Goal: Feedback & Contribution: Contribute content

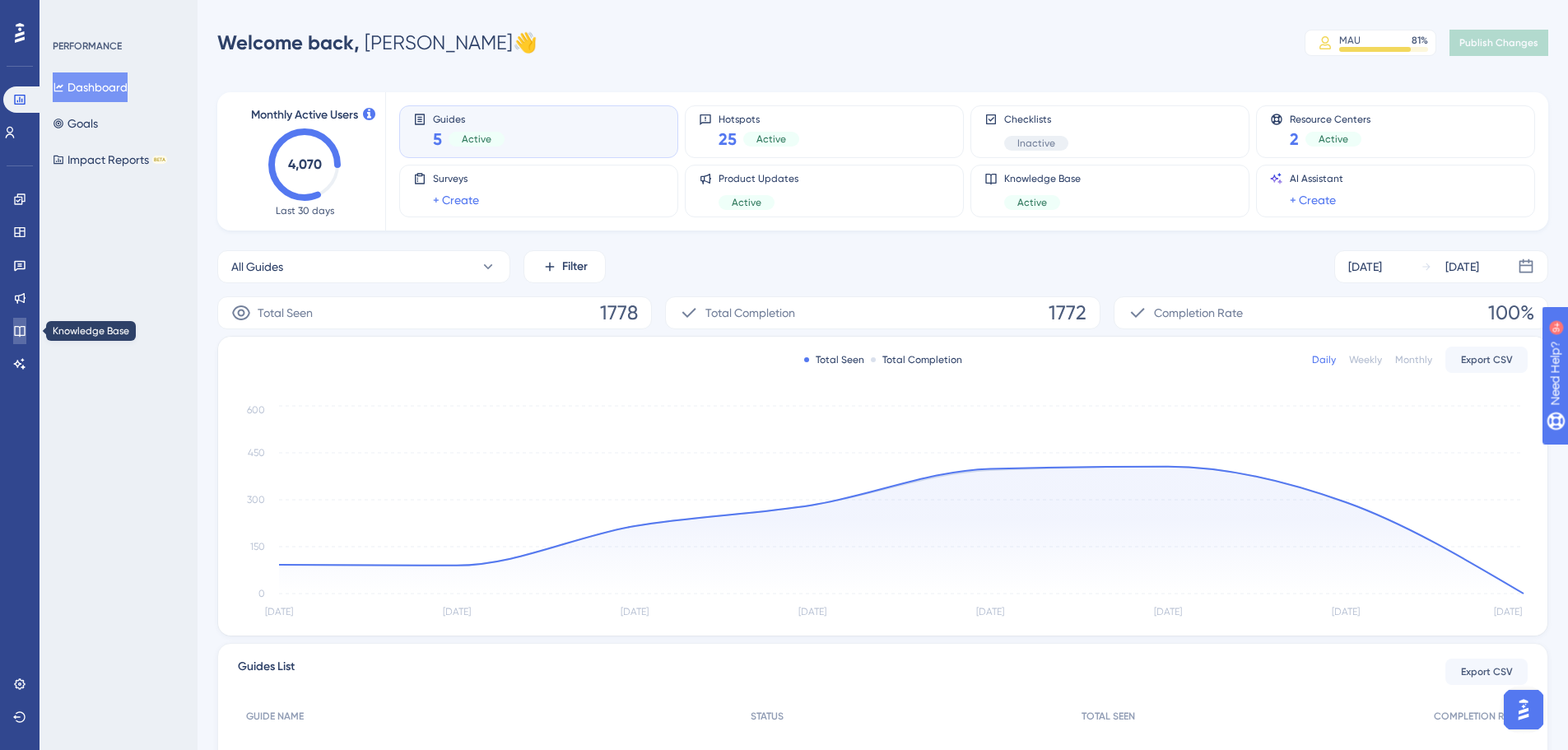
click at [17, 333] on icon at bounding box center [19, 330] width 13 height 13
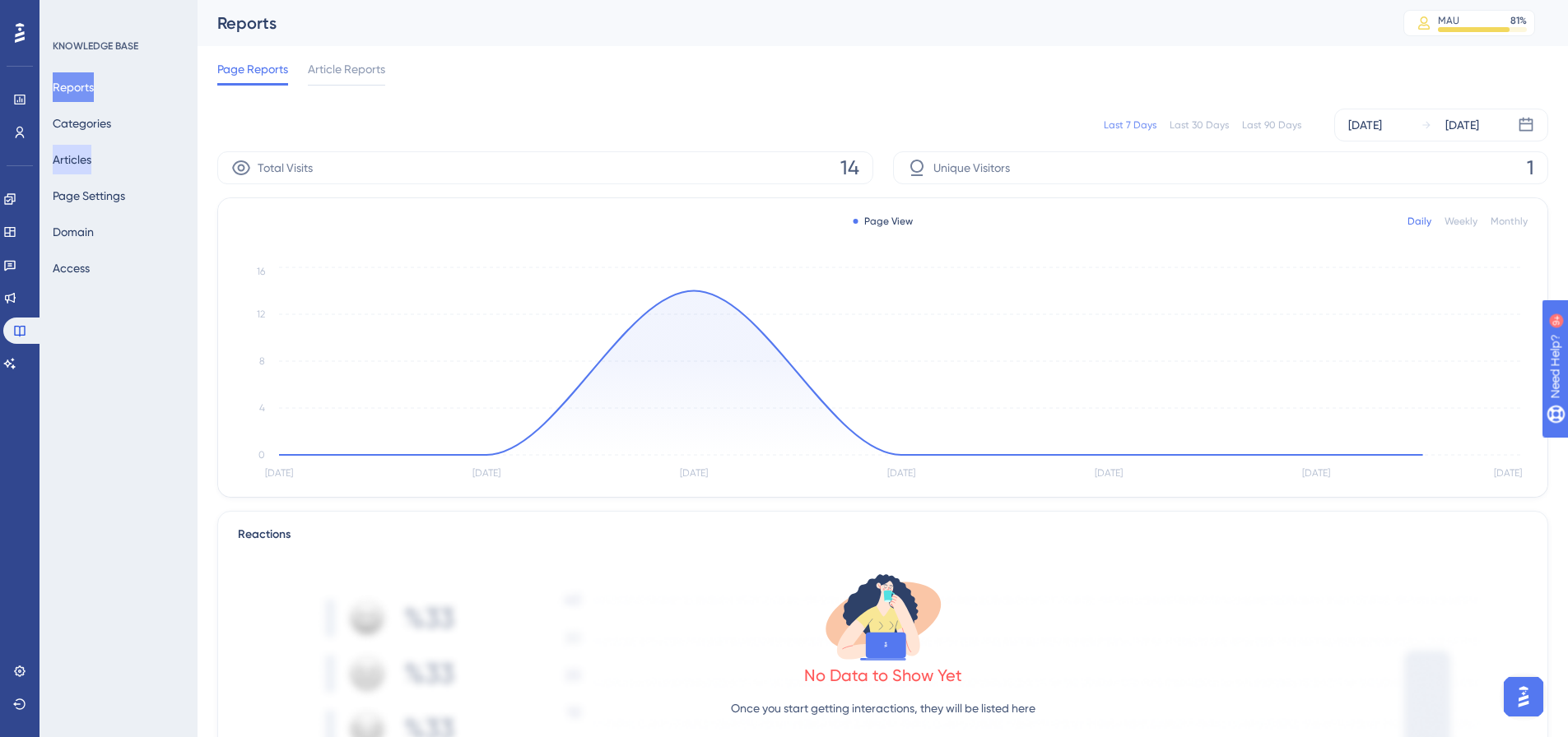
click at [67, 160] on button "Articles" at bounding box center [71, 159] width 38 height 30
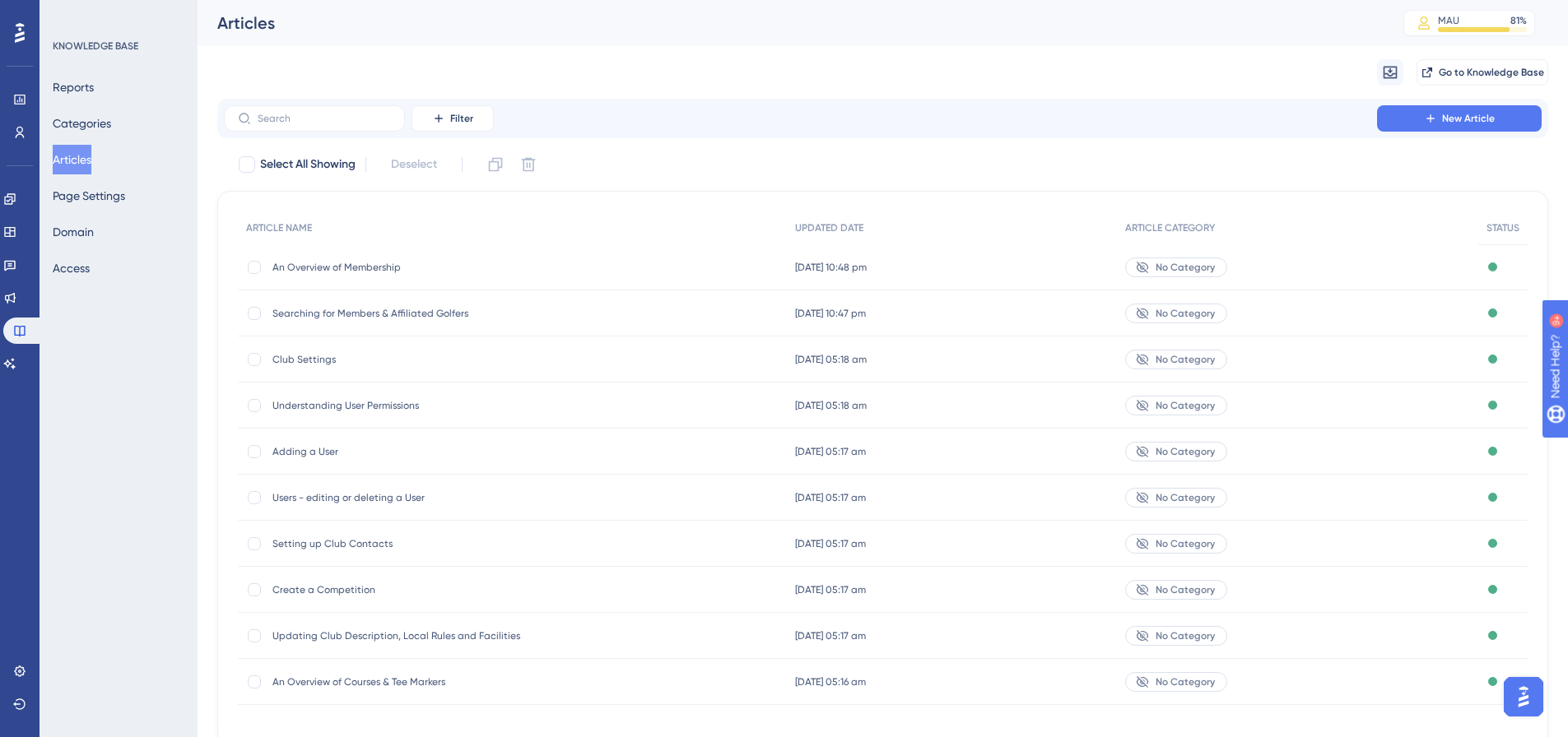
click at [380, 265] on span "An Overview of Membership" at bounding box center [404, 267] width 263 height 13
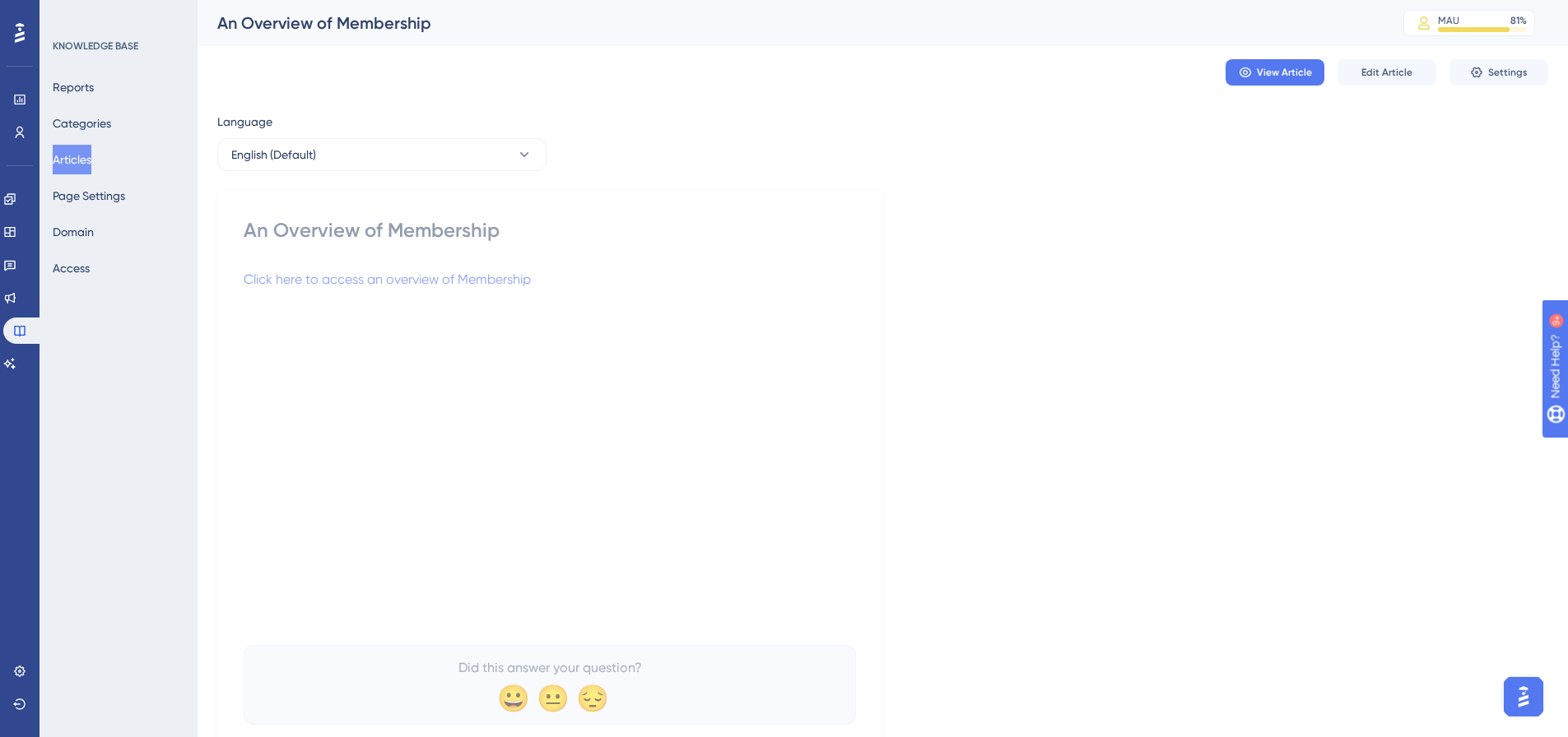
click at [89, 160] on button "Articles" at bounding box center [71, 159] width 38 height 30
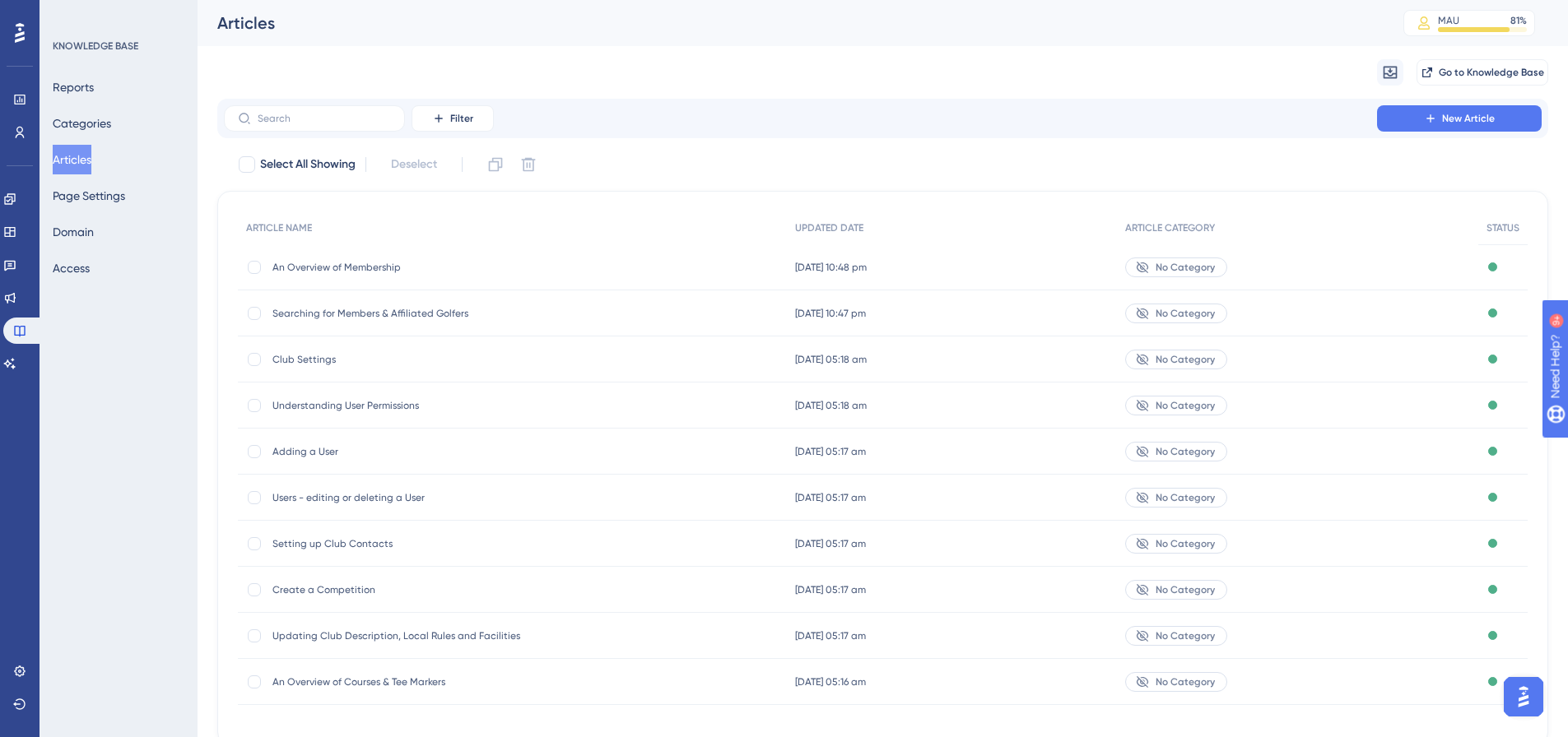
click at [407, 315] on span "Searching for Members & Affiliated Golfers" at bounding box center [404, 313] width 263 height 13
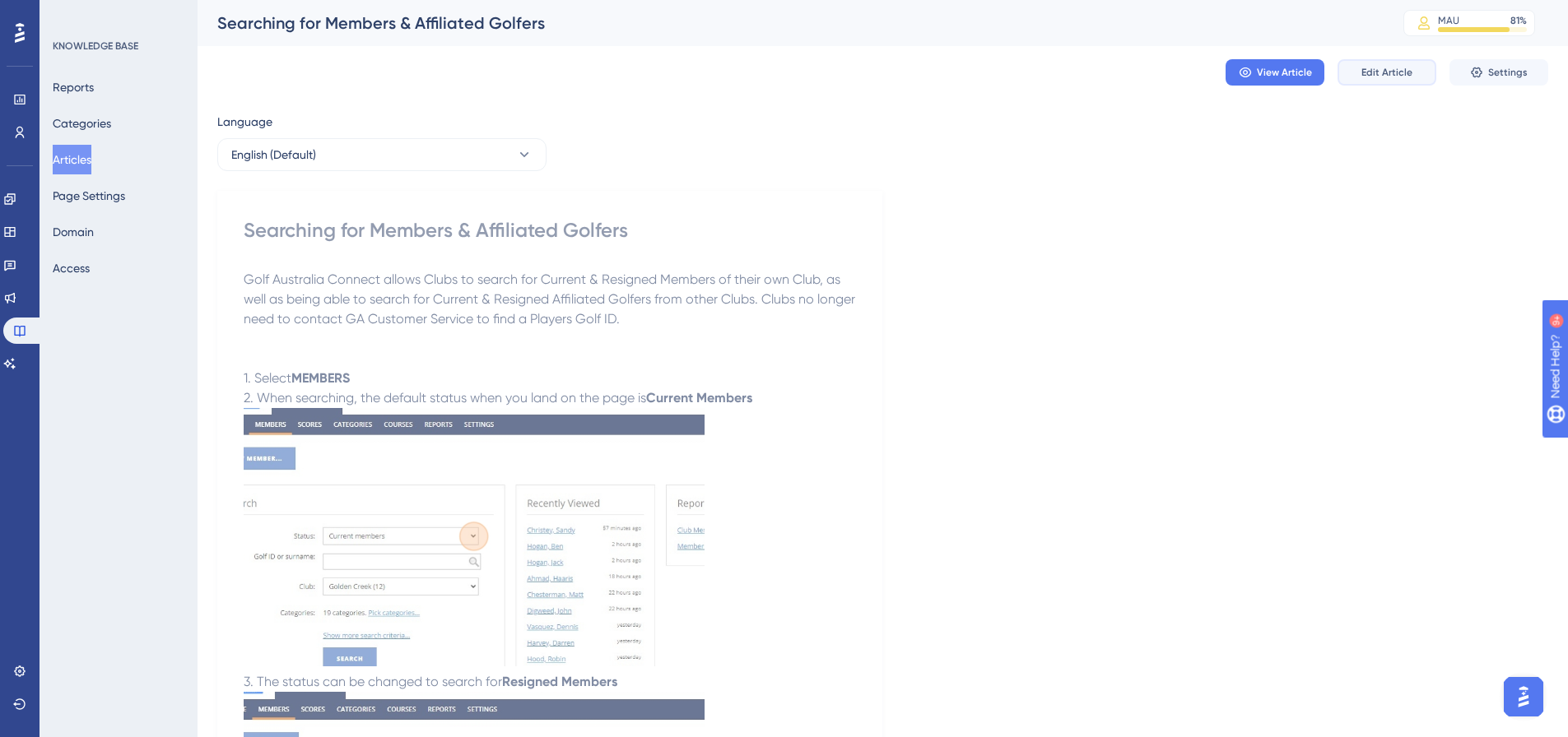
click at [1392, 76] on span "Edit Article" at bounding box center [1387, 72] width 51 height 13
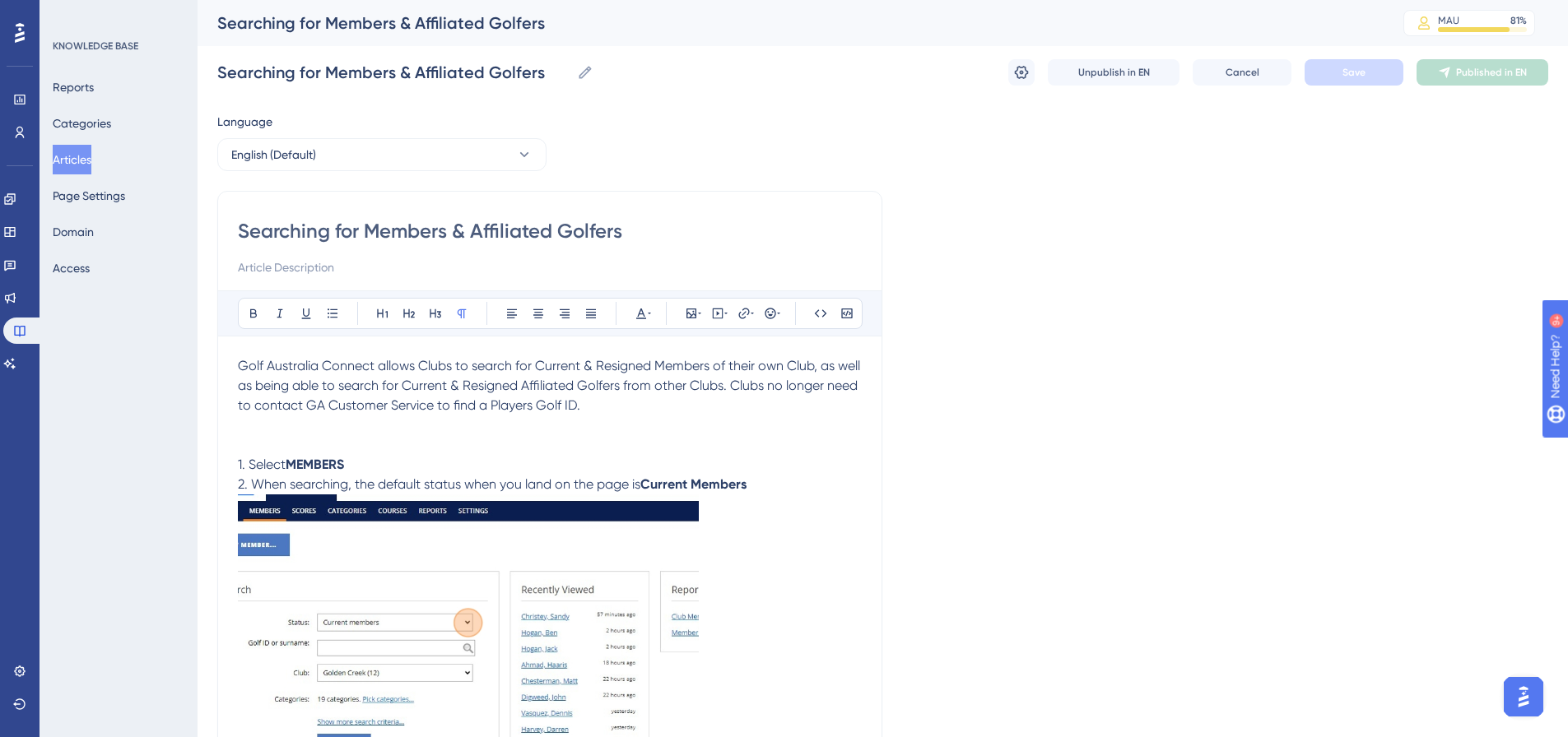
click at [247, 239] on input "Searching for Members & Affiliated Golfers" at bounding box center [550, 231] width 624 height 26
drag, startPoint x: 237, startPoint y: 231, endPoint x: 510, endPoint y: 240, distance: 273.1
drag, startPoint x: 558, startPoint y: 235, endPoint x: 570, endPoint y: 234, distance: 12.0
click at [564, 235] on input "Searching for Members & Affiliated Golfers" at bounding box center [550, 231] width 624 height 26
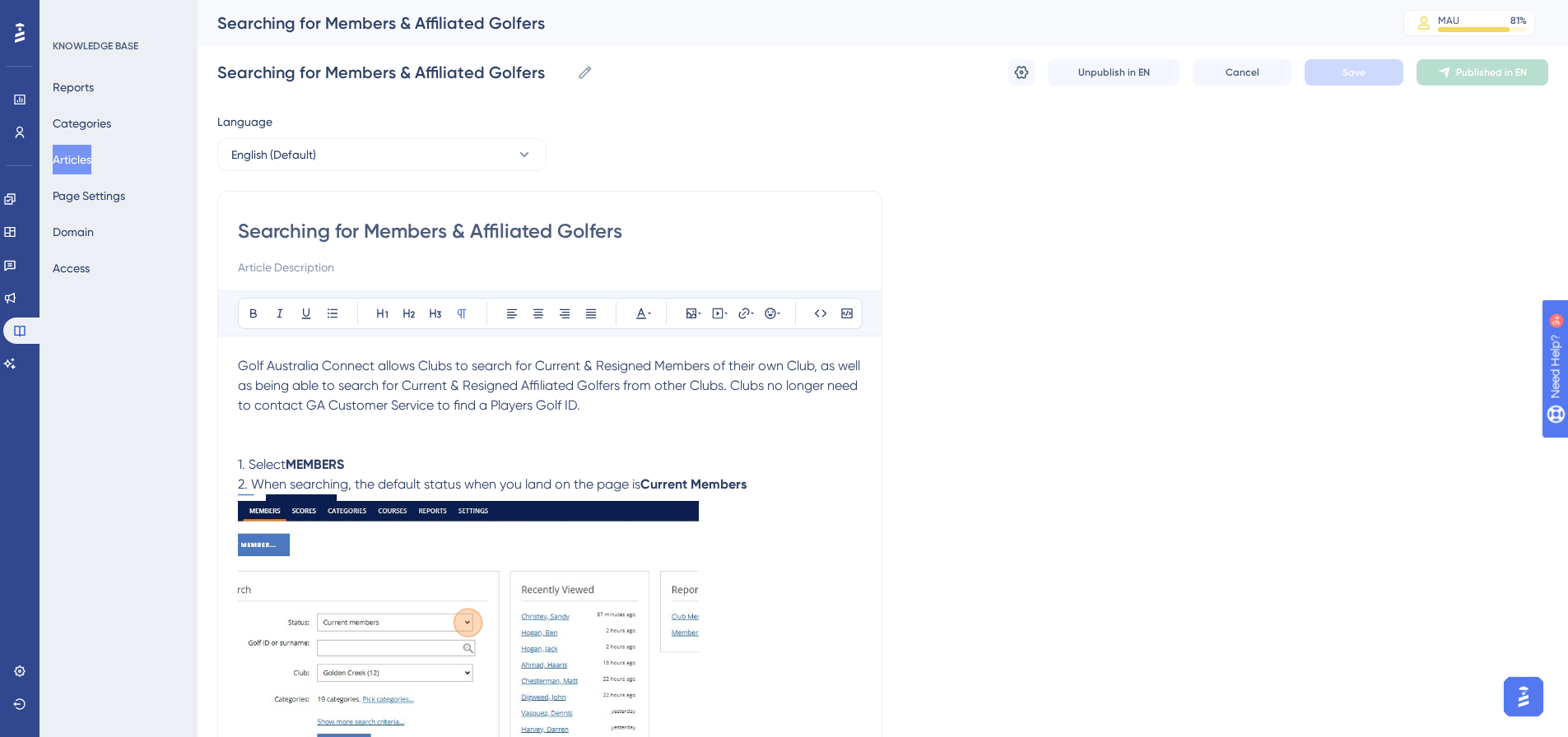
click at [575, 233] on input "Searching for Members & Affiliated Golfers" at bounding box center [550, 231] width 624 height 26
click at [1137, 77] on span "Unpublish in EN" at bounding box center [1114, 72] width 71 height 13
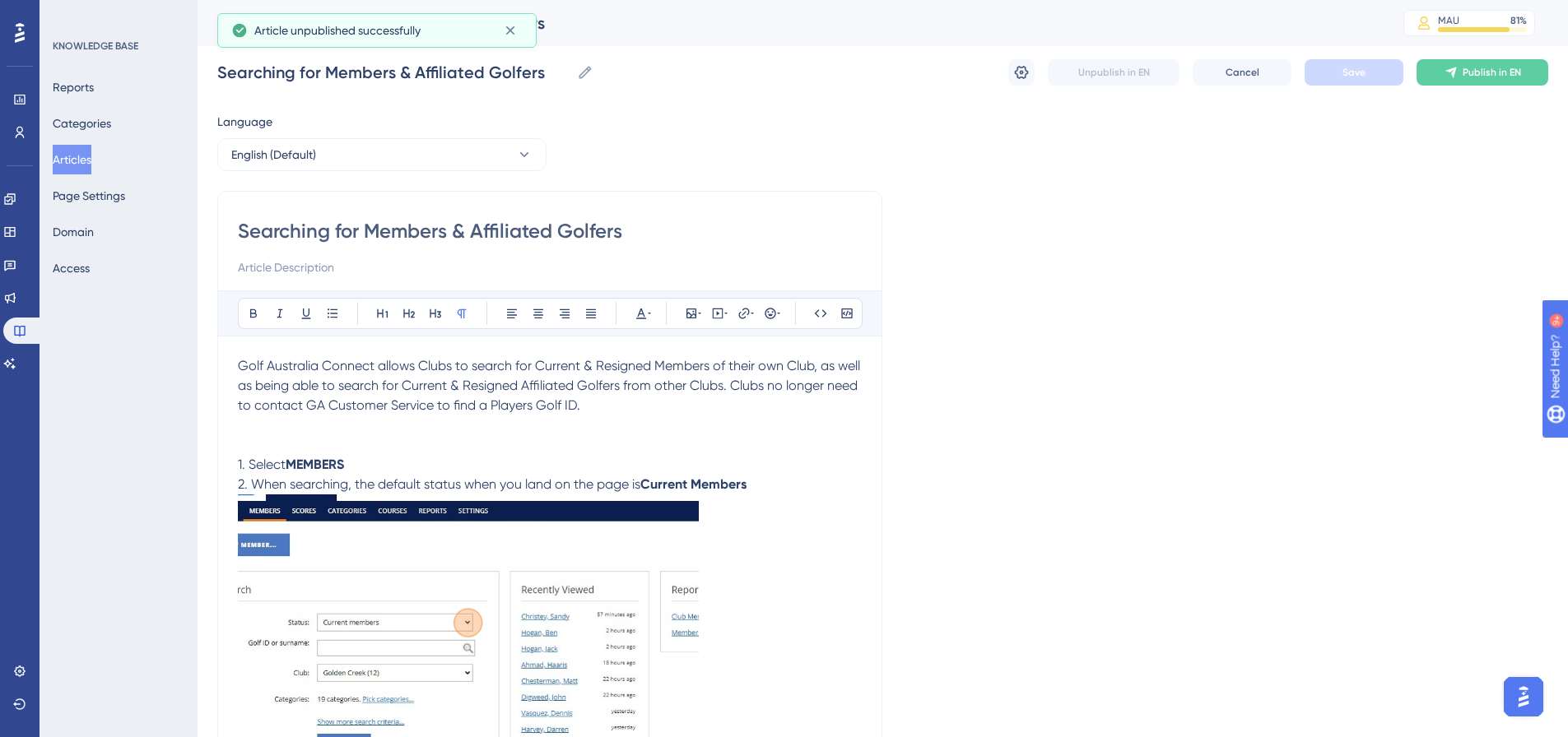
click at [444, 371] on span "Golf Australia Connect allows Clubs to search for Current & Resigned Members of…" at bounding box center [551, 385] width 625 height 55
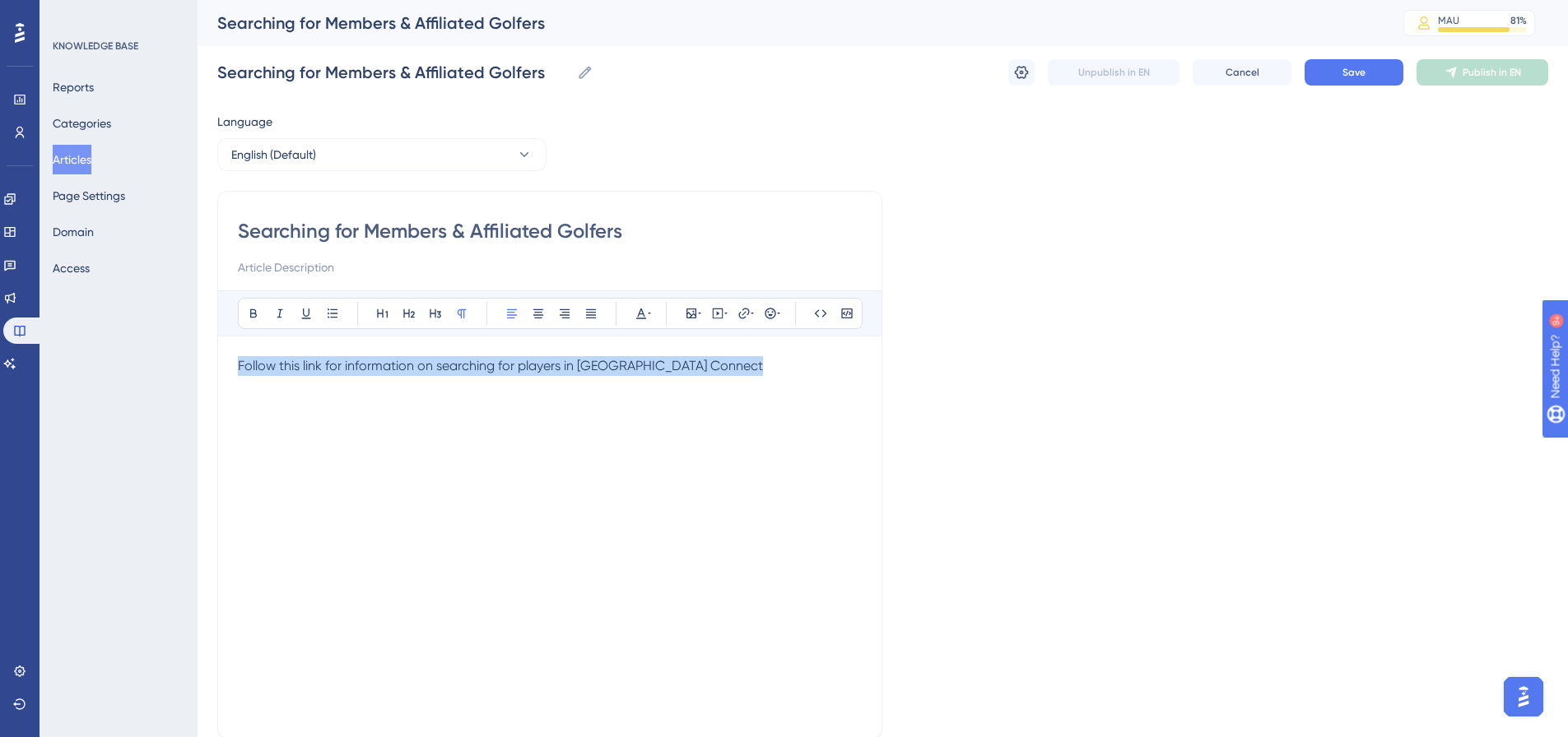
drag, startPoint x: 677, startPoint y: 355, endPoint x: 402, endPoint y: 367, distance: 275.3
click at [402, 367] on div "Bold Italic Underline Bullet Point Heading 1 Heading 2 Heading 3 Normal Align L…" at bounding box center [550, 504] width 624 height 428
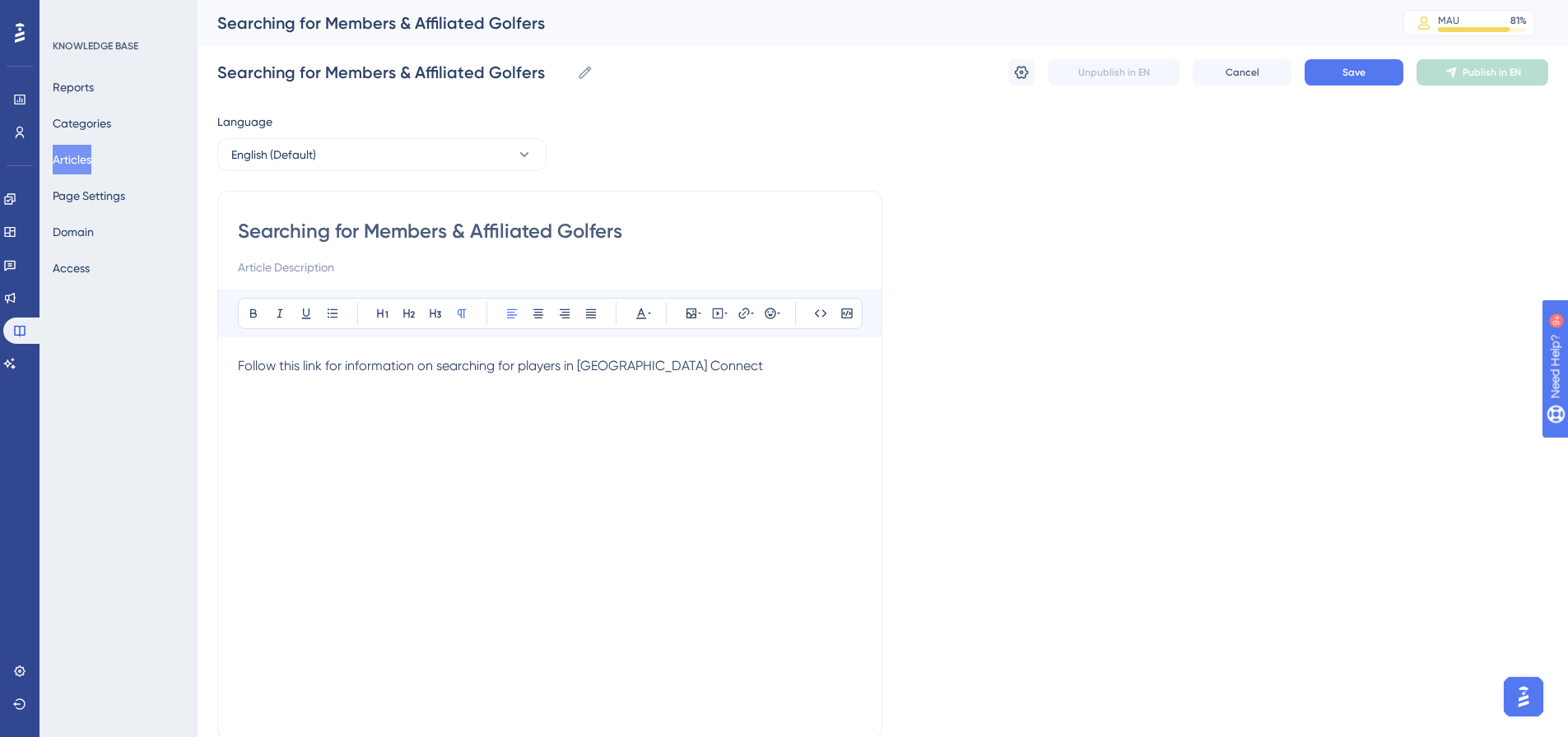
click at [659, 368] on p "Follow this link for information on searching for players in GA Connect" at bounding box center [550, 366] width 624 height 20
drag, startPoint x: 652, startPoint y: 368, endPoint x: 240, endPoint y: 377, distance: 412.1
click at [240, 377] on div "Follow this link for information on searching for players in GA Connect." at bounding box center [550, 538] width 624 height 362
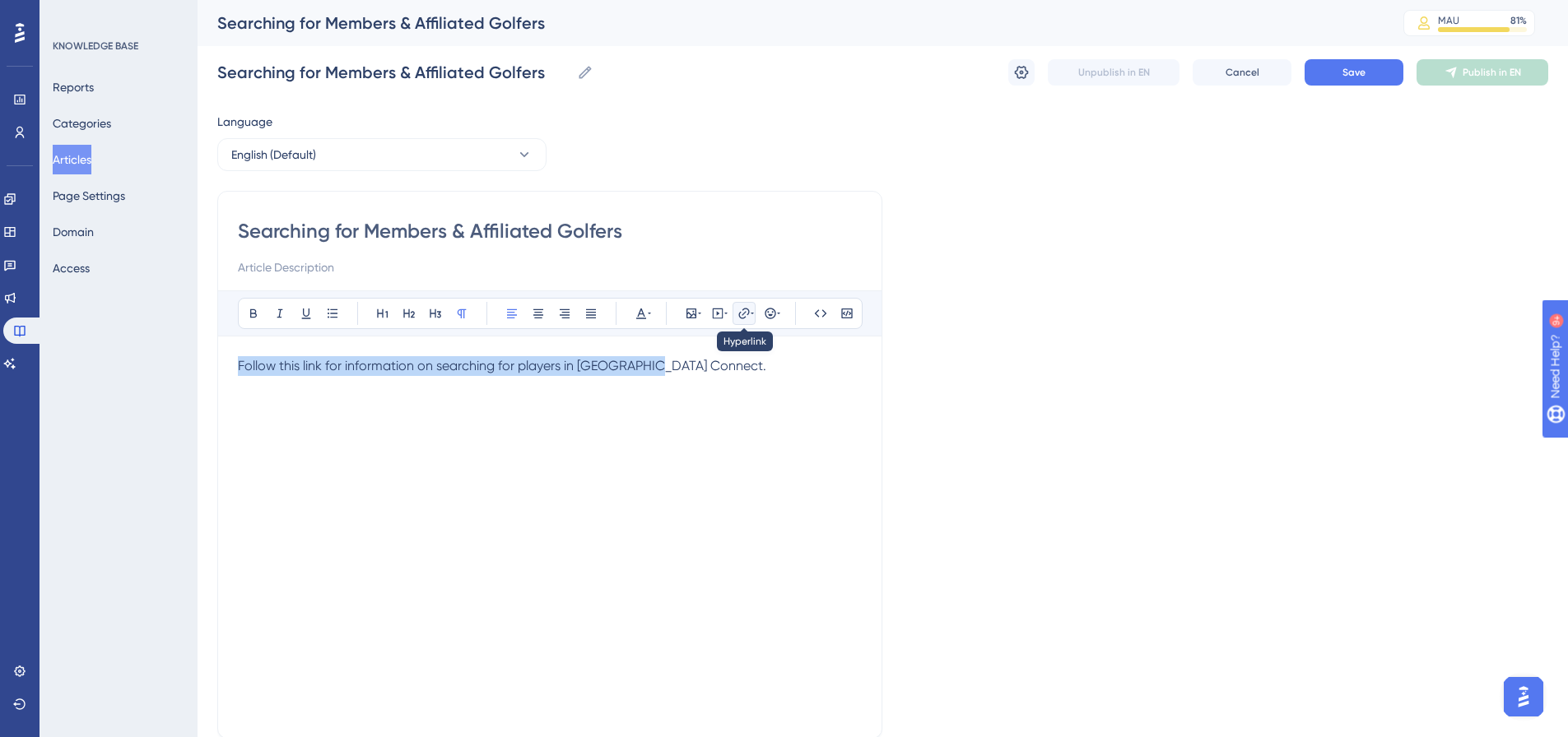
click at [750, 320] on button at bounding box center [744, 314] width 23 height 23
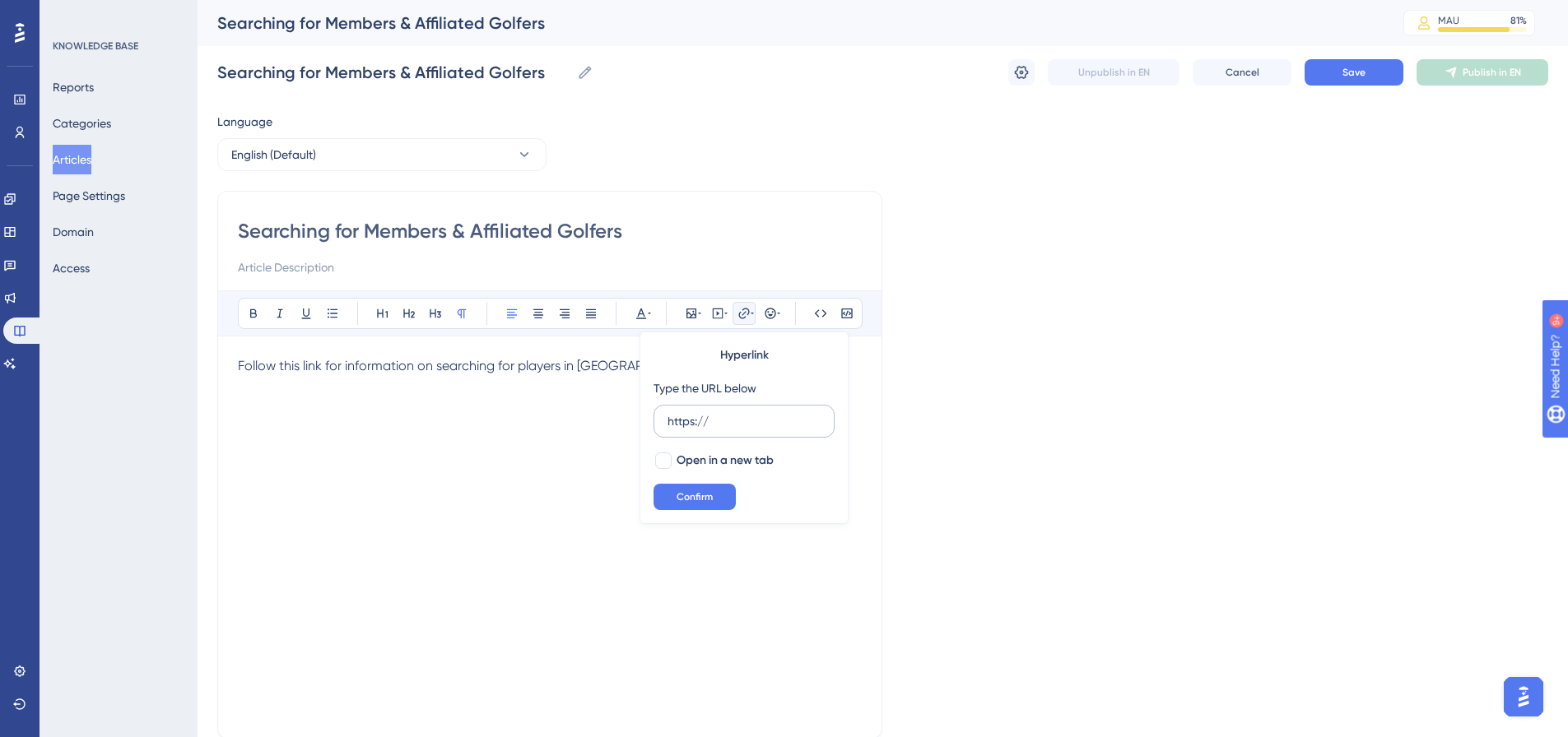
click at [735, 413] on input "https://" at bounding box center [744, 421] width 153 height 18
type input "https://scribehow.com/viewer/GA_Connect__Members__Searching_for_Members_and_Aff…"
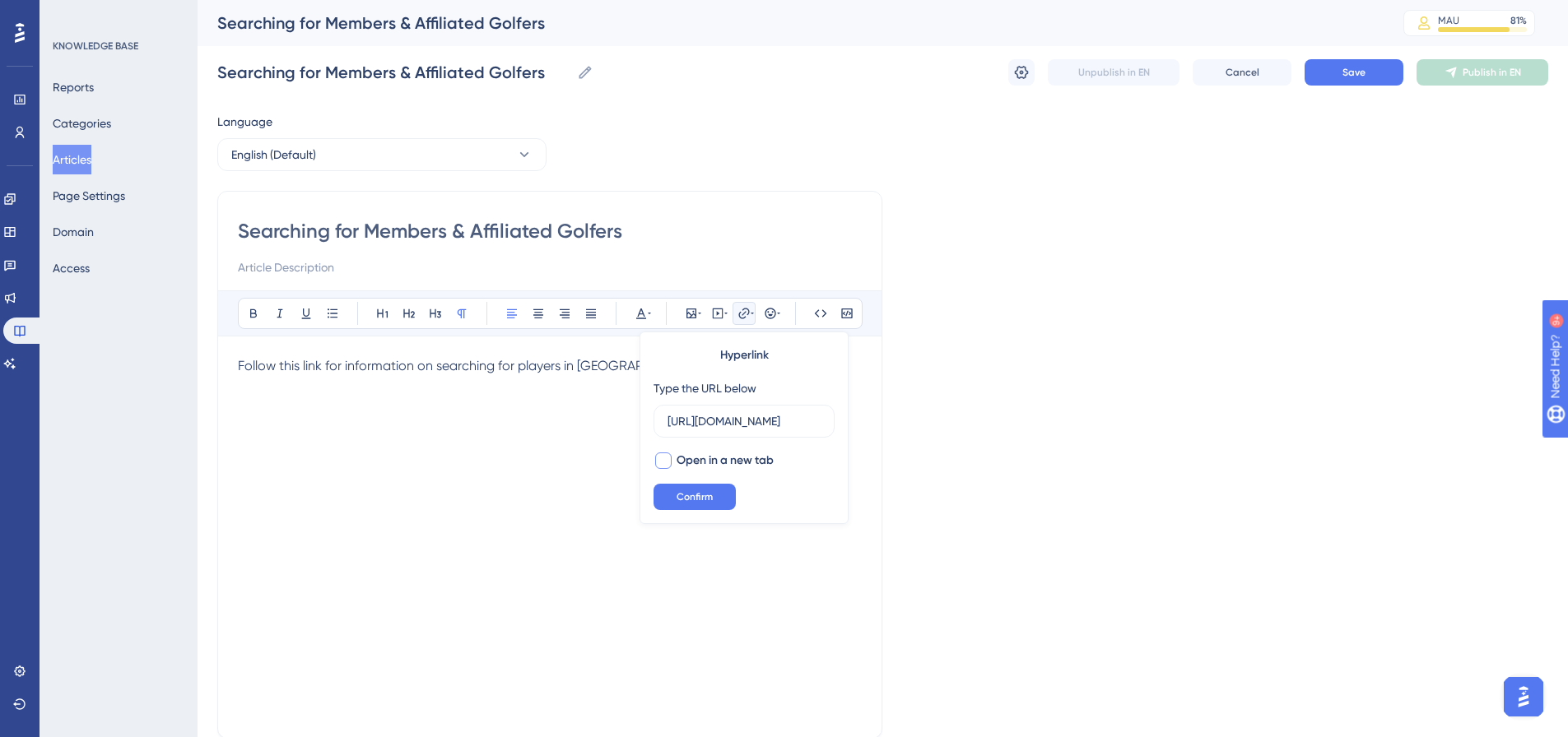
click at [668, 454] on div at bounding box center [663, 461] width 17 height 17
checkbox input "true"
click at [670, 496] on button "Confirm" at bounding box center [694, 497] width 82 height 26
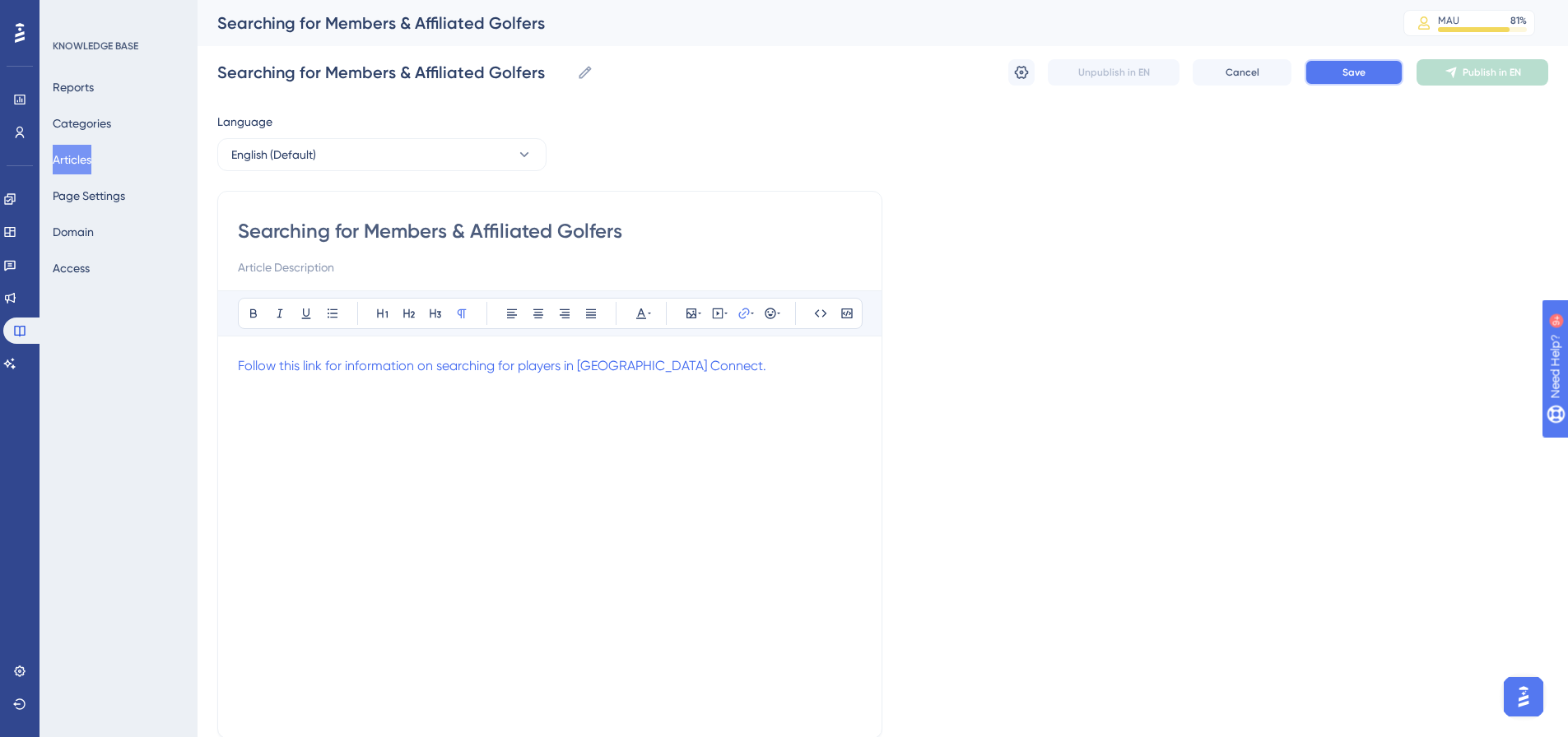
click at [1346, 67] on span "Save" at bounding box center [1354, 72] width 23 height 13
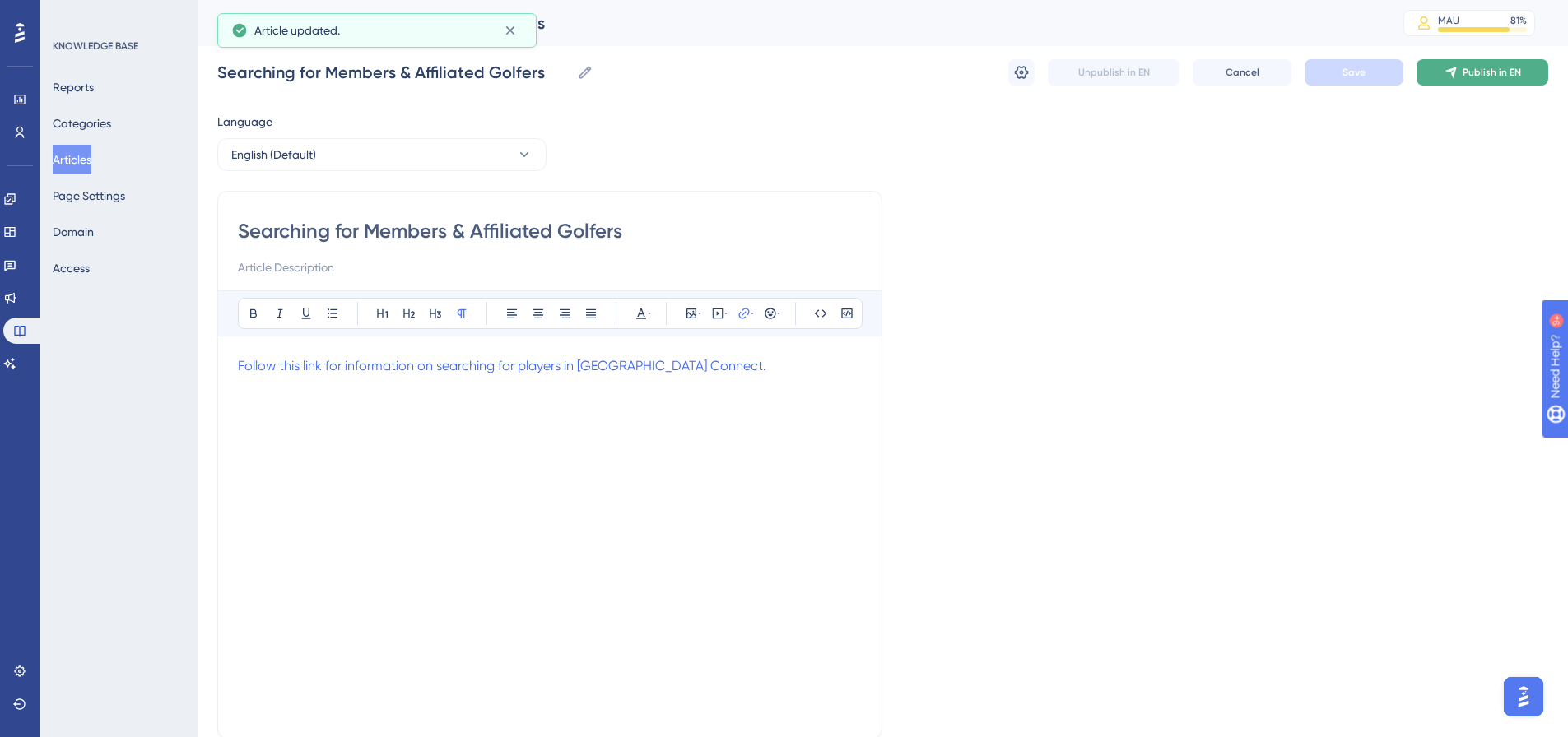
click at [1492, 78] on span "Publish in EN" at bounding box center [1491, 72] width 58 height 13
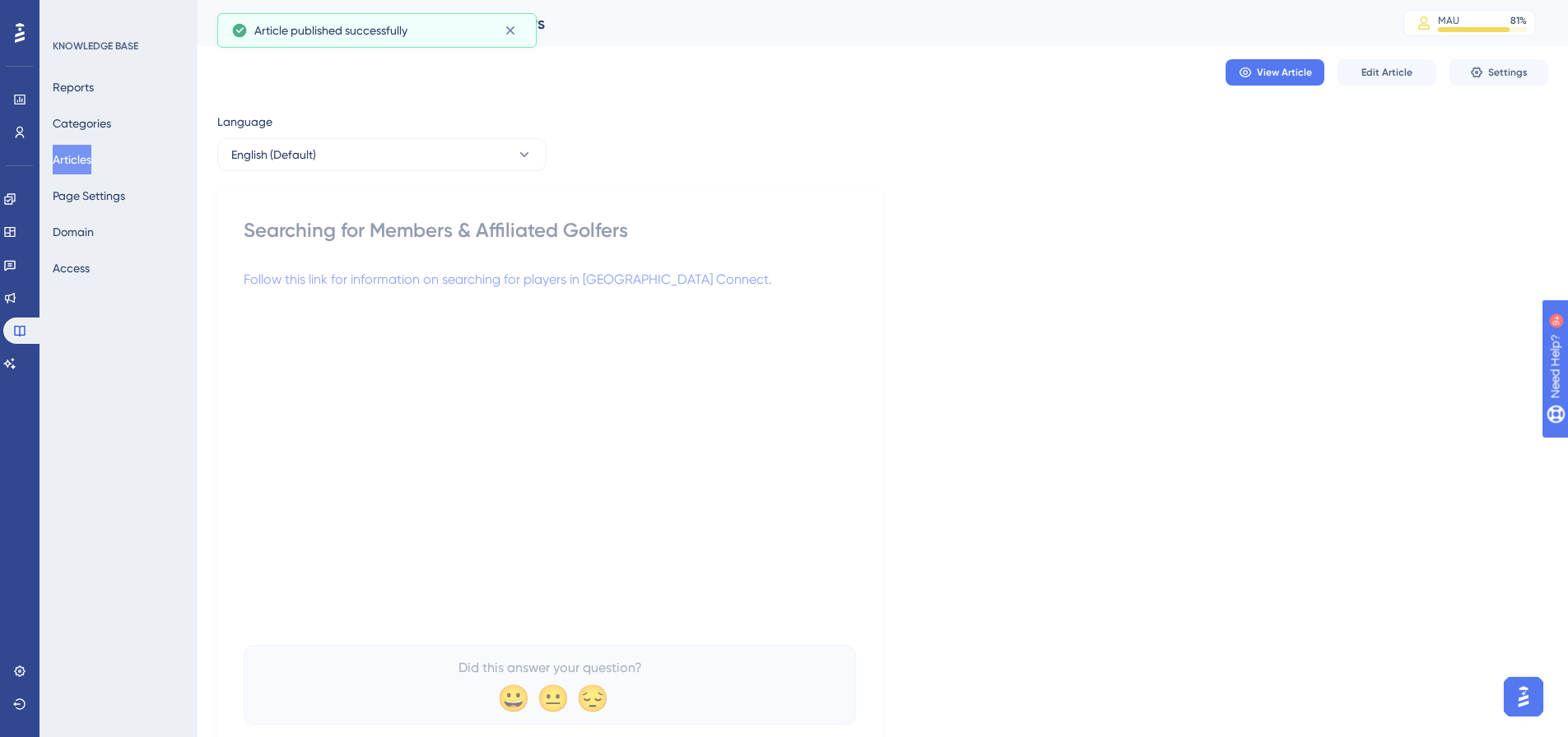
click at [70, 151] on button "Articles" at bounding box center [71, 159] width 38 height 30
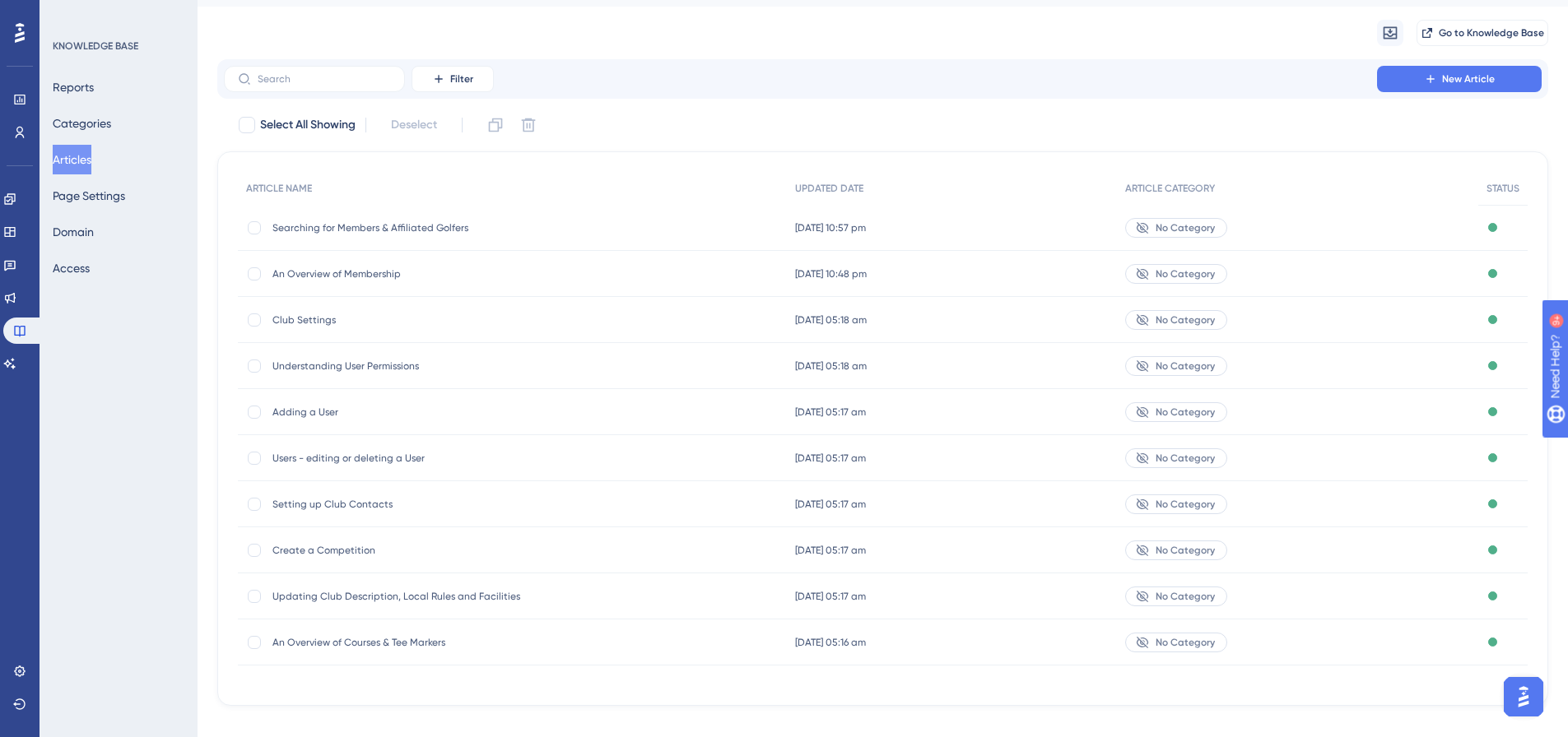
scroll to position [61, 0]
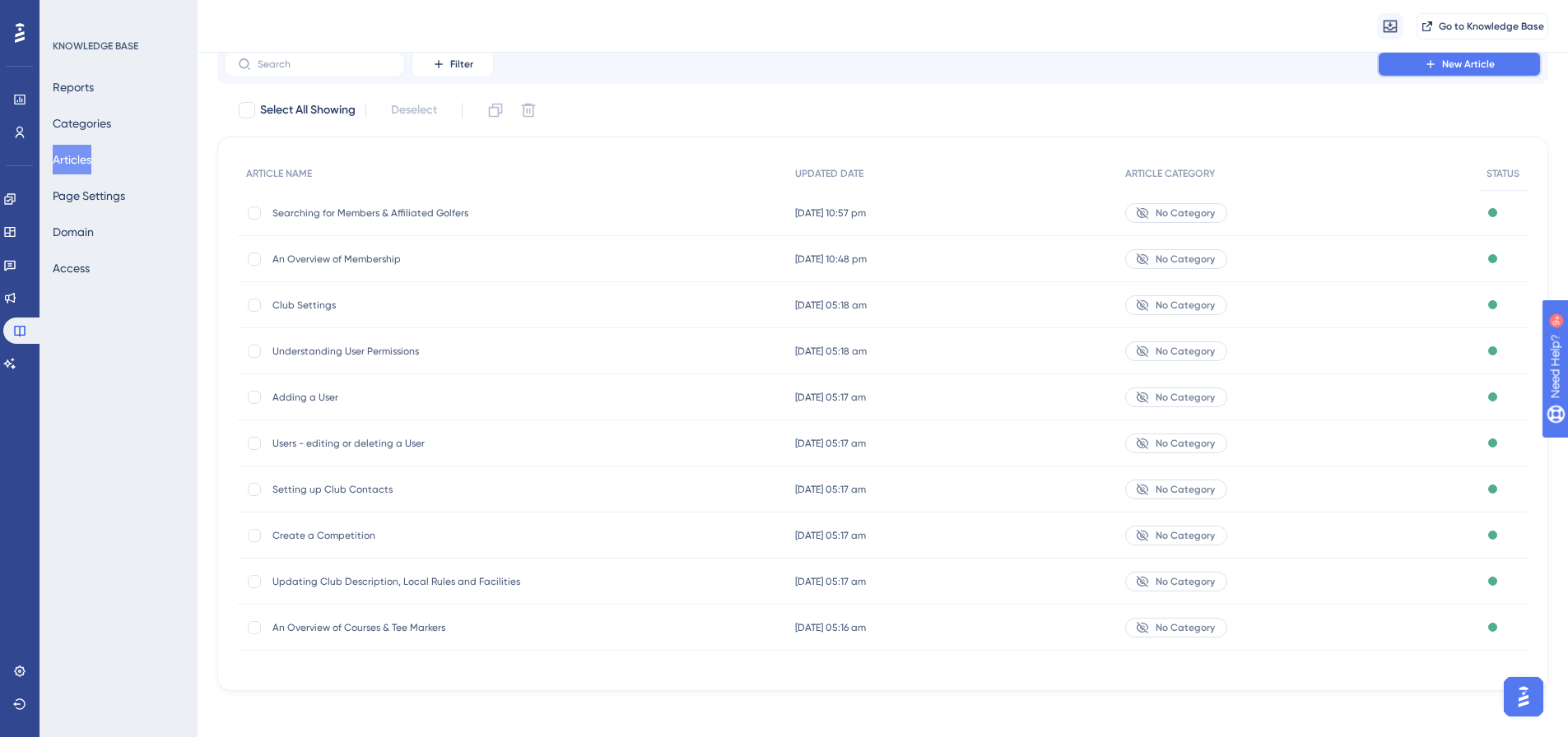
click at [1469, 65] on span "New Article" at bounding box center [1468, 64] width 52 height 13
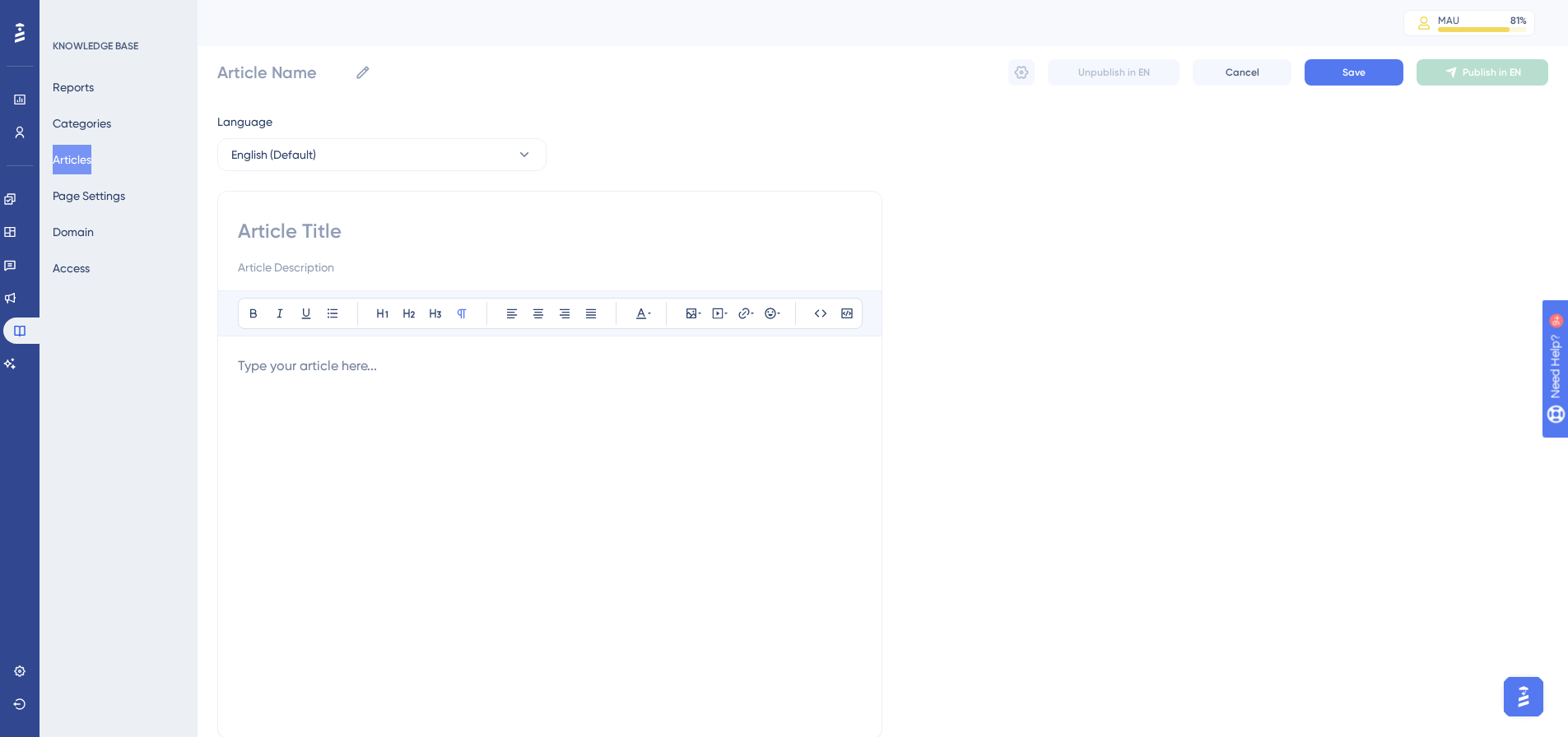
click at [364, 232] on input at bounding box center [550, 231] width 624 height 26
click at [1232, 71] on span "Cancel" at bounding box center [1242, 72] width 34 height 13
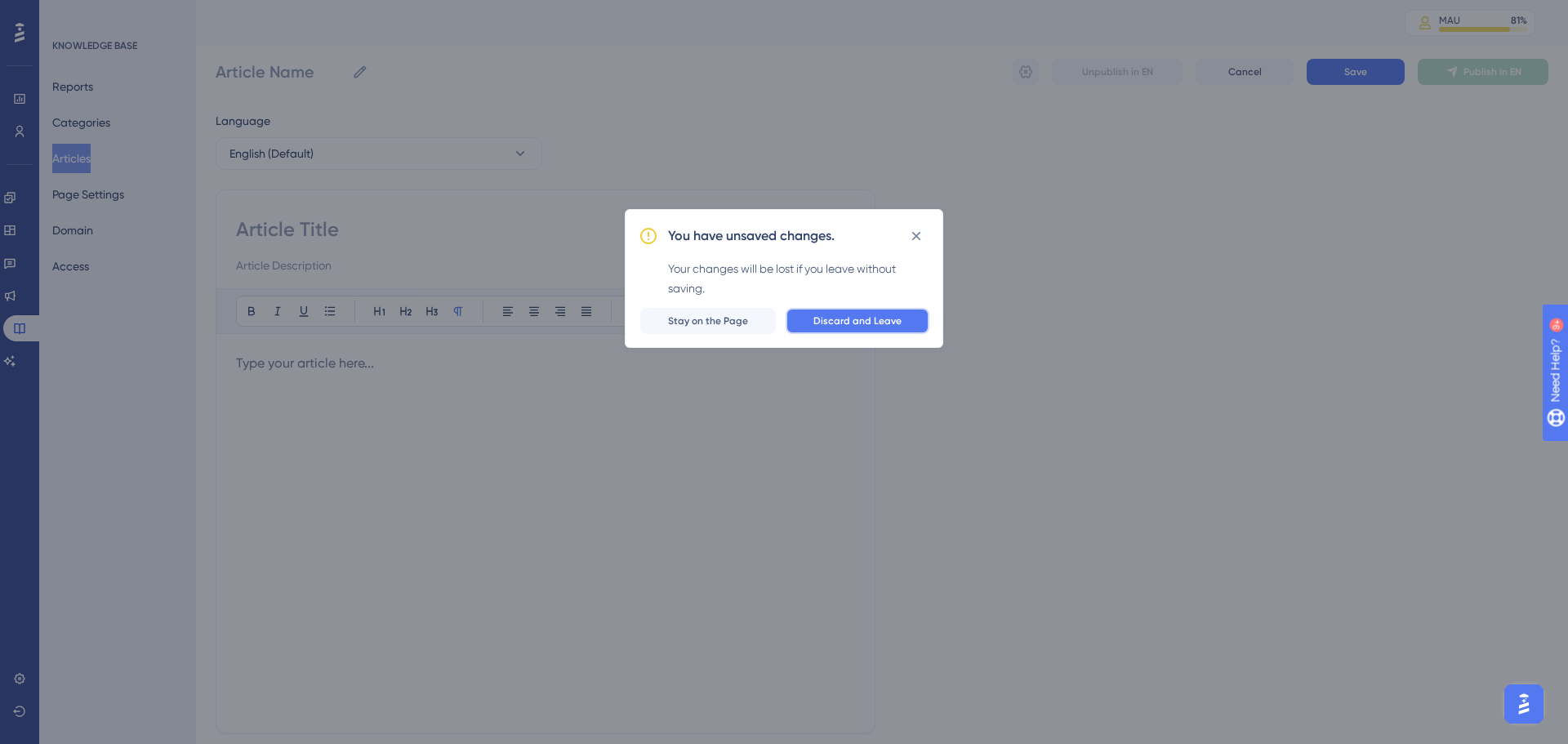
click at [829, 323] on span "Discard and Leave" at bounding box center [857, 321] width 88 height 13
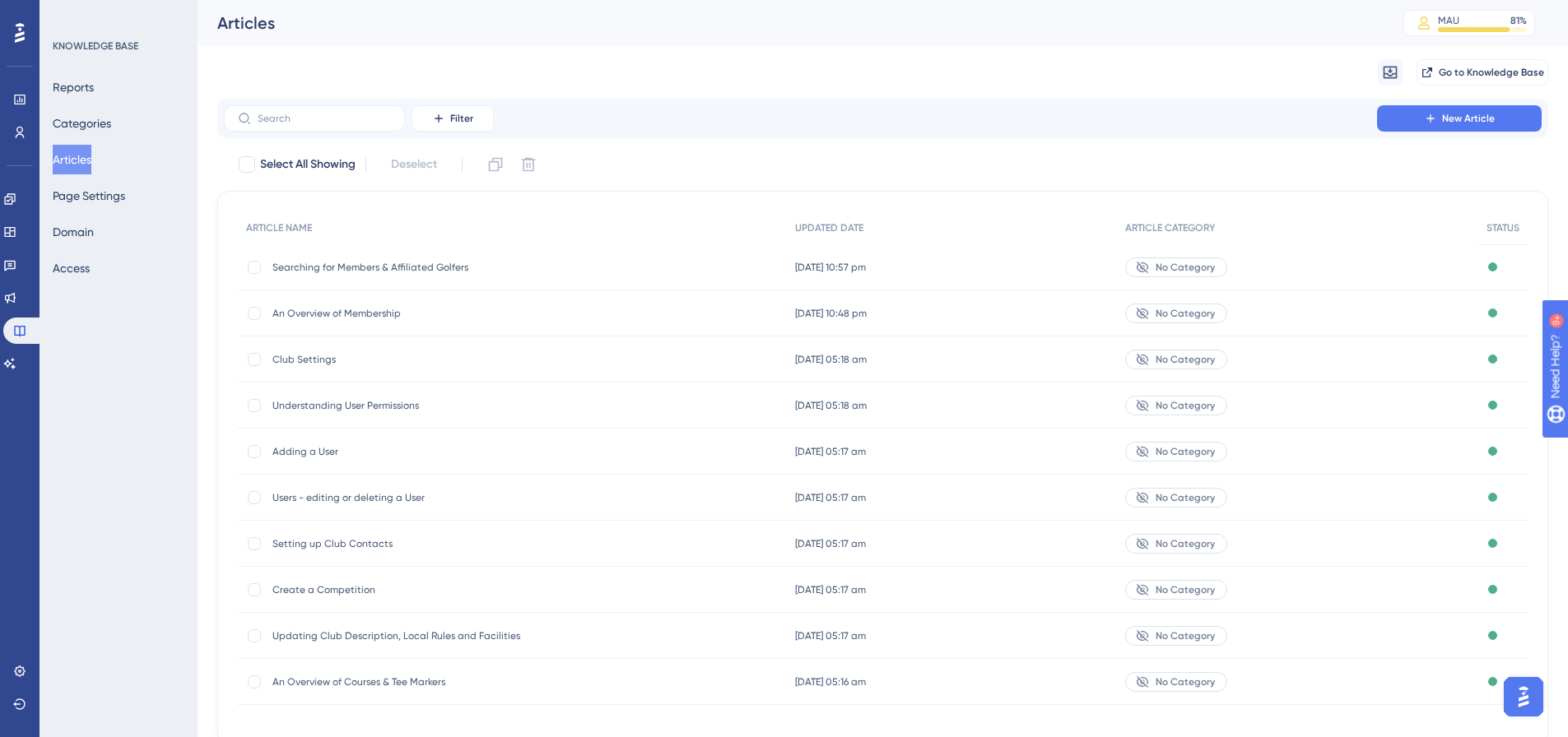
click at [361, 260] on span "Searching for Members & Affiliated Golfers" at bounding box center [404, 267] width 263 height 13
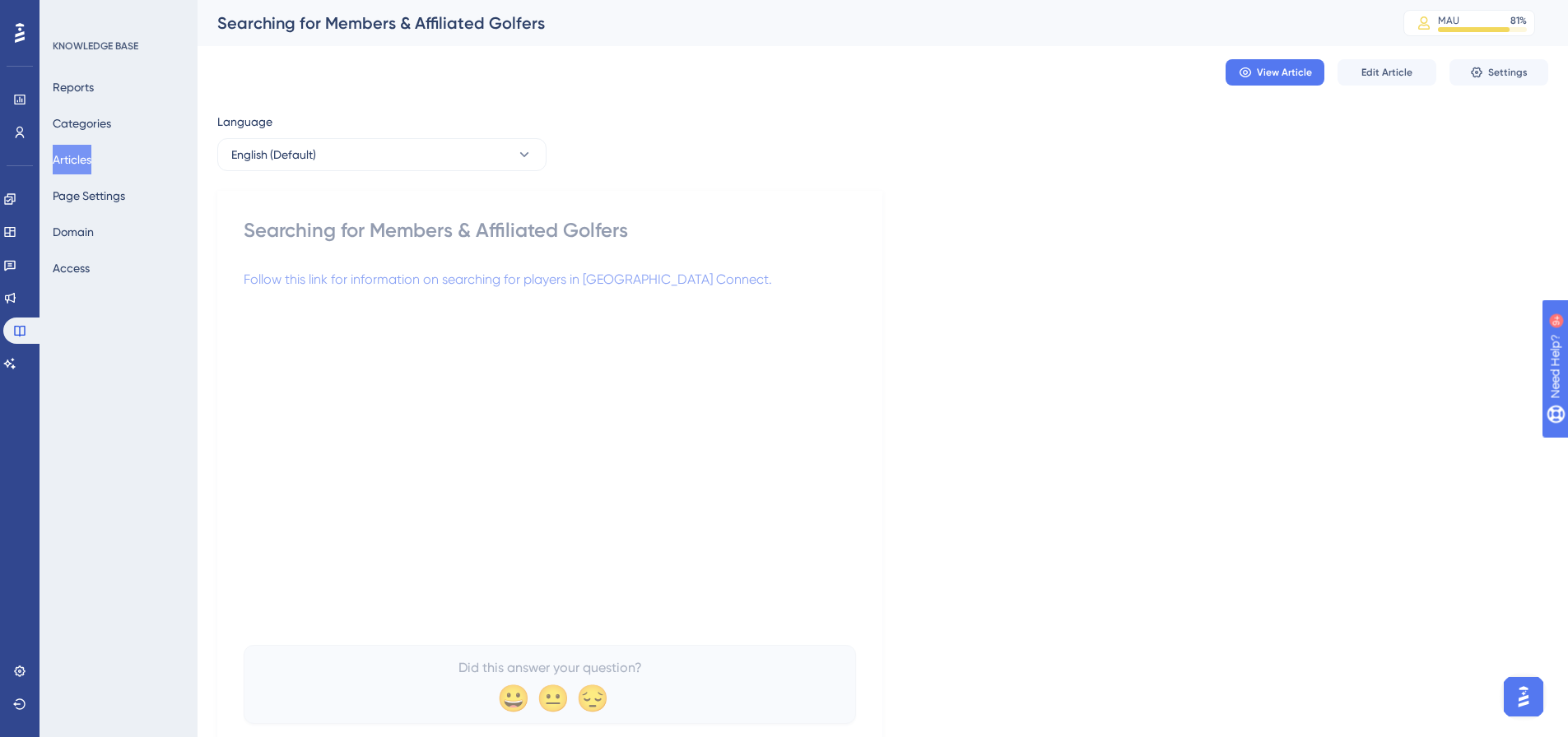
click at [75, 159] on button "Articles" at bounding box center [71, 159] width 38 height 30
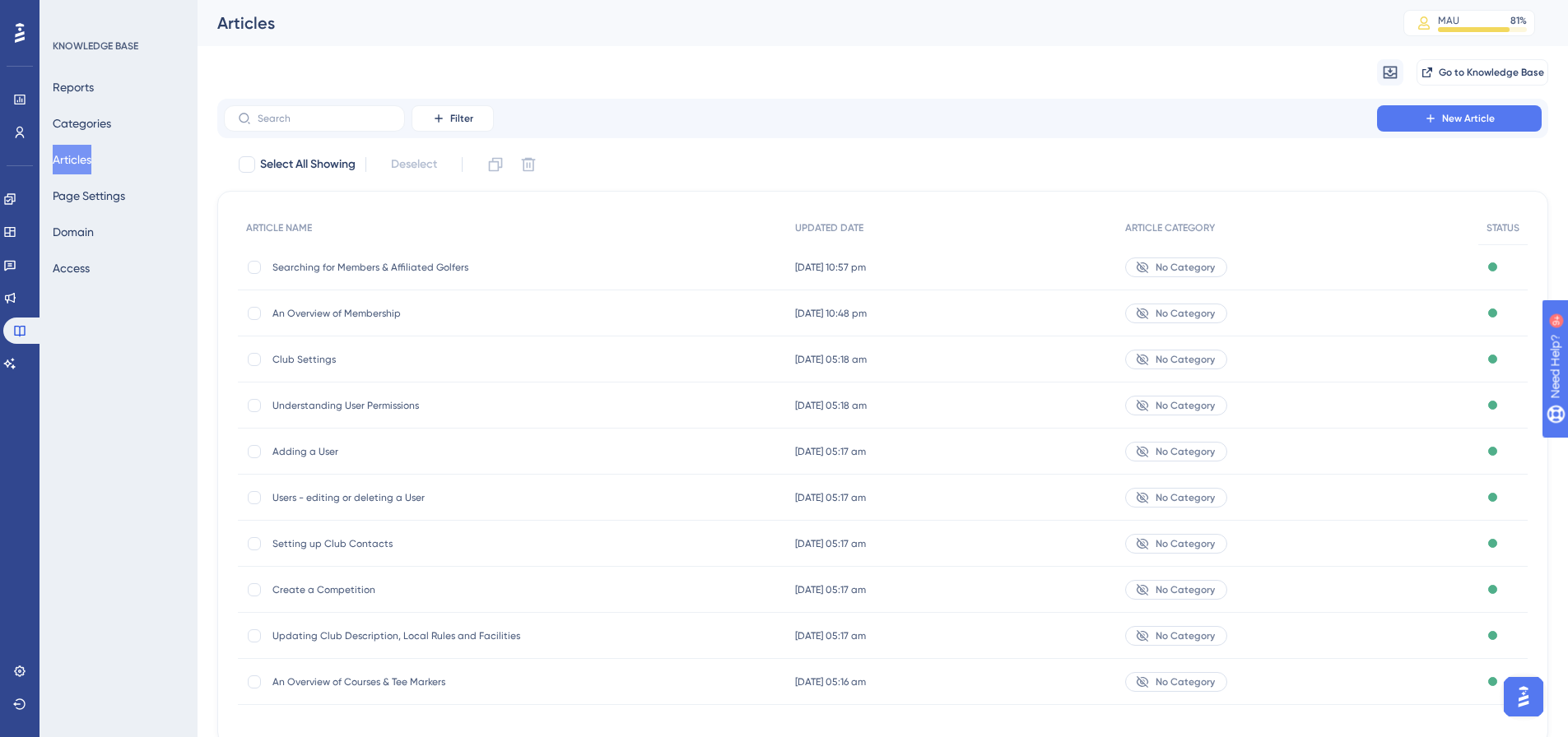
click at [355, 313] on span "An Overview of Membership" at bounding box center [404, 313] width 263 height 13
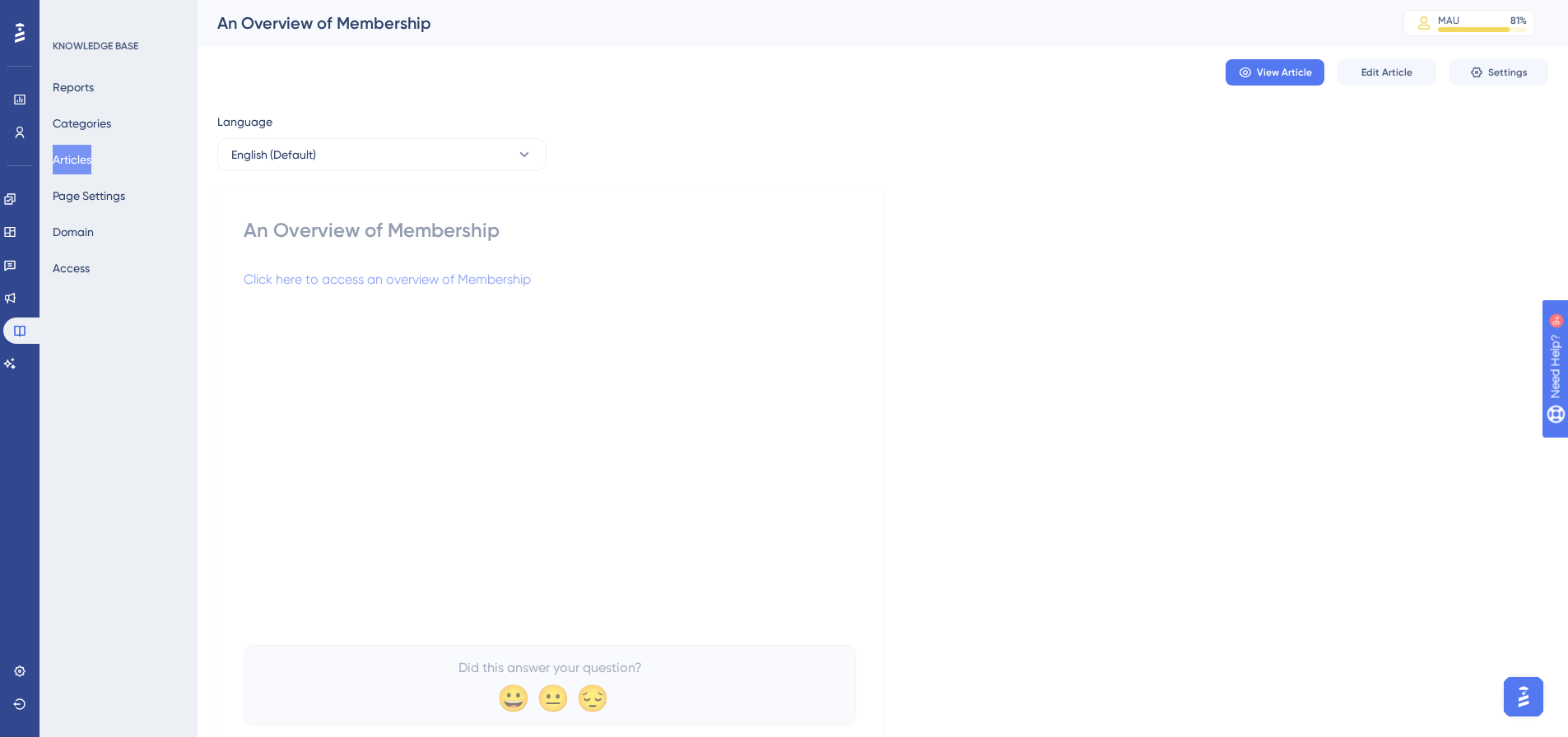
click at [73, 160] on button "Articles" at bounding box center [71, 159] width 38 height 30
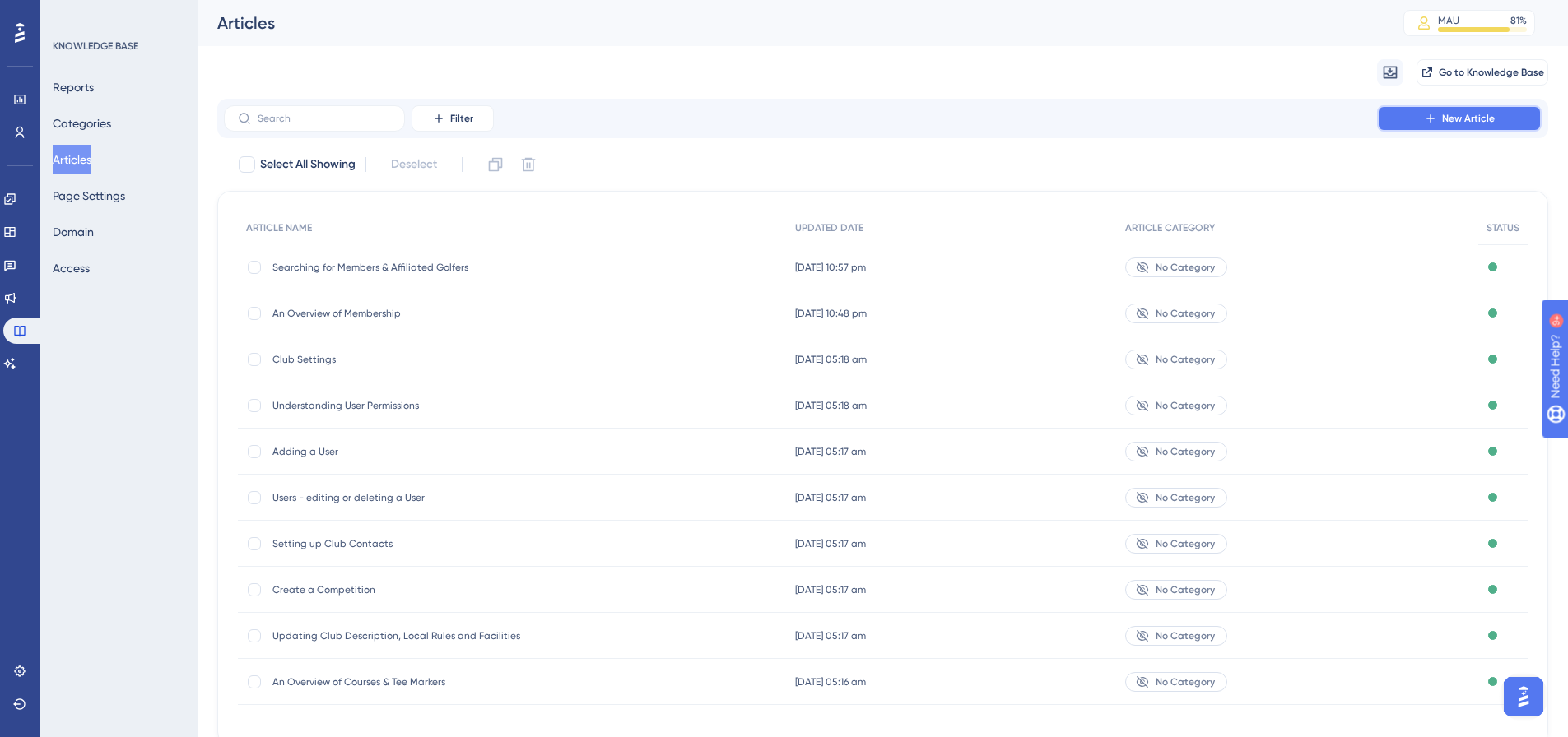
click at [1504, 115] on button "New Article" at bounding box center [1459, 118] width 165 height 26
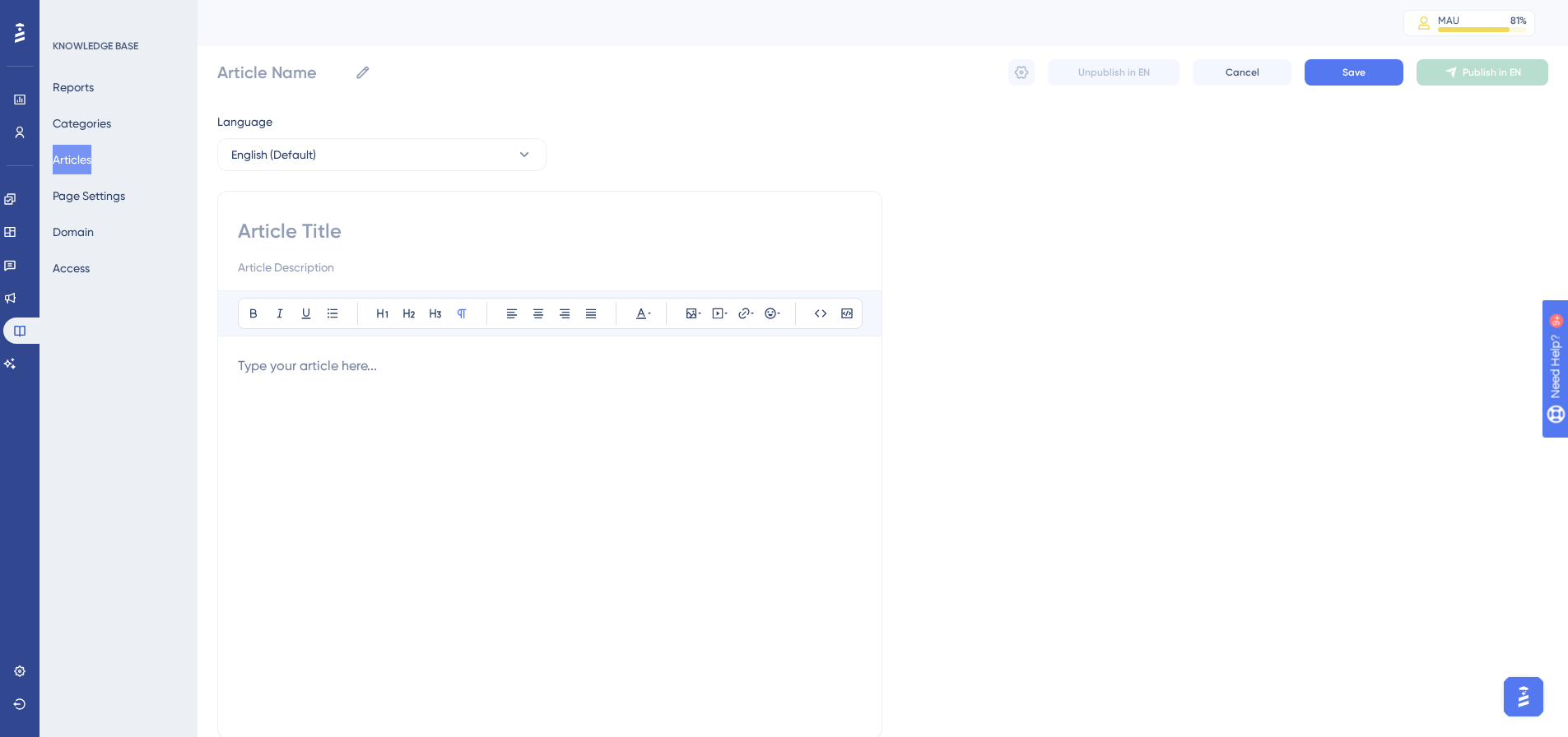
click at [498, 228] on input at bounding box center [550, 231] width 624 height 26
paste input "Create a Member with an existing Golf ID"
type input "Create a Member with an existing Golf ID"
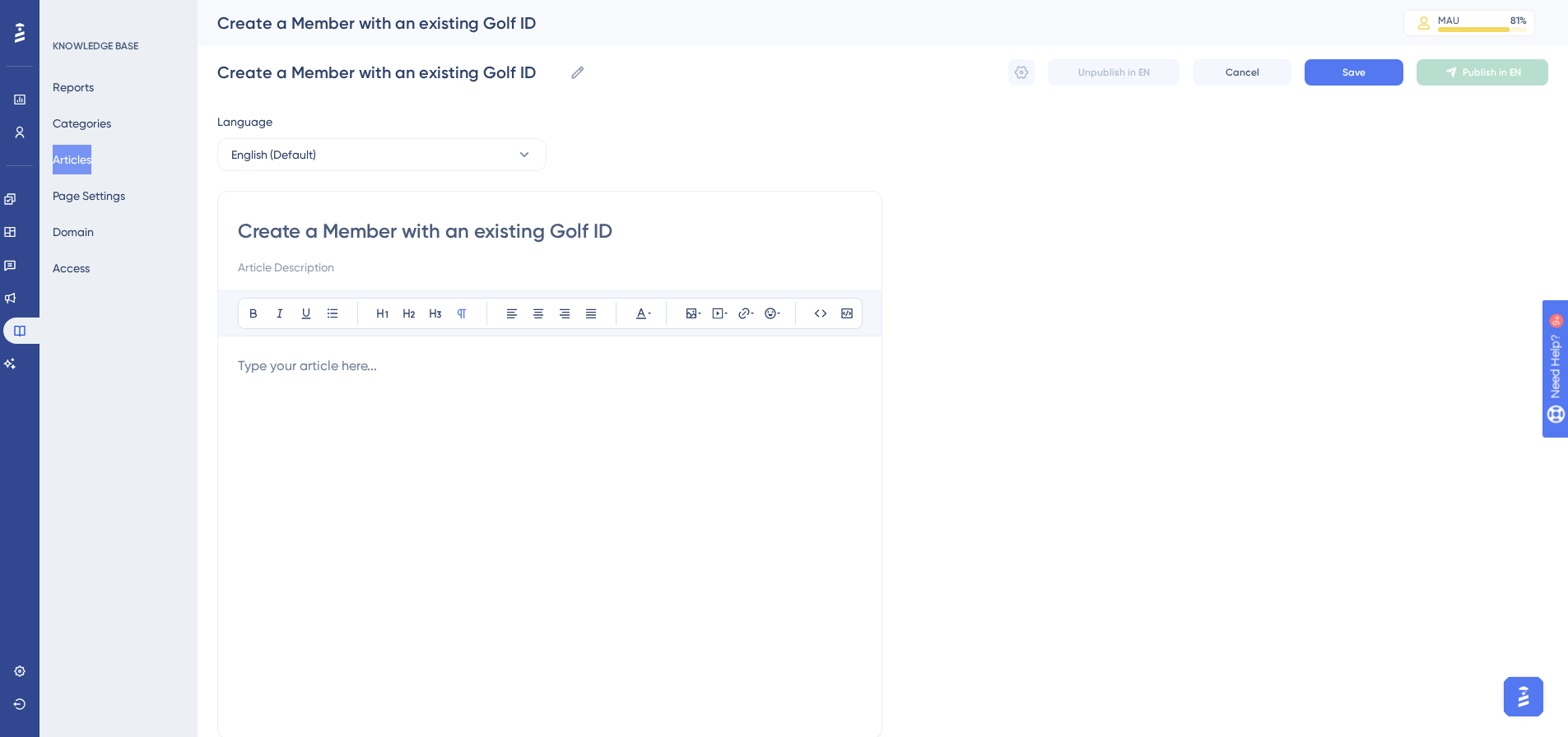
type input "Create a Member with an existing Golf ID"
click at [326, 365] on p at bounding box center [550, 366] width 624 height 20
drag, startPoint x: 724, startPoint y: 363, endPoint x: 171, endPoint y: 359, distance: 553.0
click at [198, 359] on div "Performance Users Engagement Widgets Feedback Product Updates Knowledge Base AI…" at bounding box center [882, 432] width 1370 height 864
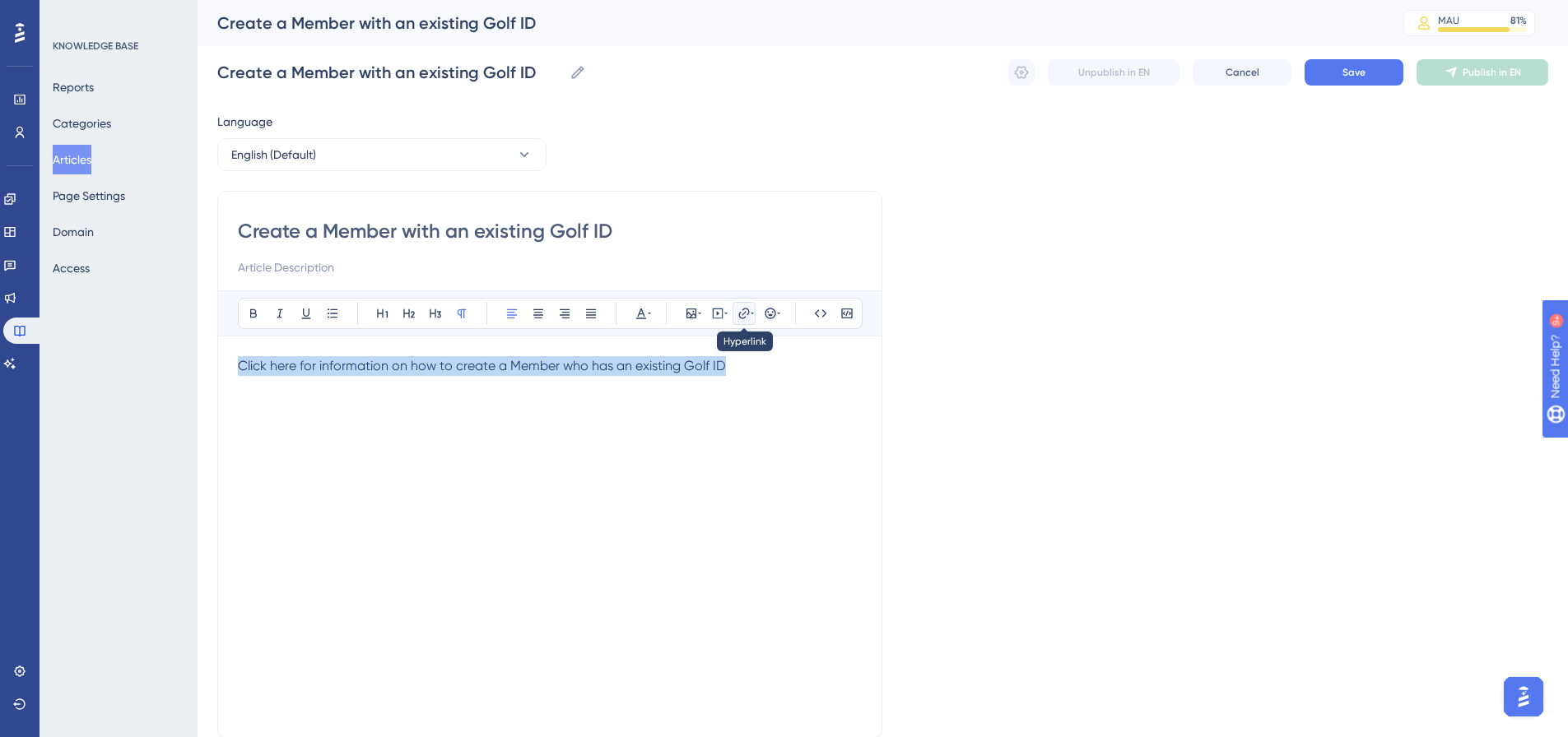
click at [747, 308] on icon at bounding box center [743, 313] width 10 height 10
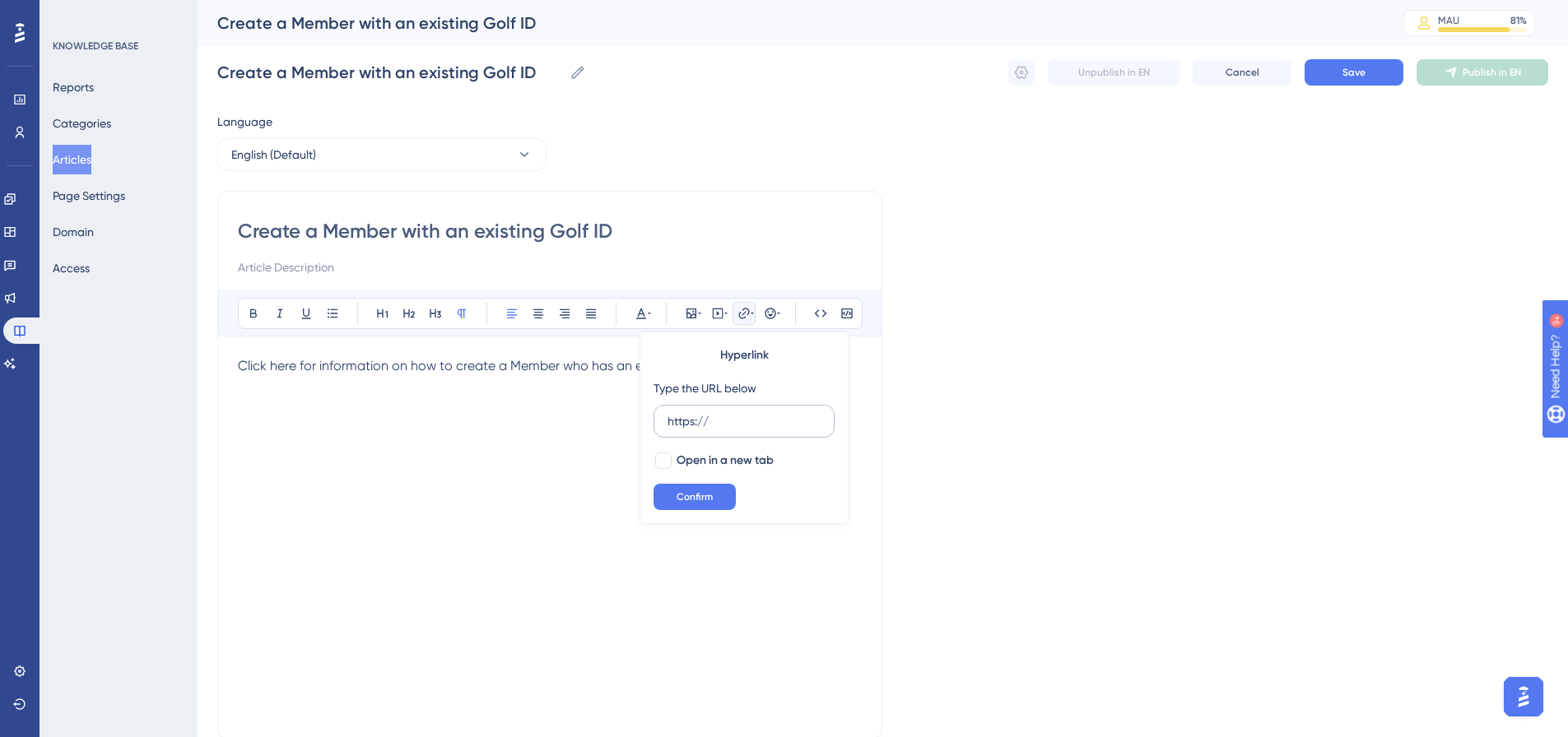
click at [733, 427] on input "https://" at bounding box center [744, 421] width 153 height 18
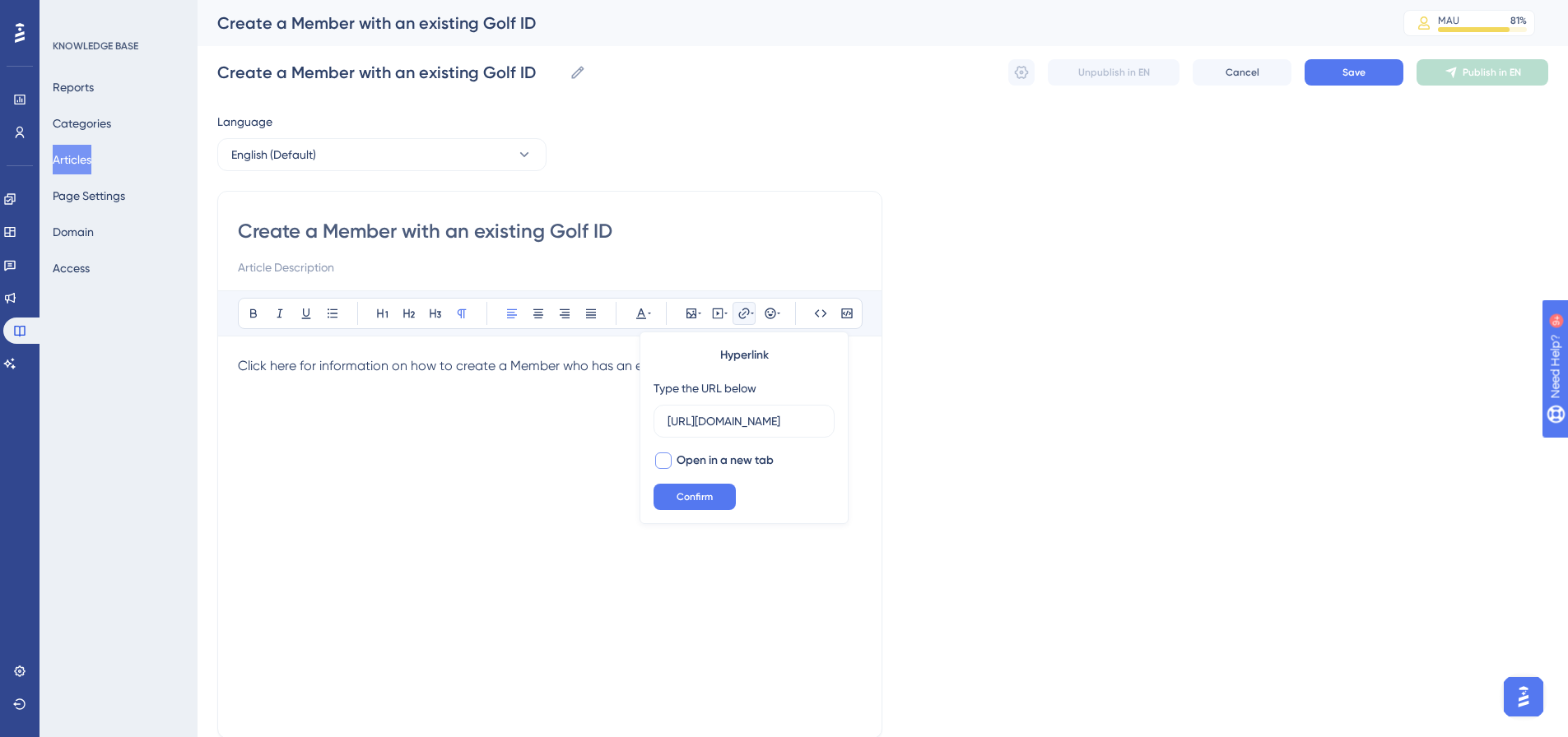
type input "https://scribehow.com/viewer/GA_Connect__Members__Create_a_Member_with_an_exist…"
click at [659, 462] on div at bounding box center [663, 461] width 17 height 17
checkbox input "true"
click at [692, 498] on span "Confirm" at bounding box center [695, 497] width 37 height 13
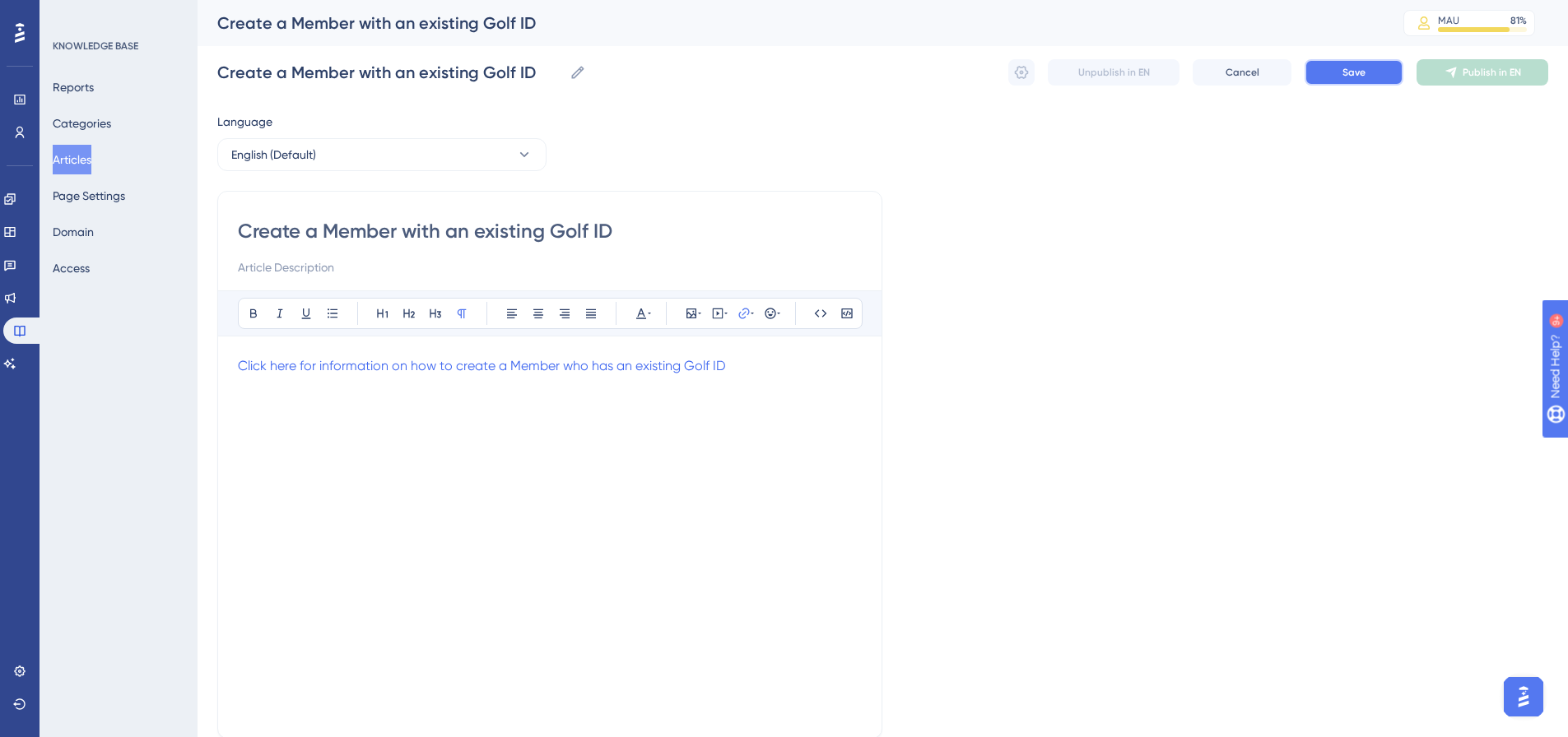
click at [1373, 73] on button "Save" at bounding box center [1353, 72] width 98 height 26
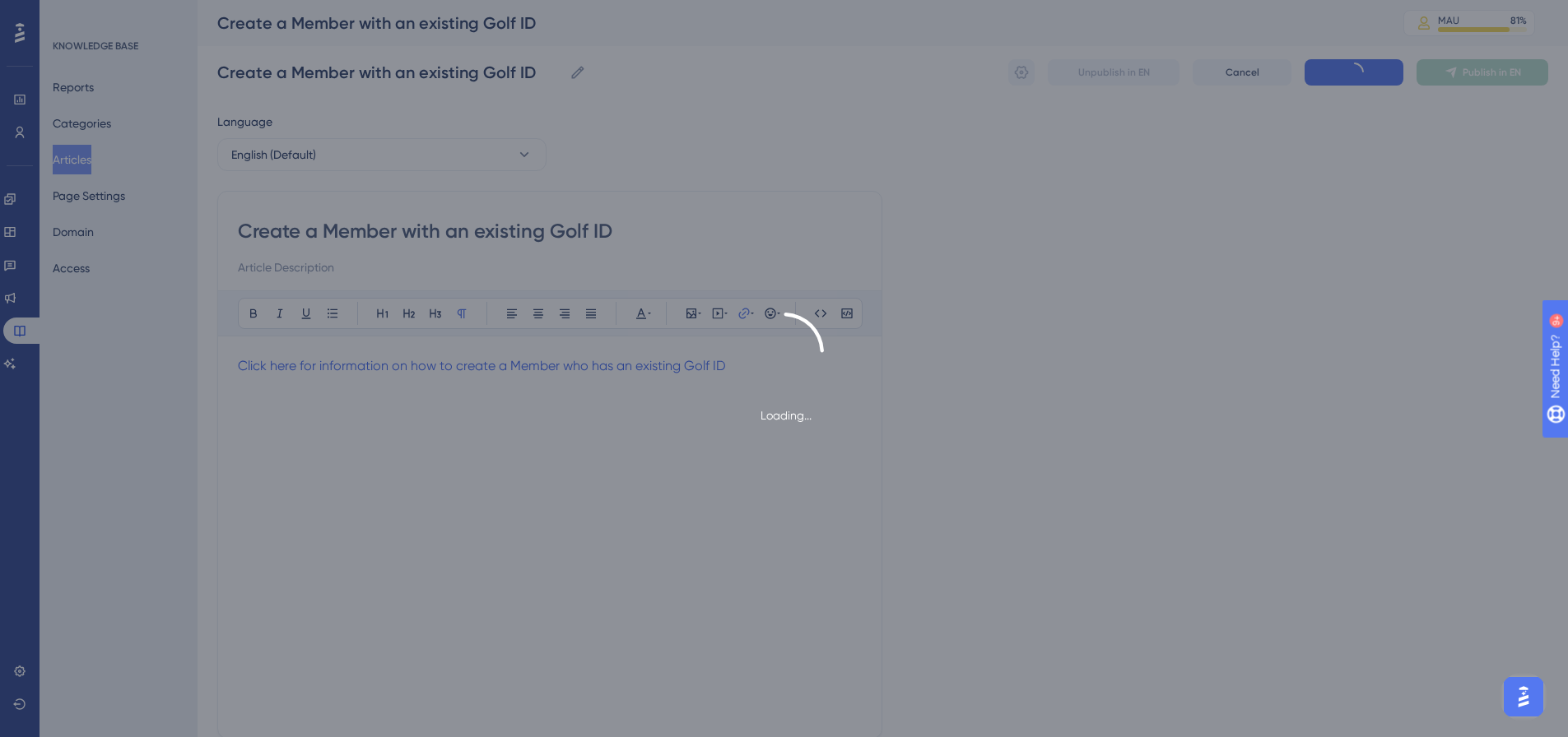
type input "Create a Member with an existing Golf ID"
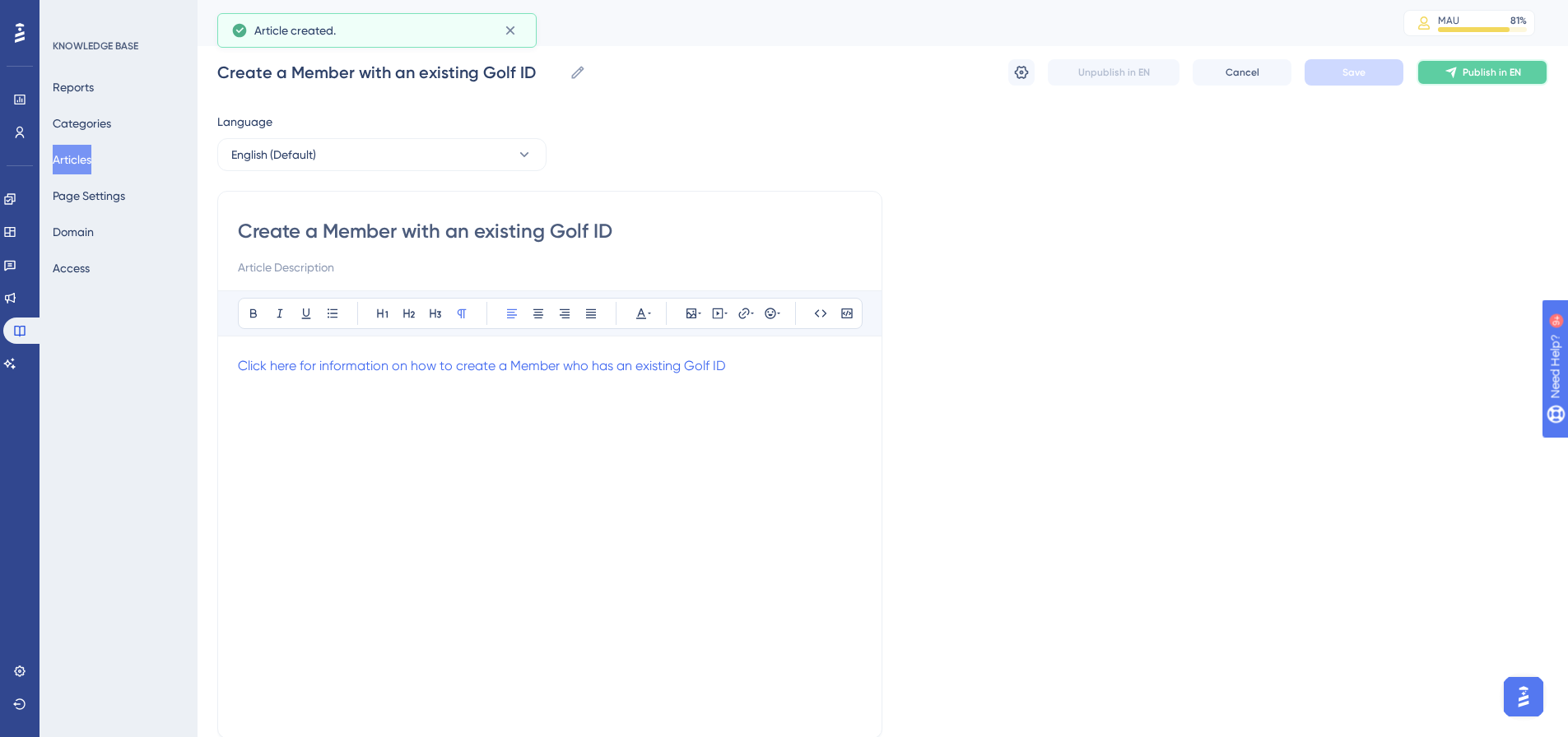
click at [1494, 72] on span "Publish in EN" at bounding box center [1491, 72] width 58 height 13
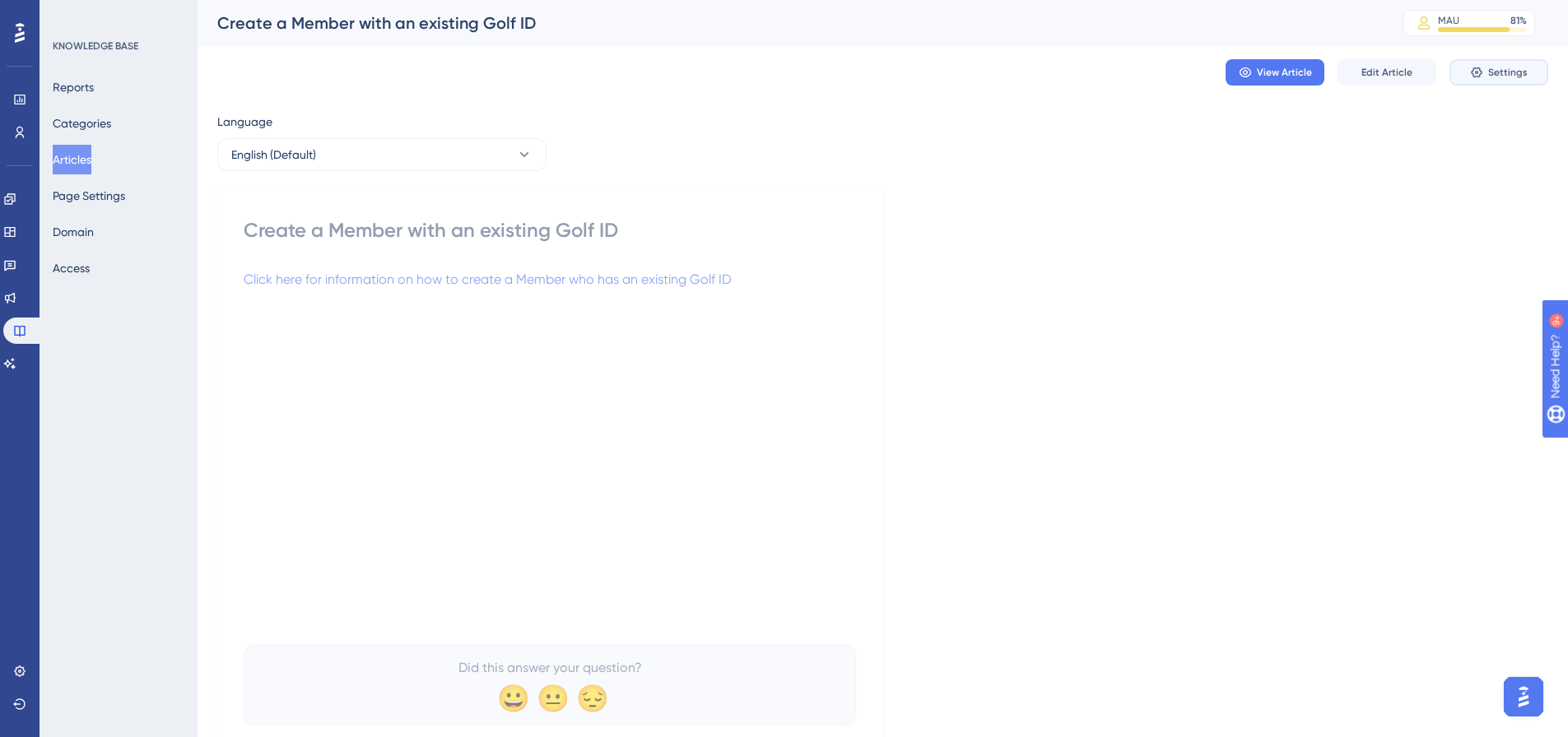
click at [1498, 76] on span "Settings" at bounding box center [1507, 72] width 39 height 13
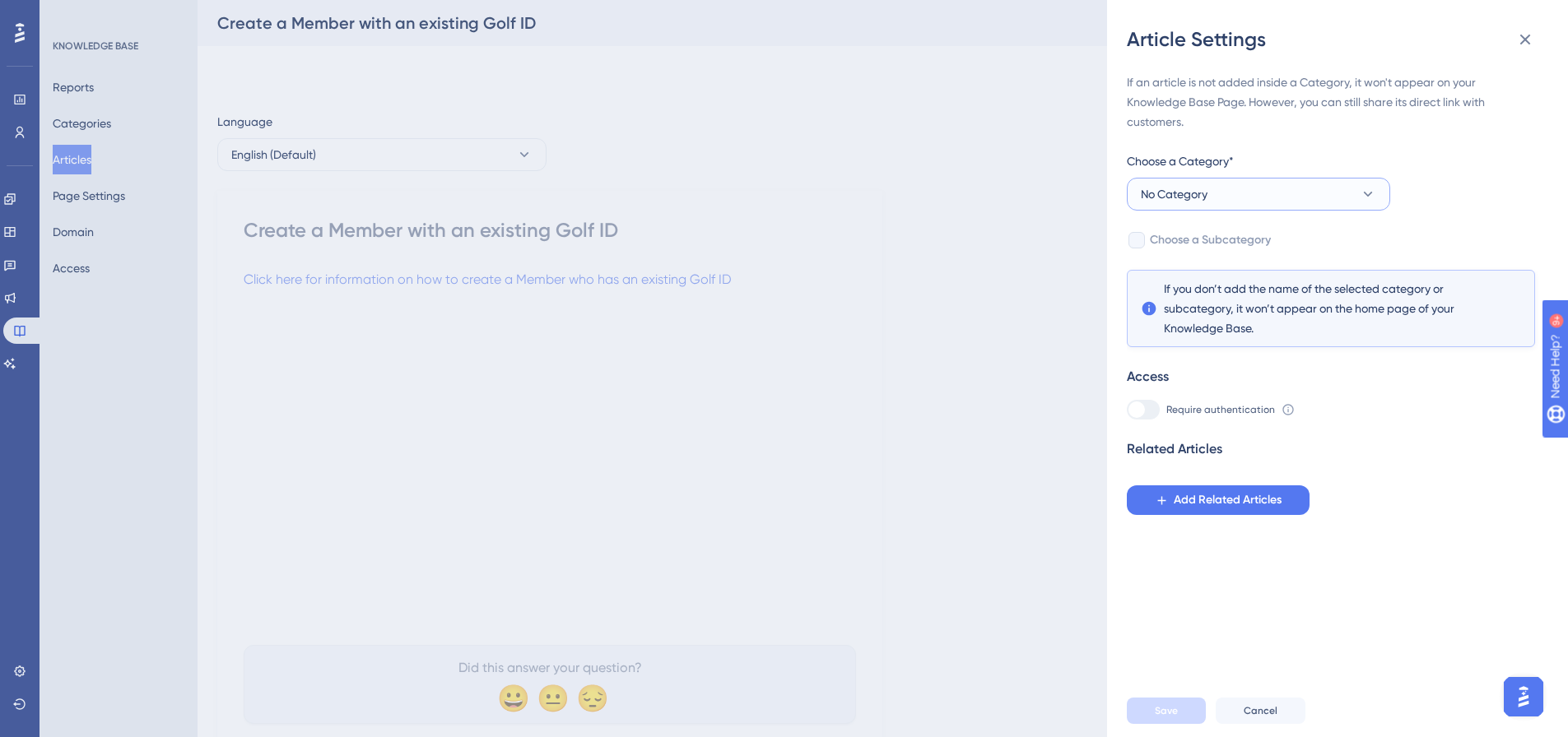
click at [1269, 193] on button "No Category" at bounding box center [1258, 194] width 263 height 33
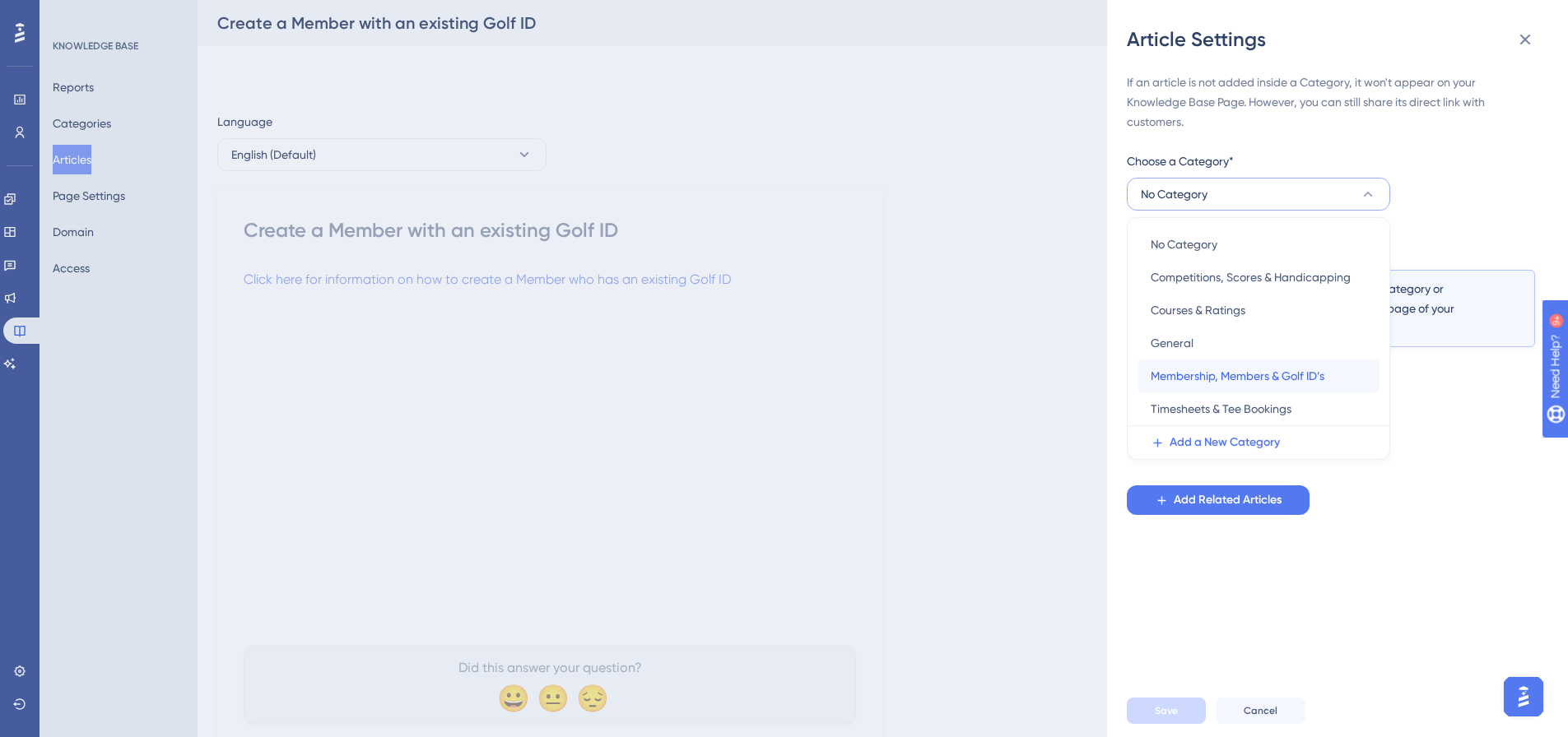
click at [1245, 377] on span "Membership, Members & Golf ID’s" at bounding box center [1237, 375] width 173 height 20
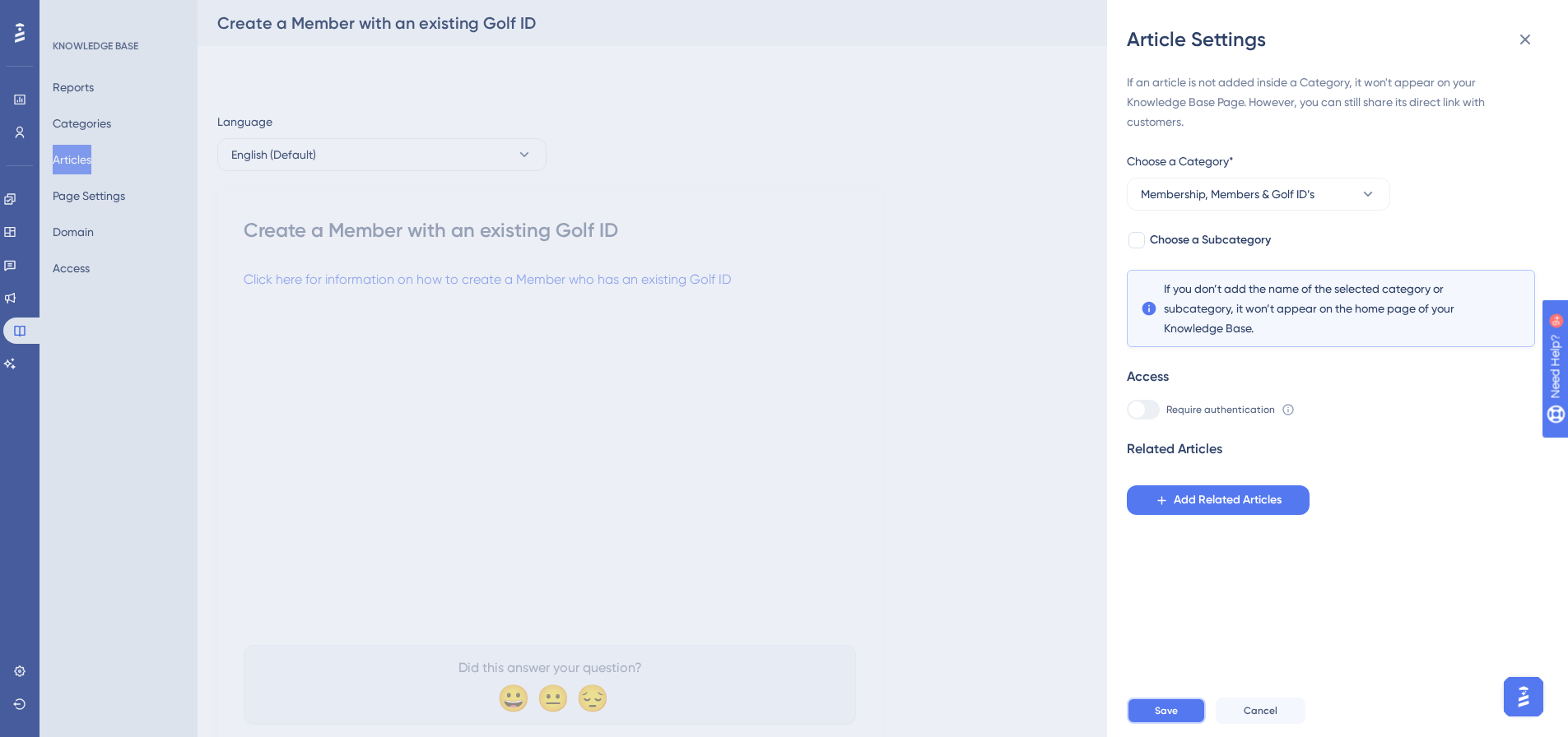
click at [1158, 718] on span "Save" at bounding box center [1166, 711] width 23 height 13
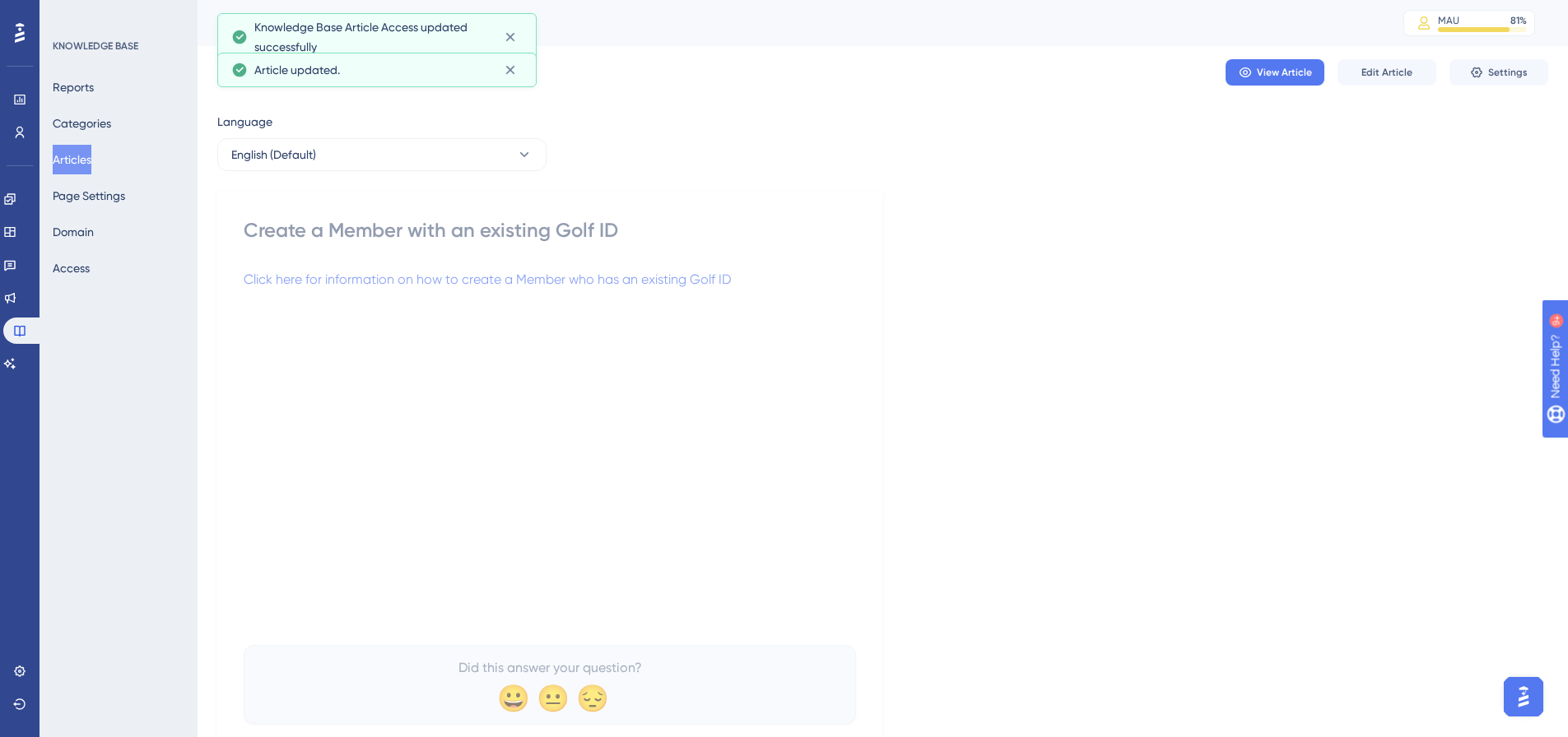
click at [85, 159] on button "Articles" at bounding box center [71, 159] width 38 height 30
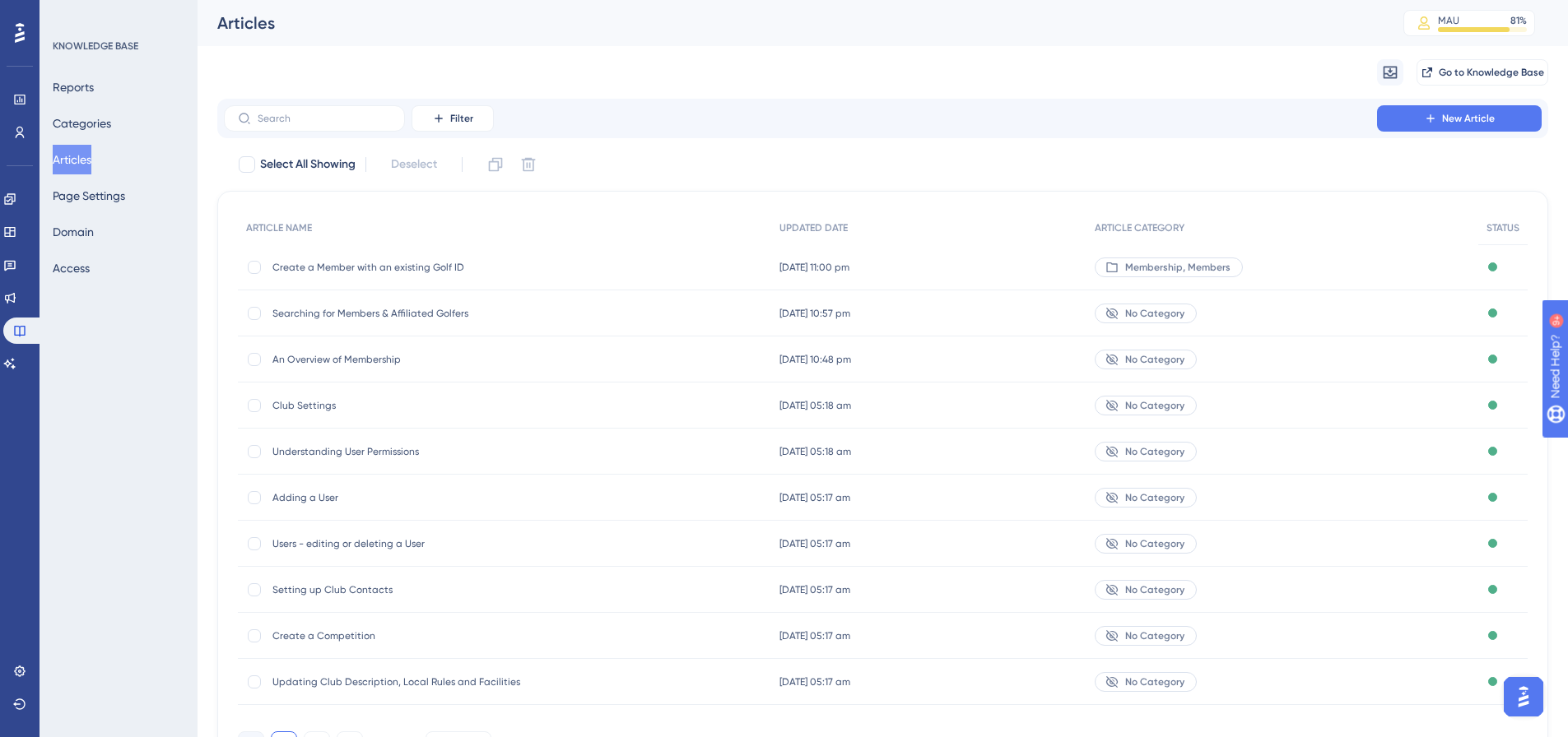
click at [1197, 309] on div "No Category" at bounding box center [1145, 314] width 102 height 20
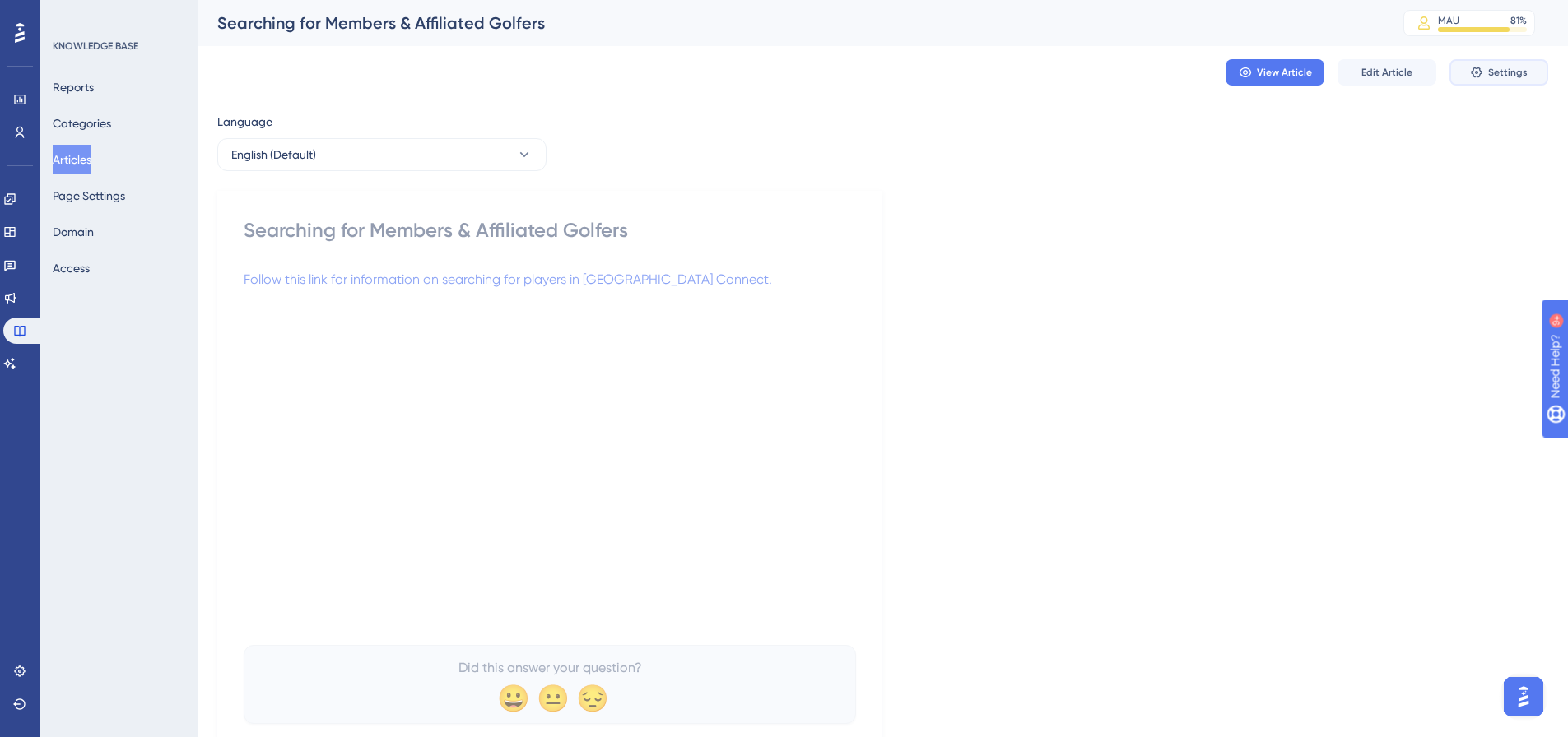
click at [1496, 67] on span "Settings" at bounding box center [1507, 72] width 39 height 13
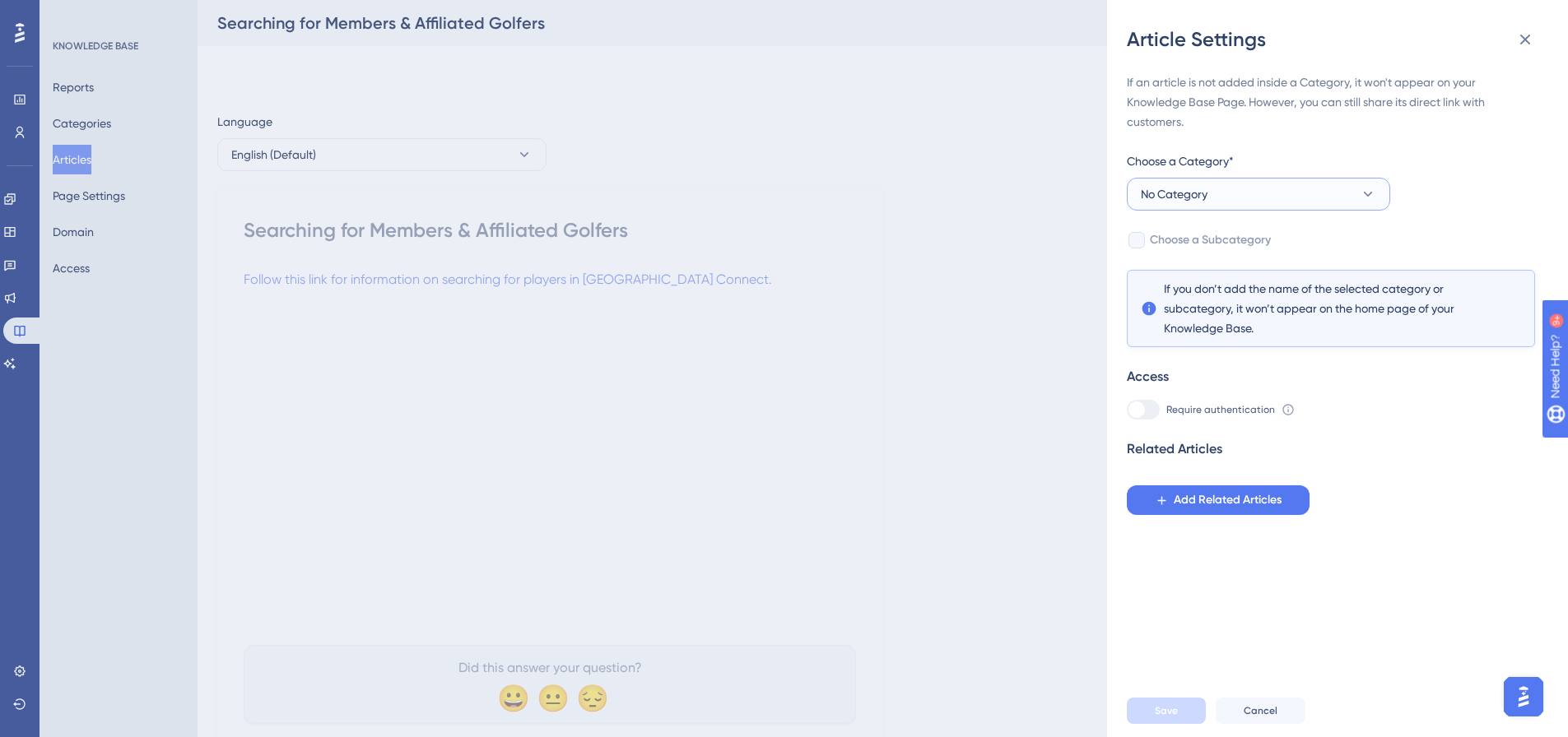
click at [1294, 201] on button "No Category" at bounding box center [1258, 194] width 263 height 33
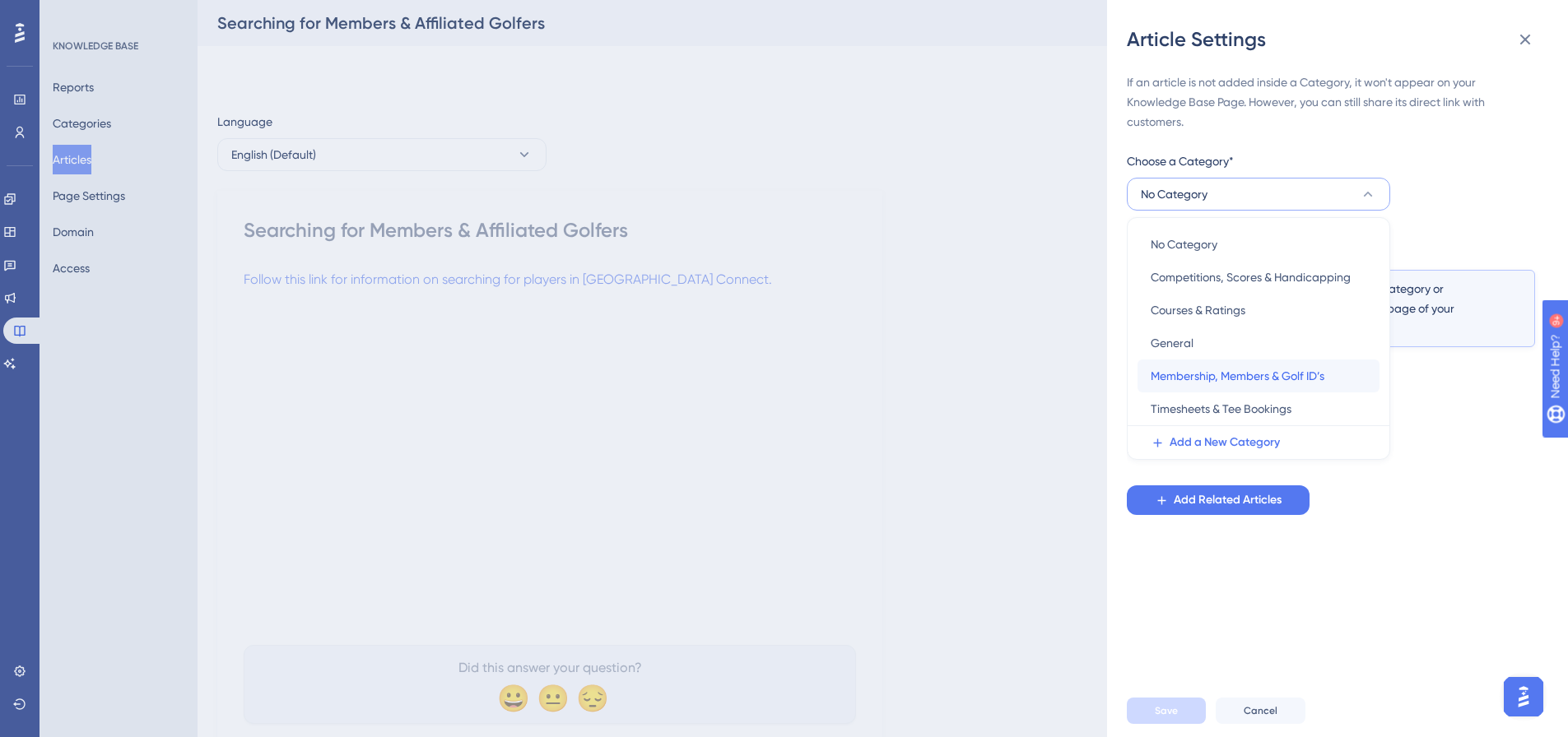
click at [1231, 380] on span "Membership, Members & Golf ID’s" at bounding box center [1237, 375] width 173 height 20
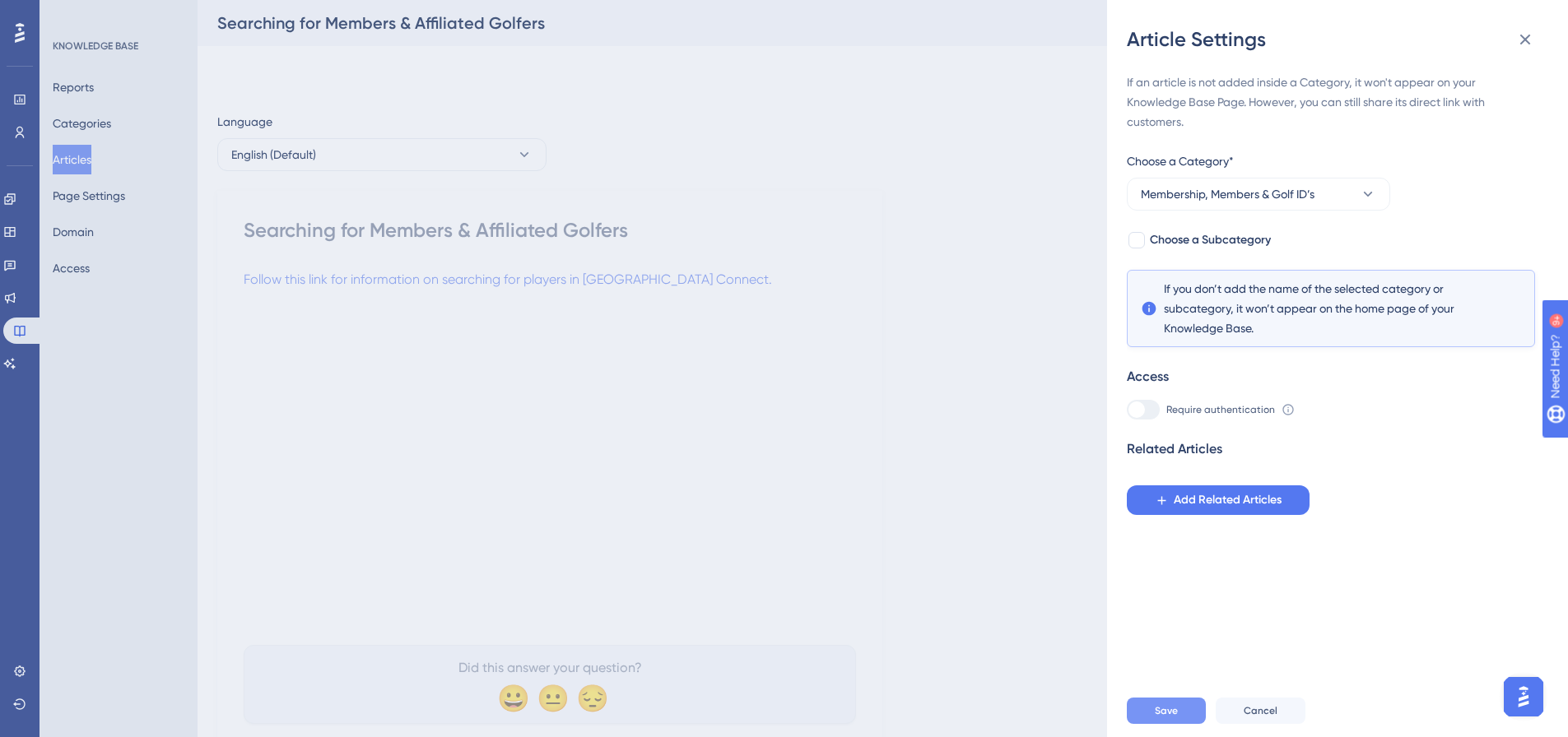
click at [1152, 718] on button "Save" at bounding box center [1166, 711] width 79 height 26
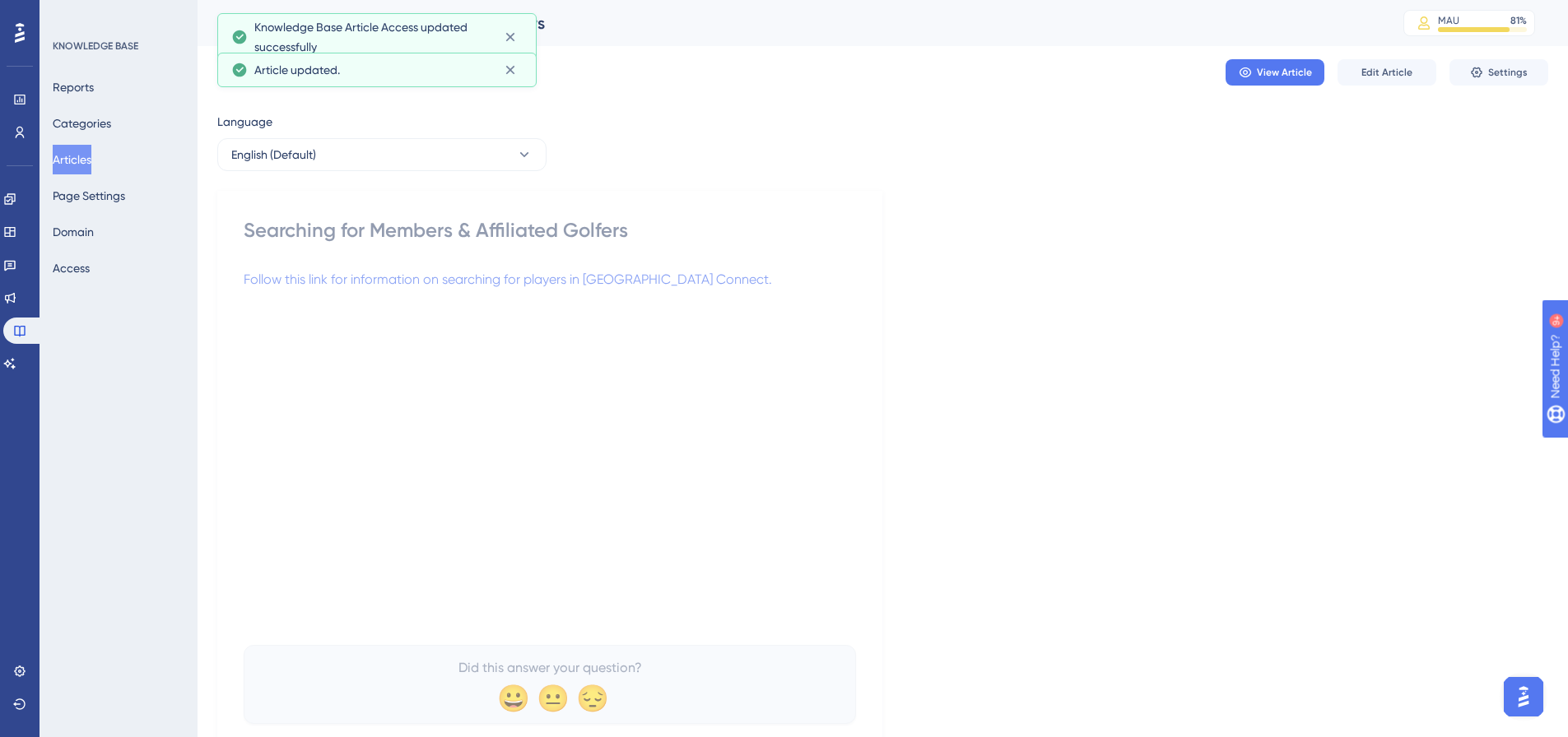
click at [78, 159] on button "Articles" at bounding box center [71, 159] width 38 height 30
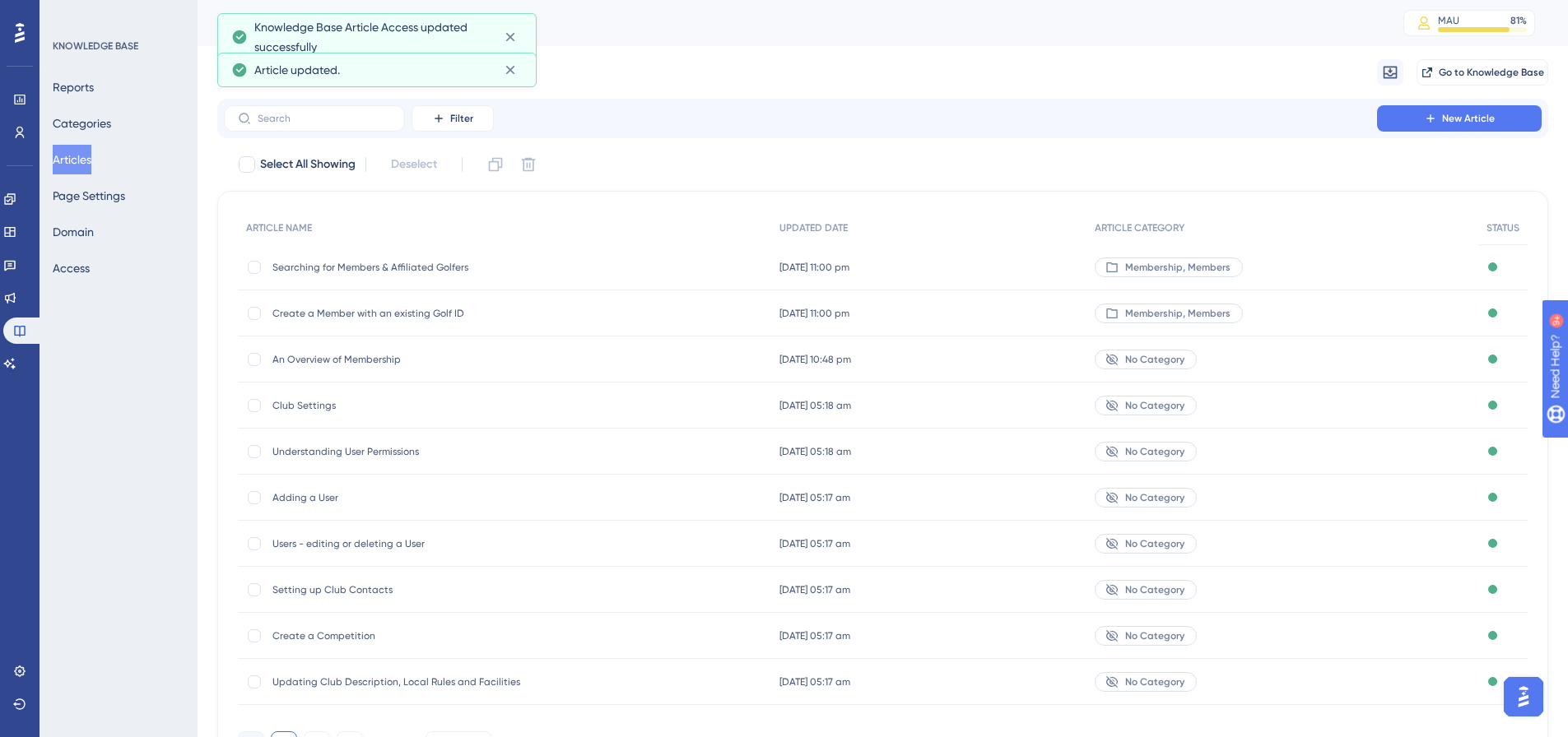
click at [1180, 358] on span "No Category" at bounding box center [1154, 359] width 59 height 13
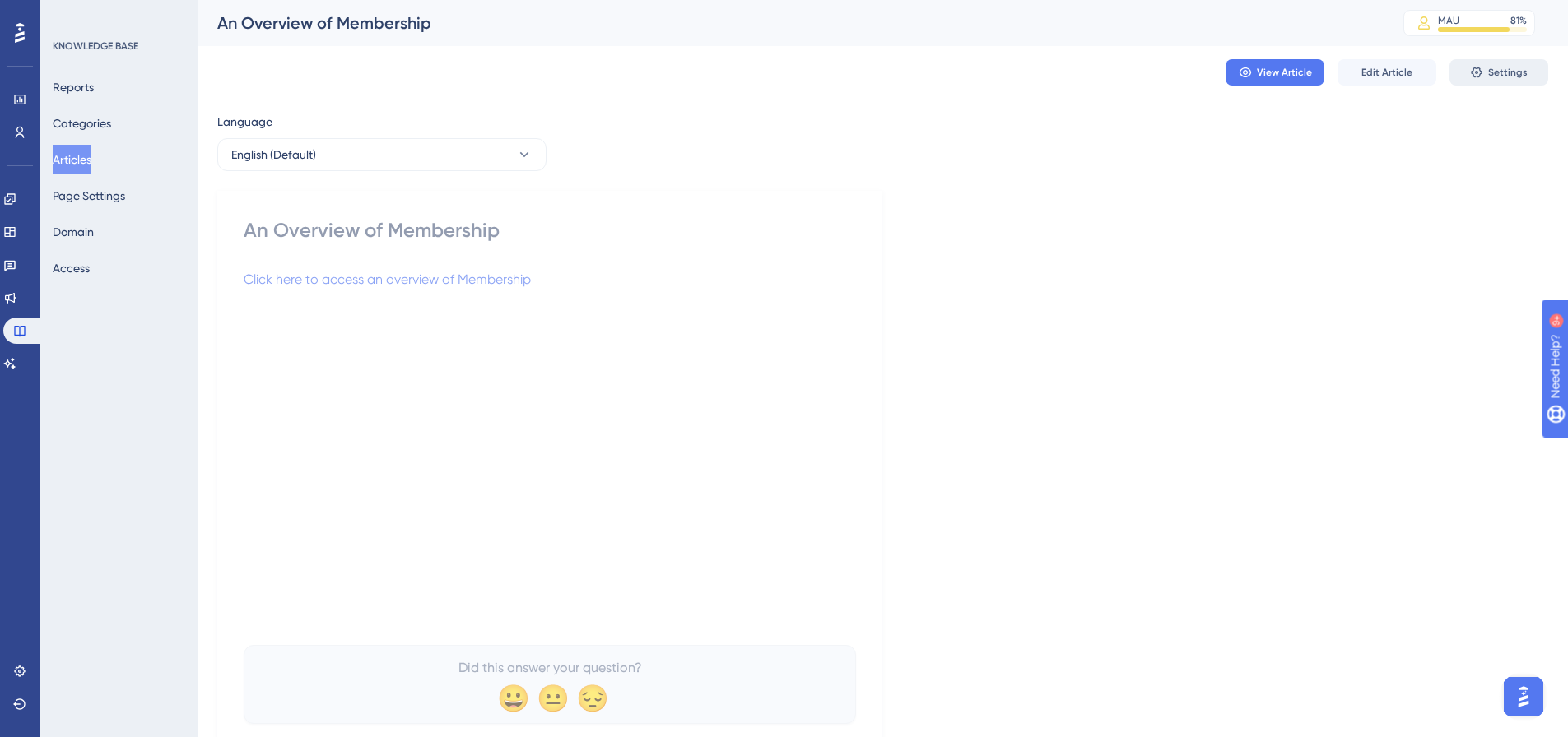
click at [1516, 67] on span "Settings" at bounding box center [1507, 72] width 39 height 13
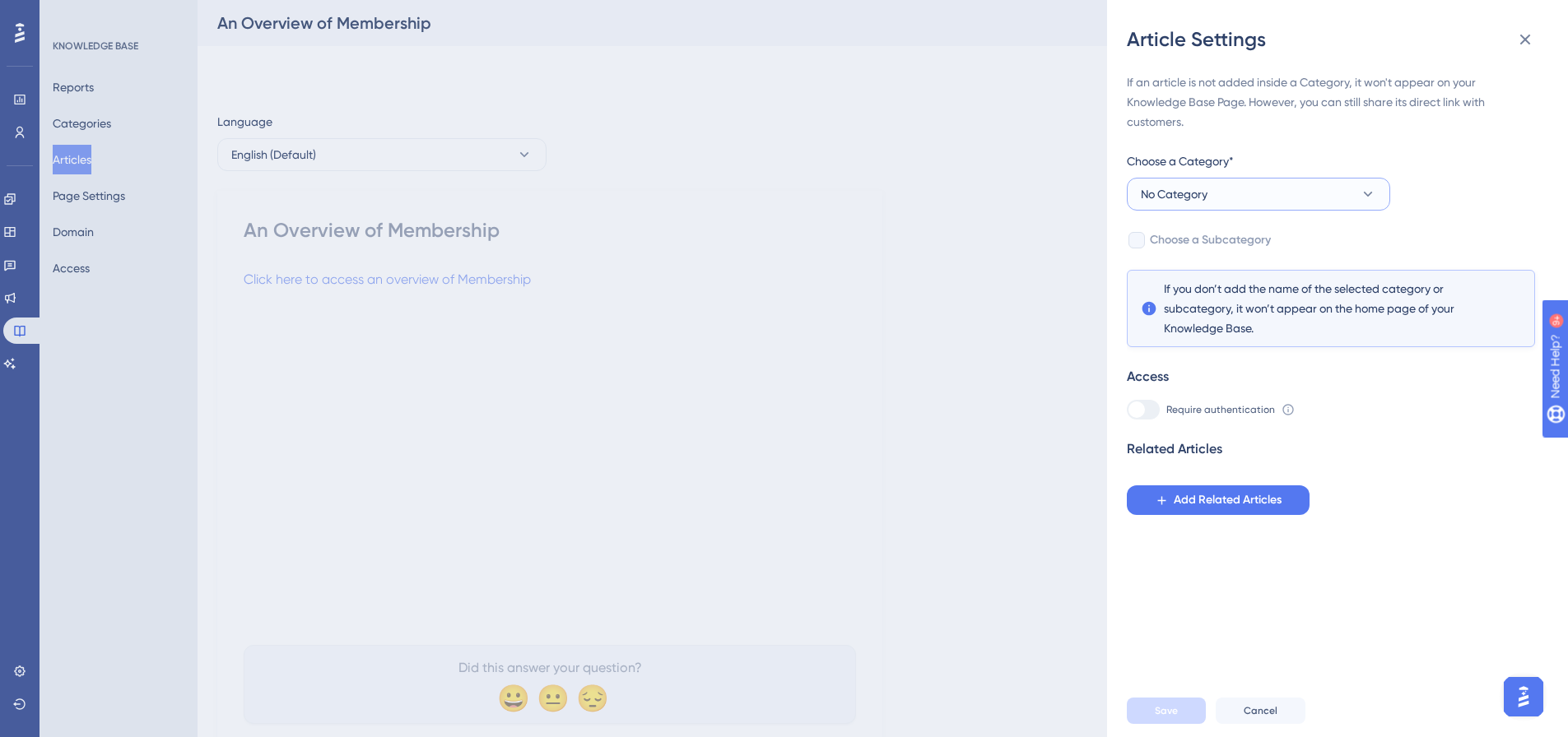
click at [1332, 189] on button "No Category" at bounding box center [1258, 194] width 263 height 33
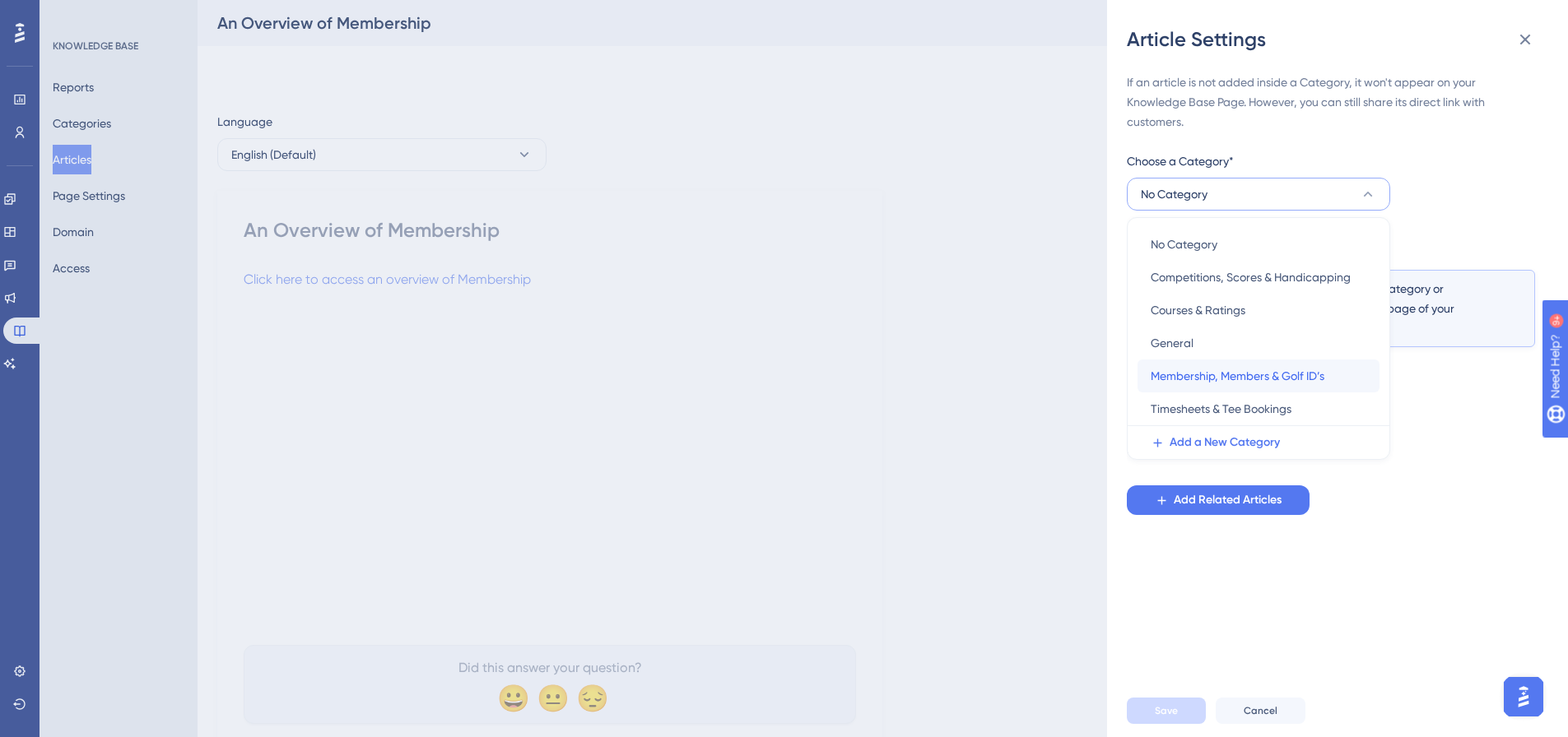
click at [1219, 381] on span "Membership, Members & Golf ID’s" at bounding box center [1237, 375] width 173 height 20
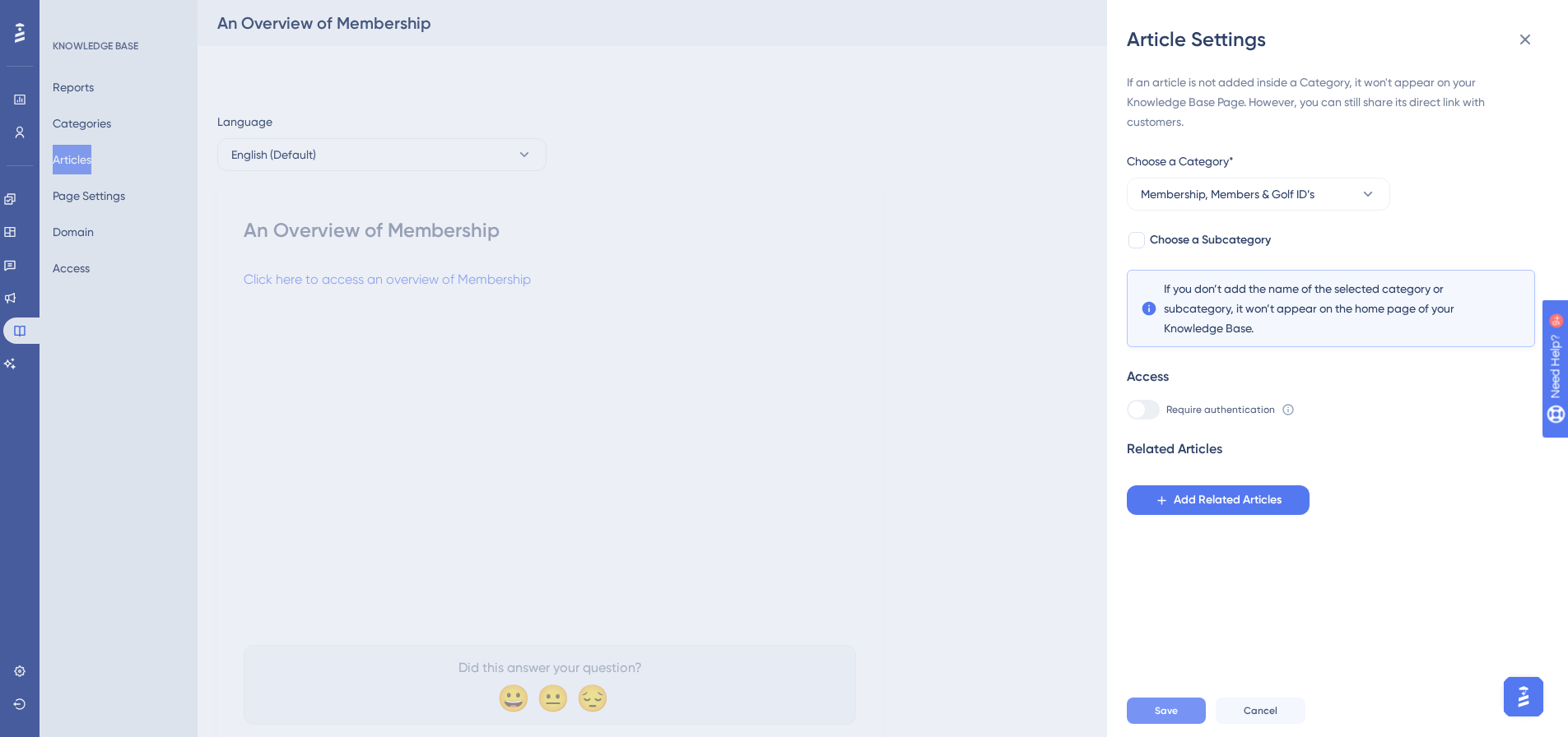
click at [1161, 718] on span "Save" at bounding box center [1166, 711] width 23 height 13
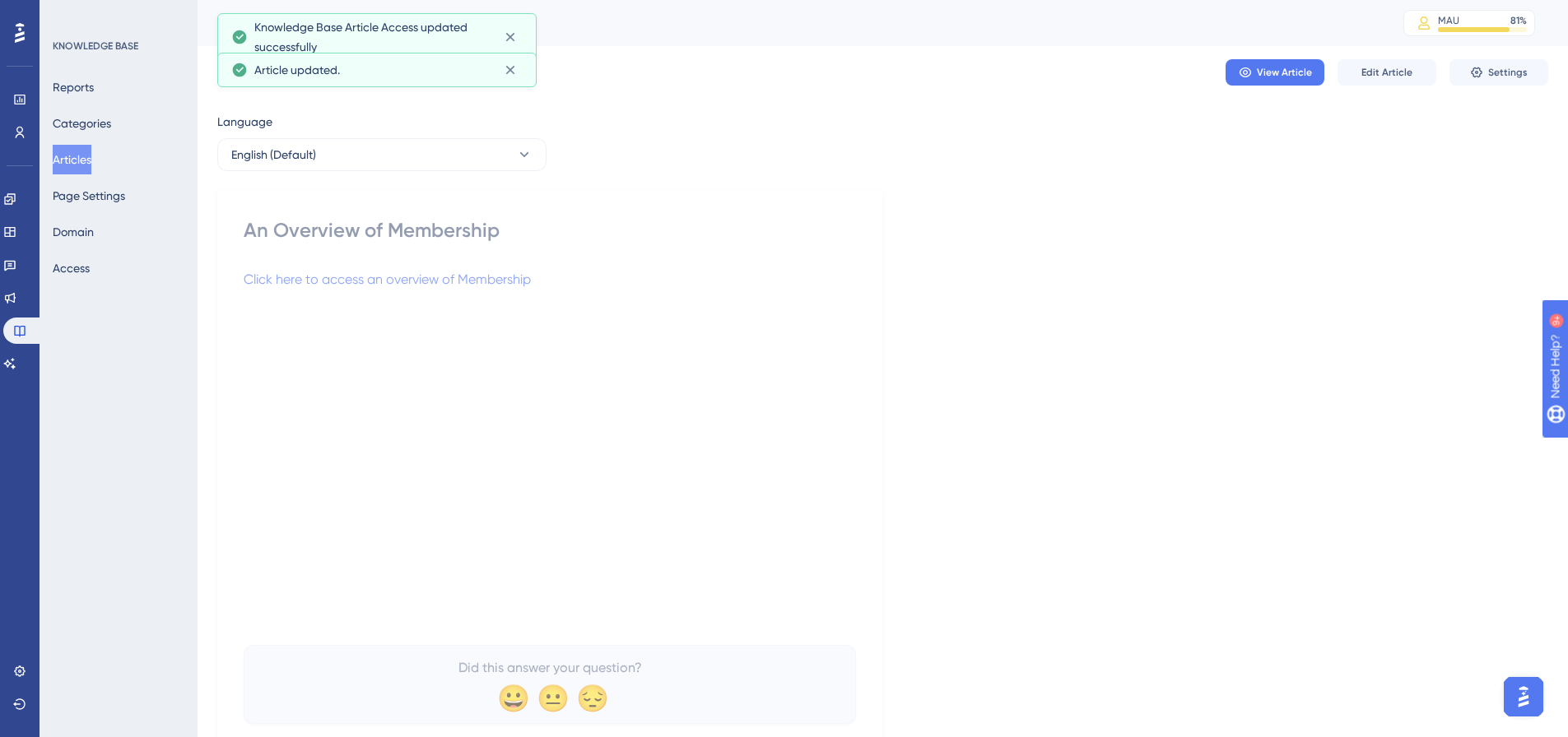
click at [939, 236] on div "Language English (Default) An Overview of Membership Click here to access an ov…" at bounding box center [882, 432] width 1331 height 642
click at [79, 161] on button "Articles" at bounding box center [71, 159] width 38 height 30
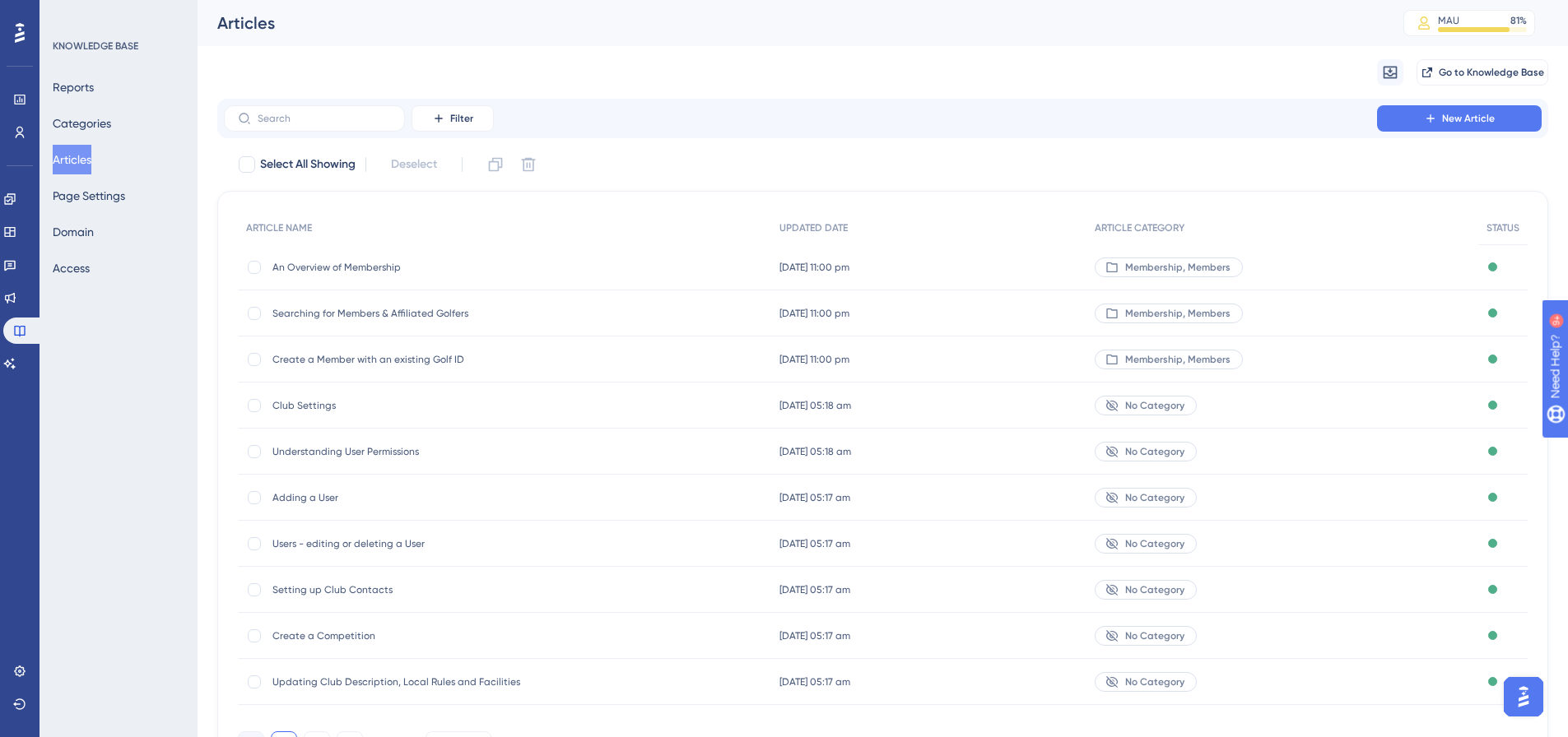
click at [1172, 403] on span "No Category" at bounding box center [1154, 405] width 59 height 13
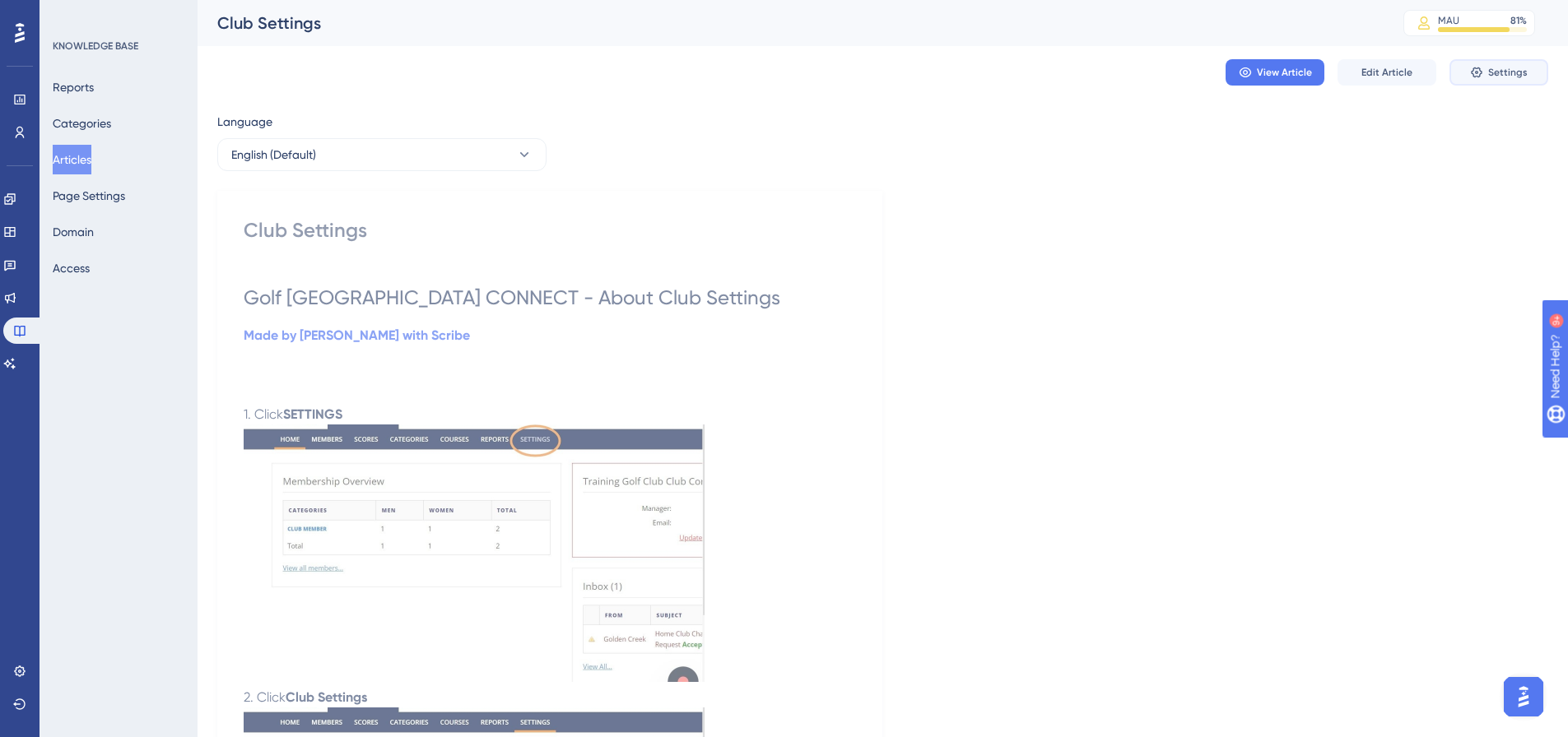
click at [1526, 73] on button "Settings" at bounding box center [1498, 72] width 98 height 26
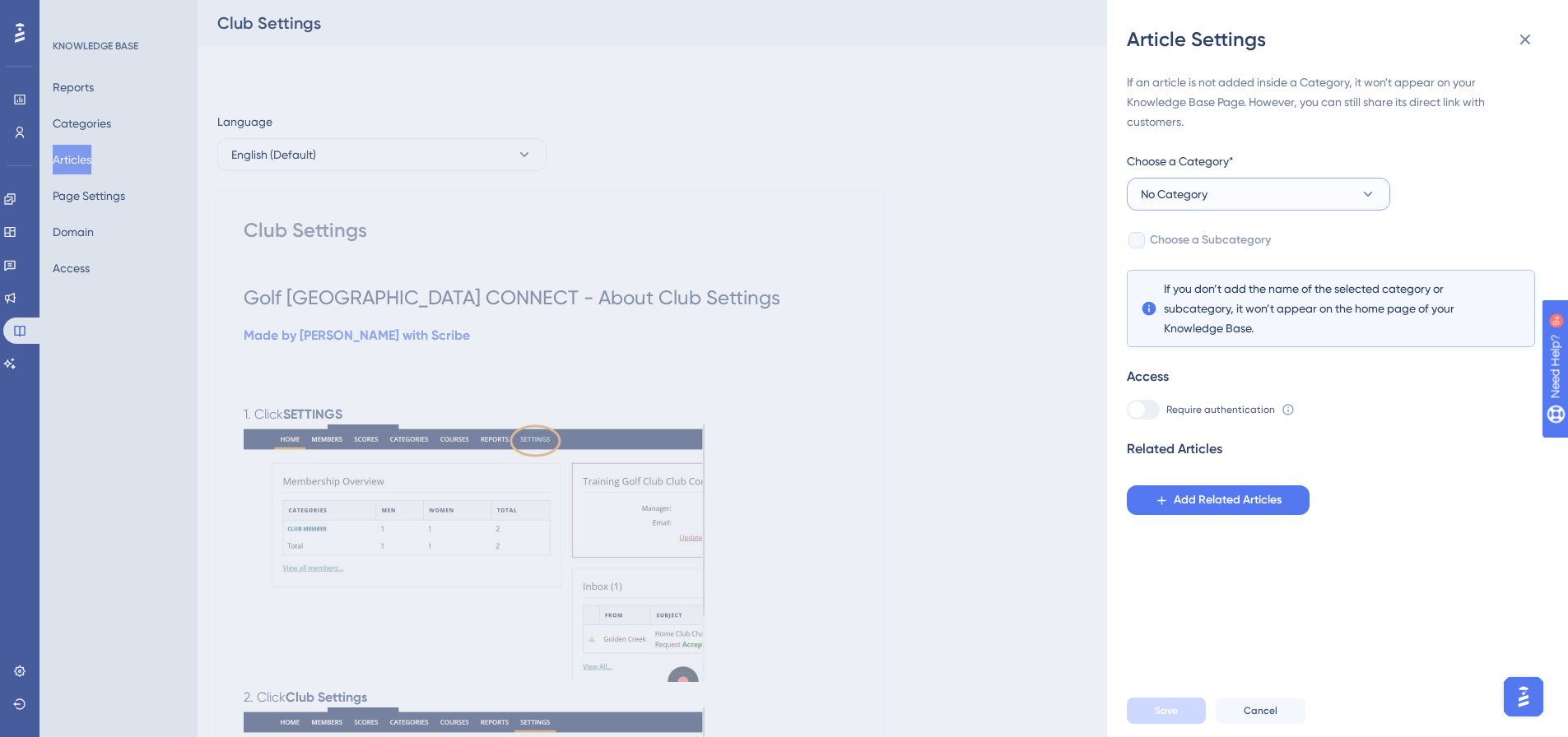
click at [1263, 198] on button "No Category" at bounding box center [1258, 194] width 263 height 33
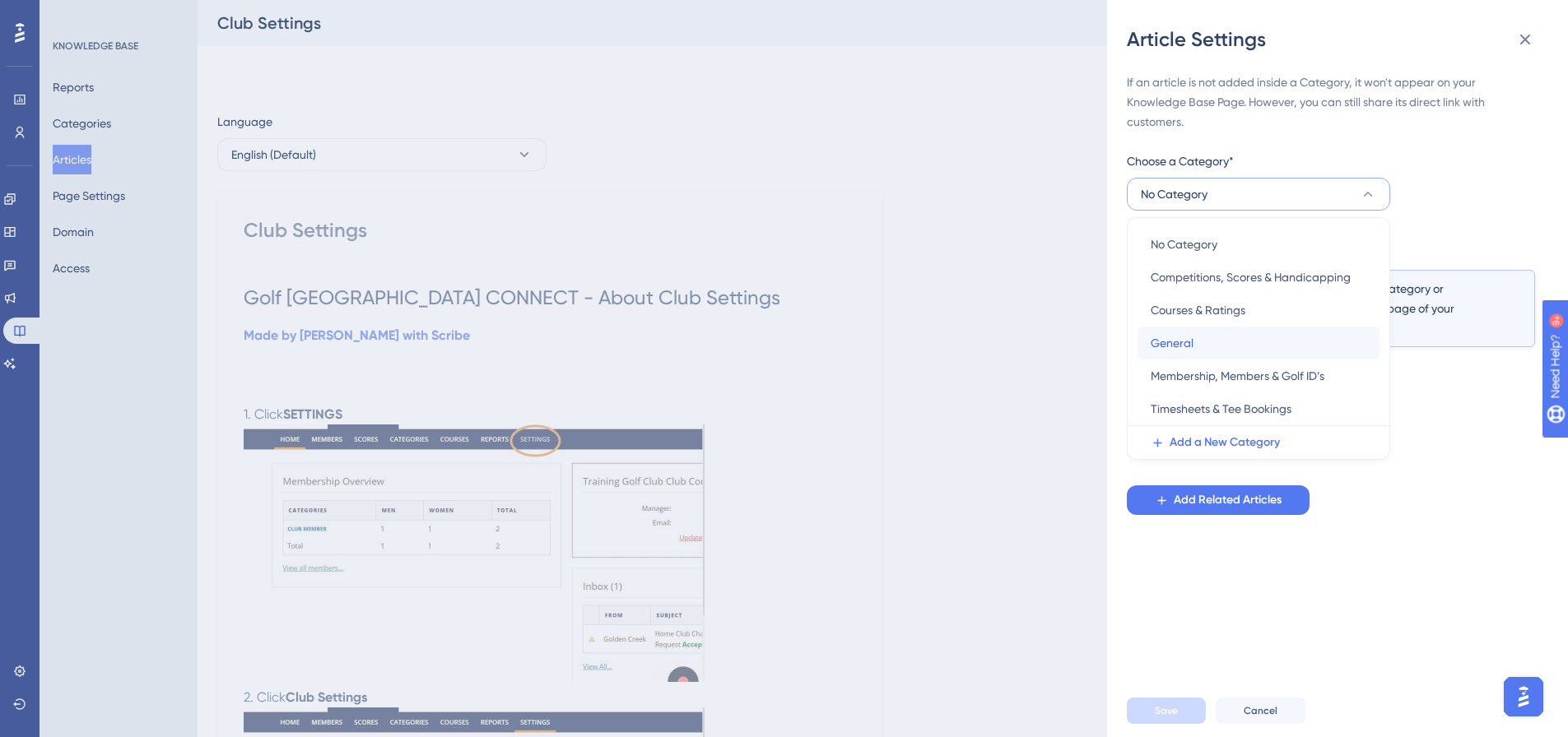
click at [1190, 341] on span "General" at bounding box center [1172, 343] width 43 height 20
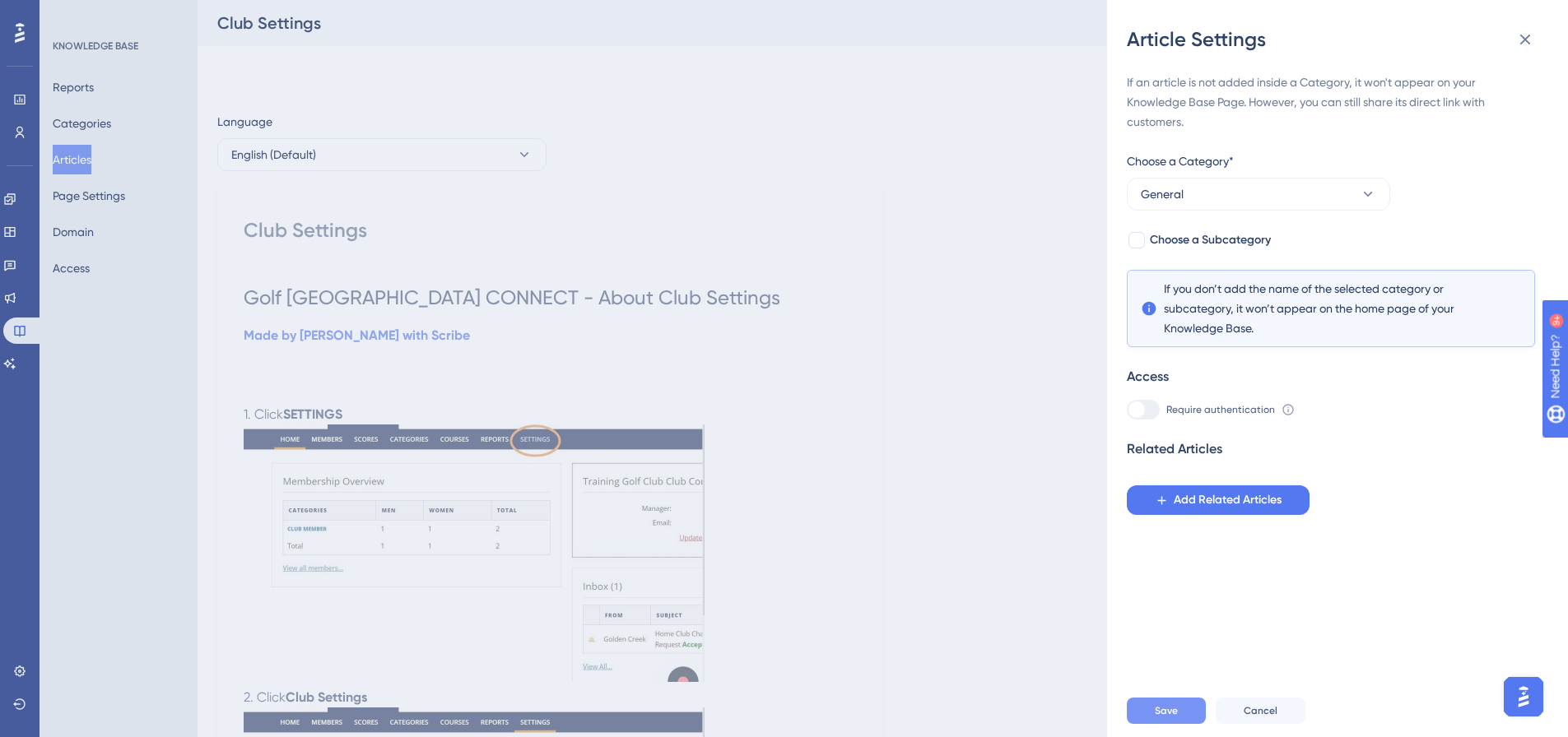
click at [1177, 715] on button "Save" at bounding box center [1166, 711] width 79 height 26
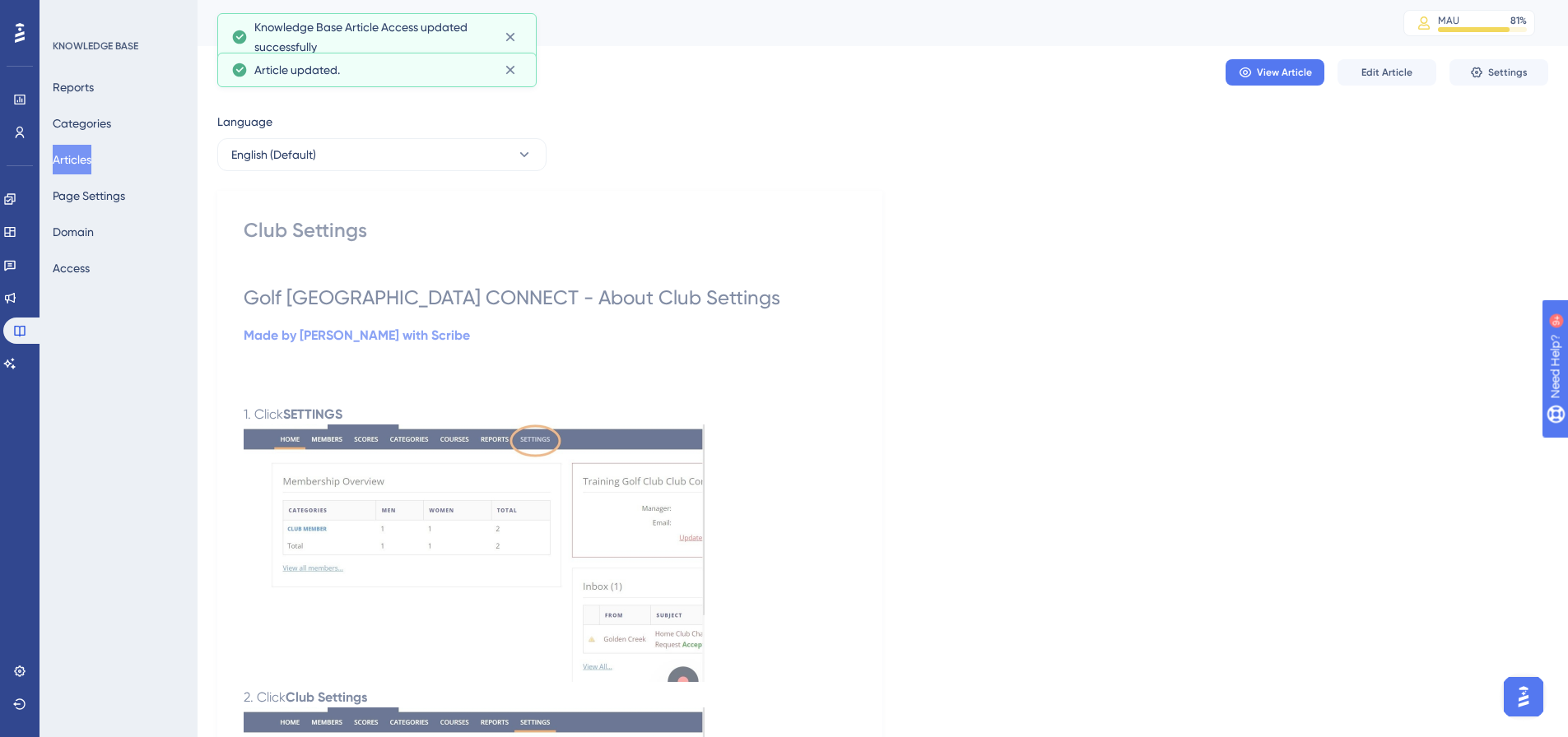
click at [80, 159] on button "Articles" at bounding box center [71, 159] width 38 height 30
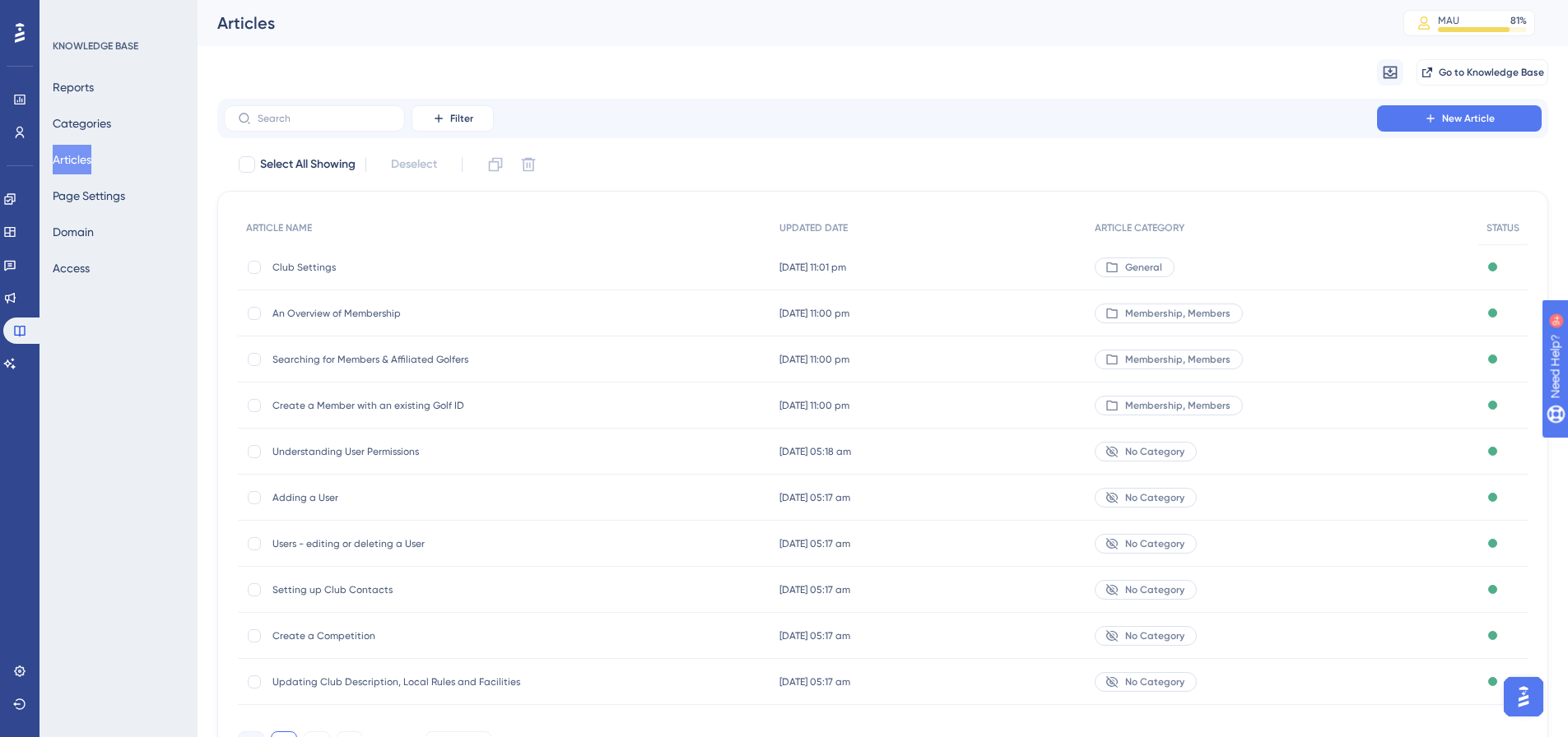
click at [372, 454] on span "Understanding User Permissions" at bounding box center [404, 451] width 263 height 13
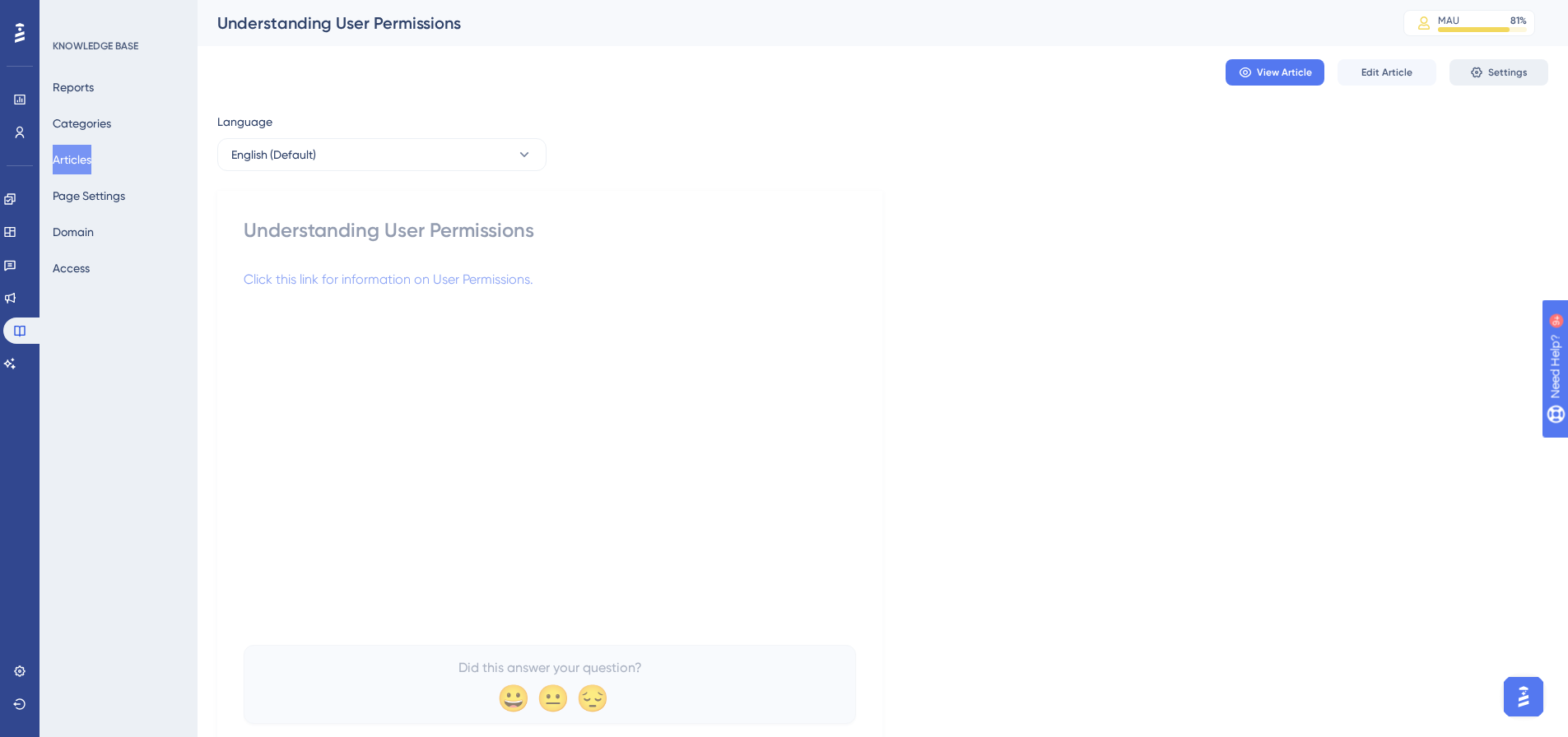
click at [1510, 76] on span "Settings" at bounding box center [1507, 72] width 39 height 13
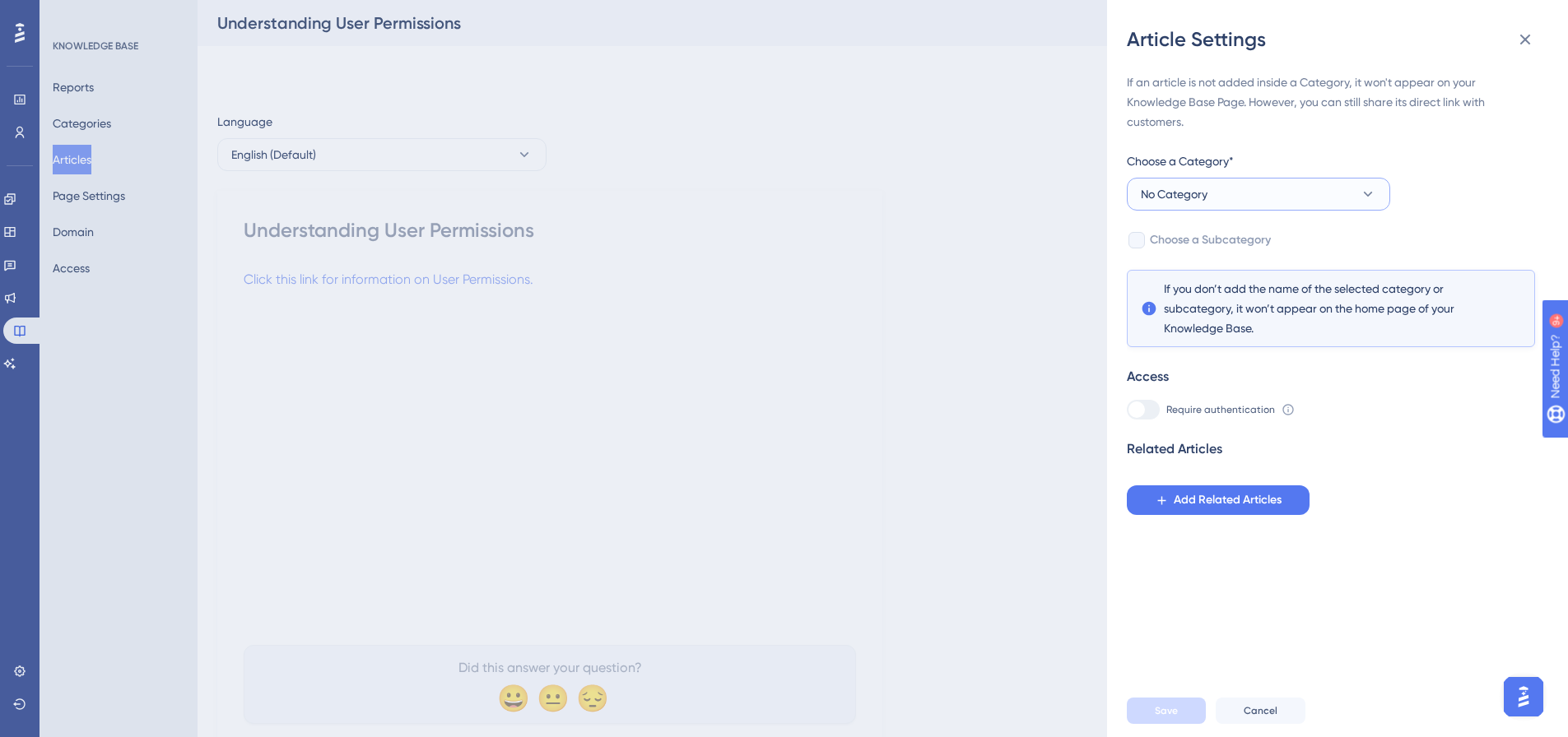
click at [1290, 191] on button "No Category" at bounding box center [1258, 194] width 263 height 33
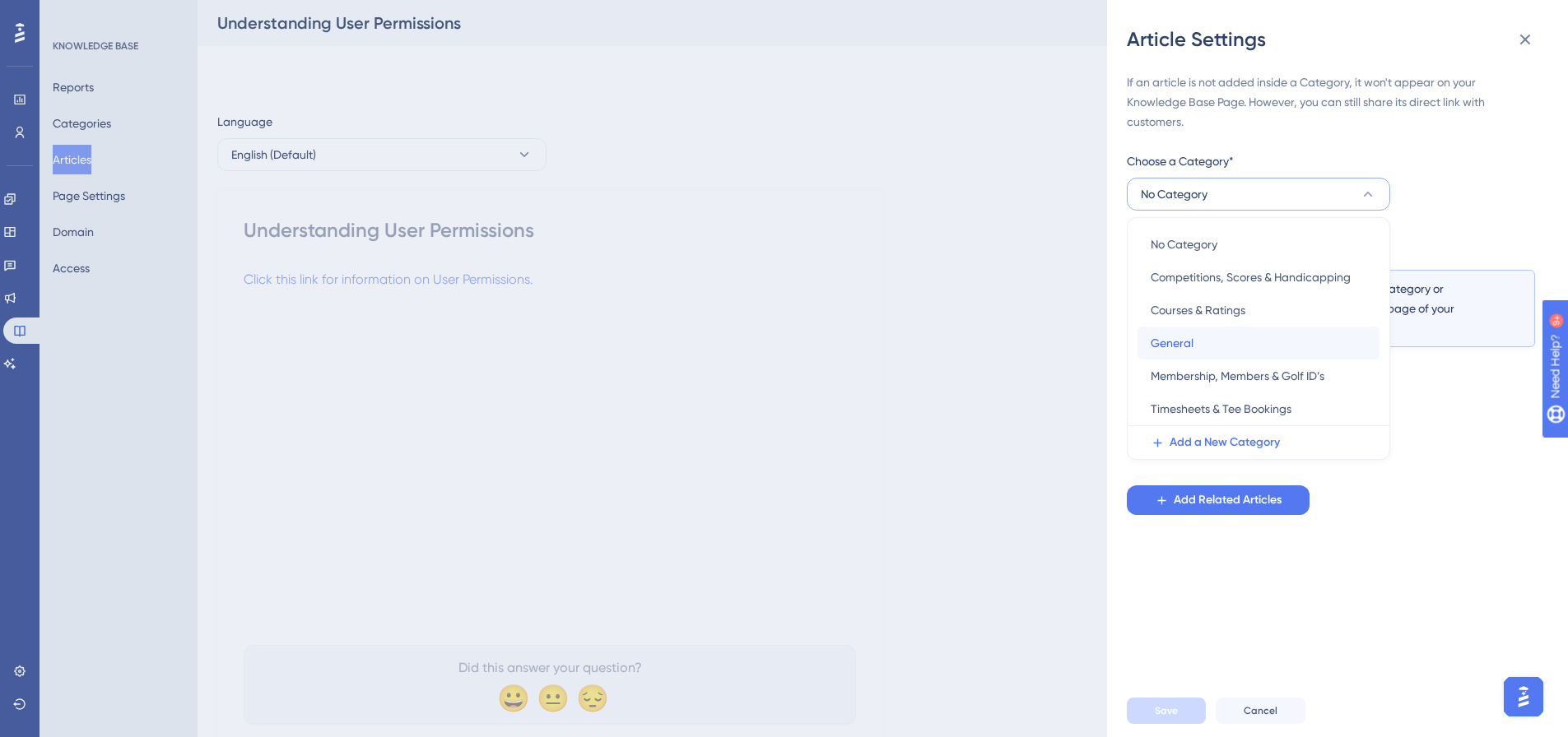
click at [1222, 343] on div "General General" at bounding box center [1259, 343] width 216 height 33
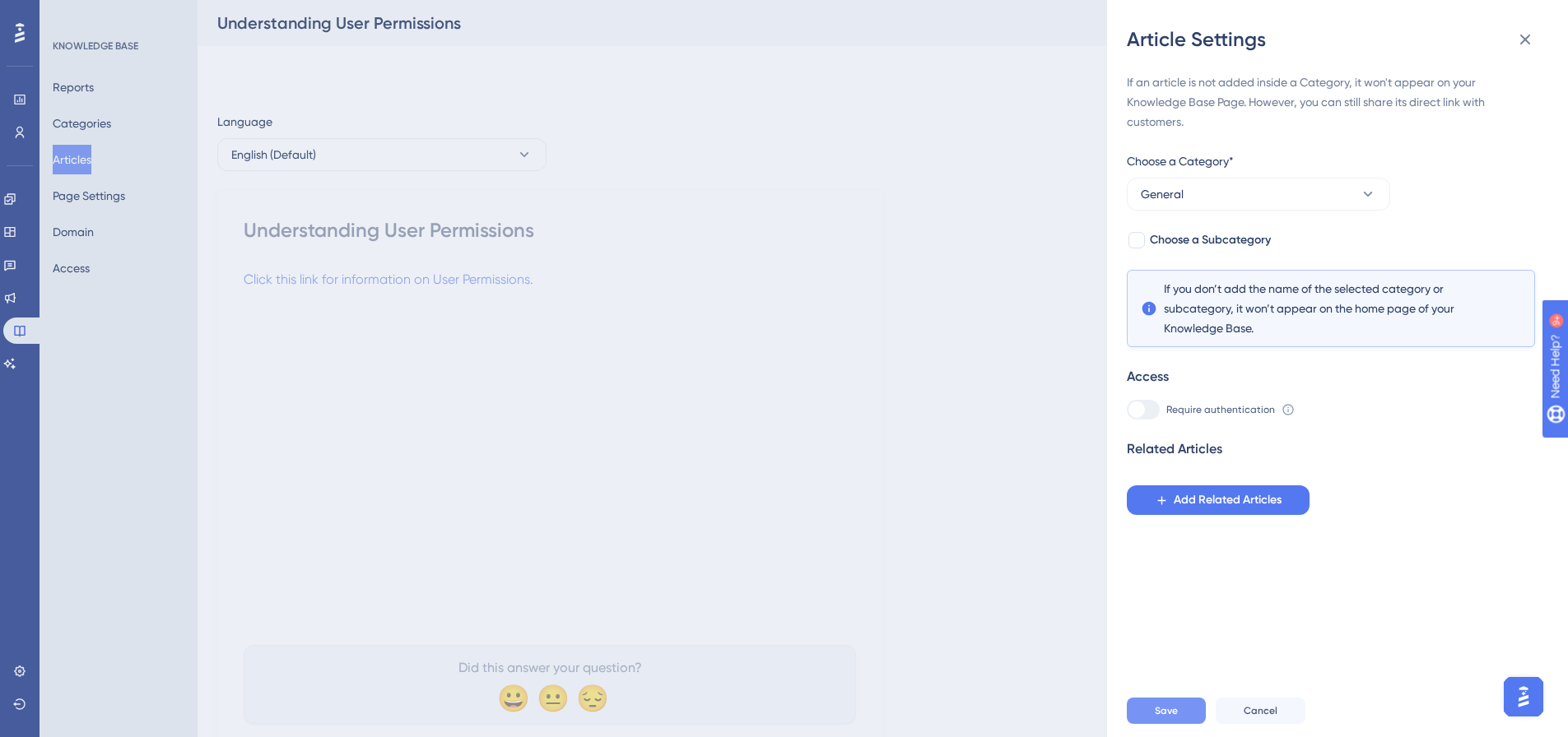
click at [1168, 724] on button "Save" at bounding box center [1166, 711] width 79 height 26
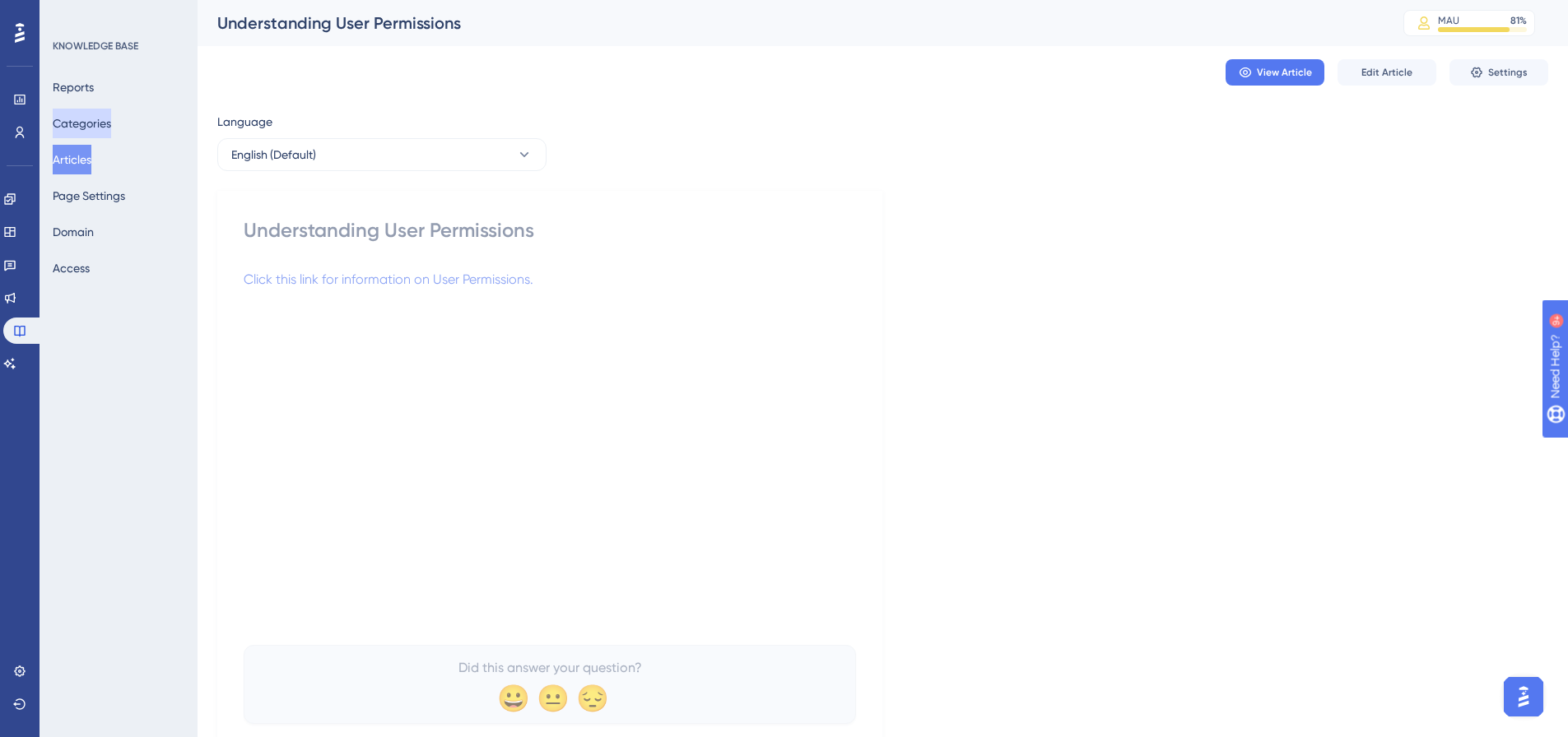
drag, startPoint x: 60, startPoint y: 160, endPoint x: 106, endPoint y: 138, distance: 51.0
click at [60, 160] on button "Articles" at bounding box center [71, 159] width 38 height 30
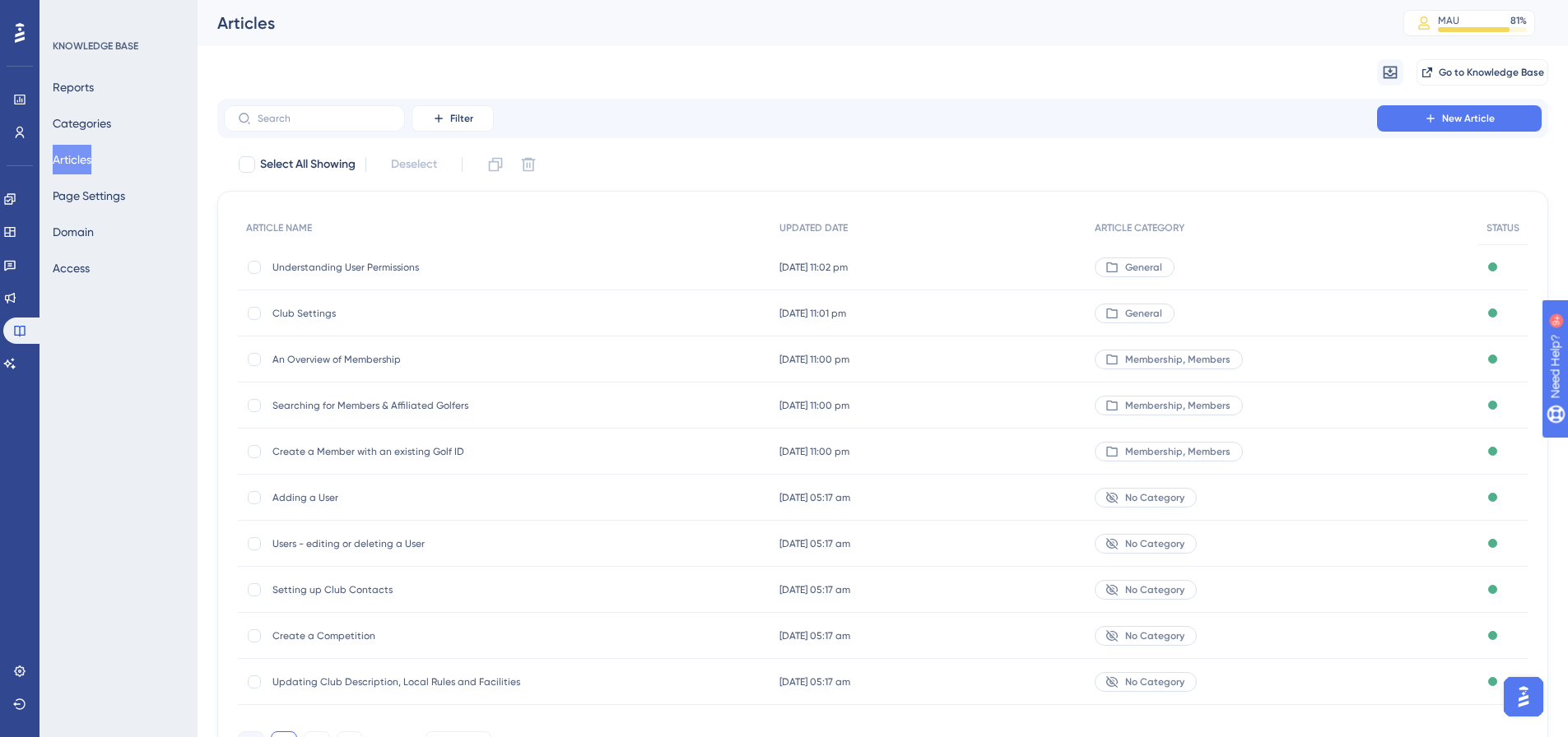
click at [1164, 496] on span "No Category" at bounding box center [1154, 497] width 59 height 13
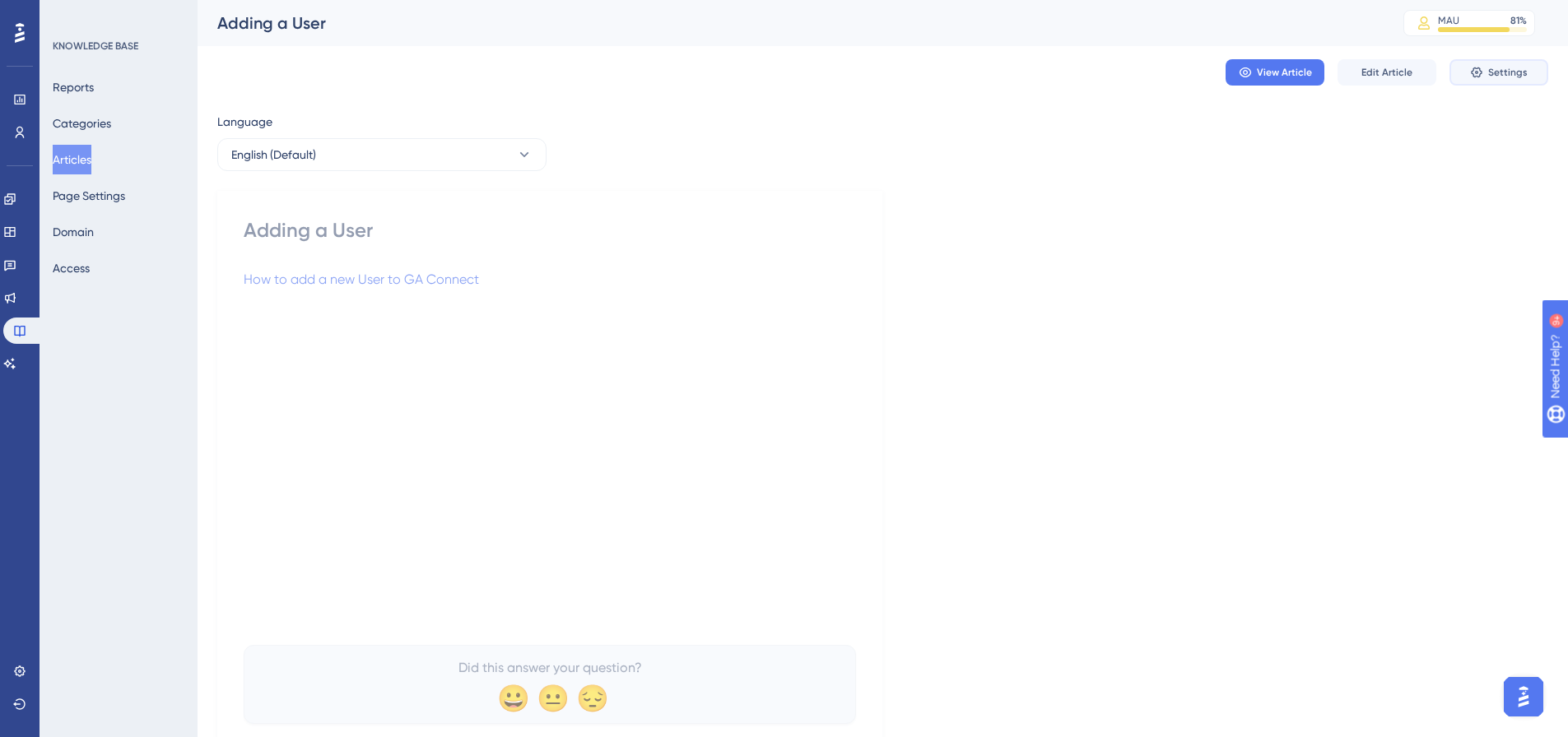
click at [1506, 64] on button "Settings" at bounding box center [1498, 72] width 98 height 26
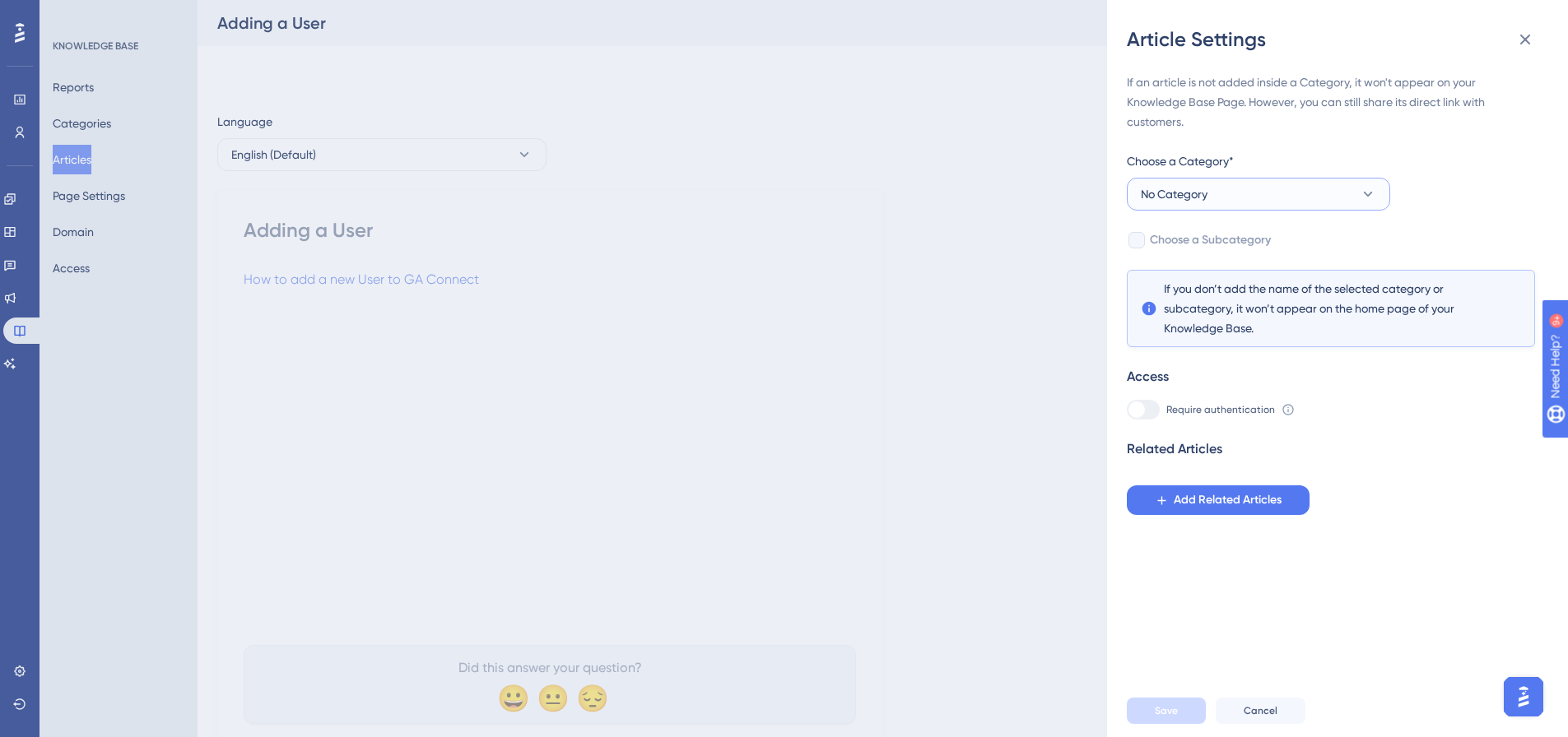
click at [1259, 188] on button "No Category" at bounding box center [1258, 194] width 263 height 33
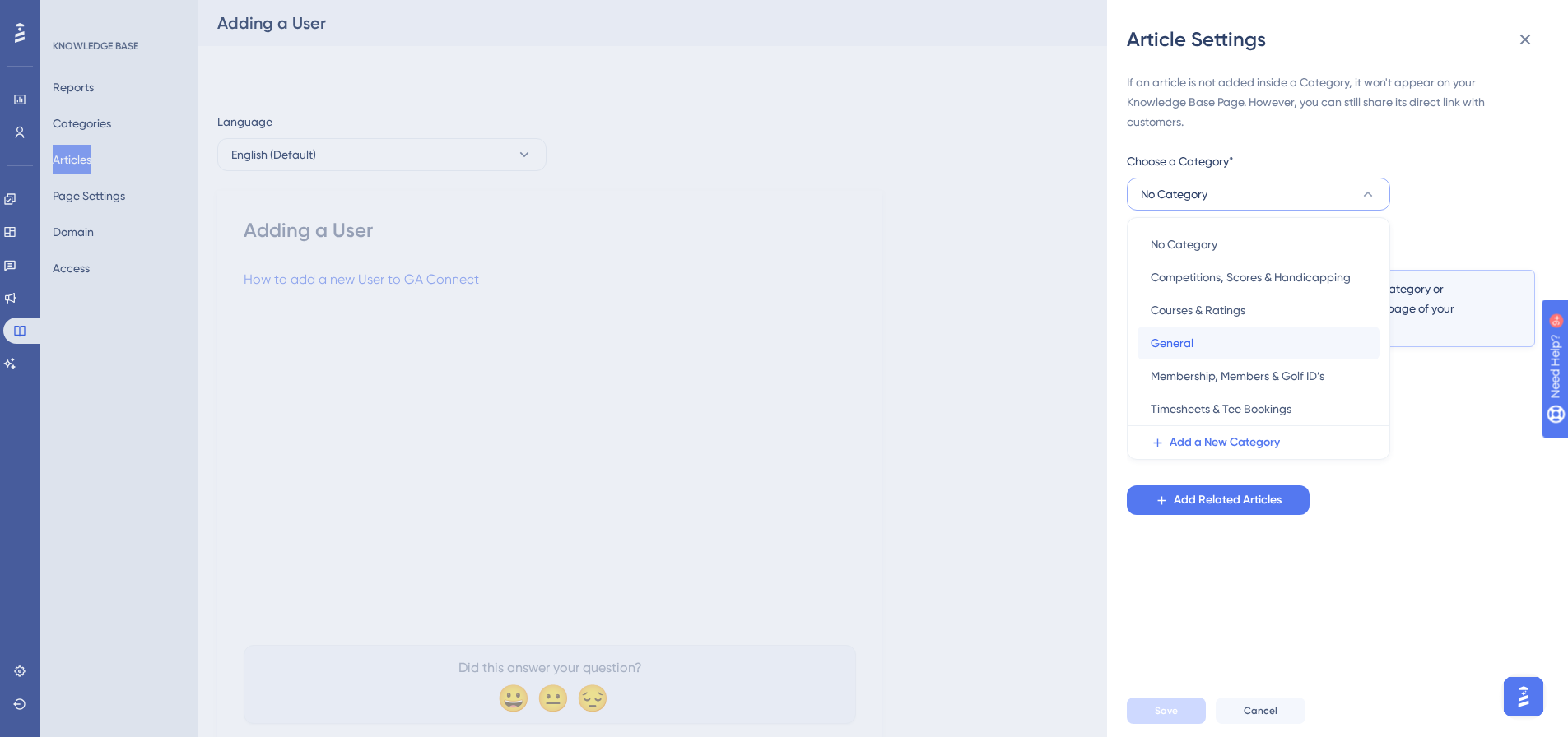
click at [1170, 350] on span "General" at bounding box center [1172, 343] width 43 height 20
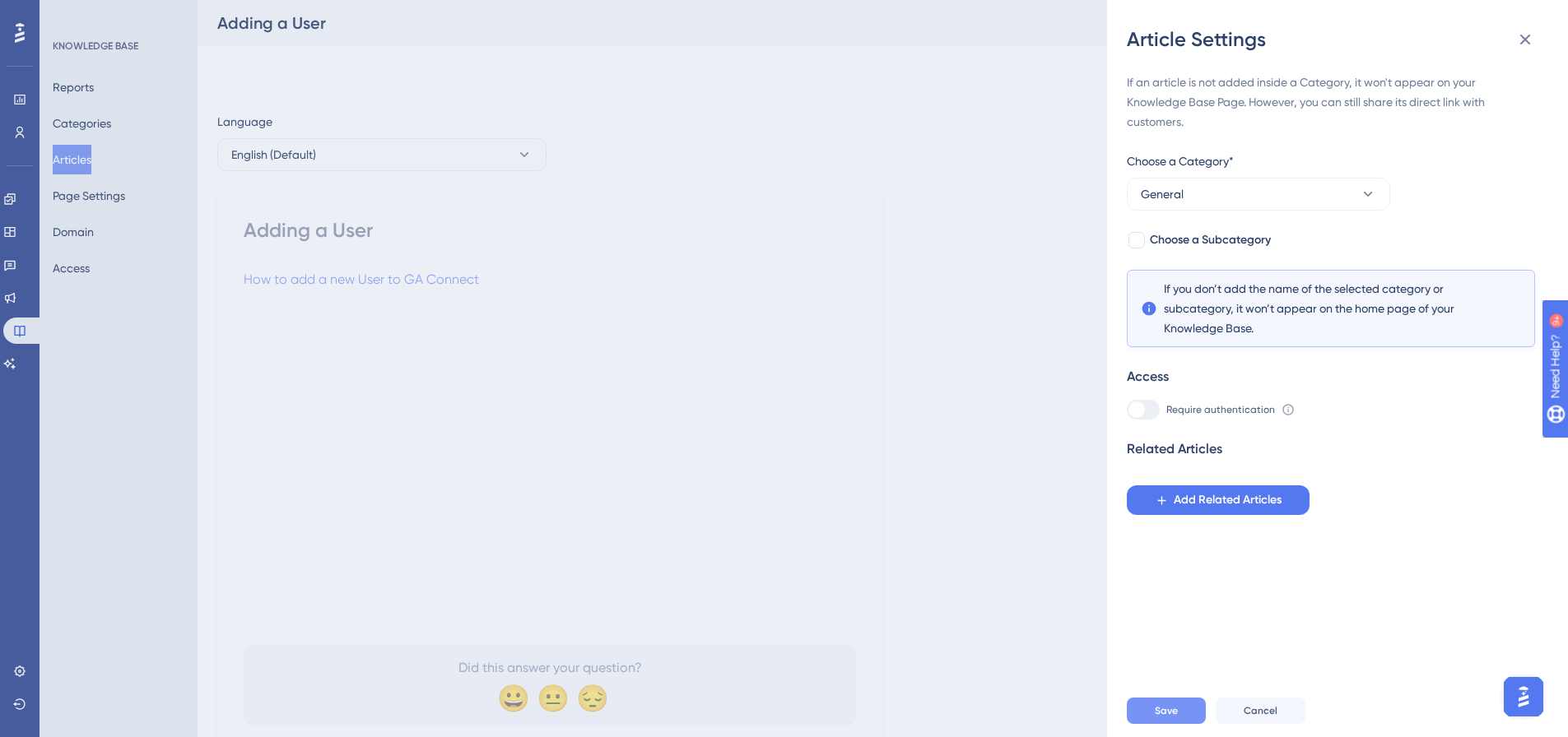
click at [1159, 718] on span "Save" at bounding box center [1166, 711] width 23 height 13
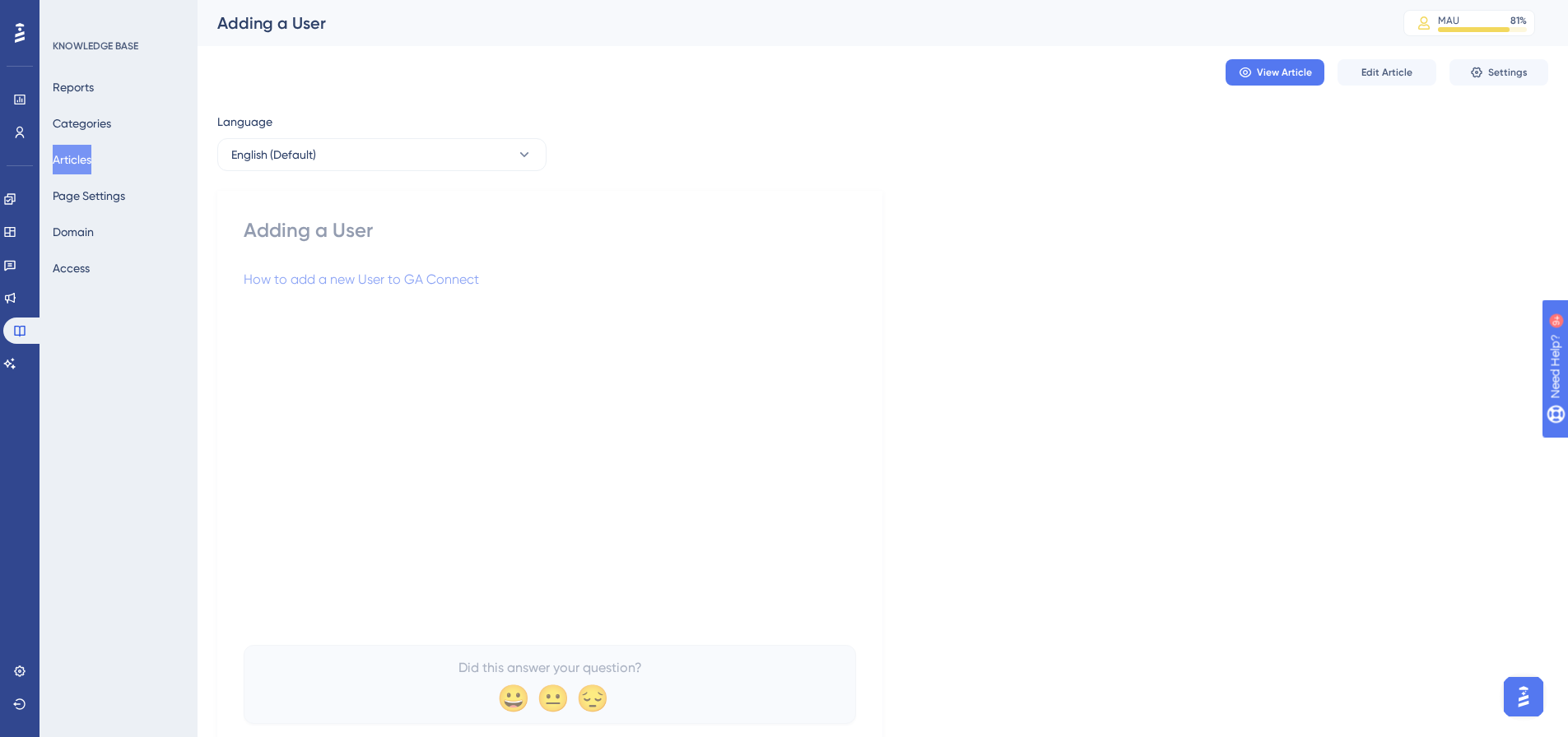
click at [61, 149] on button "Articles" at bounding box center [71, 159] width 38 height 30
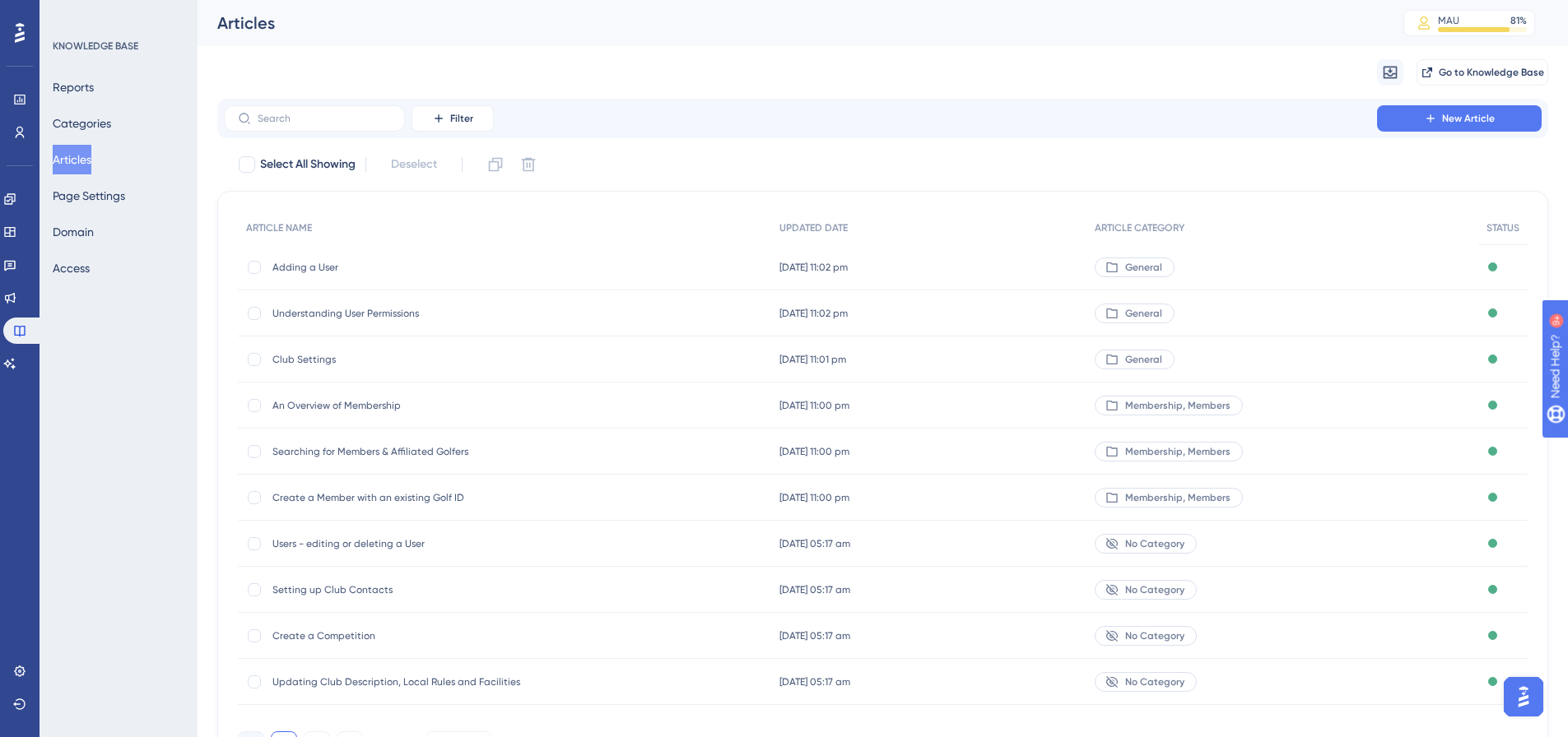
click at [1176, 544] on span "No Category" at bounding box center [1154, 544] width 59 height 13
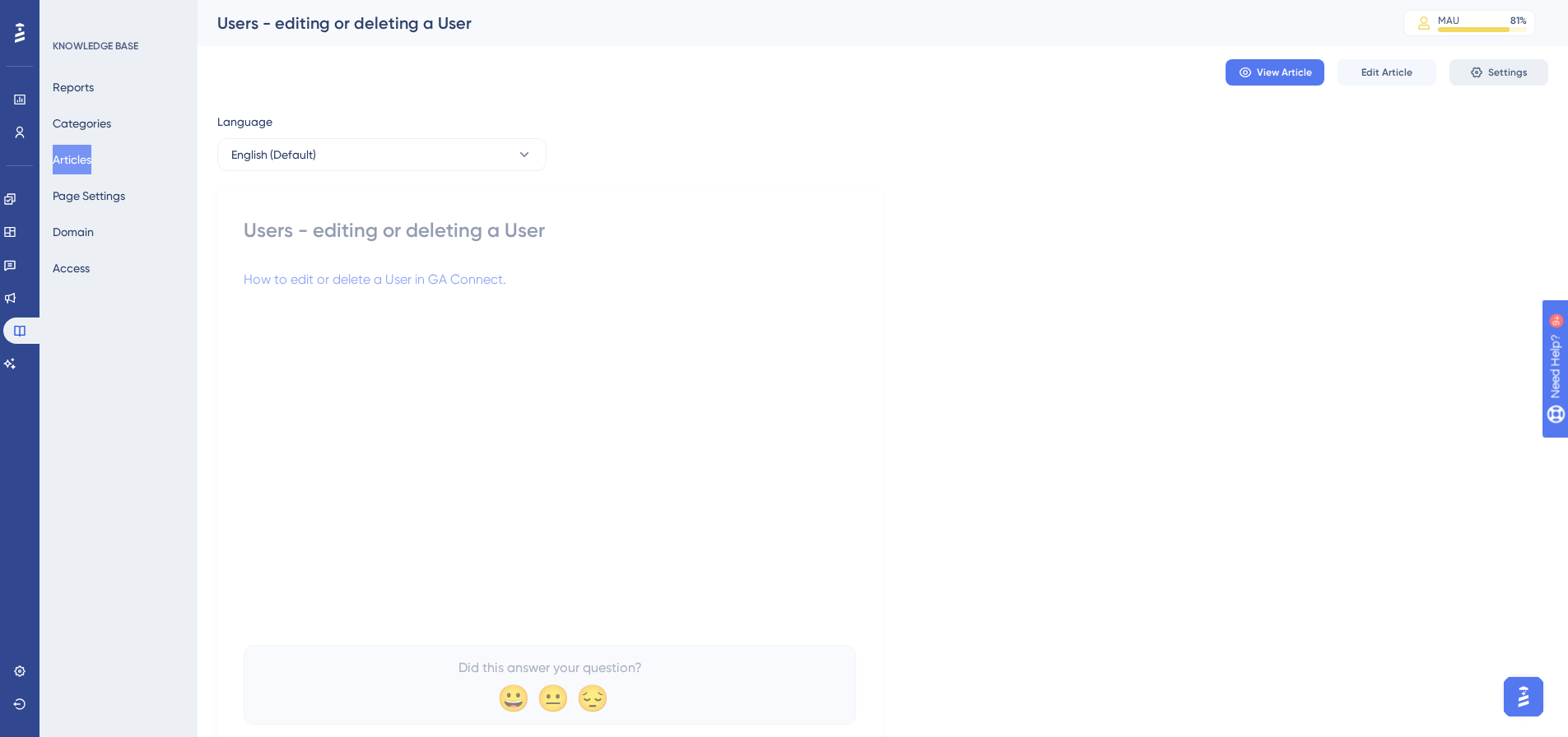
click at [1504, 73] on span "Settings" at bounding box center [1507, 72] width 39 height 13
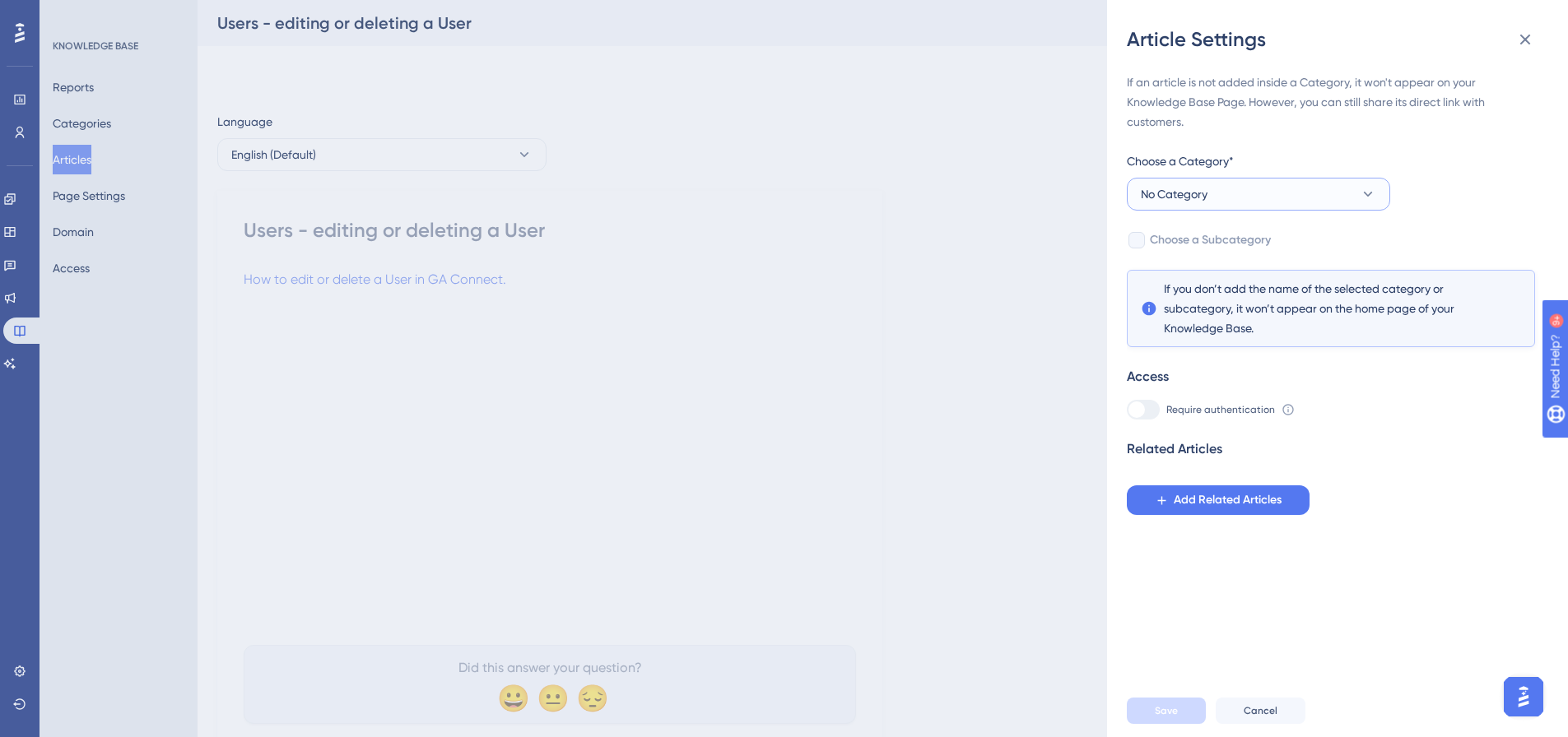
click at [1249, 191] on button "No Category" at bounding box center [1258, 194] width 263 height 33
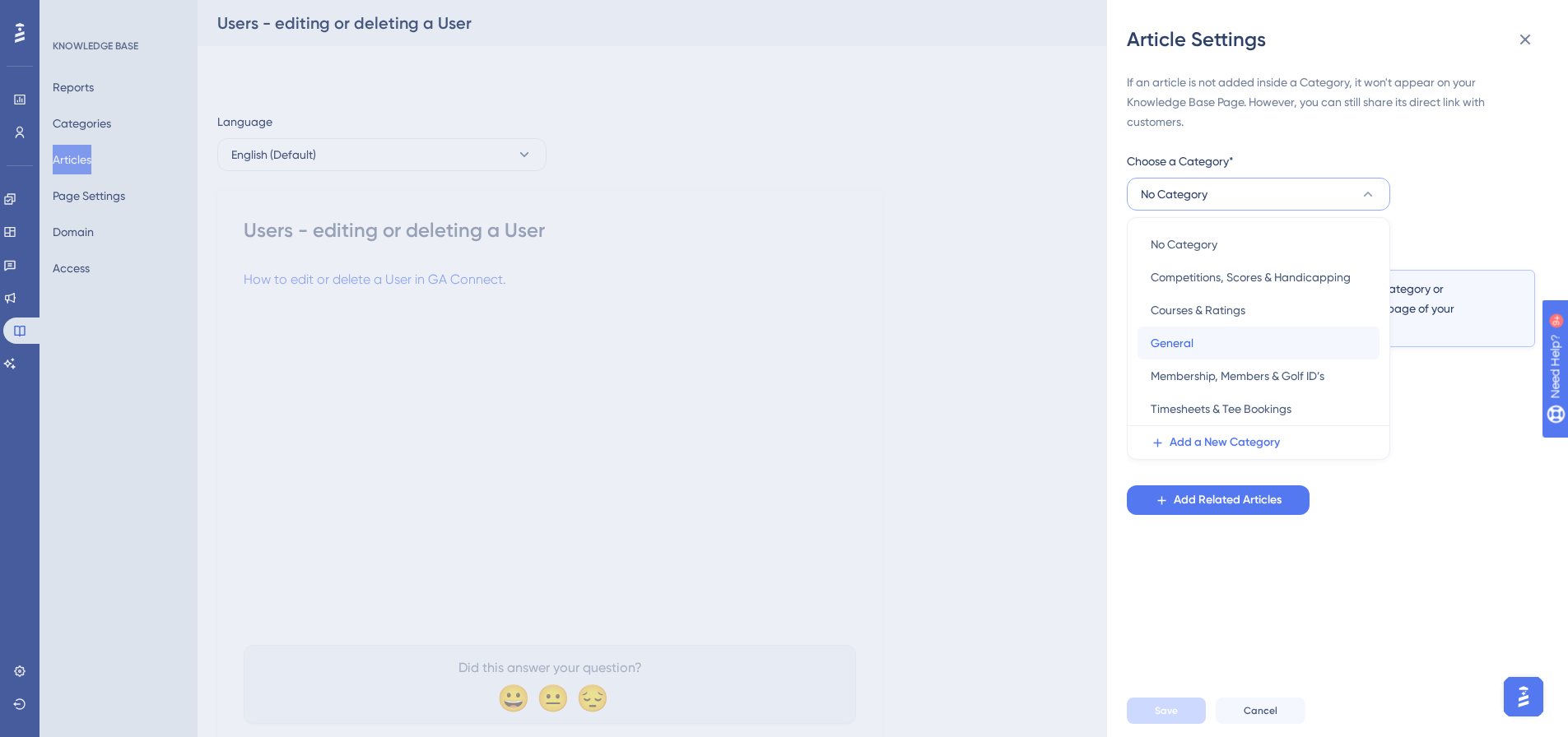
click at [1293, 347] on div "General General" at bounding box center [1259, 343] width 216 height 33
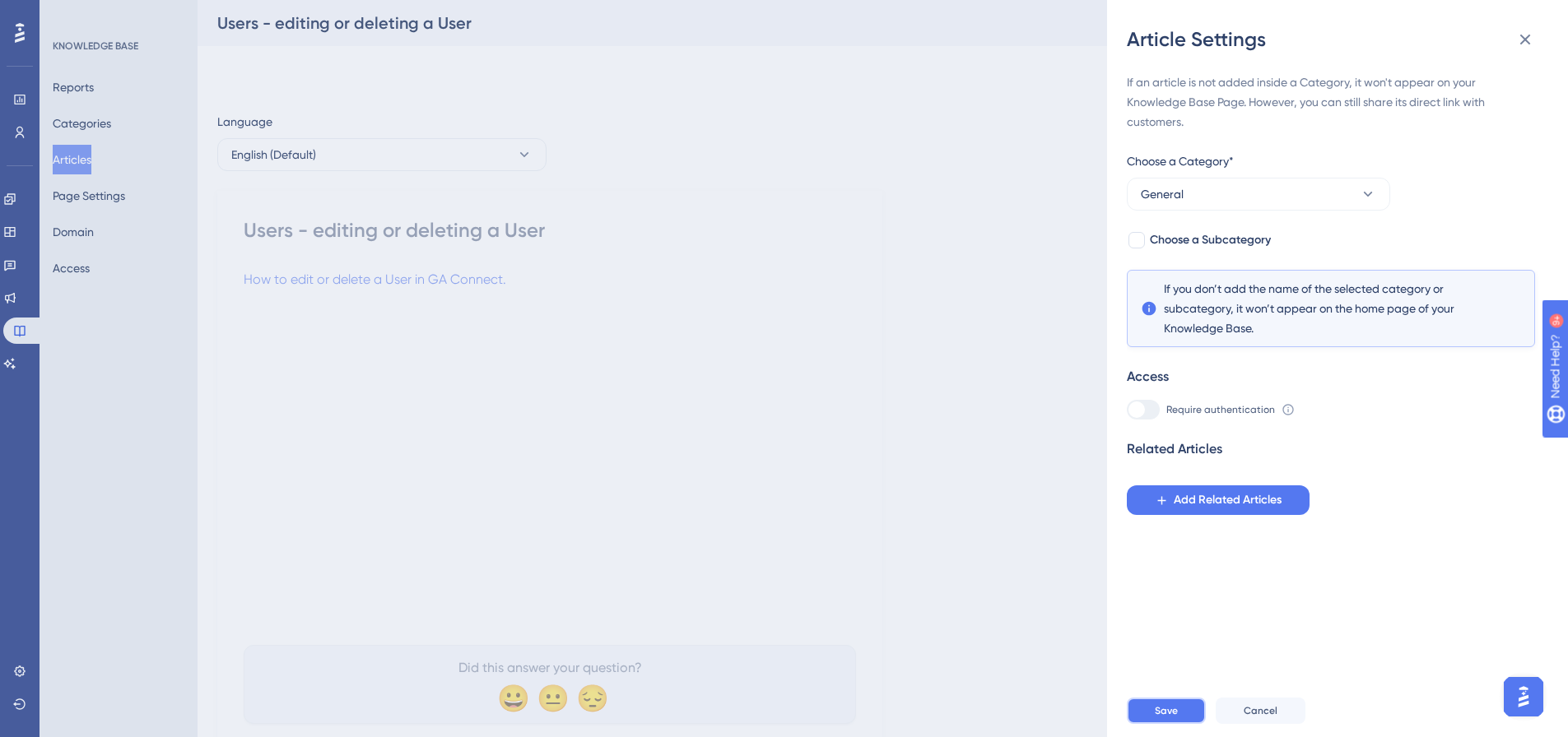
click at [1141, 724] on button "Save" at bounding box center [1166, 711] width 79 height 26
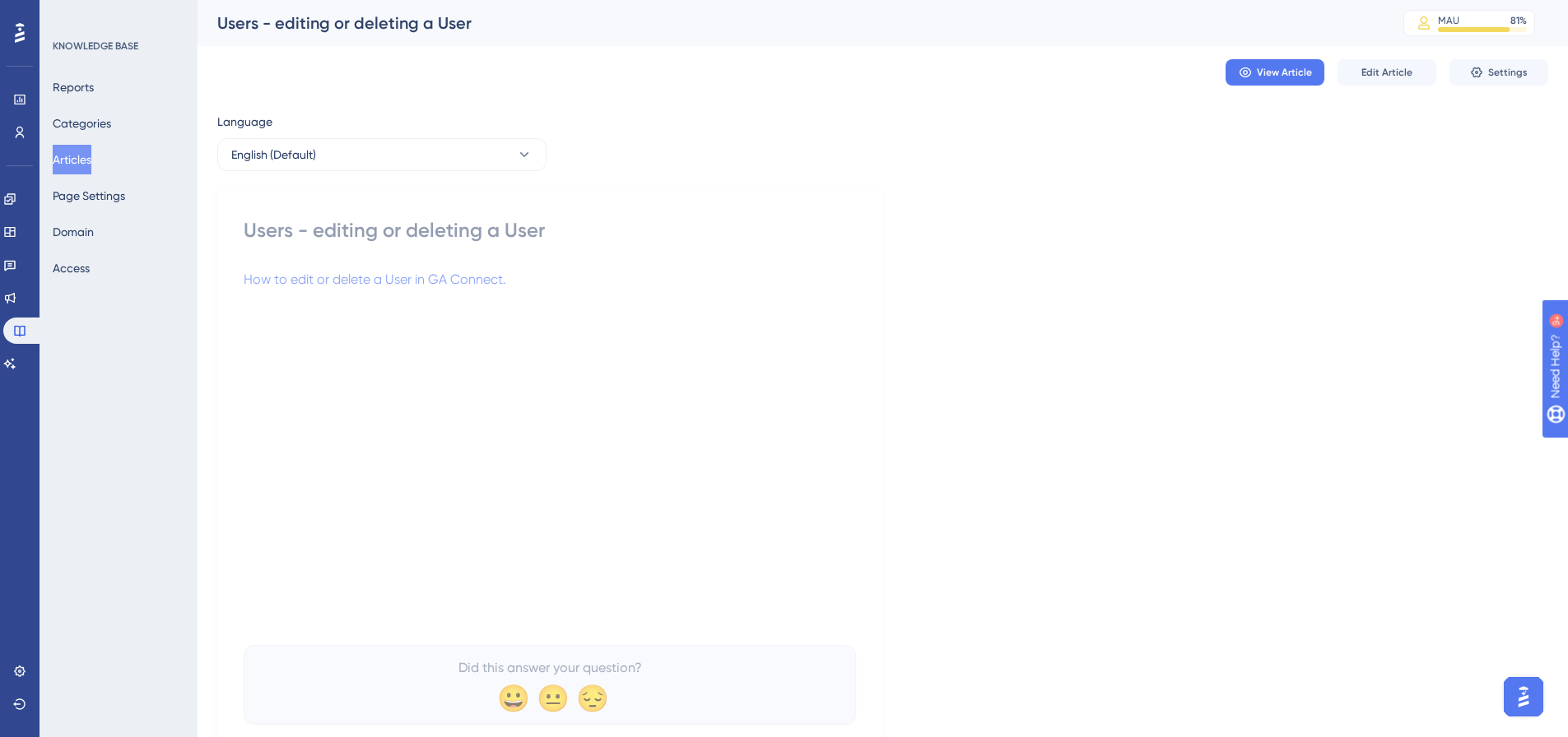
click at [78, 160] on button "Articles" at bounding box center [71, 159] width 38 height 30
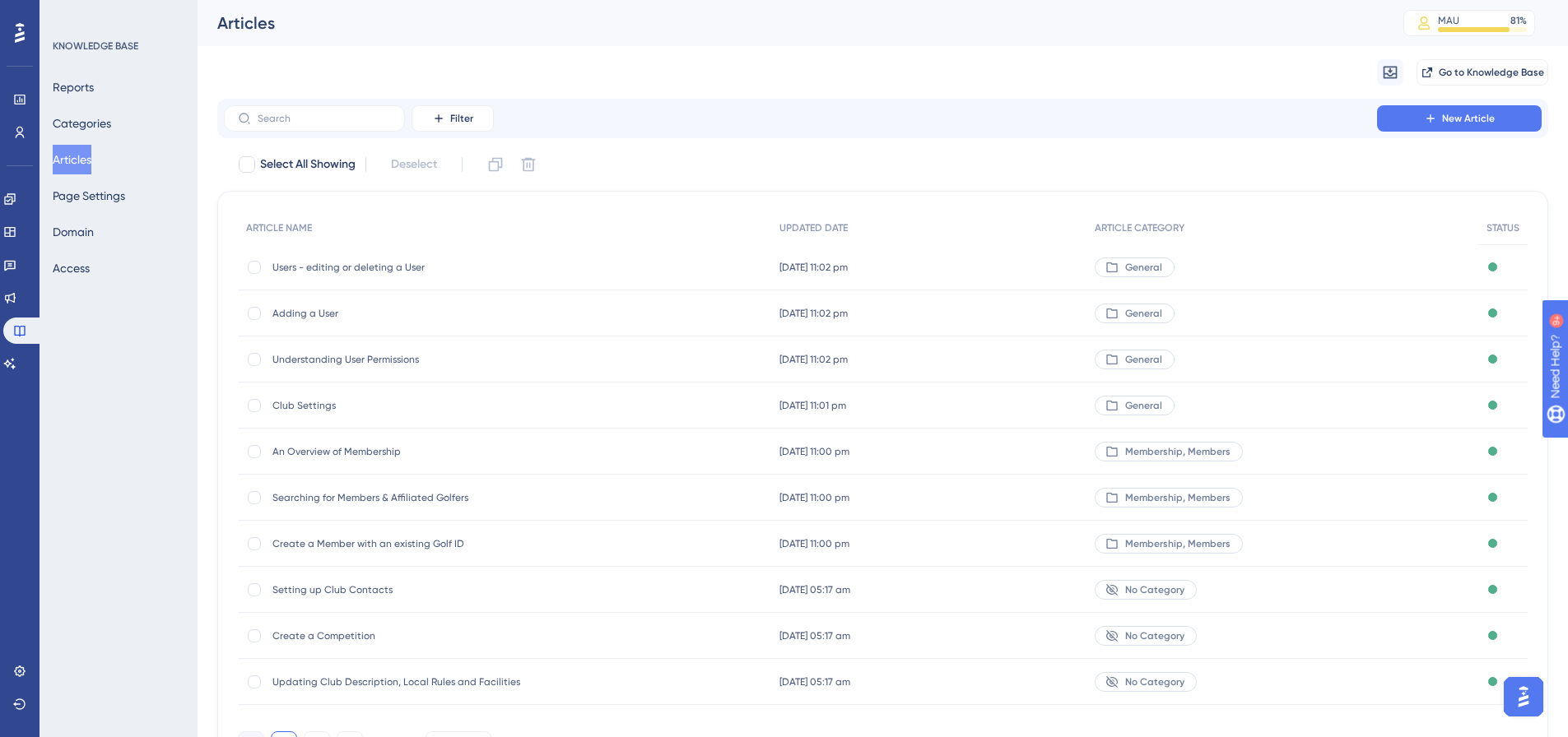
click at [1173, 596] on span "No Category" at bounding box center [1154, 590] width 59 height 13
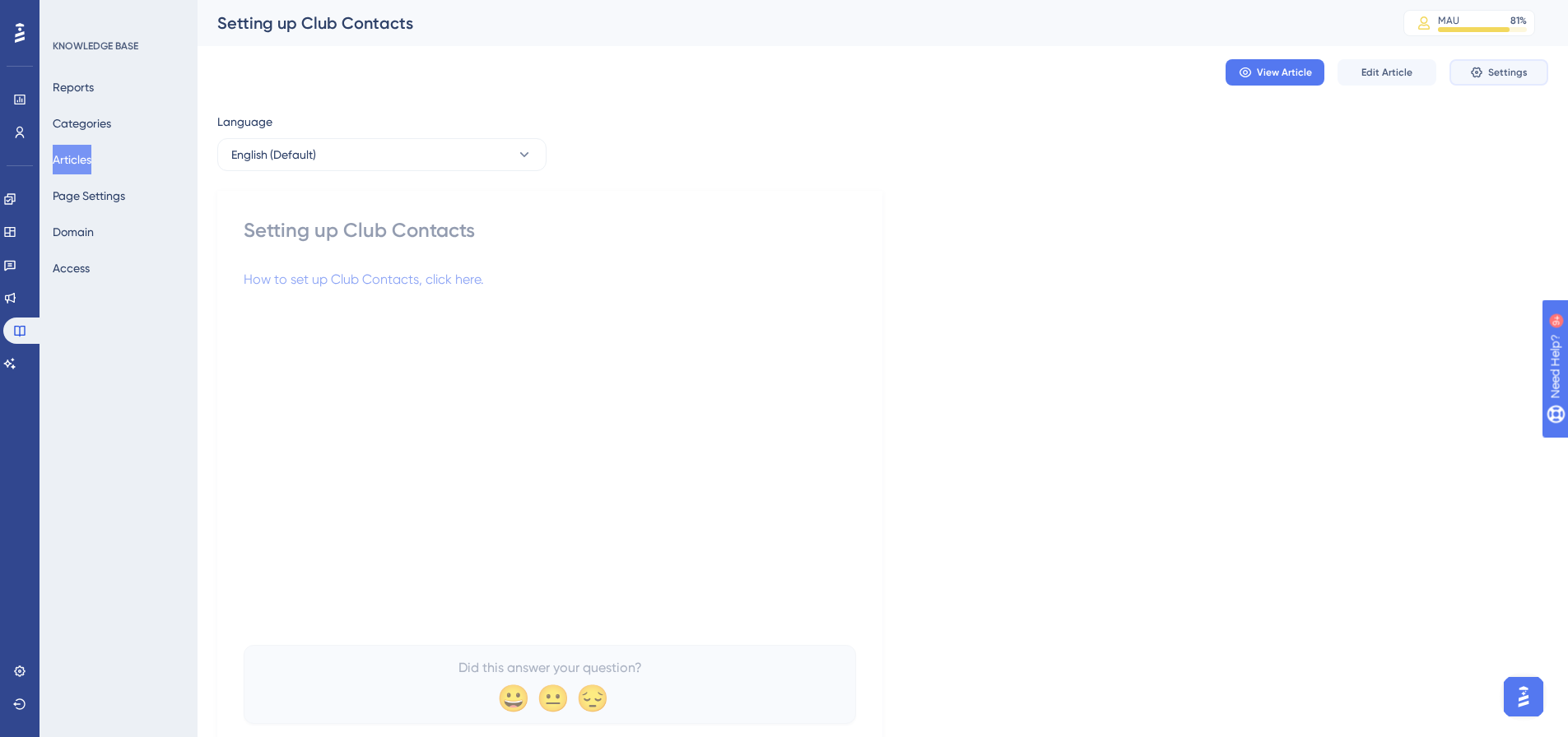
click at [1498, 72] on span "Settings" at bounding box center [1507, 72] width 39 height 13
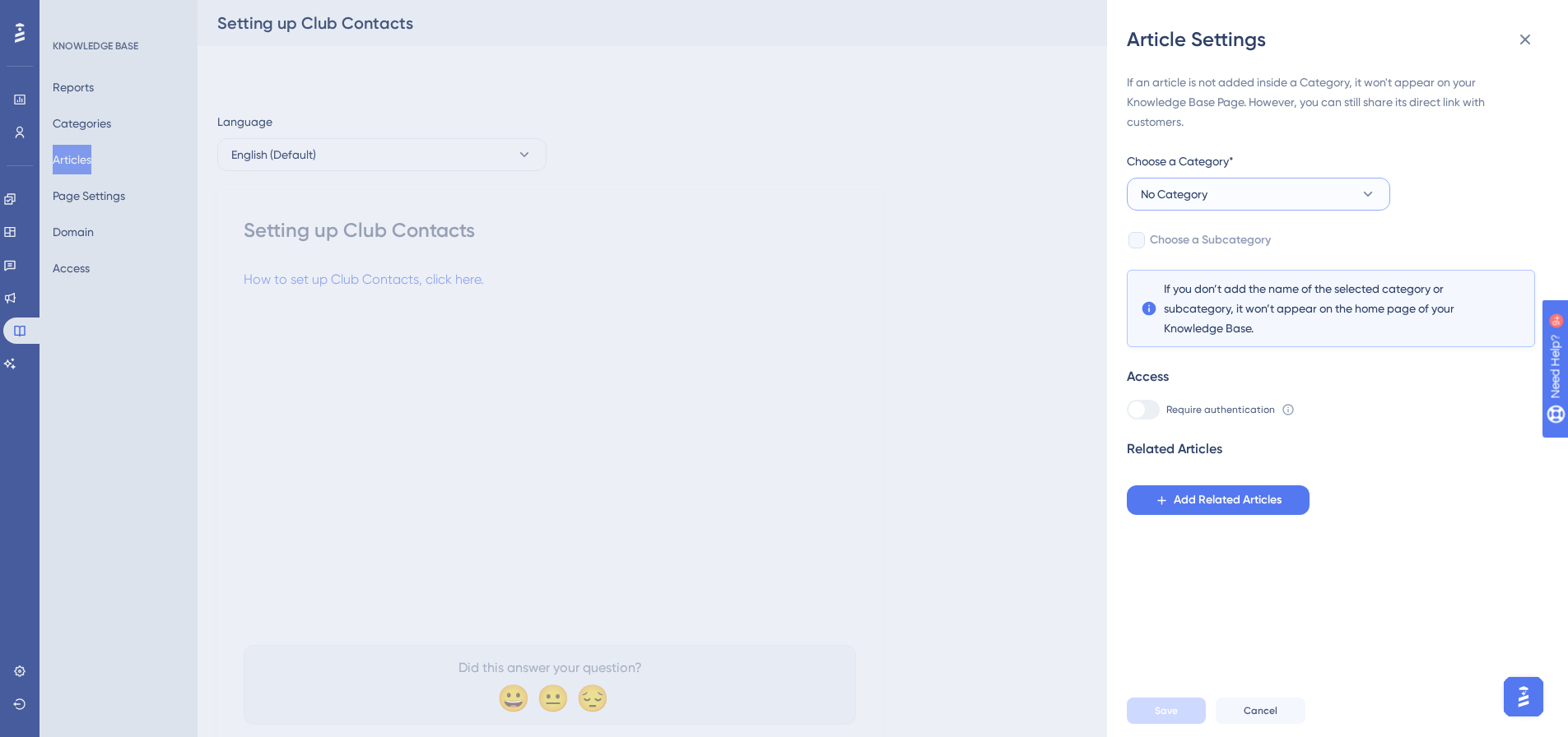
click at [1280, 205] on button "No Category" at bounding box center [1258, 194] width 263 height 33
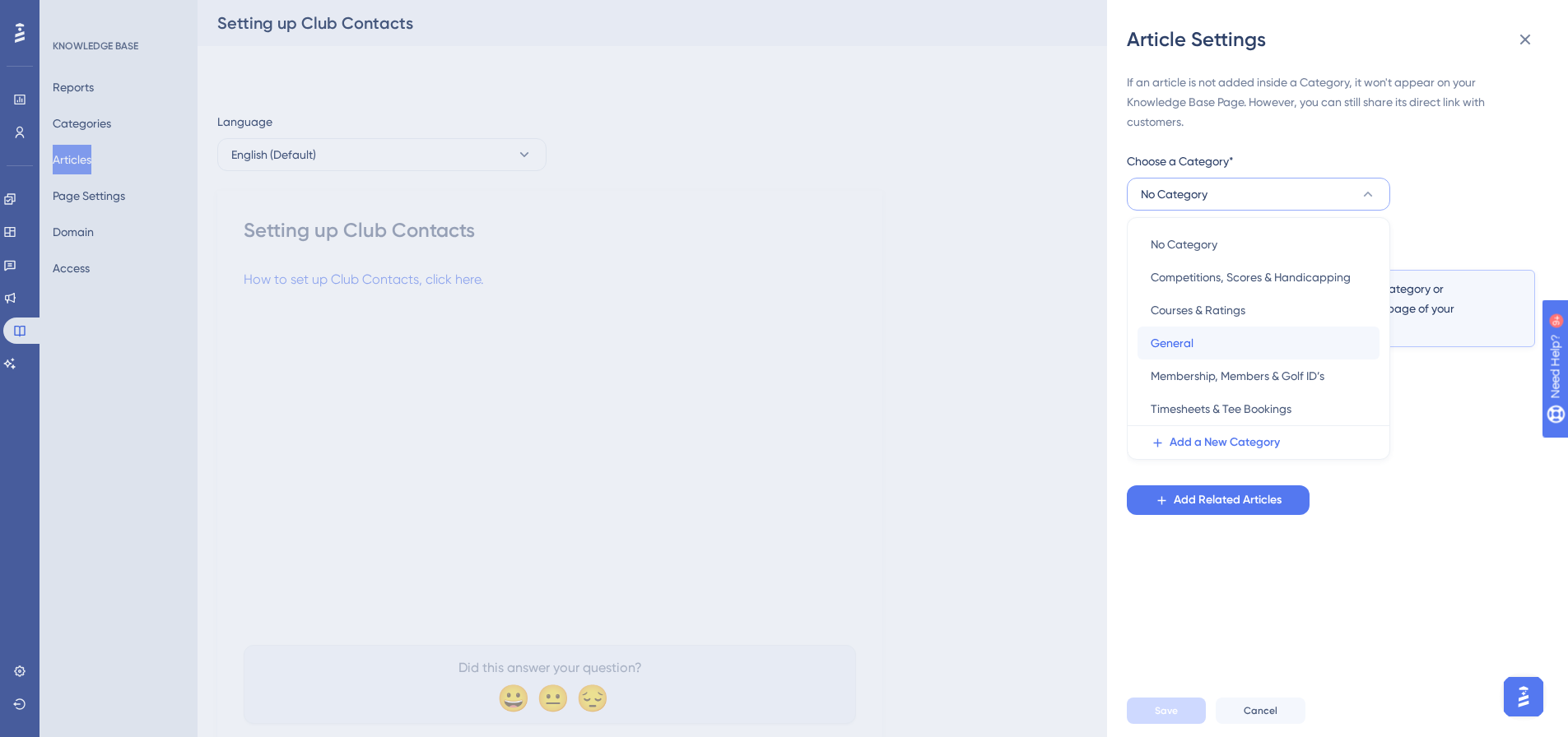
click at [1207, 348] on div "General General" at bounding box center [1259, 343] width 216 height 33
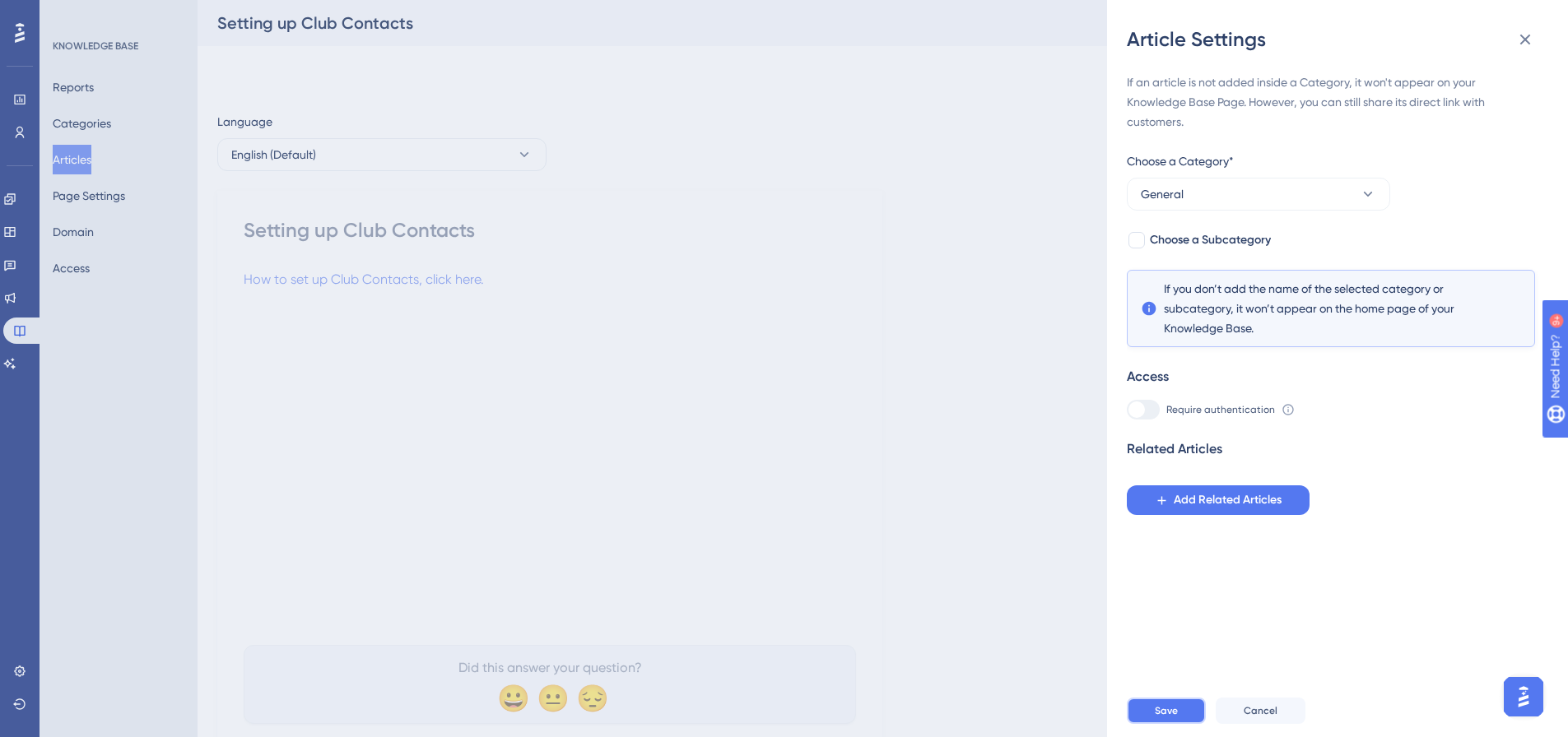
click at [1159, 718] on span "Save" at bounding box center [1166, 711] width 23 height 13
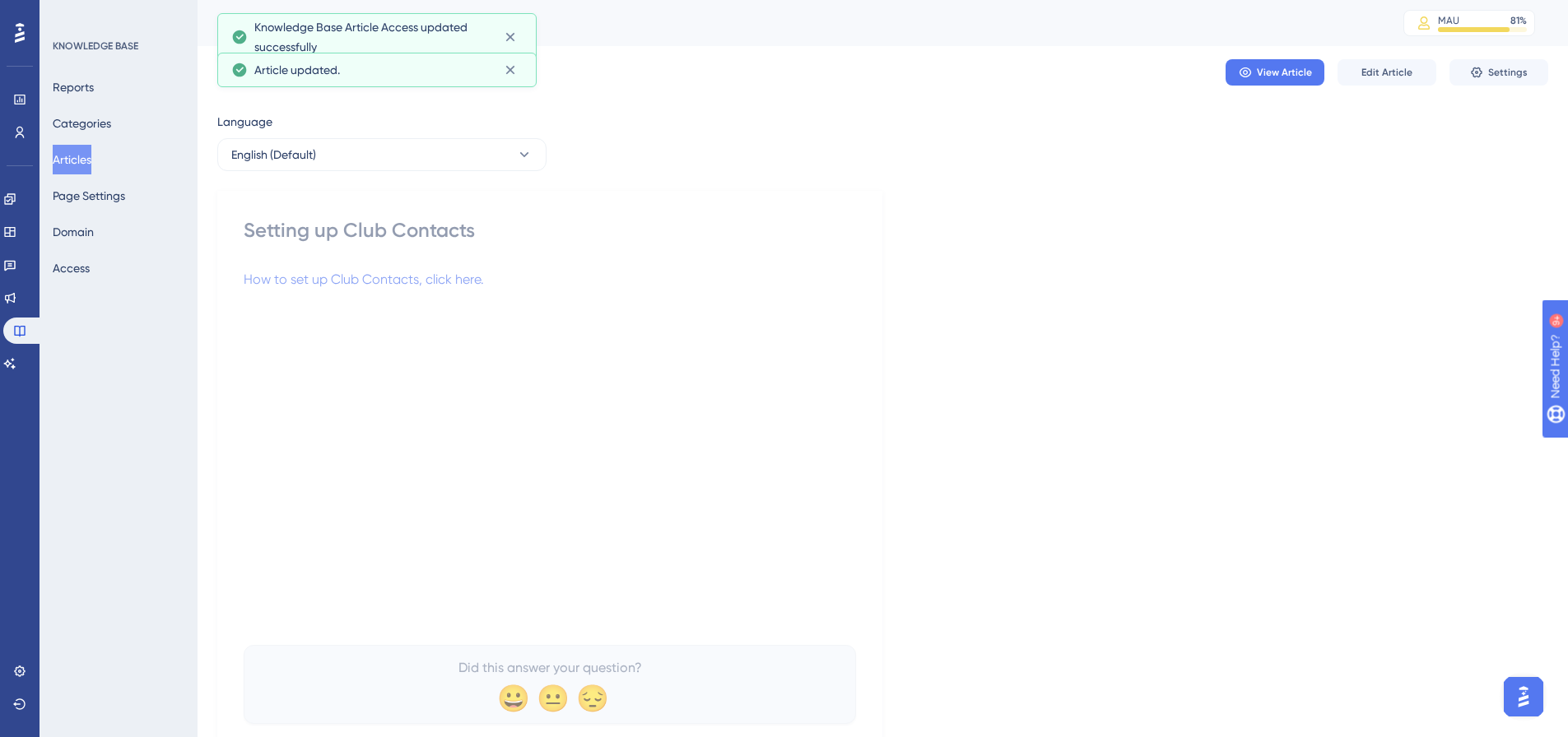
click at [71, 147] on button "Articles" at bounding box center [71, 159] width 38 height 30
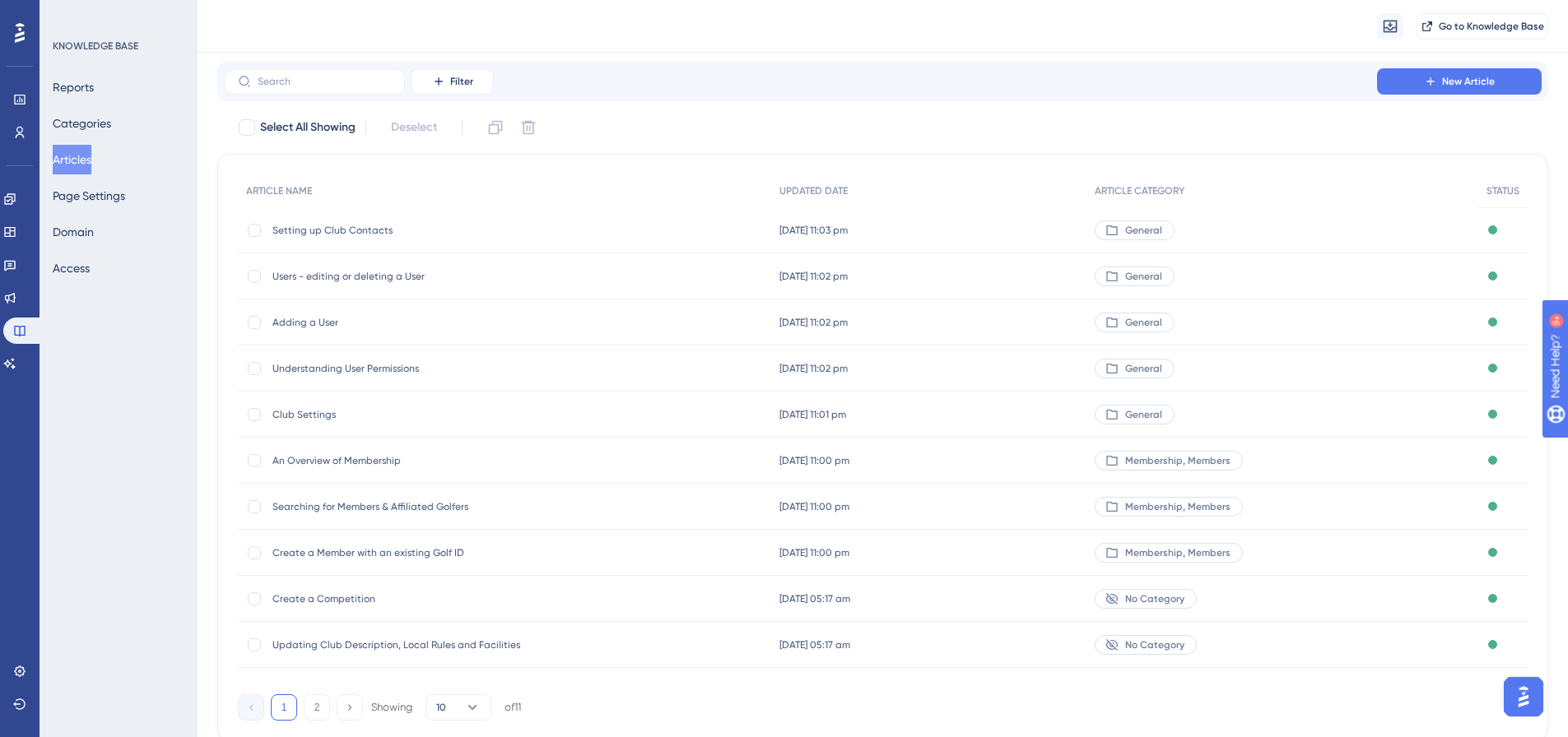
scroll to position [82, 0]
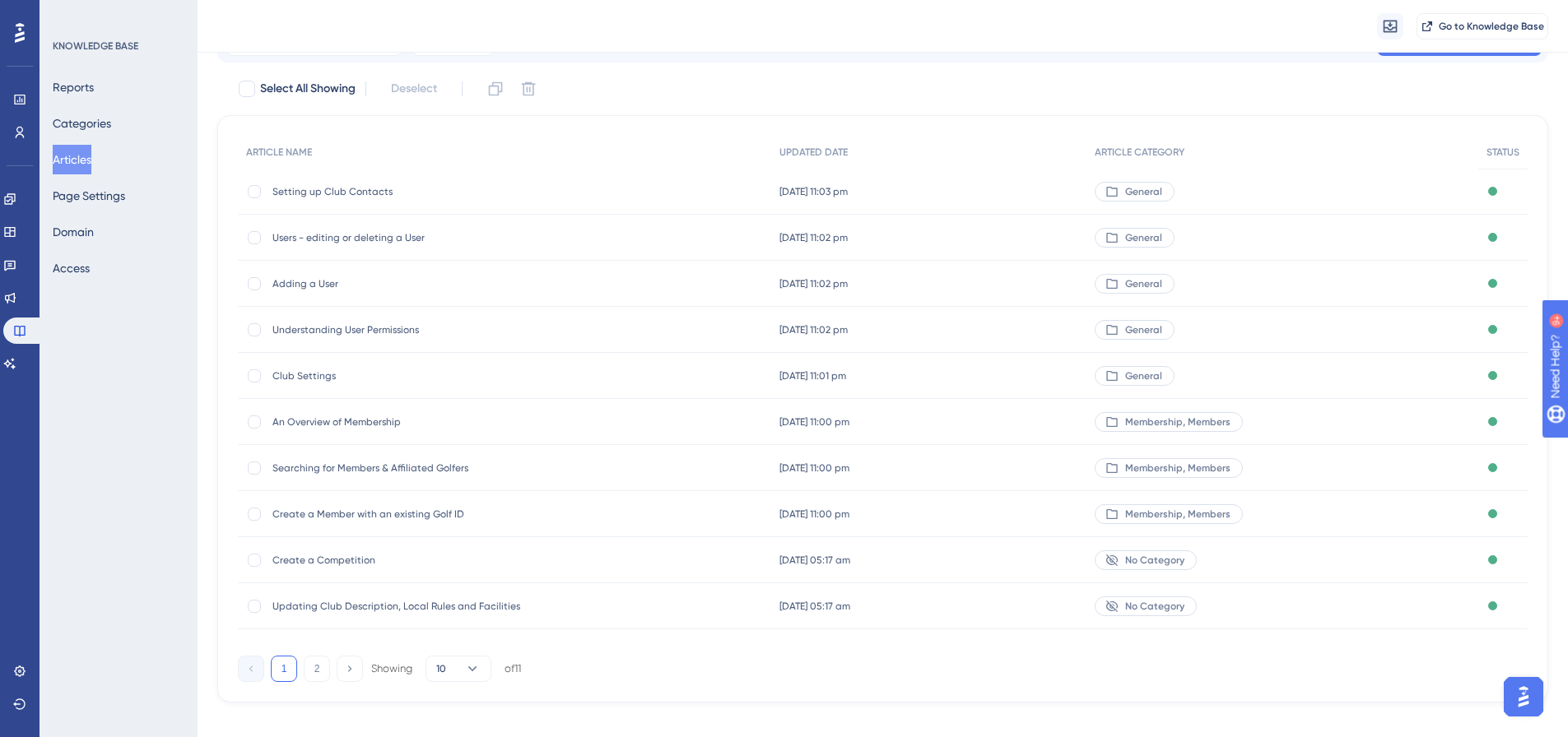
click at [1143, 608] on span "No Category" at bounding box center [1154, 606] width 59 height 13
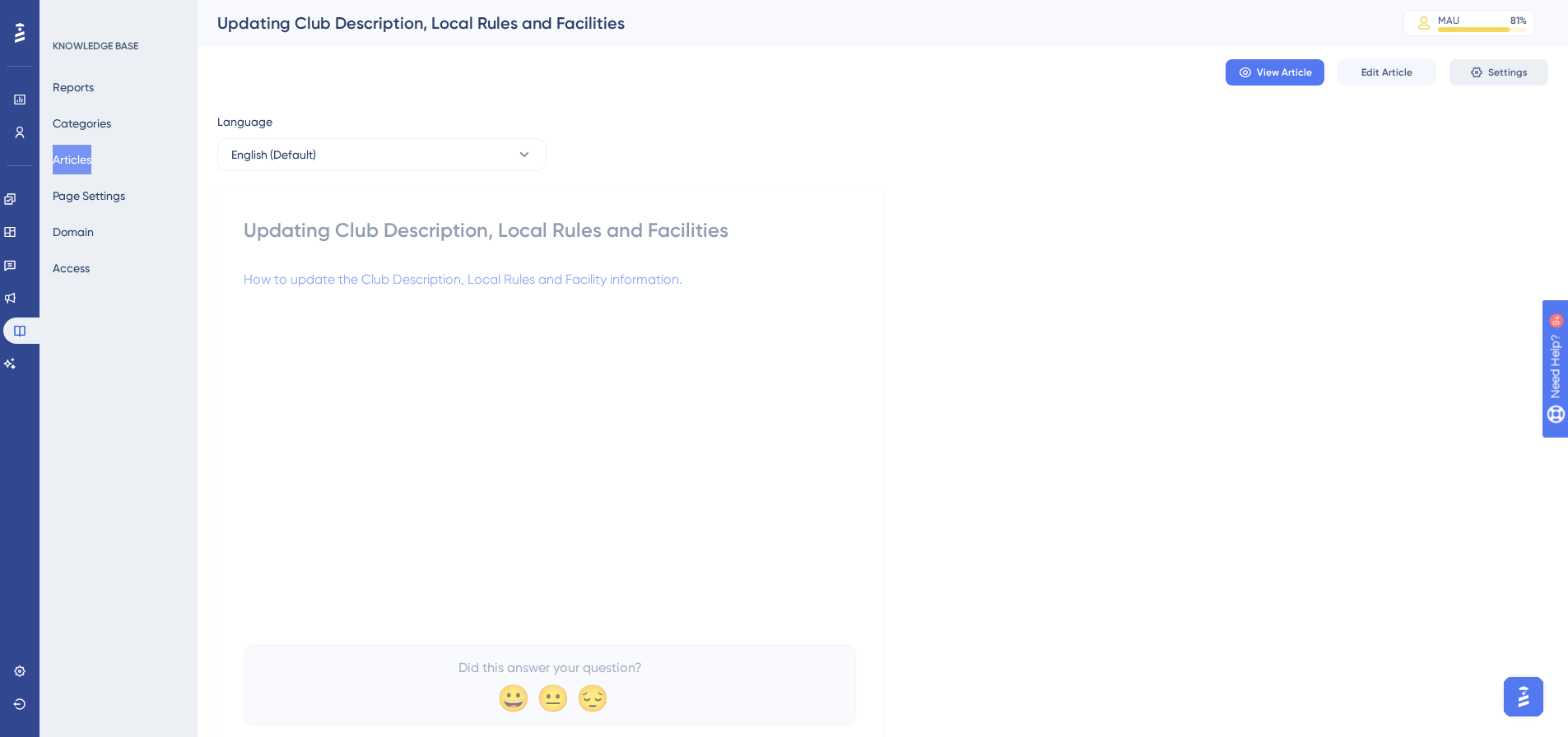
click at [1519, 71] on span "Settings" at bounding box center [1507, 72] width 39 height 13
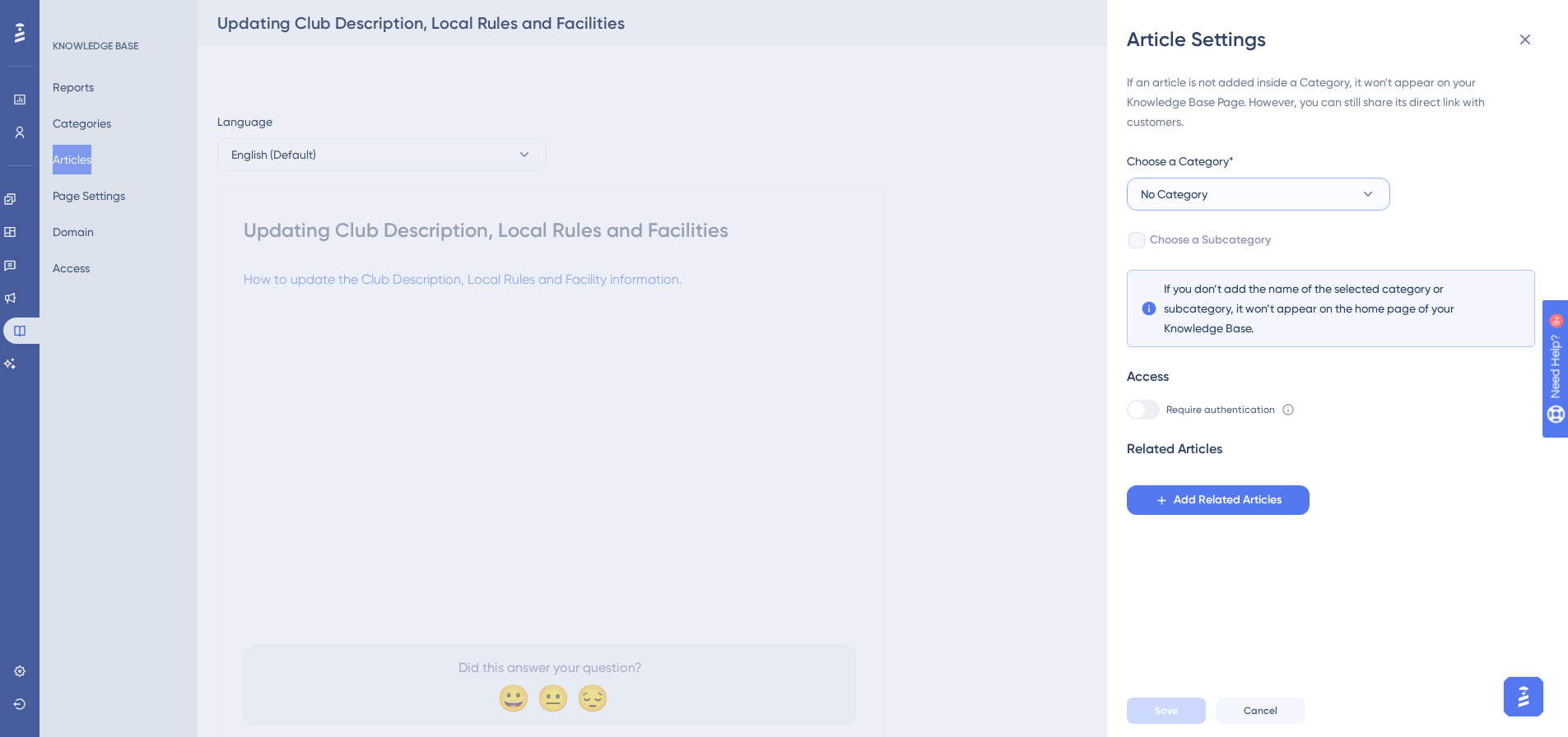
click at [1259, 181] on button "No Category" at bounding box center [1258, 194] width 263 height 33
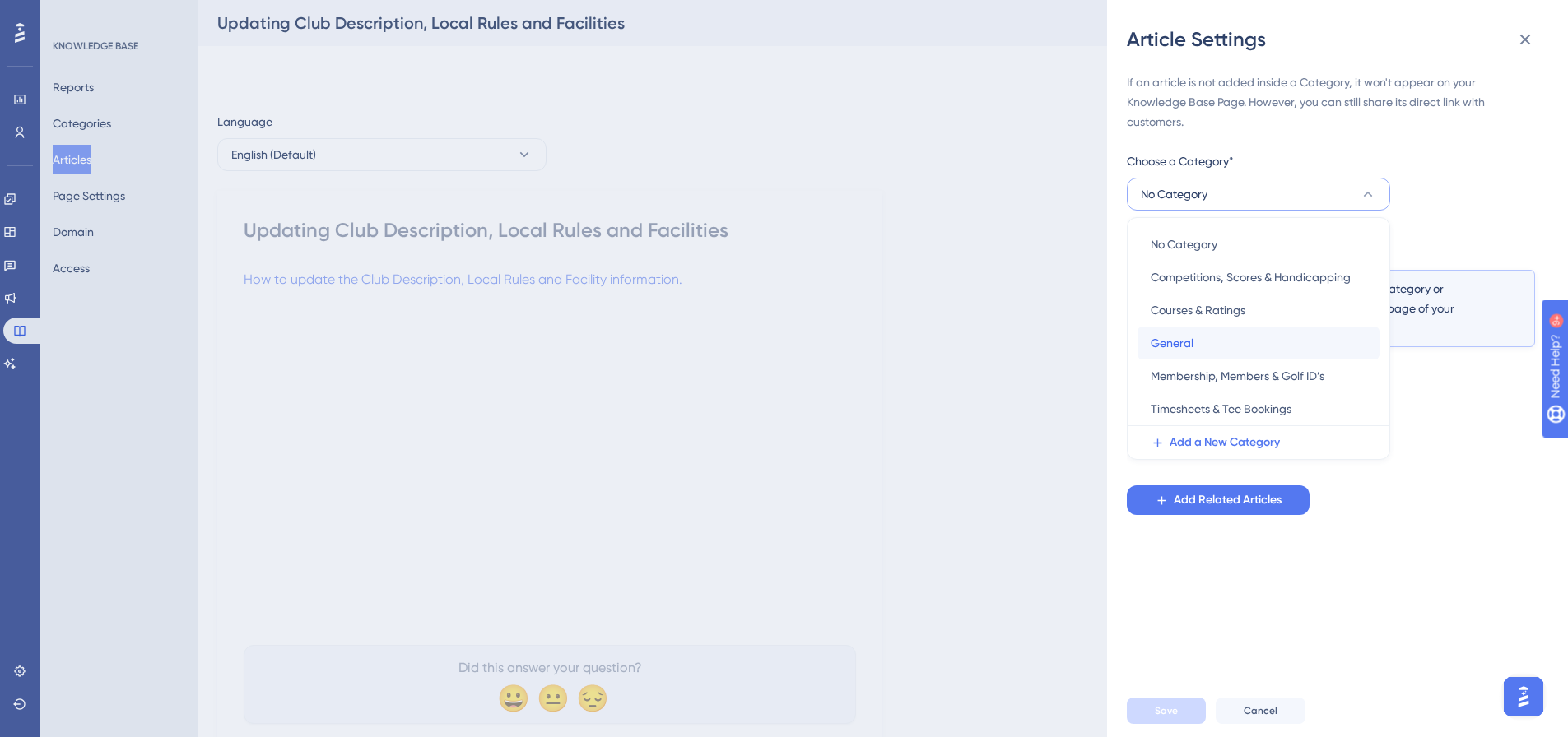
click at [1196, 347] on div "General General" at bounding box center [1259, 343] width 216 height 33
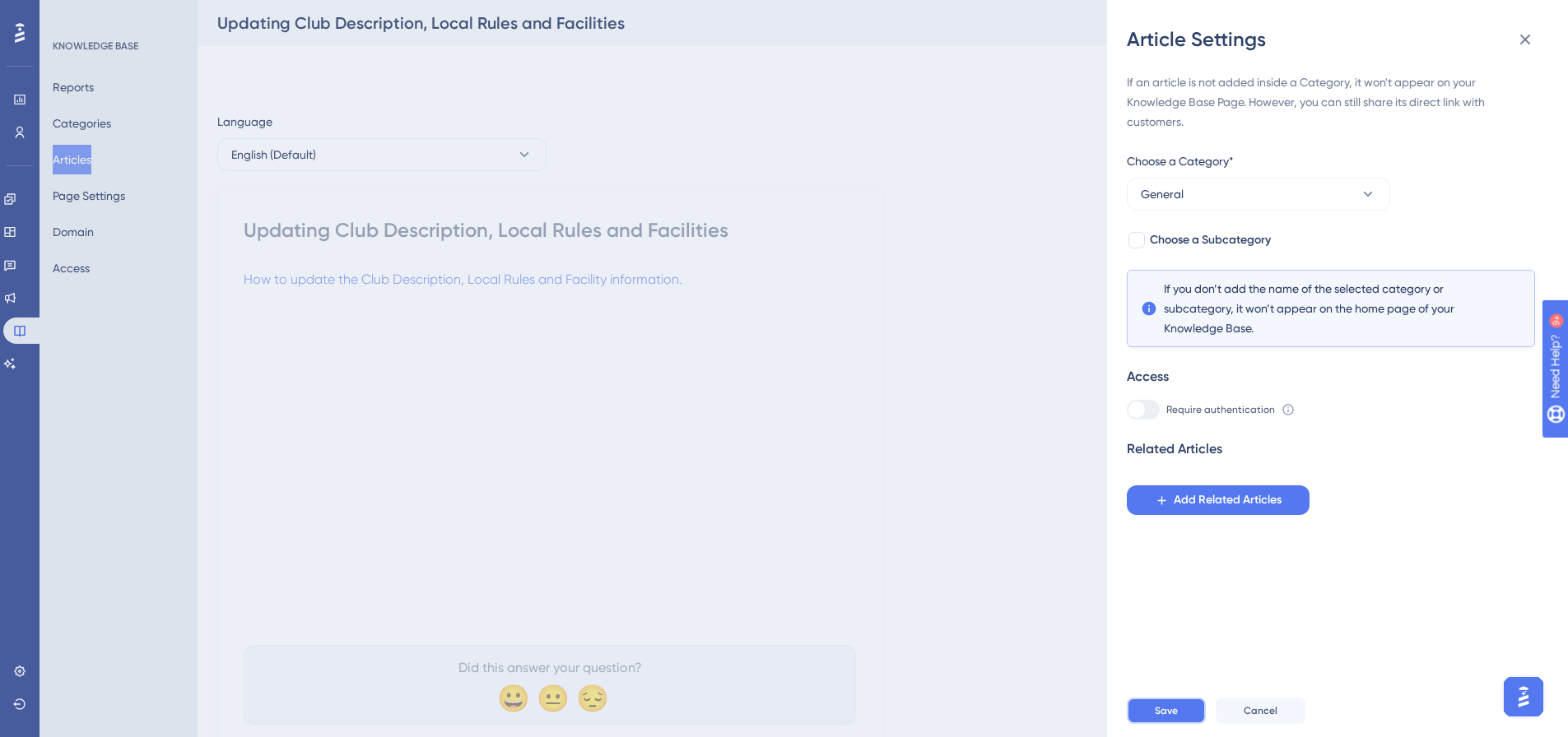
click at [1160, 718] on span "Save" at bounding box center [1166, 711] width 23 height 13
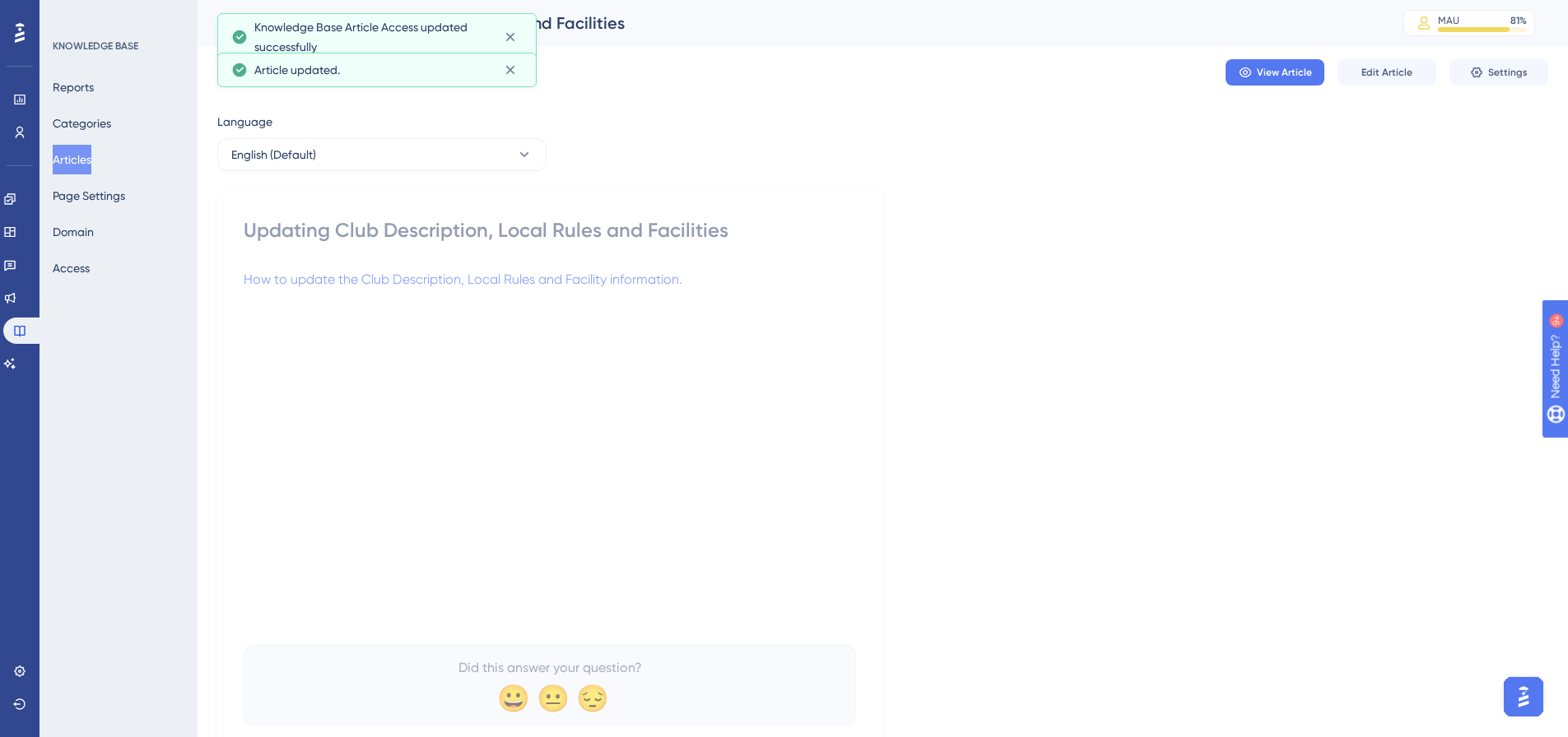
click at [80, 153] on button "Articles" at bounding box center [71, 159] width 38 height 30
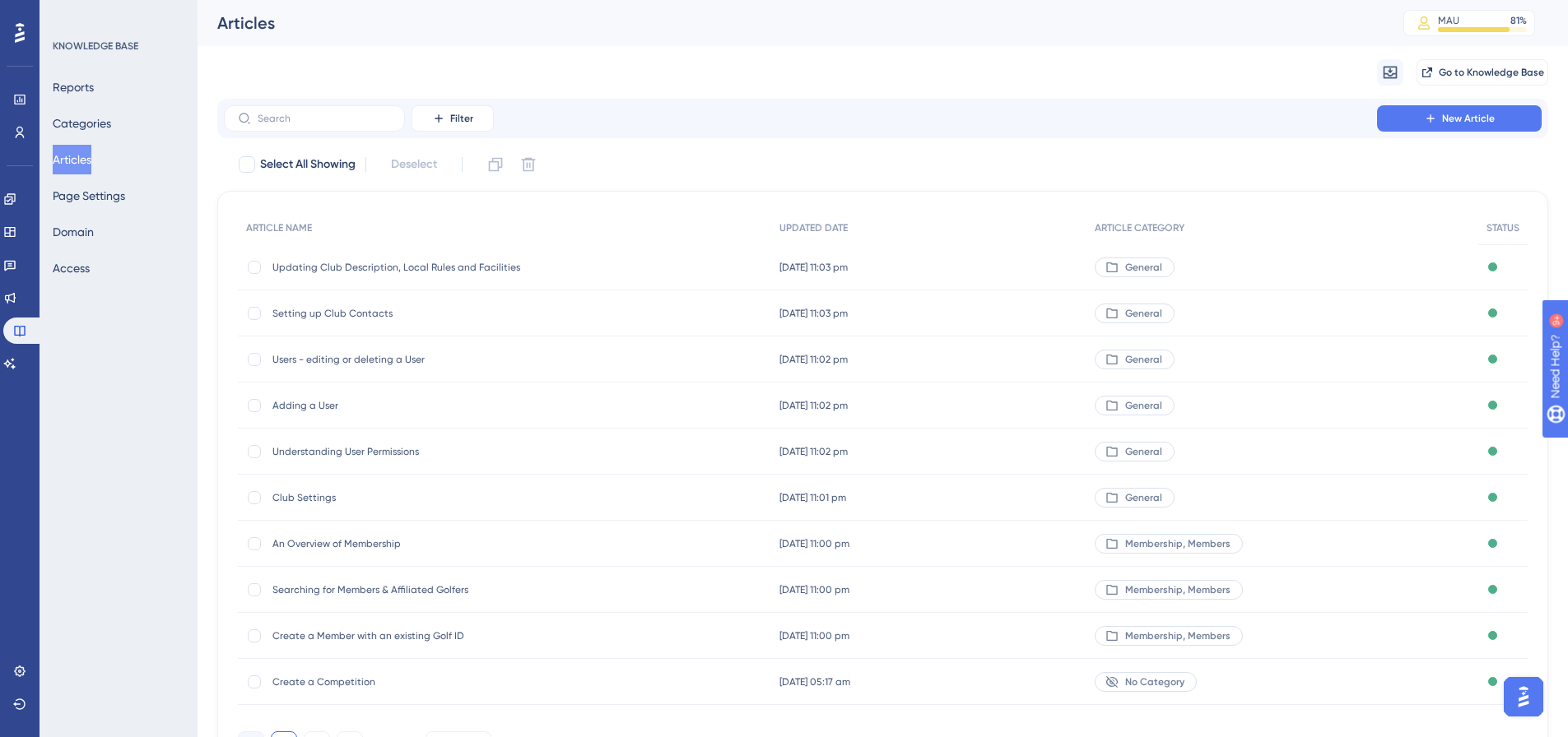
click at [1147, 679] on span "No Category" at bounding box center [1154, 682] width 59 height 13
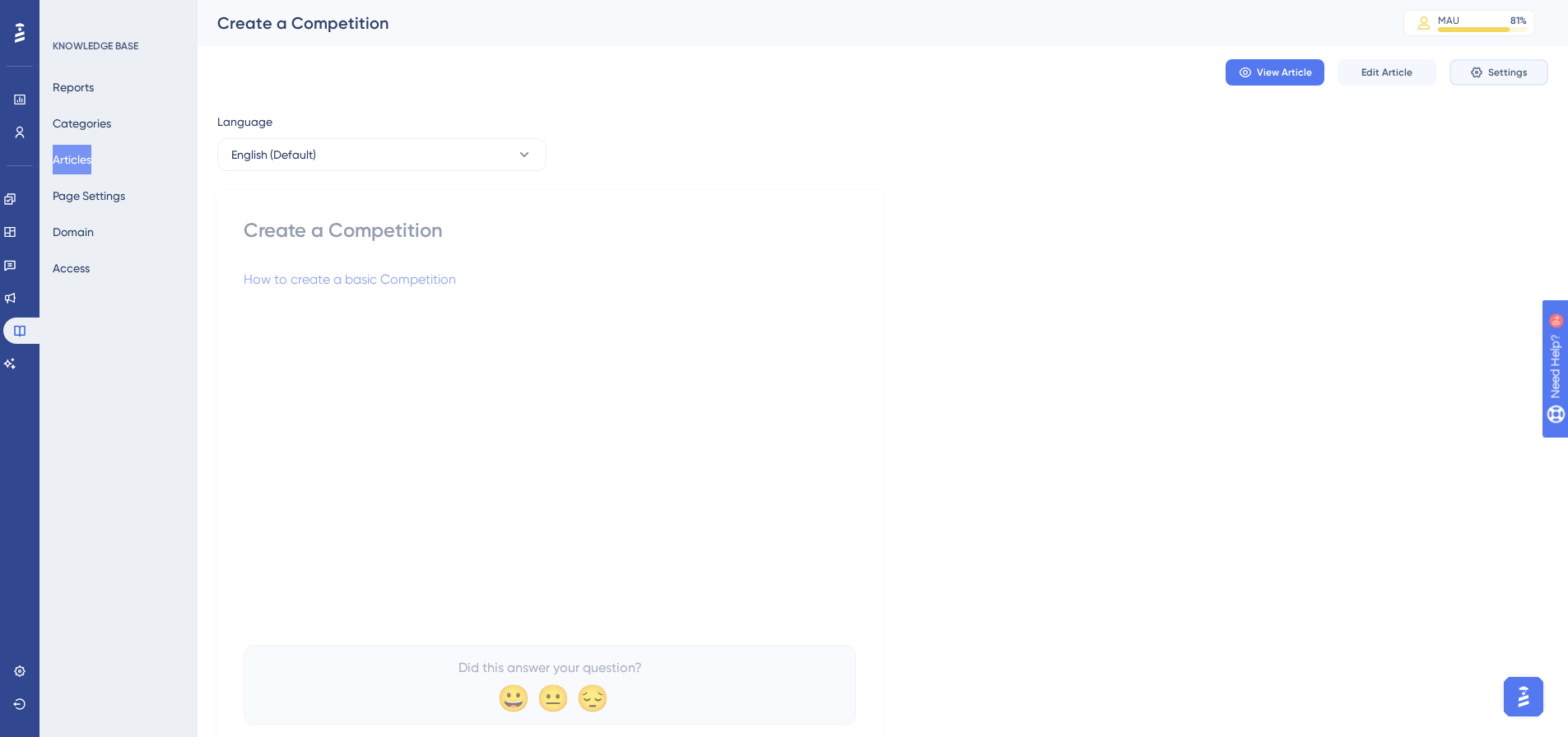
click at [1480, 73] on icon at bounding box center [1476, 72] width 13 height 13
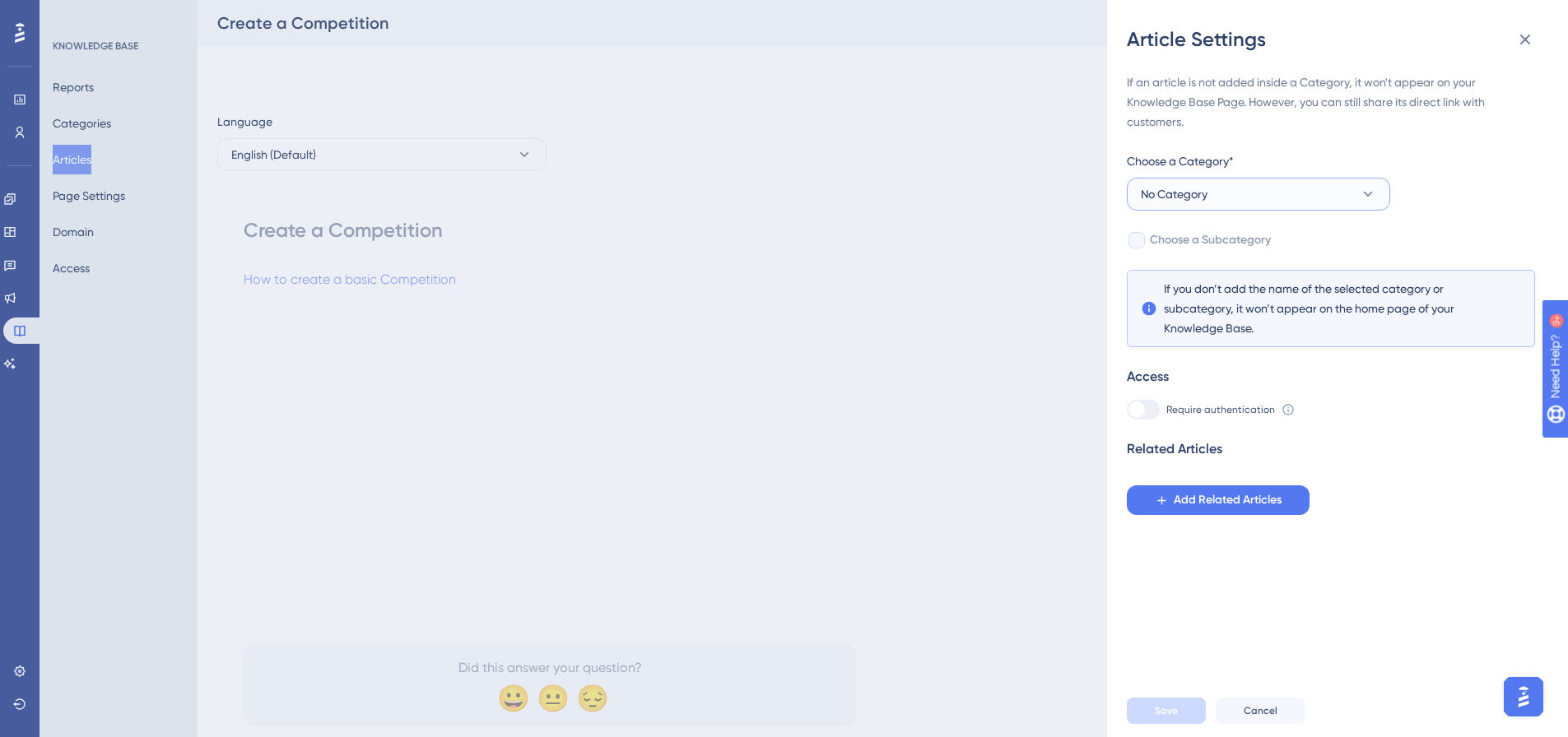
click at [1209, 187] on button "No Category" at bounding box center [1258, 194] width 263 height 33
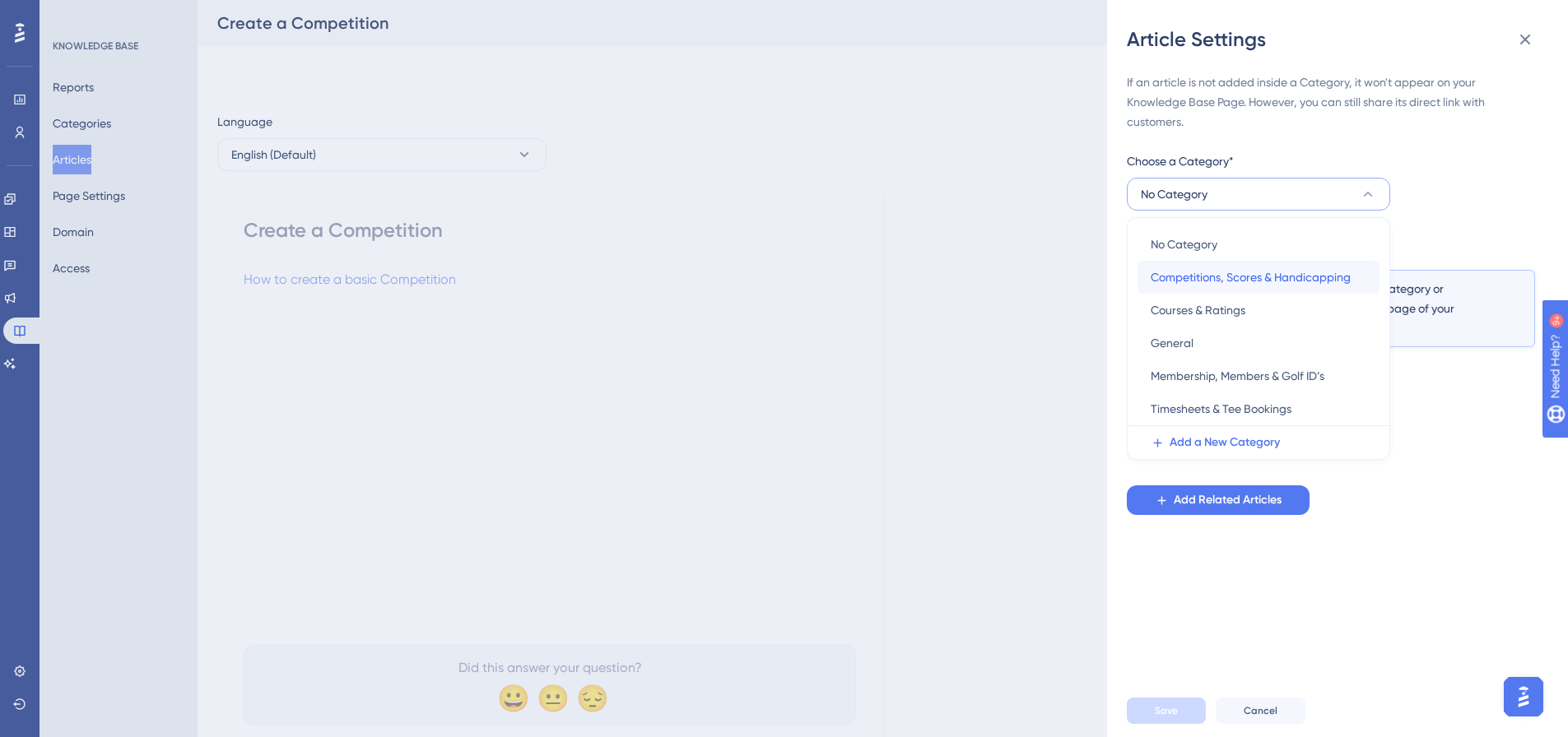
click at [1183, 273] on span "Competitions, Scores & Handicapping" at bounding box center [1251, 277] width 200 height 20
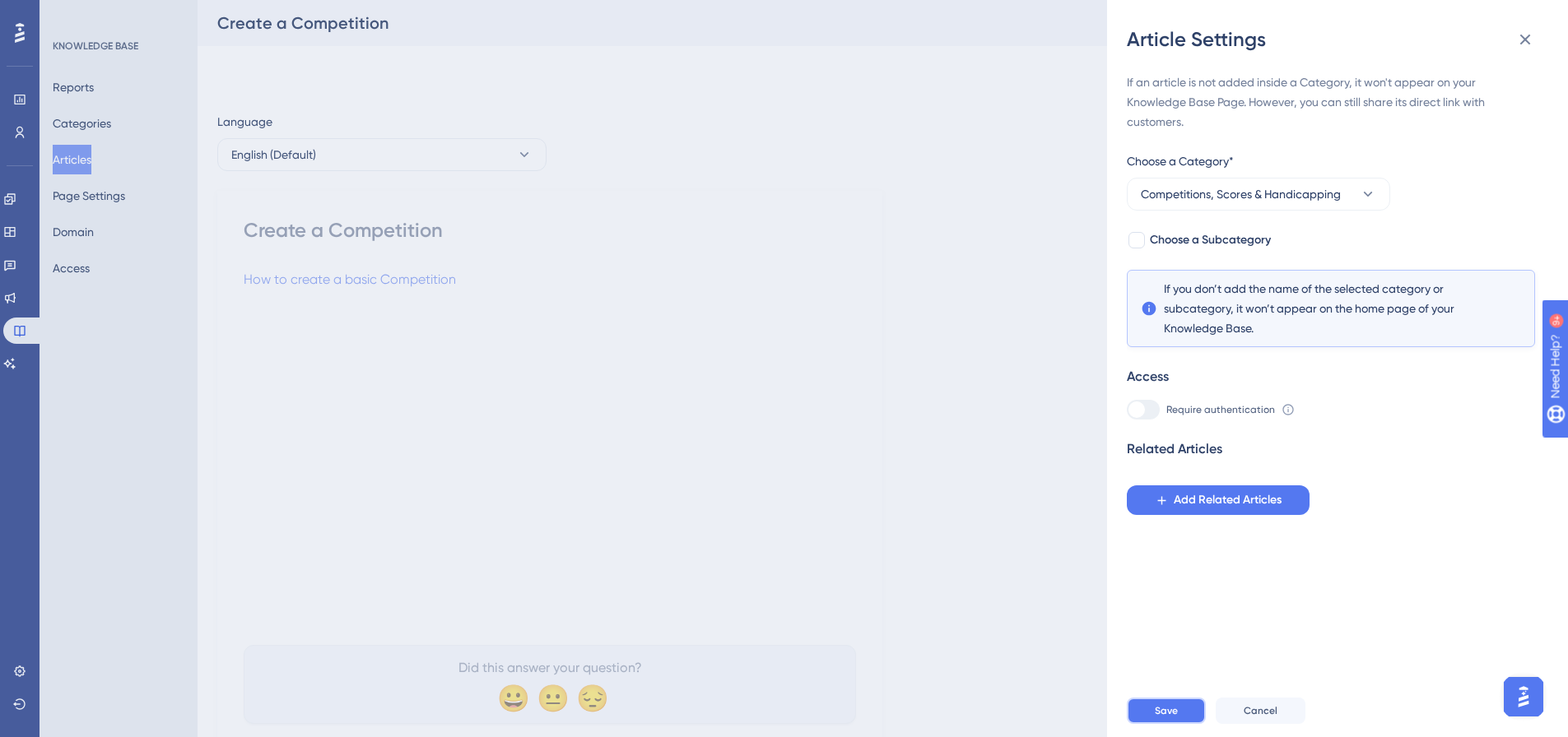
click at [1160, 717] on span "Save" at bounding box center [1166, 711] width 23 height 13
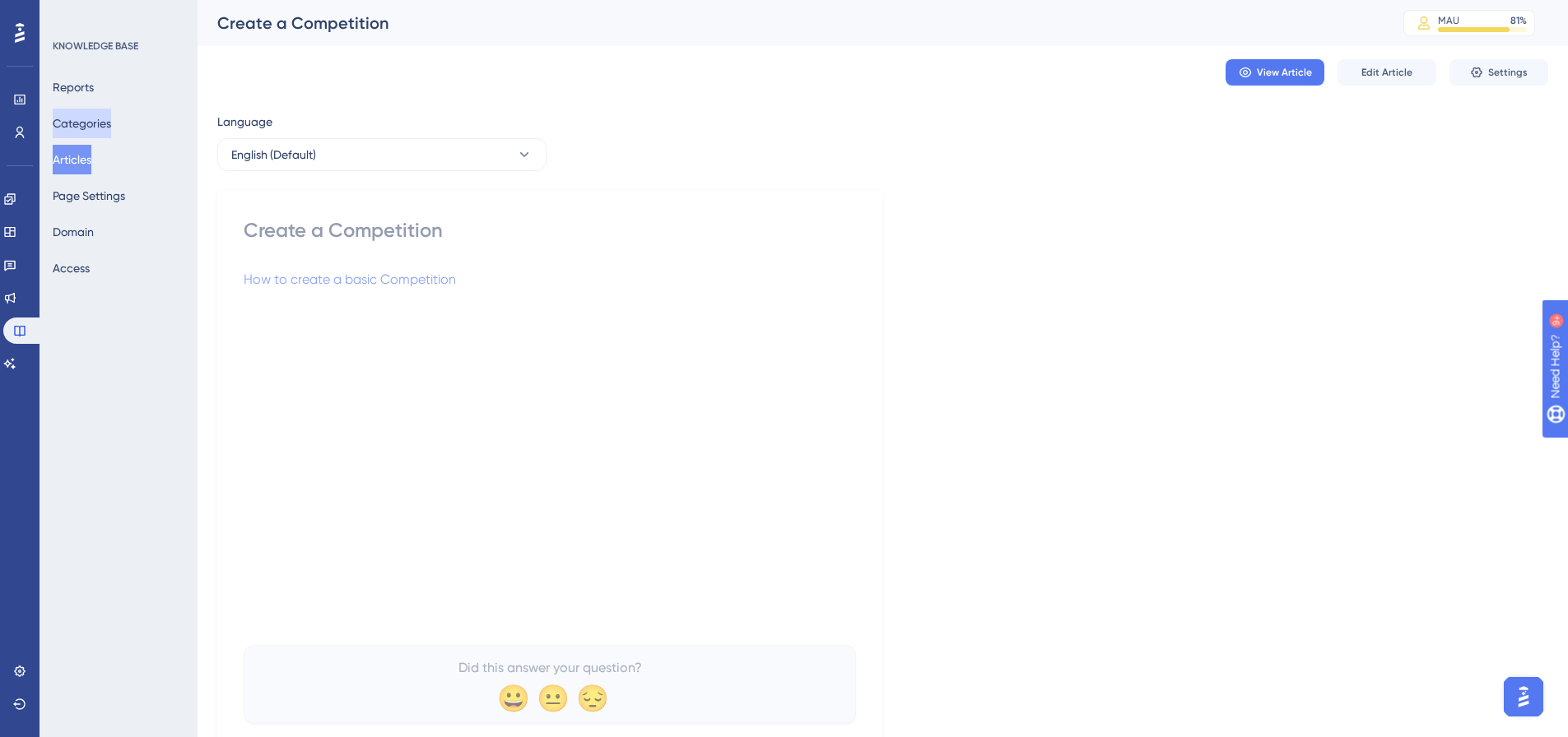
click at [76, 125] on button "Categories" at bounding box center [81, 124] width 58 height 30
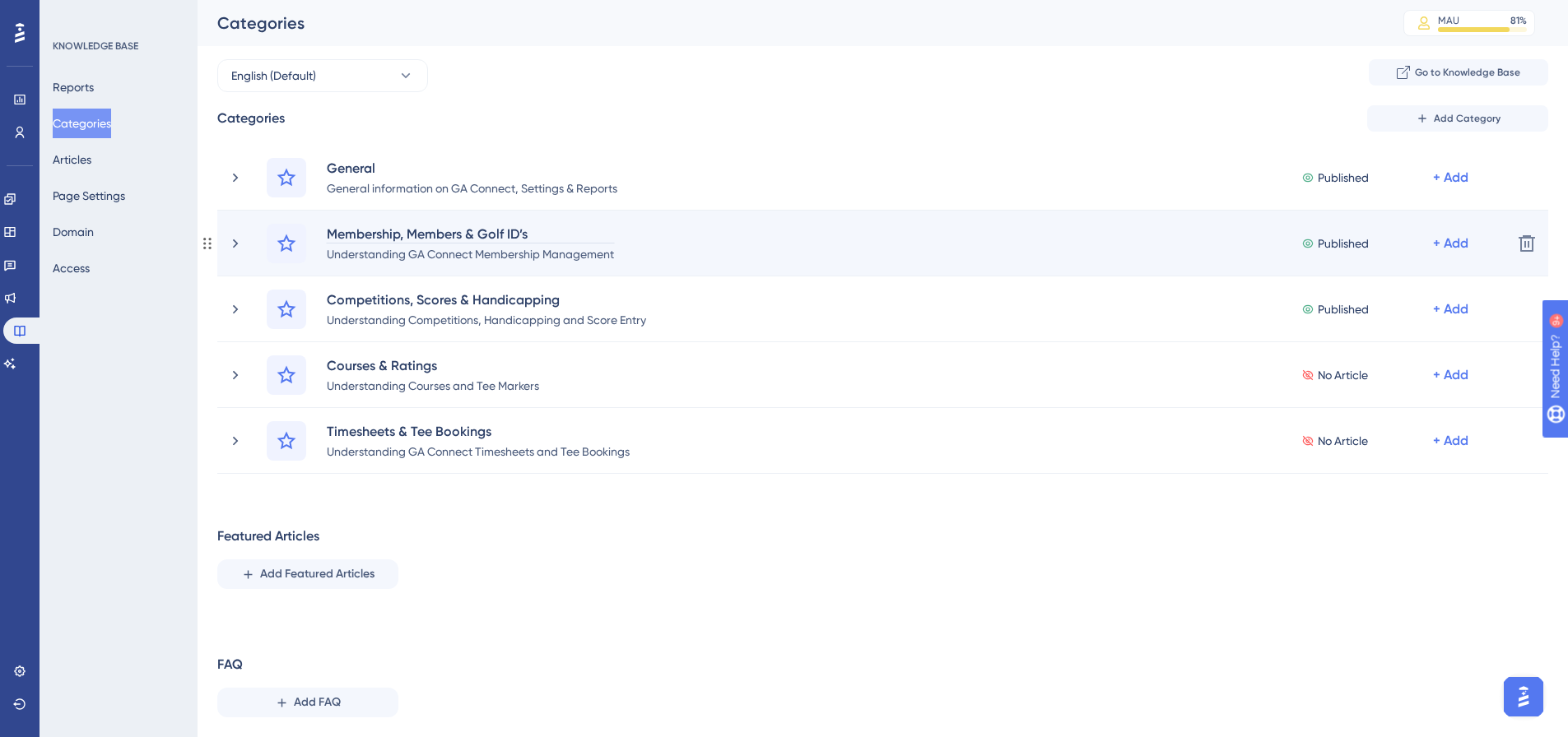
click at [445, 231] on div "Membership, Members & Golf ID’s" at bounding box center [470, 233] width 289 height 20
click at [419, 235] on div "Membership, Members & Golf ID’s" at bounding box center [470, 233] width 289 height 20
click at [402, 235] on div "Membership, Members & Golf ID’s" at bounding box center [470, 233] width 289 height 20
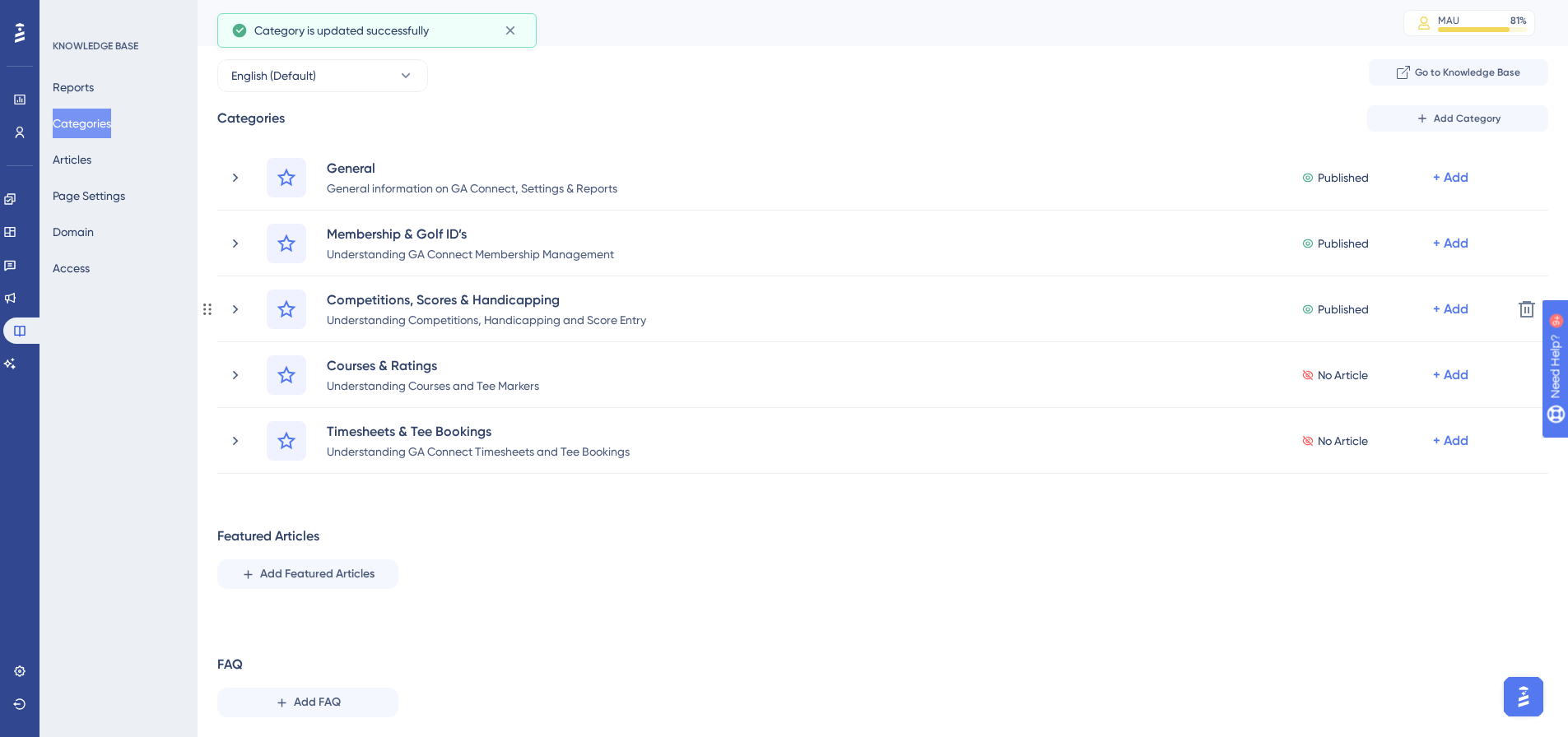
click at [433, 304] on div "Competitions, Scores & Handicapping" at bounding box center [486, 300] width 321 height 20
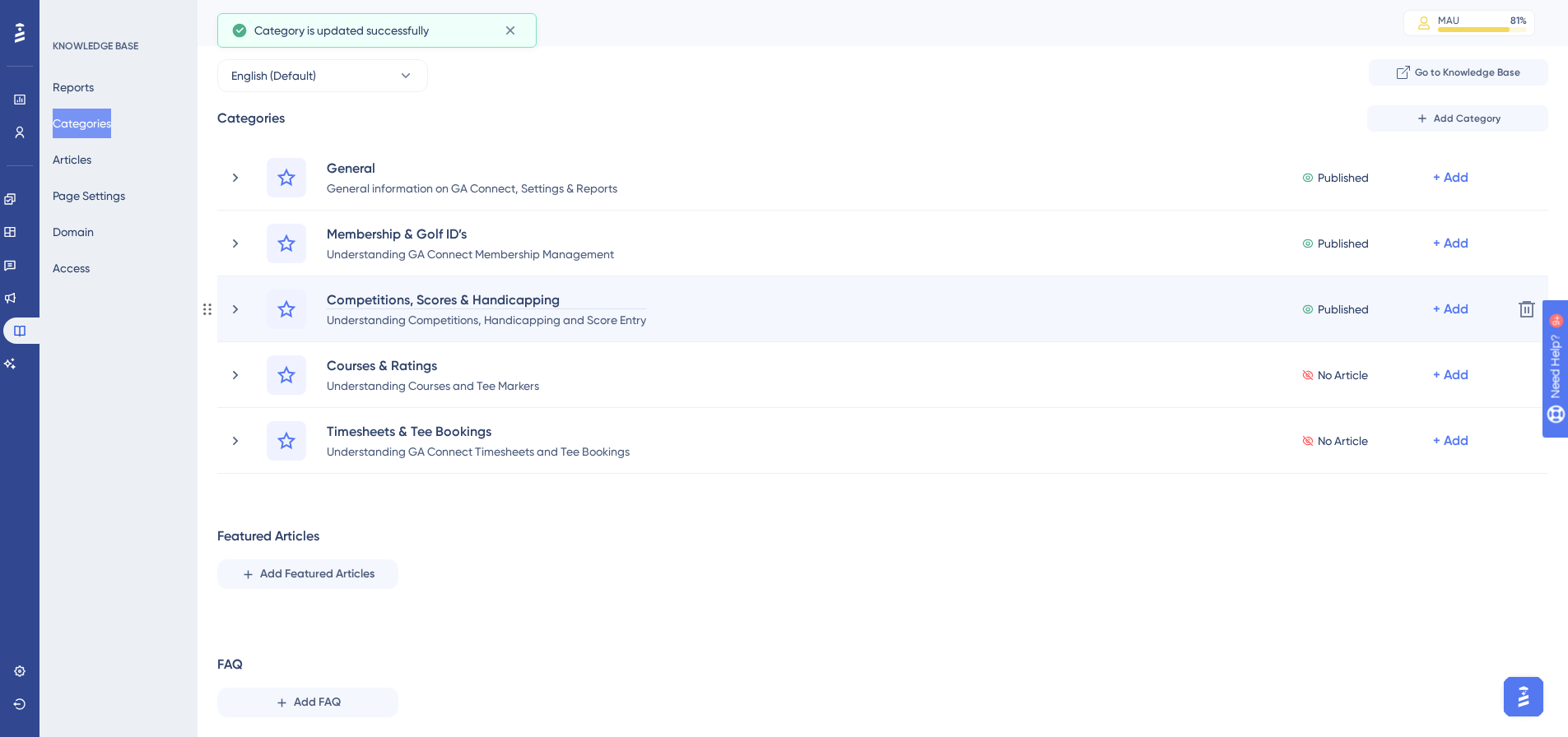
click at [409, 297] on div "Competitions, Scores & Handicapping" at bounding box center [486, 300] width 321 height 20
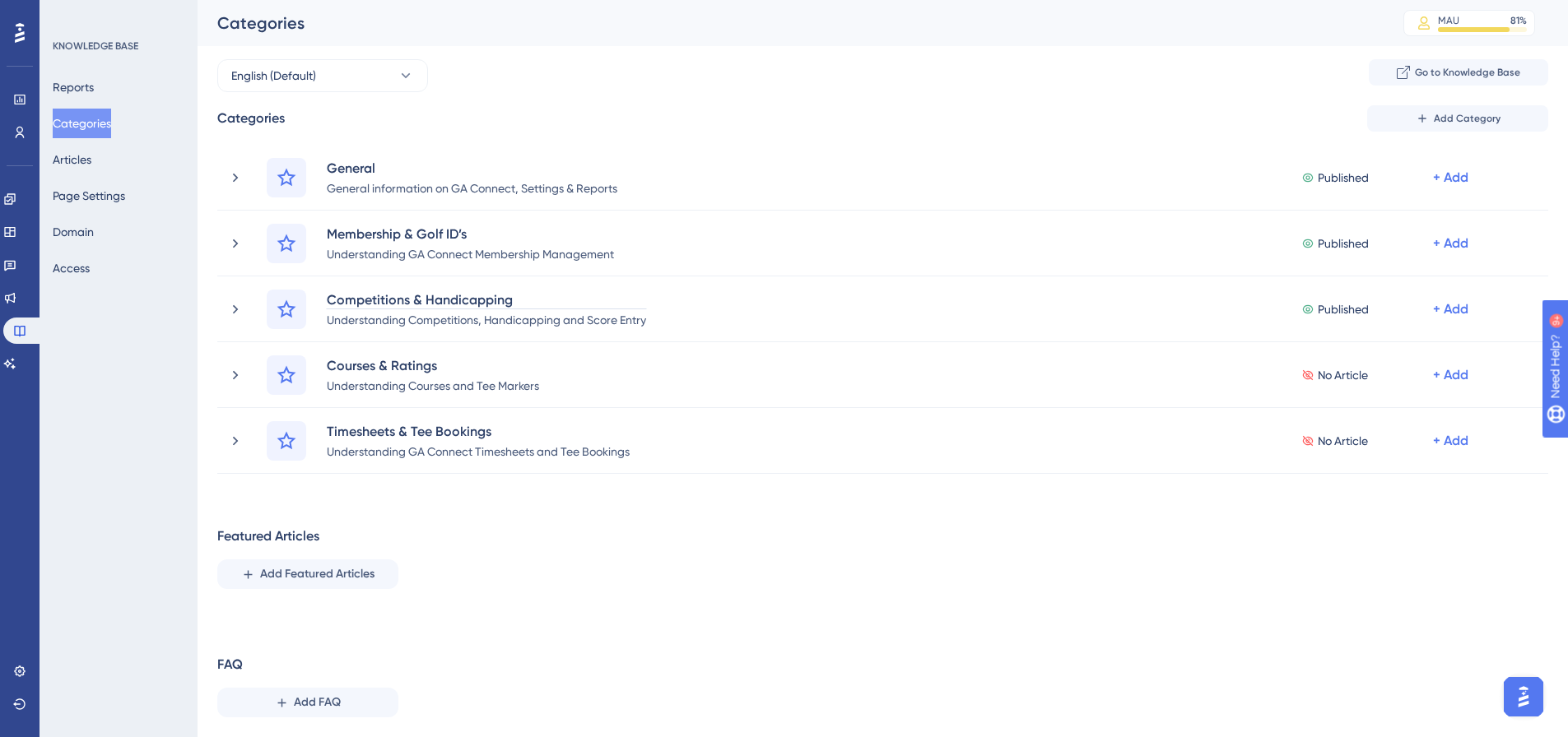
click at [573, 584] on div "Performance Users Engagement Widgets Feedback Product Updates Knowledge Base AI…" at bounding box center [882, 378] width 1370 height 757
click at [66, 152] on button "Articles" at bounding box center [71, 159] width 38 height 30
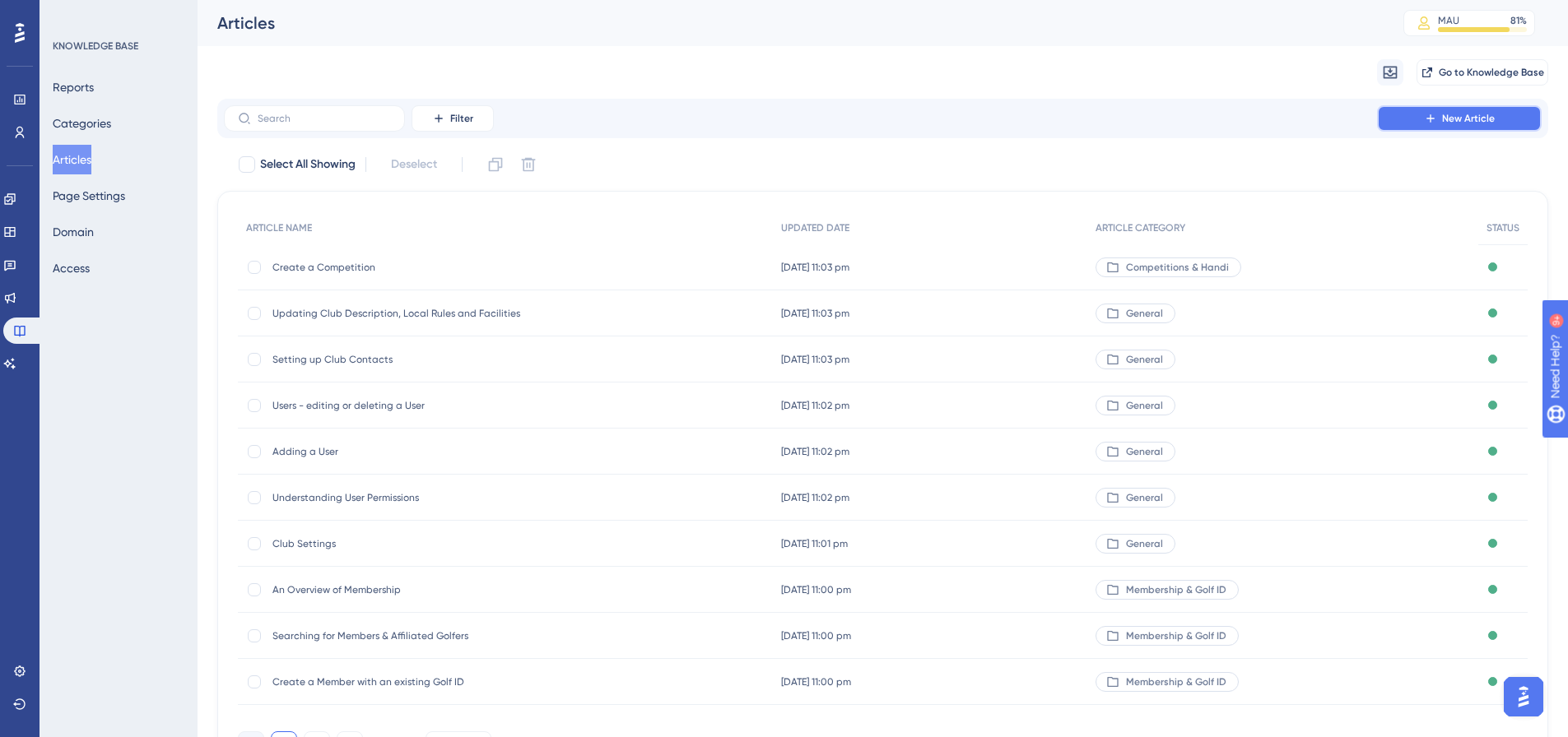
drag, startPoint x: 1450, startPoint y: 121, endPoint x: 1441, endPoint y: 111, distance: 13.5
click at [1447, 119] on span "New Article" at bounding box center [1468, 118] width 52 height 13
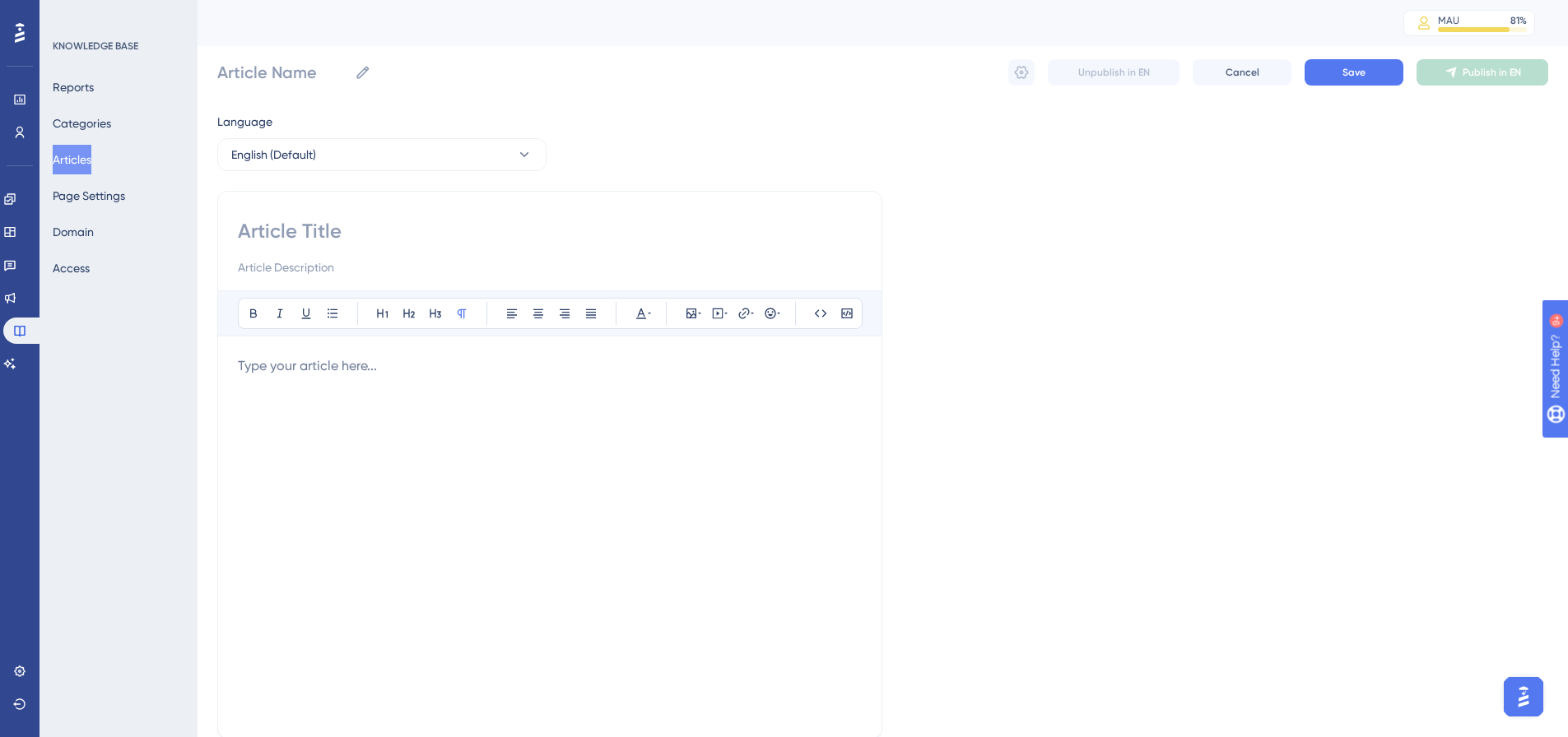
click at [327, 235] on input at bounding box center [550, 231] width 624 height 26
paste input "Update Member Information"
type input "Update Member Information"
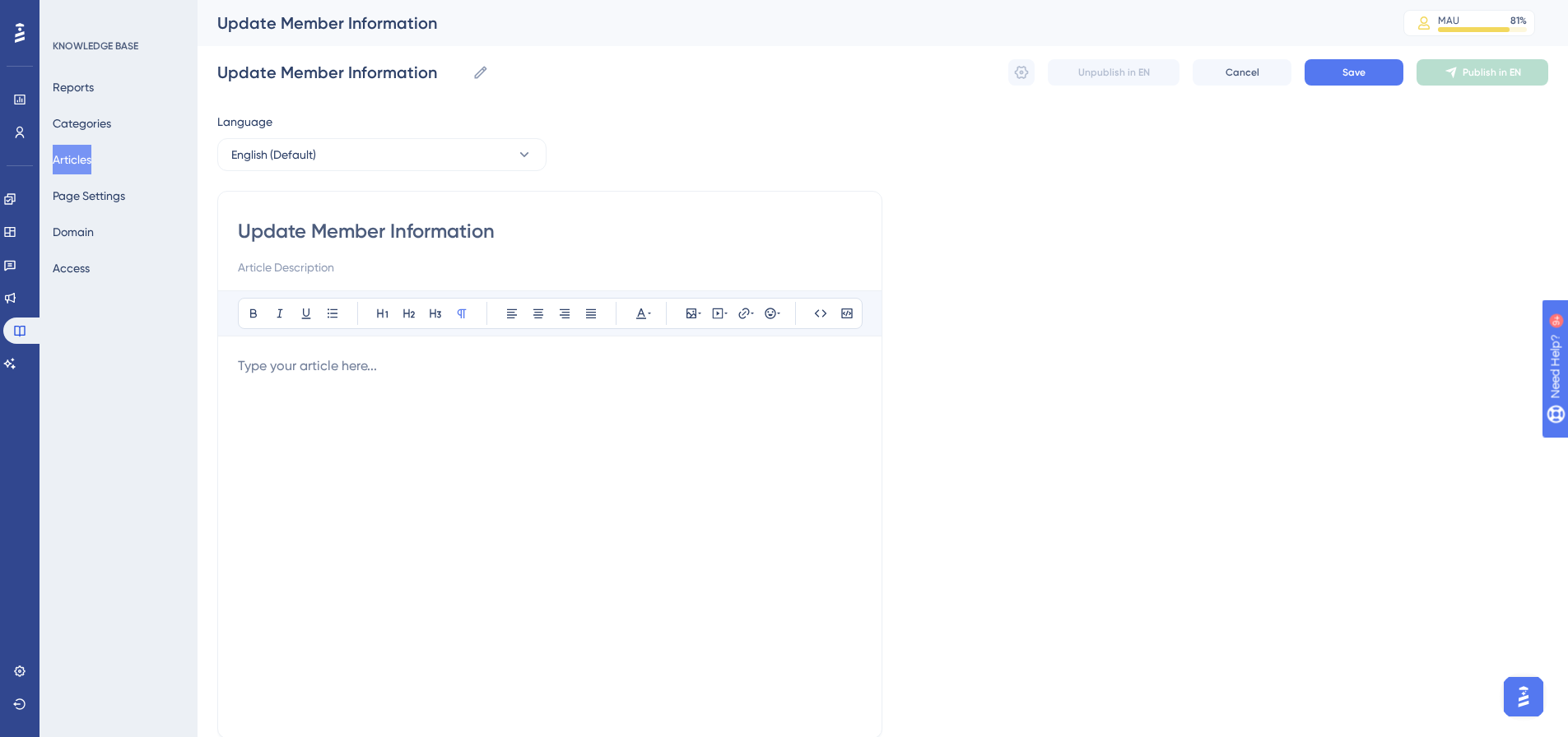
click at [337, 362] on p at bounding box center [550, 366] width 624 height 20
click at [394, 70] on input "Update Member Information" at bounding box center [341, 72] width 248 height 23
click at [440, 69] on input "Update Member Information" at bounding box center [341, 72] width 248 height 23
type input "Update Member Details"
click at [501, 233] on input "Update Member Information" at bounding box center [550, 231] width 624 height 26
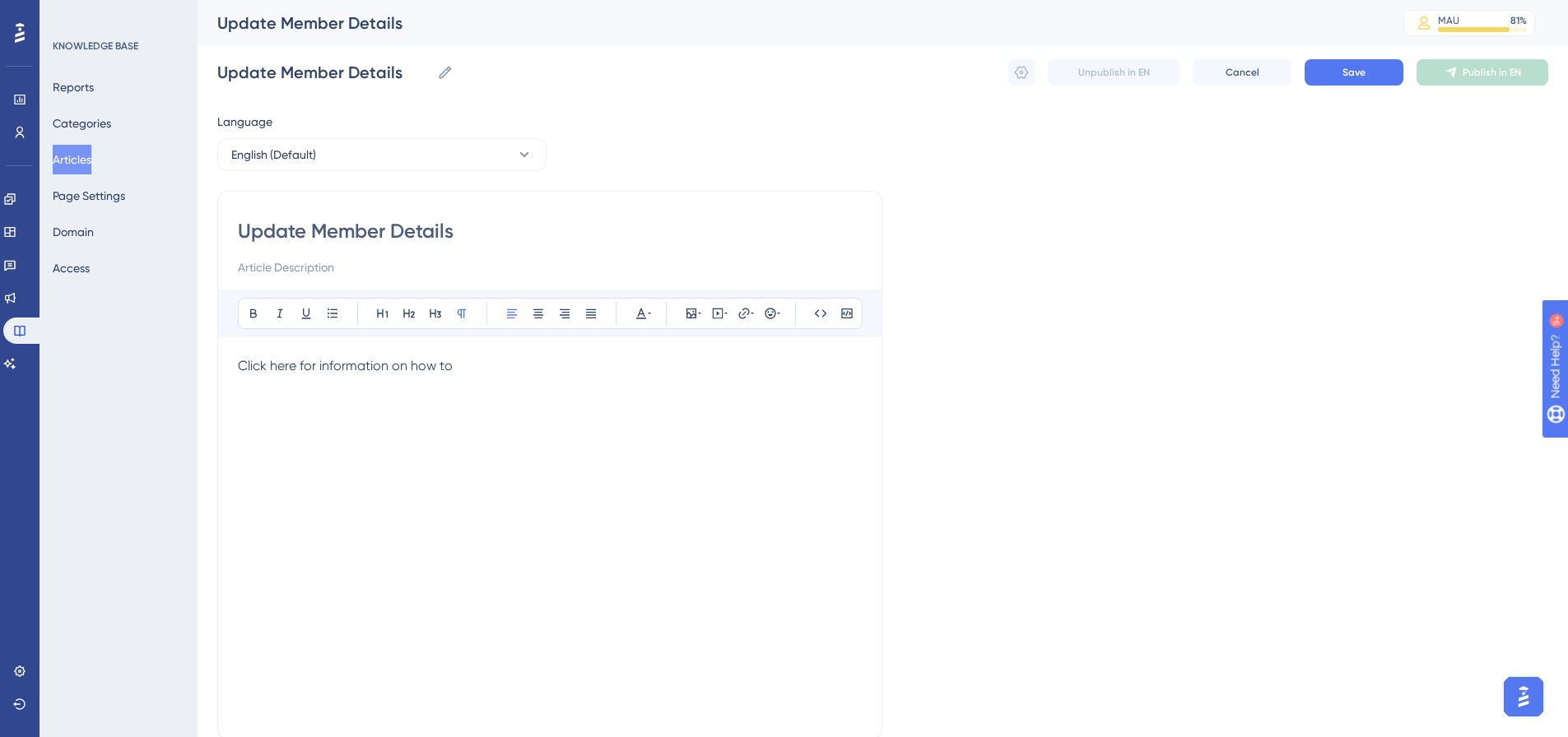
type input "Update Member Details"
click at [475, 373] on p "Click here for information on how to" at bounding box center [550, 366] width 624 height 20
drag, startPoint x: 629, startPoint y: 373, endPoint x: 223, endPoint y: 364, distance: 406.1
click at [223, 364] on div "Update Member Details Bold Italic Underline Bullet Point Heading 1 Heading 2 He…" at bounding box center [549, 464] width 665 height 548
click at [741, 314] on icon at bounding box center [743, 313] width 13 height 13
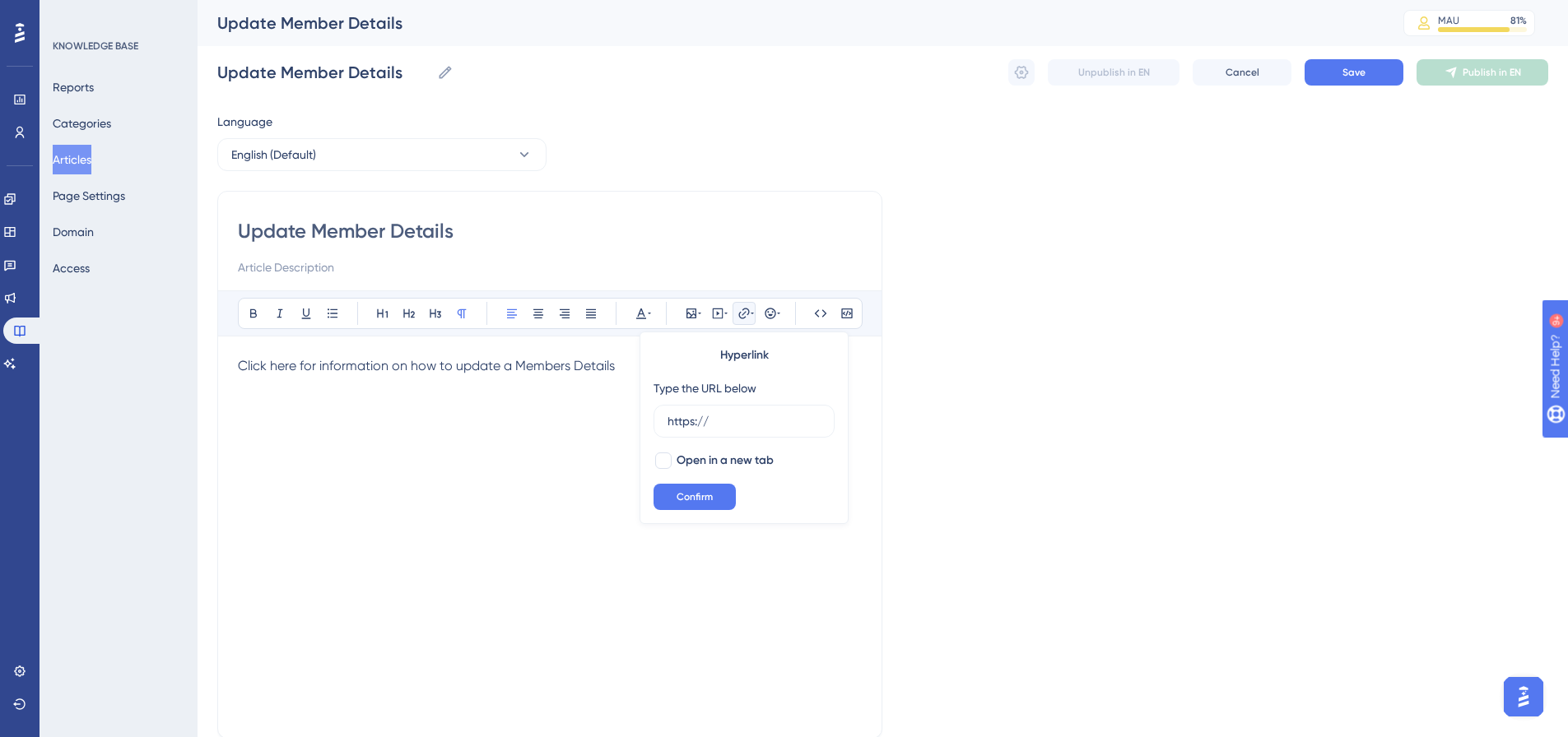
drag, startPoint x: 737, startPoint y: 424, endPoint x: 637, endPoint y: 419, distance: 100.1
click at [637, 419] on div "Bold Italic Underline Bullet Point Heading 1 Heading 2 Heading 3 Normal Align L…" at bounding box center [550, 504] width 624 height 428
click at [733, 305] on button at bounding box center [744, 314] width 23 height 23
click at [611, 348] on div "Bold Italic Underline Bullet Point Heading 1 Heading 2 Heading 3 Normal Align L…" at bounding box center [550, 504] width 624 height 428
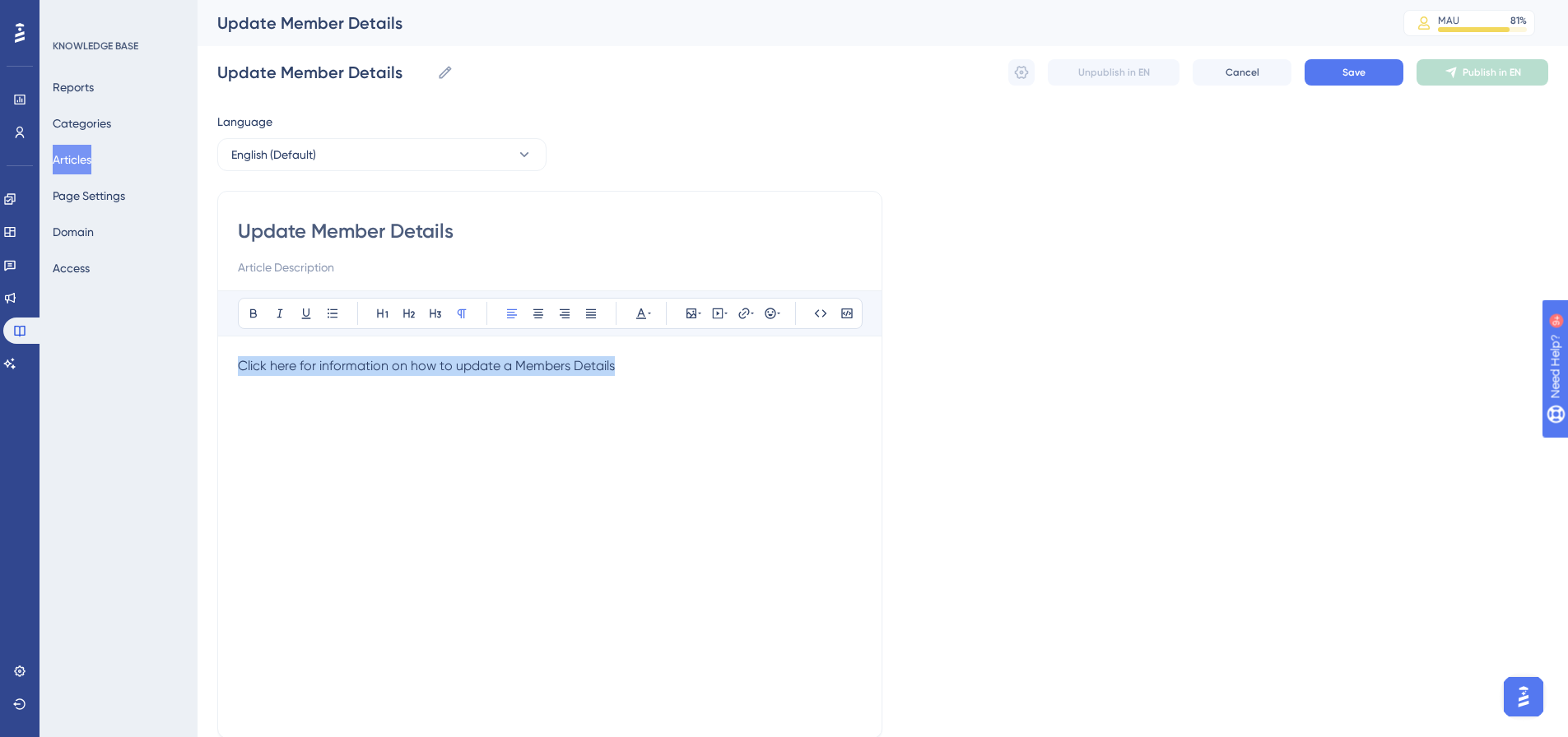
drag, startPoint x: 612, startPoint y: 365, endPoint x: 229, endPoint y: 367, distance: 383.0
click at [229, 367] on div "Update Member Details Bold Italic Underline Bullet Point Heading 1 Heading 2 He…" at bounding box center [549, 464] width 665 height 548
click at [744, 317] on icon at bounding box center [743, 313] width 13 height 13
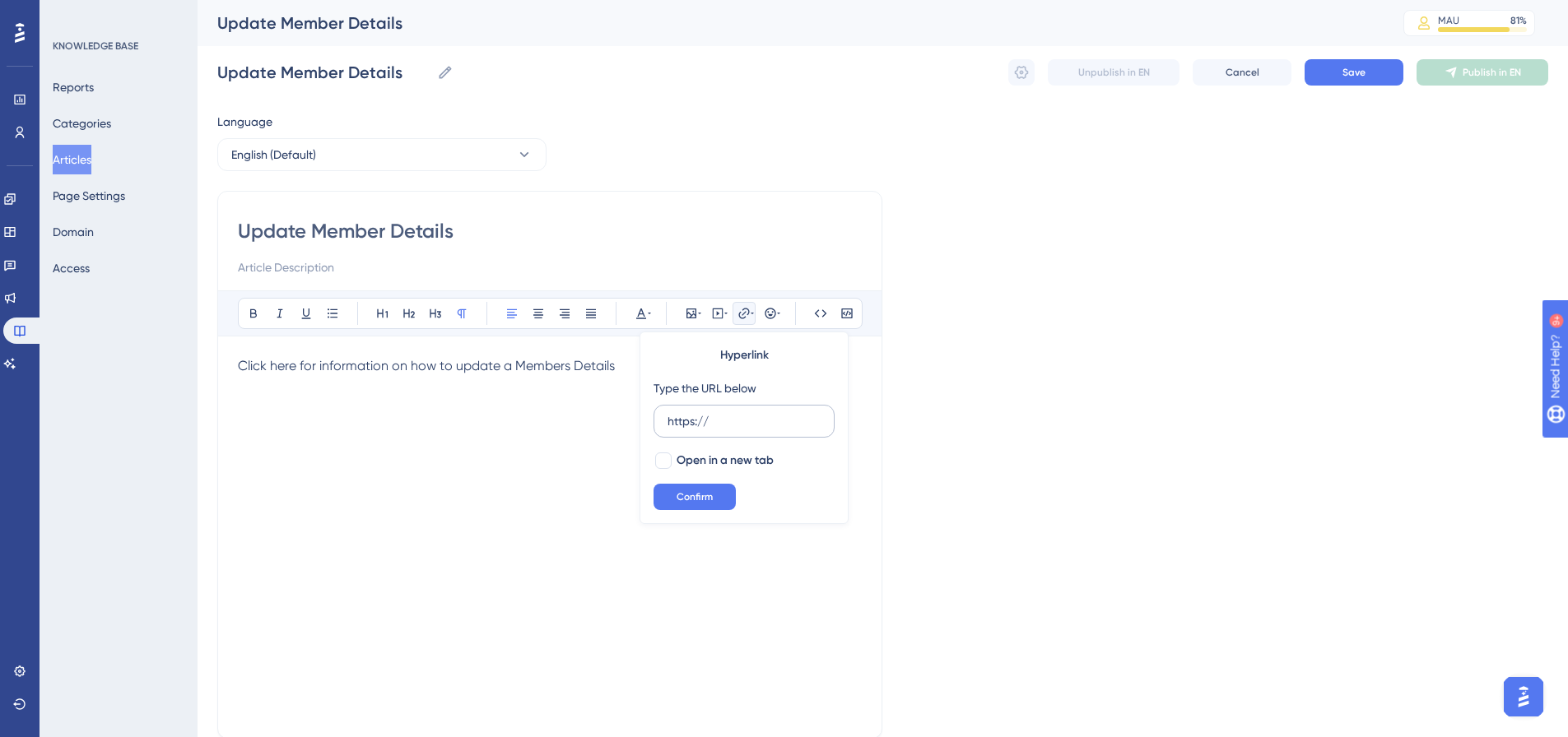
click at [730, 409] on label "https://" at bounding box center [744, 422] width 181 height 33
click at [730, 412] on input "https://" at bounding box center [744, 421] width 153 height 18
click at [727, 422] on input "https://" at bounding box center [744, 421] width 153 height 18
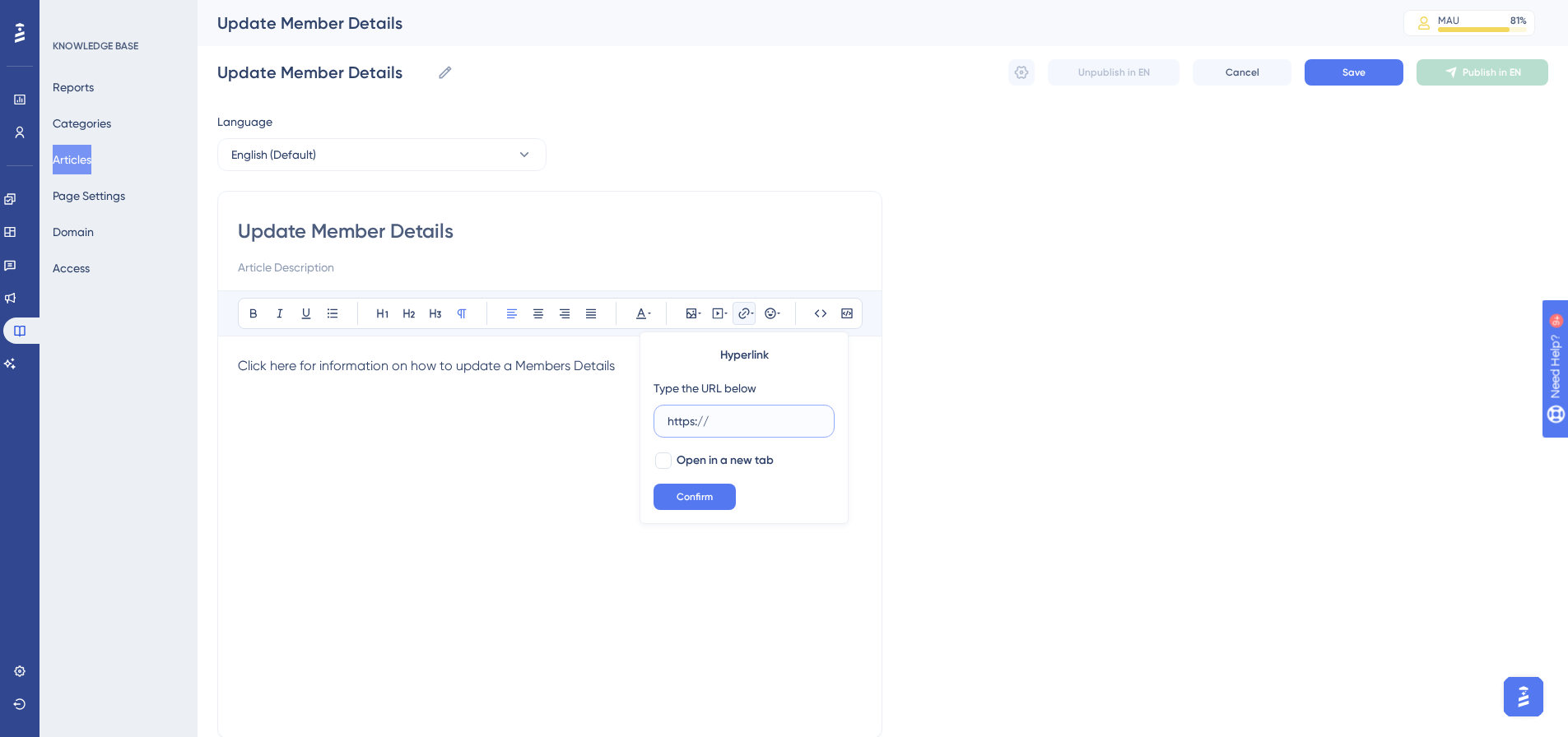
paste input "scribehow.com/viewer/GA_Connect__Members__Update_Member_Details__376vpfnURqueQi…"
type input "https://scribehow.com/viewer/GA_Connect__Members__Update_Member_Details__376vpf…"
click at [686, 456] on span "Open in a new tab" at bounding box center [725, 461] width 97 height 20
checkbox input "true"
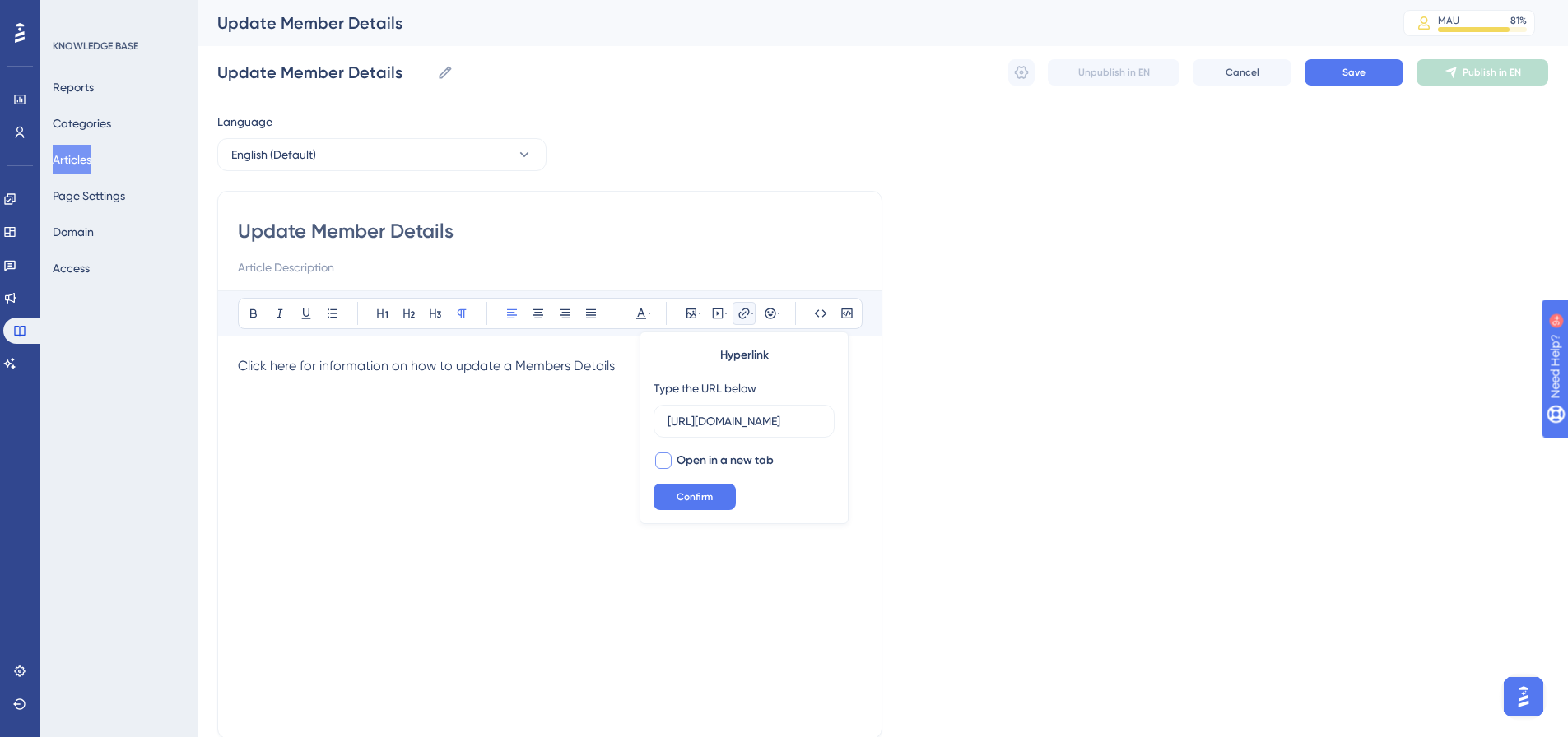
scroll to position [0, 0]
click at [704, 500] on span "Confirm" at bounding box center [695, 497] width 37 height 13
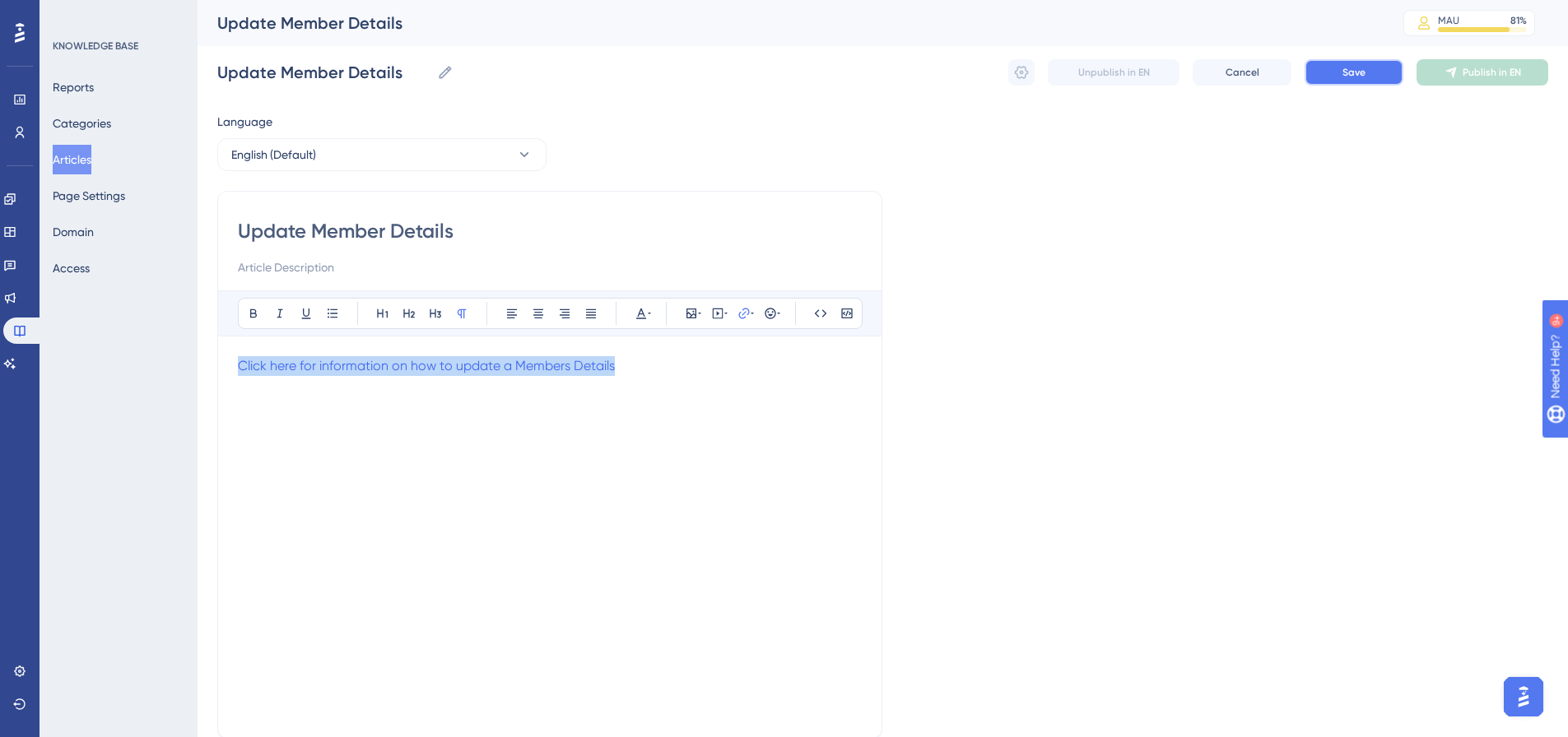
click at [1338, 63] on button "Save" at bounding box center [1353, 72] width 98 height 26
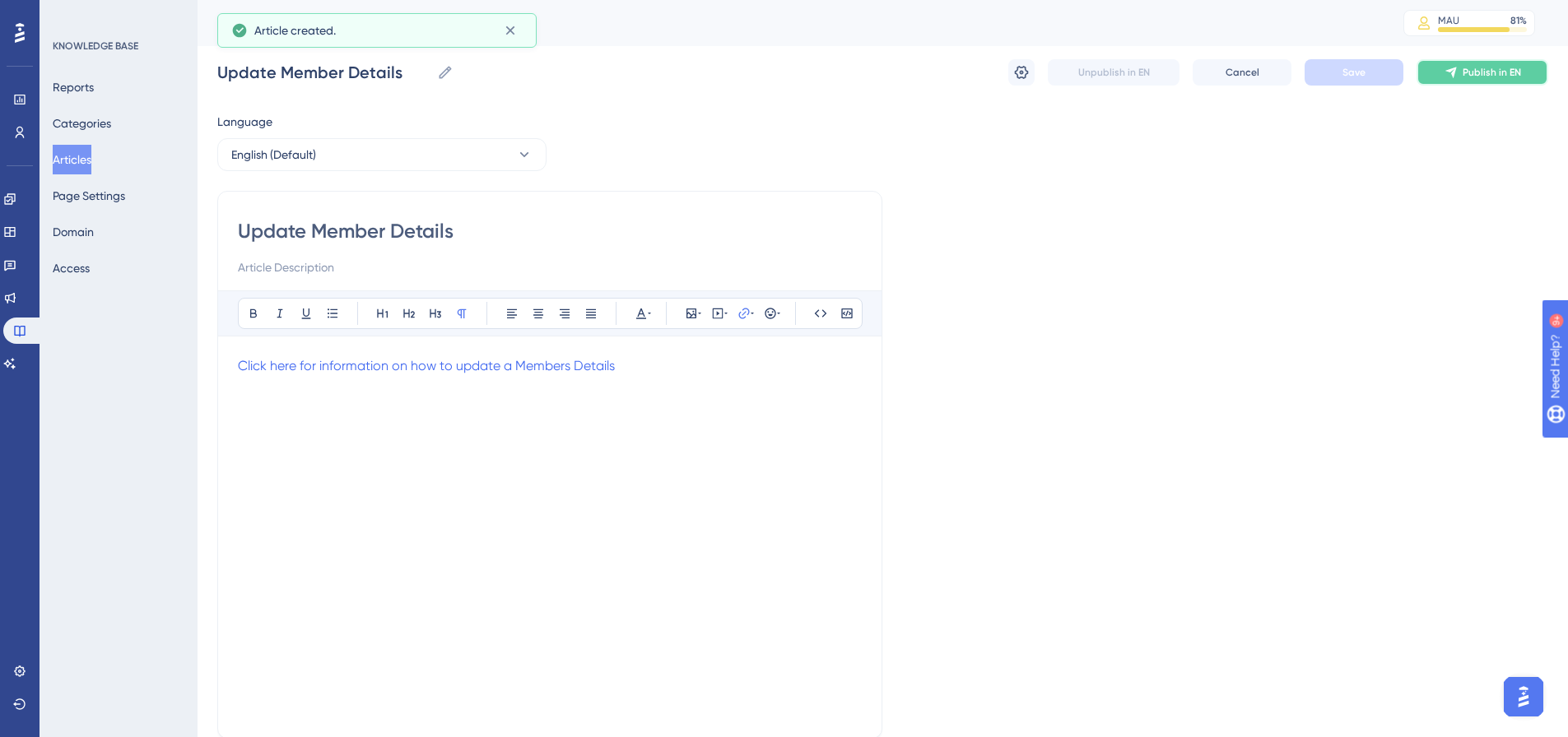
click at [1497, 74] on span "Publish in EN" at bounding box center [1491, 72] width 58 height 13
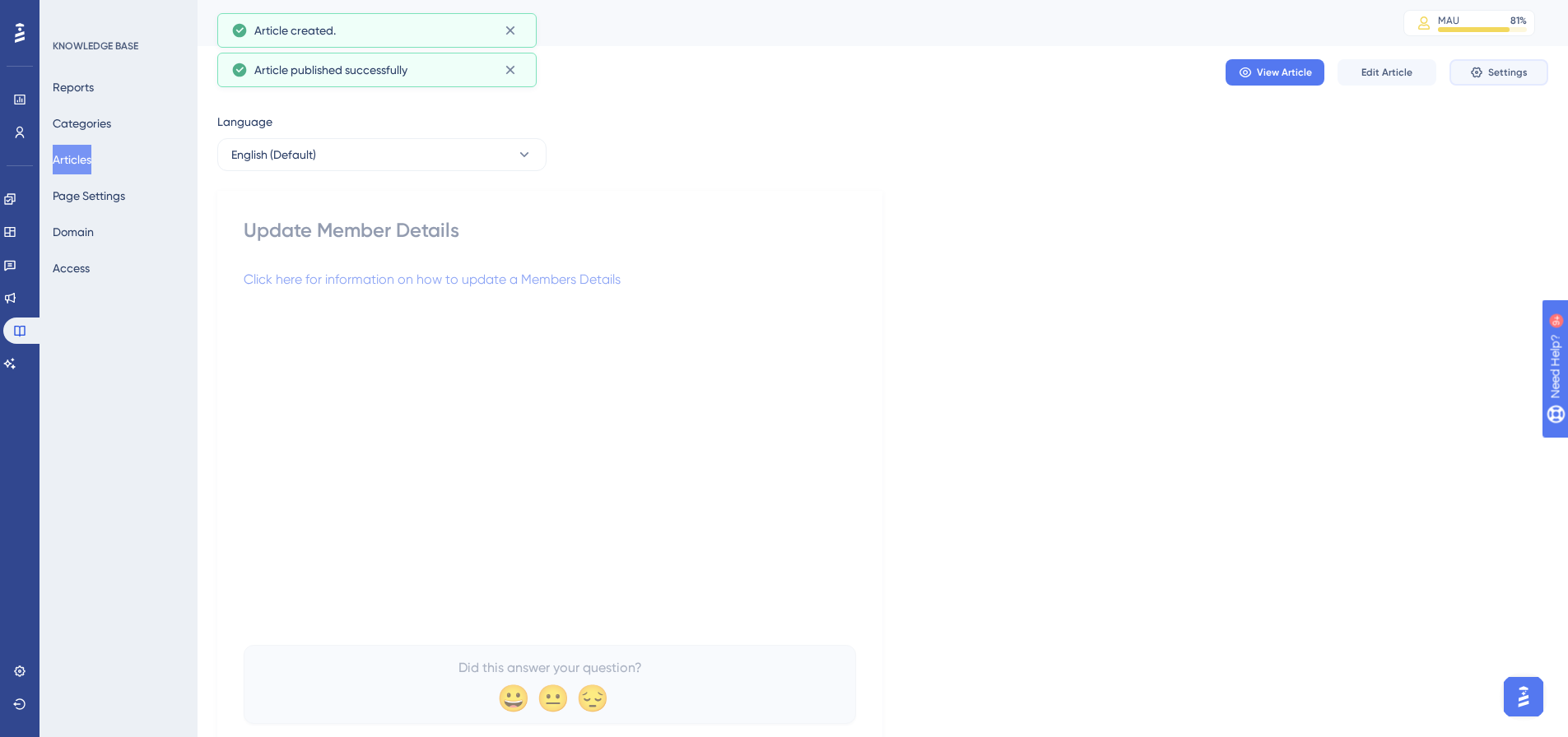
click at [1483, 79] on button "Settings" at bounding box center [1498, 72] width 98 height 26
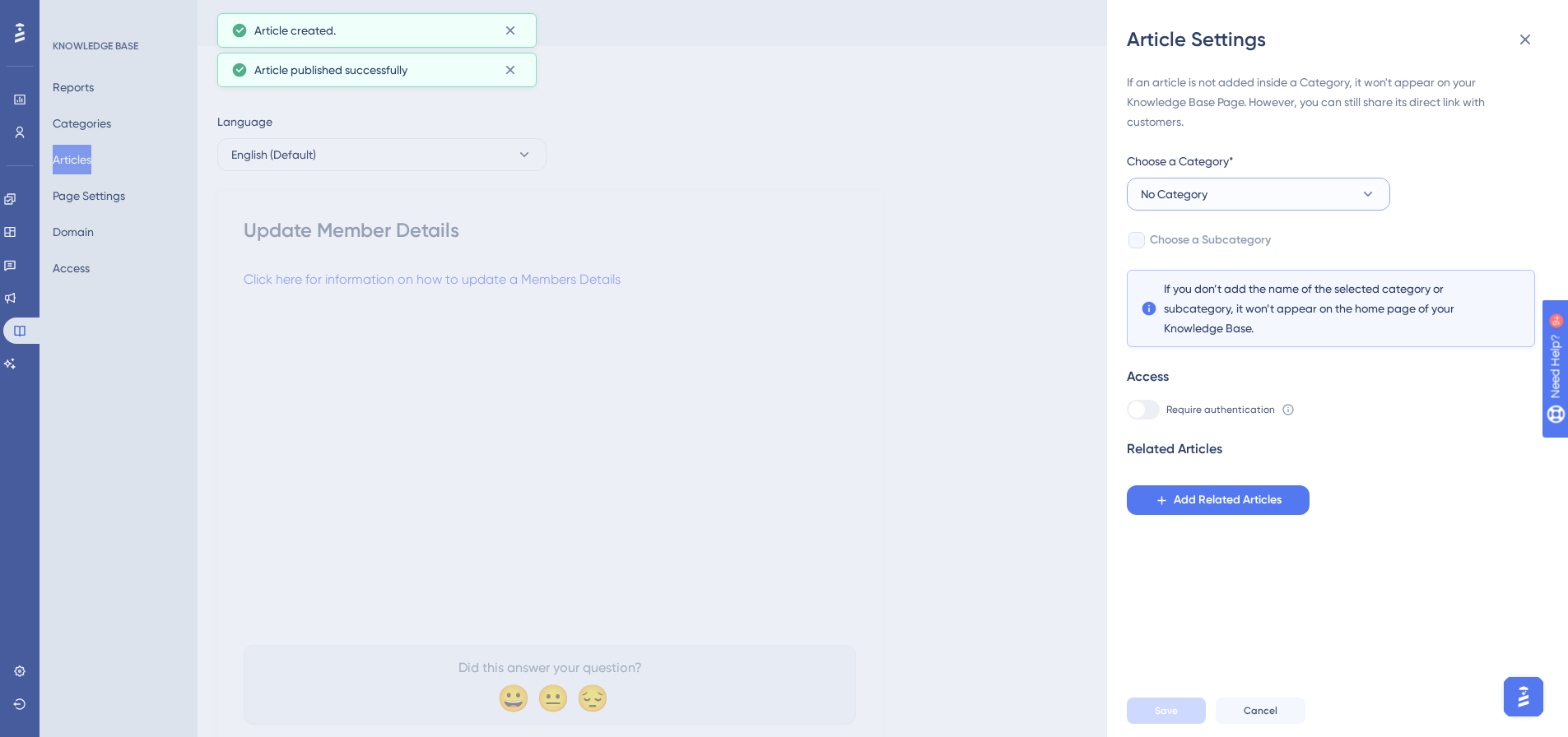
click at [1315, 193] on button "No Category" at bounding box center [1258, 194] width 263 height 33
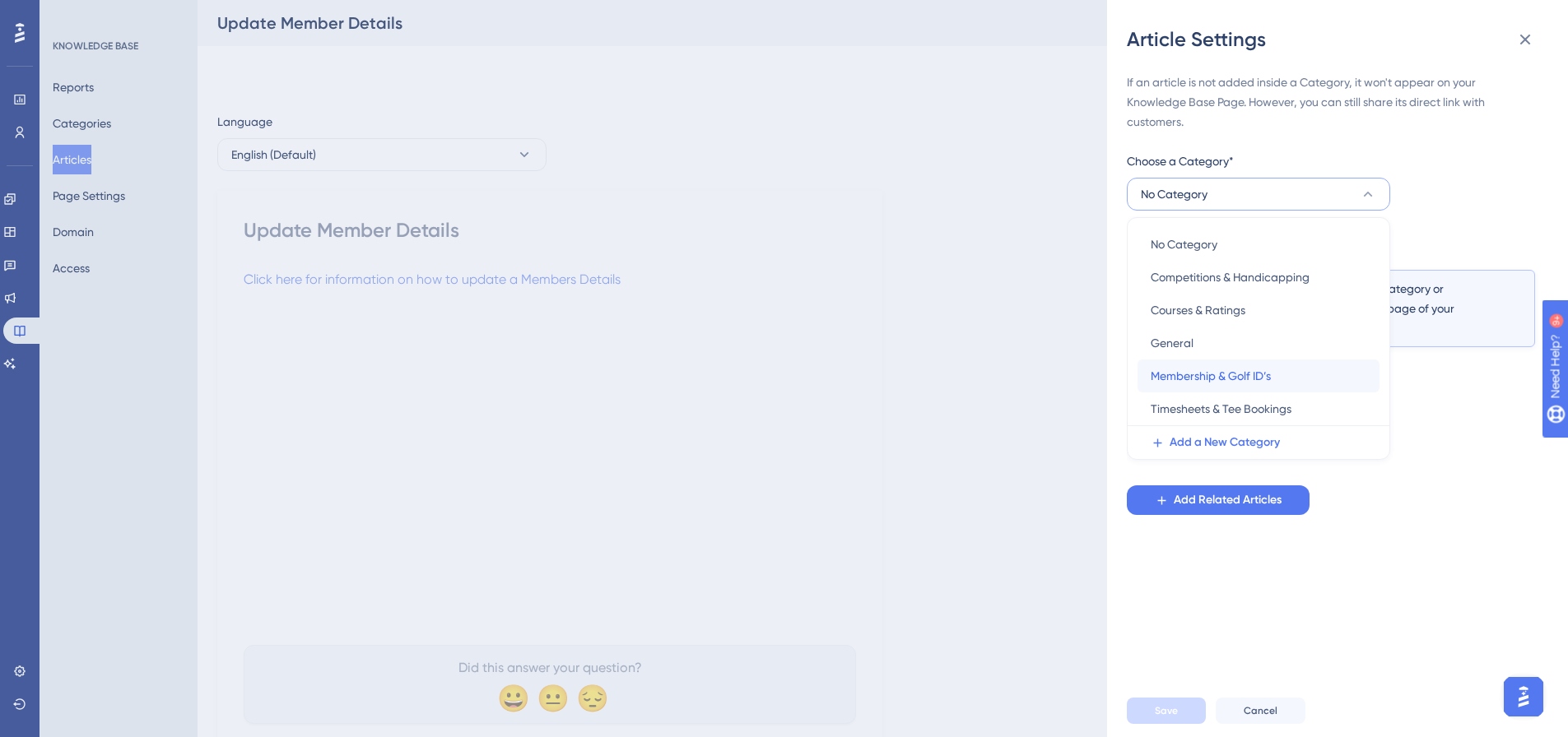
click at [1189, 375] on span "Membership & Golf ID’s" at bounding box center [1211, 375] width 120 height 20
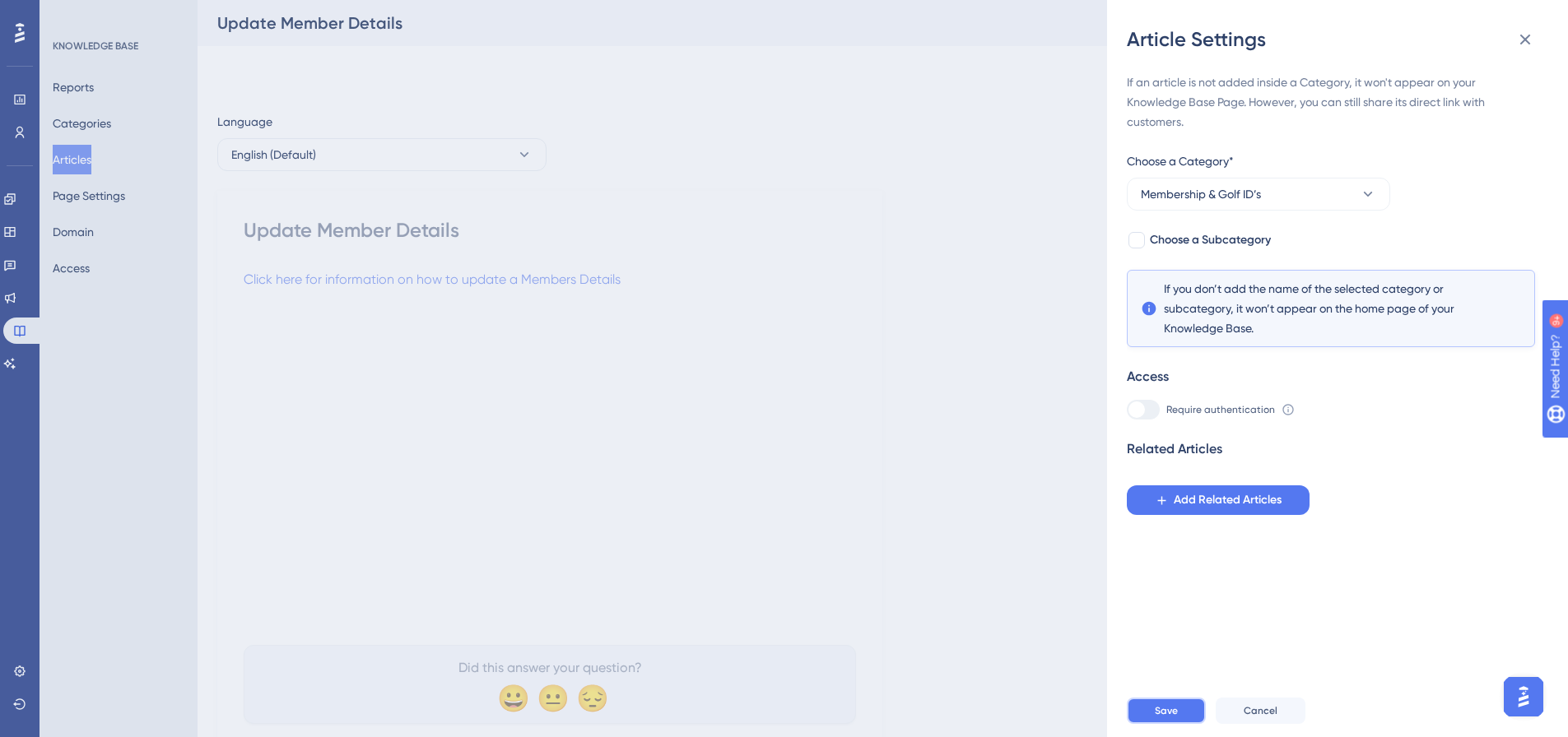
click at [1173, 724] on button "Save" at bounding box center [1166, 711] width 79 height 26
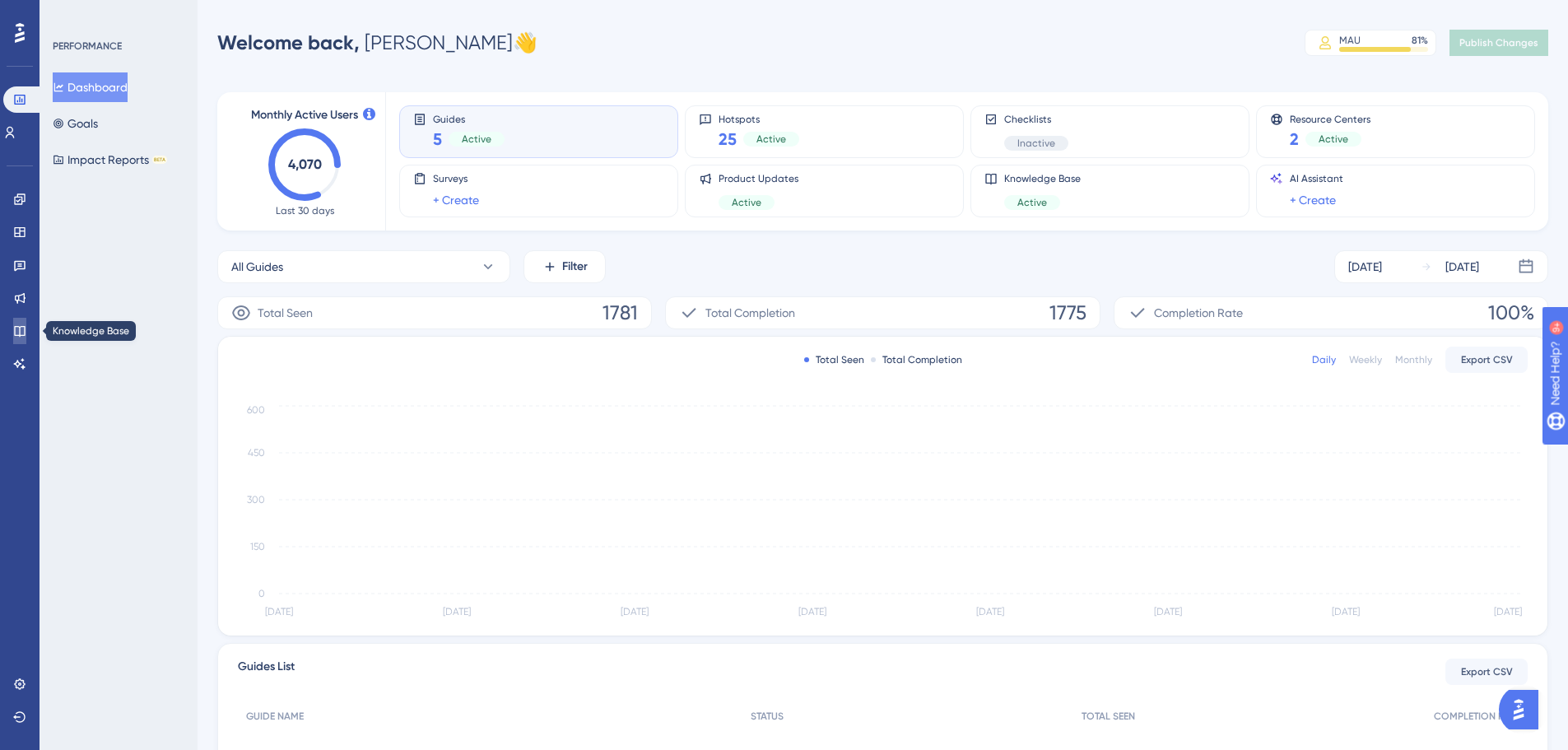
click at [17, 324] on icon at bounding box center [19, 330] width 13 height 13
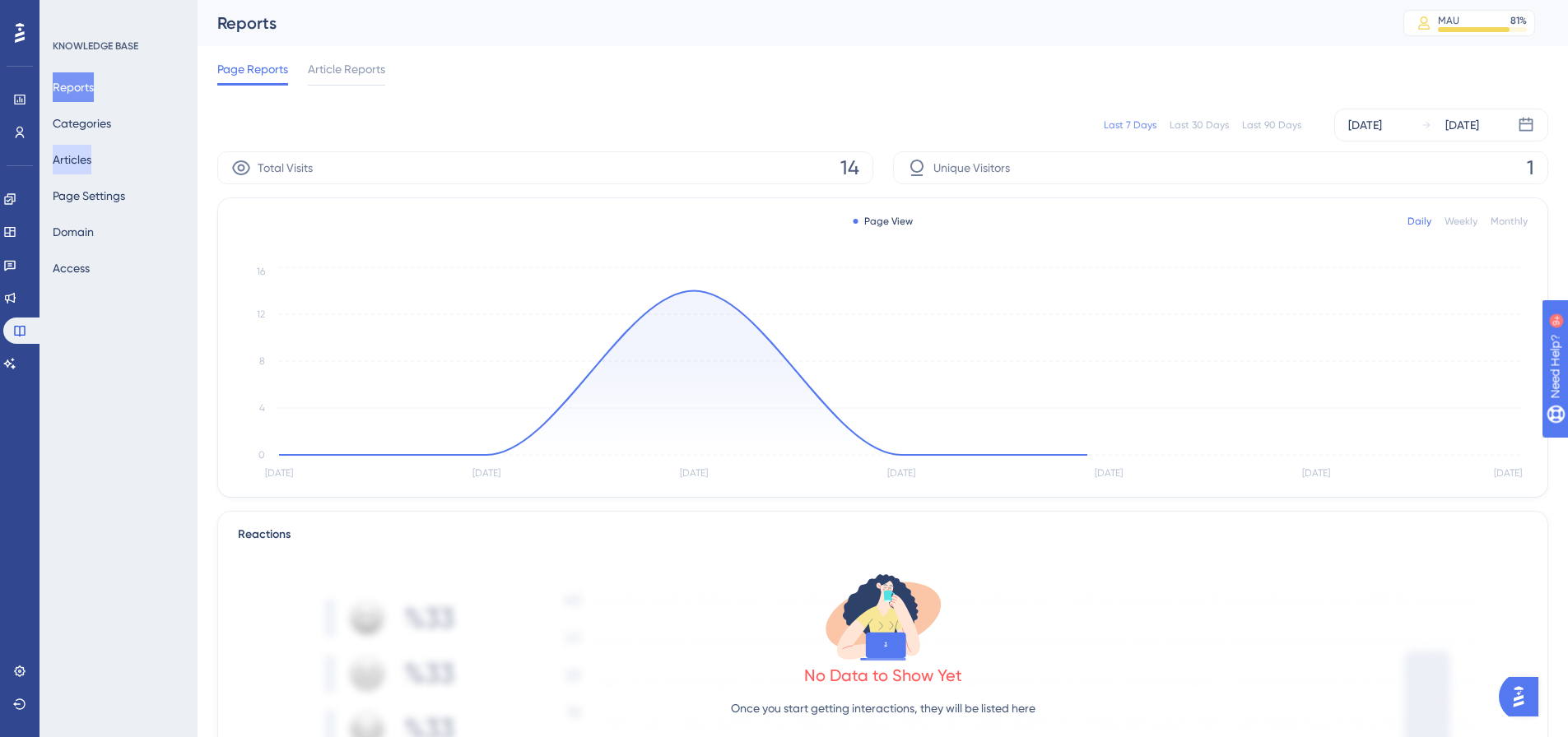
click at [91, 162] on button "Articles" at bounding box center [71, 159] width 38 height 30
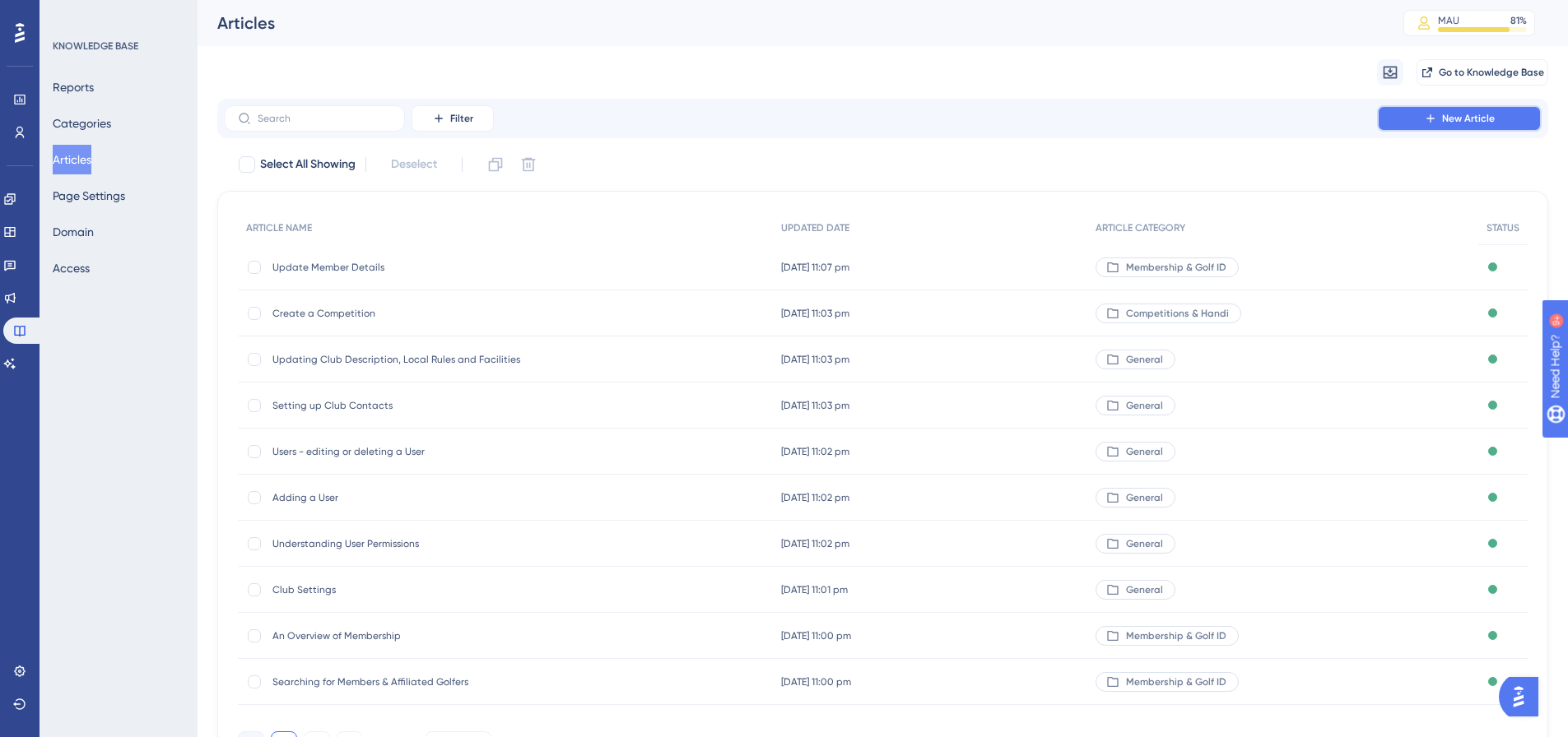
click at [1466, 114] on span "New Article" at bounding box center [1468, 118] width 52 height 13
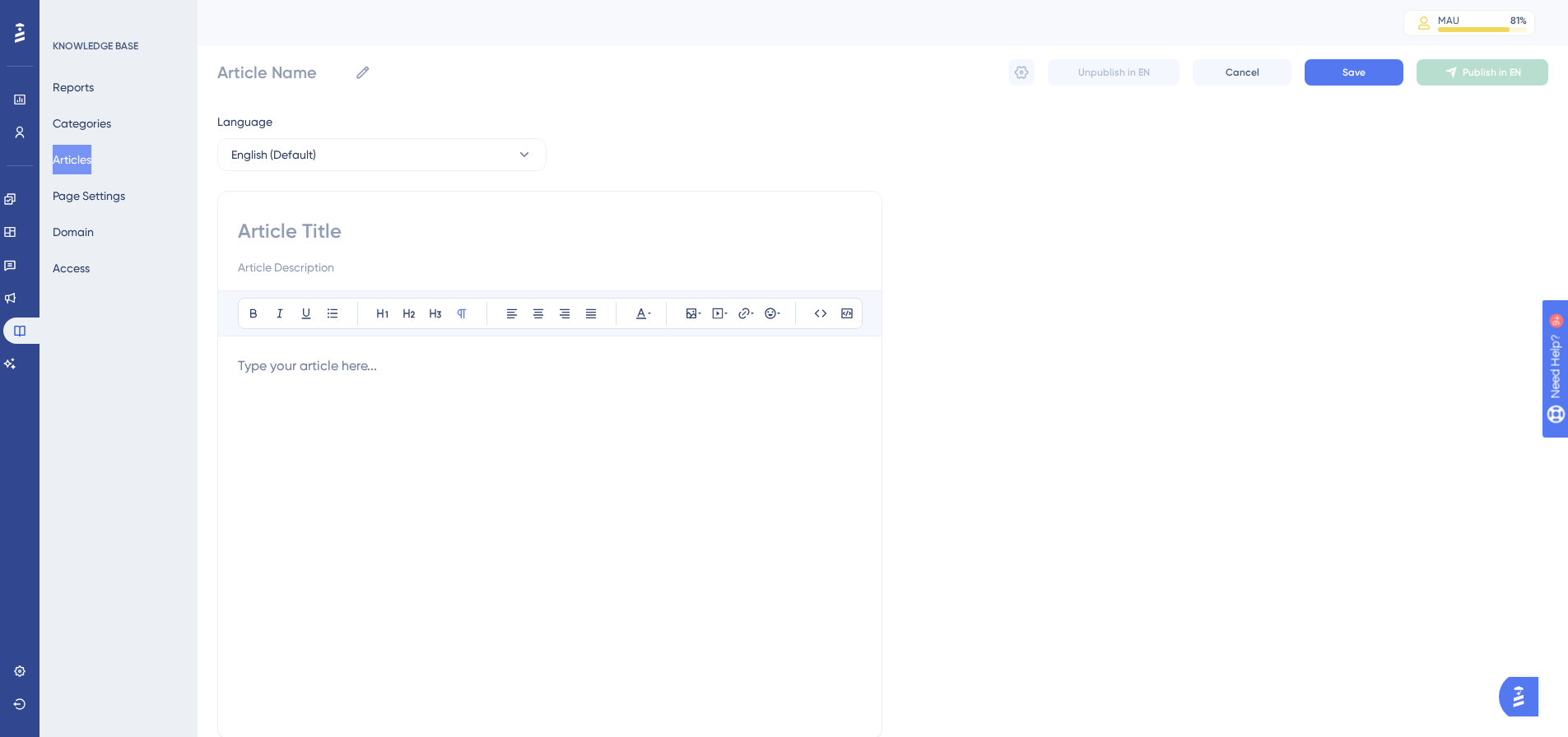
click at [341, 233] on input at bounding box center [550, 231] width 624 height 26
paste input "Creating a Restricted Play Category"
type input "Creating a Restricted Play Category"
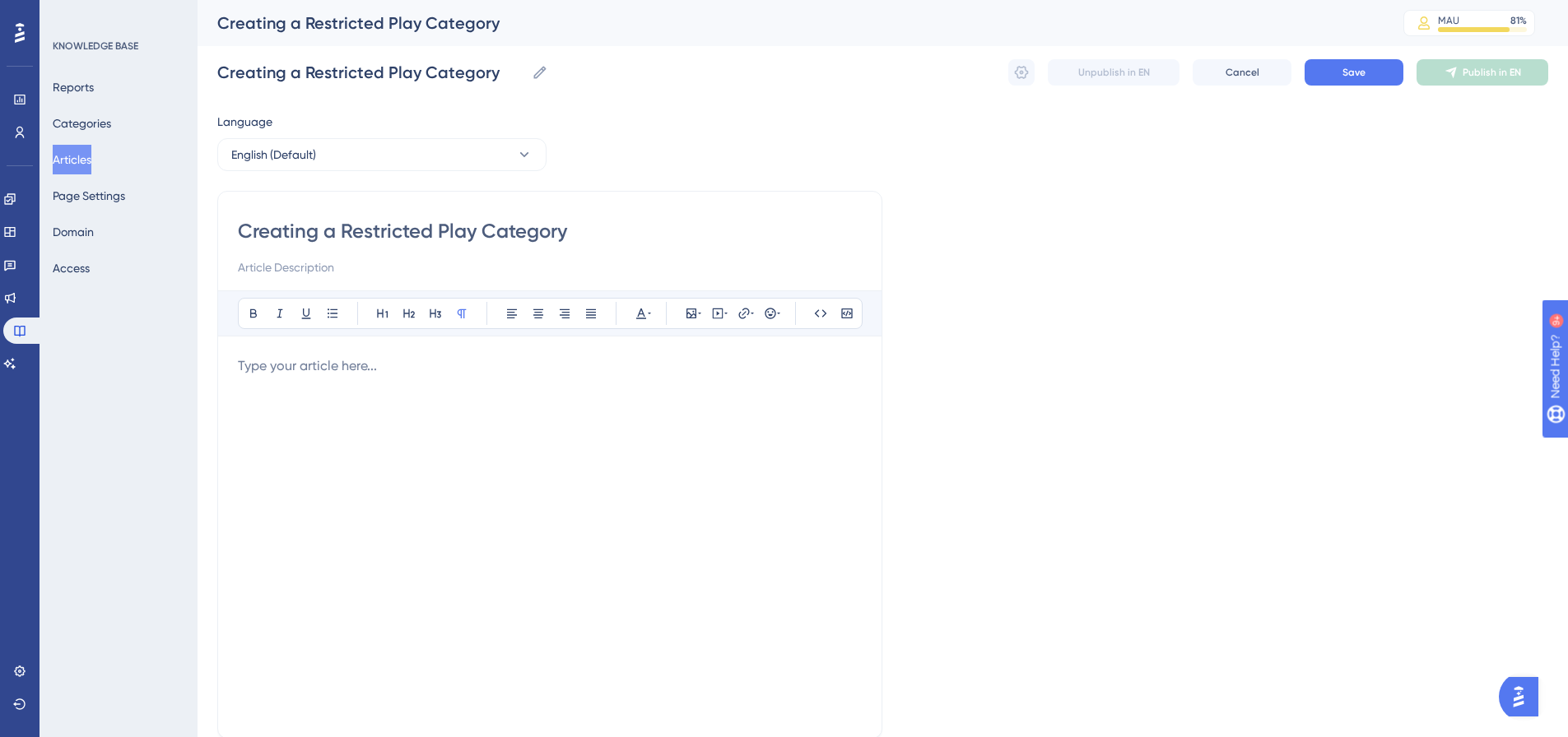
type input "Creating a Restricted Play Category"
click at [340, 370] on p at bounding box center [550, 366] width 624 height 20
drag, startPoint x: 637, startPoint y: 372, endPoint x: 224, endPoint y: 360, distance: 413.2
click at [224, 360] on div "Creating a Restricted Play Category Bold Italic Underline Bullet Point Heading …" at bounding box center [549, 464] width 665 height 548
click at [748, 308] on icon at bounding box center [743, 313] width 13 height 13
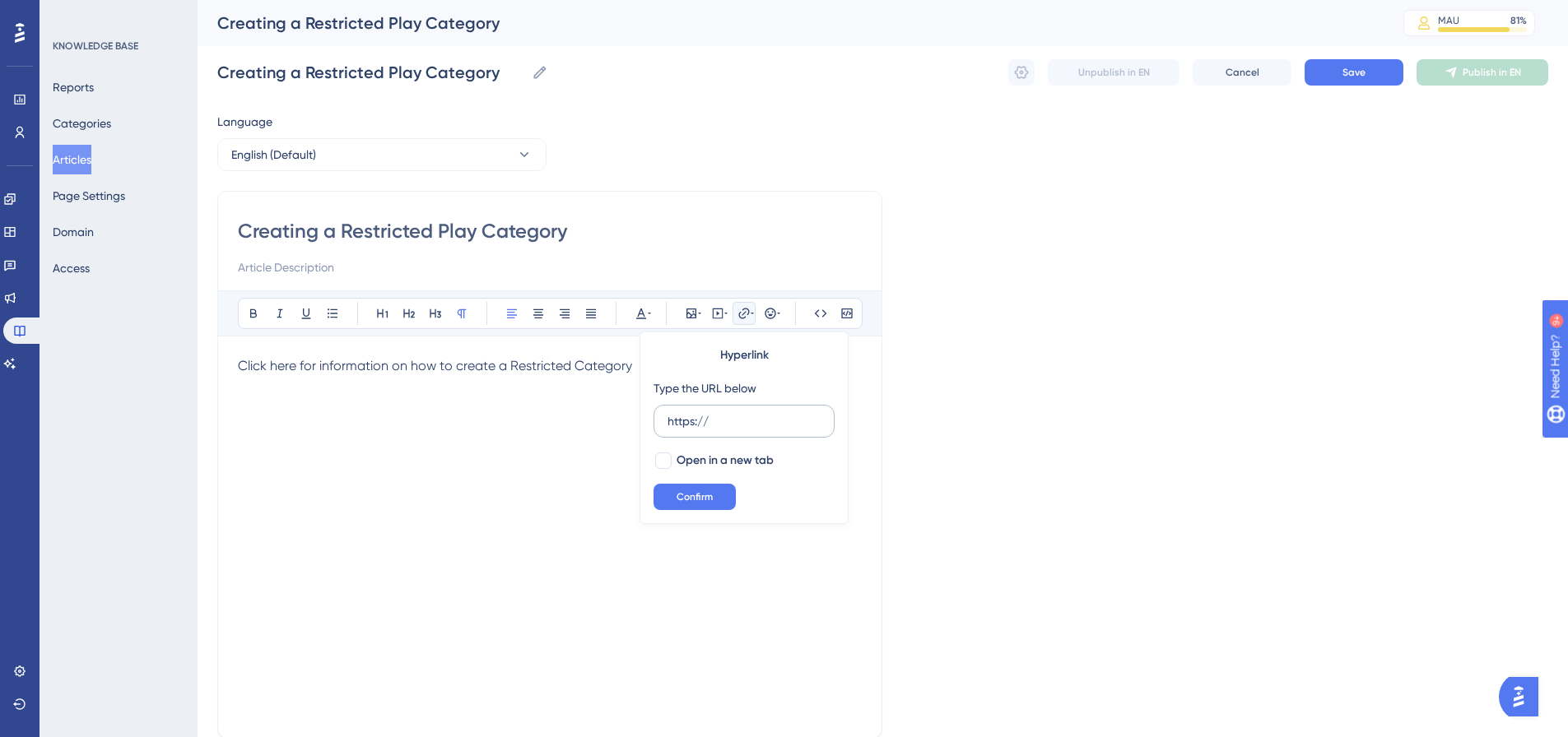
click at [726, 422] on input "https://" at bounding box center [744, 421] width 153 height 18
type input "[URL][DOMAIN_NAME]"
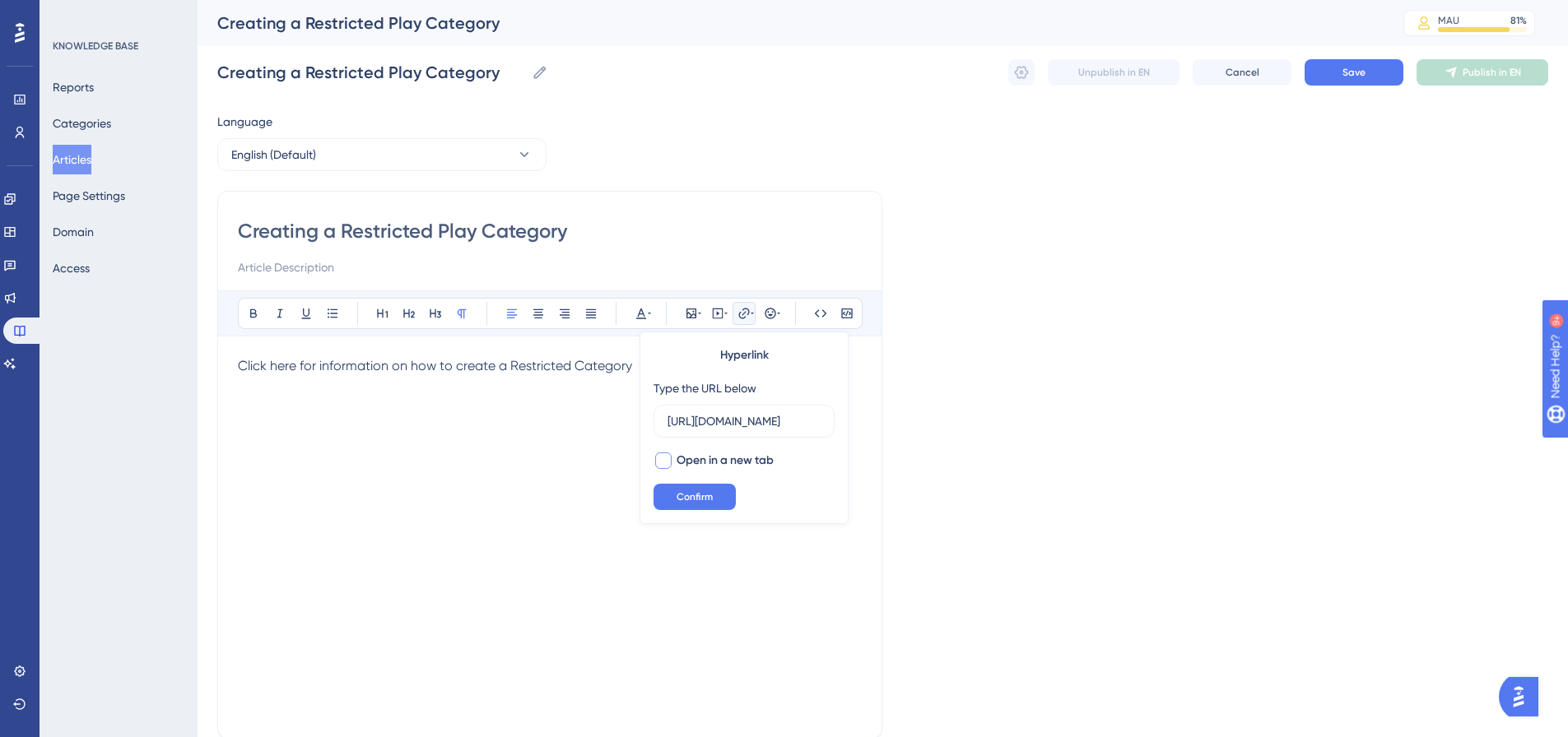
click at [696, 462] on span "Open in a new tab" at bounding box center [725, 461] width 97 height 20
checkbox input "true"
click at [700, 493] on span "Confirm" at bounding box center [695, 497] width 37 height 13
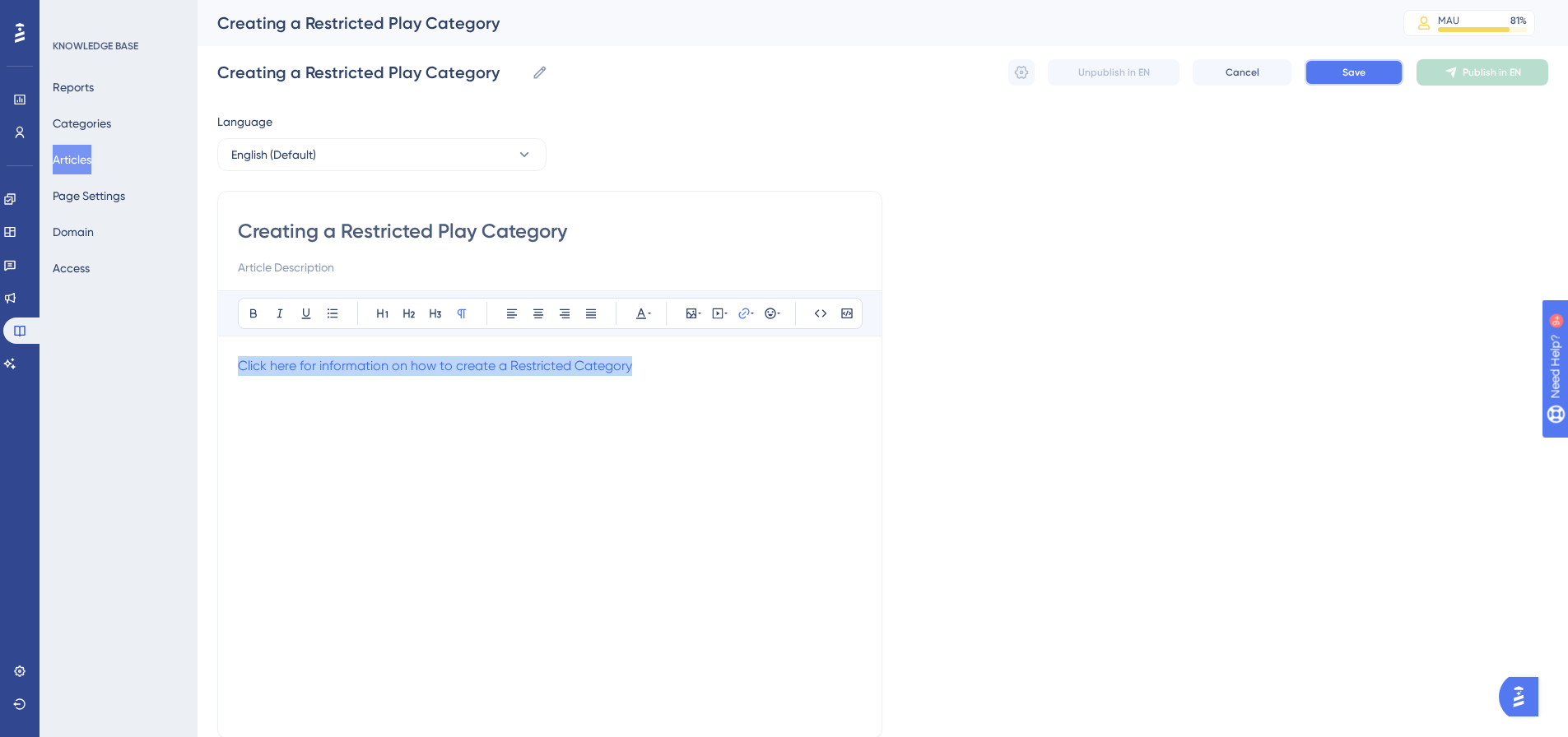
click at [1356, 73] on span "Save" at bounding box center [1354, 72] width 23 height 13
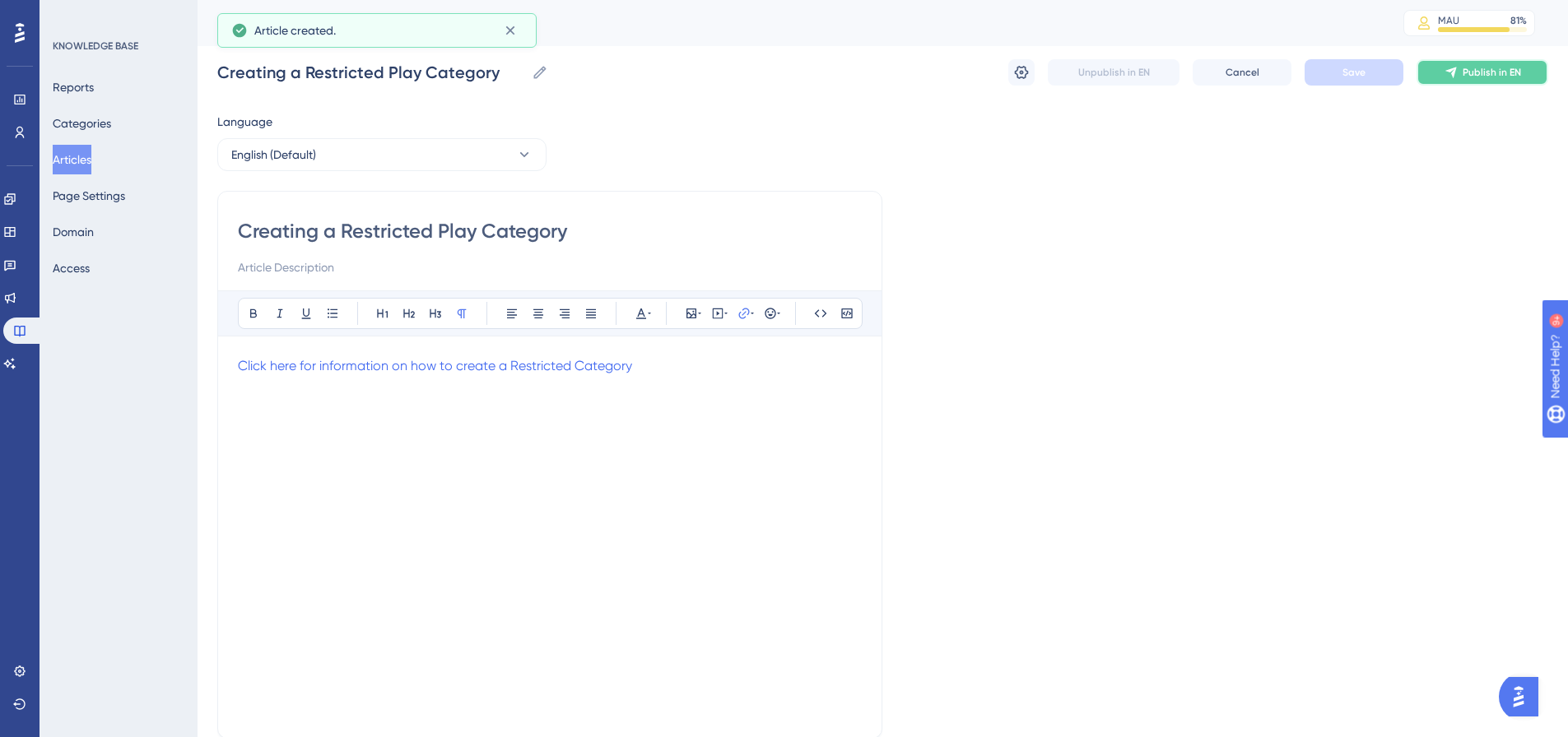
click at [1492, 71] on span "Publish in EN" at bounding box center [1491, 72] width 58 height 13
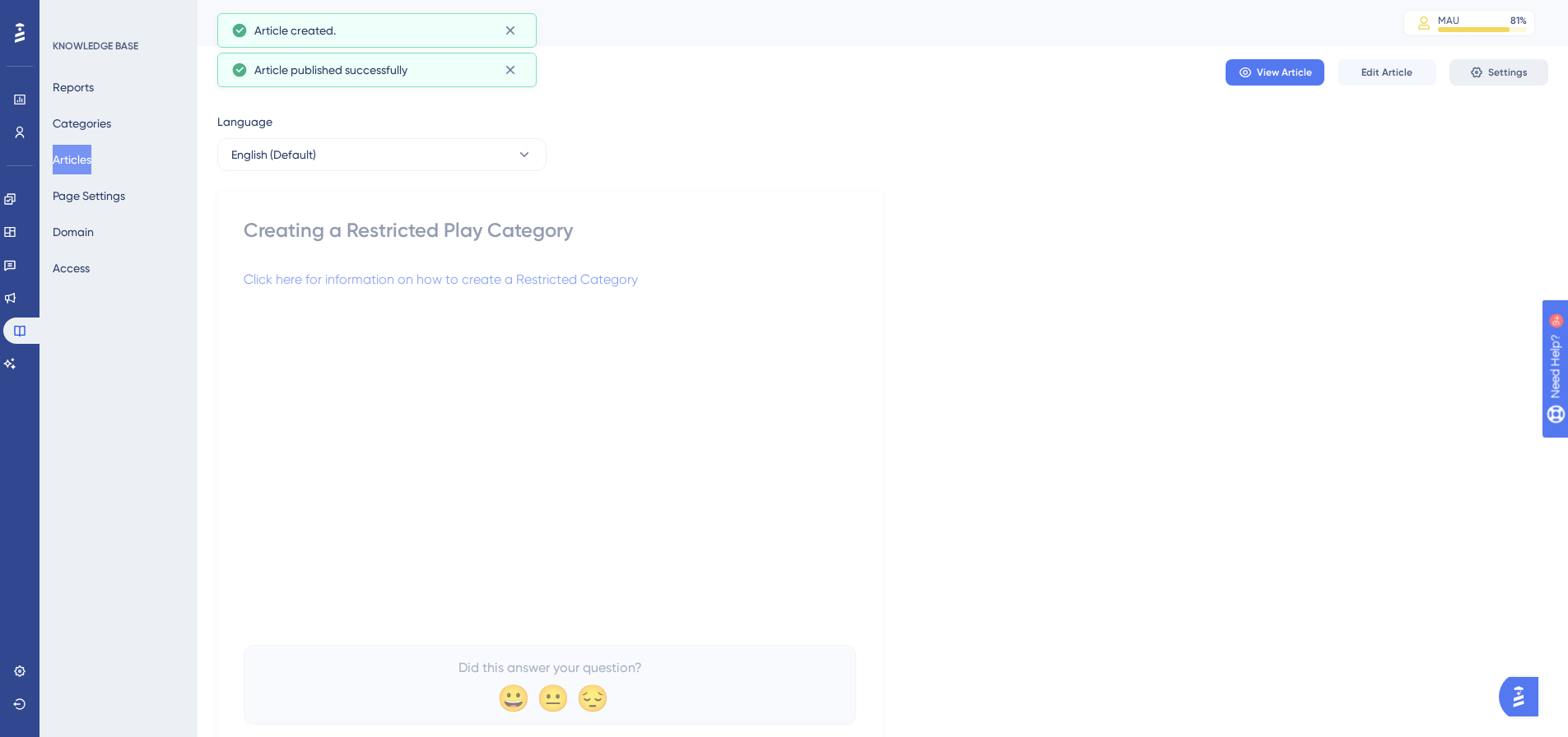
click at [1508, 76] on span "Settings" at bounding box center [1507, 72] width 39 height 13
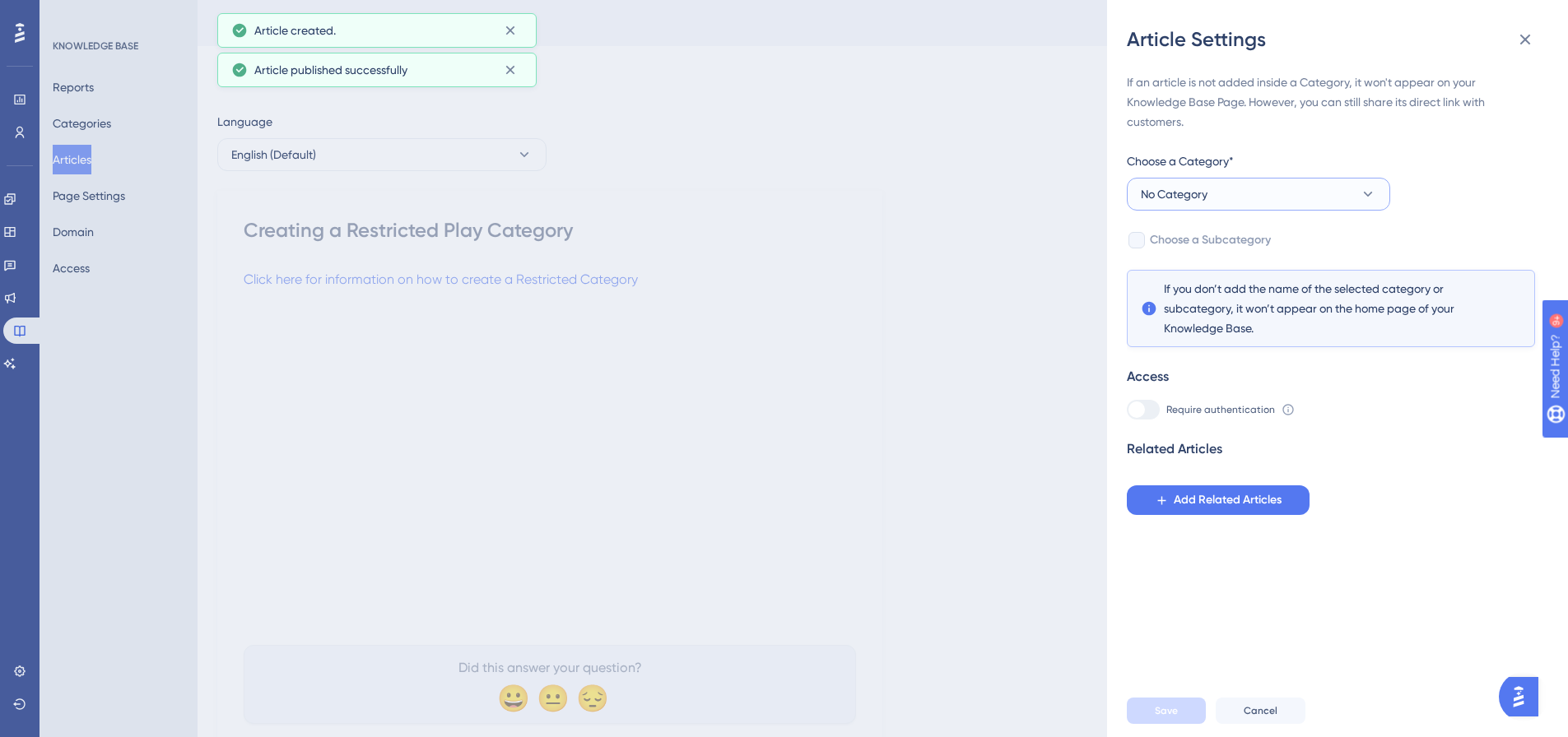
click at [1202, 195] on span "No Category" at bounding box center [1173, 194] width 67 height 20
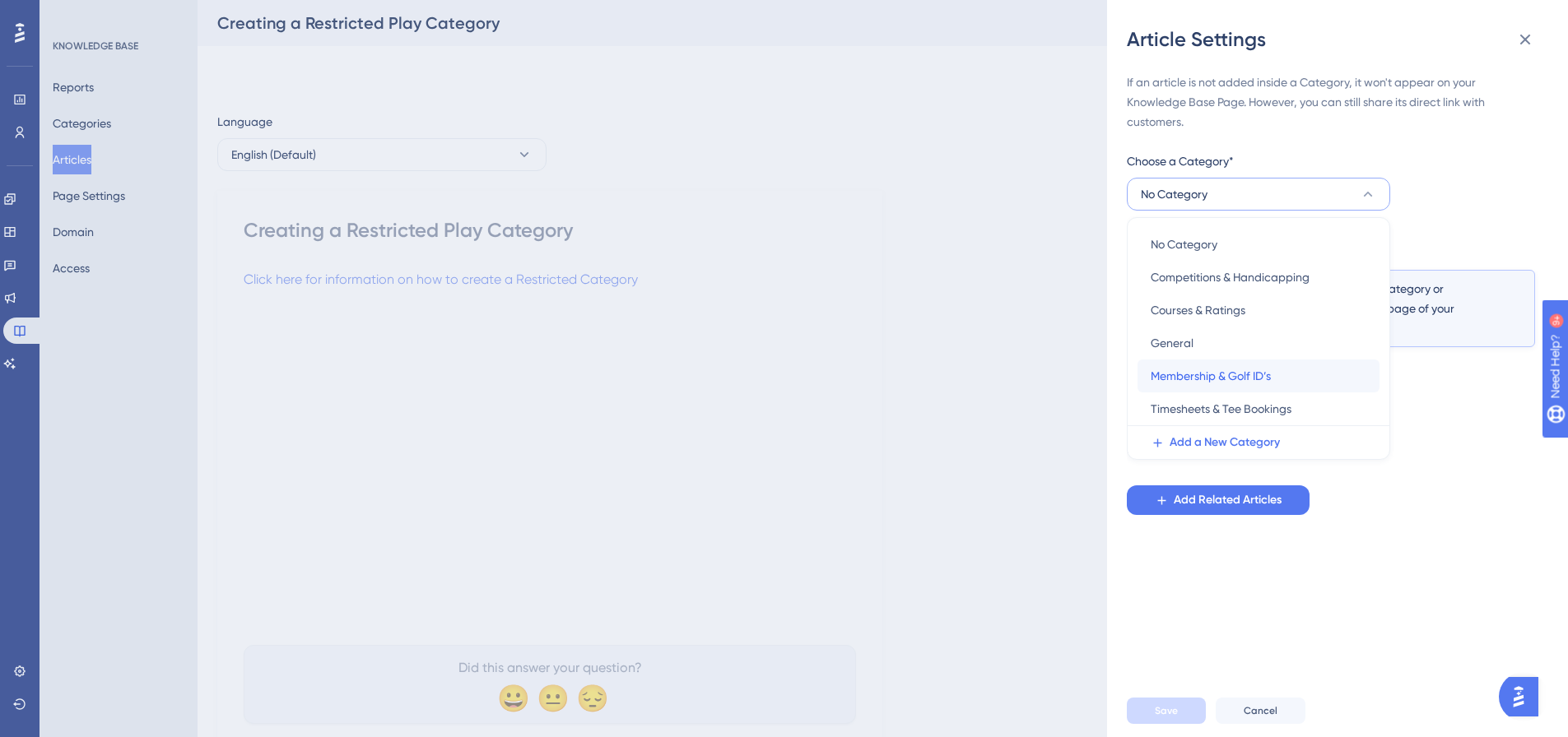
click at [1199, 376] on span "Membership & Golf ID’s" at bounding box center [1211, 375] width 120 height 20
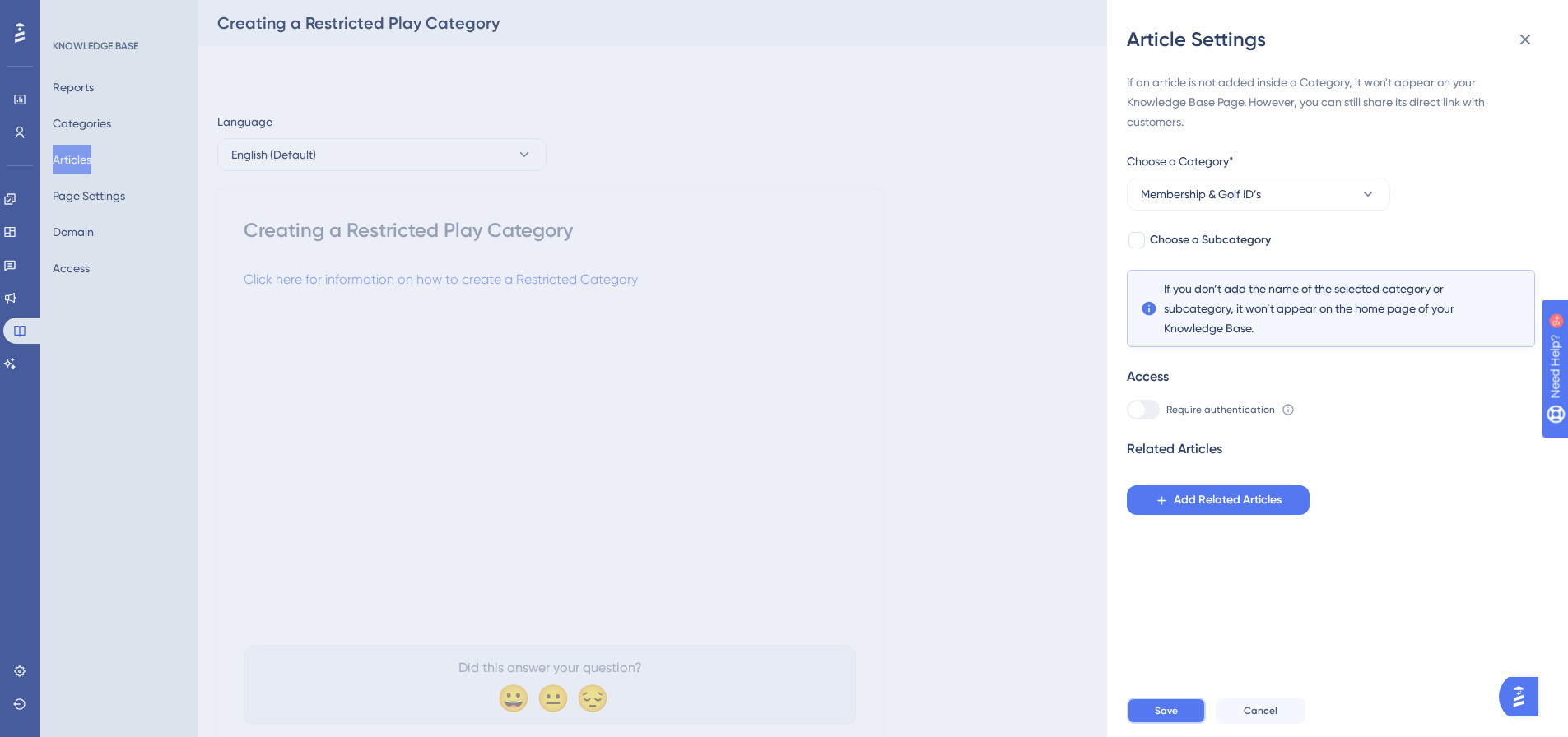
click at [1168, 718] on span "Save" at bounding box center [1166, 711] width 23 height 13
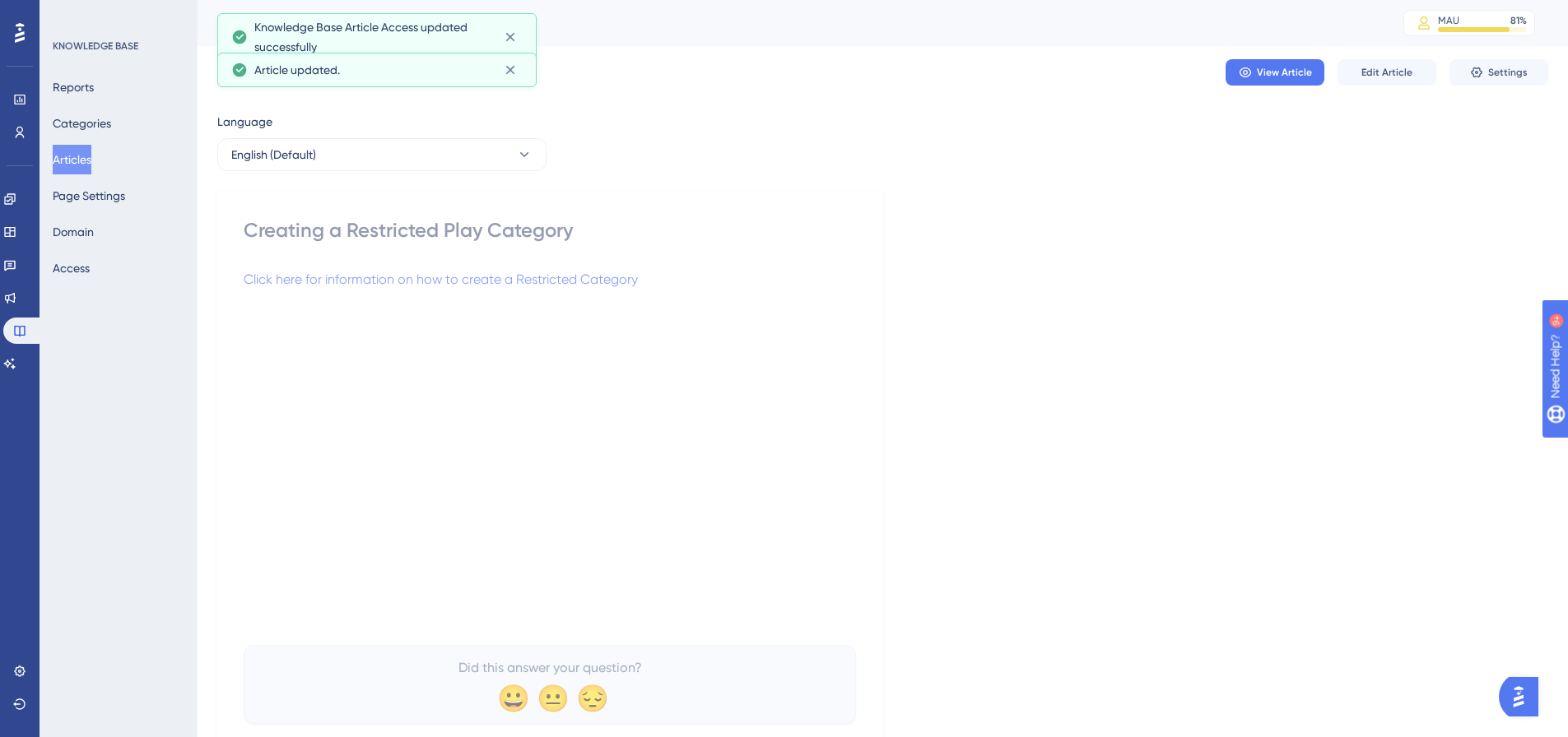
click at [66, 156] on button "Articles" at bounding box center [71, 159] width 38 height 30
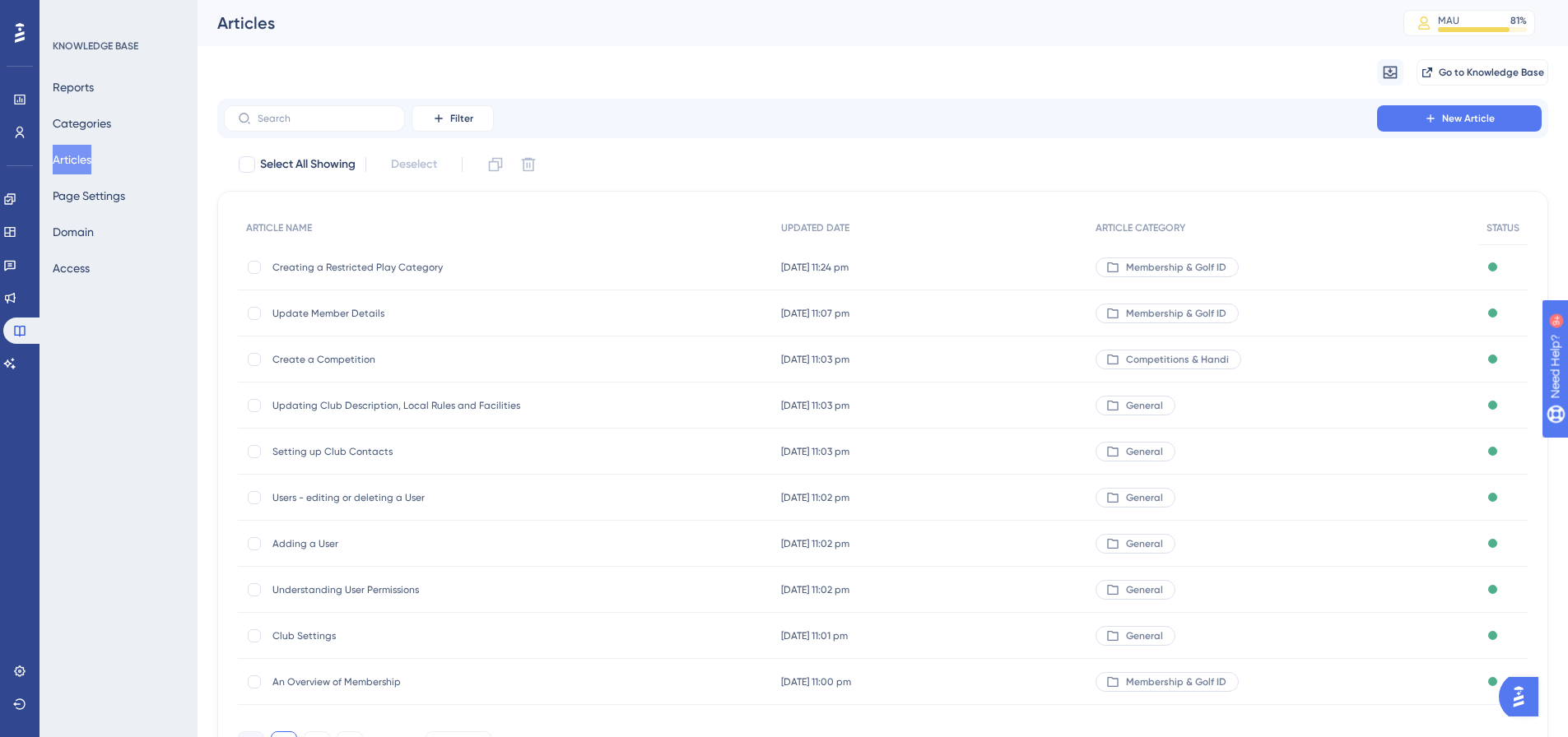
drag, startPoint x: 1442, startPoint y: 77, endPoint x: 1030, endPoint y: 85, distance: 412.1
click at [1030, 85] on div "Migrate from Go to Knowledge Base" at bounding box center [882, 72] width 1331 height 52
click at [1457, 79] on button "Go to Knowledge Base" at bounding box center [1482, 72] width 132 height 26
click at [1453, 127] on button "New Article" at bounding box center [1459, 118] width 165 height 26
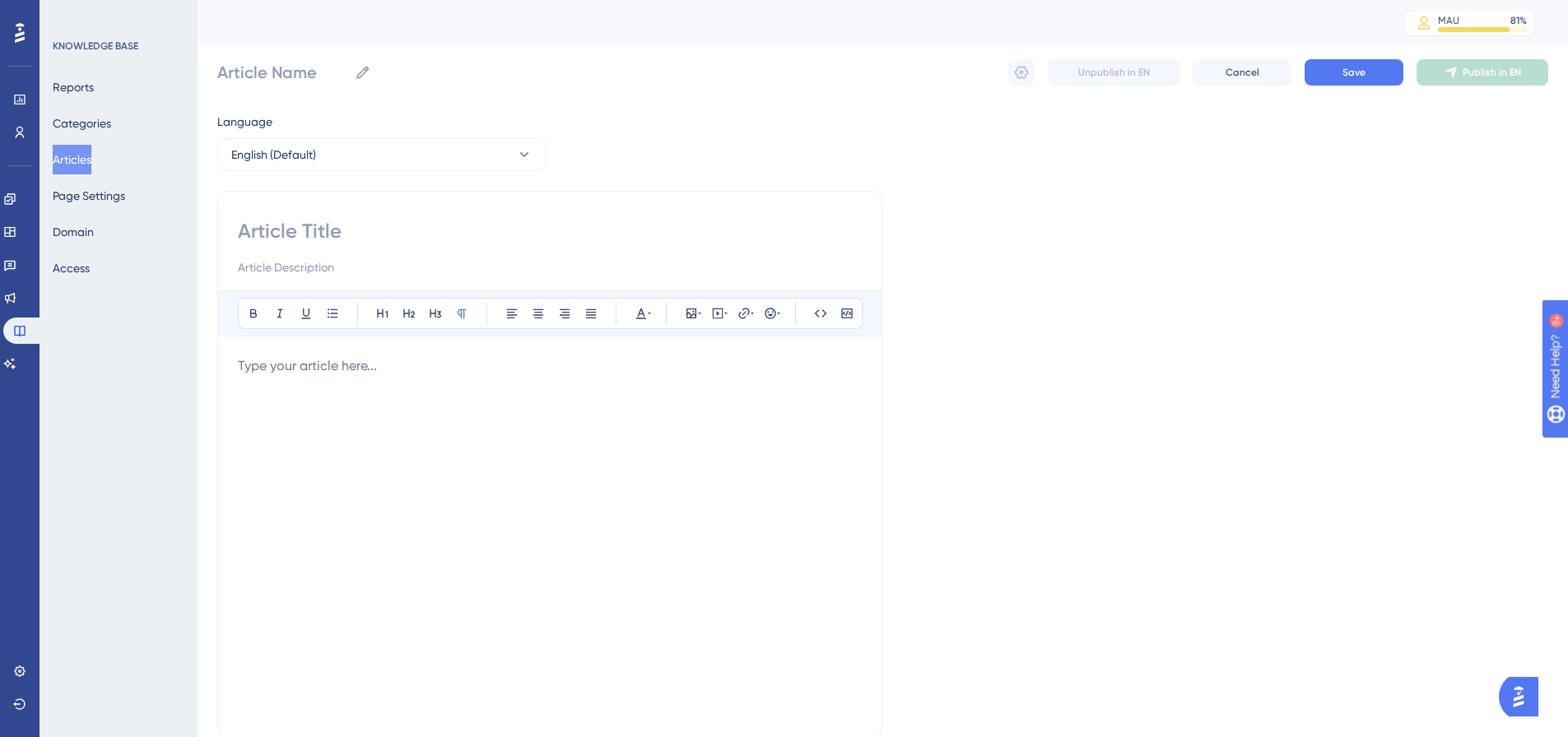
click at [314, 230] on input at bounding box center [550, 231] width 624 height 26
paste input "Creating a Playing Category"
type input "Creating a Playing Category"
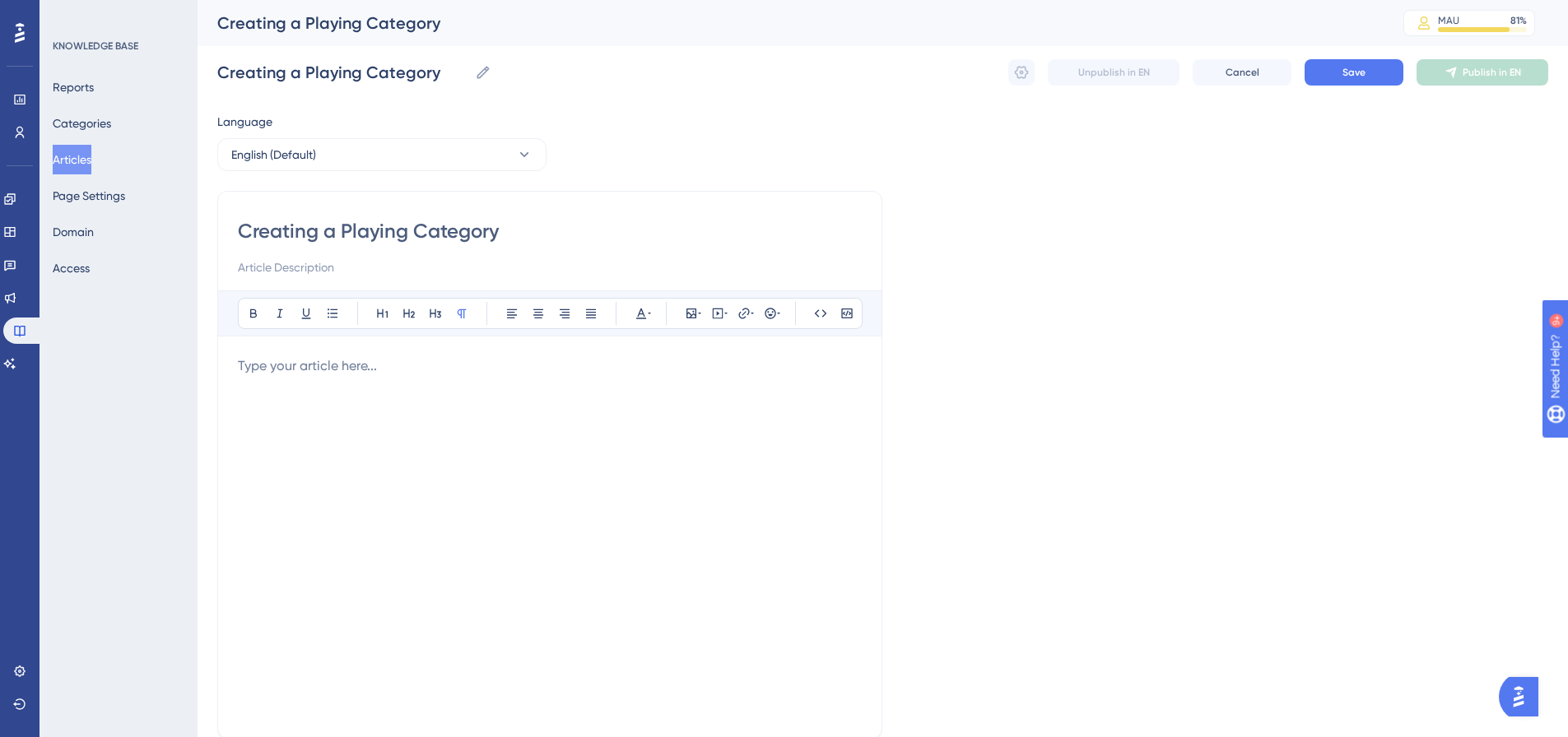
drag, startPoint x: 424, startPoint y: 372, endPoint x: 260, endPoint y: 365, distance: 164.1
click at [260, 365] on p at bounding box center [550, 366] width 624 height 20
click at [510, 359] on span "Click here for information on how to create aPlaying Category" at bounding box center [424, 366] width 373 height 16
click at [503, 362] on span "Click here for information on how to create aPlaying Category" at bounding box center [424, 366] width 373 height 16
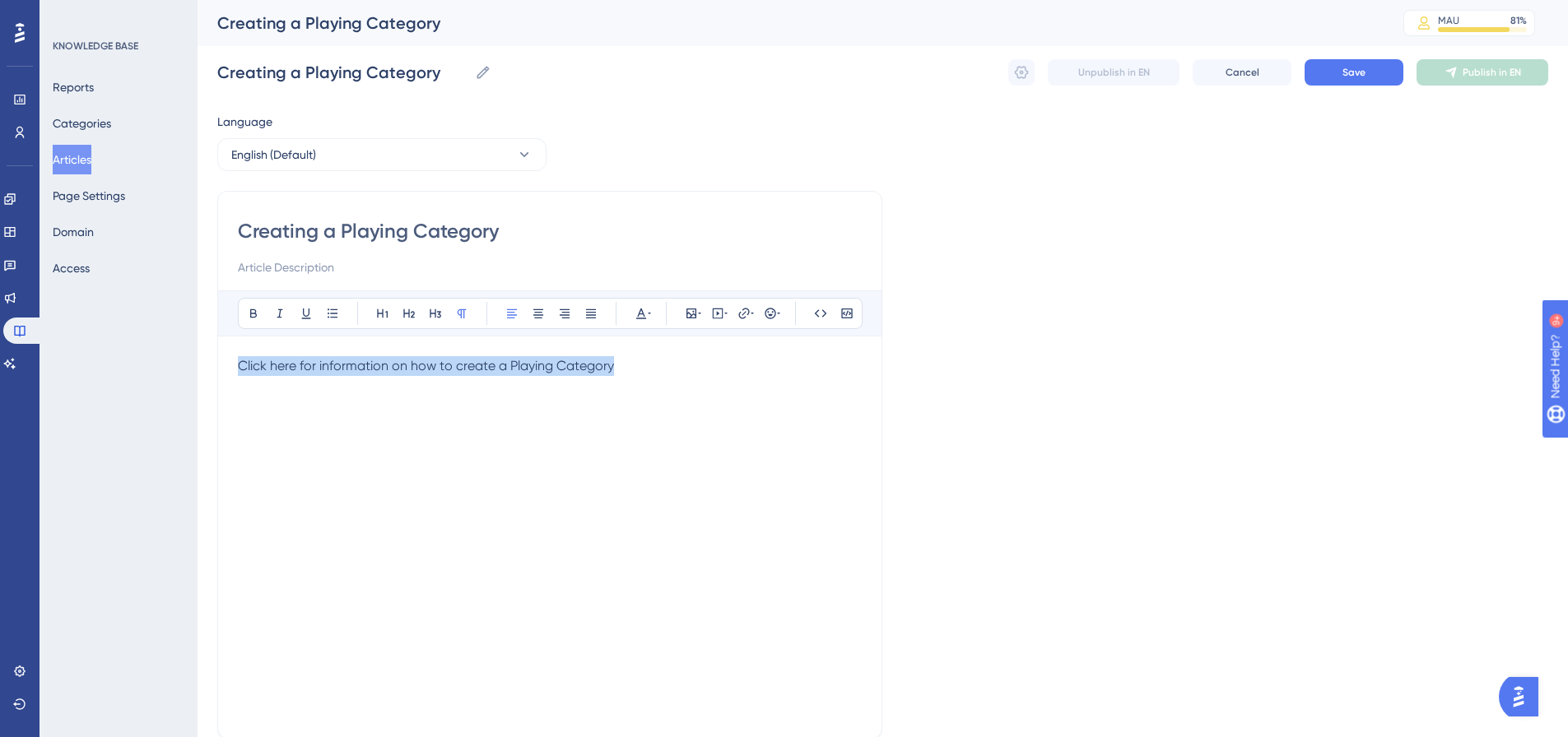
drag, startPoint x: 633, startPoint y: 371, endPoint x: 186, endPoint y: 333, distance: 448.6
click at [198, 333] on div "Performance Users Engagement Widgets Feedback Product Updates Knowledge Base AI…" at bounding box center [882, 432] width 1370 height 864
click at [749, 313] on icon at bounding box center [743, 313] width 10 height 10
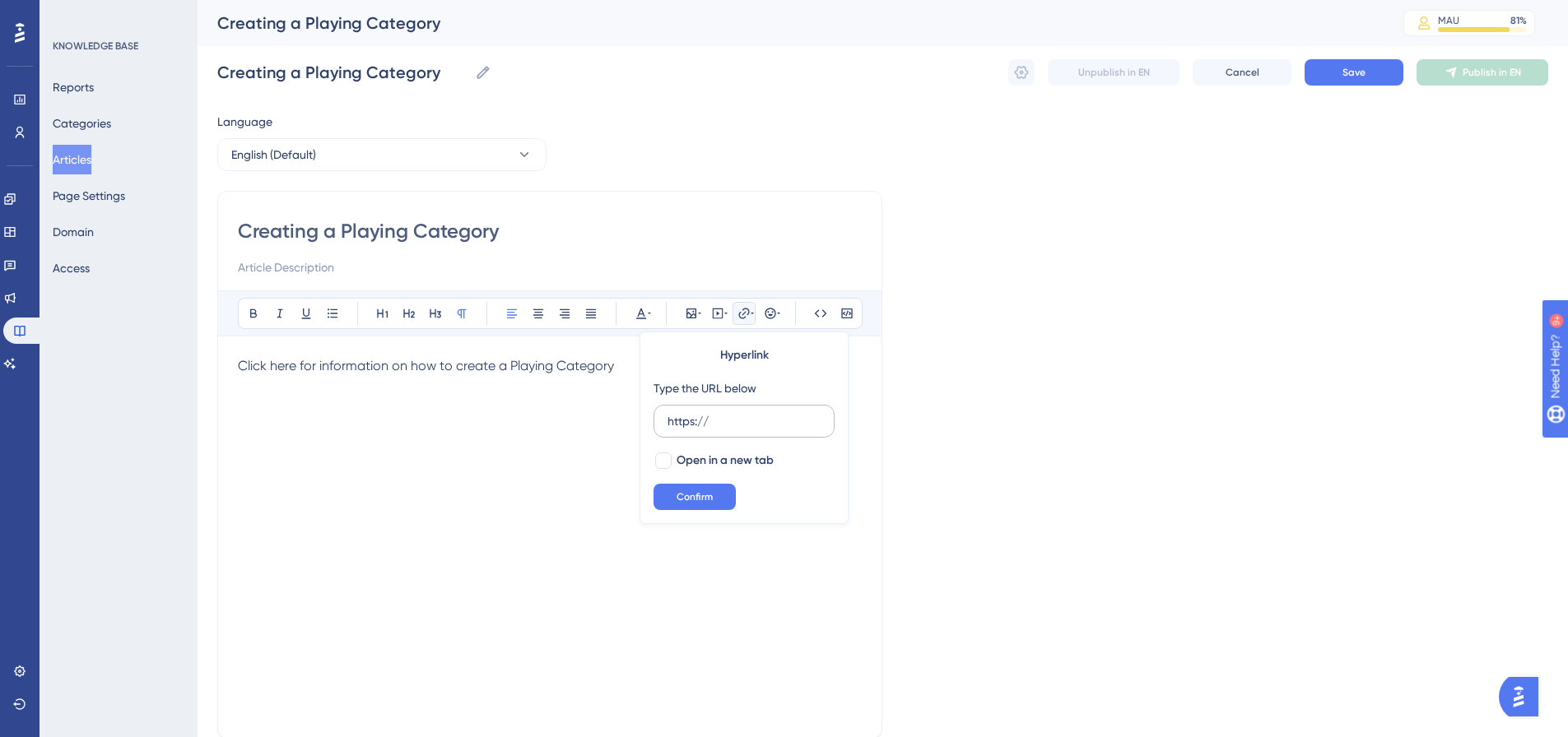
click at [745, 421] on input "https://" at bounding box center [744, 421] width 153 height 18
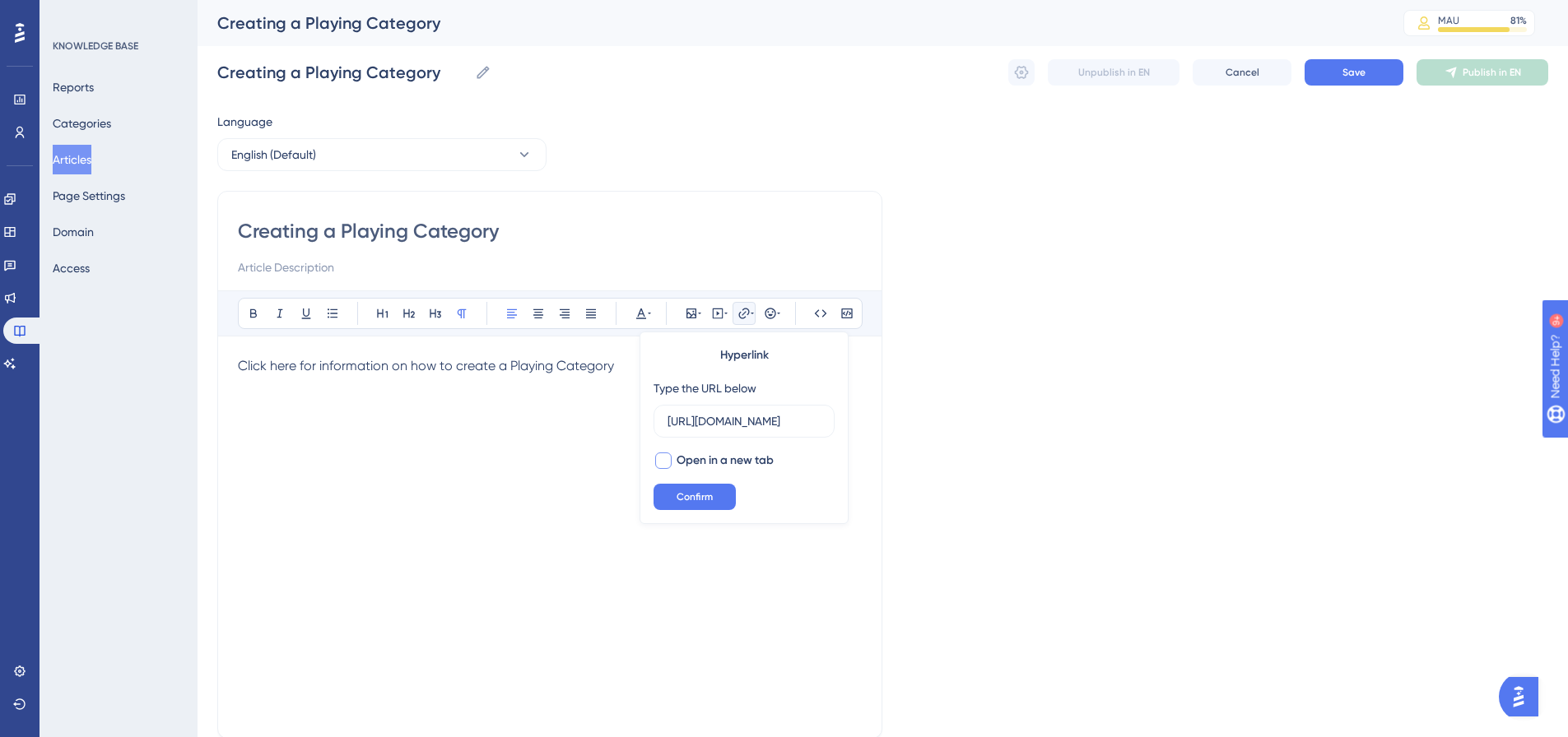
type input "[URL][DOMAIN_NAME]"
click at [730, 461] on span "Open in a new tab" at bounding box center [725, 461] width 97 height 20
checkbox input "true"
click at [712, 497] on span "Confirm" at bounding box center [695, 497] width 37 height 13
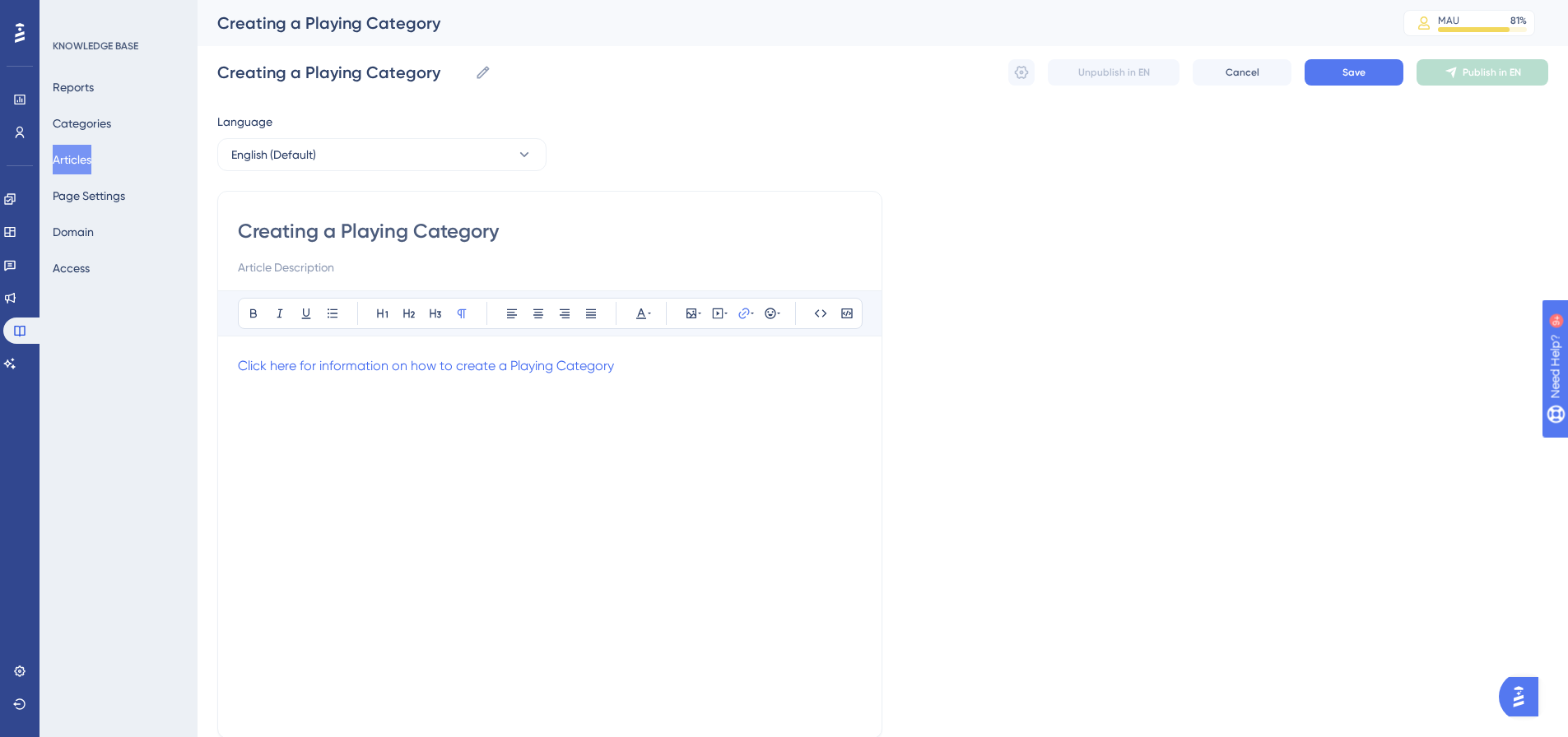
click at [1168, 316] on div "Language English (Default) Creating a Playing Category Bold Italic Underline Bu…" at bounding box center [882, 474] width 1331 height 726
click at [1330, 73] on button "Save" at bounding box center [1353, 72] width 98 height 26
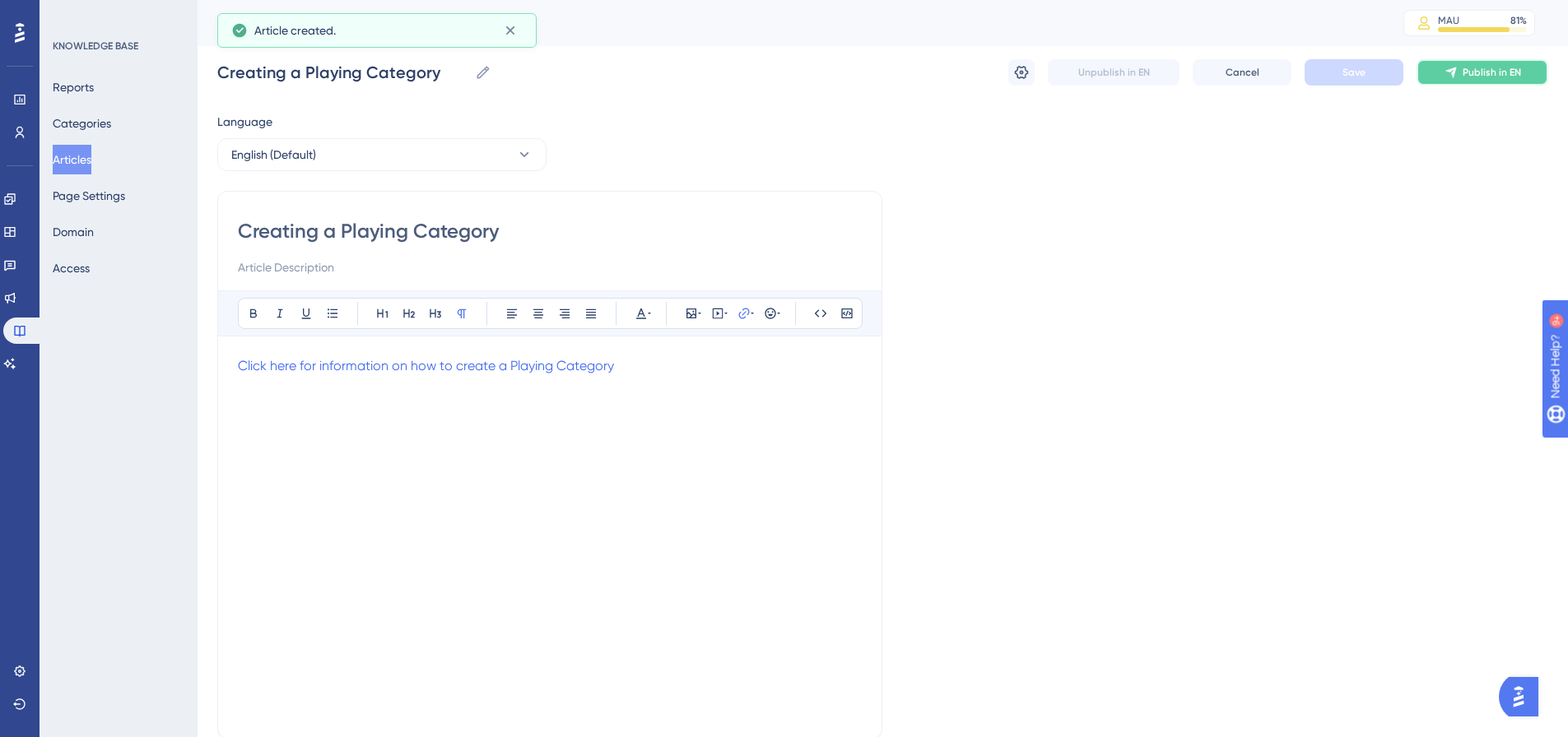
click at [1487, 68] on span "Publish in EN" at bounding box center [1491, 72] width 58 height 13
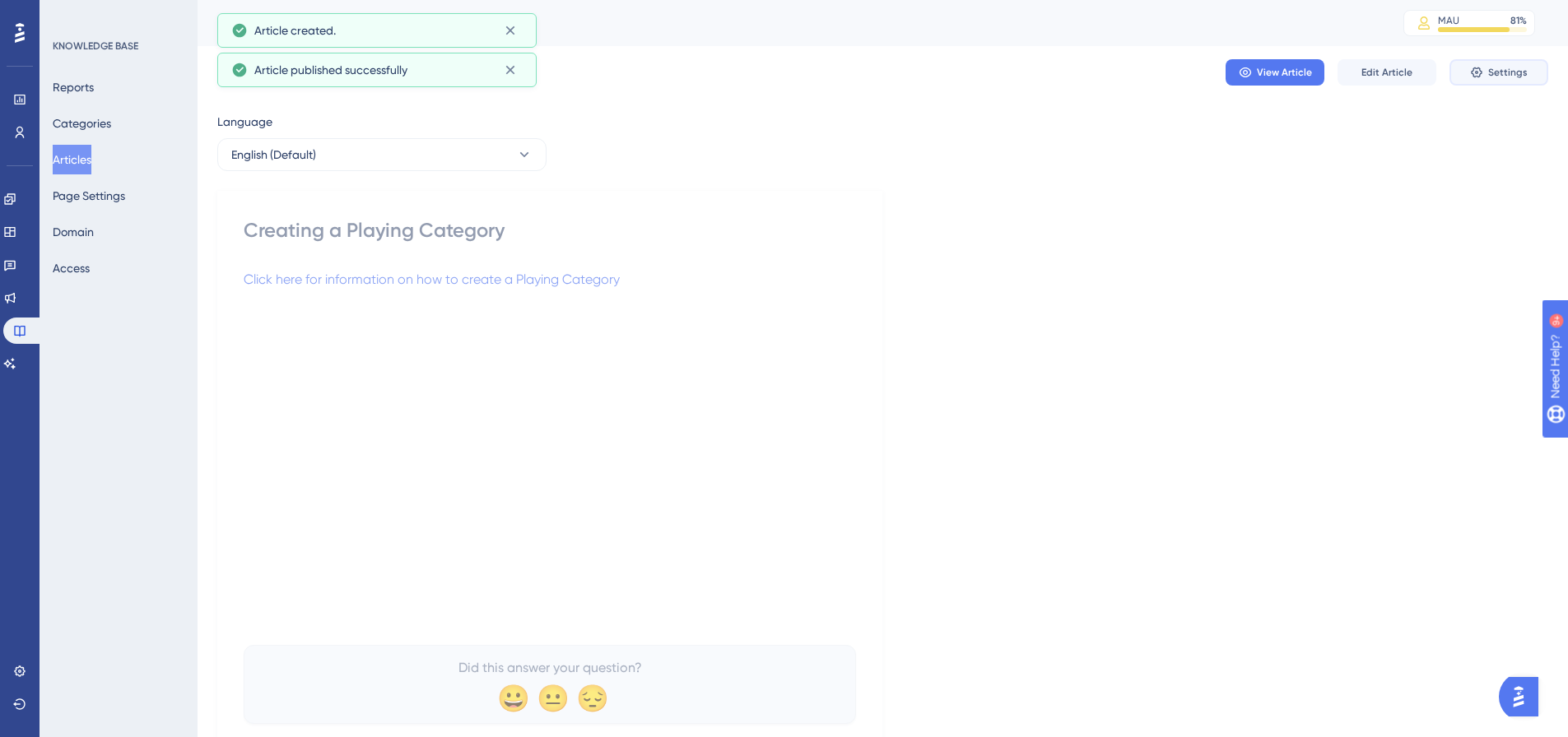
click at [1509, 79] on button "Settings" at bounding box center [1498, 72] width 98 height 26
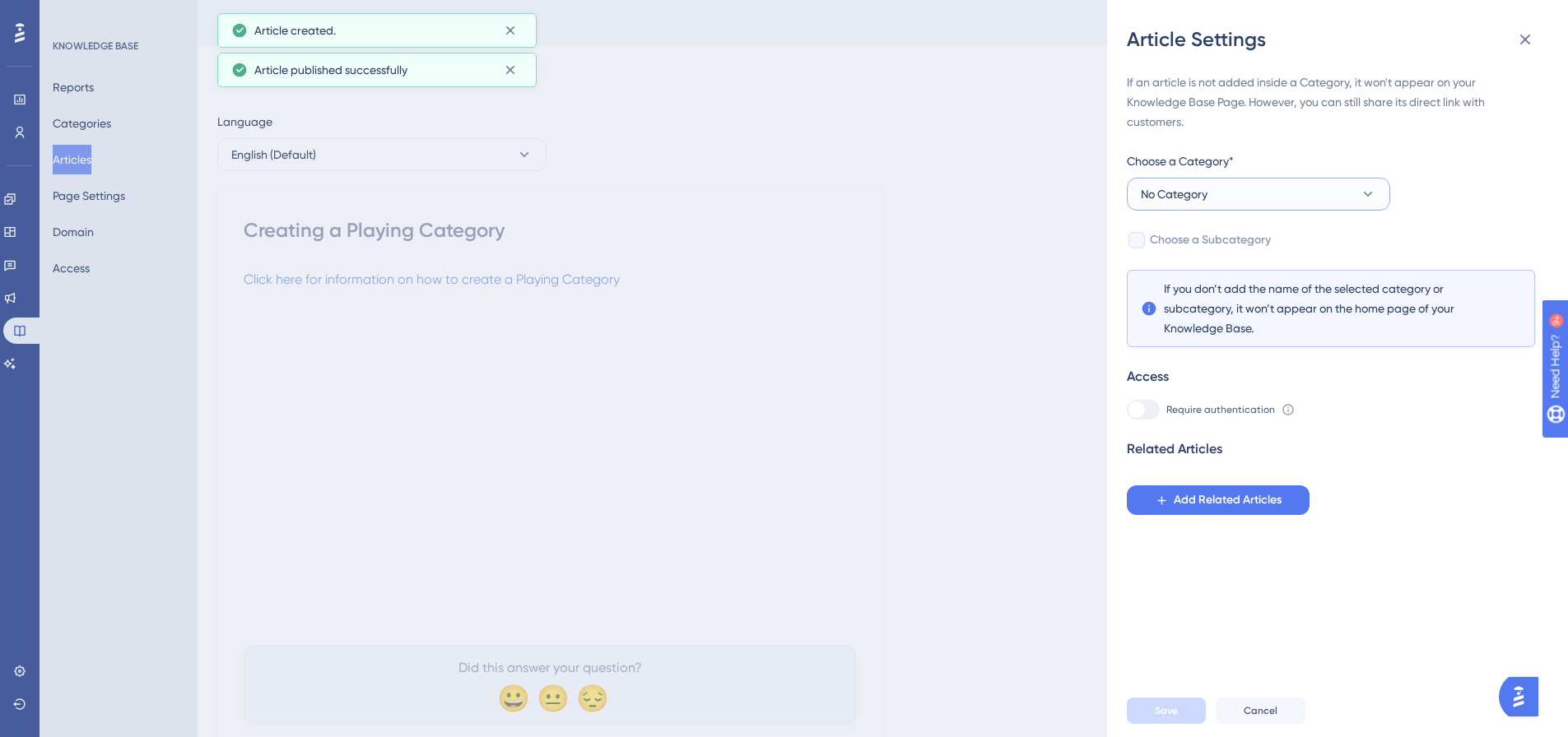
click at [1252, 198] on button "No Category" at bounding box center [1258, 194] width 263 height 33
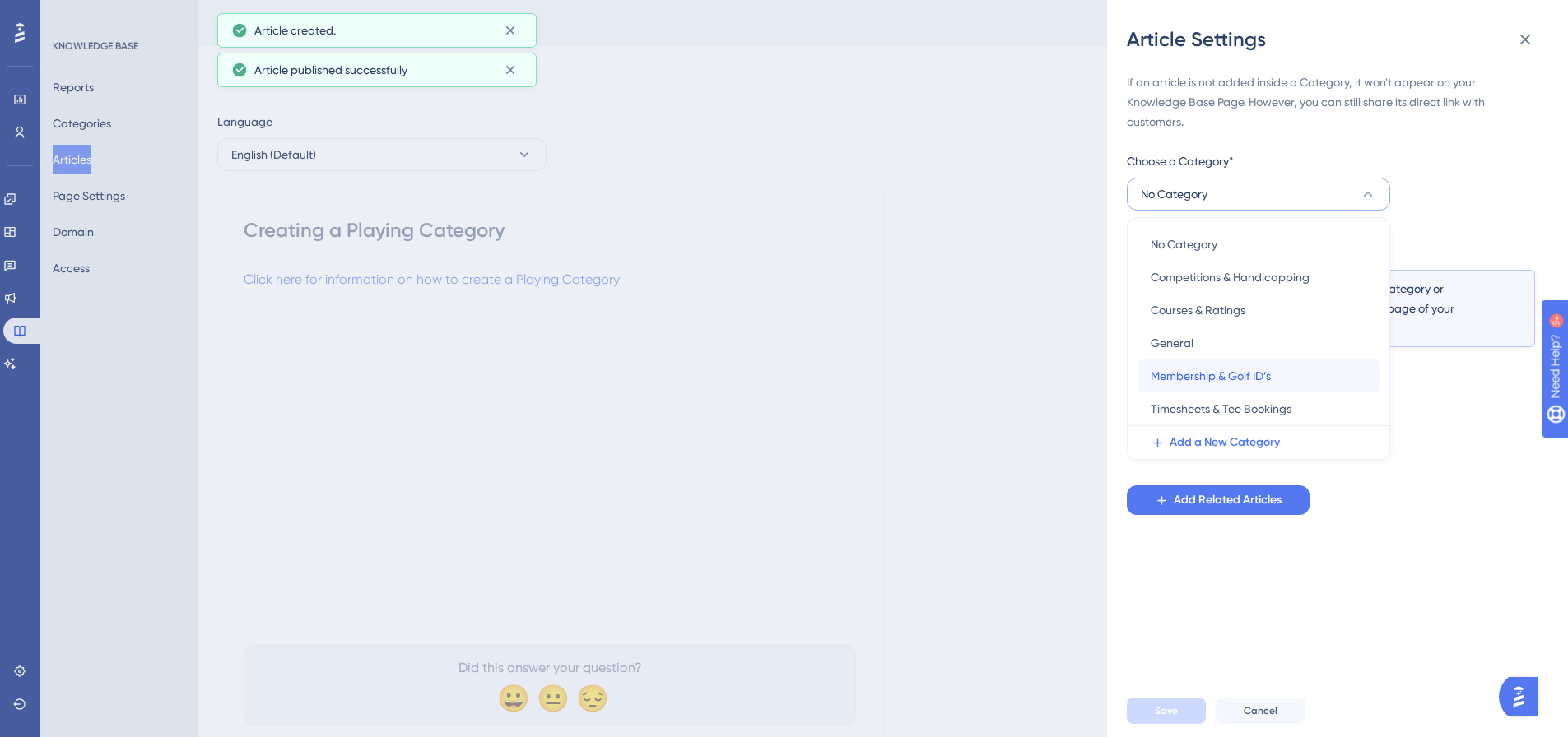
click at [1238, 376] on span "Membership & Golf ID’s" at bounding box center [1211, 375] width 120 height 20
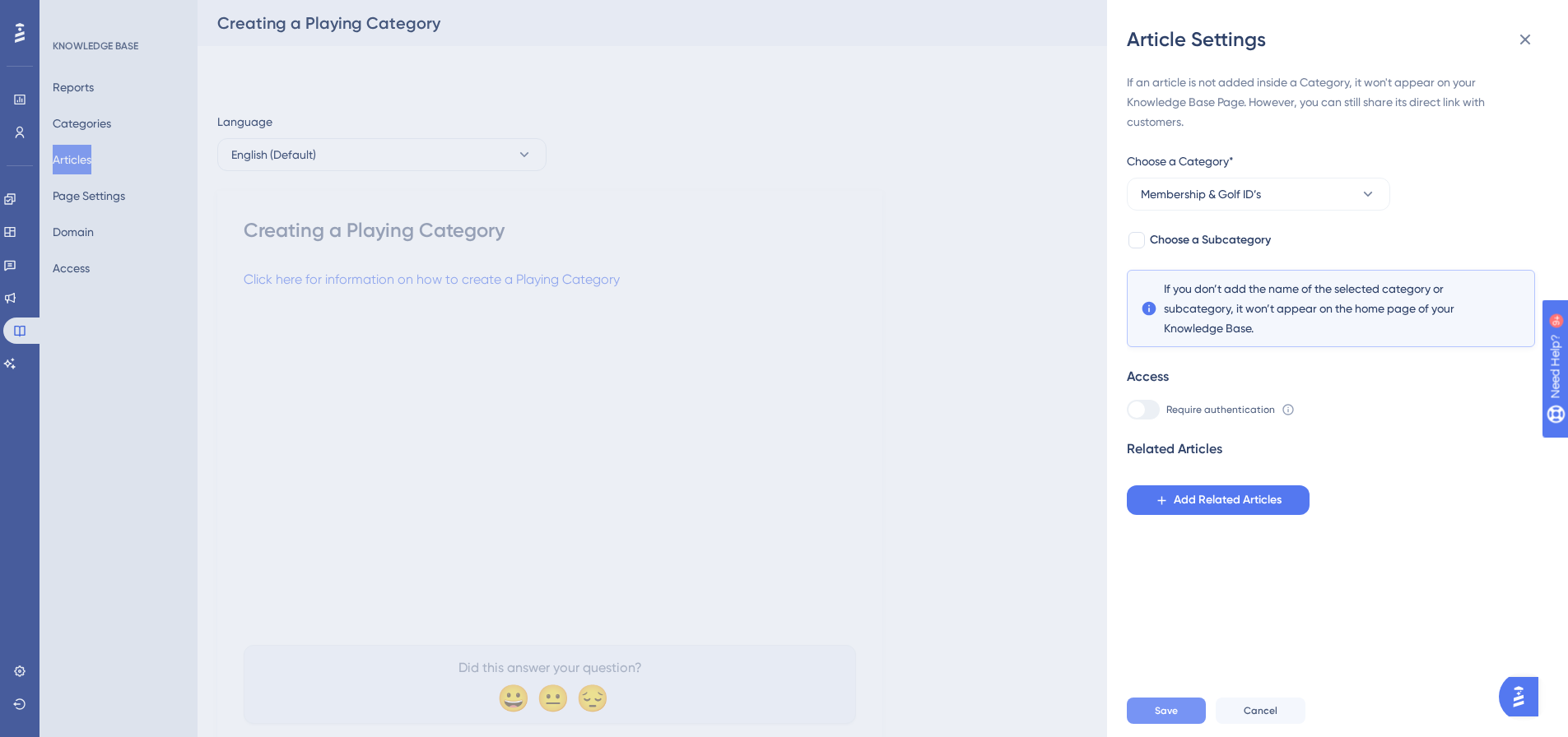
click at [1159, 718] on span "Save" at bounding box center [1166, 711] width 23 height 13
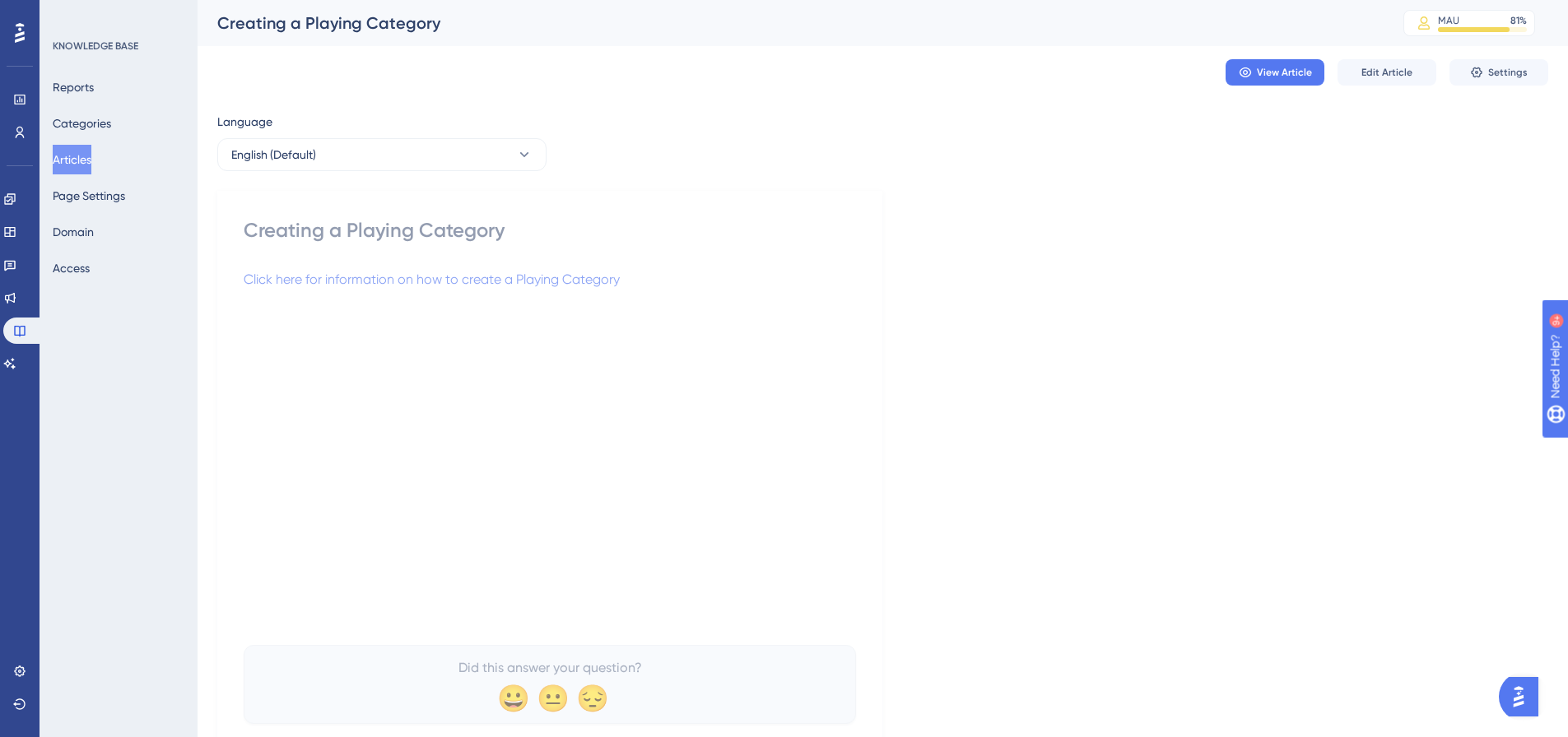
click at [91, 162] on button "Articles" at bounding box center [71, 159] width 38 height 30
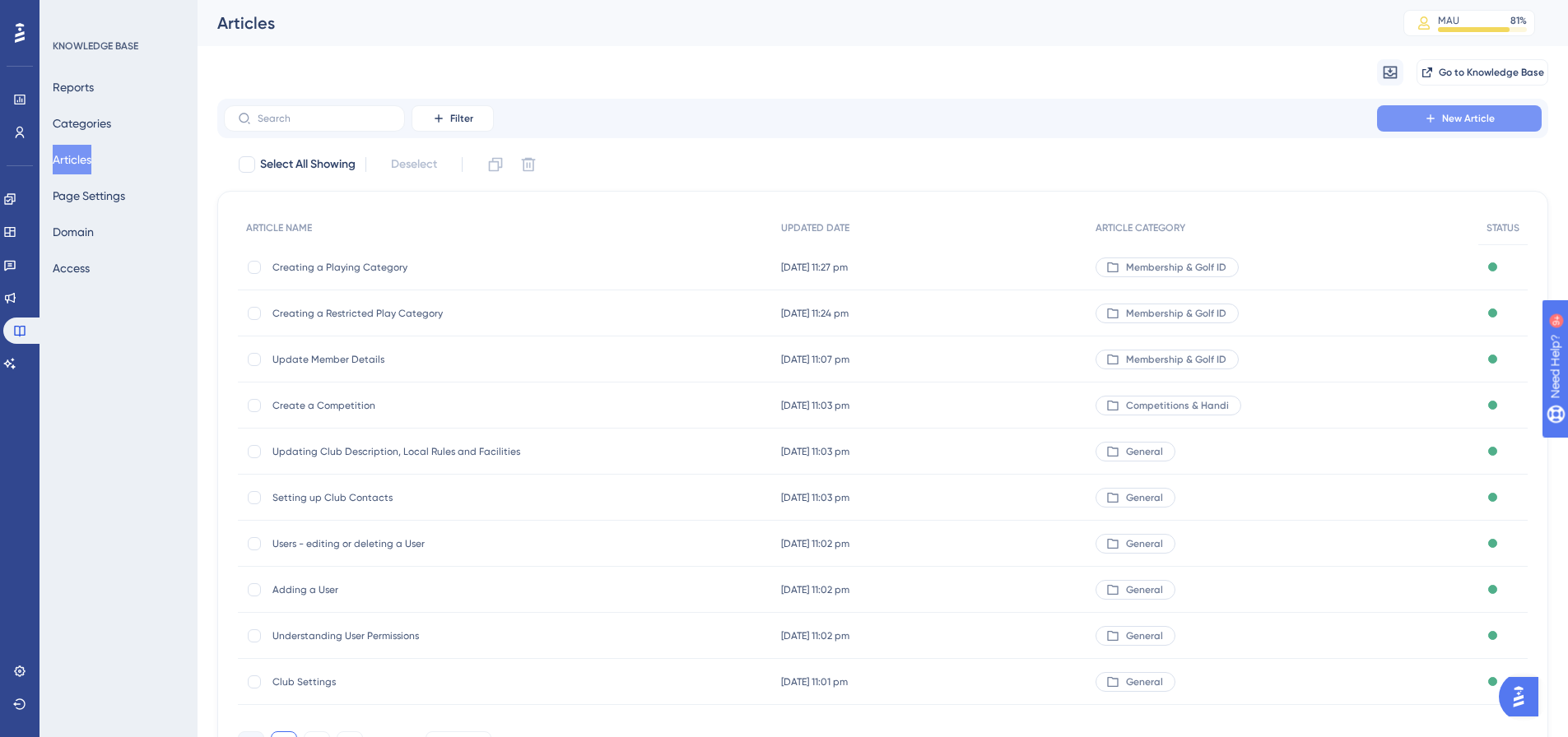
click at [1463, 112] on span "New Article" at bounding box center [1468, 118] width 52 height 13
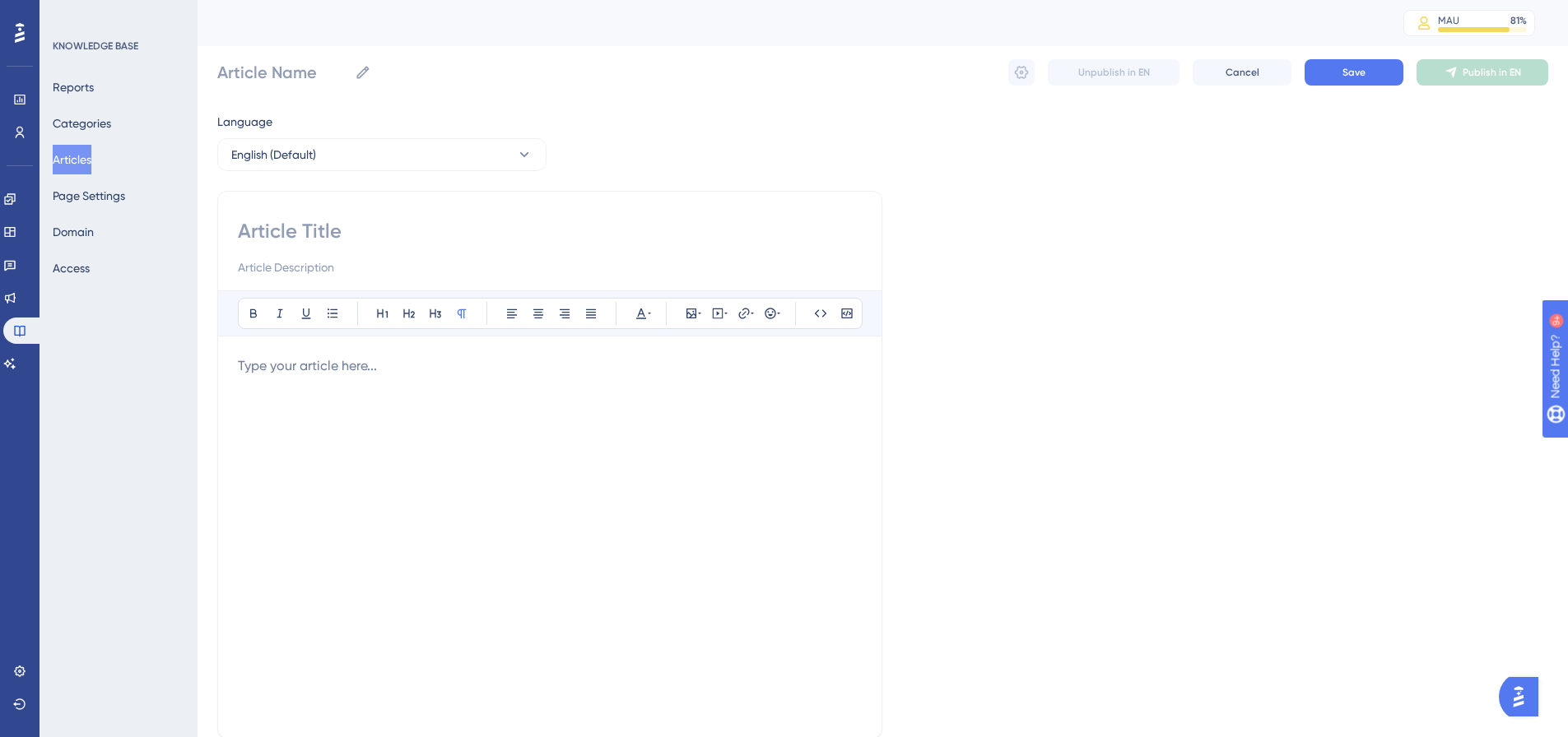
click at [654, 235] on input at bounding box center [550, 231] width 624 height 26
paste input "How to reinstate a Resigned Member"
type input "How to reinstate a Resigned Member"
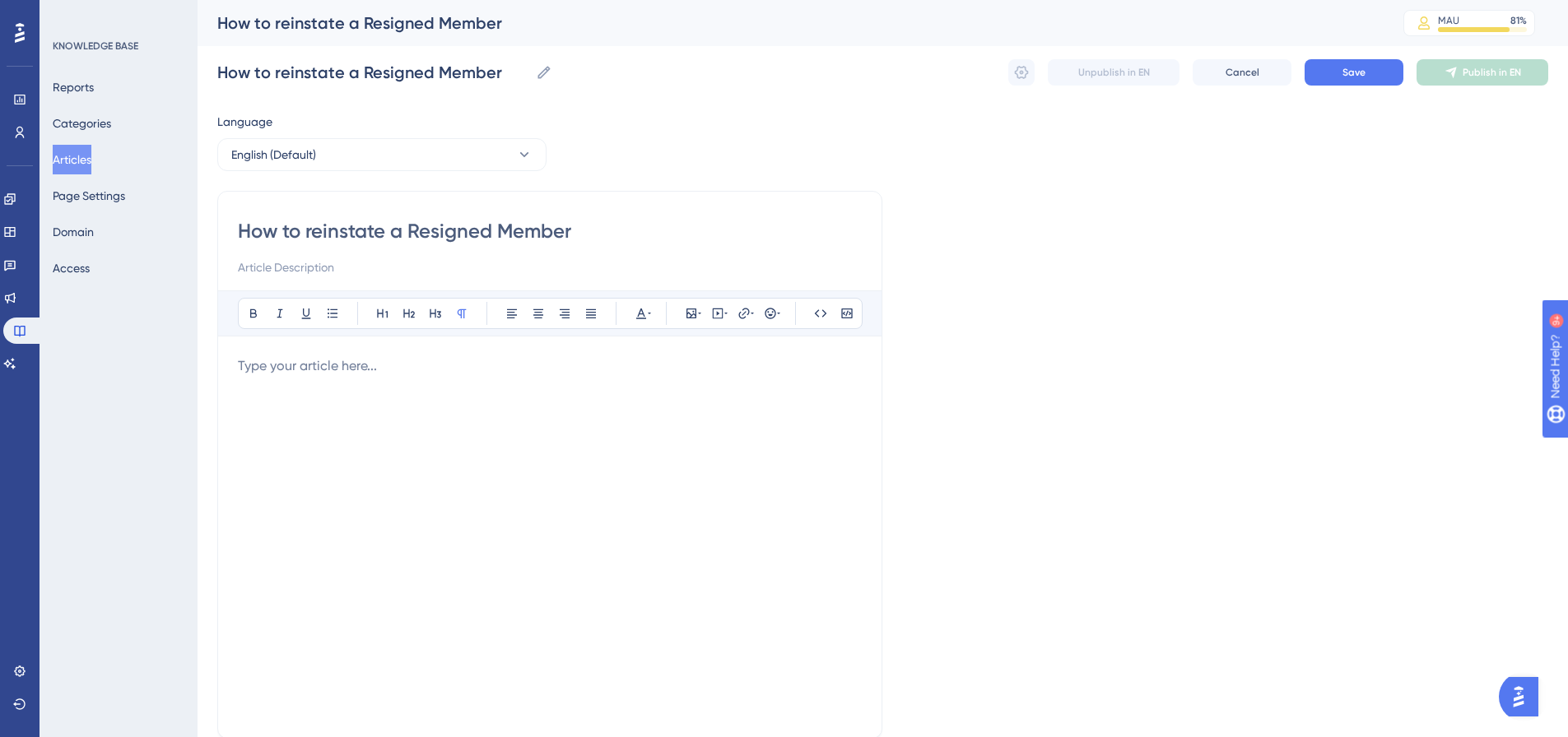
type input "How to reinstate a Resigned Member"
drag, startPoint x: 459, startPoint y: 374, endPoint x: 304, endPoint y: 362, distance: 155.5
click at [304, 362] on p at bounding box center [550, 366] width 624 height 20
drag, startPoint x: 577, startPoint y: 365, endPoint x: 228, endPoint y: 373, distance: 349.1
click at [228, 373] on div "How to reinstate a Resigned Member Bold Italic Underline Bullet Point Heading 1…" at bounding box center [549, 464] width 665 height 548
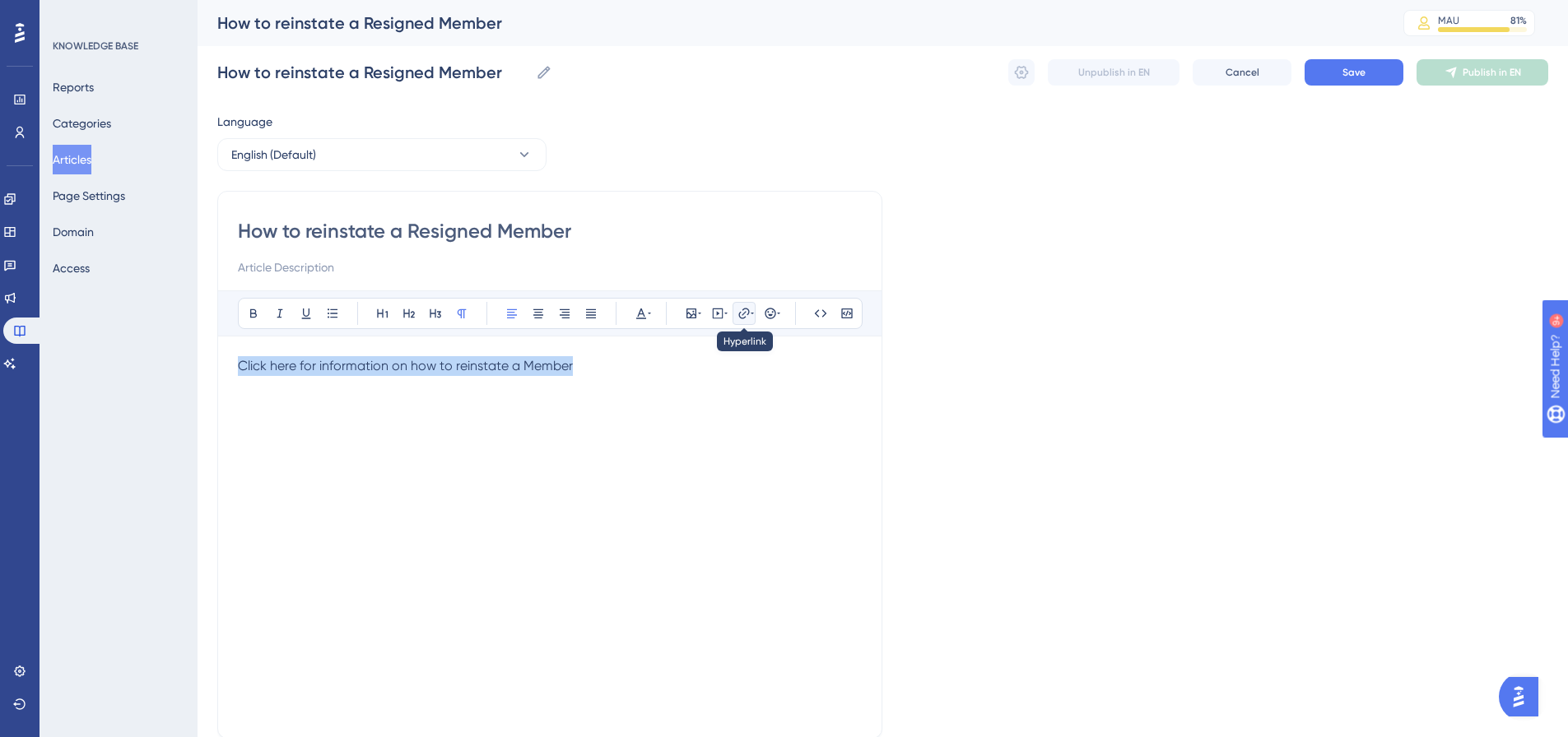
click at [741, 313] on icon at bounding box center [743, 313] width 13 height 13
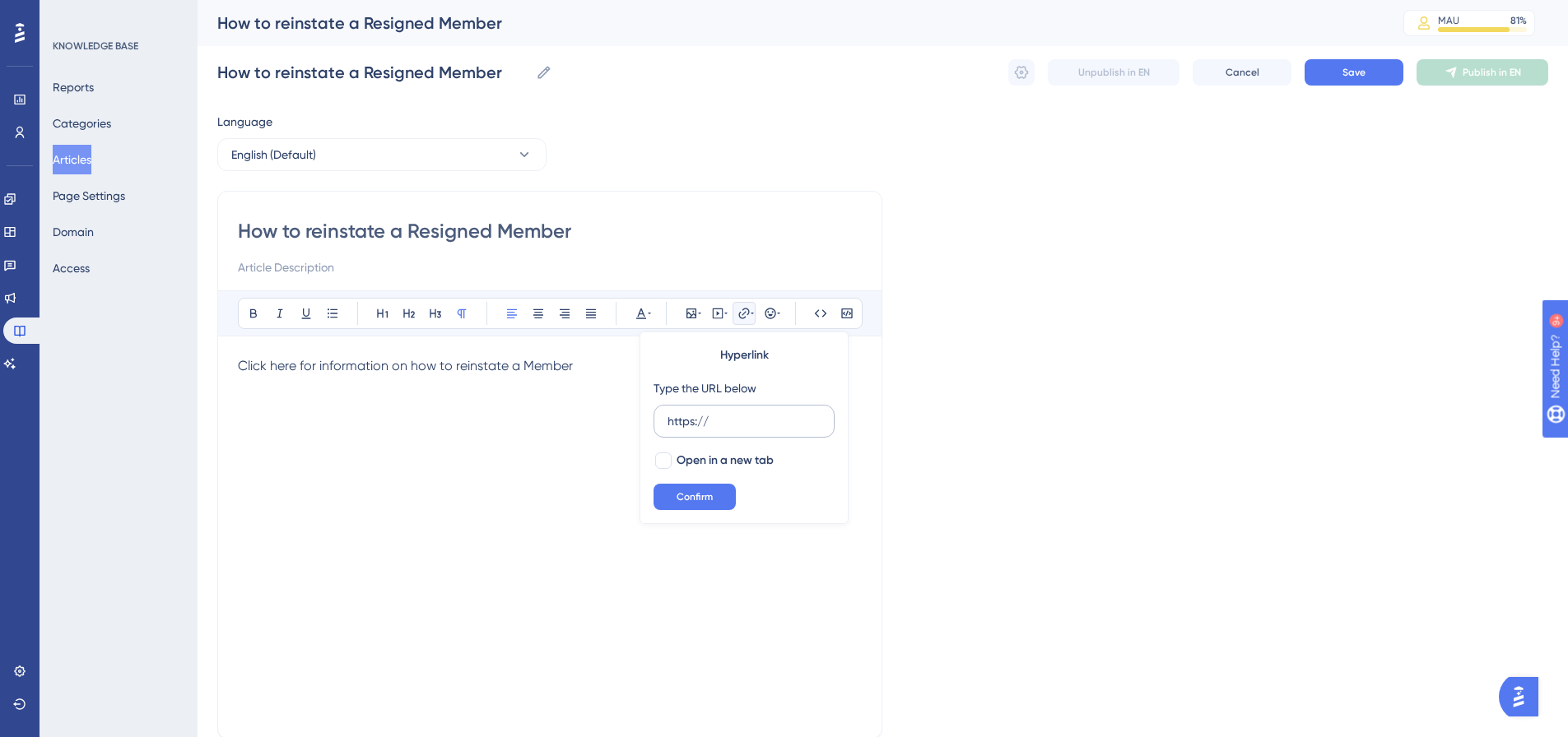
click at [706, 422] on input "https://" at bounding box center [744, 421] width 153 height 18
type input "[URL][DOMAIN_NAME]"
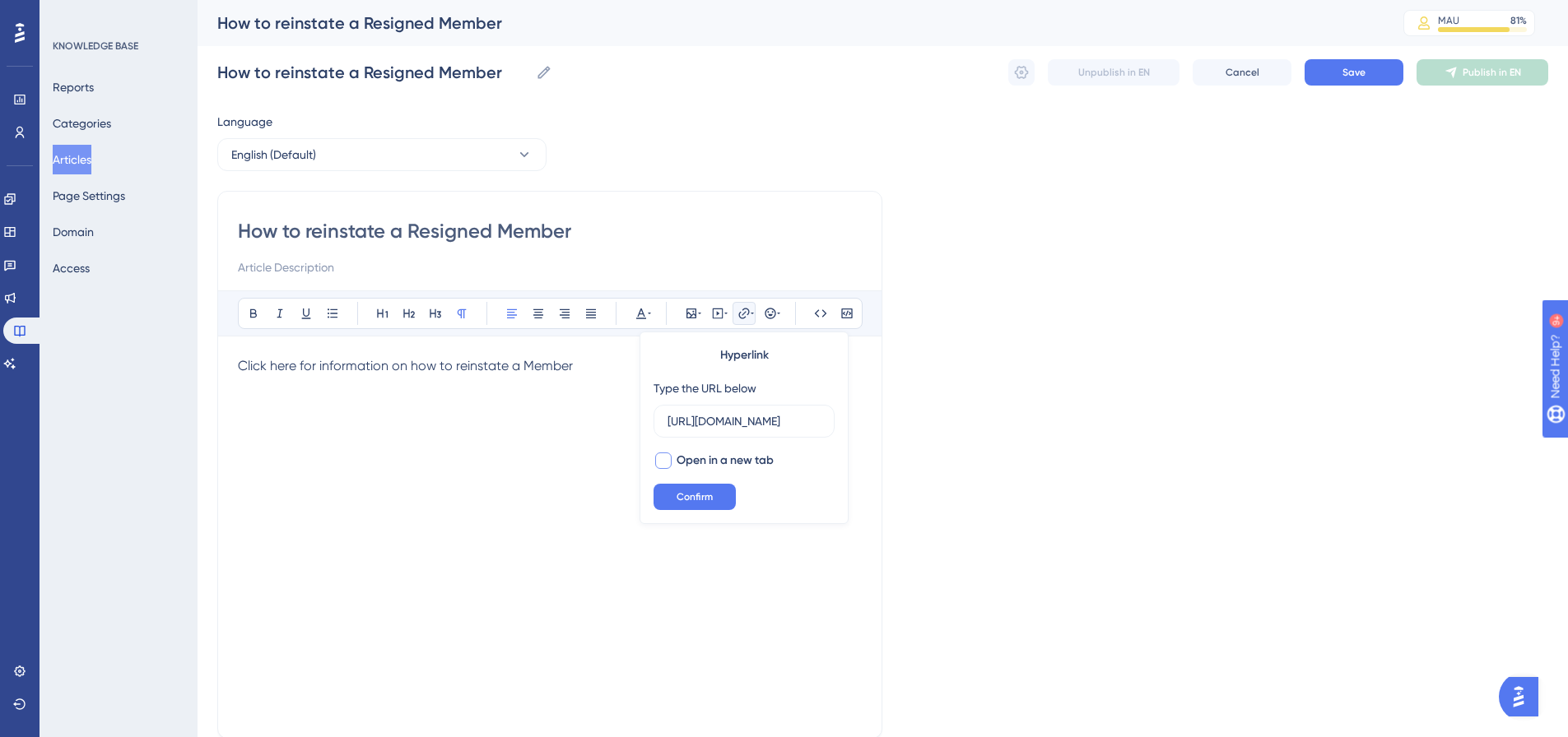
click at [707, 458] on span "Open in a new tab" at bounding box center [725, 461] width 97 height 20
checkbox input "true"
click at [706, 490] on button "Confirm" at bounding box center [694, 497] width 82 height 26
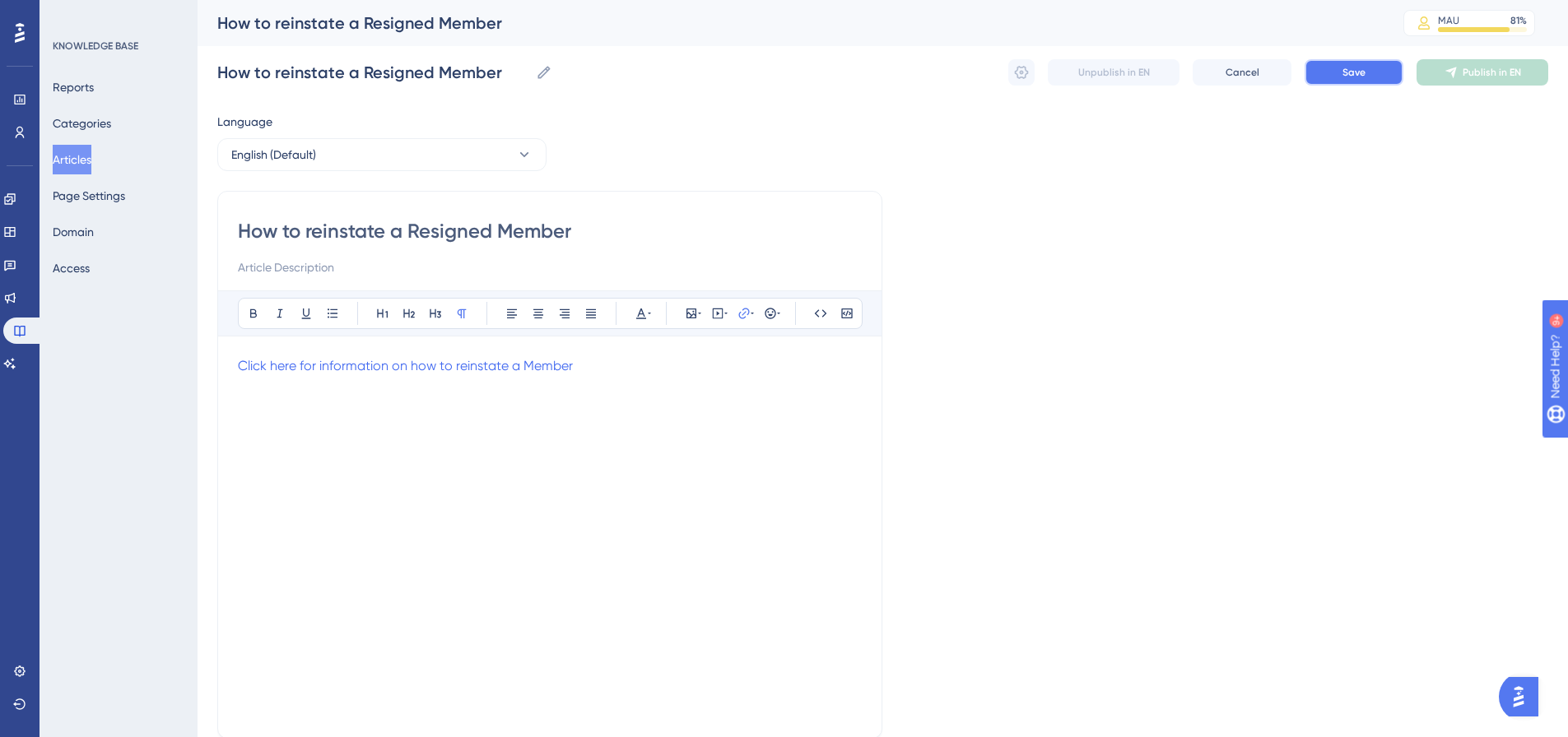
click at [1329, 73] on button "Save" at bounding box center [1353, 72] width 98 height 26
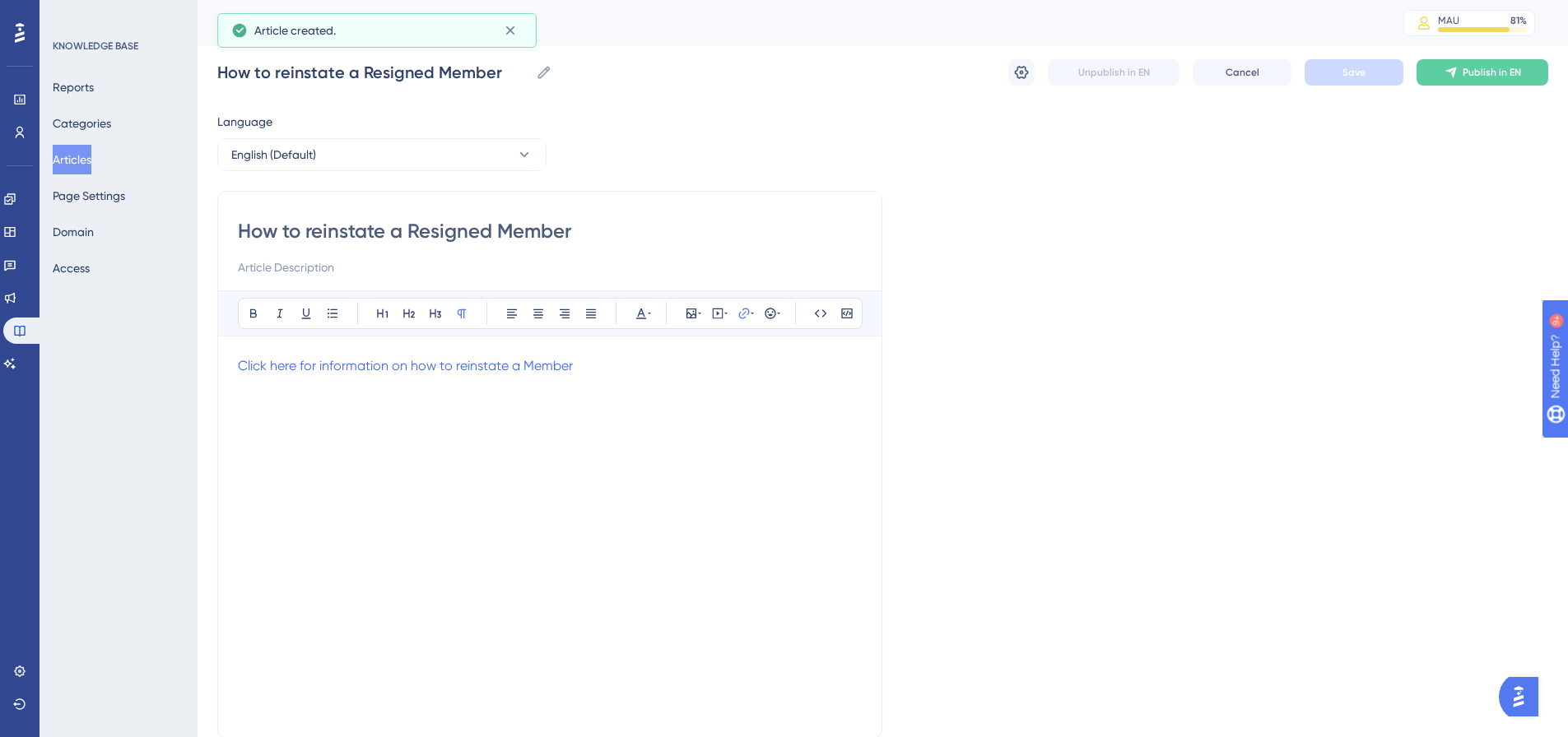
click at [1458, 66] on button "Publish in EN" at bounding box center [1482, 72] width 132 height 26
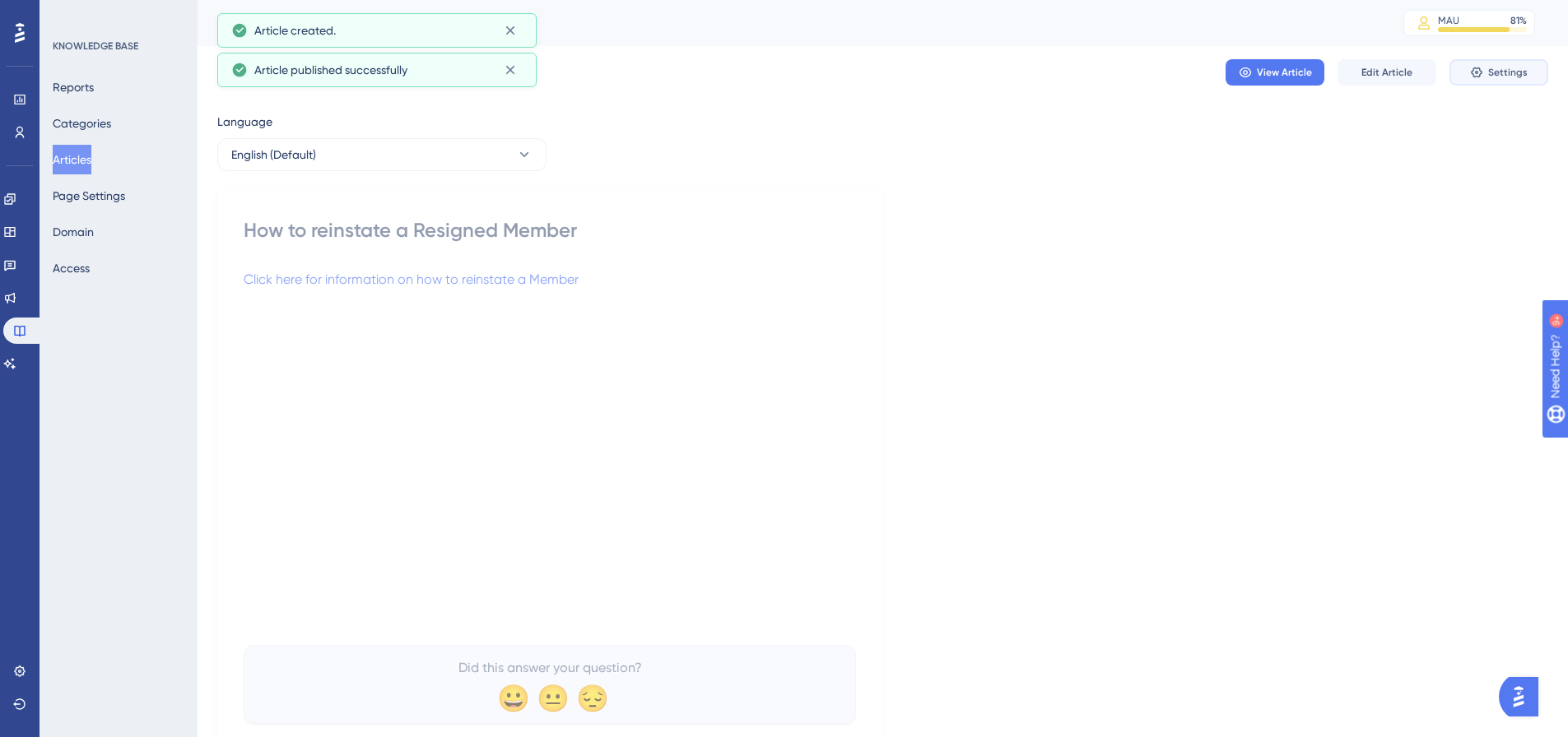
click at [1510, 79] on button "Settings" at bounding box center [1498, 72] width 98 height 26
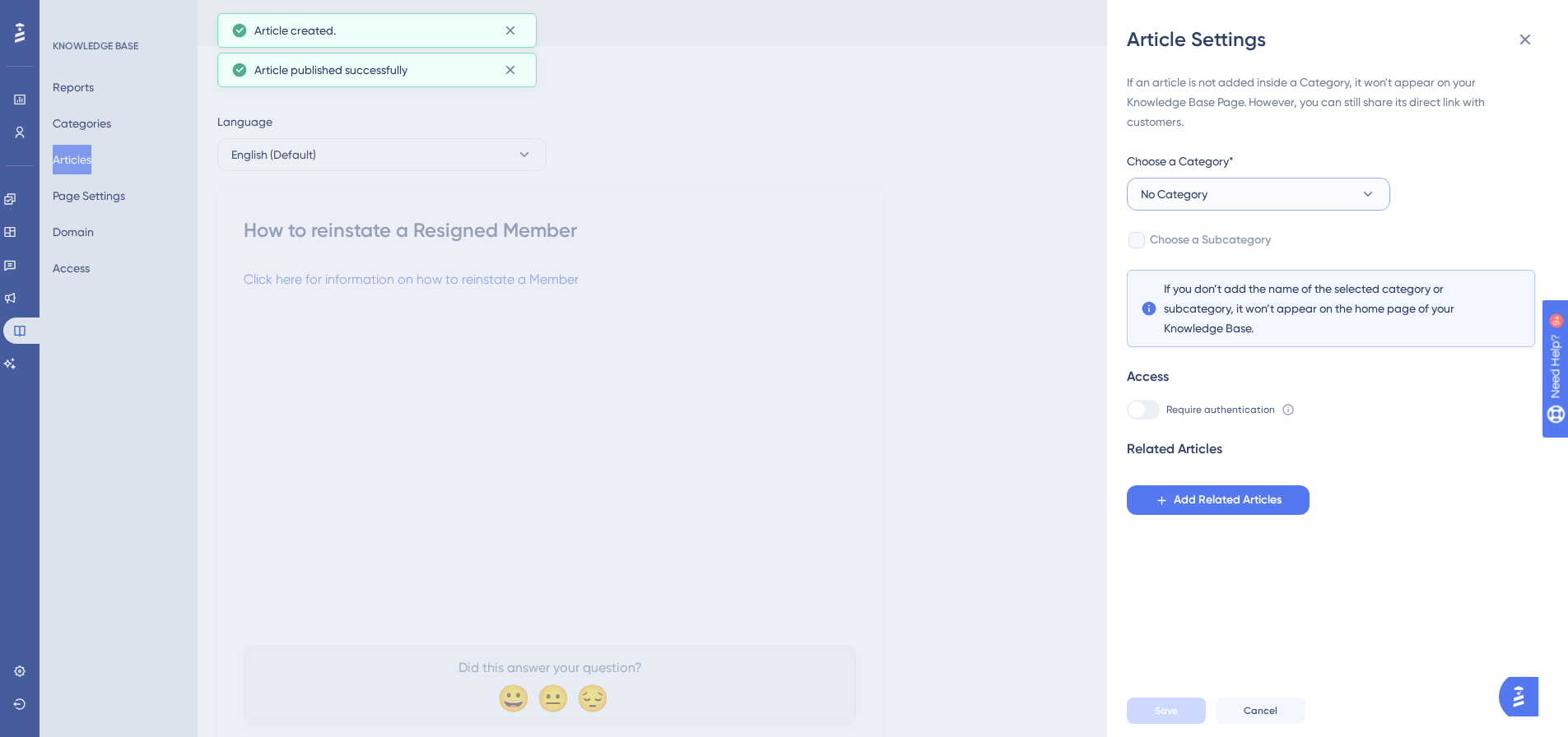
click at [1306, 194] on button "No Category" at bounding box center [1258, 194] width 263 height 33
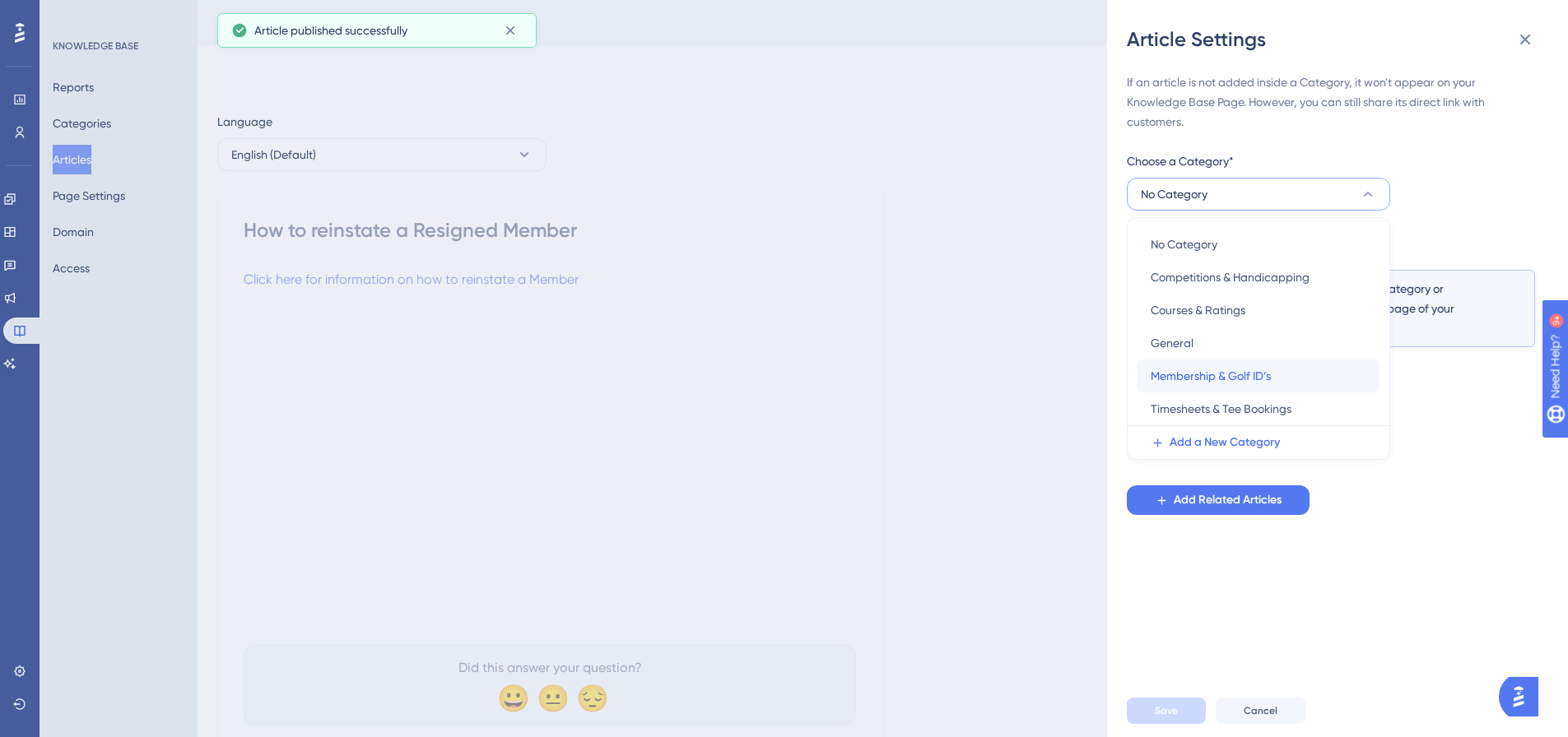
click at [1245, 364] on div "Membership & Golf ID’s Membership & Golf ID’s" at bounding box center [1259, 376] width 216 height 33
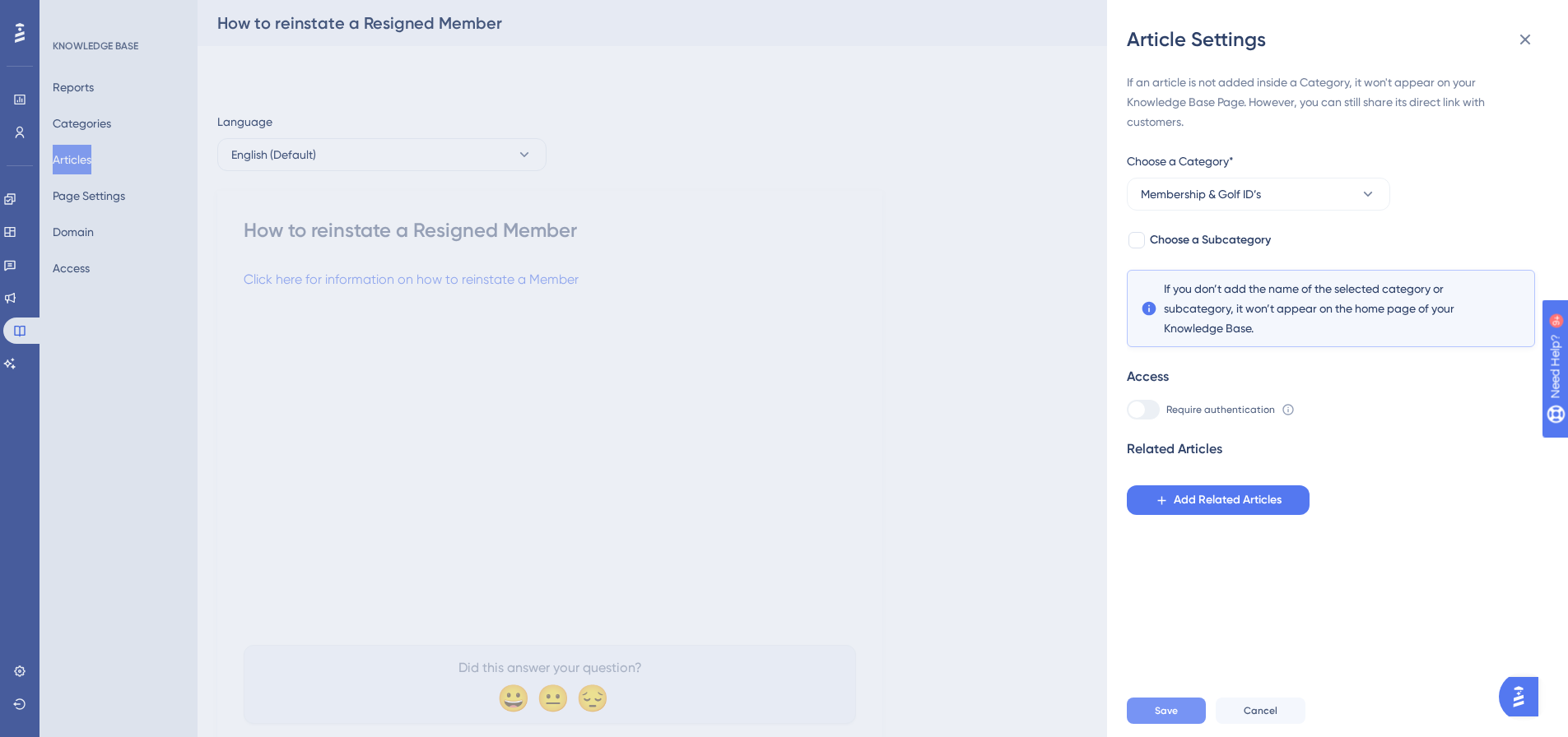
click at [1166, 718] on span "Save" at bounding box center [1166, 711] width 23 height 13
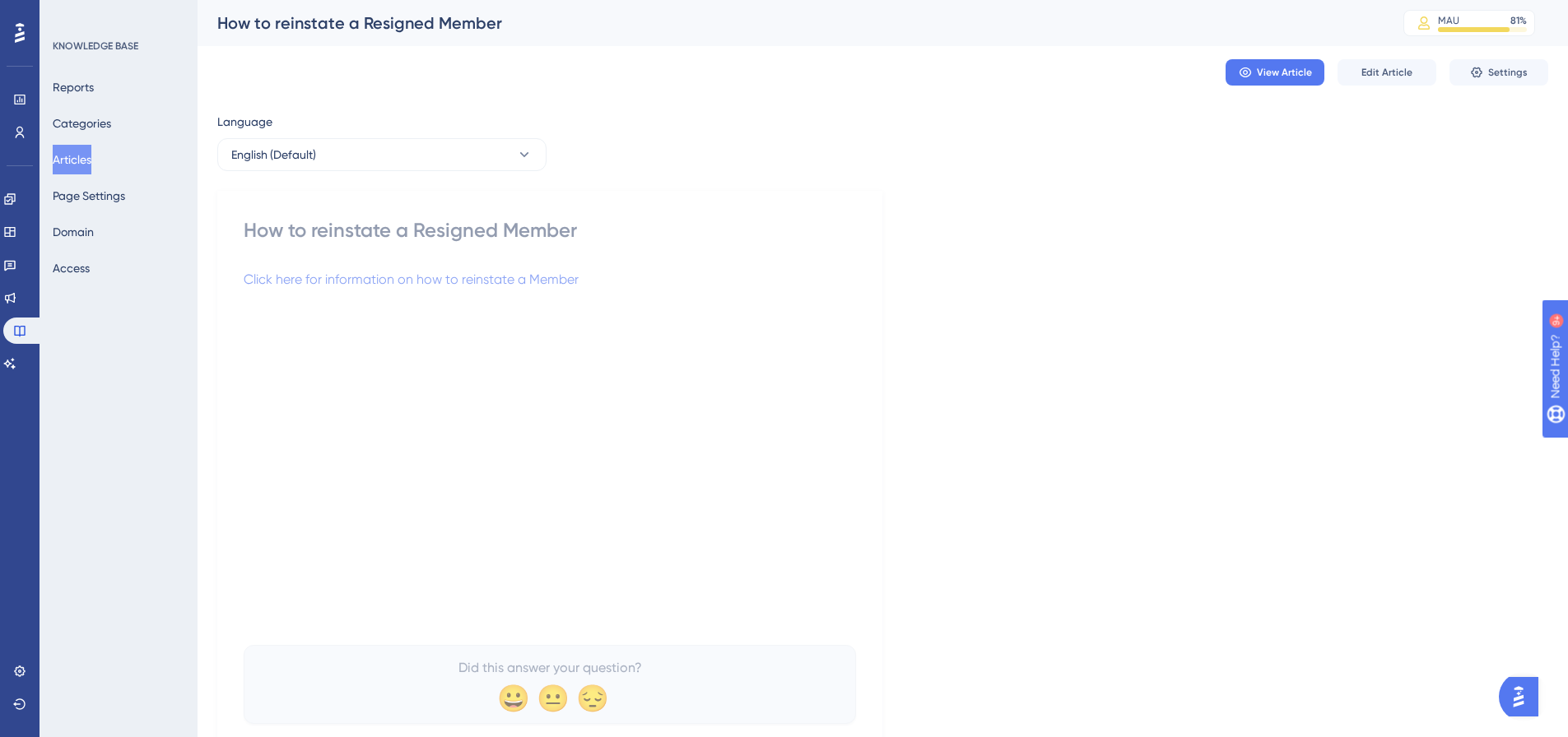
drag, startPoint x: 78, startPoint y: 159, endPoint x: 130, endPoint y: 146, distance: 53.6
click at [78, 159] on button "Articles" at bounding box center [71, 159] width 38 height 30
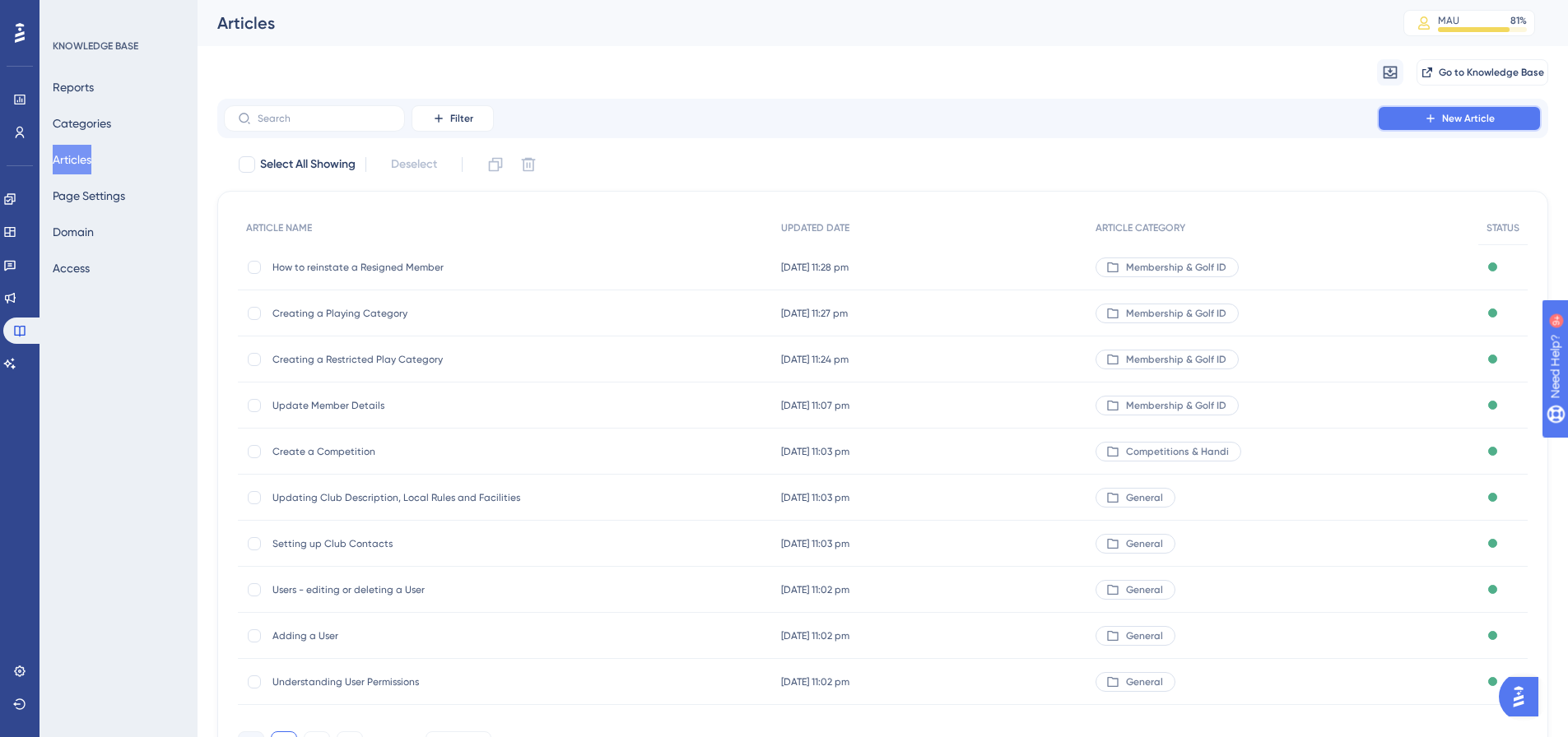
click at [1518, 121] on button "New Article" at bounding box center [1459, 118] width 165 height 26
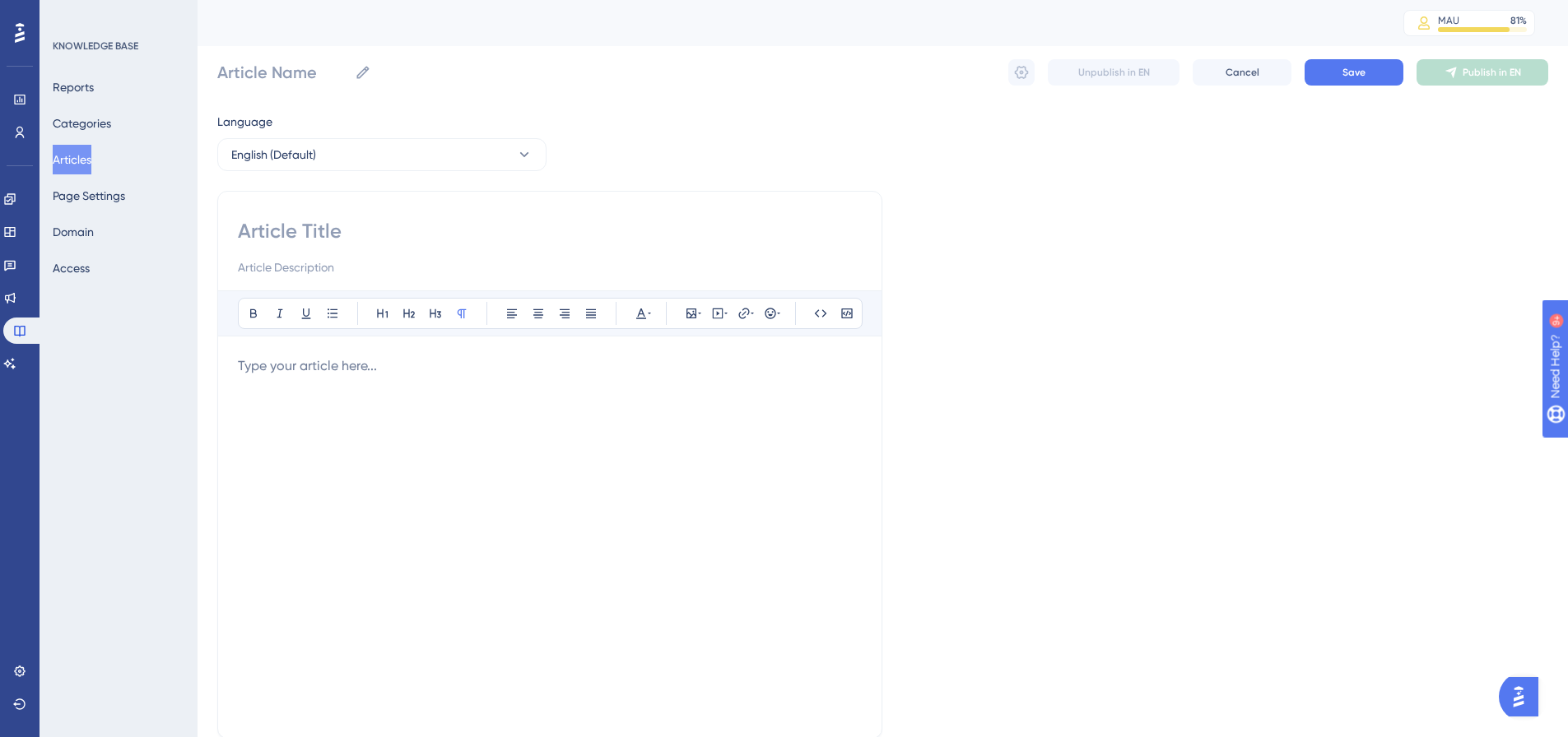
drag, startPoint x: 313, startPoint y: 251, endPoint x: 305, endPoint y: 239, distance: 14.4
click at [313, 251] on div at bounding box center [550, 247] width 624 height 59
click at [305, 237] on input at bounding box center [550, 231] width 624 height 26
paste input "Resigning a Member"
type input "Resigning a Member"
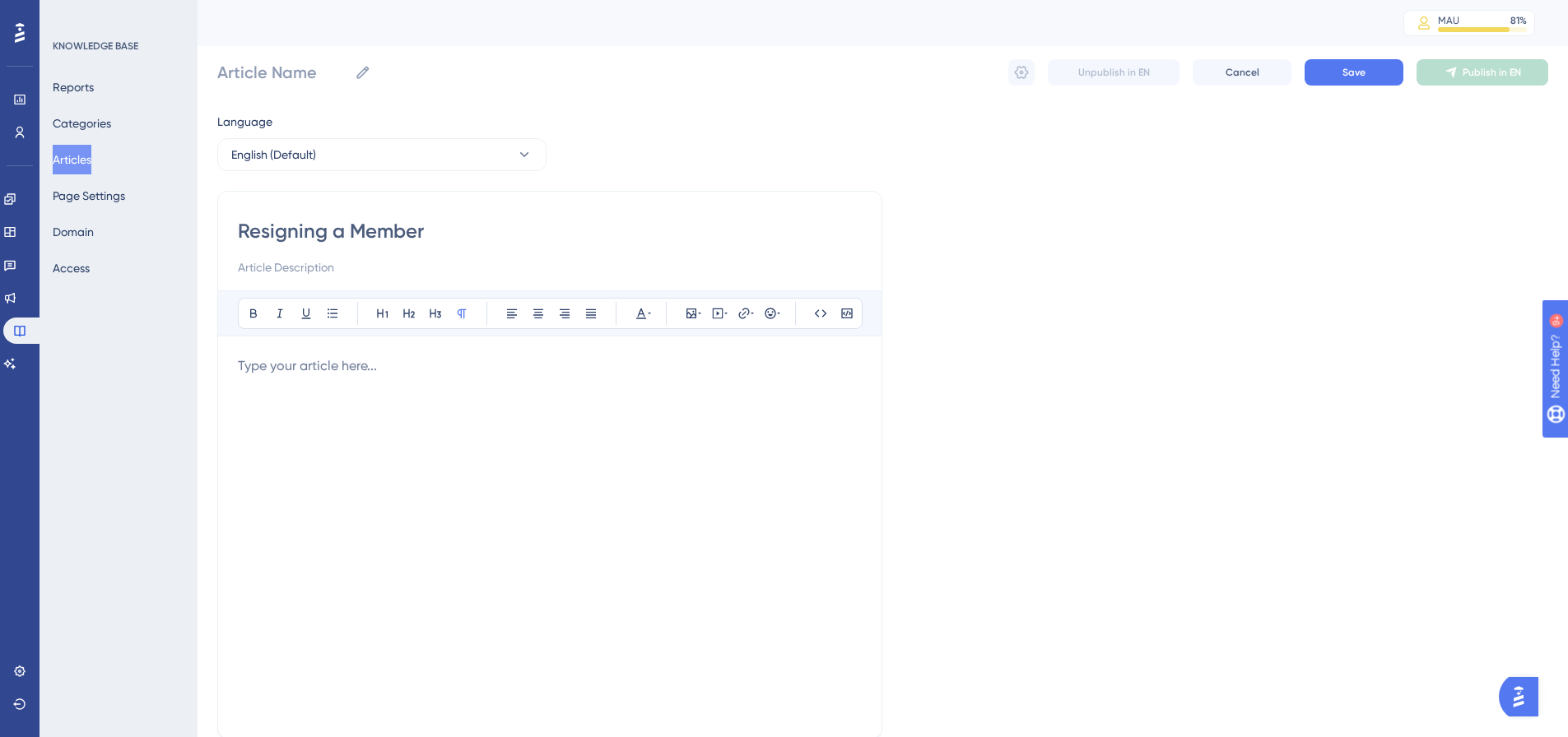
type input "Resigning a Member"
click at [315, 363] on p at bounding box center [550, 366] width 624 height 20
drag, startPoint x: 580, startPoint y: 362, endPoint x: 195, endPoint y: 346, distance: 385.3
click at [198, 346] on div "Performance Users Engagement Widgets Feedback Product Updates Knowledge Base AI…" at bounding box center [882, 432] width 1370 height 864
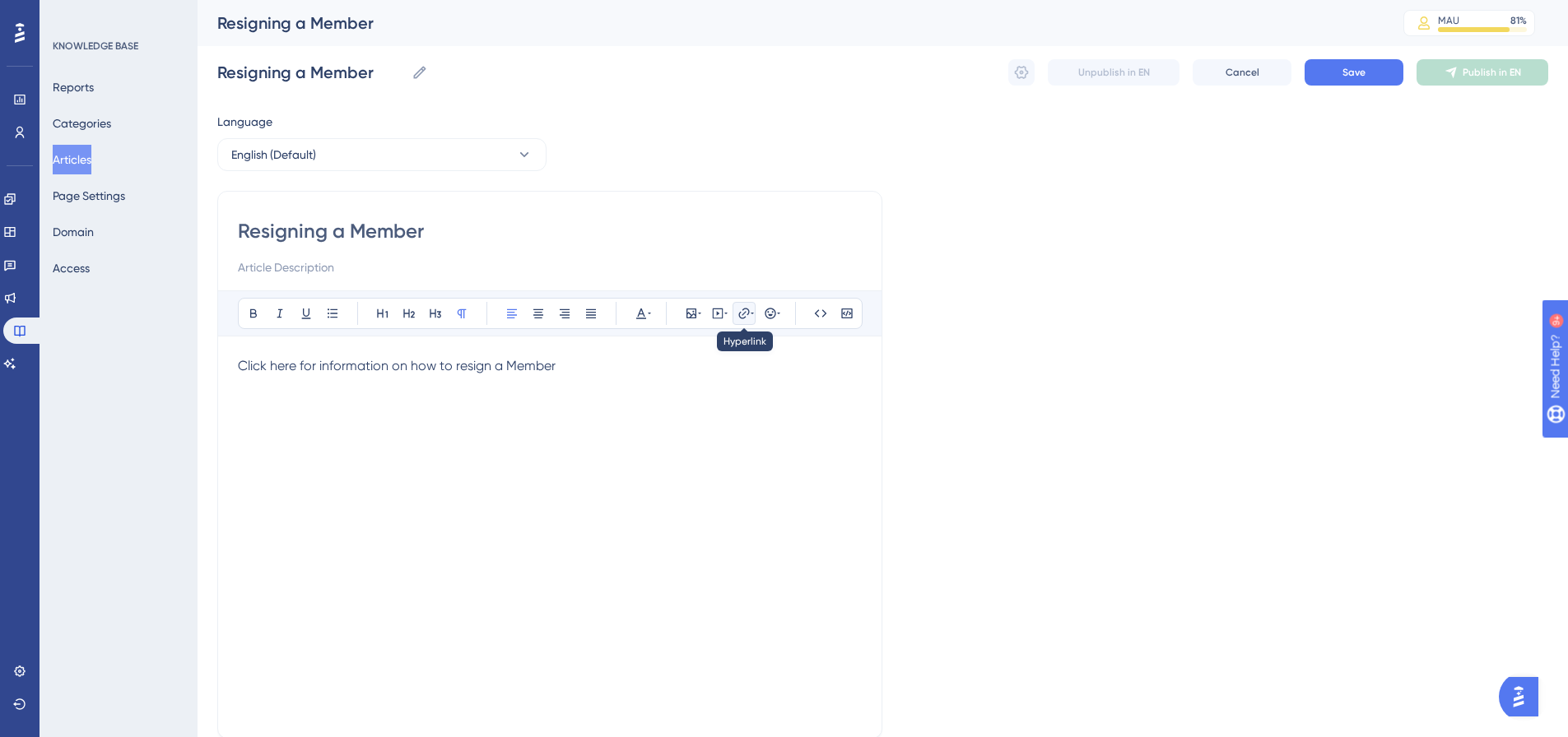
click at [747, 313] on icon at bounding box center [743, 313] width 13 height 13
click at [739, 431] on label "https://" at bounding box center [744, 422] width 181 height 33
click at [739, 430] on input "https://" at bounding box center [744, 421] width 153 height 18
click at [739, 431] on label "https://" at bounding box center [744, 422] width 181 height 33
click at [739, 430] on input "https://" at bounding box center [744, 421] width 153 height 18
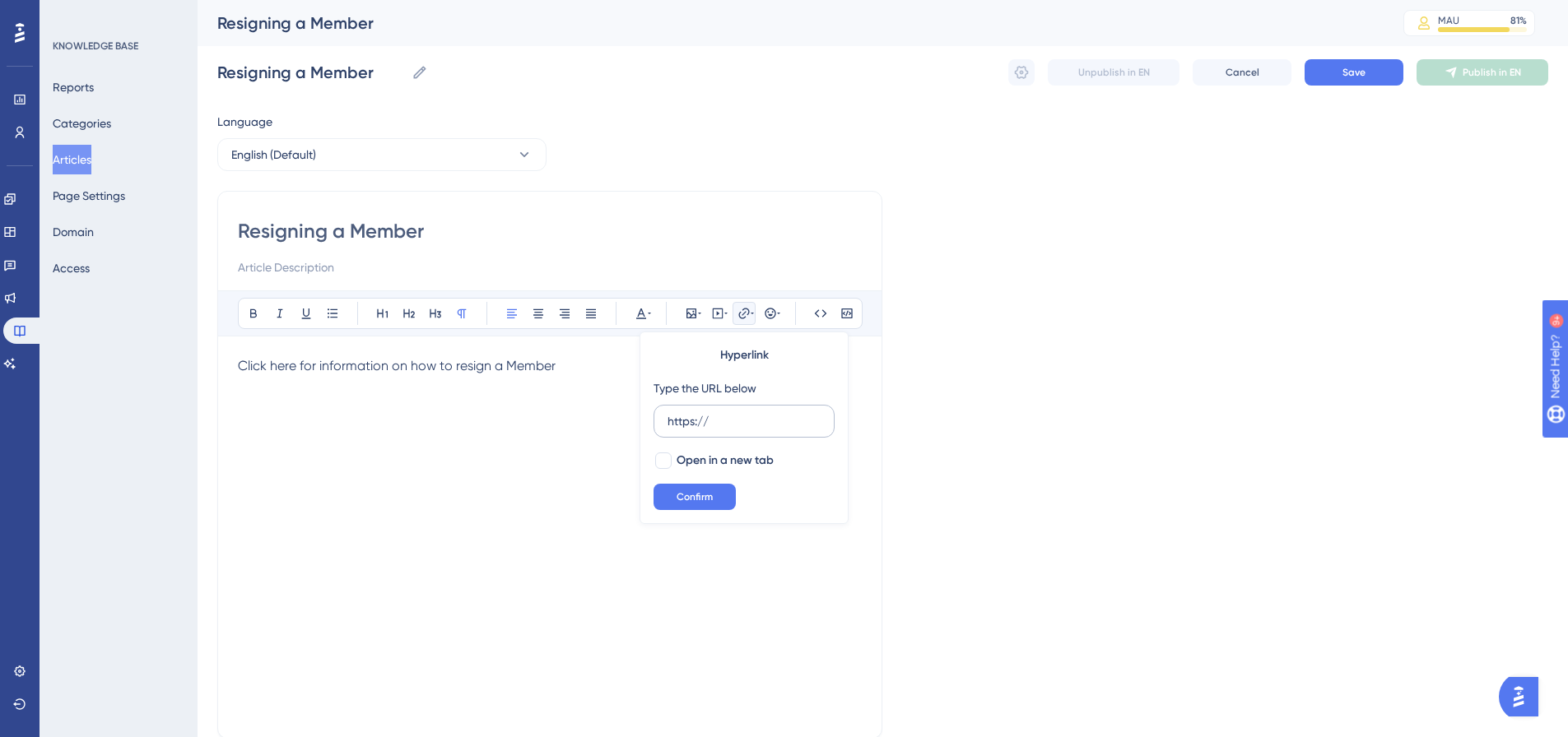
click at [739, 431] on label "https://" at bounding box center [744, 422] width 181 height 33
click at [739, 430] on input "https://" at bounding box center [744, 421] width 153 height 18
click at [739, 431] on label "https://" at bounding box center [744, 422] width 181 height 33
click at [739, 430] on input "https://" at bounding box center [744, 421] width 153 height 18
drag, startPoint x: 710, startPoint y: 419, endPoint x: 647, endPoint y: 419, distance: 63.0
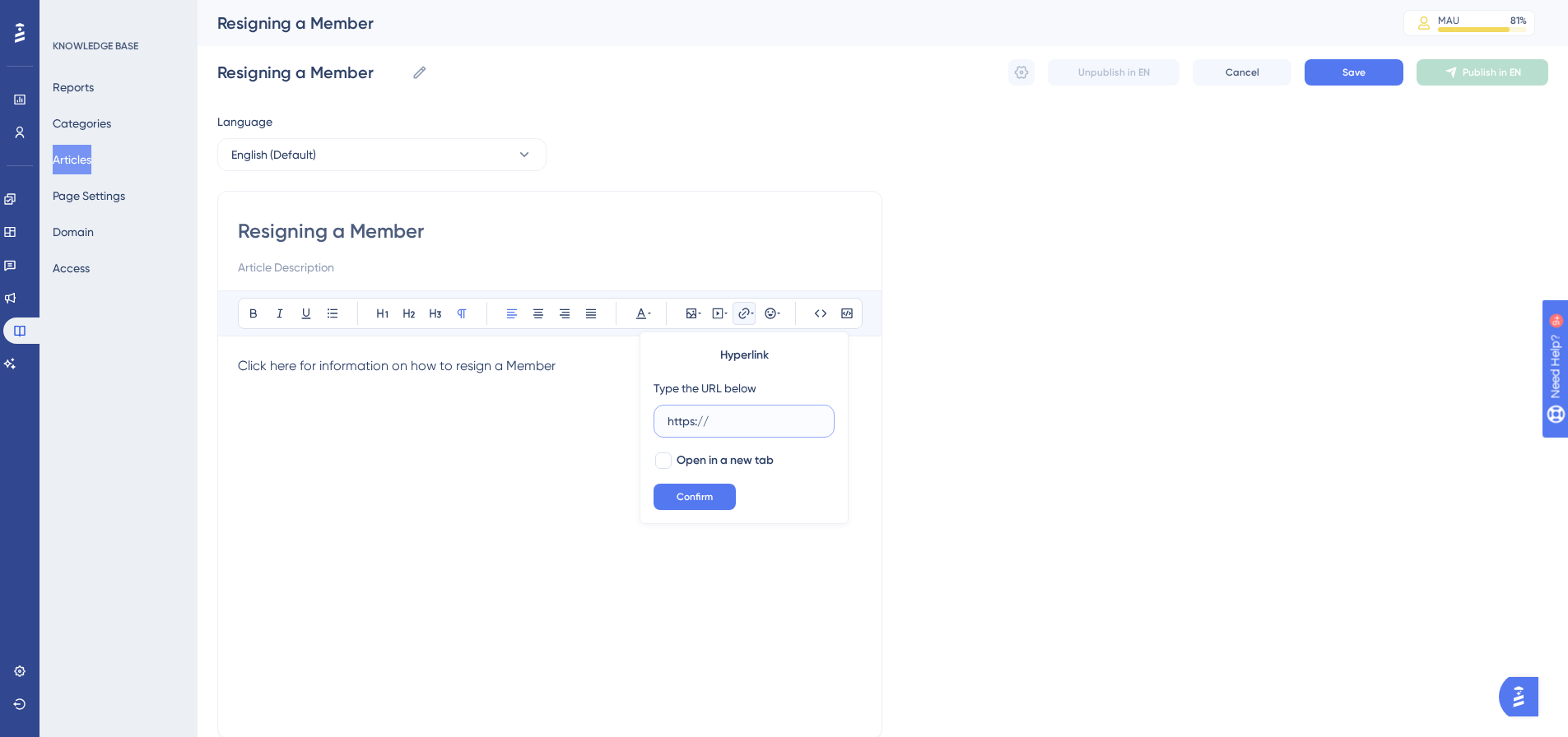
click at [647, 419] on div "Hyperlink Type the URL below https:// Open in a new tab Confirm" at bounding box center [744, 428] width 209 height 193
paste input "[DOMAIN_NAME][URL]"
type input "[URL][DOMAIN_NAME]"
click at [677, 459] on span "Open in a new tab" at bounding box center [725, 461] width 97 height 20
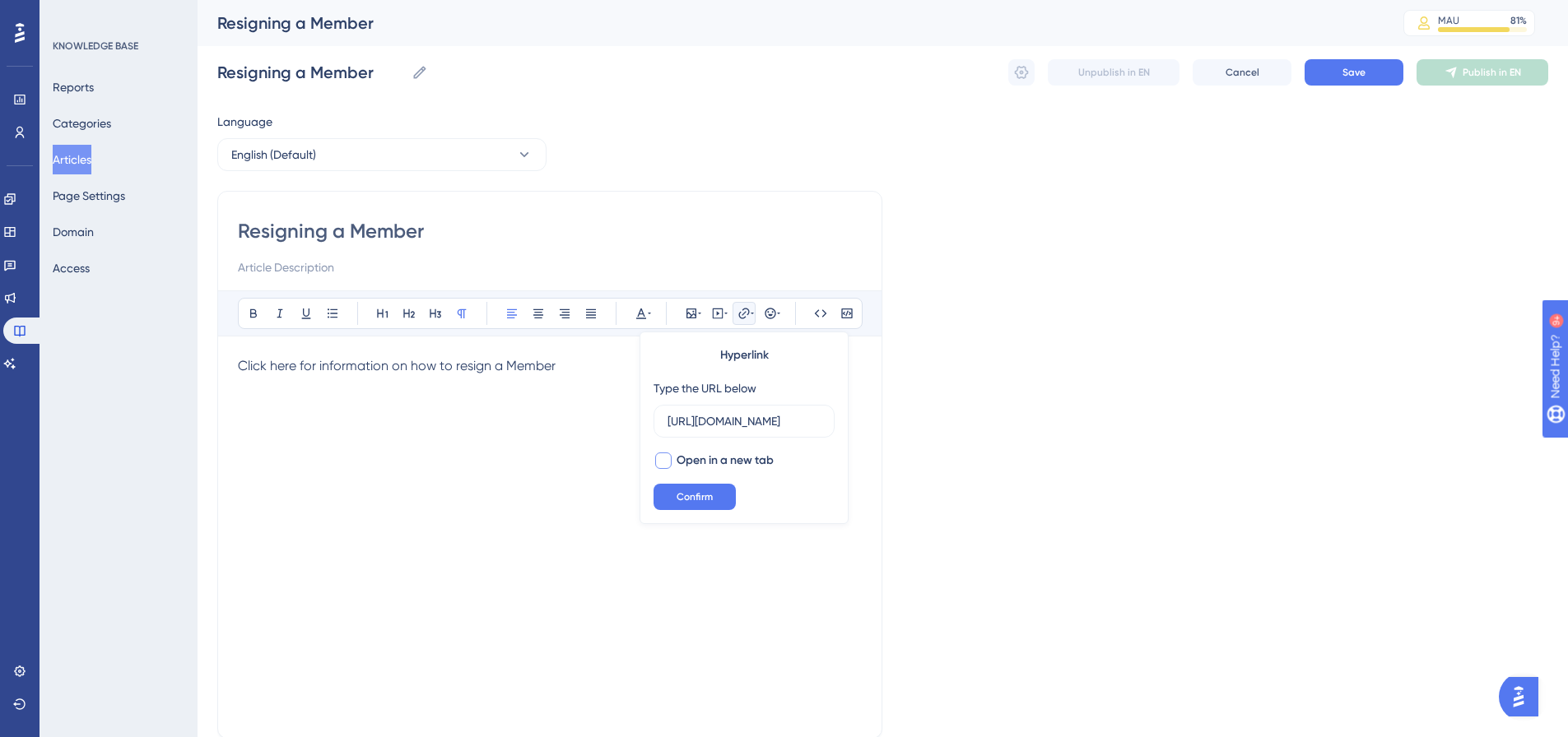
checkbox input "true"
click at [693, 494] on span "Confirm" at bounding box center [695, 497] width 37 height 13
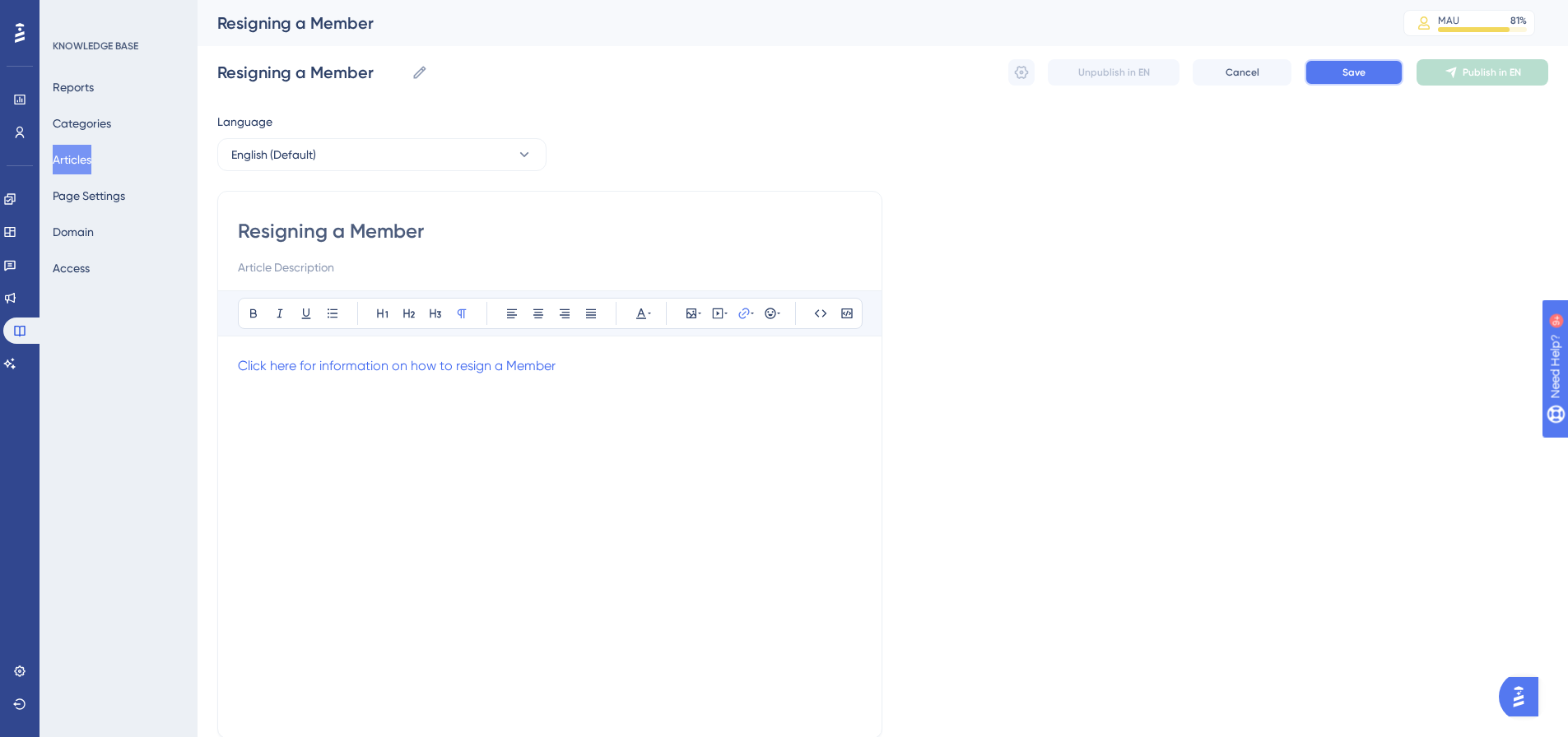
click at [1362, 67] on span "Save" at bounding box center [1354, 72] width 23 height 13
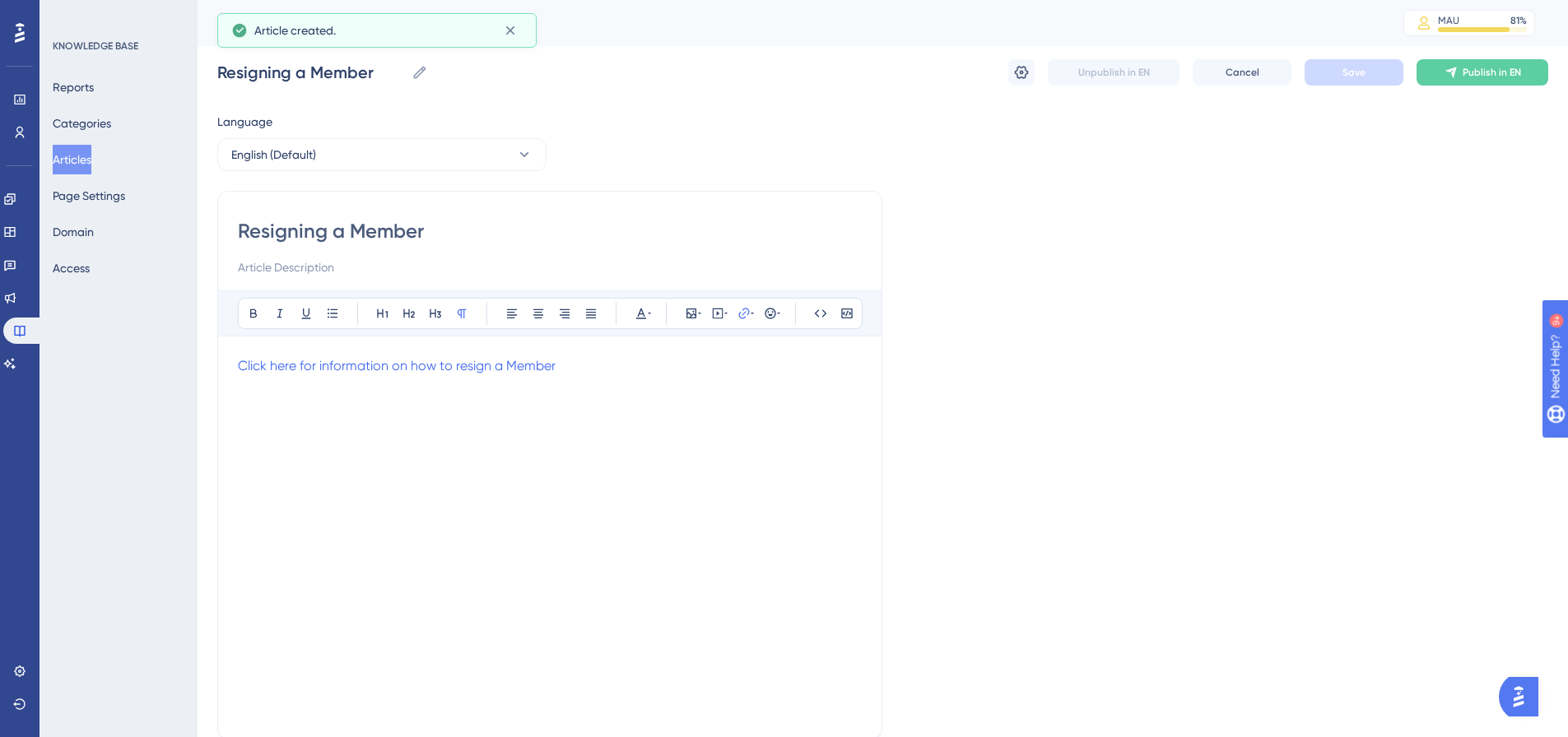
click at [1489, 69] on span "Publish in EN" at bounding box center [1491, 72] width 58 height 13
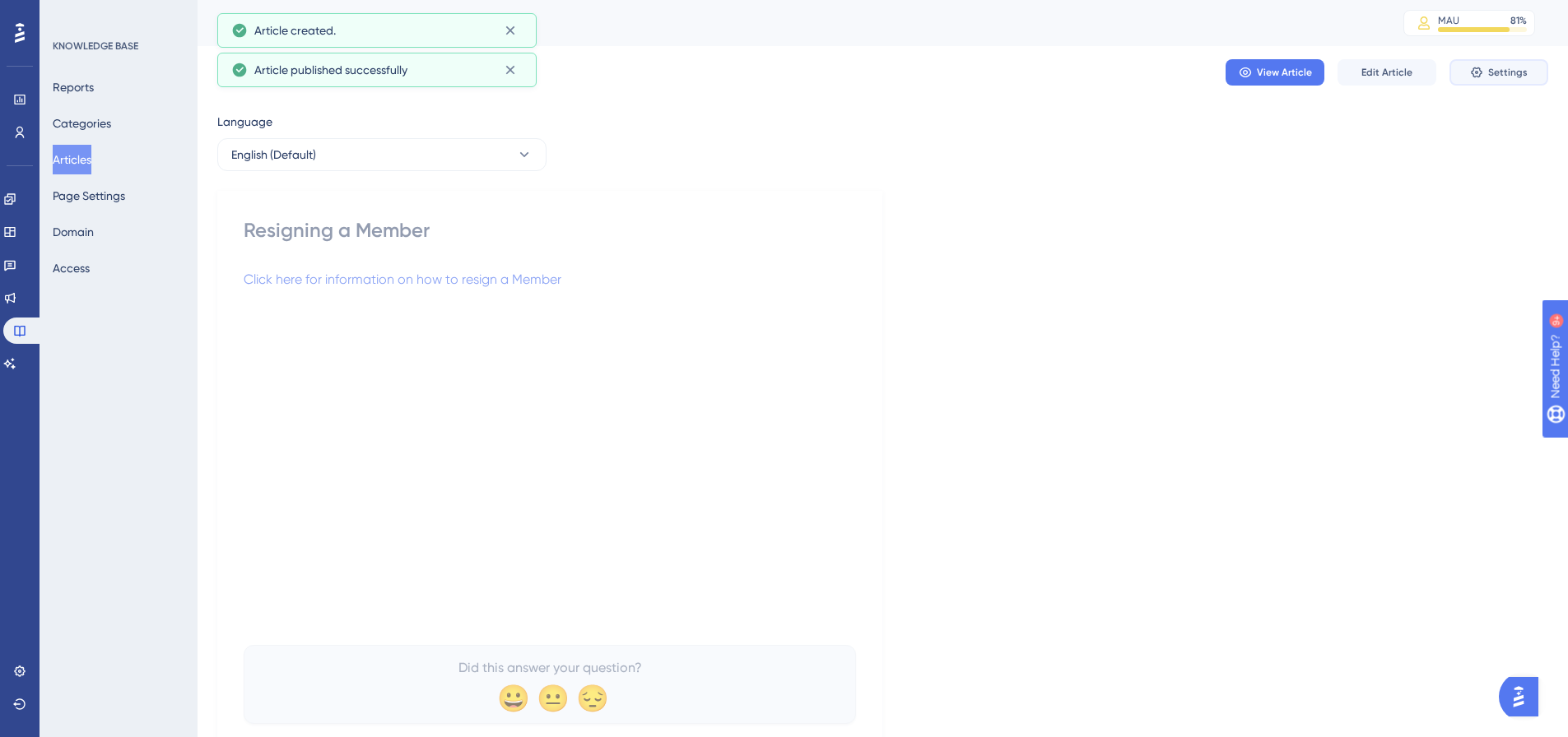
click at [1527, 73] on button "Settings" at bounding box center [1498, 72] width 98 height 26
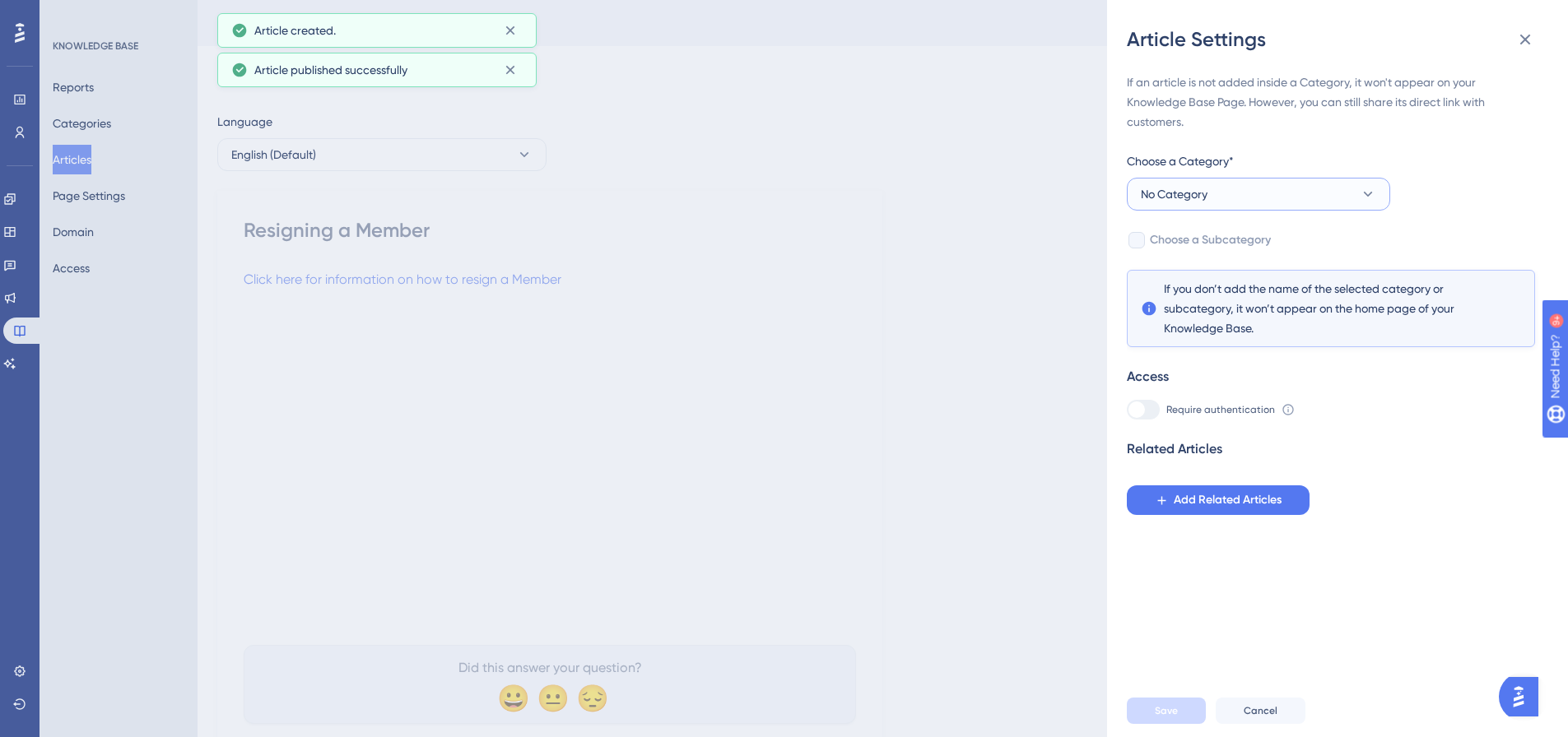
click at [1291, 195] on button "No Category" at bounding box center [1258, 194] width 263 height 33
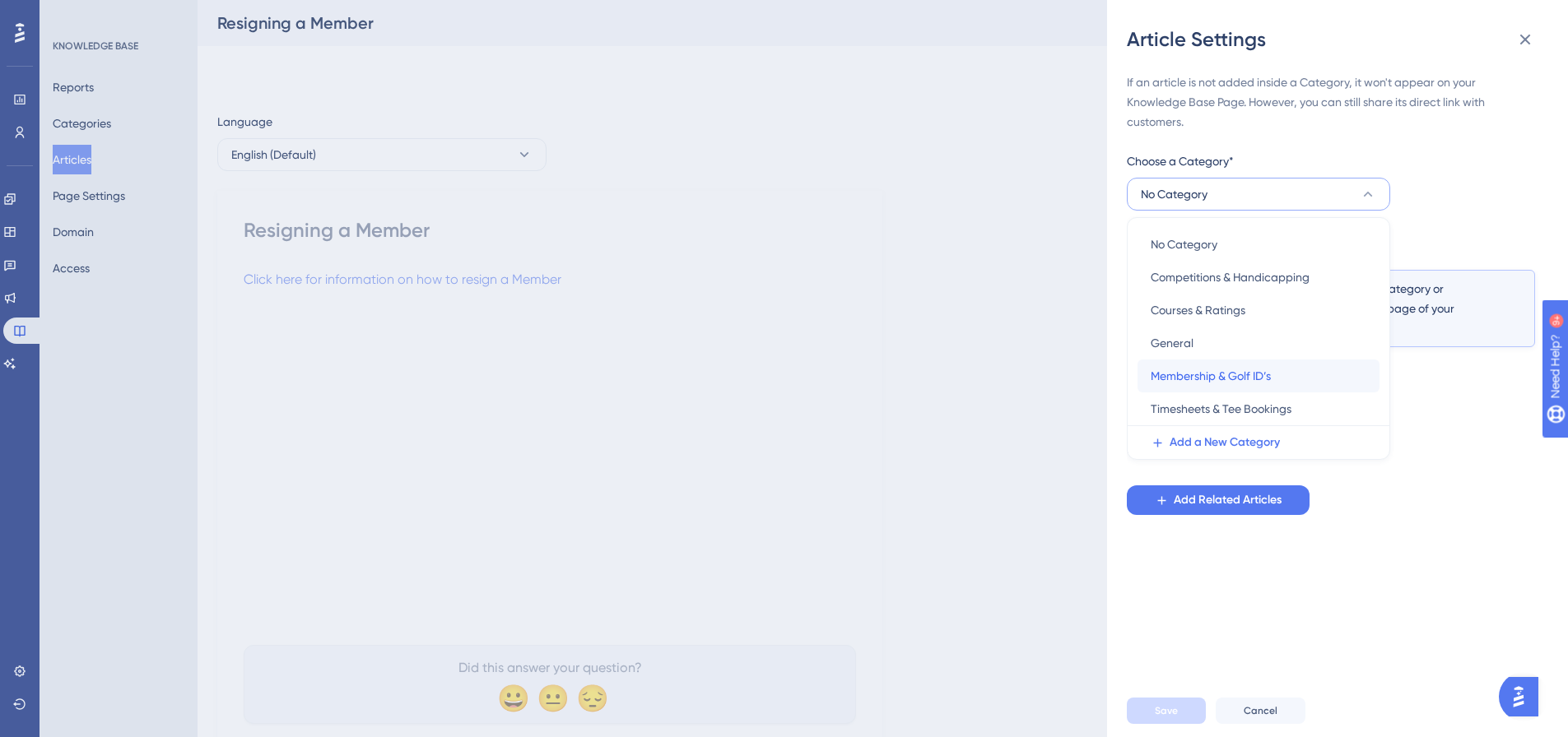
click at [1209, 369] on span "Membership & Golf ID’s" at bounding box center [1211, 375] width 120 height 20
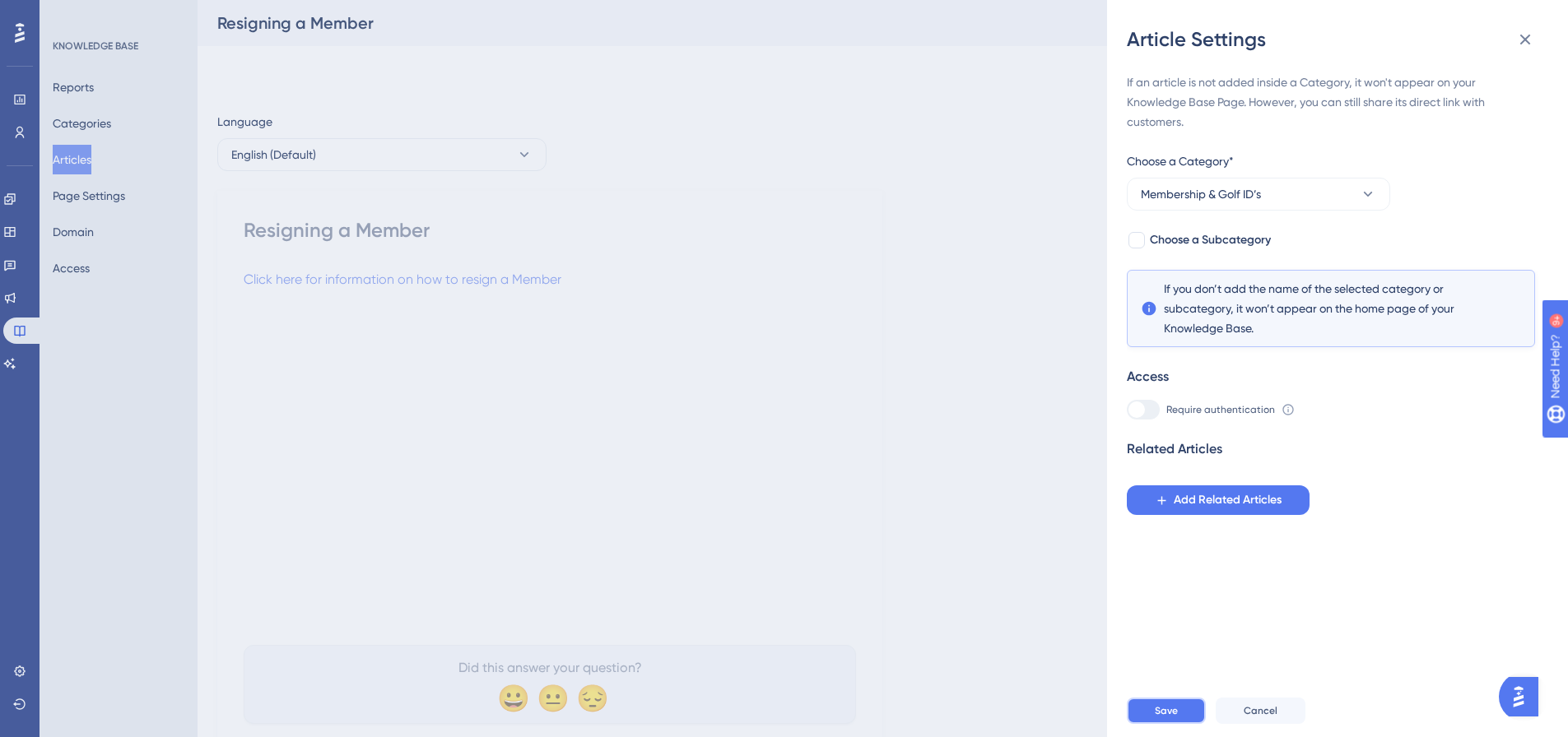
click at [1150, 722] on button "Save" at bounding box center [1166, 711] width 79 height 26
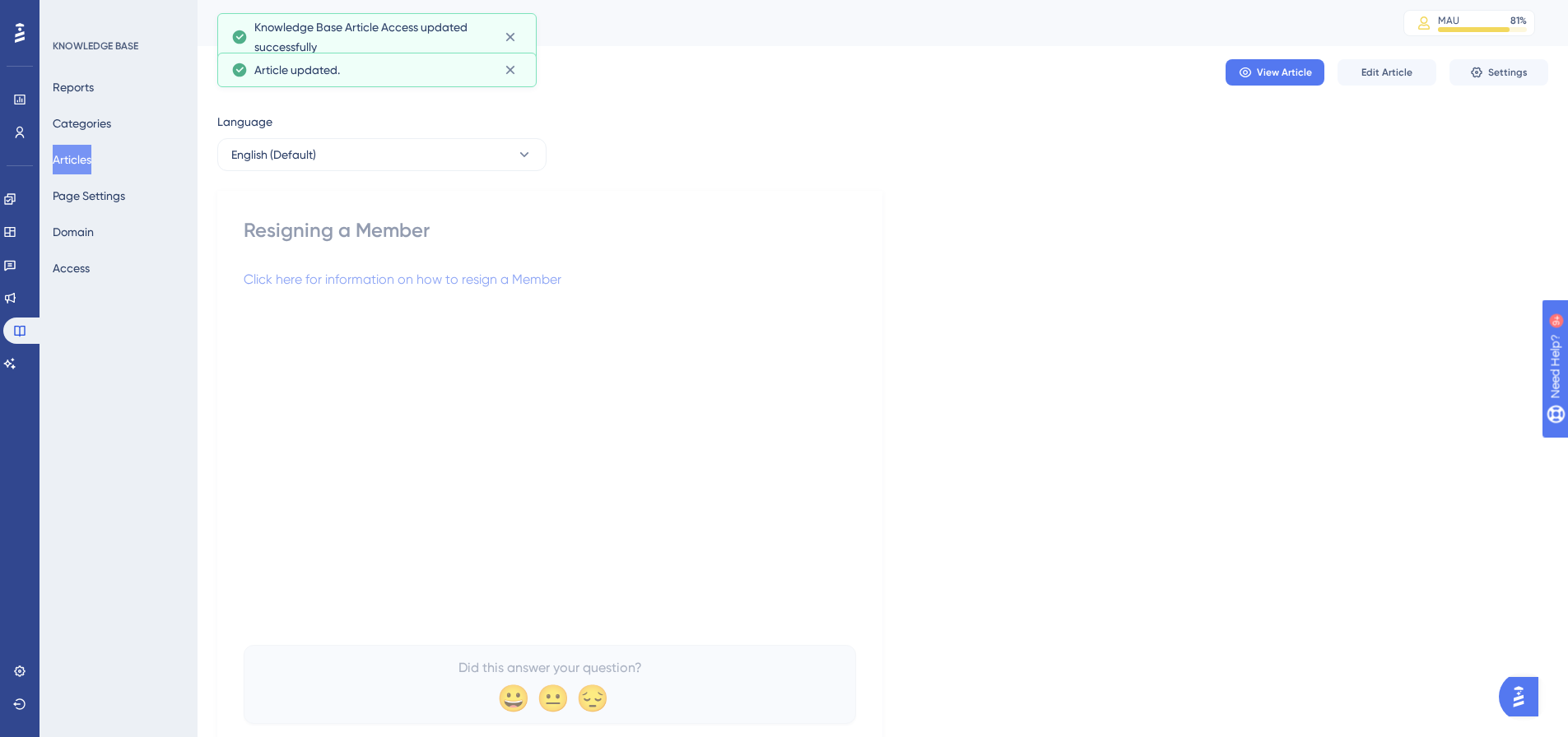
click at [67, 149] on button "Articles" at bounding box center [71, 159] width 38 height 30
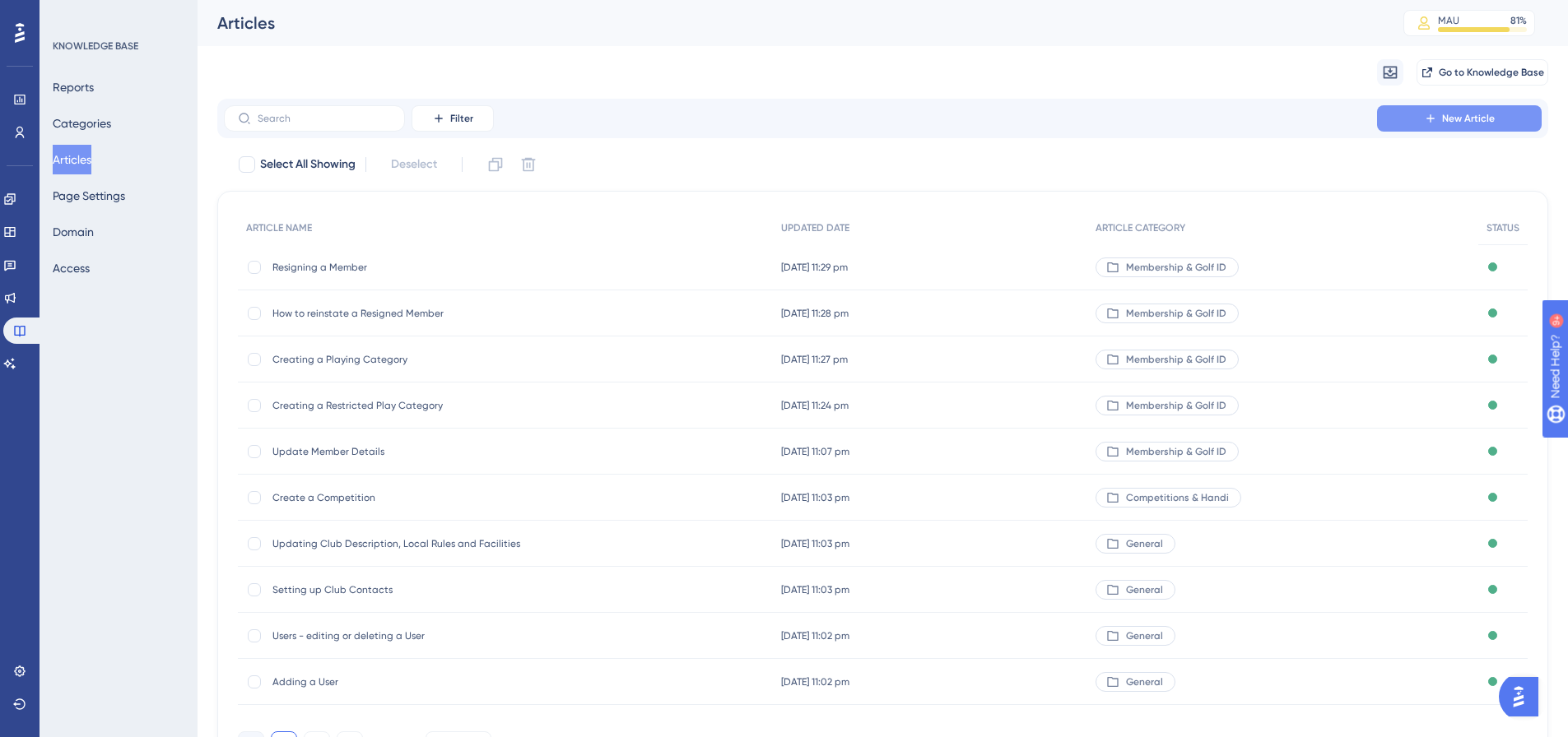
click at [1407, 107] on button "New Article" at bounding box center [1459, 118] width 165 height 26
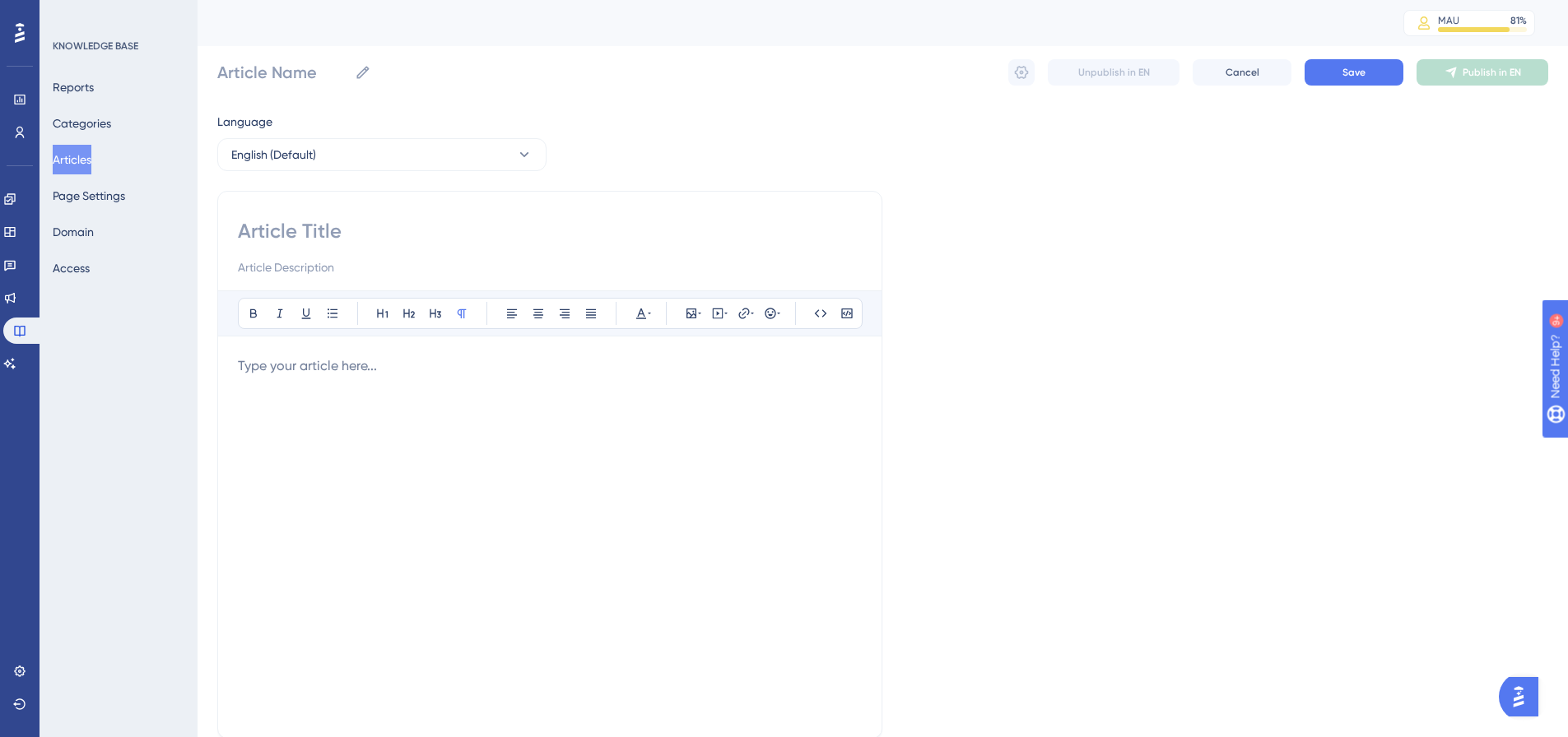
click at [508, 227] on input at bounding box center [550, 231] width 624 height 26
paste input "Creating a New Member with no previous Golf ID"
type input "Creating a New Member with no previous Golf ID"
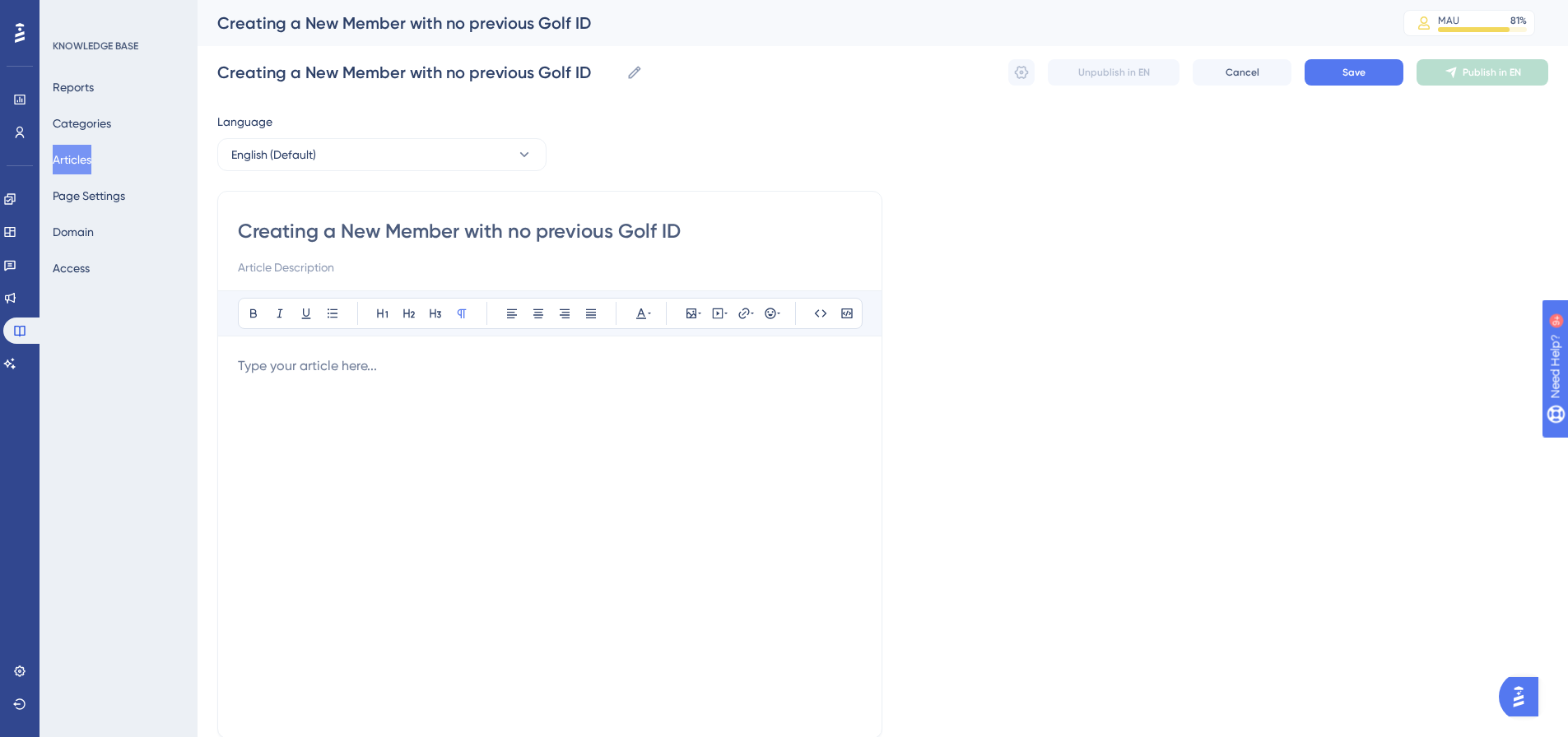
type input "Creating a New Member with no previous Golf ID"
click at [416, 363] on p at bounding box center [550, 366] width 624 height 20
drag, startPoint x: 753, startPoint y: 364, endPoint x: 233, endPoint y: 373, distance: 520.1
click at [233, 373] on div "Creating a New Member with no previous Golf ID Bold Italic Underline Bullet Poi…" at bounding box center [549, 464] width 665 height 548
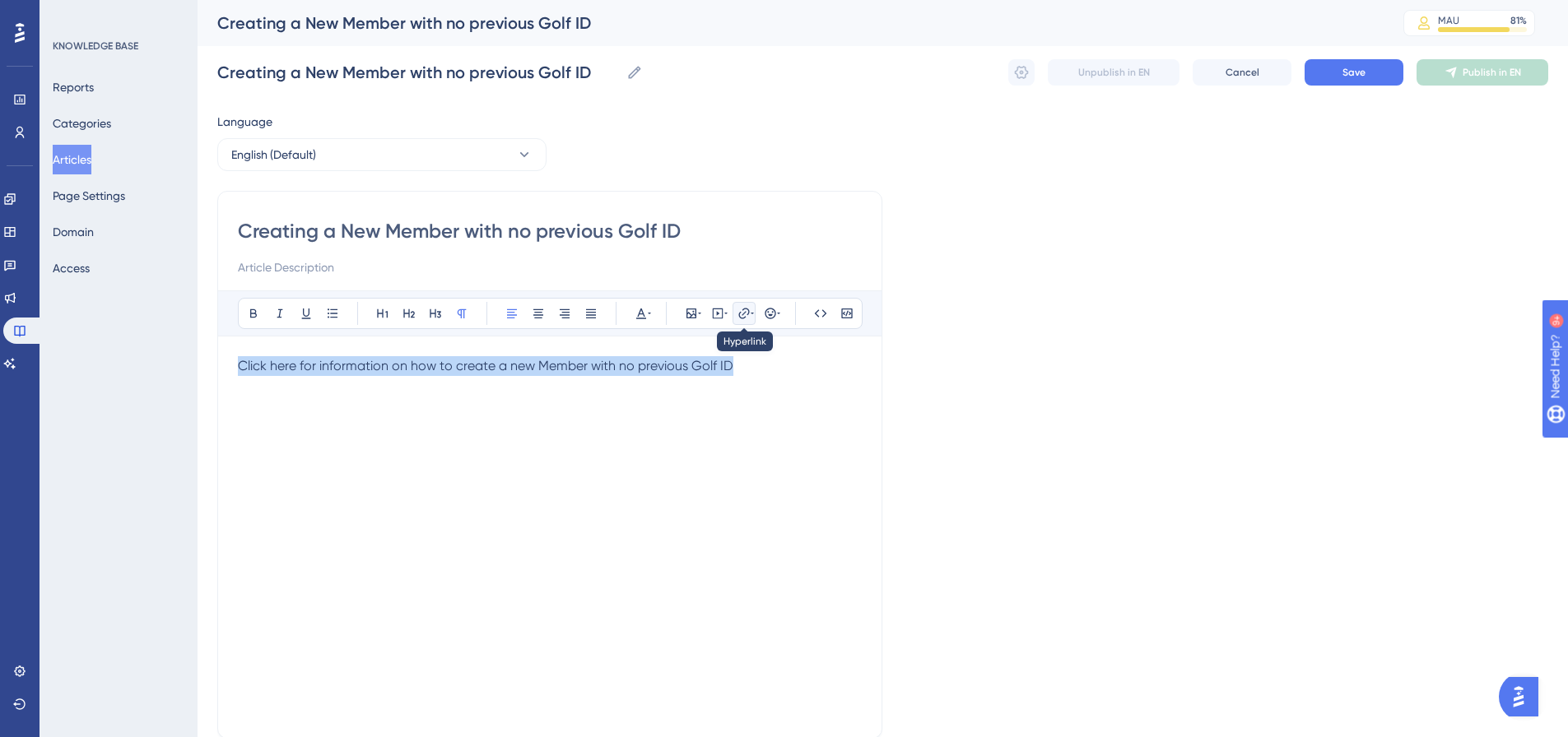
click at [747, 310] on icon at bounding box center [743, 313] width 13 height 13
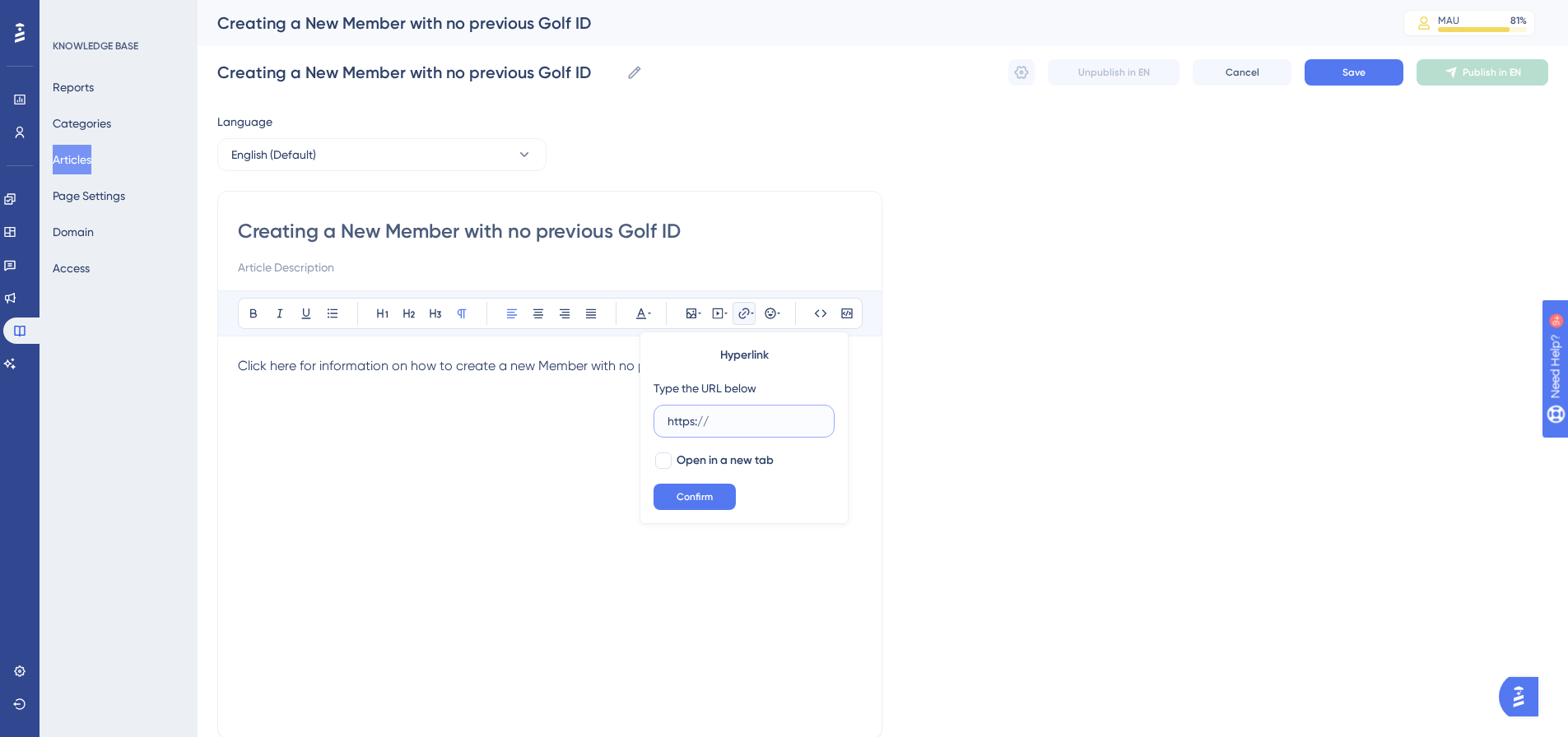
click at [697, 423] on input "https://" at bounding box center [744, 421] width 153 height 18
paste input "[DOMAIN_NAME][URL]"
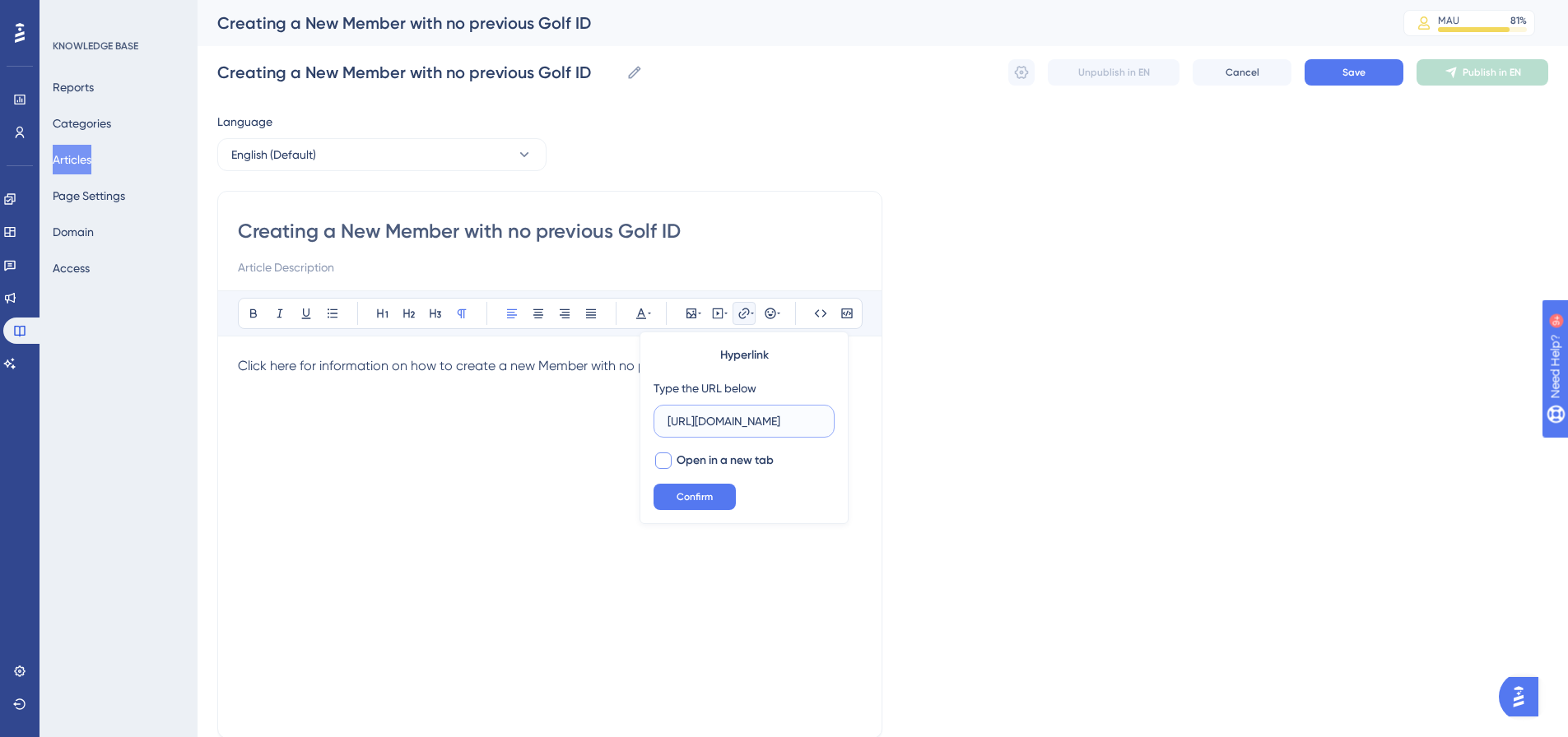
type input "[URL][DOMAIN_NAME]"
click at [703, 454] on span "Open in a new tab" at bounding box center [725, 461] width 97 height 20
checkbox input "true"
click at [688, 497] on span "Confirm" at bounding box center [695, 497] width 37 height 13
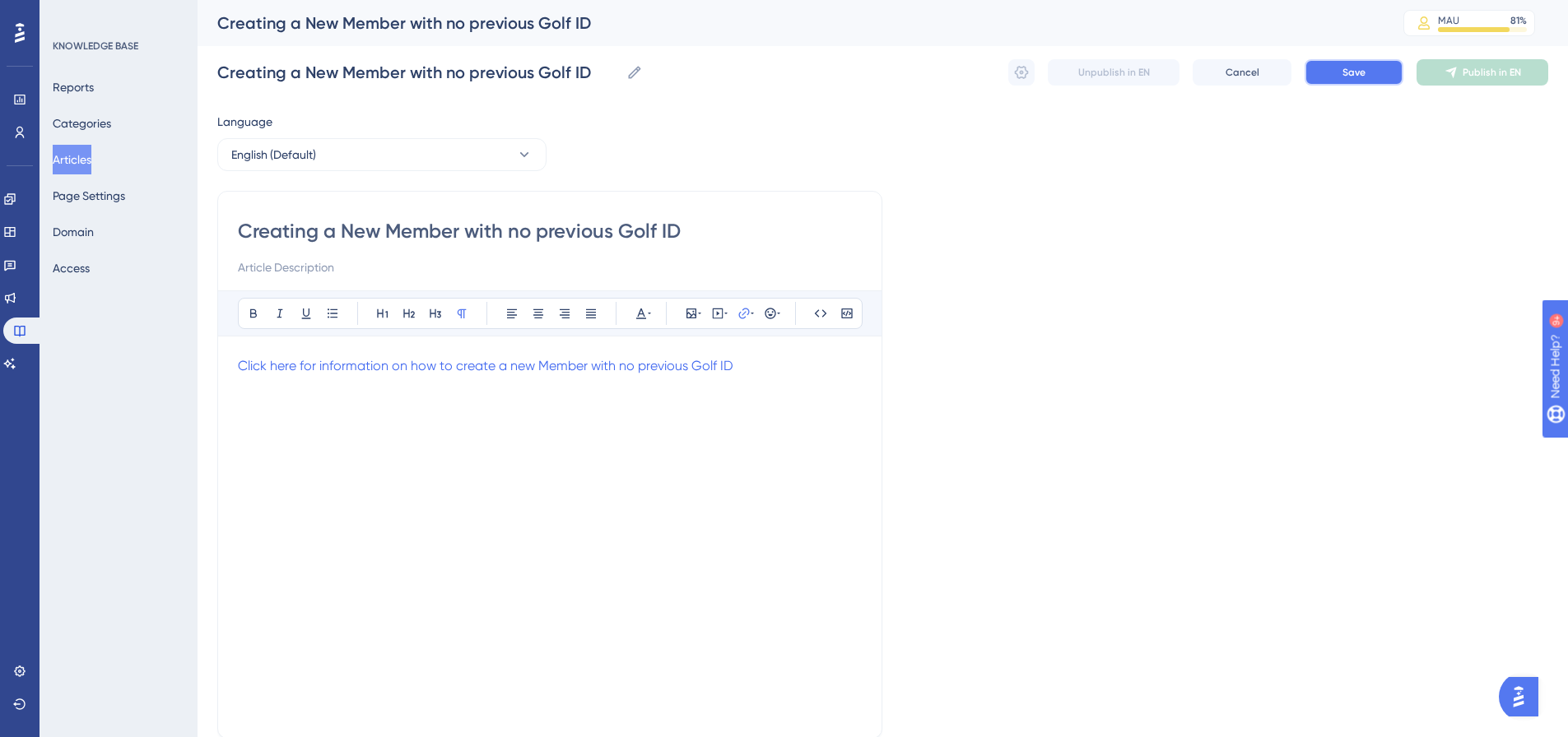
click at [1351, 73] on span "Save" at bounding box center [1354, 72] width 23 height 13
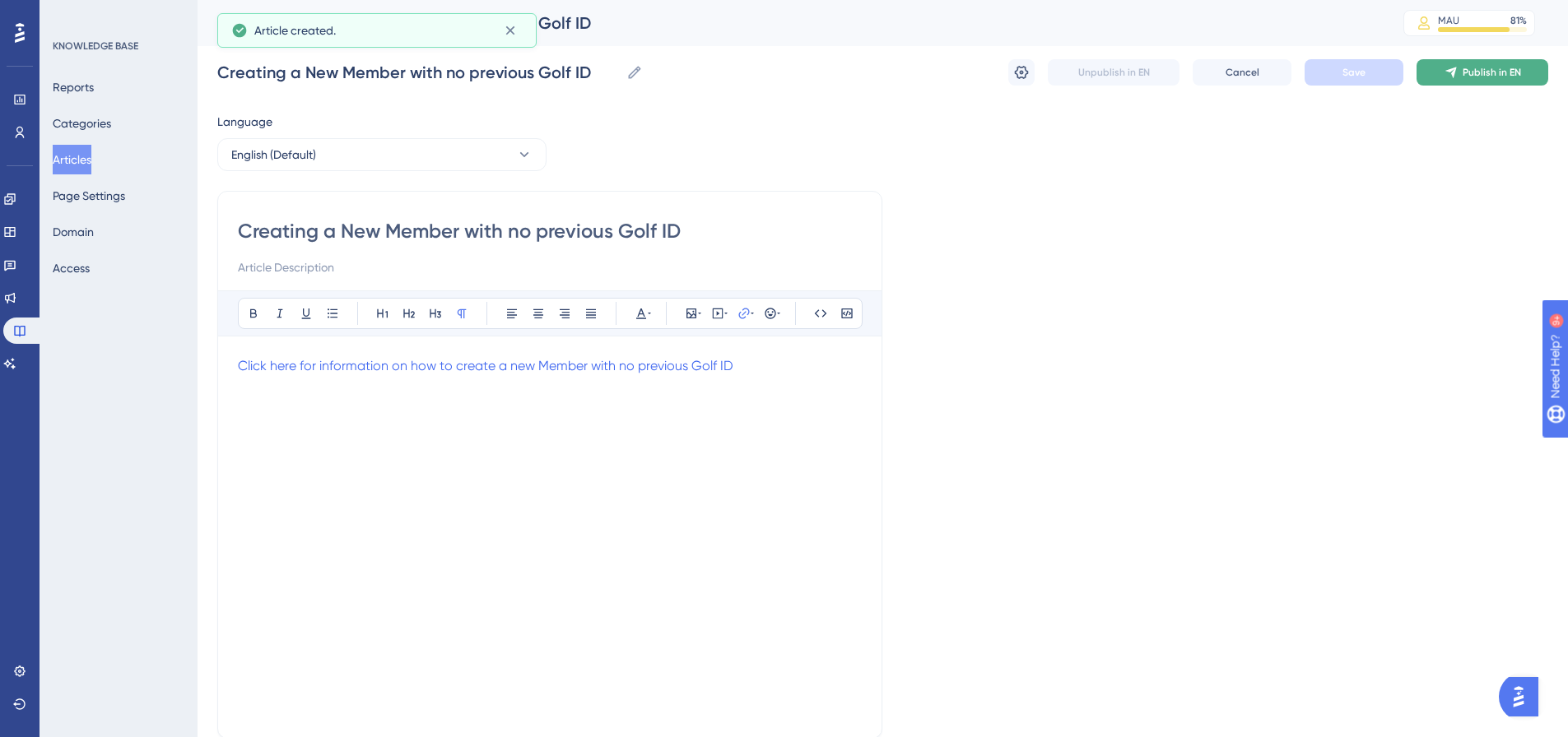
click at [1436, 70] on button "Publish in EN" at bounding box center [1482, 72] width 132 height 26
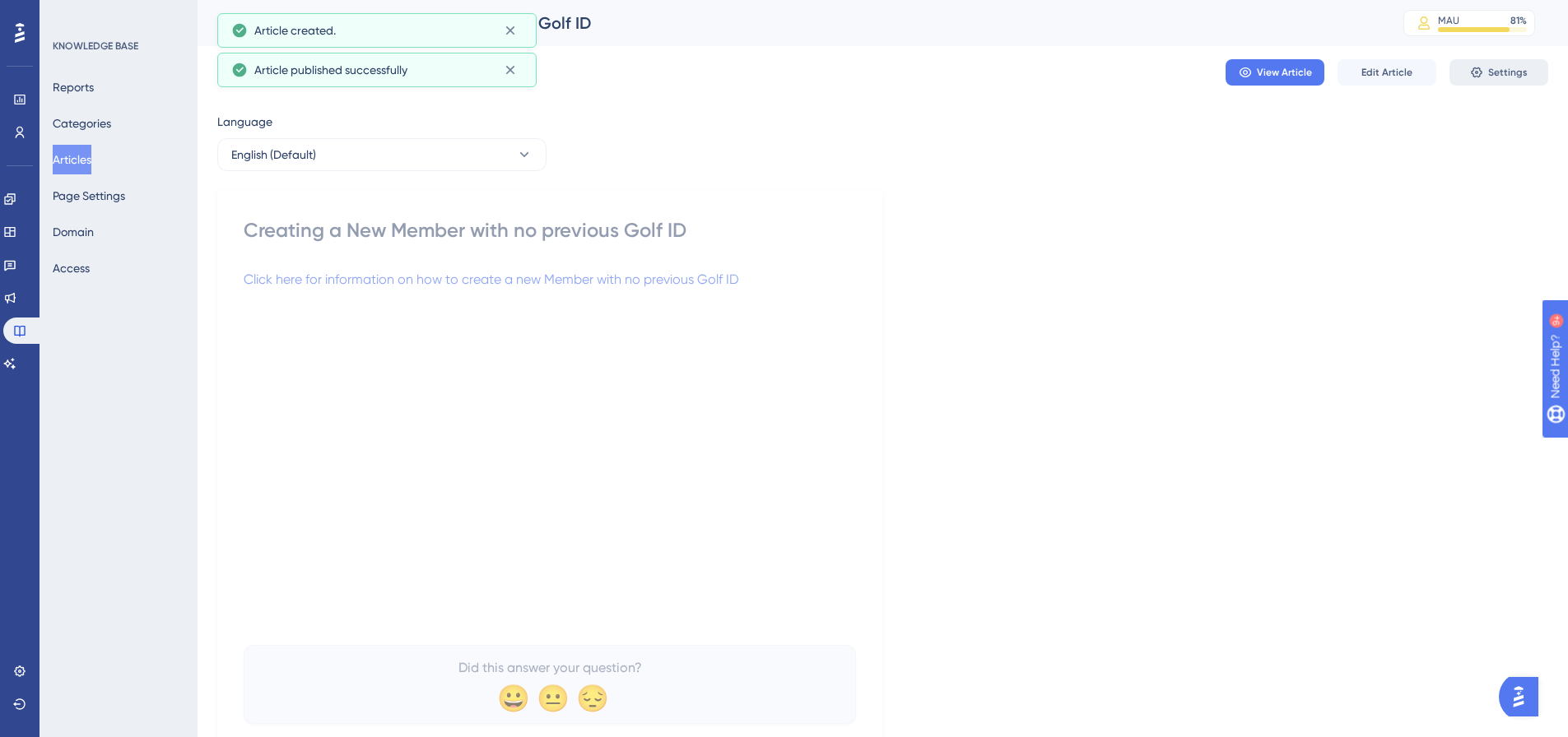
click at [1514, 78] on span "Settings" at bounding box center [1507, 72] width 39 height 13
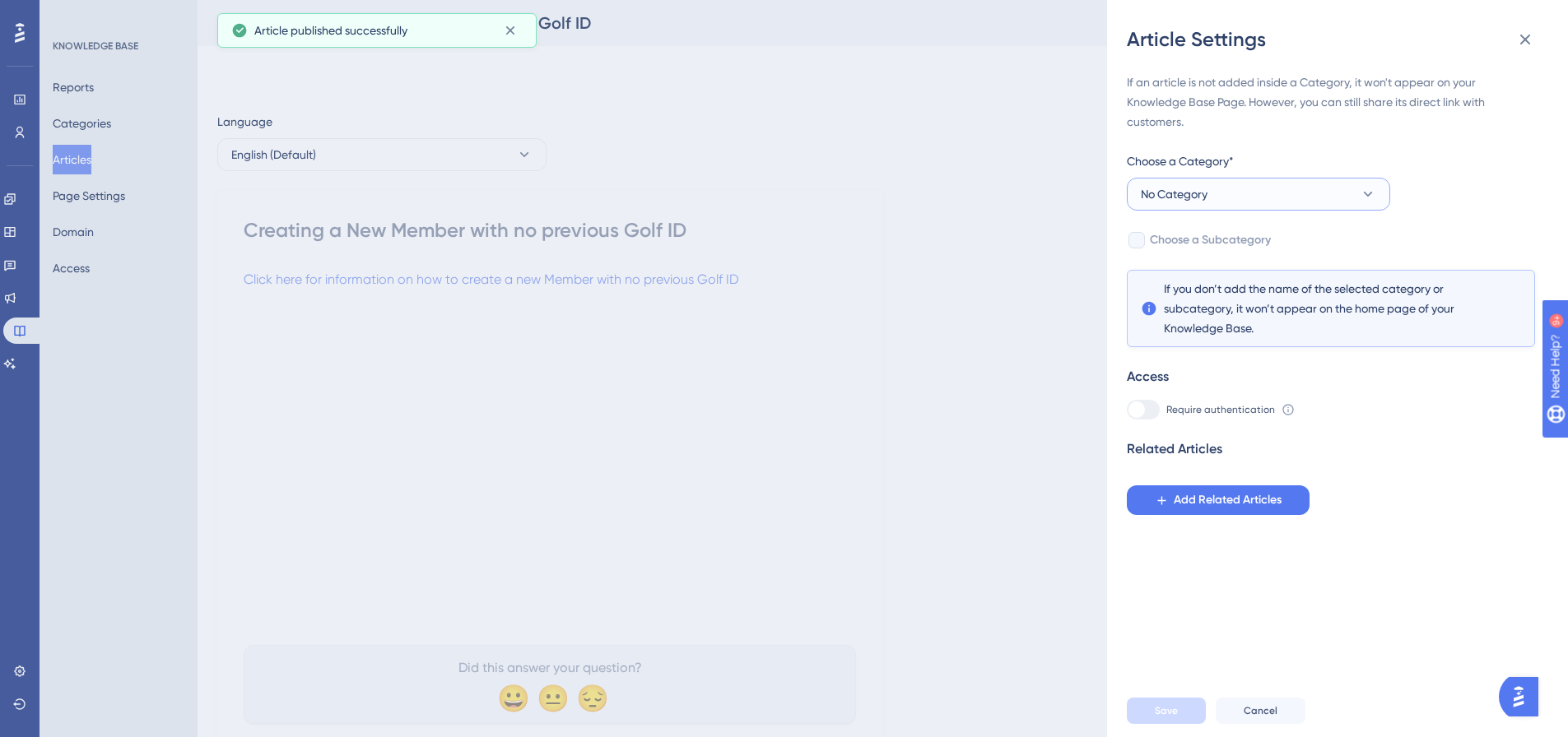
click at [1226, 183] on button "No Category" at bounding box center [1258, 194] width 263 height 33
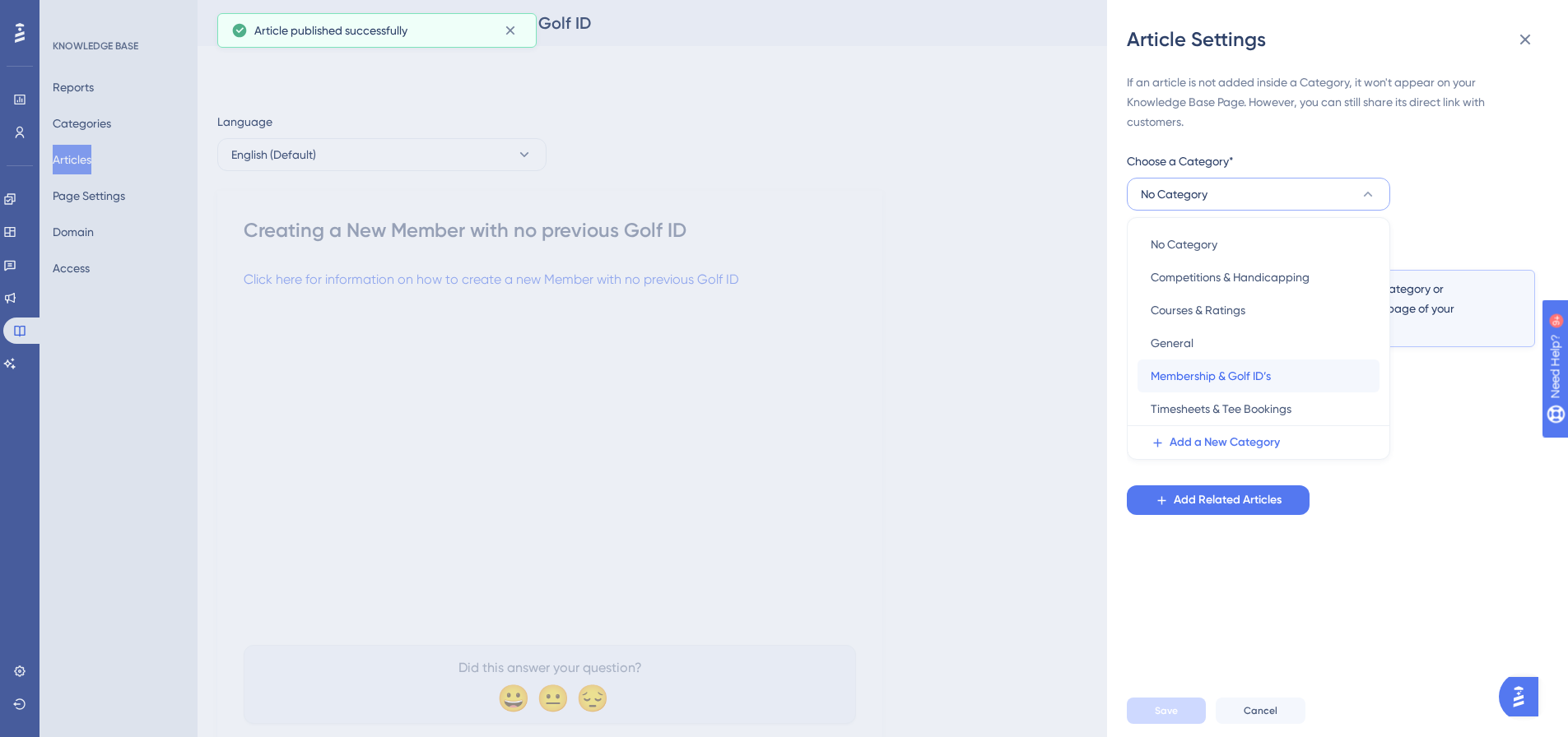
click at [1226, 377] on span "Membership & Golf ID’s" at bounding box center [1211, 375] width 120 height 20
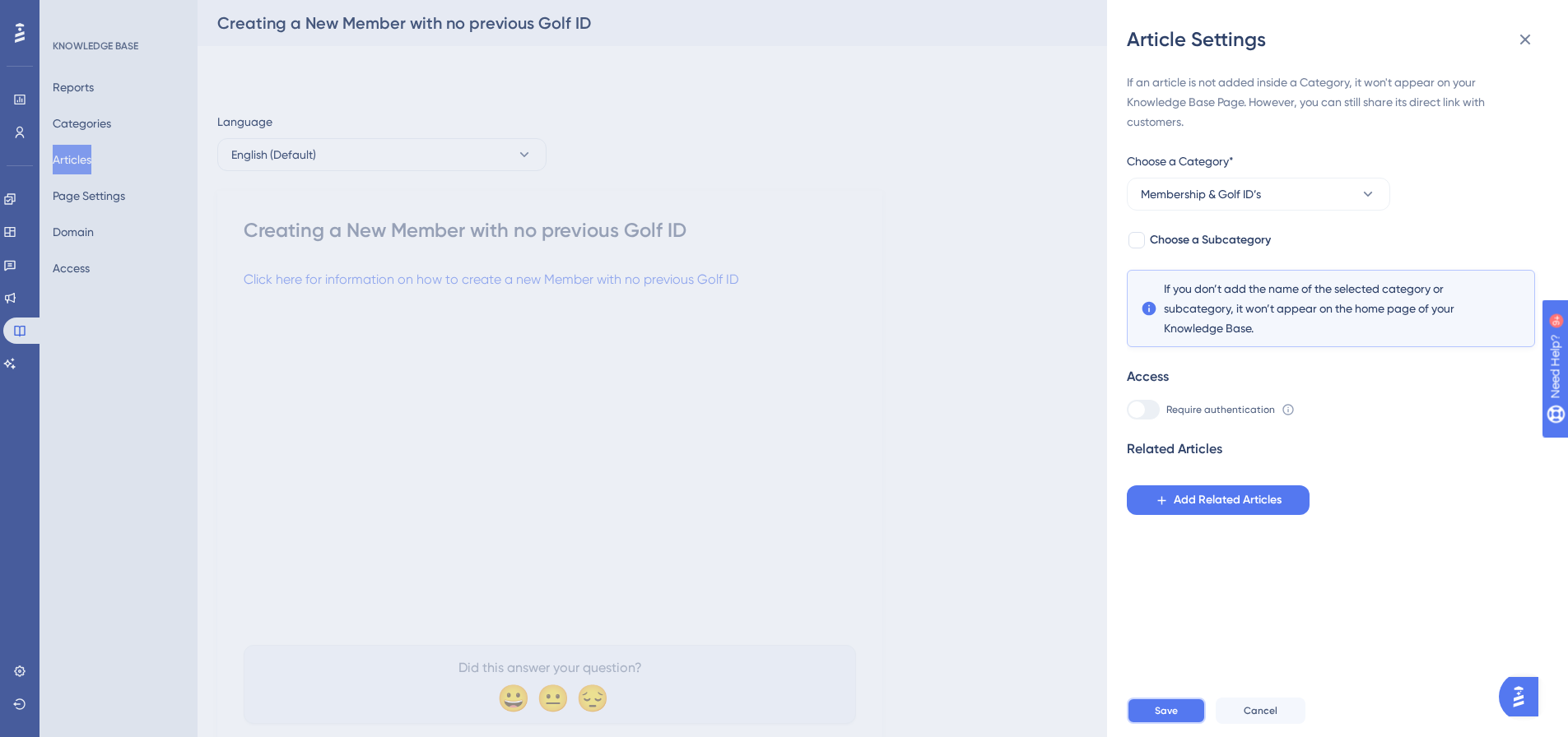
click at [1180, 716] on button "Save" at bounding box center [1166, 711] width 79 height 26
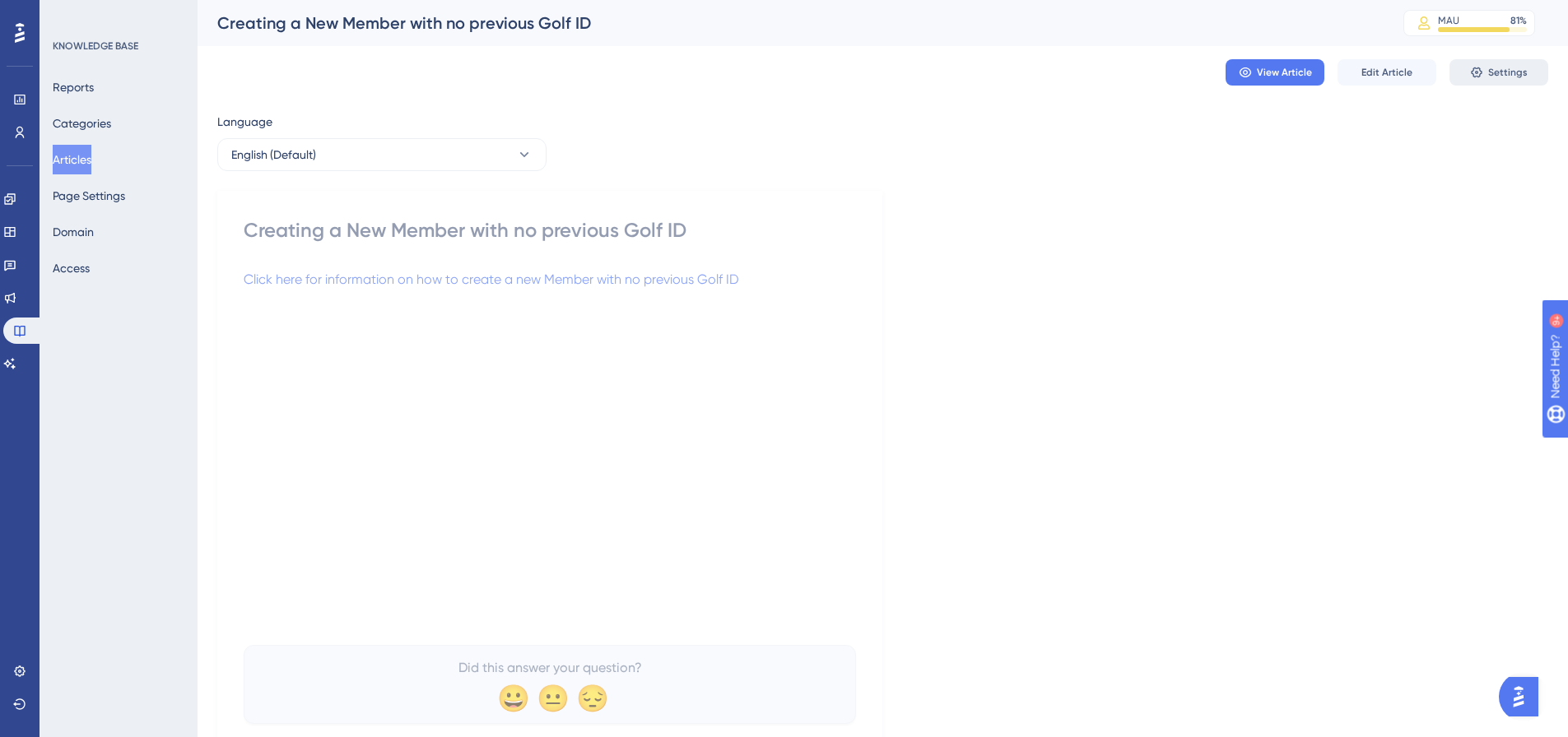
click at [1511, 78] on span "Settings" at bounding box center [1507, 72] width 39 height 13
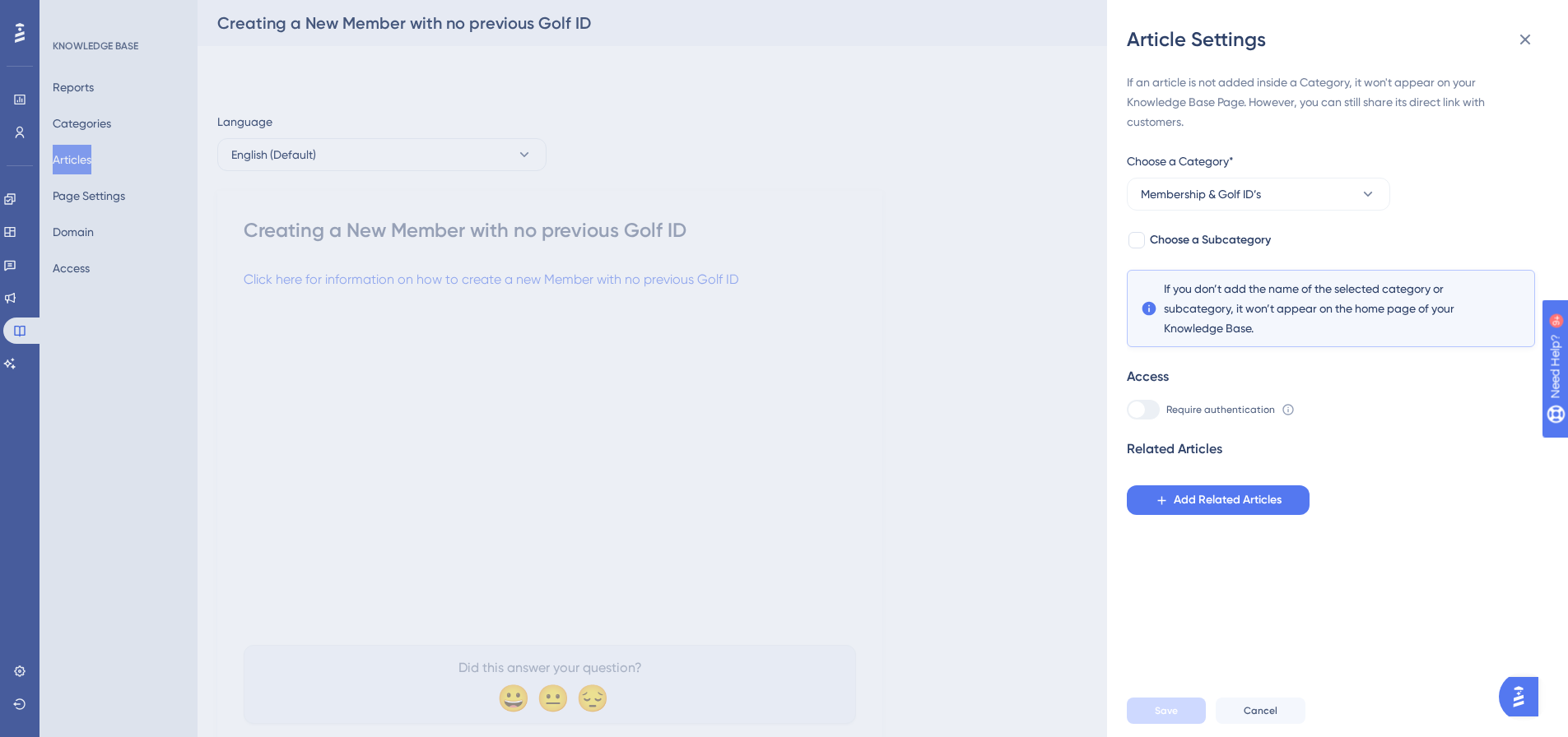
click at [785, 370] on div "Article Settings If an article is not added inside a Category, it won't appear …" at bounding box center [784, 368] width 1568 height 737
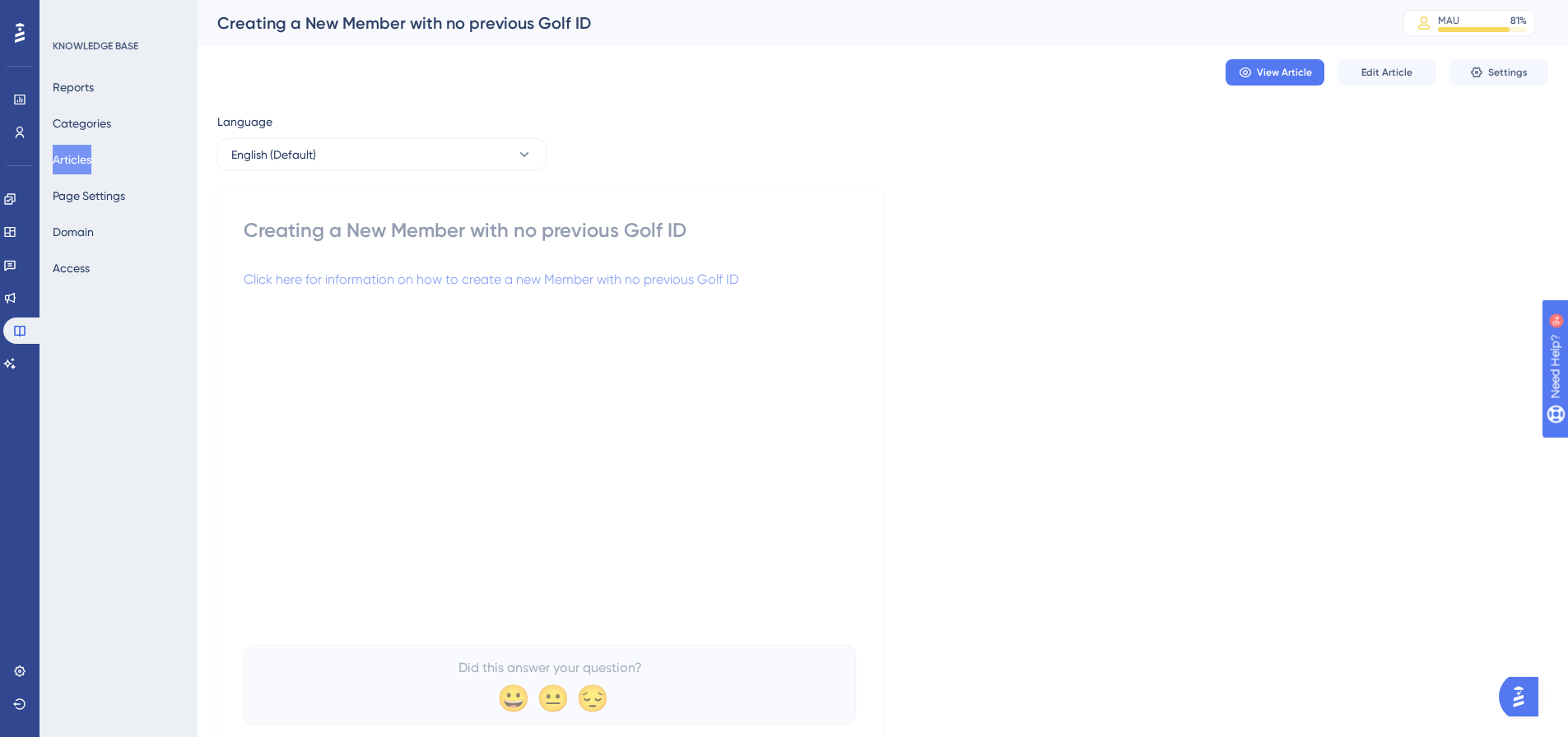
drag, startPoint x: 96, startPoint y: 167, endPoint x: 117, endPoint y: 168, distance: 21.0
click at [91, 167] on button "Articles" at bounding box center [71, 159] width 38 height 30
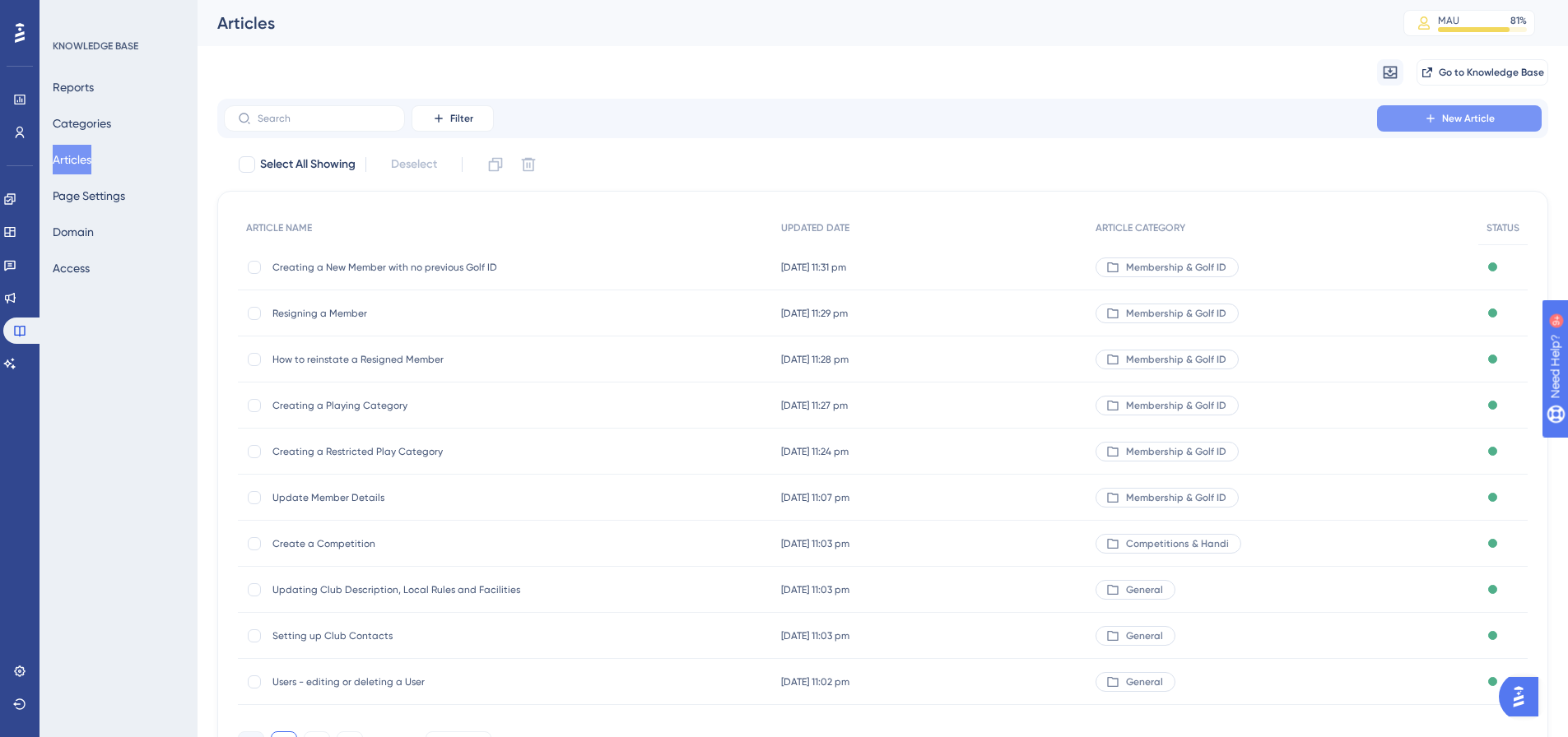
click at [1437, 126] on button "New Article" at bounding box center [1459, 118] width 165 height 26
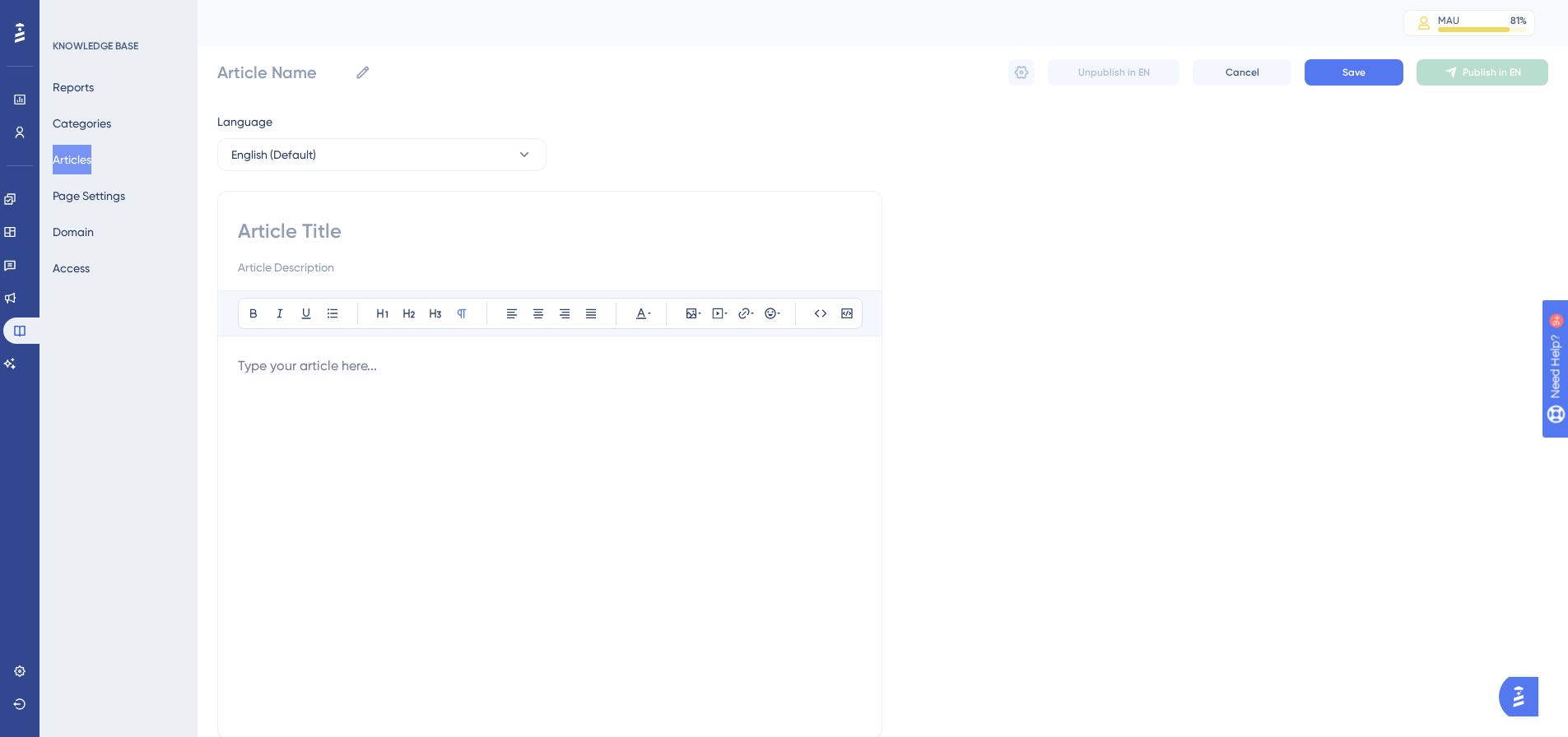
click at [308, 220] on input at bounding box center [550, 231] width 624 height 26
paste input "Home Club Transfer"
type input "Home Club Transfer"
click at [233, 228] on div "Home Club Transfer Bold Italic Underline Bullet Point Heading 1 Heading 2 Headi…" at bounding box center [549, 464] width 665 height 548
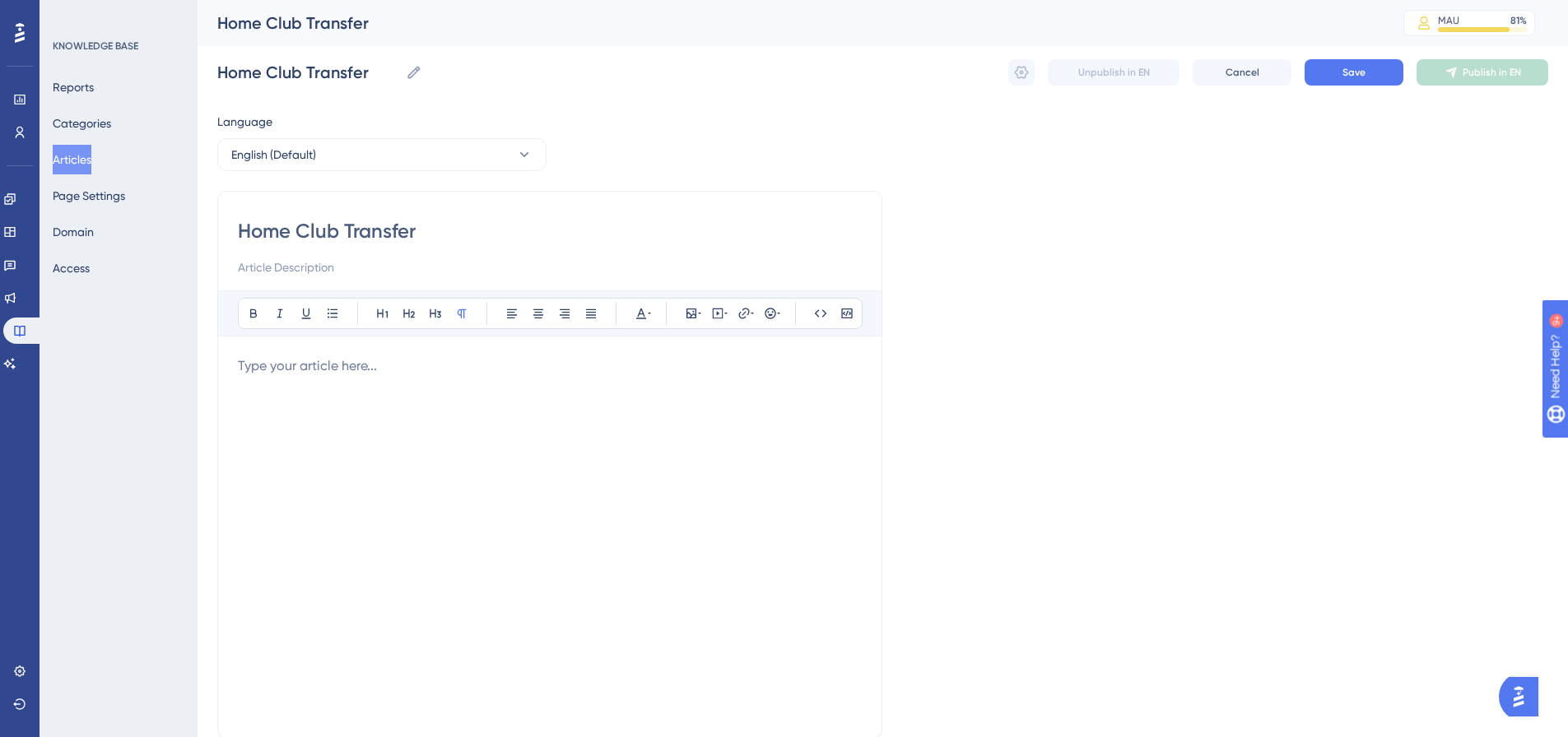
click at [236, 227] on div "Home Club Transfer Bold Italic Underline Bullet Point Heading 1 Heading 2 Headi…" at bounding box center [549, 464] width 665 height 548
click at [243, 233] on input "Home Club Transfer" at bounding box center [550, 231] width 624 height 26
type input "How to perform Home Club Transfer"
type input "How to perform a Home Club Transfer"
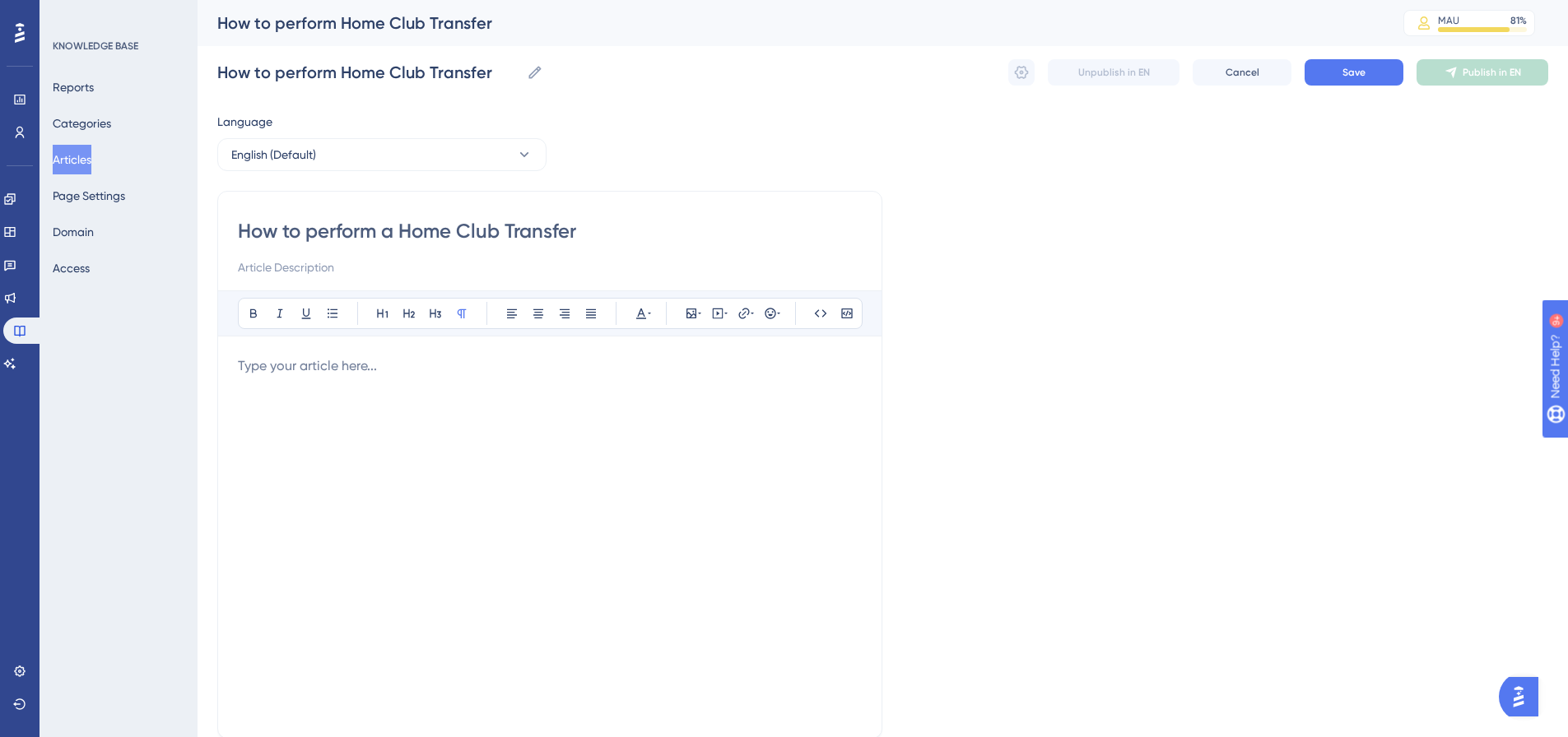
type input "How to perform a Home Club Transfer"
click at [395, 370] on p at bounding box center [550, 366] width 624 height 20
drag, startPoint x: 598, startPoint y: 373, endPoint x: 211, endPoint y: 368, distance: 387.0
click at [211, 368] on div "Performance Users Engagement Widgets Feedback Product Updates Knowledge Base AI…" at bounding box center [882, 432] width 1370 height 864
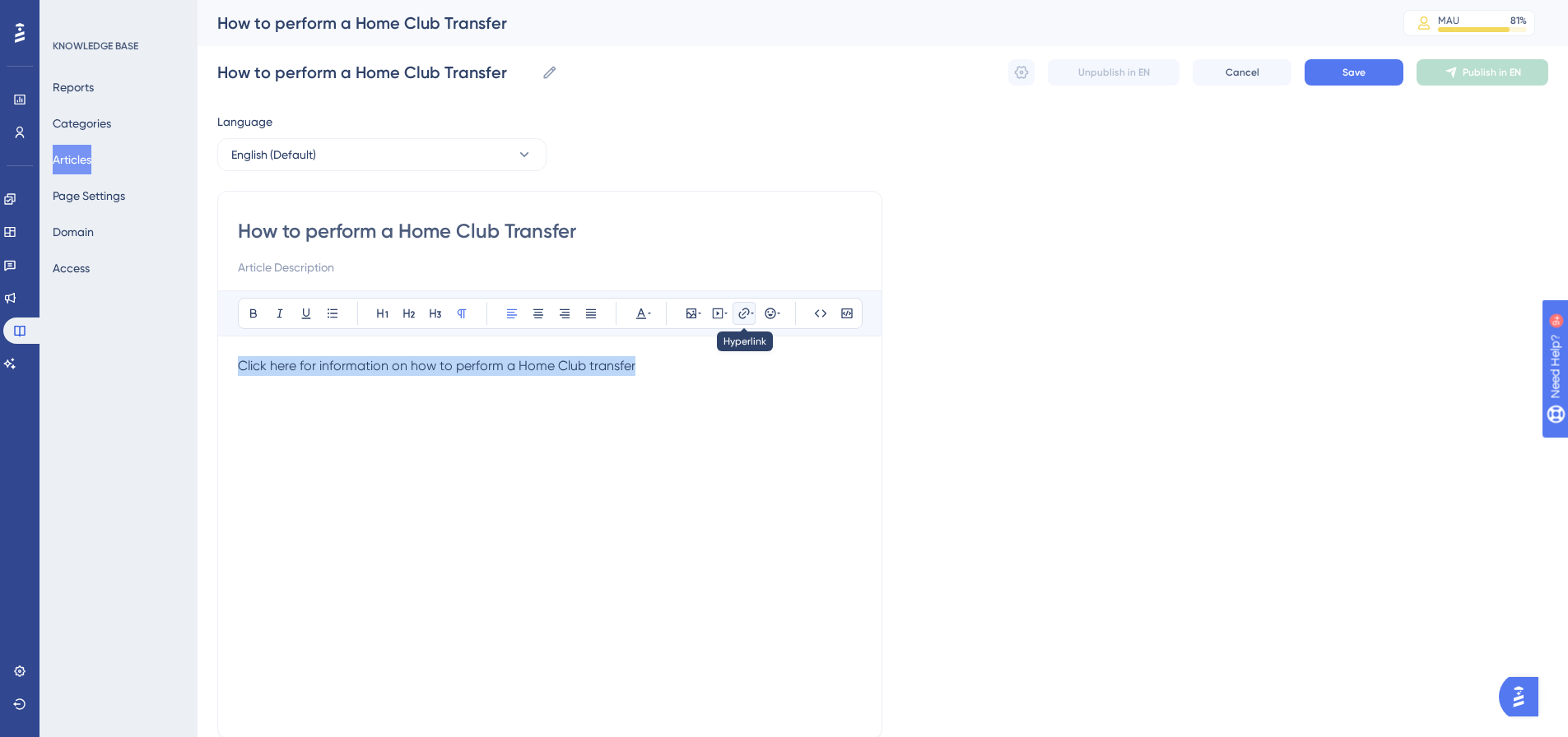
click at [740, 315] on icon at bounding box center [743, 313] width 13 height 13
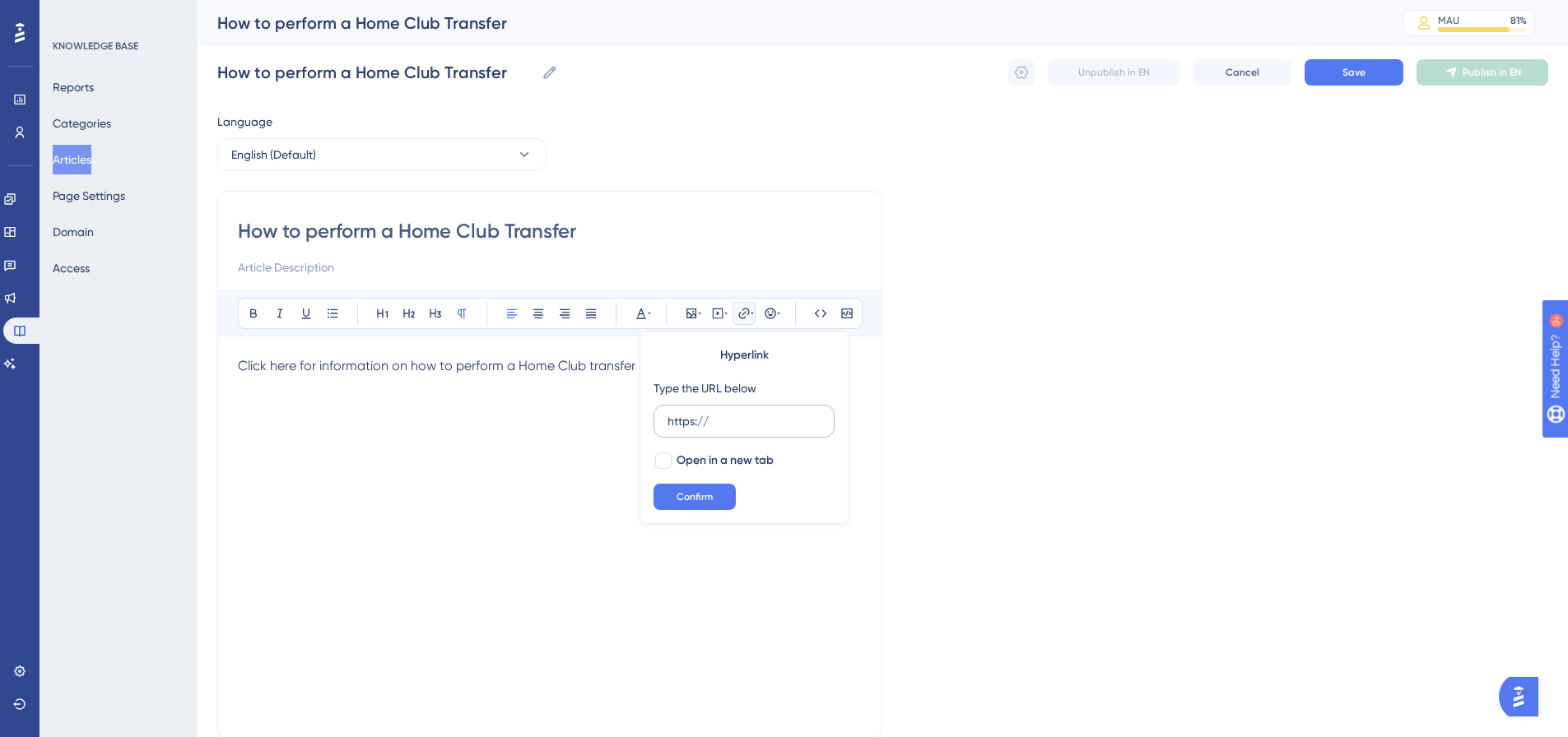
click at [704, 416] on input "https://" at bounding box center [744, 421] width 153 height 18
type input "[URL][DOMAIN_NAME]"
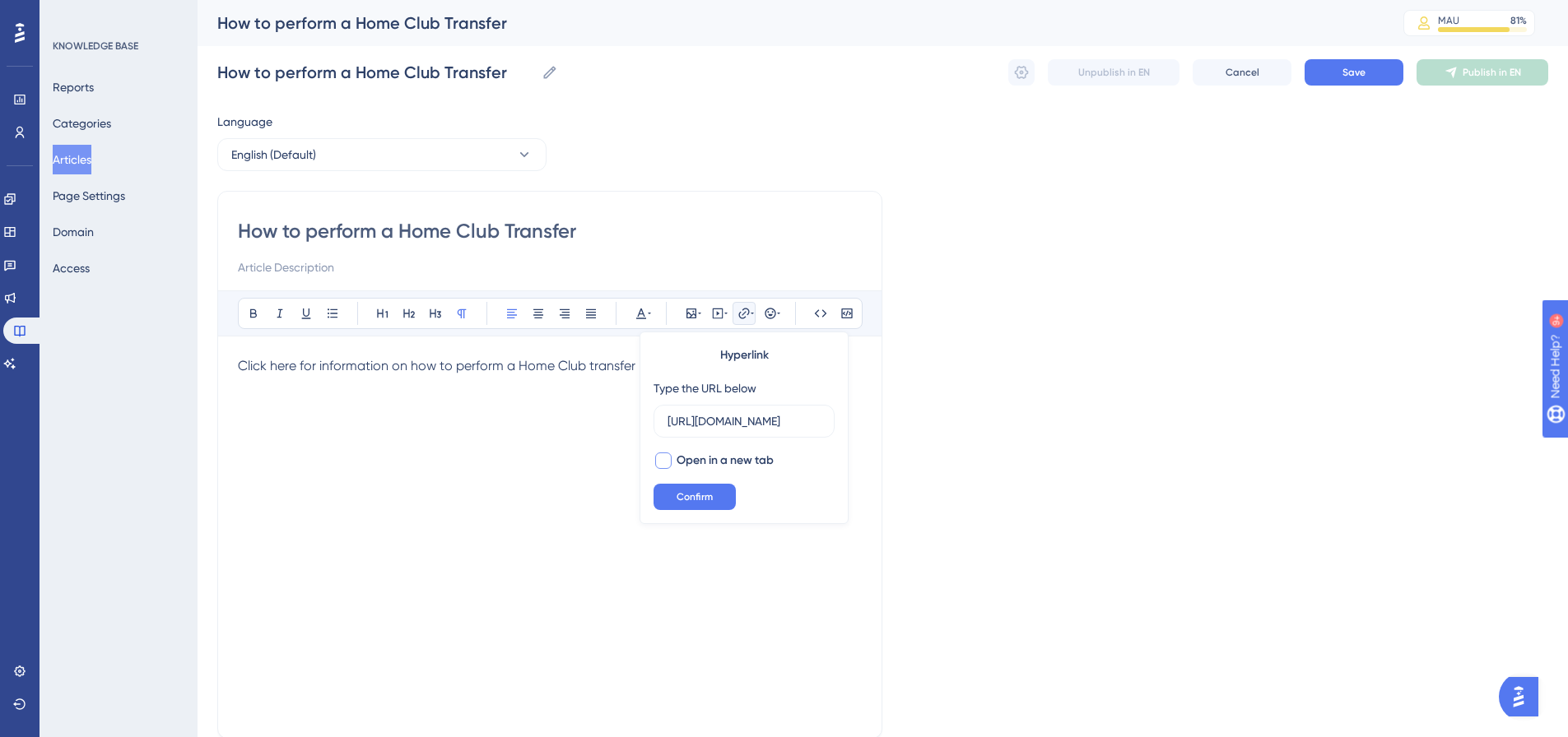
click at [693, 463] on span "Open in a new tab" at bounding box center [725, 461] width 97 height 20
checkbox input "true"
click at [693, 492] on span "Confirm" at bounding box center [695, 497] width 37 height 13
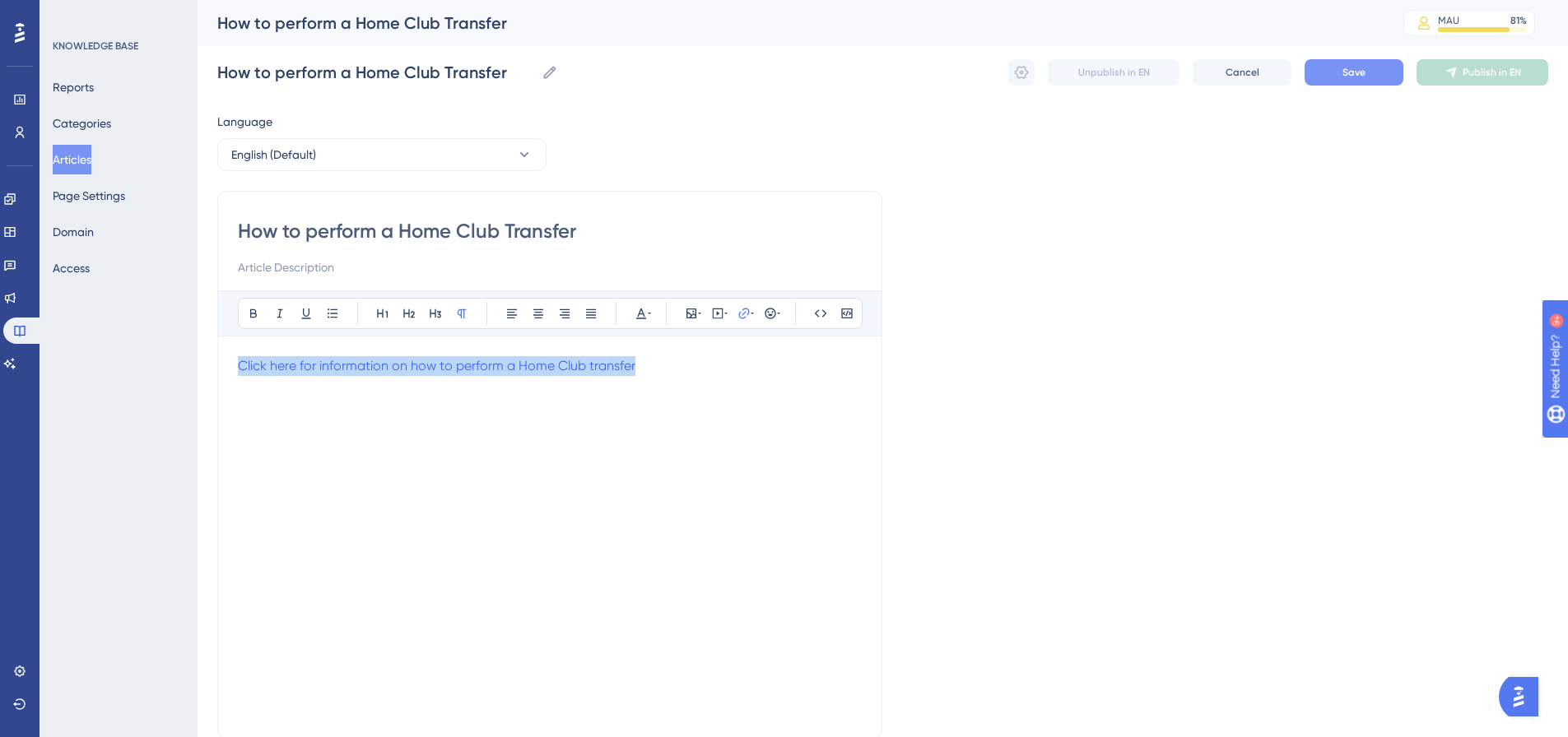
click at [1332, 78] on button "Save" at bounding box center [1353, 72] width 98 height 26
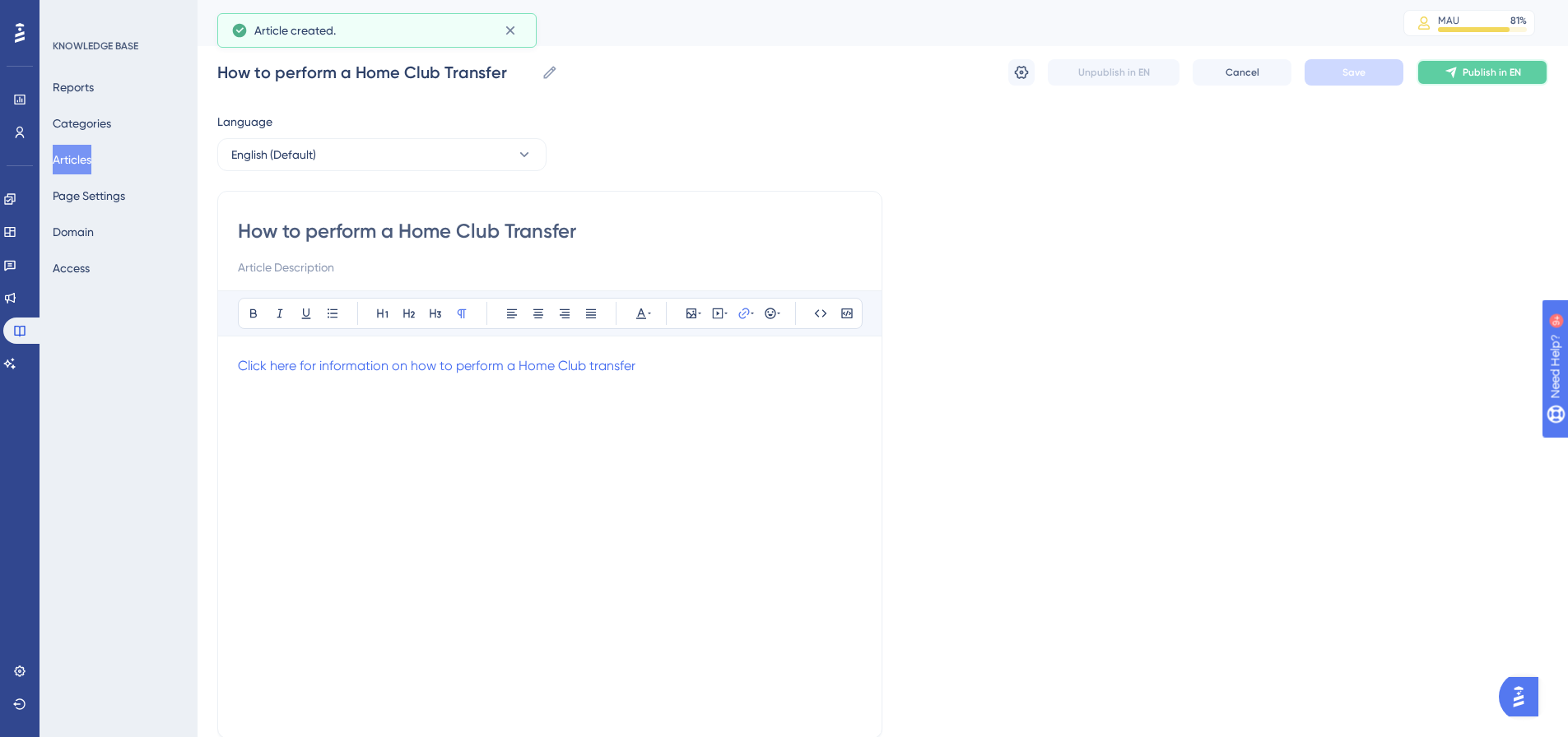
click at [1508, 77] on span "Publish in EN" at bounding box center [1491, 72] width 58 height 13
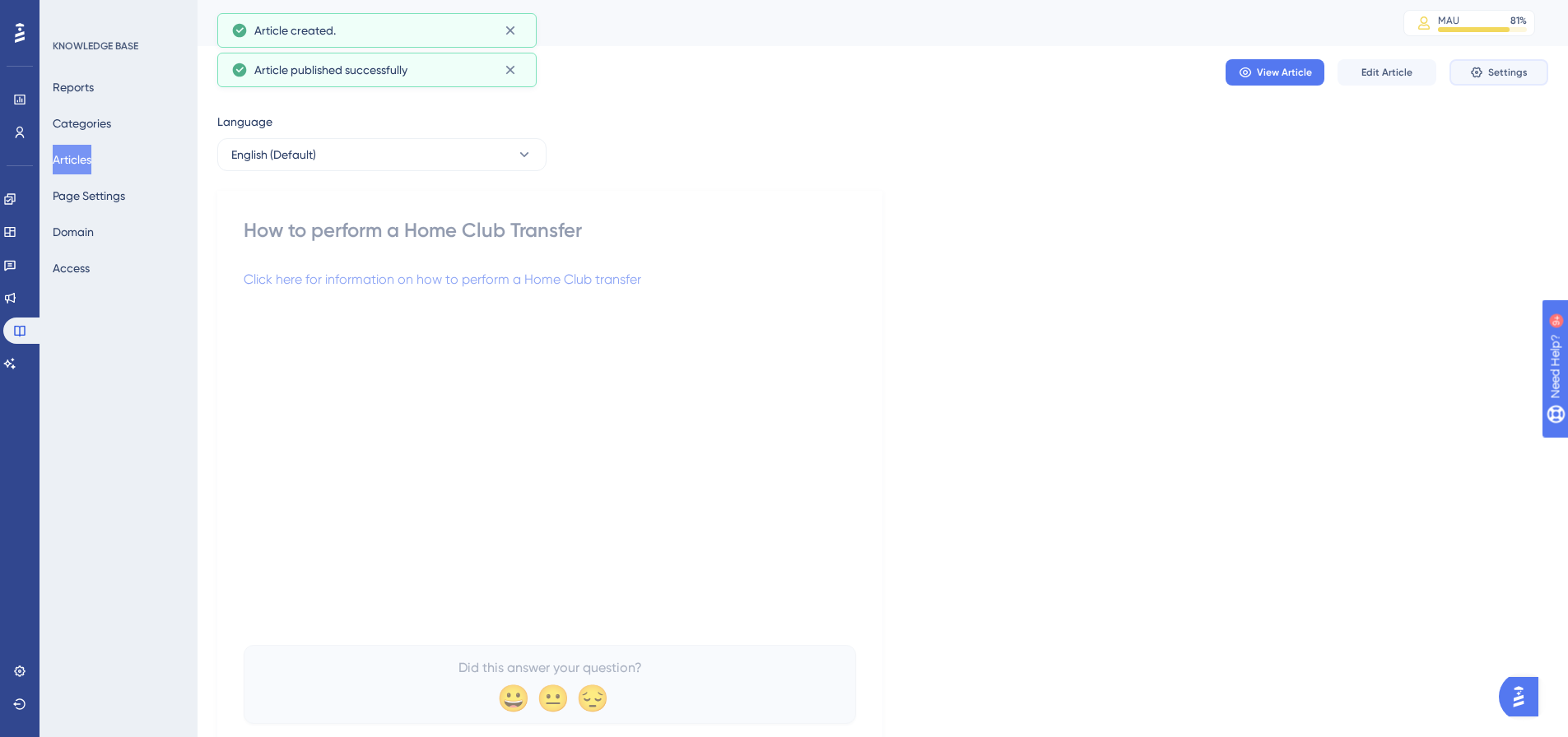
click at [1512, 74] on span "Settings" at bounding box center [1507, 72] width 39 height 13
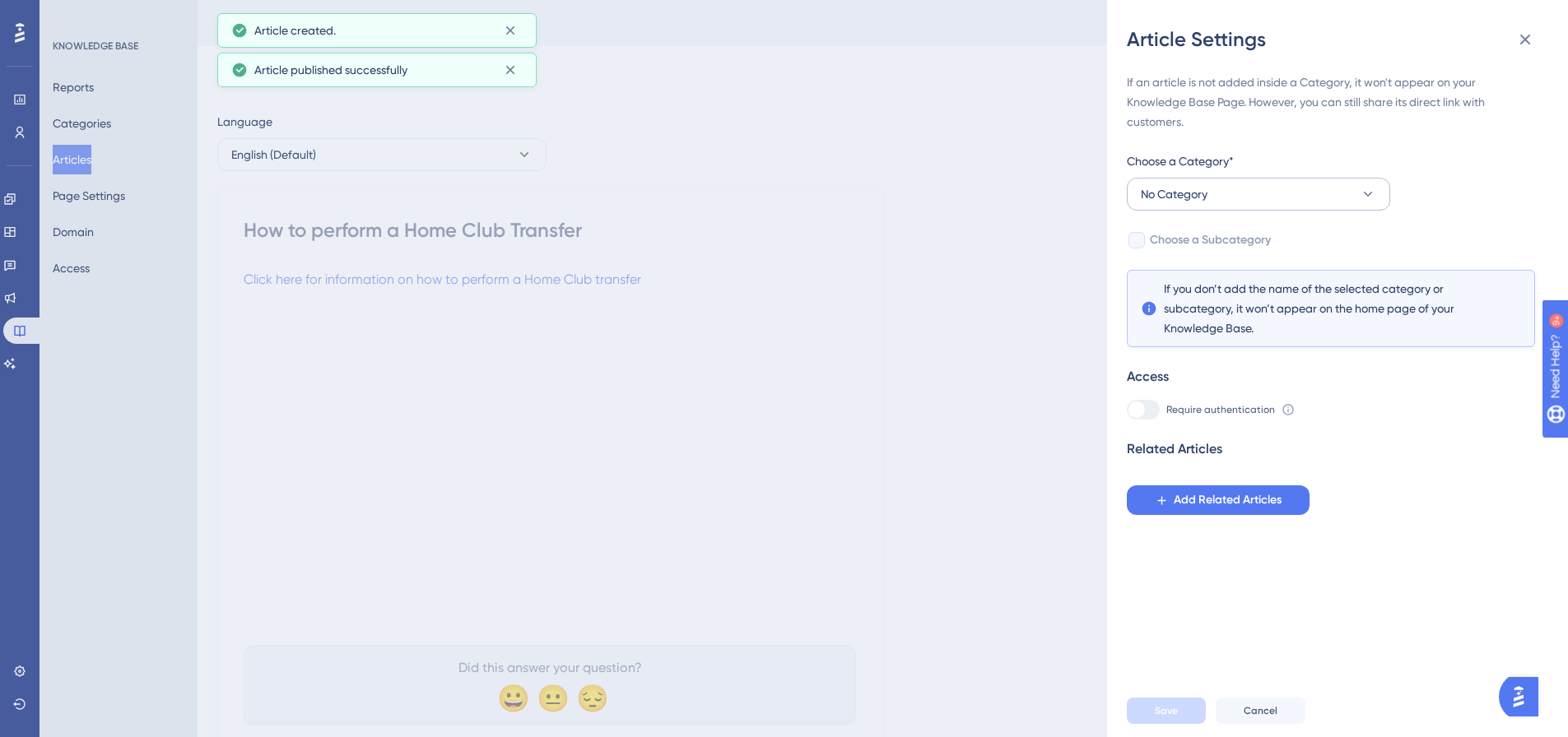
click at [1305, 195] on button "No Category" at bounding box center [1258, 194] width 263 height 33
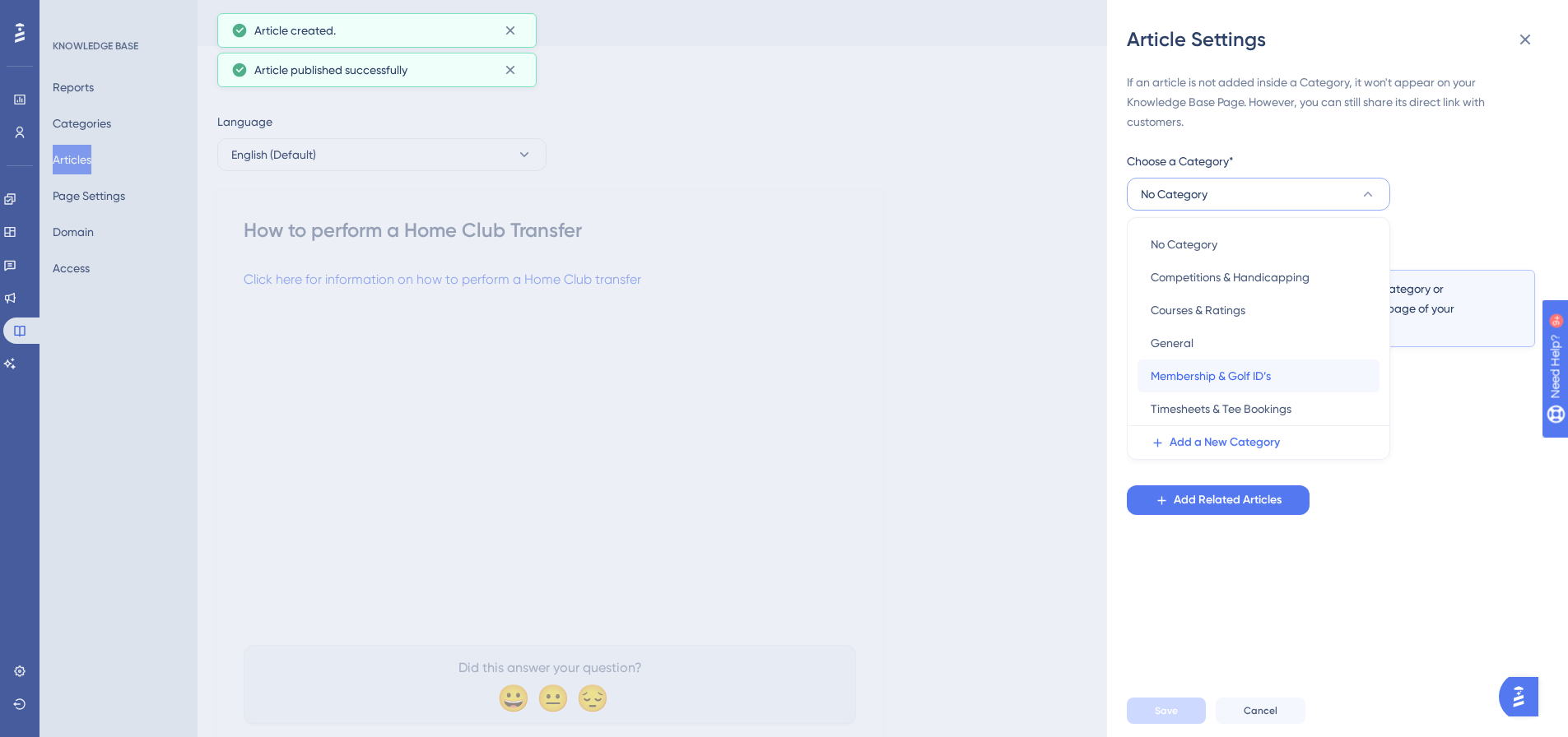
click at [1229, 371] on span "Membership & Golf ID’s" at bounding box center [1211, 375] width 120 height 20
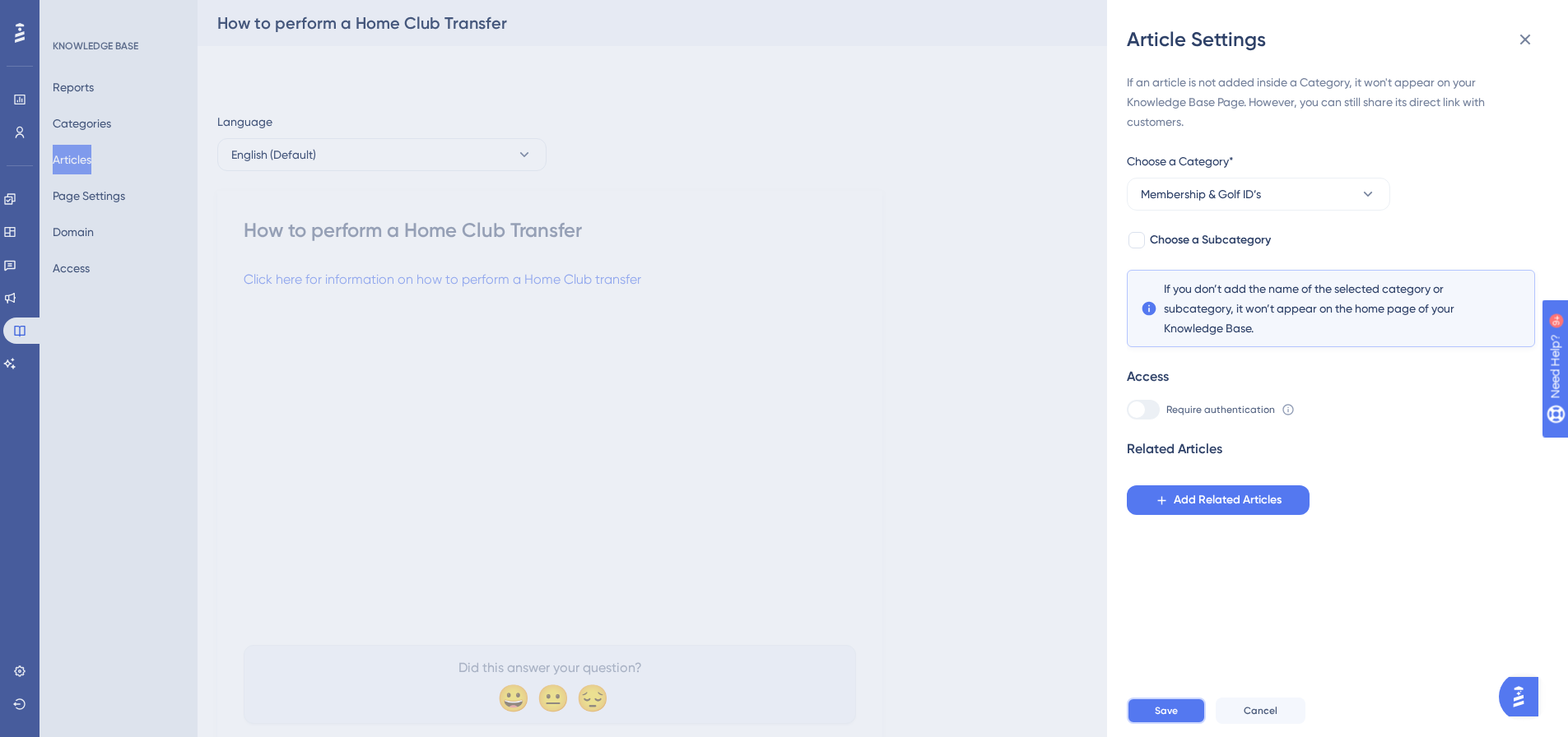
click at [1139, 722] on button "Save" at bounding box center [1166, 711] width 79 height 26
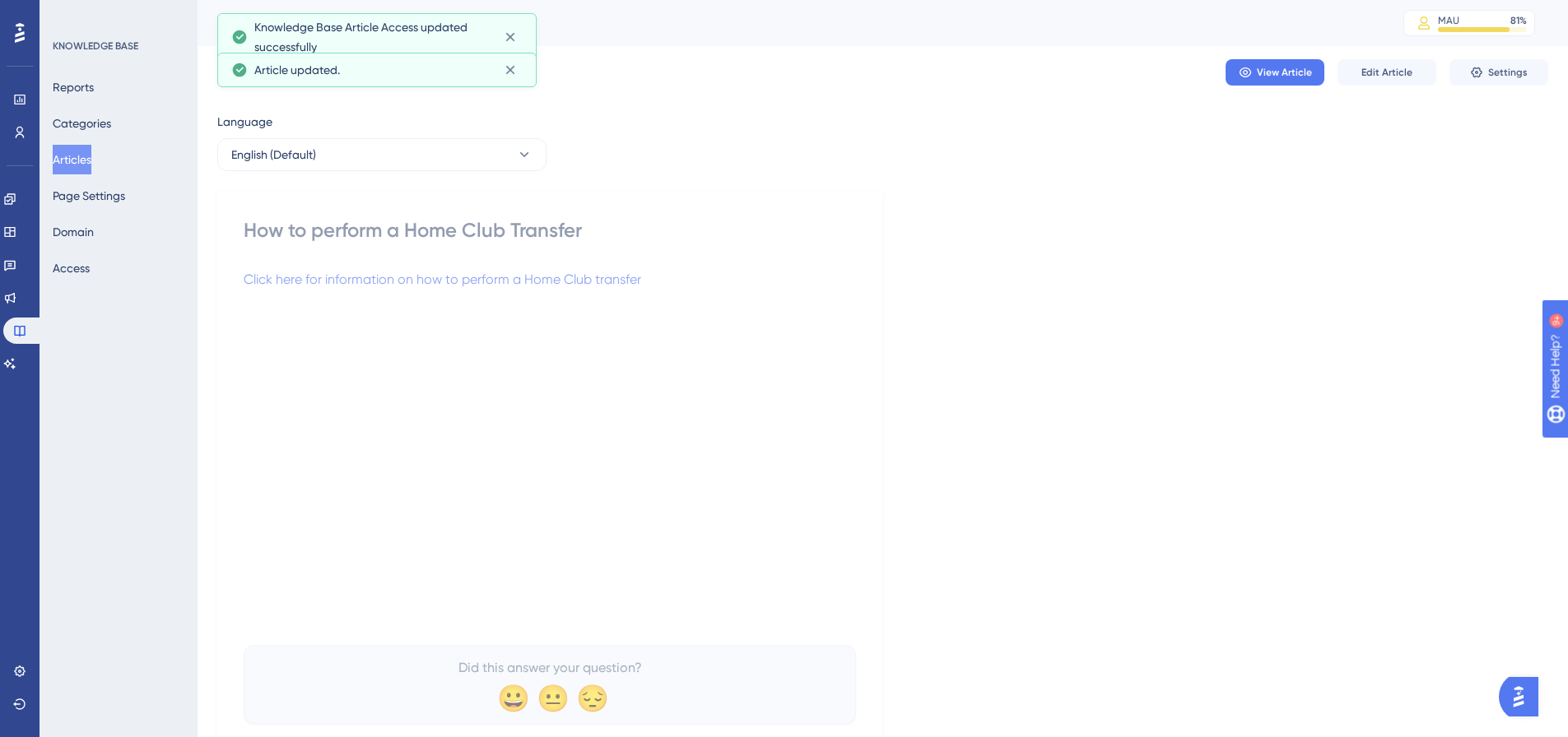
click at [91, 155] on button "Articles" at bounding box center [71, 159] width 38 height 30
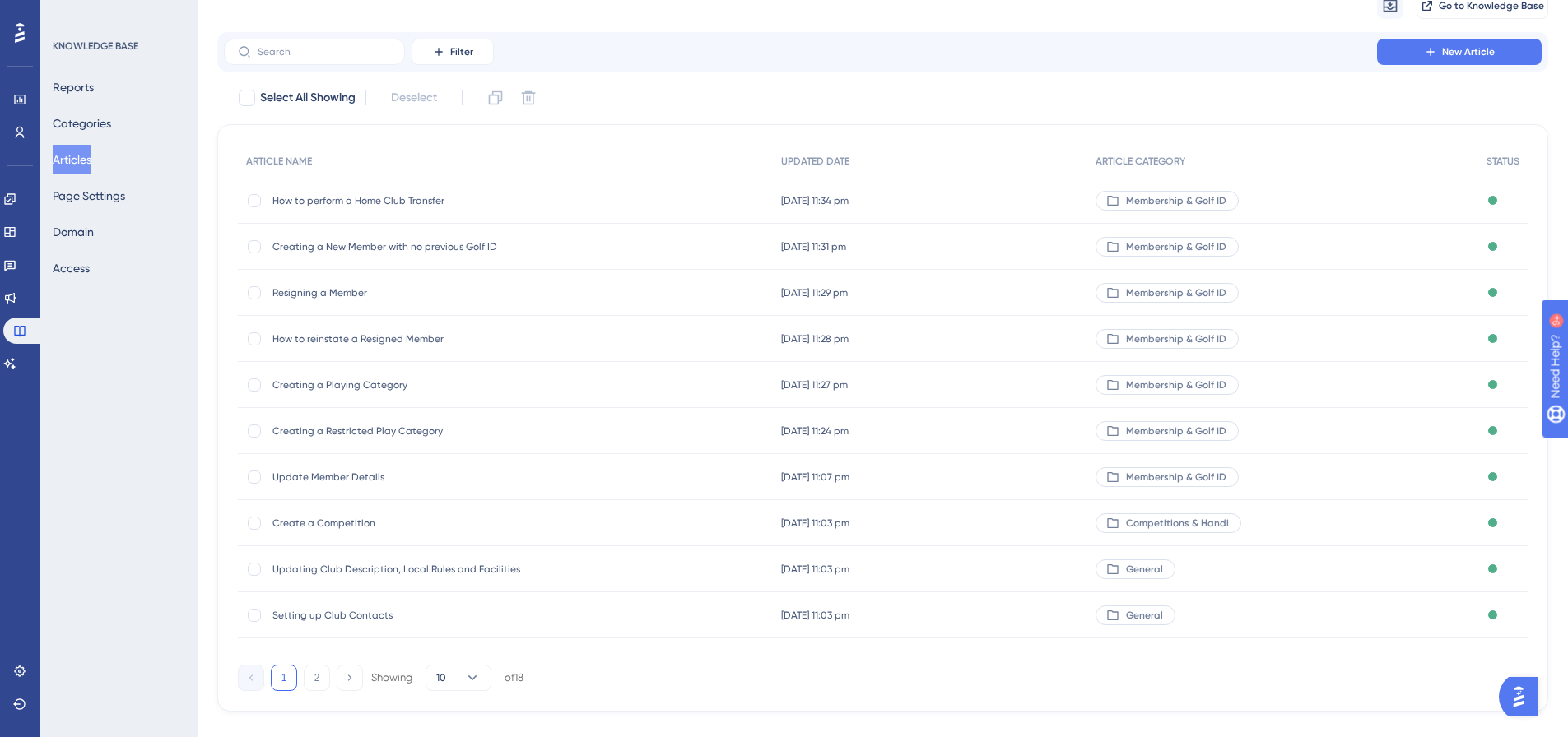
scroll to position [94, 0]
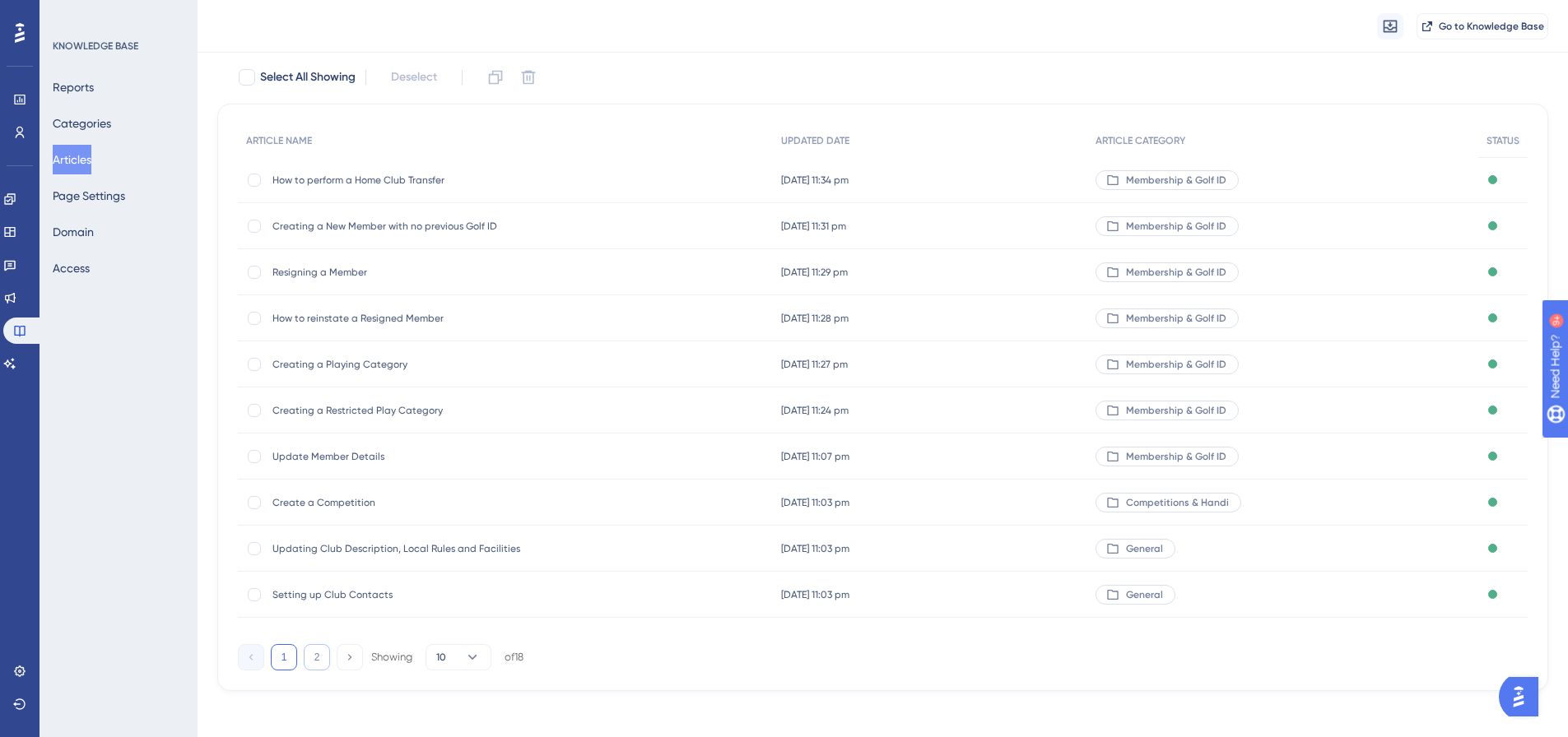
click at [316, 658] on button "2" at bounding box center [317, 658] width 26 height 26
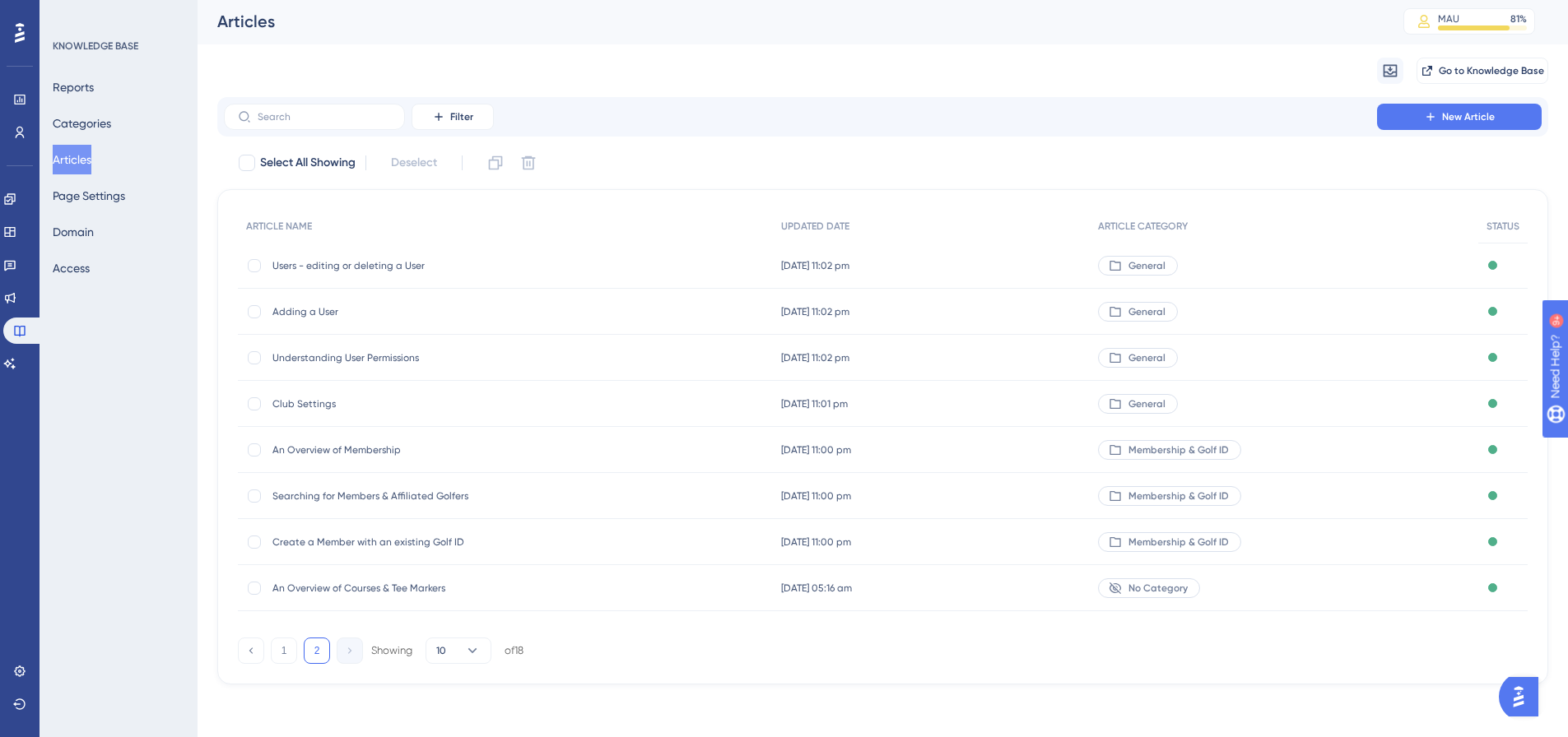
scroll to position [0, 0]
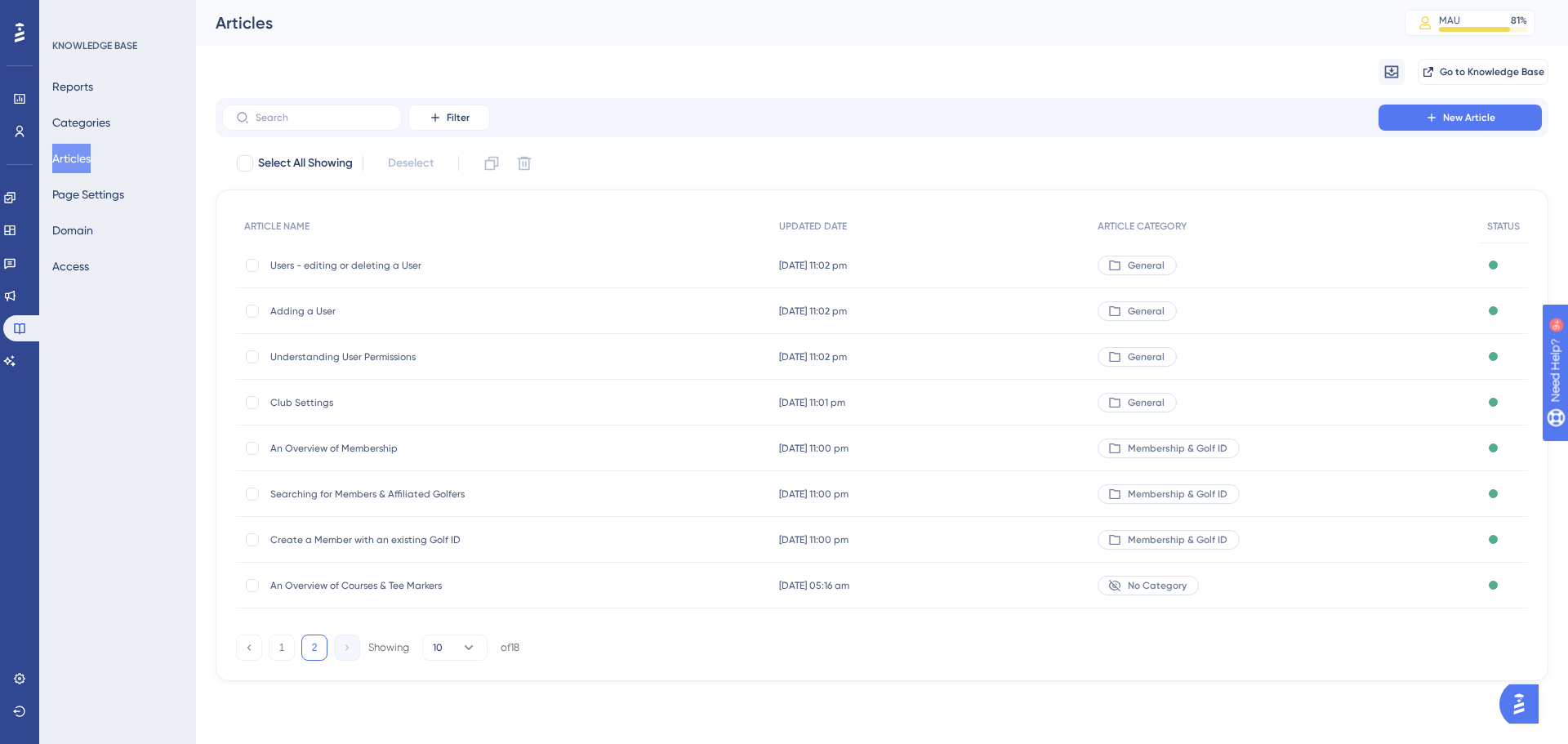
click at [1180, 587] on span "No Category" at bounding box center [1157, 585] width 59 height 13
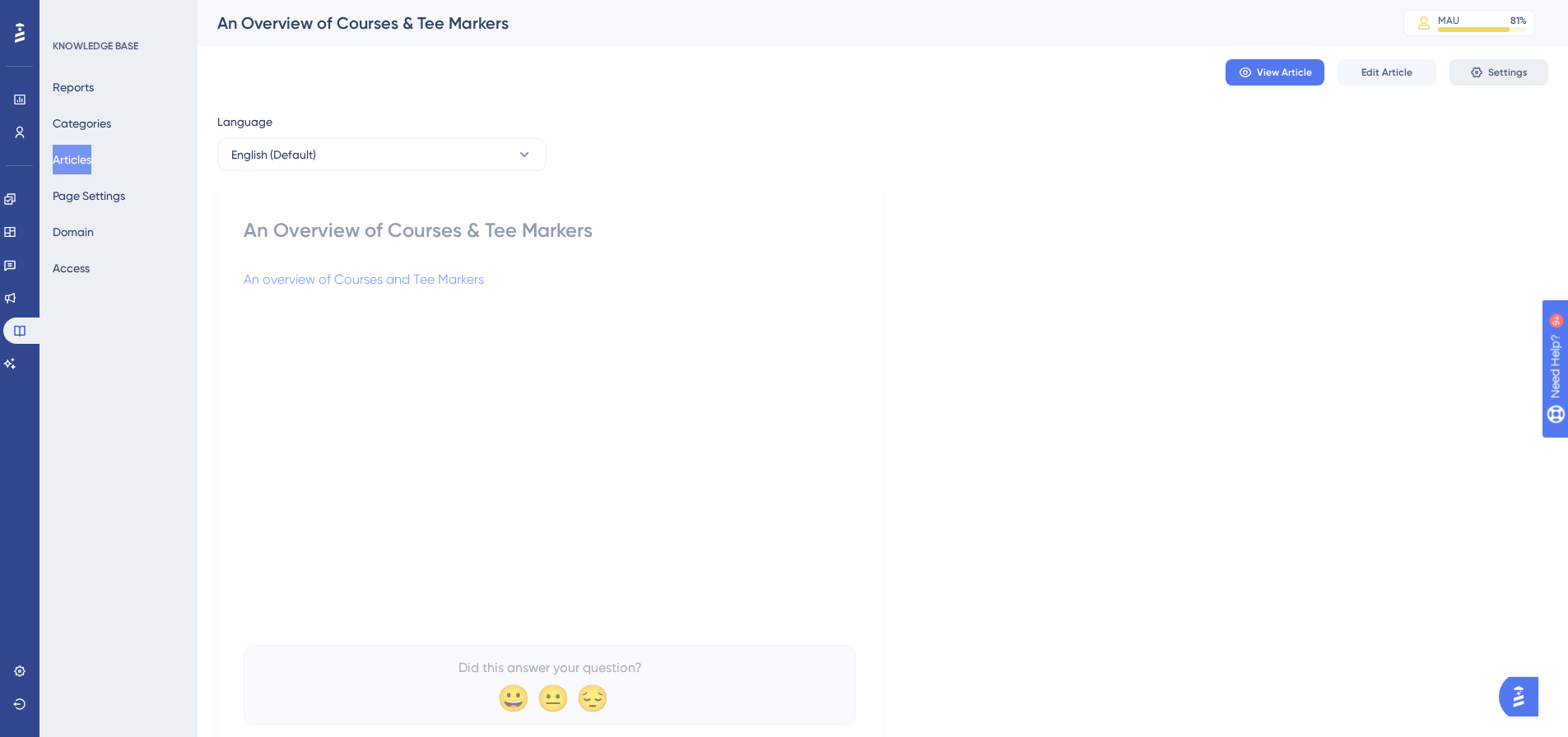
click at [1531, 77] on button "Settings" at bounding box center [1498, 72] width 98 height 26
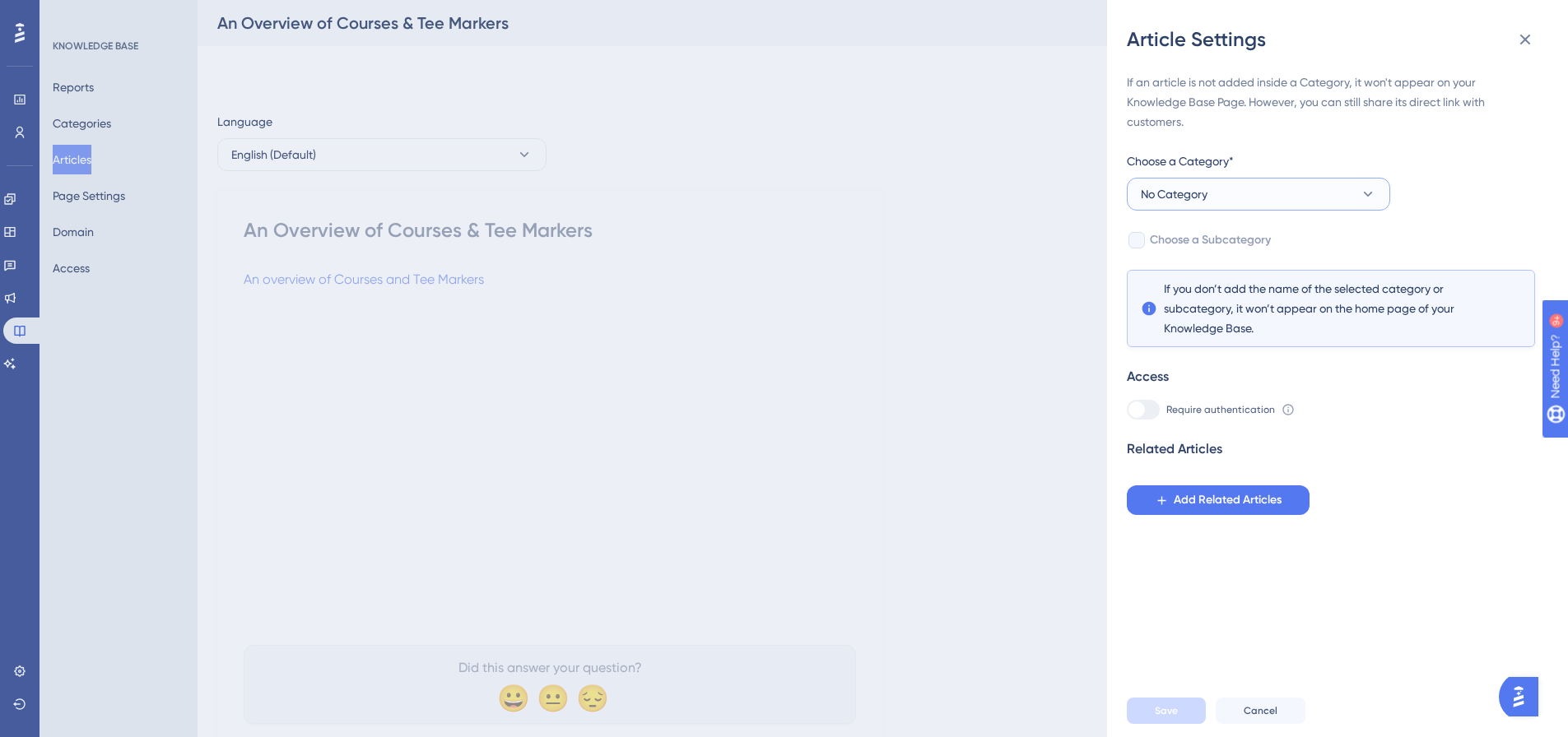
click at [1251, 188] on button "No Category" at bounding box center [1258, 194] width 263 height 33
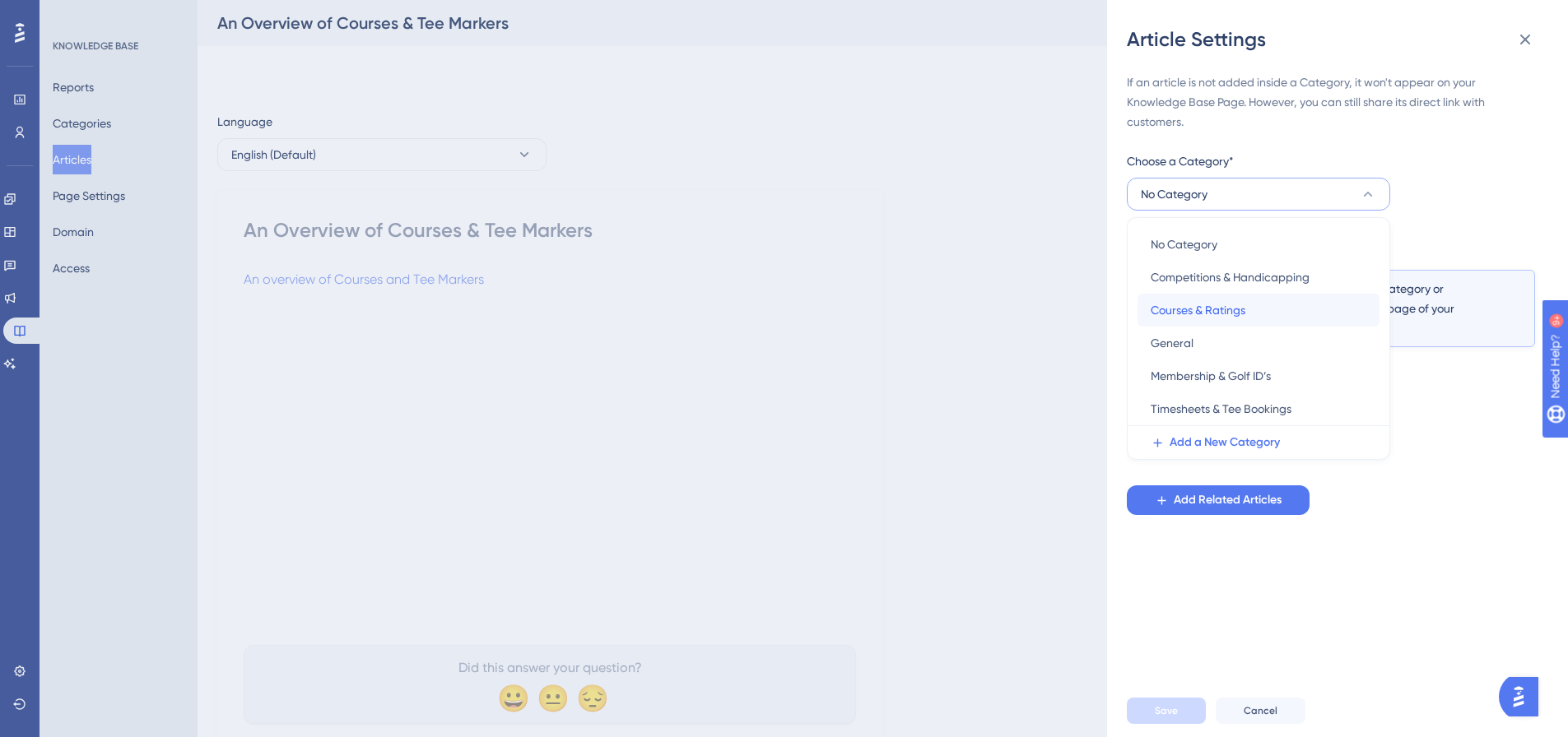
click at [1214, 312] on span "Courses & Ratings" at bounding box center [1198, 310] width 95 height 20
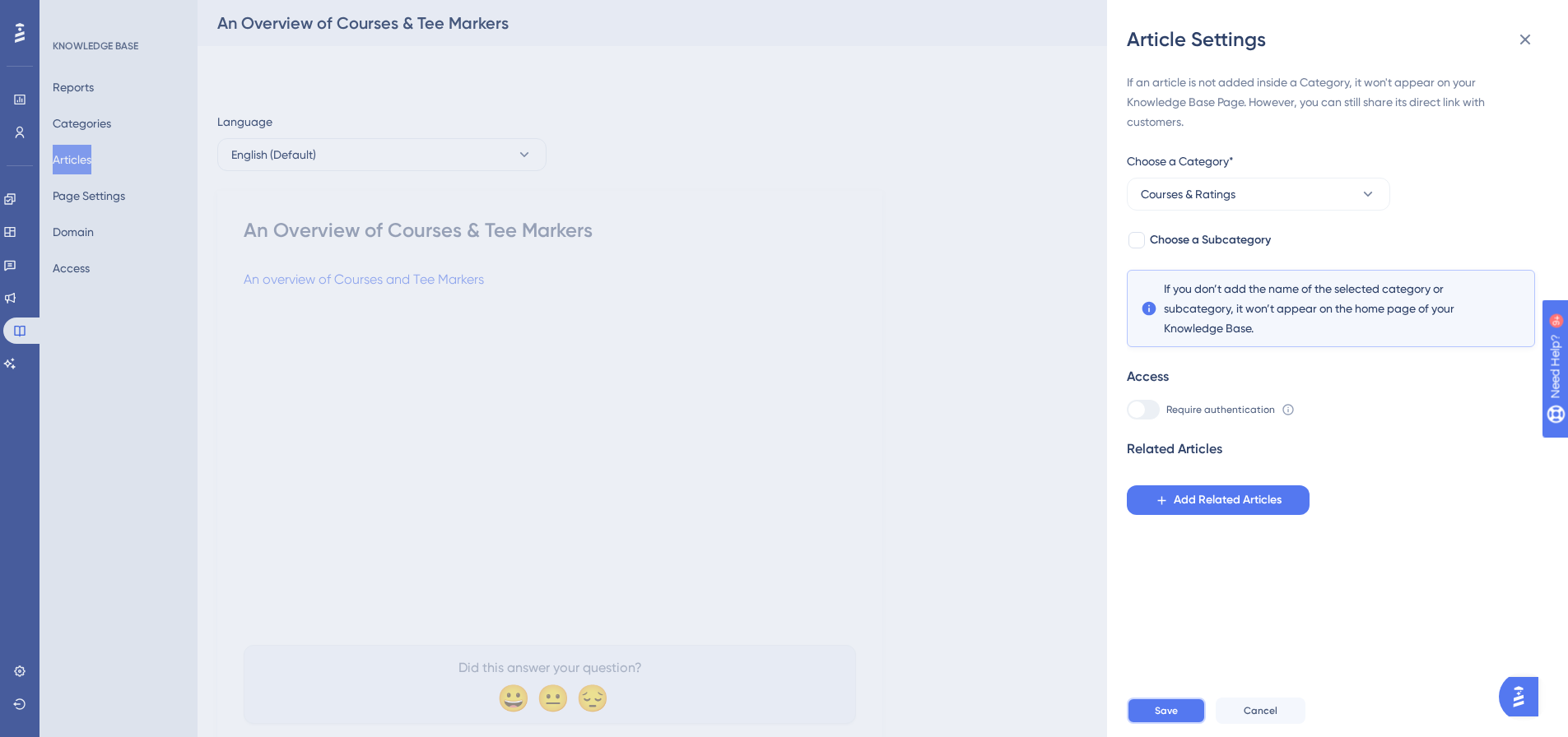
click at [1172, 718] on span "Save" at bounding box center [1166, 711] width 23 height 13
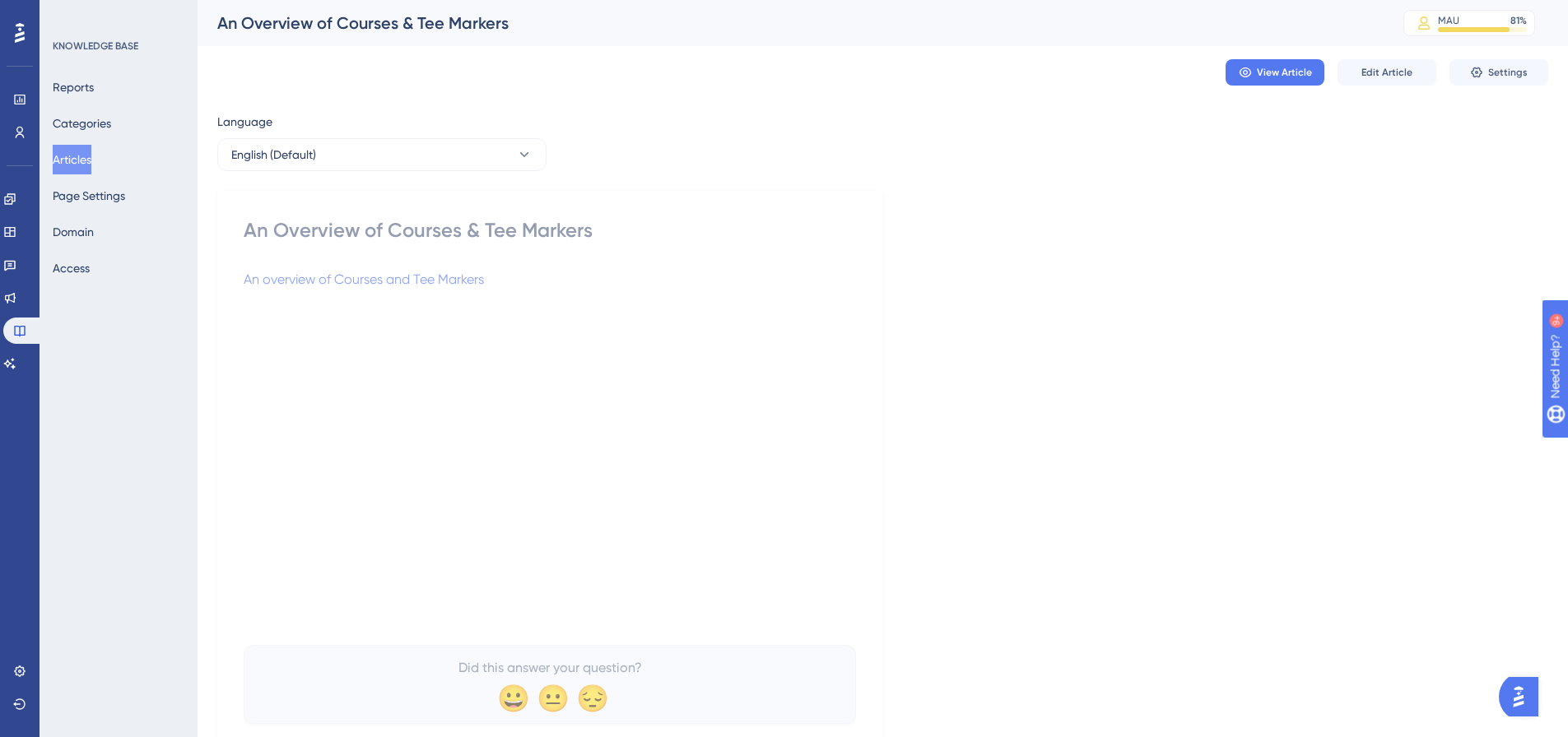
click at [84, 161] on button "Articles" at bounding box center [71, 159] width 38 height 30
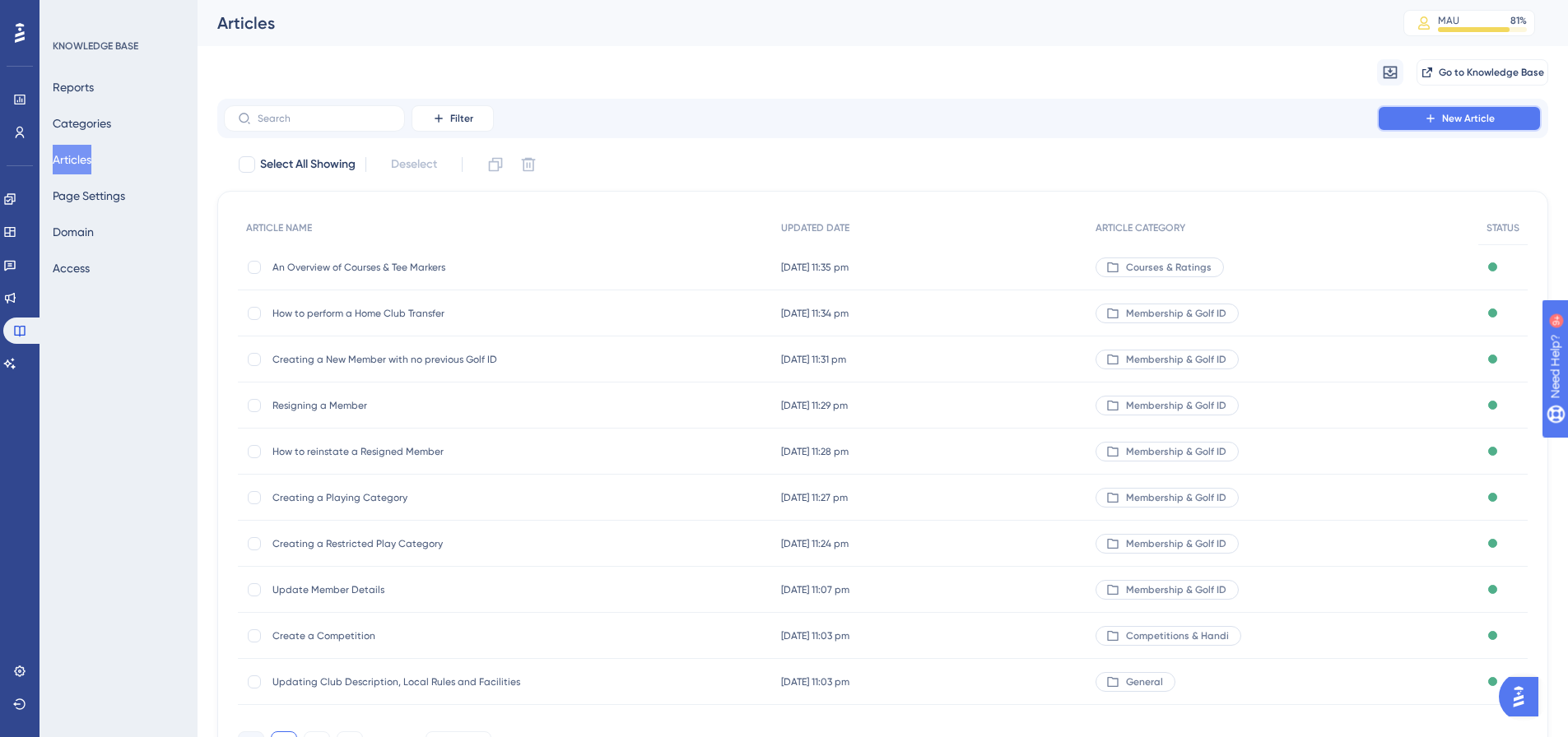
drag, startPoint x: 1461, startPoint y: 107, endPoint x: 1452, endPoint y: 111, distance: 9.8
click at [1461, 107] on button "New Article" at bounding box center [1459, 118] width 165 height 26
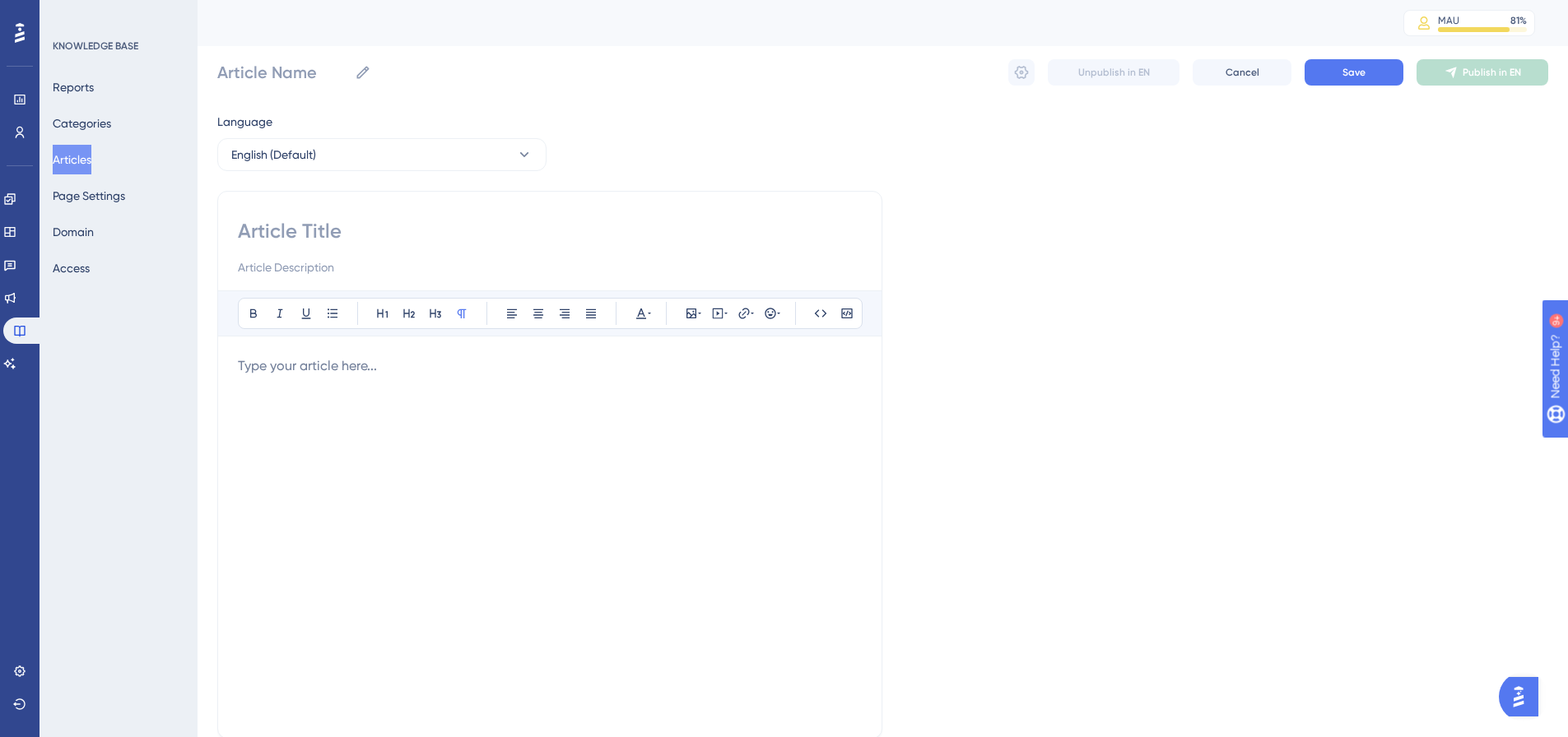
click at [260, 233] on input at bounding box center [550, 231] width 624 height 26
paste input "Entering 9-hole indexes on a course for the first time"
type input "Entering 9-hole indexes on a course for the first time"
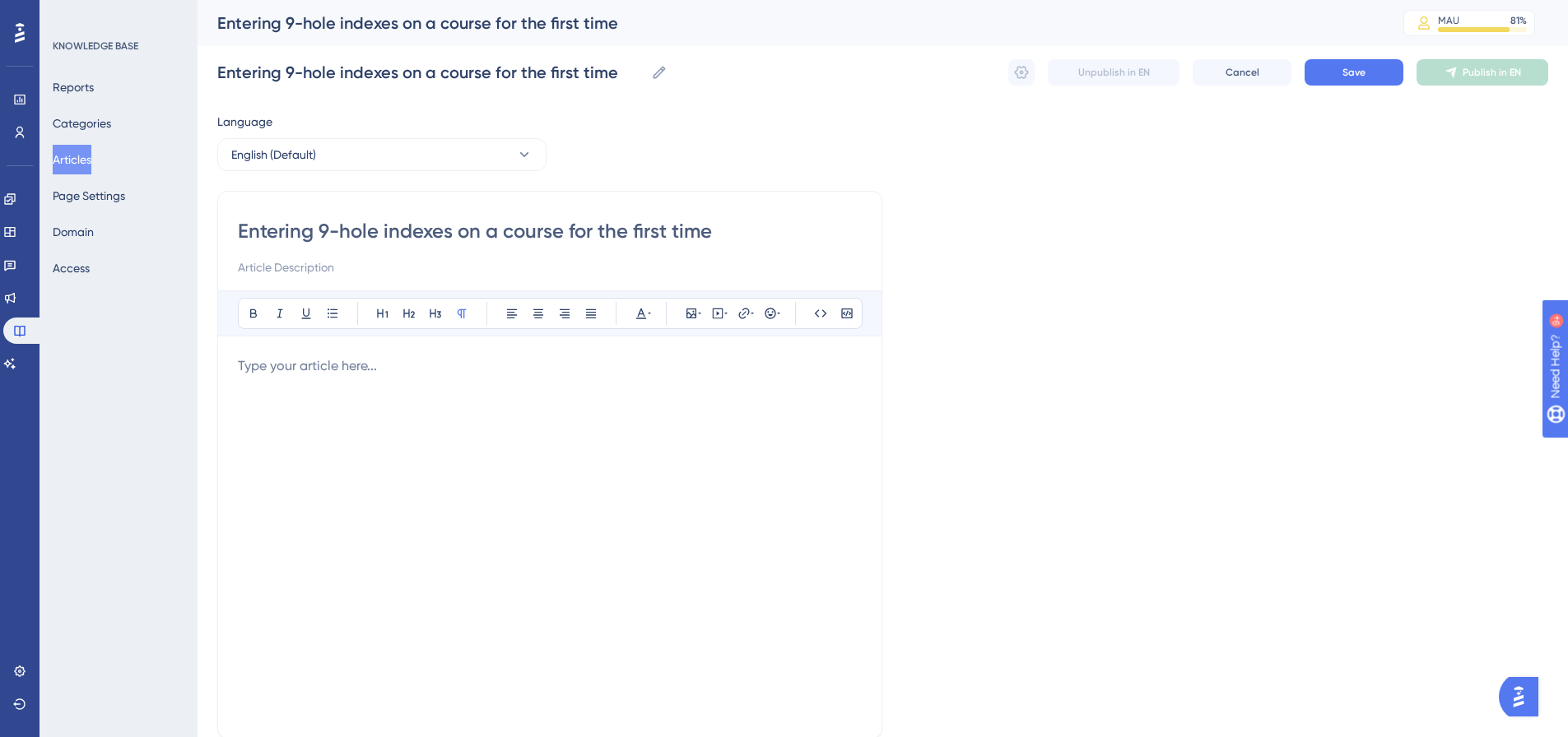
type input "Entering 9-hole indexes on a course for the first time"
click at [340, 373] on p at bounding box center [550, 366] width 624 height 20
click at [528, 388] on div "Click here for information on how to add indexes to a 9 hole Tee Marker for the…" at bounding box center [550, 538] width 624 height 362
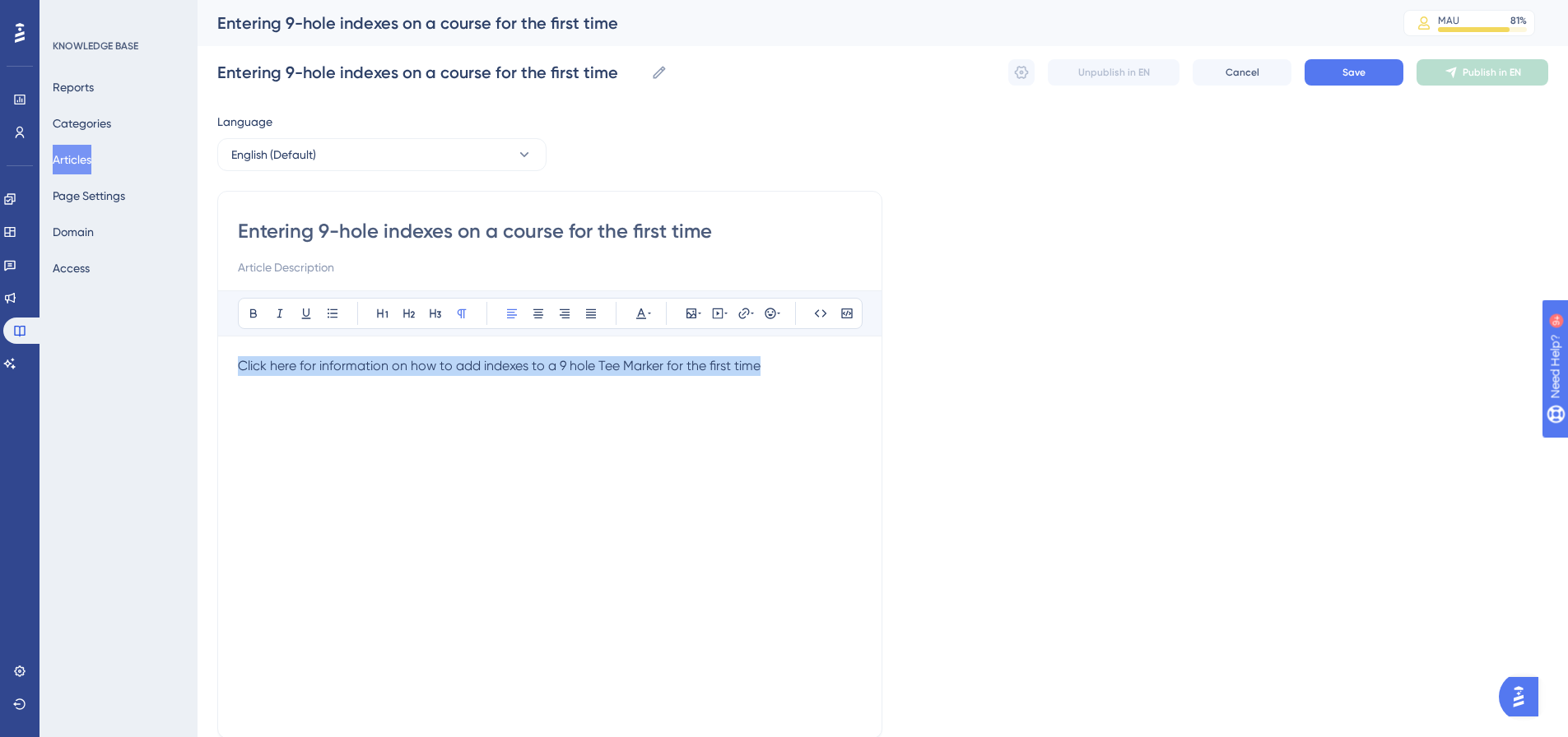
drag, startPoint x: 787, startPoint y: 364, endPoint x: 221, endPoint y: 352, distance: 566.1
click at [221, 352] on div "Entering 9-hole indexes on a course for the first time Bold Italic Underline Bu…" at bounding box center [549, 464] width 665 height 548
click at [747, 313] on icon at bounding box center [743, 313] width 13 height 13
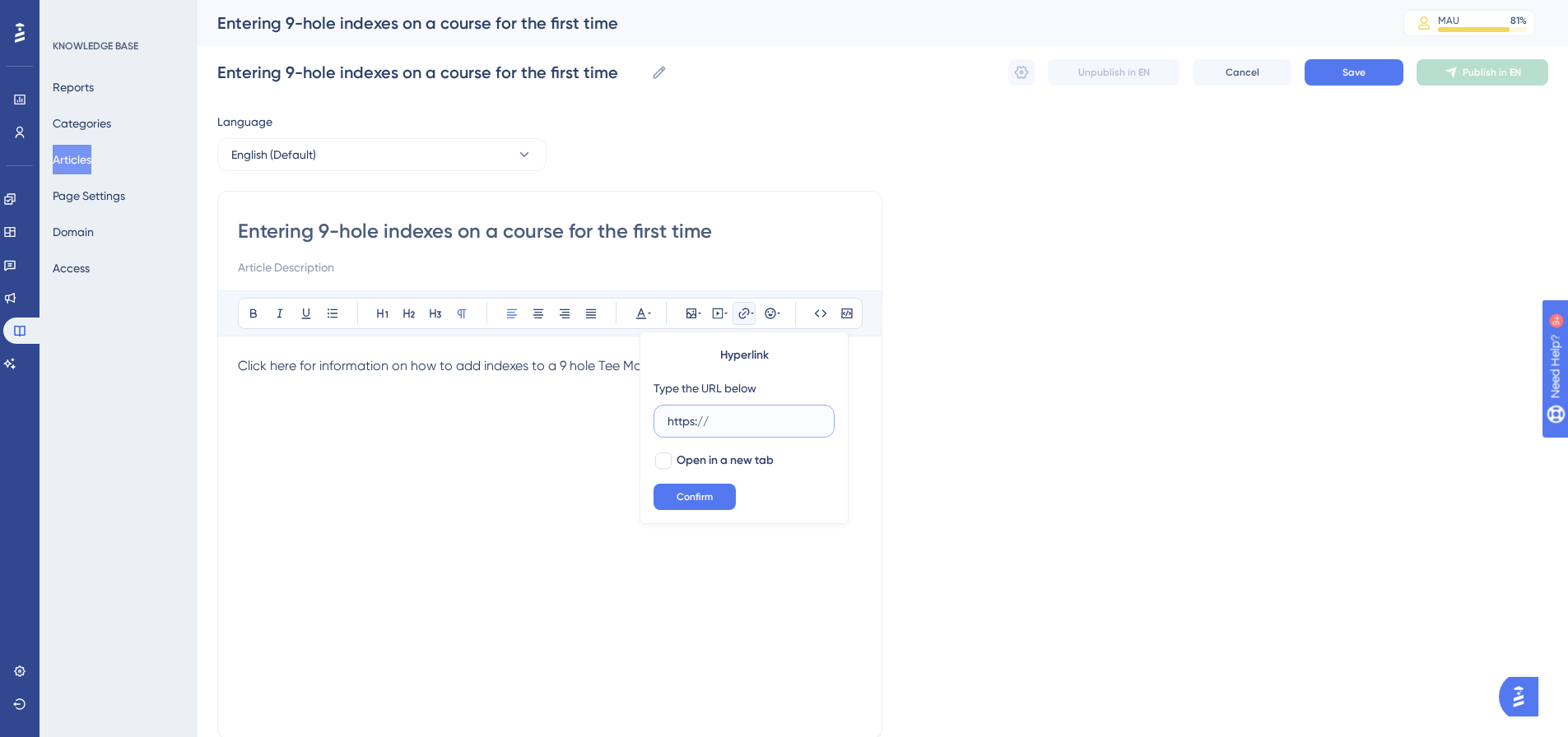
click at [769, 423] on input "https://" at bounding box center [744, 421] width 153 height 18
paste input "[DOMAIN_NAME][URL]"
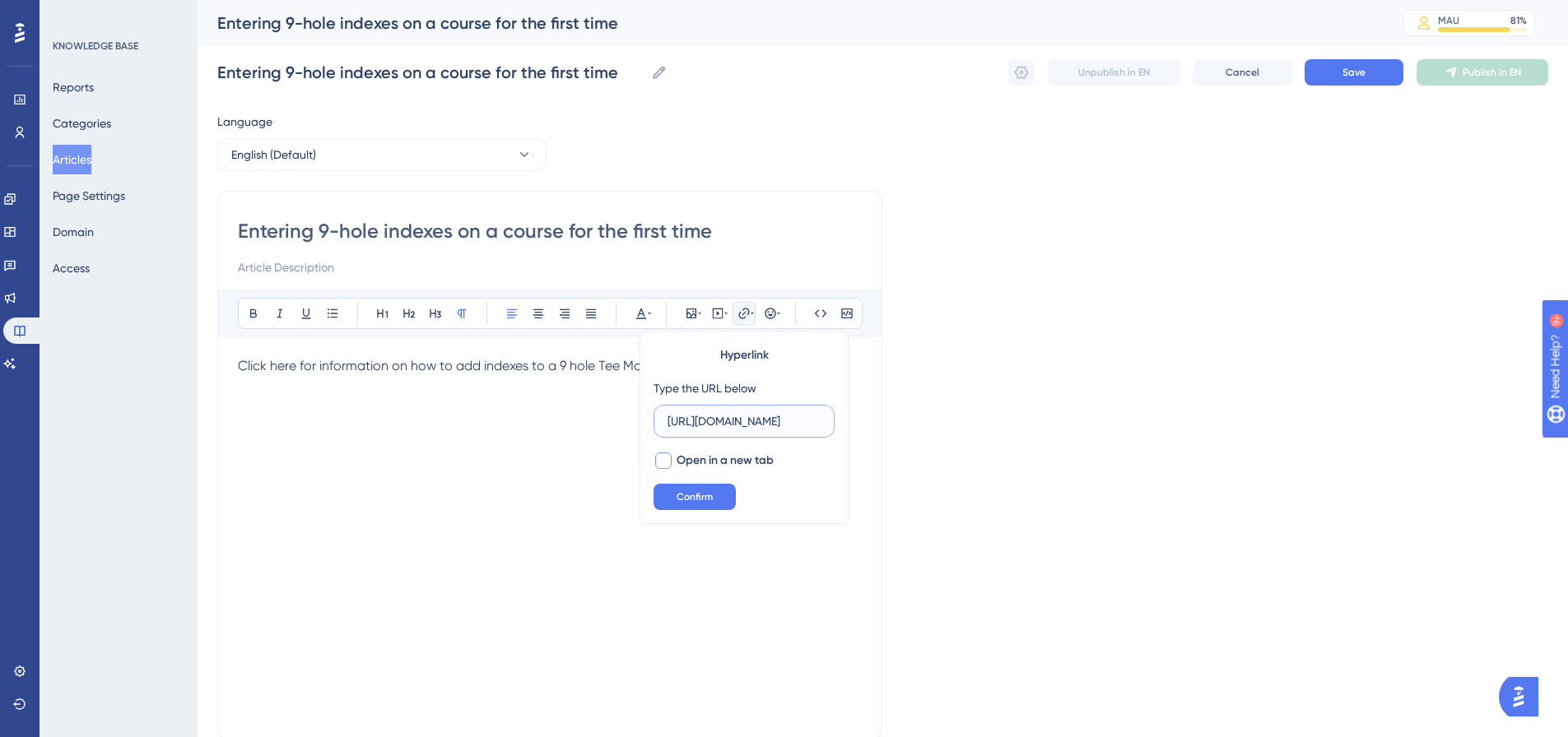
type input "[URL][DOMAIN_NAME]"
click at [735, 457] on span "Open in a new tab" at bounding box center [725, 461] width 97 height 20
checkbox input "true"
click at [718, 500] on button "Confirm" at bounding box center [694, 497] width 82 height 26
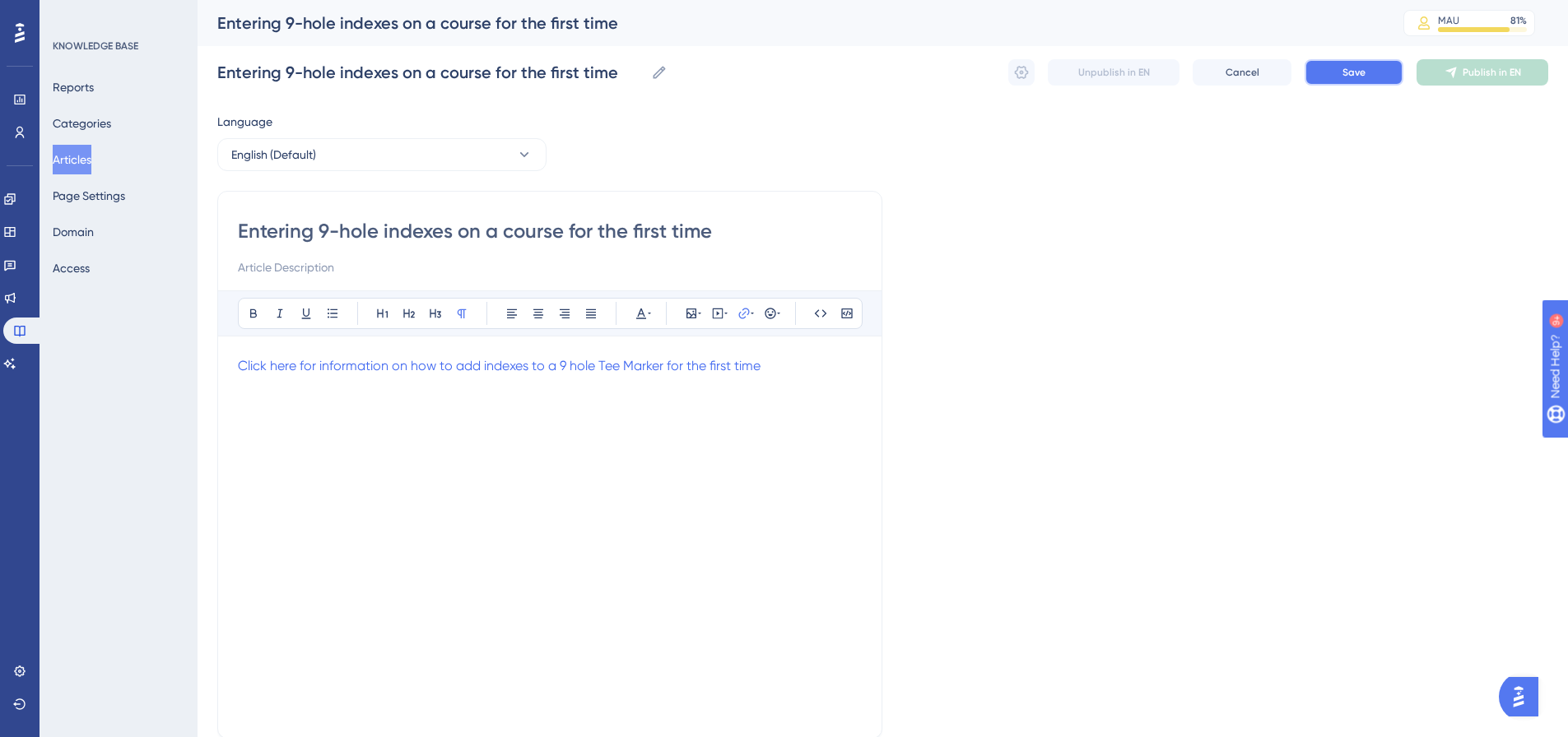
click at [1387, 84] on button "Save" at bounding box center [1353, 72] width 98 height 26
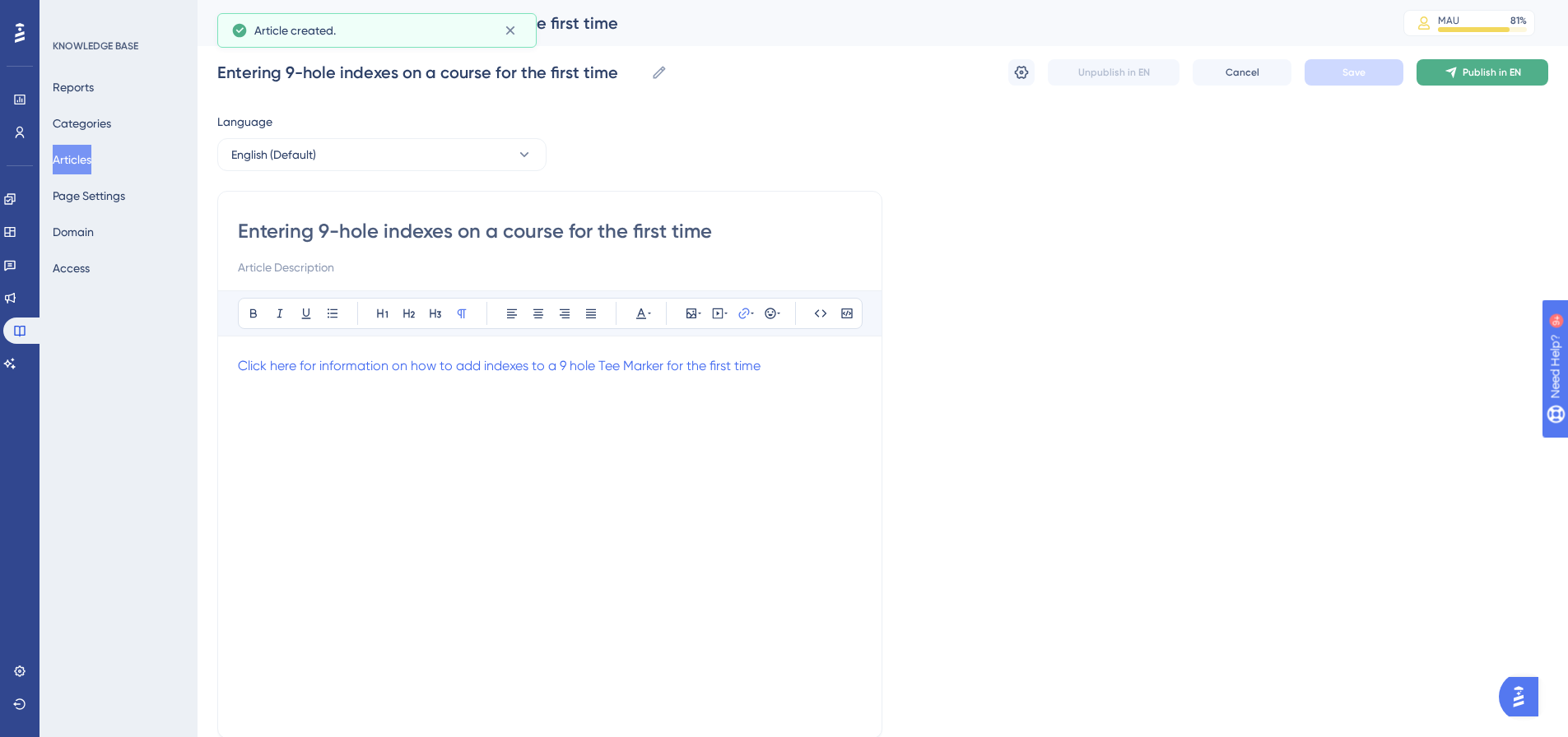
click at [1446, 68] on icon at bounding box center [1450, 72] width 13 height 13
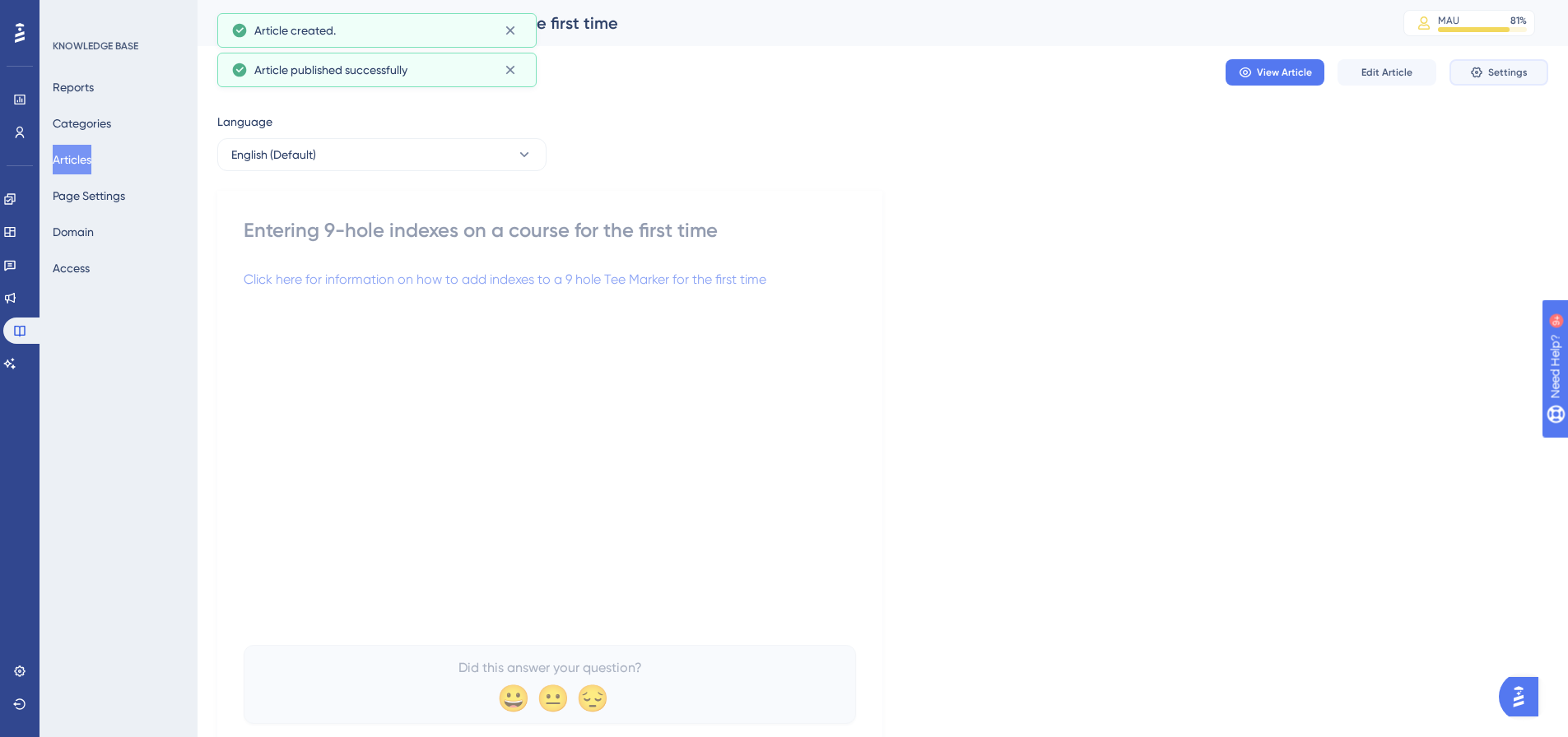
click at [1485, 67] on button "Settings" at bounding box center [1498, 72] width 98 height 26
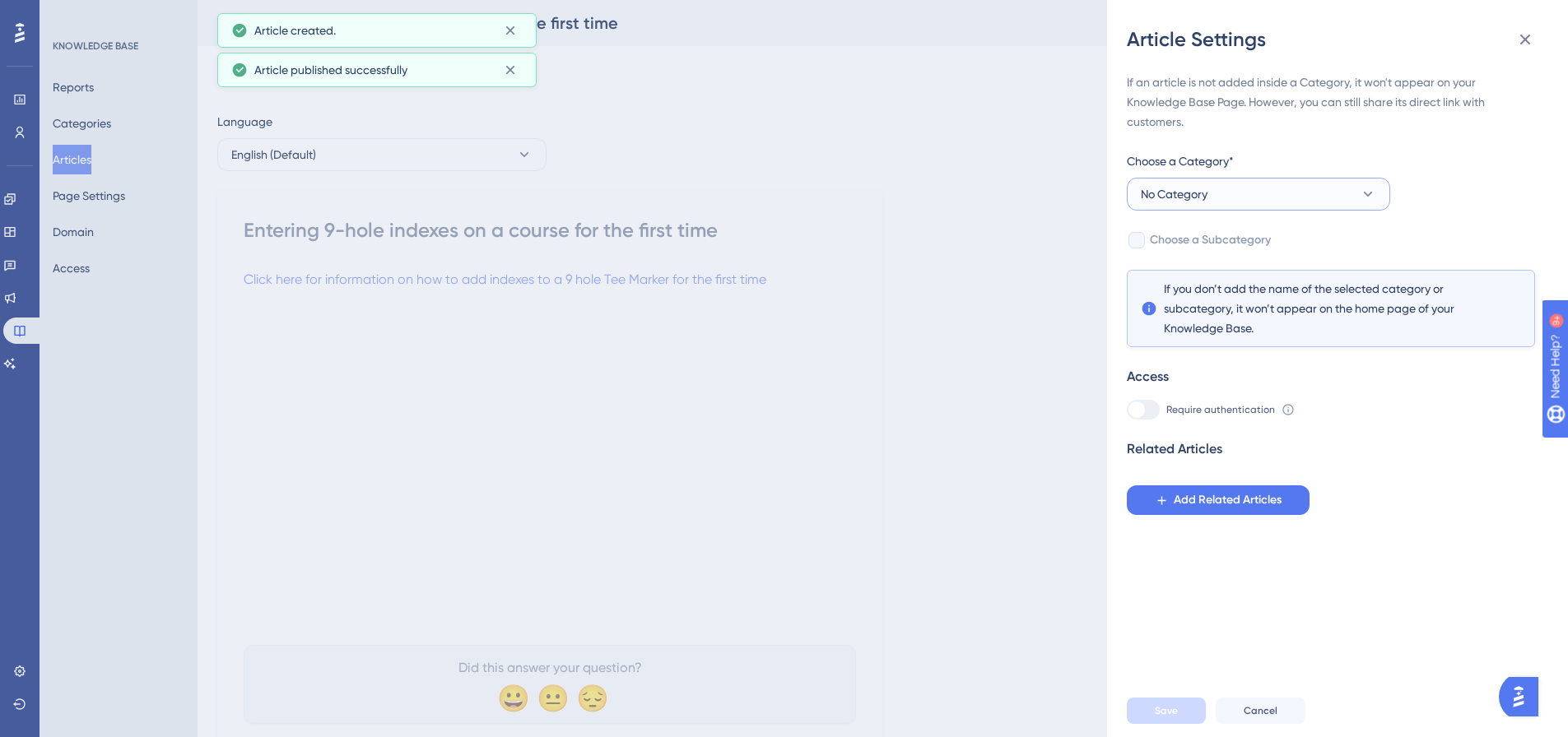
click at [1230, 195] on button "No Category" at bounding box center [1258, 194] width 263 height 33
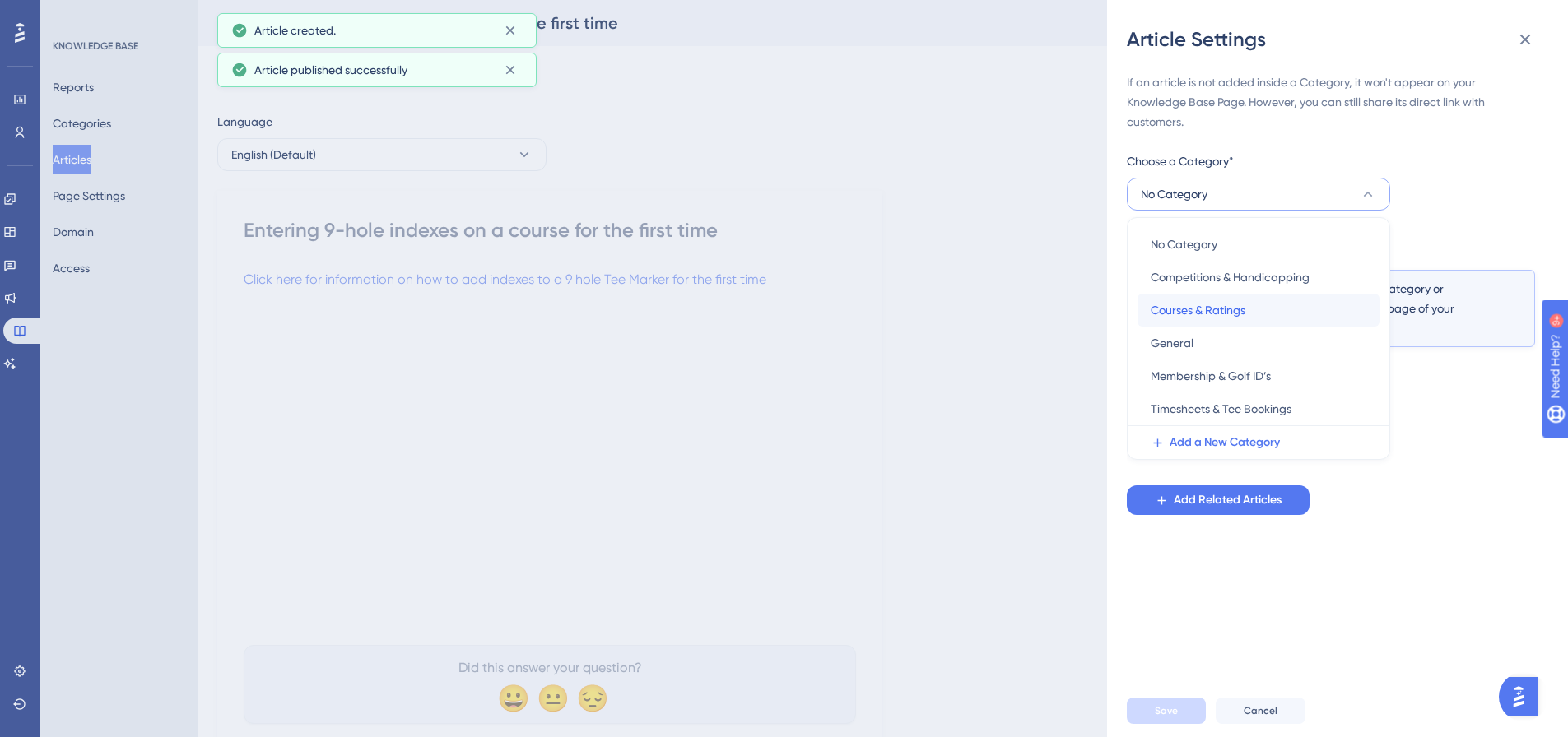
click at [1205, 316] on span "Courses & Ratings" at bounding box center [1198, 310] width 95 height 20
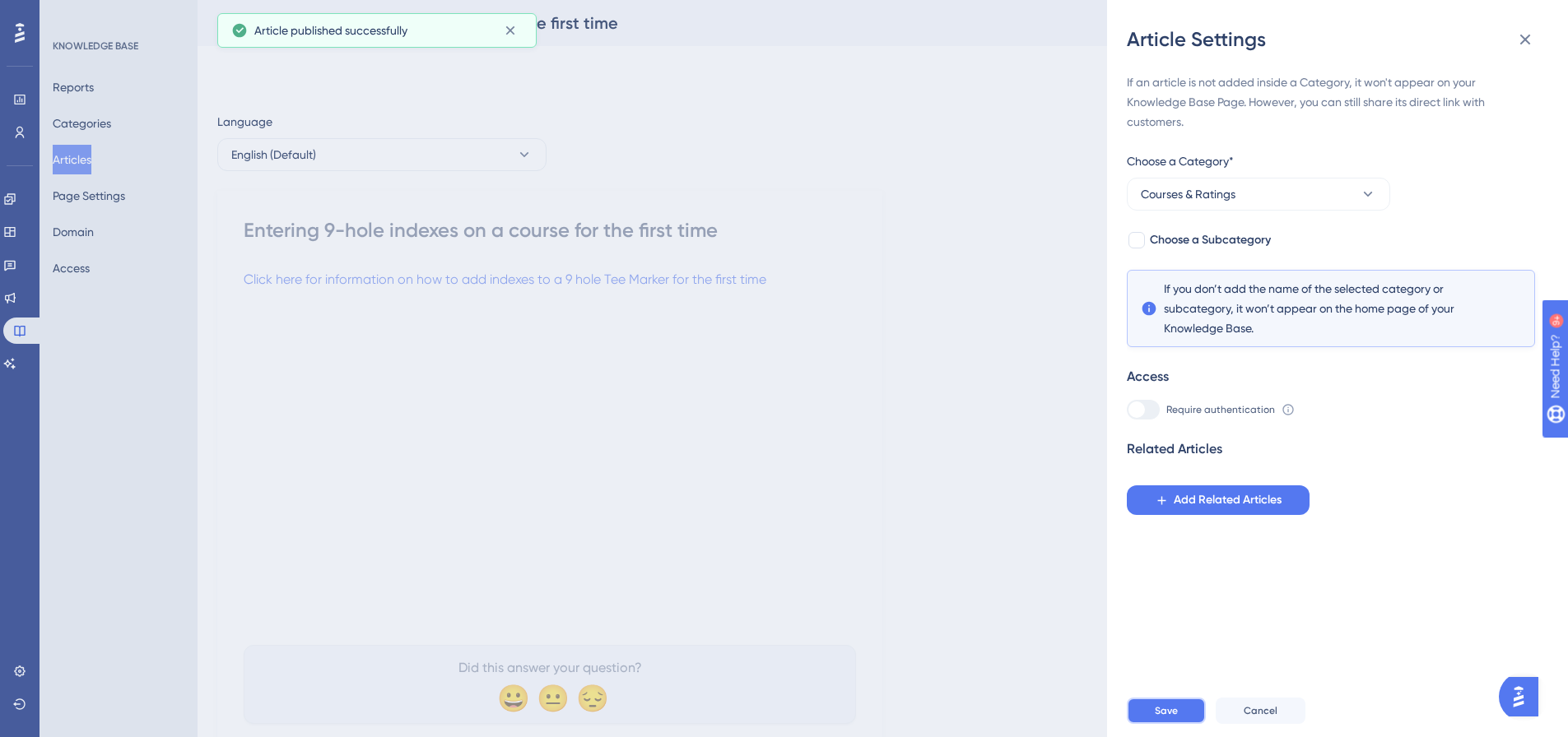
click at [1166, 718] on span "Save" at bounding box center [1166, 711] width 23 height 13
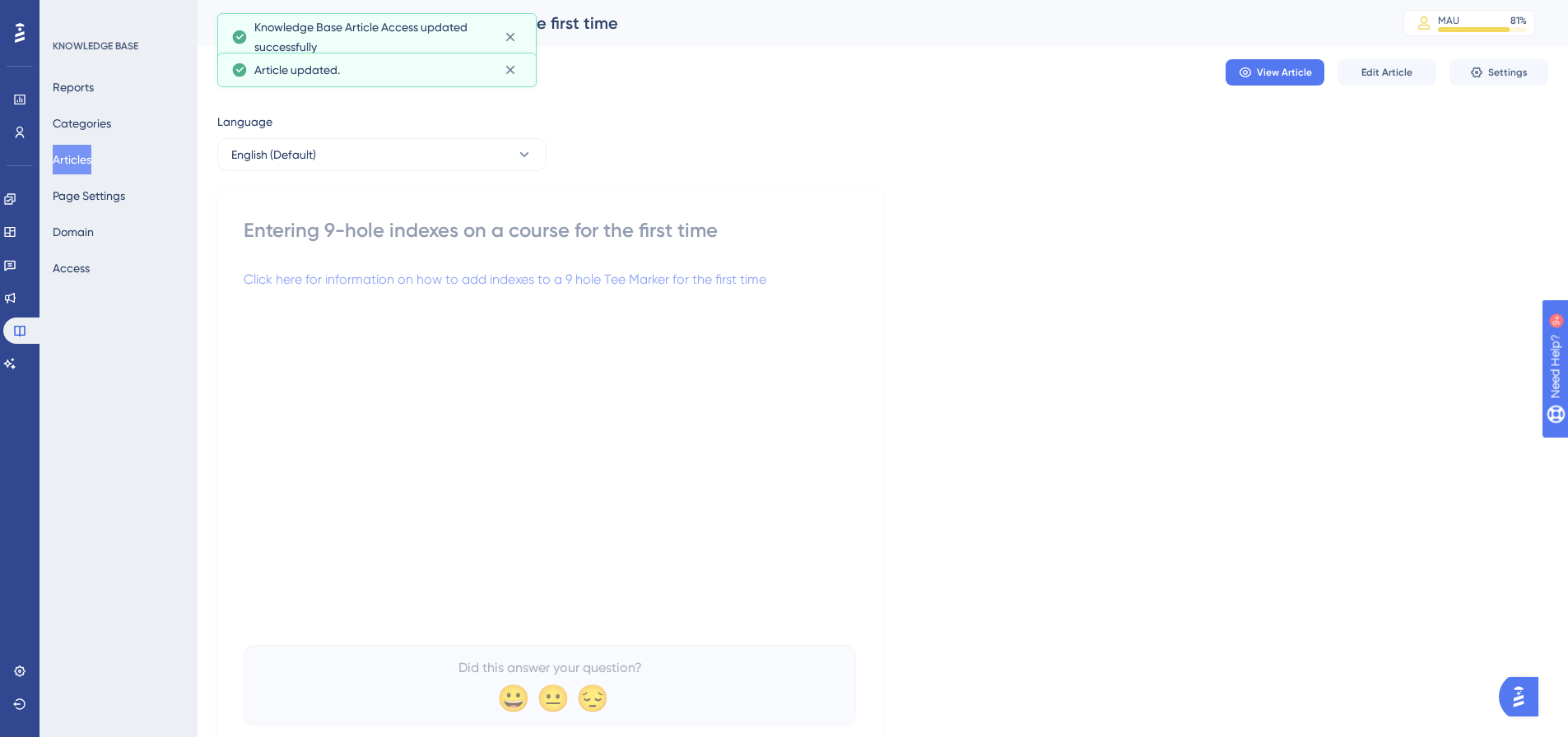
click at [91, 159] on button "Articles" at bounding box center [71, 159] width 38 height 30
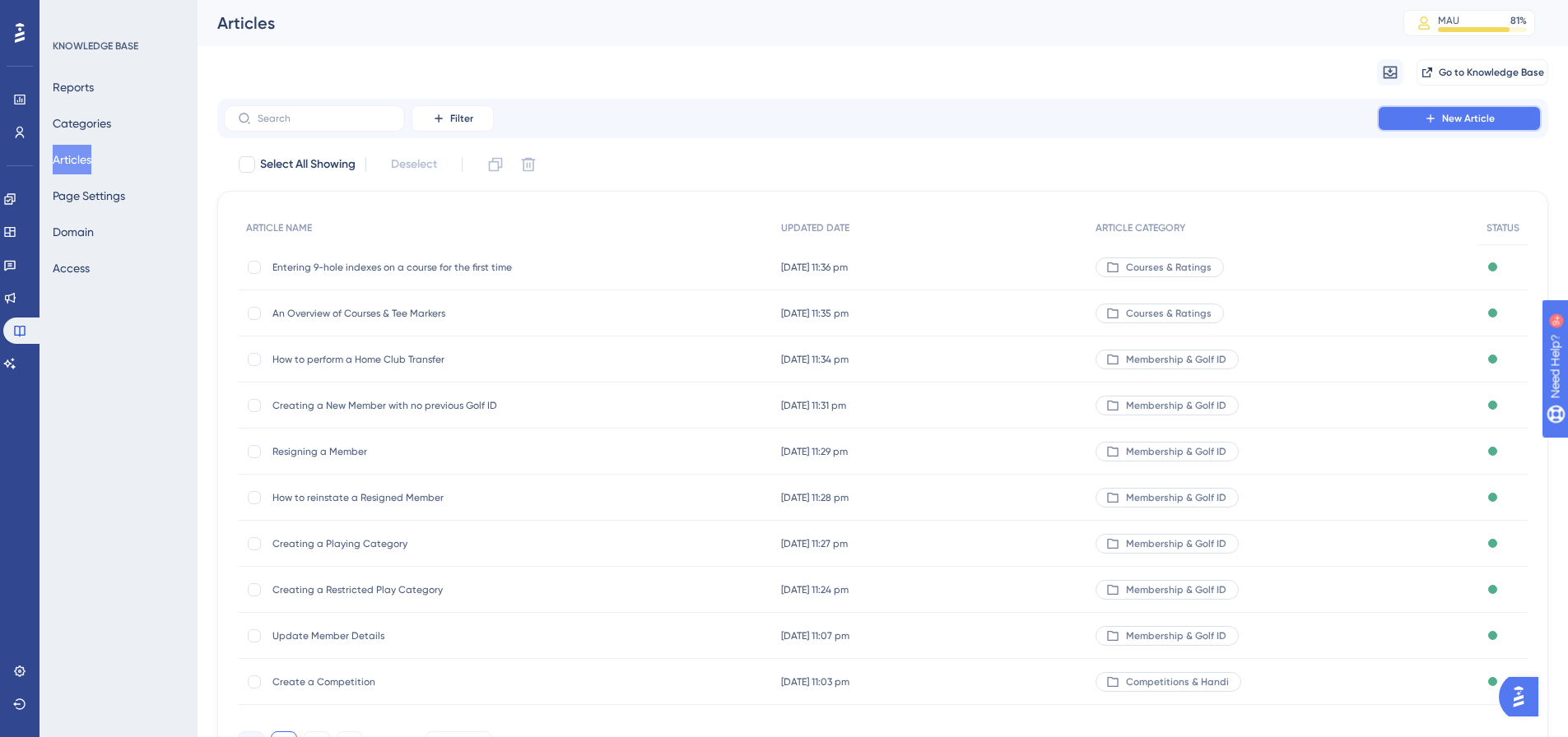
click at [1497, 117] on button "New Article" at bounding box center [1459, 118] width 165 height 26
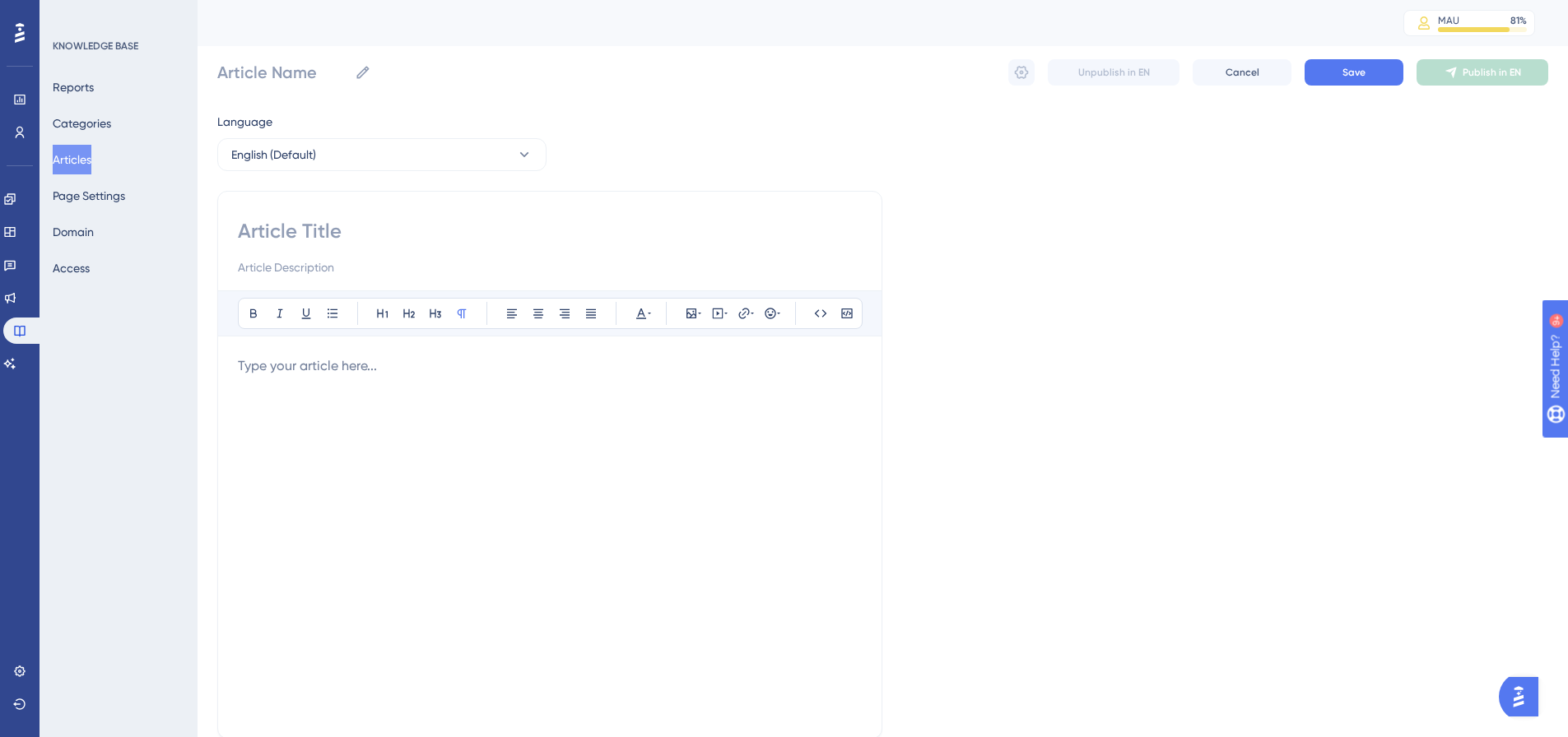
click at [372, 214] on div "Bold Italic Underline Bullet Point Heading 1 Heading 2 Heading 3 Normal Align L…" at bounding box center [549, 464] width 665 height 548
click at [320, 235] on input at bounding box center [550, 231] width 624 height 26
paste input "Setting Tee Marker Indexes 1-18 (Repeated Indexes)"
type input "Setting Tee Marker Indexes 1-18 (Repeated Indexes)"
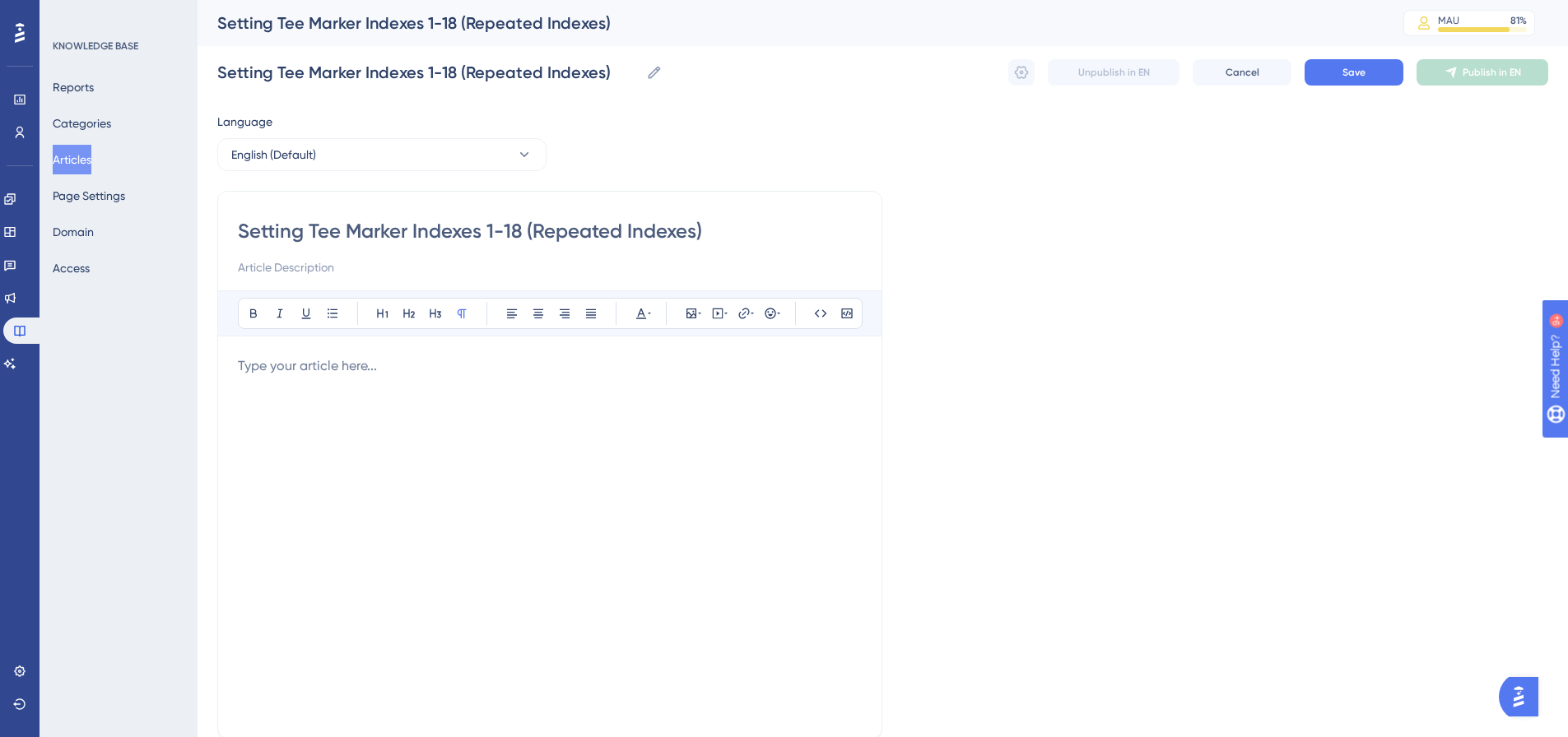
type input "Setting Tee Marker Indexes 1-18 (Repeated Indexes)"
click at [305, 362] on p at bounding box center [550, 366] width 624 height 20
drag, startPoint x: 571, startPoint y: 368, endPoint x: 236, endPoint y: 361, distance: 335.1
click at [236, 361] on div "Setting Tee Marker Indexes 1-18 (Repeated Indexes) Bold Italic Underline Bullet…" at bounding box center [549, 464] width 665 height 548
click at [736, 320] on button at bounding box center [744, 314] width 23 height 23
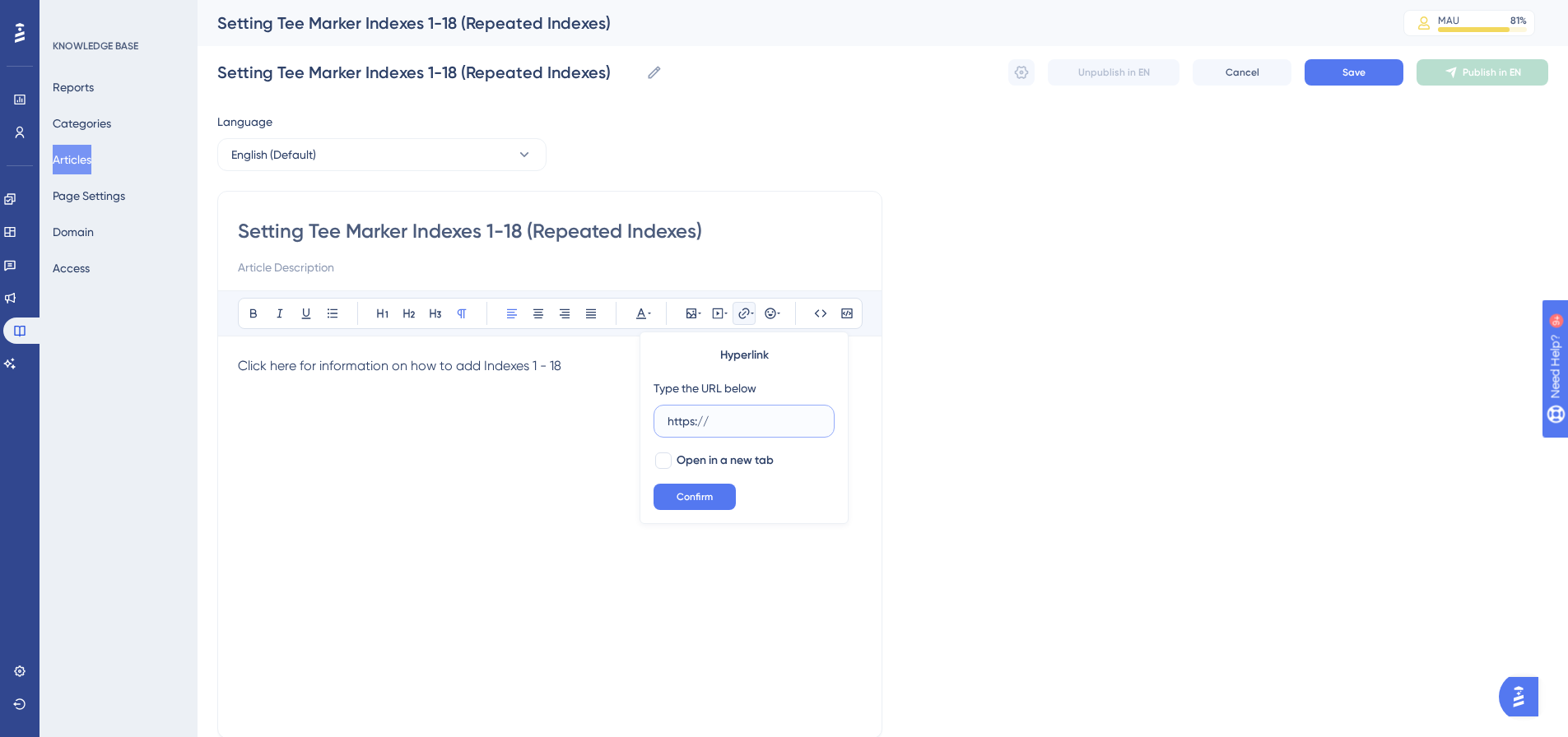
click at [713, 416] on input "https://" at bounding box center [744, 421] width 153 height 18
paste input "[DOMAIN_NAME][URL]"
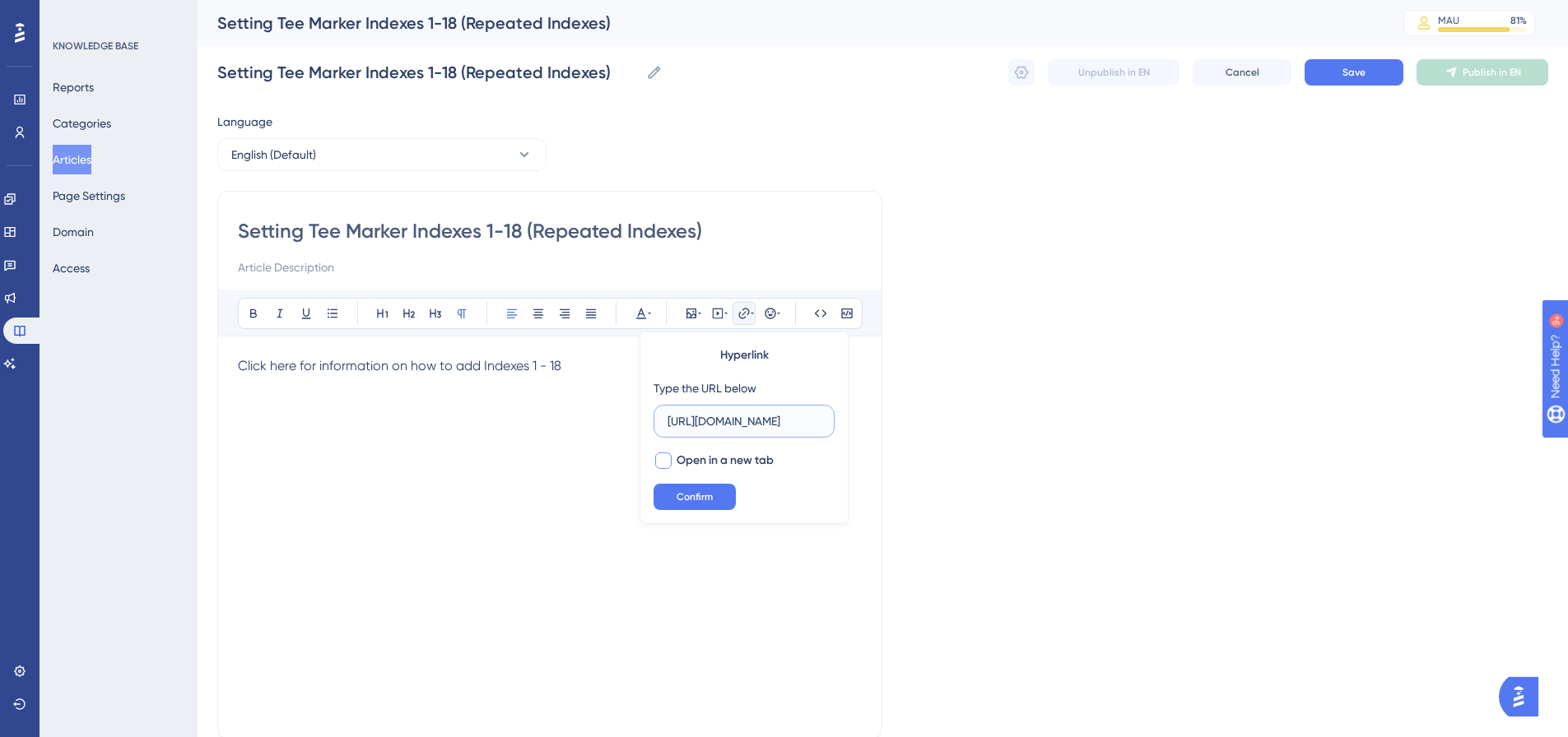
type input "[URL][DOMAIN_NAME]"
click at [706, 462] on span "Open in a new tab" at bounding box center [725, 461] width 97 height 20
checkbox input "true"
click at [694, 496] on span "Confirm" at bounding box center [695, 497] width 37 height 13
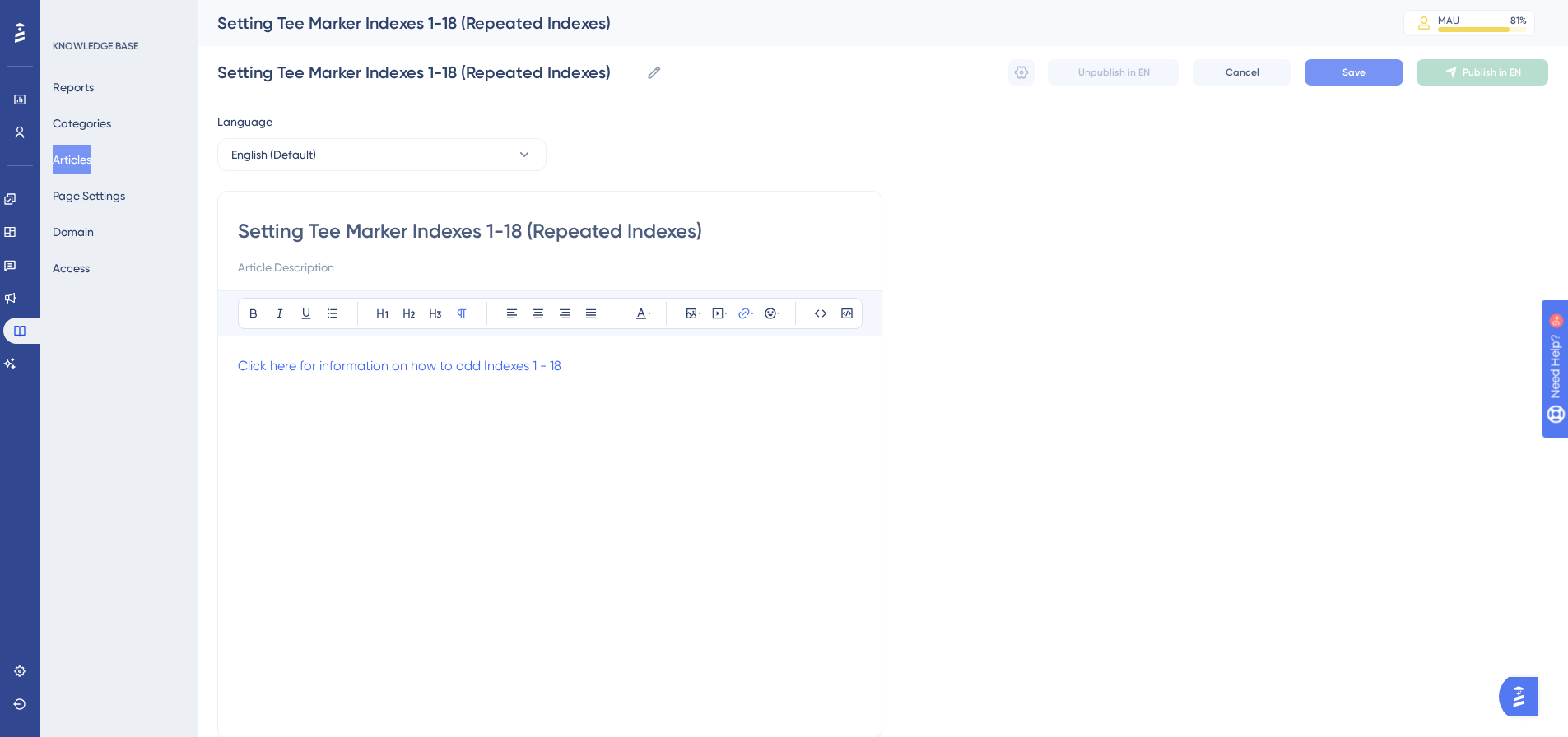
click at [1335, 80] on button "Save" at bounding box center [1353, 72] width 98 height 26
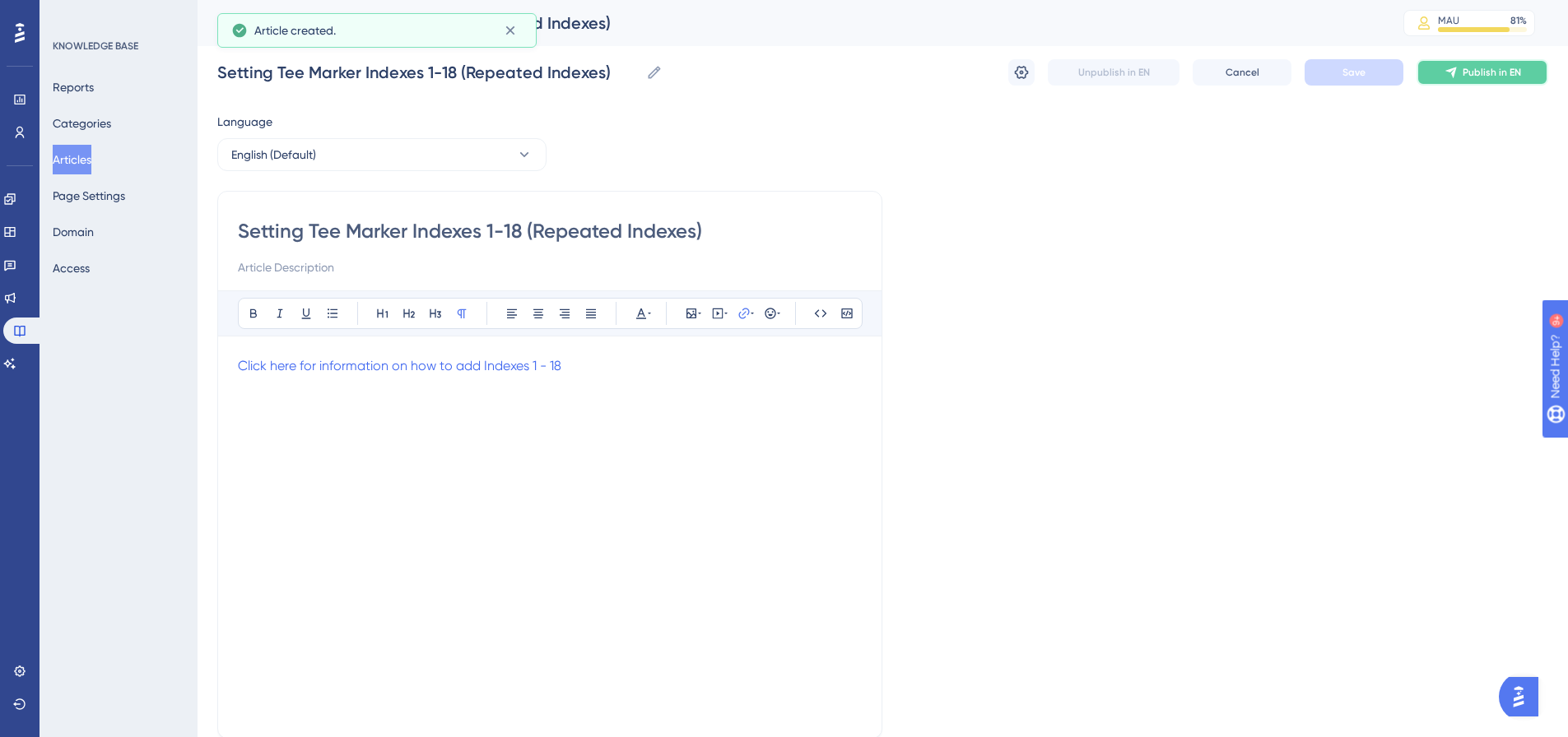
click at [1457, 71] on icon at bounding box center [1450, 72] width 13 height 13
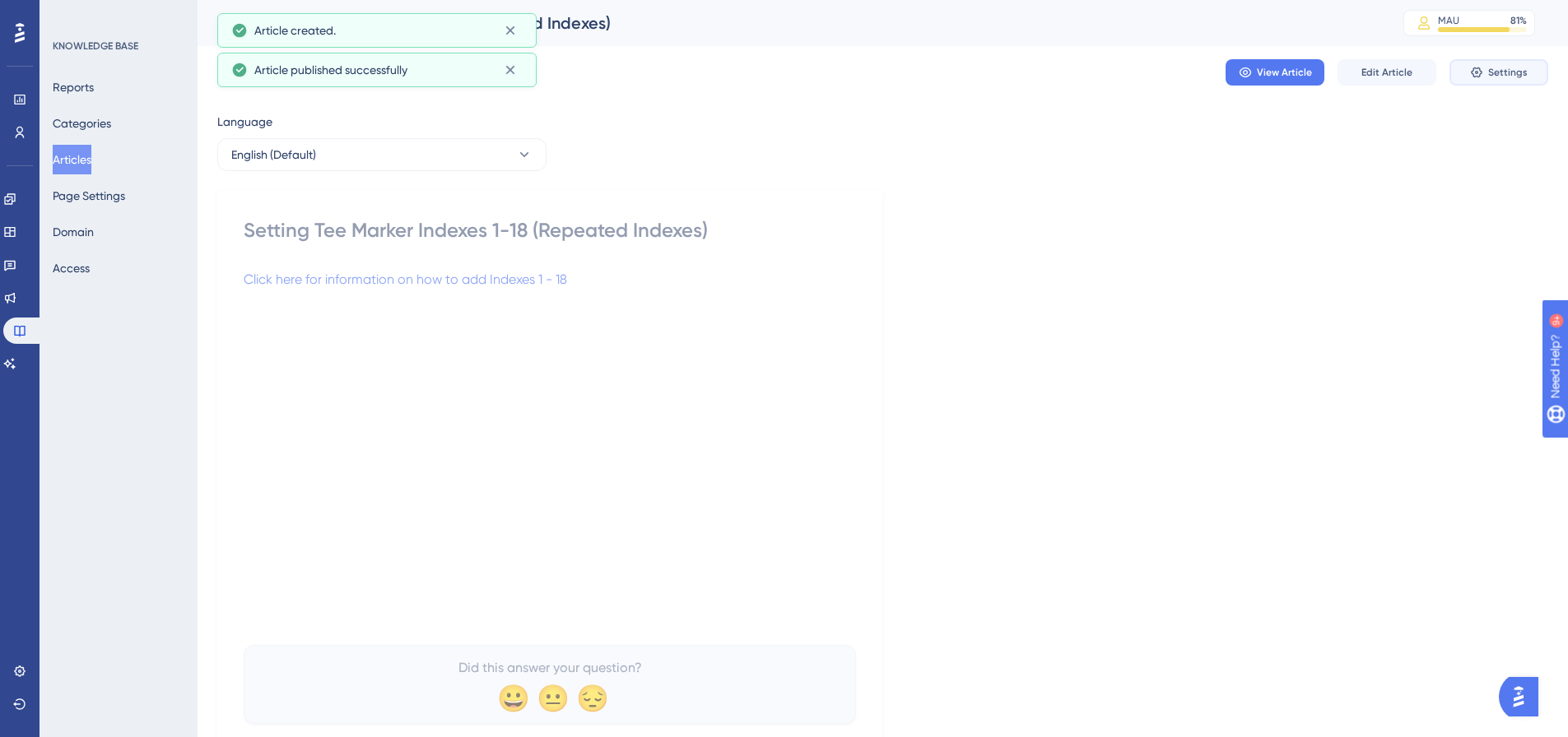
click at [1511, 69] on span "Settings" at bounding box center [1507, 72] width 39 height 13
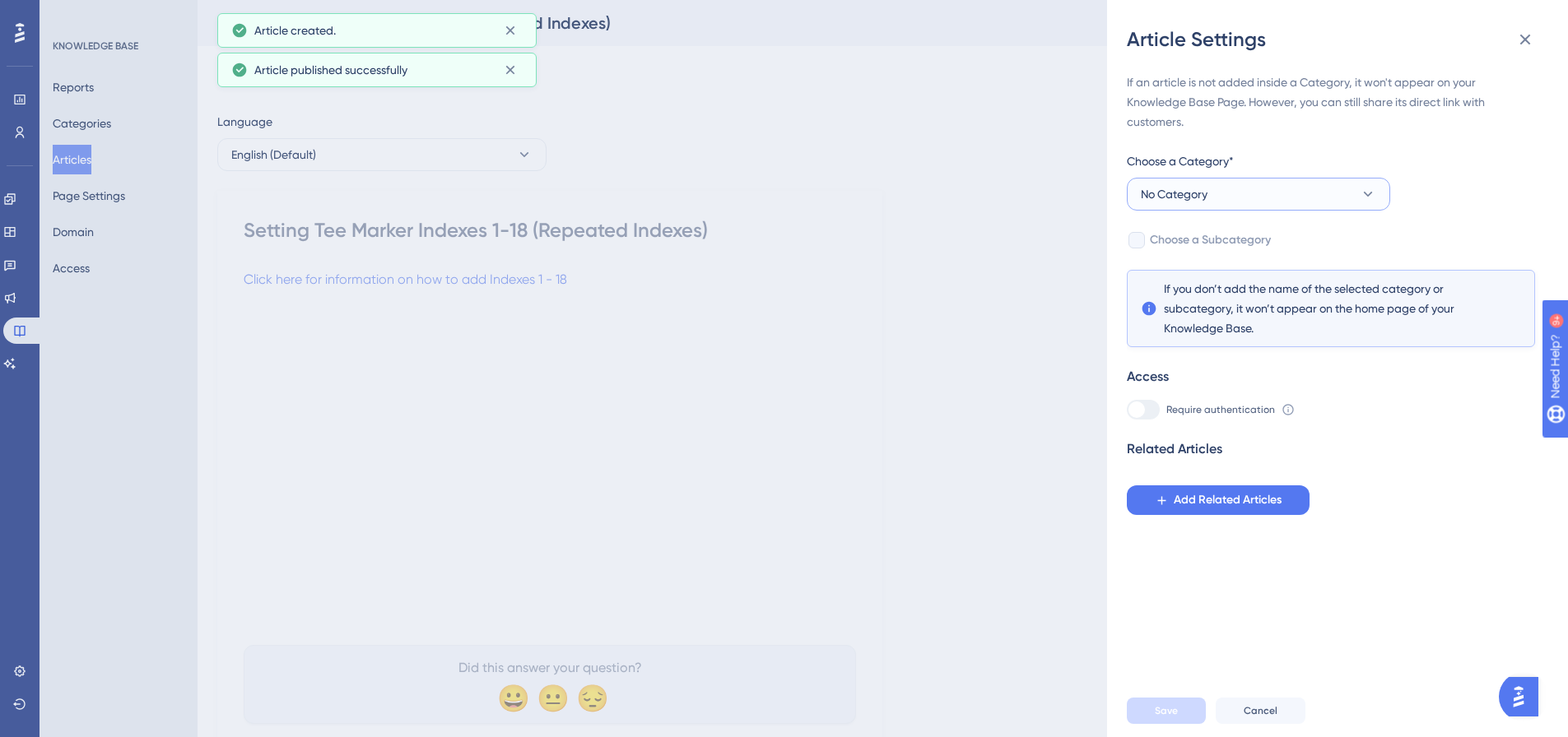
click at [1250, 195] on button "No Category" at bounding box center [1258, 194] width 263 height 33
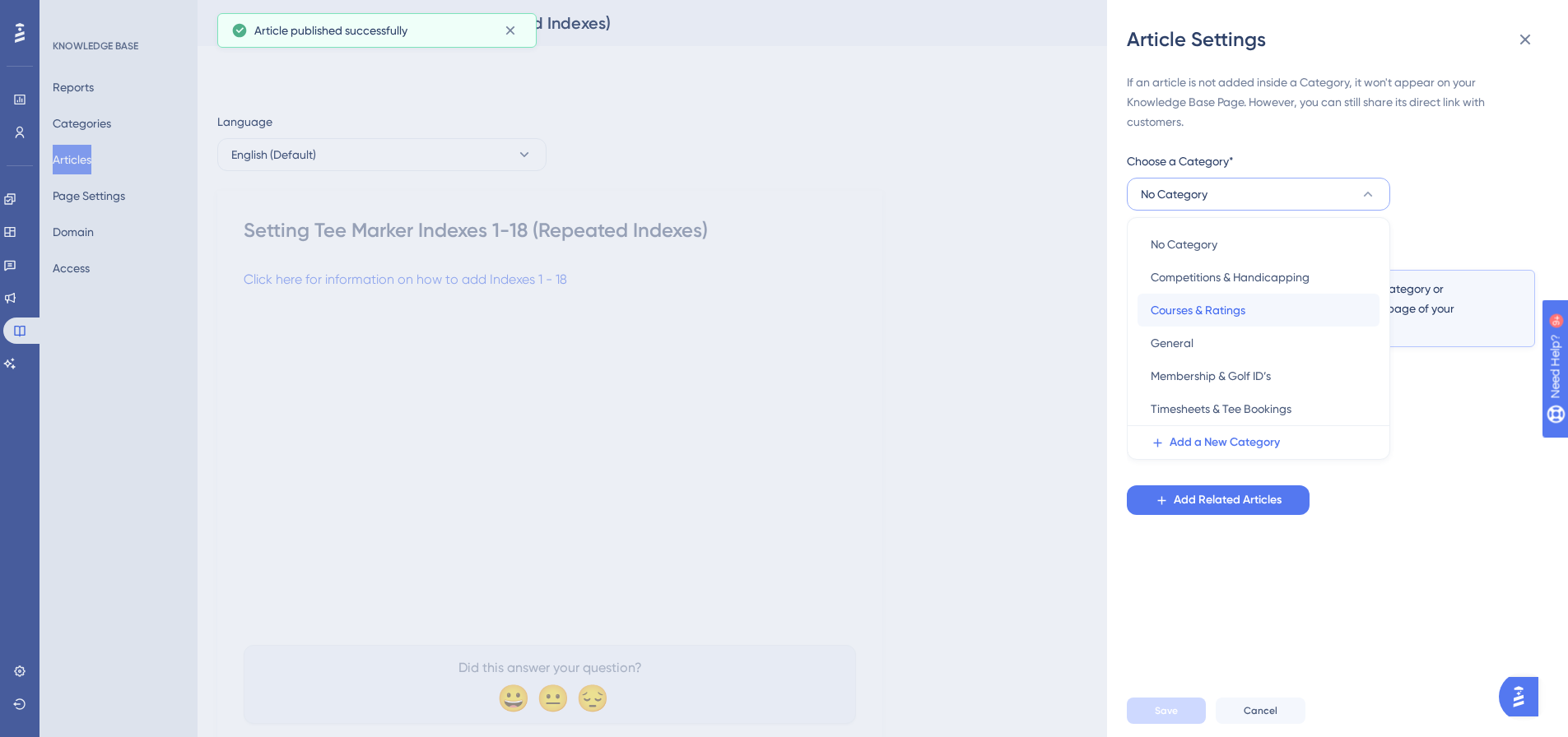
click at [1216, 306] on span "Courses & Ratings" at bounding box center [1198, 310] width 95 height 20
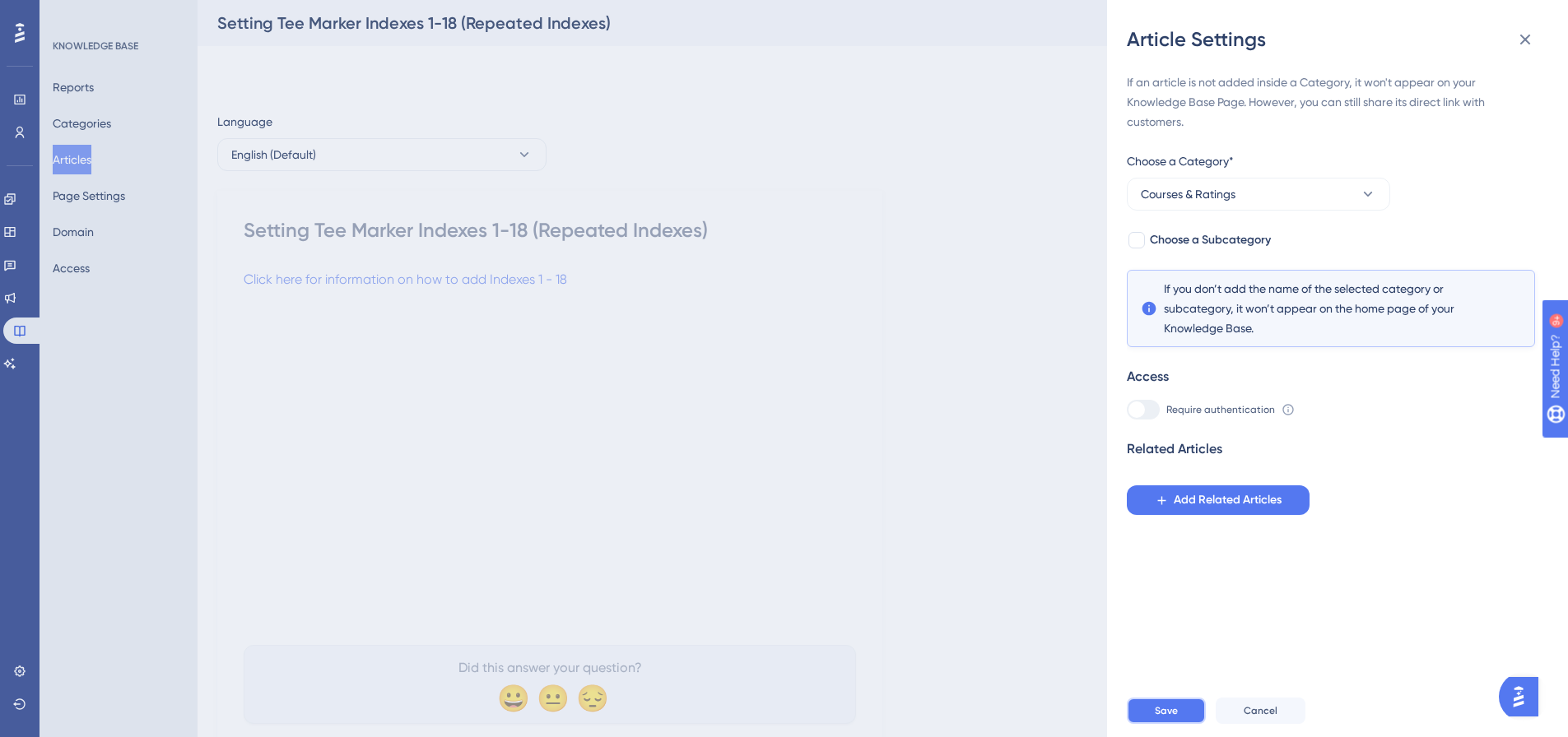
click at [1186, 719] on button "Save" at bounding box center [1166, 711] width 79 height 26
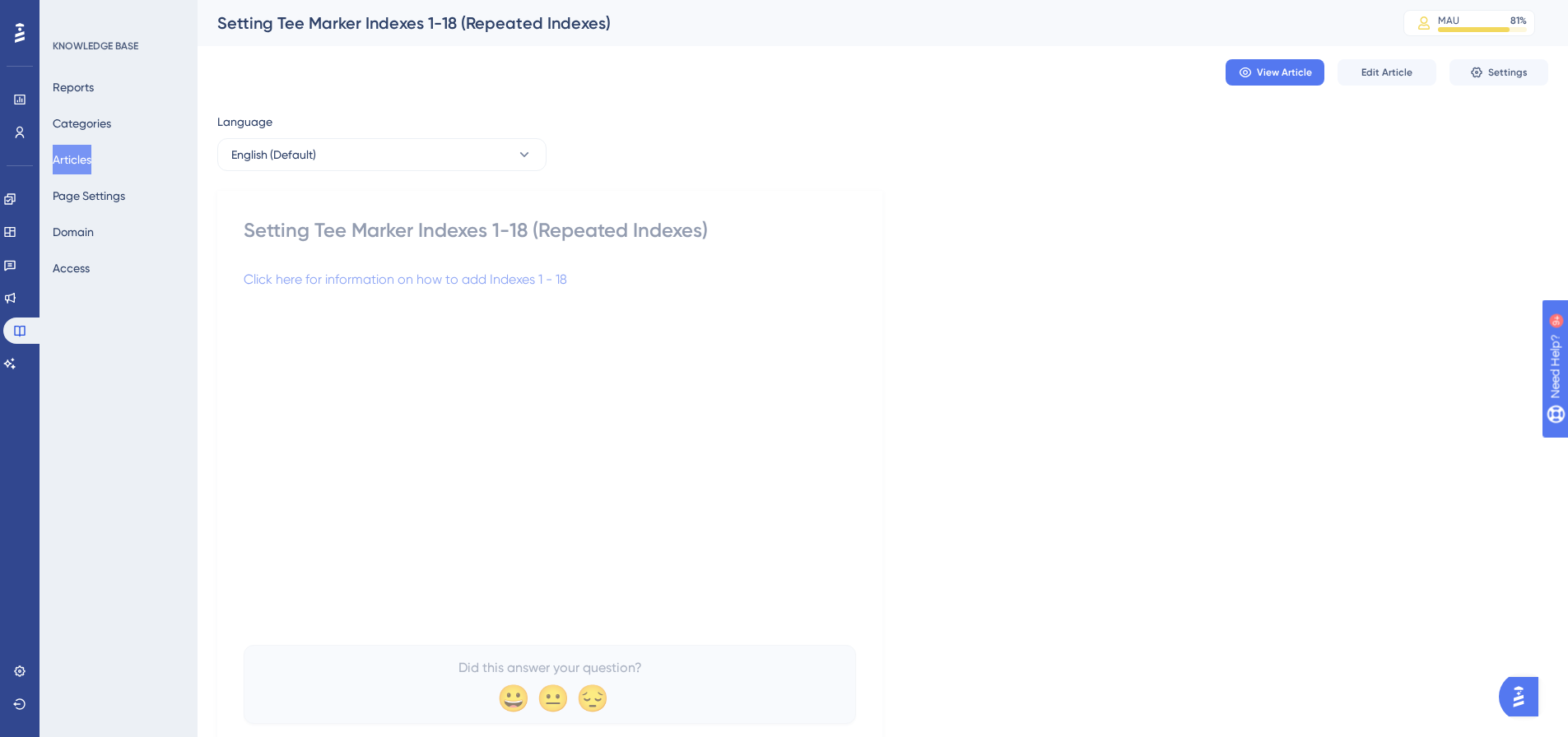
drag, startPoint x: 67, startPoint y: 161, endPoint x: 131, endPoint y: 165, distance: 64.1
click at [68, 161] on button "Articles" at bounding box center [71, 159] width 38 height 30
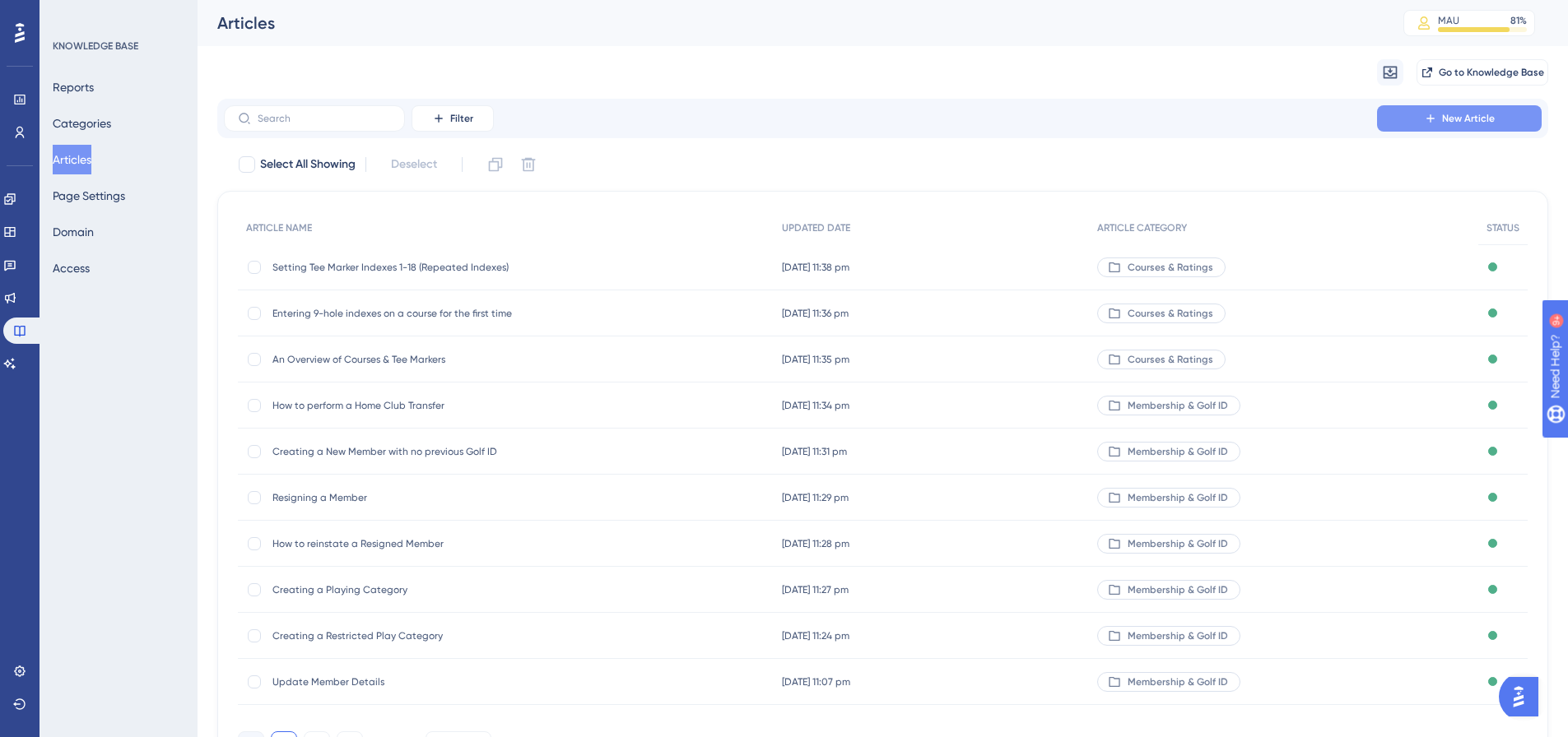
click at [1403, 125] on button "New Article" at bounding box center [1459, 118] width 165 height 26
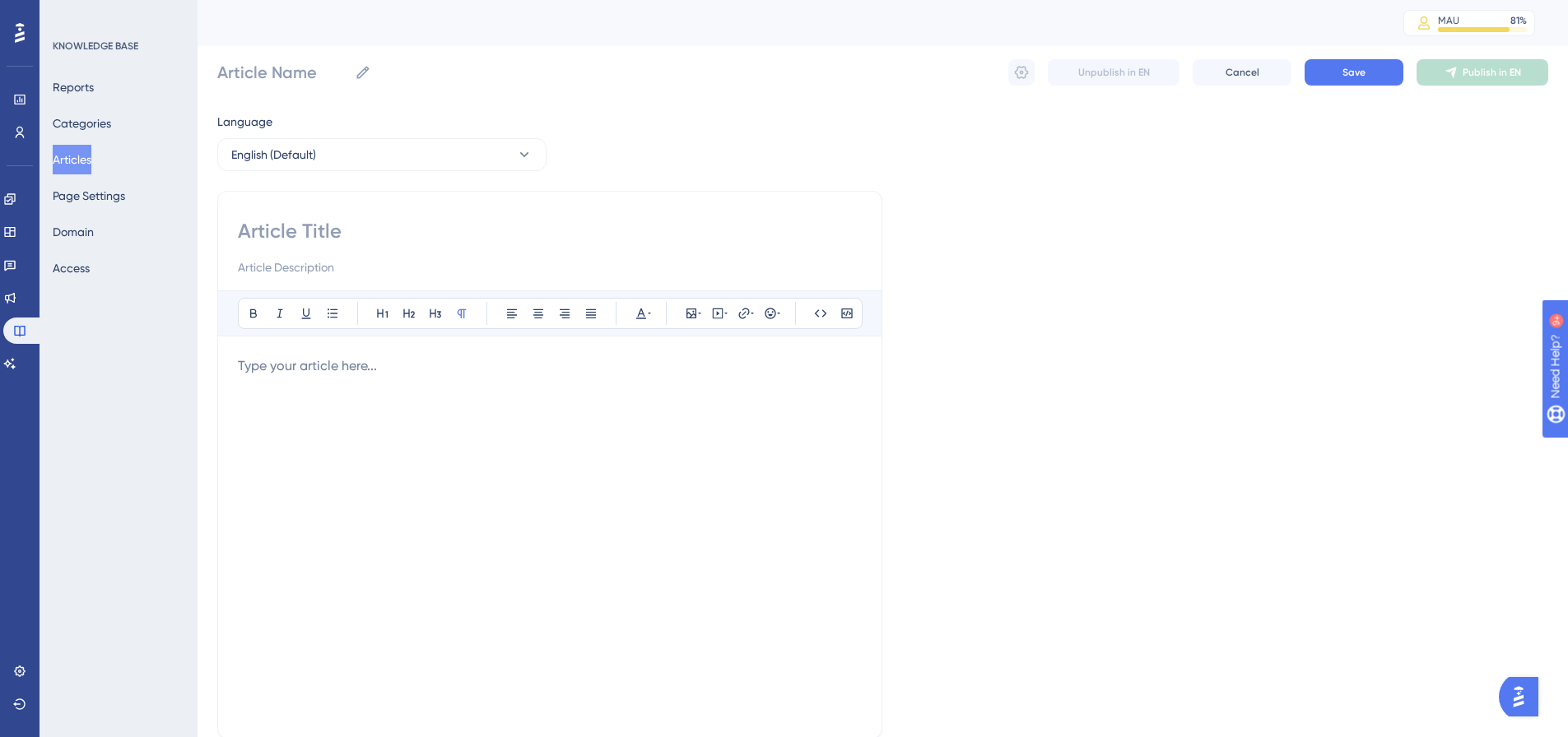
click at [706, 216] on div "Bold Italic Underline Bullet Point Heading 1 Heading 2 Heading 3 Normal Align L…" at bounding box center [549, 464] width 665 height 548
click at [690, 227] on input at bounding box center [550, 231] width 624 height 26
paste input "Adding Split Indexes to Tee Markers"
type input "Adding Split Indexes to Tee Markers"
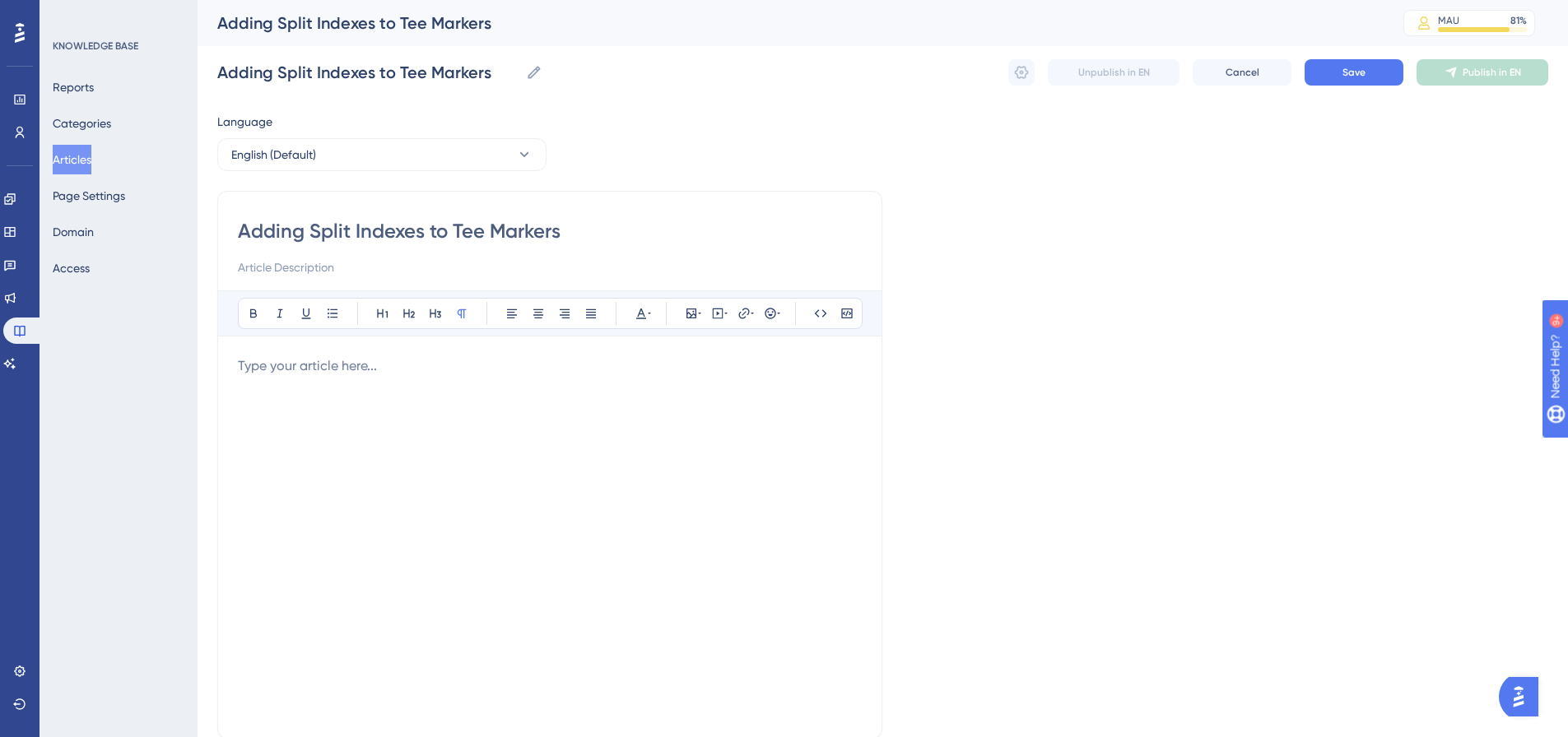
type input "Adding Split Indexes to Tee Markers"
click at [349, 375] on p at bounding box center [550, 366] width 624 height 20
drag, startPoint x: 672, startPoint y: 377, endPoint x: 239, endPoint y: 343, distance: 434.3
click at [239, 343] on div "Bold Italic Underline Bullet Point Heading 1 Heading 2 Heading 3 Normal Align L…" at bounding box center [550, 504] width 624 height 428
click at [749, 307] on icon at bounding box center [743, 313] width 13 height 13
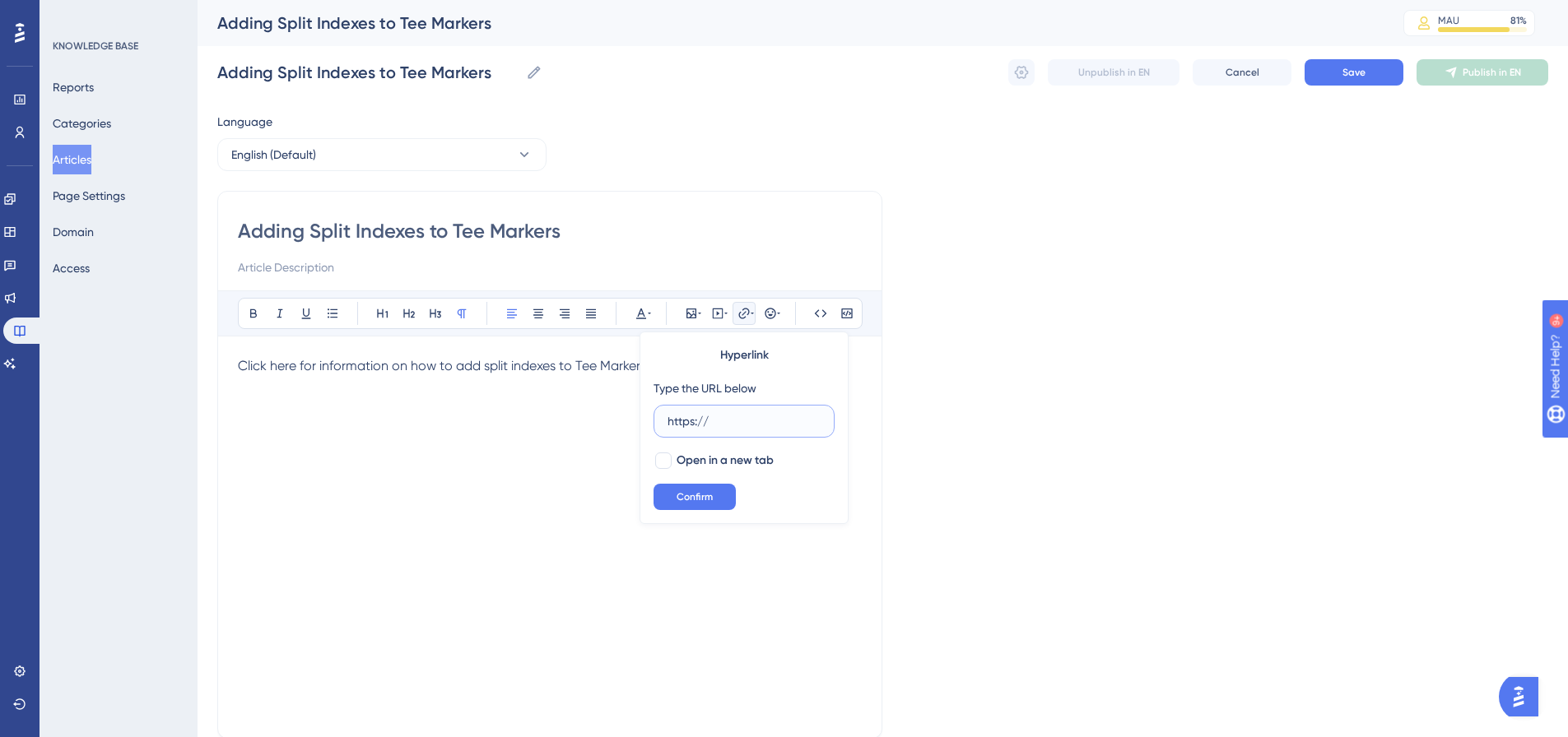
click at [707, 415] on input "https://" at bounding box center [744, 421] width 153 height 18
paste input "[DOMAIN_NAME][URL]"
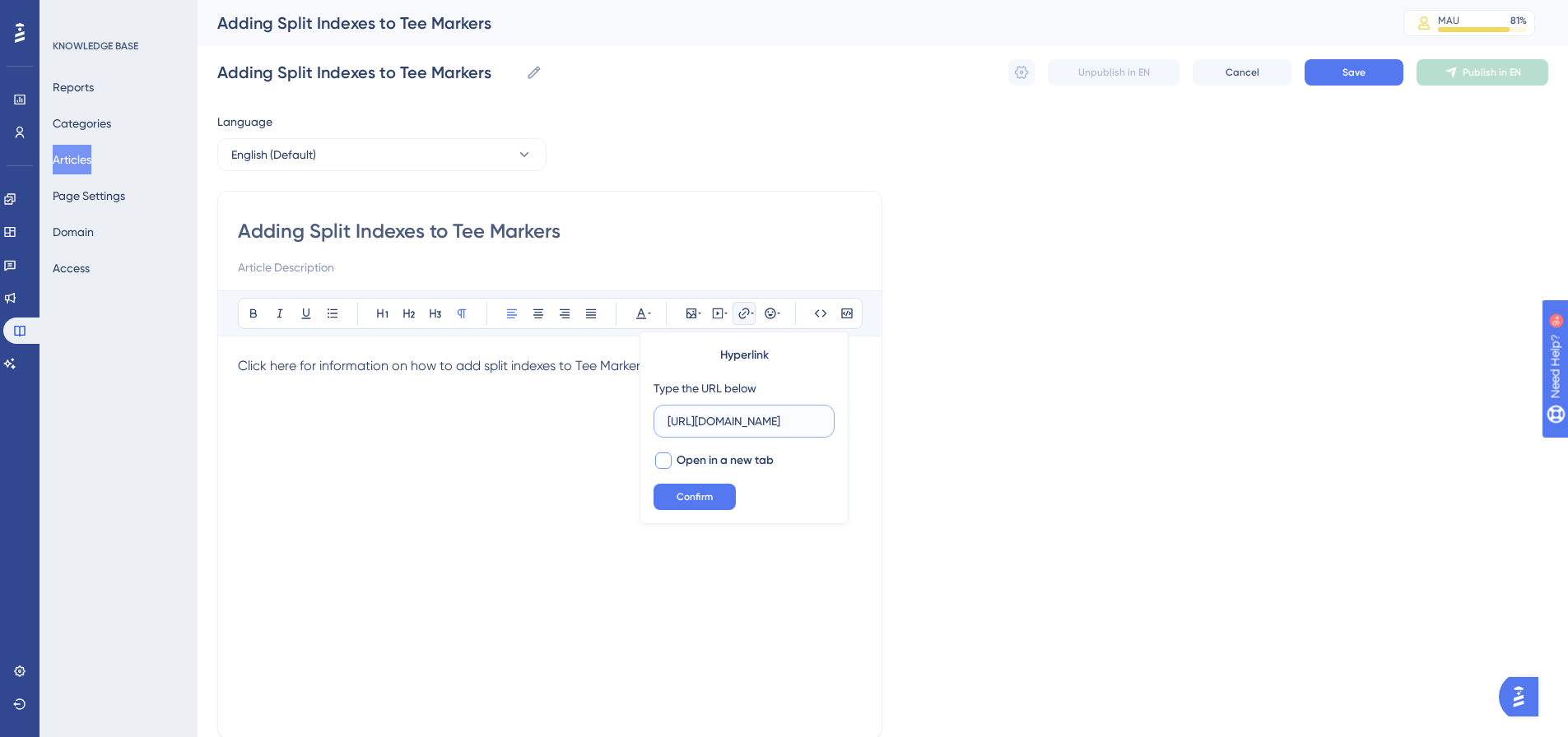
type input "[URL][DOMAIN_NAME]"
click at [681, 461] on span "Open in a new tab" at bounding box center [725, 461] width 97 height 20
checkbox input "true"
click at [674, 492] on button "Confirm" at bounding box center [694, 497] width 82 height 26
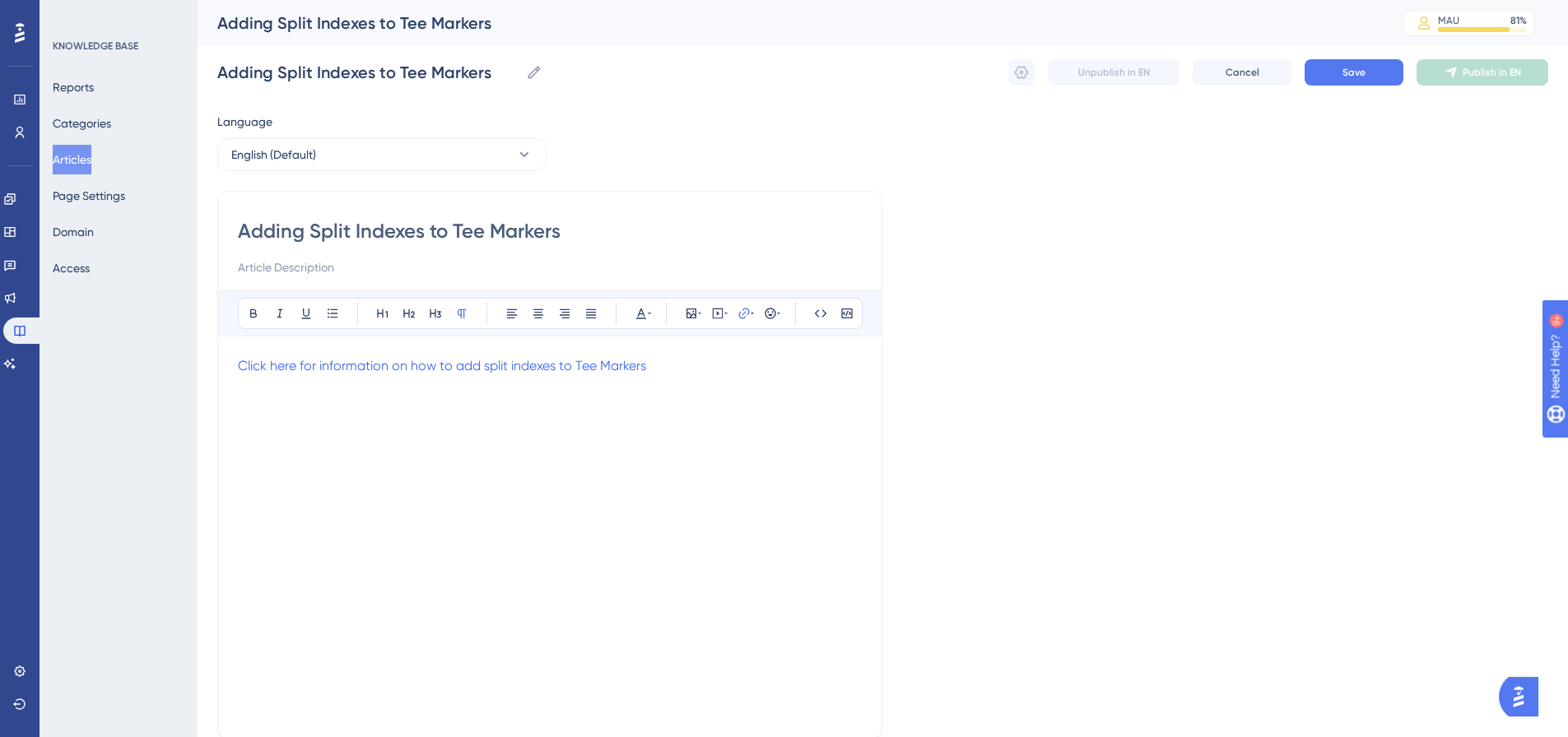
click at [1207, 396] on div "Language English (Default) Adding Split Indexes to Tee Markers Bold Italic Unde…" at bounding box center [882, 474] width 1331 height 726
click at [1366, 78] on button "Save" at bounding box center [1353, 72] width 98 height 26
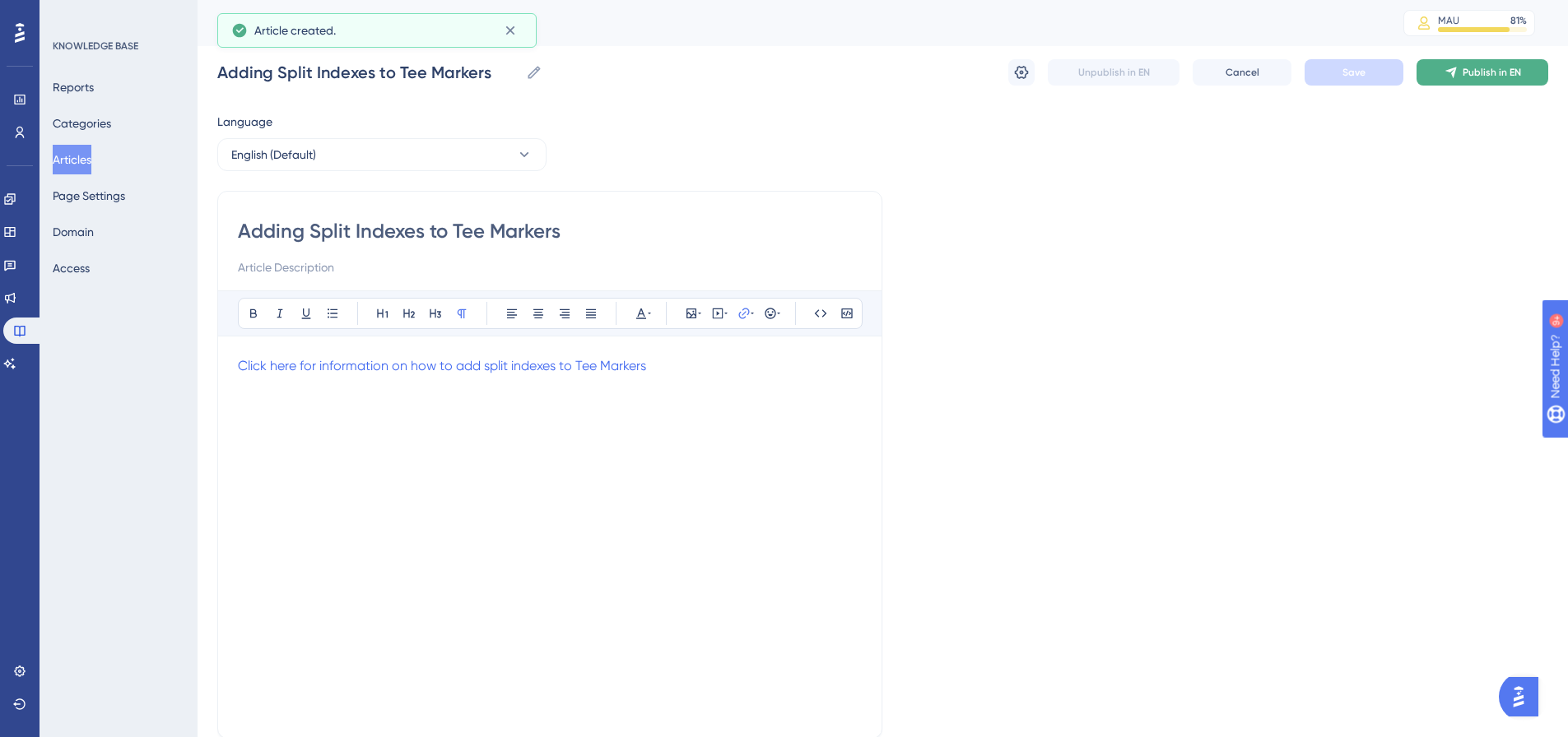
click at [1507, 75] on span "Publish in EN" at bounding box center [1491, 72] width 58 height 13
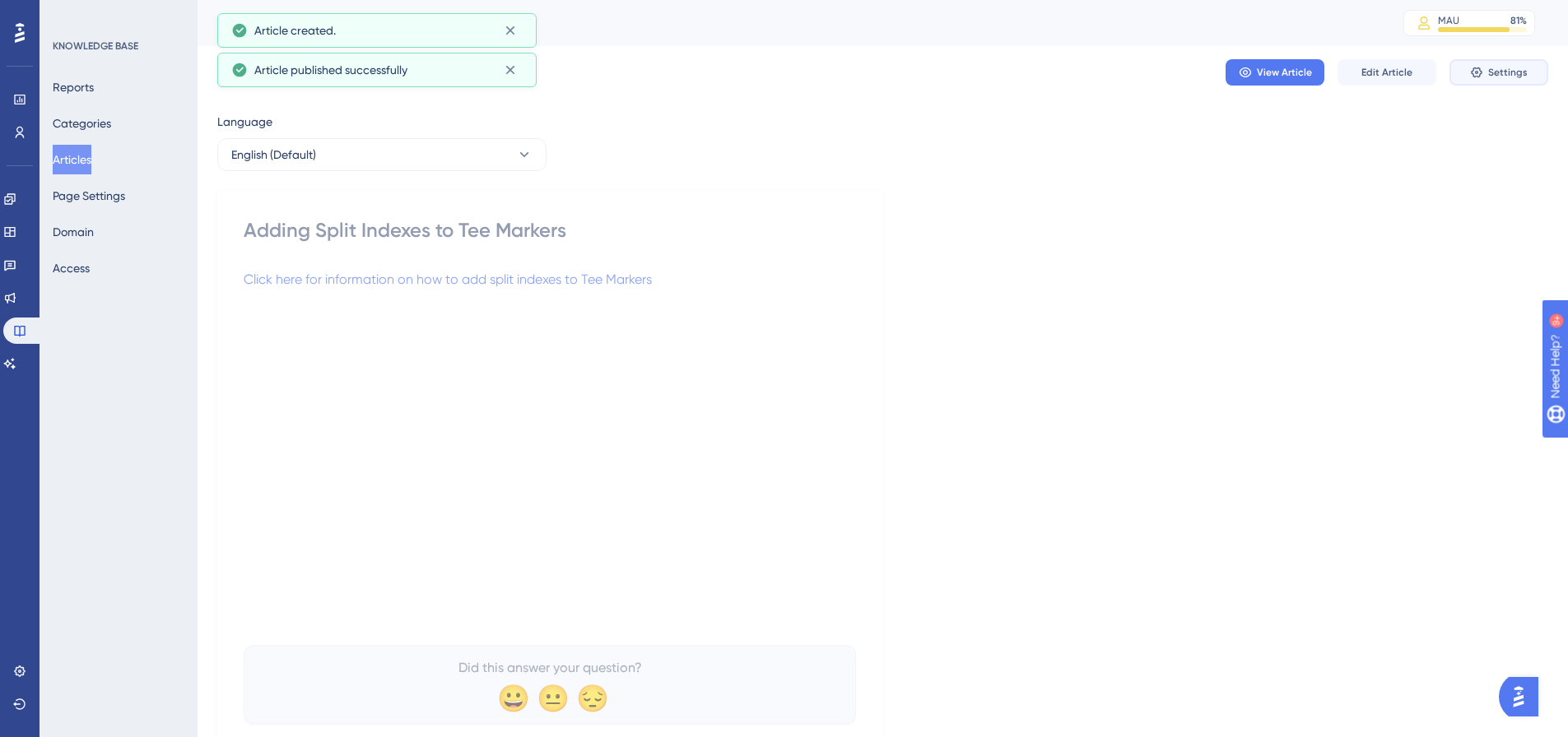
click at [1512, 78] on span "Settings" at bounding box center [1507, 72] width 39 height 13
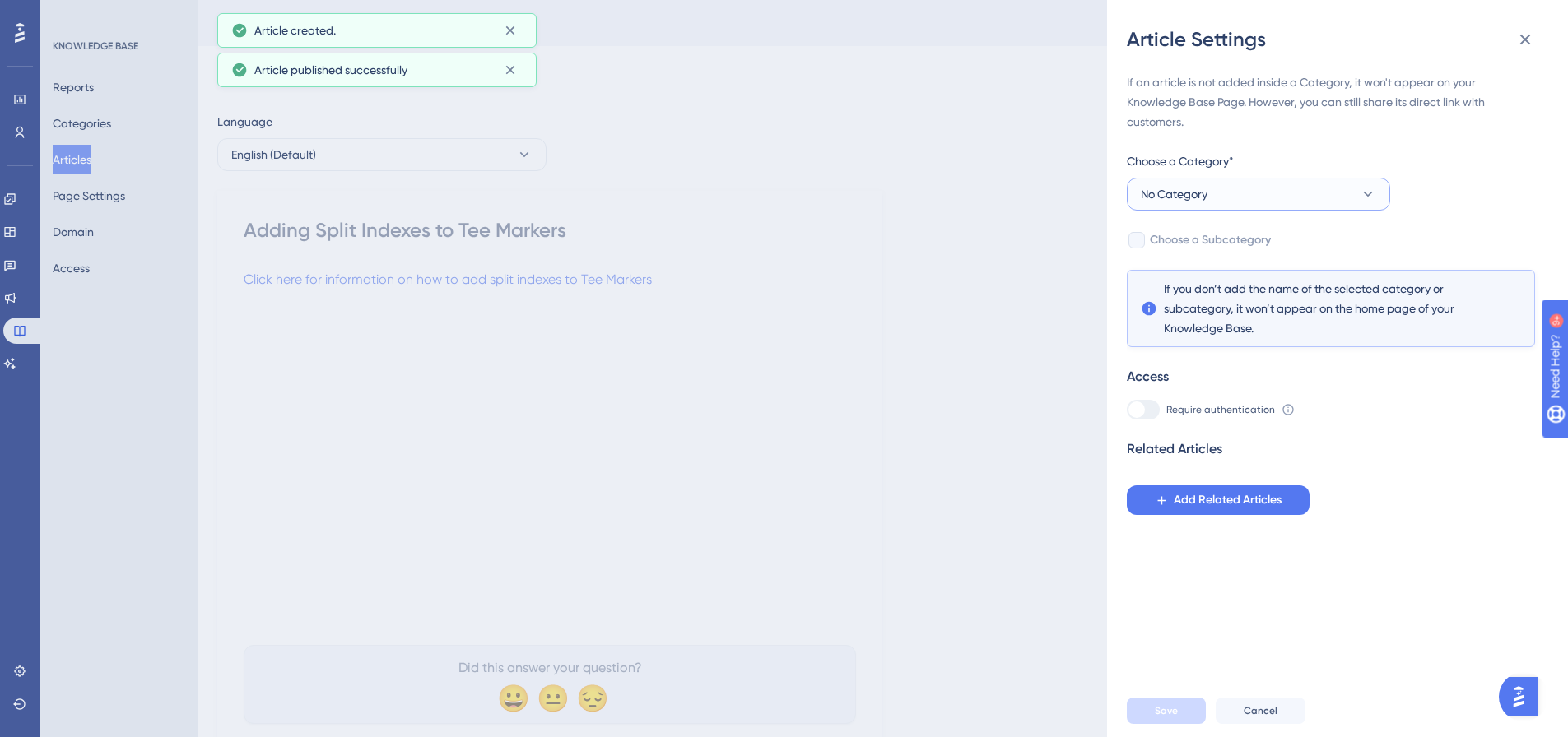
click at [1249, 201] on button "No Category" at bounding box center [1258, 194] width 263 height 33
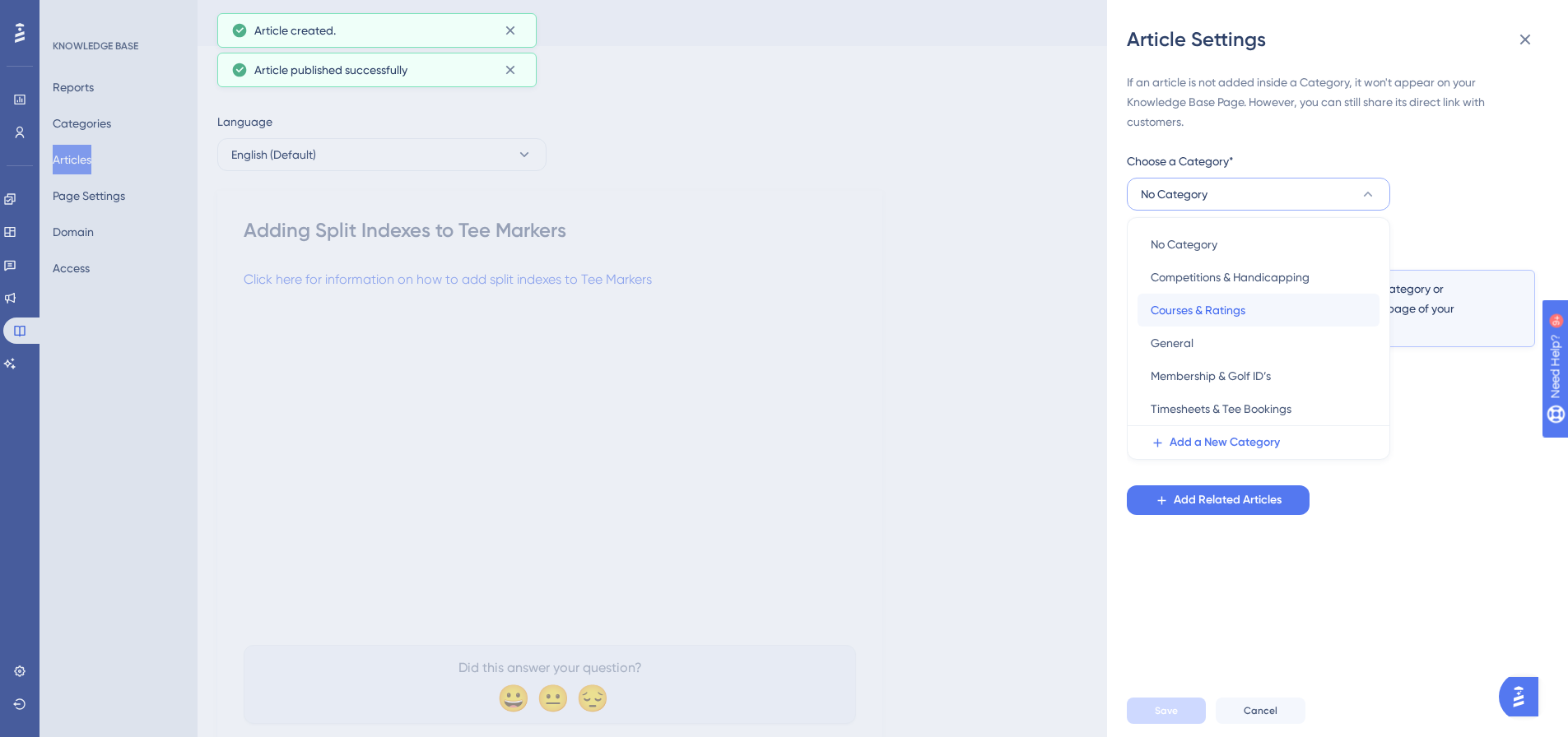
click at [1203, 307] on span "Courses & Ratings" at bounding box center [1198, 310] width 95 height 20
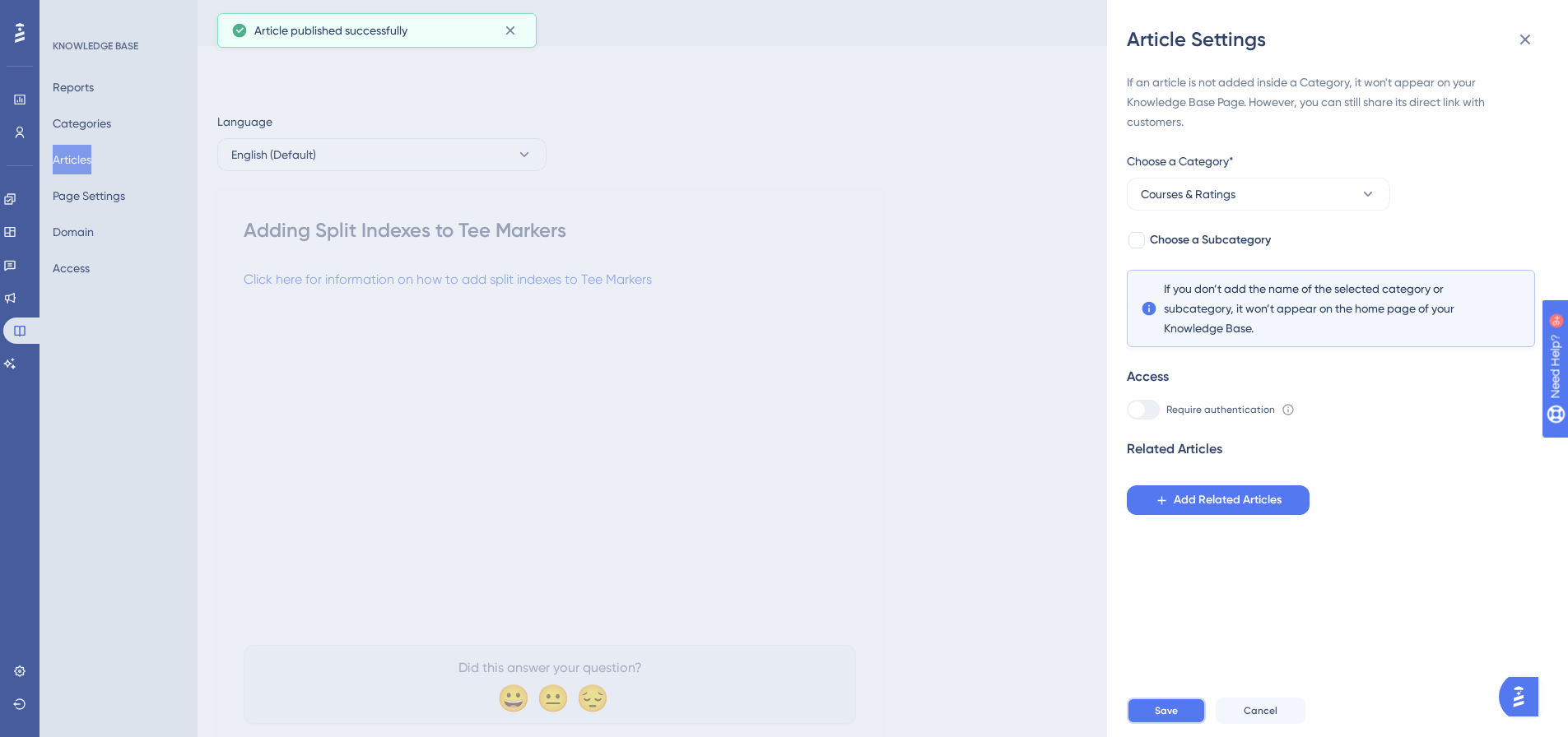
click at [1168, 718] on span "Save" at bounding box center [1166, 711] width 23 height 13
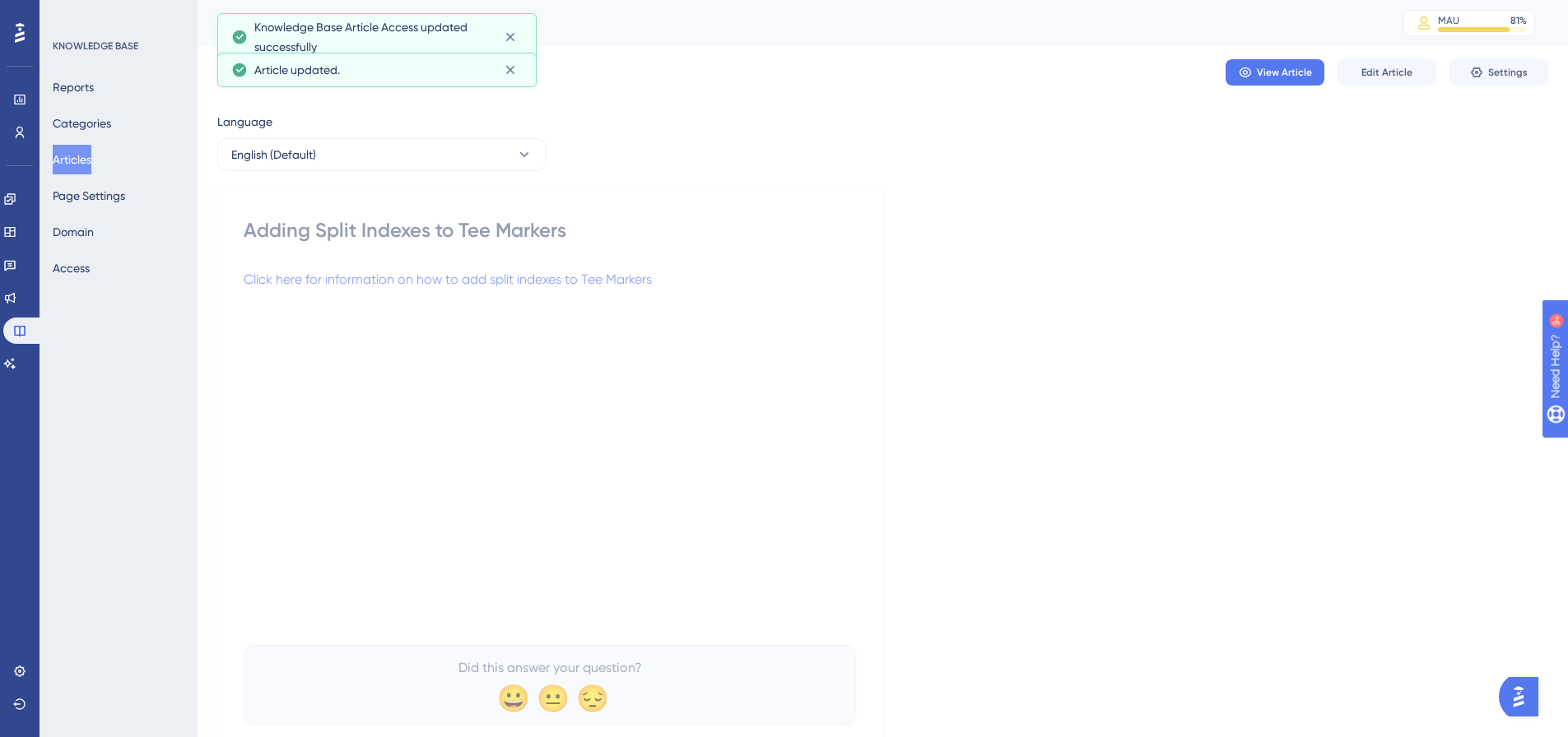
drag, startPoint x: 77, startPoint y: 156, endPoint x: 168, endPoint y: 148, distance: 91.4
click at [77, 156] on button "Articles" at bounding box center [71, 159] width 38 height 30
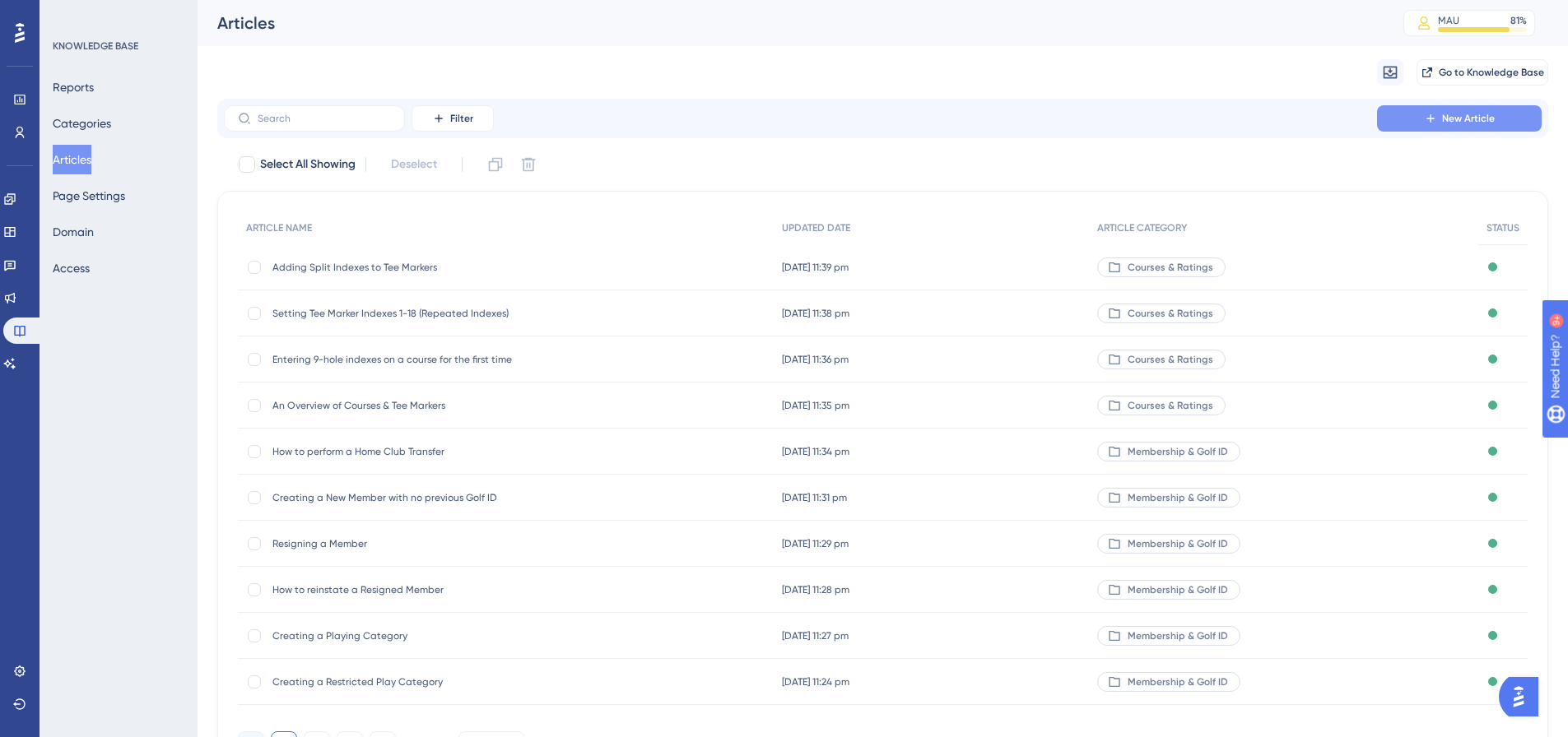
click at [1438, 119] on button "New Article" at bounding box center [1459, 118] width 165 height 26
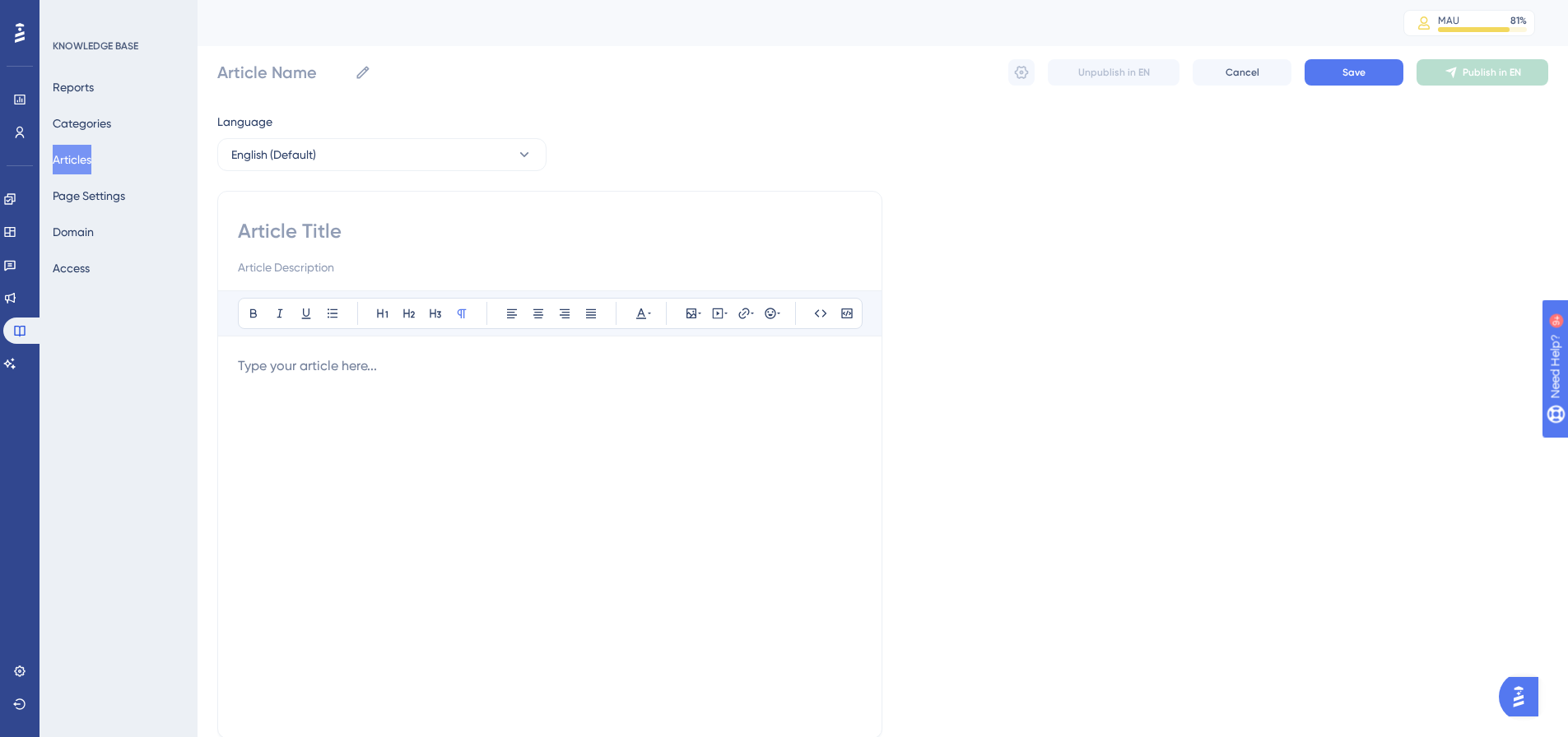
click at [302, 237] on input at bounding box center [550, 231] width 624 height 26
paste input "Understanding Default Markers & Active Tee Markers"
type input "Understanding Default Markers & Active Tee Markers"
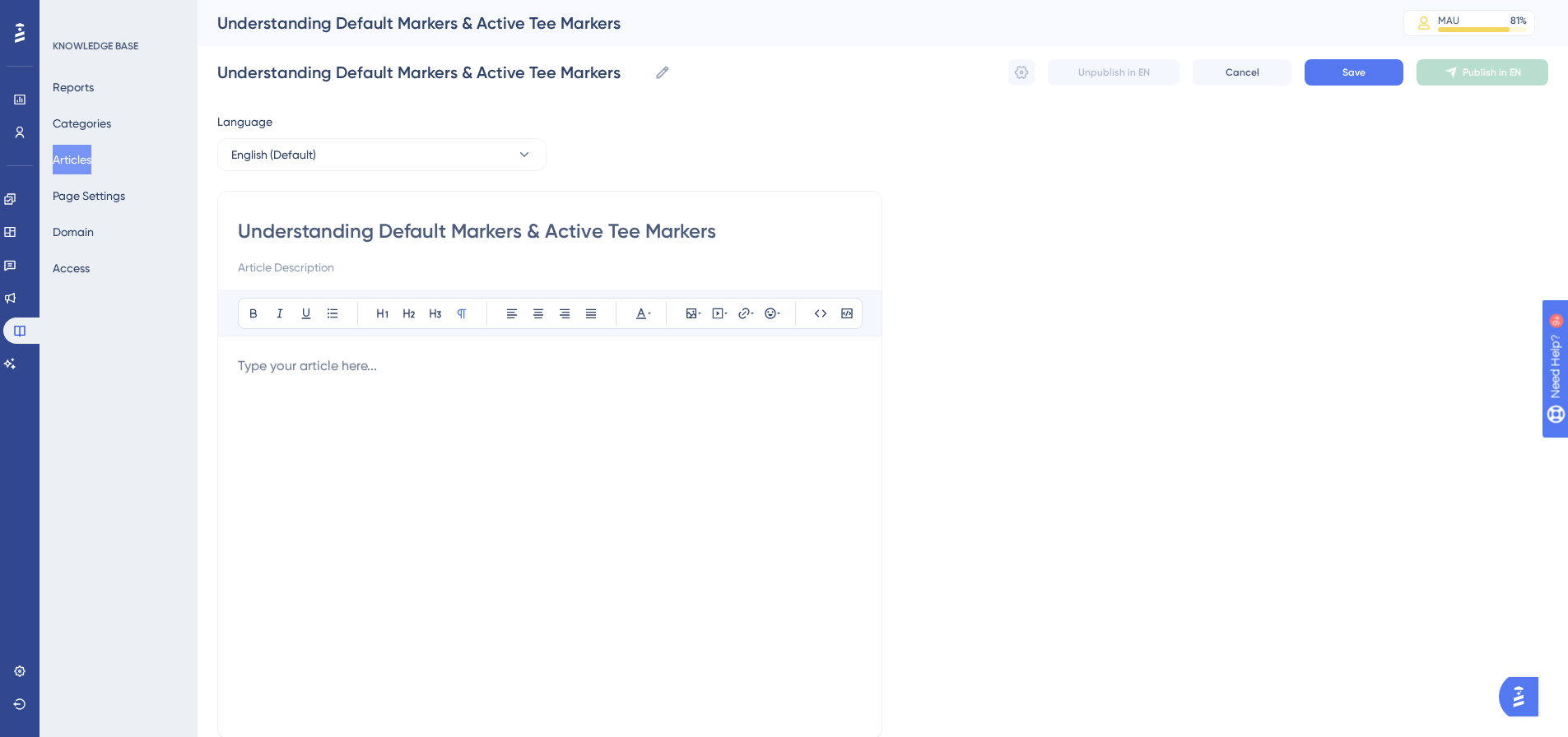
type input "Understanding Default Markers & Active Tee Markers"
click at [274, 366] on p at bounding box center [550, 366] width 624 height 20
drag, startPoint x: 734, startPoint y: 368, endPoint x: 234, endPoint y: 347, distance: 500.4
click at [234, 347] on div "Understanding Default Markers & Active Tee Markers Bold Italic Underline Bullet…" at bounding box center [549, 464] width 665 height 548
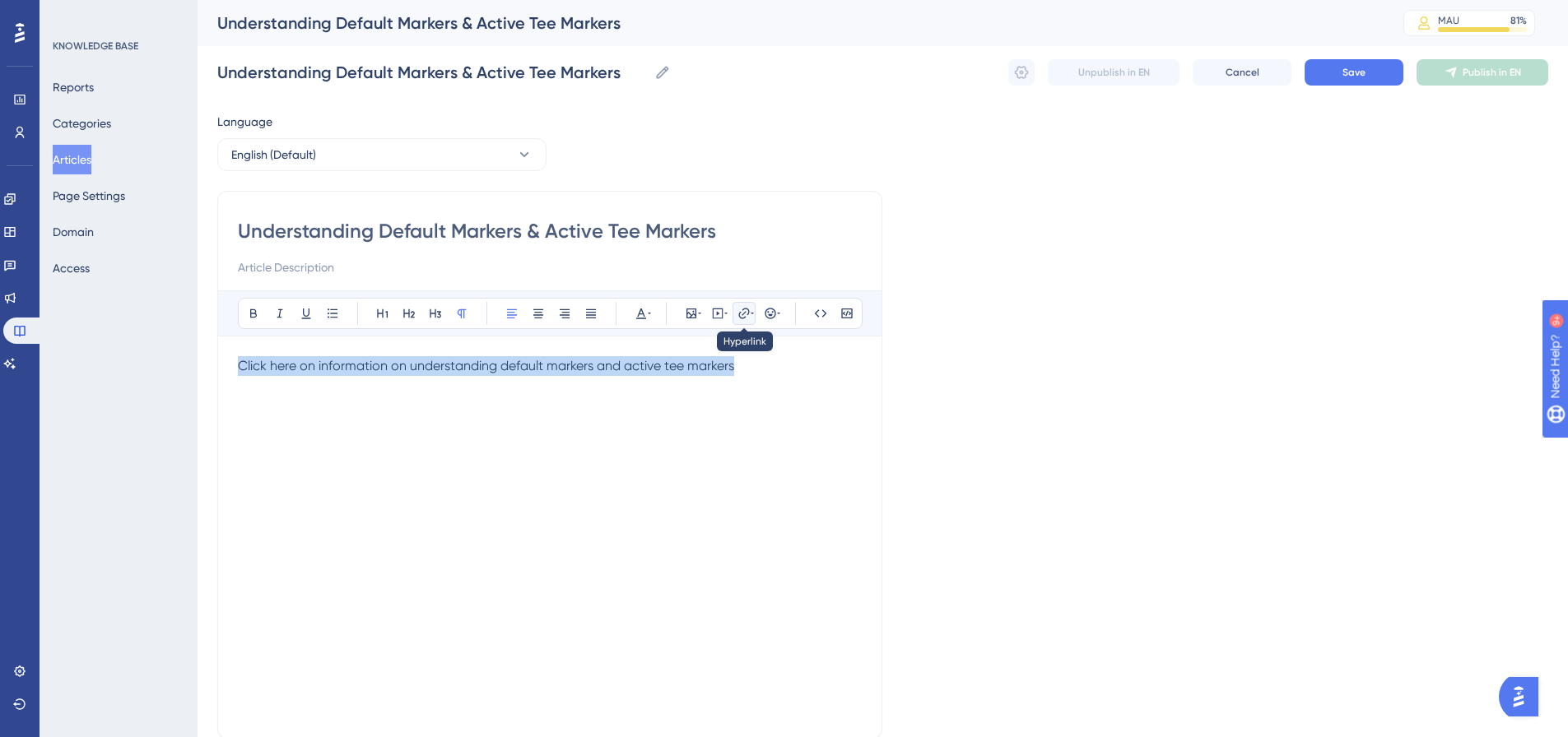
click at [744, 319] on icon at bounding box center [743, 313] width 10 height 10
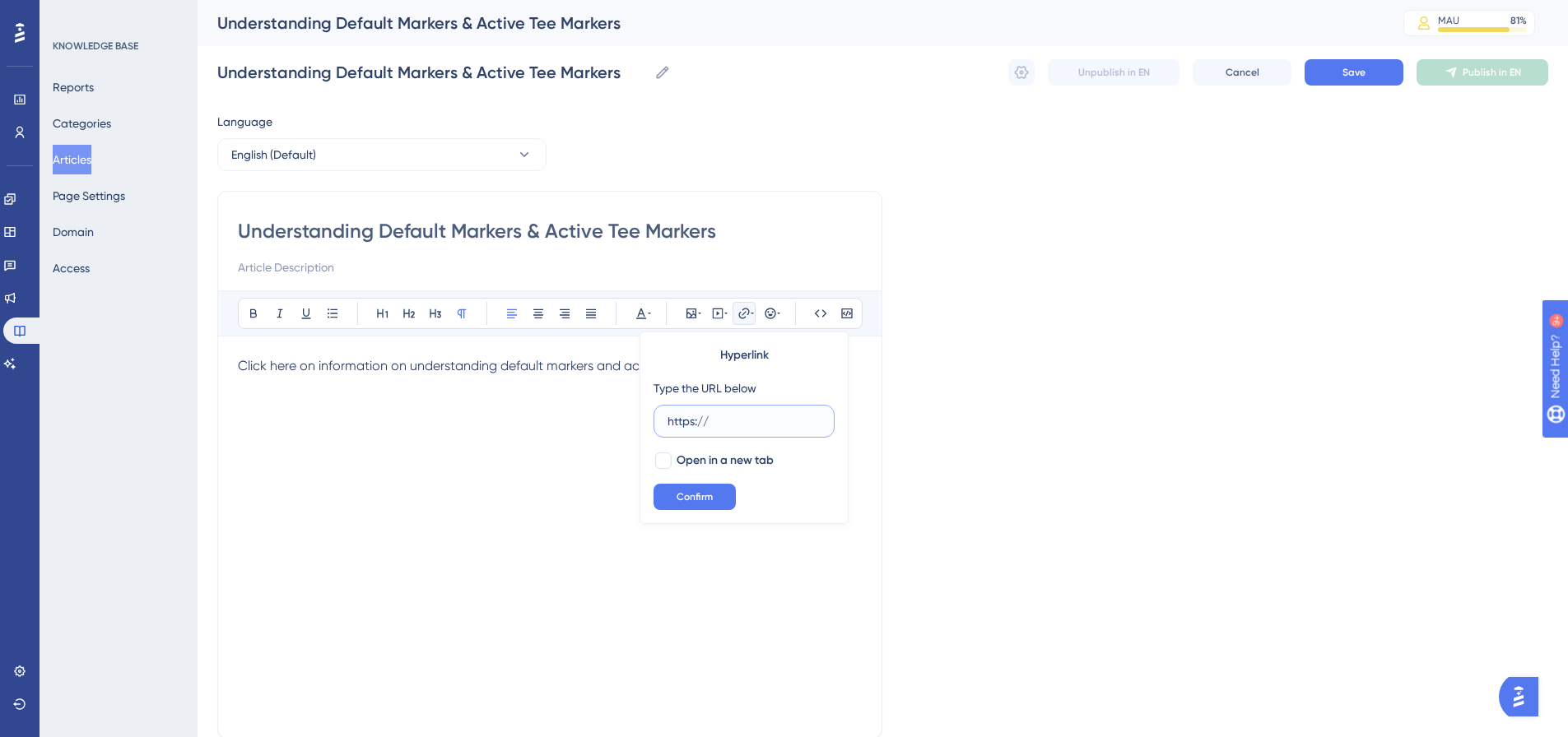
click at [712, 425] on input "https://" at bounding box center [744, 421] width 153 height 18
paste input "[DOMAIN_NAME][URL]"
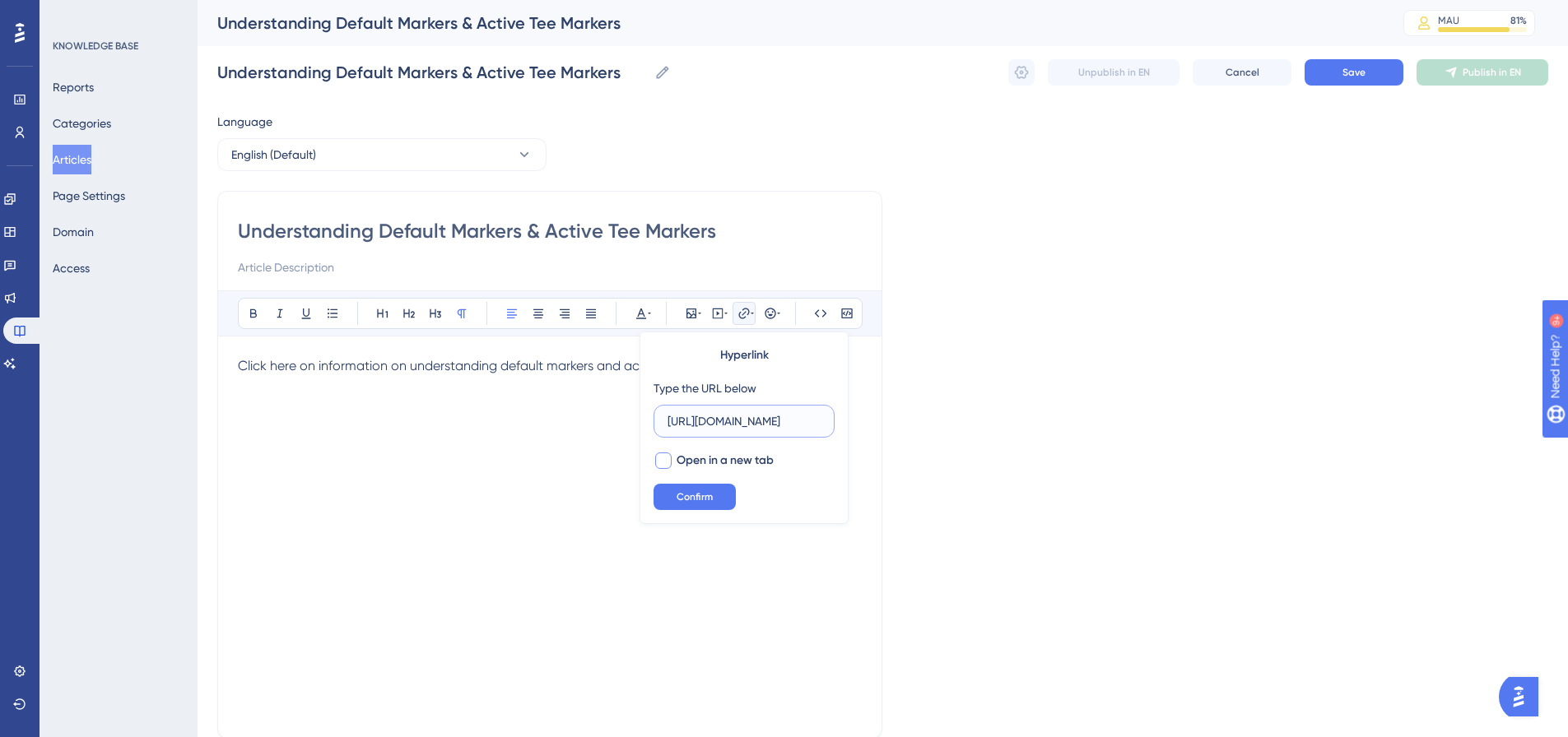
type input "[URL][DOMAIN_NAME]"
click at [705, 464] on span "Open in a new tab" at bounding box center [725, 461] width 97 height 20
checkbox input "true"
click at [703, 498] on span "Confirm" at bounding box center [695, 497] width 37 height 13
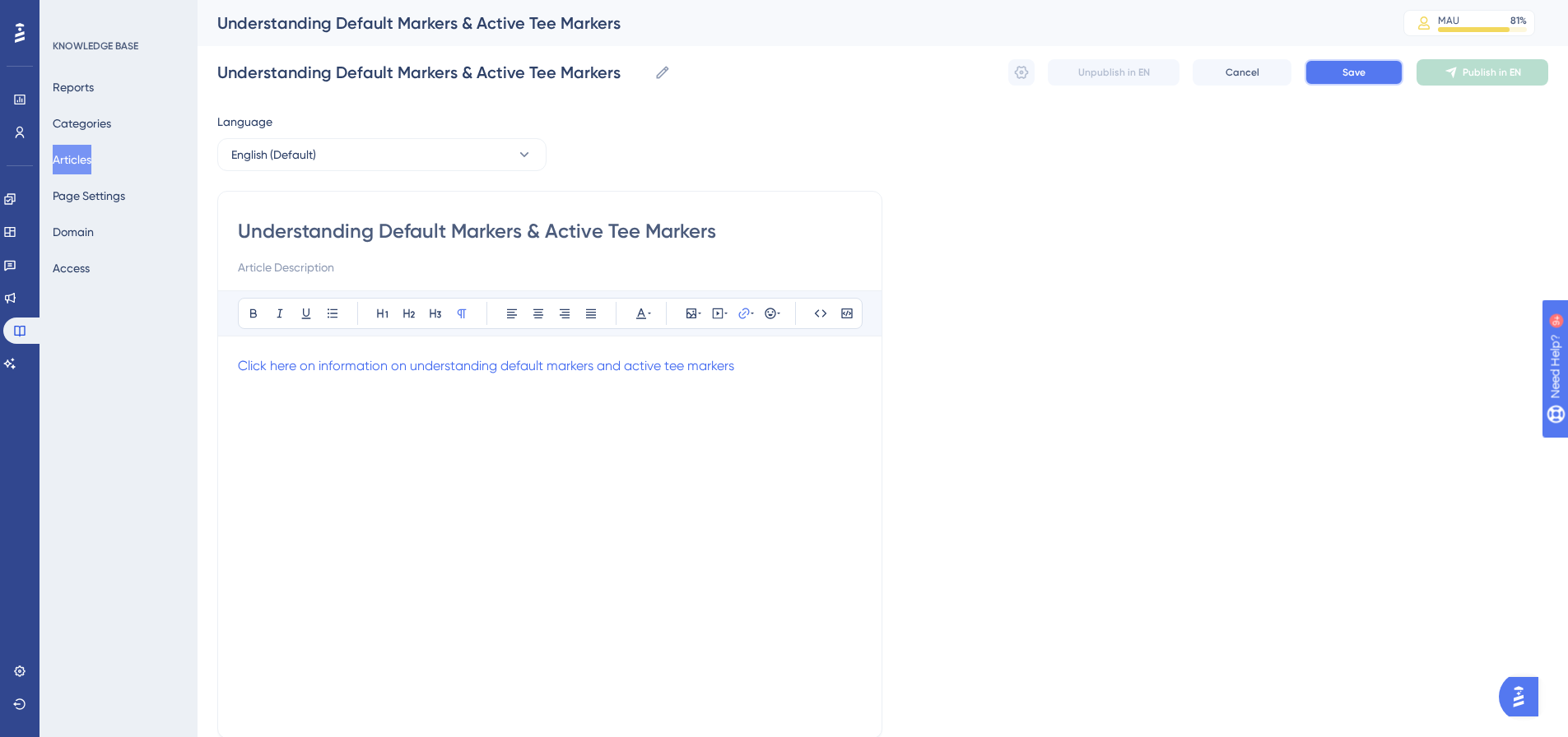
click at [1381, 81] on button "Save" at bounding box center [1353, 72] width 98 height 26
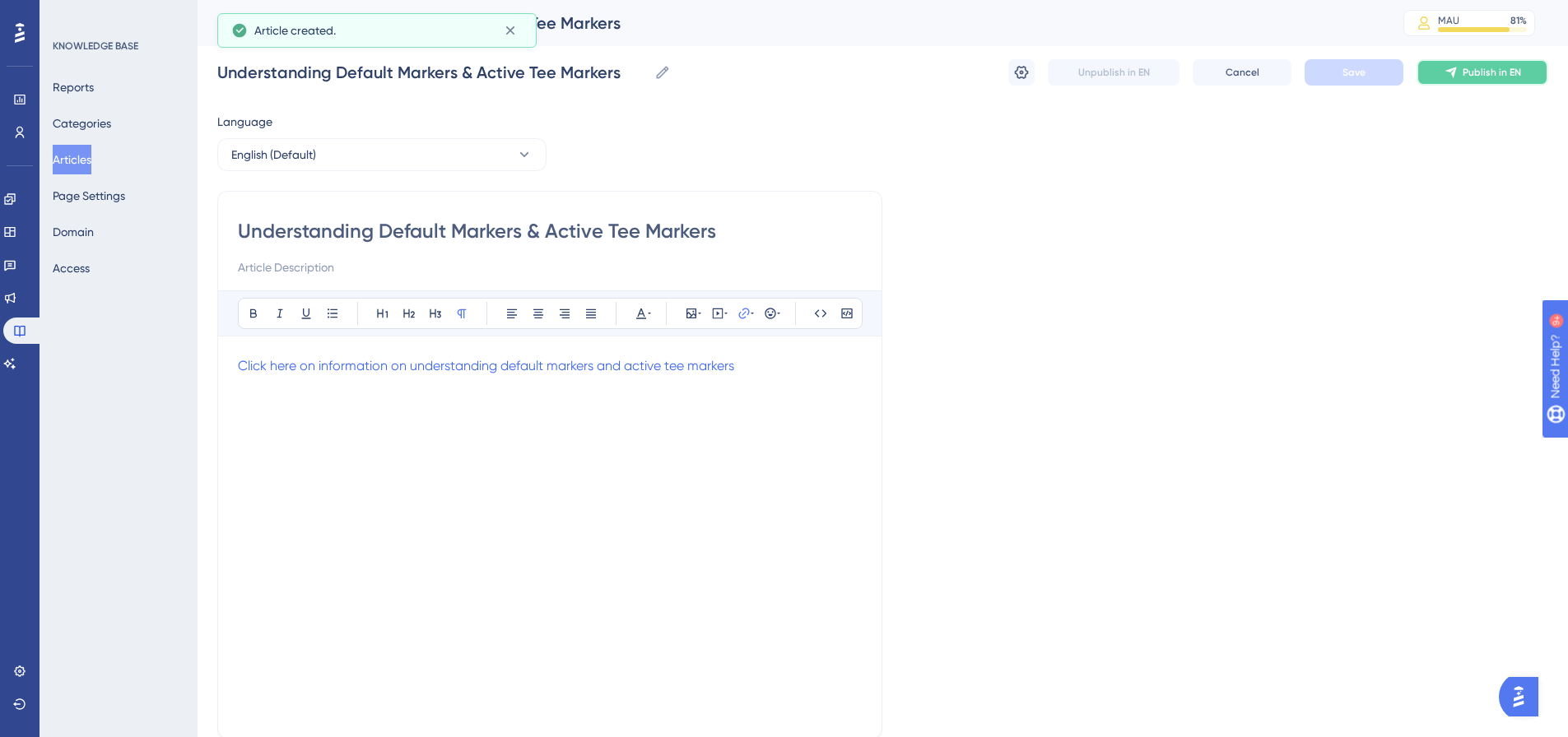
click at [1465, 80] on button "Publish in EN" at bounding box center [1482, 72] width 132 height 26
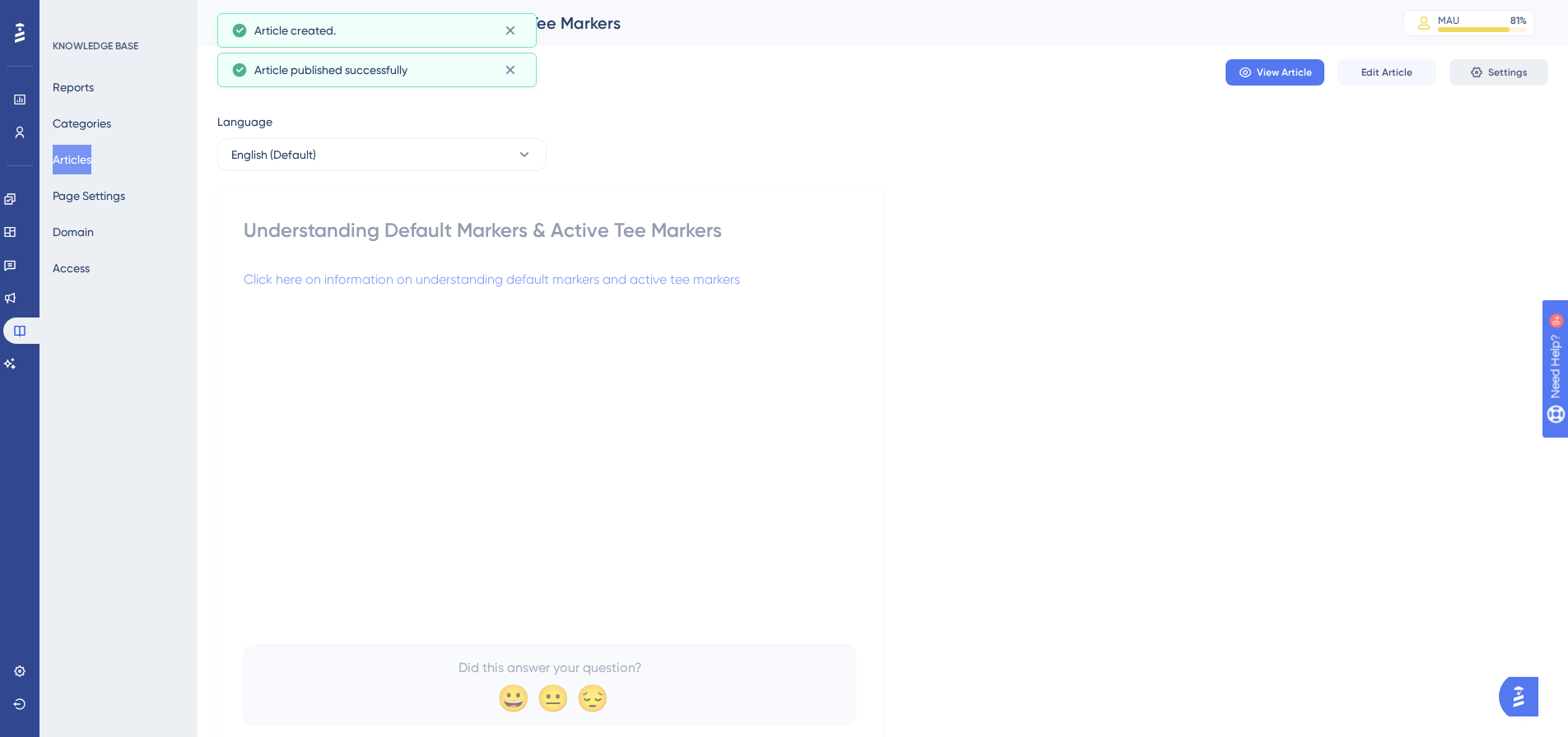
click at [1502, 74] on span "Settings" at bounding box center [1507, 72] width 39 height 13
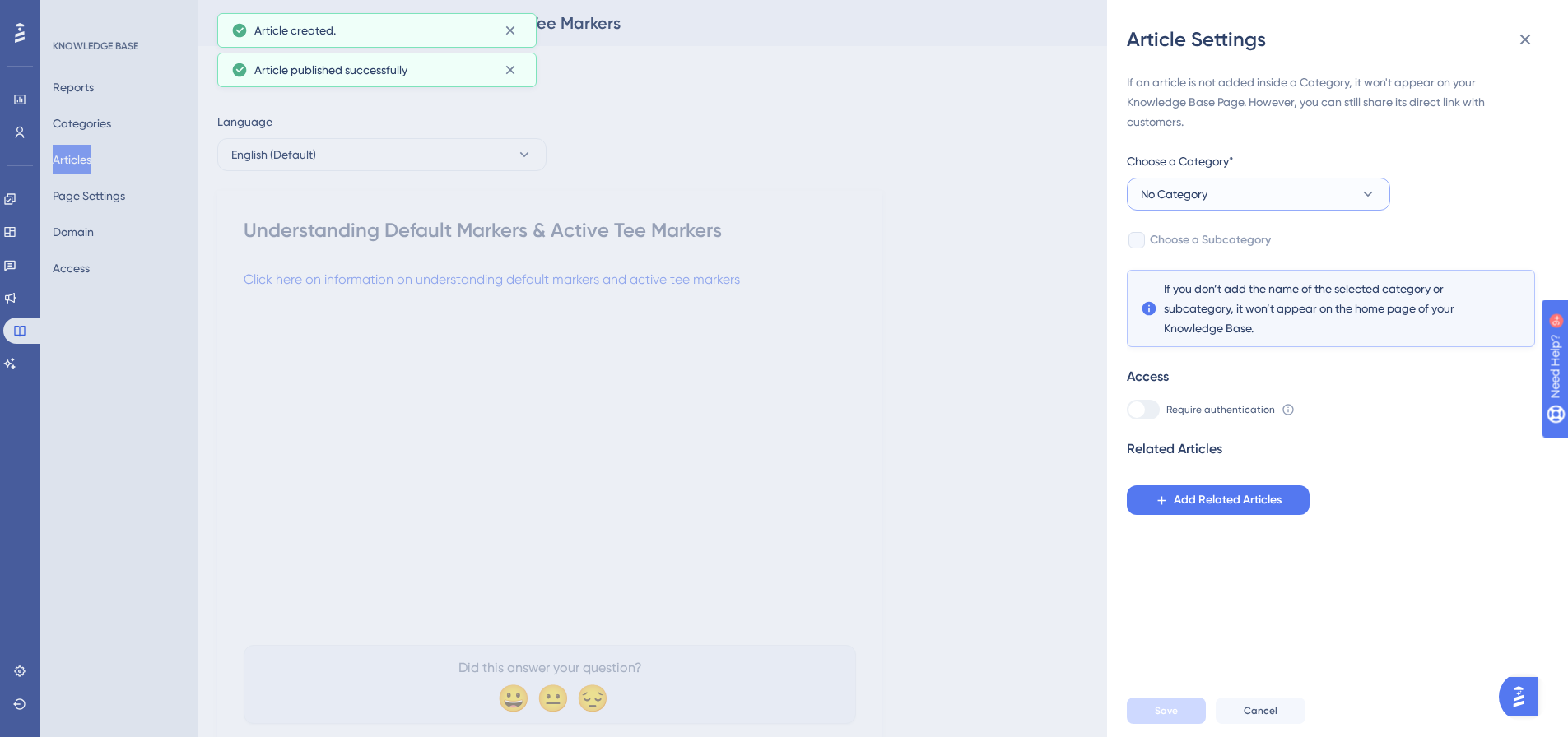
click at [1303, 193] on button "No Category" at bounding box center [1258, 194] width 263 height 33
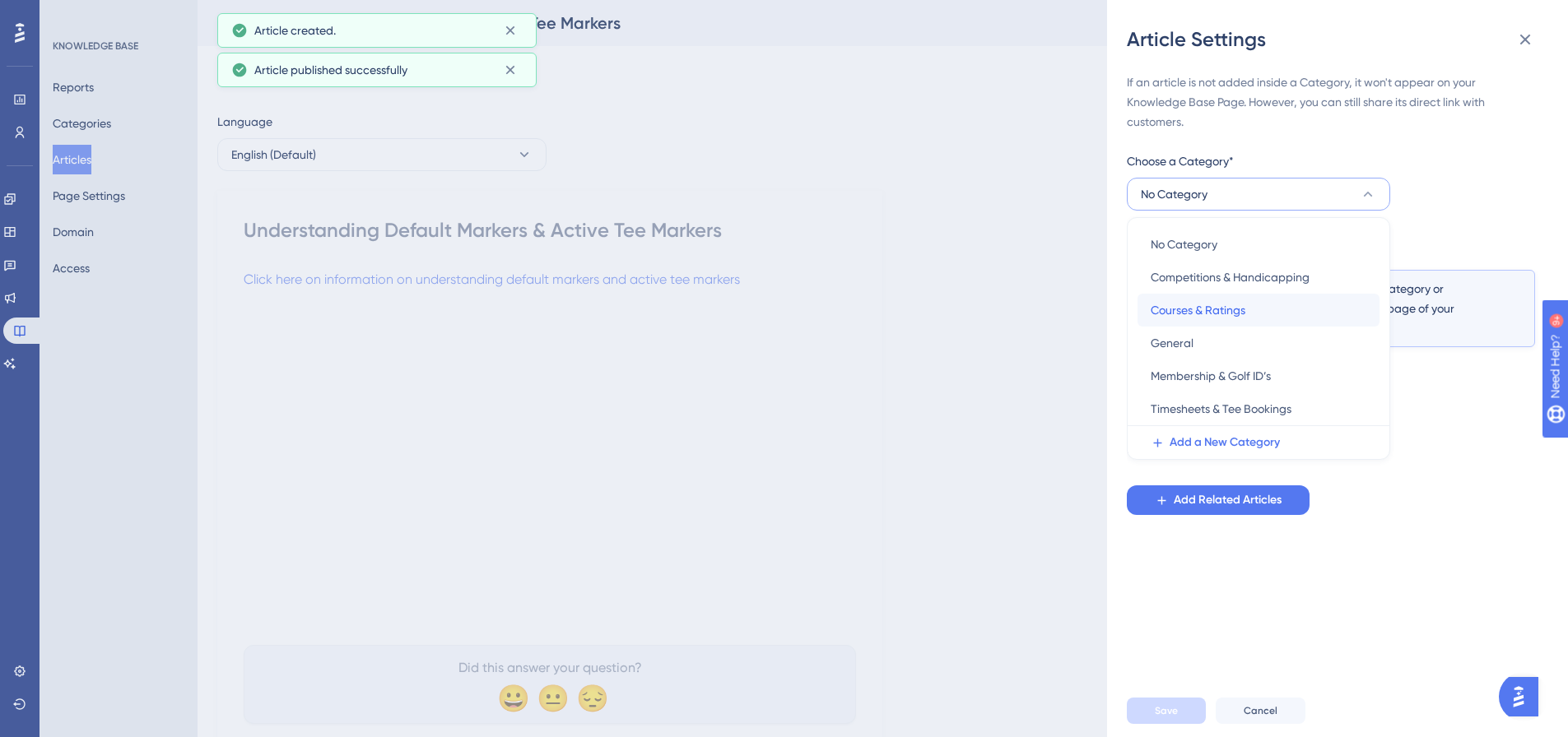
click at [1235, 313] on span "Courses & Ratings" at bounding box center [1198, 310] width 95 height 20
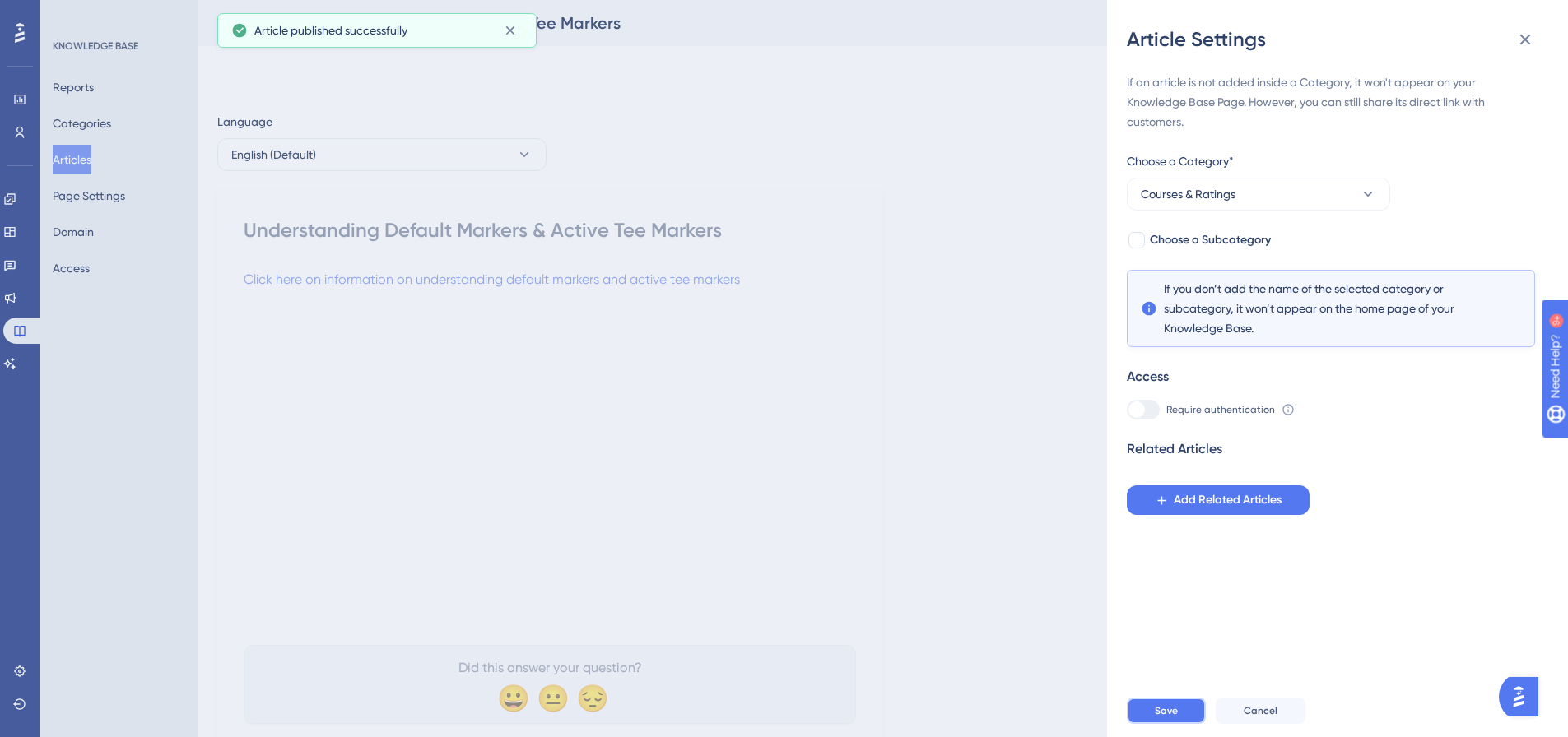
click at [1172, 715] on button "Save" at bounding box center [1166, 711] width 79 height 26
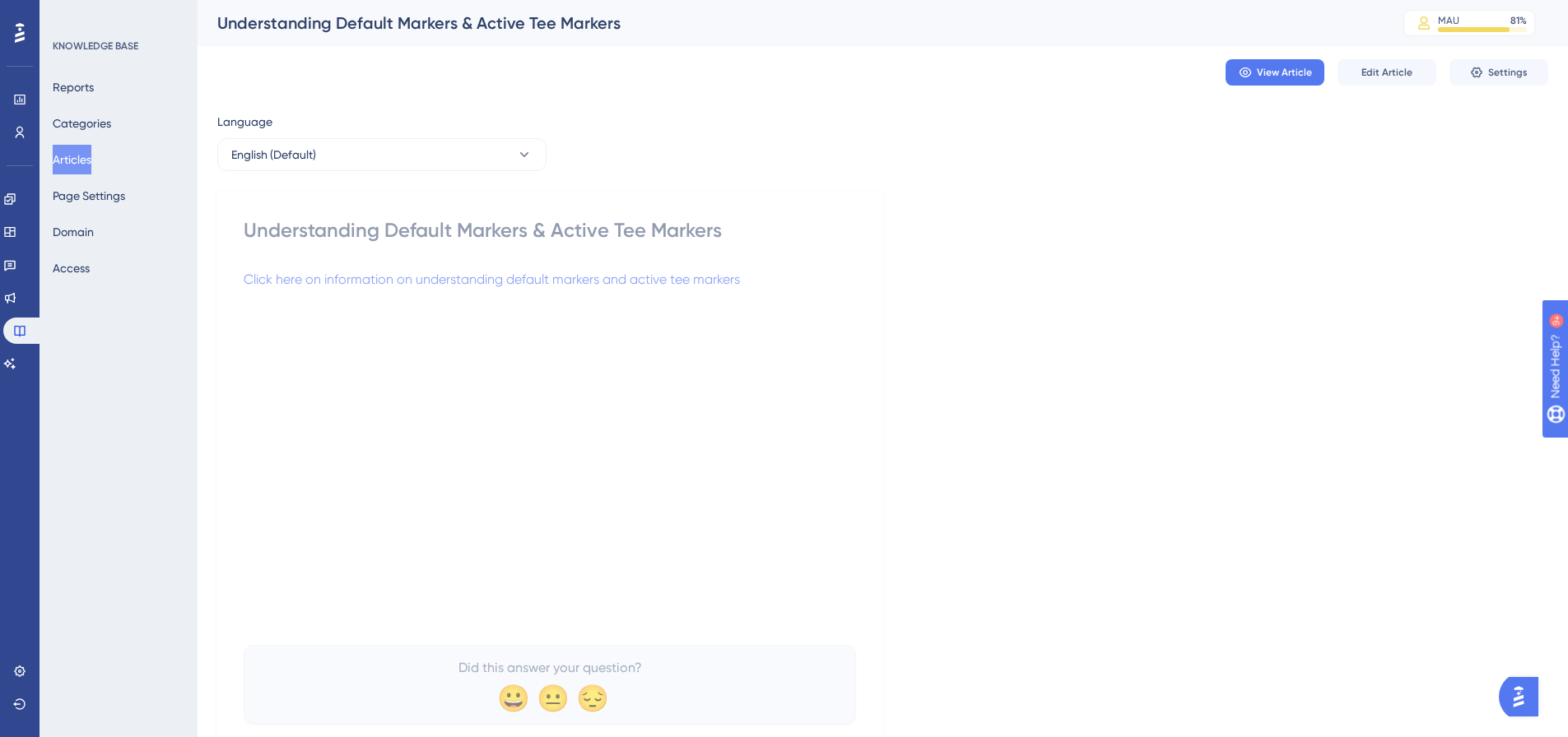
click at [91, 156] on button "Articles" at bounding box center [71, 159] width 38 height 30
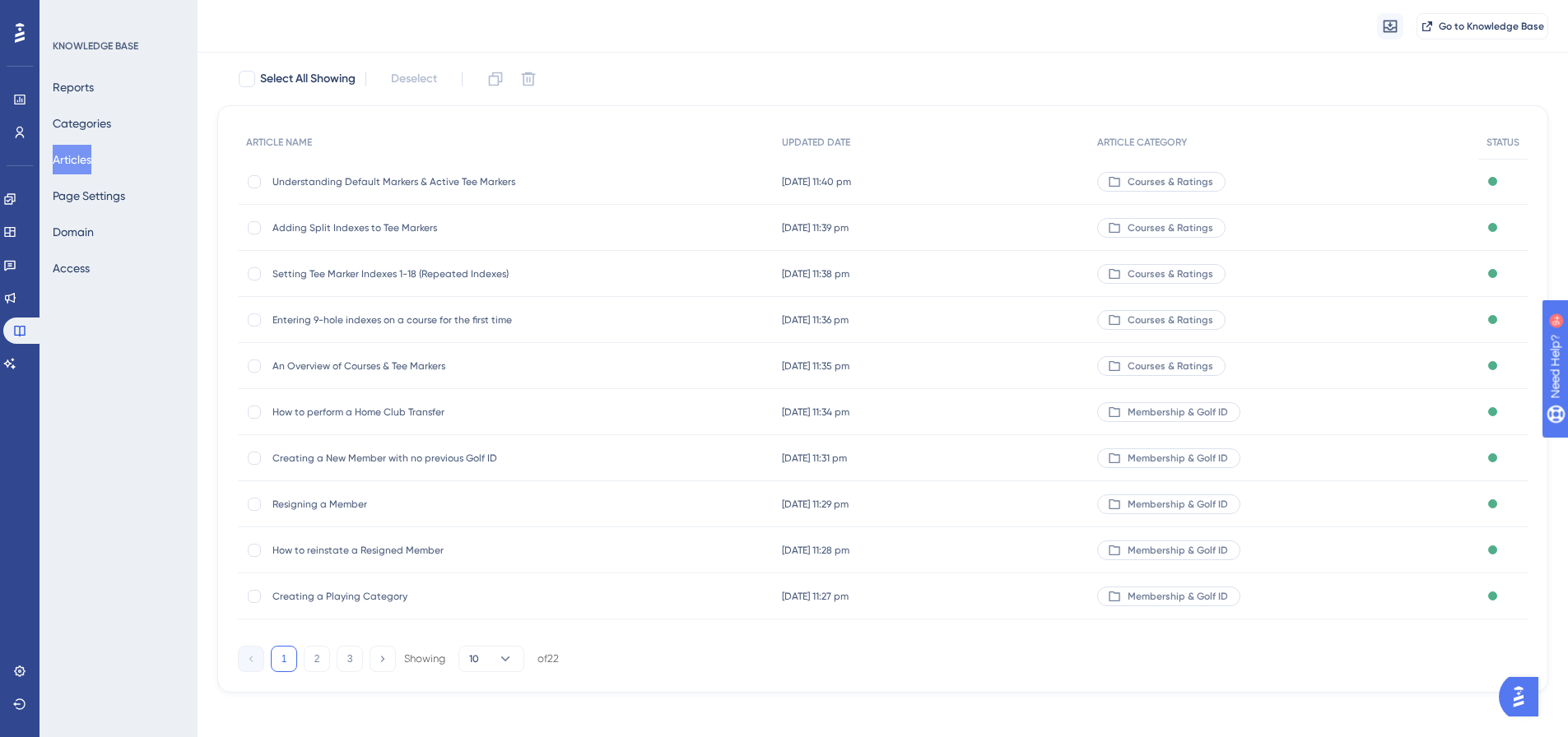
scroll to position [94, 0]
drag, startPoint x: 313, startPoint y: 658, endPoint x: 456, endPoint y: 629, distance: 145.9
click at [313, 657] on button "2" at bounding box center [317, 658] width 26 height 26
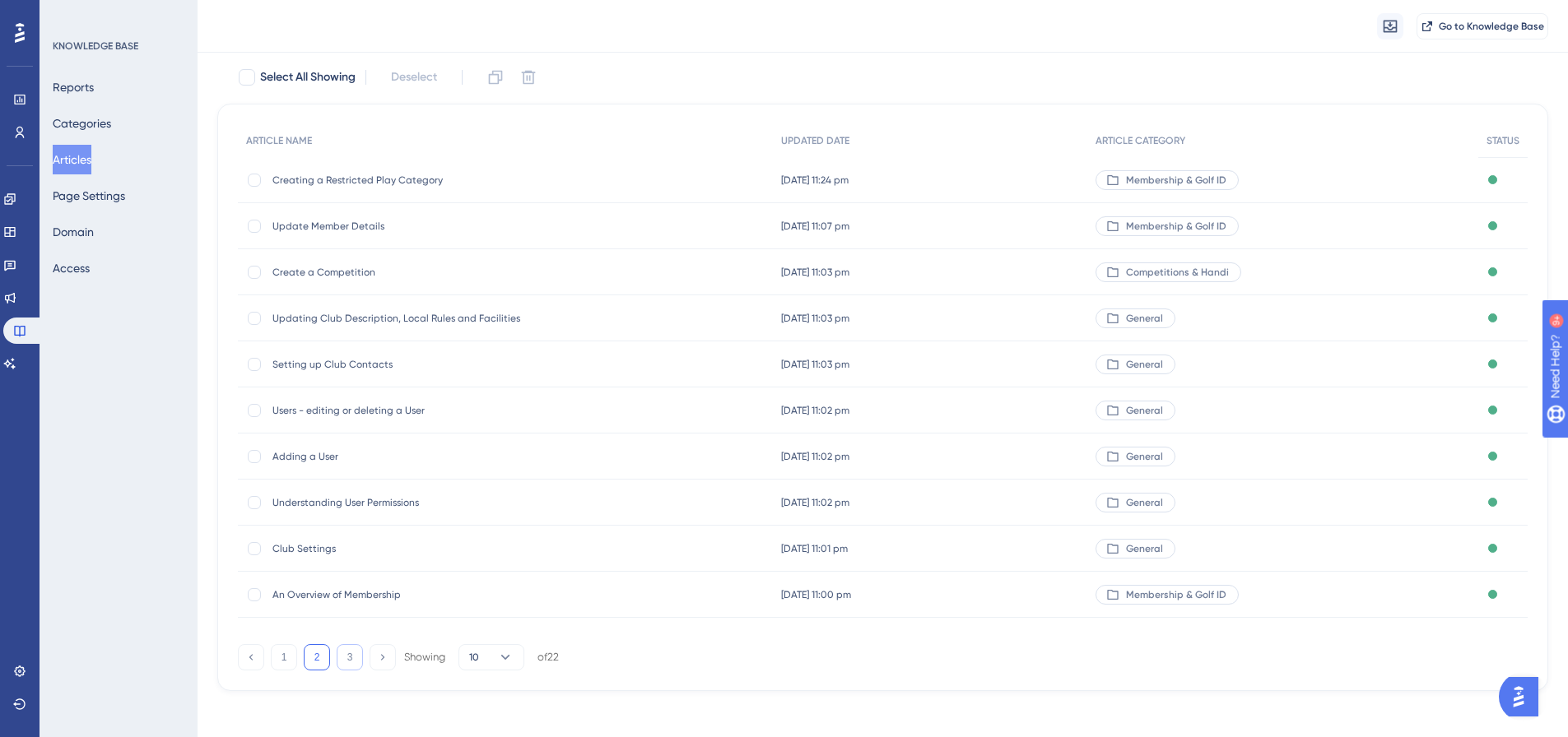
click at [354, 659] on button "3" at bounding box center [349, 658] width 26 height 26
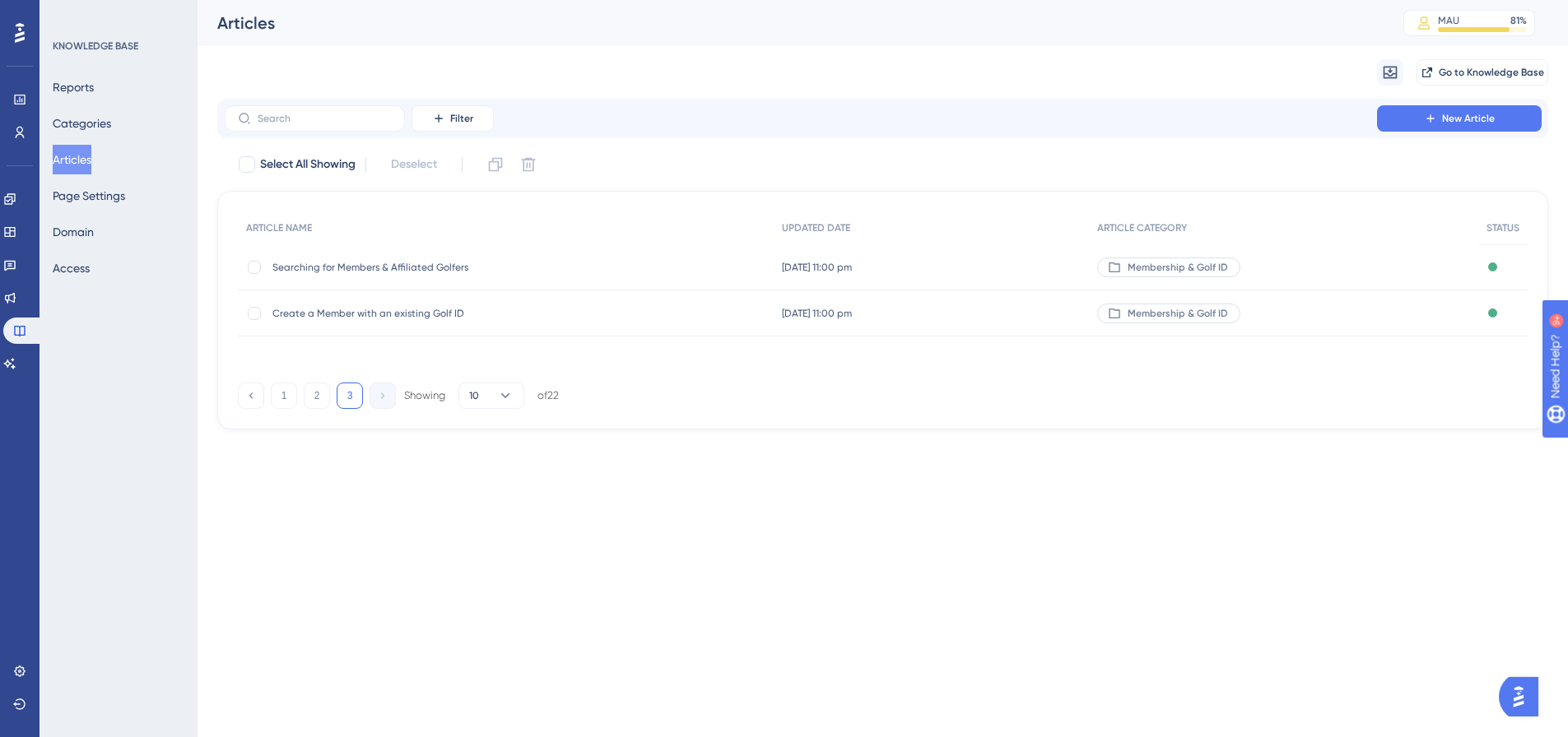
scroll to position [0, 0]
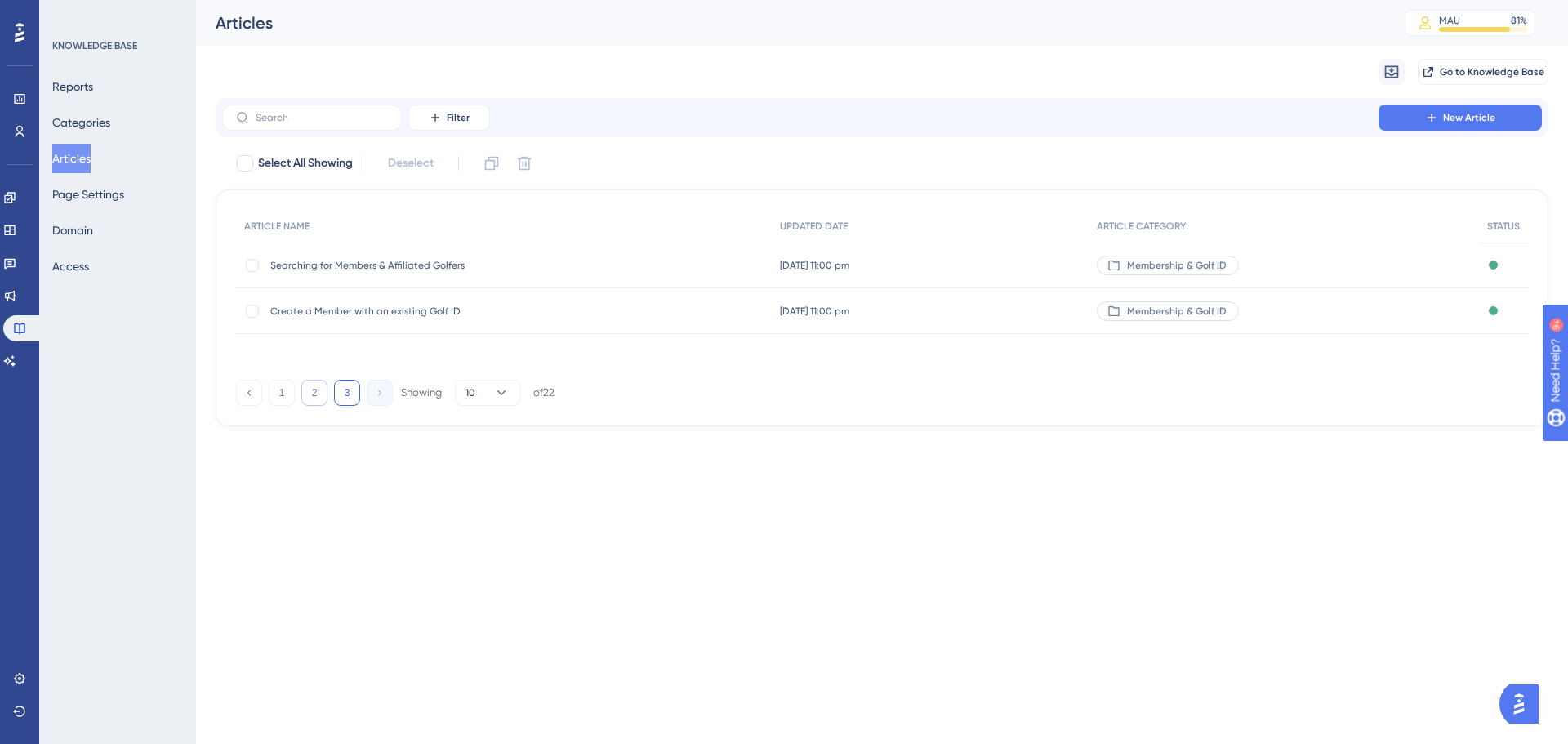
click at [315, 391] on button "2" at bounding box center [315, 392] width 26 height 26
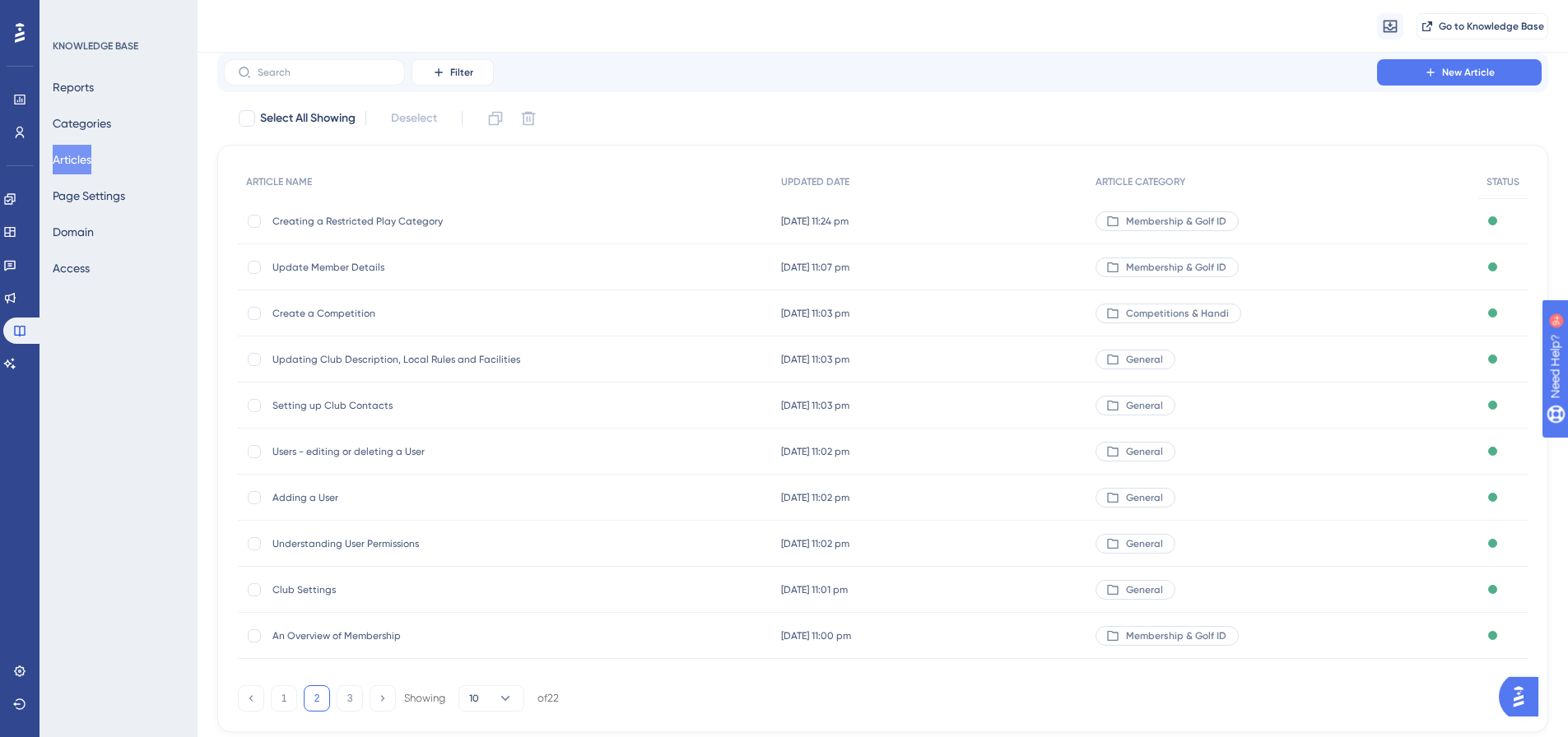
scroll to position [82, 0]
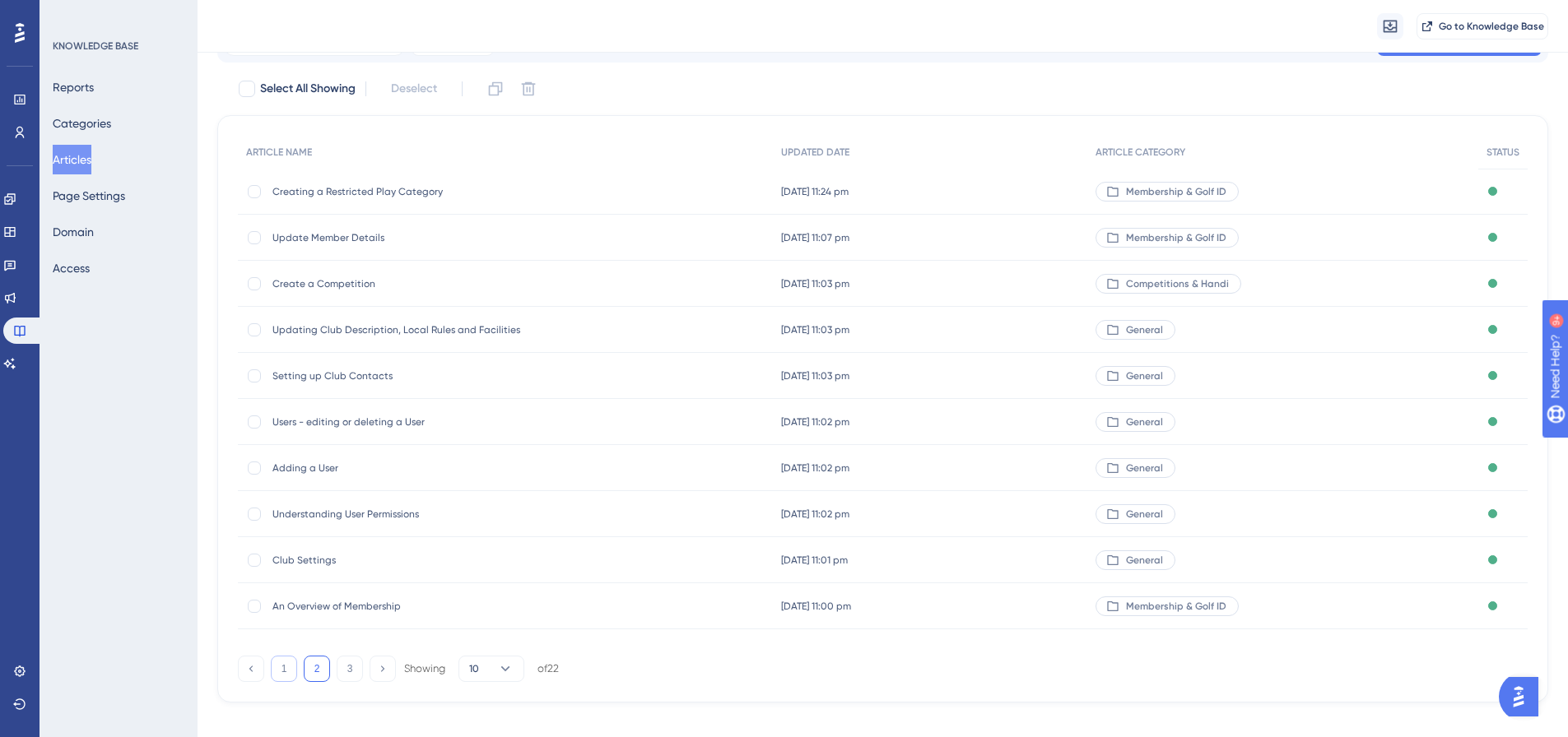
click at [291, 669] on button "1" at bounding box center [284, 669] width 26 height 26
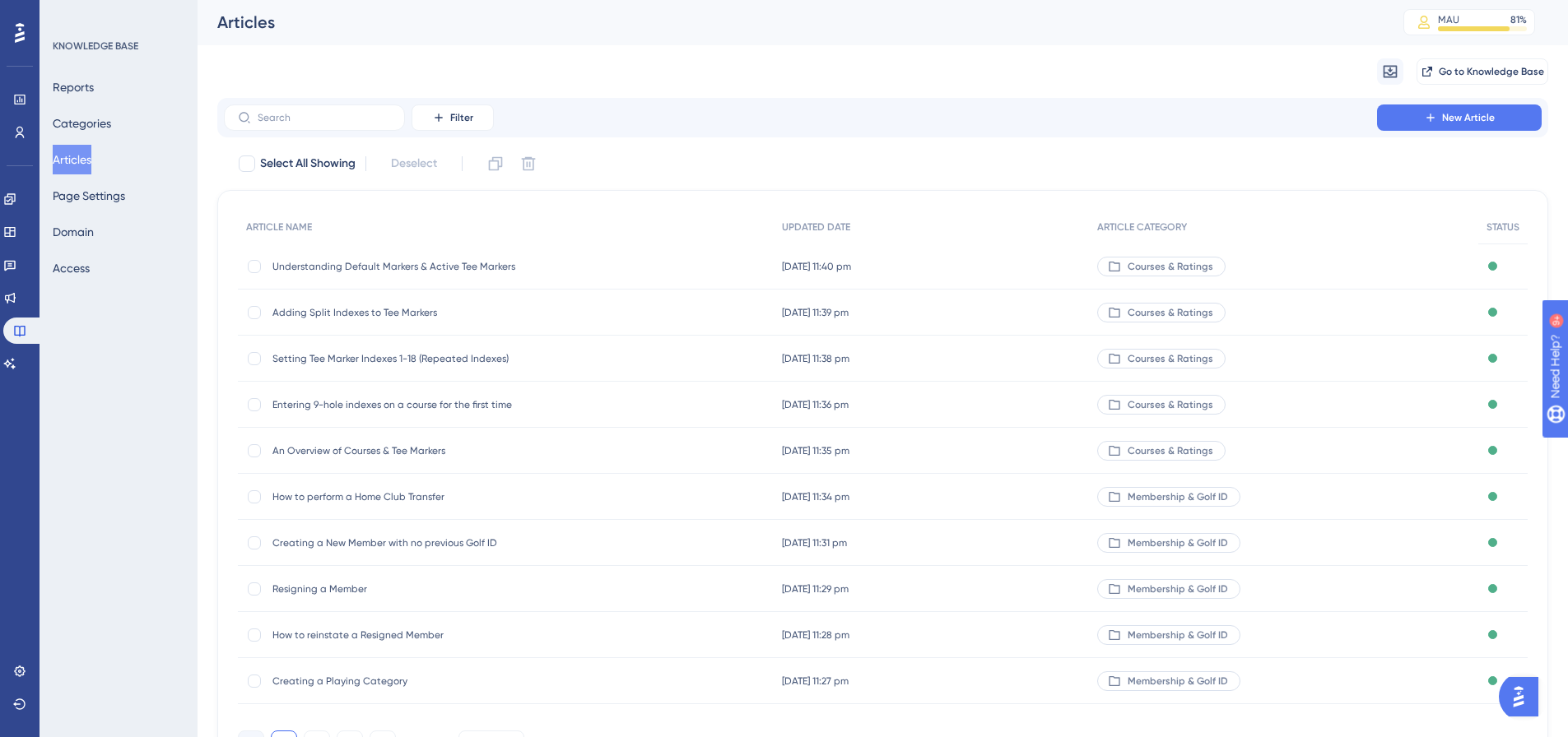
scroll to position [0, 0]
drag, startPoint x: 1454, startPoint y: 115, endPoint x: 1579, endPoint y: 132, distance: 126.2
click at [1454, 114] on span "New Article" at bounding box center [1468, 118] width 52 height 13
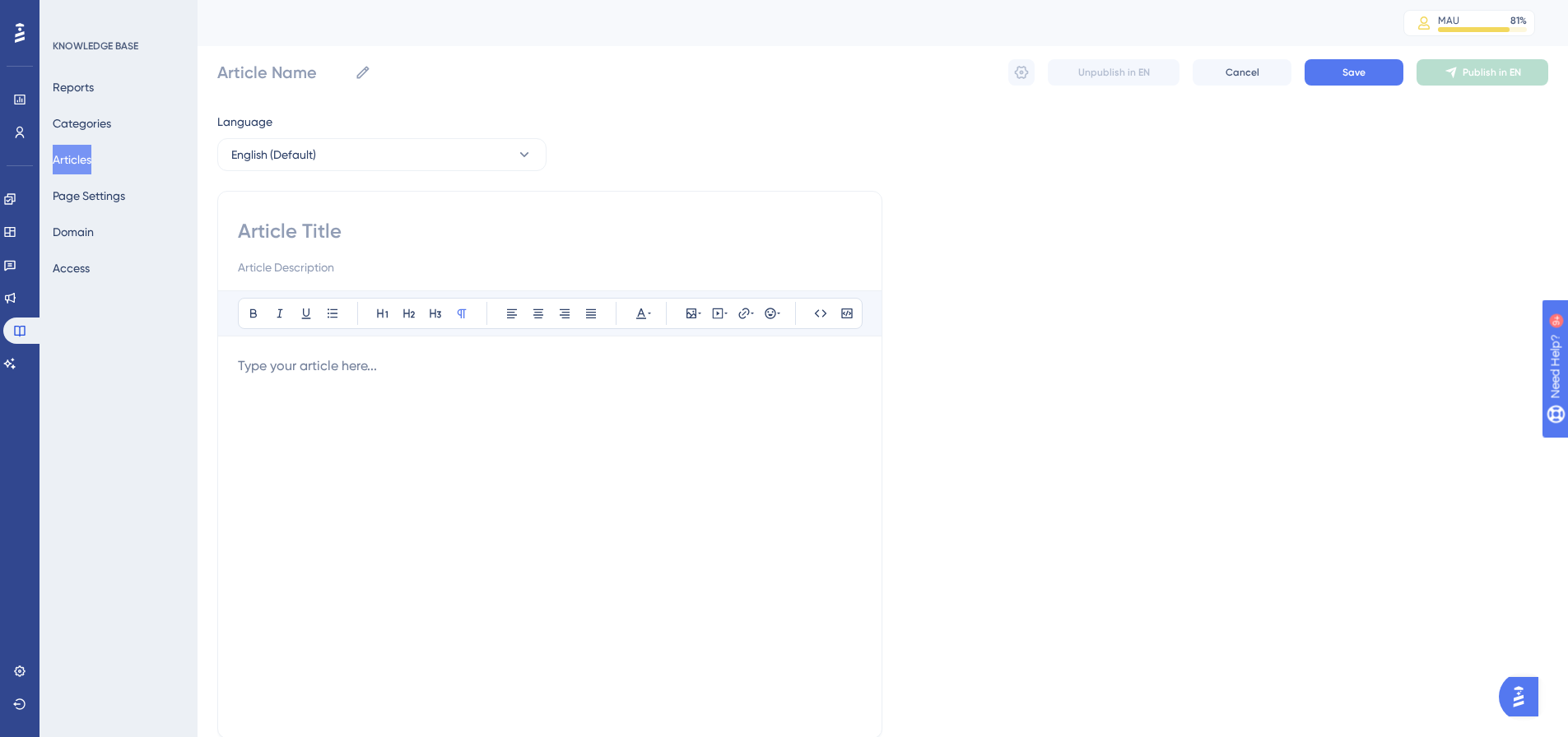
click at [317, 231] on input at bounding box center [550, 231] width 624 height 26
paste input "Create a multi-round competition"
type input "Create a multi-round competition"
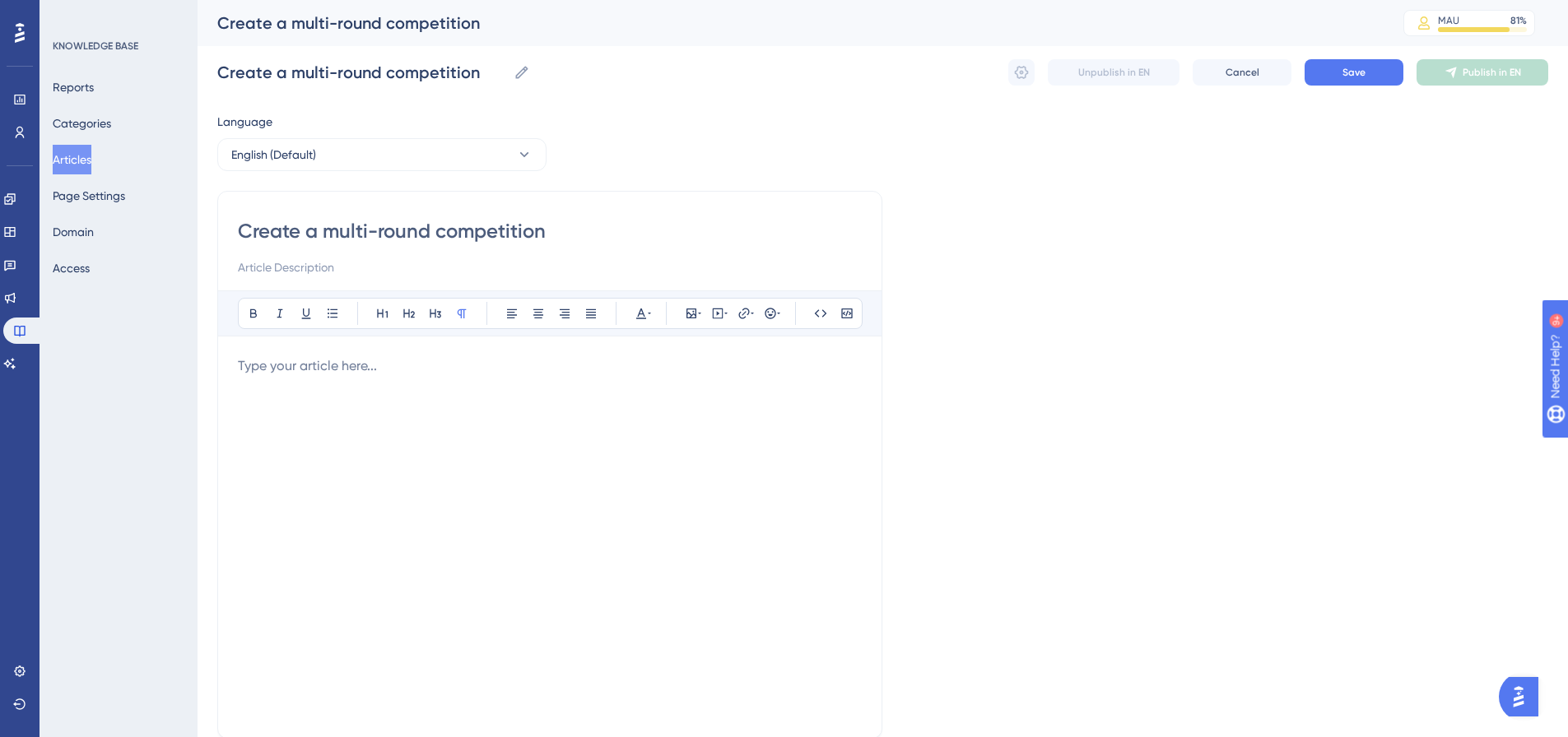
type input "Create a multi-round competition"
click at [266, 362] on p at bounding box center [550, 366] width 624 height 20
drag, startPoint x: 673, startPoint y: 368, endPoint x: 171, endPoint y: 342, distance: 502.7
click at [198, 342] on div "Performance Users Engagement Widgets Feedback Product Updates Knowledge Base AI…" at bounding box center [882, 432] width 1370 height 864
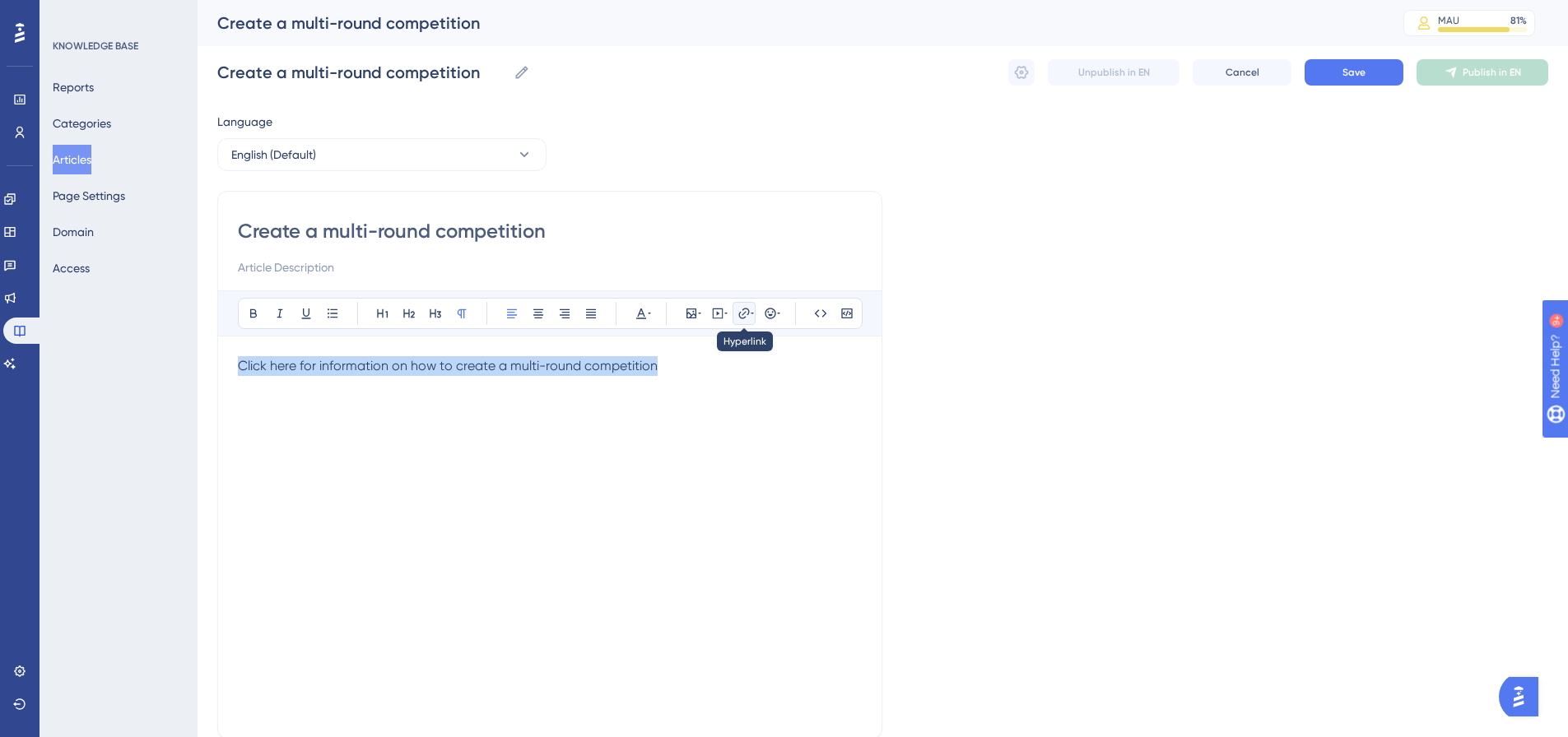
click at [744, 313] on icon at bounding box center [743, 313] width 13 height 13
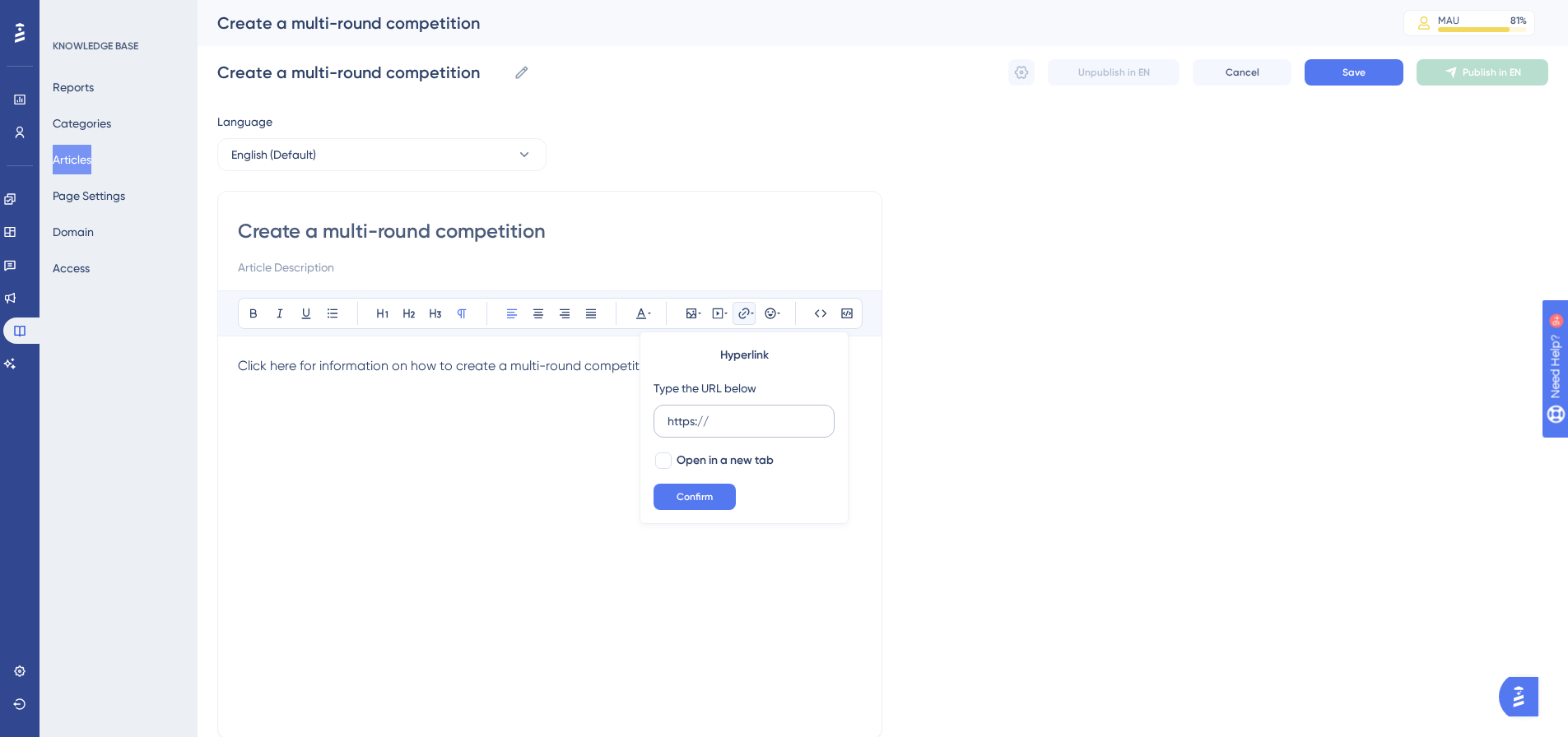
click at [747, 418] on input "https://" at bounding box center [744, 421] width 153 height 18
type input "[URL][DOMAIN_NAME]"
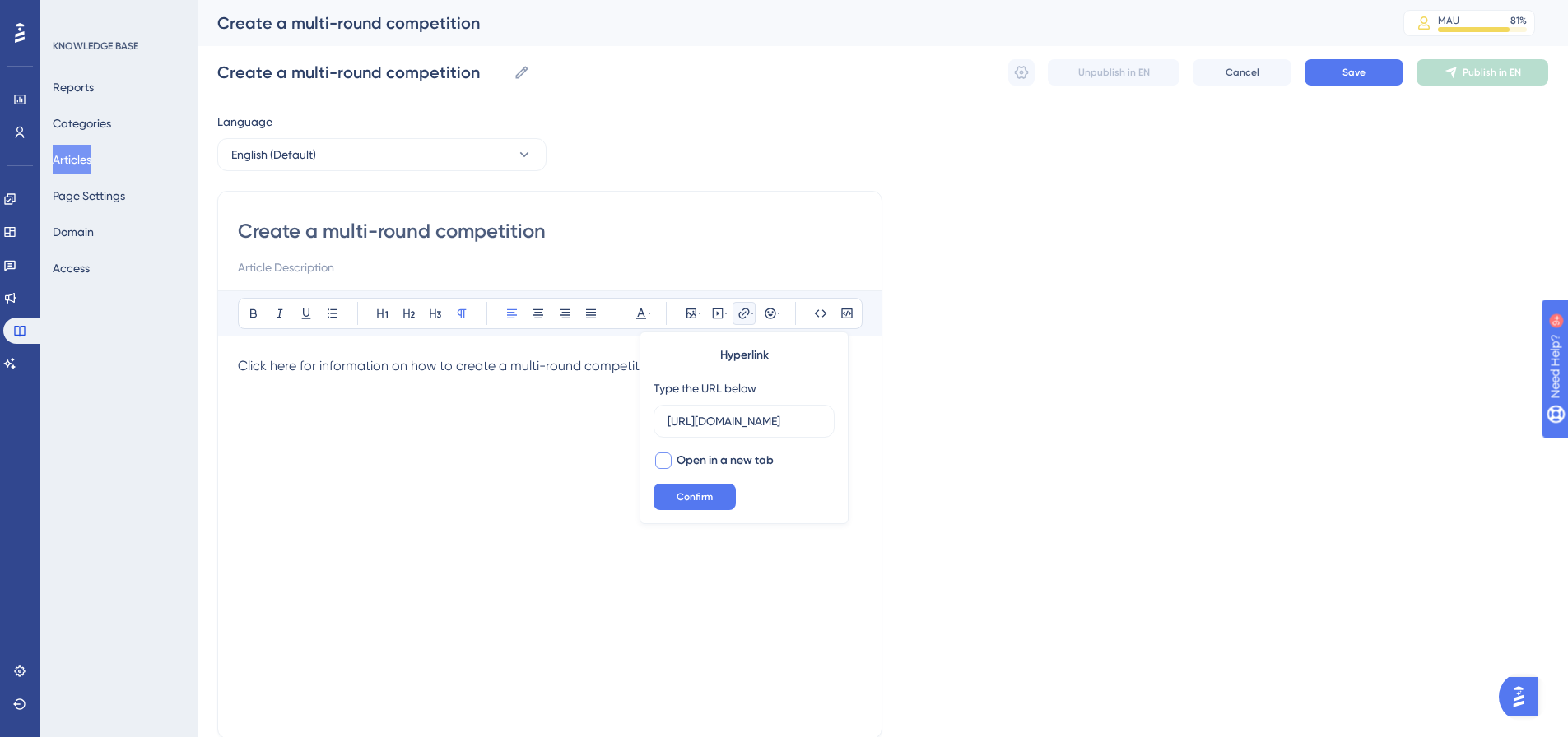
click at [687, 455] on span "Open in a new tab" at bounding box center [725, 461] width 97 height 20
checkbox input "true"
click at [694, 483] on button "Confirm" at bounding box center [694, 497] width 82 height 26
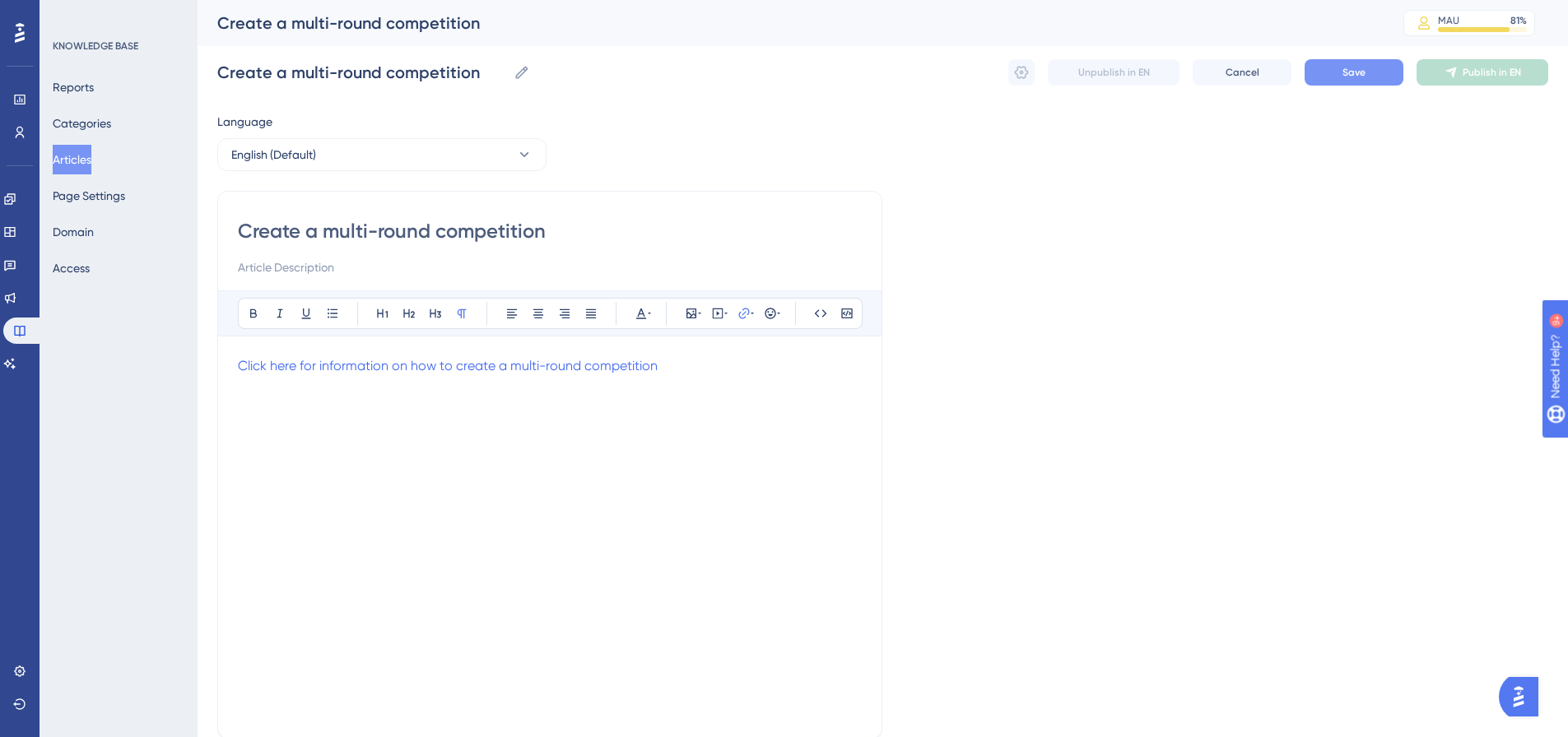
click at [1342, 76] on button "Save" at bounding box center [1353, 72] width 98 height 26
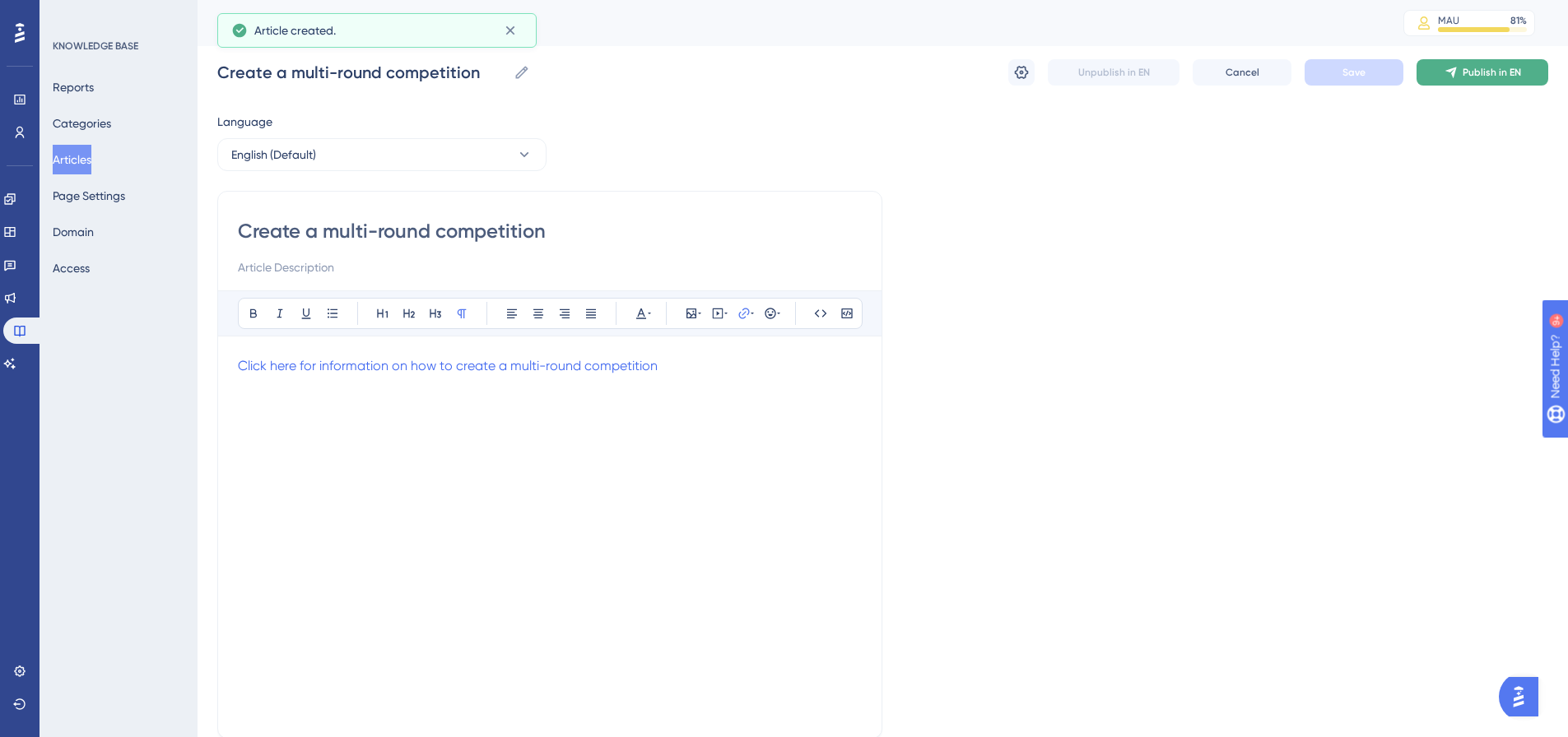
click at [1524, 78] on button "Publish in EN" at bounding box center [1482, 72] width 132 height 26
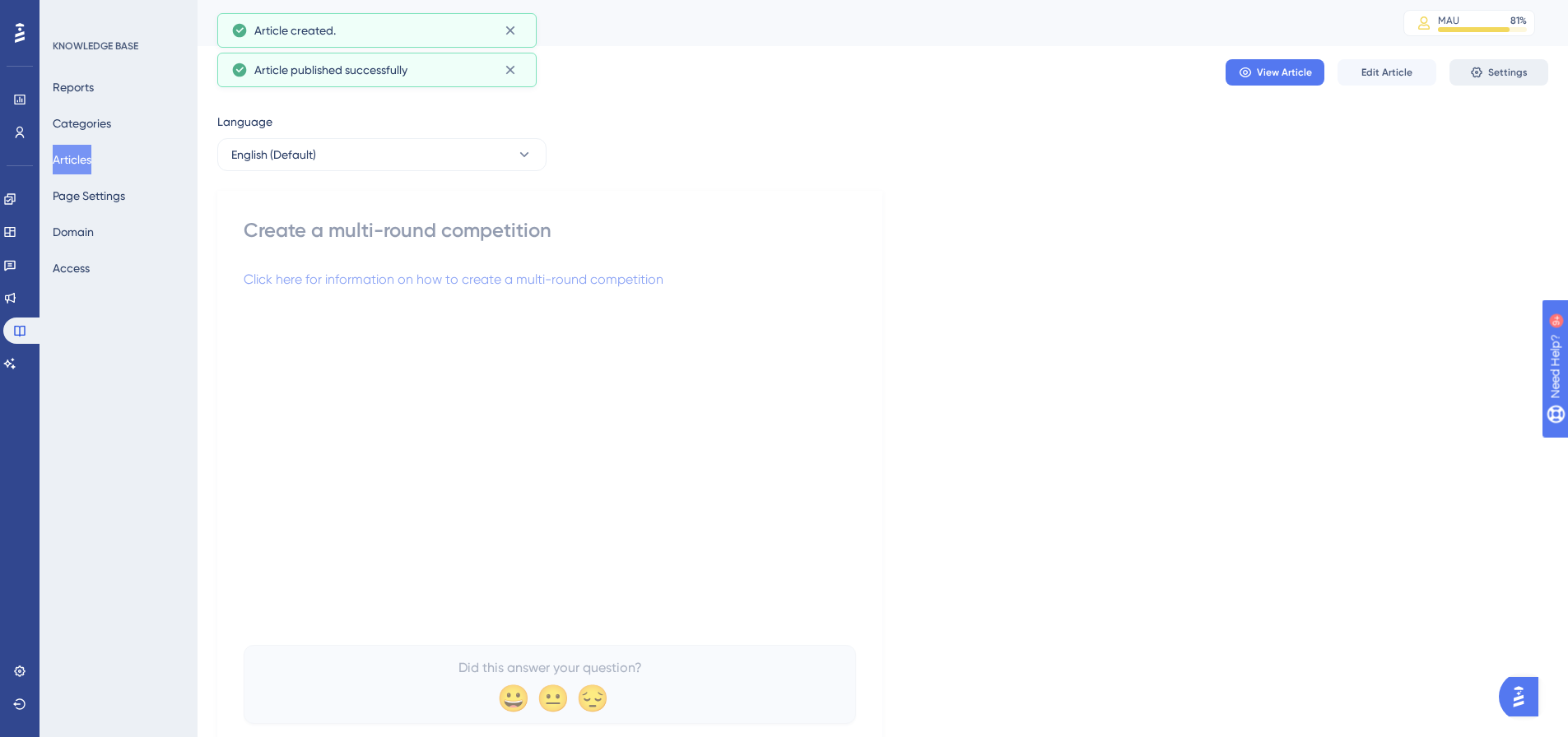
click at [1511, 78] on span "Settings" at bounding box center [1507, 72] width 39 height 13
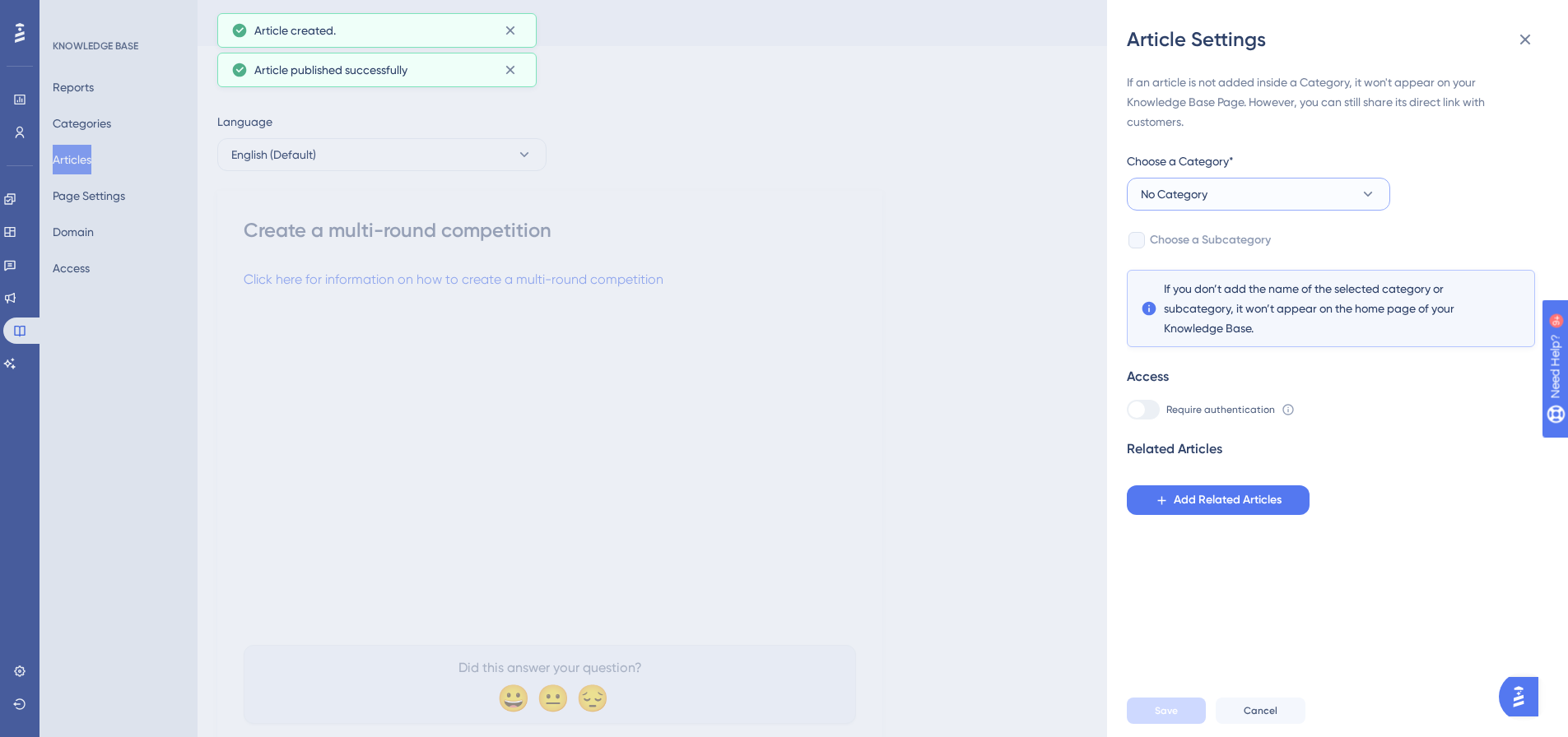
click at [1282, 202] on button "No Category" at bounding box center [1258, 194] width 263 height 33
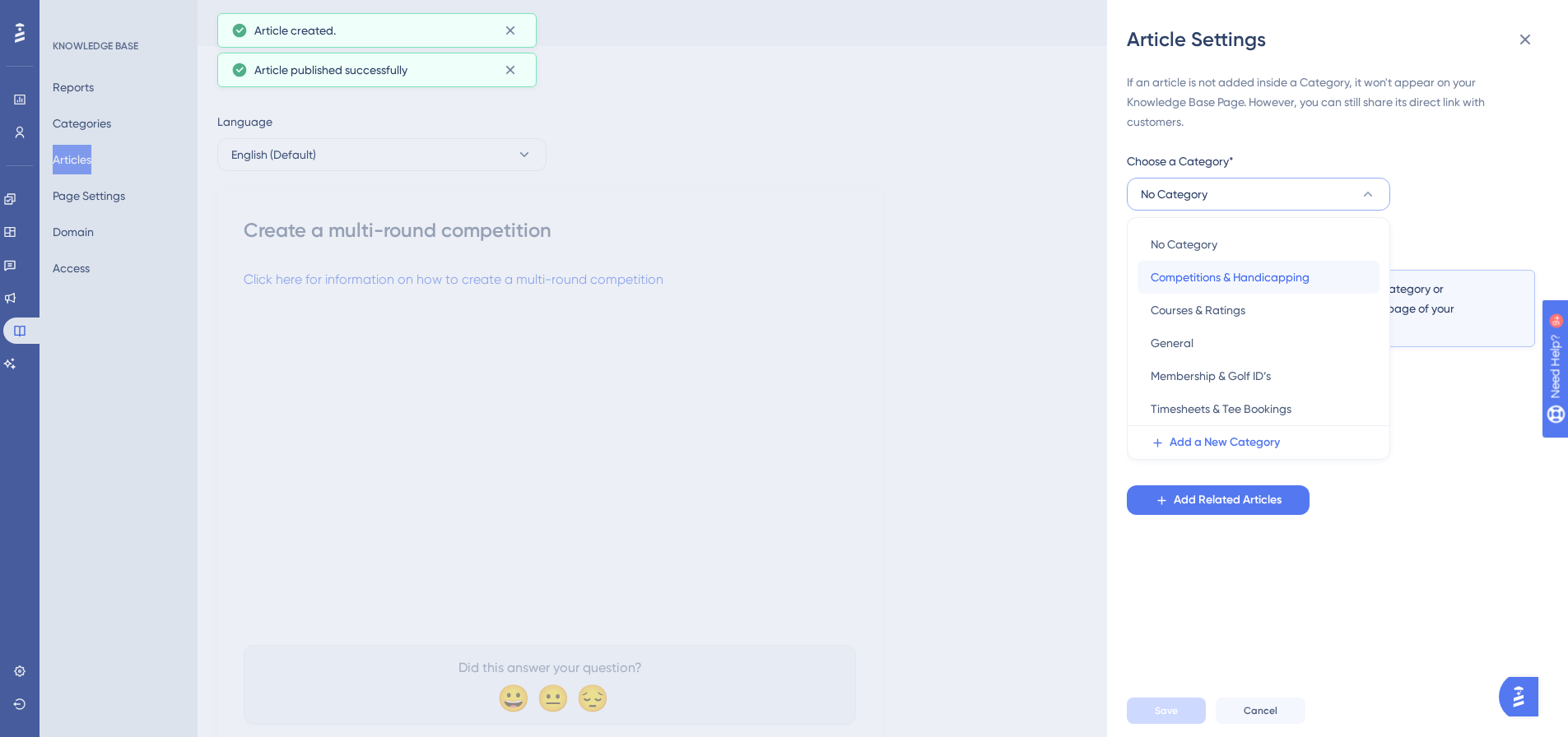
click at [1232, 281] on span "Competitions & Handicapping" at bounding box center [1230, 277] width 159 height 20
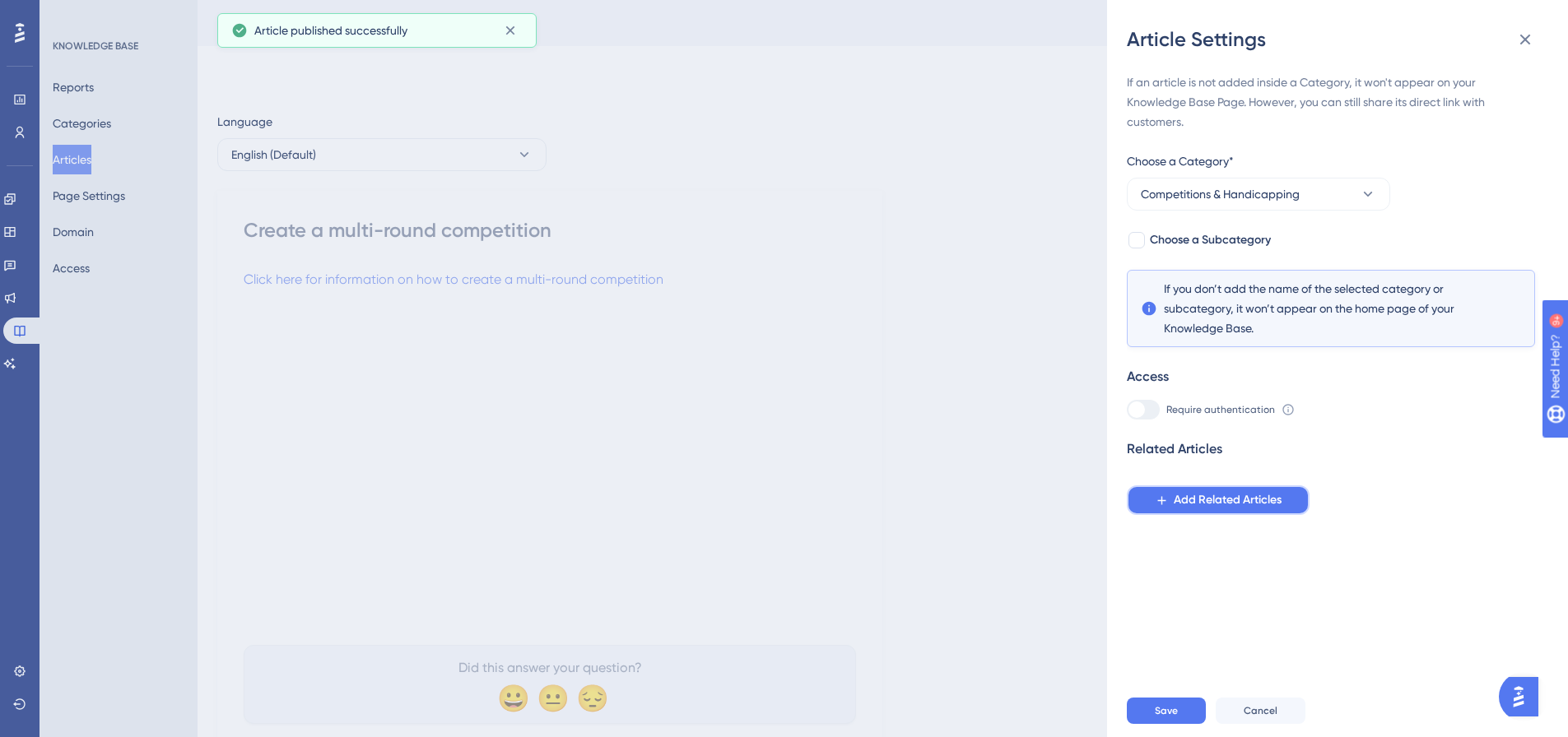
click at [1204, 493] on span "Add Related Articles" at bounding box center [1227, 500] width 108 height 20
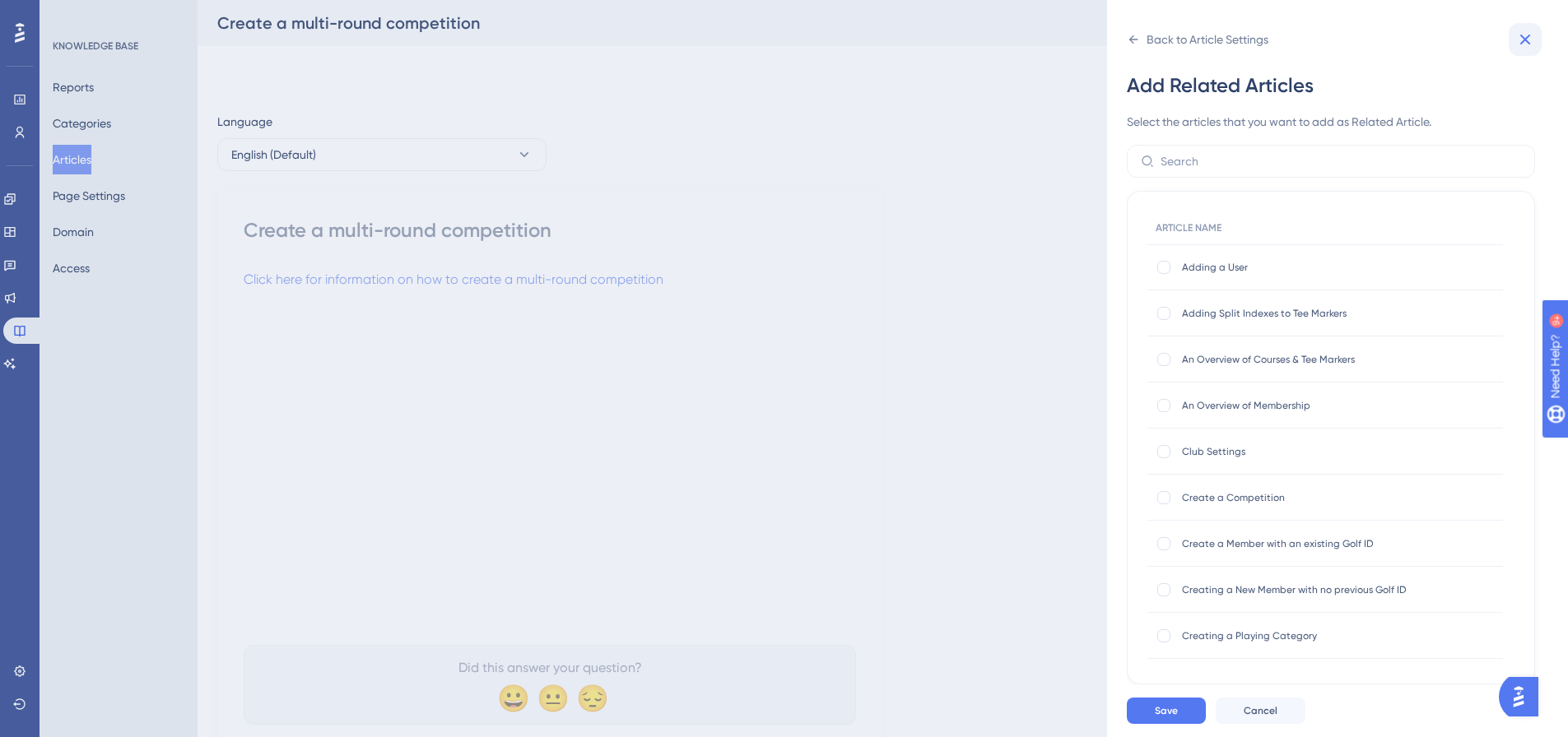
click at [1510, 41] on button at bounding box center [1525, 39] width 33 height 33
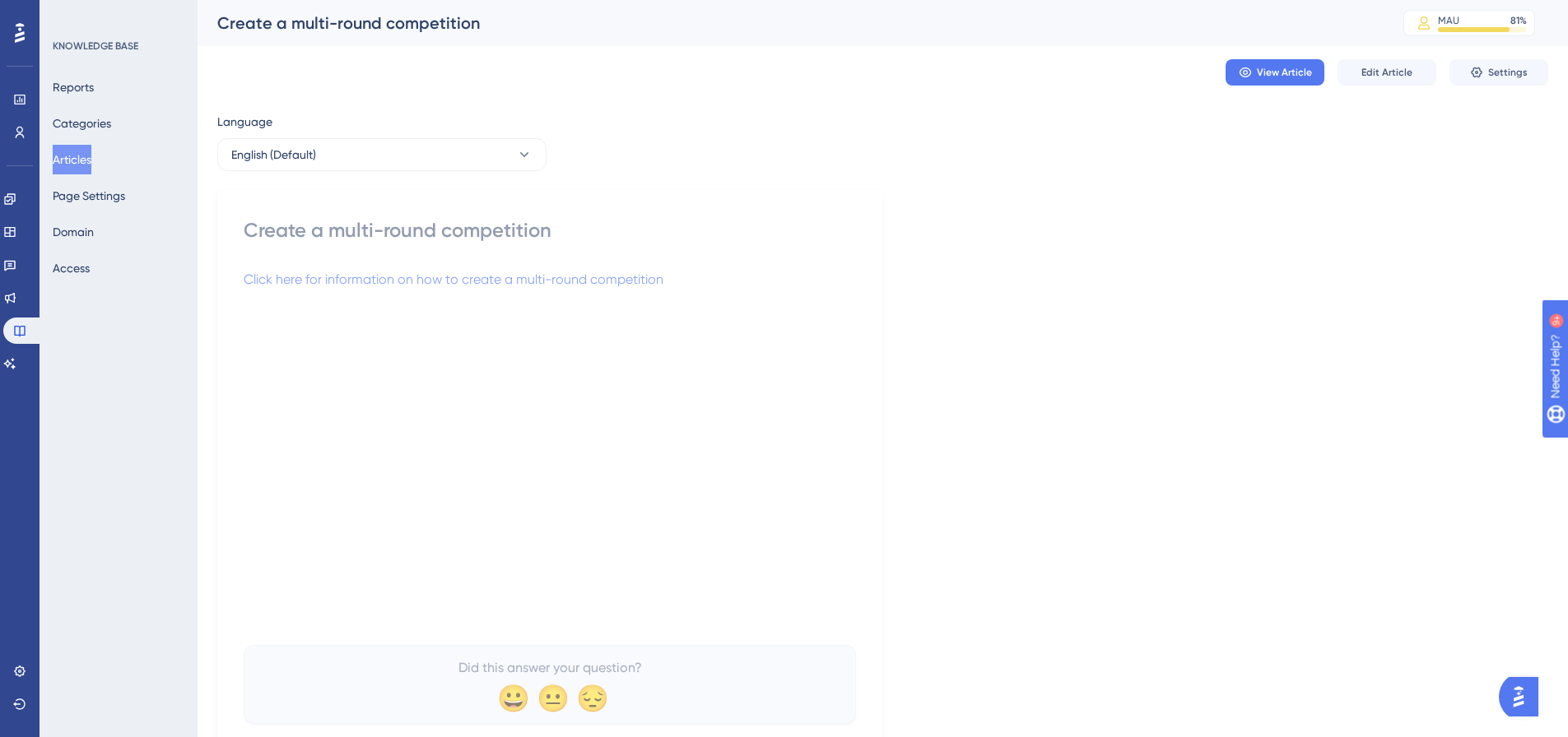
click at [335, 238] on div "Create a multi-round competition" at bounding box center [550, 230] width 612 height 26
click at [86, 153] on button "Articles" at bounding box center [71, 159] width 38 height 30
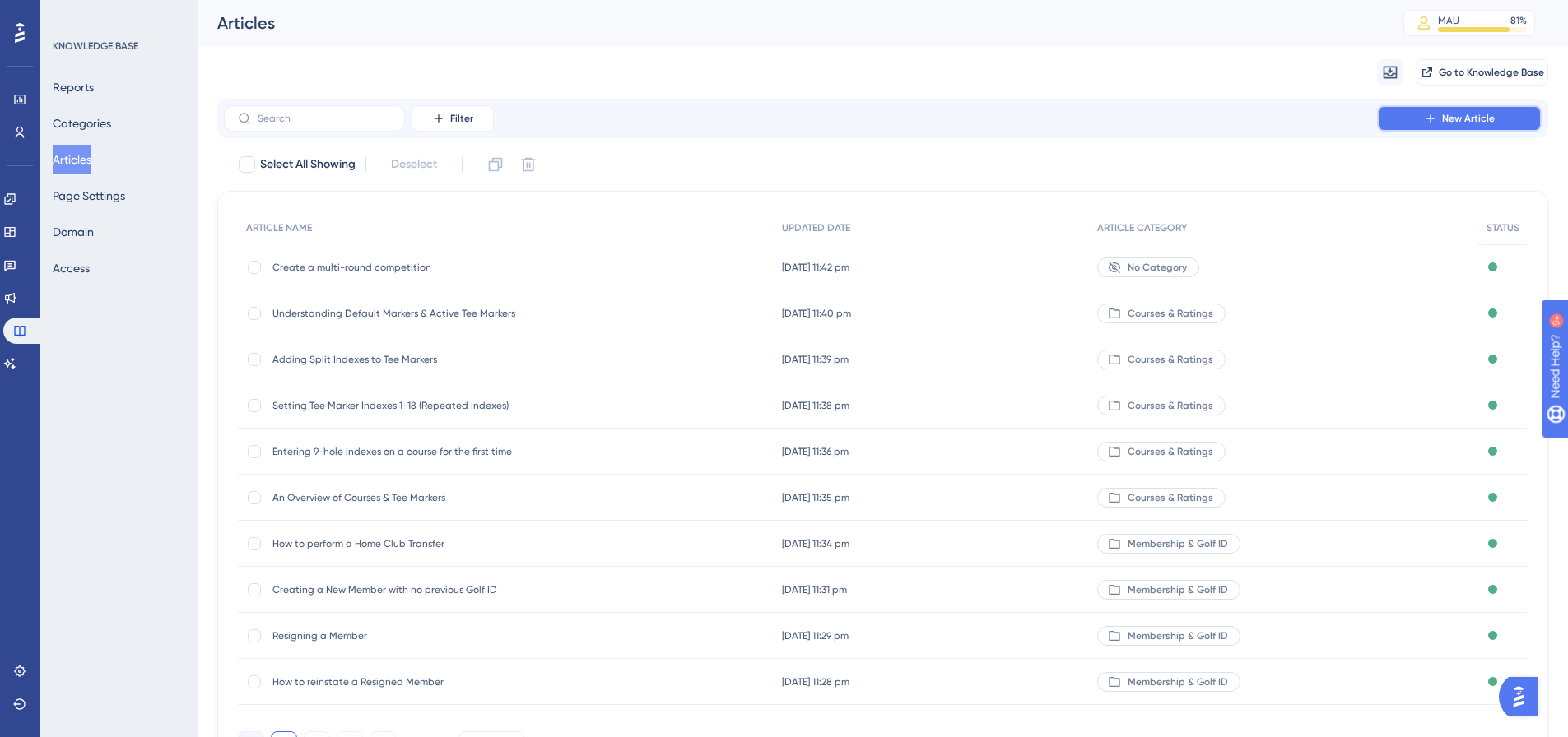
click at [1424, 118] on icon at bounding box center [1429, 118] width 13 height 13
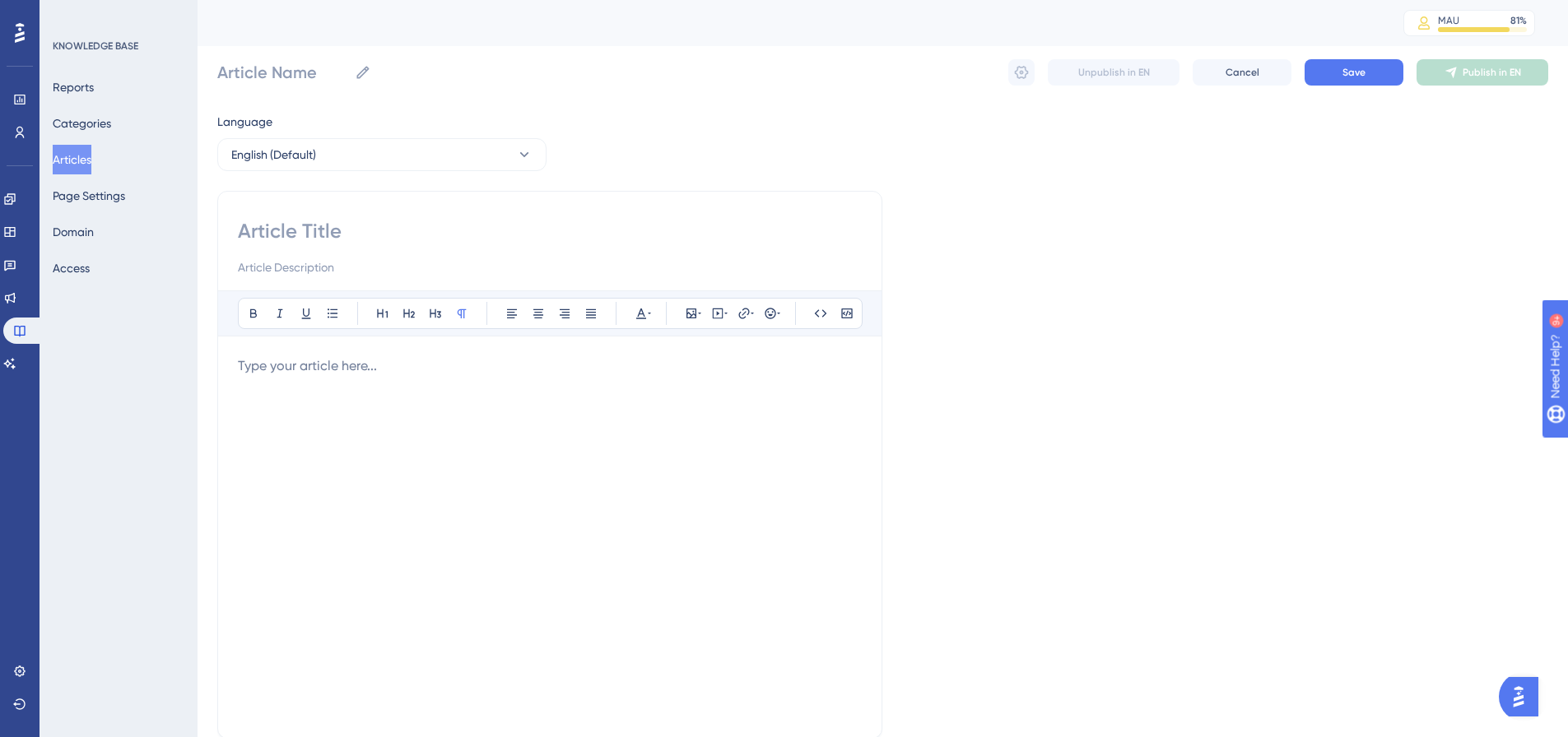
click at [275, 235] on input at bounding box center [550, 231] width 624 height 26
paste input "How To Process Scores"
type input "How To Process Scores"
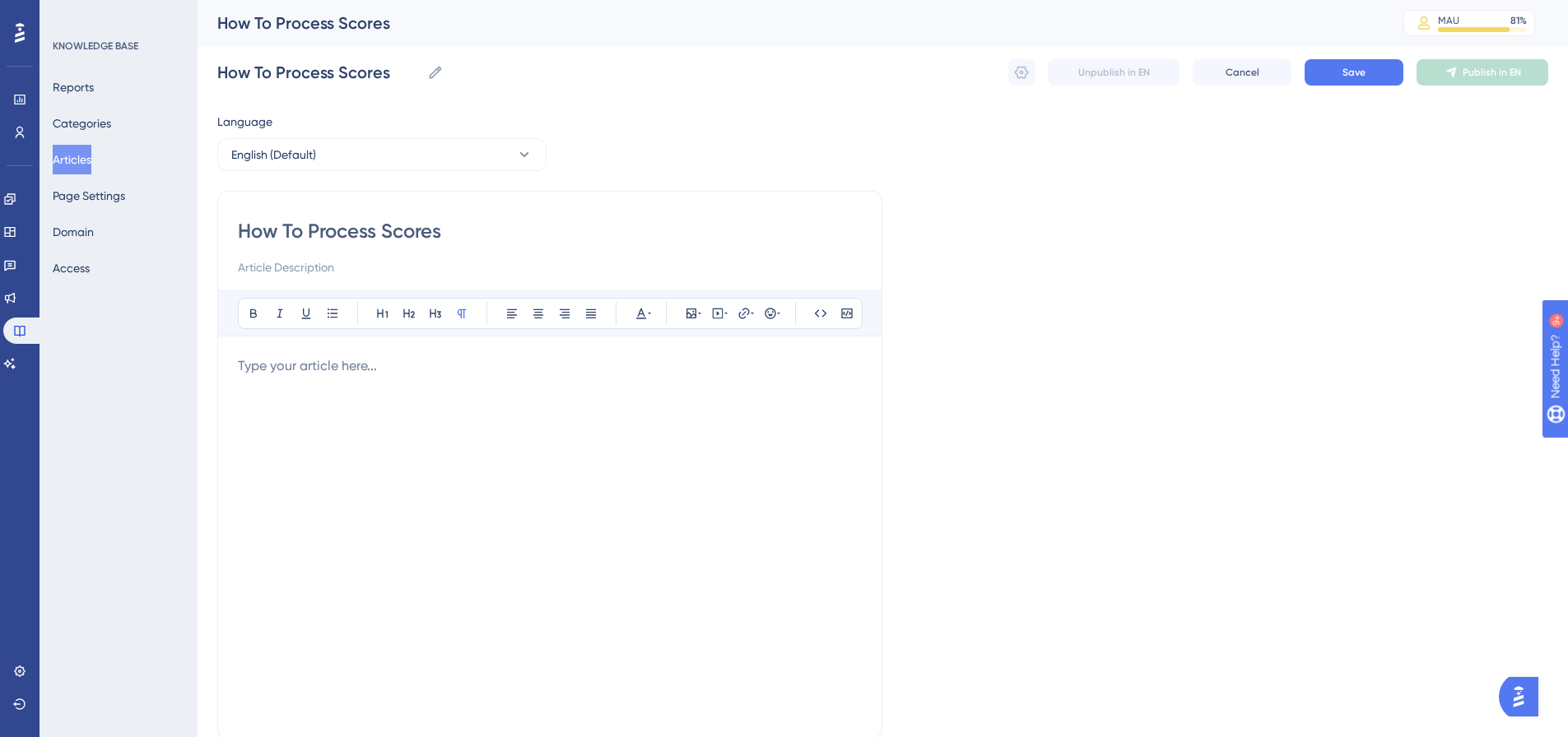
click at [270, 368] on p at bounding box center [550, 366] width 624 height 20
drag, startPoint x: 551, startPoint y: 368, endPoint x: 206, endPoint y: 374, distance: 345.1
click at [206, 374] on div "Performance Users Engagement Widgets Feedback Product Updates Knowledge Base AI…" at bounding box center [882, 432] width 1370 height 864
click at [740, 314] on icon at bounding box center [743, 313] width 13 height 13
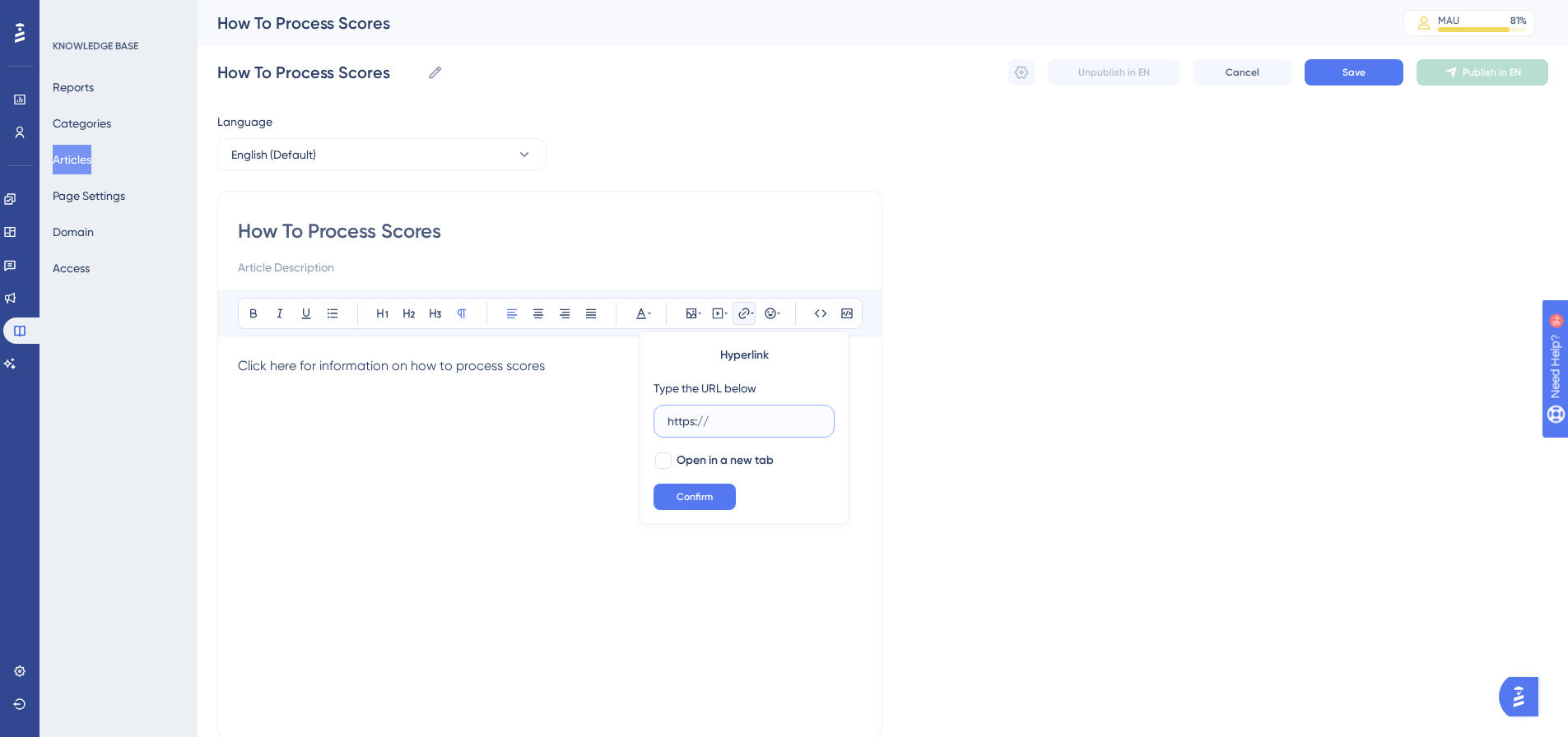
click at [761, 423] on input "https://" at bounding box center [744, 421] width 153 height 18
paste input "[DOMAIN_NAME][URL]"
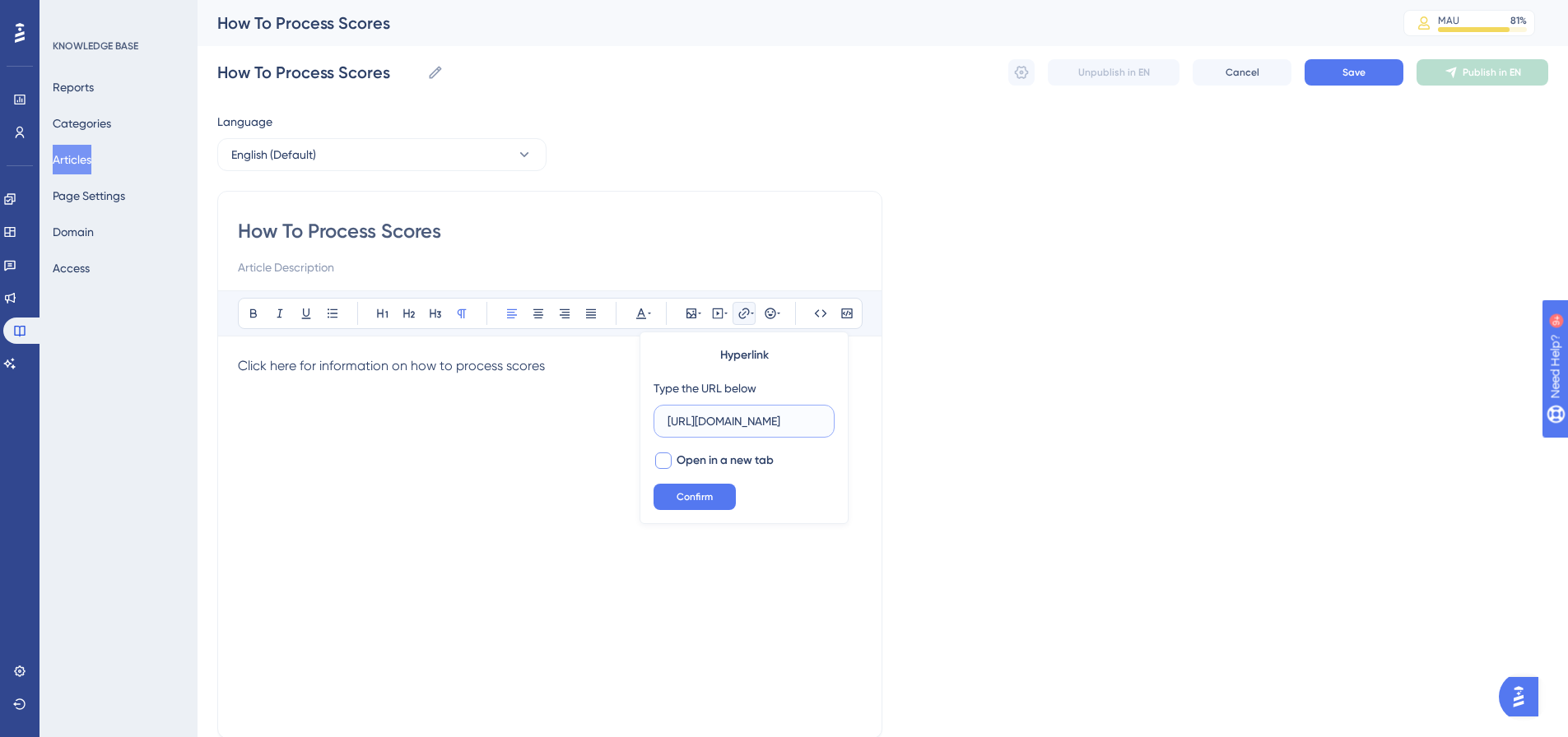
type input "[URL][DOMAIN_NAME]"
click at [733, 464] on span "Open in a new tab" at bounding box center [725, 461] width 97 height 20
checkbox input "true"
click at [713, 497] on button "Confirm" at bounding box center [694, 497] width 82 height 26
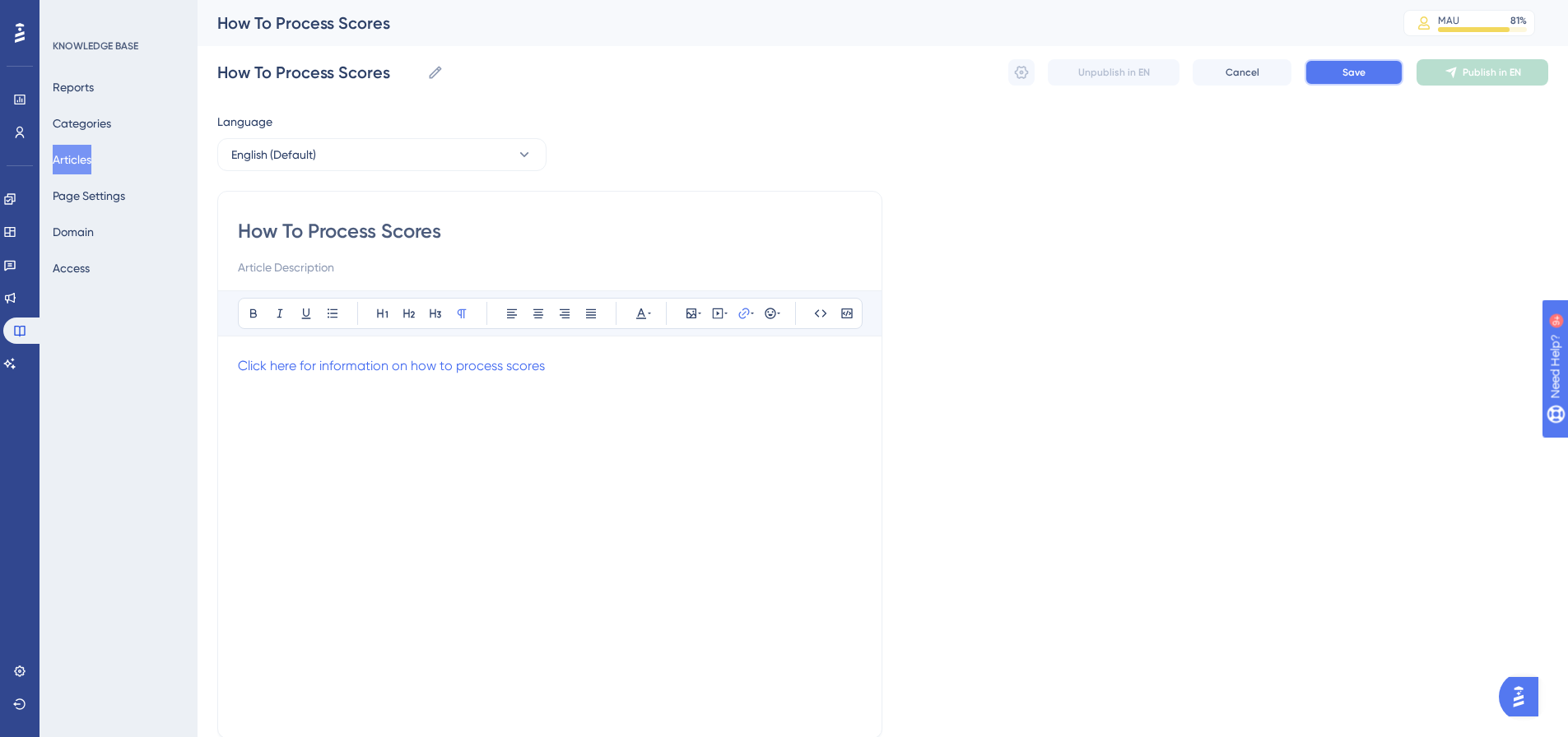
click at [1344, 78] on span "Save" at bounding box center [1354, 72] width 23 height 13
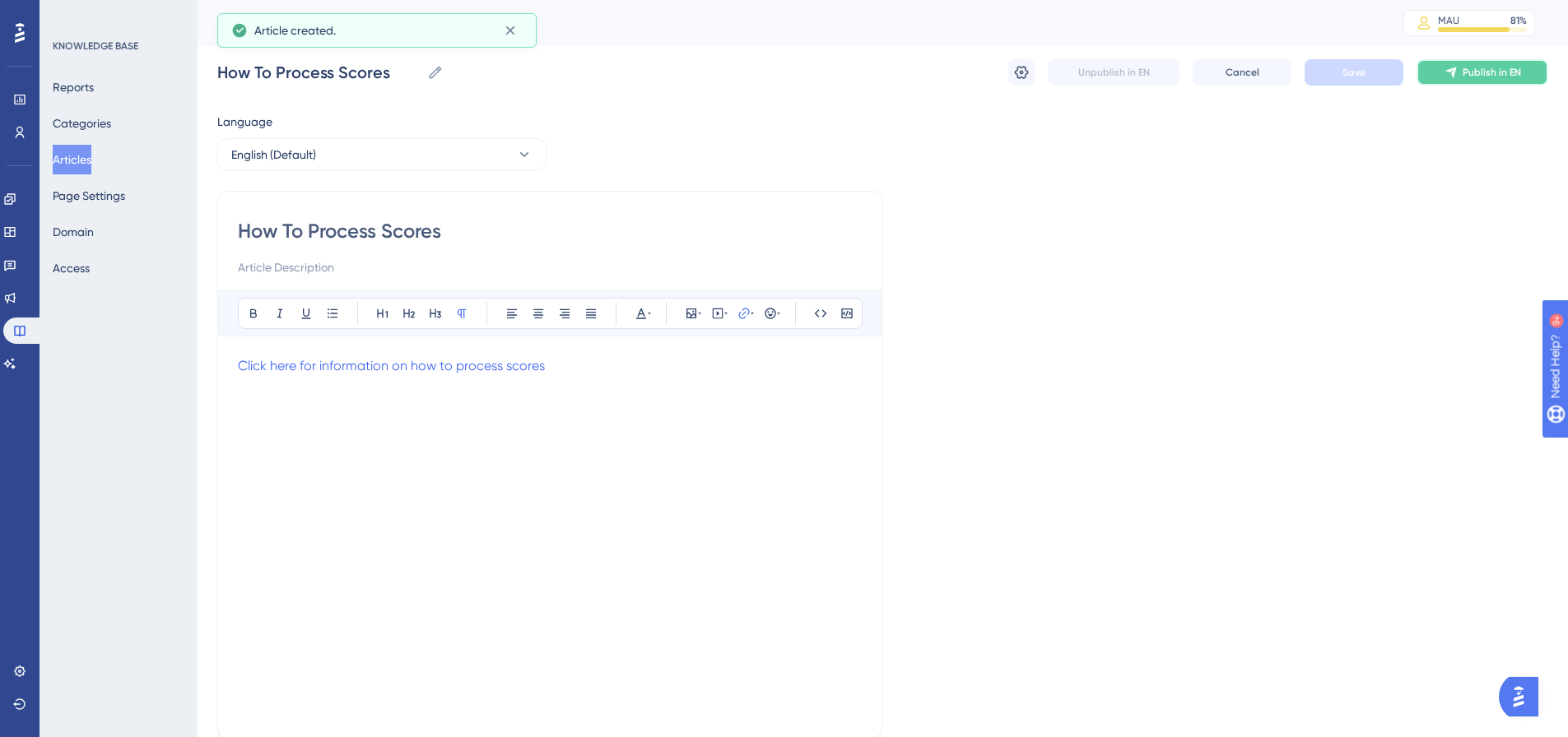
click at [1459, 67] on button "Publish in EN" at bounding box center [1482, 72] width 132 height 26
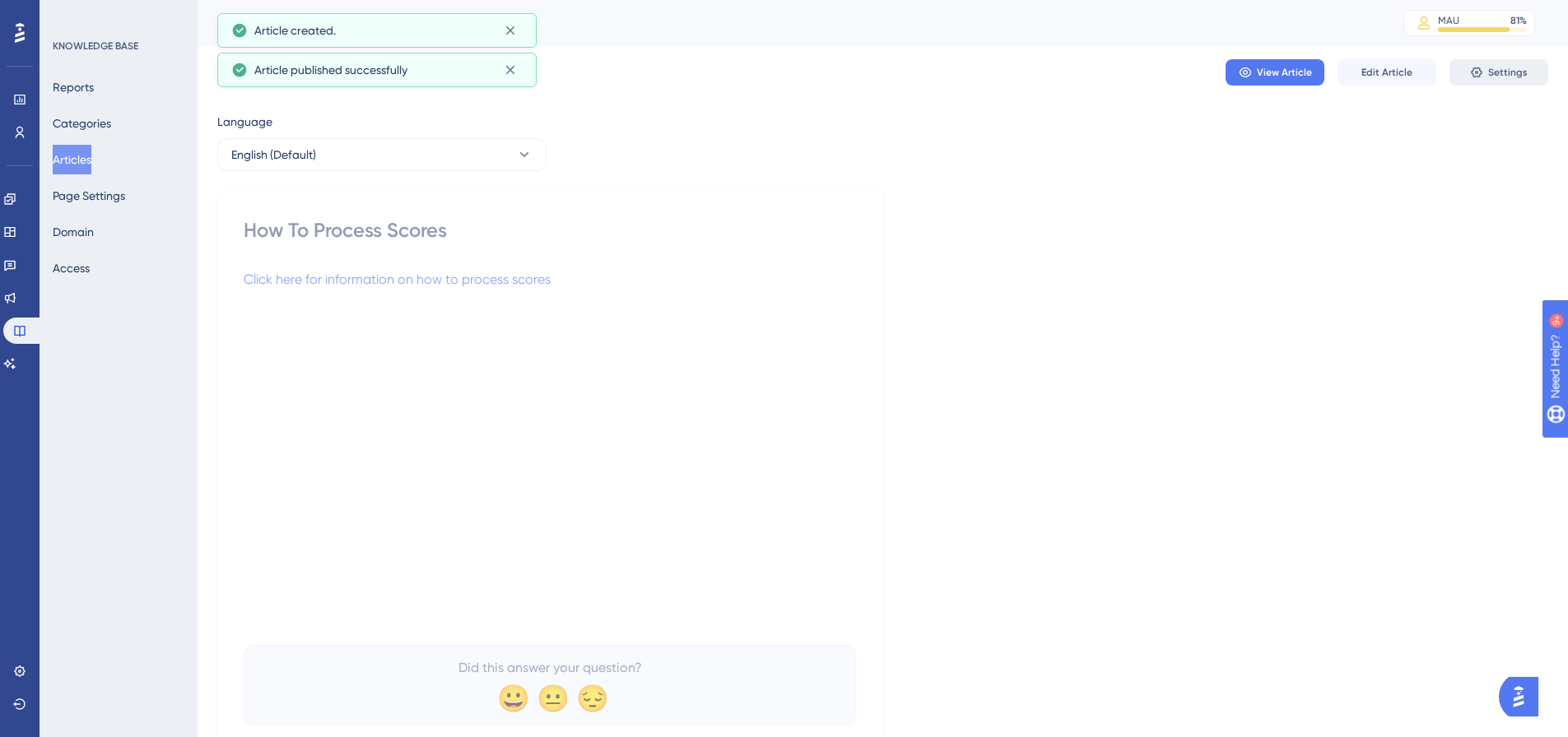
click at [1496, 71] on span "Settings" at bounding box center [1507, 72] width 39 height 13
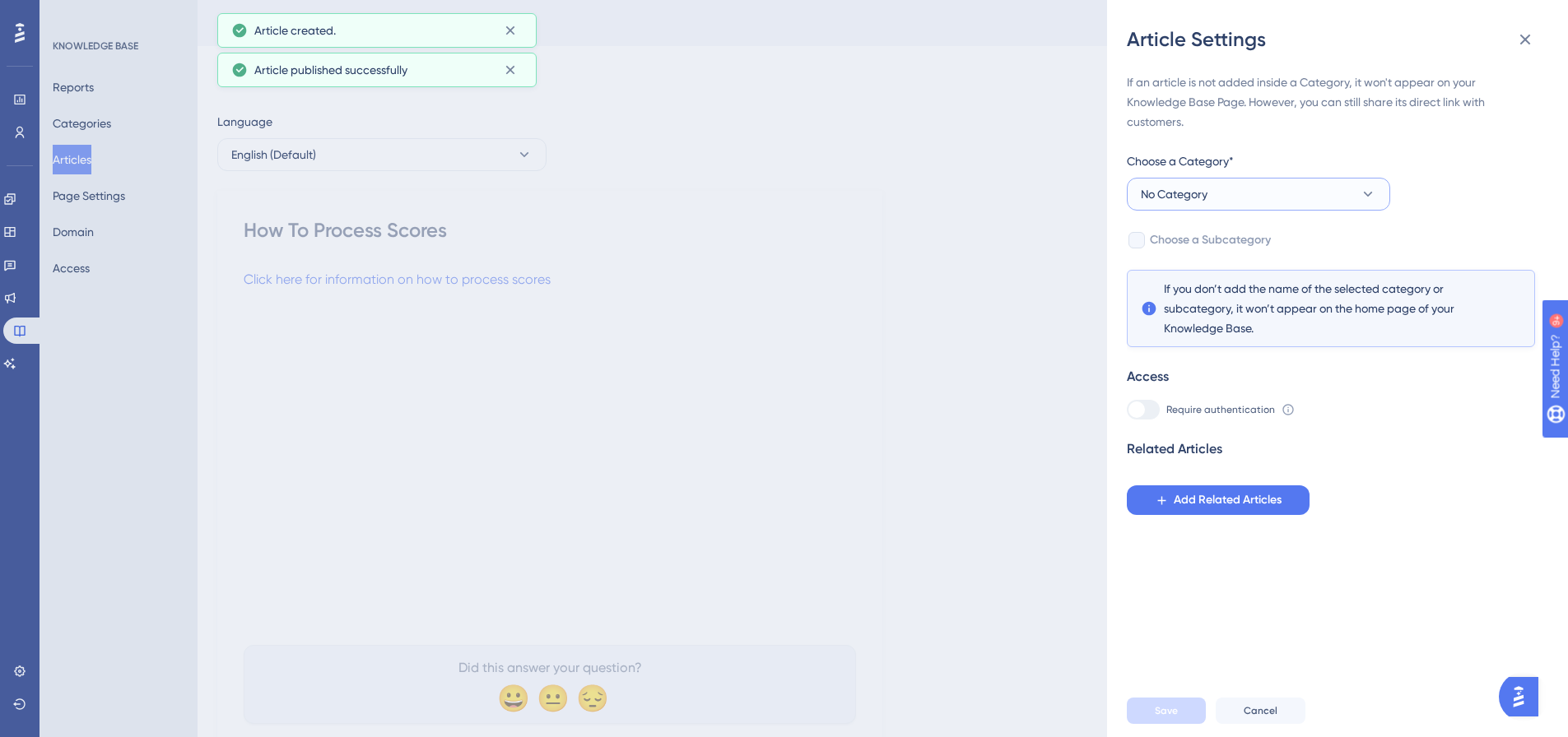
click at [1210, 196] on button "No Category" at bounding box center [1258, 194] width 263 height 33
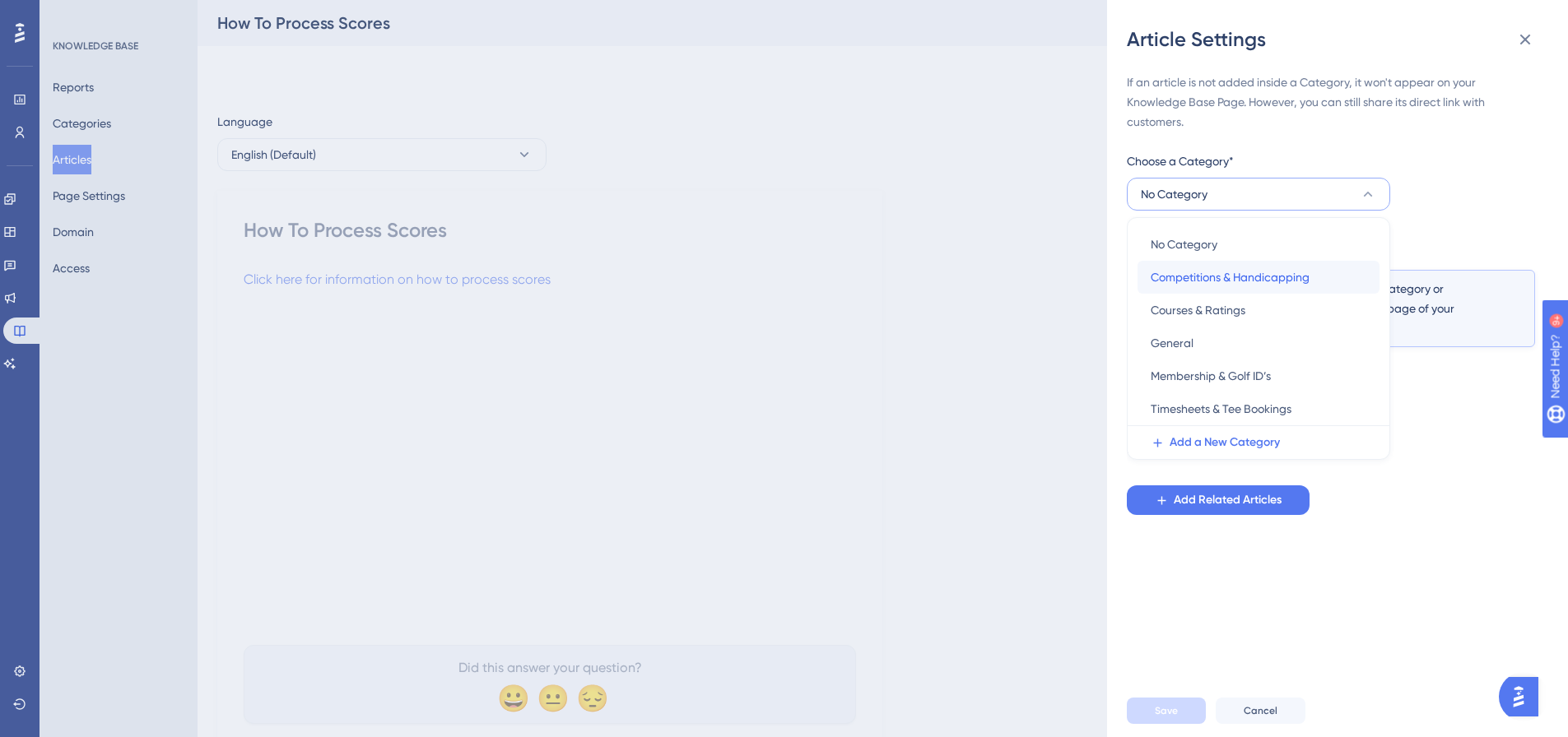
click at [1199, 276] on span "Competitions & Handicapping" at bounding box center [1230, 277] width 159 height 20
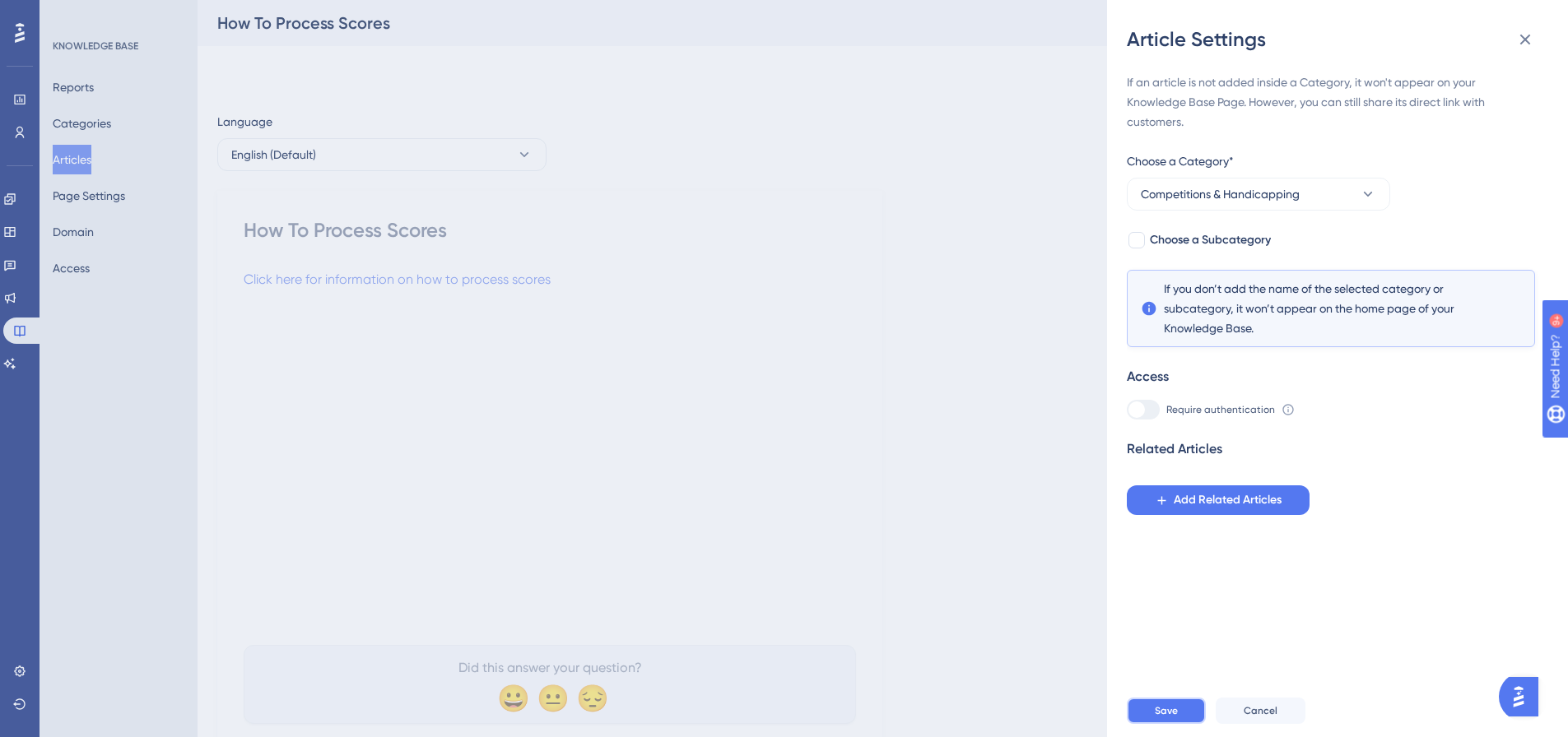
click at [1164, 718] on span "Save" at bounding box center [1166, 711] width 23 height 13
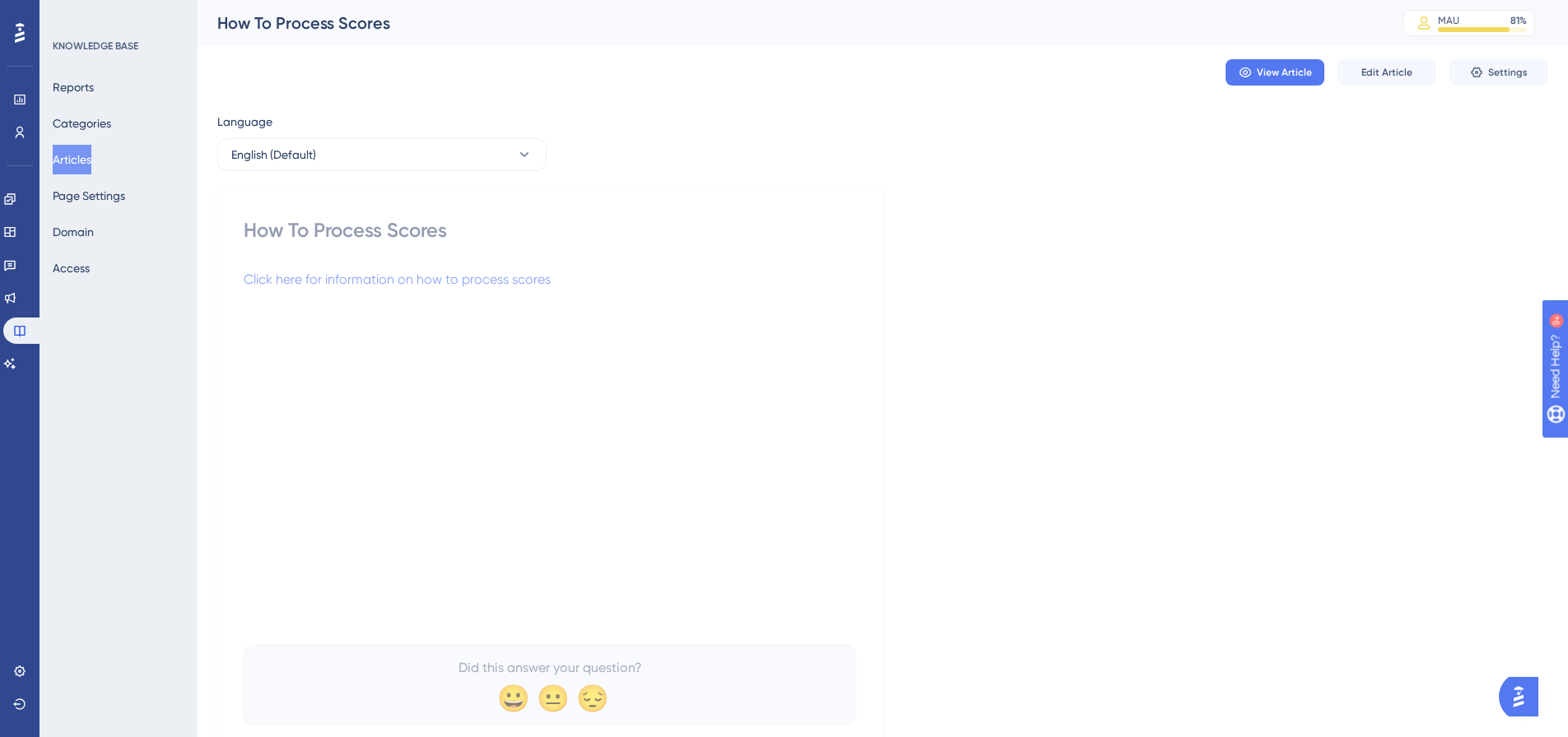
click at [86, 162] on button "Articles" at bounding box center [71, 159] width 38 height 30
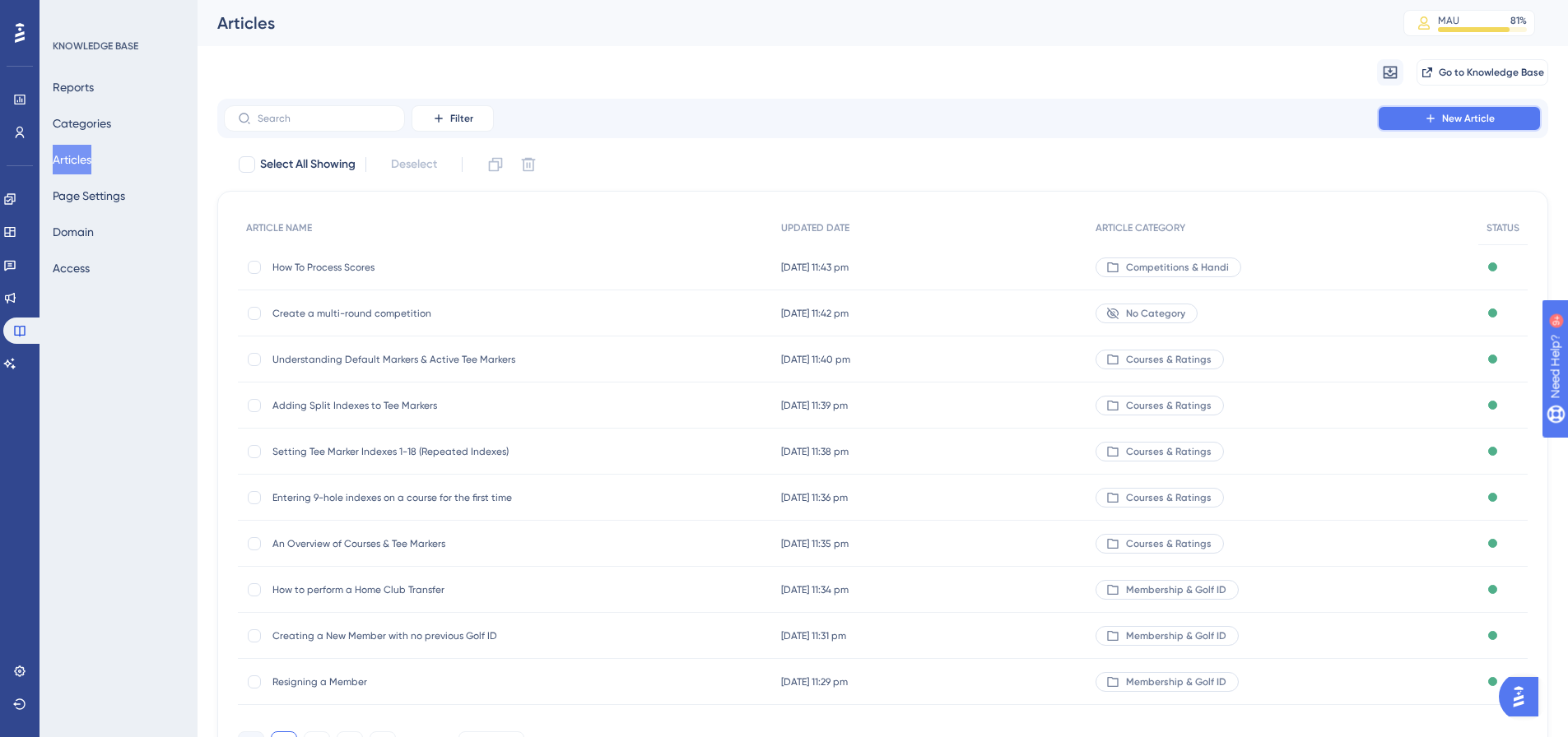
click at [1429, 112] on button "New Article" at bounding box center [1459, 118] width 165 height 26
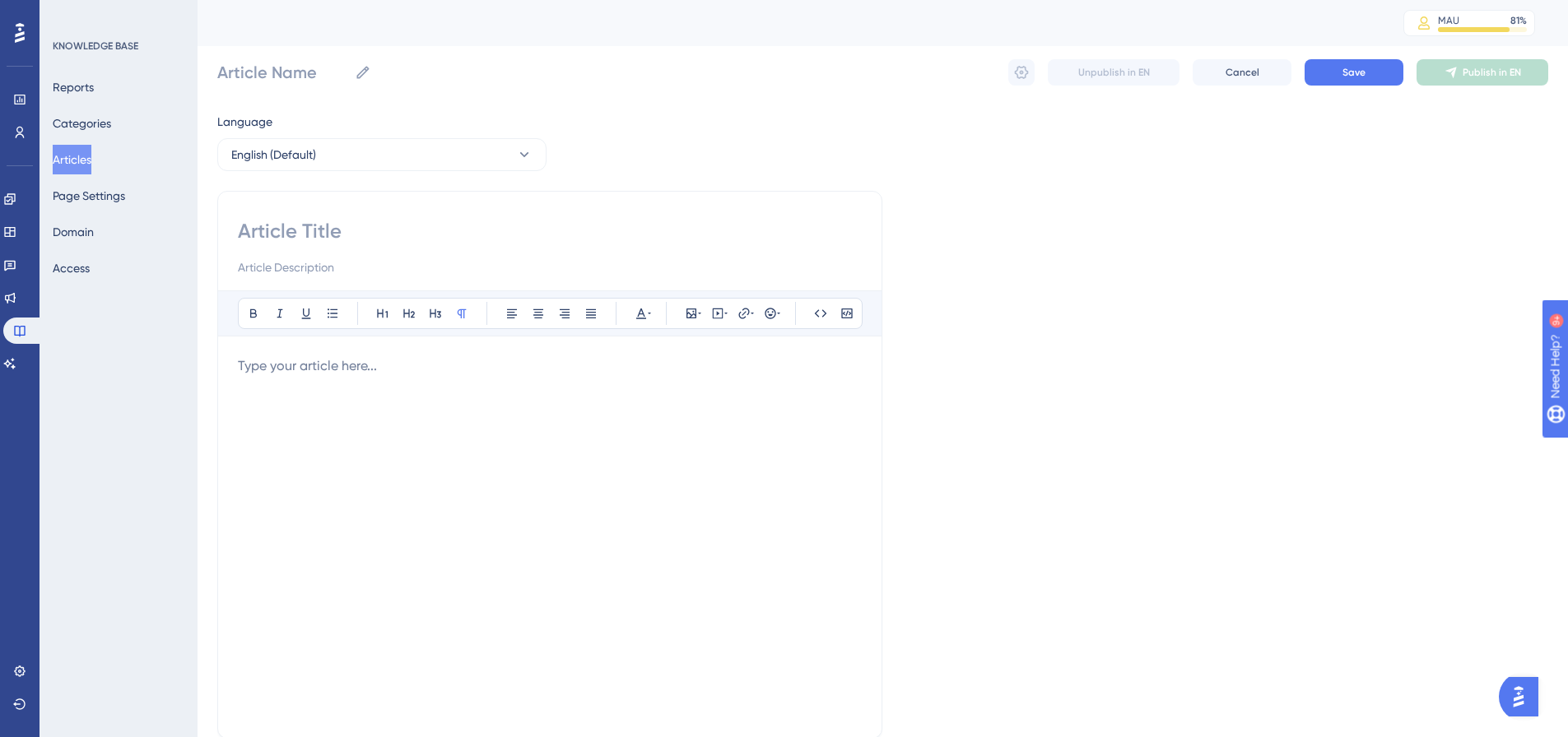
click at [347, 220] on input at bounding box center [550, 231] width 624 height 26
paste input "Enter a competition score and add a golfer to a competition"
type input "Enter a competition score and add a golfer to a competition"
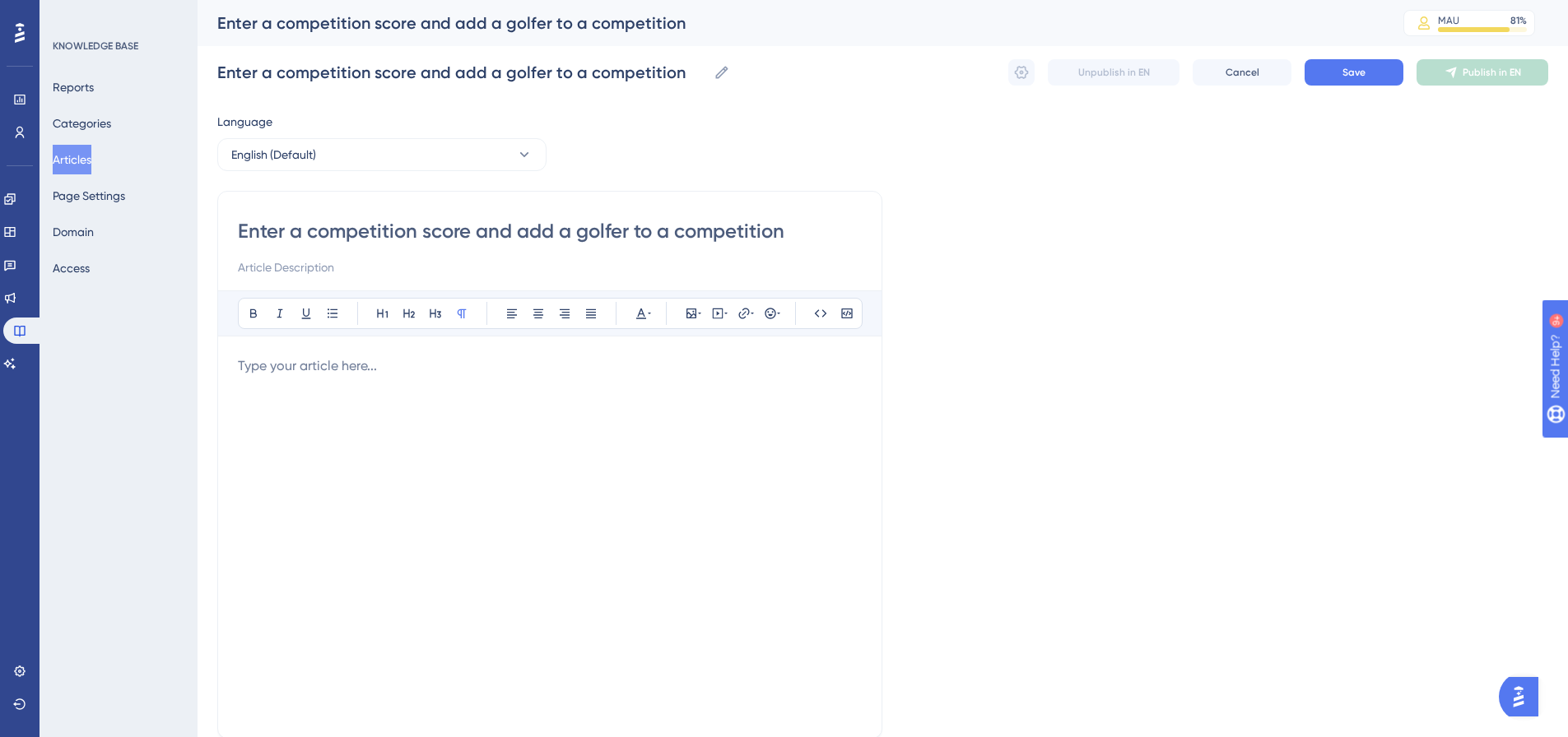
type input "Enter a competition score and add a golfer to a competition"
click at [315, 354] on div "Bold Italic Underline Bullet Point Heading 1 Heading 2 Heading 3 Normal Align L…" at bounding box center [550, 504] width 624 height 428
click at [311, 364] on p at bounding box center [550, 366] width 624 height 20
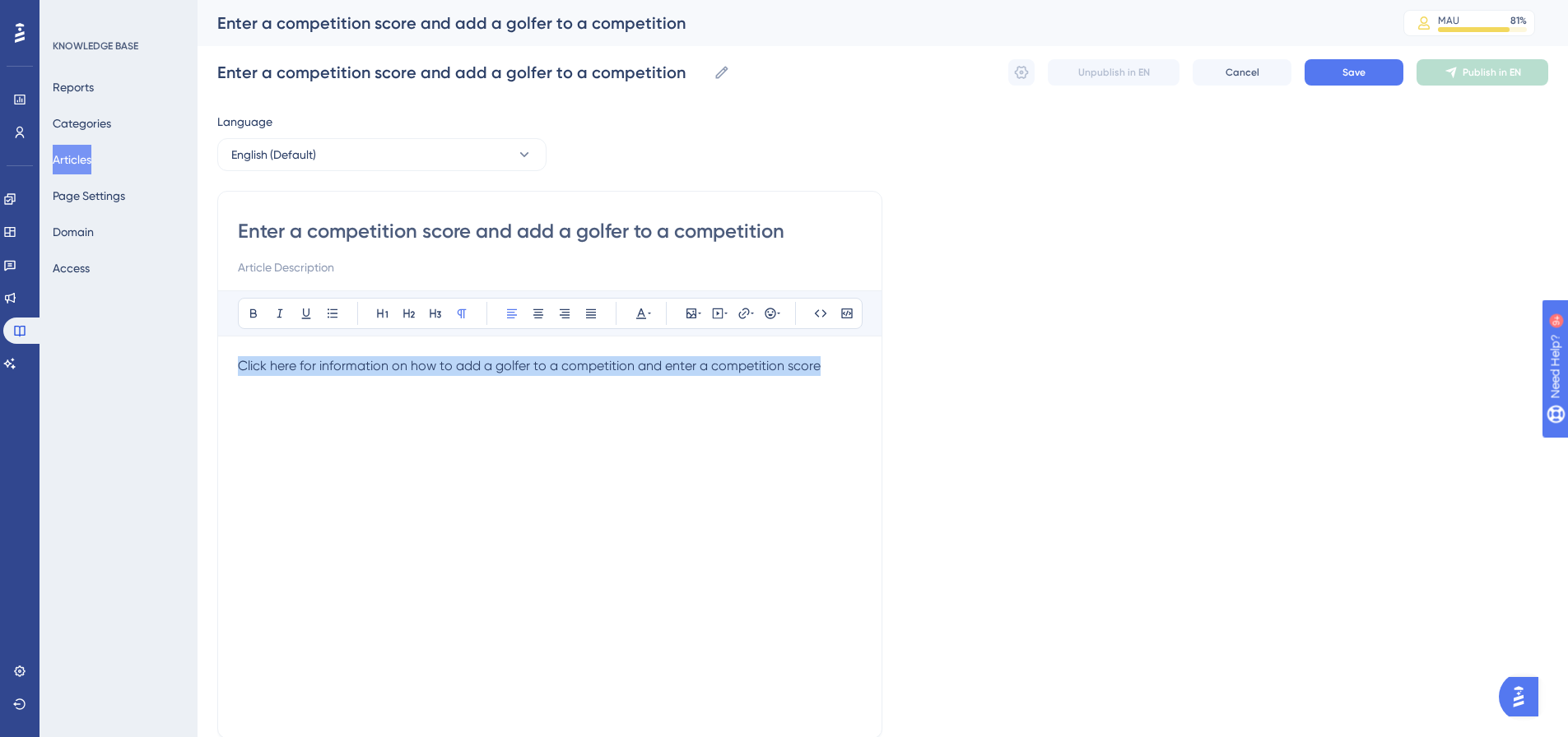
drag, startPoint x: 765, startPoint y: 361, endPoint x: 230, endPoint y: 347, distance: 535.2
click at [230, 347] on div "Enter a competition score and add a golfer to a competition Bold Italic Underli…" at bounding box center [549, 464] width 665 height 548
drag, startPoint x: 736, startPoint y: 313, endPoint x: 752, endPoint y: 311, distance: 16.1
click at [737, 313] on button at bounding box center [744, 314] width 23 height 23
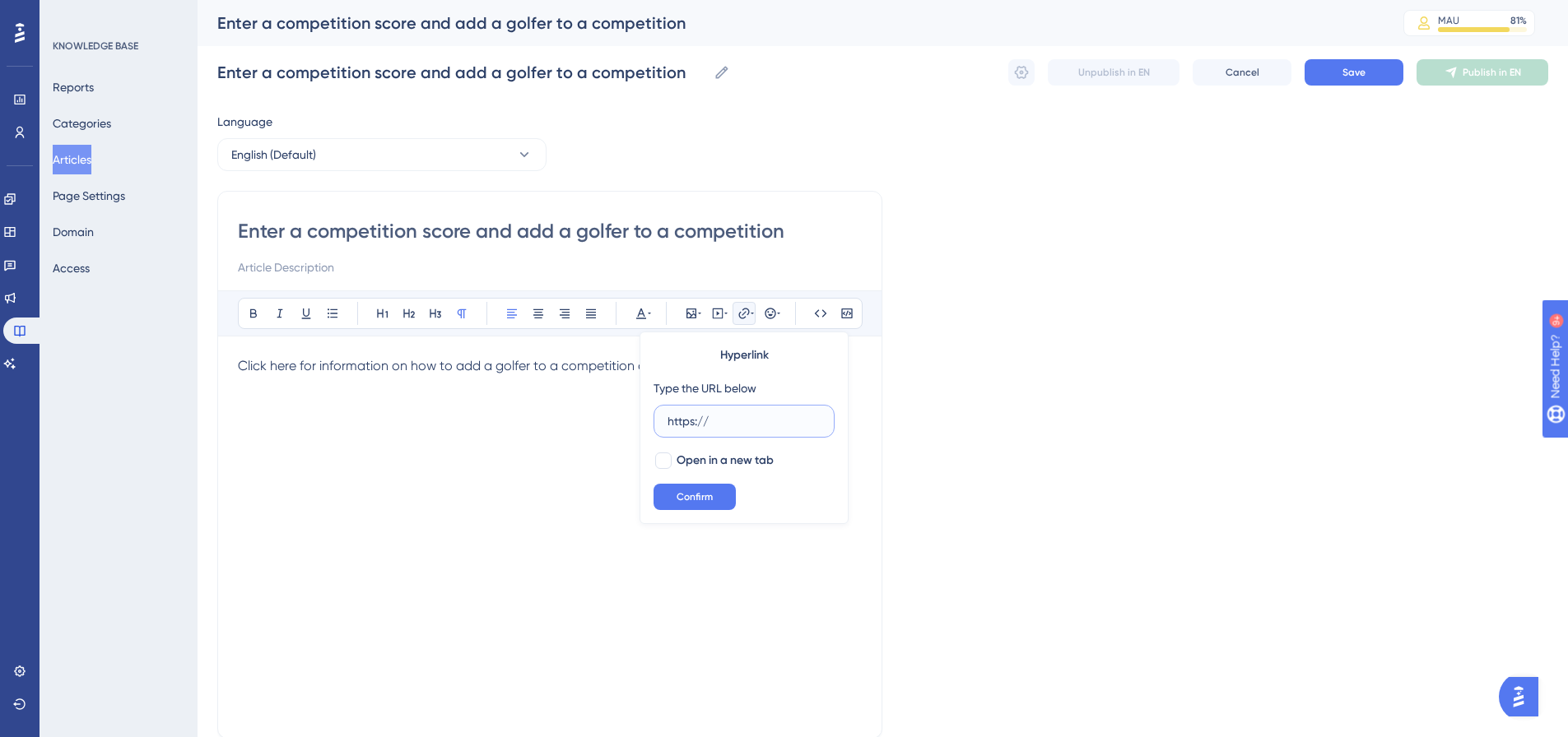
click at [723, 423] on input "https://" at bounding box center [744, 421] width 153 height 18
paste input "[DOMAIN_NAME][URL]"
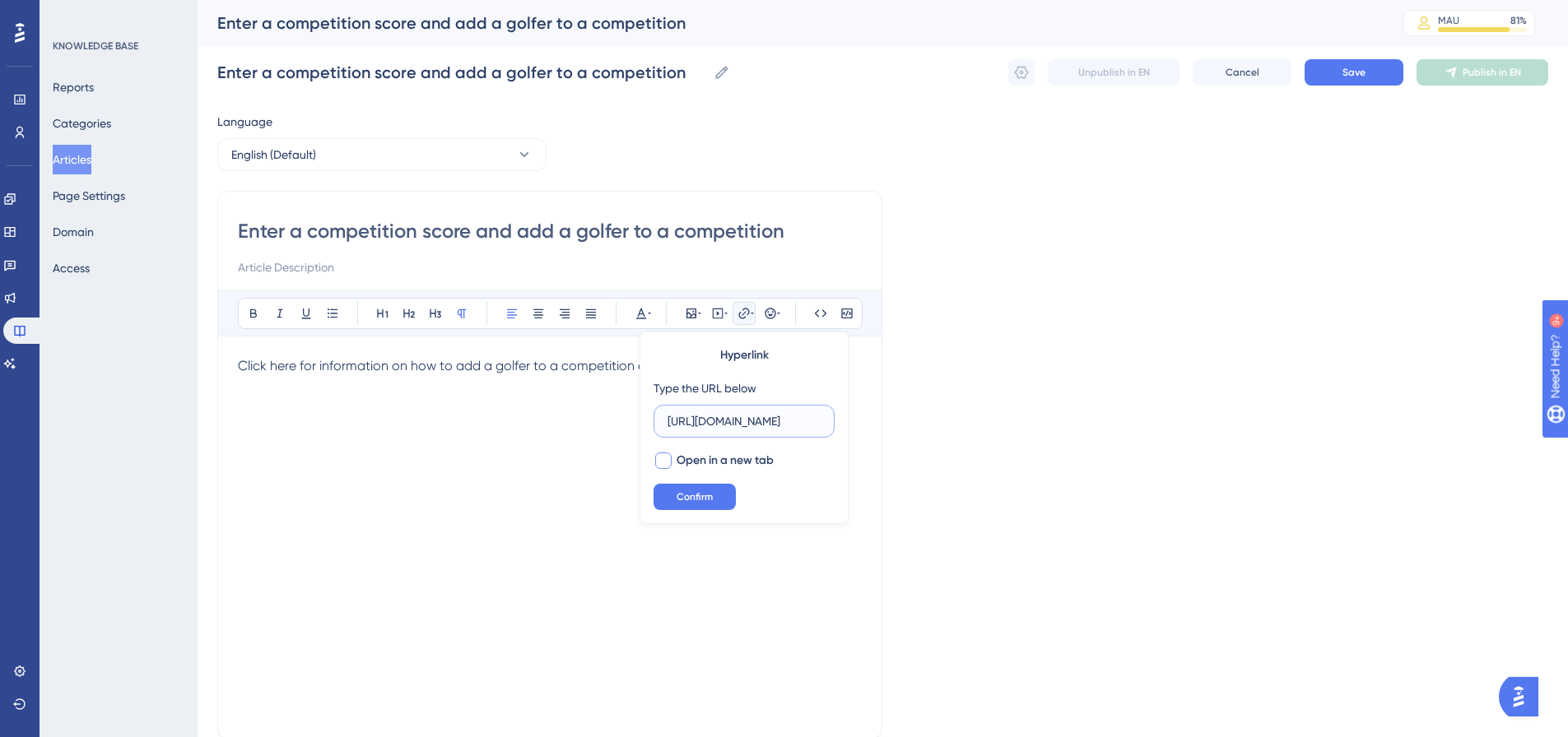
type input "[URL][DOMAIN_NAME]"
click at [708, 456] on span "Open in a new tab" at bounding box center [725, 461] width 97 height 20
checkbox input "true"
click at [673, 489] on button "Confirm" at bounding box center [694, 497] width 82 height 26
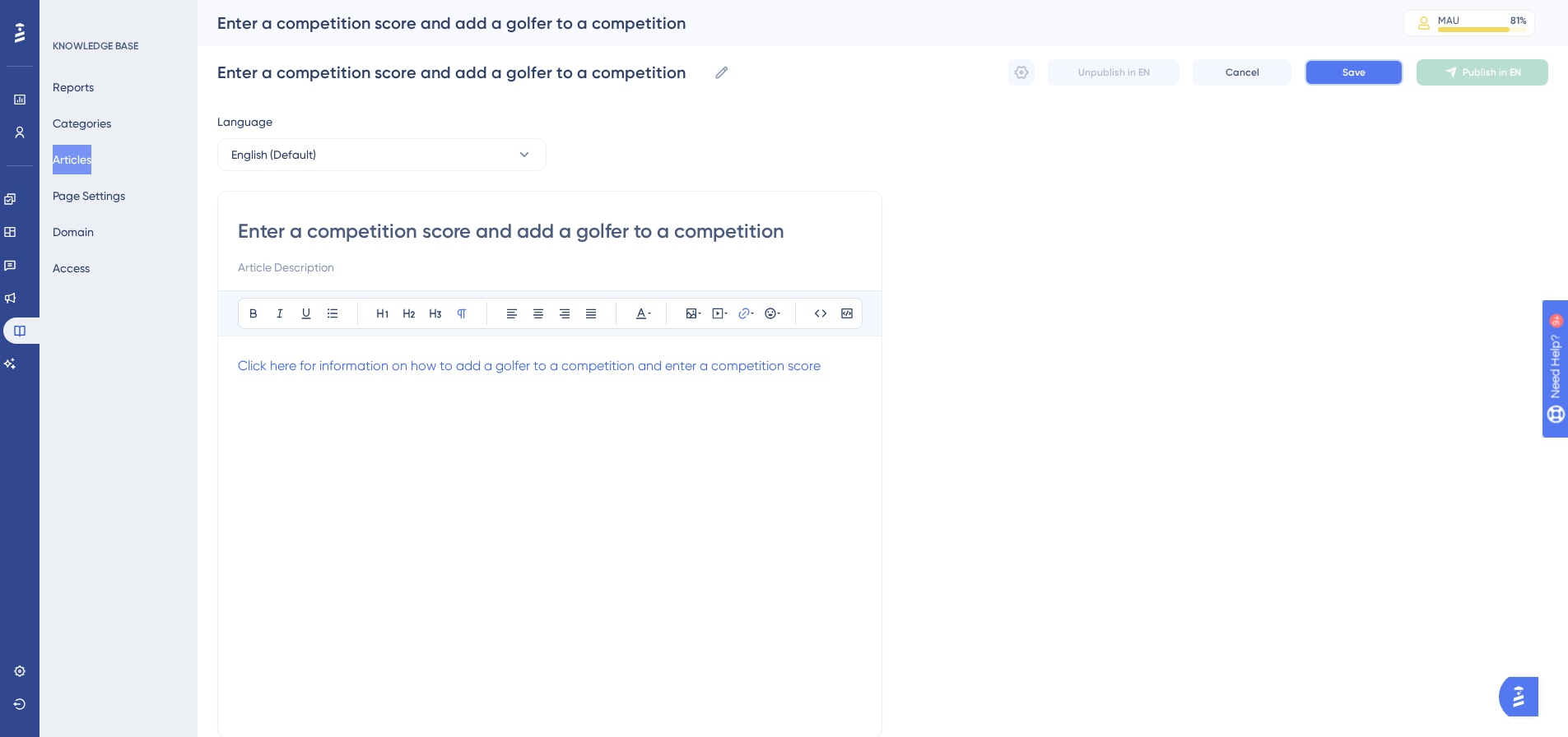
click at [1347, 79] on button "Save" at bounding box center [1353, 72] width 98 height 26
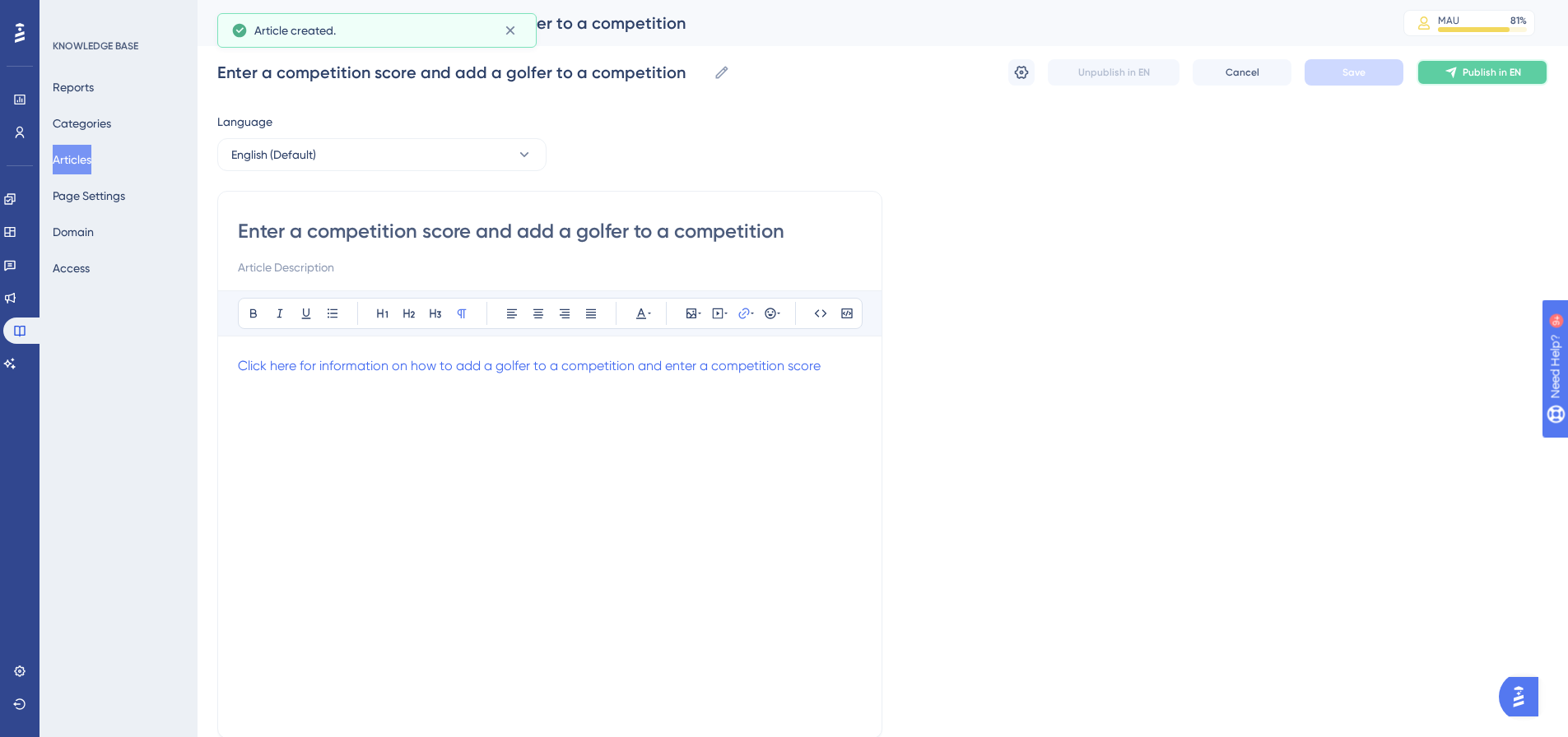
click at [1468, 65] on button "Publish in EN" at bounding box center [1482, 72] width 132 height 26
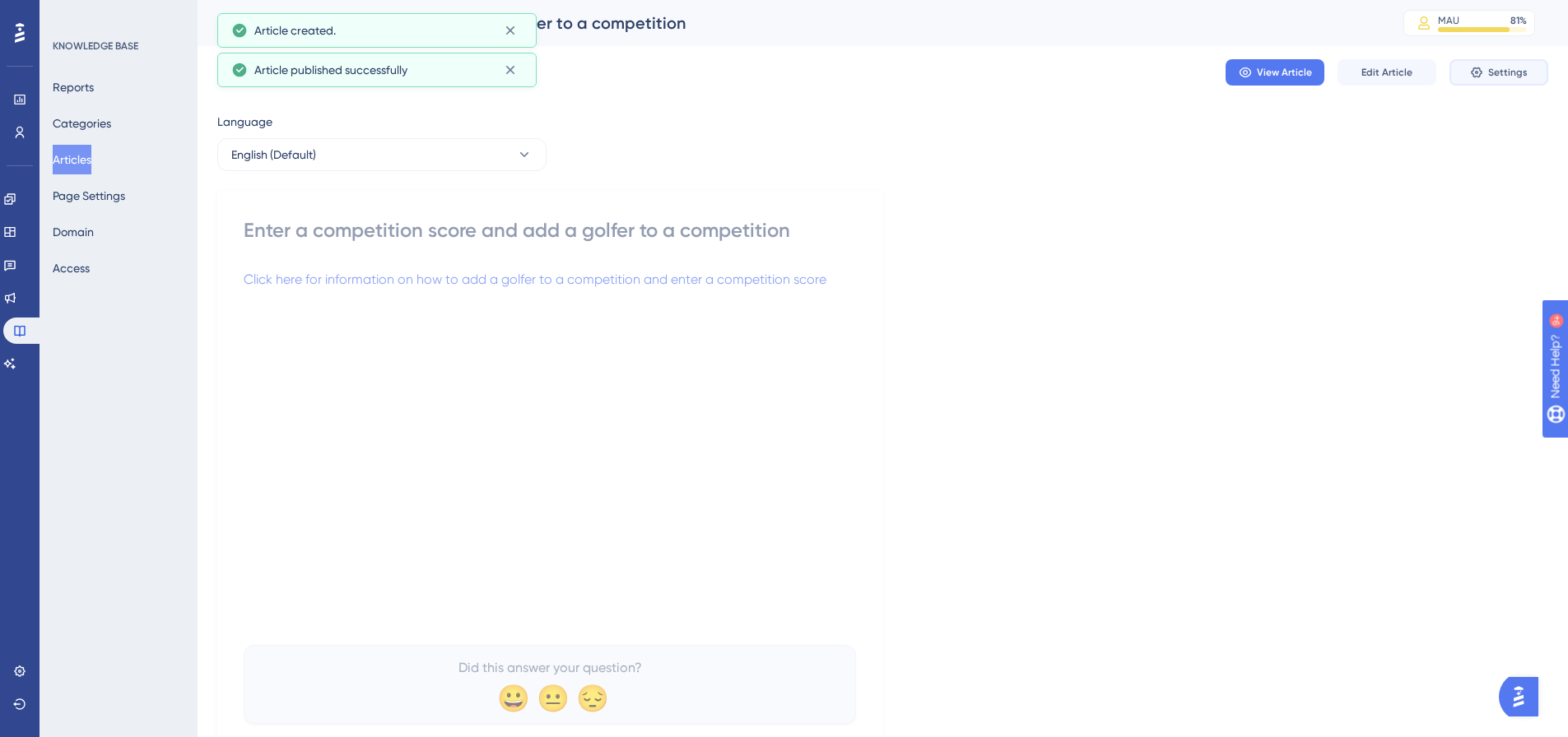
click at [1508, 74] on span "Settings" at bounding box center [1507, 72] width 39 height 13
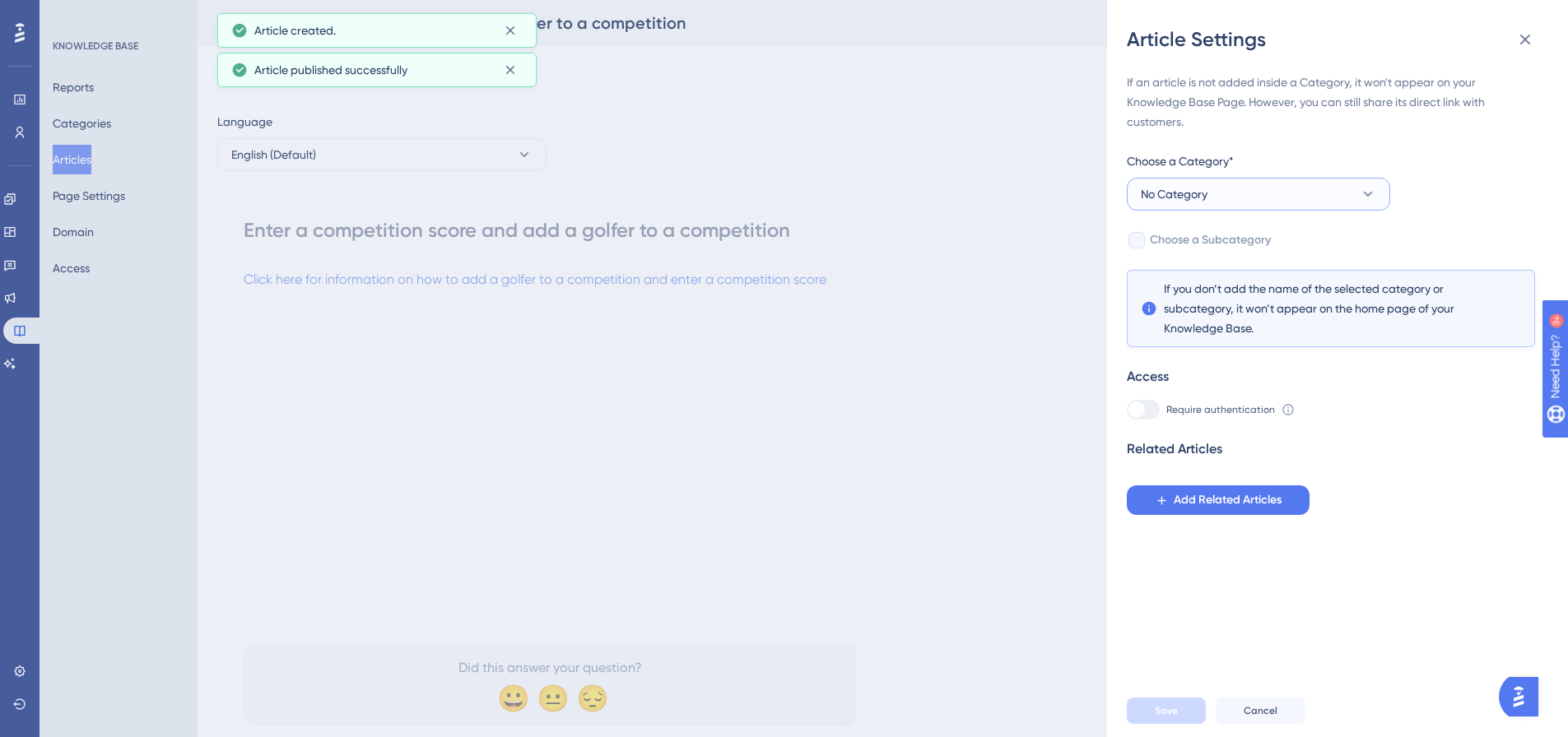
click at [1279, 191] on button "No Category" at bounding box center [1258, 194] width 263 height 33
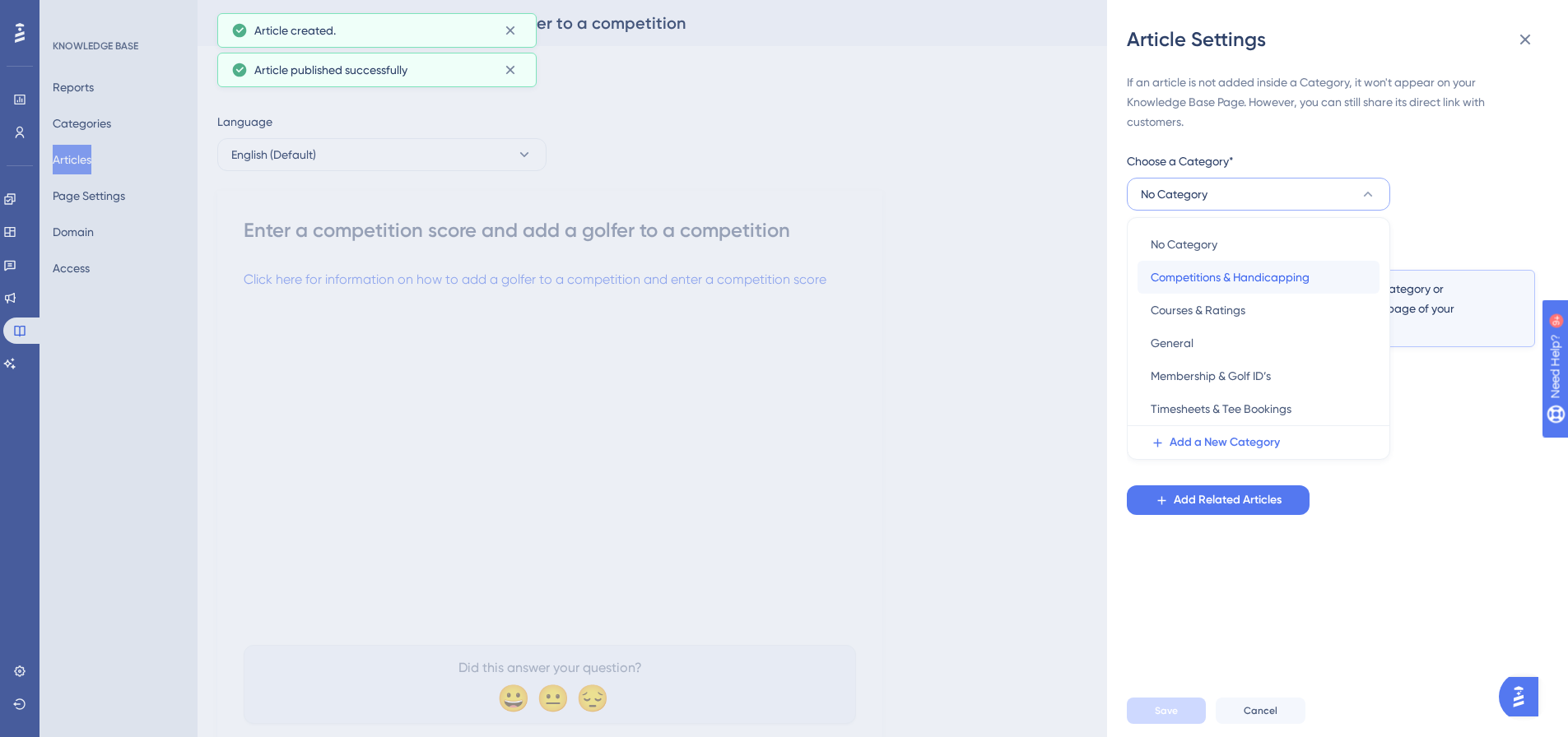
click at [1200, 273] on span "Competitions & Handicapping" at bounding box center [1230, 277] width 159 height 20
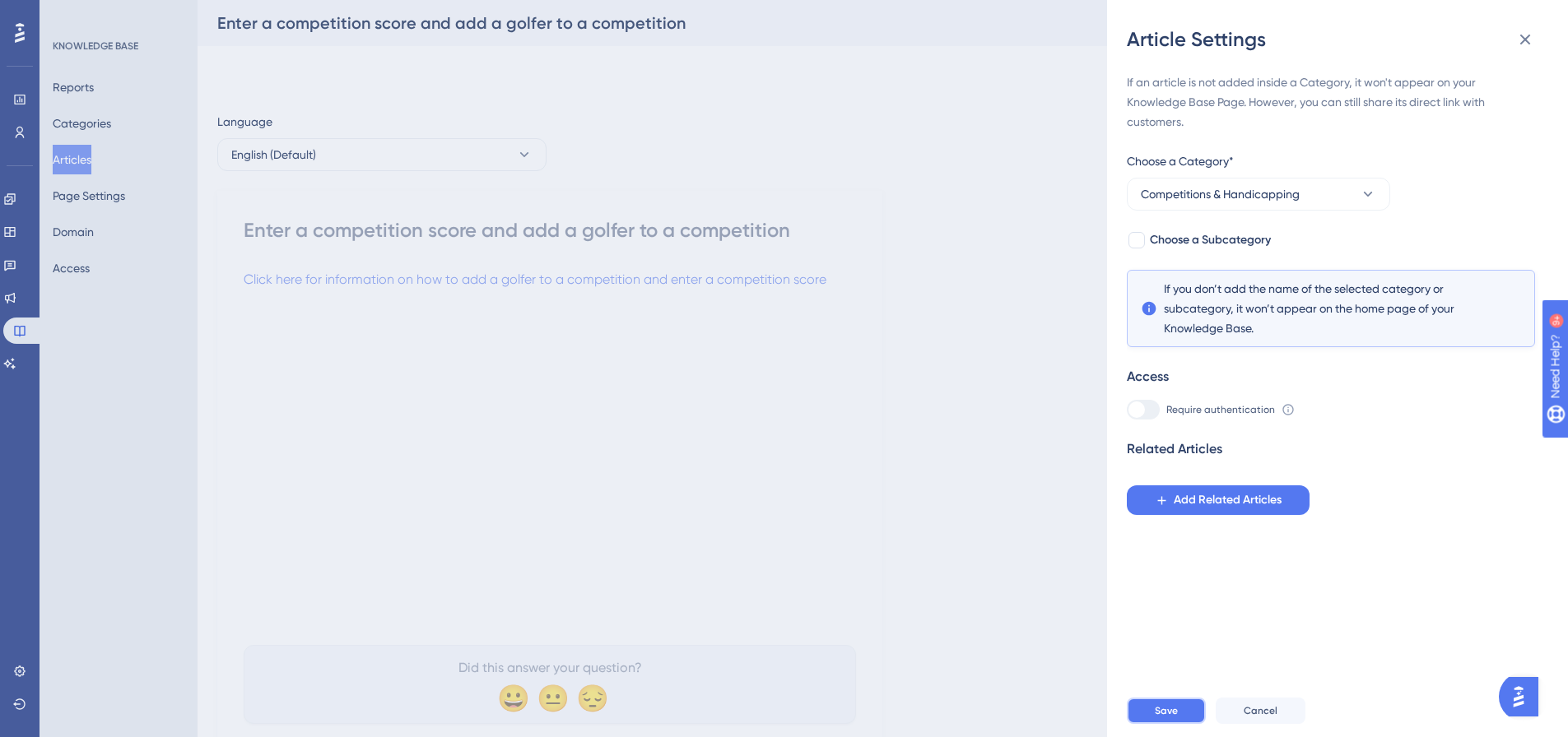
click at [1161, 718] on span "Save" at bounding box center [1166, 711] width 23 height 13
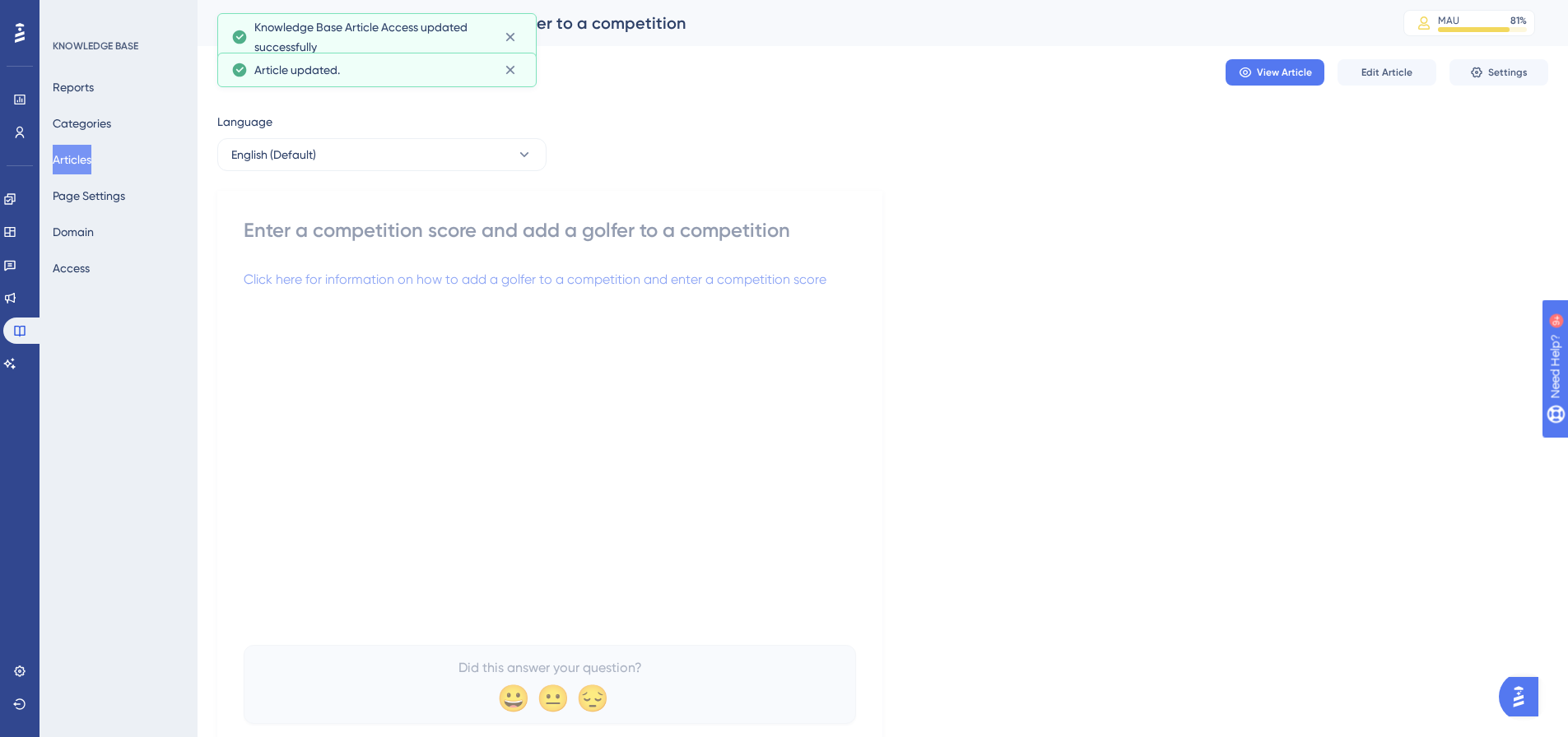
drag, startPoint x: 85, startPoint y: 165, endPoint x: 109, endPoint y: 164, distance: 24.0
click at [85, 165] on button "Articles" at bounding box center [71, 159] width 38 height 30
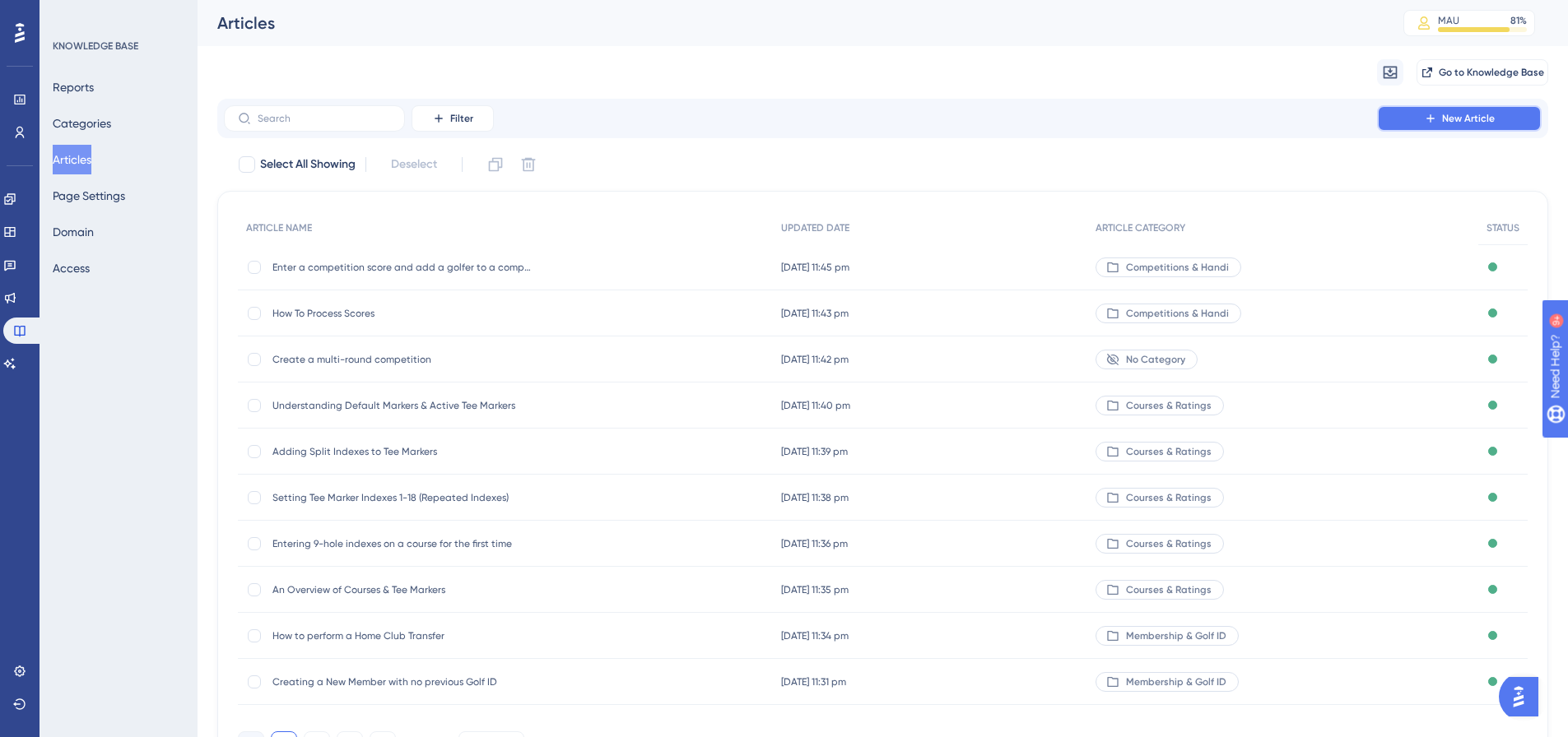
drag, startPoint x: 1409, startPoint y: 113, endPoint x: 1575, endPoint y: 96, distance: 166.9
click at [1416, 111] on button "New Article" at bounding box center [1459, 118] width 165 height 26
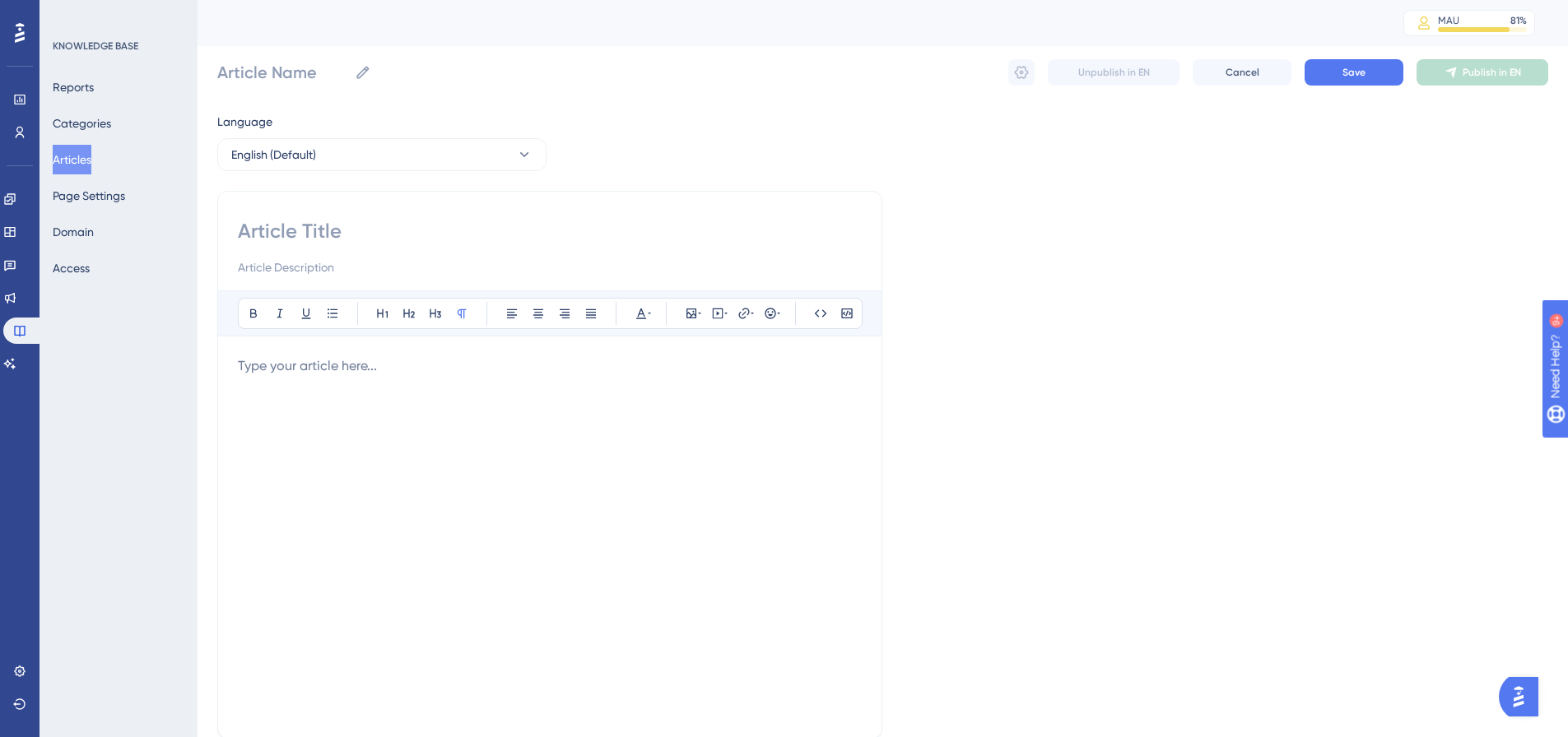
click at [282, 232] on input at bounding box center [550, 231] width 624 height 26
paste input "Create a Competition"
type input "Create a Competition"
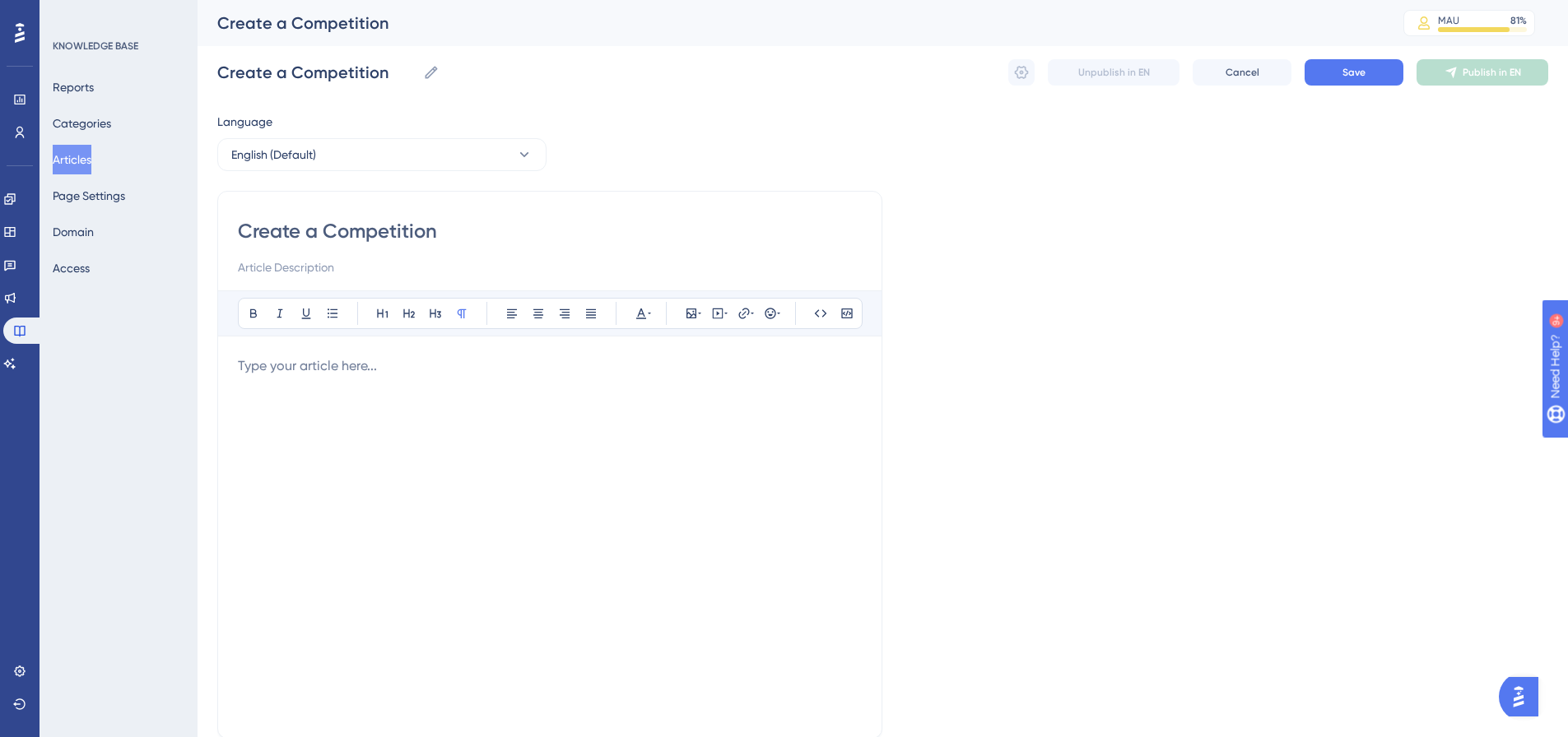
click at [246, 362] on p at bounding box center [550, 366] width 624 height 20
drag, startPoint x: 600, startPoint y: 377, endPoint x: 180, endPoint y: 349, distance: 420.9
click at [198, 349] on div "Performance Users Engagement Widgets Feedback Product Updates Knowledge Base AI…" at bounding box center [882, 432] width 1370 height 864
click at [747, 310] on icon at bounding box center [743, 313] width 13 height 13
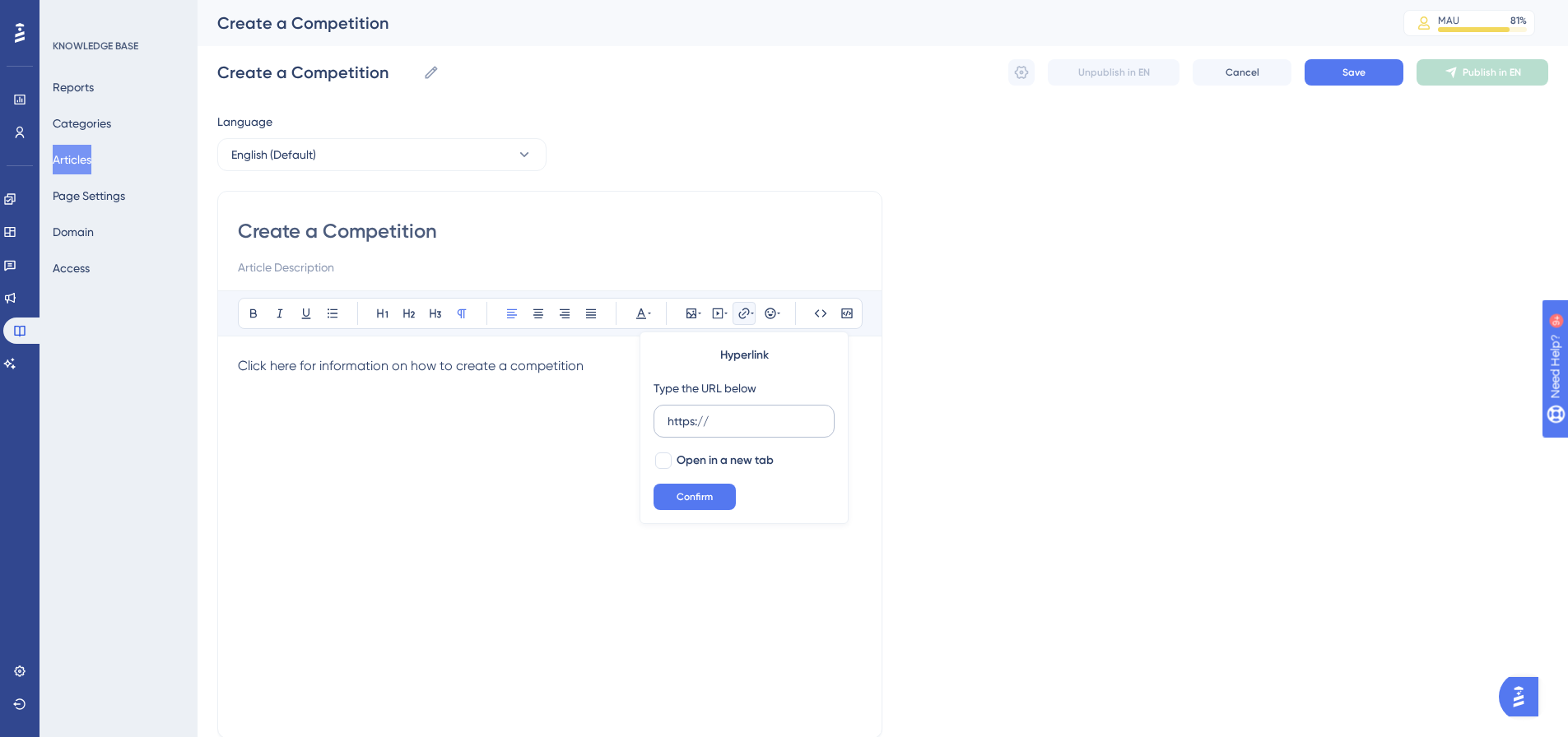
click at [760, 412] on input "https://" at bounding box center [744, 421] width 153 height 18
type input "[URL][DOMAIN_NAME]"
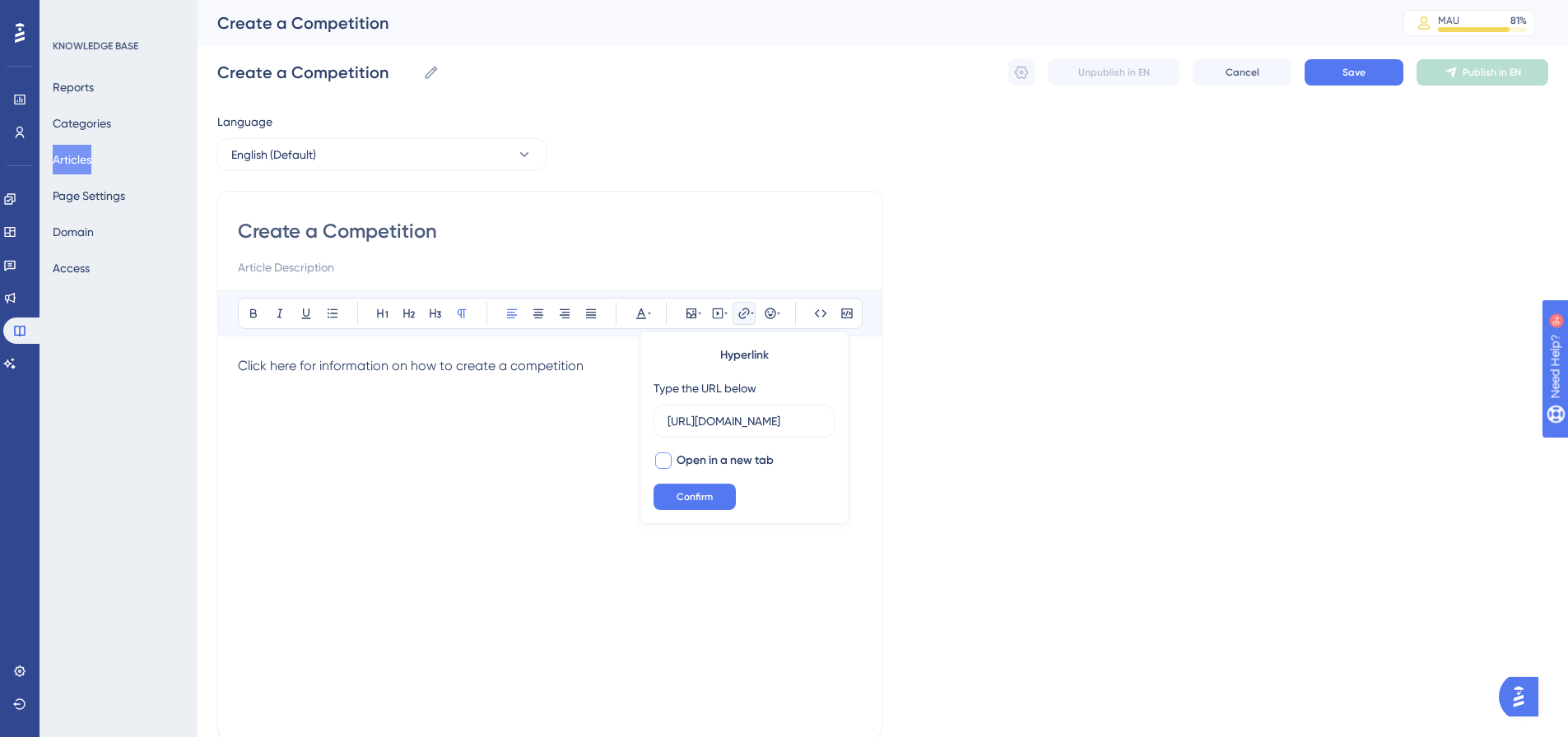
click at [695, 467] on span "Open in a new tab" at bounding box center [725, 461] width 97 height 20
checkbox input "true"
click at [695, 497] on span "Confirm" at bounding box center [695, 497] width 37 height 13
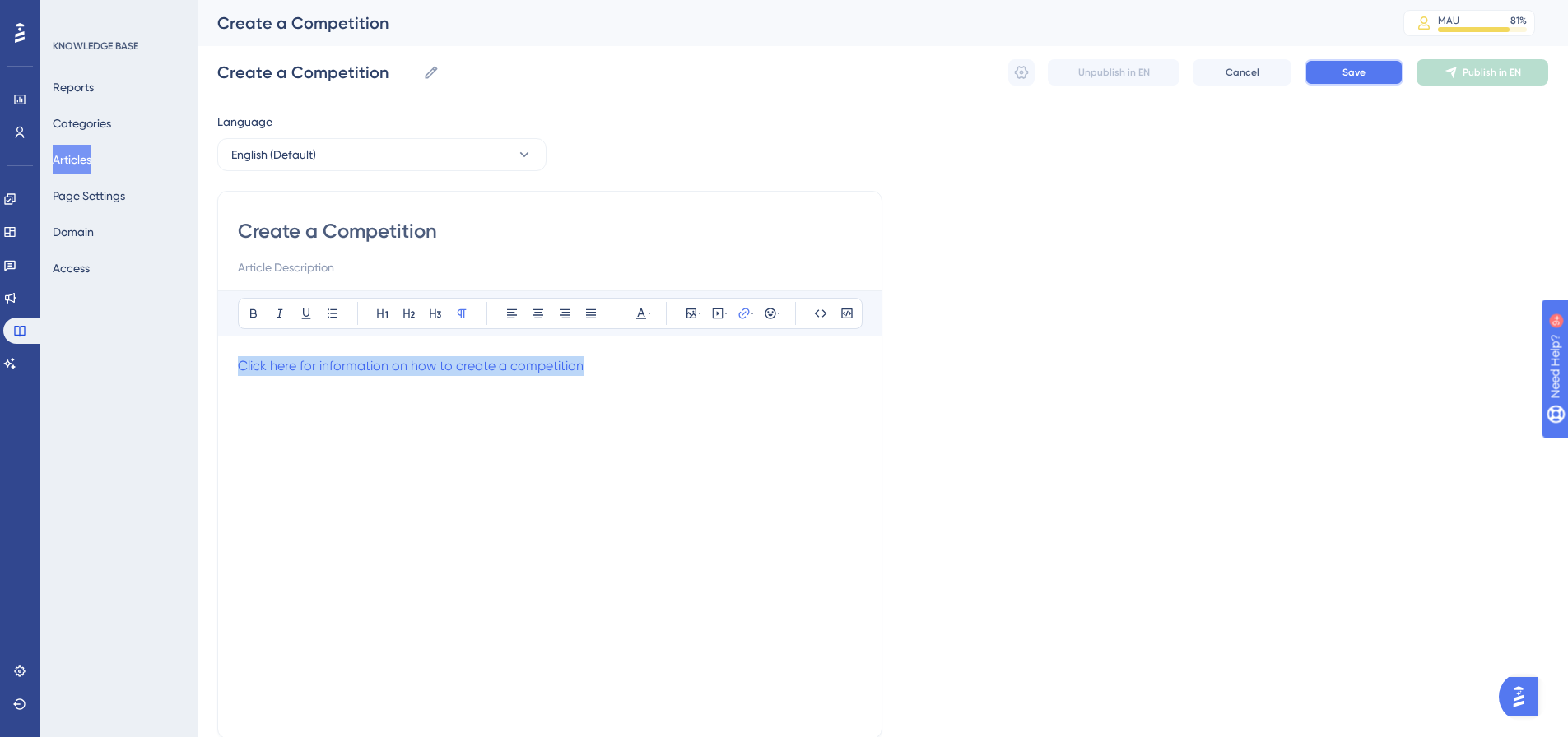
click at [1337, 82] on button "Save" at bounding box center [1353, 72] width 98 height 26
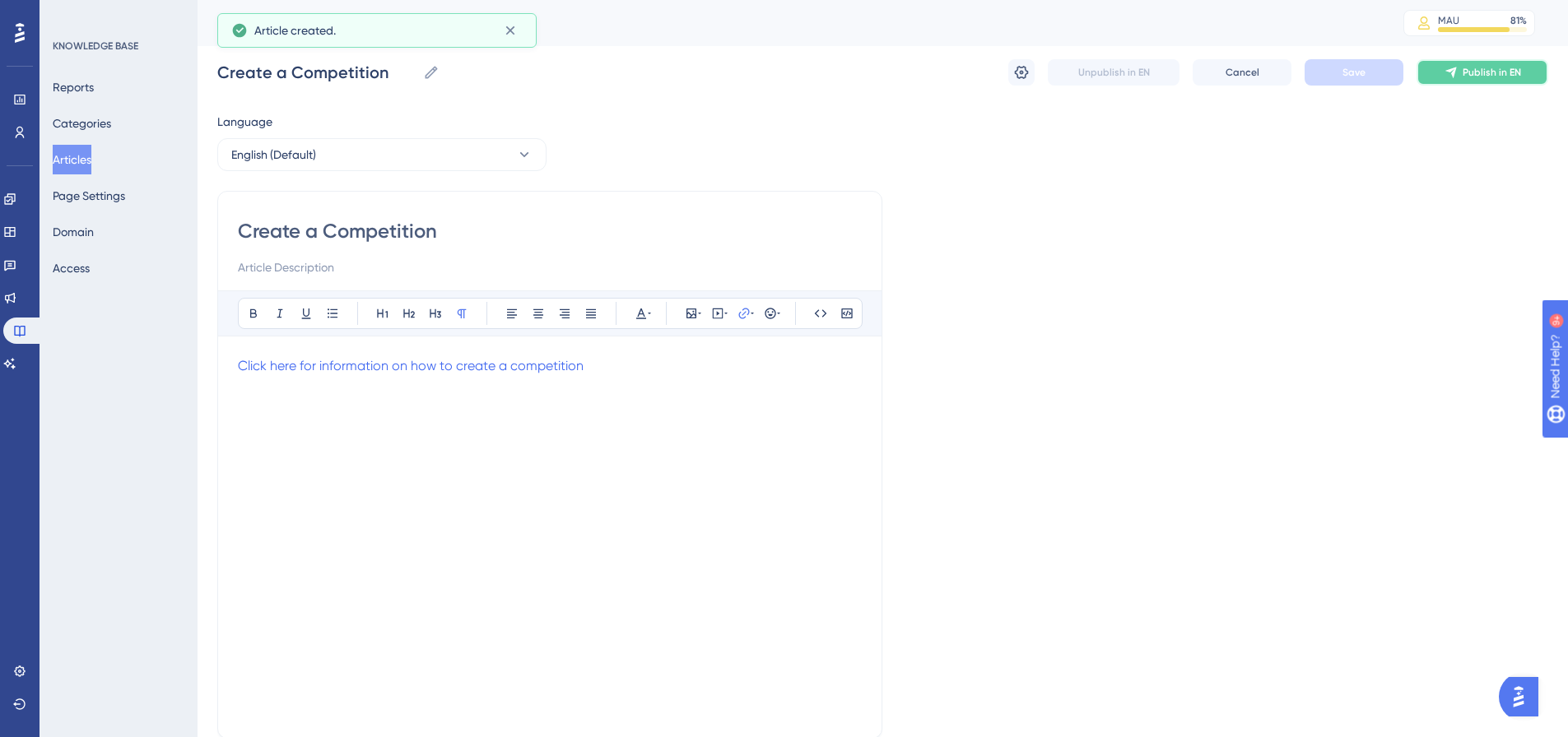
click at [1474, 71] on span "Publish in EN" at bounding box center [1491, 72] width 58 height 13
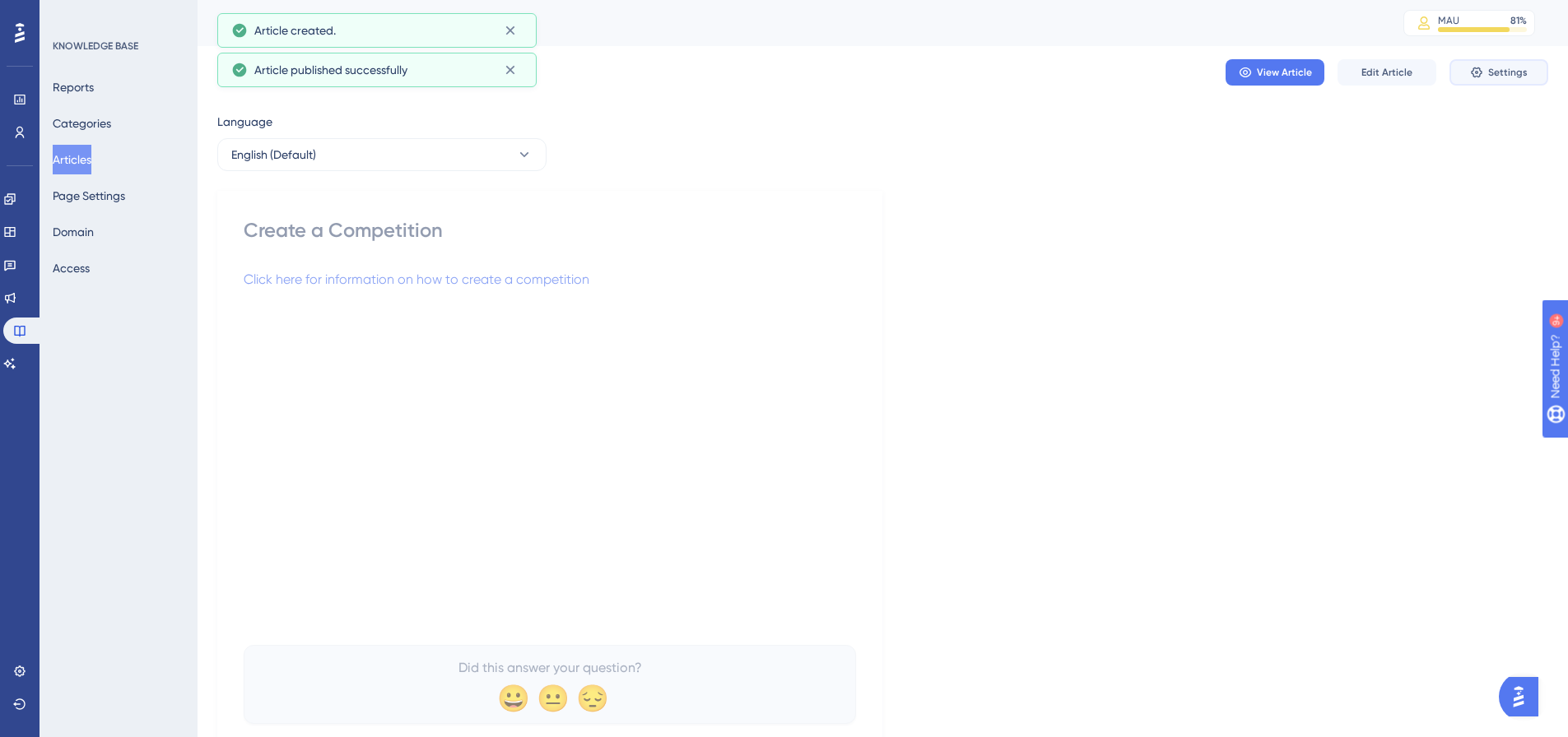
click at [1528, 72] on button "Settings" at bounding box center [1498, 72] width 98 height 26
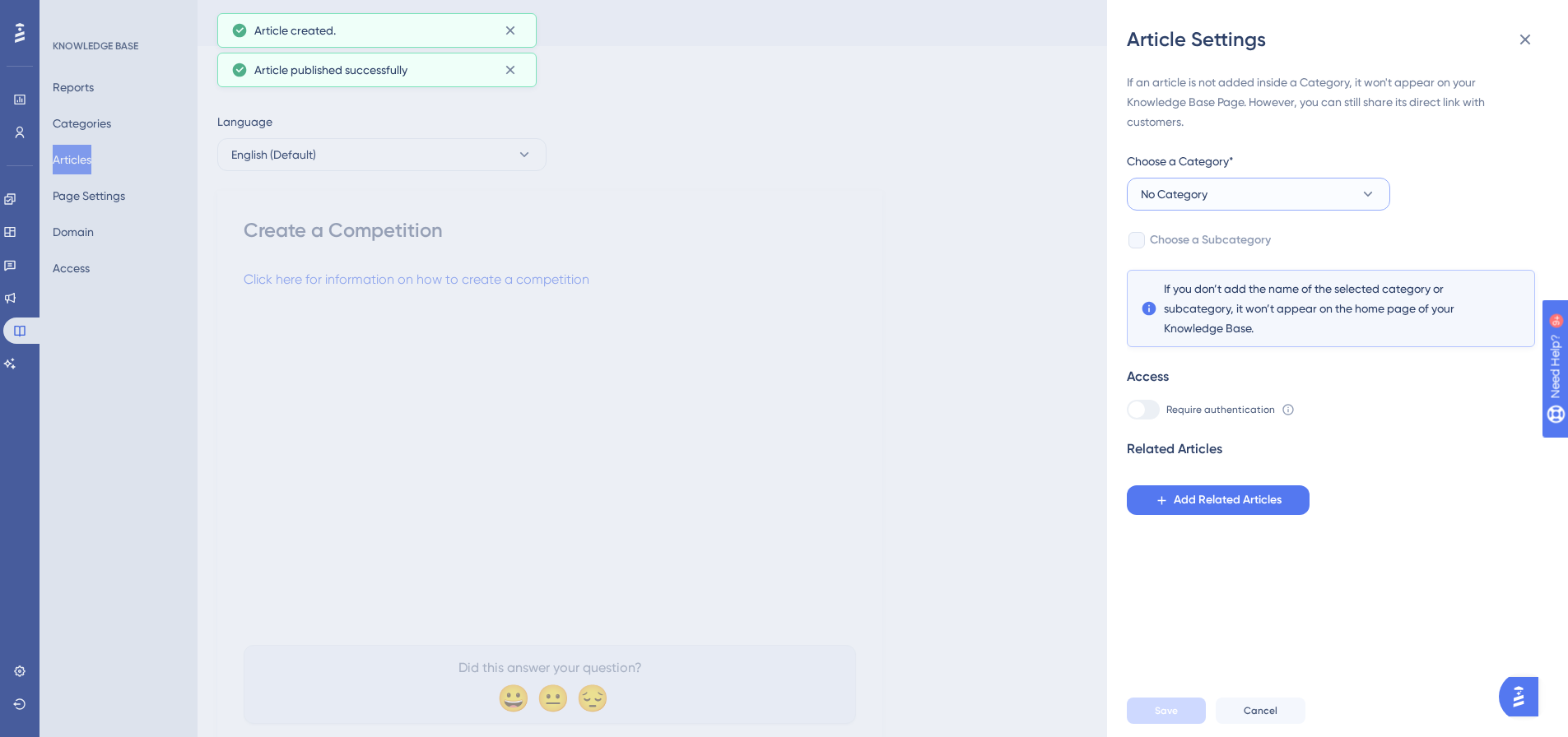
click at [1285, 198] on button "No Category" at bounding box center [1258, 194] width 263 height 33
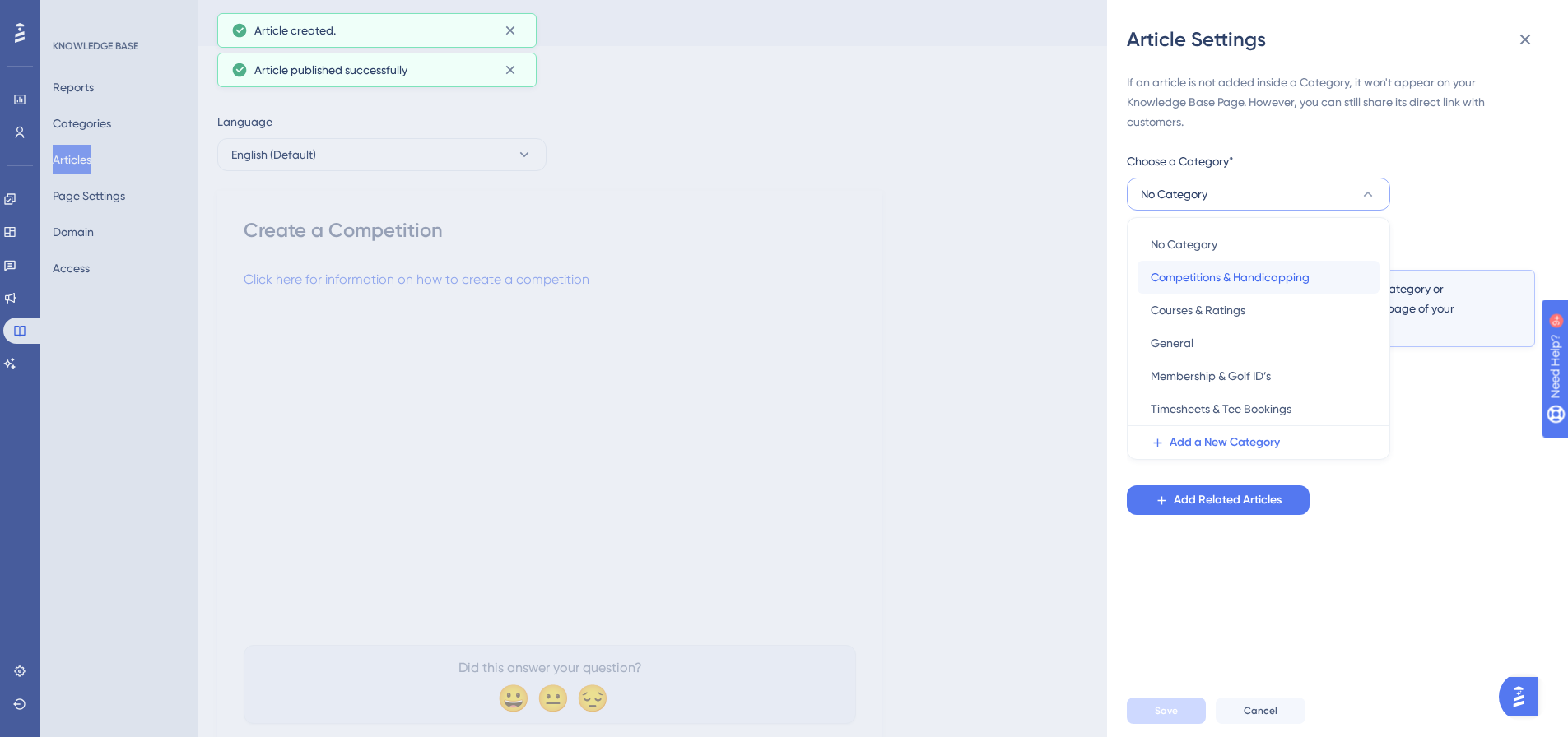
click at [1214, 270] on span "Competitions & Handicapping" at bounding box center [1230, 277] width 159 height 20
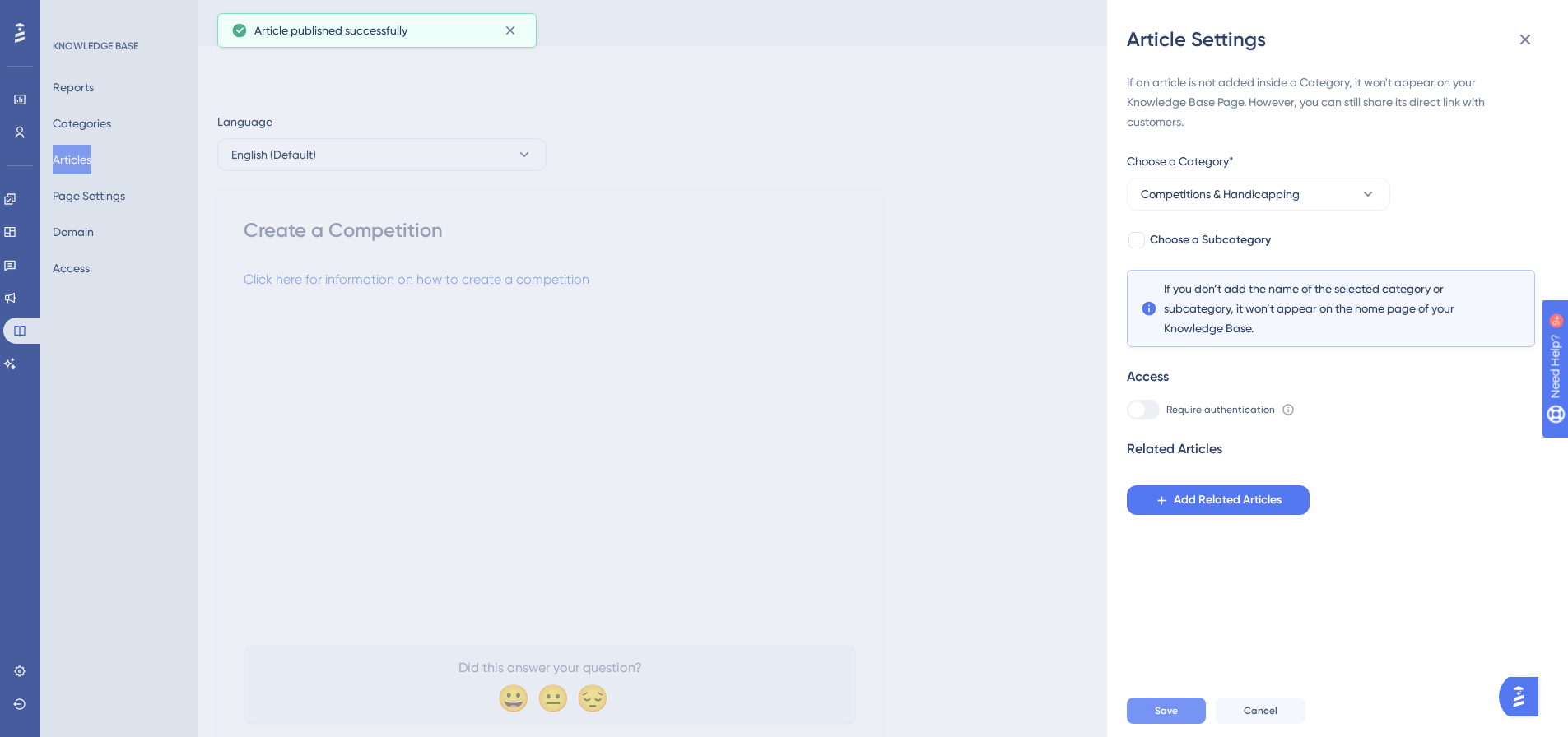
click at [1172, 718] on span "Save" at bounding box center [1166, 711] width 23 height 13
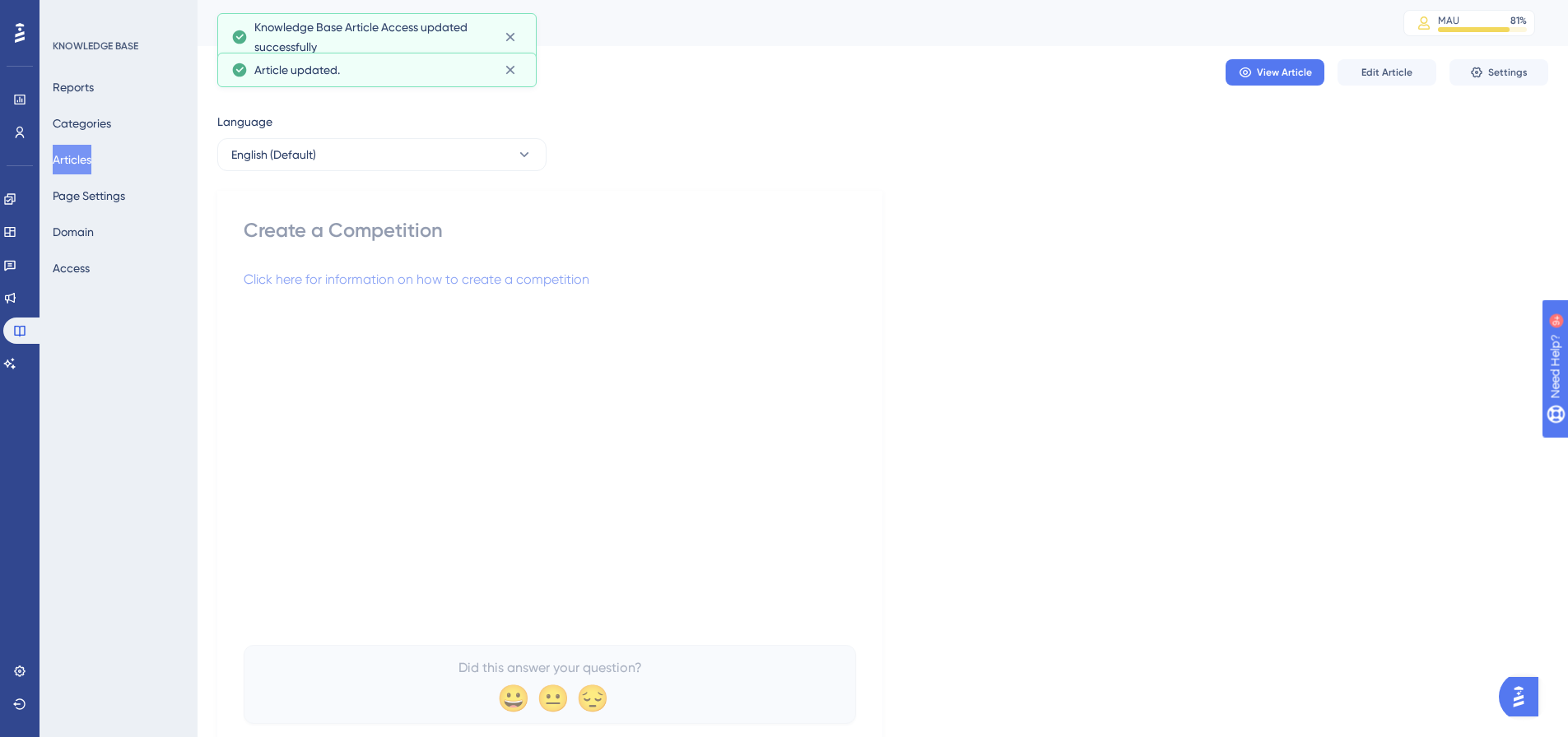
drag, startPoint x: 98, startPoint y: 159, endPoint x: 109, endPoint y: 159, distance: 11.0
click at [91, 159] on button "Articles" at bounding box center [71, 159] width 38 height 30
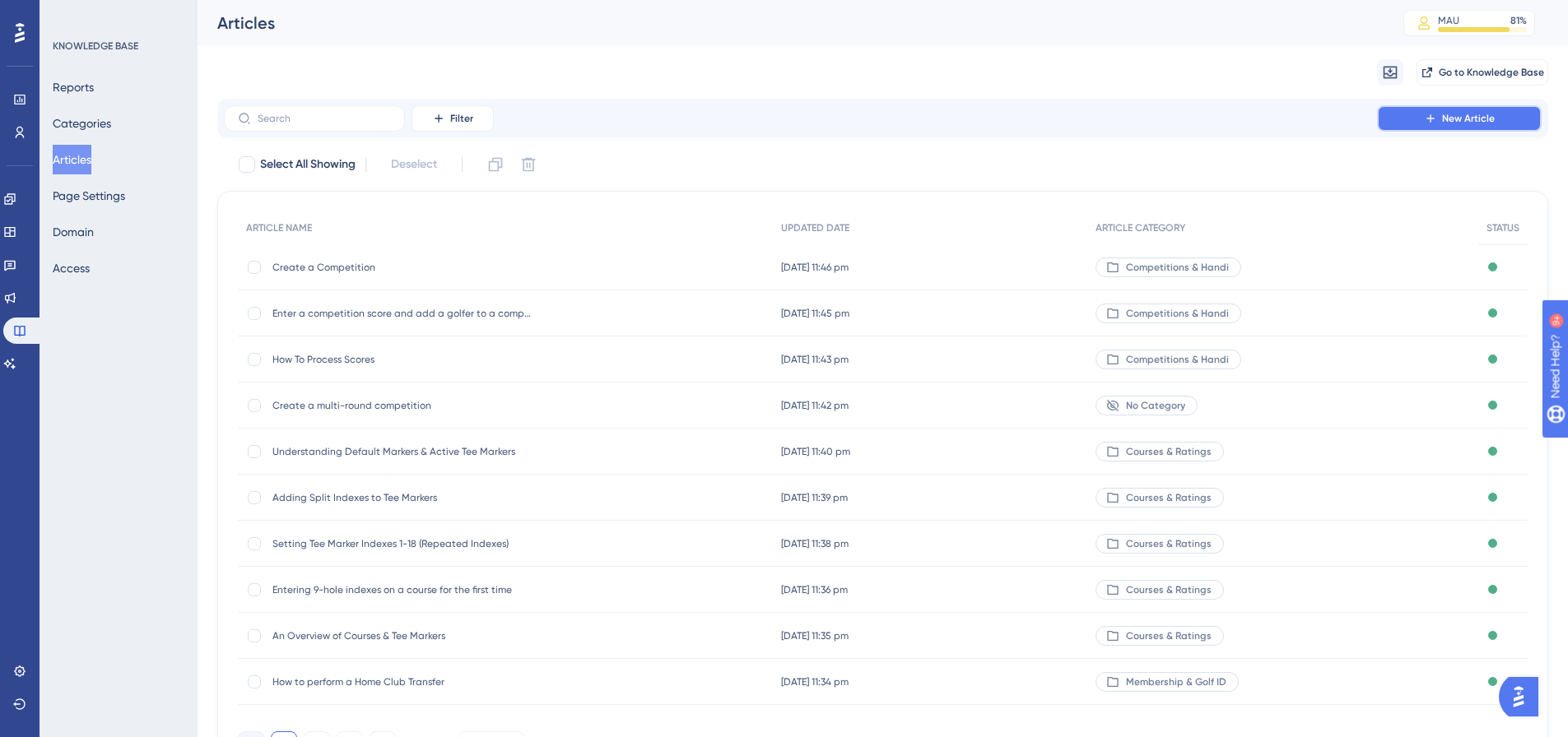
drag, startPoint x: 1408, startPoint y: 125, endPoint x: 1573, endPoint y: 160, distance: 168.7
click at [1408, 125] on button "New Article" at bounding box center [1459, 118] width 165 height 26
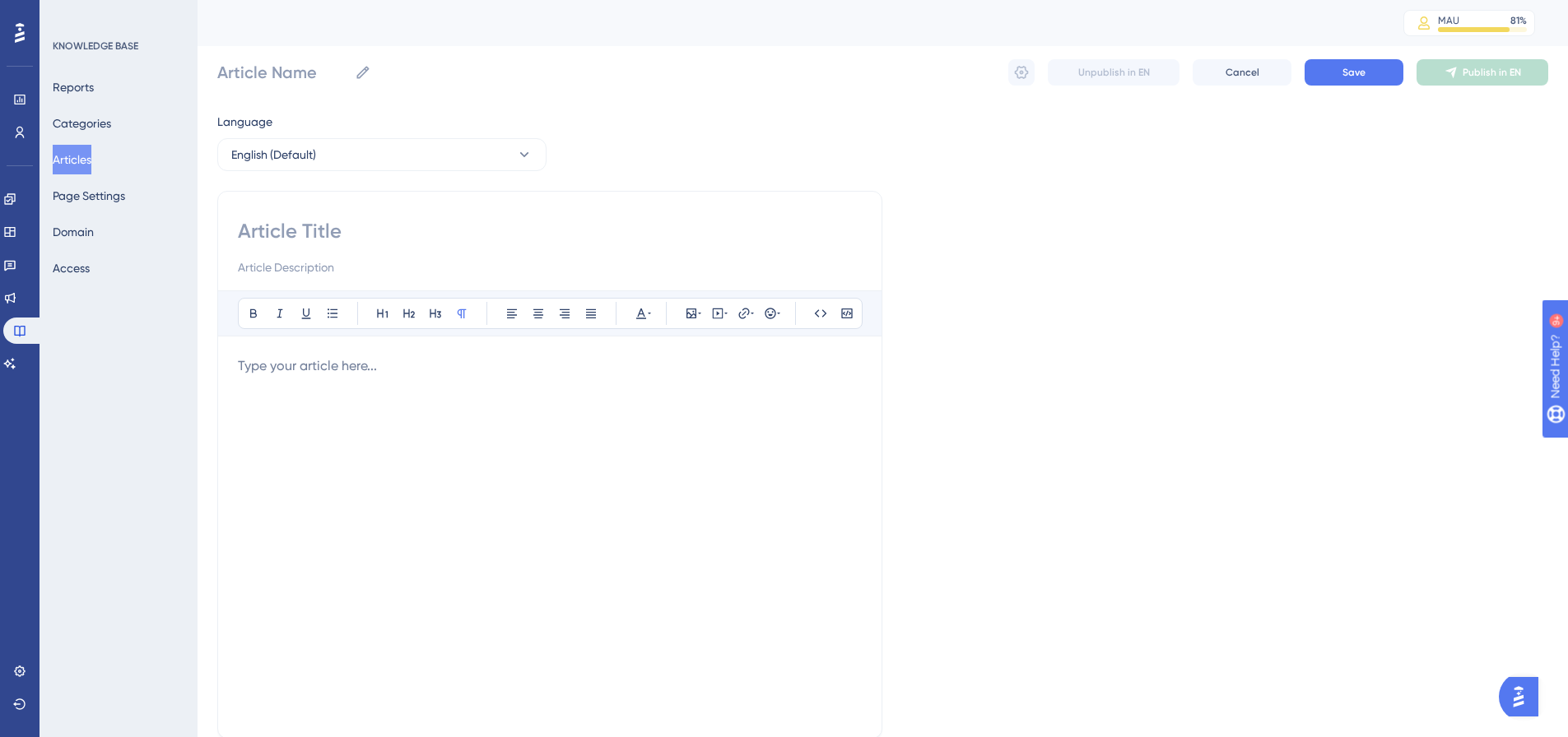
click at [337, 225] on input at bounding box center [550, 231] width 624 height 26
paste input "How to Un submit previously submitted scores"
type input "How to Un submit previously submitted scores"
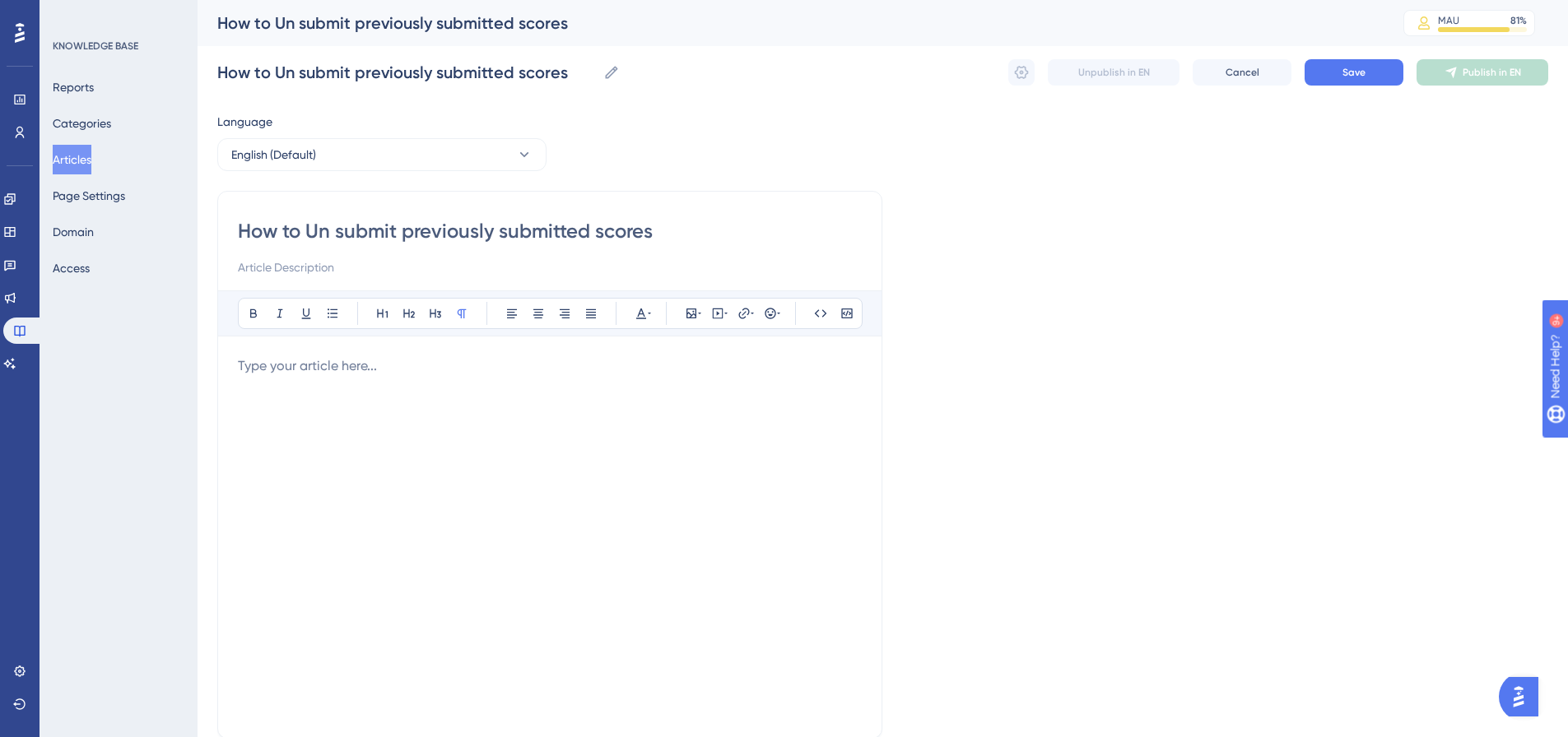
type input "How to Un submit previously submitted scores"
click at [372, 365] on p at bounding box center [550, 366] width 624 height 20
click at [338, 231] on input "How to Un submit previously submitted scores" at bounding box center [550, 231] width 624 height 26
type input "How to Unsubmit previously submitted scores"
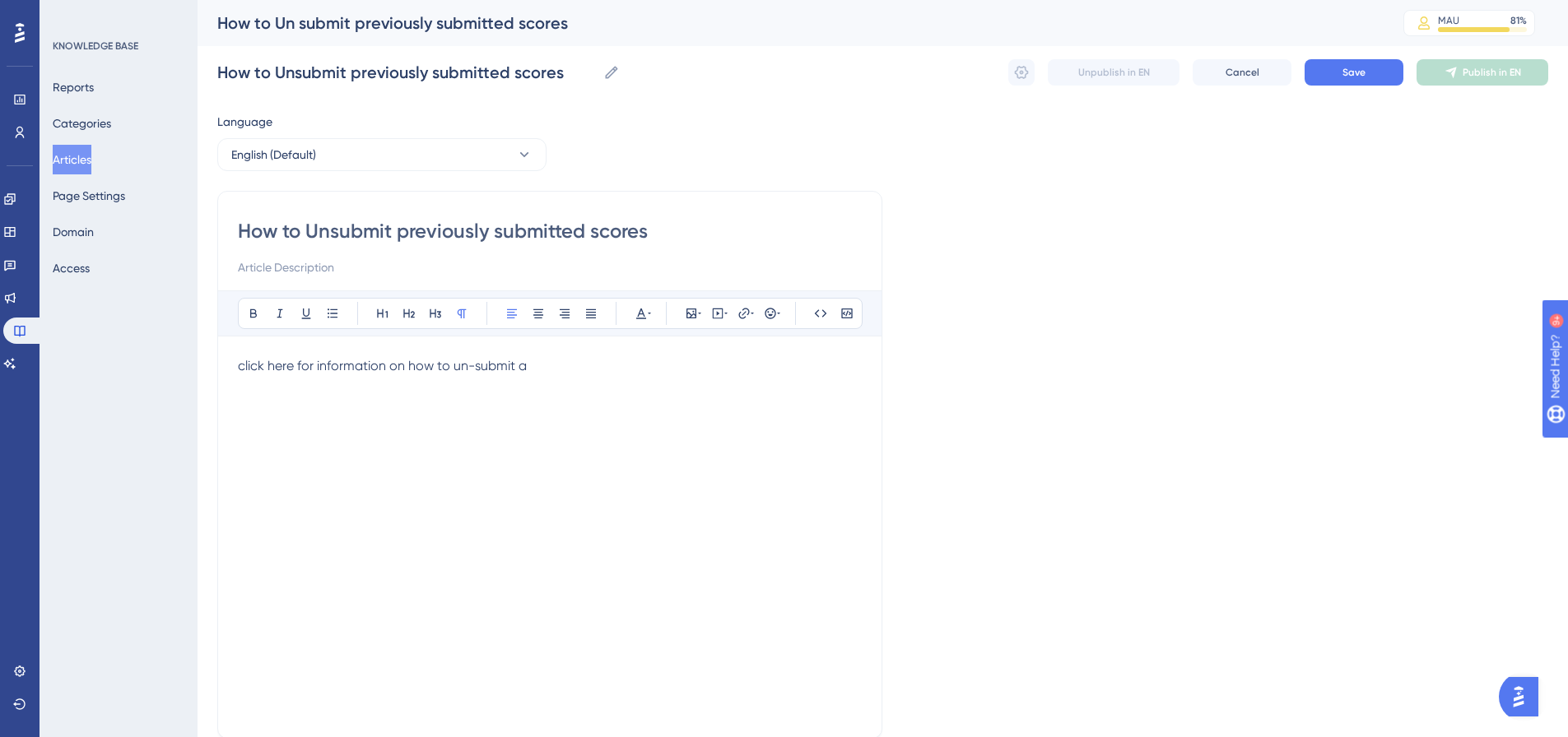
type input "How to Un-submit previously submitted scores"
type input "How to un-submit previously submitted scores"
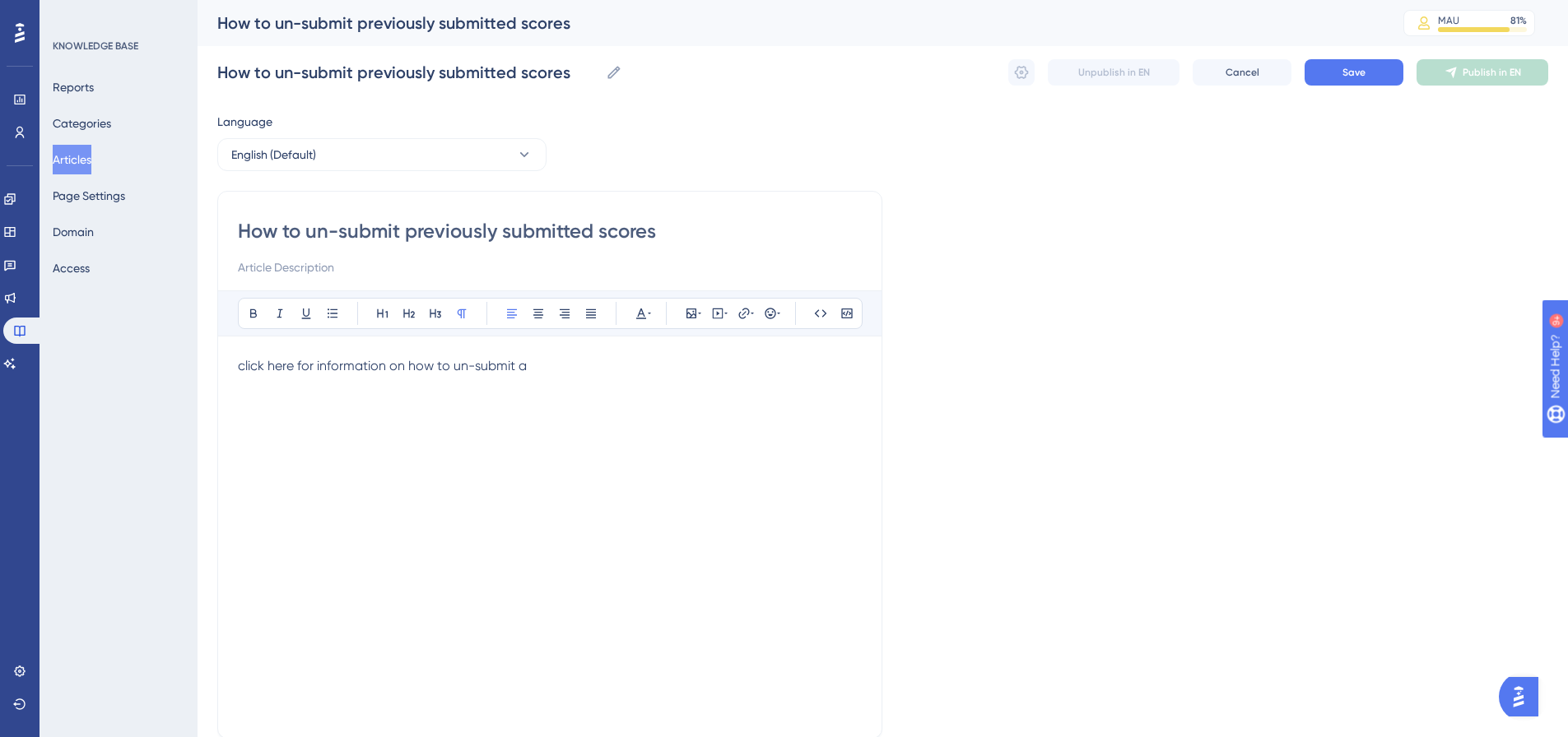
click at [552, 371] on p "click here for information on how to un-submit a" at bounding box center [550, 366] width 624 height 20
drag, startPoint x: 620, startPoint y: 368, endPoint x: 124, endPoint y: 358, distance: 496.1
click at [198, 358] on div "Performance Users Engagement Widgets Feedback Product Updates Knowledge Base AI…" at bounding box center [882, 432] width 1370 height 864
click at [247, 367] on span "click here for information on how to un-submit a previously processed score" at bounding box center [464, 366] width 454 height 16
click at [243, 368] on span "click here for information on how to un-submit a previously processed score" at bounding box center [464, 366] width 454 height 16
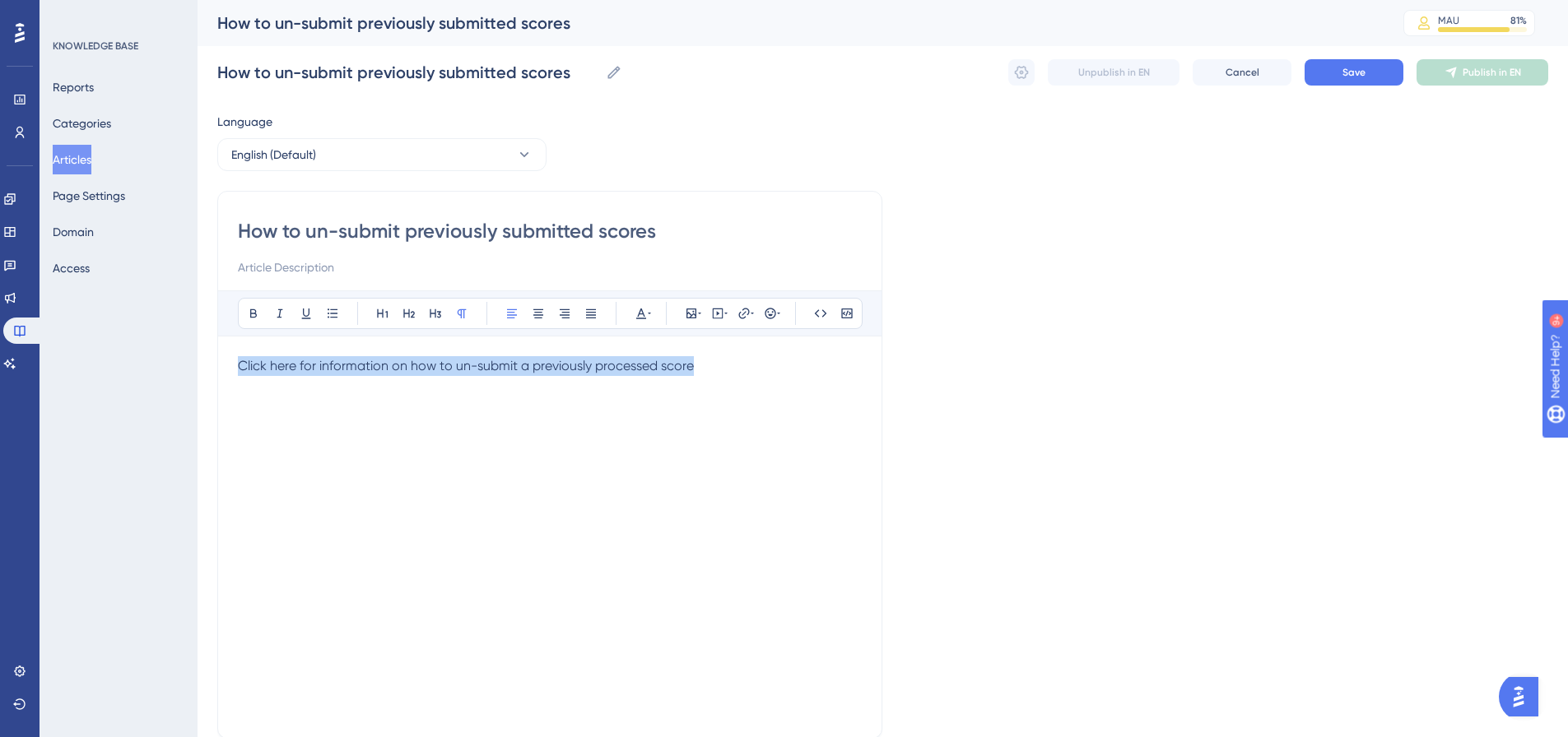
drag, startPoint x: 706, startPoint y: 376, endPoint x: 214, endPoint y: 374, distance: 492.0
click at [214, 374] on div "Performance Users Engagement Widgets Feedback Product Updates Knowledge Base AI…" at bounding box center [882, 432] width 1370 height 864
click at [735, 317] on button at bounding box center [744, 314] width 23 height 23
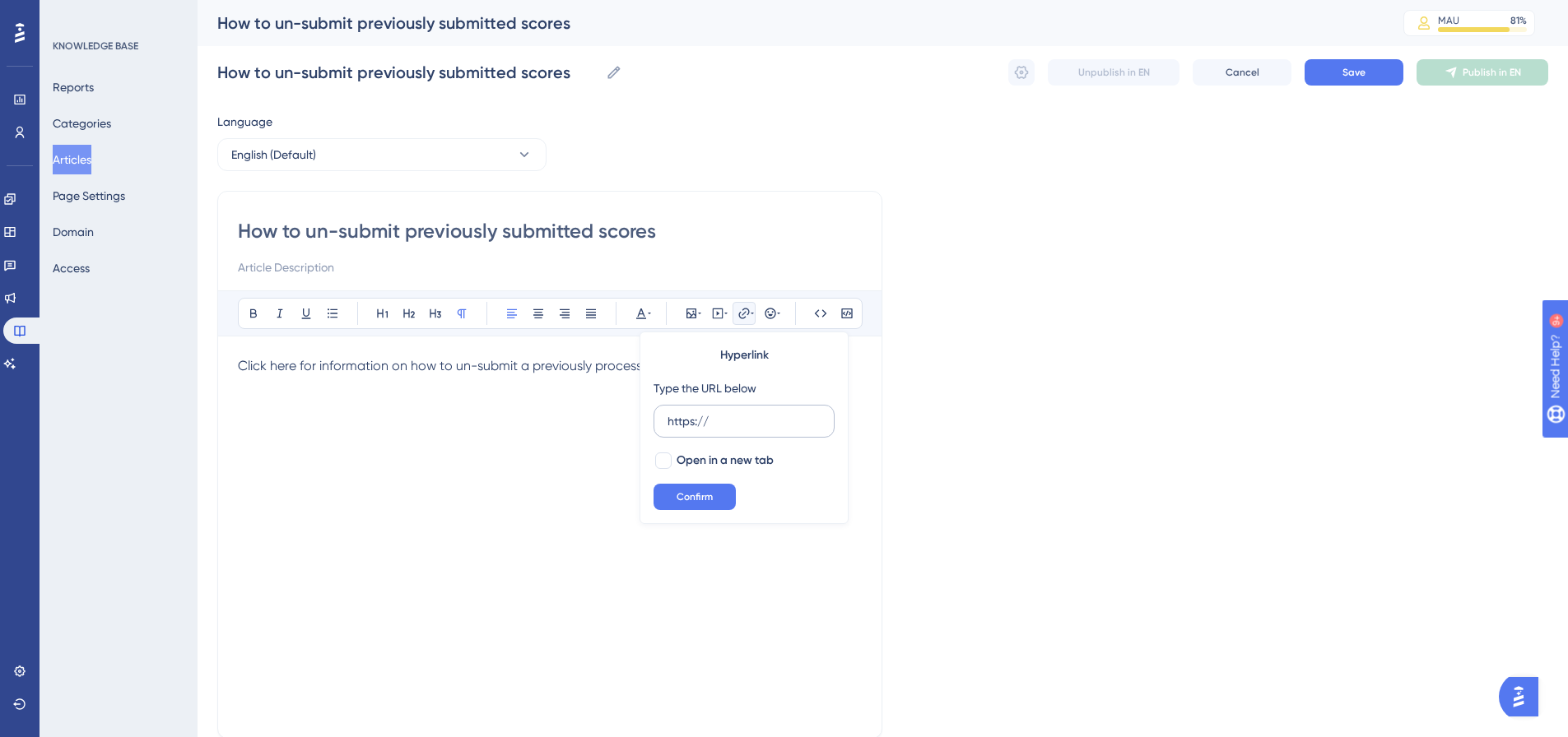
click at [707, 433] on label "https://" at bounding box center [744, 422] width 181 height 33
click at [707, 430] on input "https://" at bounding box center [744, 421] width 153 height 18
click at [707, 433] on label "https://" at bounding box center [744, 422] width 181 height 33
click at [707, 430] on input "https://" at bounding box center [744, 421] width 153 height 18
click at [707, 433] on label "https://" at bounding box center [744, 422] width 181 height 33
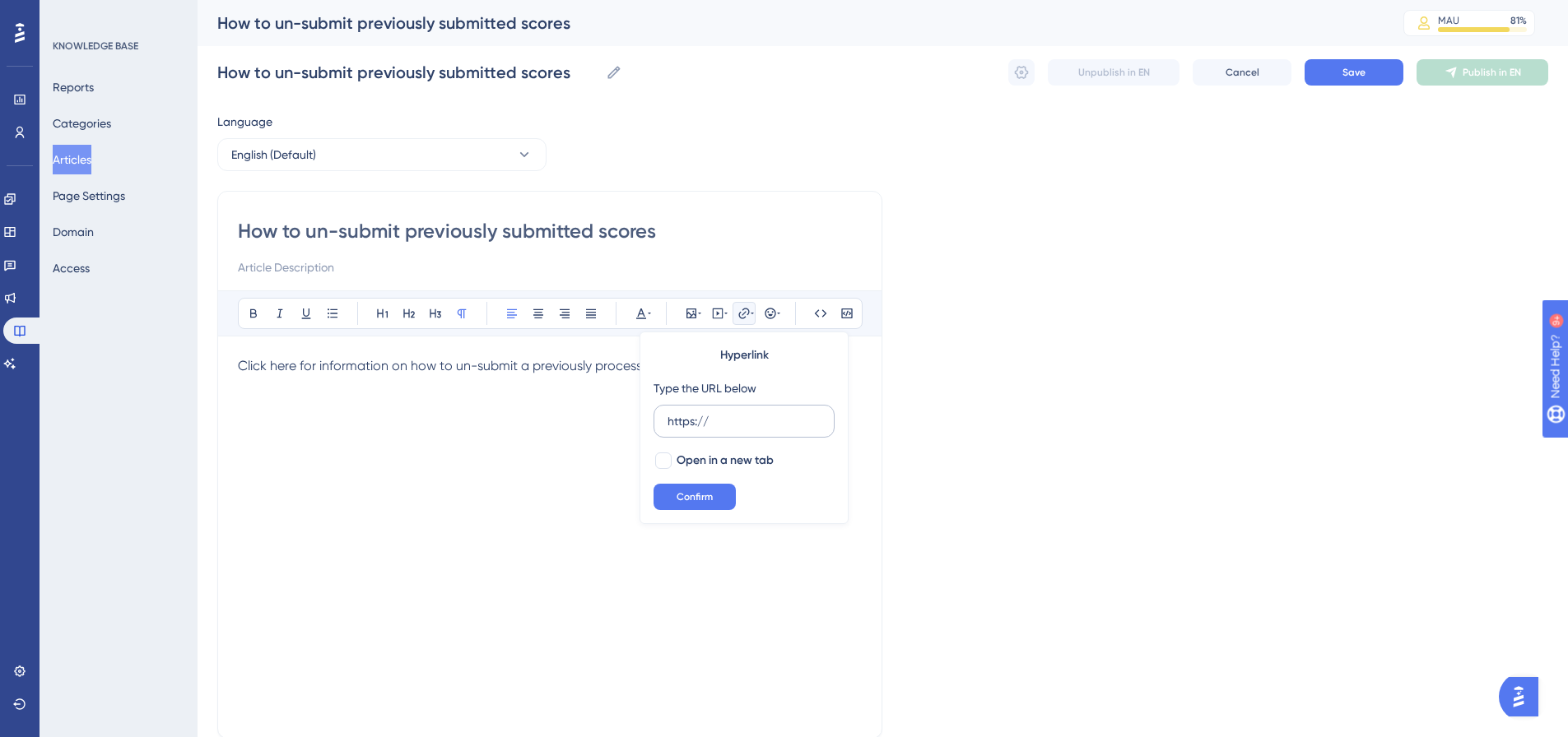
click at [707, 430] on input "https://" at bounding box center [744, 421] width 153 height 18
click at [707, 433] on label "https://" at bounding box center [744, 422] width 181 height 33
click at [707, 430] on input "https://" at bounding box center [744, 421] width 153 height 18
click at [707, 433] on label "https://" at bounding box center [744, 422] width 181 height 33
click at [707, 430] on input "https://" at bounding box center [744, 421] width 153 height 18
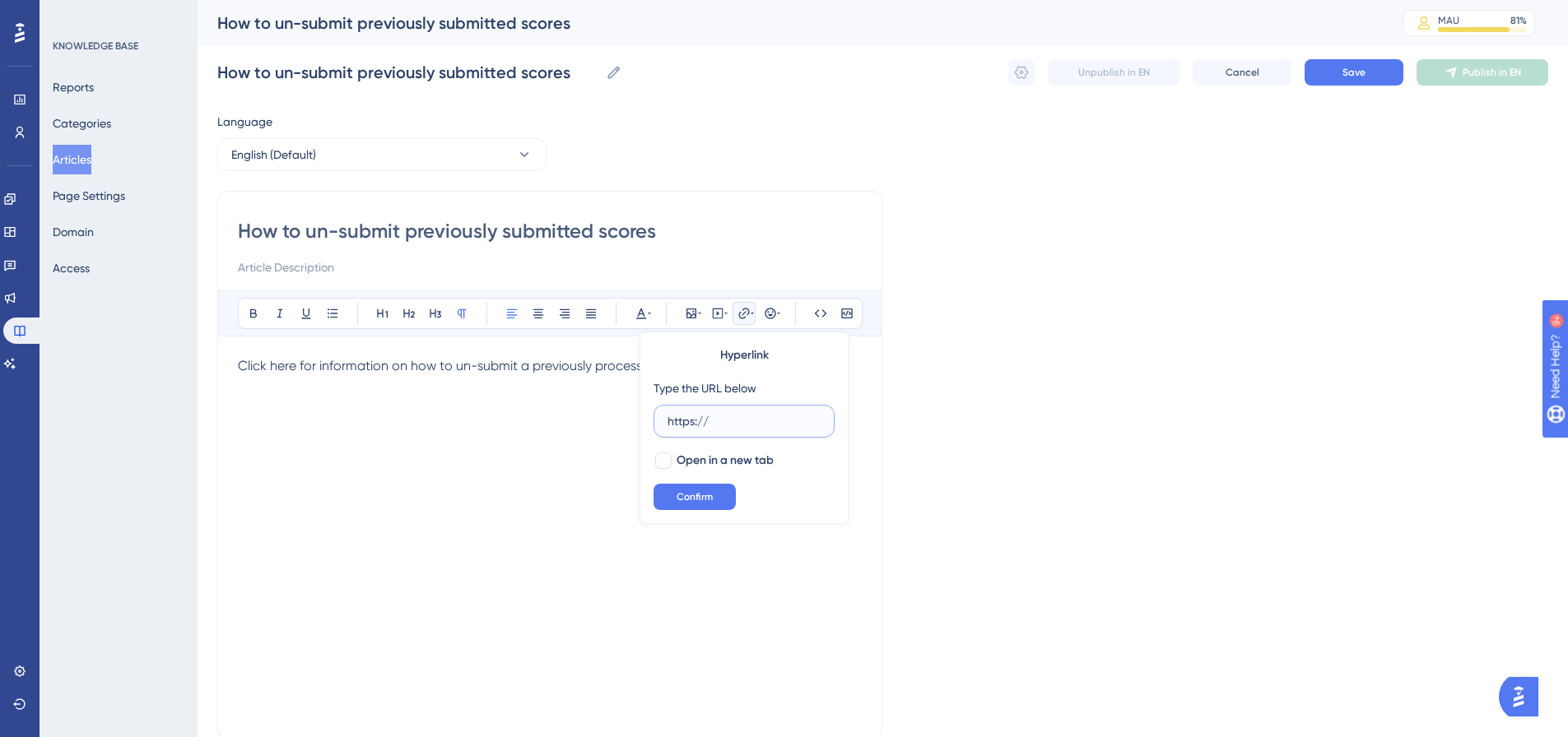
click at [707, 424] on input "https://" at bounding box center [744, 421] width 153 height 18
paste input "[DOMAIN_NAME][URL]"
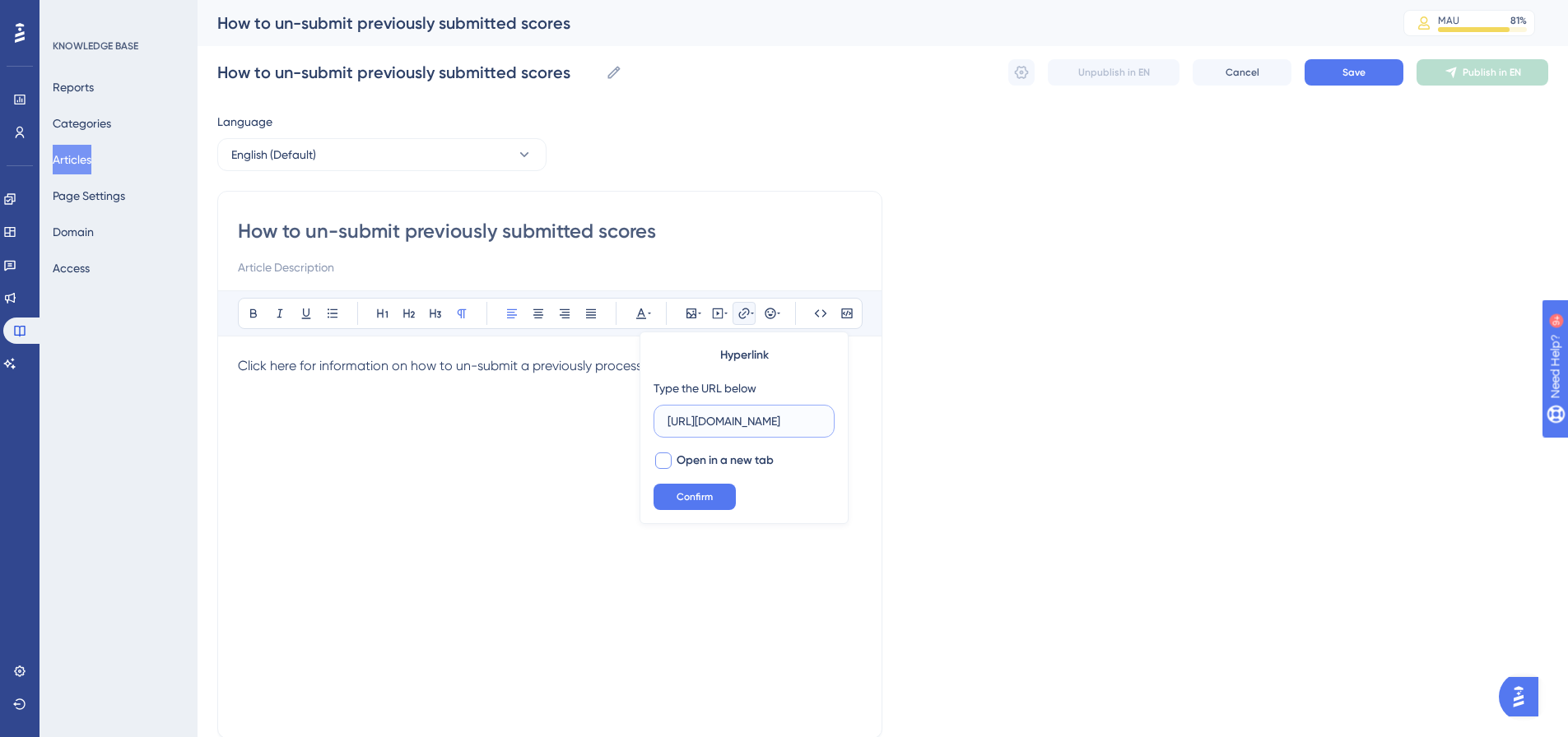
type input "[URL][DOMAIN_NAME]"
click at [690, 463] on span "Open in a new tab" at bounding box center [725, 461] width 97 height 20
checkbox input "true"
click at [691, 497] on span "Confirm" at bounding box center [695, 497] width 37 height 13
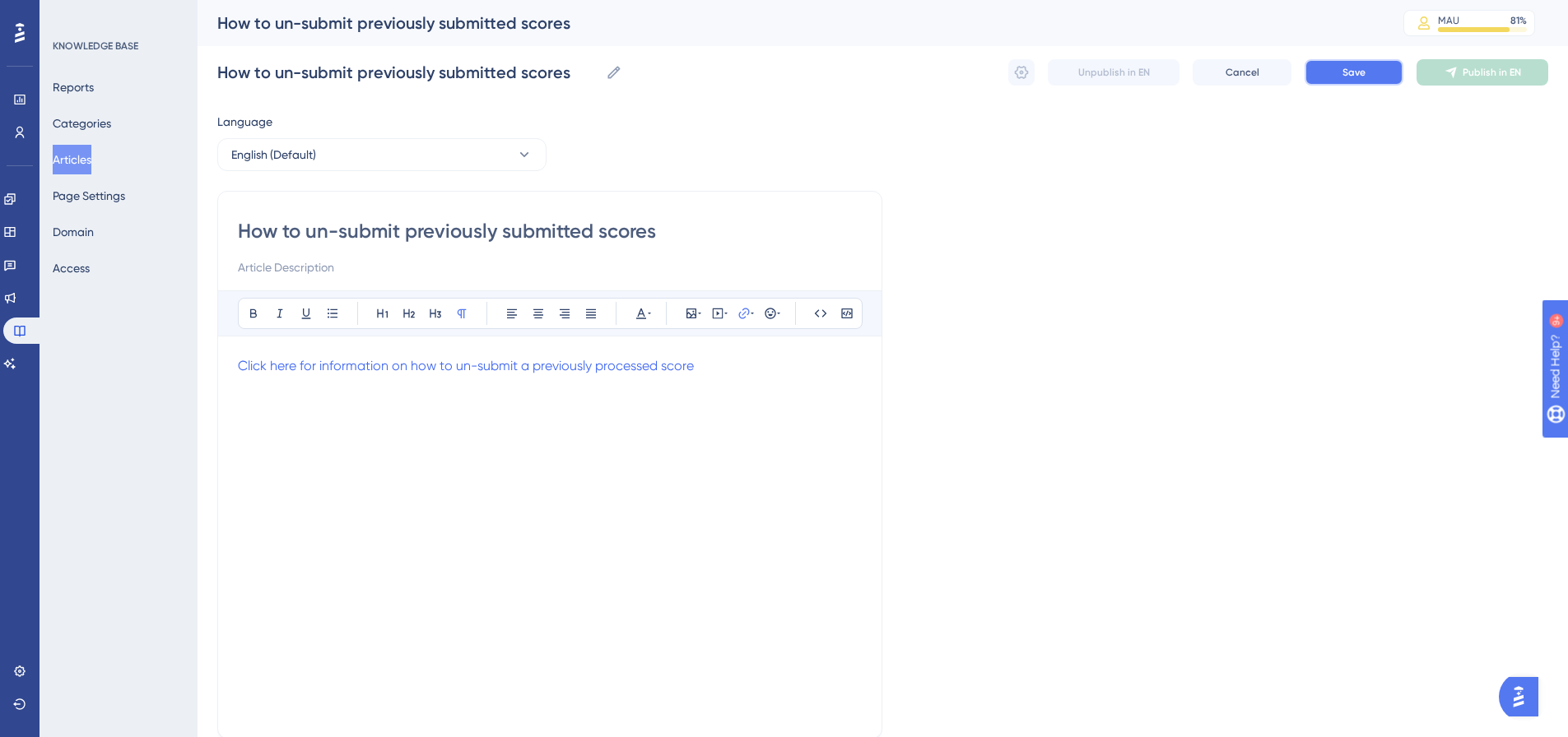
click at [1341, 71] on button "Save" at bounding box center [1353, 72] width 98 height 26
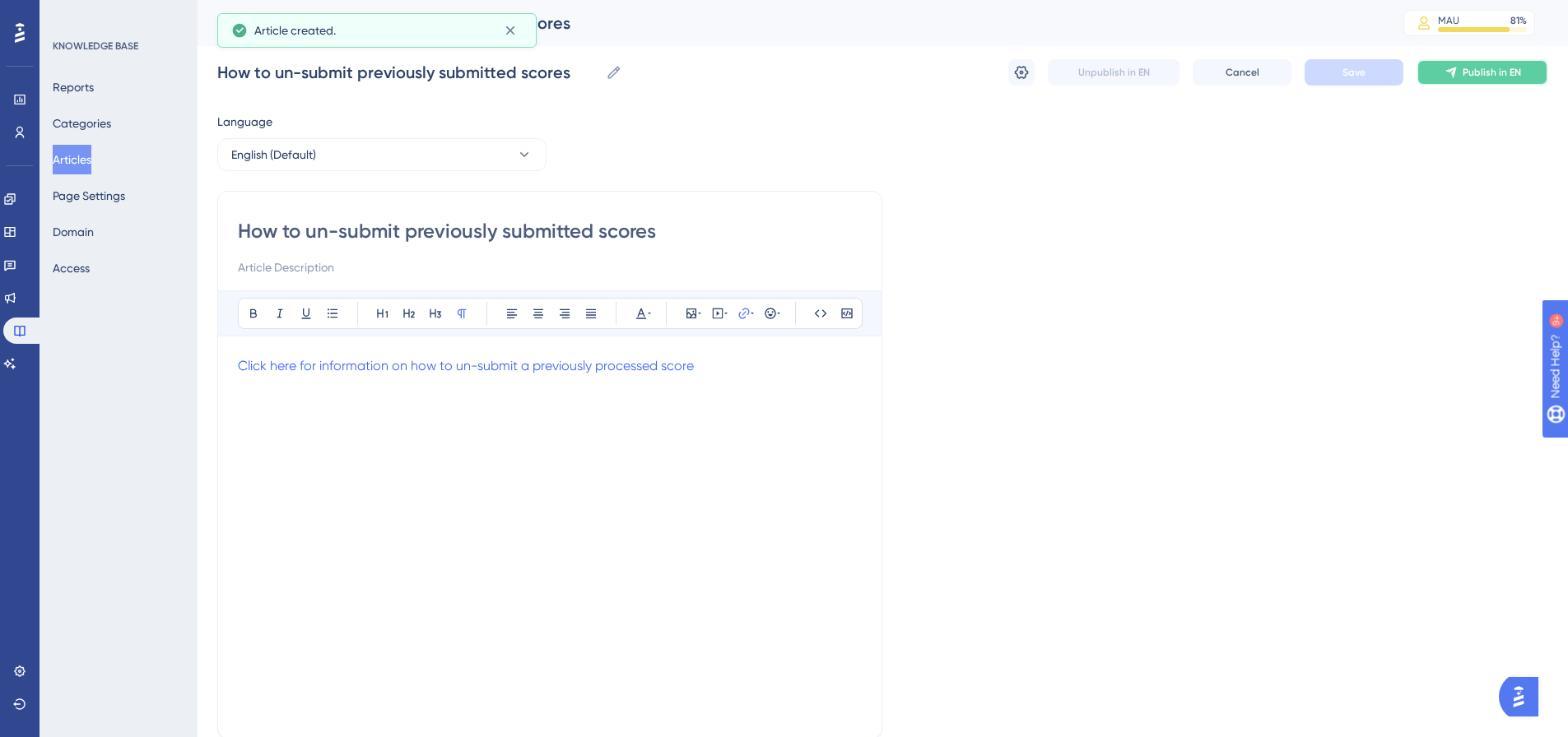
click at [1477, 79] on button "Publish in EN" at bounding box center [1482, 72] width 132 height 26
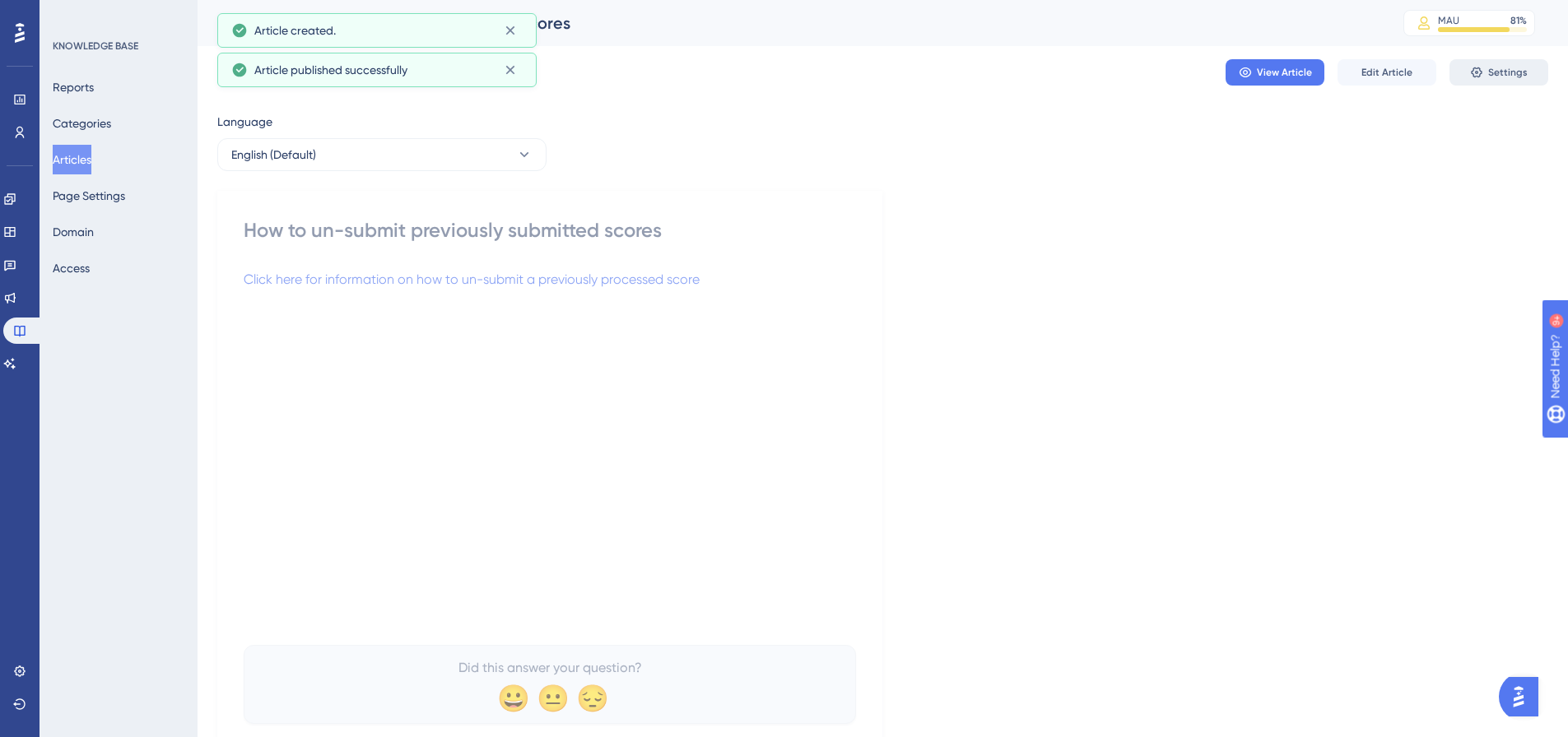
click at [1497, 78] on span "Settings" at bounding box center [1507, 72] width 39 height 13
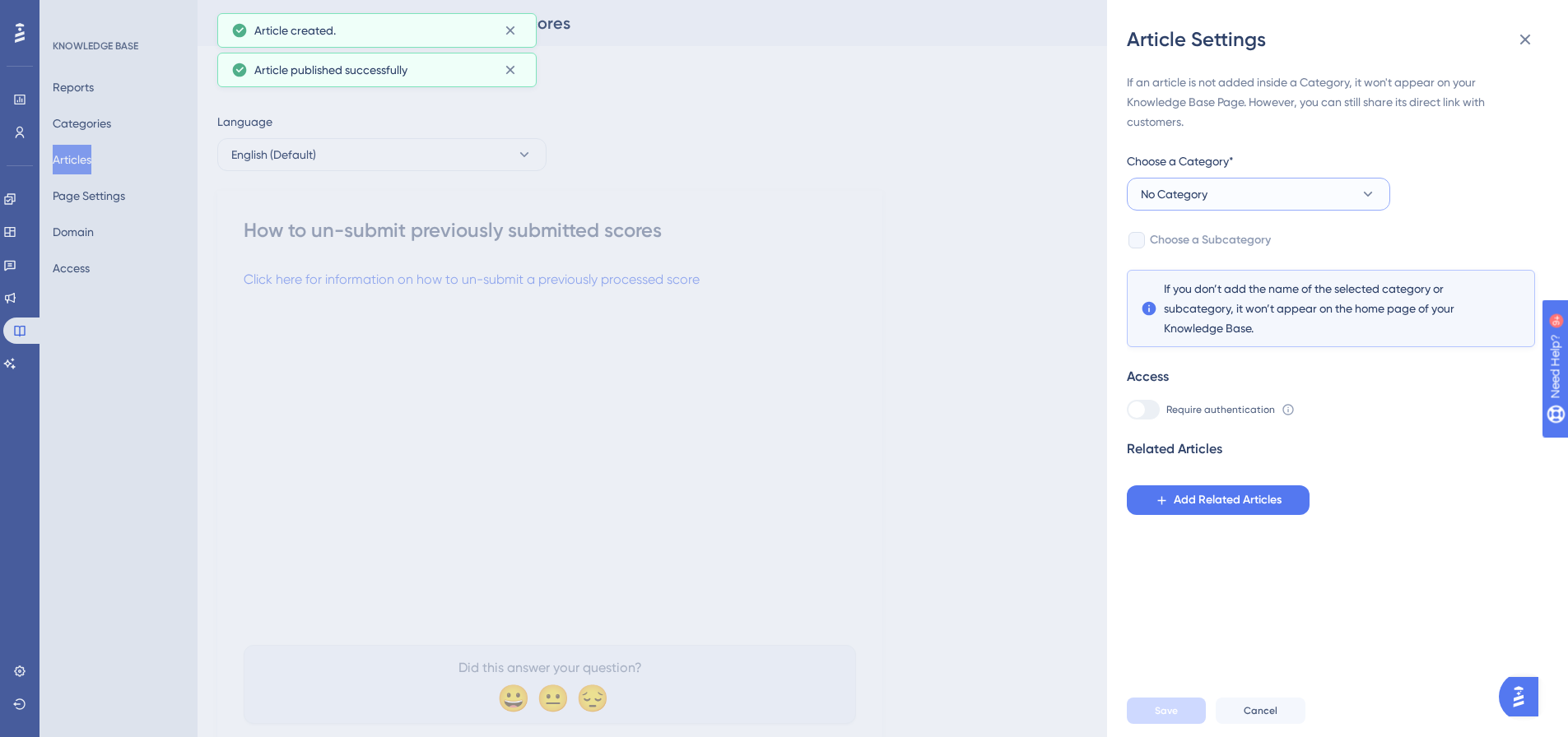
click at [1310, 192] on button "No Category" at bounding box center [1258, 194] width 263 height 33
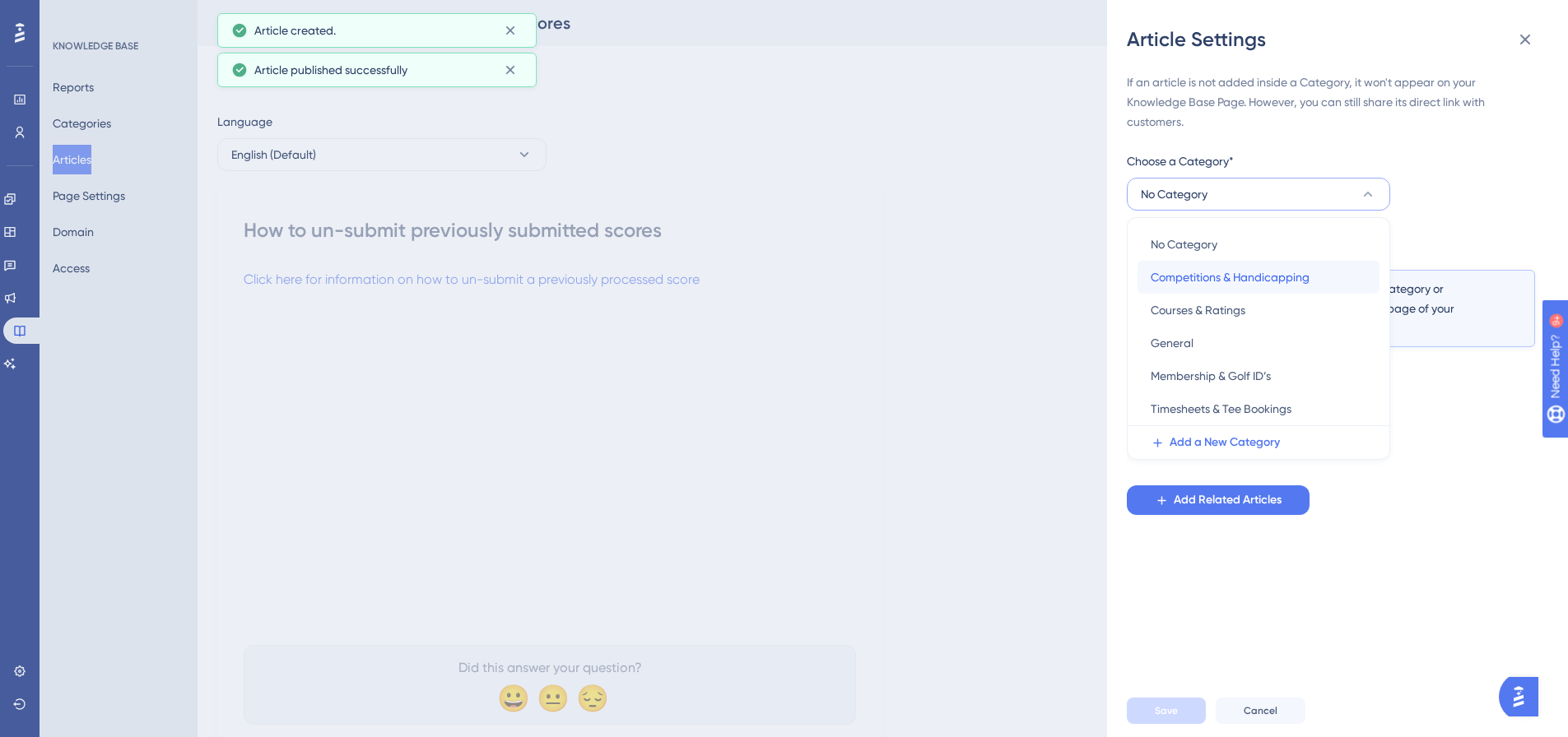
click at [1266, 274] on span "Competitions & Handicapping" at bounding box center [1230, 277] width 159 height 20
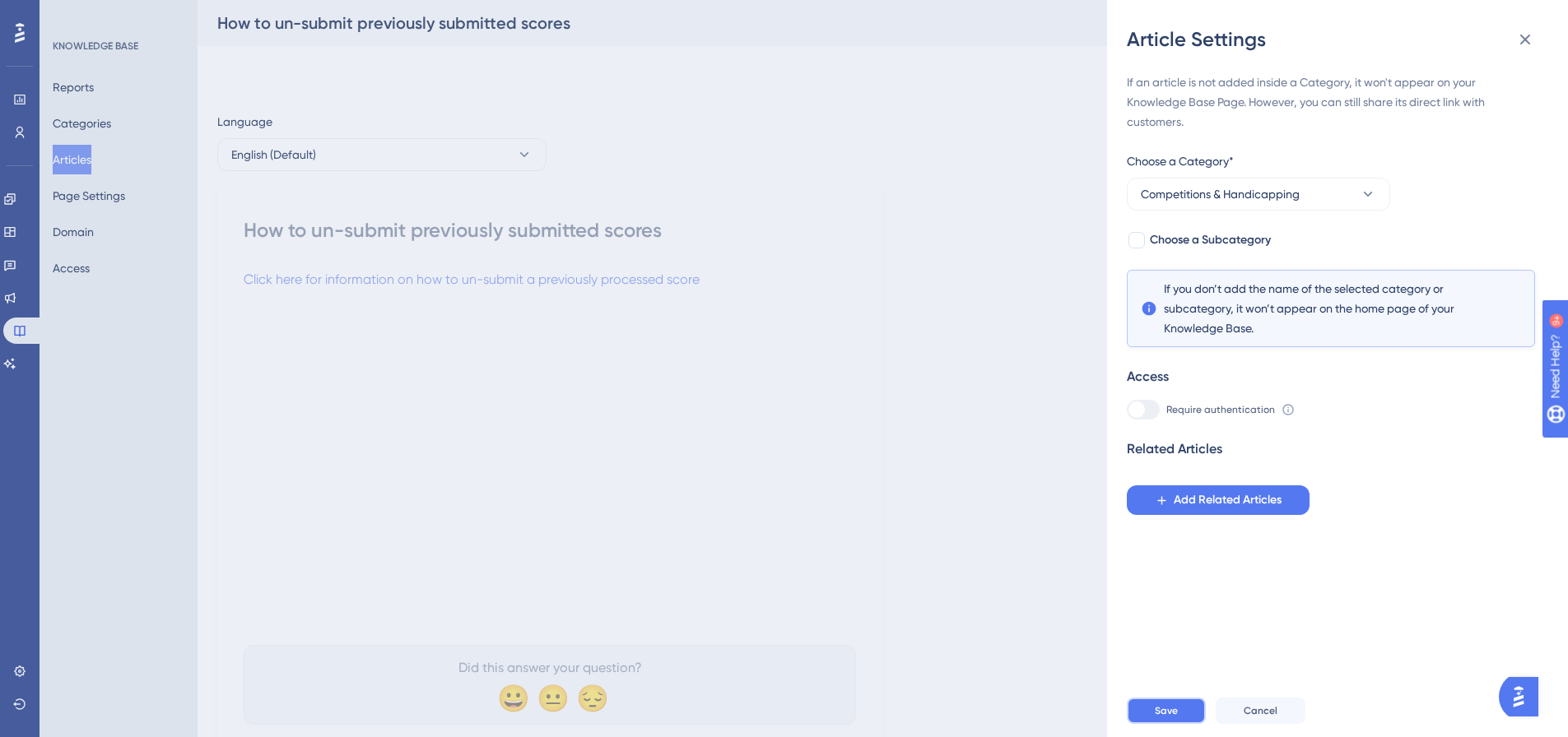
click at [1159, 718] on span "Save" at bounding box center [1166, 711] width 23 height 13
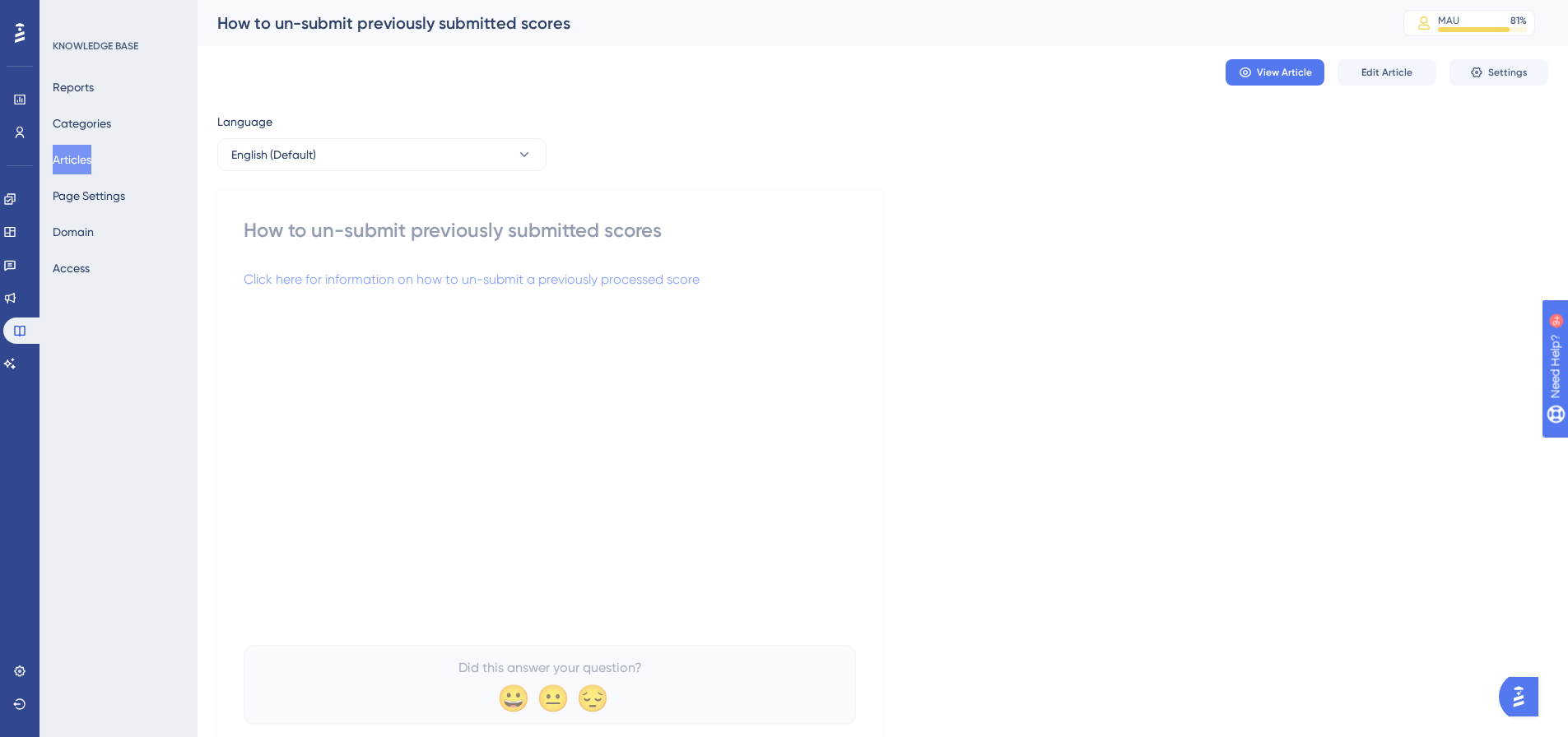
drag, startPoint x: 63, startPoint y: 155, endPoint x: 117, endPoint y: 153, distance: 54.0
click at [63, 155] on button "Articles" at bounding box center [71, 159] width 38 height 30
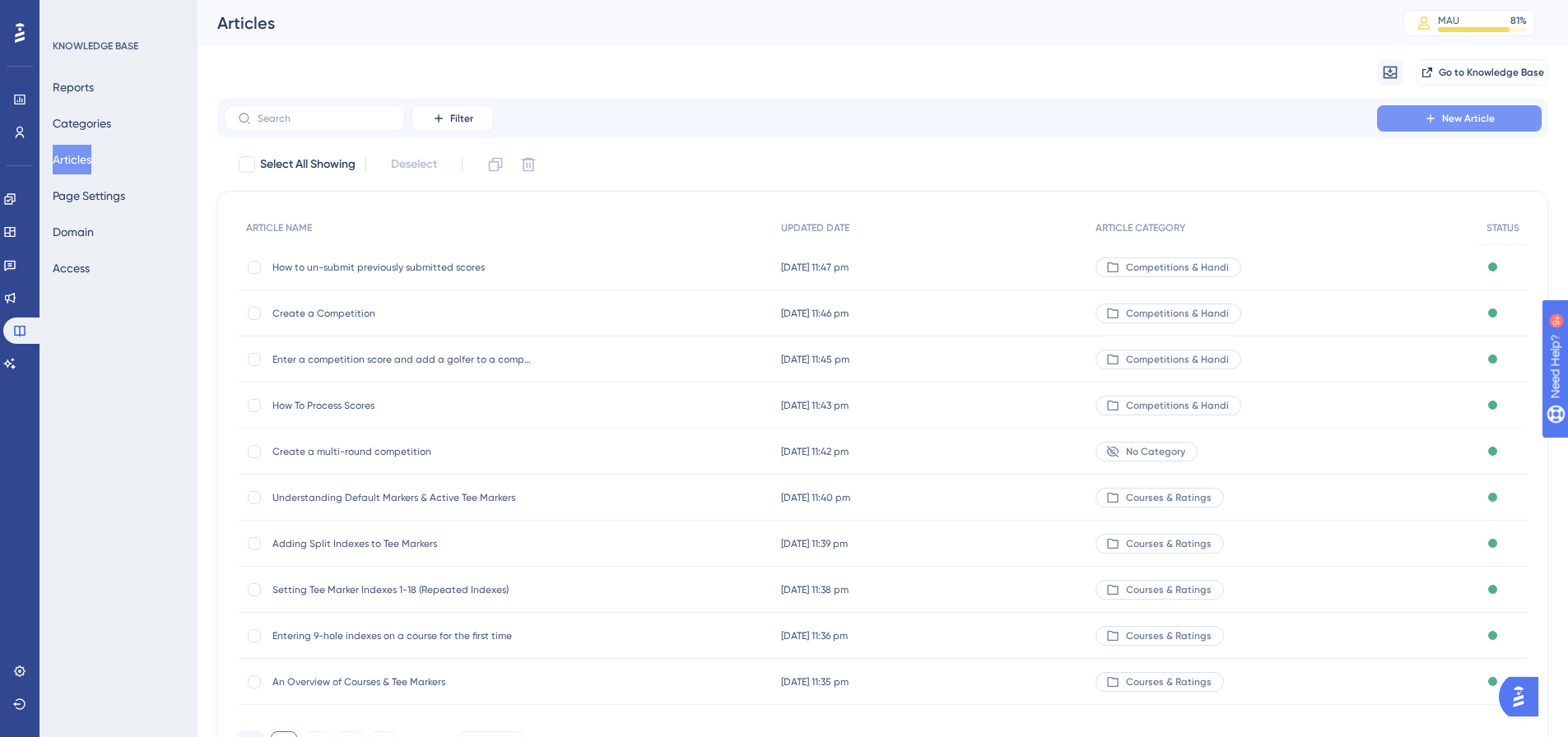
click at [1457, 124] on span "New Article" at bounding box center [1468, 118] width 52 height 13
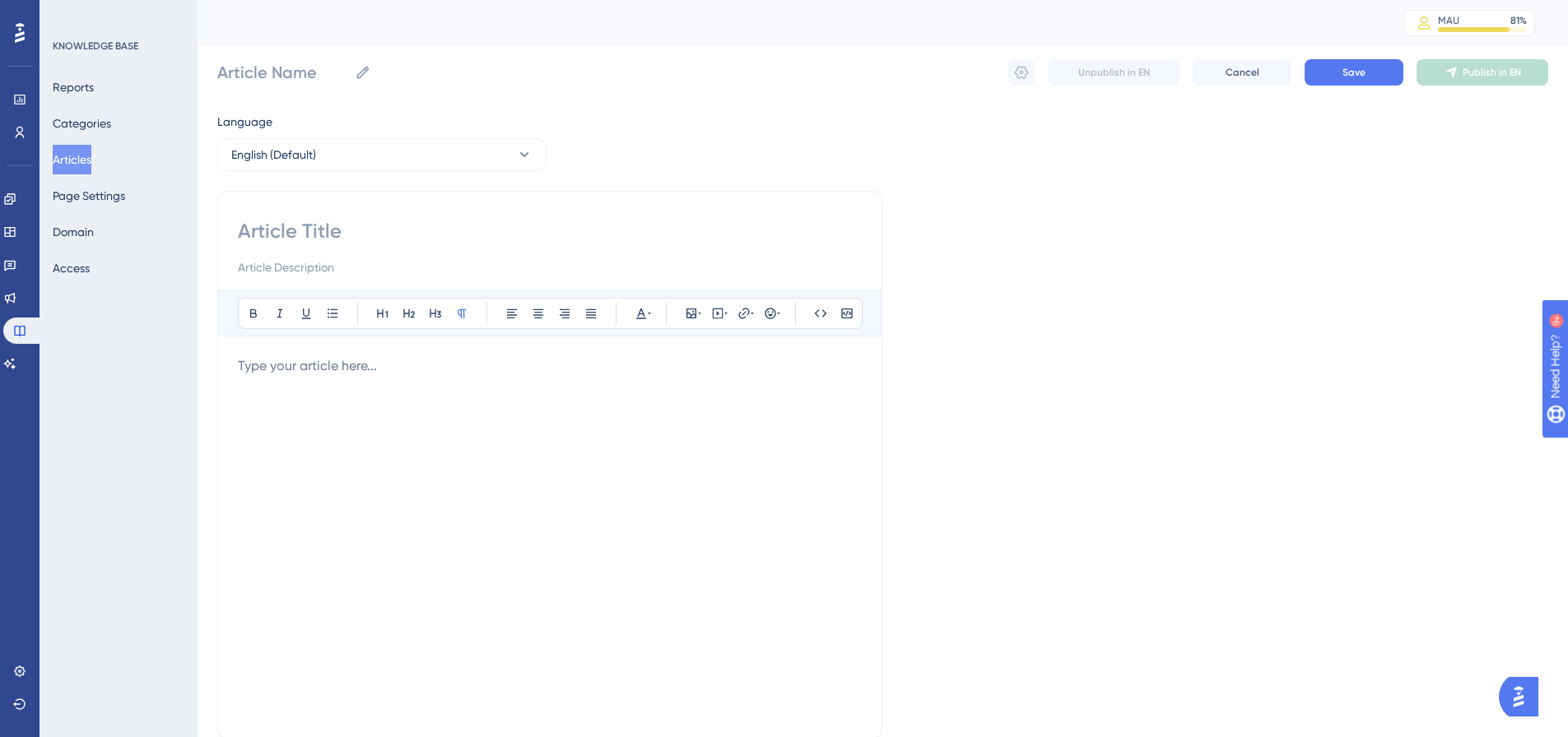
drag, startPoint x: 632, startPoint y: 261, endPoint x: 626, endPoint y: 250, distance: 12.5
click at [630, 257] on div at bounding box center [550, 247] width 624 height 59
paste input "Understanding Competition Settings"
type input "Understanding Competition Settings"
click at [430, 374] on p at bounding box center [550, 366] width 624 height 20
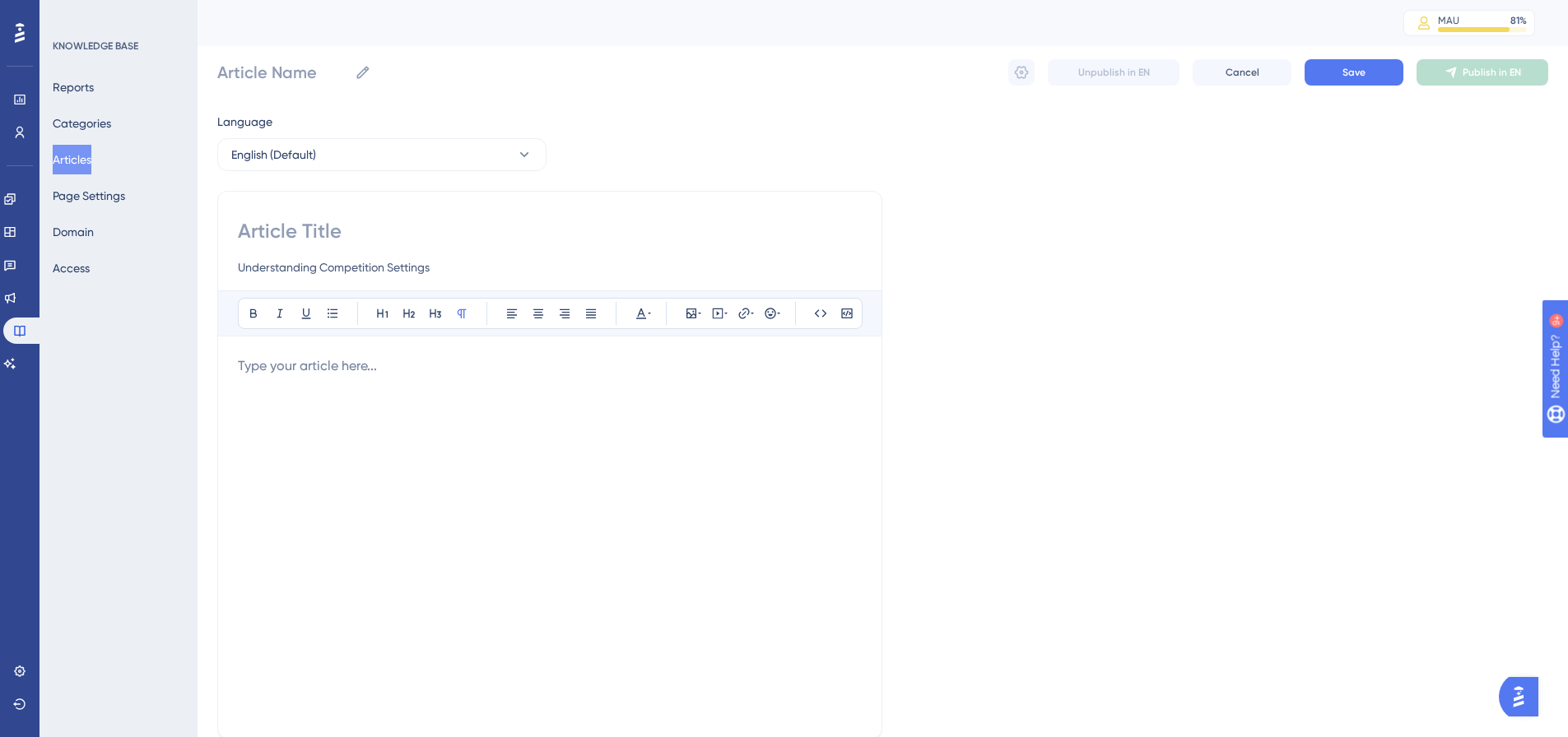
click at [414, 230] on input at bounding box center [550, 231] width 624 height 26
paste input "Understanding Competition Settings"
type input "Understanding Competition Settings"
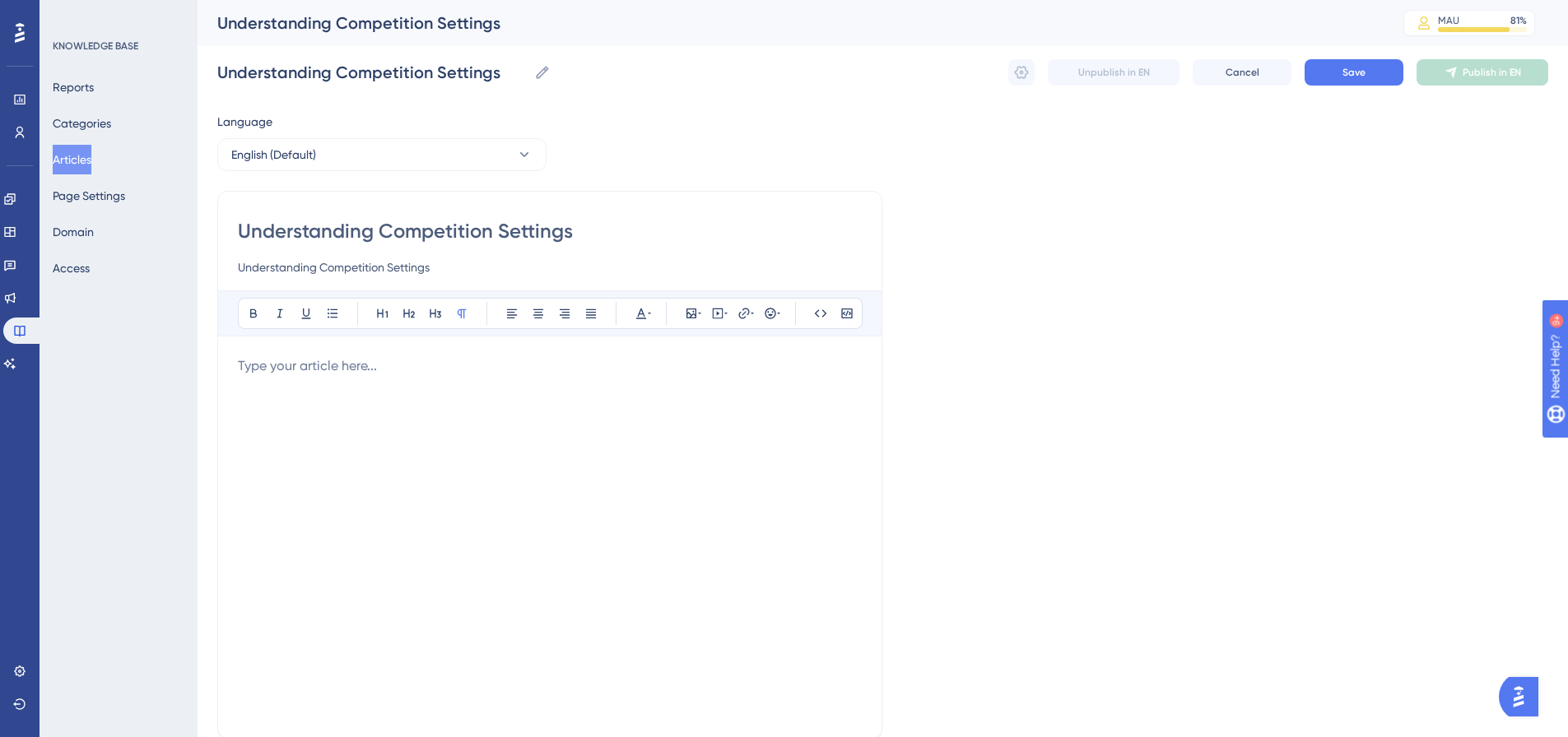
type input "Understanding Competition Settings"
drag, startPoint x: 443, startPoint y: 275, endPoint x: 154, endPoint y: 225, distance: 293.3
click at [198, 225] on div "Performance Users Engagement Widgets Feedback Product Updates Knowledge Base AI…" at bounding box center [882, 432] width 1370 height 864
click at [325, 365] on p at bounding box center [550, 366] width 624 height 20
drag, startPoint x: 632, startPoint y: 367, endPoint x: 180, endPoint y: 365, distance: 452.0
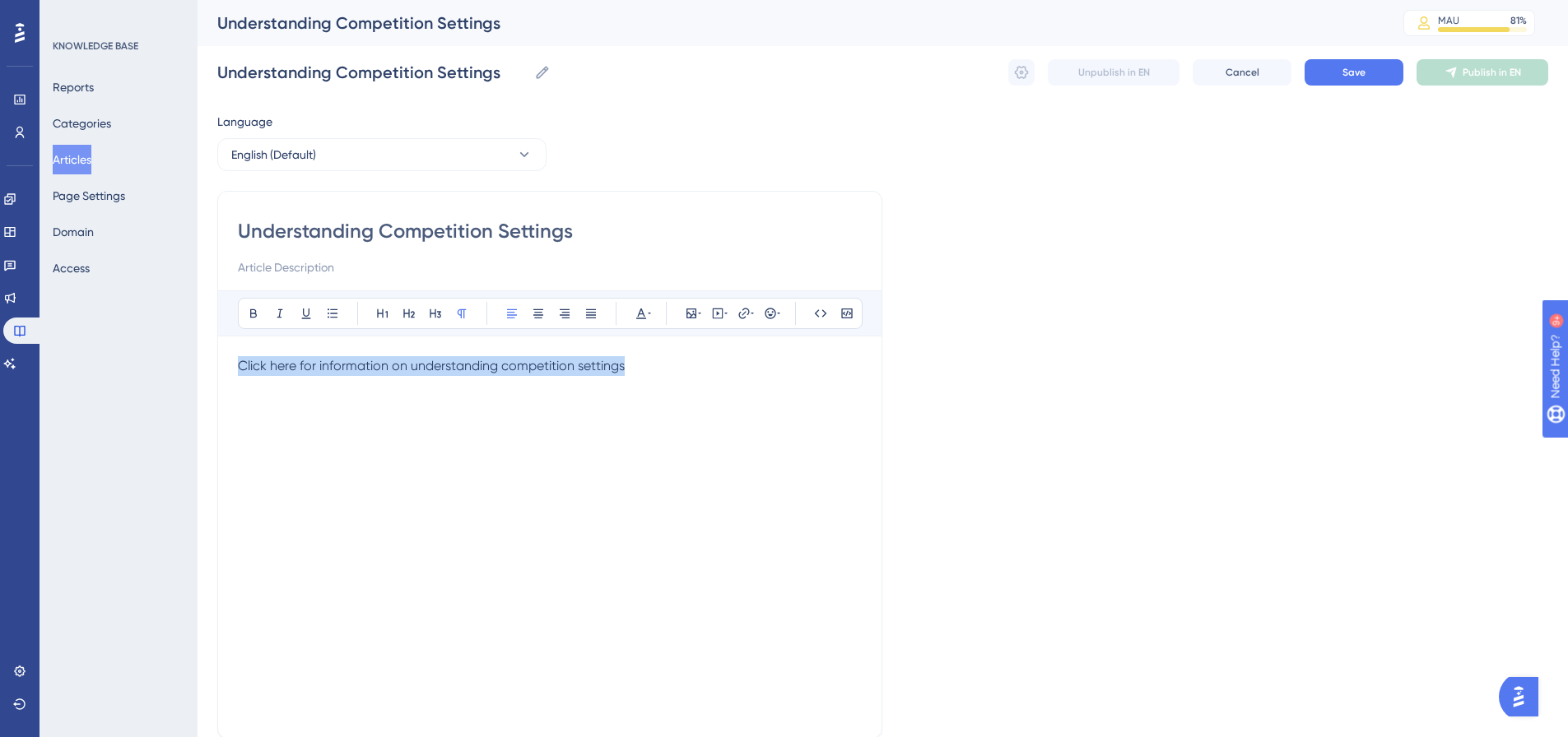
click at [198, 365] on div "Performance Users Engagement Widgets Feedback Product Updates Knowledge Base AI…" at bounding box center [882, 432] width 1370 height 864
click at [748, 311] on icon at bounding box center [743, 313] width 13 height 13
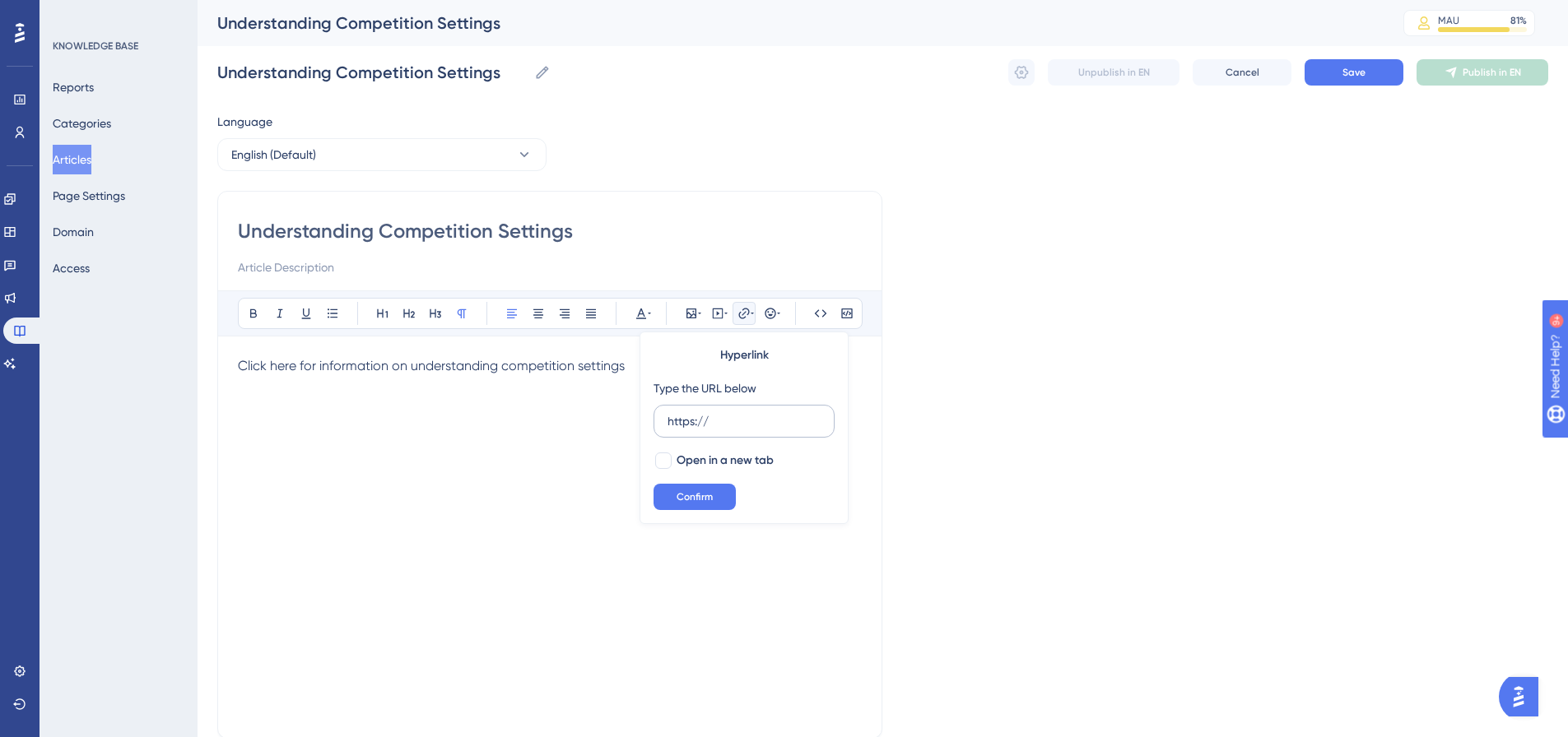
click at [746, 429] on input "https://" at bounding box center [744, 421] width 153 height 18
type input "[URL][DOMAIN_NAME]"
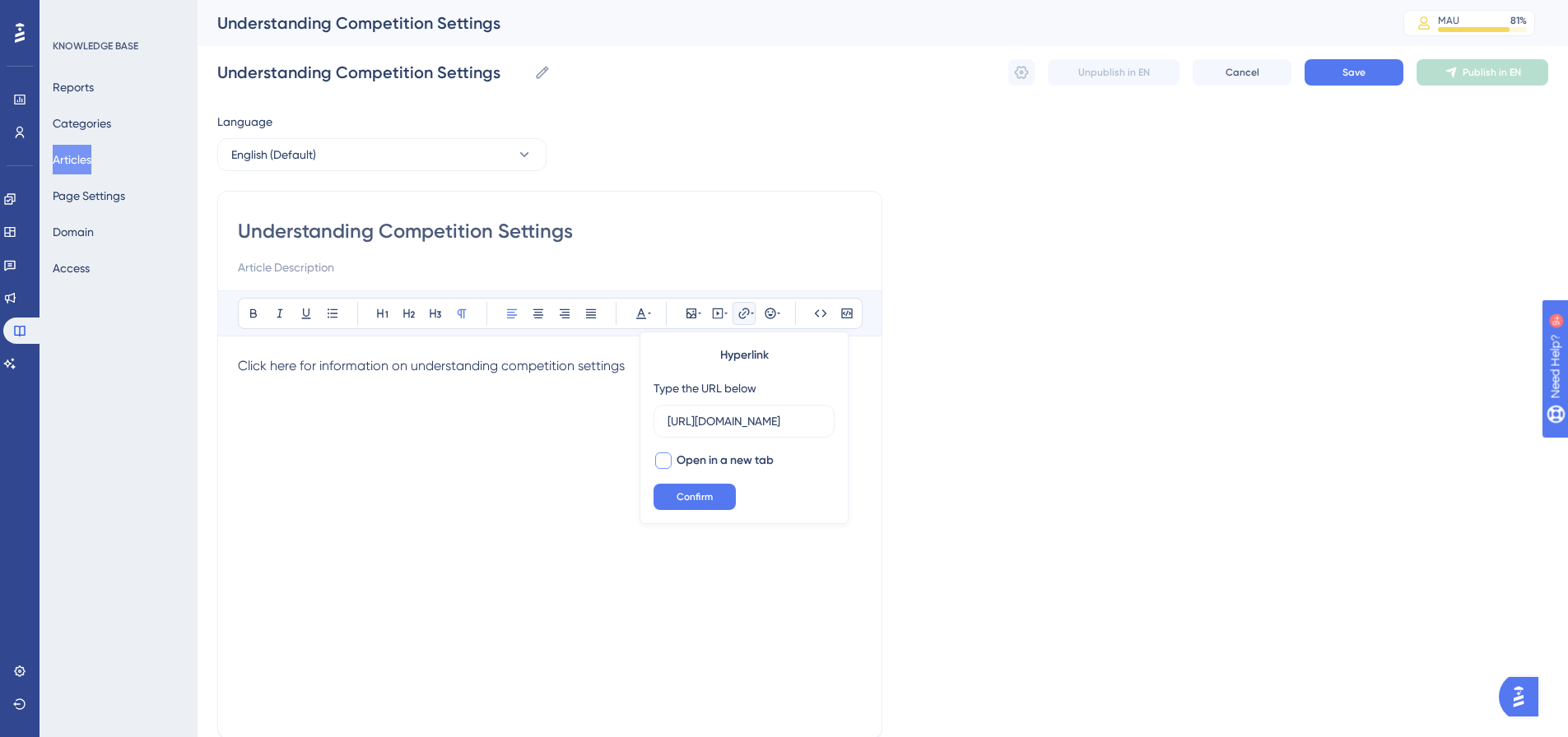
click at [734, 457] on span "Open in a new tab" at bounding box center [725, 461] width 97 height 20
checkbox input "true"
click at [711, 503] on span "Confirm" at bounding box center [695, 497] width 37 height 13
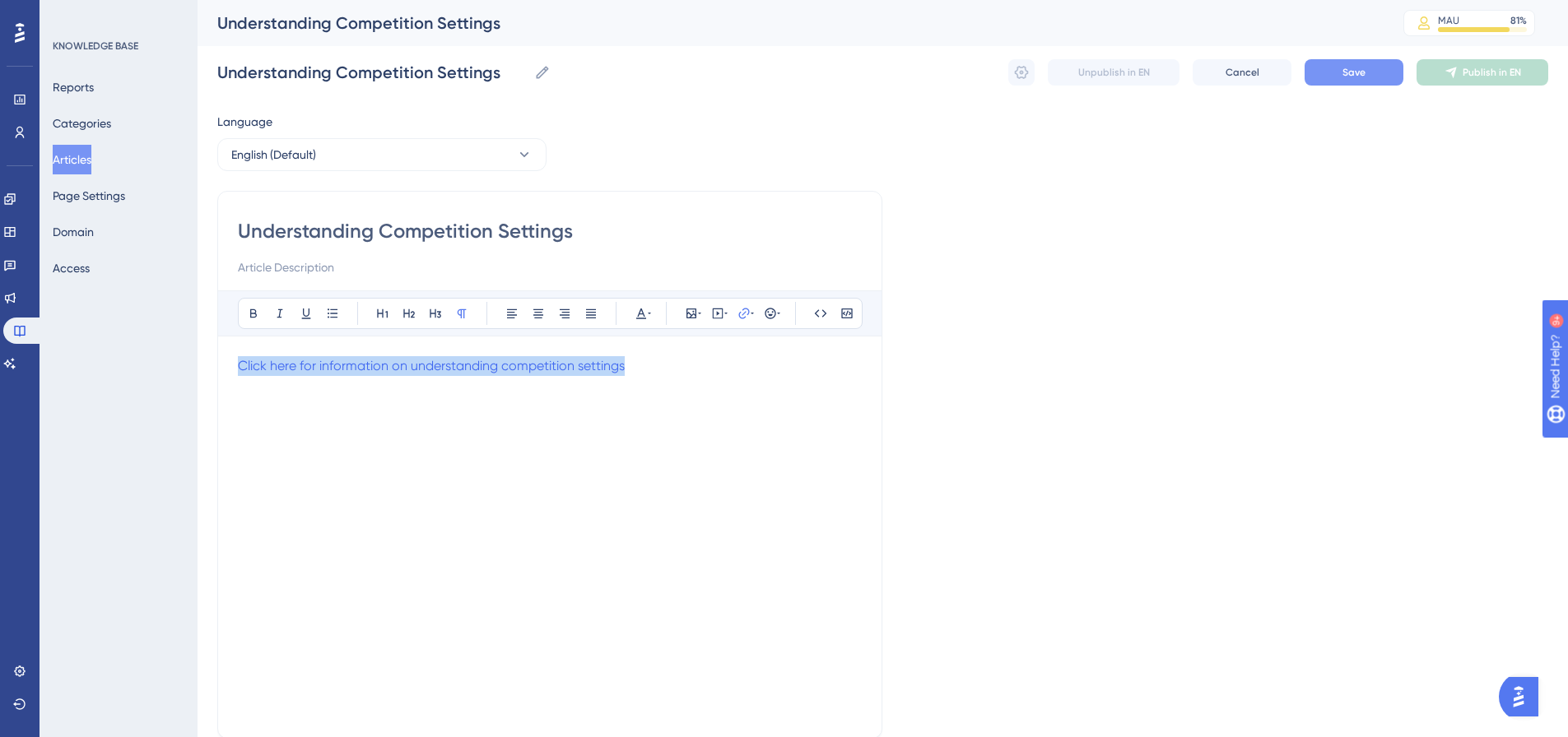
click at [1331, 74] on button "Save" at bounding box center [1353, 72] width 98 height 26
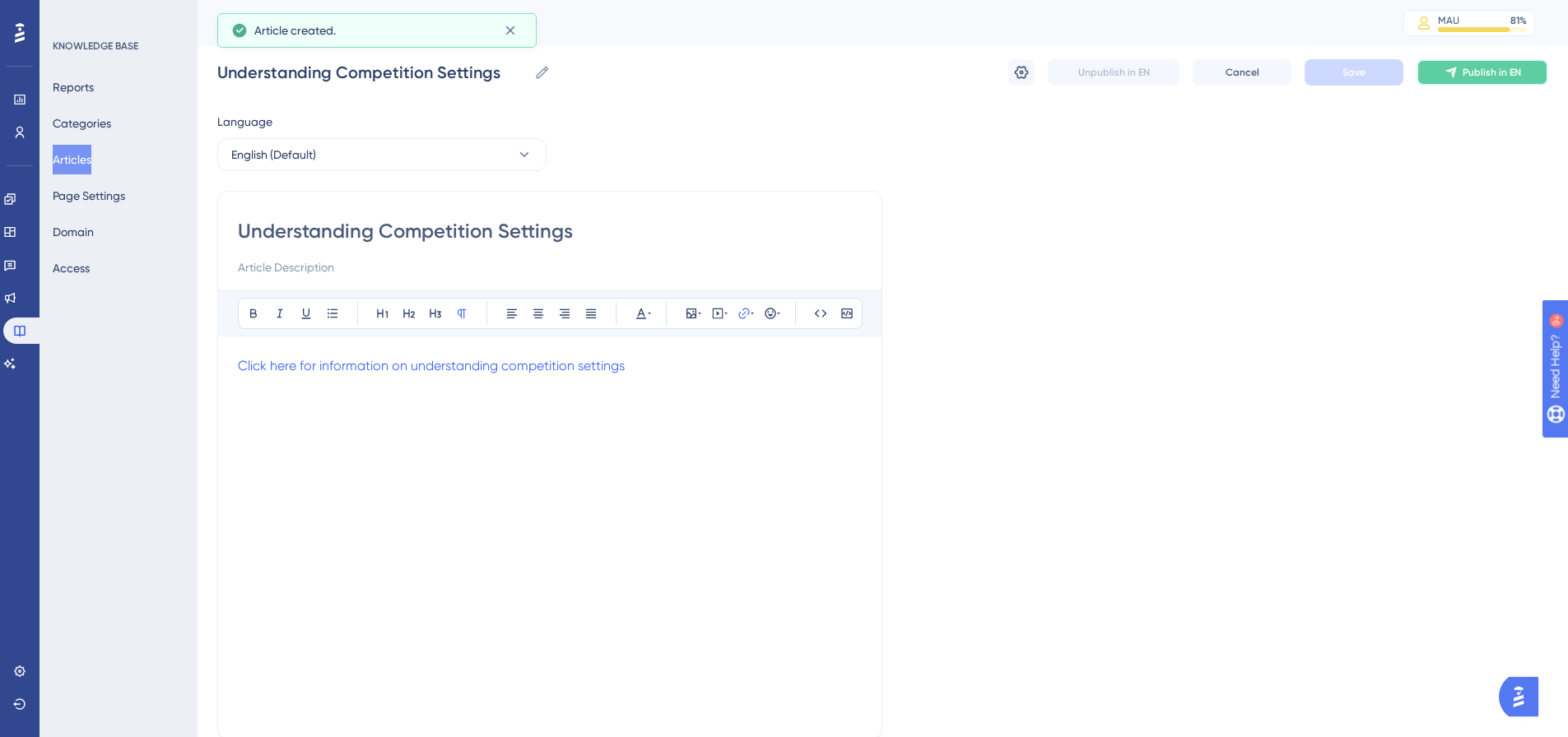
click at [1451, 69] on icon at bounding box center [1450, 72] width 10 height 10
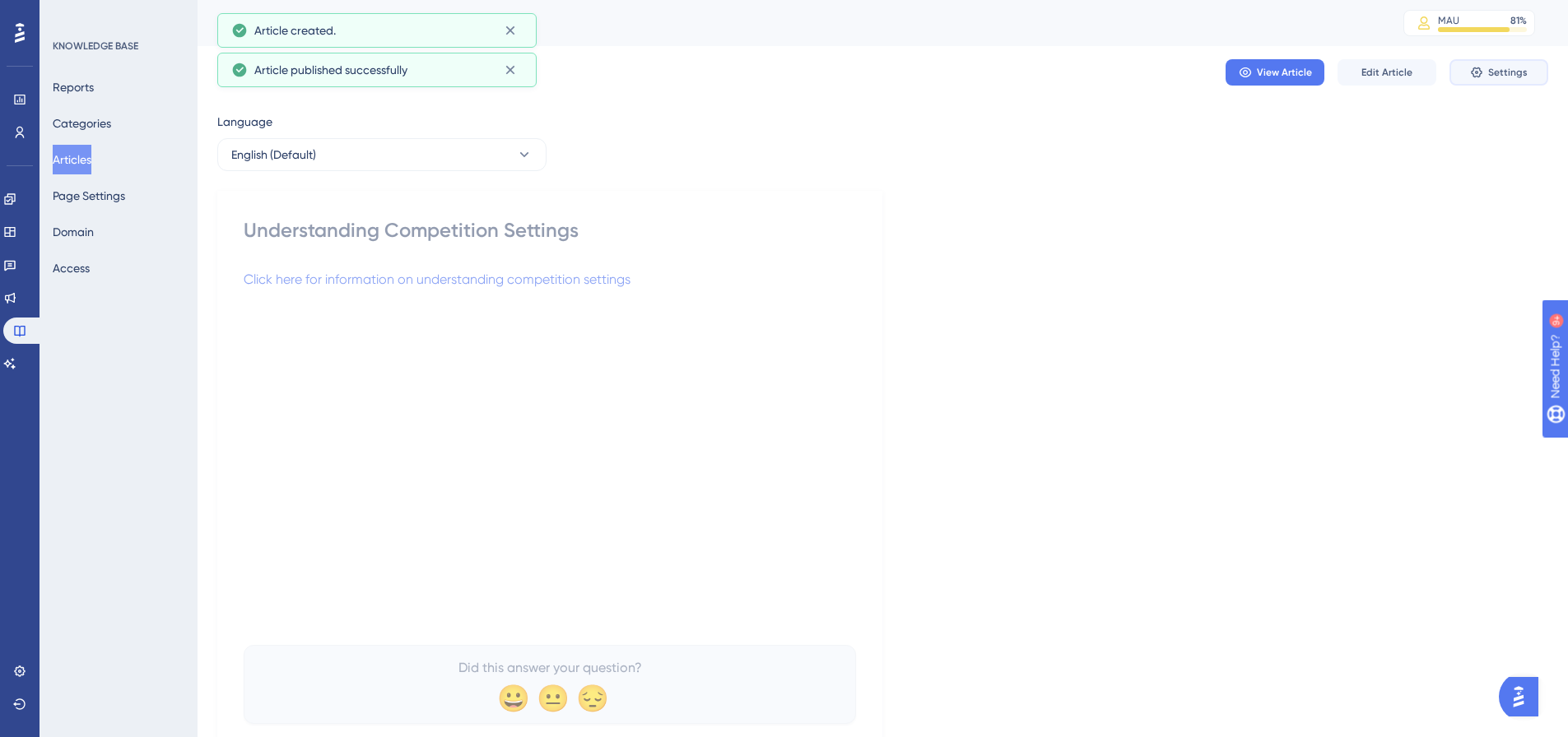
click at [1484, 72] on button "Settings" at bounding box center [1498, 72] width 98 height 26
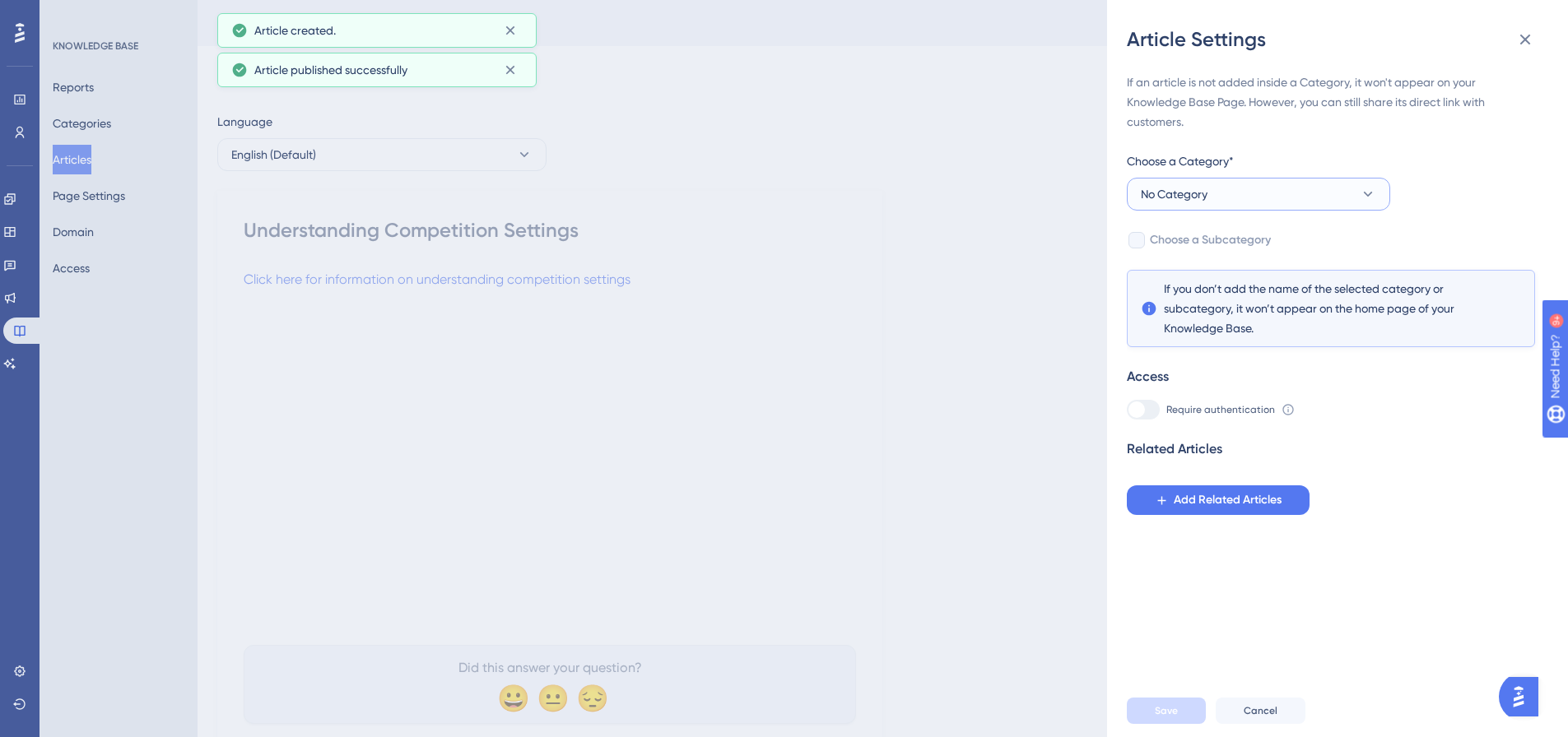
click at [1293, 194] on button "No Category" at bounding box center [1258, 194] width 263 height 33
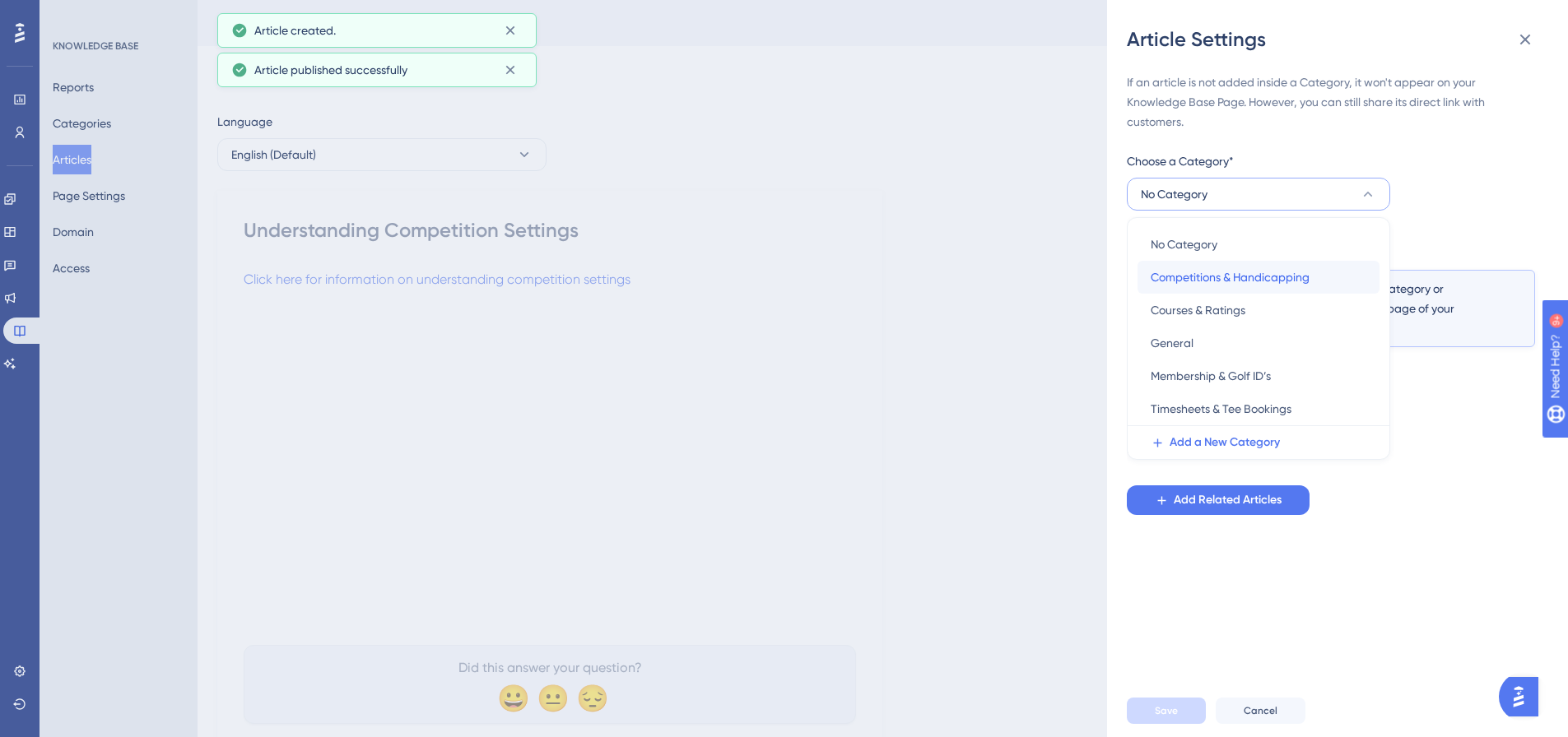
click at [1240, 283] on span "Competitions & Handicapping" at bounding box center [1230, 277] width 159 height 20
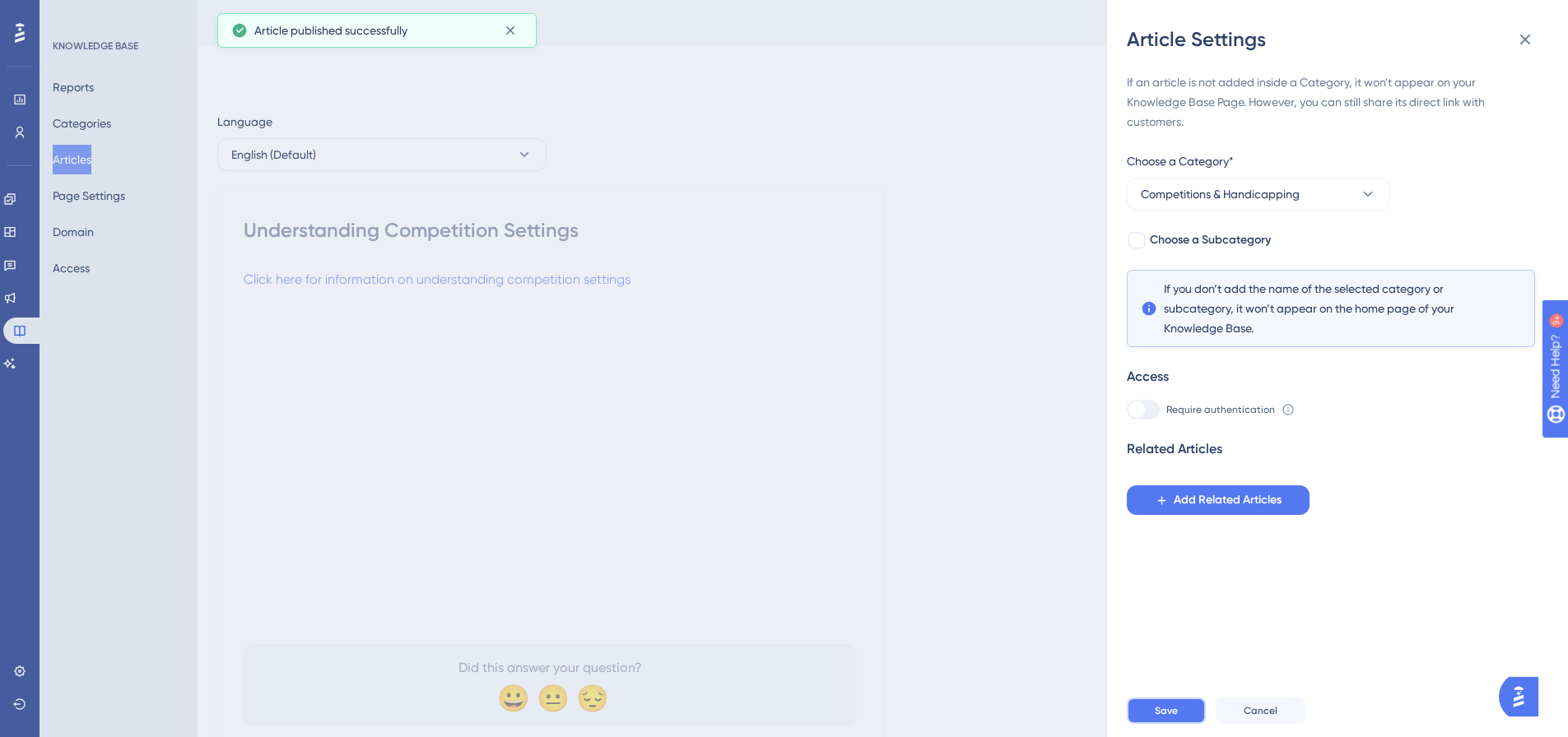
drag, startPoint x: 1150, startPoint y: 720, endPoint x: 1112, endPoint y: 592, distance: 133.5
click at [1149, 720] on button "Save" at bounding box center [1166, 711] width 79 height 26
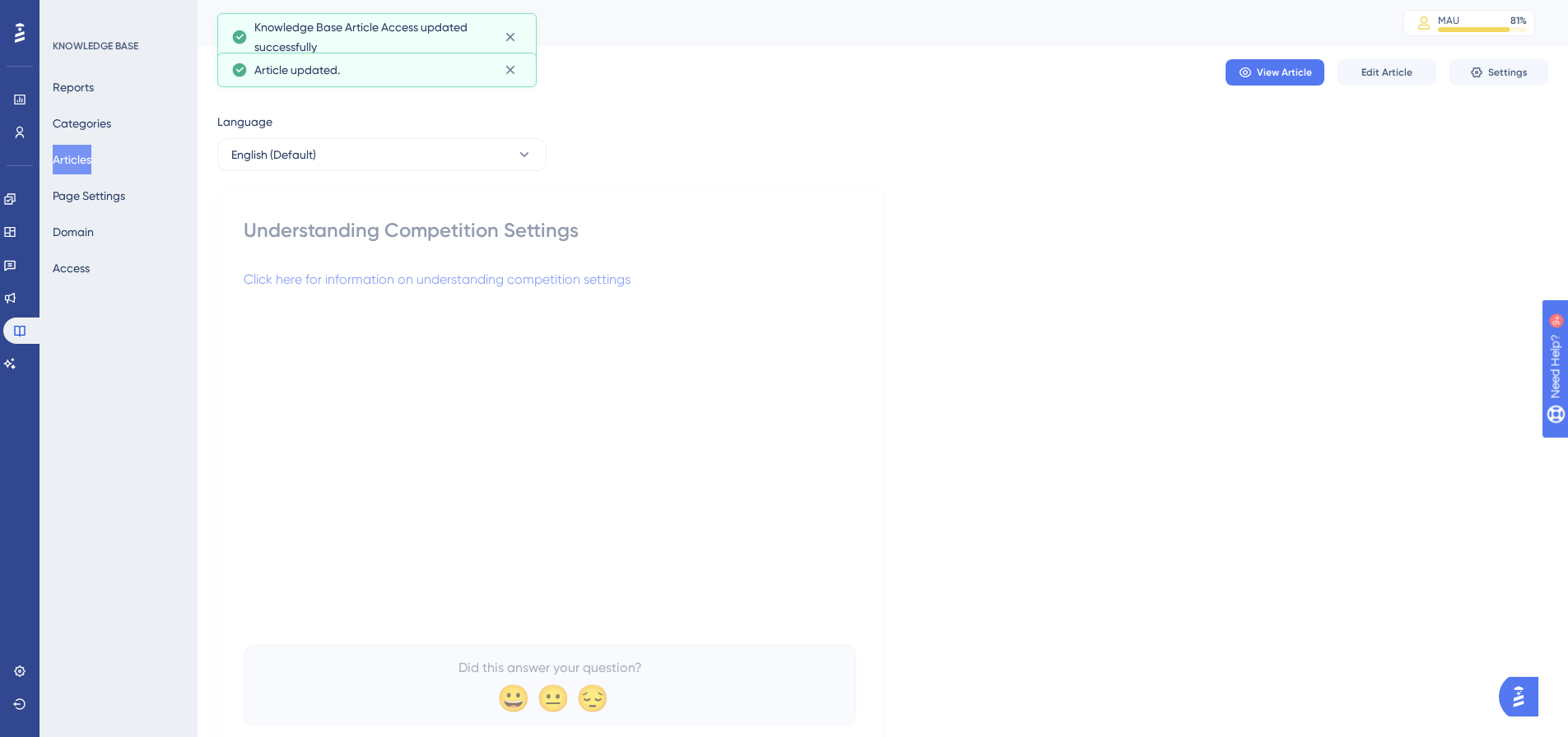
drag, startPoint x: 69, startPoint y: 161, endPoint x: 124, endPoint y: 138, distance: 59.6
click at [69, 159] on button "Articles" at bounding box center [71, 159] width 38 height 30
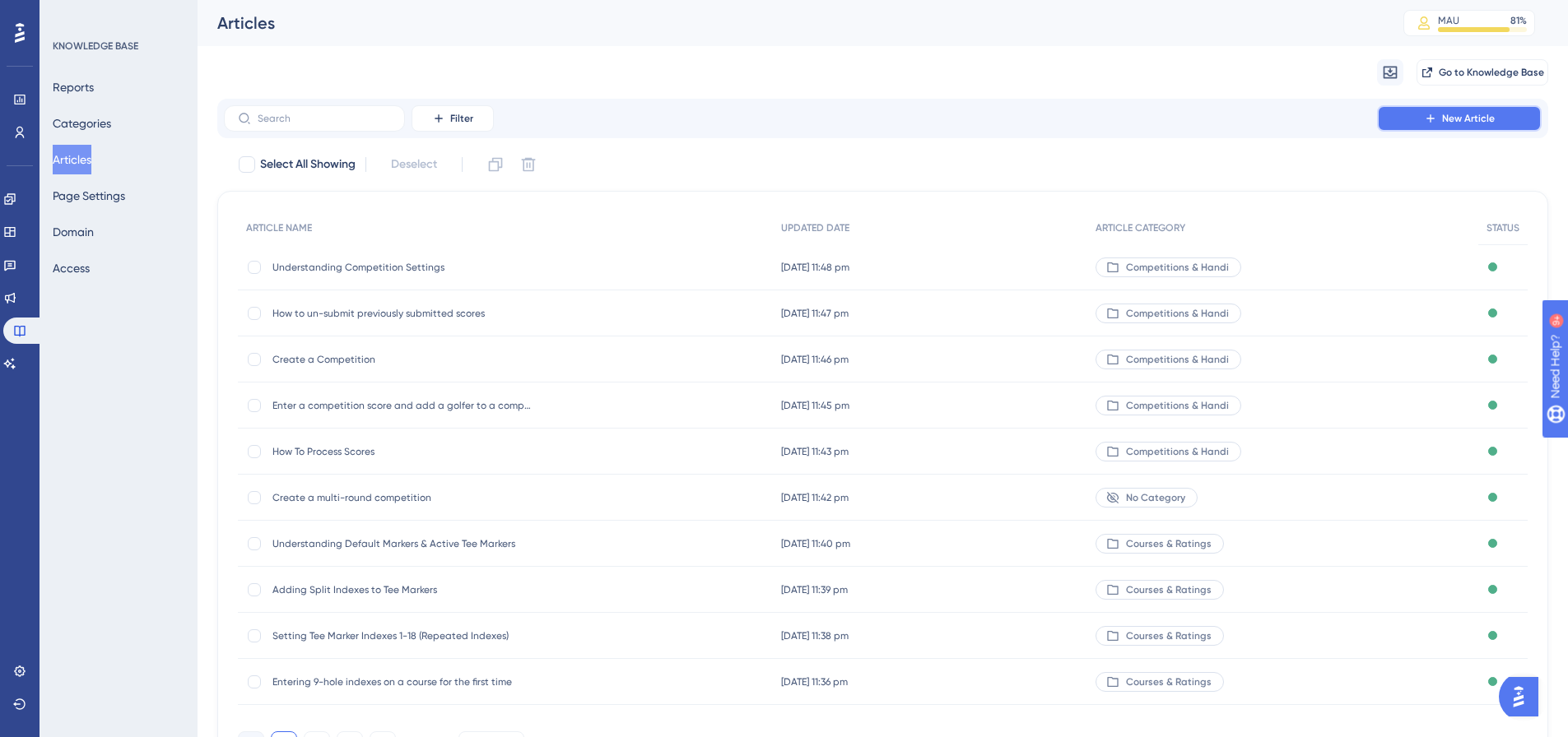
click at [1473, 111] on button "New Article" at bounding box center [1459, 118] width 165 height 26
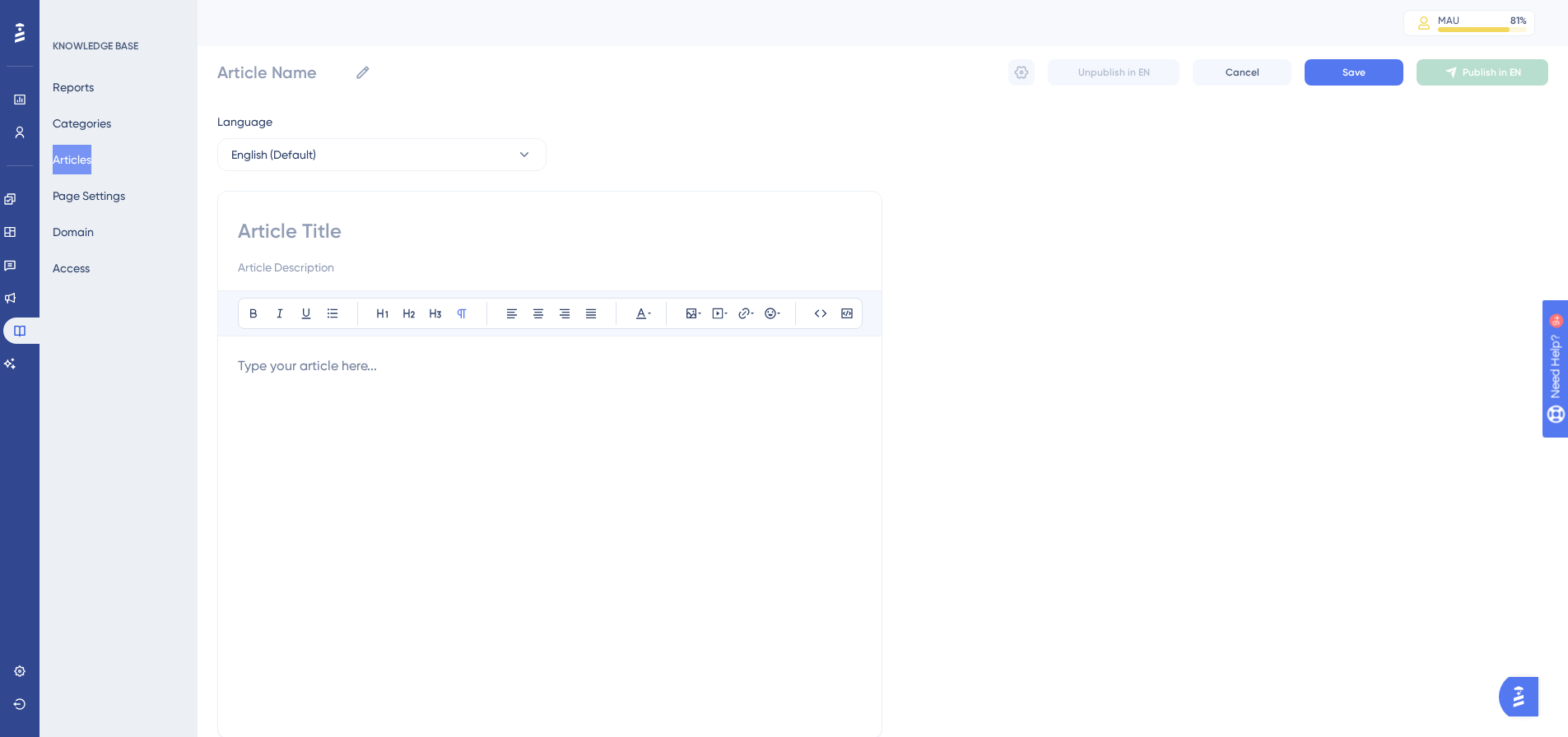
click at [447, 229] on input at bounding box center [550, 231] width 624 height 26
paste input "Edit an already processed scorecard"
type input "Edit an already processed scorecard"
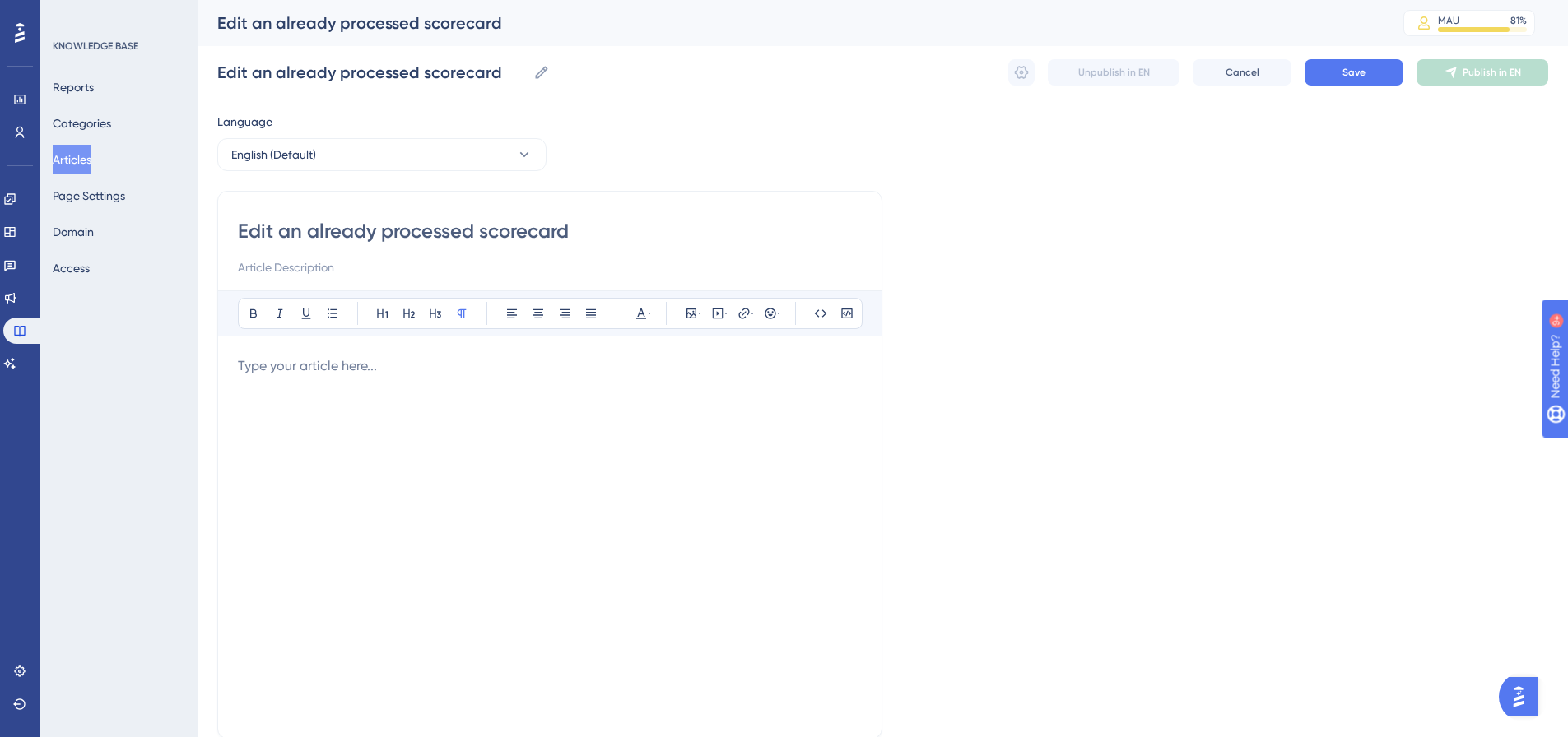
type input "Edit an already processed scorecard"
click at [338, 365] on p at bounding box center [550, 366] width 624 height 20
drag, startPoint x: 594, startPoint y: 372, endPoint x: 145, endPoint y: 378, distance: 449.0
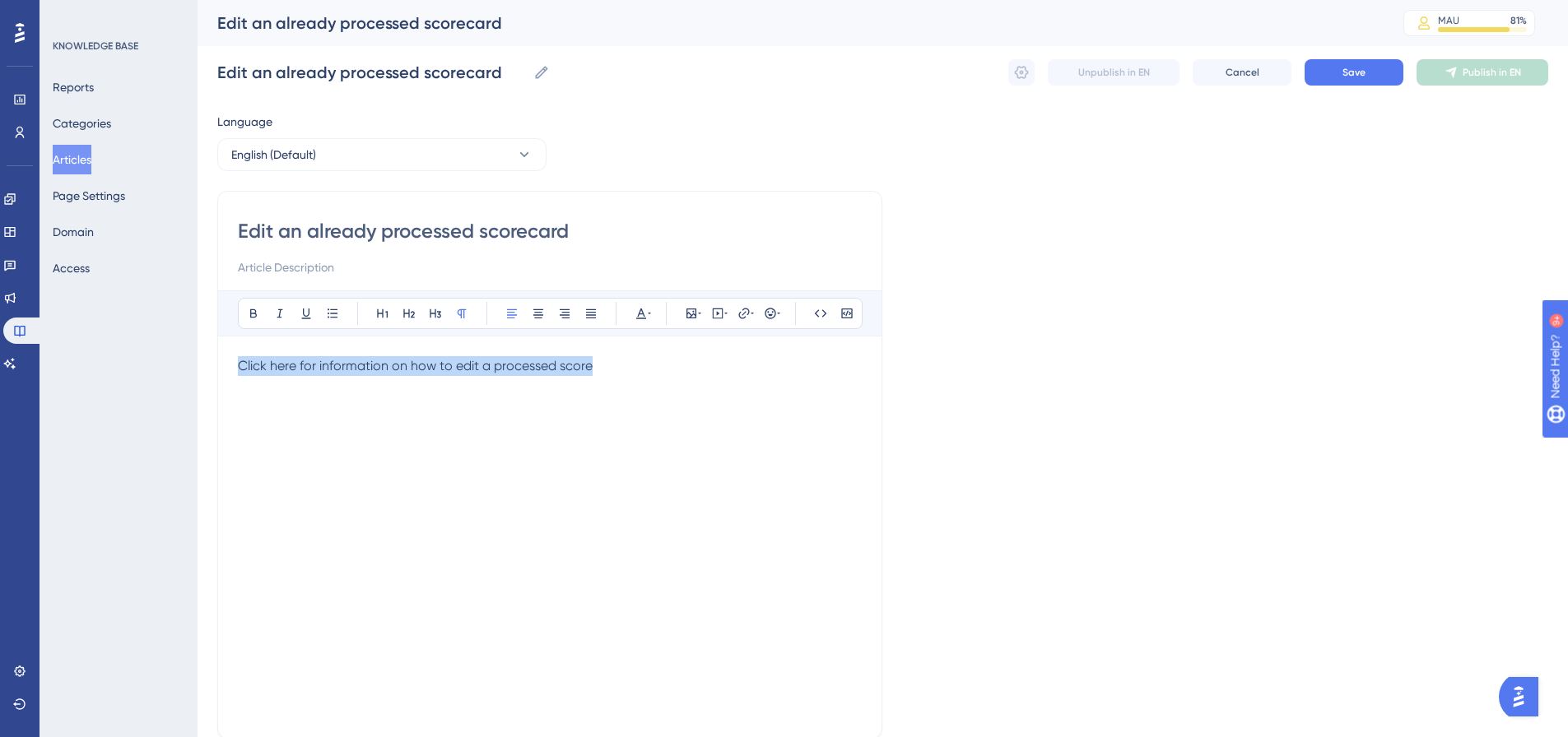
click at [198, 378] on div "Performance Users Engagement Widgets Feedback Product Updates Knowledge Base AI…" at bounding box center [882, 432] width 1370 height 864
click at [739, 309] on icon at bounding box center [743, 313] width 13 height 13
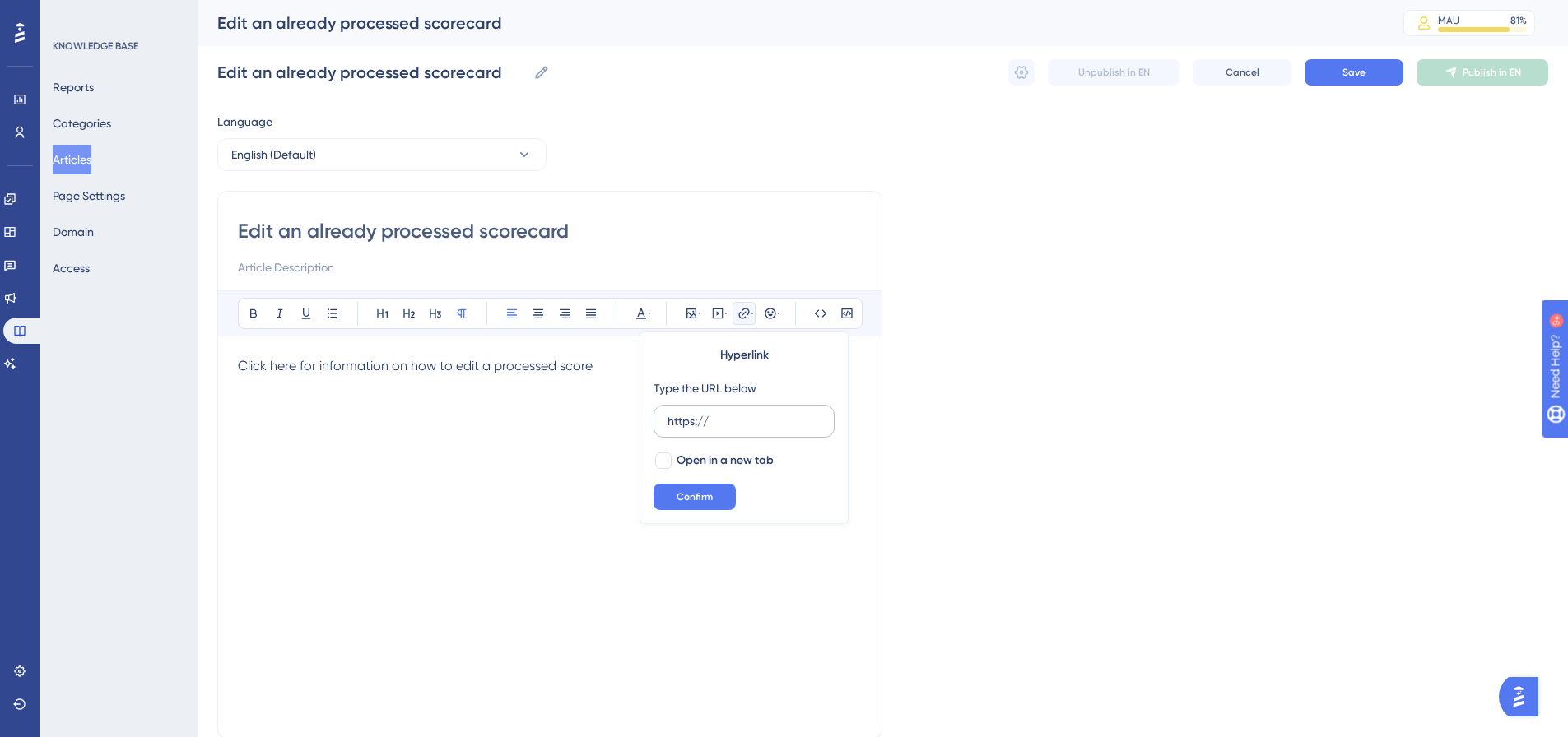
click at [719, 422] on input "https://" at bounding box center [744, 421] width 153 height 18
type input "[URL][DOMAIN_NAME]"
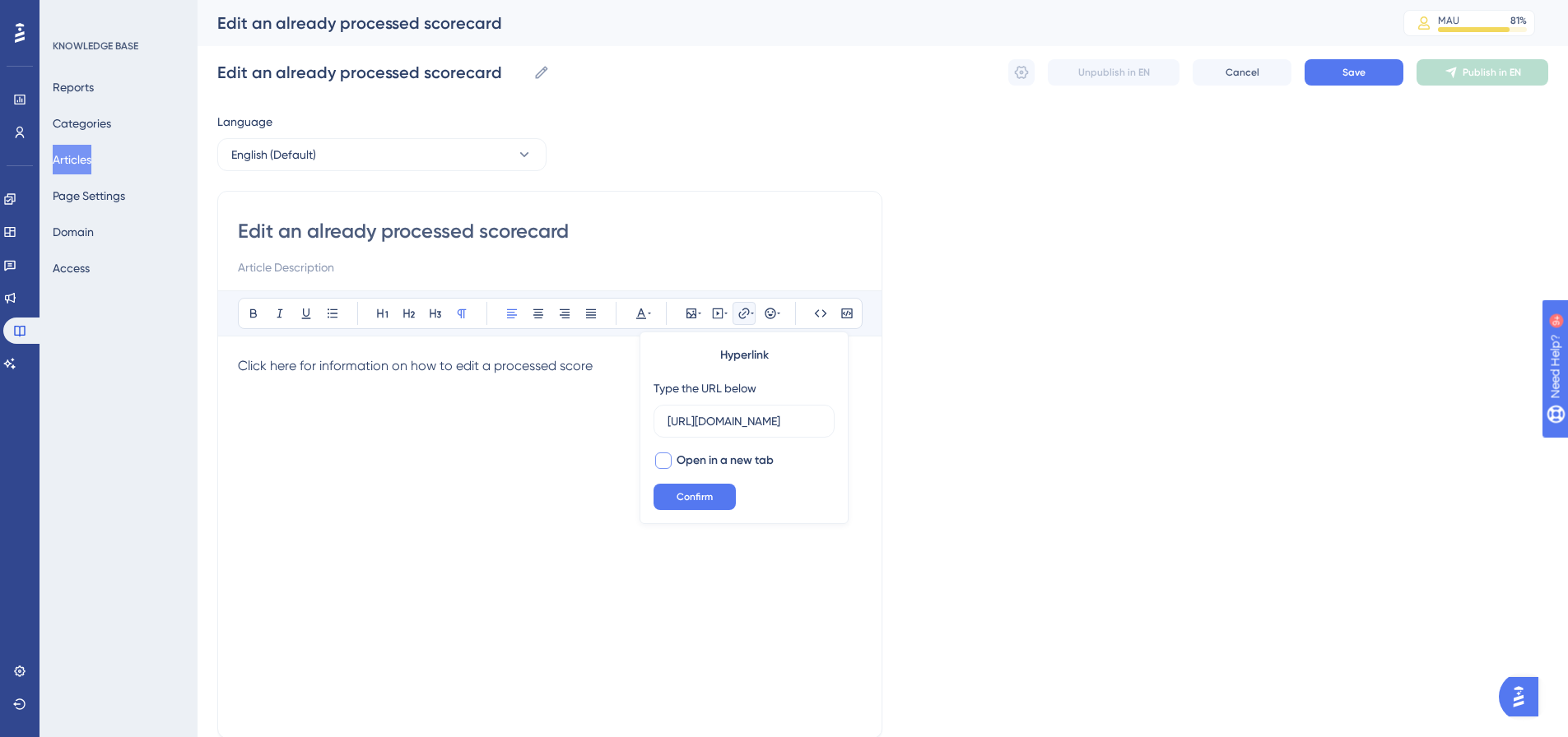
scroll to position [0, 0]
click at [715, 454] on span "Open in a new tab" at bounding box center [725, 461] width 97 height 20
checkbox input "true"
click at [692, 501] on span "Confirm" at bounding box center [695, 497] width 37 height 13
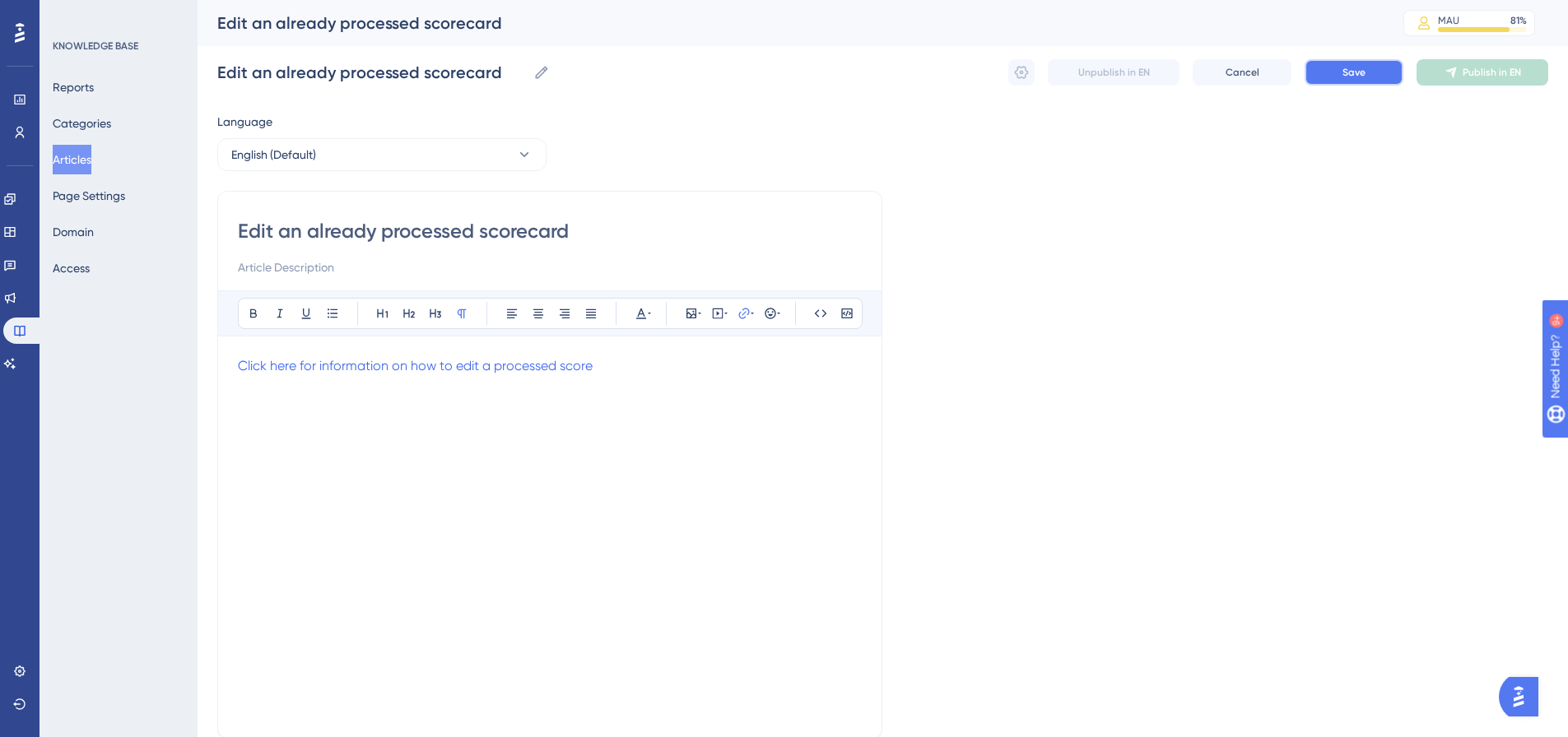
click at [1350, 71] on span "Save" at bounding box center [1354, 72] width 23 height 13
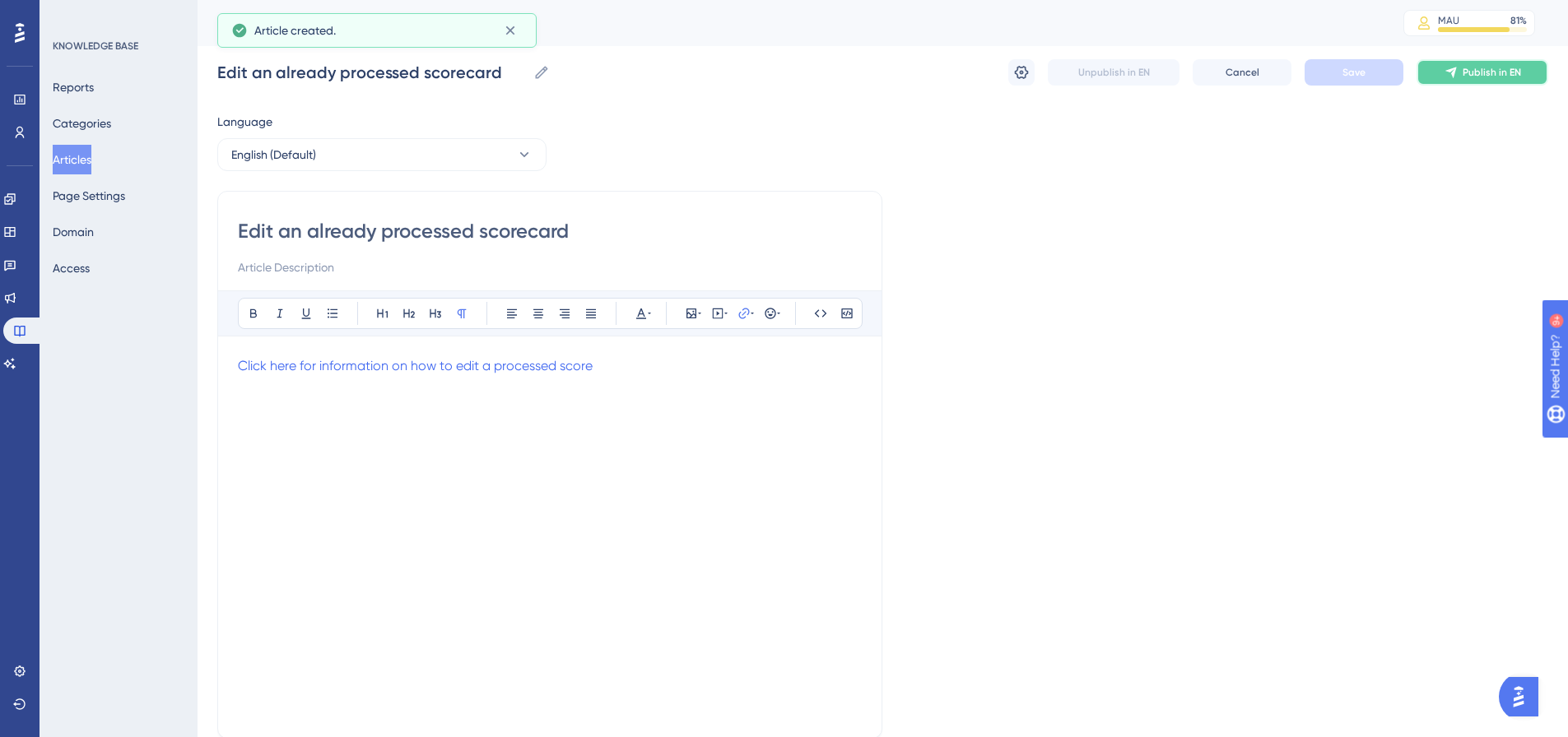
click at [1504, 68] on span "Publish in EN" at bounding box center [1491, 72] width 58 height 13
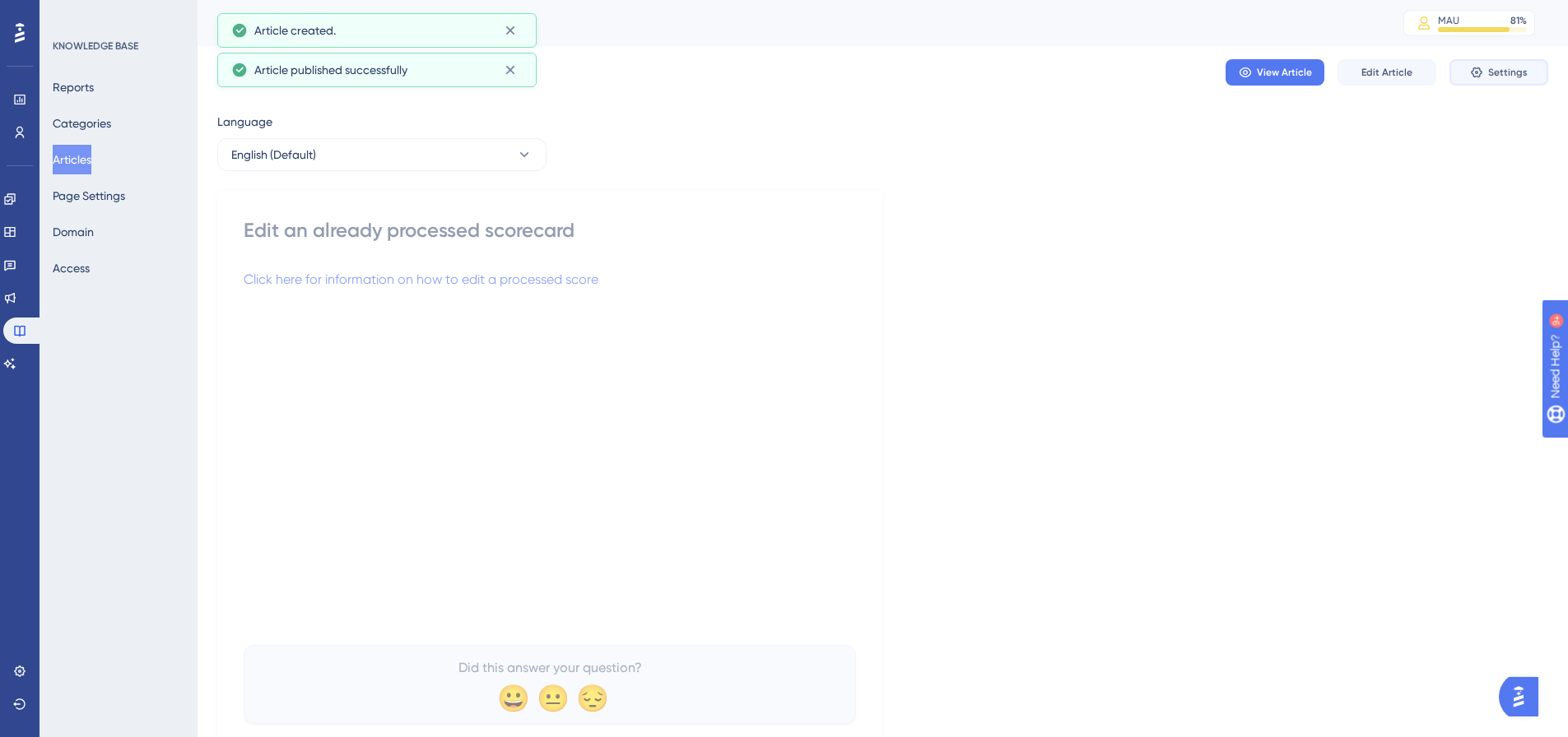
click at [1511, 68] on span "Settings" at bounding box center [1507, 72] width 39 height 13
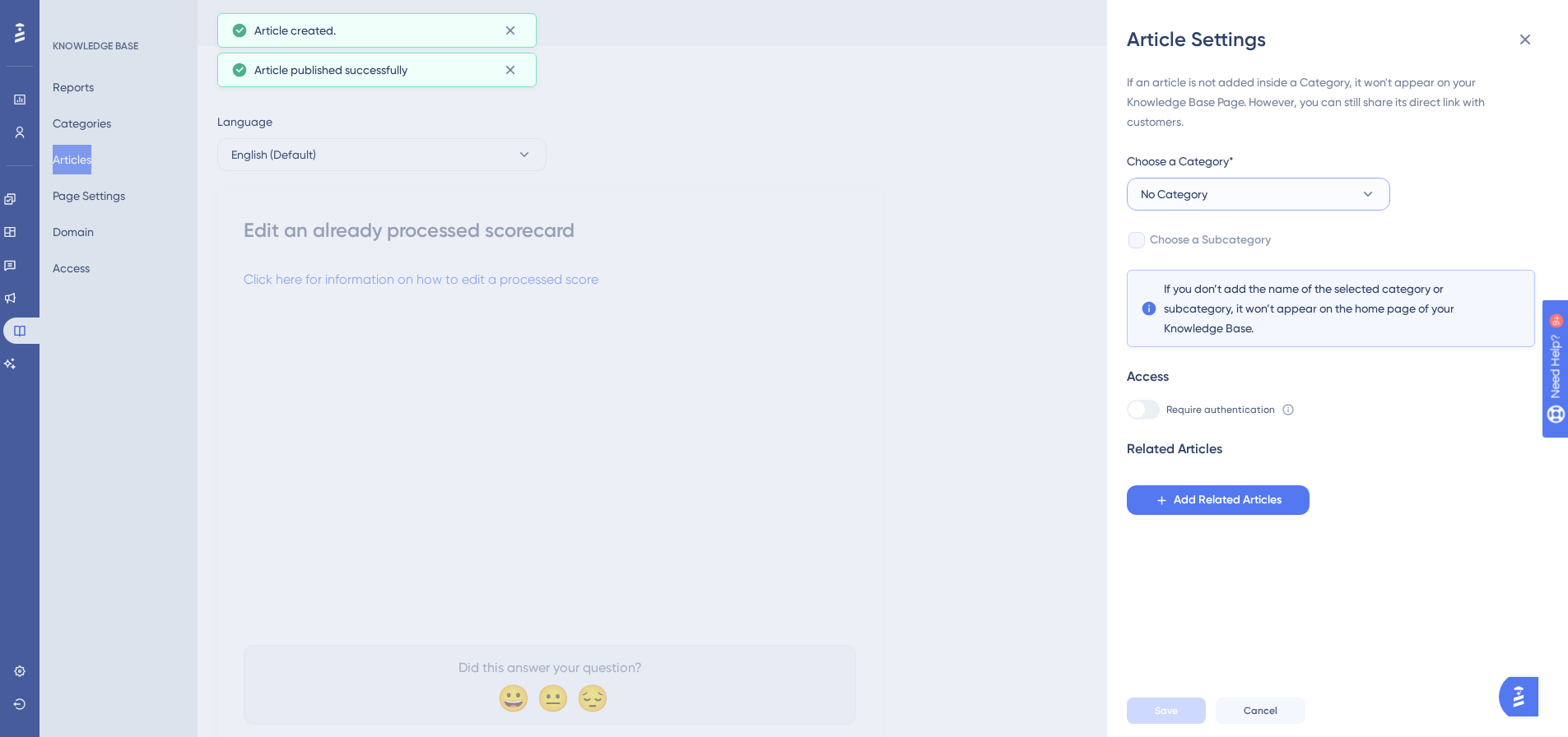
click at [1224, 201] on button "No Category" at bounding box center [1258, 194] width 263 height 33
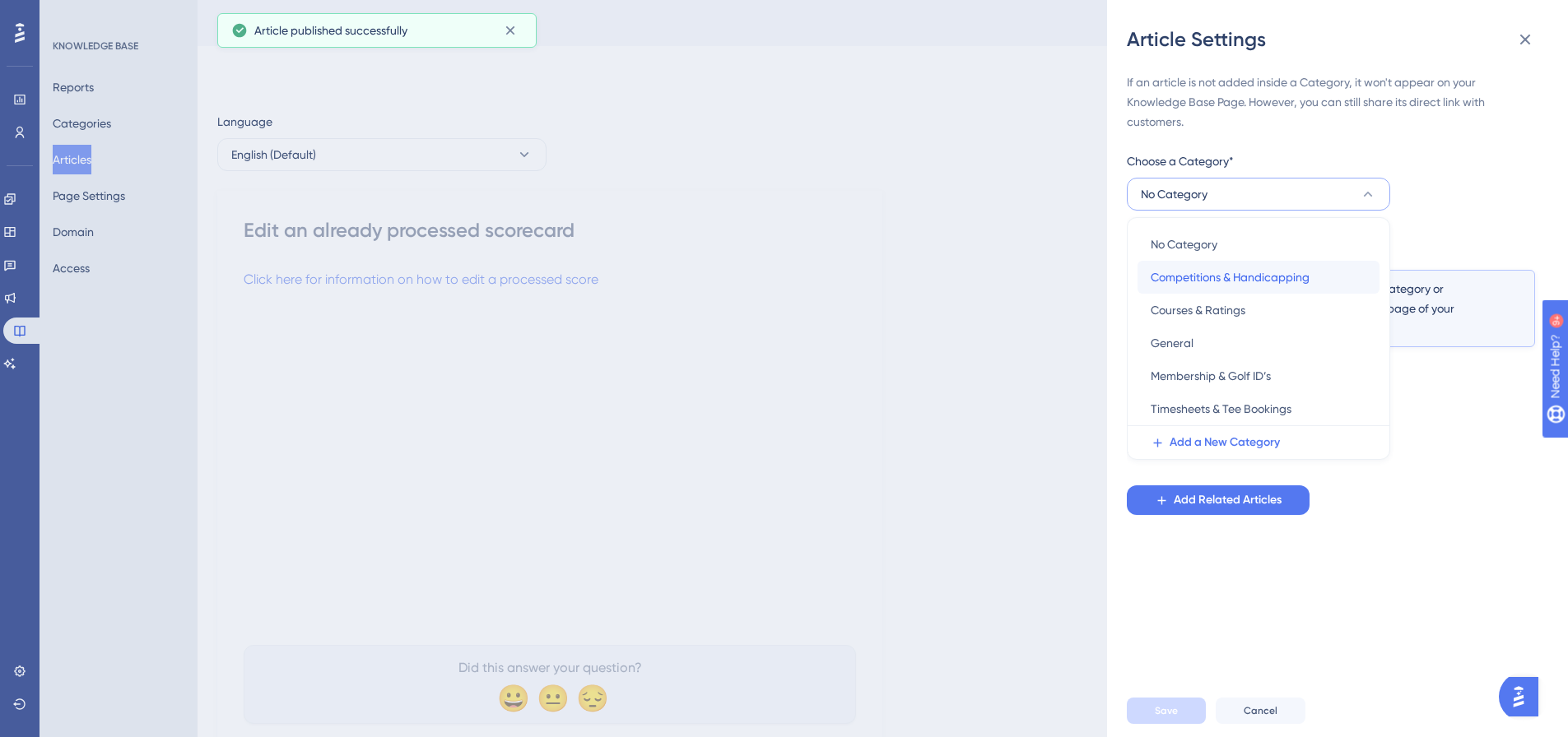
click at [1229, 274] on span "Competitions & Handicapping" at bounding box center [1230, 277] width 159 height 20
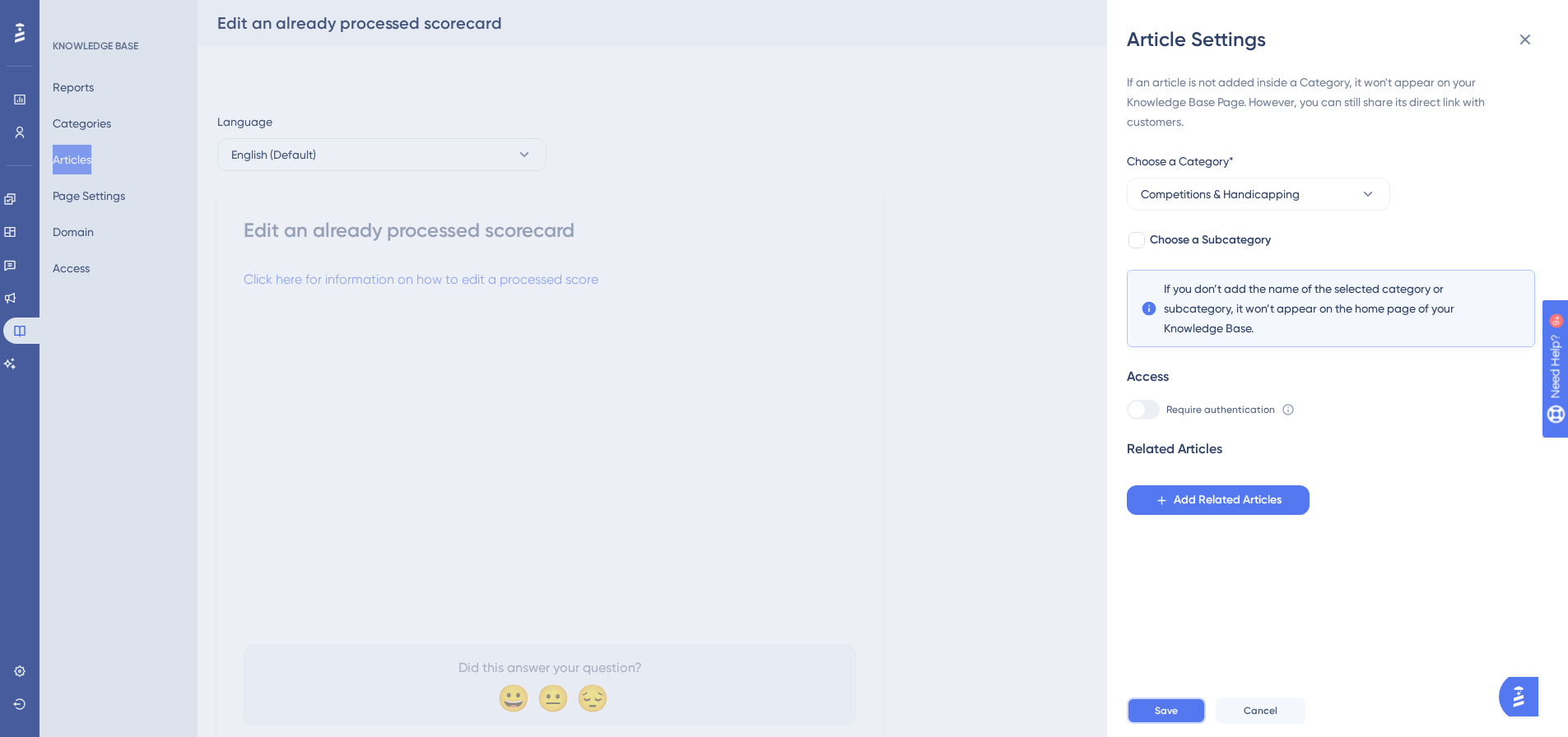
click at [1167, 718] on span "Save" at bounding box center [1166, 711] width 23 height 13
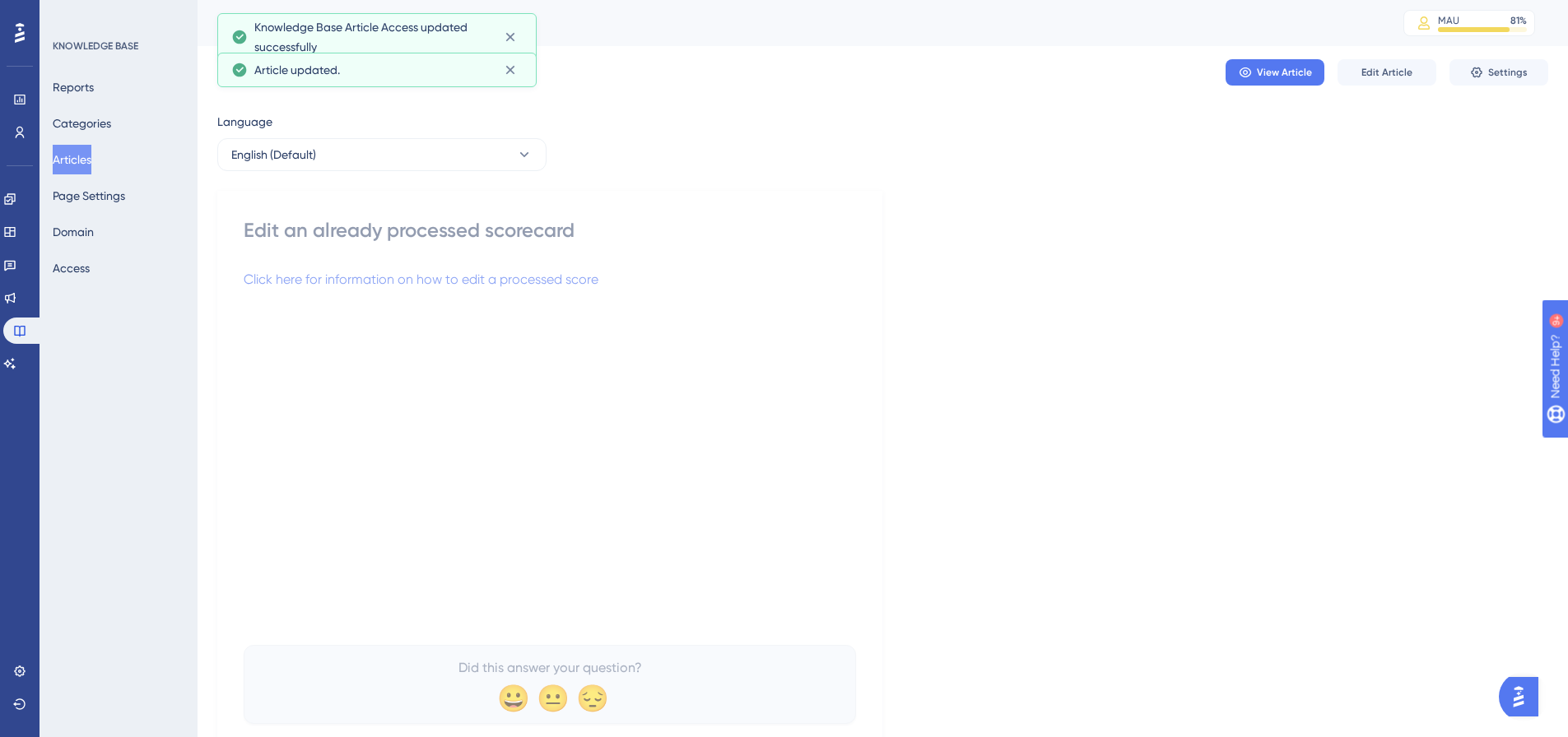
click at [90, 156] on button "Articles" at bounding box center [71, 159] width 38 height 30
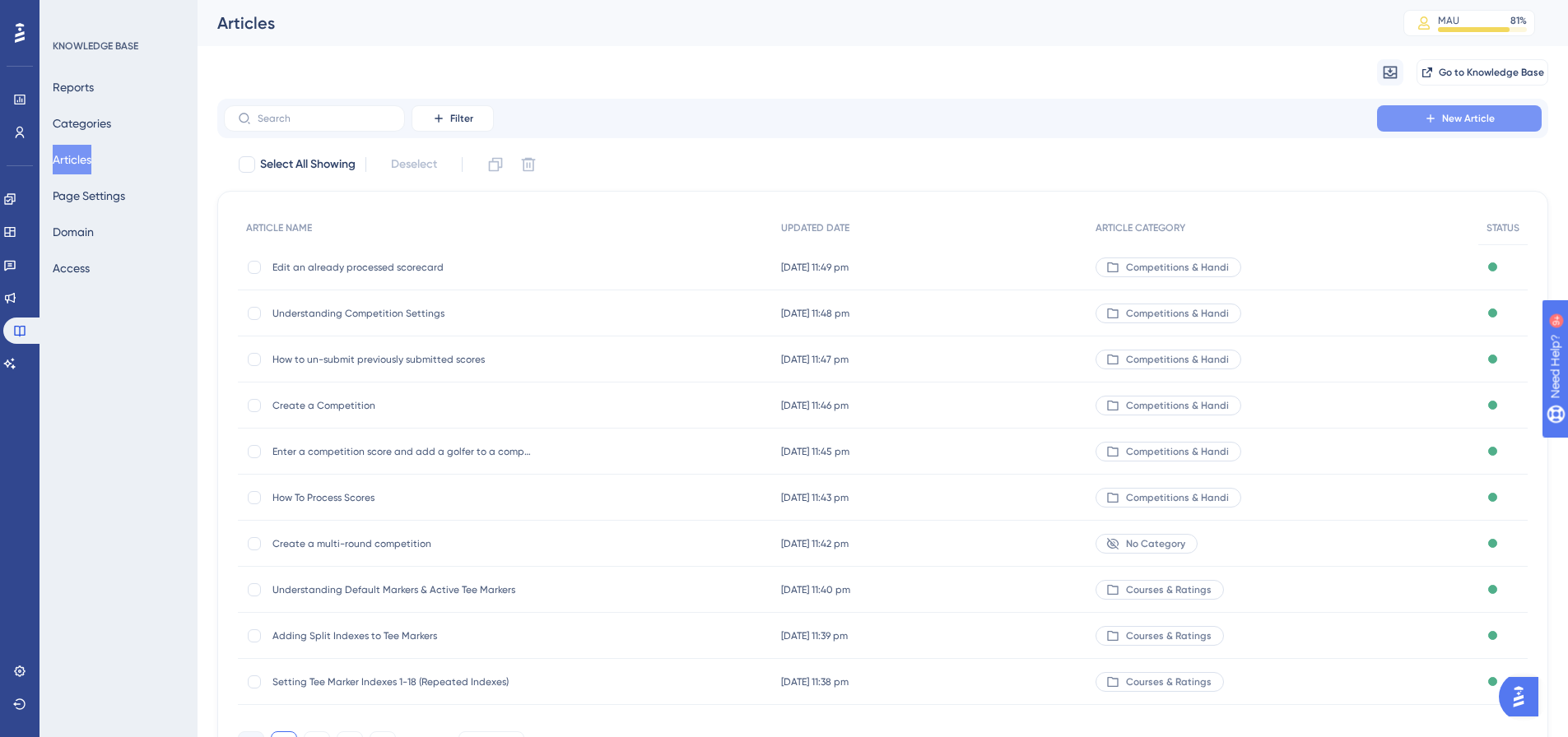
click at [1444, 115] on span "New Article" at bounding box center [1468, 118] width 52 height 13
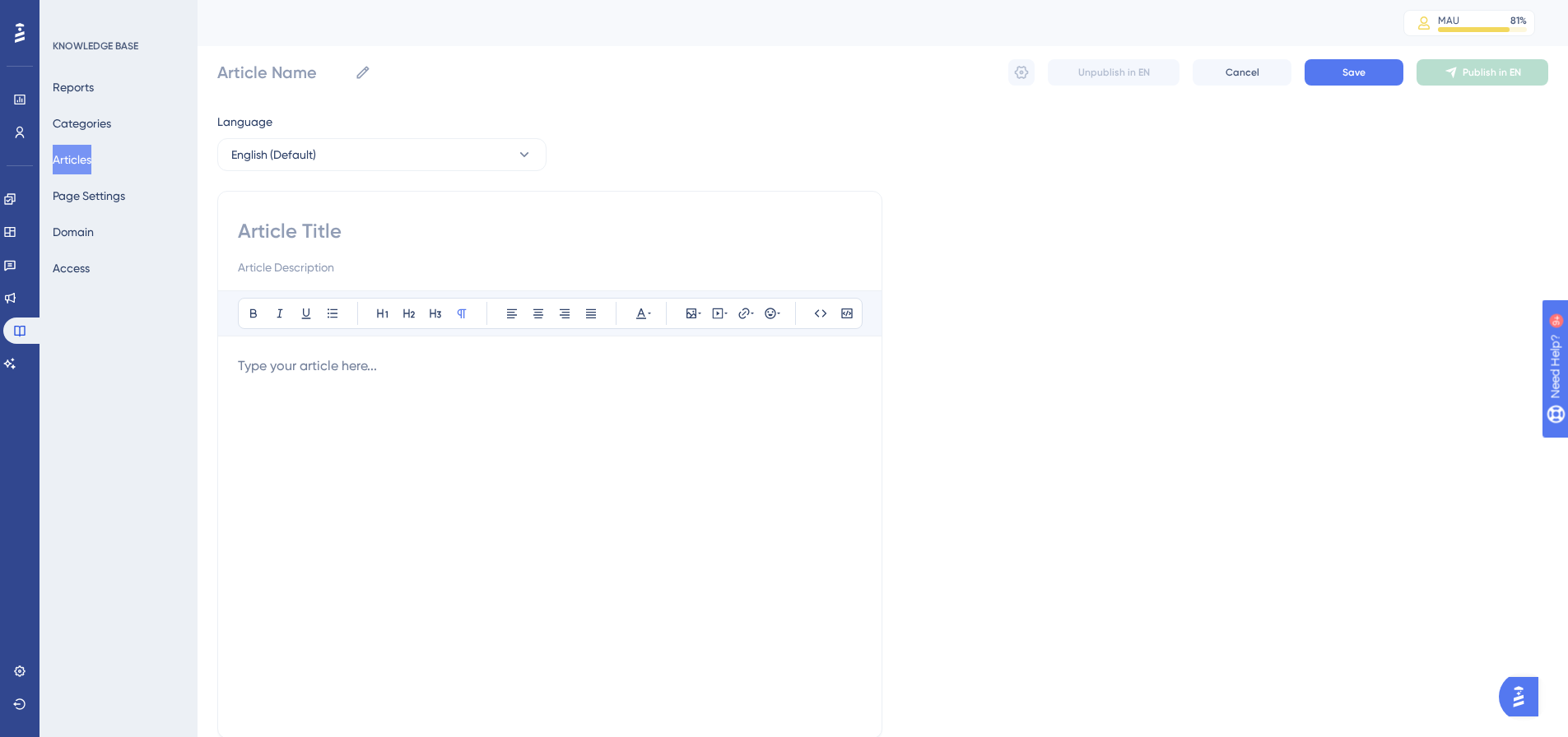
click at [453, 235] on input at bounding box center [550, 231] width 624 height 26
paste input "Delete an already processed scorecard"
type input "Delete an already processed scorecard"
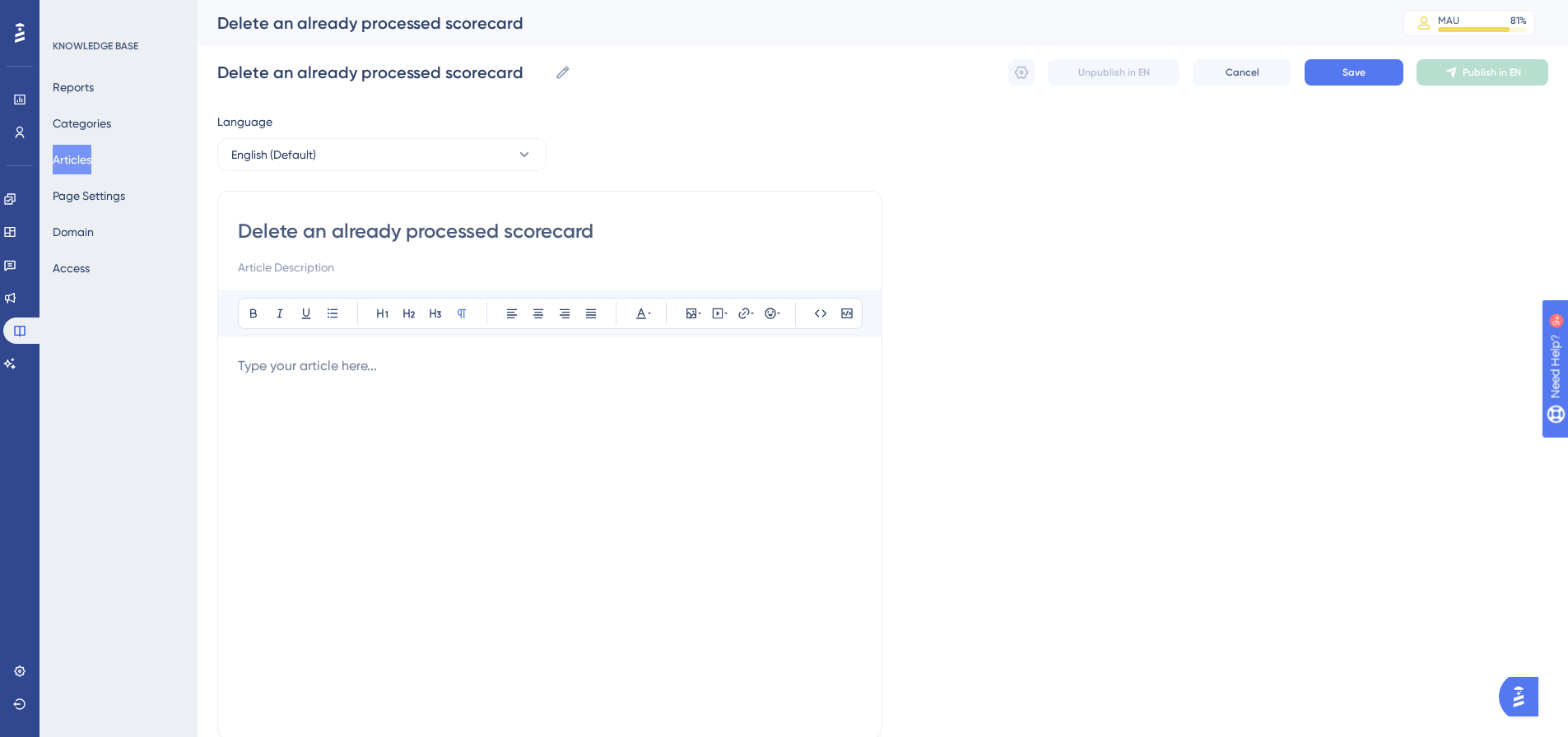
type input "Delete an already processed scorecard"
click at [392, 374] on p at bounding box center [550, 366] width 624 height 20
drag, startPoint x: 645, startPoint y: 365, endPoint x: 141, endPoint y: 353, distance: 504.1
click at [198, 353] on div "Performance Users Engagement Widgets Feedback Product Updates Knowledge Base AI…" at bounding box center [882, 432] width 1370 height 864
click at [737, 310] on icon at bounding box center [743, 313] width 13 height 13
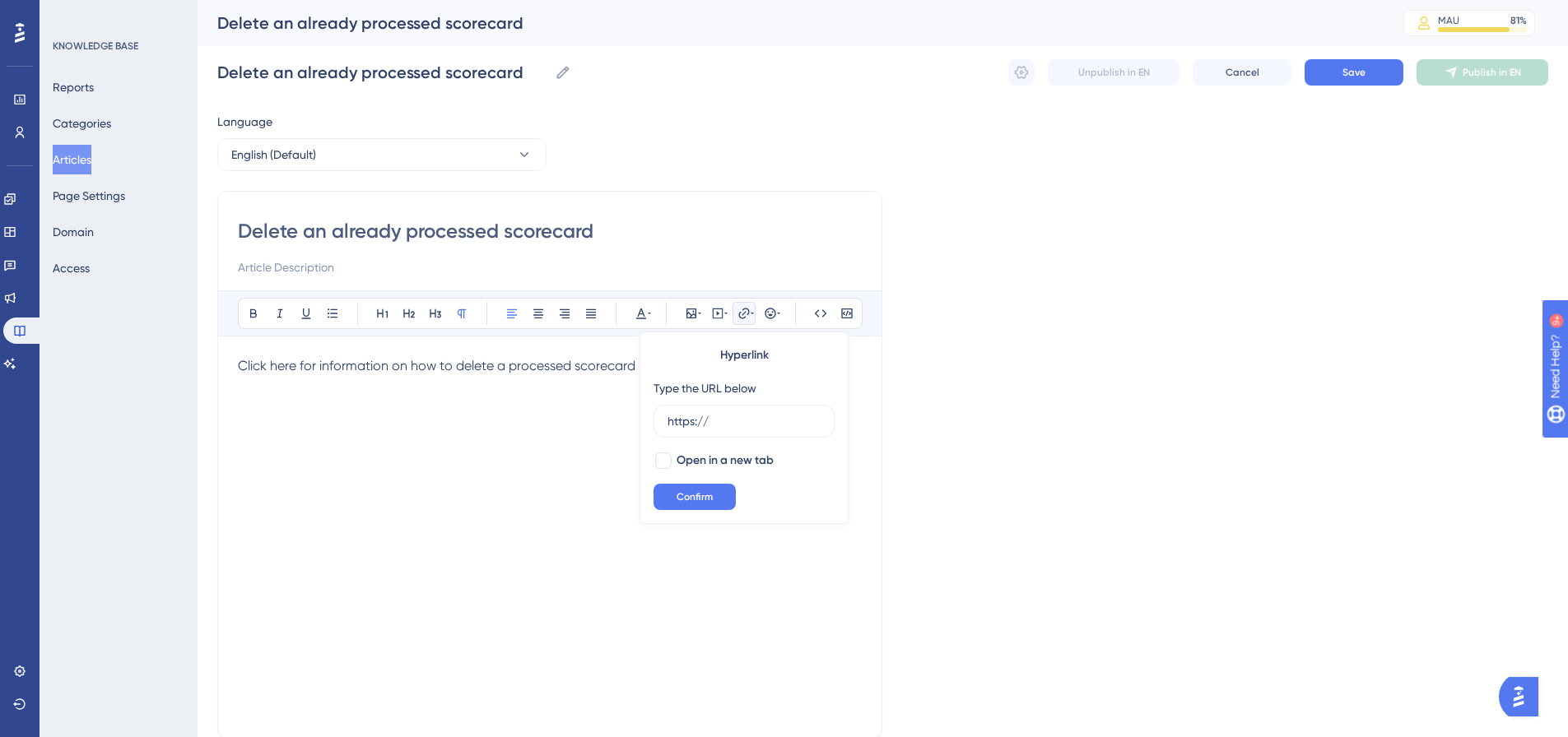
click at [700, 395] on div "Type the URL below" at bounding box center [705, 389] width 103 height 20
click at [693, 414] on input "https://" at bounding box center [744, 421] width 153 height 18
paste input "[DOMAIN_NAME][URL]"
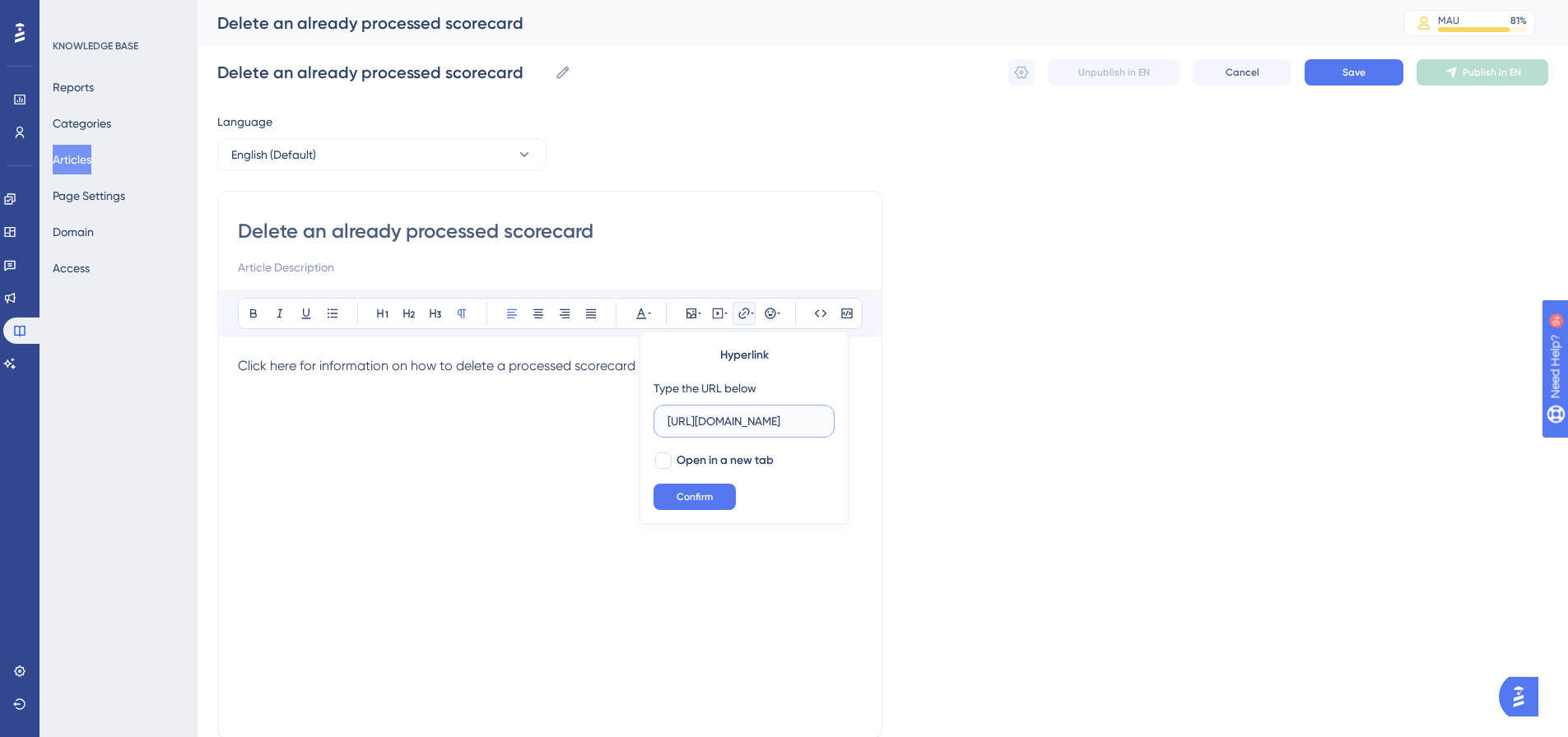
scroll to position [0, 424]
type input "[URL][DOMAIN_NAME]"
click at [675, 456] on label "Open in a new tab" at bounding box center [713, 461] width 120 height 20
checkbox input "true"
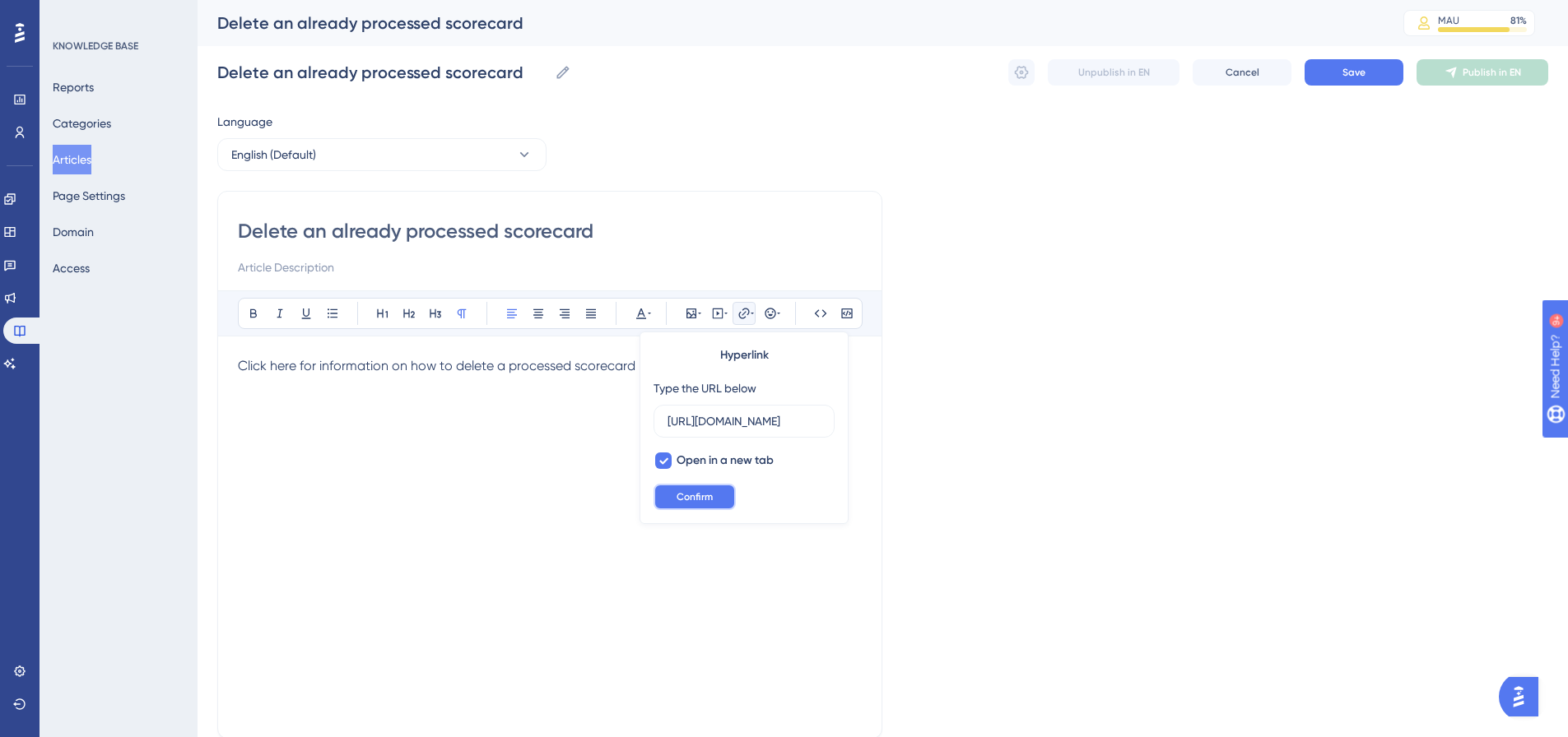
click at [684, 495] on span "Confirm" at bounding box center [695, 497] width 37 height 13
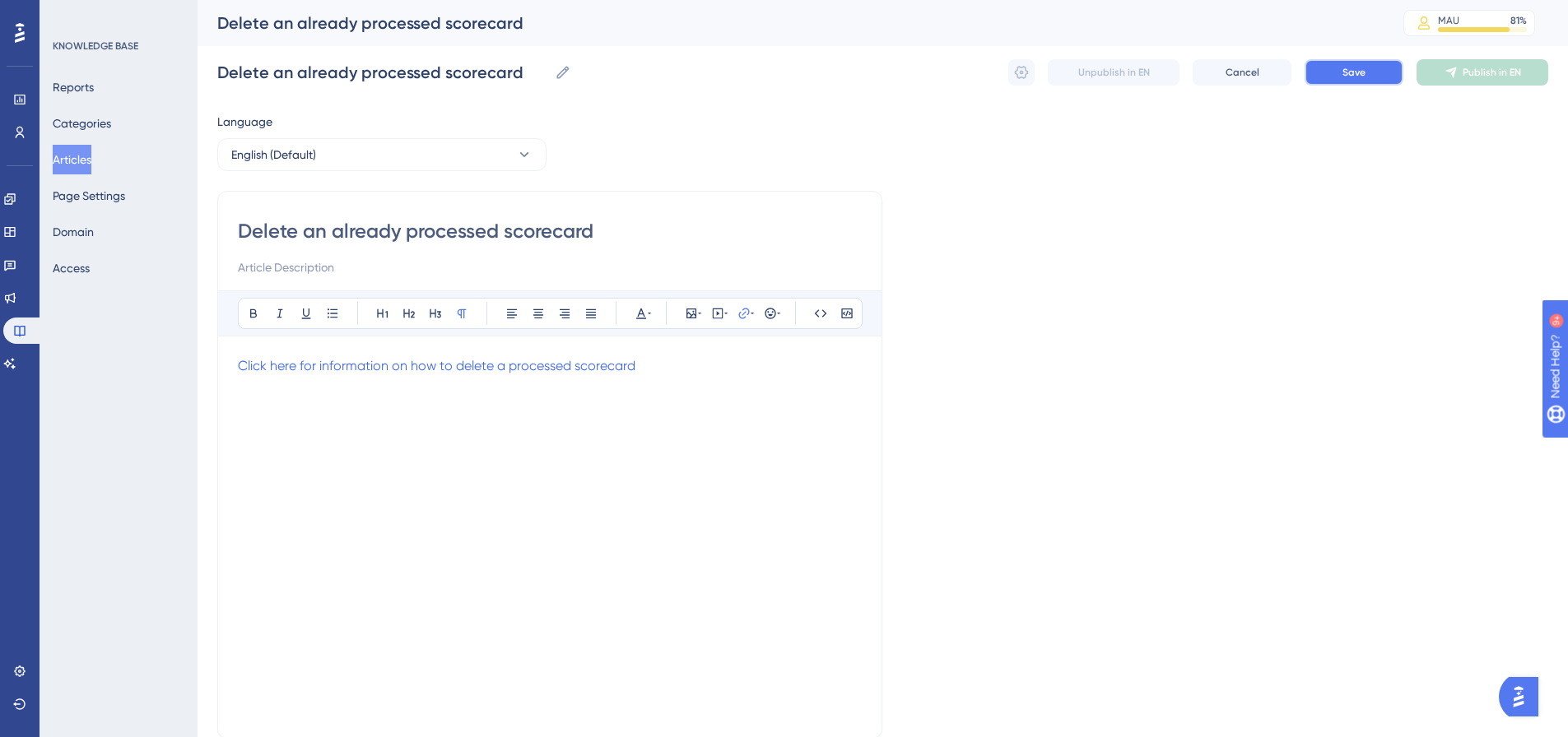
click at [1319, 79] on button "Save" at bounding box center [1353, 72] width 98 height 26
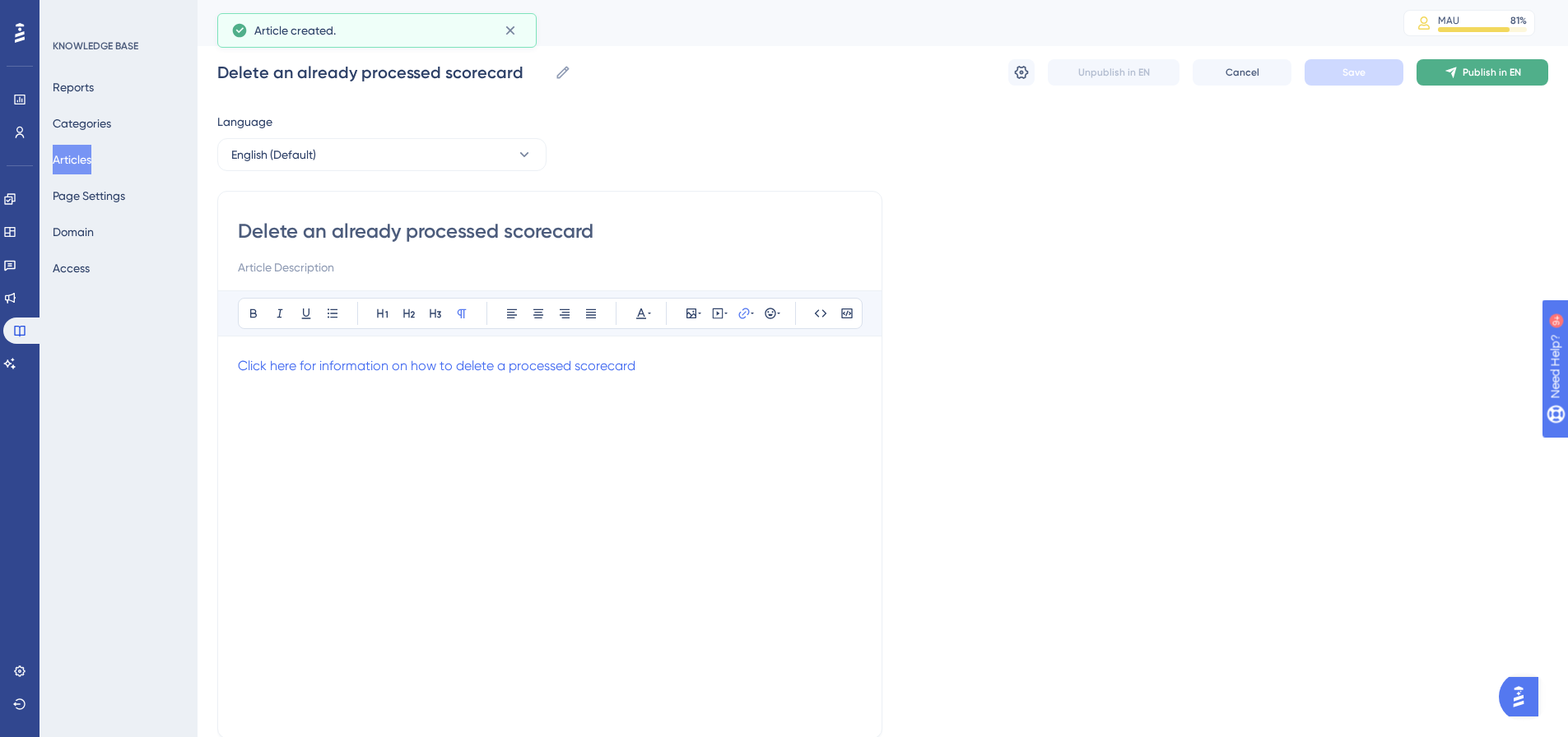
click at [1477, 74] on span "Publish in EN" at bounding box center [1491, 72] width 58 height 13
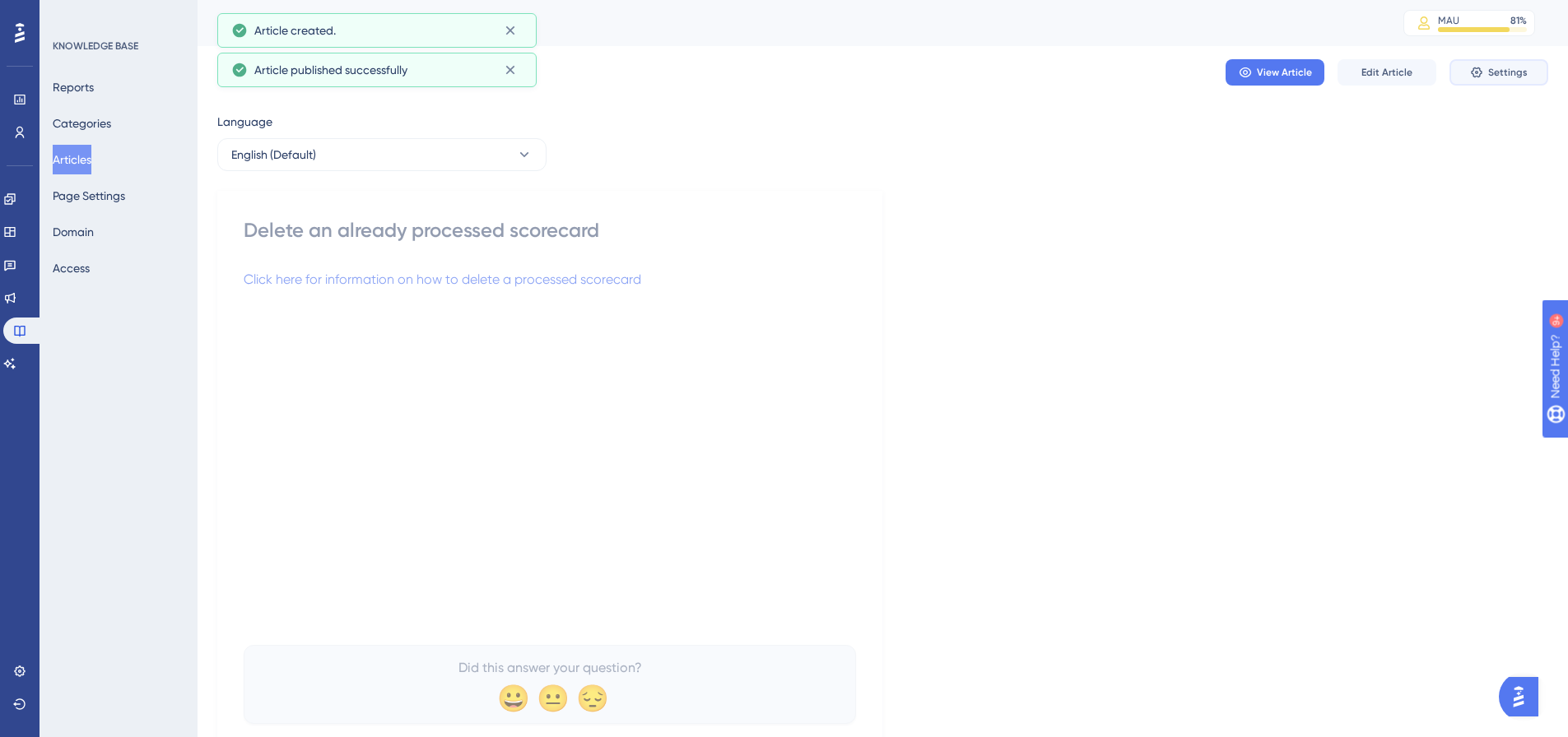
click at [1491, 74] on span "Settings" at bounding box center [1507, 72] width 39 height 13
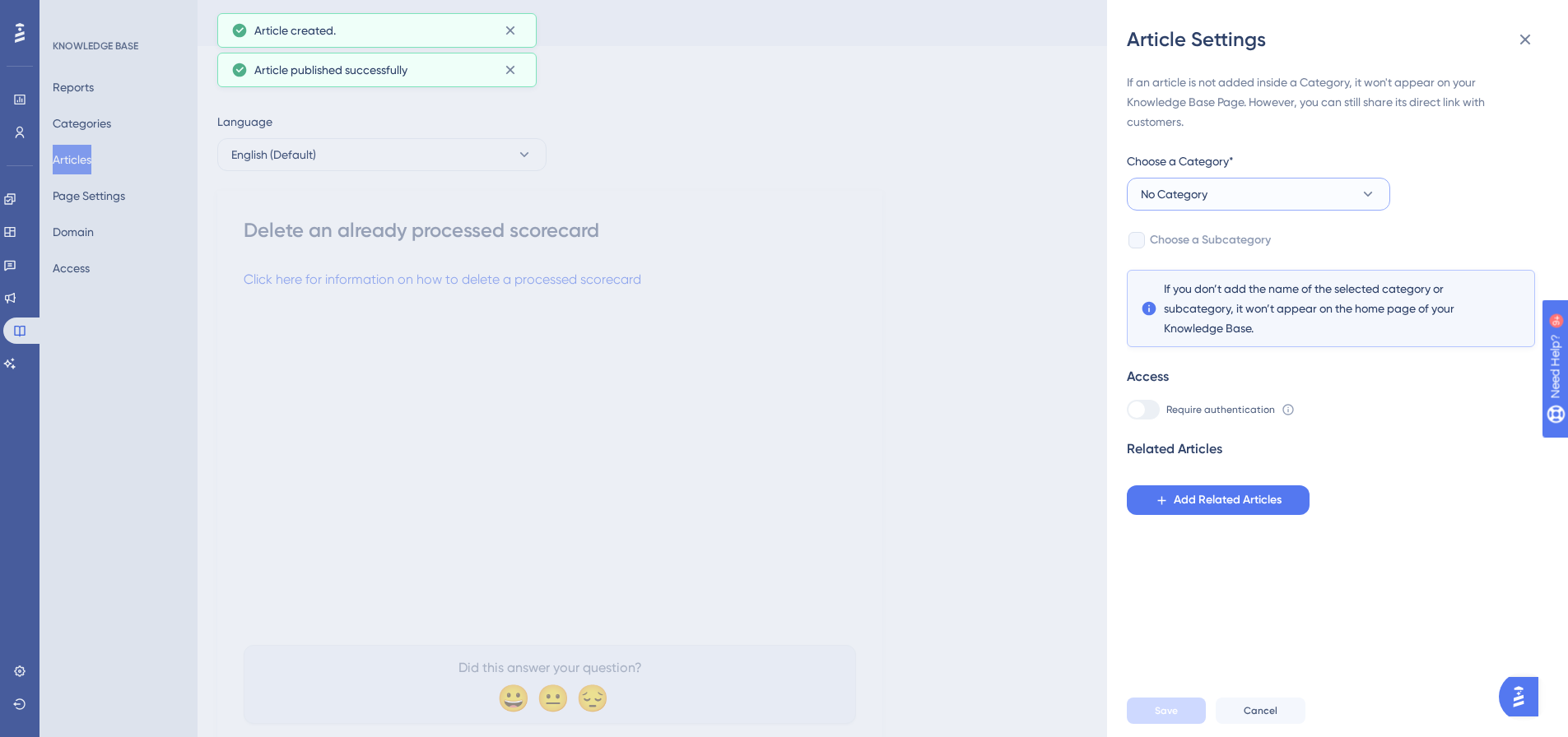
click at [1377, 192] on button "No Category" at bounding box center [1258, 194] width 263 height 33
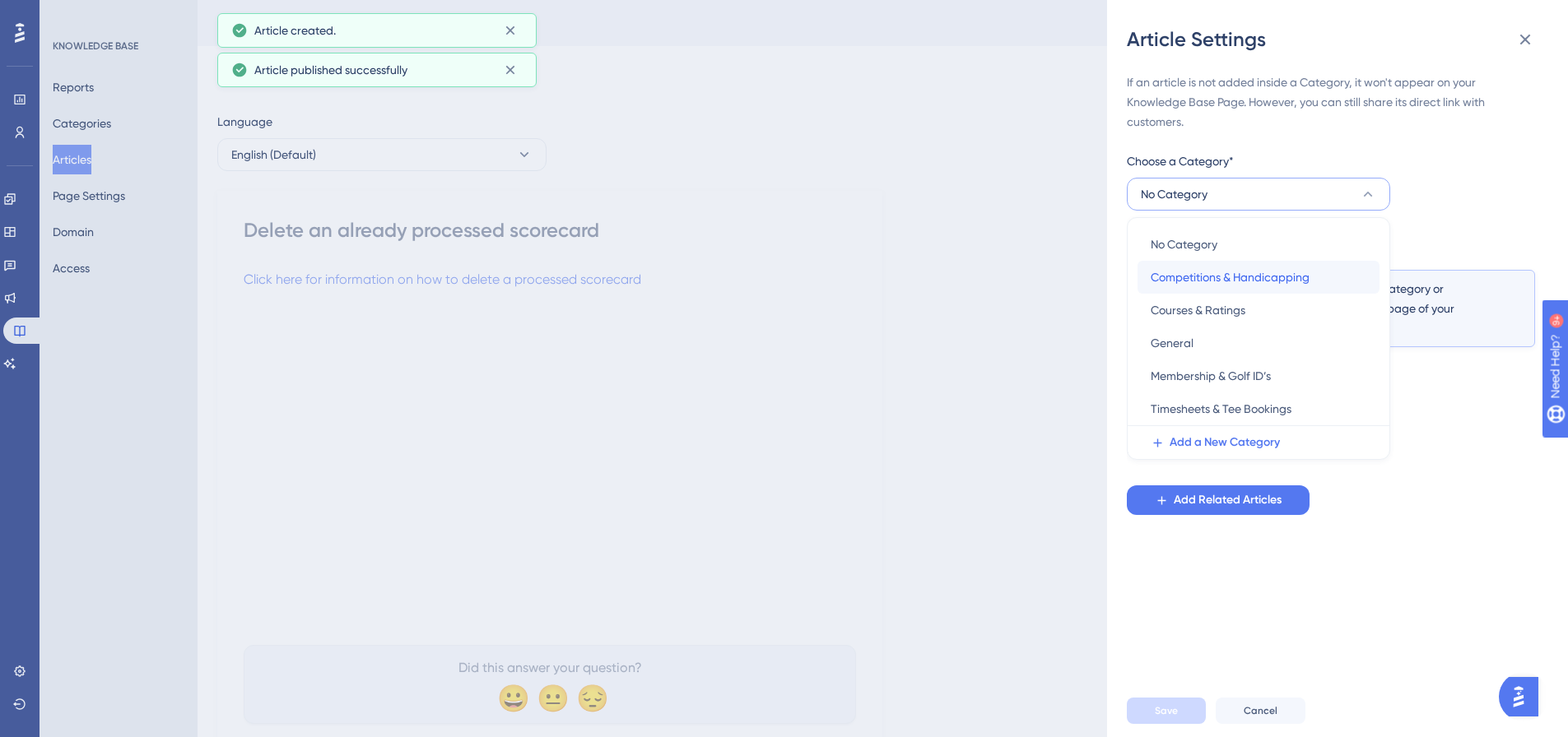
click at [1232, 281] on span "Competitions & Handicapping" at bounding box center [1230, 277] width 159 height 20
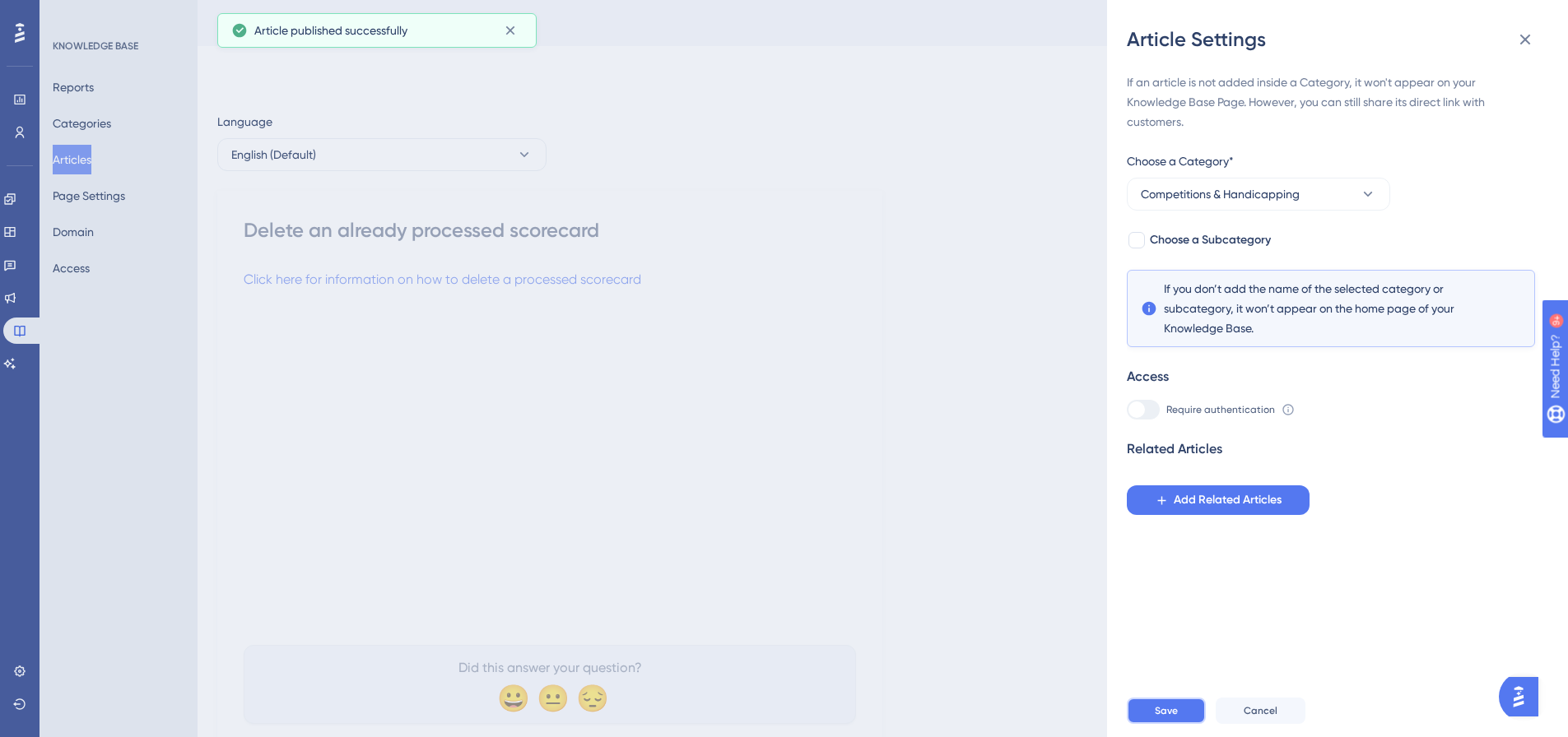
click at [1159, 718] on span "Save" at bounding box center [1166, 711] width 23 height 13
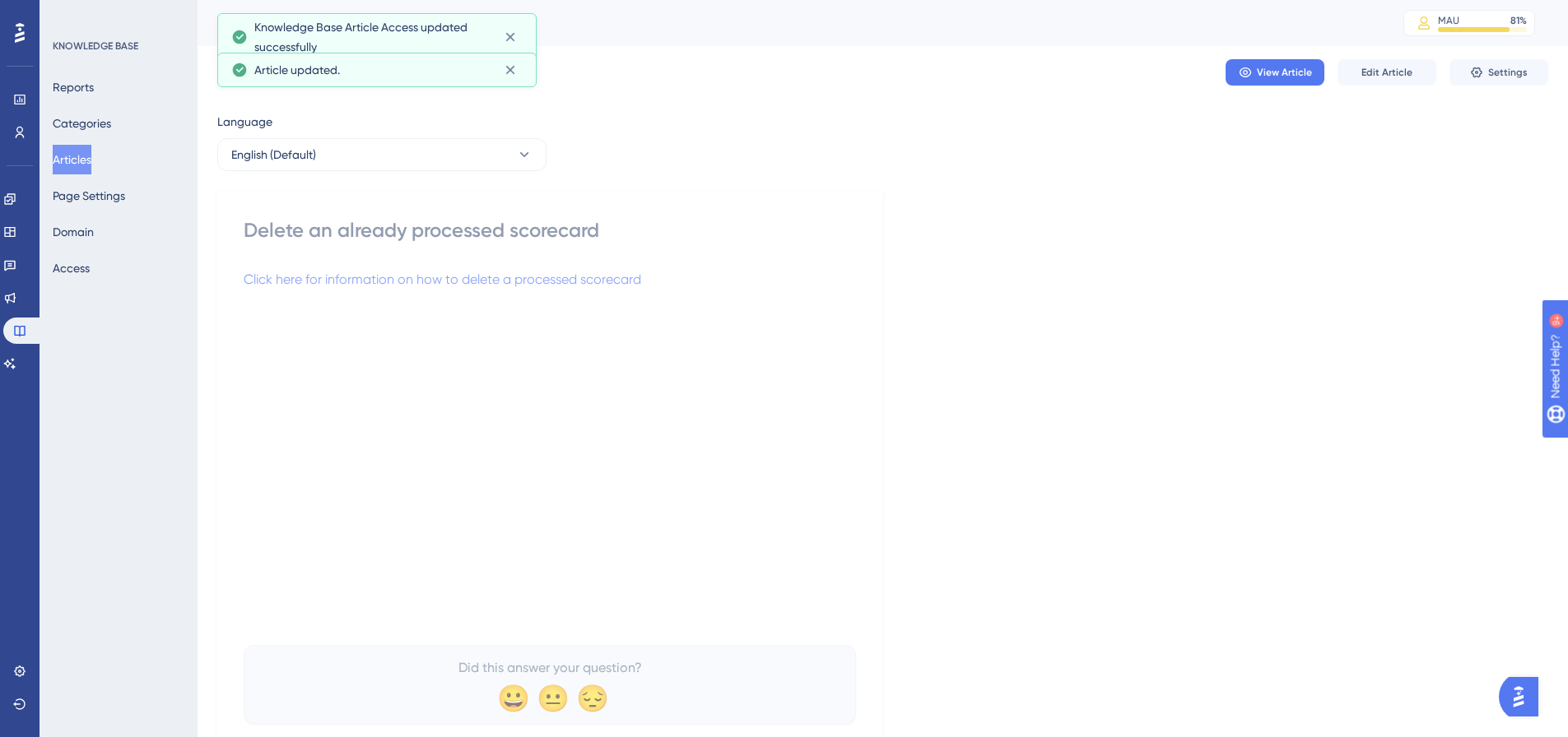
click at [91, 152] on button "Articles" at bounding box center [71, 159] width 38 height 30
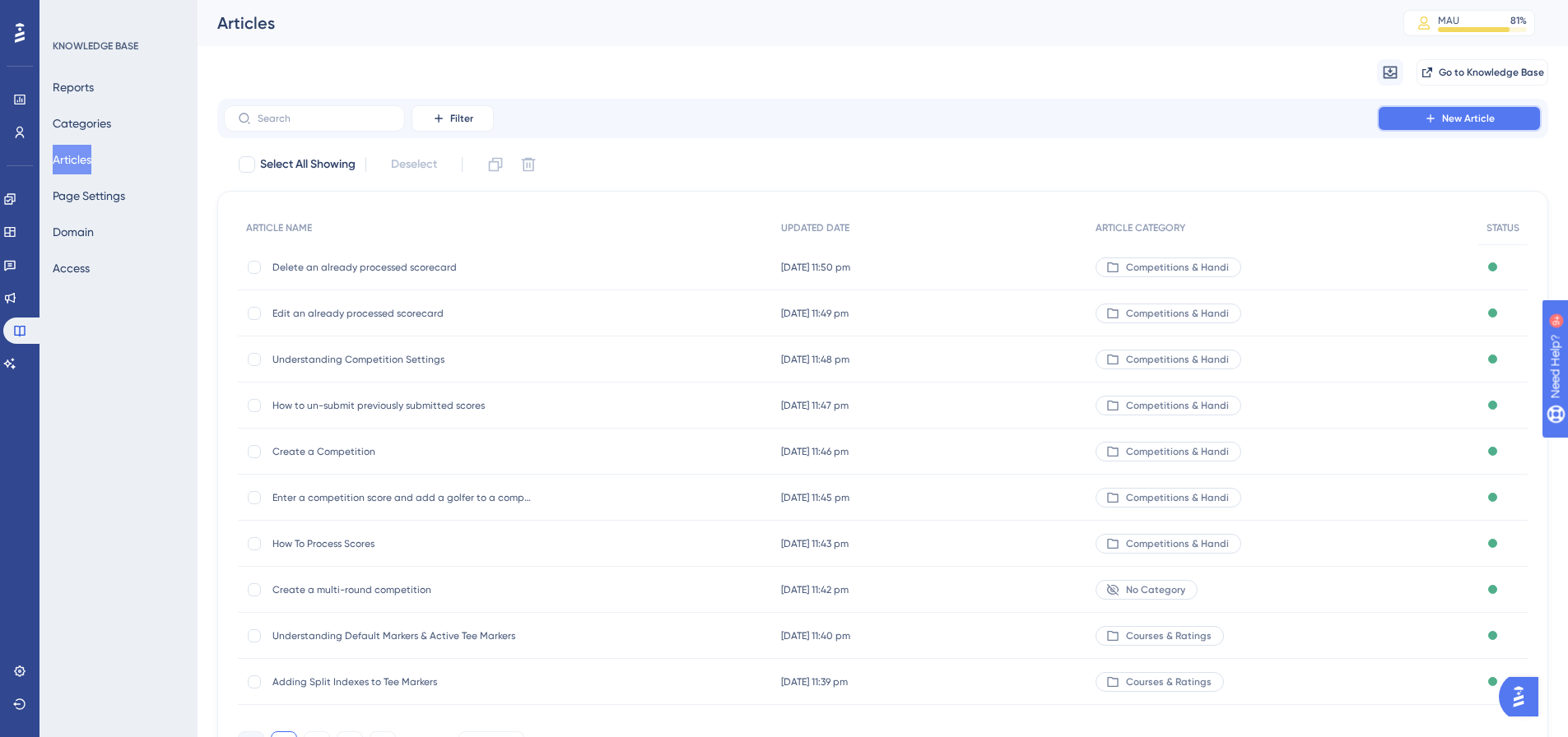
click at [1428, 109] on button "New Article" at bounding box center [1459, 118] width 165 height 26
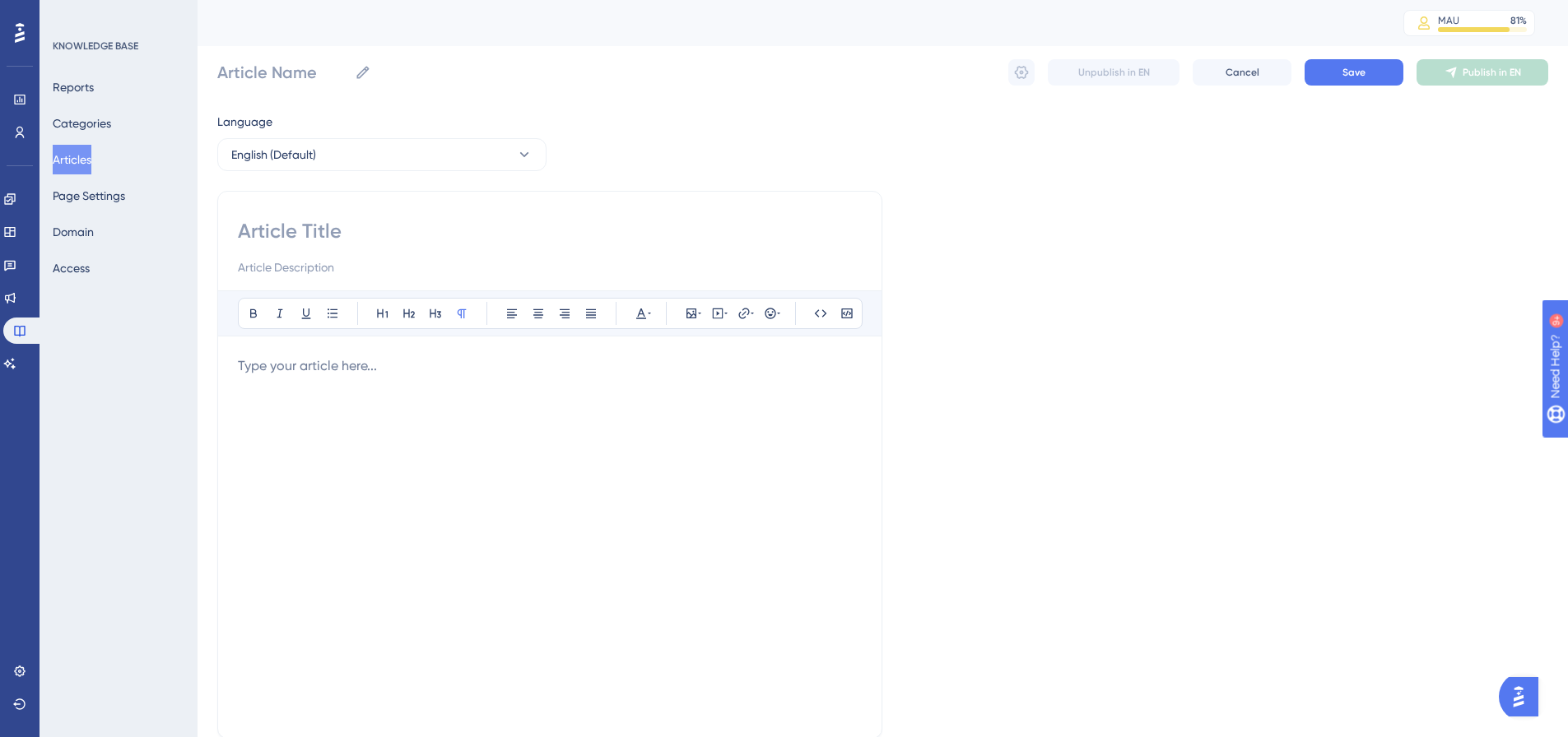
click at [392, 225] on input at bounding box center [550, 231] width 624 height 26
paste input "Entering a 9-hole round"
type input "Entering a 9-hole round"
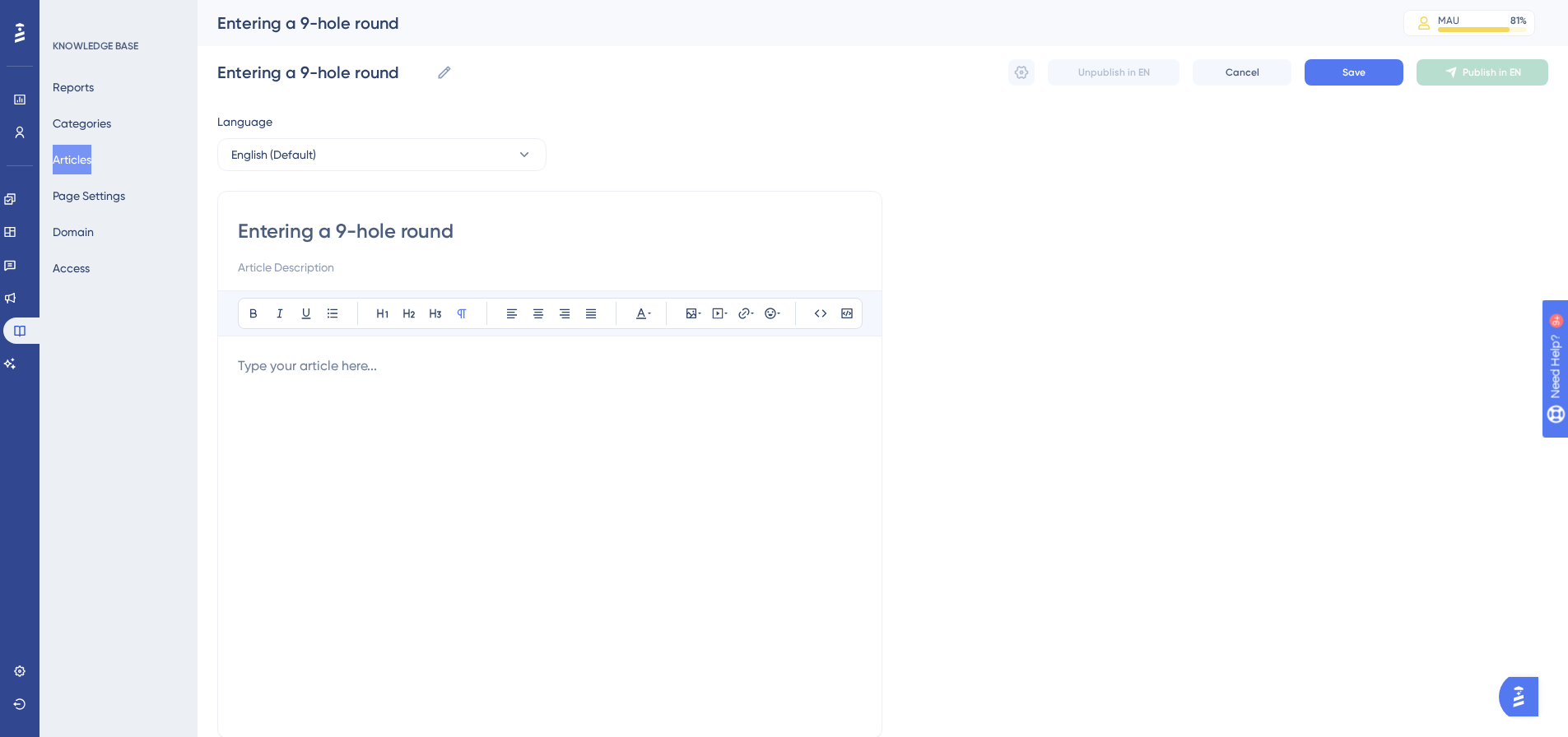
click at [301, 367] on p at bounding box center [550, 366] width 624 height 20
click at [246, 365] on span "click here for information on entering a 9 hole score" at bounding box center [390, 366] width 306 height 16
drag, startPoint x: 571, startPoint y: 370, endPoint x: 202, endPoint y: 358, distance: 369.2
click at [202, 358] on div "Performance Users Engagement Widgets Feedback Product Updates Knowledge Base AI…" at bounding box center [882, 432] width 1370 height 864
click at [752, 313] on icon at bounding box center [753, 314] width 3 height 2
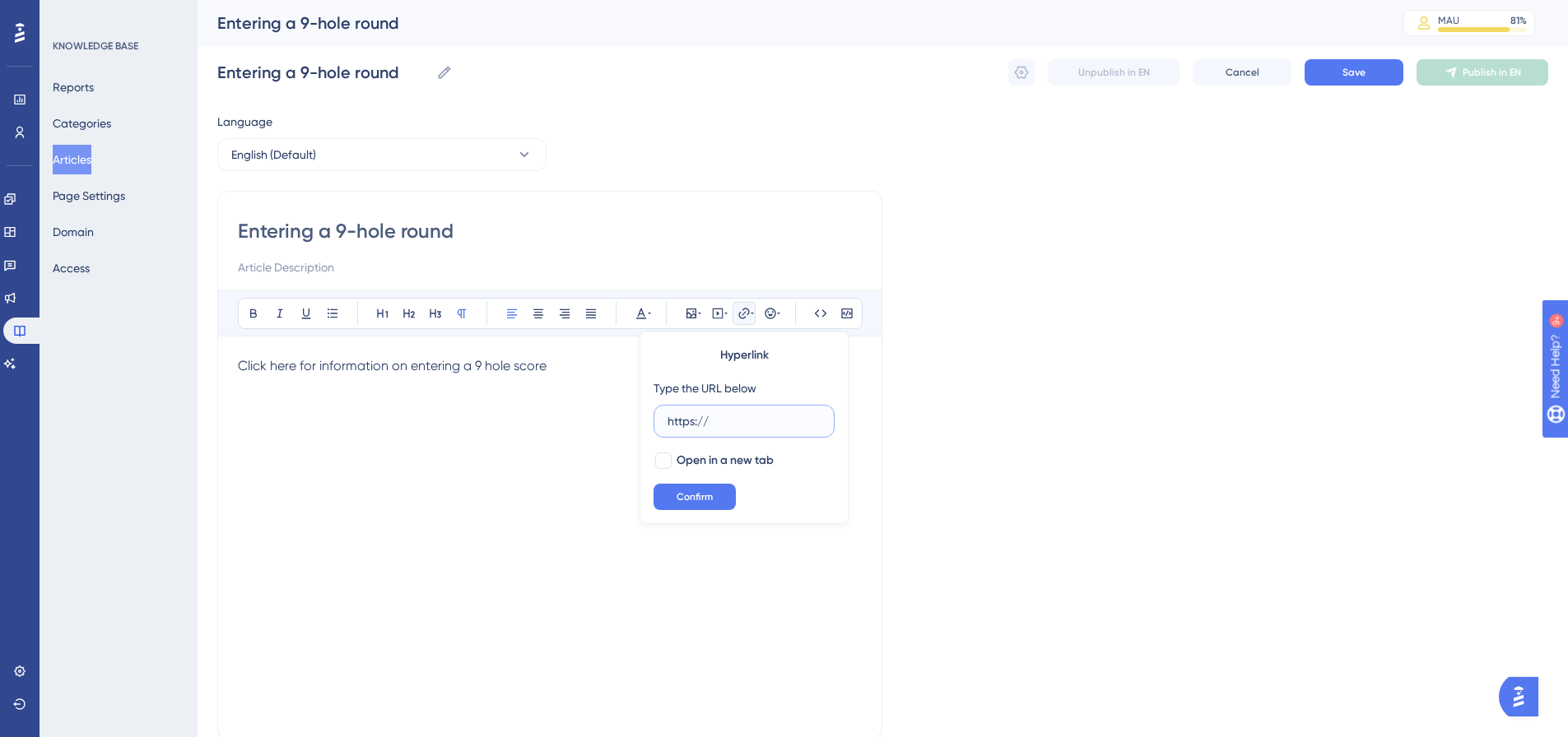
click at [721, 424] on input "https://" at bounding box center [744, 421] width 153 height 18
paste input "[DOMAIN_NAME][URL]"
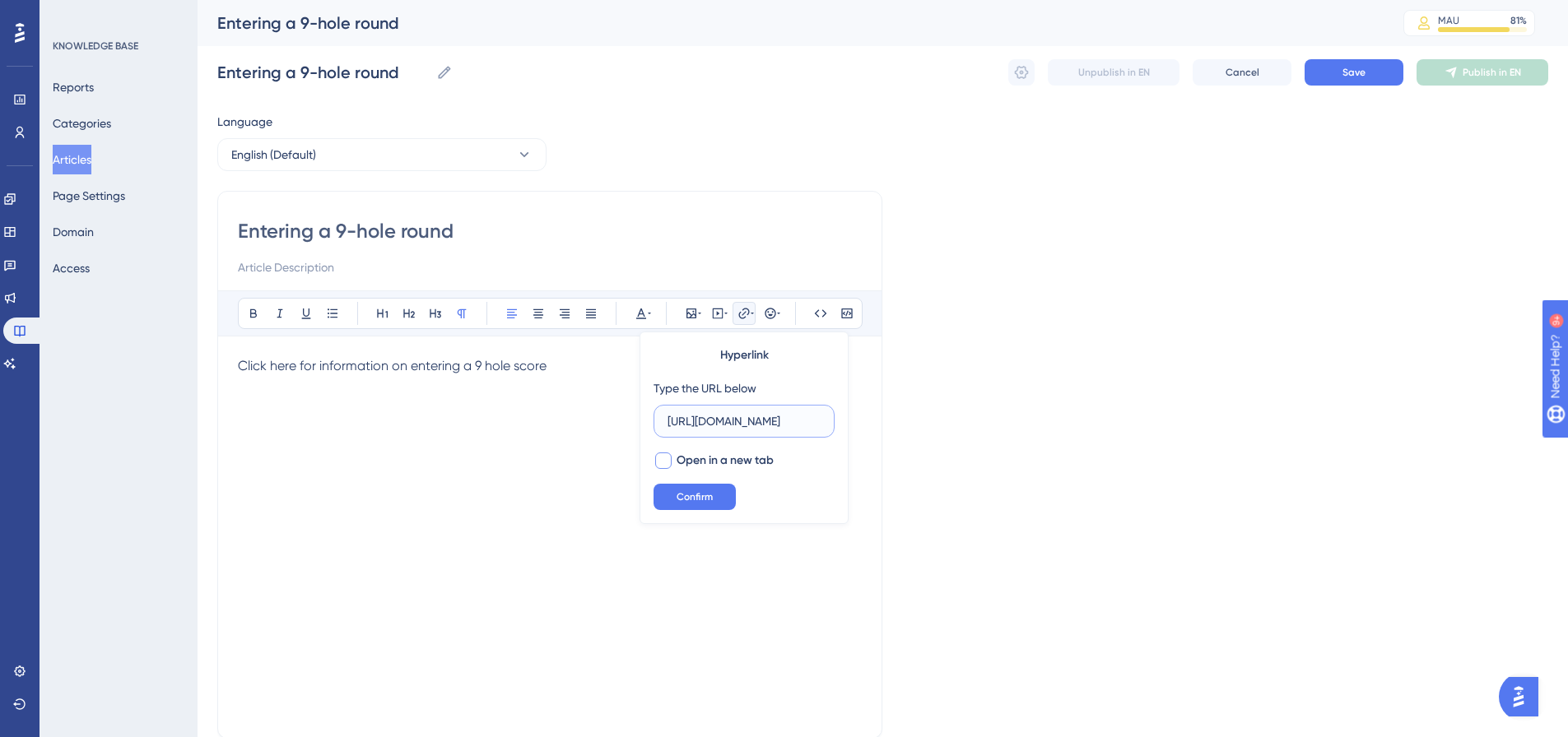
type input "[URL][DOMAIN_NAME]"
click at [692, 455] on span "Open in a new tab" at bounding box center [725, 461] width 97 height 20
checkbox input "true"
click at [692, 488] on button "Confirm" at bounding box center [694, 497] width 82 height 26
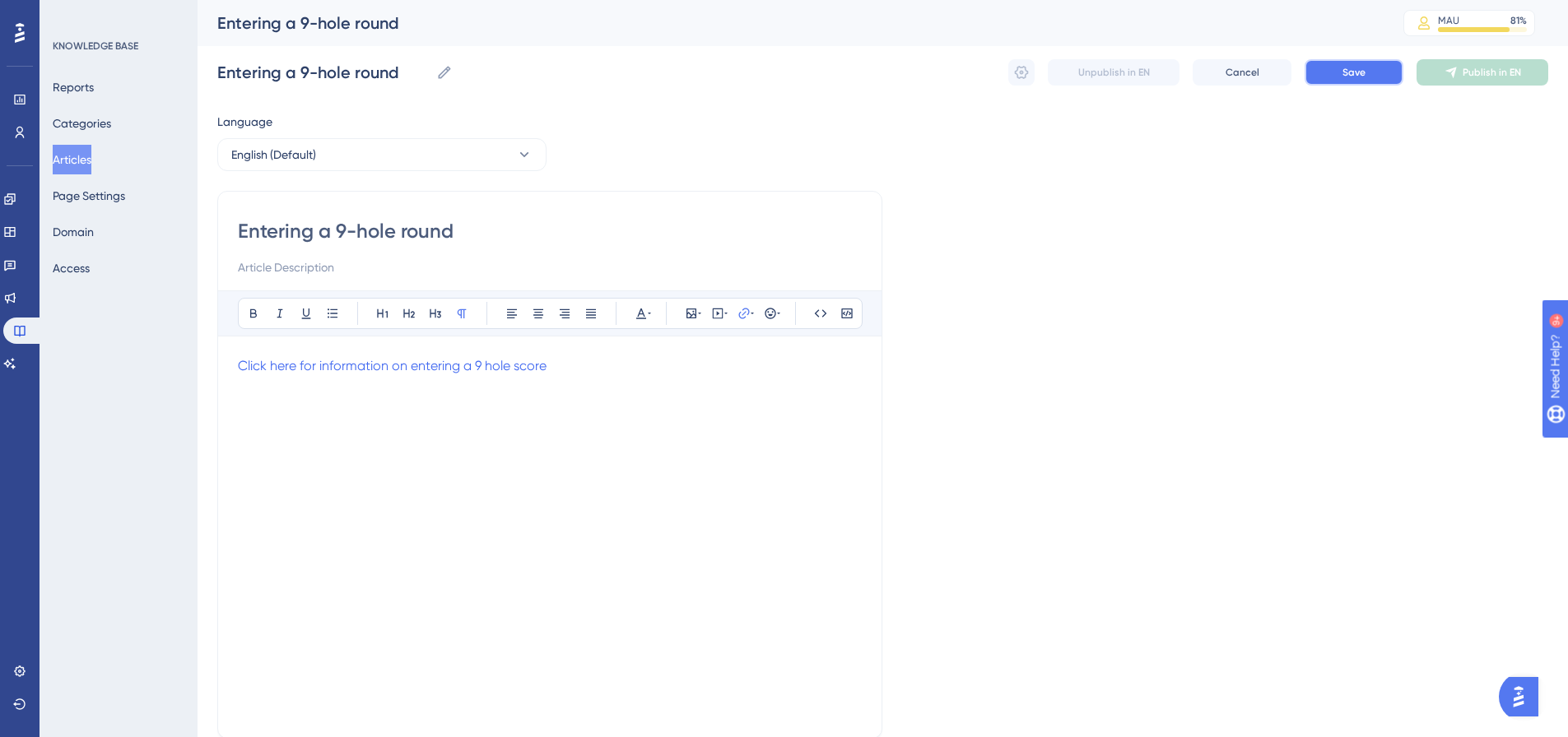
click at [1368, 72] on button "Save" at bounding box center [1353, 72] width 98 height 26
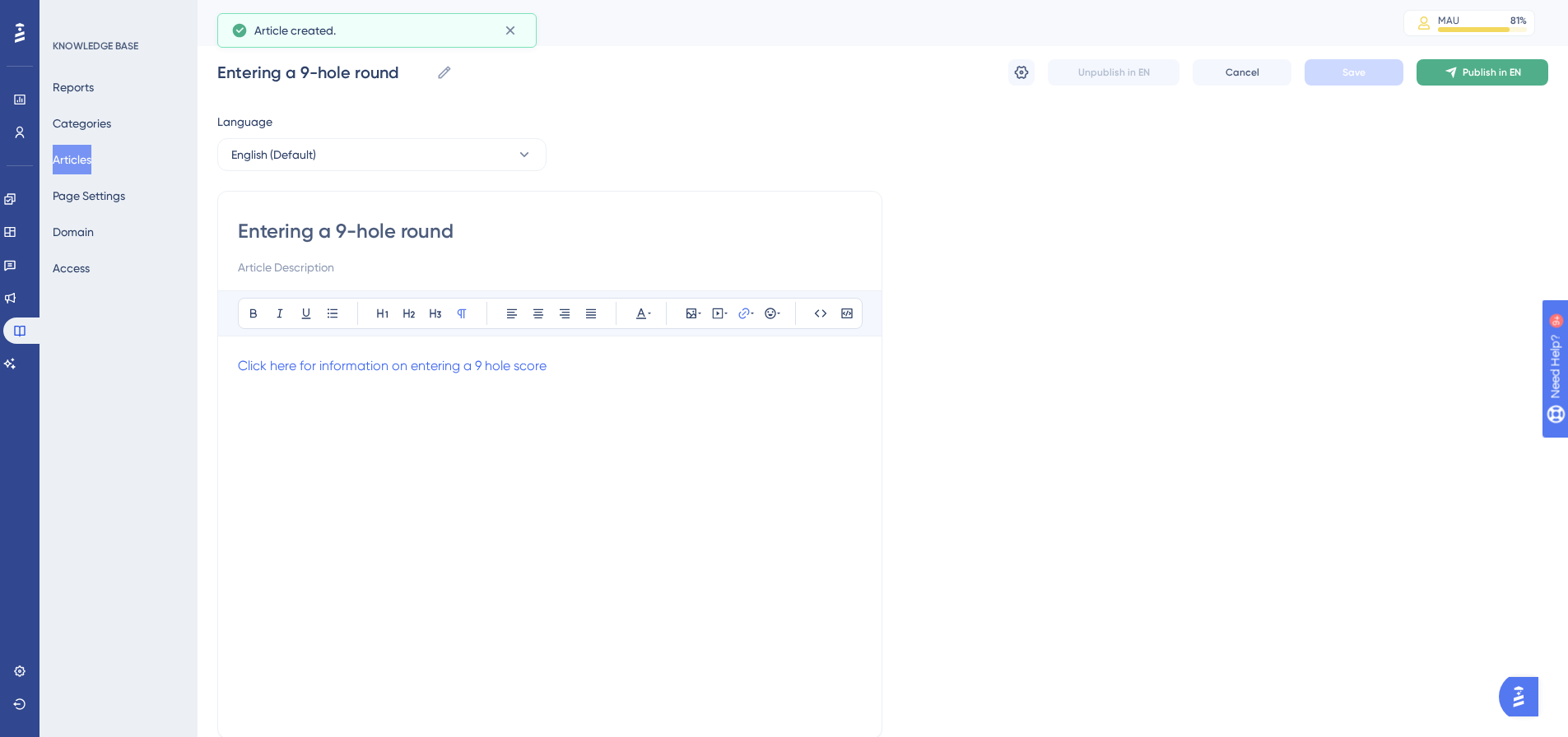
click at [1485, 73] on span "Publish in EN" at bounding box center [1491, 72] width 58 height 13
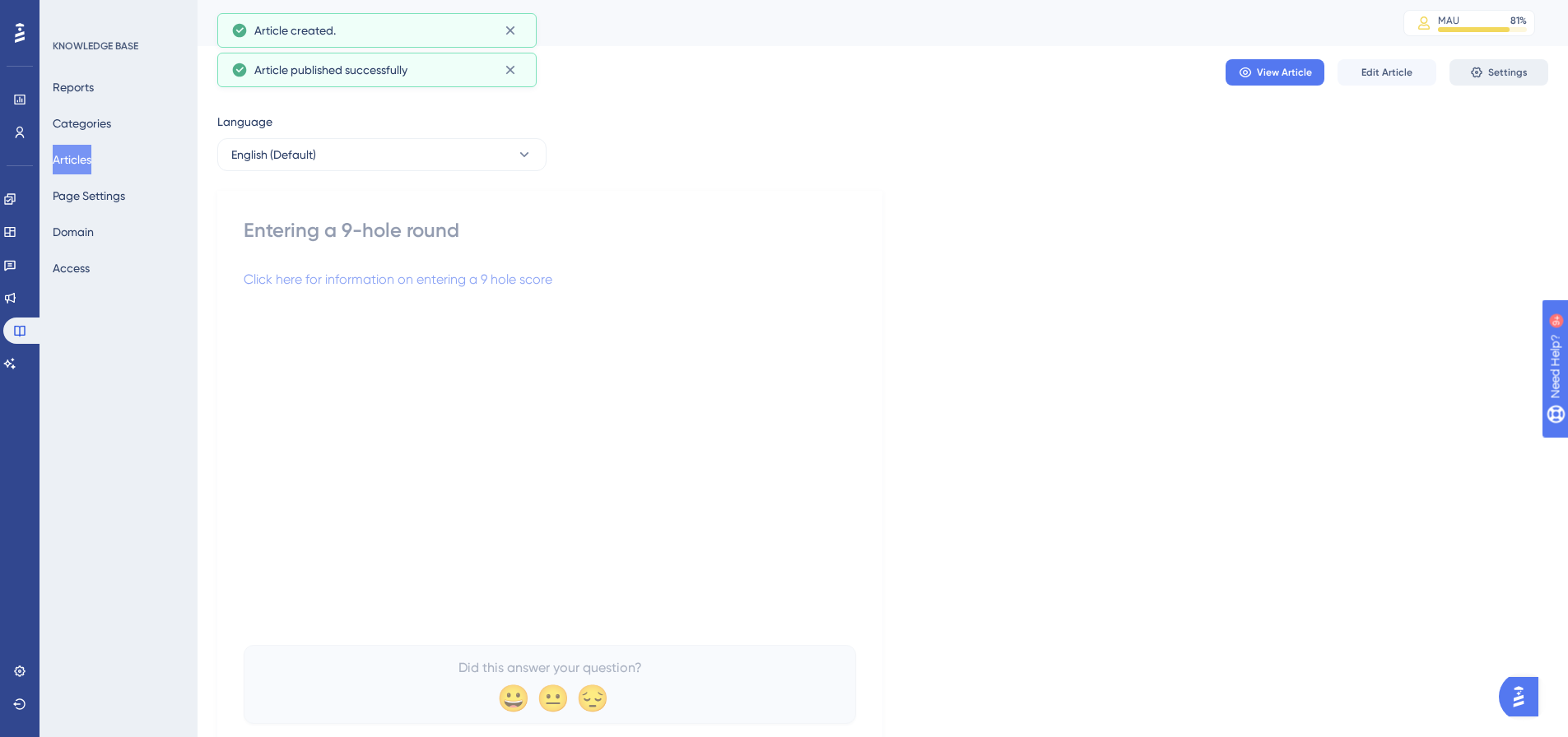
click at [1517, 69] on span "Settings" at bounding box center [1507, 72] width 39 height 13
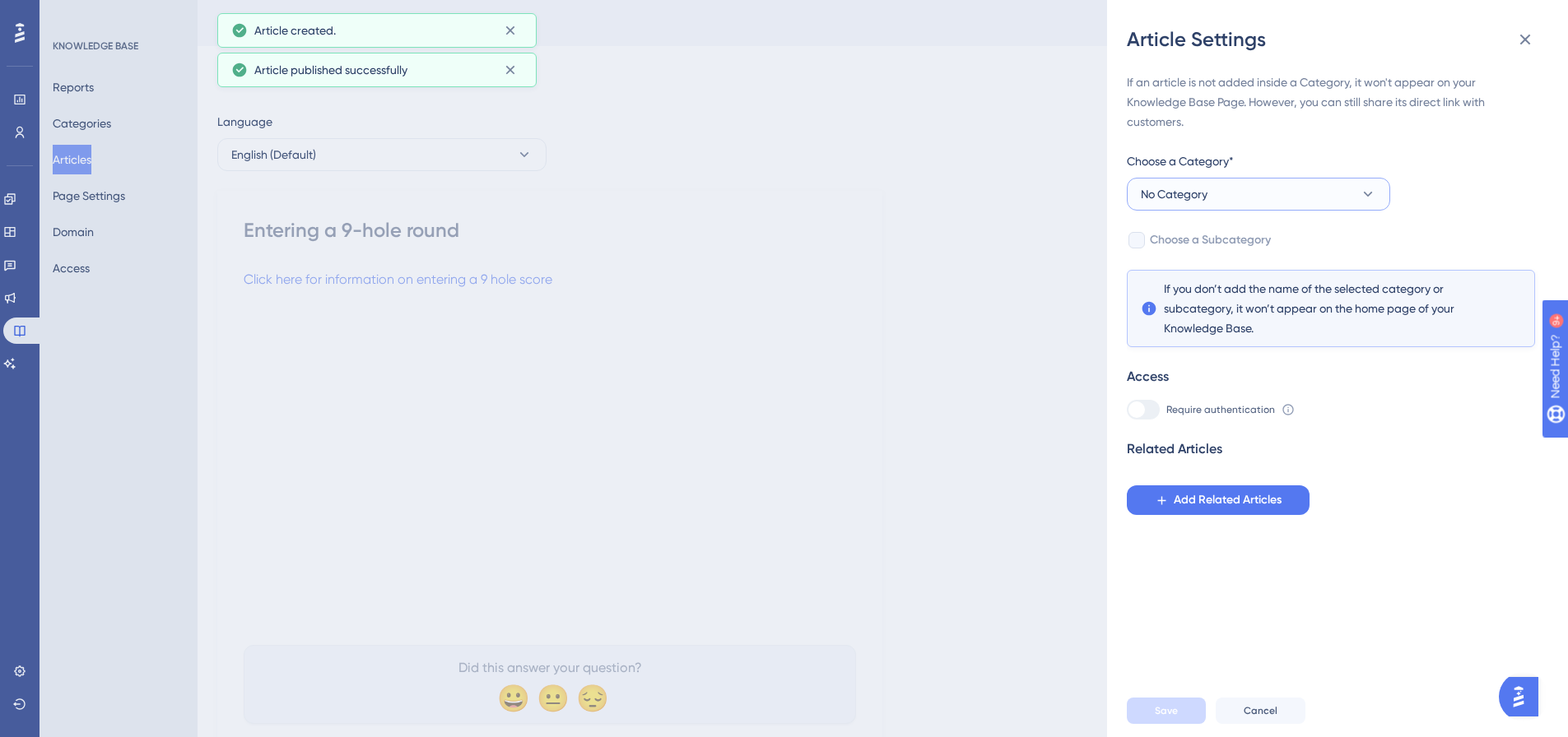
click at [1241, 182] on button "No Category" at bounding box center [1258, 194] width 263 height 33
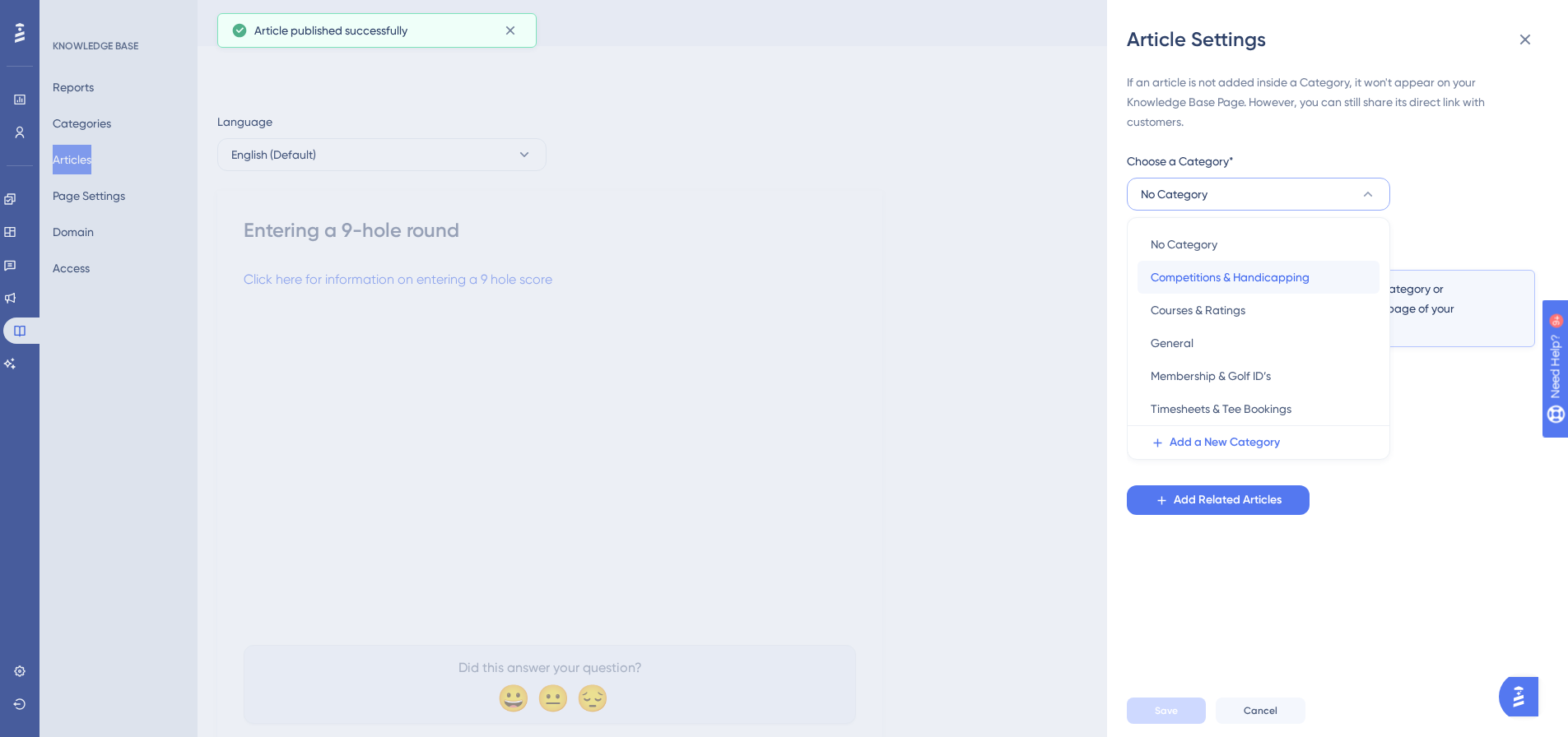
click at [1213, 281] on span "Competitions & Handicapping" at bounding box center [1230, 277] width 159 height 20
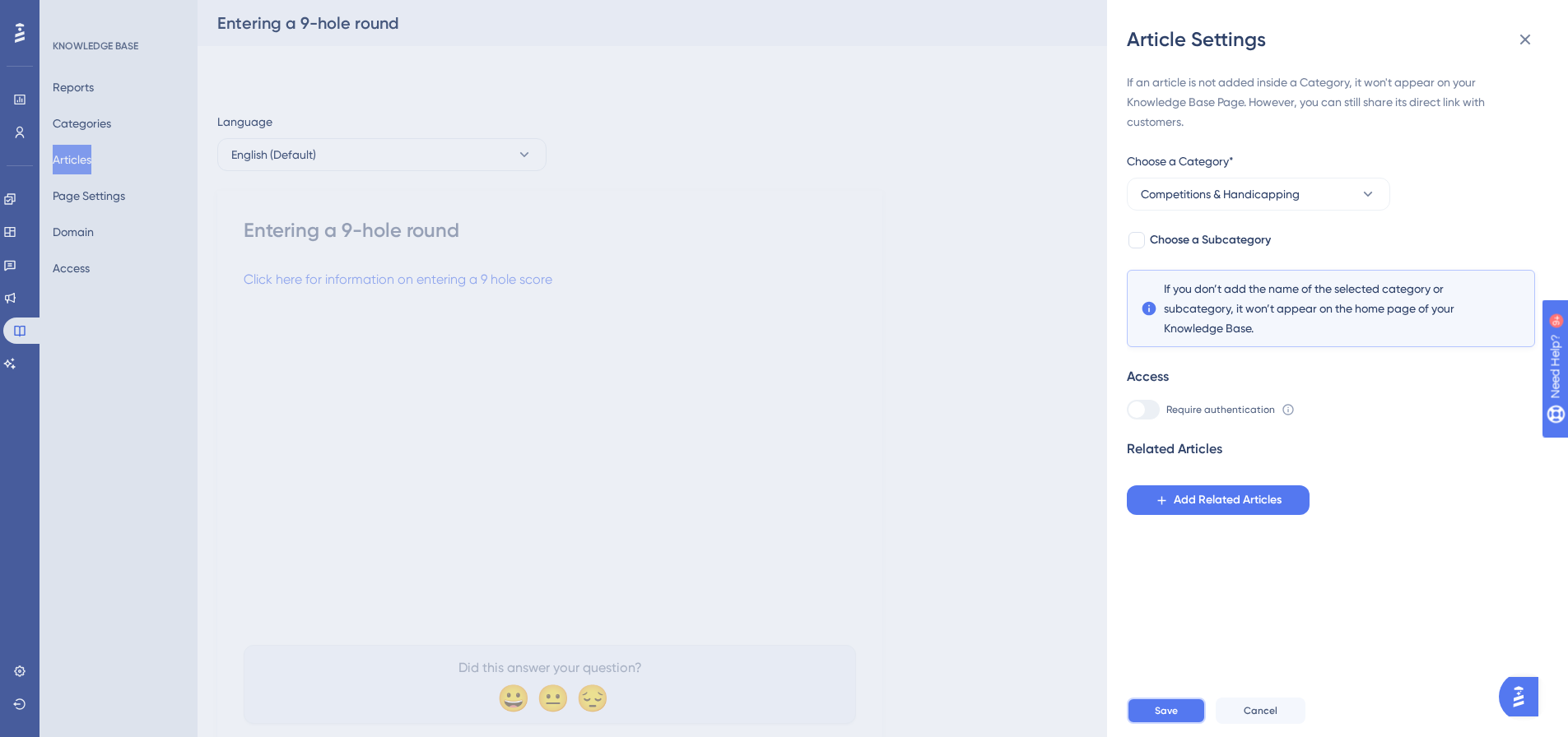
click at [1161, 718] on span "Save" at bounding box center [1166, 711] width 23 height 13
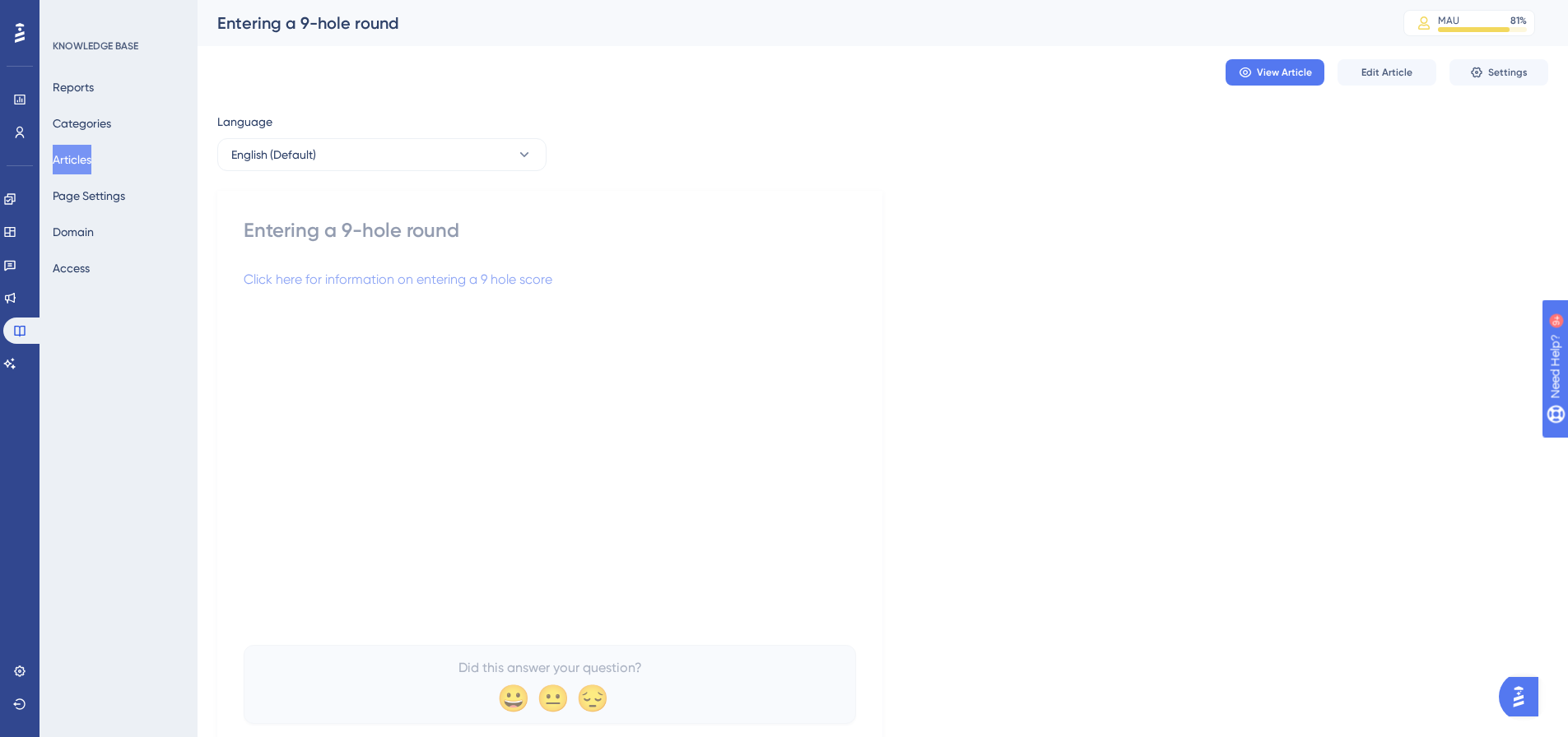
click at [72, 161] on button "Articles" at bounding box center [71, 159] width 38 height 30
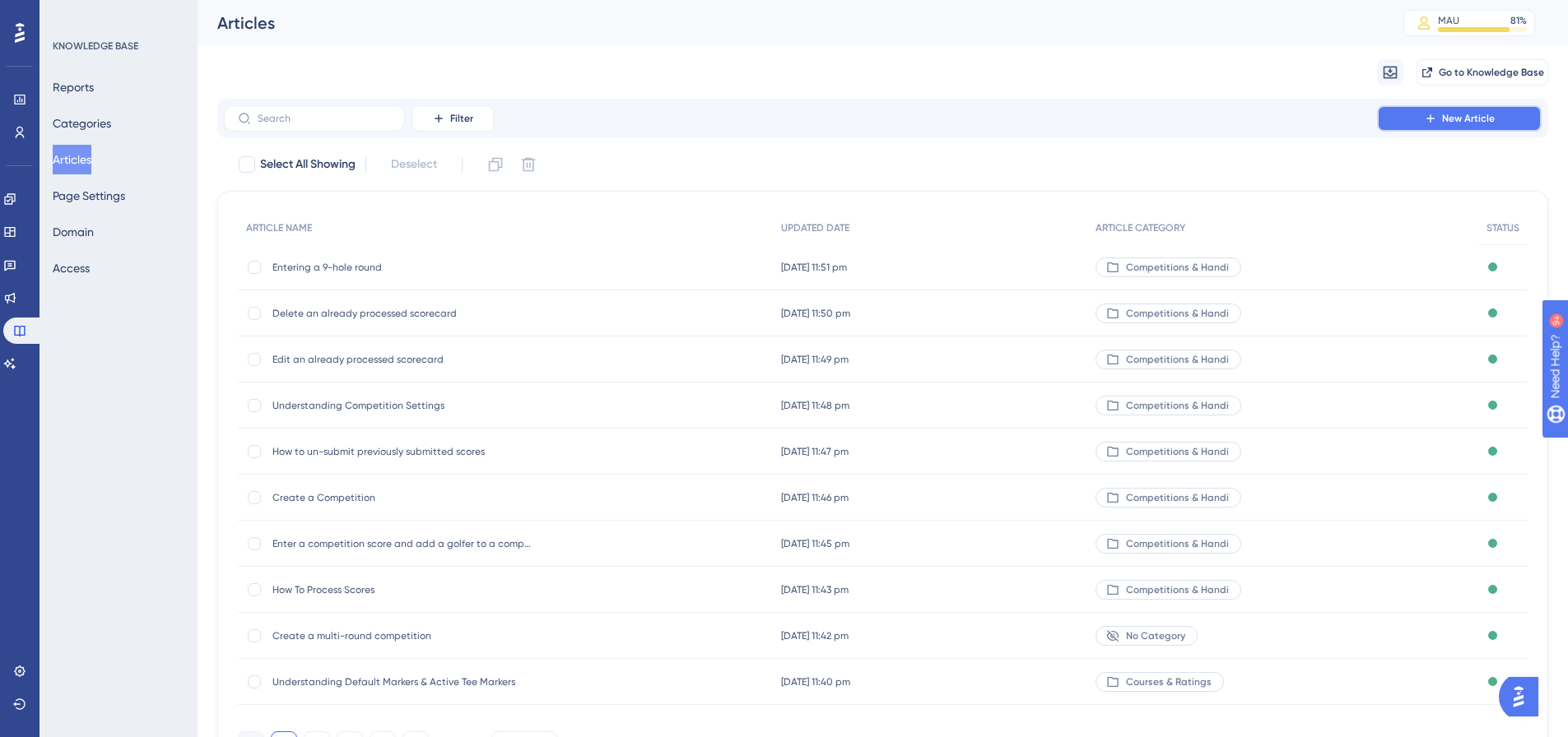
click at [1414, 125] on button "New Article" at bounding box center [1459, 118] width 165 height 26
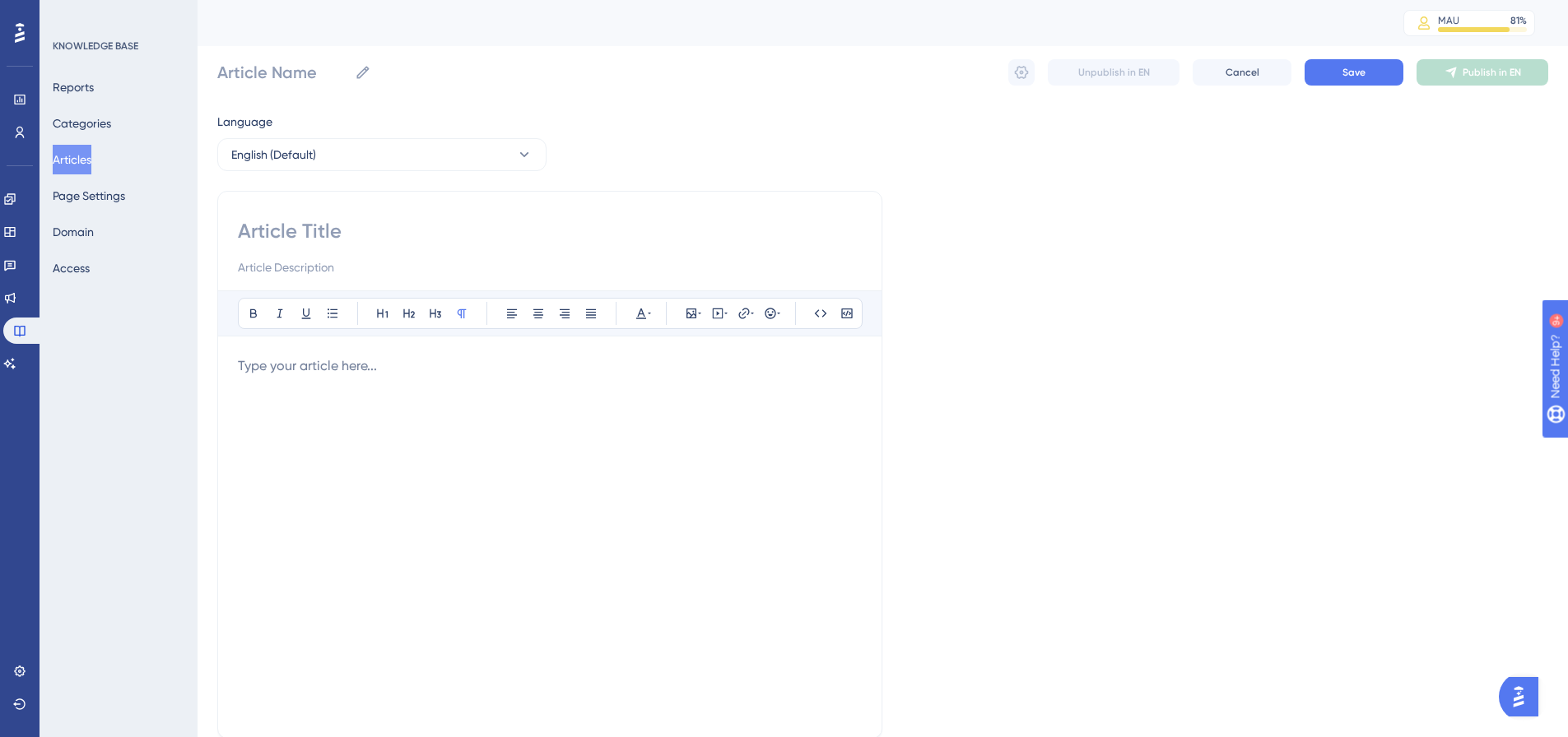
click at [467, 243] on input at bounding box center [550, 231] width 624 height 26
paste input "Bulk card entry and removal"
type input "Bulk card entry and removal"
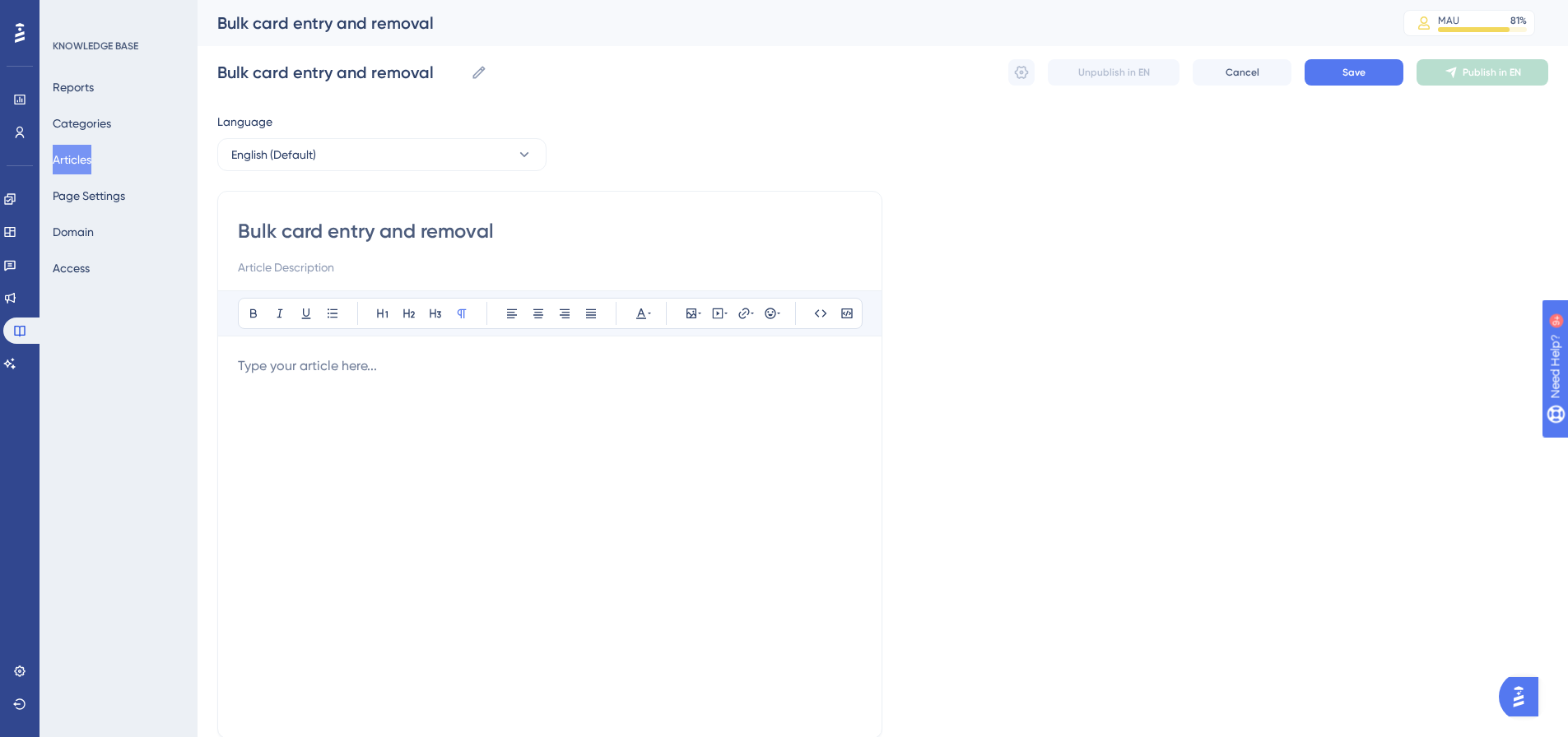
click at [404, 357] on p at bounding box center [550, 366] width 624 height 20
drag, startPoint x: 585, startPoint y: 365, endPoint x: 95, endPoint y: 334, distance: 491.0
click at [198, 334] on div "Performance Users Engagement Widgets Feedback Product Updates Knowledge Base AI…" at bounding box center [882, 432] width 1370 height 864
click at [743, 316] on icon at bounding box center [743, 313] width 13 height 13
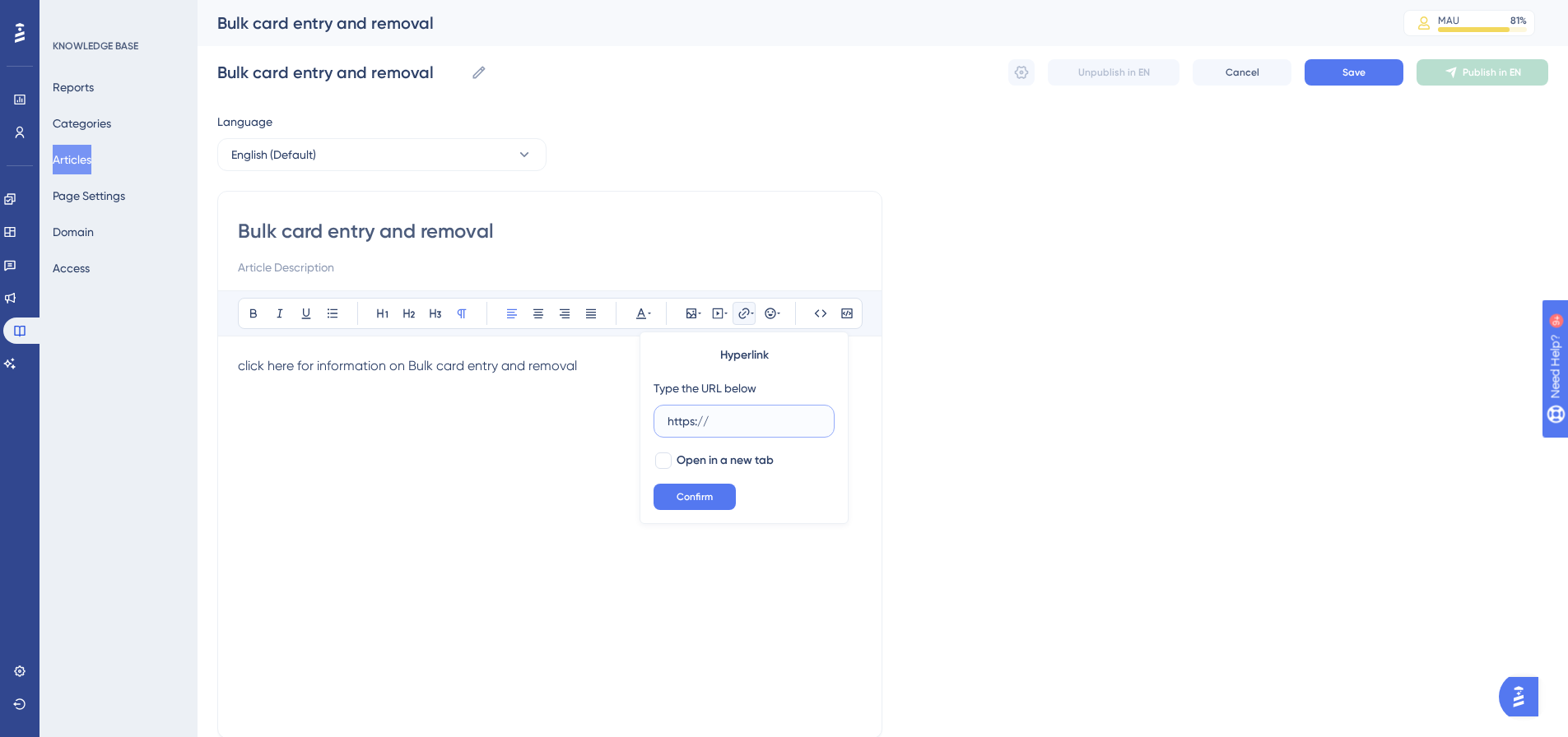
click at [722, 421] on input "https://" at bounding box center [744, 421] width 153 height 18
click at [722, 420] on input "https://" at bounding box center [744, 421] width 153 height 18
paste input "[DOMAIN_NAME][URL]"
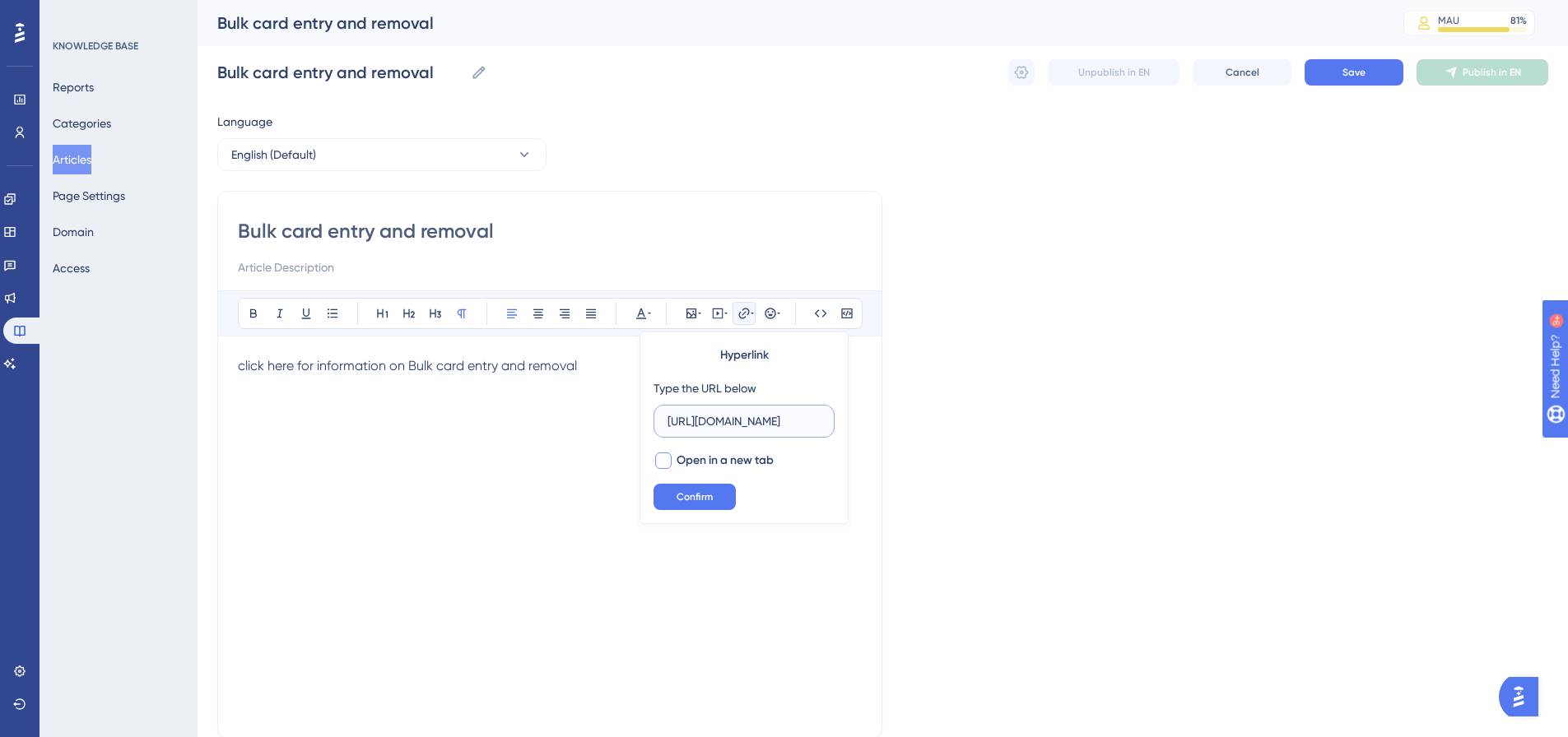
type input "[URL][DOMAIN_NAME]"
click at [661, 459] on div at bounding box center [663, 461] width 17 height 17
checkbox input "true"
click at [694, 495] on span "Confirm" at bounding box center [695, 497] width 37 height 13
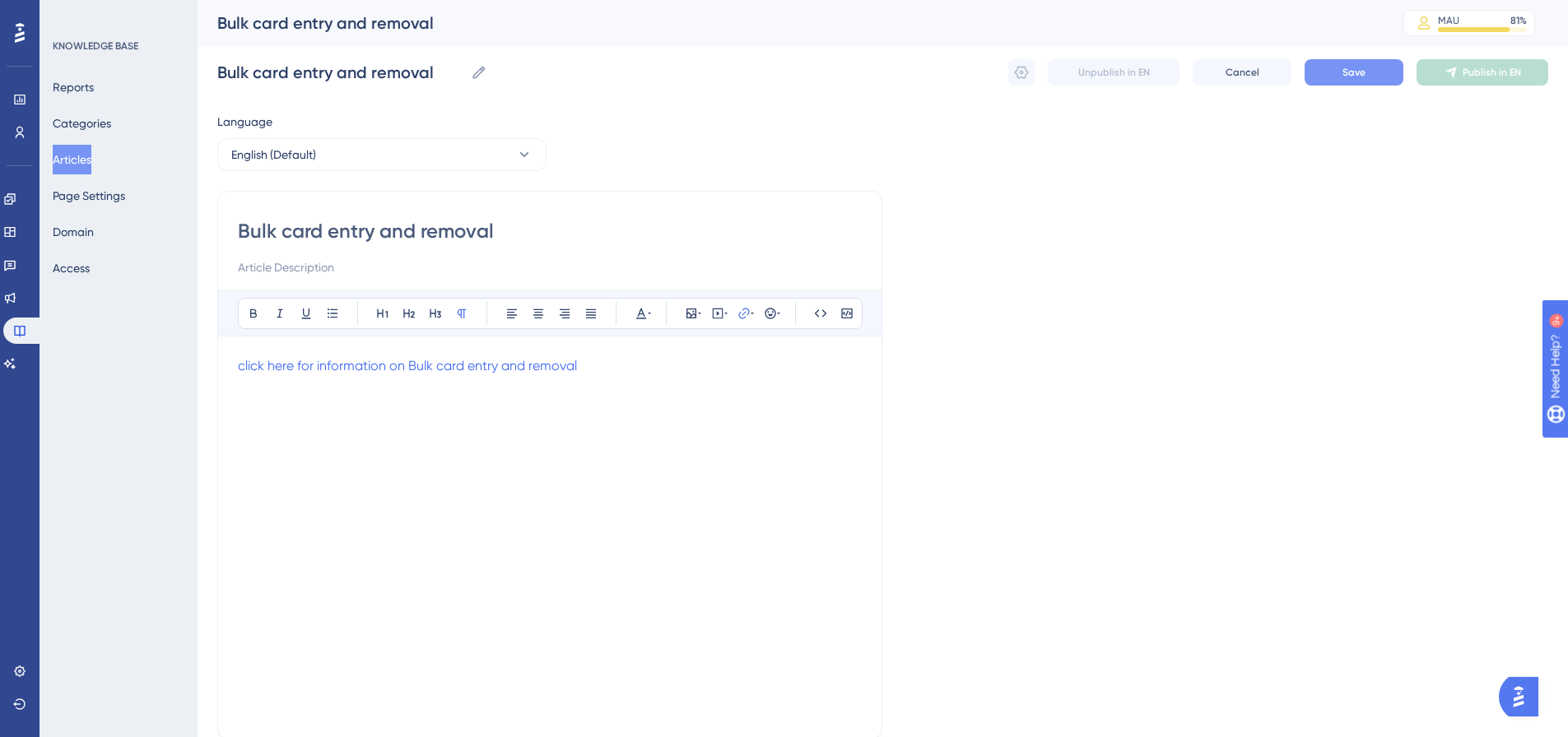
click at [1369, 70] on button "Save" at bounding box center [1353, 72] width 98 height 26
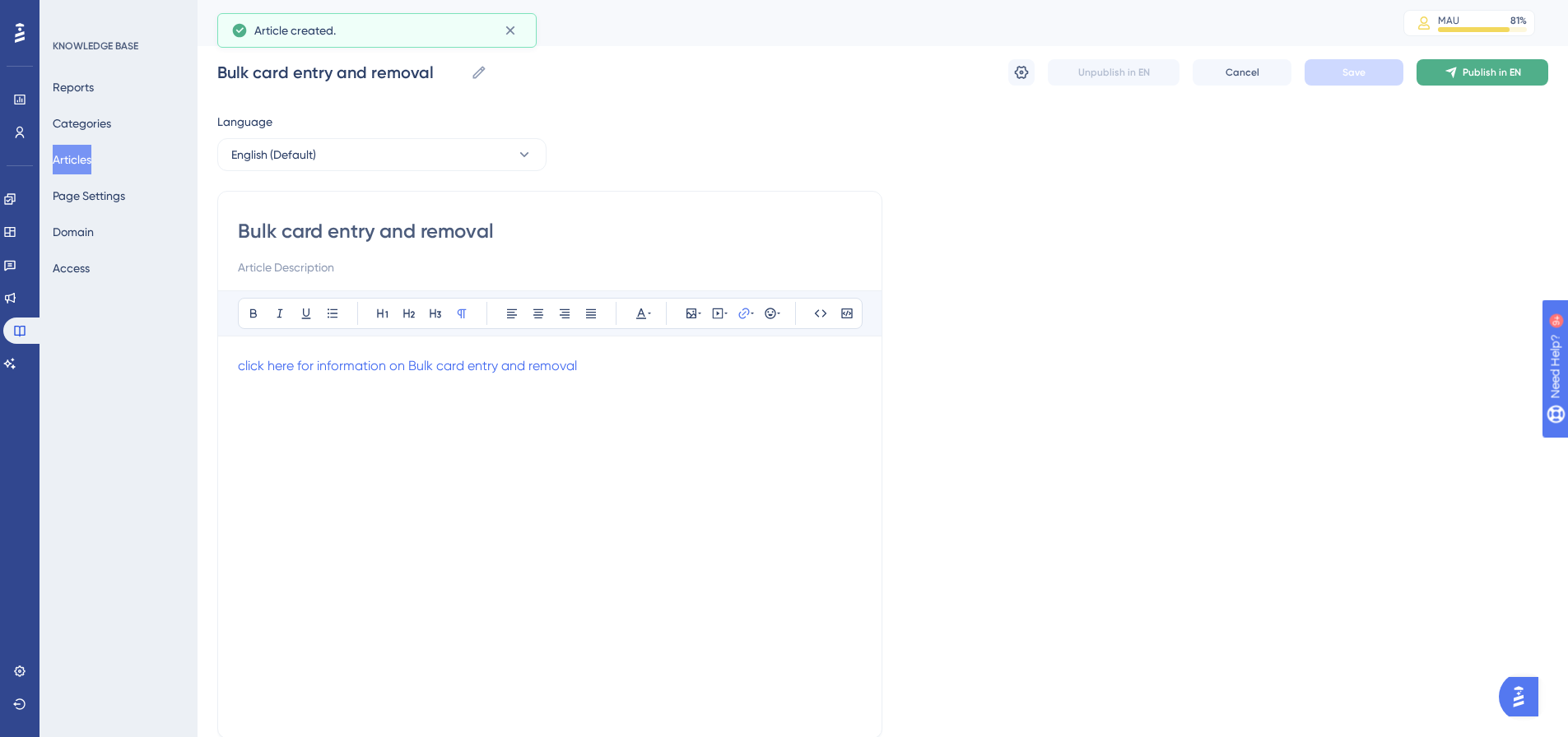
click at [1481, 73] on span "Publish in EN" at bounding box center [1491, 72] width 58 height 13
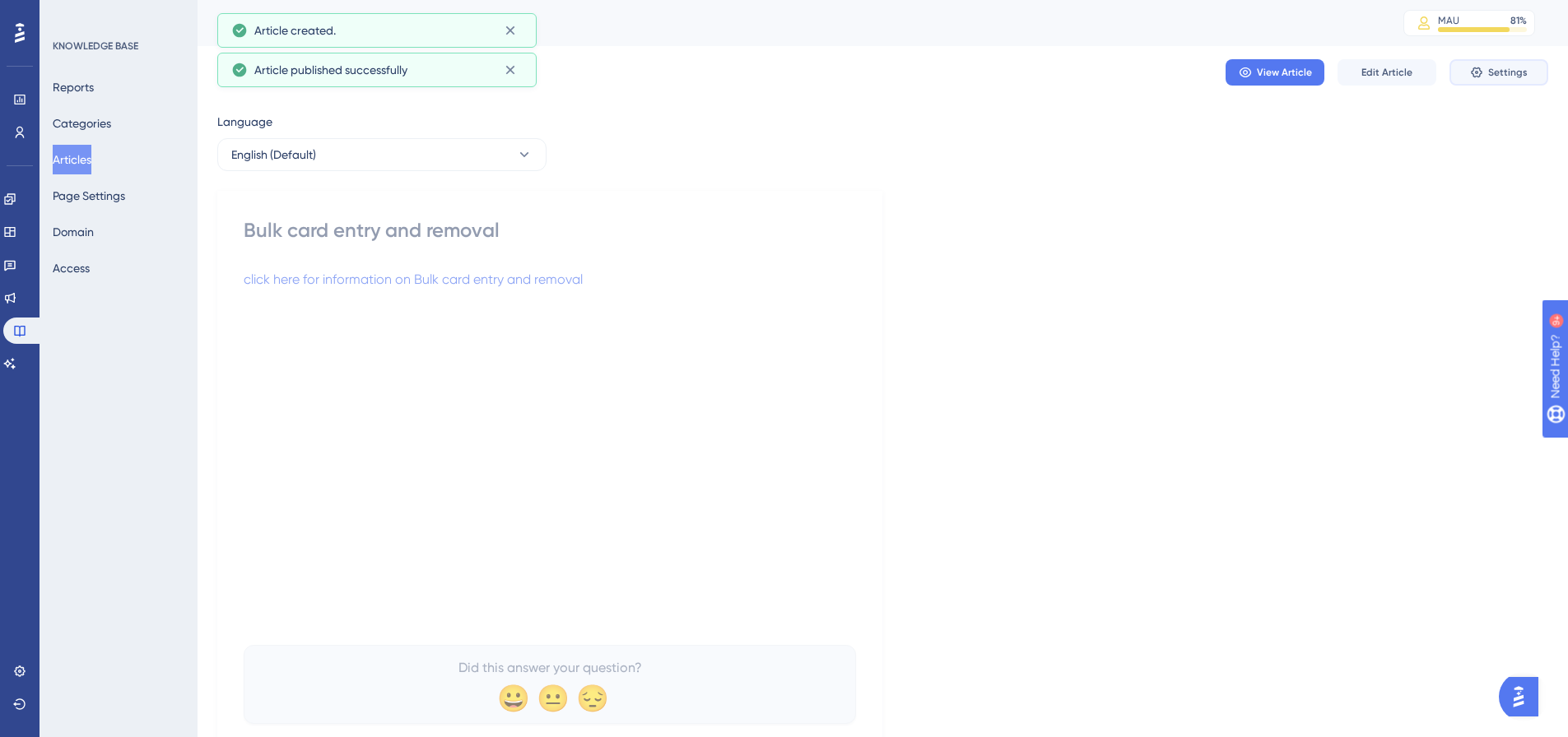
click at [1508, 76] on span "Settings" at bounding box center [1507, 72] width 39 height 13
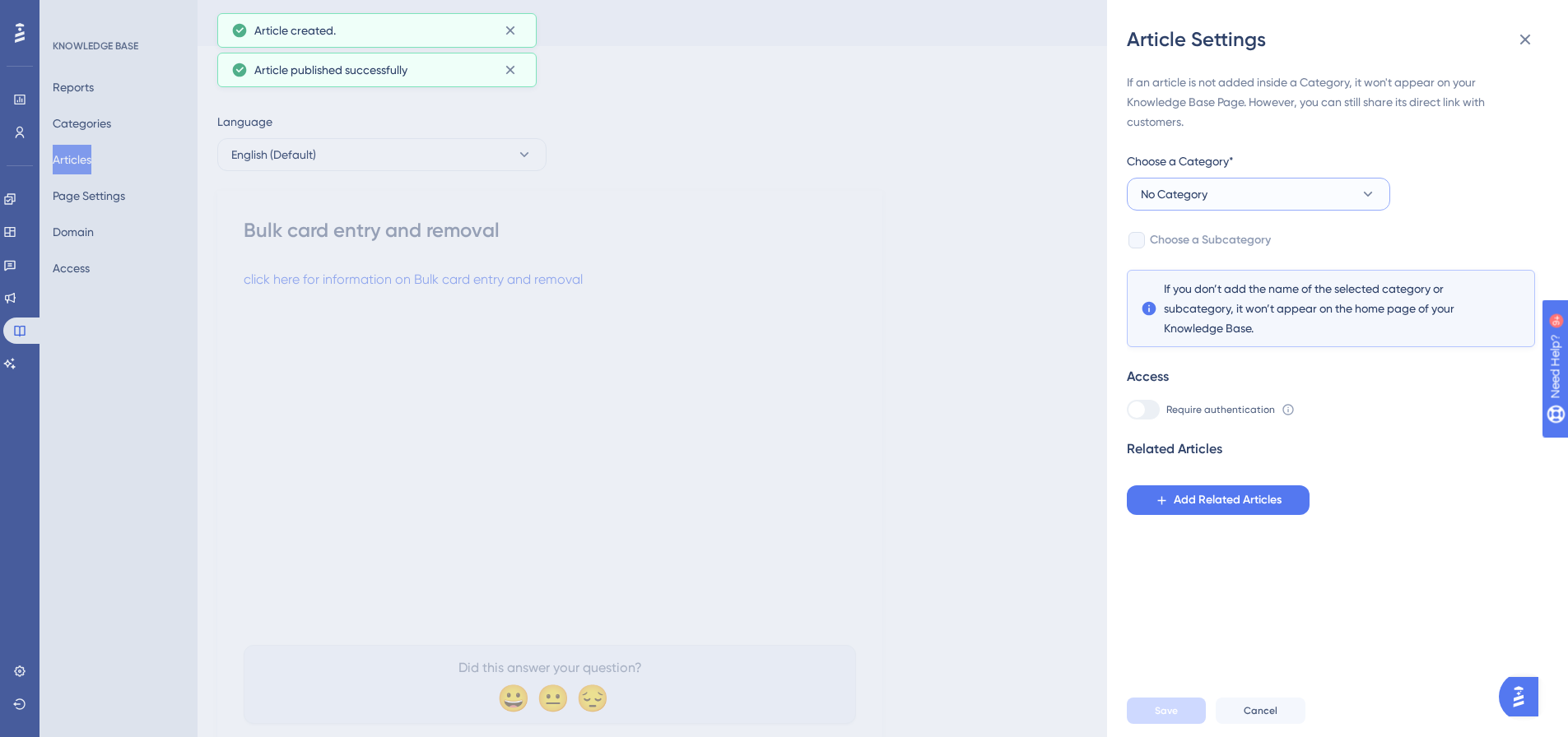
click at [1197, 194] on span "No Category" at bounding box center [1173, 194] width 67 height 20
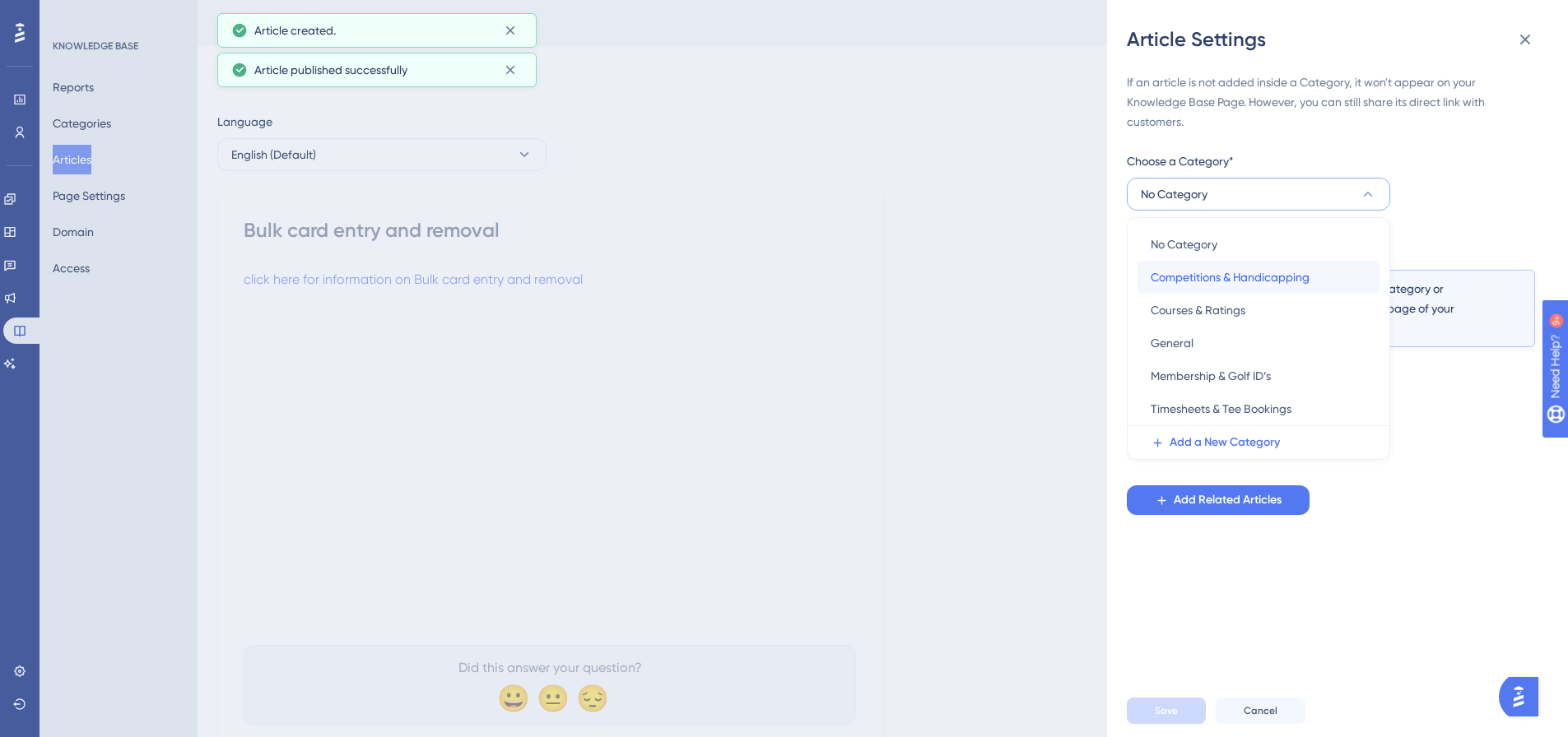
click at [1207, 277] on span "Competitions & Handicapping" at bounding box center [1230, 277] width 159 height 20
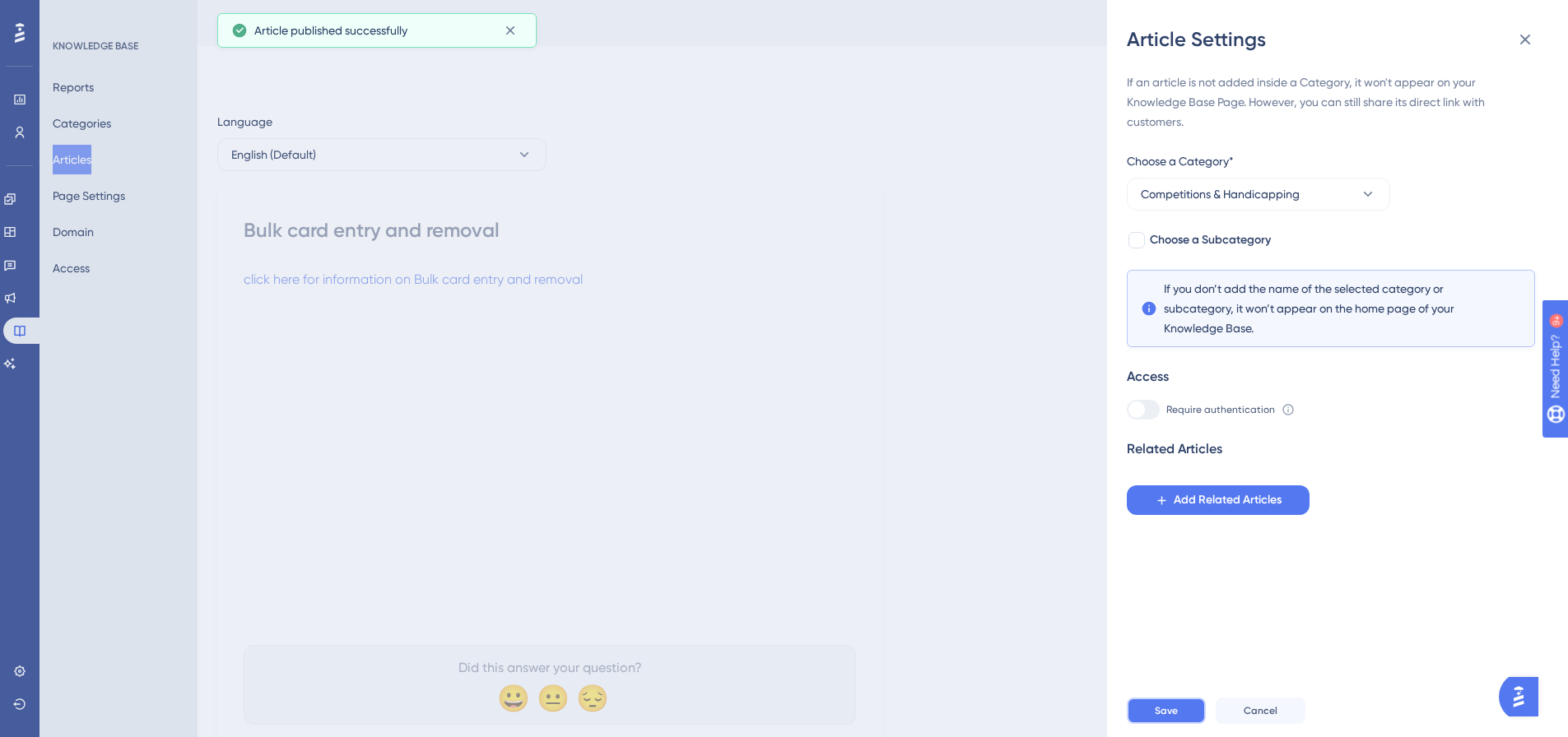
drag, startPoint x: 1150, startPoint y: 721, endPoint x: 1258, endPoint y: 683, distance: 114.5
click at [1152, 721] on button "Save" at bounding box center [1166, 711] width 79 height 26
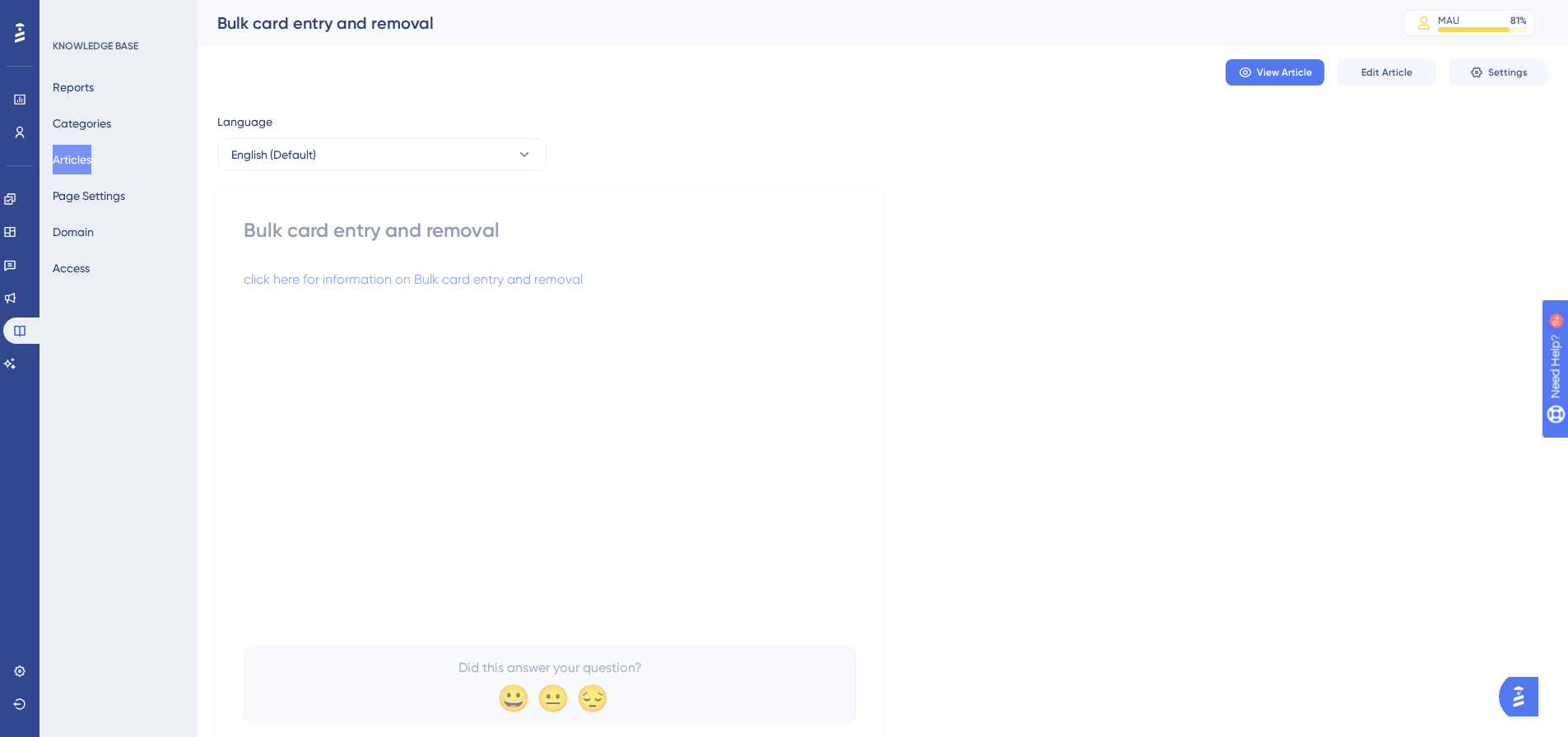
click at [91, 160] on button "Articles" at bounding box center [71, 159] width 38 height 30
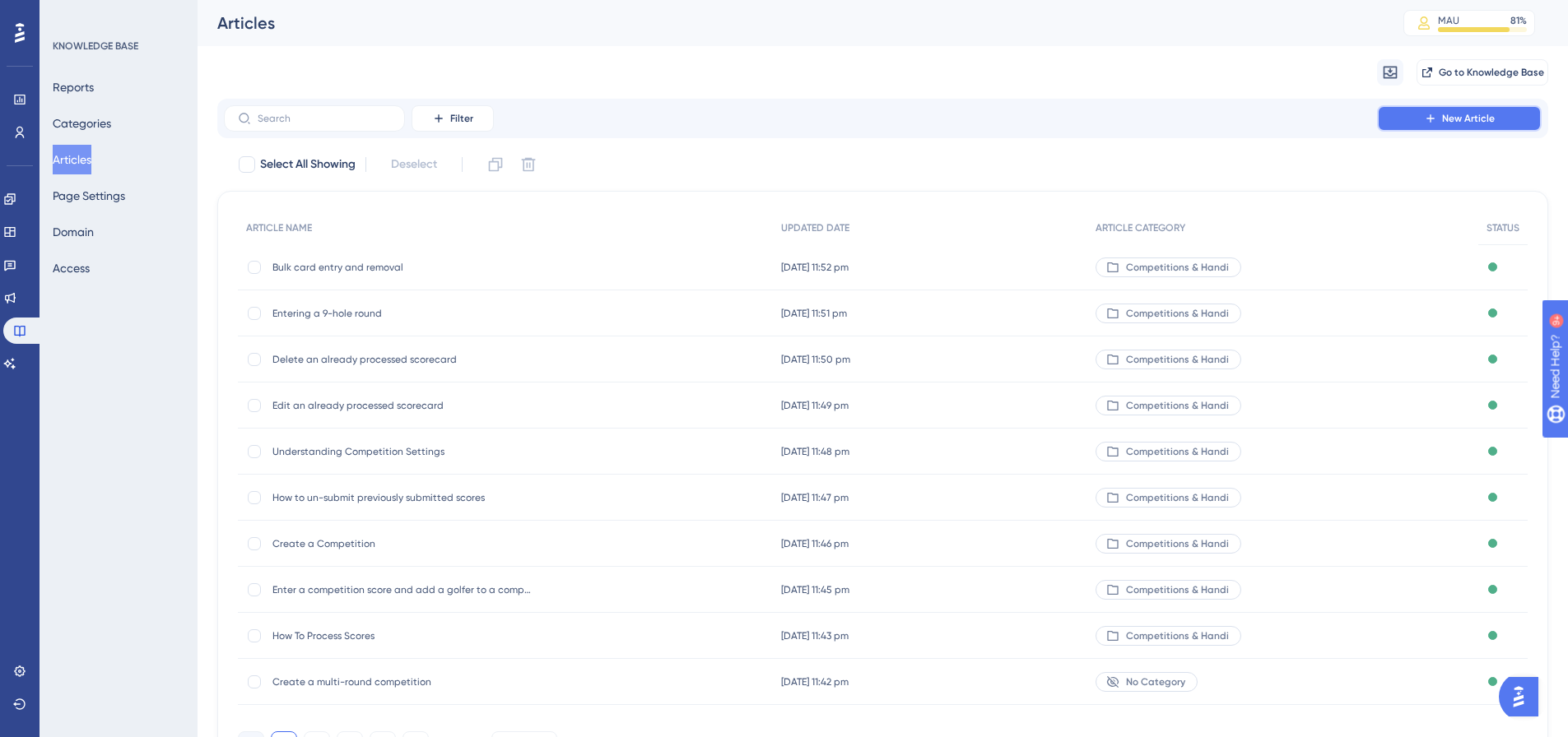
click at [1429, 118] on icon at bounding box center [1429, 118] width 13 height 13
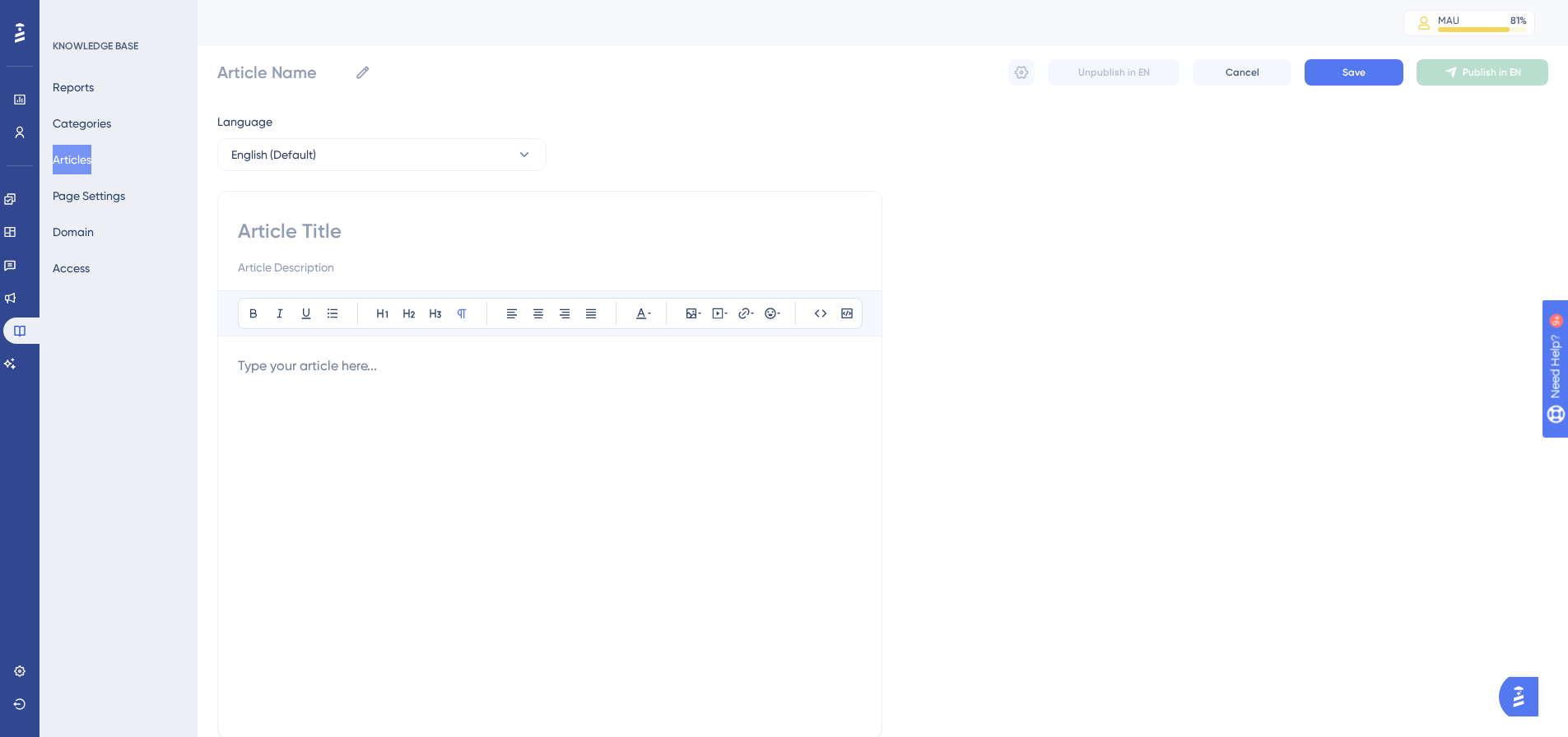
click at [284, 227] on input at bounding box center [550, 231] width 624 height 26
paste input "Entering an Ad Hoc Score"
type input "Entering an Ad Hoc Score"
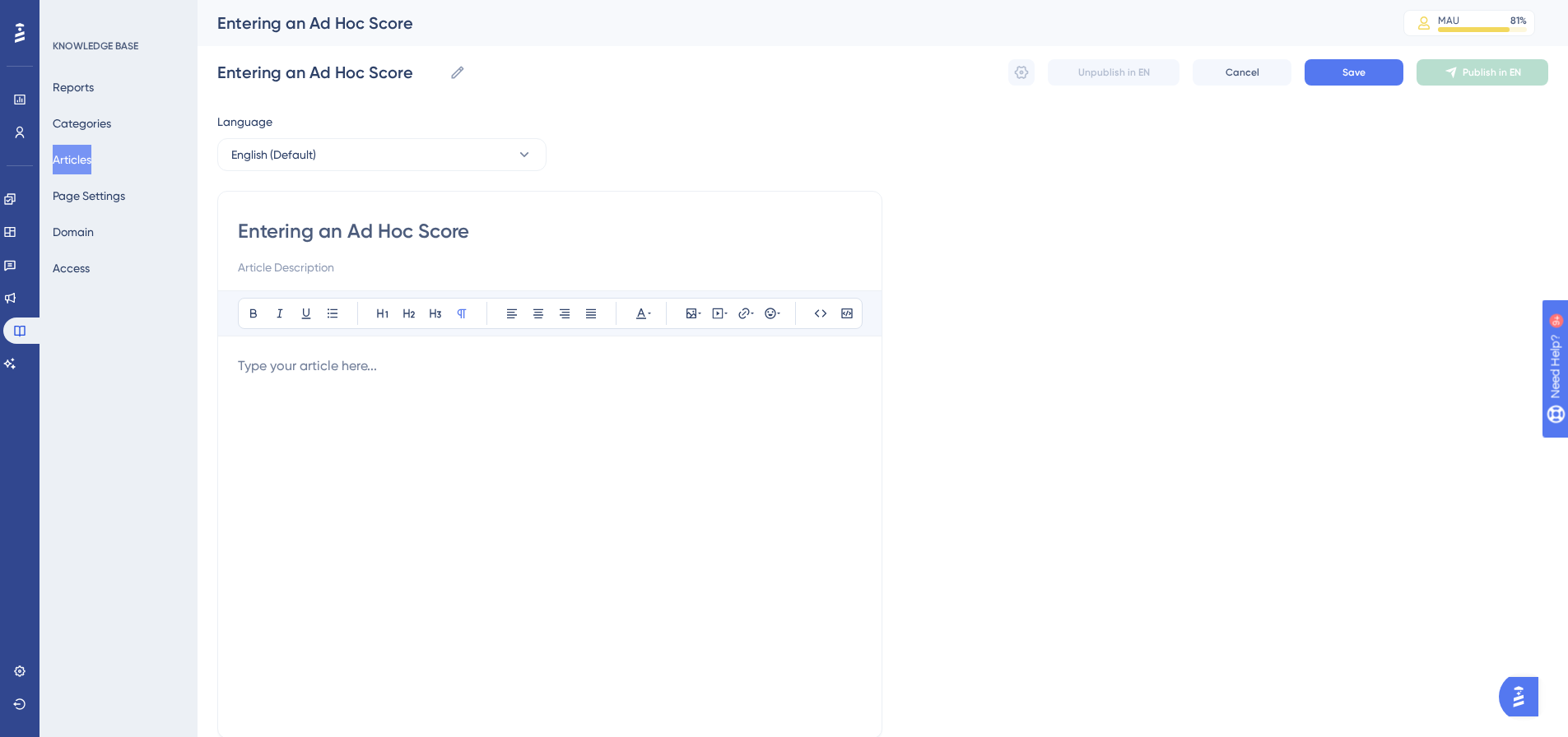
click at [285, 377] on div at bounding box center [550, 538] width 624 height 362
drag, startPoint x: 600, startPoint y: 370, endPoint x: 195, endPoint y: 361, distance: 405.1
click at [198, 361] on div "Performance Users Engagement Widgets Feedback Product Updates Knowledge Base AI…" at bounding box center [882, 432] width 1370 height 864
click at [740, 316] on icon at bounding box center [743, 313] width 13 height 13
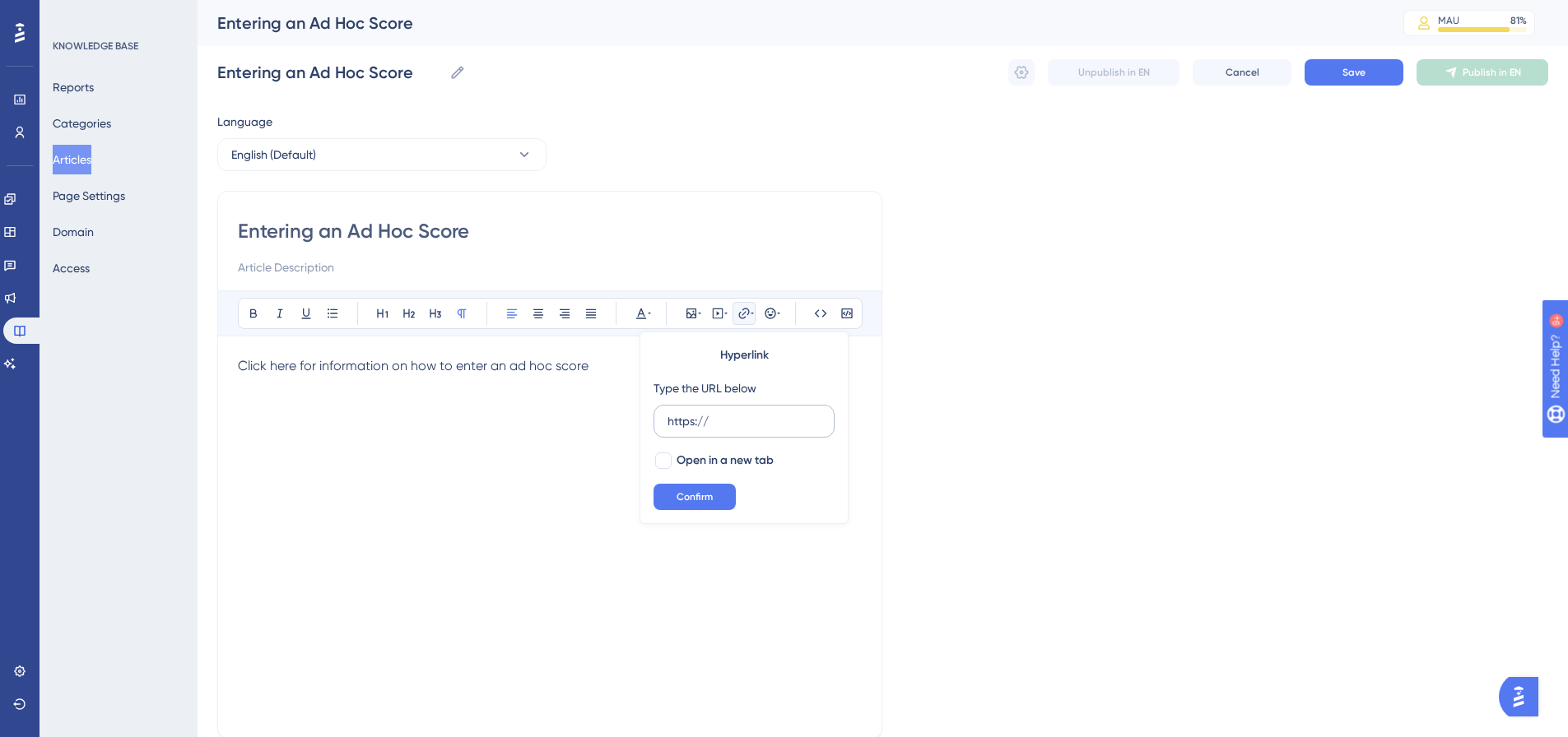
click at [722, 414] on input "https://" at bounding box center [744, 421] width 153 height 18
type input "[URL][DOMAIN_NAME]"
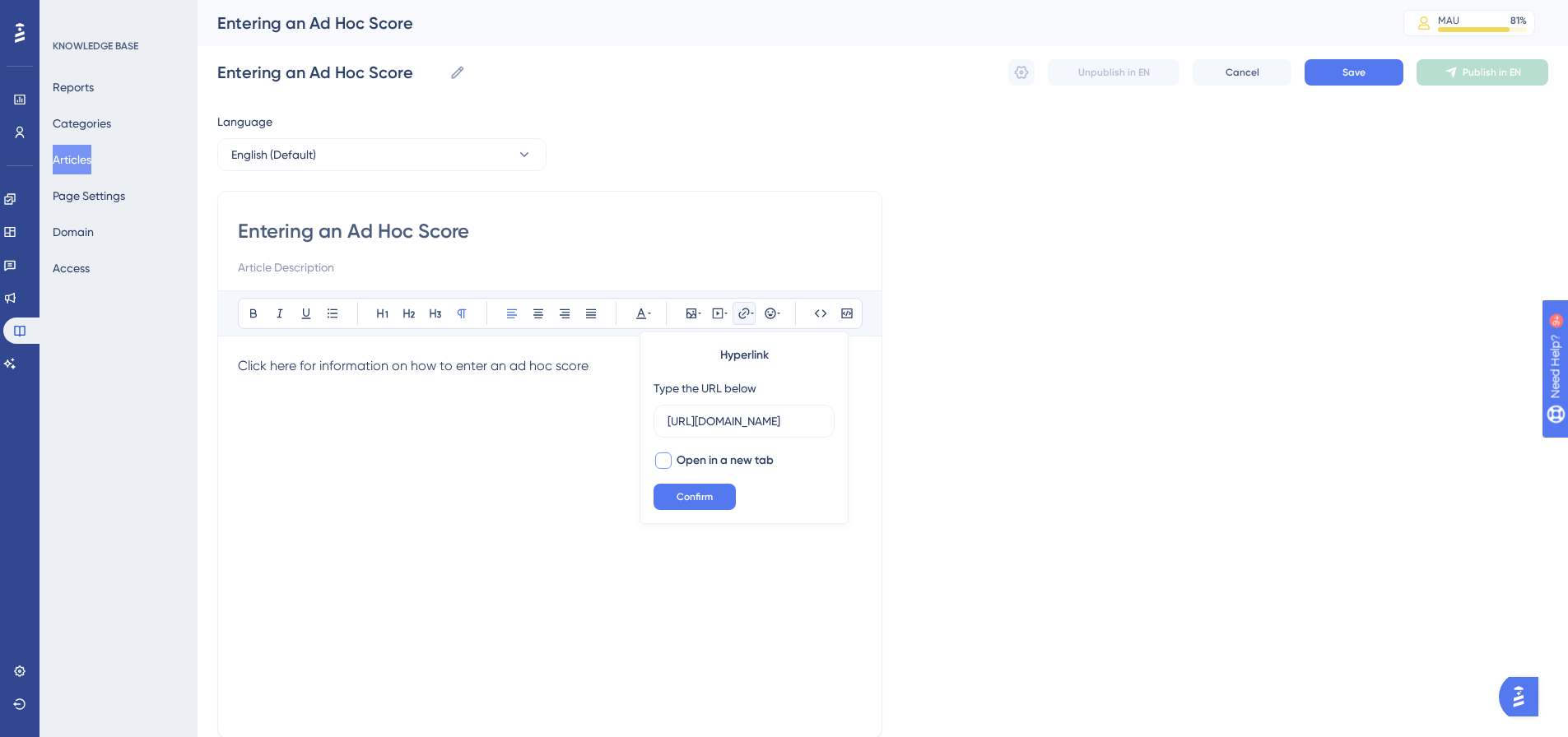
click at [687, 459] on span "Open in a new tab" at bounding box center [725, 461] width 97 height 20
checkbox input "true"
click at [699, 509] on button "Confirm" at bounding box center [694, 497] width 82 height 26
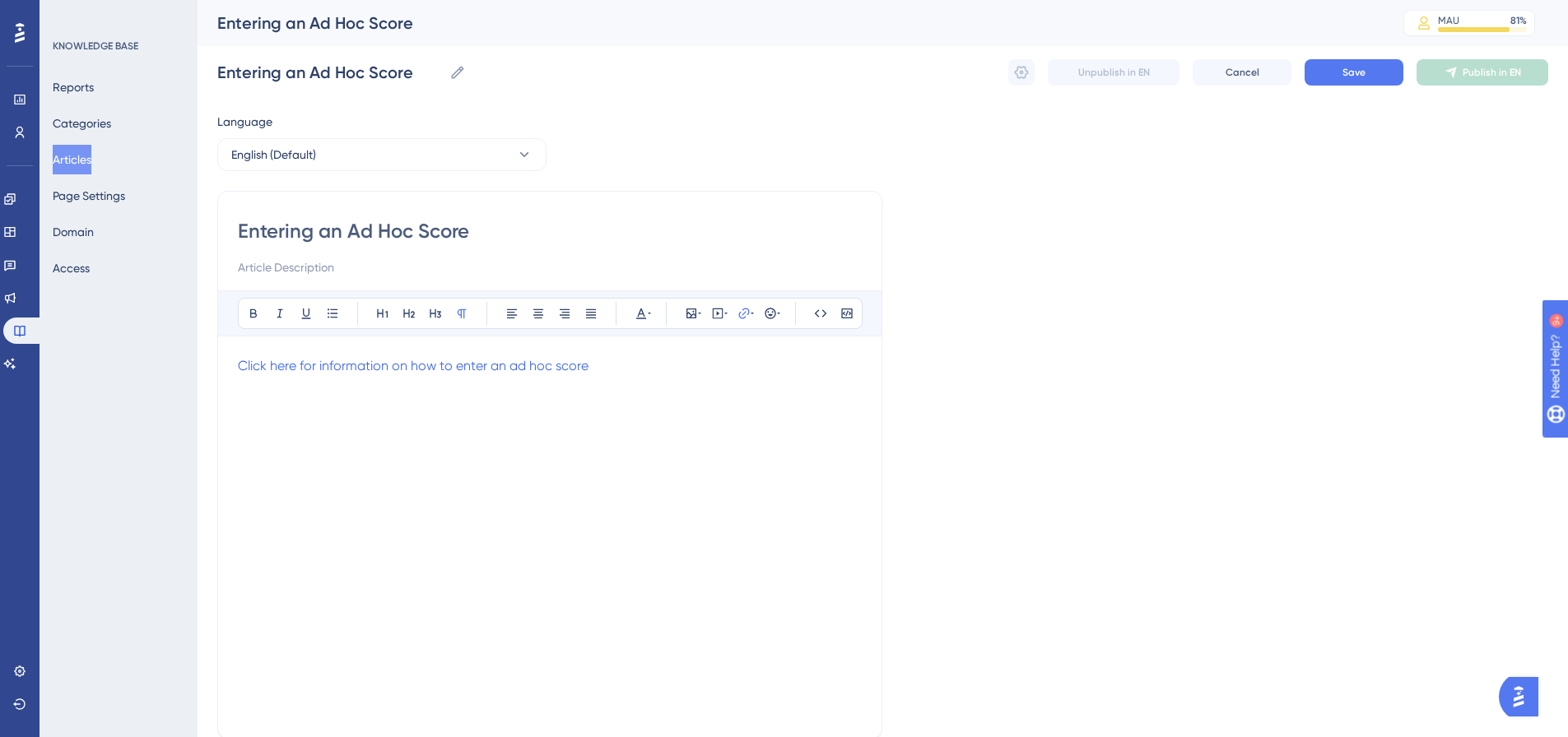
drag, startPoint x: 1055, startPoint y: 367, endPoint x: 1058, endPoint y: 356, distance: 11.4
click at [1056, 367] on div "Language English (Default) Entering an Ad Hoc Score Bold Italic Underline Bulle…" at bounding box center [882, 474] width 1331 height 726
click at [1361, 71] on span "Save" at bounding box center [1354, 72] width 23 height 13
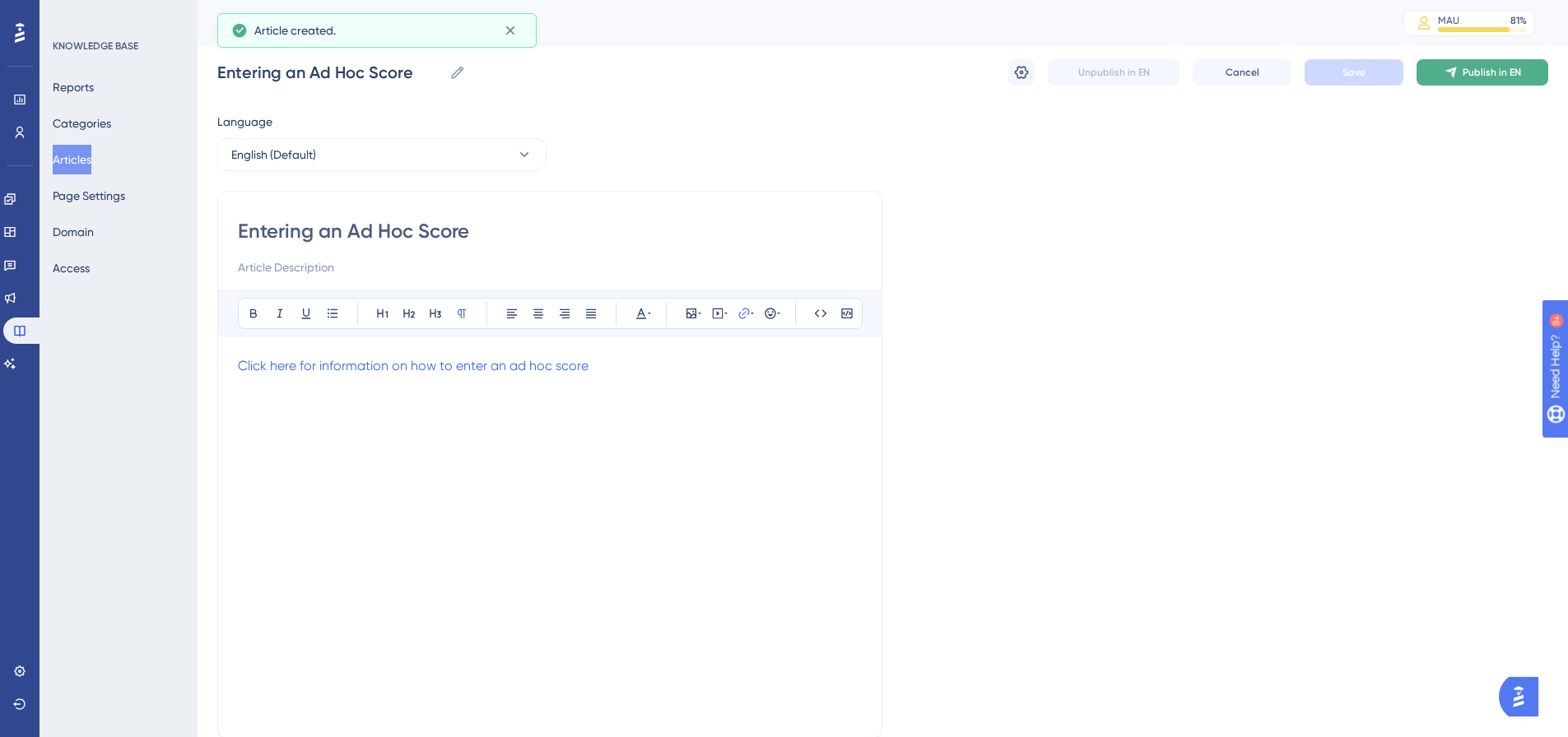
click at [1479, 78] on span "Publish in EN" at bounding box center [1491, 72] width 58 height 13
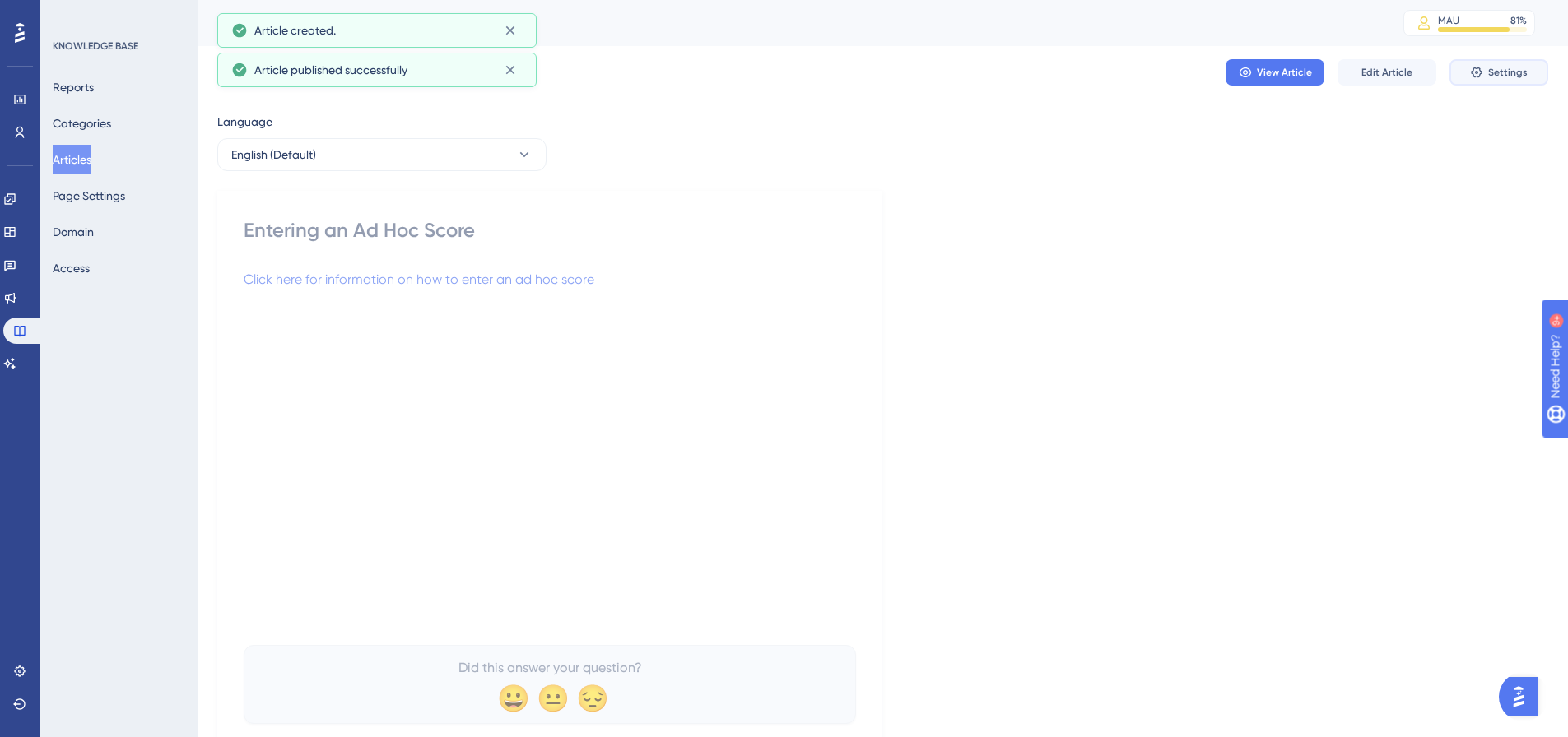
click at [1511, 77] on span "Settings" at bounding box center [1507, 72] width 39 height 13
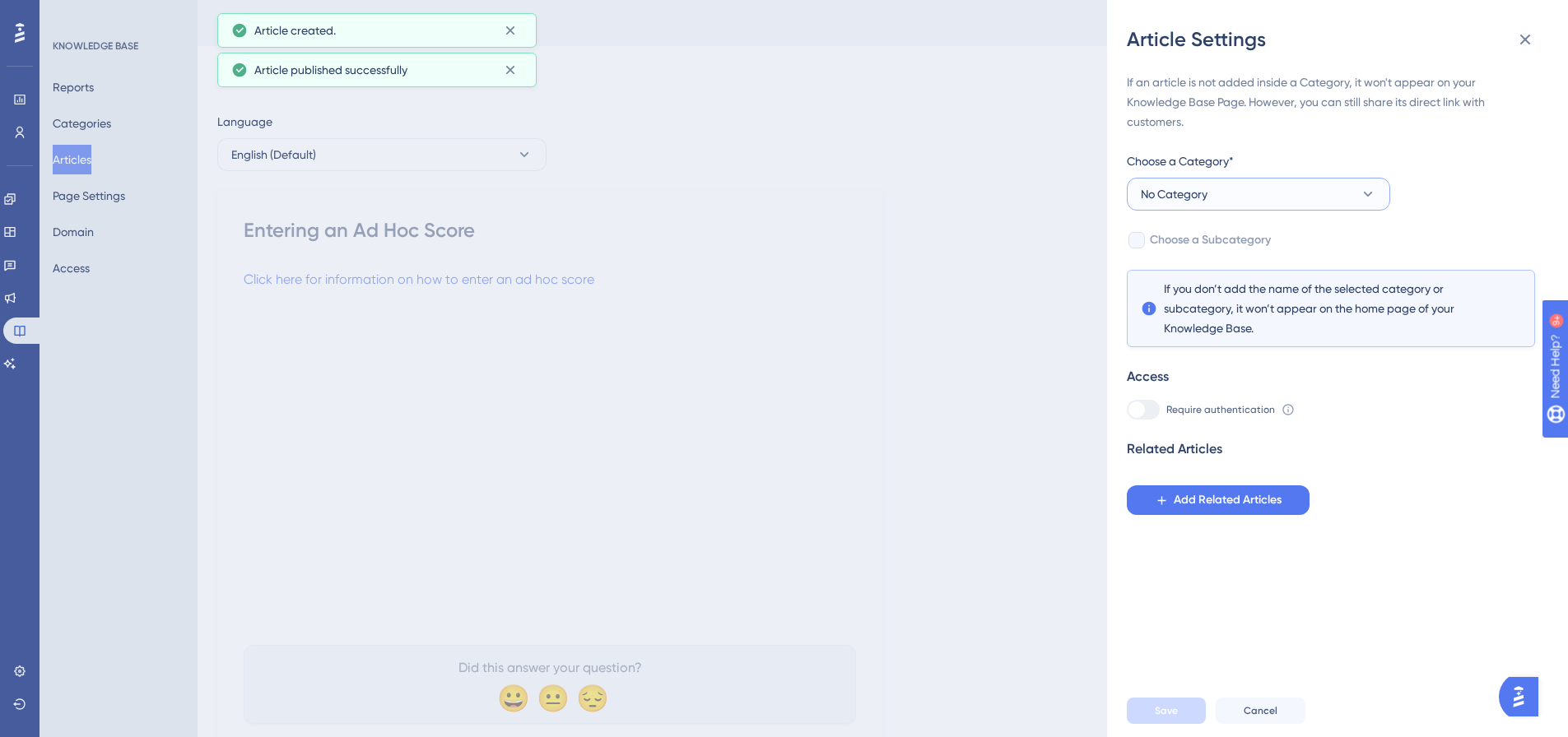
click at [1250, 201] on button "No Category" at bounding box center [1258, 194] width 263 height 33
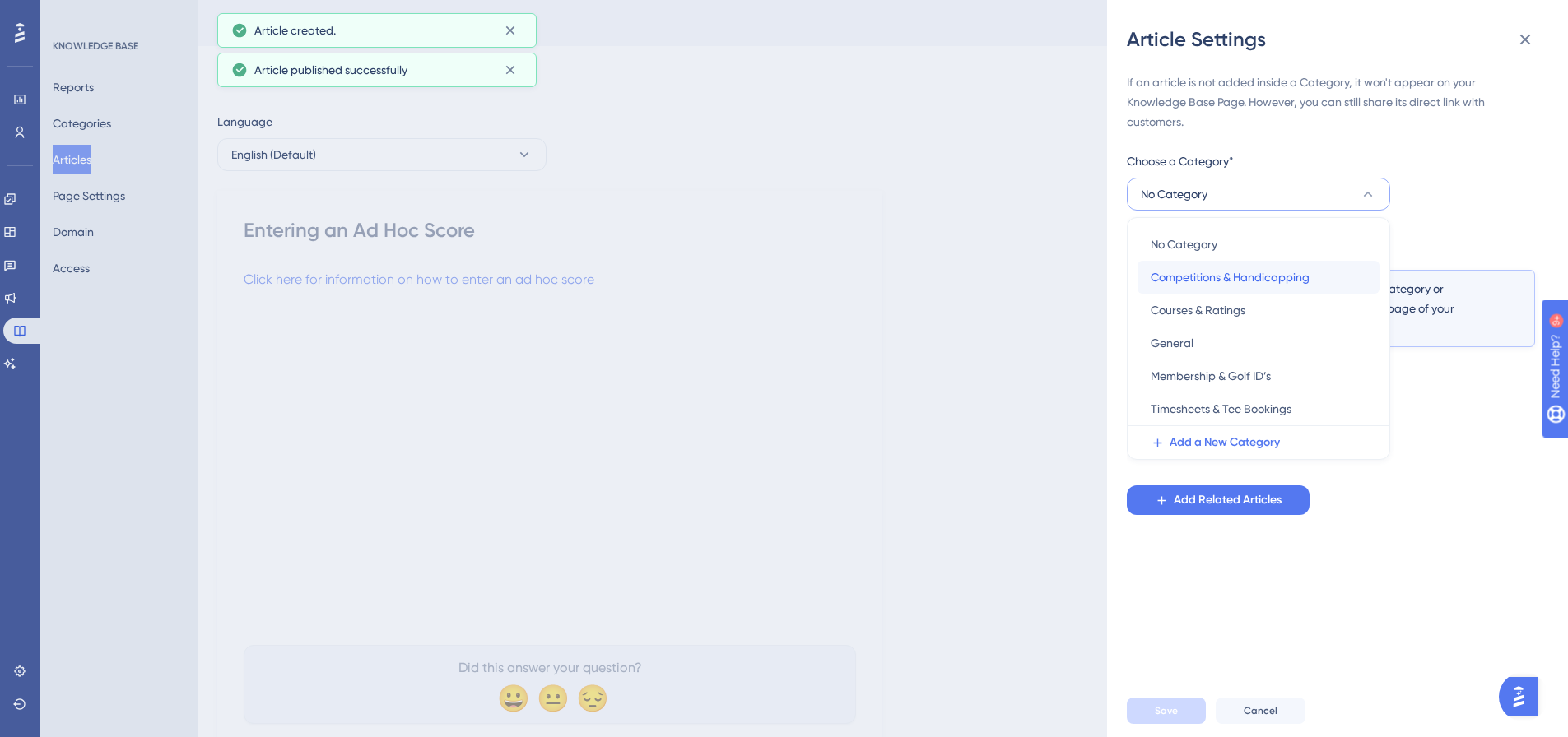
click at [1200, 275] on span "Competitions & Handicapping" at bounding box center [1230, 277] width 159 height 20
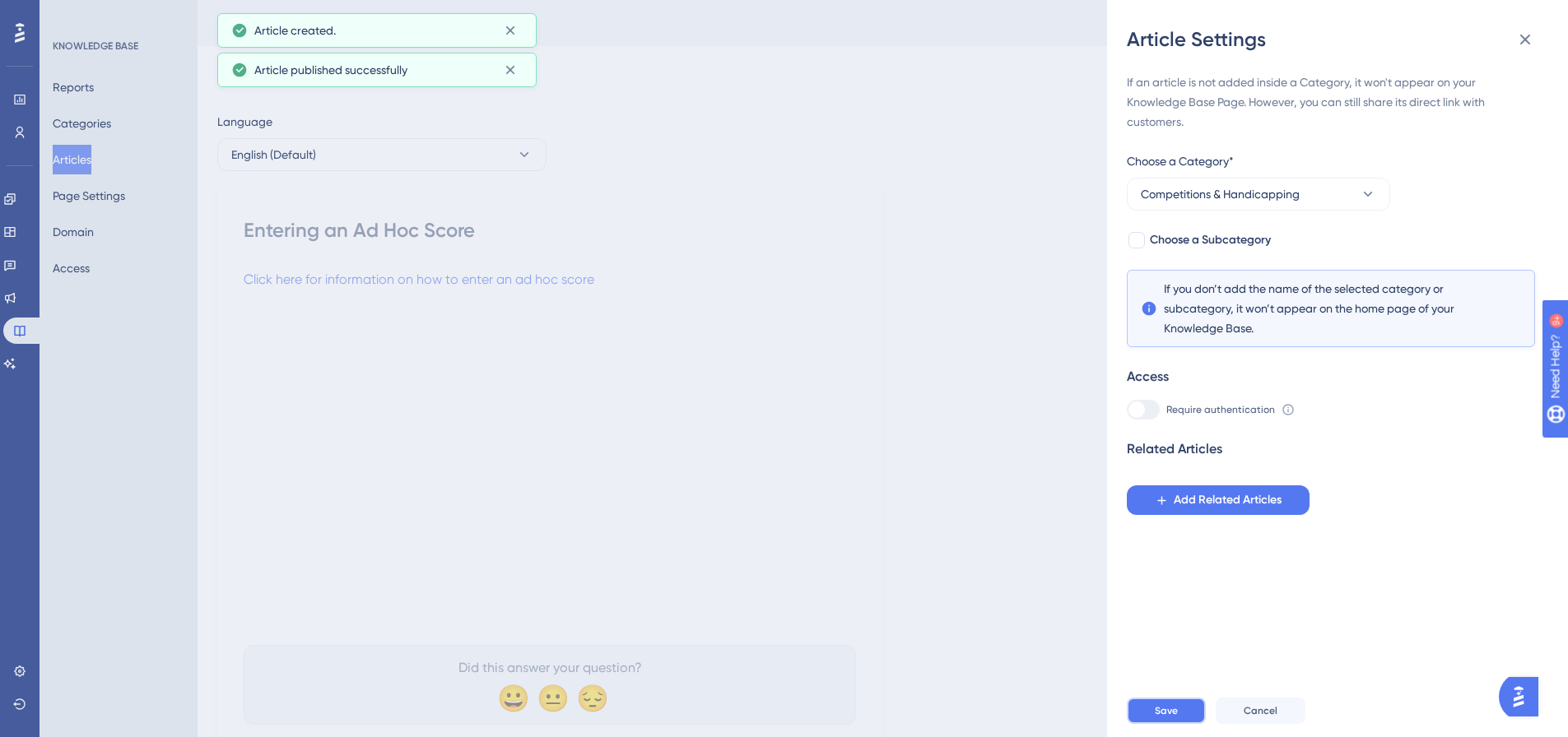
click at [1148, 713] on button "Save" at bounding box center [1166, 711] width 79 height 26
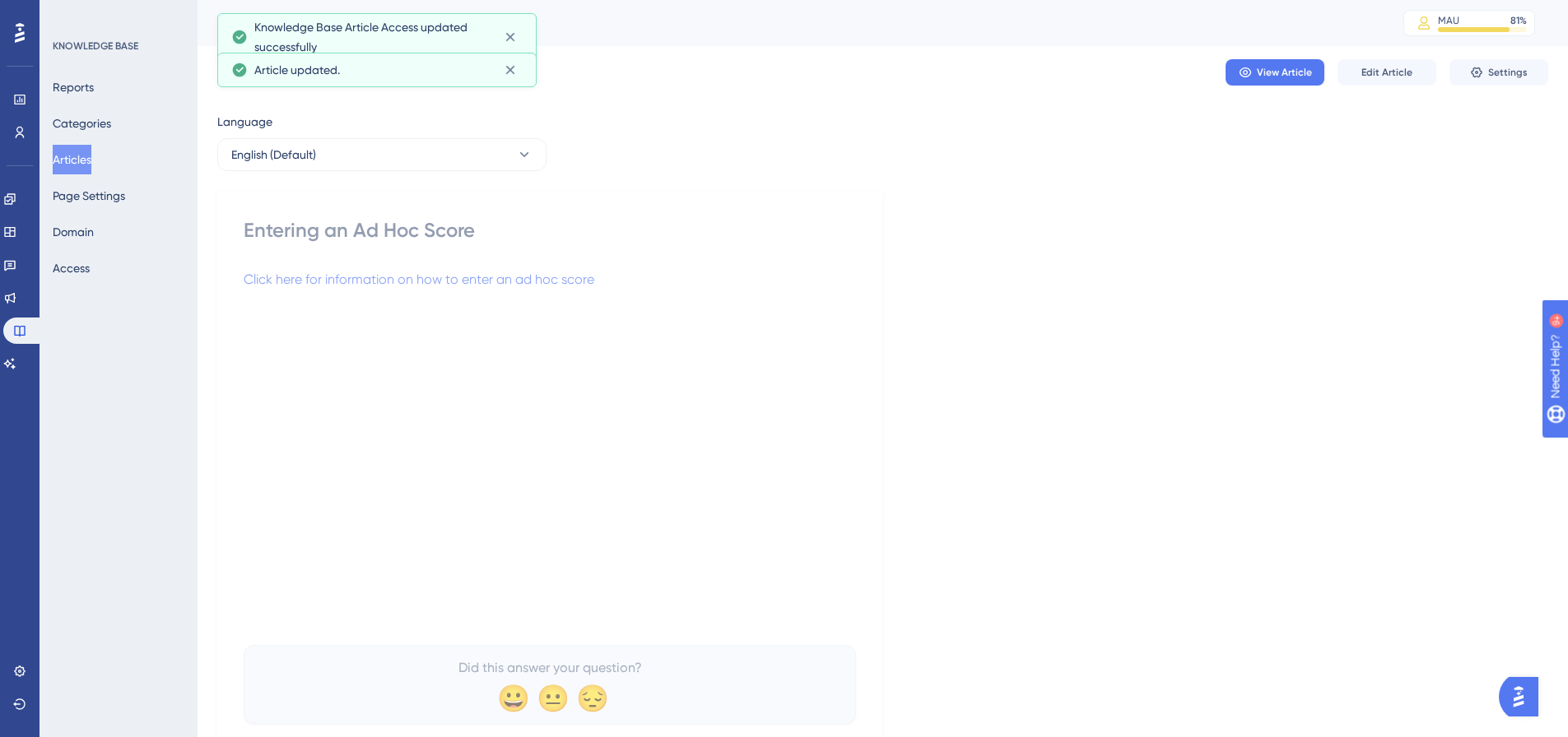
drag, startPoint x: 92, startPoint y: 172, endPoint x: 159, endPoint y: 155, distance: 69.1
click at [91, 172] on button "Articles" at bounding box center [71, 159] width 38 height 30
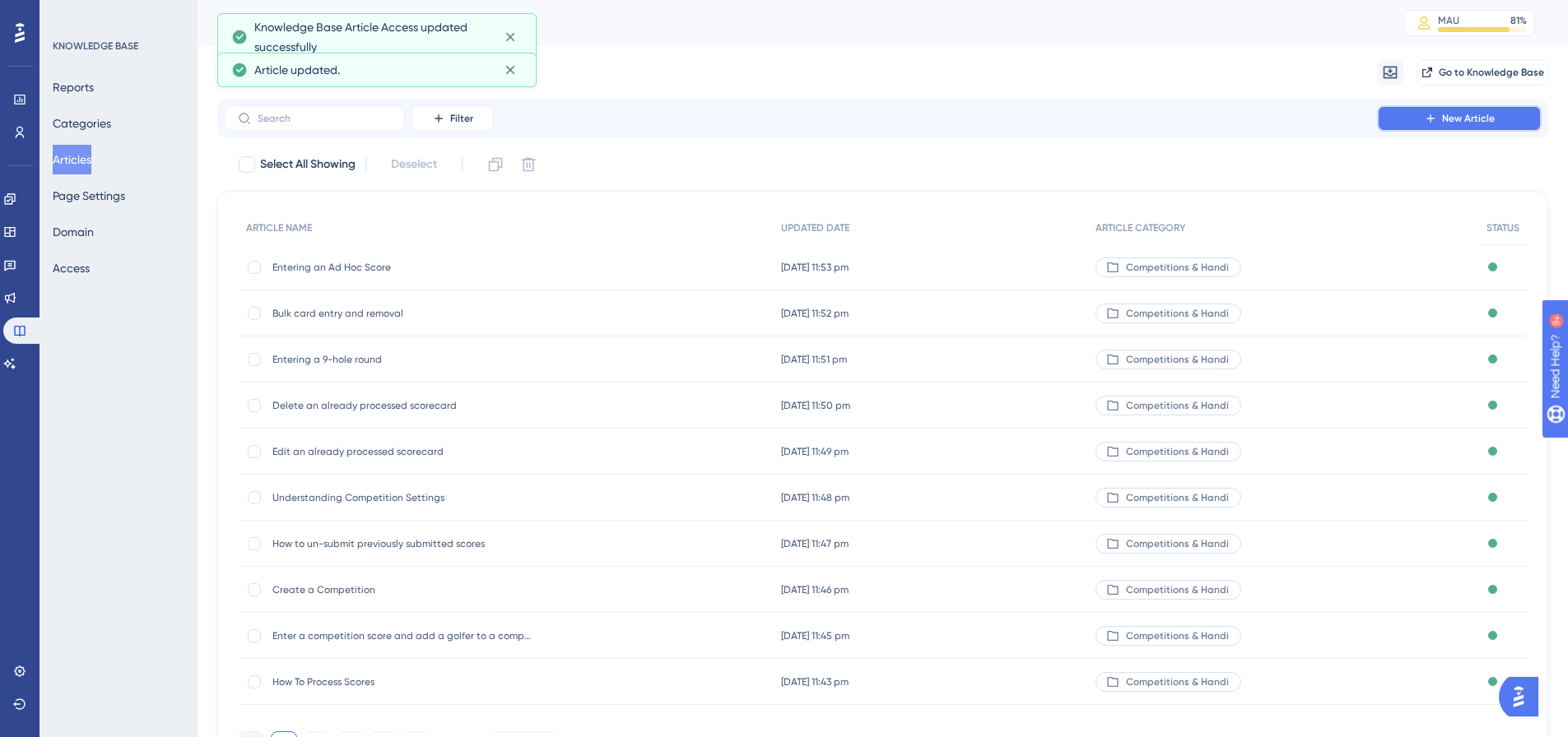
click at [1483, 113] on span "New Article" at bounding box center [1468, 118] width 52 height 13
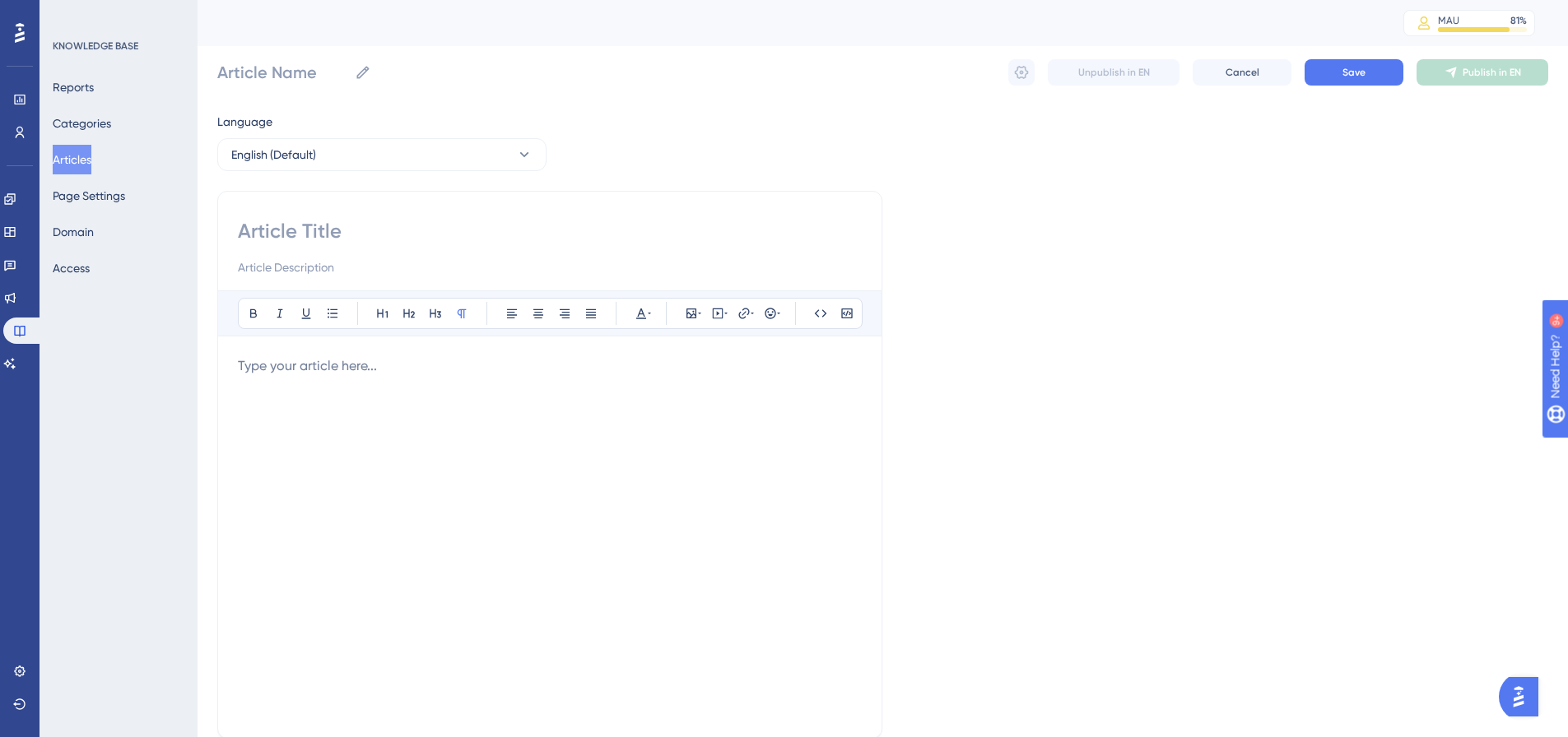
click at [264, 226] on input at bounding box center [550, 231] width 624 height 26
paste input "Entering an Away Score"
type input "Entering an Away Score"
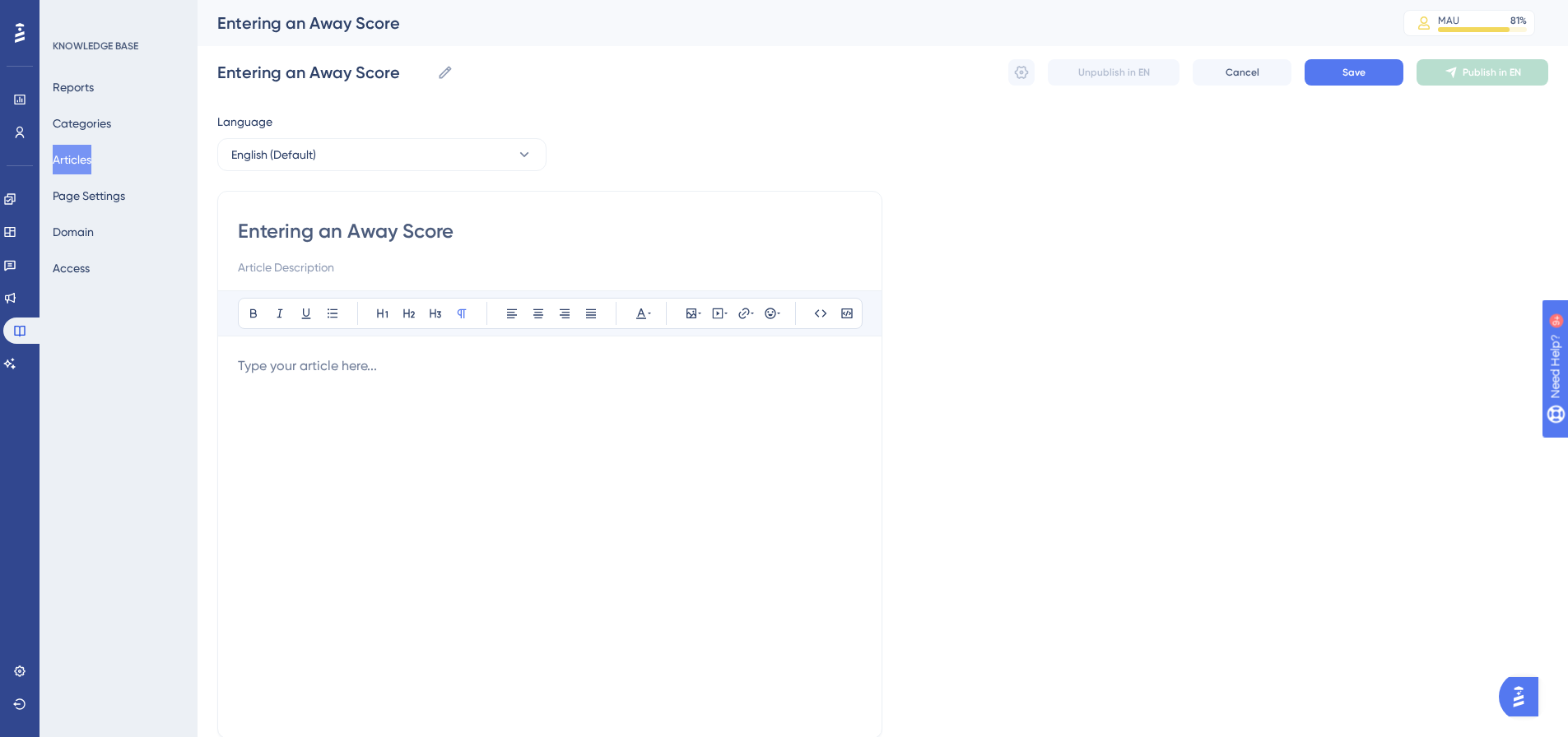
click at [267, 372] on p at bounding box center [550, 366] width 624 height 20
drag, startPoint x: 493, startPoint y: 361, endPoint x: 237, endPoint y: 368, distance: 256.1
click at [237, 368] on div "Entering an Away Score Bold Italic Underline Bullet Point Heading 1 Heading 2 H…" at bounding box center [549, 464] width 665 height 548
click at [743, 321] on button at bounding box center [744, 314] width 23 height 23
click at [737, 426] on input "https://" at bounding box center [744, 421] width 153 height 18
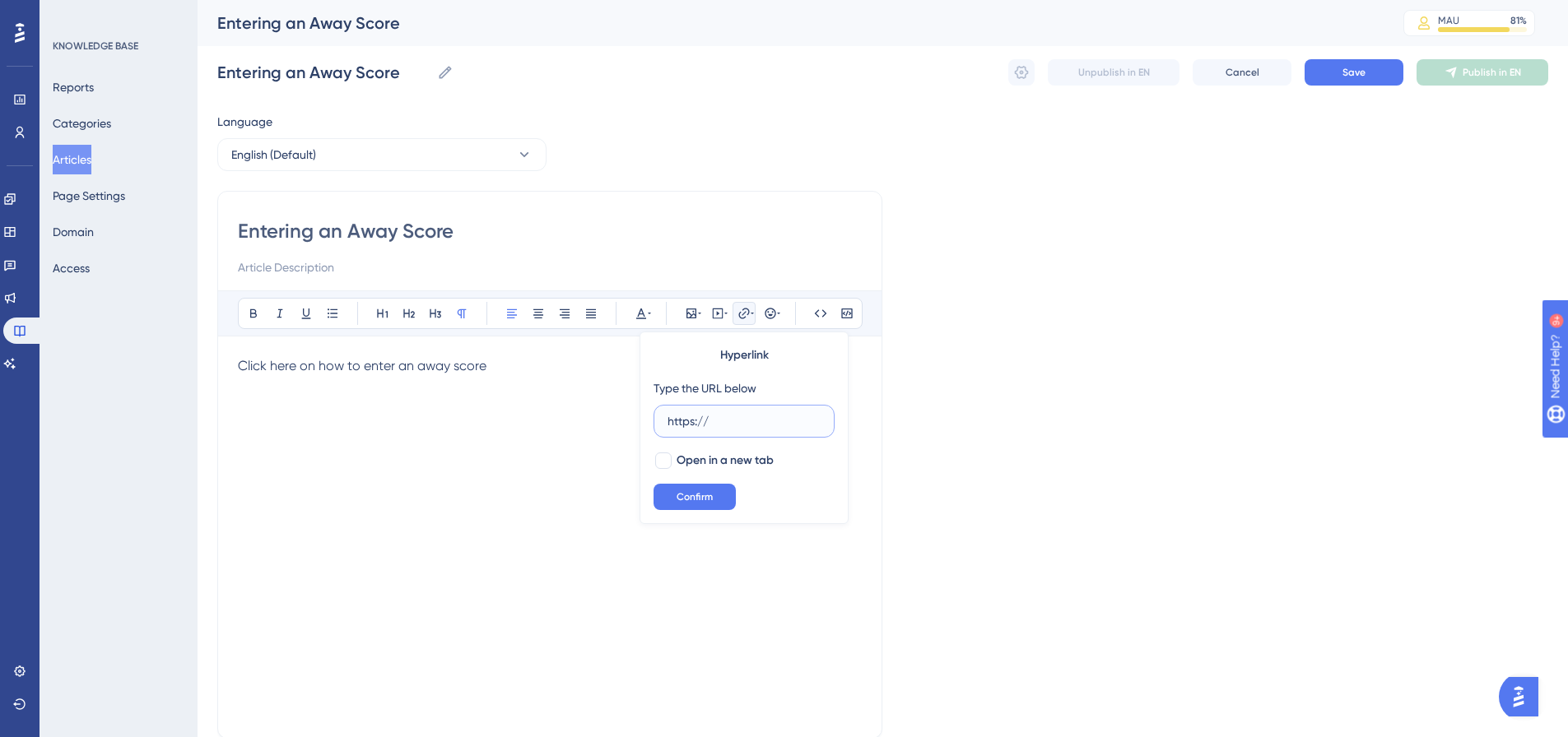
click at [737, 426] on input "https://" at bounding box center [744, 421] width 153 height 18
paste input "[DOMAIN_NAME][URL]"
type input "[URL][DOMAIN_NAME]"
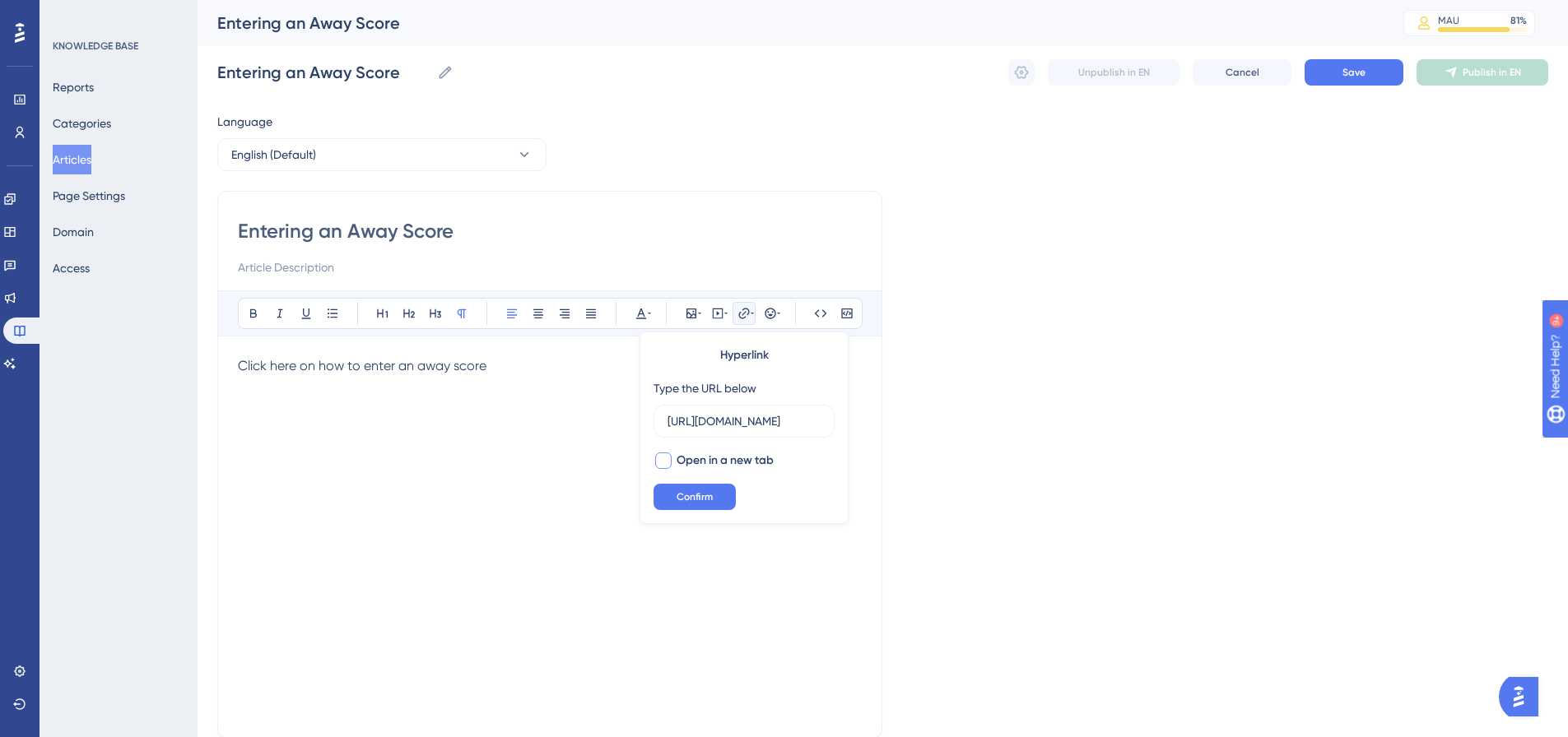
click at [694, 456] on span "Open in a new tab" at bounding box center [725, 461] width 97 height 20
checkbox input "true"
click at [687, 492] on span "Confirm" at bounding box center [695, 497] width 37 height 13
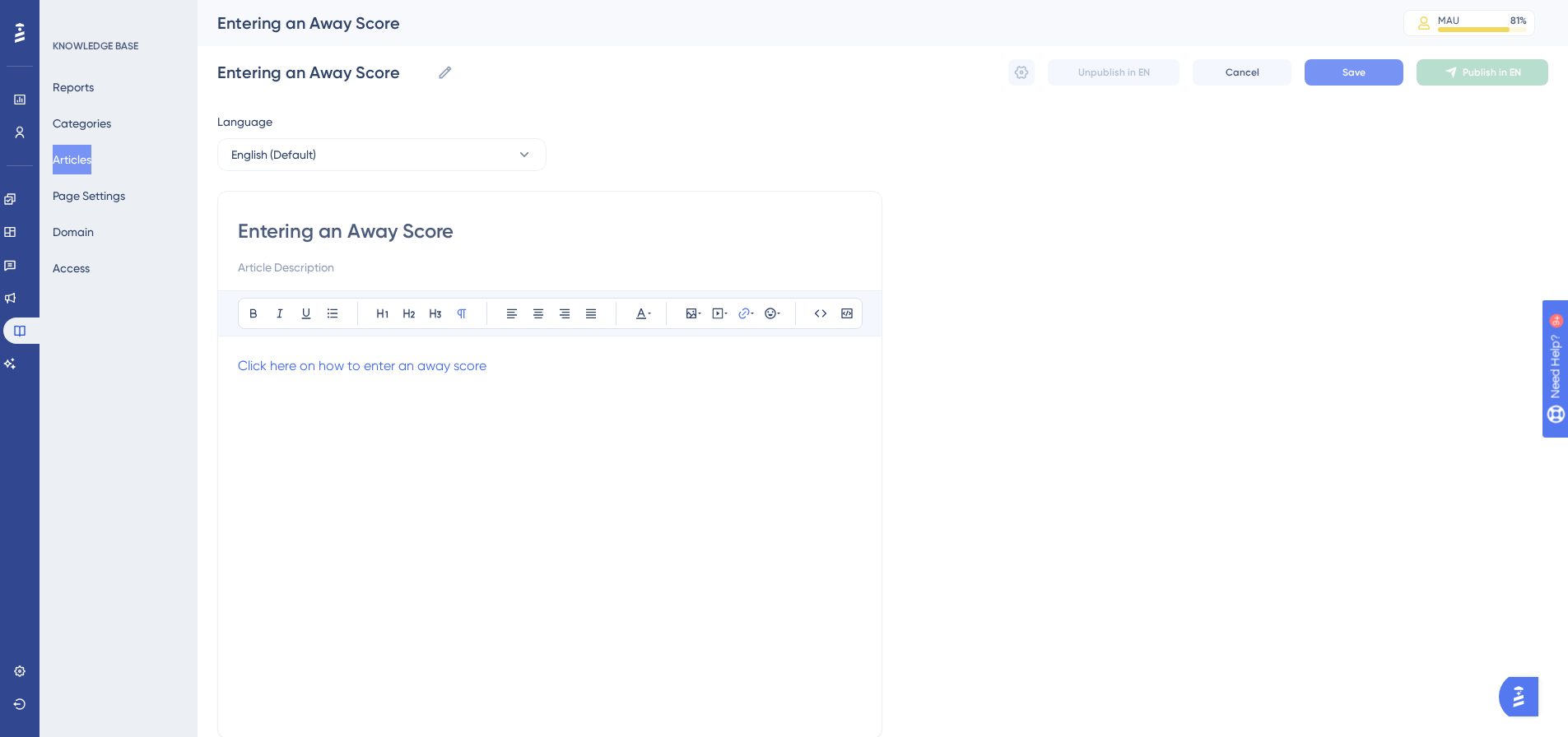
click at [1355, 63] on button "Save" at bounding box center [1353, 72] width 98 height 26
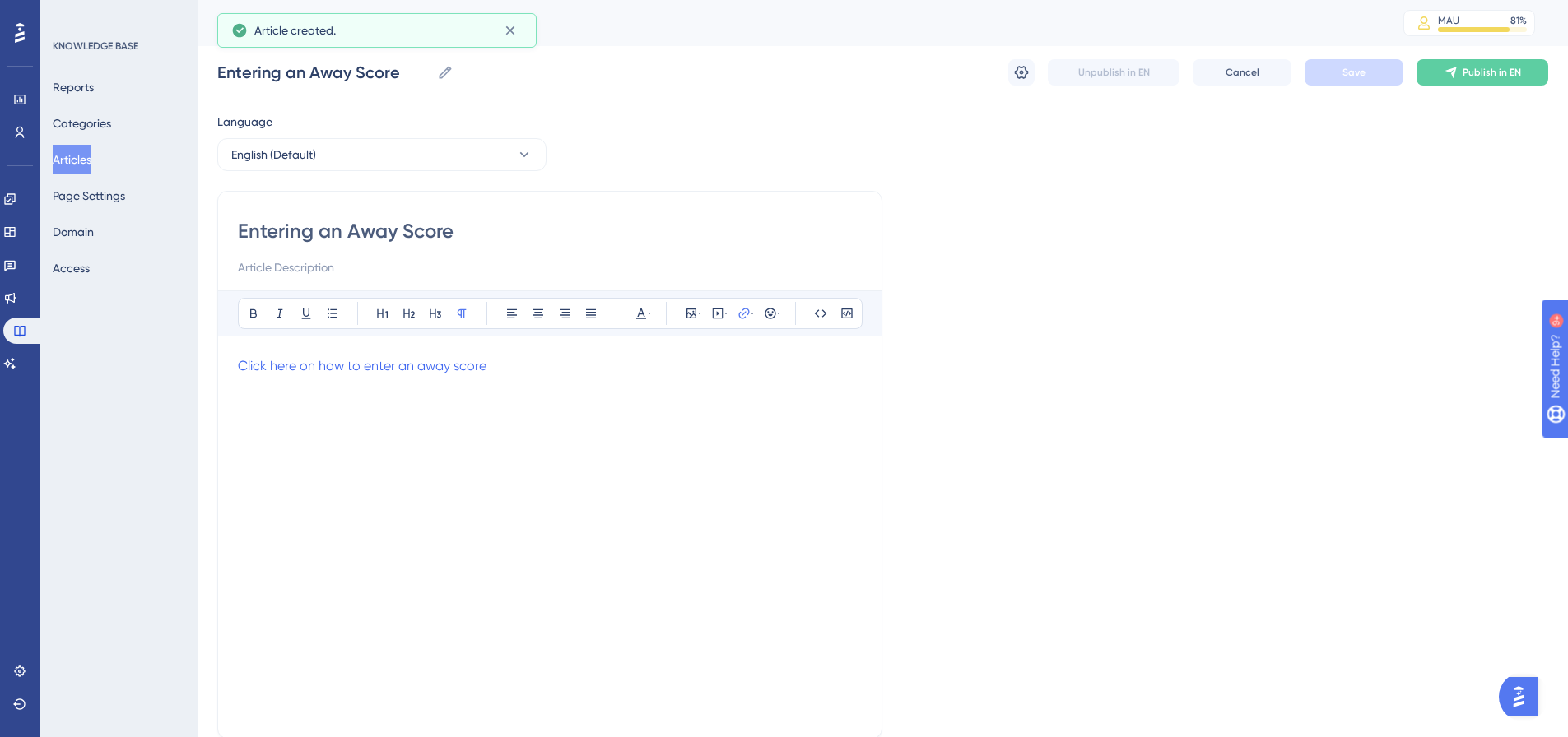
click at [1477, 79] on button "Publish in EN" at bounding box center [1482, 72] width 132 height 26
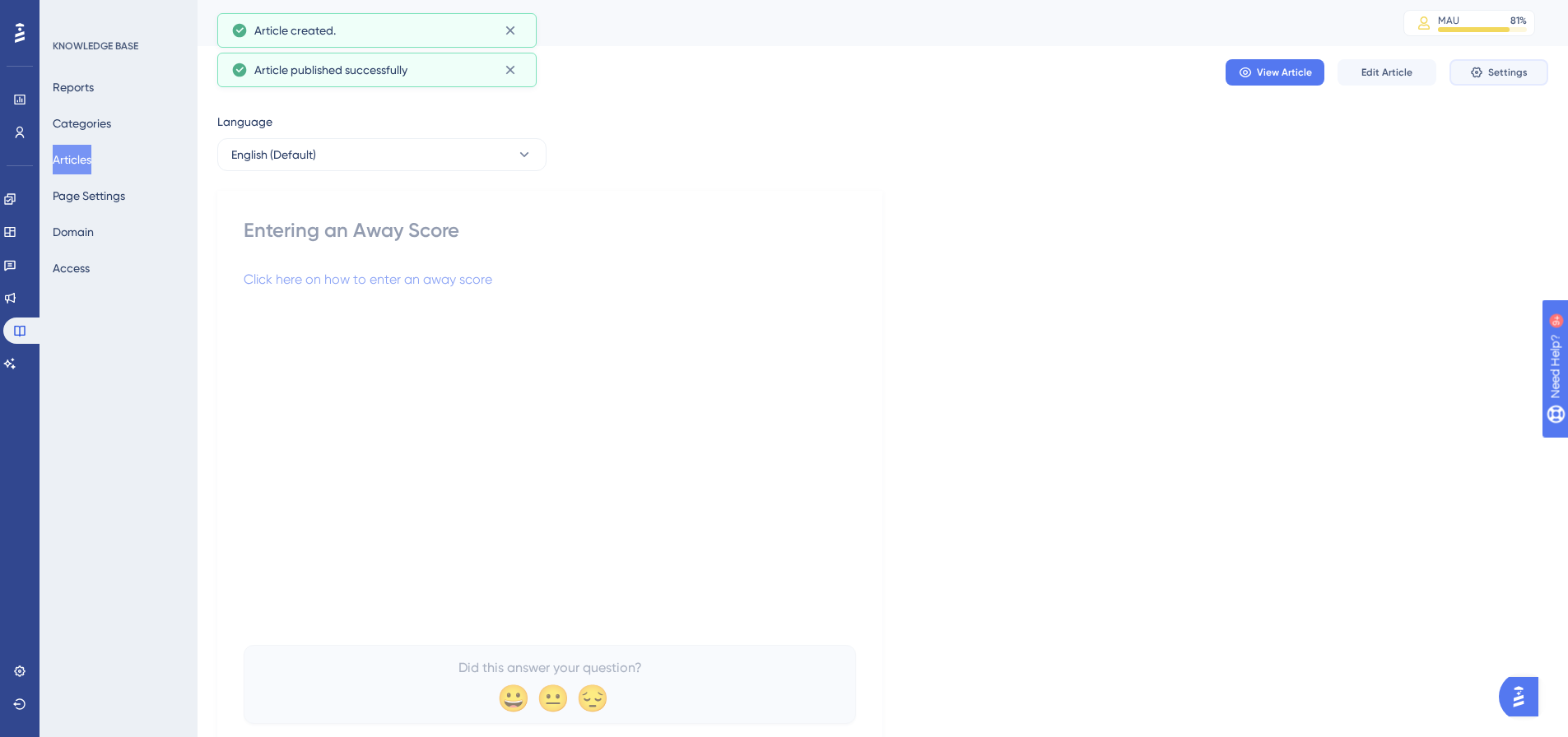
click at [1519, 74] on span "Settings" at bounding box center [1507, 72] width 39 height 13
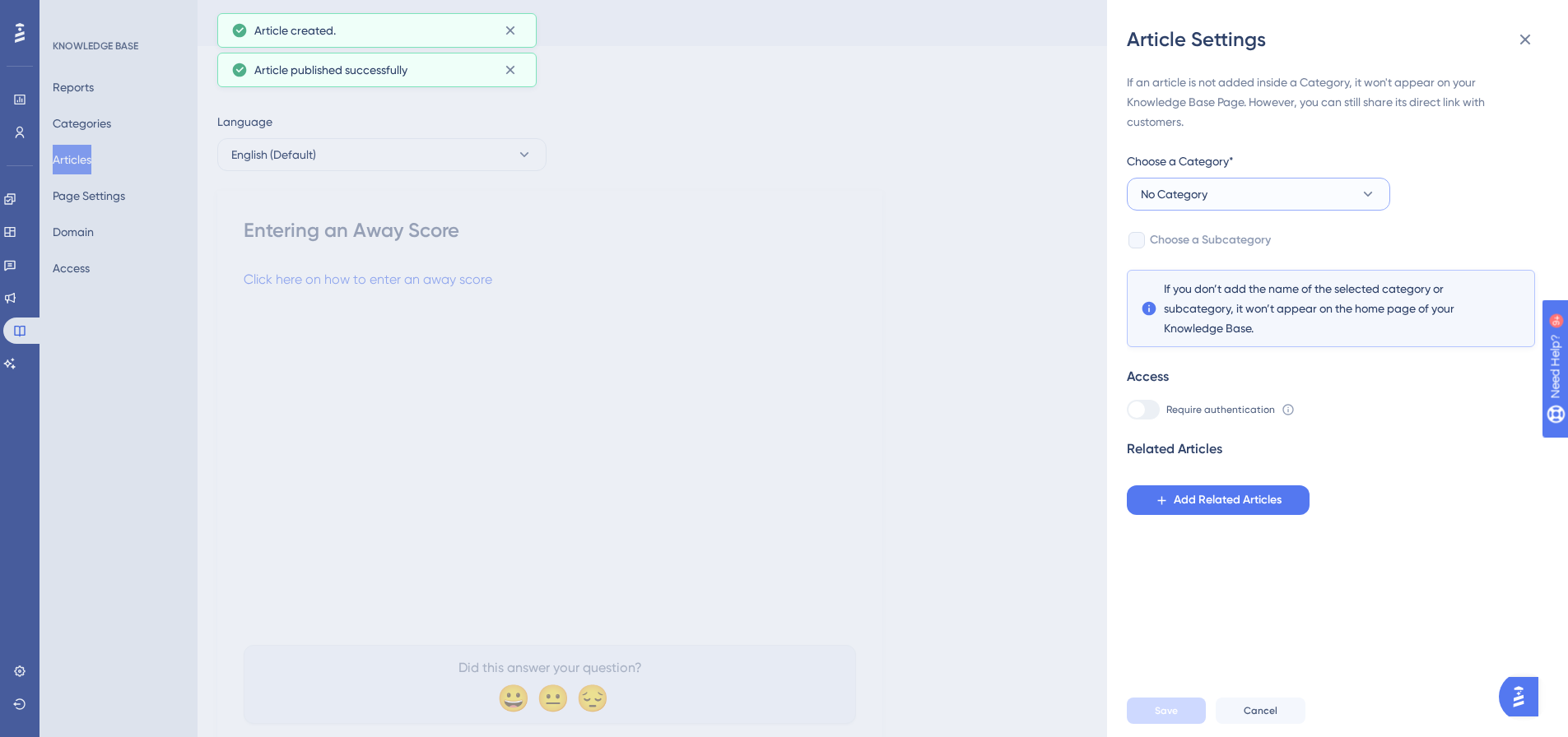
click at [1336, 184] on button "No Category" at bounding box center [1258, 194] width 263 height 33
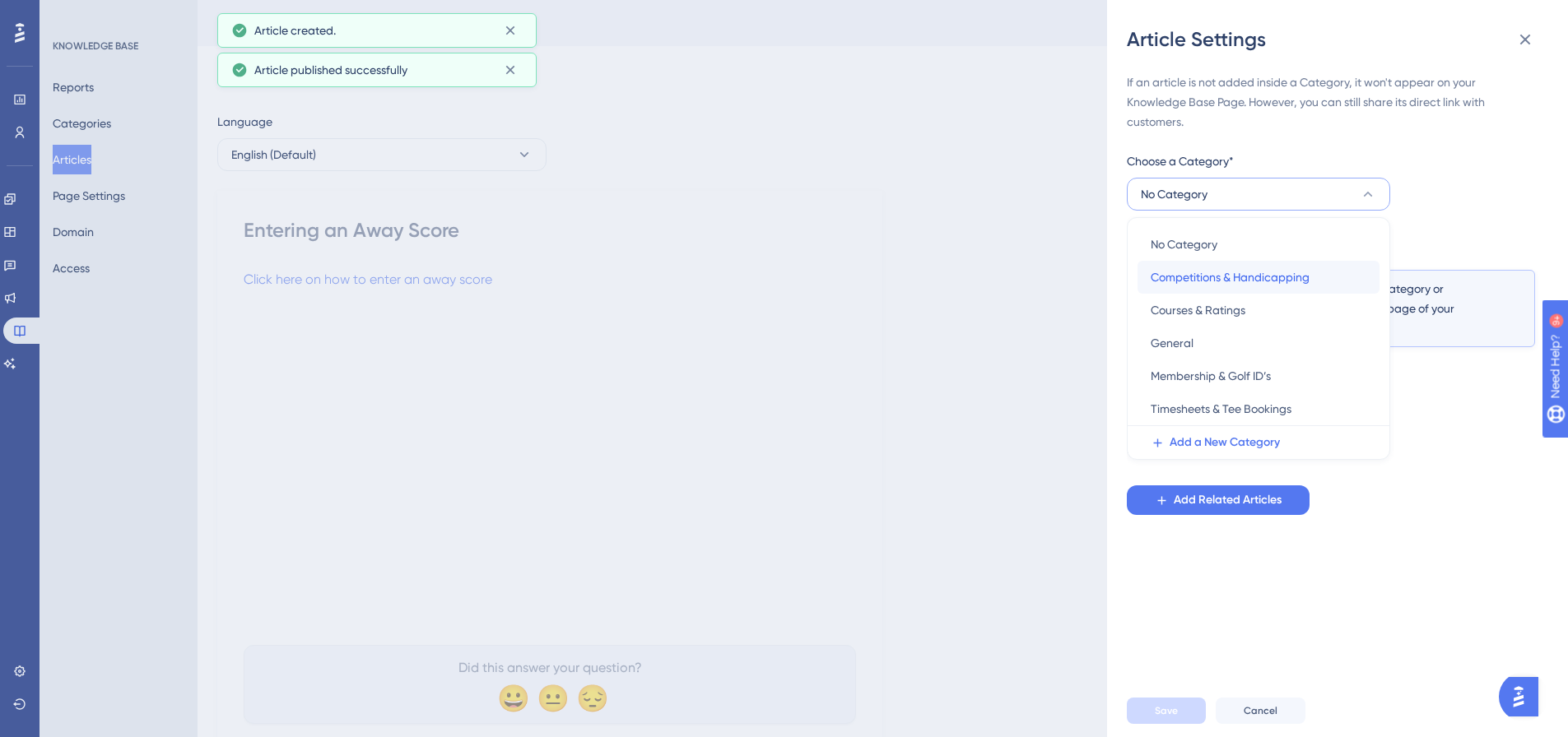
click at [1257, 271] on span "Competitions & Handicapping" at bounding box center [1230, 277] width 159 height 20
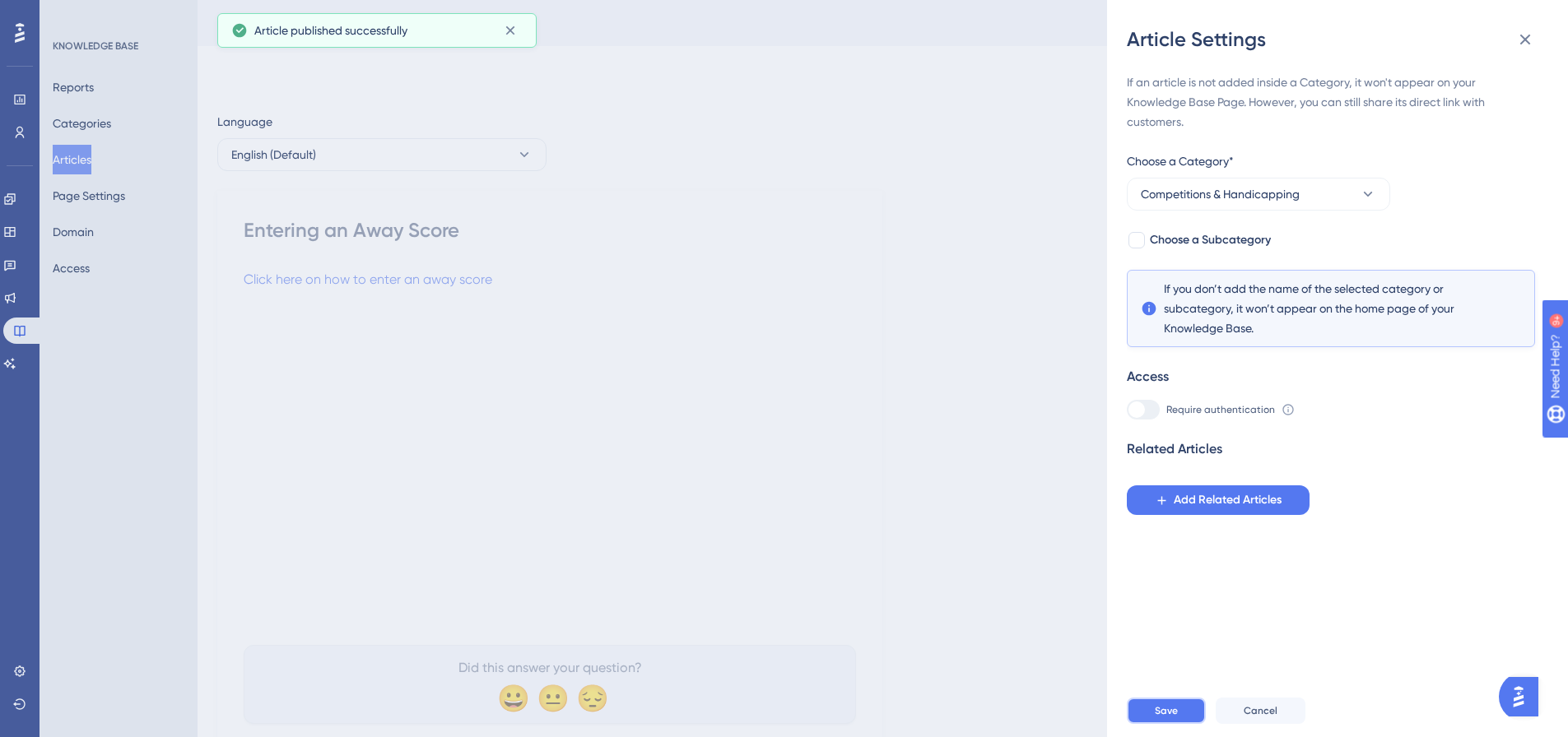
click at [1160, 724] on button "Save" at bounding box center [1166, 711] width 79 height 26
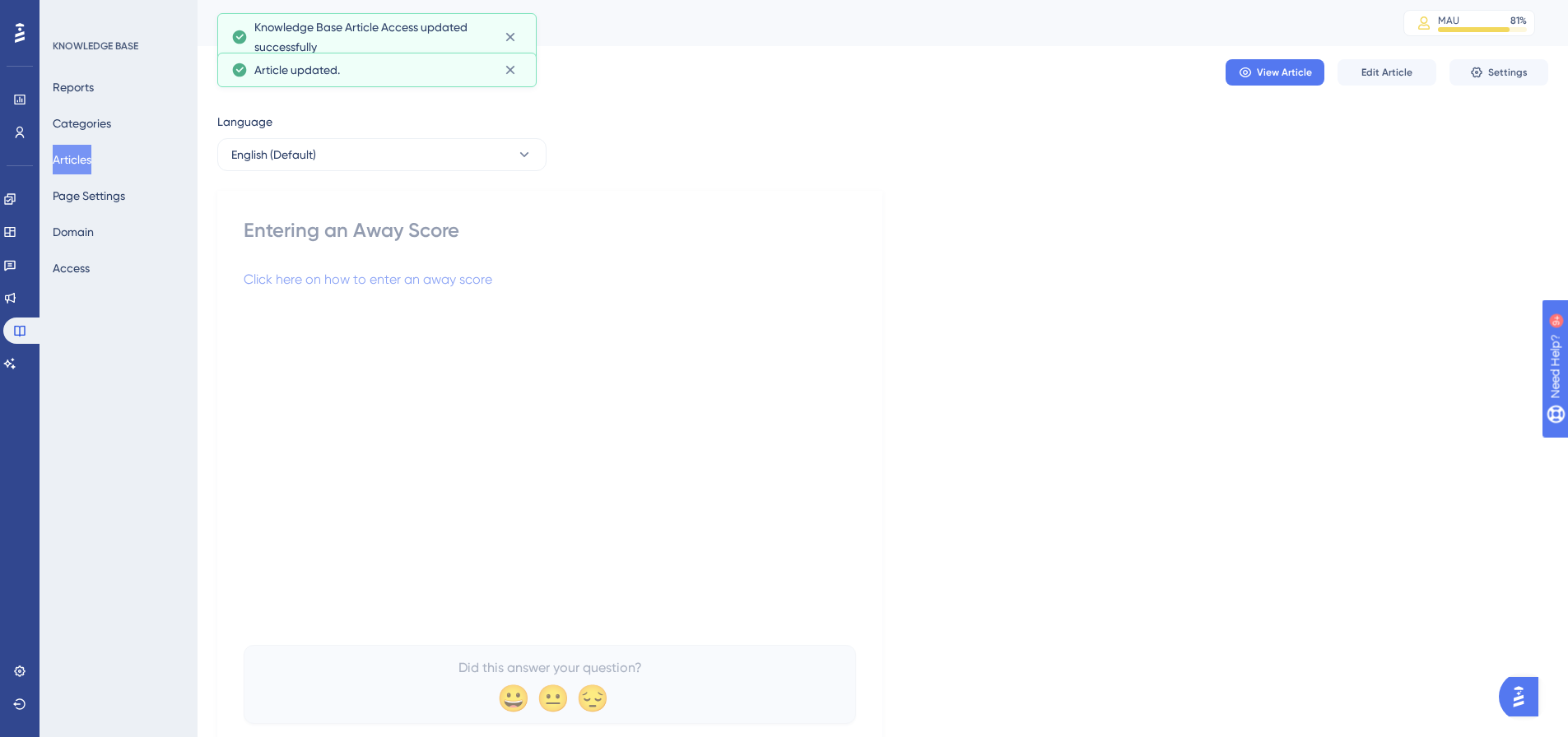
click at [91, 165] on button "Articles" at bounding box center [71, 159] width 38 height 30
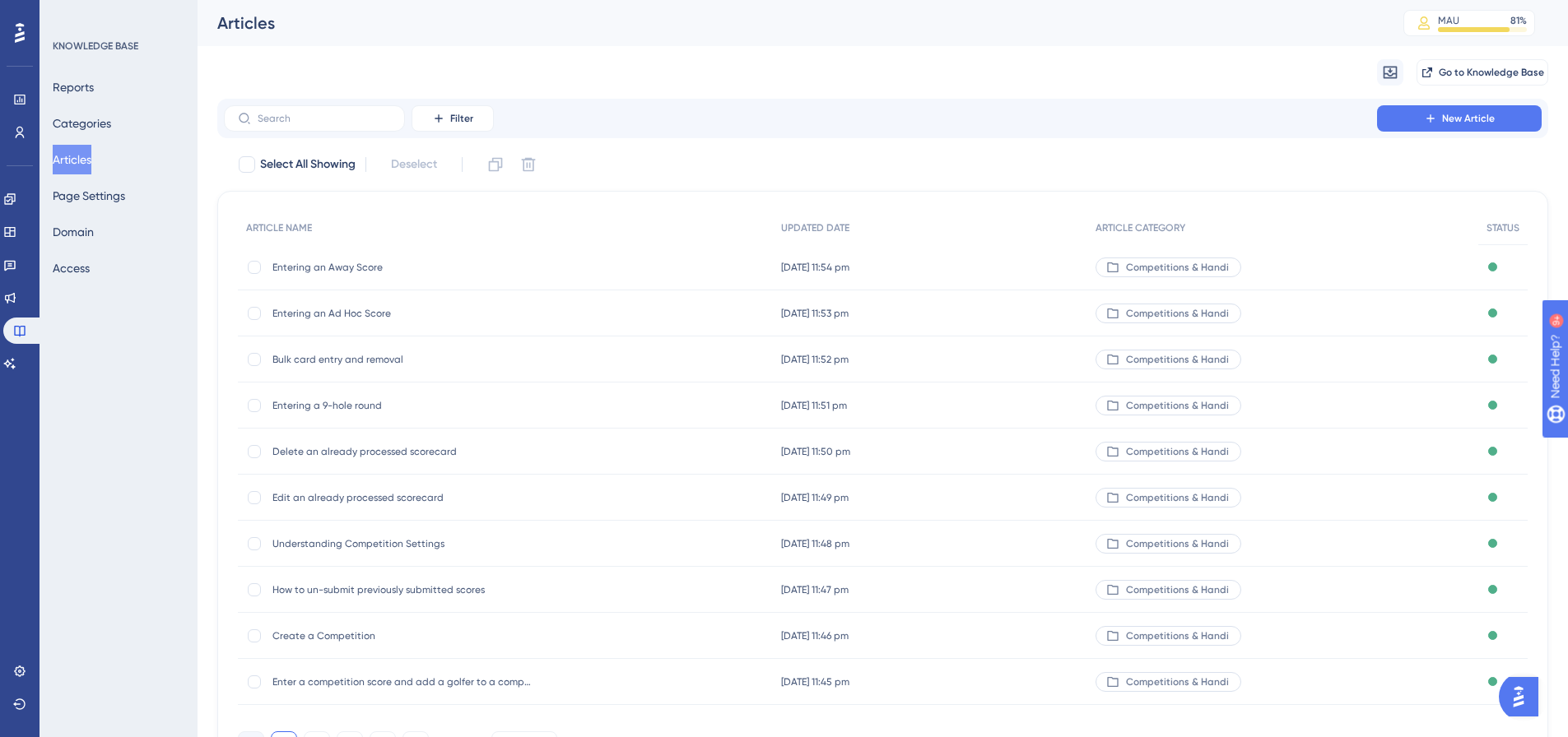
click at [1451, 97] on div "Migrate from Go to Knowledge Base" at bounding box center [882, 72] width 1331 height 52
click at [1442, 112] on span "New Article" at bounding box center [1468, 118] width 52 height 13
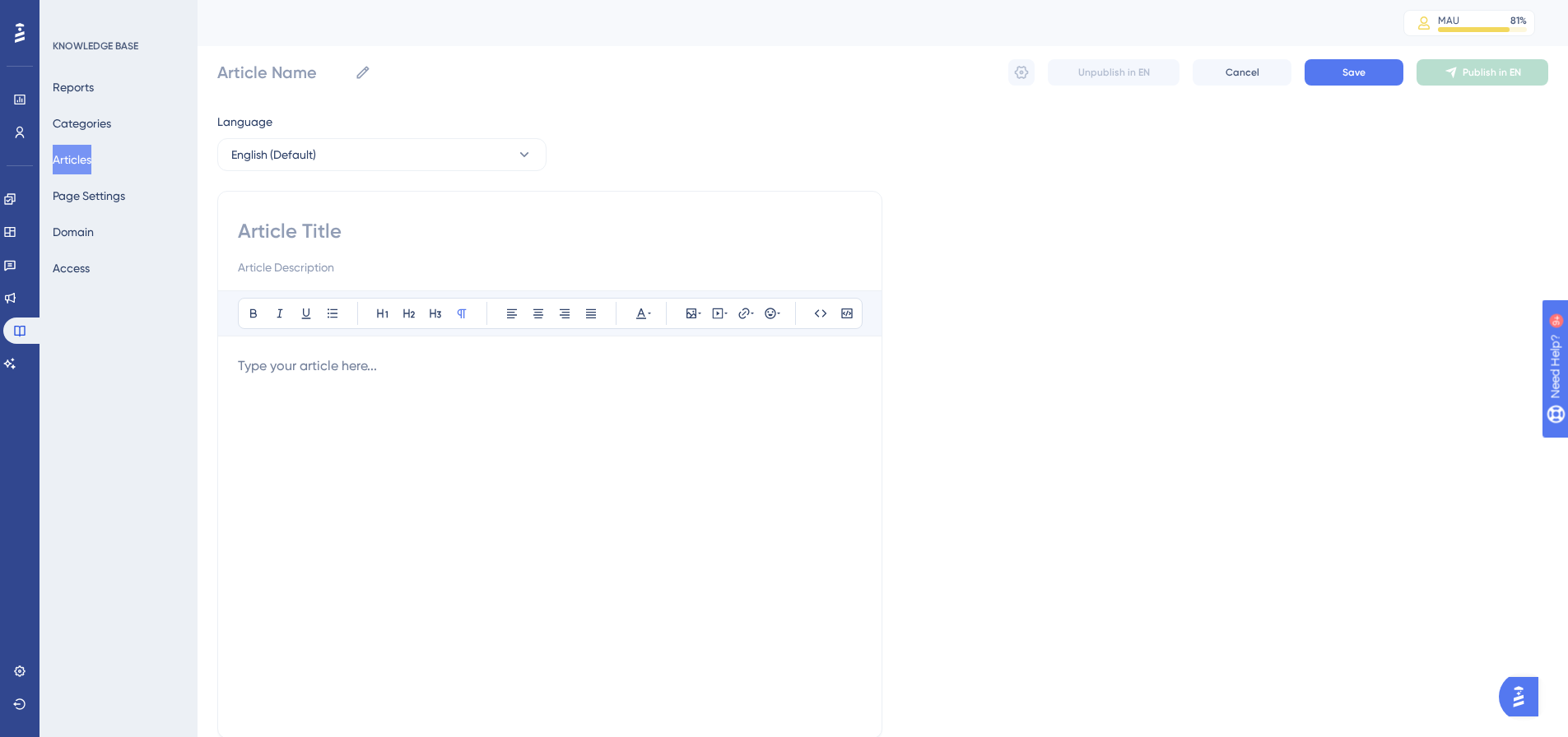
click at [371, 237] on input at bounding box center [550, 231] width 624 height 26
paste input "Pre-Generate Cards"
type input "Pre-Generate Cards"
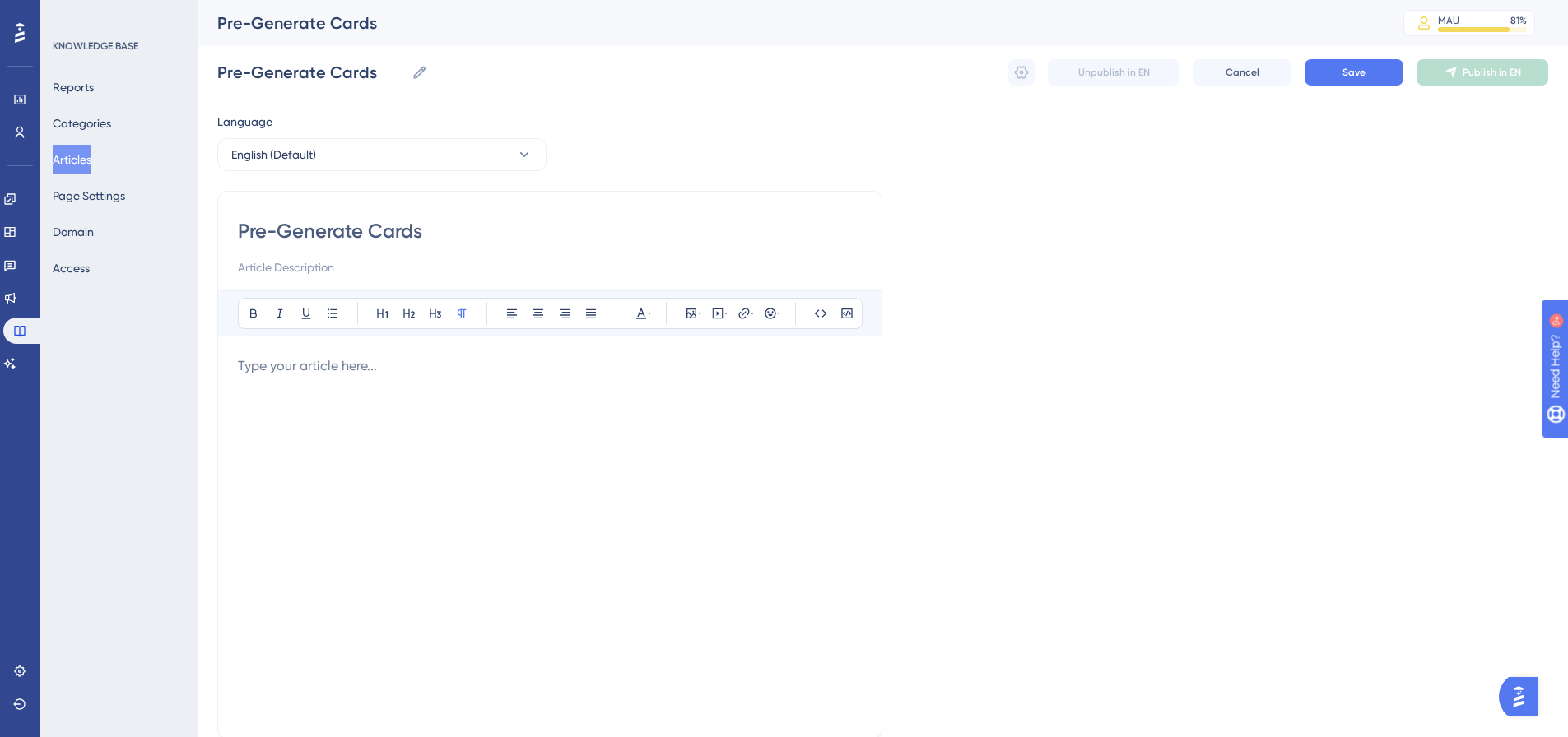
click at [316, 364] on p at bounding box center [550, 366] width 624 height 20
click at [253, 366] on p at bounding box center [550, 366] width 624 height 20
drag, startPoint x: 618, startPoint y: 396, endPoint x: 181, endPoint y: 380, distance: 437.3
click at [198, 380] on div "Performance Users Engagement Widgets Feedback Product Updates Knowledge Base AI…" at bounding box center [882, 432] width 1370 height 864
click at [243, 362] on p "Click here for information on pre-generating a scorecard" at bounding box center [550, 375] width 624 height 39
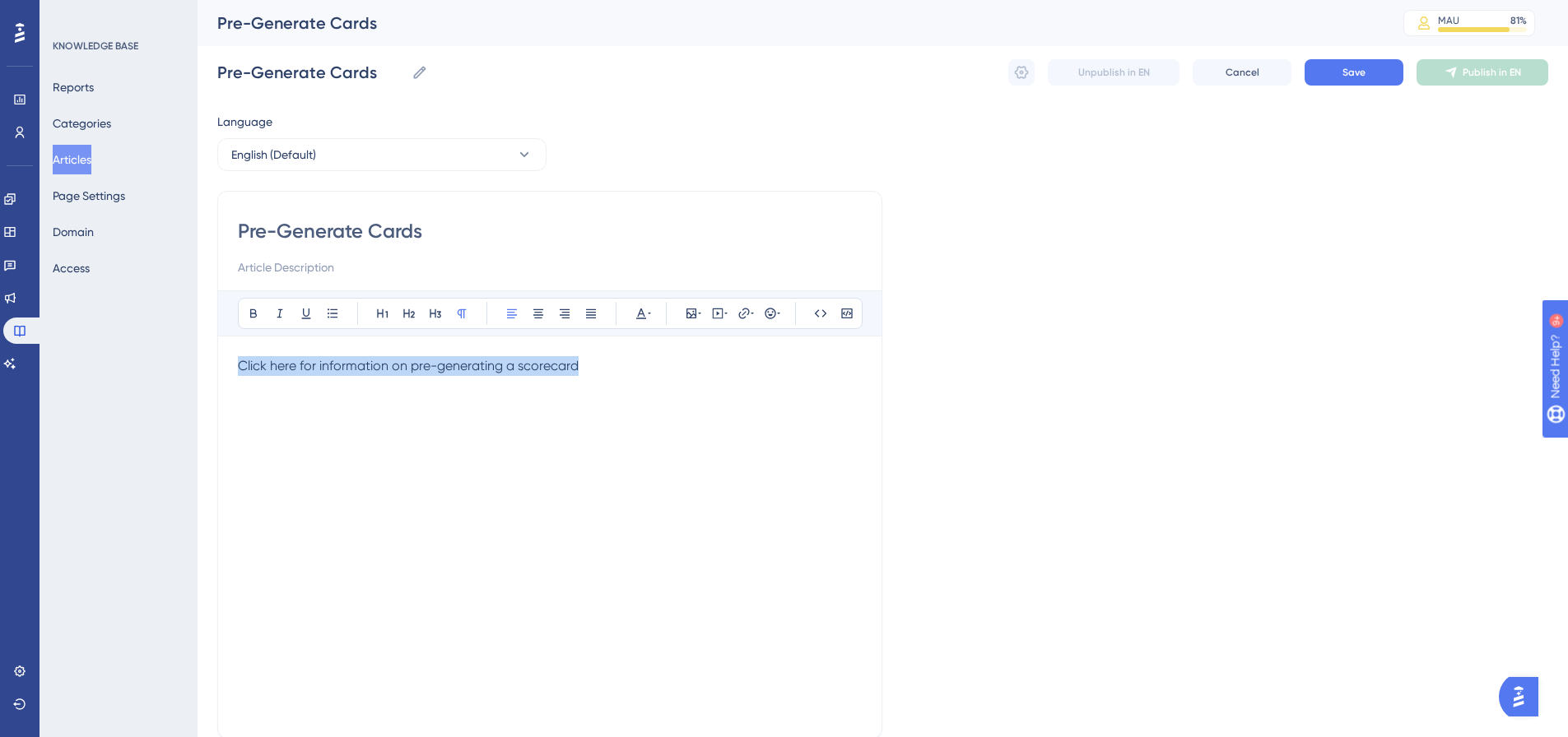
drag, startPoint x: 603, startPoint y: 368, endPoint x: 175, endPoint y: 381, distance: 428.2
click at [198, 381] on div "Performance Users Engagement Widgets Feedback Product Updates Knowledge Base AI…" at bounding box center [882, 432] width 1370 height 864
click at [735, 310] on button at bounding box center [744, 314] width 23 height 23
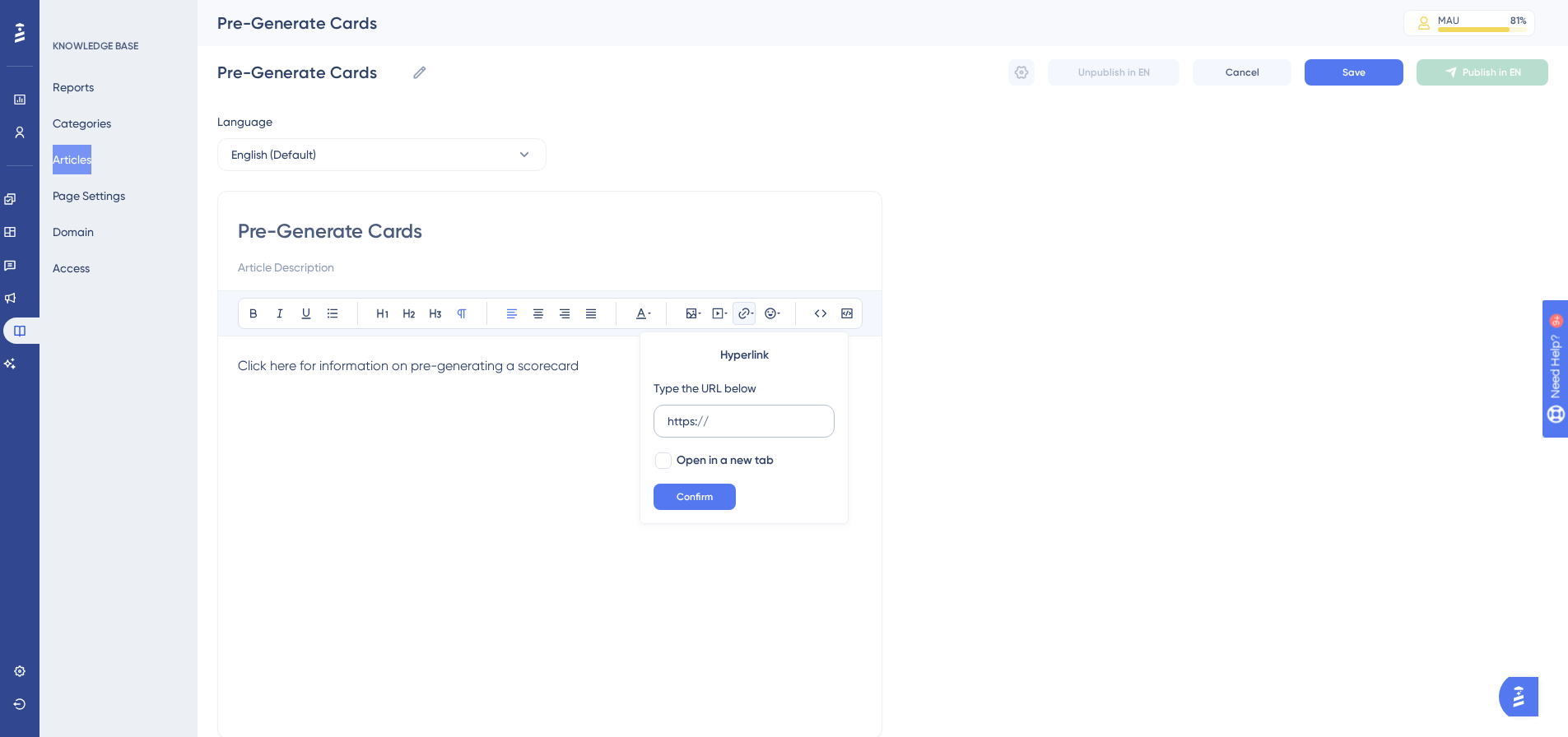
click at [711, 417] on input "https://" at bounding box center [744, 421] width 153 height 18
type input "[URL][DOMAIN_NAME]"
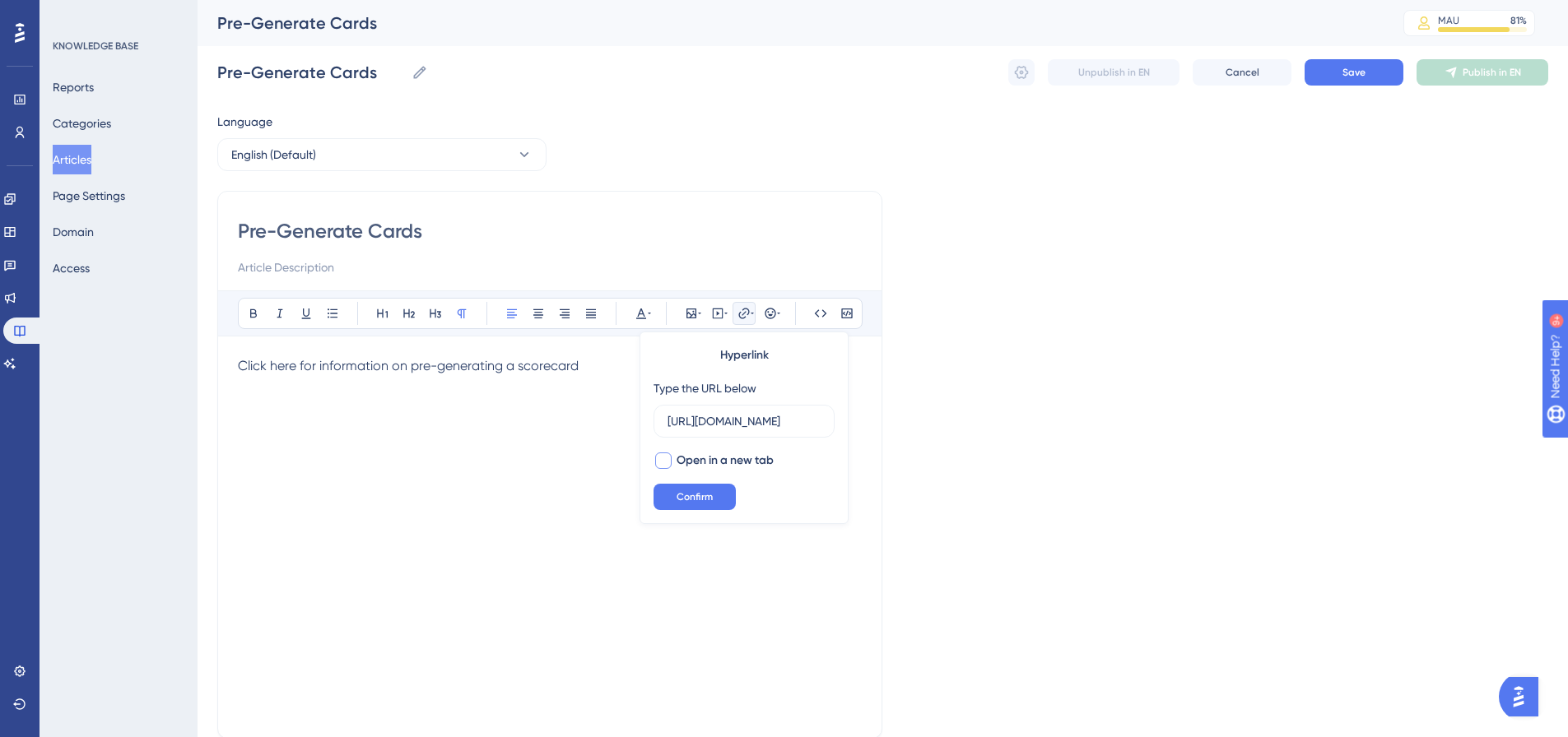
click at [706, 454] on span "Open in a new tab" at bounding box center [725, 461] width 97 height 20
checkbox input "true"
click at [709, 490] on span "Confirm" at bounding box center [695, 497] width 37 height 13
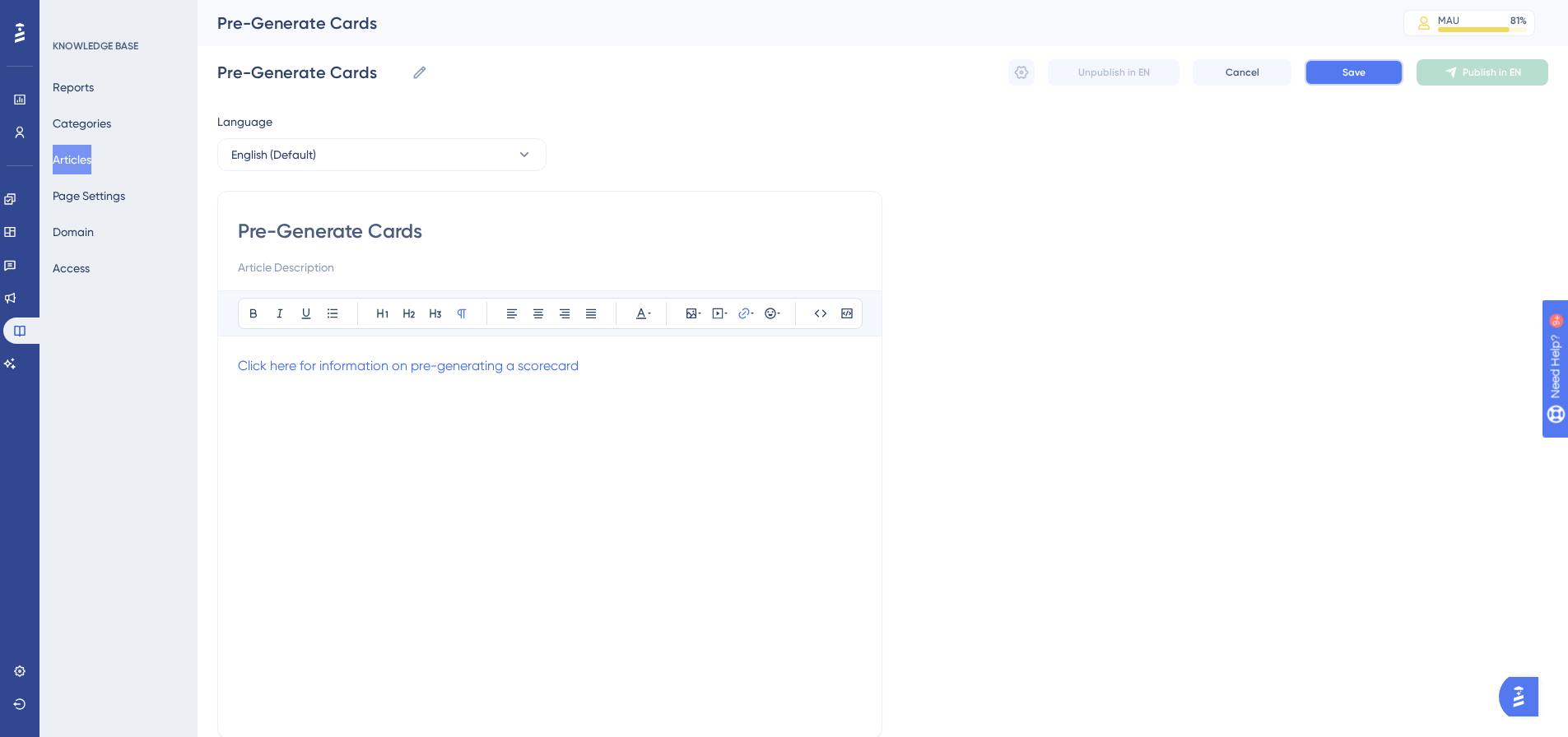
click at [1368, 65] on button "Save" at bounding box center [1353, 72] width 98 height 26
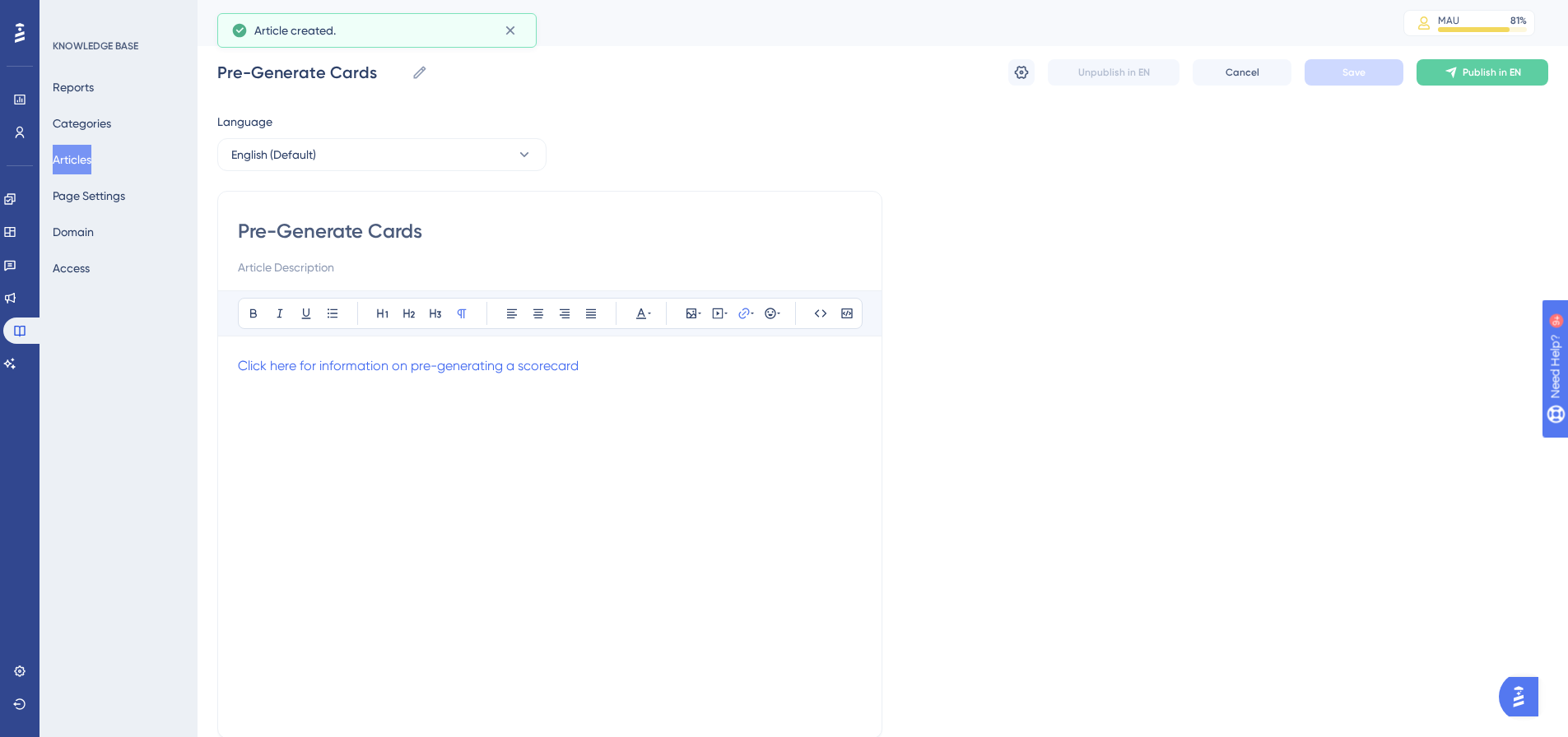
click at [1436, 67] on button "Publish in EN" at bounding box center [1482, 72] width 132 height 26
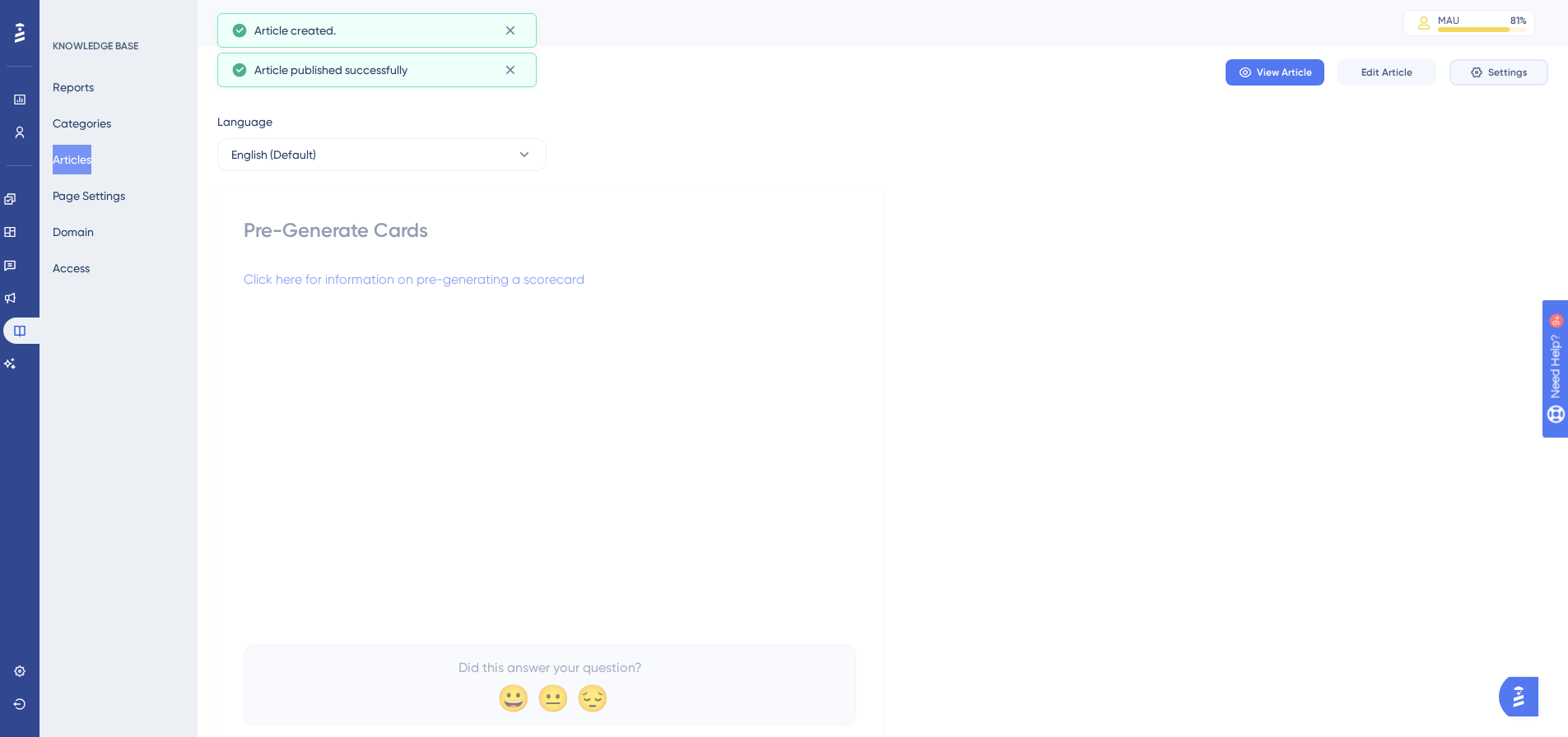
click at [1489, 79] on button "Settings" at bounding box center [1498, 72] width 98 height 26
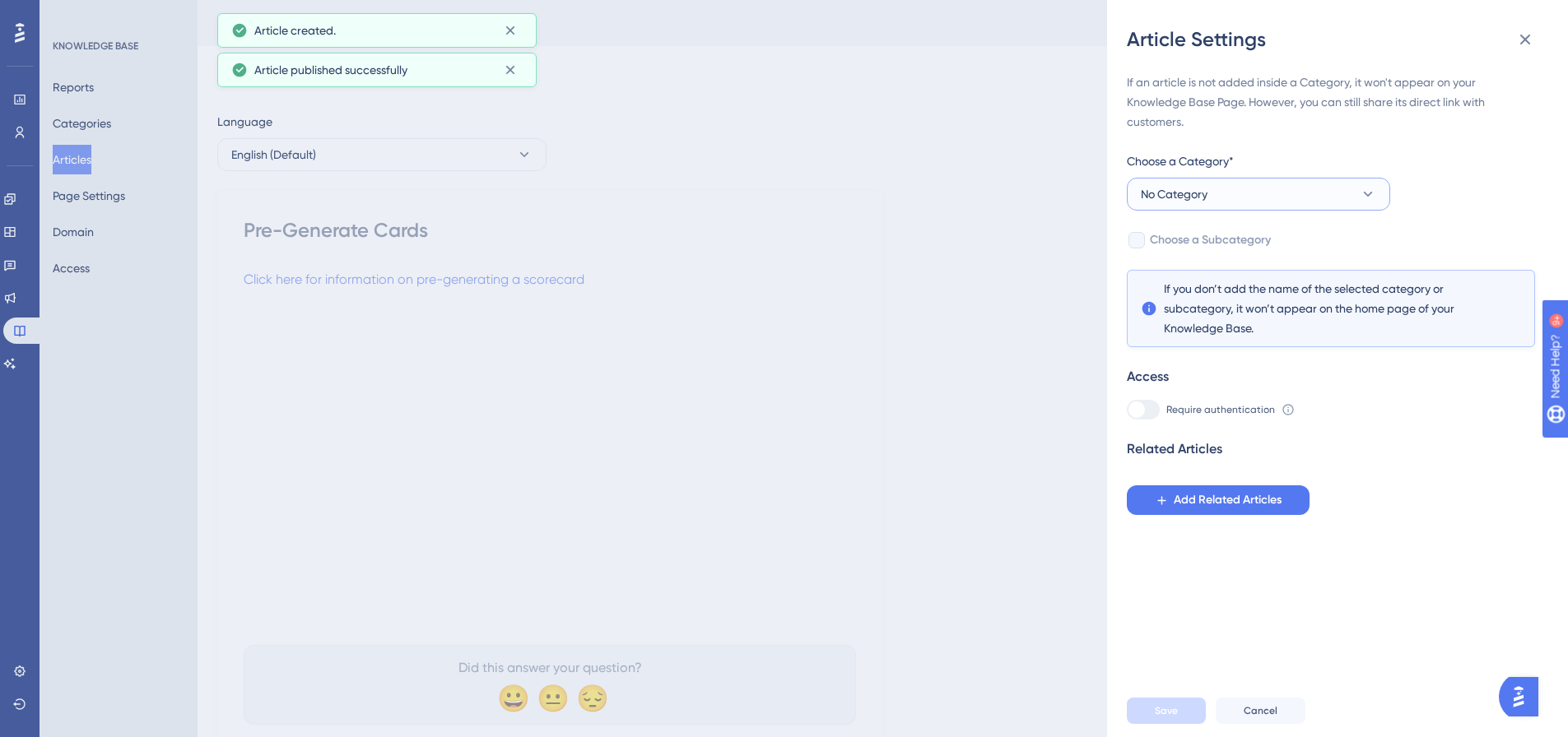
click at [1321, 189] on button "No Category" at bounding box center [1258, 194] width 263 height 33
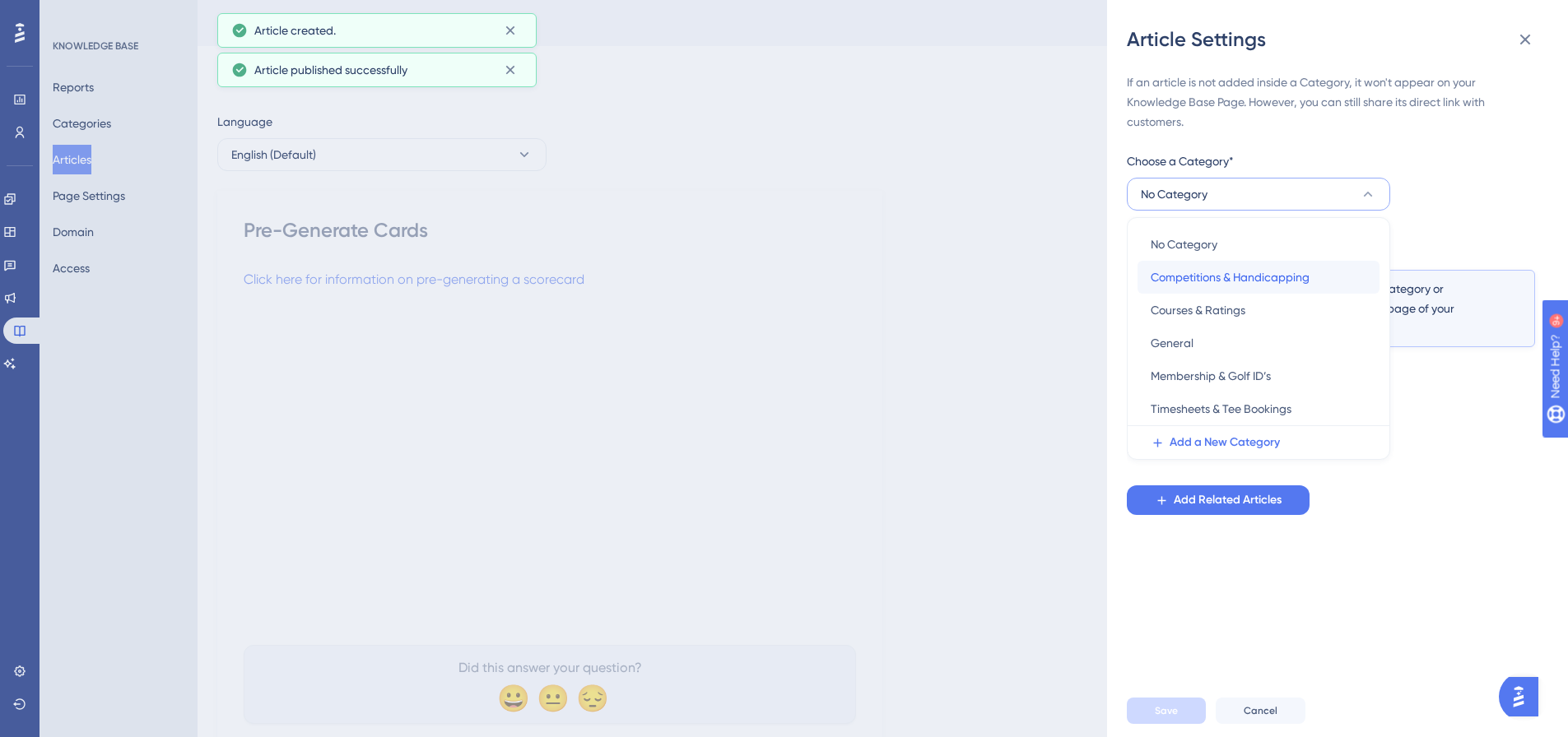
click at [1263, 271] on span "Competitions & Handicapping" at bounding box center [1230, 277] width 159 height 20
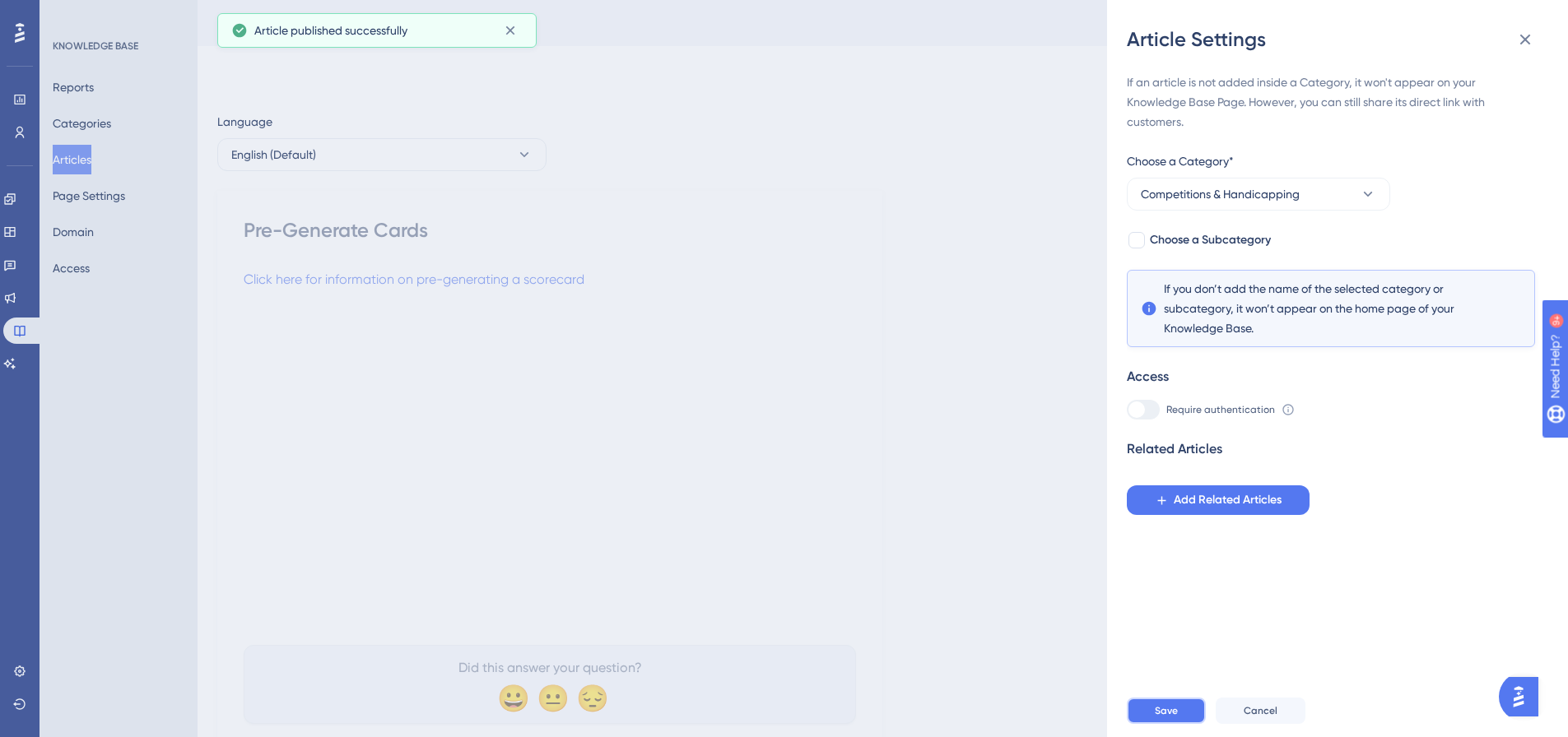
click at [1158, 718] on span "Save" at bounding box center [1166, 711] width 23 height 13
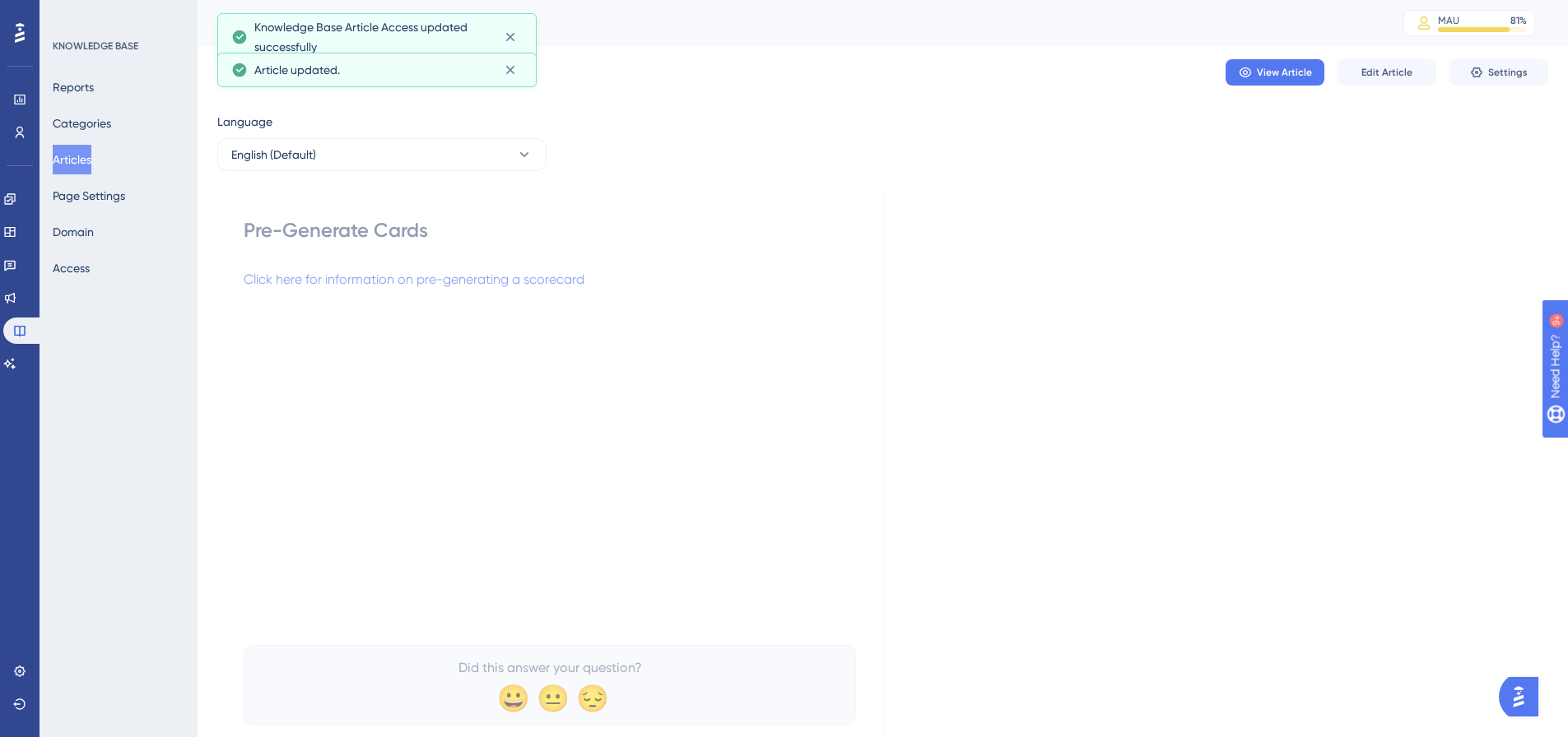
click at [71, 153] on button "Articles" at bounding box center [71, 159] width 38 height 30
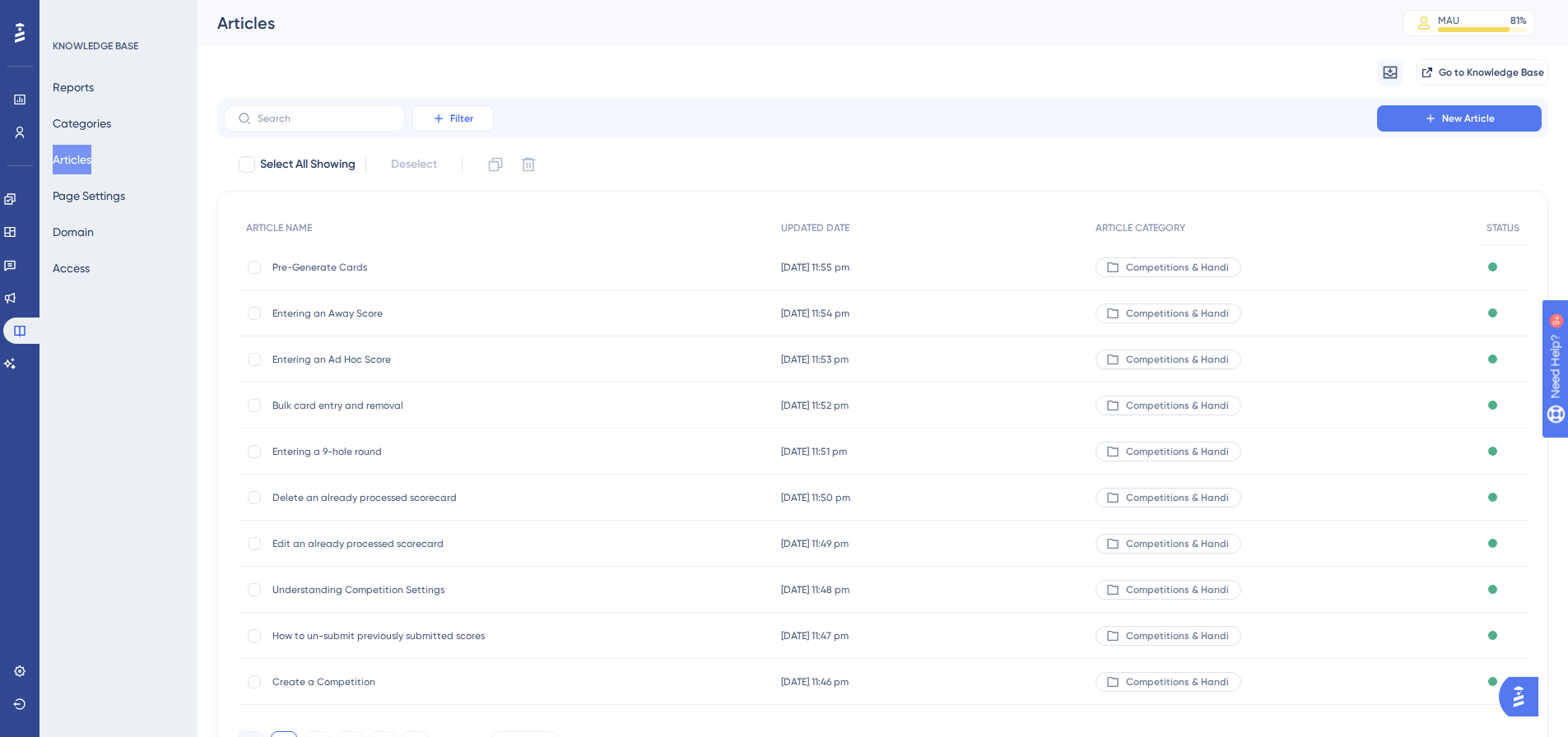
click at [455, 118] on span "Filter" at bounding box center [462, 118] width 23 height 13
click at [457, 264] on span "Category" at bounding box center [461, 264] width 51 height 20
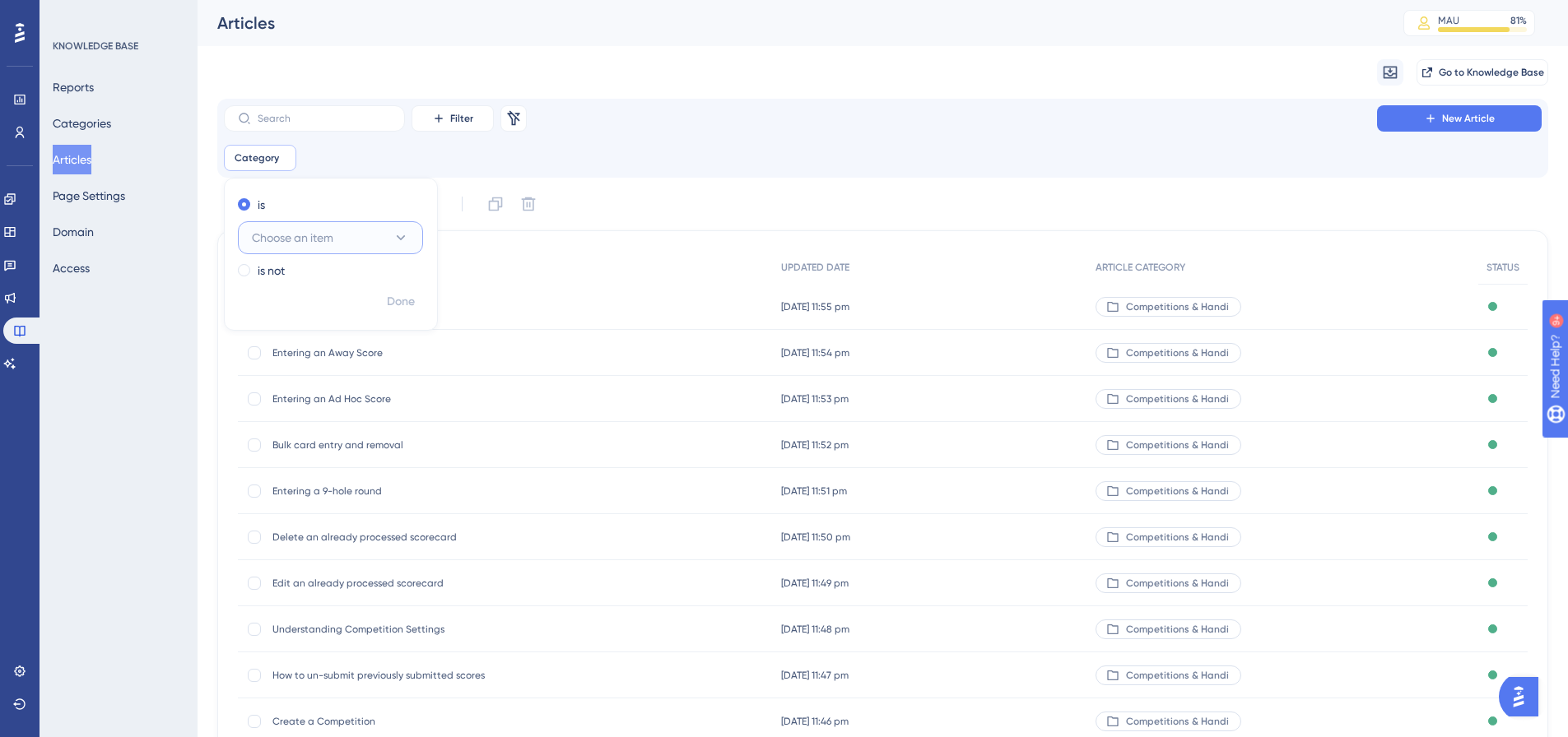
click at [319, 233] on span "Choose an item" at bounding box center [293, 238] width 82 height 20
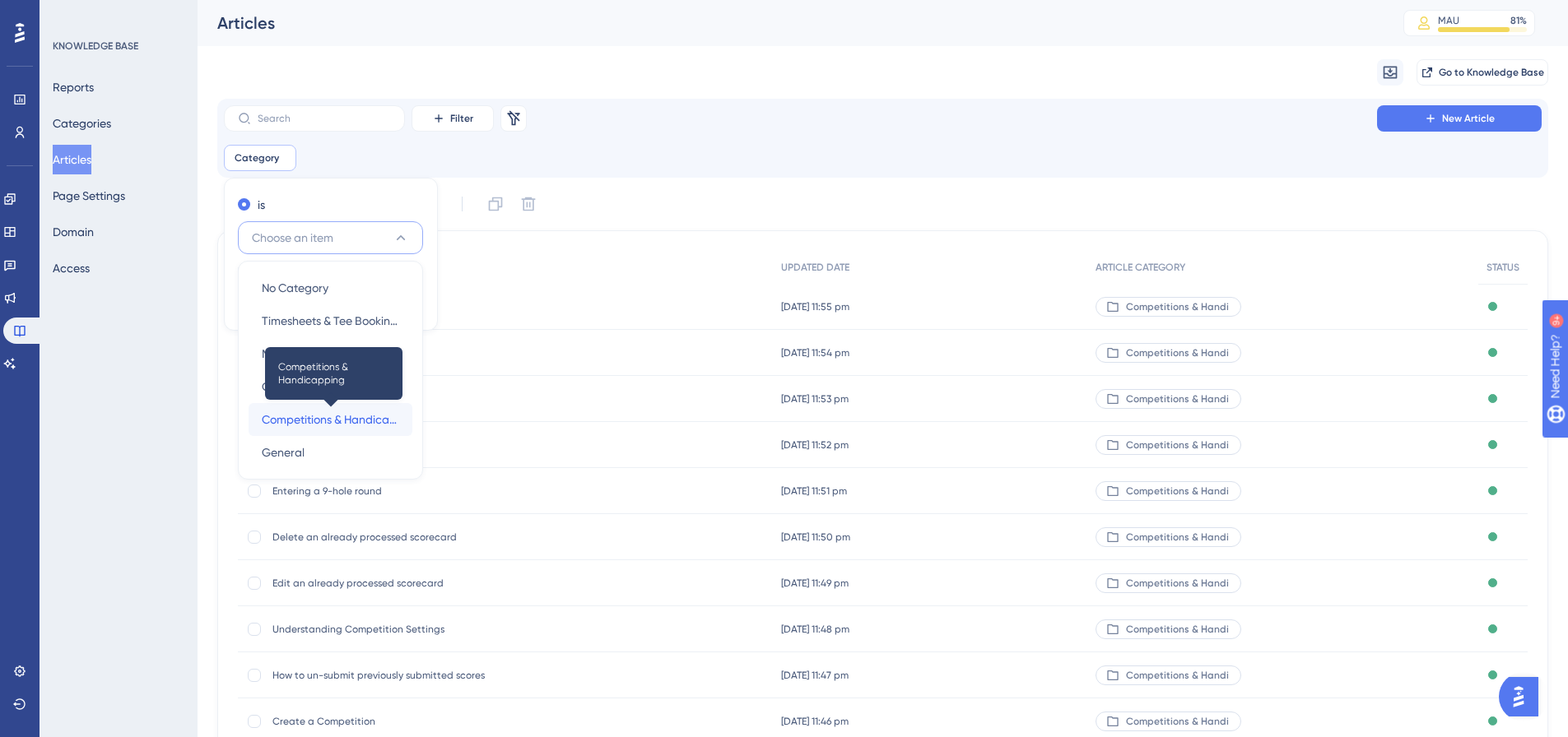
click at [318, 412] on span "Competitions & Handicapping" at bounding box center [330, 419] width 138 height 20
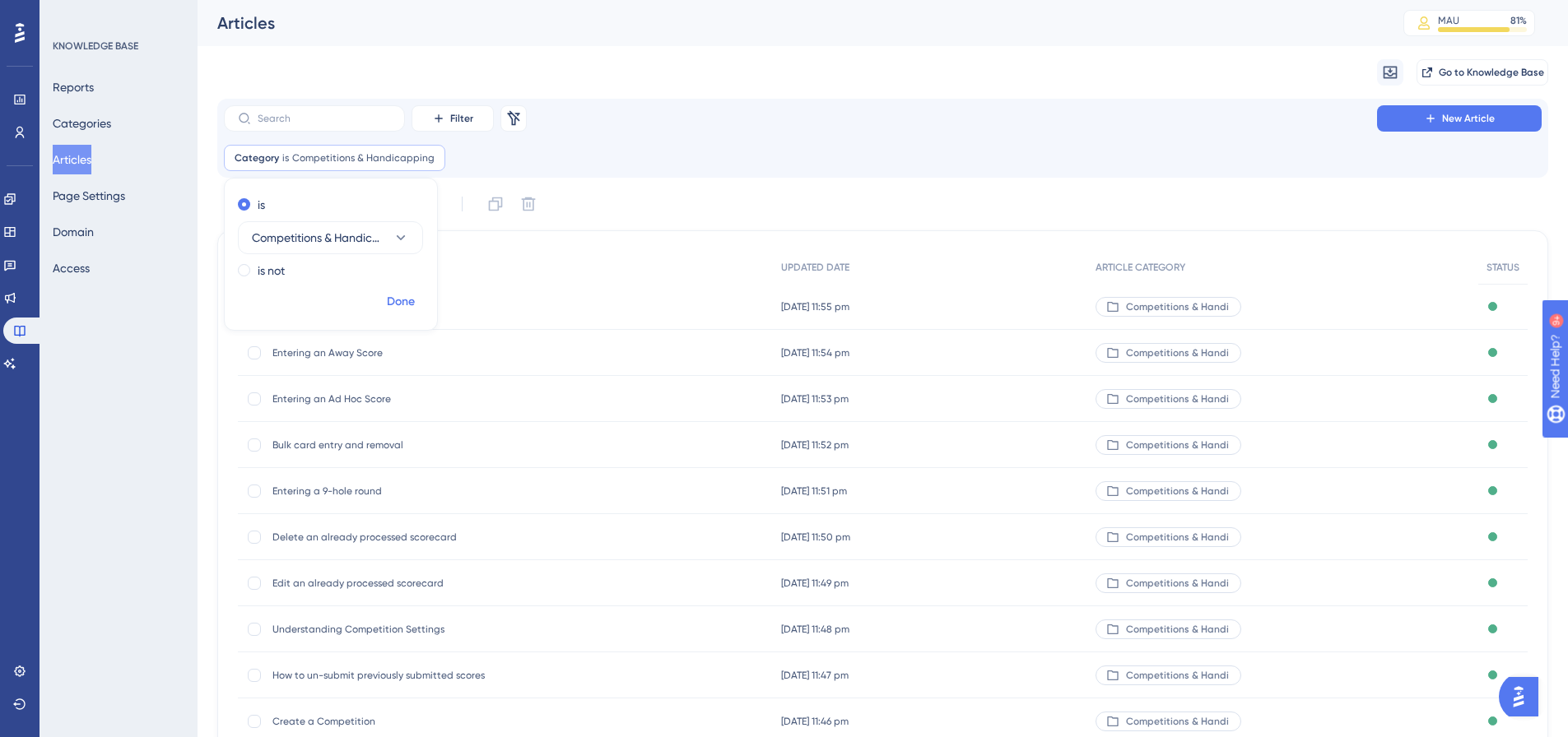
click at [381, 305] on button "Done" at bounding box center [401, 302] width 46 height 30
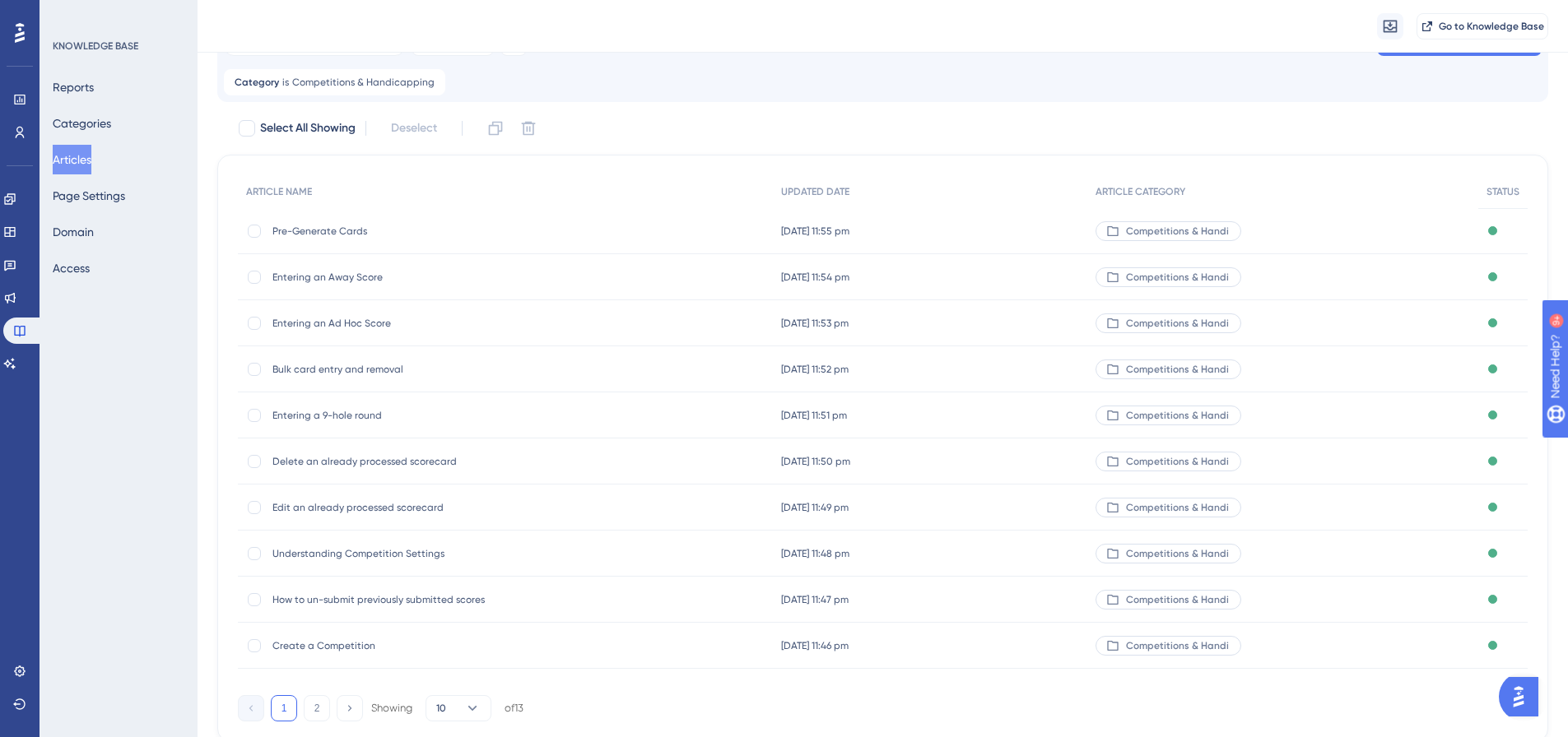
click at [316, 711] on button "2" at bounding box center [317, 708] width 26 height 26
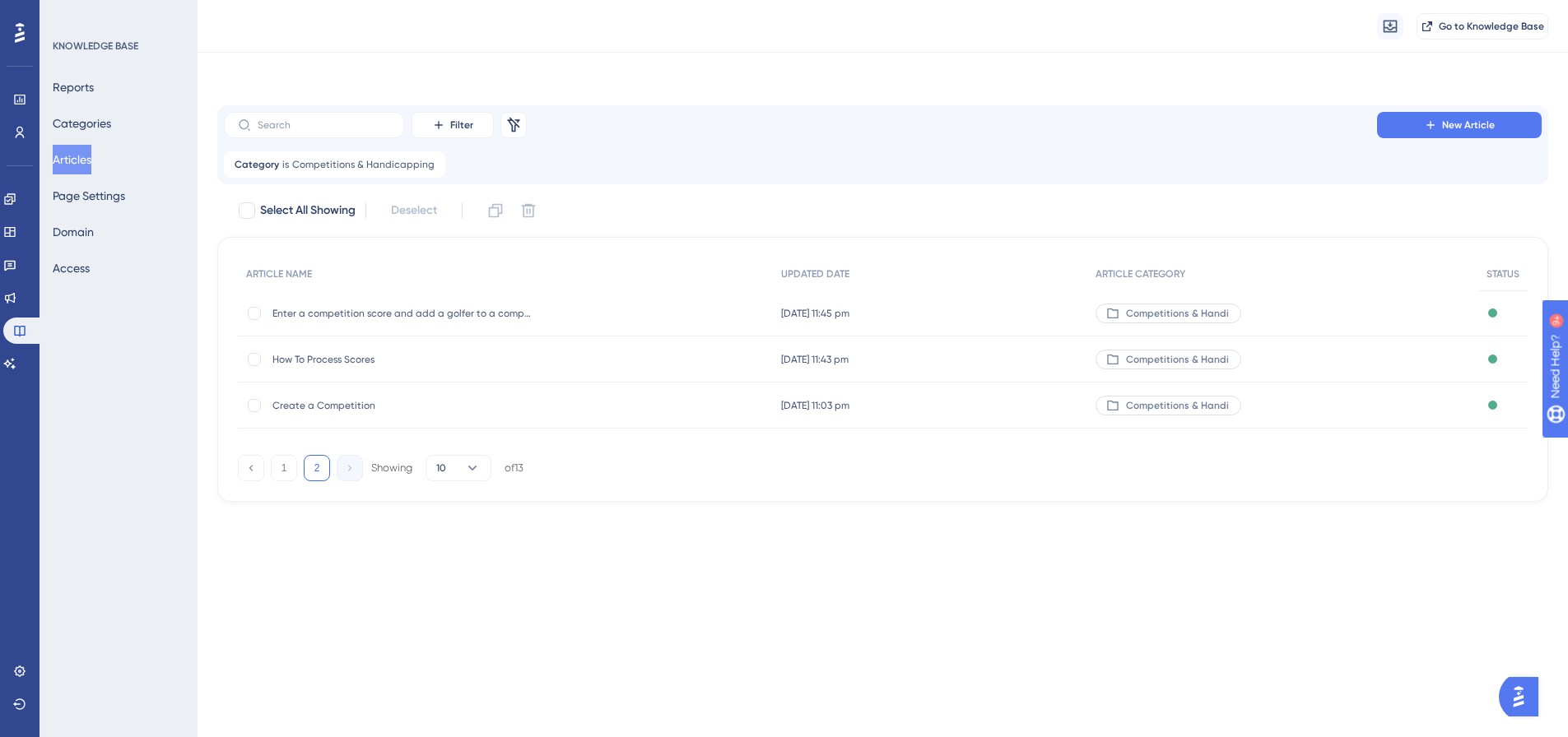
scroll to position [0, 0]
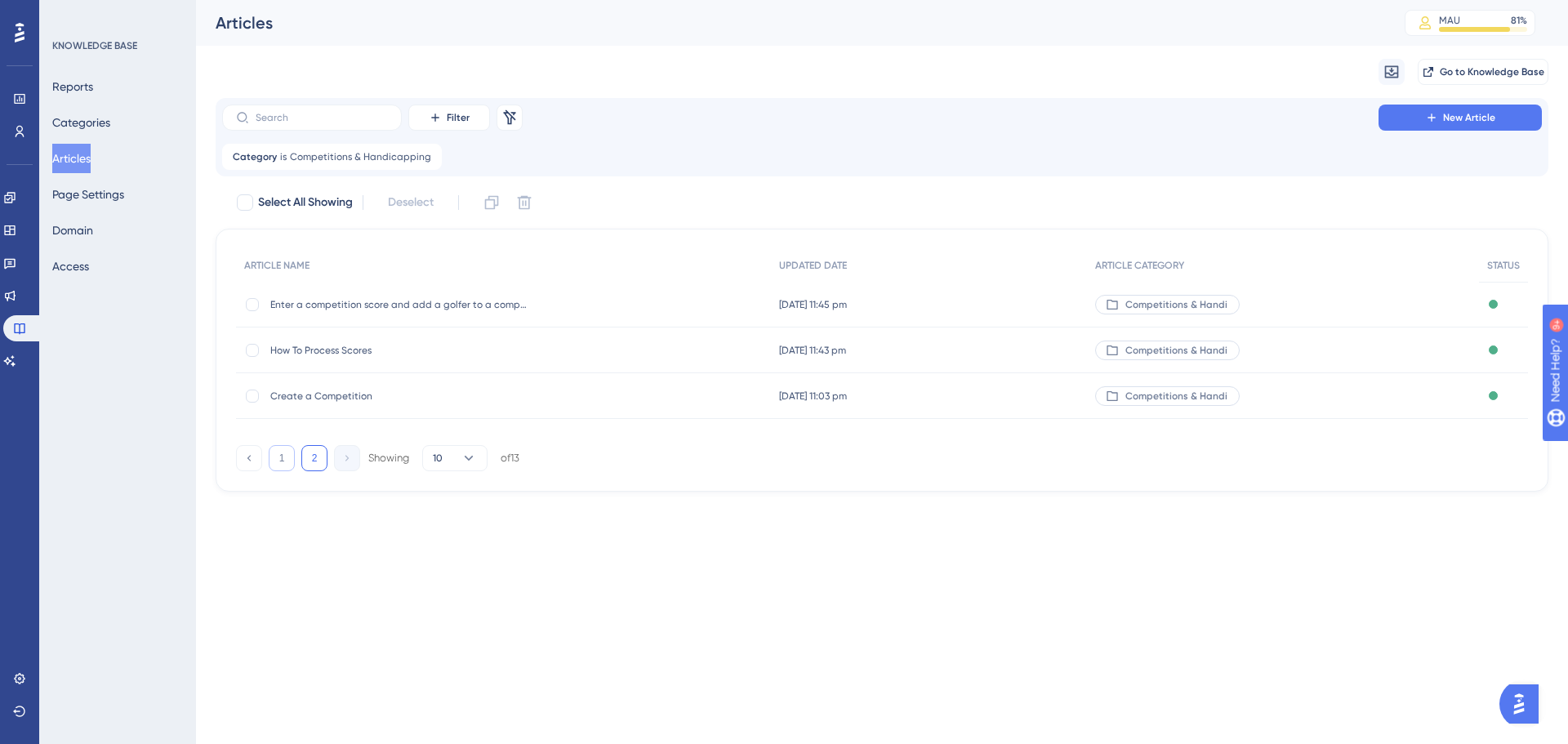
click at [290, 462] on button "1" at bounding box center [282, 458] width 26 height 26
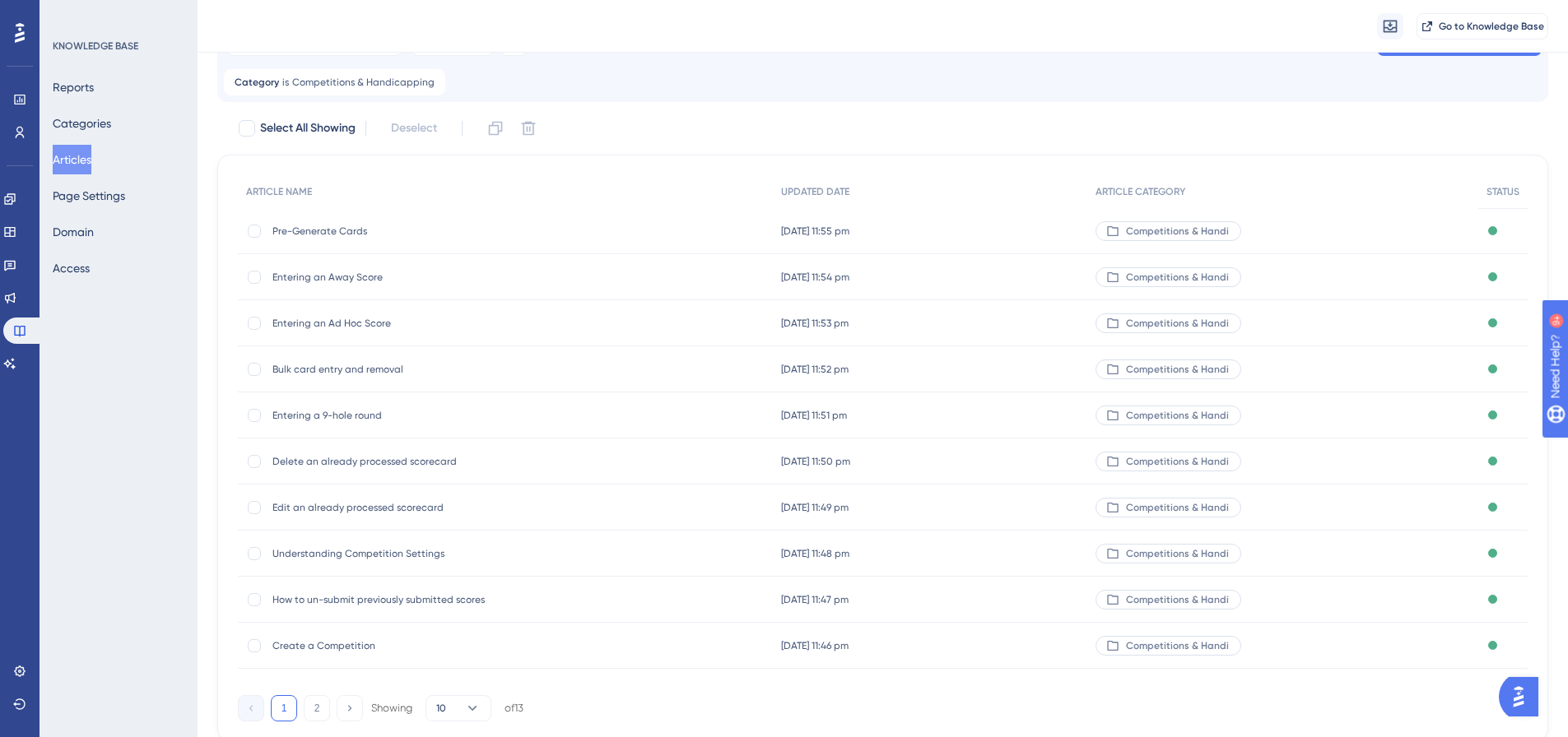
scroll to position [140, 0]
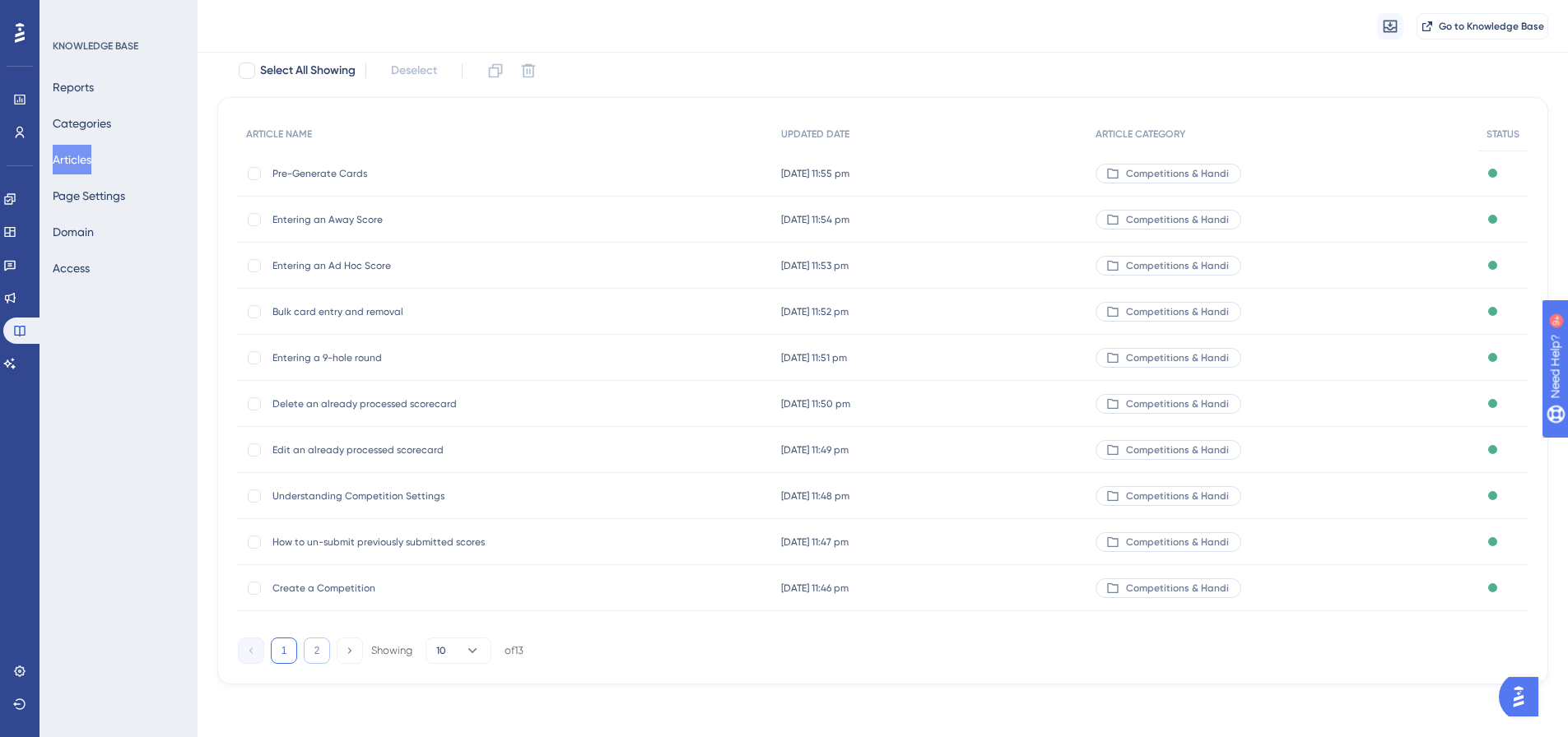
click at [323, 650] on button "2" at bounding box center [317, 651] width 26 height 26
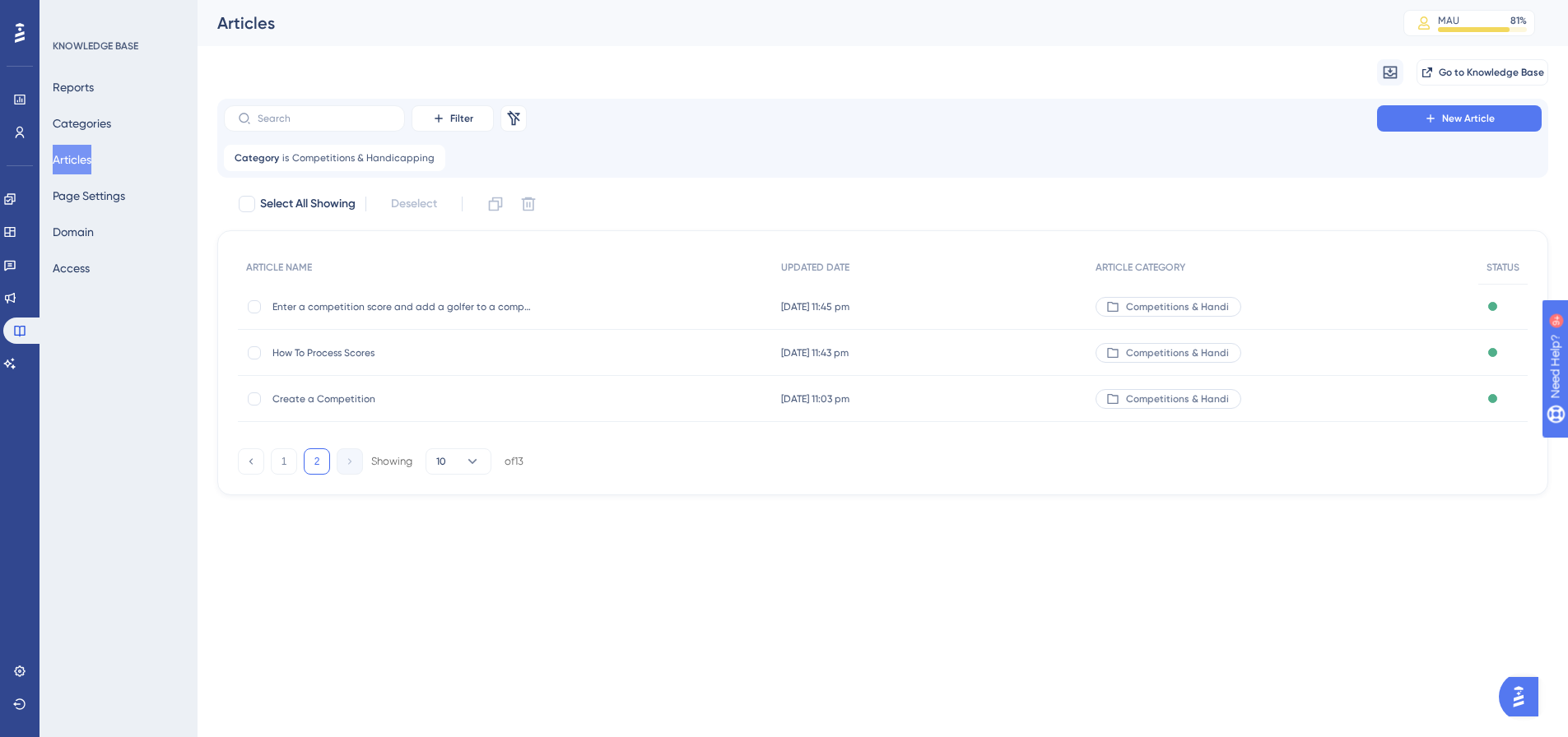
scroll to position [0, 0]
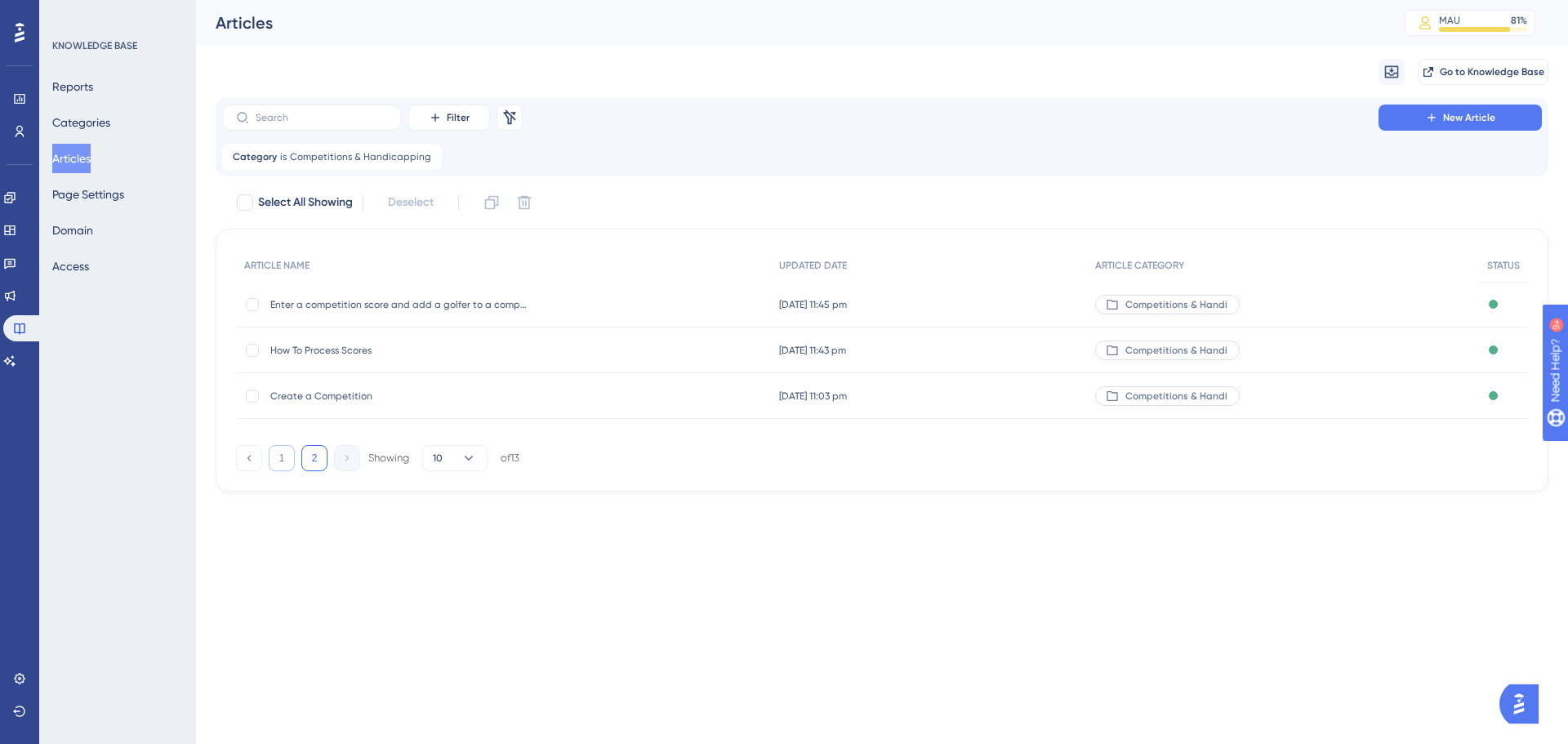
click at [279, 468] on button "1" at bounding box center [282, 458] width 26 height 26
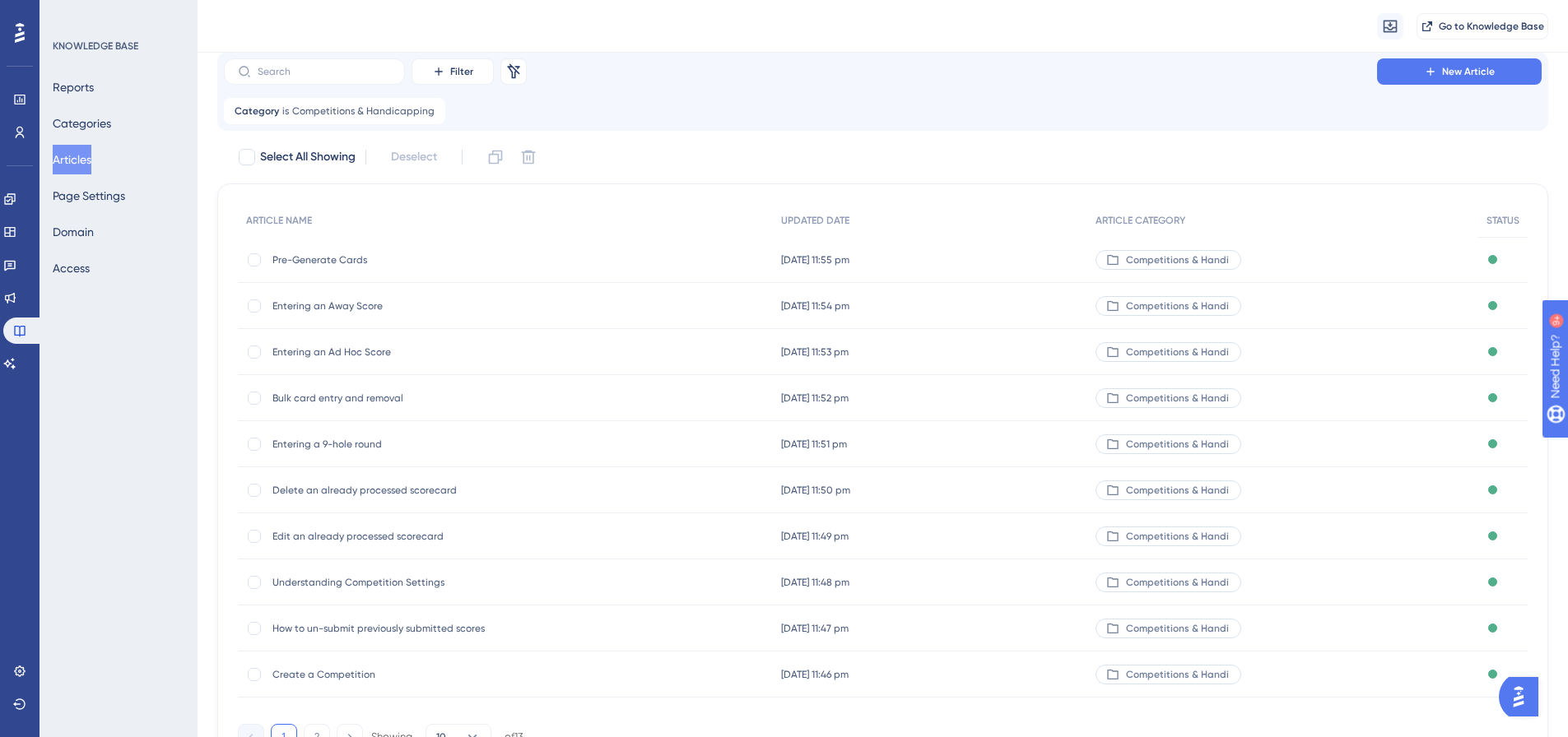
scroll to position [82, 0]
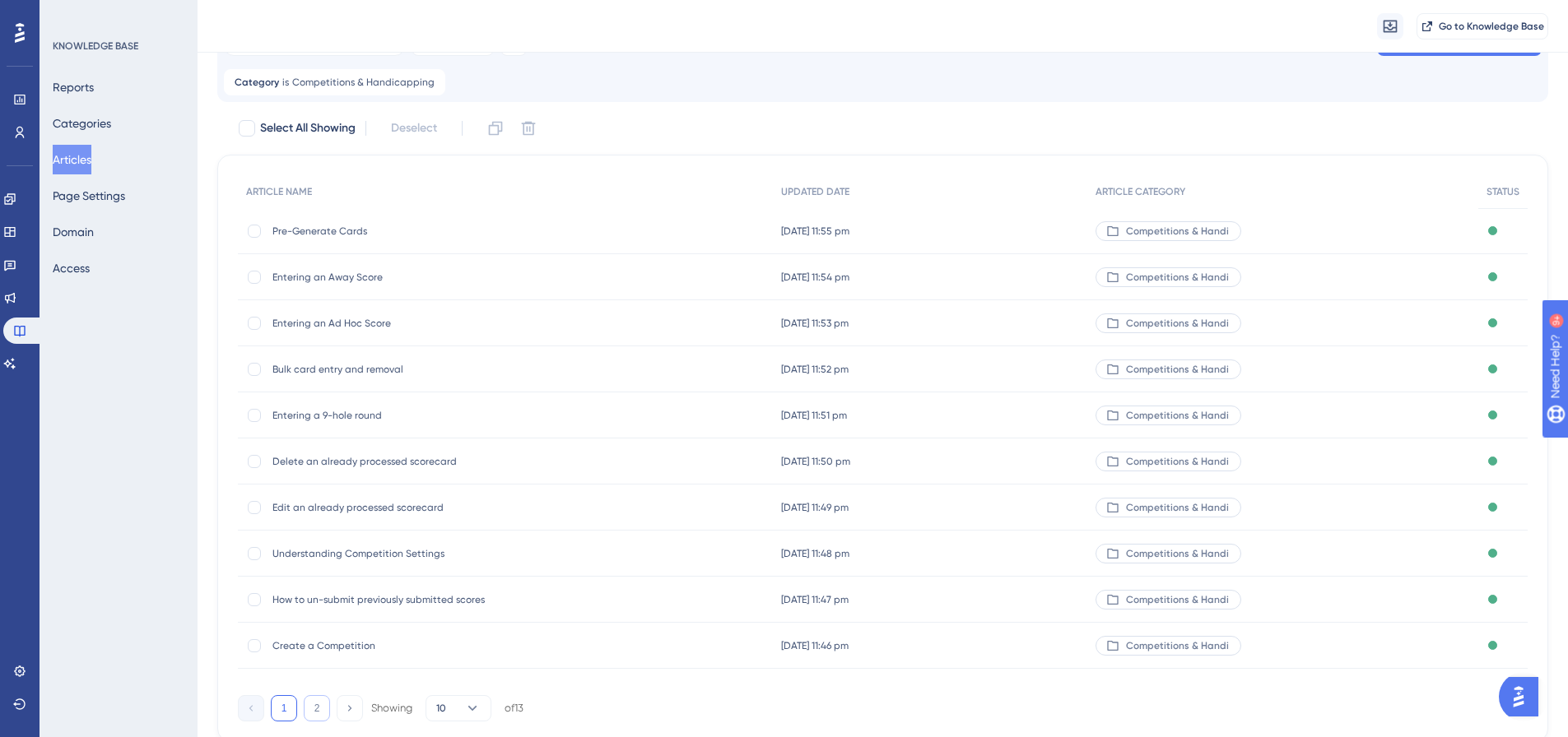
click at [318, 714] on button "2" at bounding box center [317, 708] width 26 height 26
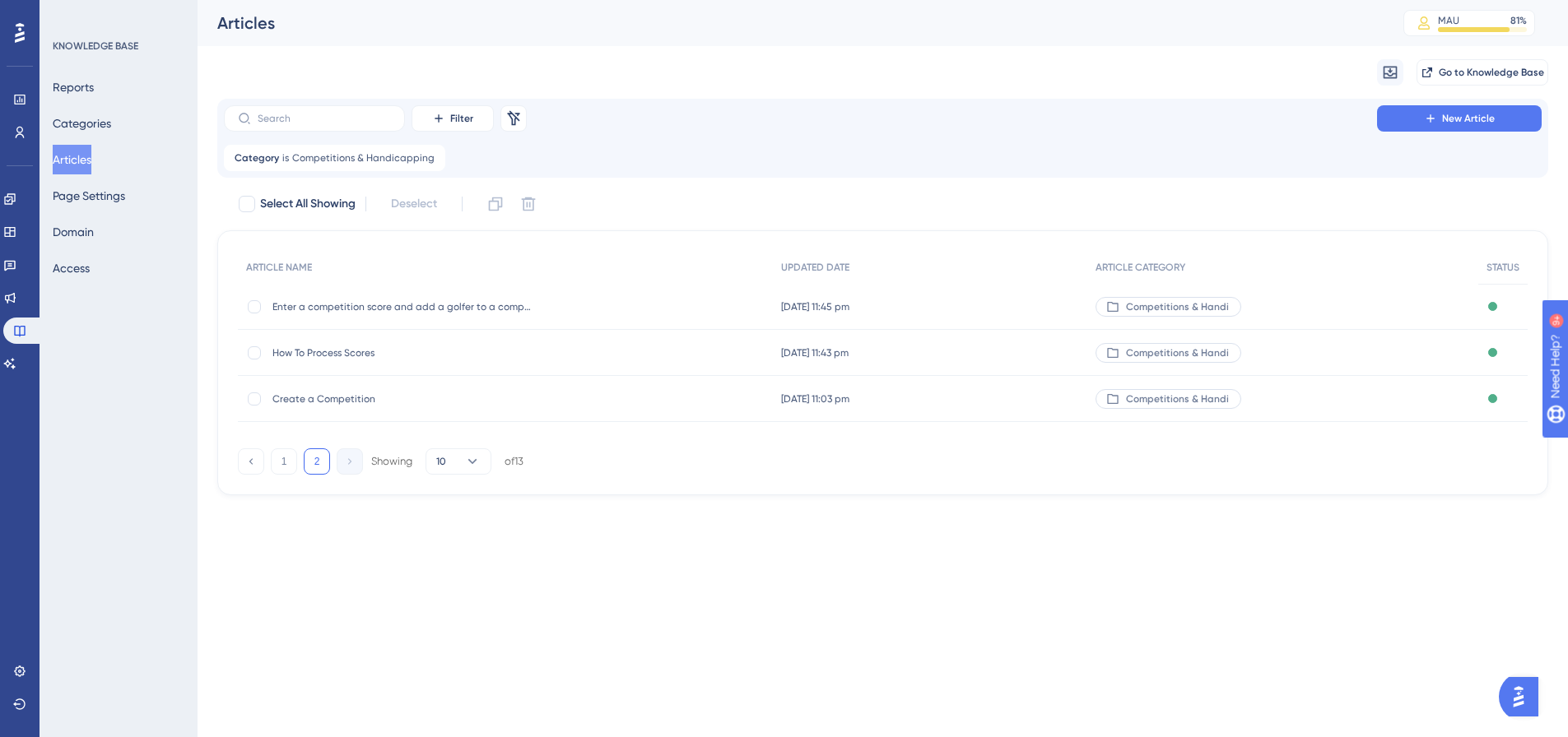
scroll to position [0, 0]
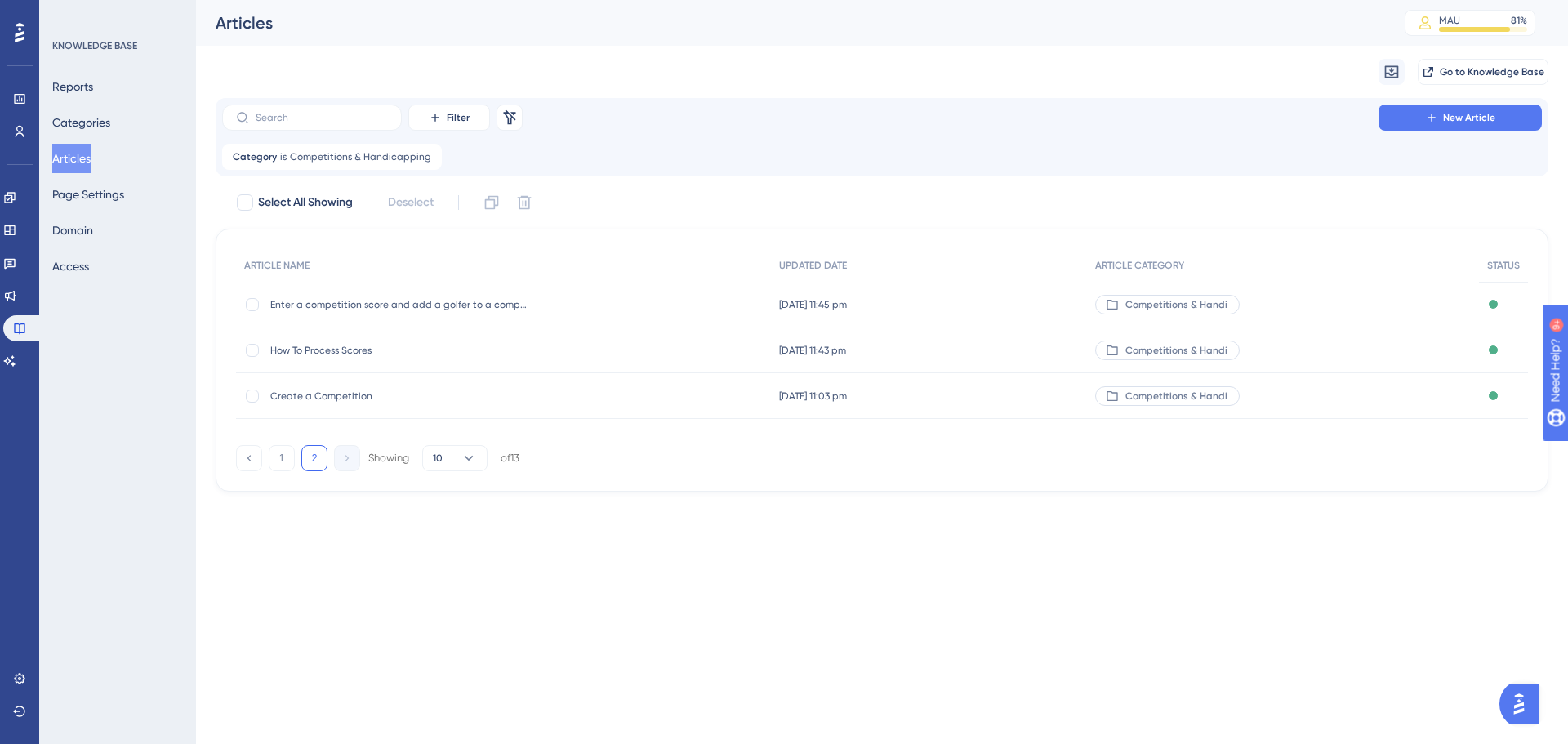
click at [347, 395] on span "Create a Competition" at bounding box center [401, 396] width 261 height 13
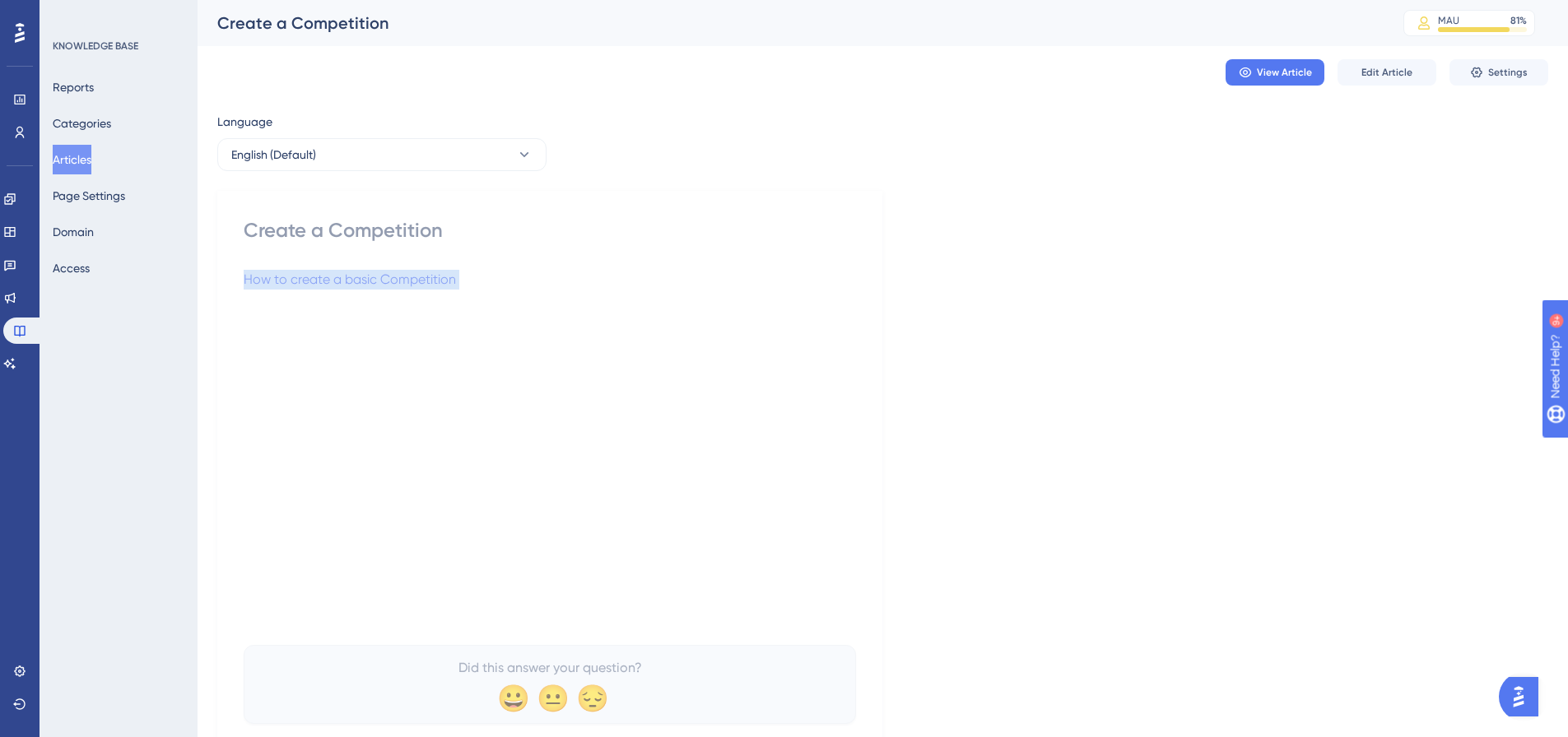
click at [80, 154] on button "Articles" at bounding box center [71, 159] width 38 height 30
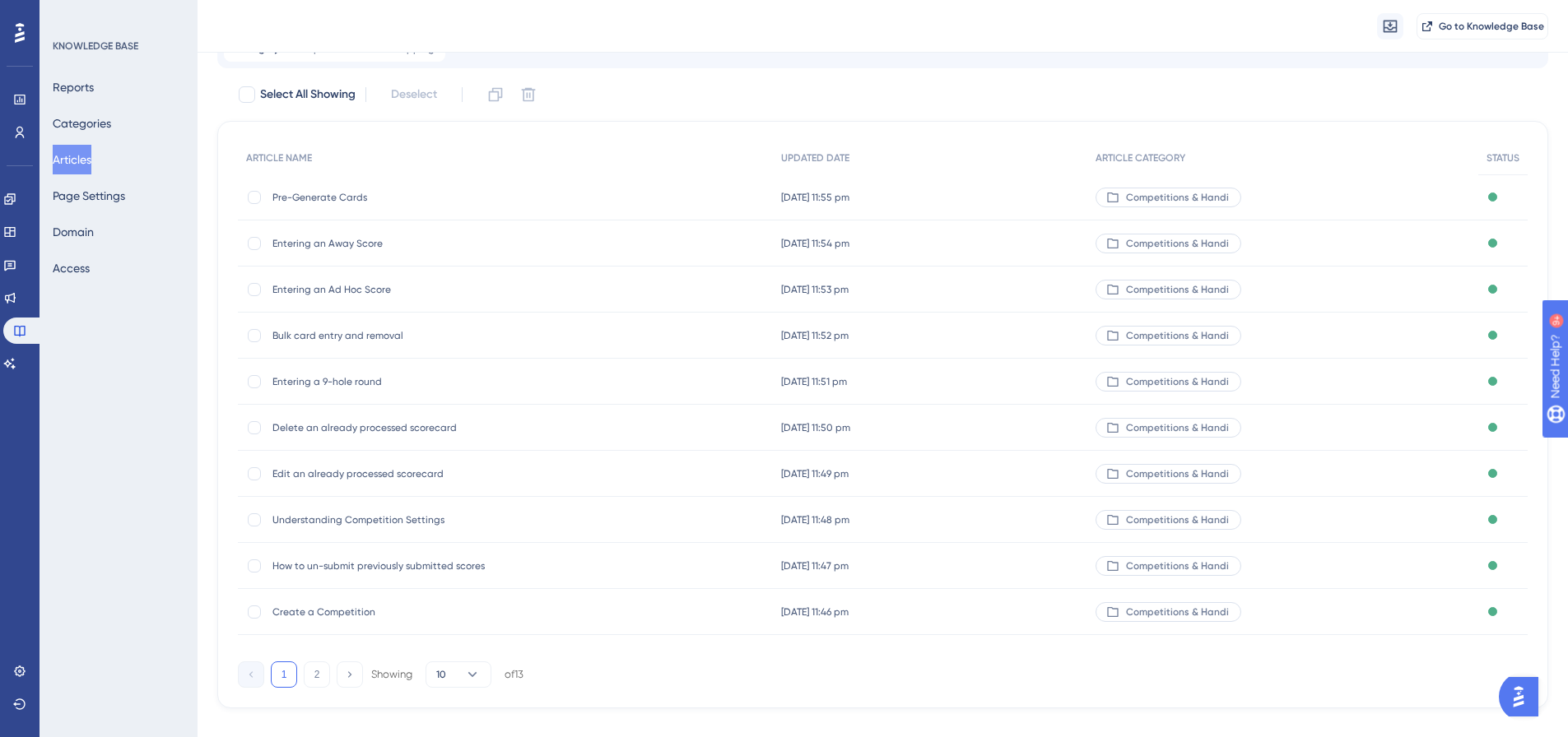
scroll to position [140, 0]
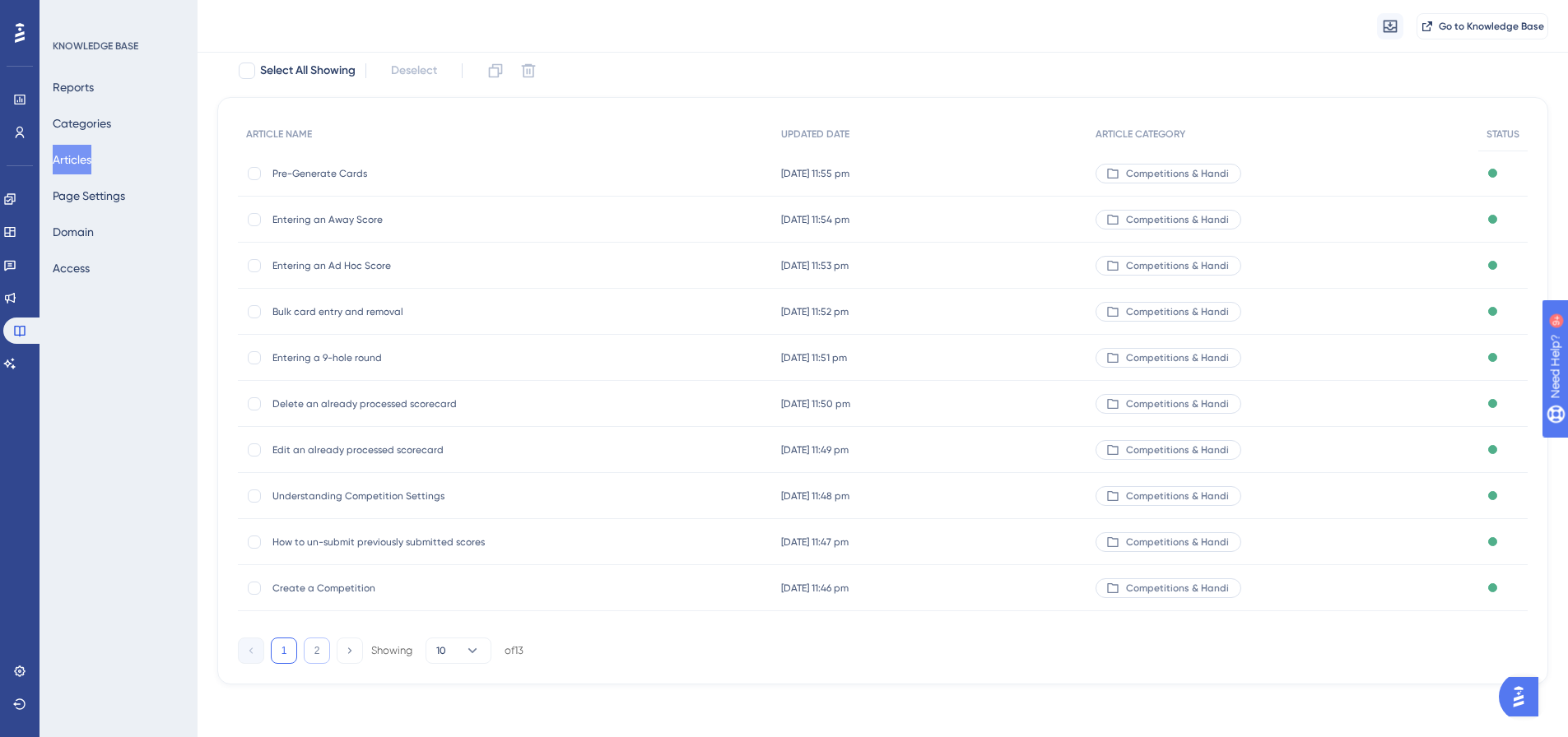
click at [324, 657] on button "2" at bounding box center [317, 651] width 26 height 26
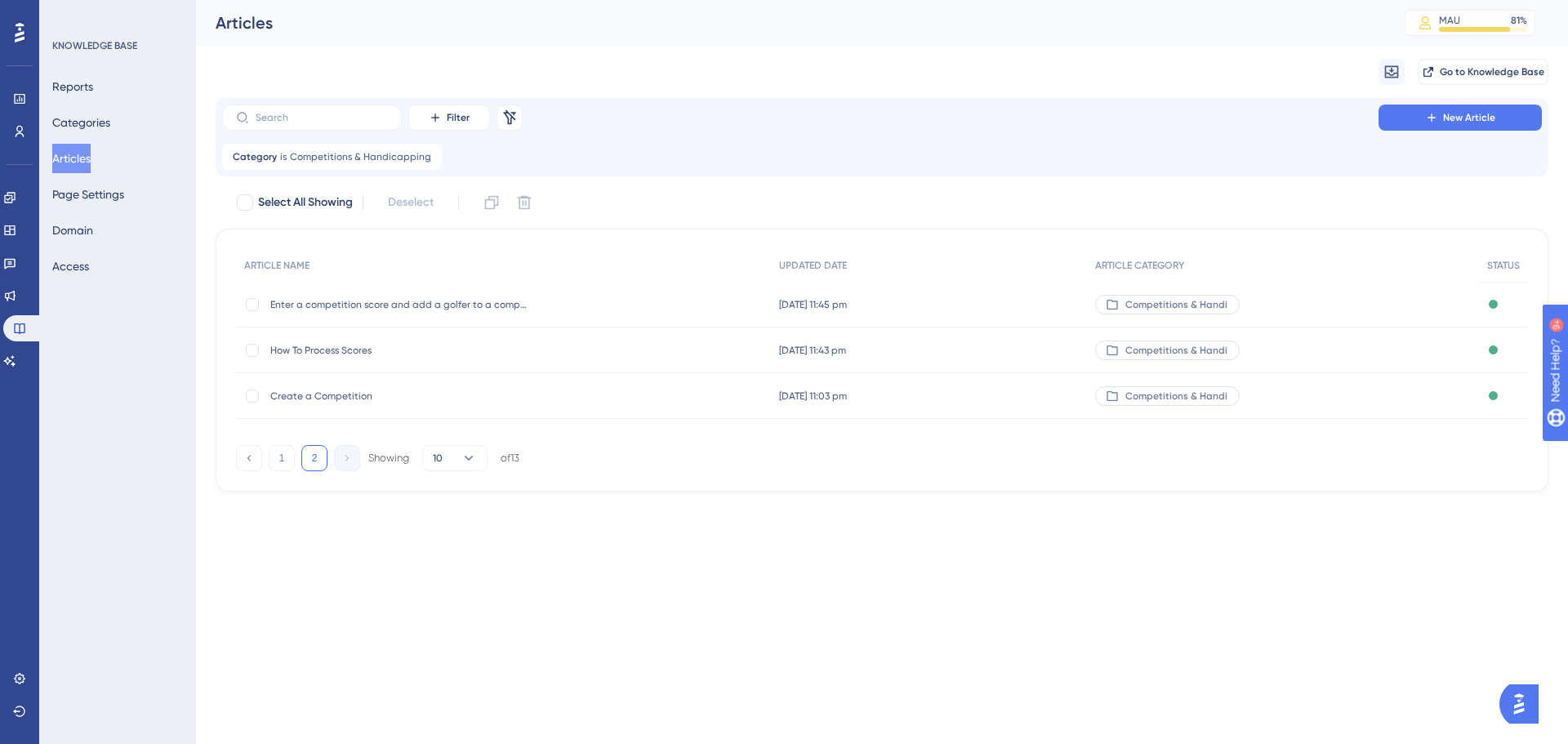
click at [332, 395] on span "Create a Competition" at bounding box center [401, 396] width 261 height 13
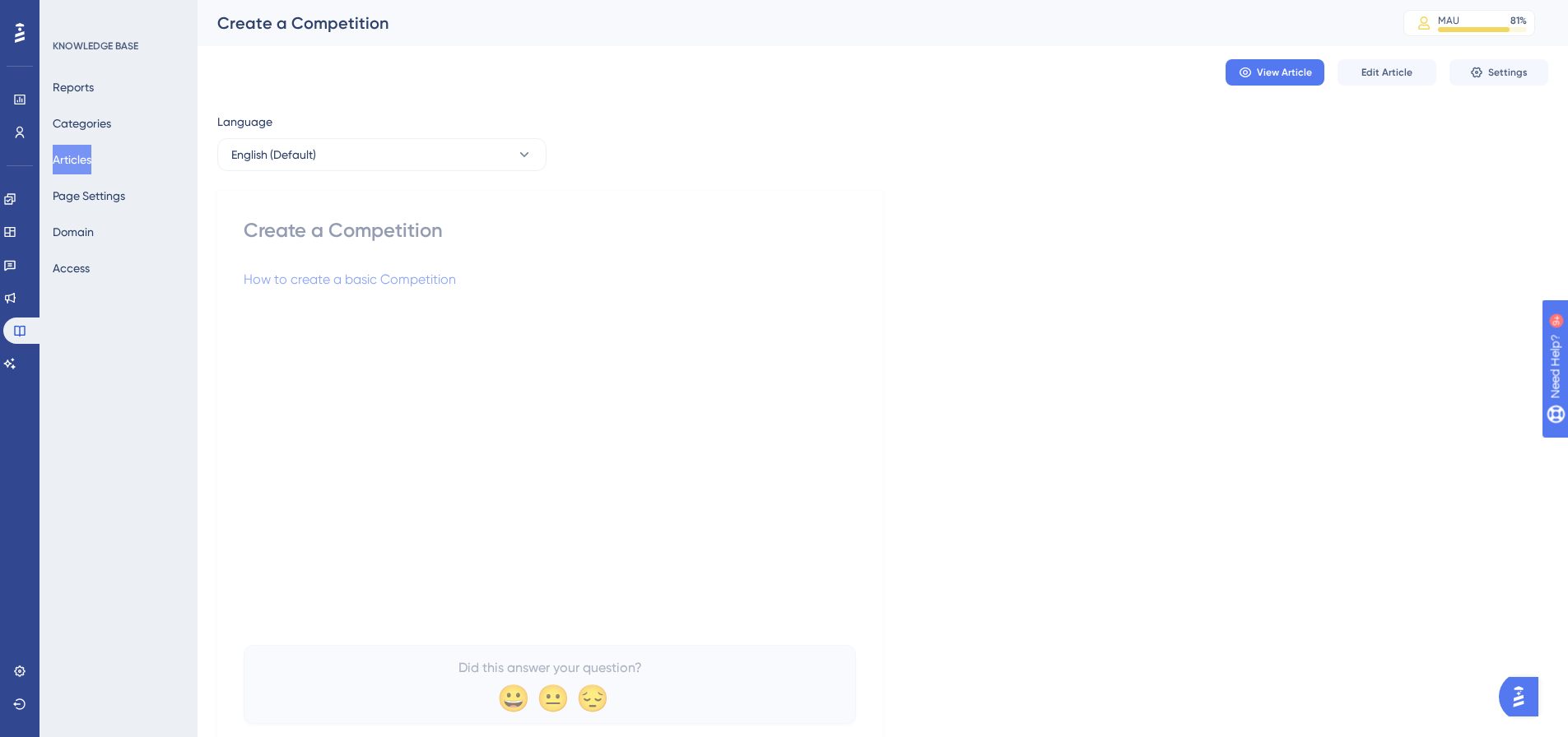
click at [82, 166] on button "Articles" at bounding box center [71, 159] width 38 height 30
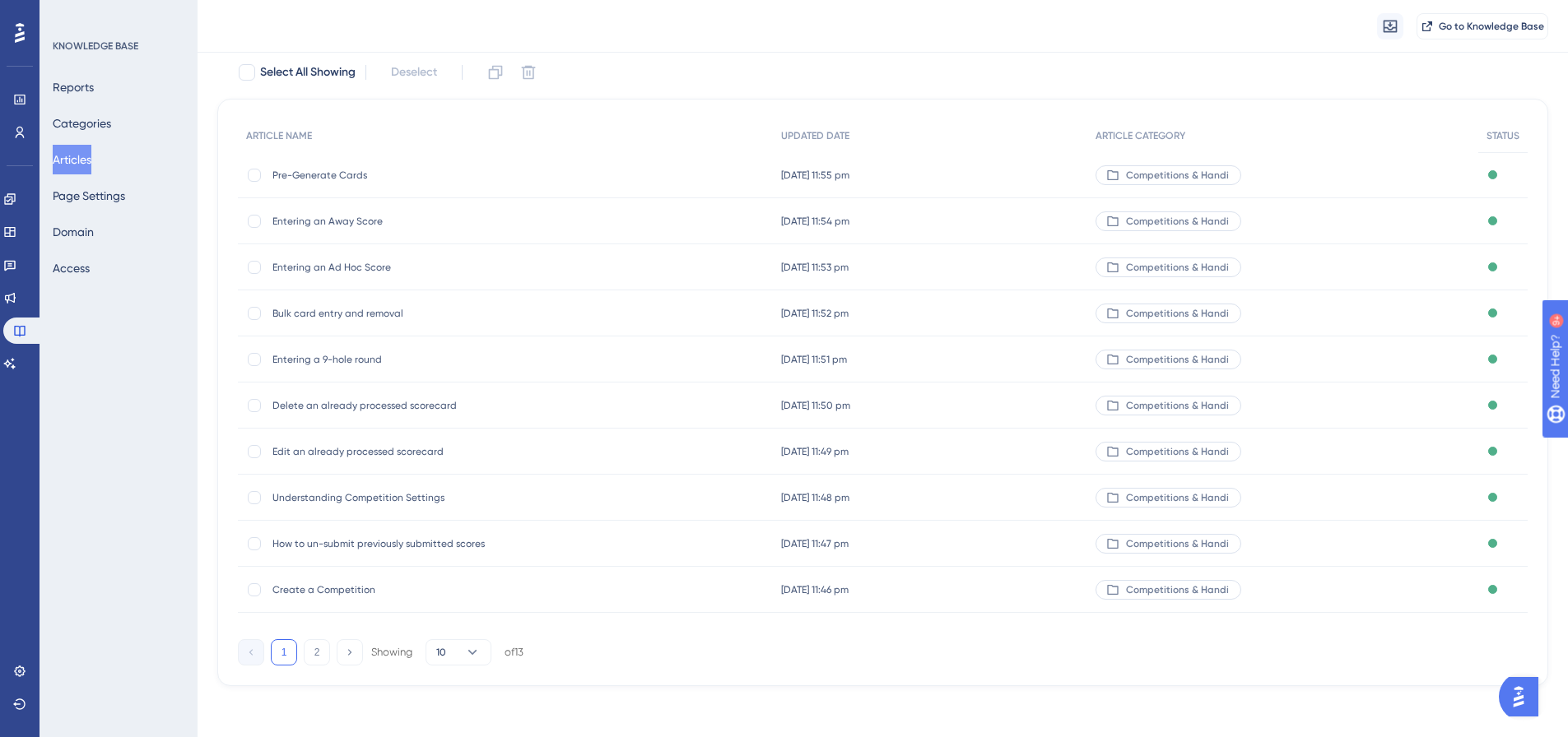
scroll to position [140, 0]
click at [328, 590] on span "Create a Competition" at bounding box center [404, 588] width 263 height 13
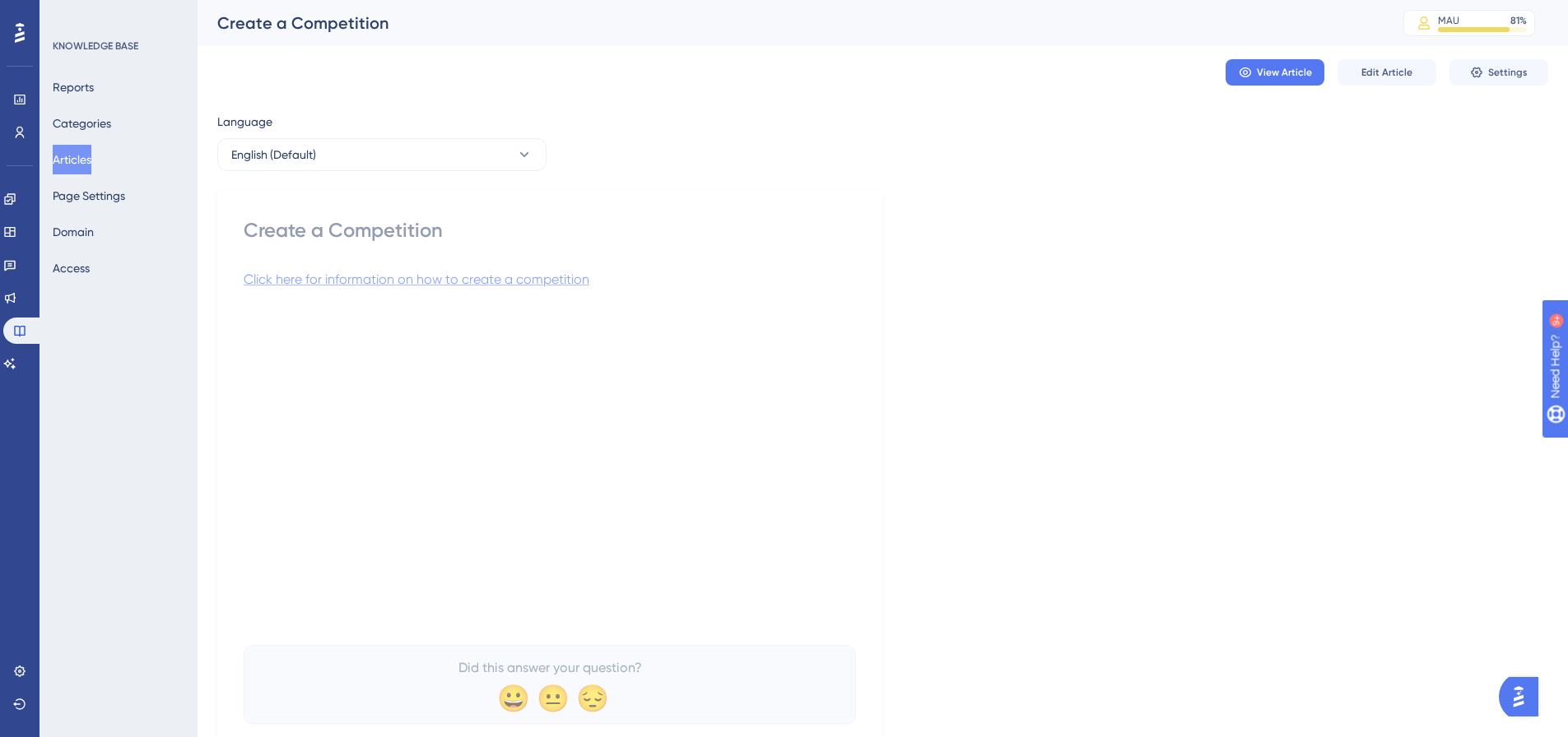
click at [517, 281] on span "Click here for information on how to create a competition" at bounding box center [416, 280] width 346 height 16
click at [82, 166] on button "Articles" at bounding box center [71, 159] width 38 height 30
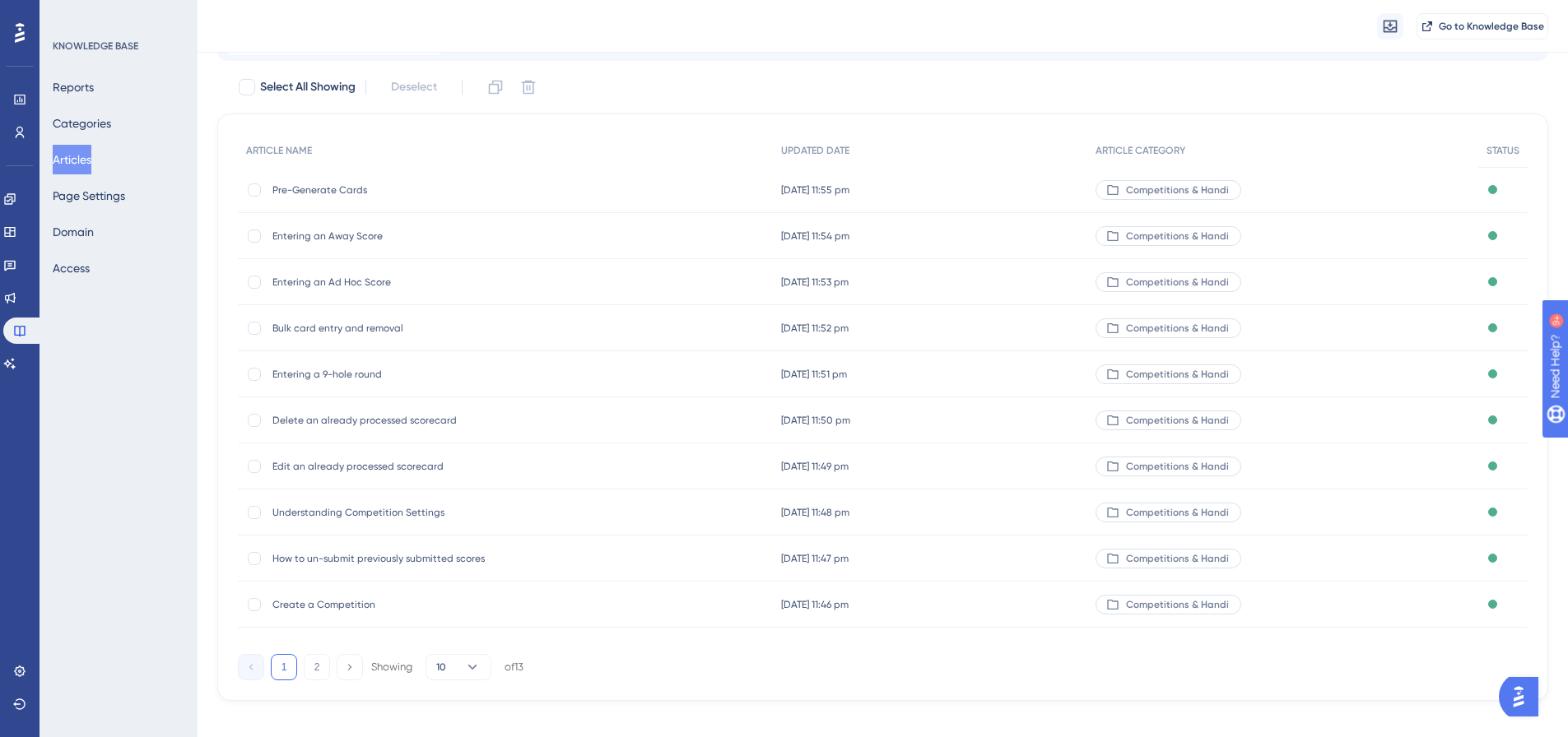
scroll to position [140, 0]
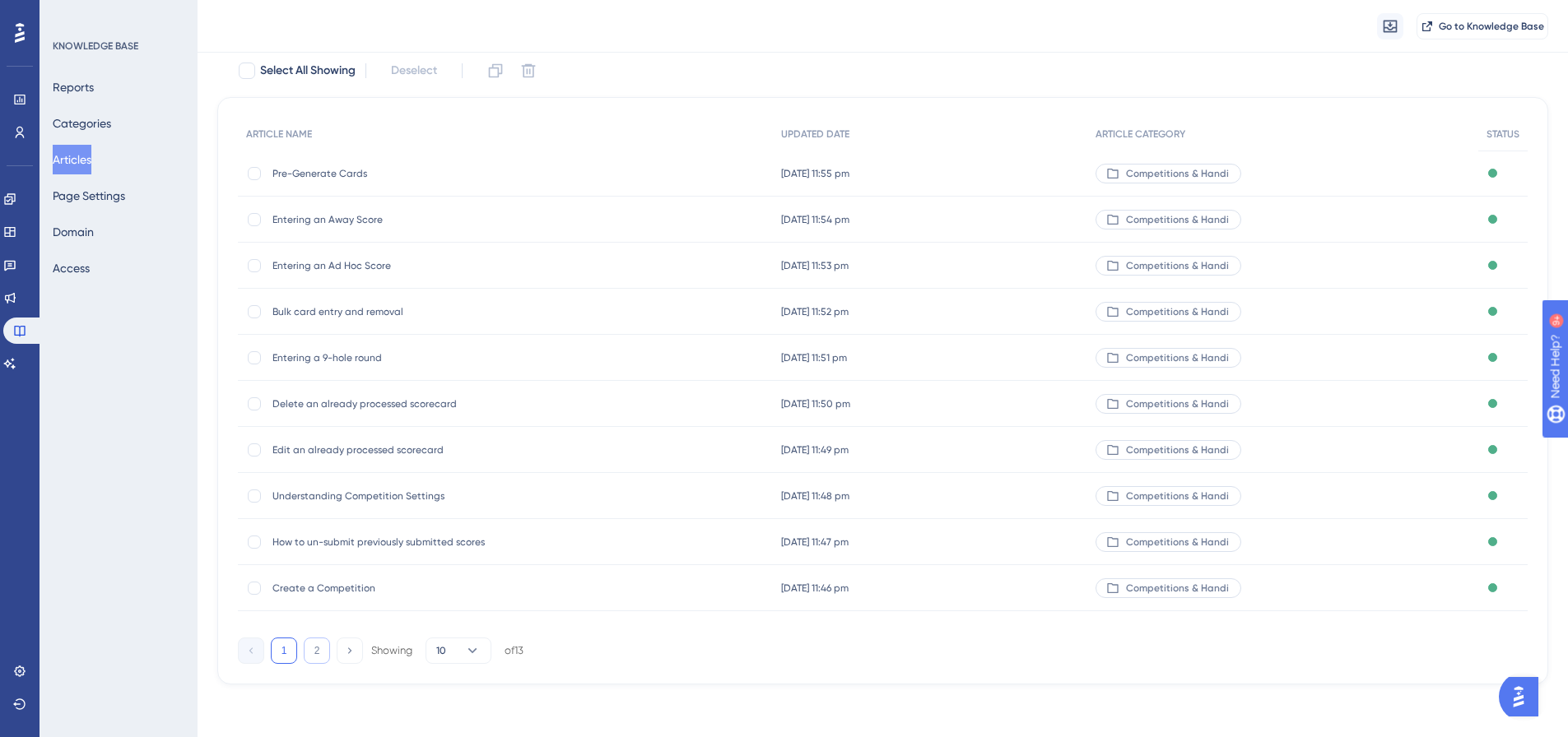
click at [321, 653] on button "2" at bounding box center [317, 651] width 26 height 26
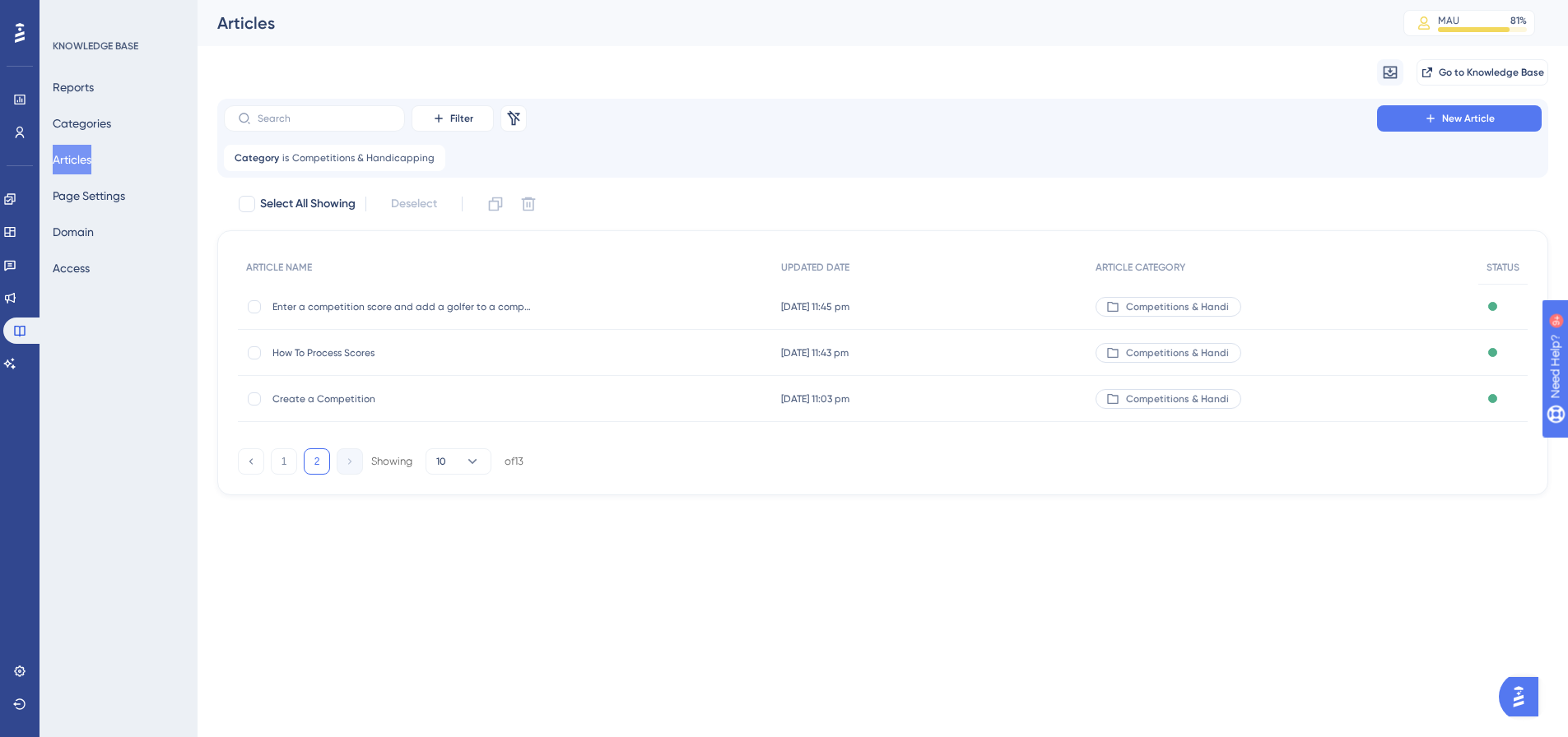
scroll to position [0, 0]
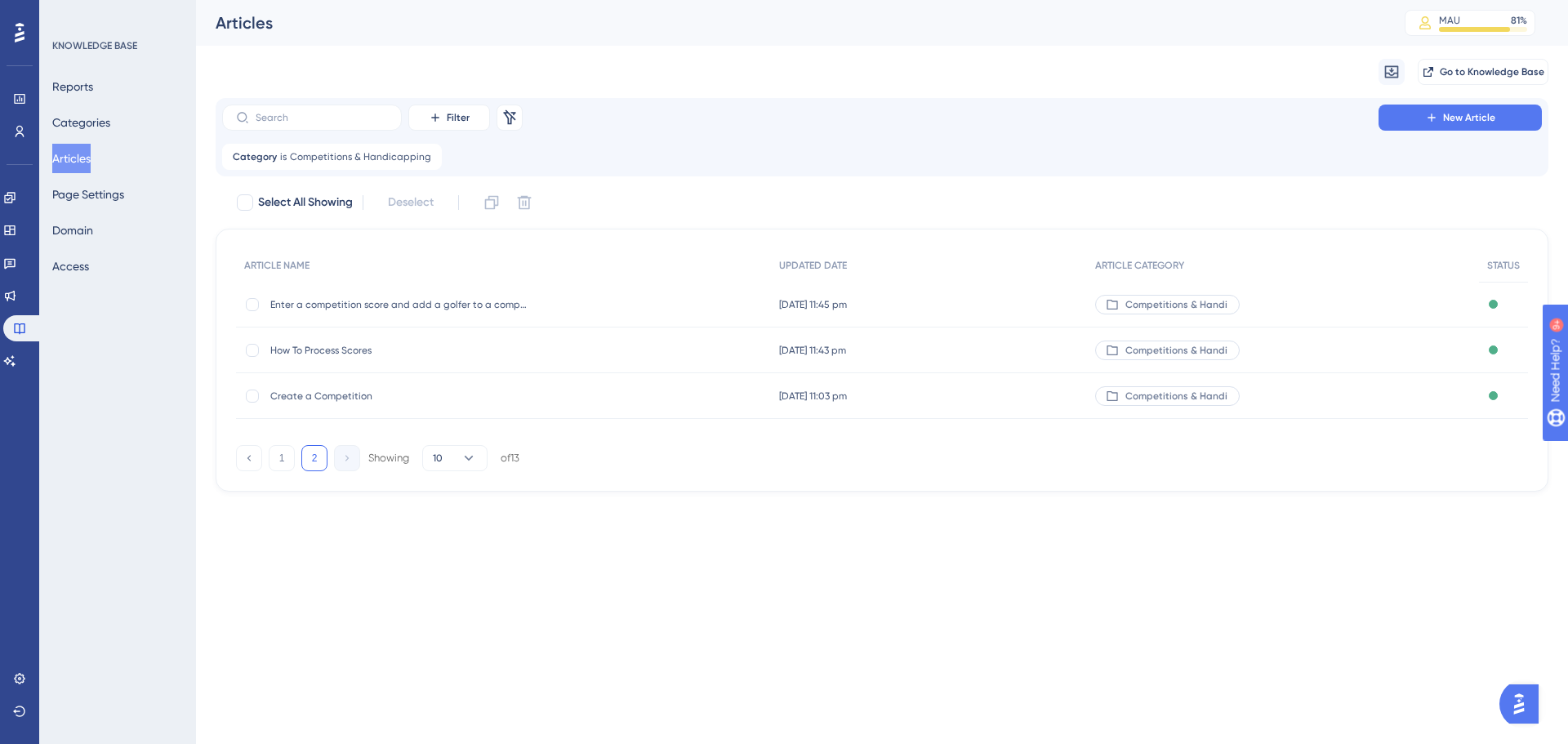
click at [360, 398] on span "Create a Competition" at bounding box center [401, 396] width 261 height 13
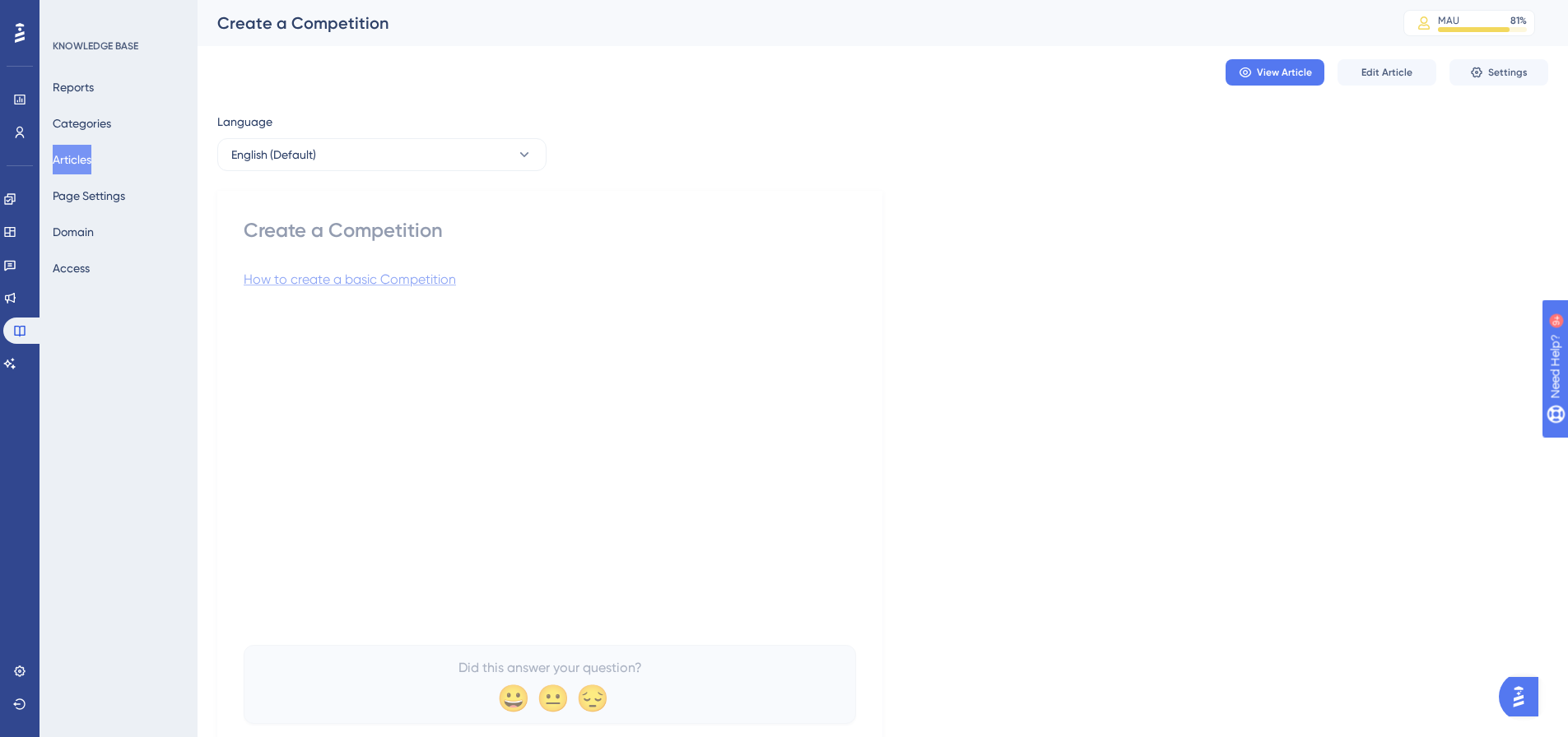
click at [366, 278] on span "How to create a basic Competition" at bounding box center [350, 280] width 213 height 16
click at [1378, 67] on span "Edit Article" at bounding box center [1387, 72] width 51 height 13
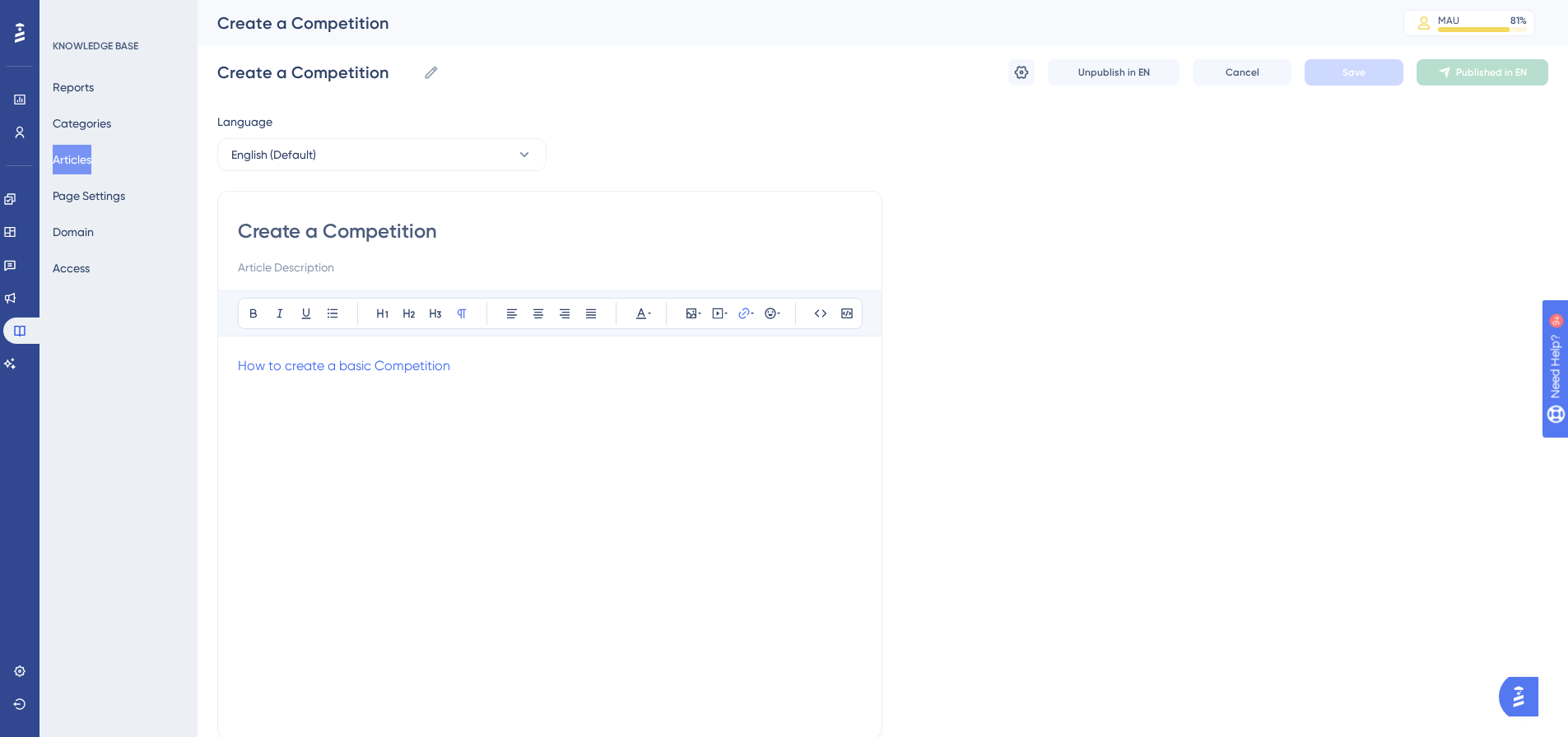
click at [326, 236] on input "Create a Competition" at bounding box center [550, 231] width 624 height 26
paste input "multi-round c"
type input "Create a multi-round competition"
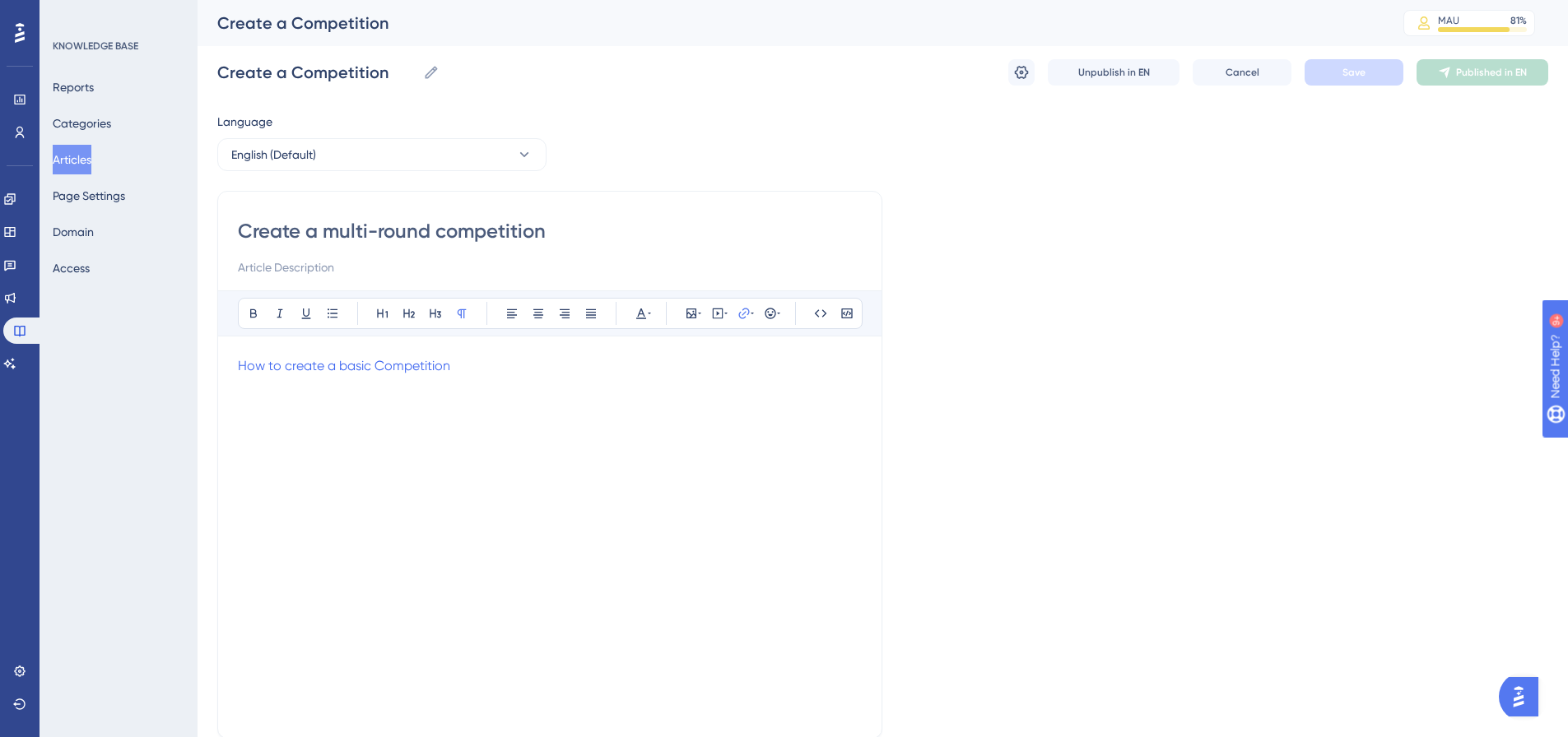
type input "Create a multi-round competition"
drag, startPoint x: 482, startPoint y: 374, endPoint x: 204, endPoint y: 367, distance: 278.1
click at [204, 367] on div "Performance Users Engagement Widgets Feedback Product Updates Knowledge Base AI…" at bounding box center [882, 432] width 1370 height 864
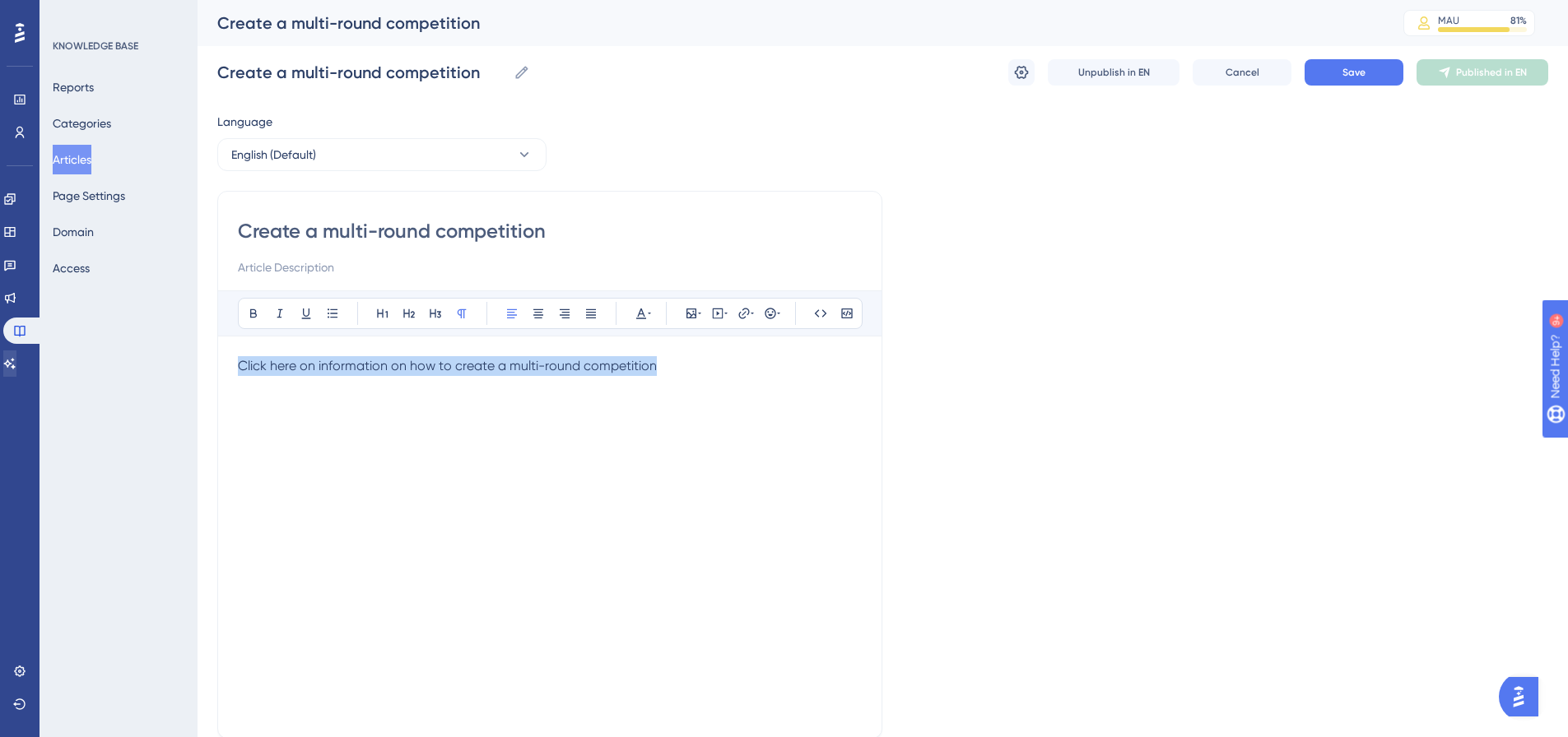
drag, startPoint x: 588, startPoint y: 368, endPoint x: 31, endPoint y: 362, distance: 557.0
click at [198, 362] on div "Performance Users Engagement Widgets Feedback Product Updates Knowledge Base AI…" at bounding box center [882, 432] width 1370 height 864
click at [741, 316] on icon at bounding box center [743, 313] width 13 height 13
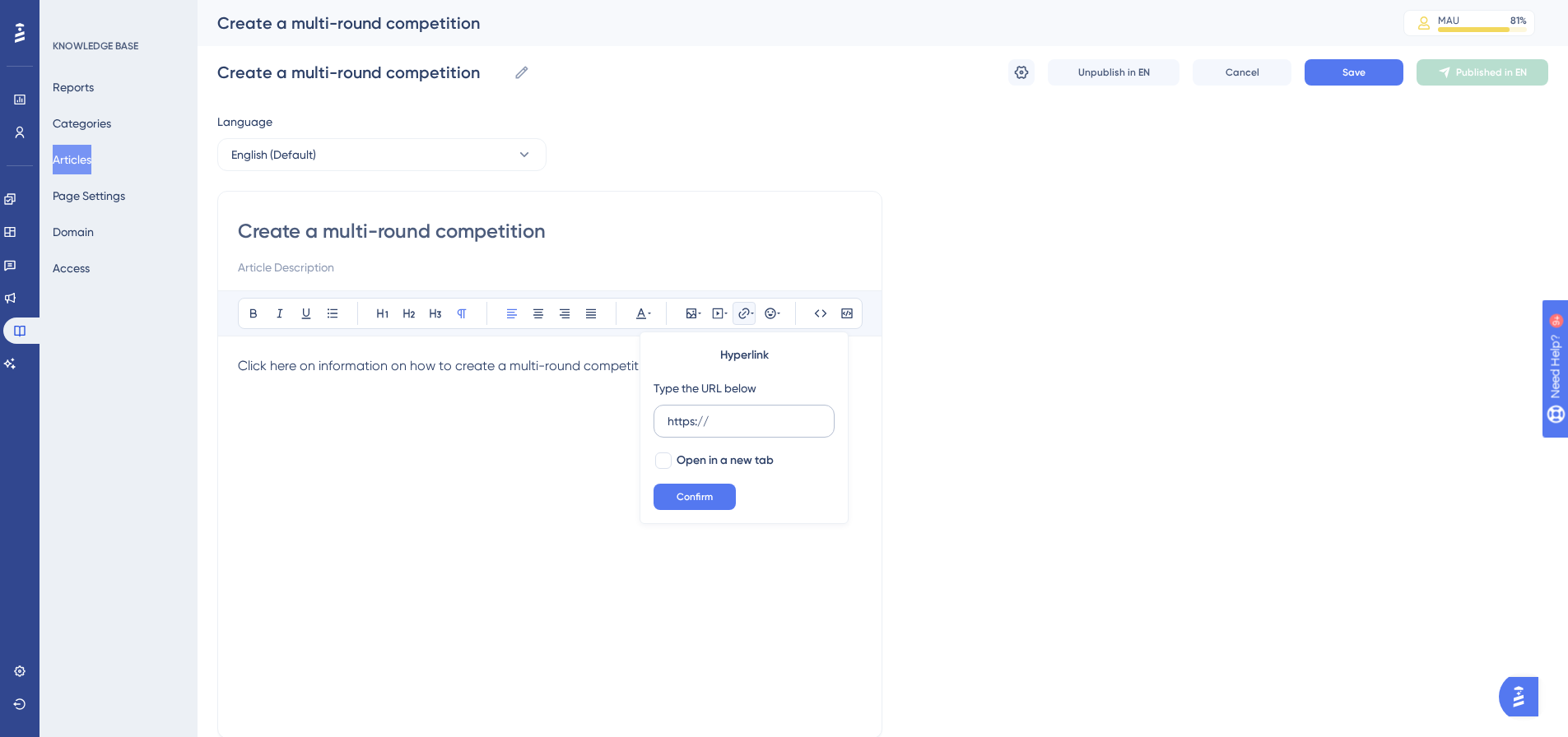
click at [725, 417] on input "https://" at bounding box center [744, 421] width 153 height 18
type input "[URL][DOMAIN_NAME]"
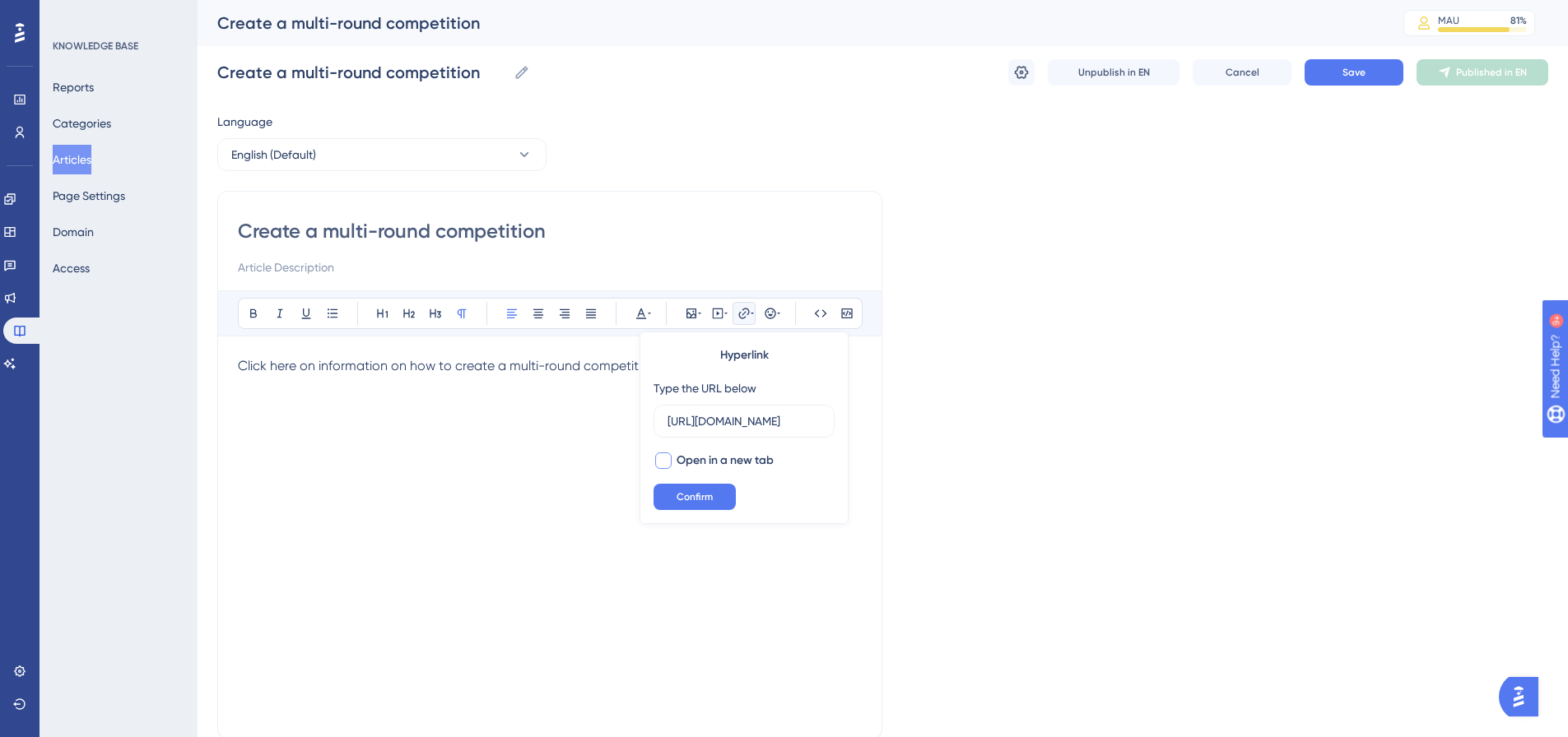
click at [695, 461] on span "Open in a new tab" at bounding box center [725, 461] width 97 height 20
checkbox input "true"
click at [696, 497] on span "Confirm" at bounding box center [695, 497] width 37 height 13
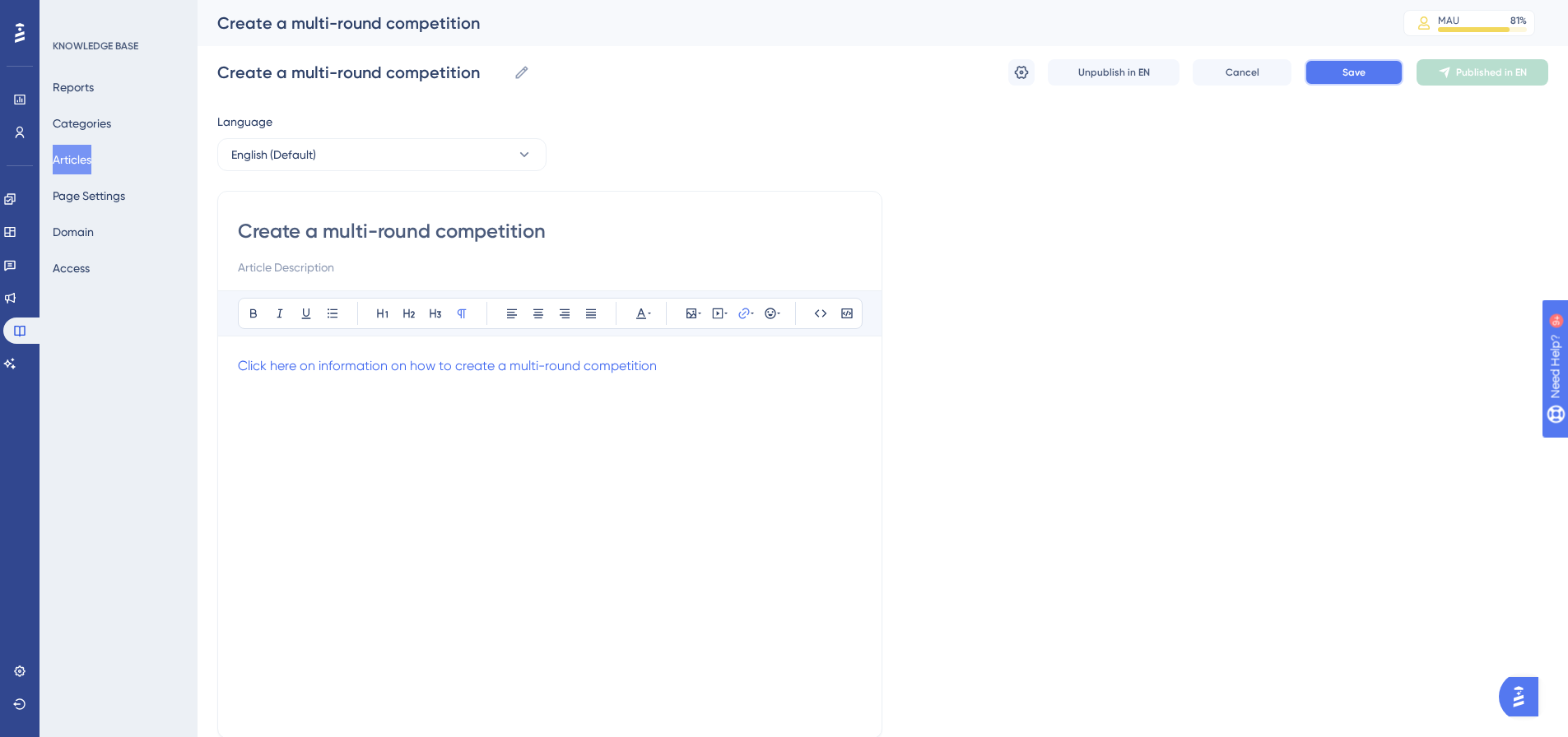
click at [1347, 68] on span "Save" at bounding box center [1354, 72] width 23 height 13
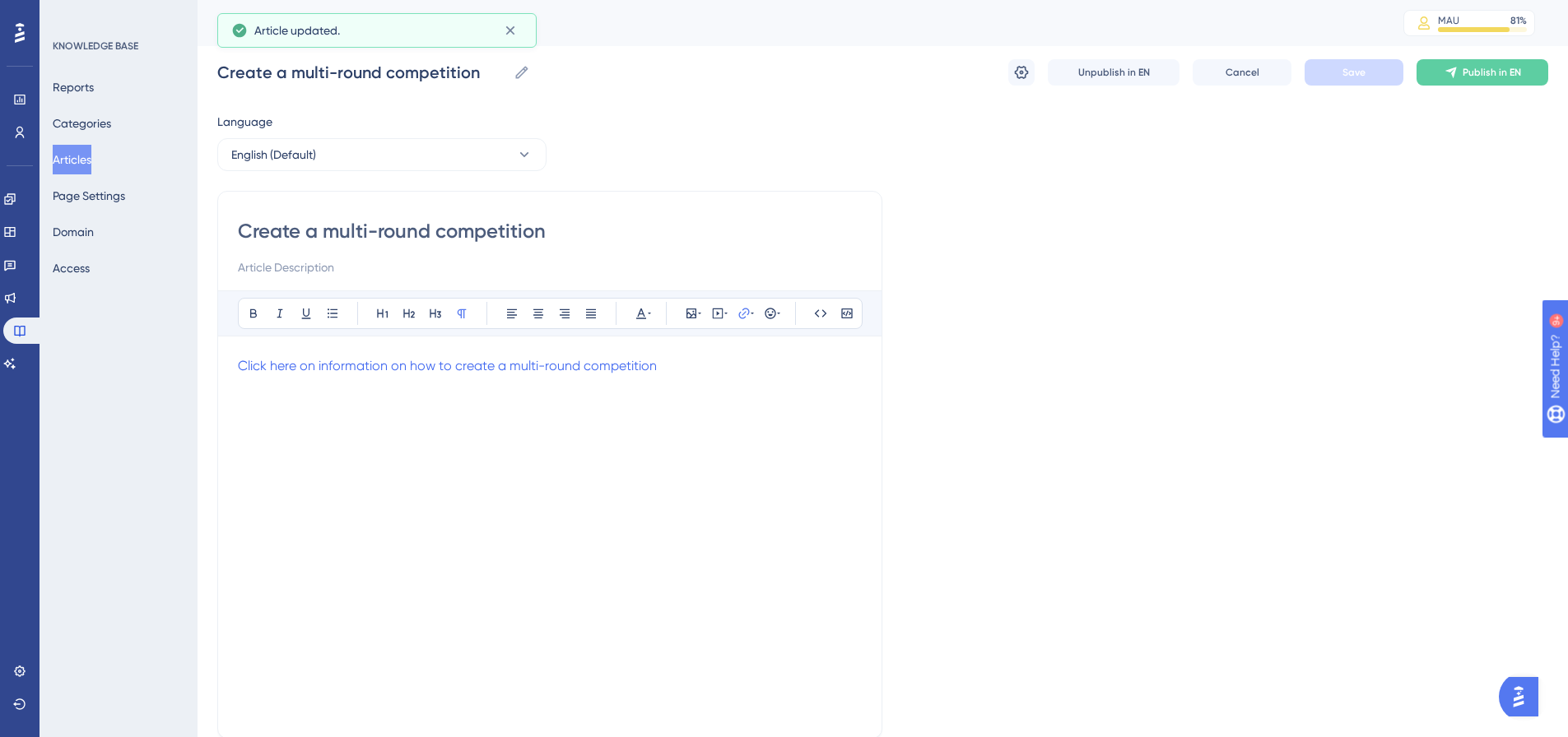
click at [91, 161] on button "Articles" at bounding box center [71, 159] width 38 height 30
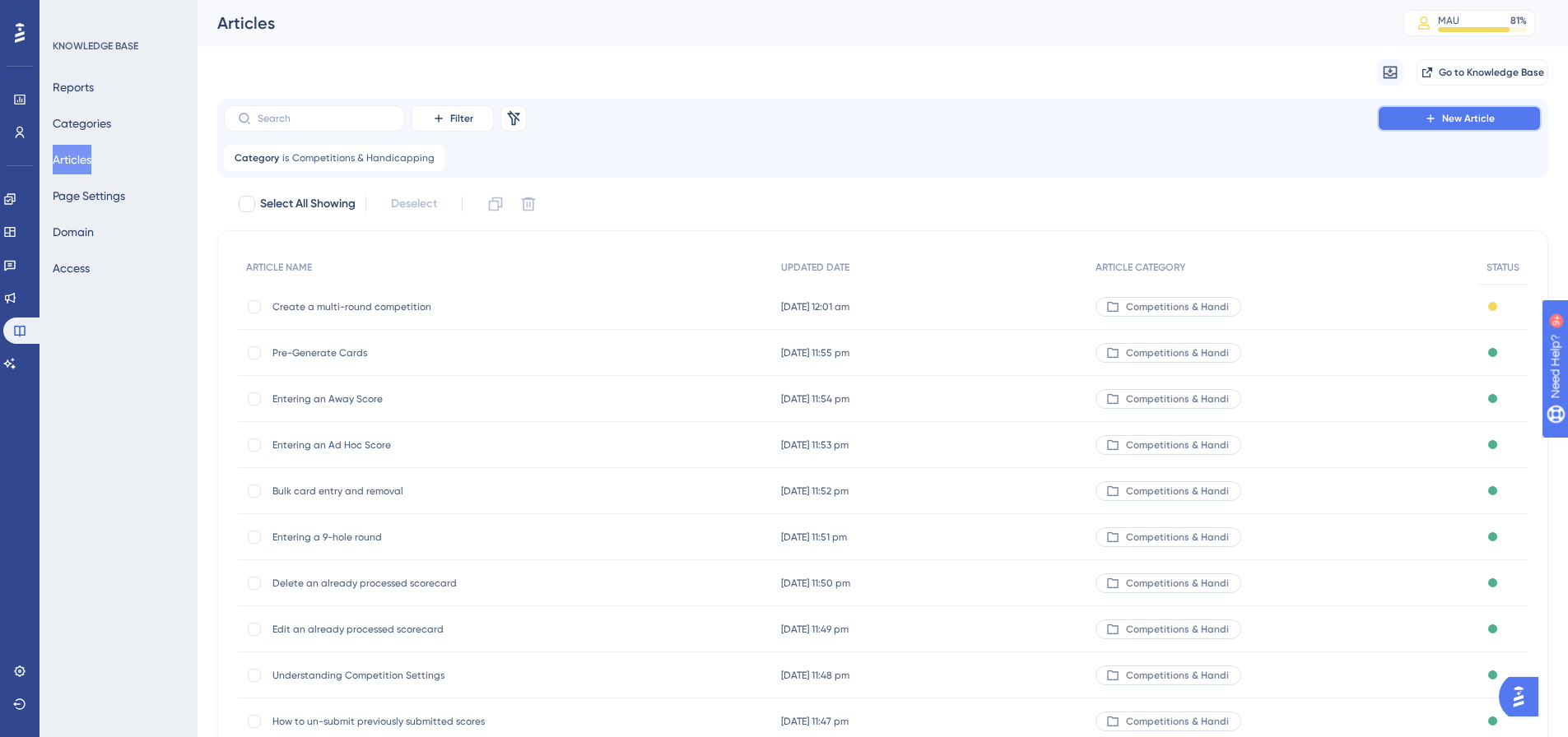
click at [1433, 120] on icon at bounding box center [1429, 118] width 13 height 13
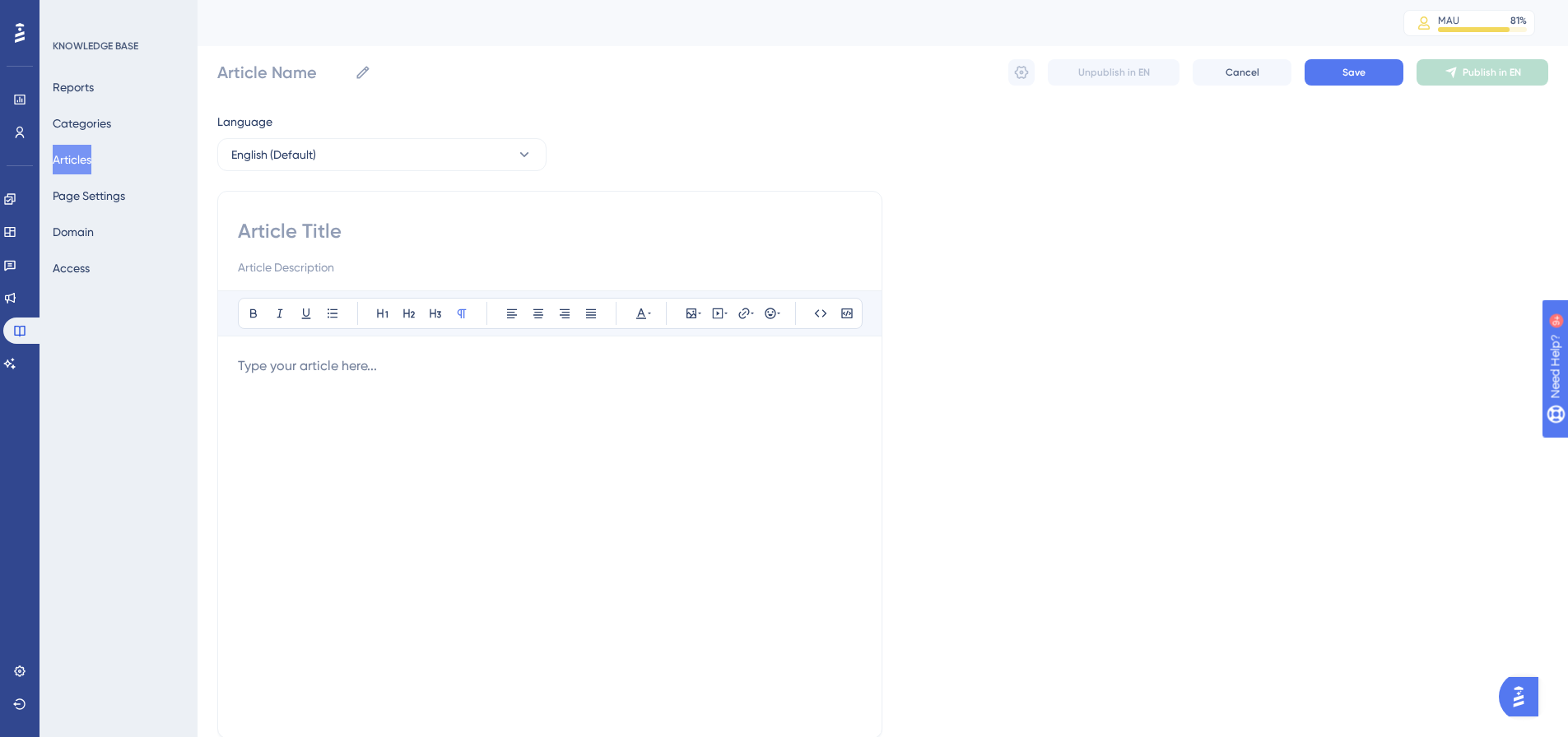
click at [514, 264] on input at bounding box center [550, 267] width 624 height 20
click at [504, 237] on input at bounding box center [550, 231] width 624 height 26
paste input "Enter a No Score for a Competition"
type input "Enter a No Score for a Competition"
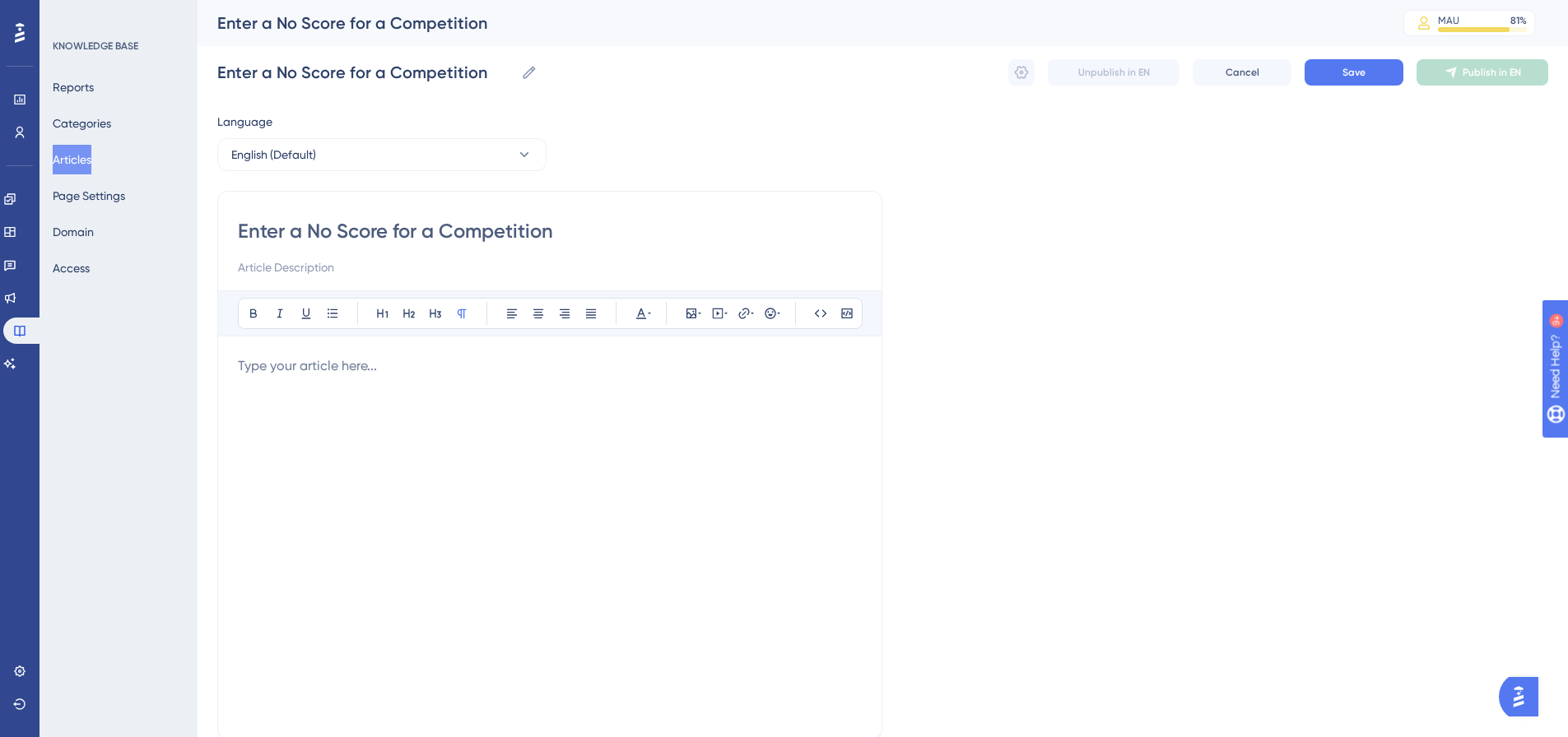
type input "Enter a No Score for a Competition"
click at [442, 359] on p at bounding box center [550, 366] width 624 height 20
drag, startPoint x: 604, startPoint y: 382, endPoint x: 207, endPoint y: 339, distance: 399.3
click at [207, 339] on div "Performance Users Engagement Widgets Feedback Product Updates Knowledge Base AI…" at bounding box center [882, 432] width 1370 height 864
click at [744, 318] on icon at bounding box center [743, 313] width 10 height 10
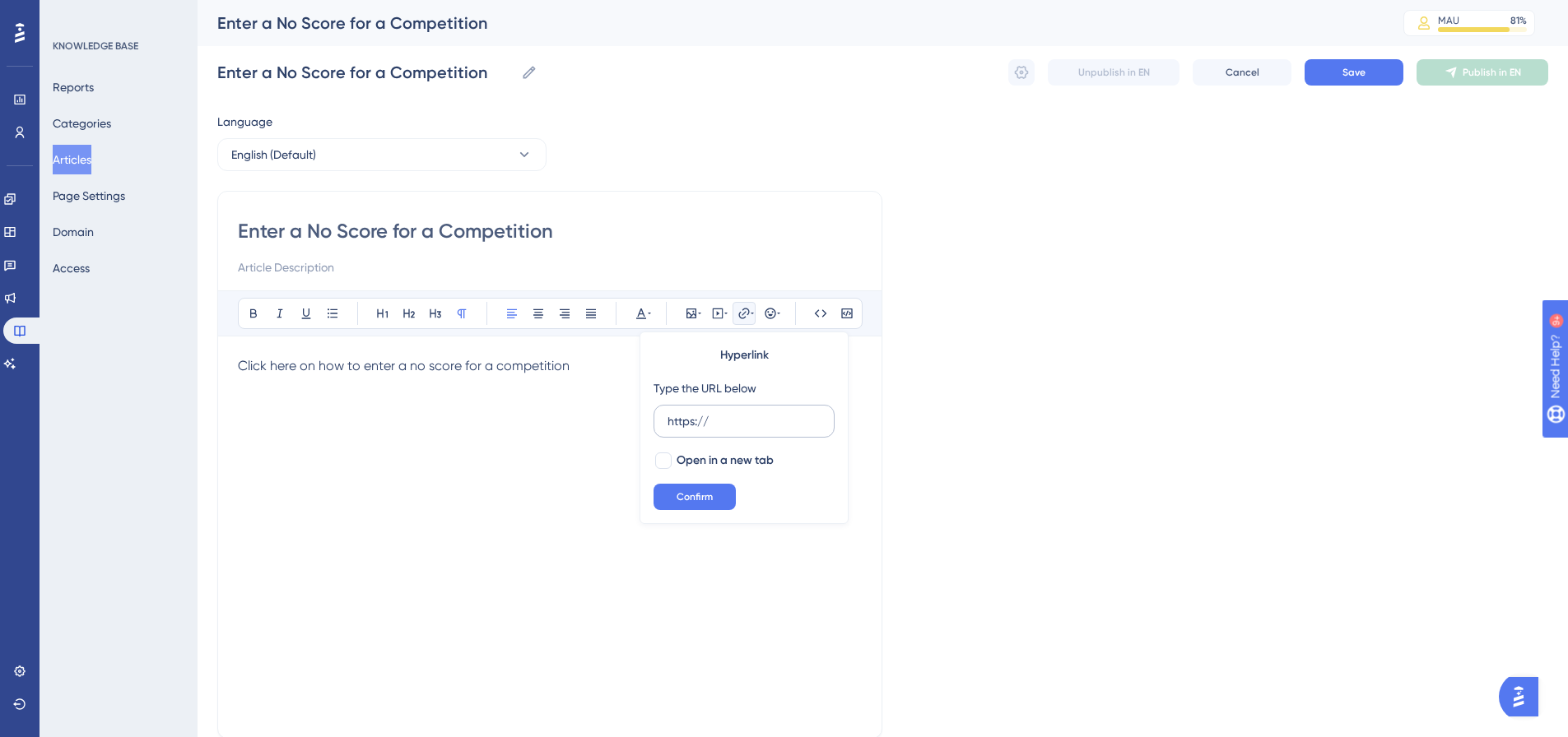
click at [744, 425] on input "https://" at bounding box center [744, 421] width 153 height 18
click at [743, 424] on input "https://" at bounding box center [744, 421] width 153 height 18
type input "[URL][DOMAIN_NAME]"
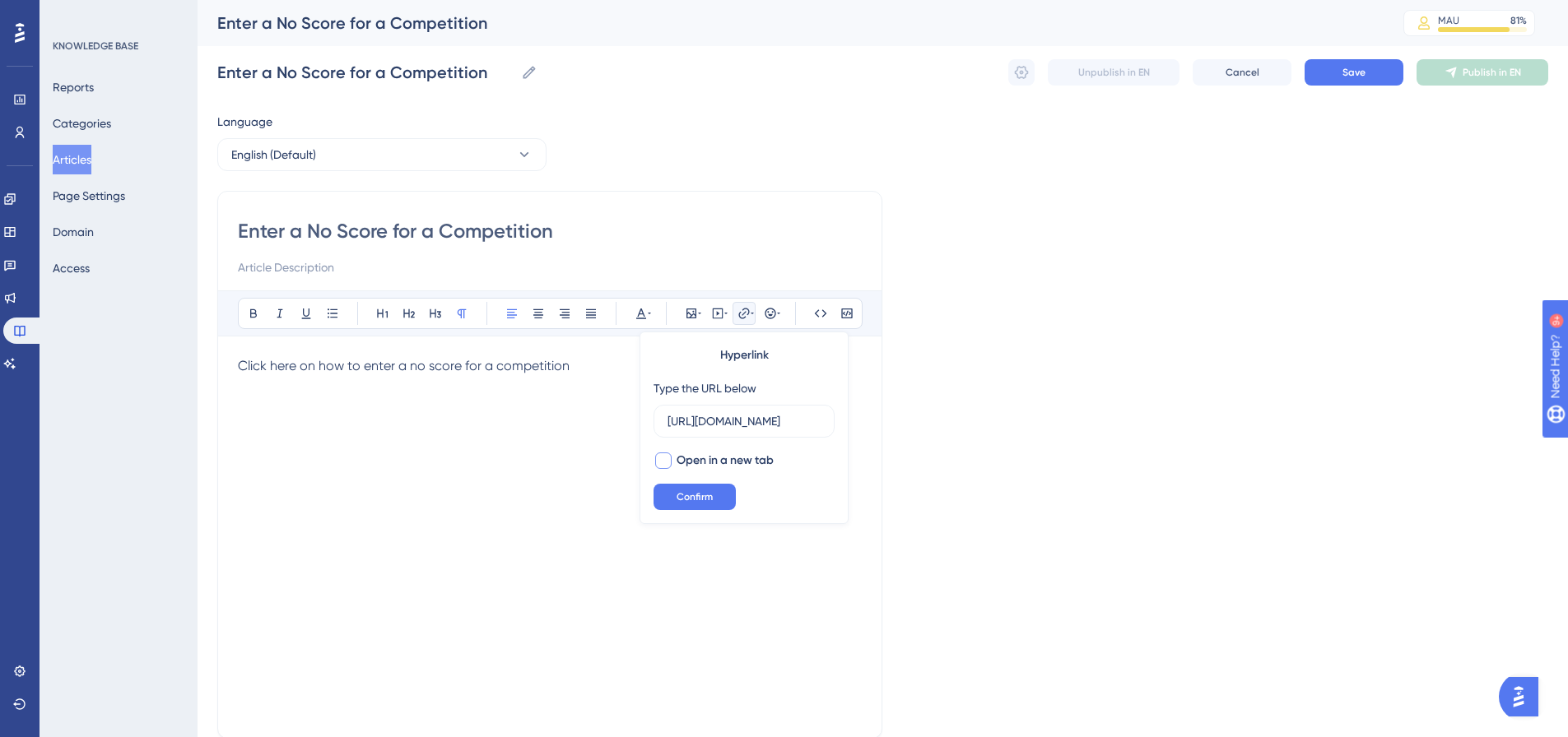
click at [693, 457] on span "Open in a new tab" at bounding box center [725, 461] width 97 height 20
checkbox input "true"
click at [707, 497] on span "Confirm" at bounding box center [695, 497] width 37 height 13
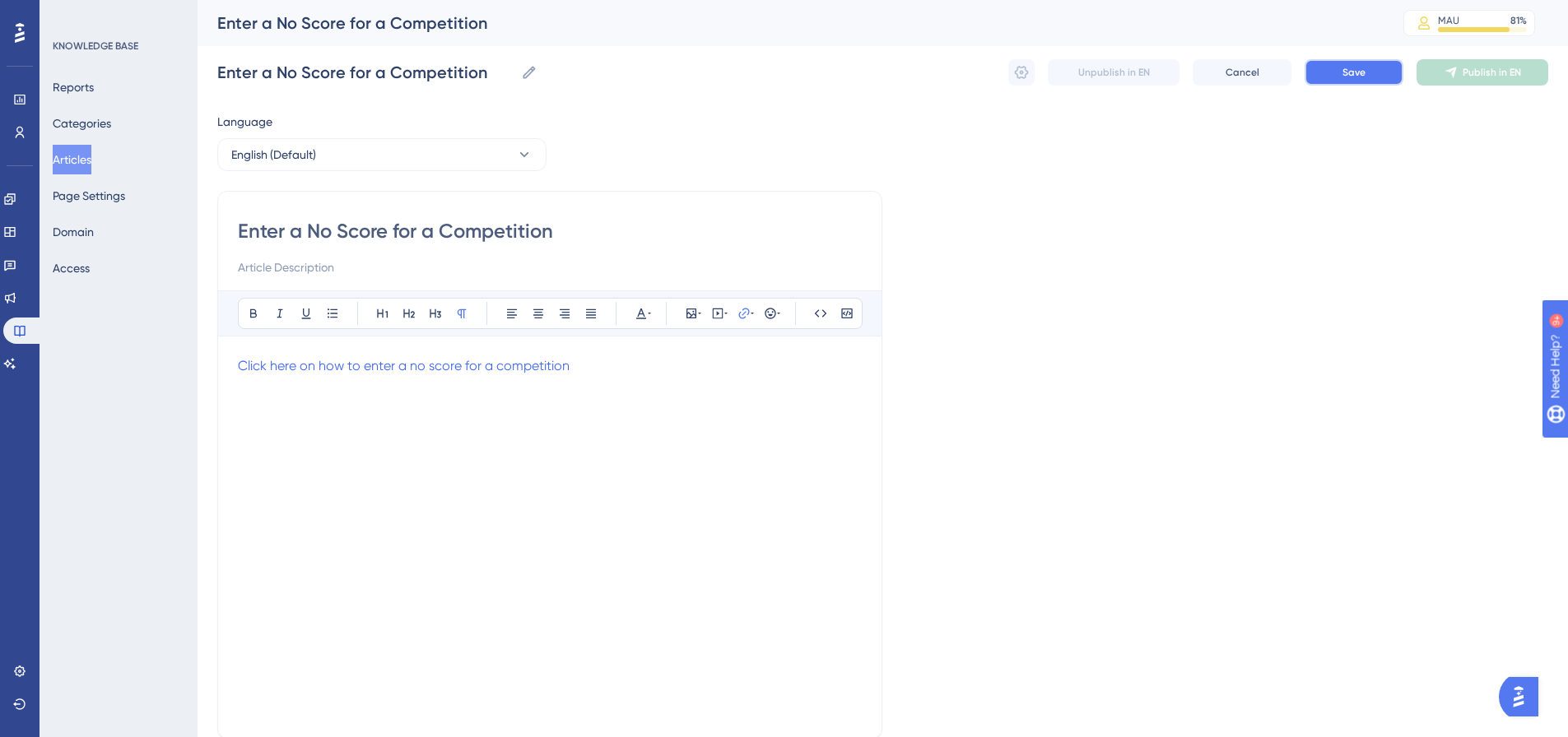
click at [1330, 71] on button "Save" at bounding box center [1353, 72] width 98 height 26
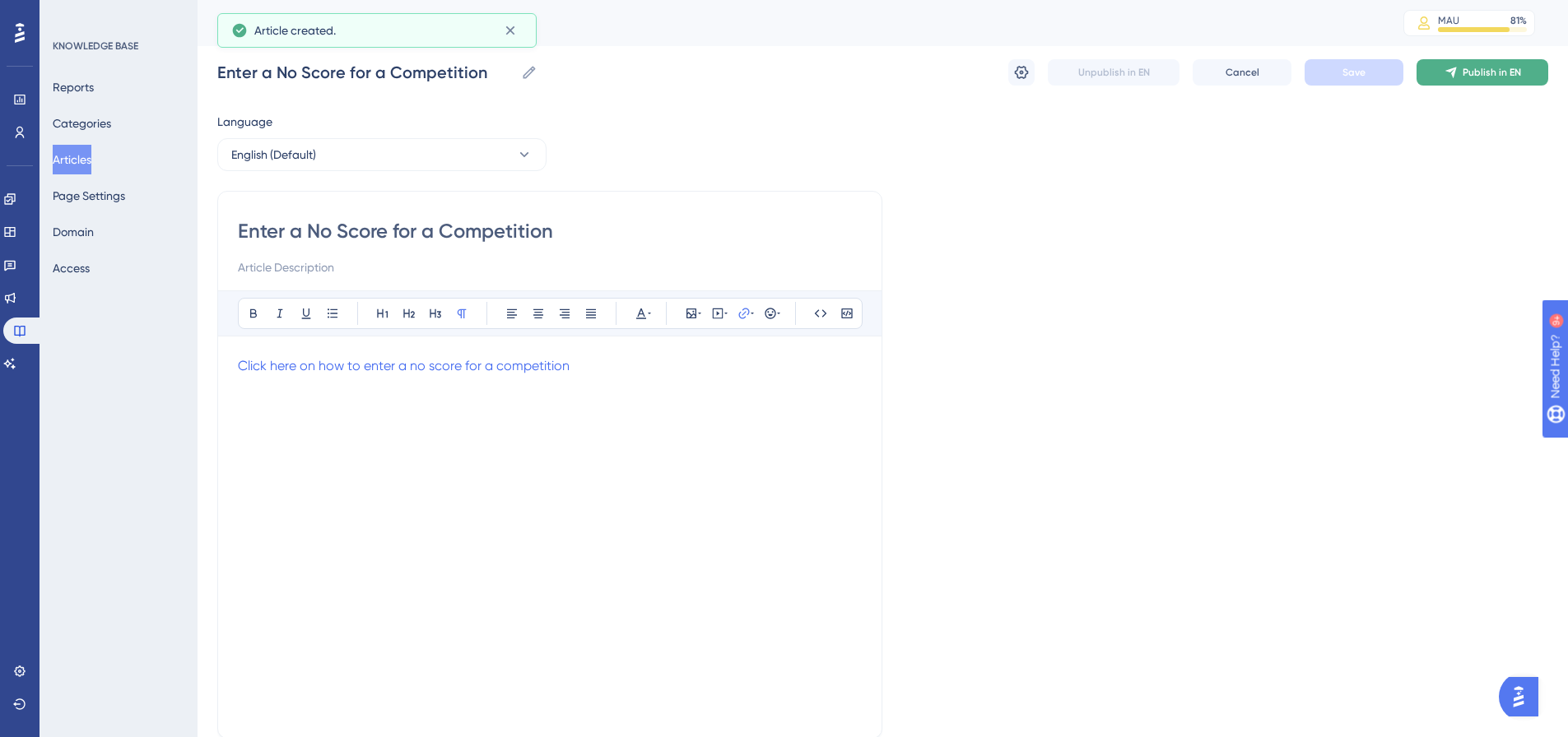
click at [1492, 66] on span "Publish in EN" at bounding box center [1491, 72] width 58 height 13
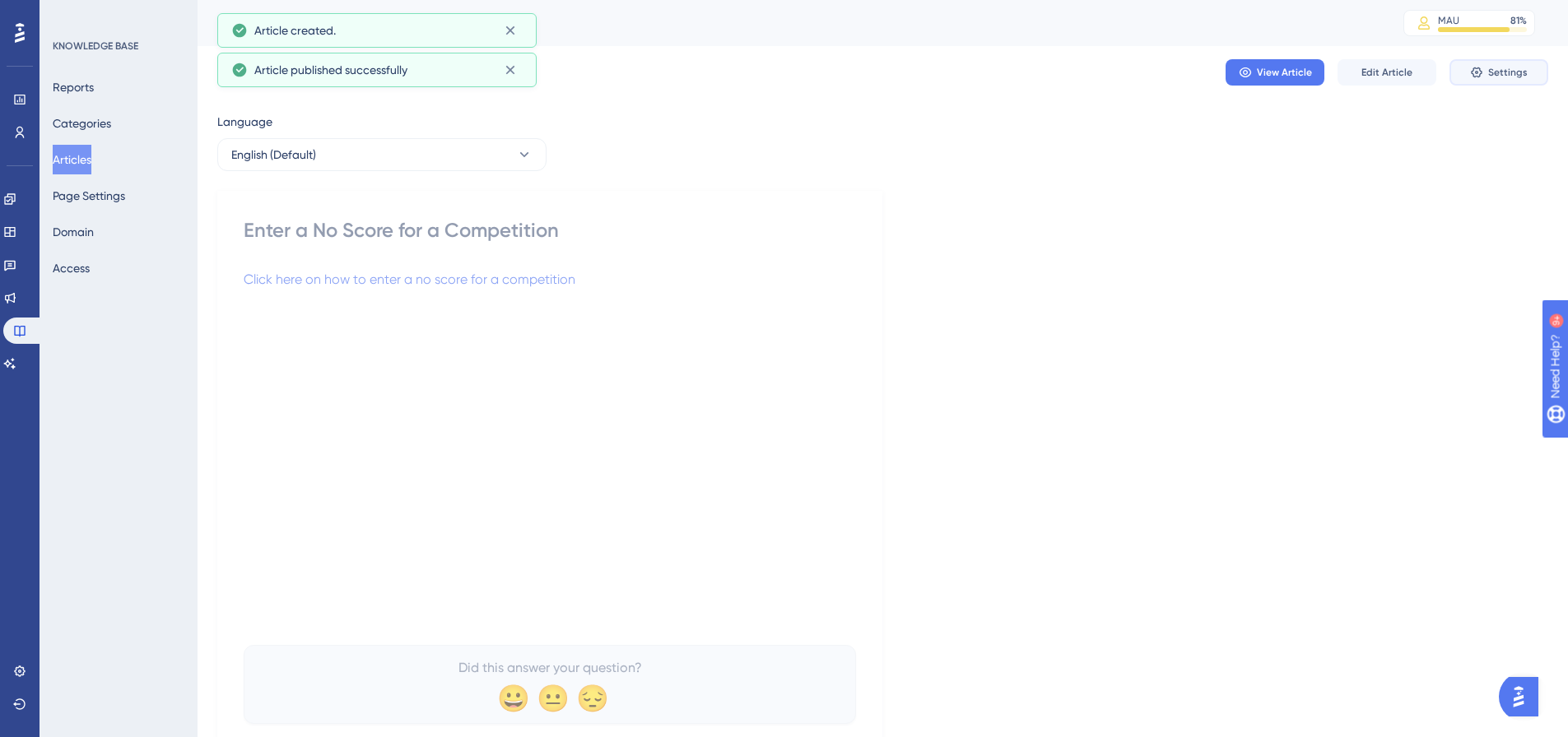
click at [1506, 73] on span "Settings" at bounding box center [1507, 72] width 39 height 13
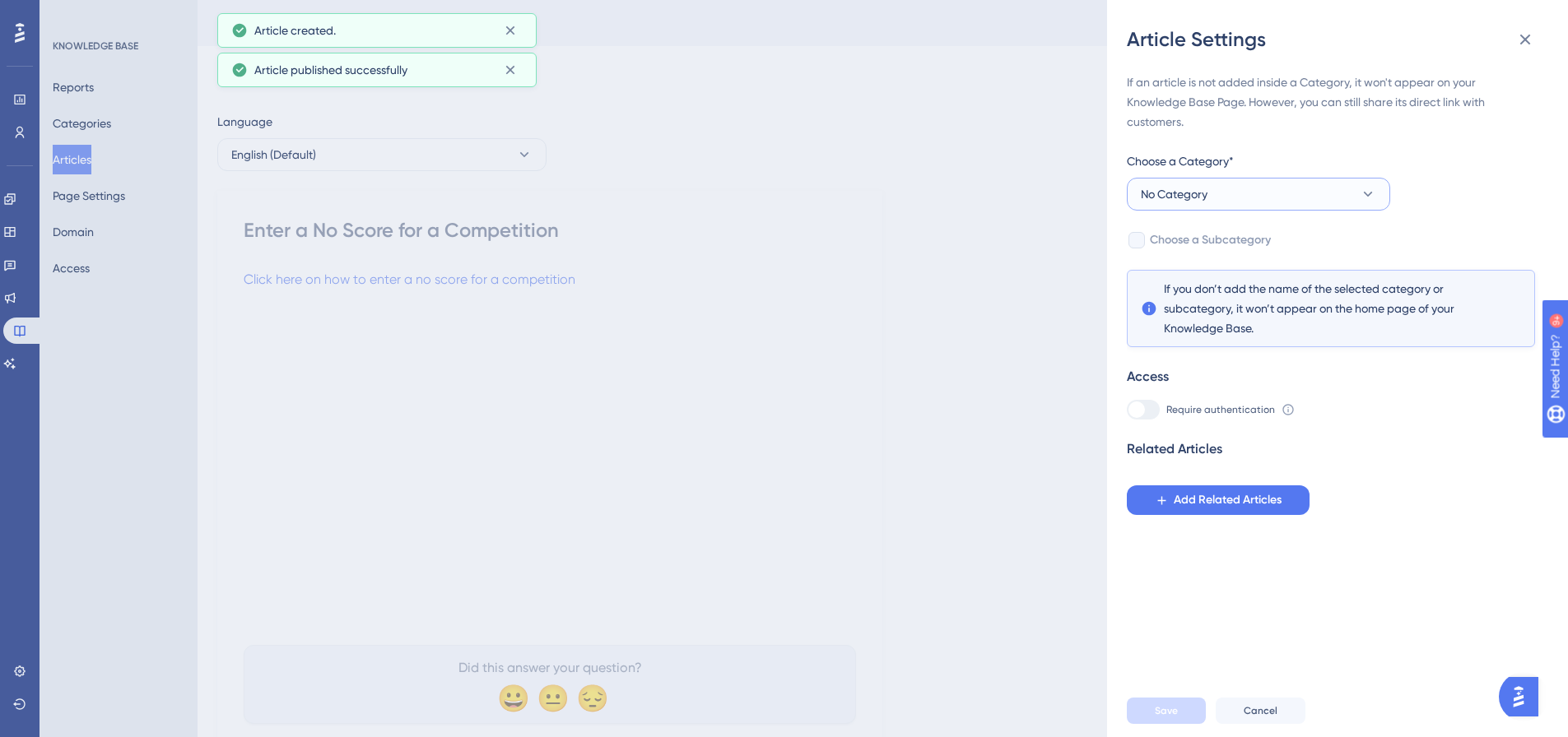
click at [1304, 203] on button "No Category" at bounding box center [1258, 194] width 263 height 33
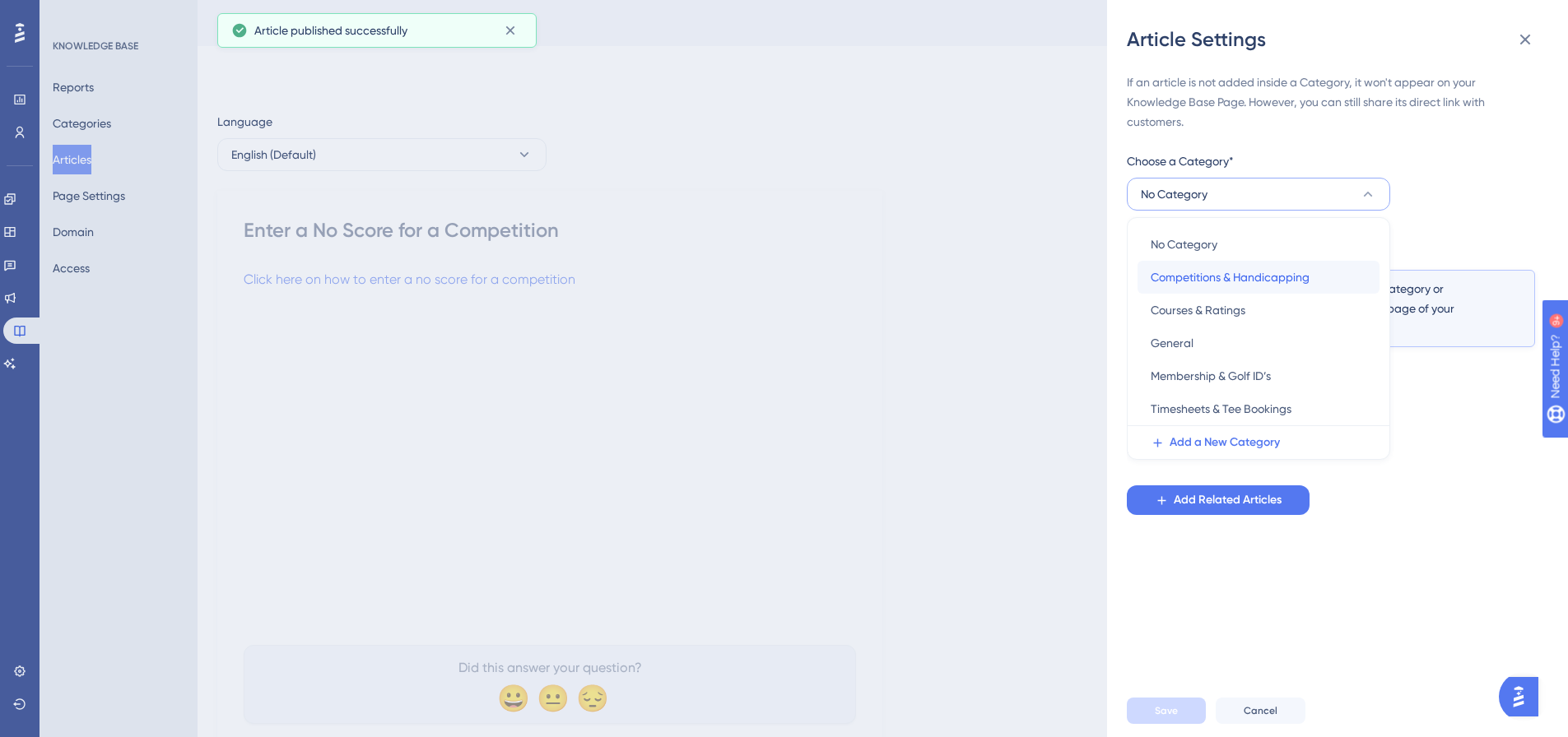
click at [1258, 280] on span "Competitions & Handicapping" at bounding box center [1230, 277] width 159 height 20
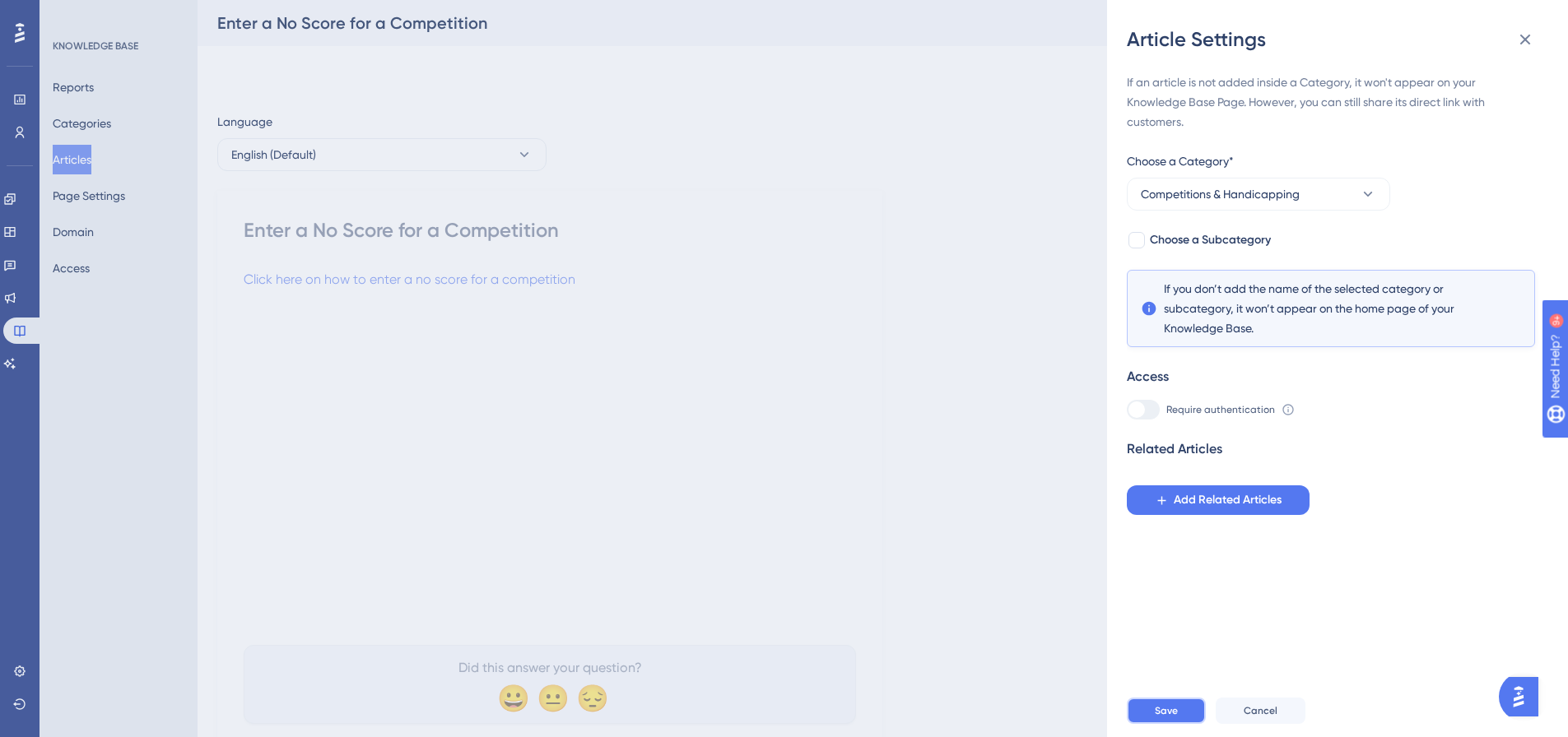
click at [1151, 724] on button "Save" at bounding box center [1166, 711] width 79 height 26
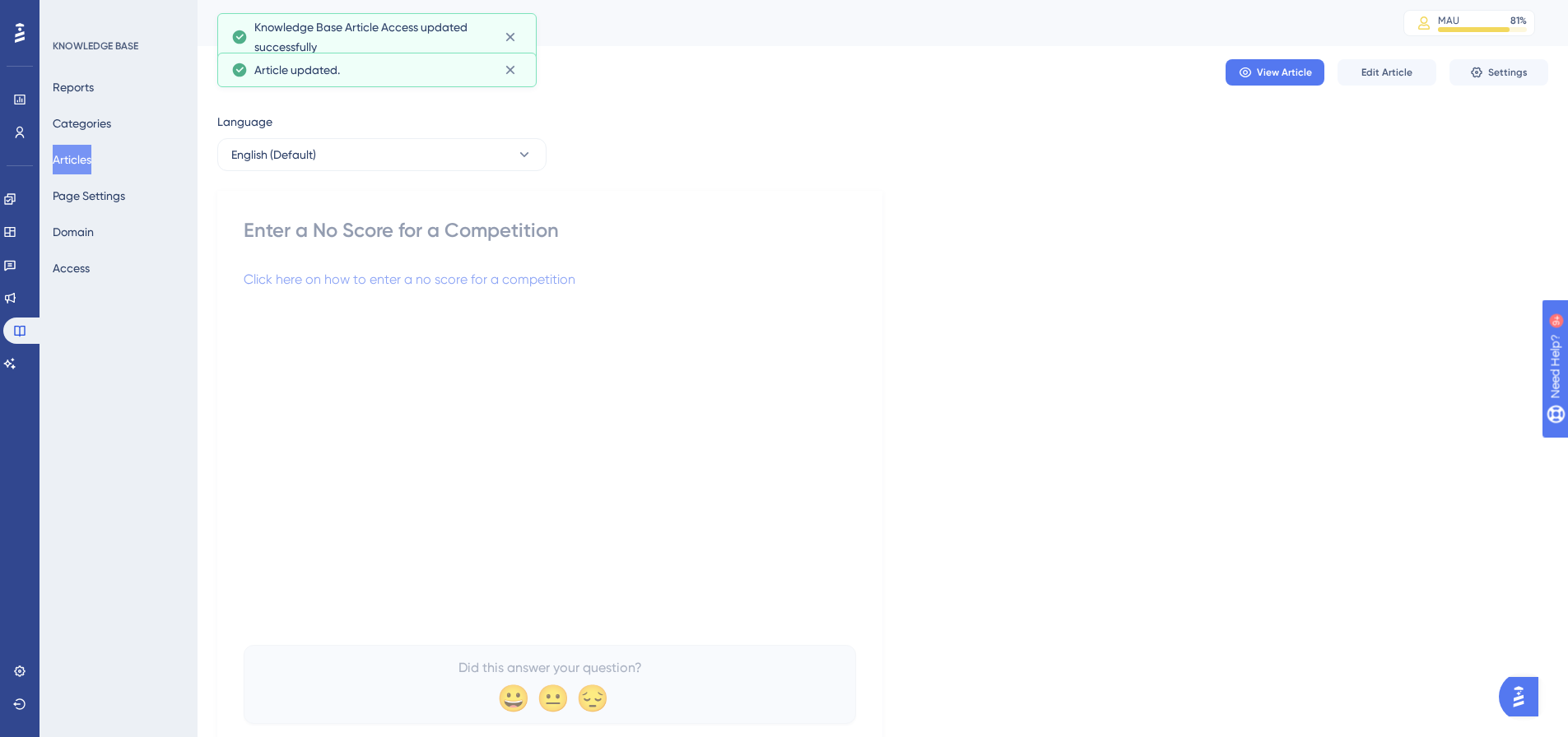
drag, startPoint x: 77, startPoint y: 166, endPoint x: 126, endPoint y: 155, distance: 50.2
click at [85, 164] on button "Articles" at bounding box center [71, 159] width 38 height 30
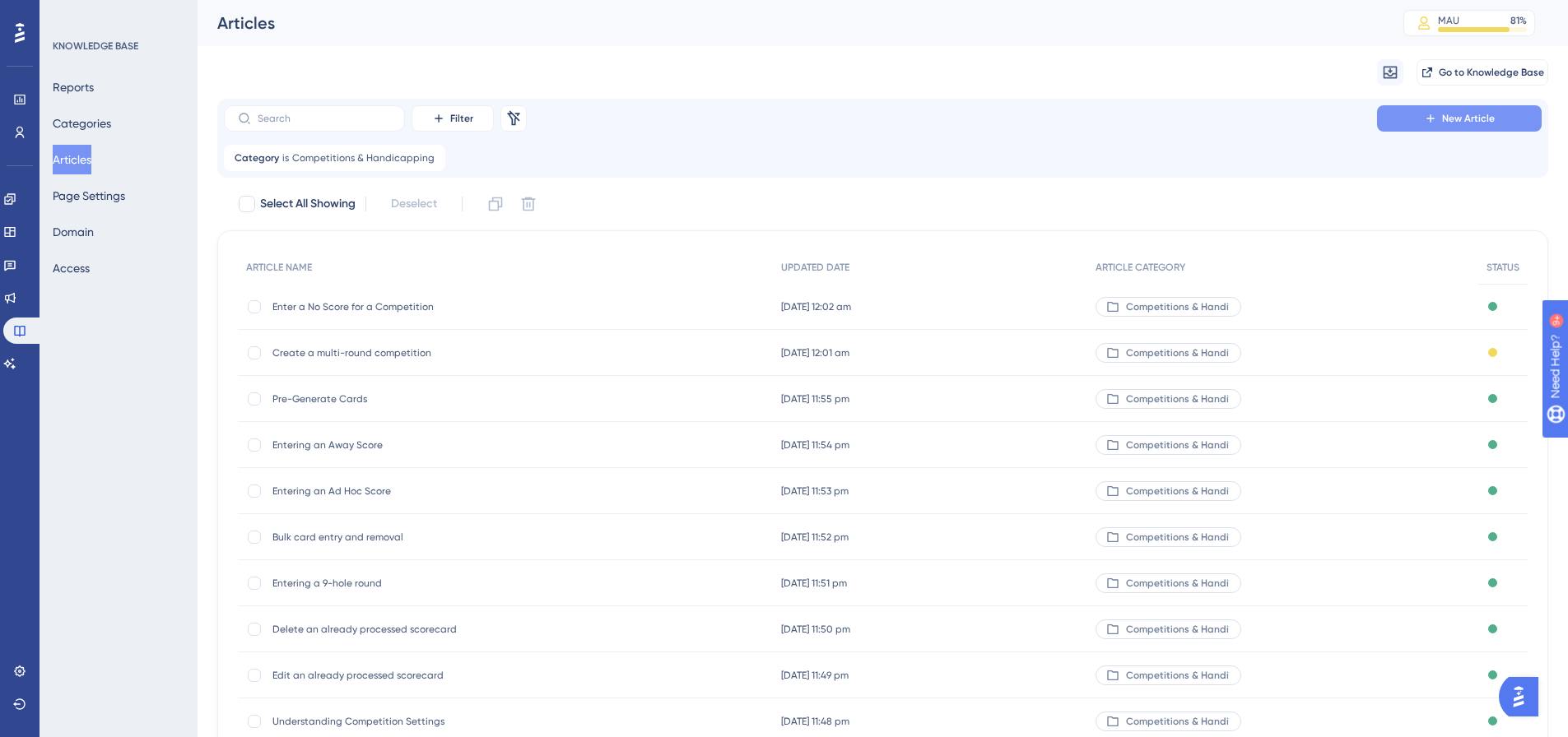
click at [1451, 123] on span "New Article" at bounding box center [1468, 118] width 52 height 13
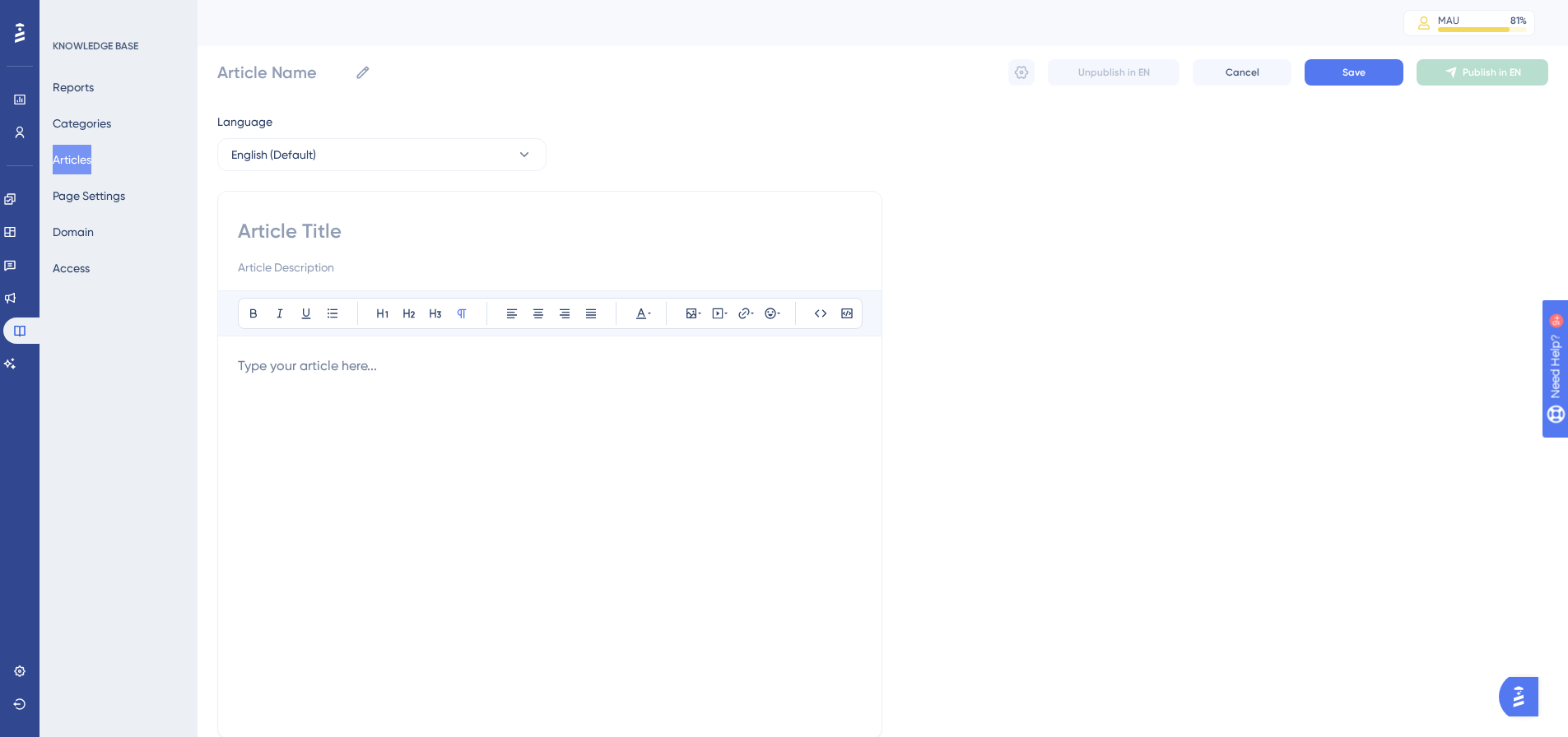
click at [312, 228] on input at bounding box center [550, 231] width 624 height 26
paste input "Golf [GEOGRAPHIC_DATA] APP- Enable Social Score Submissions for handicapping"
type input "Golf [GEOGRAPHIC_DATA] APP- Enable Social Score Submissions for handicapping"
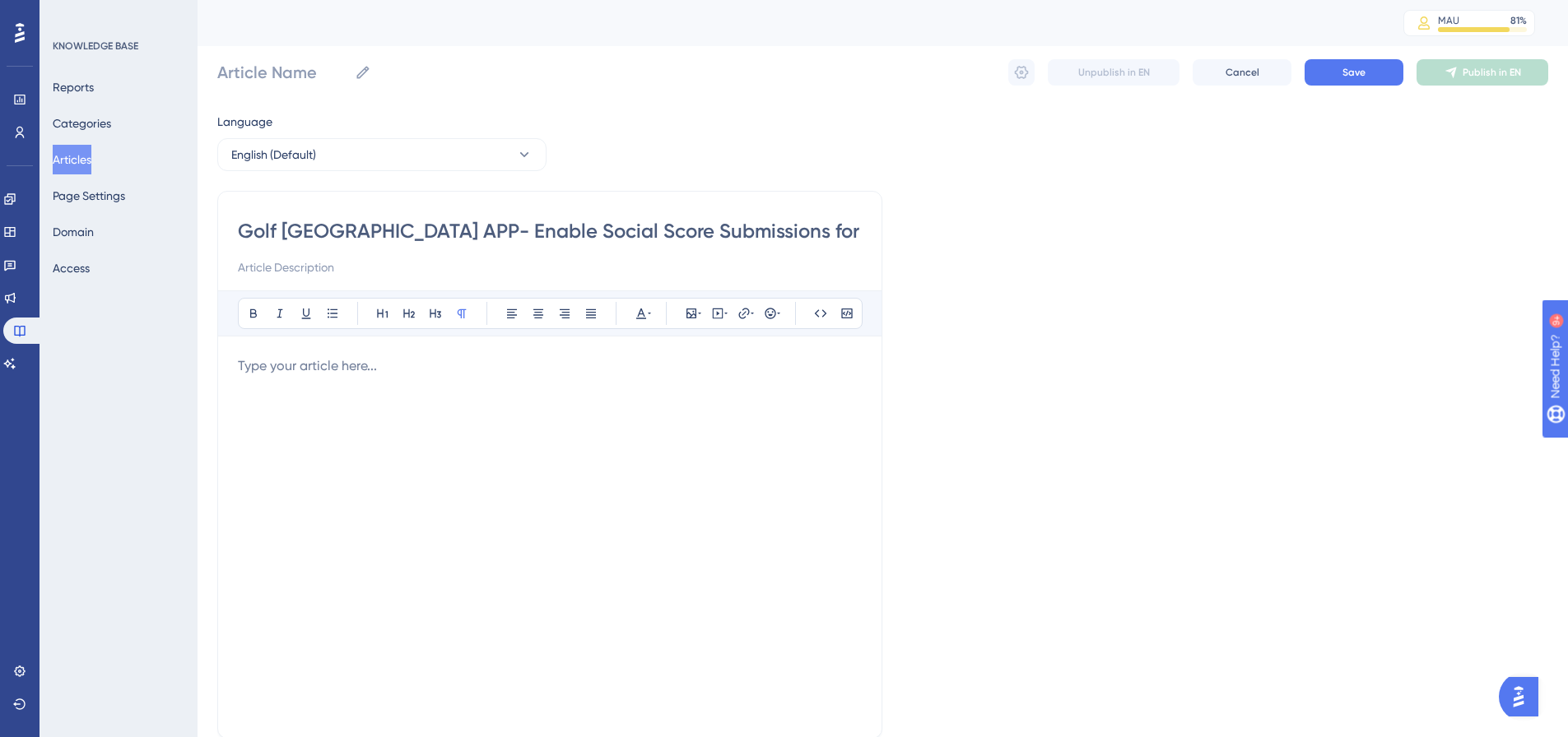
scroll to position [0, 15]
type input "Golf [GEOGRAPHIC_DATA] APP- Enable Social Score Submissions for handicapping"
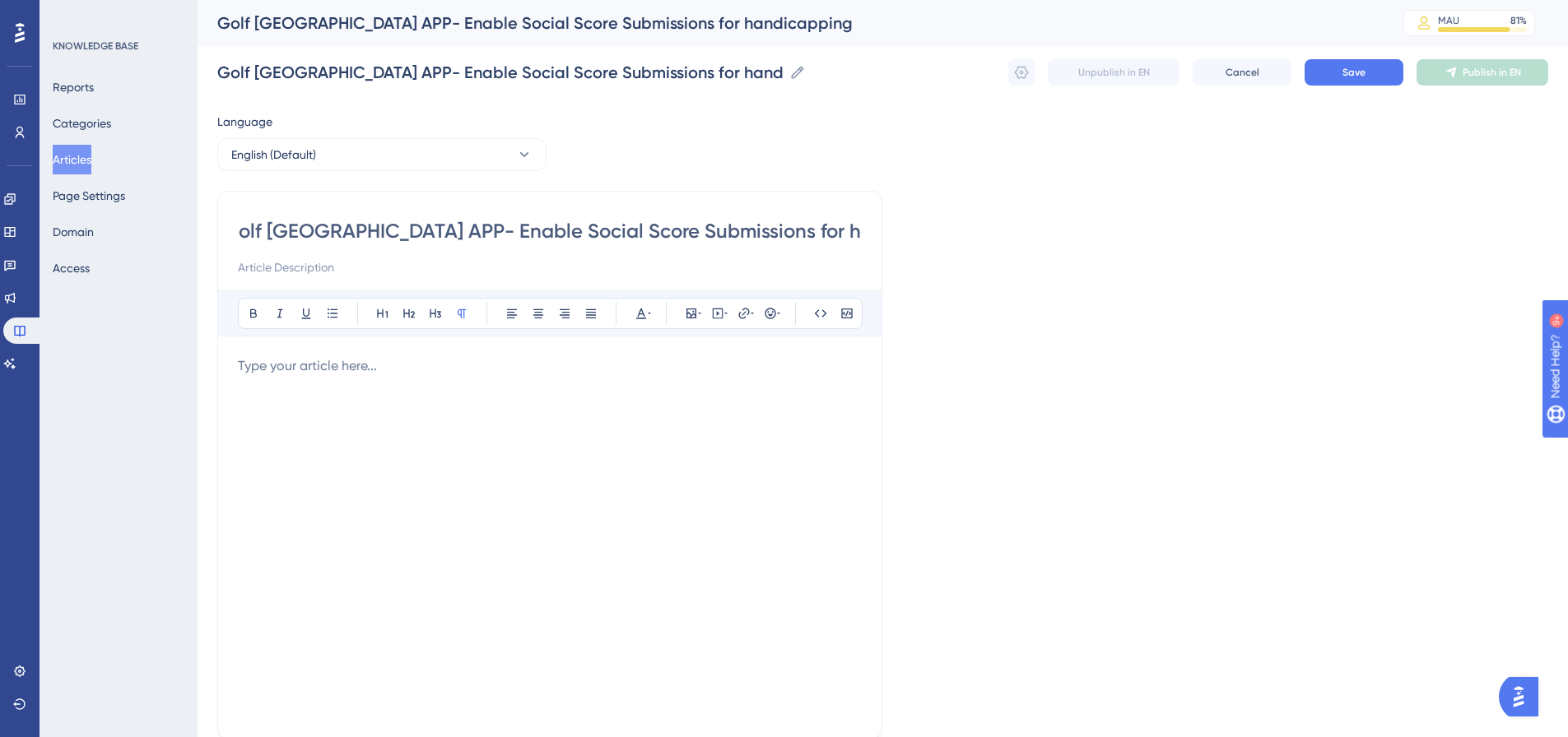
type input "Golf [GEOGRAPHIC_DATA] APP- Enable Social Score Submissions for handicapping"
click at [282, 360] on p at bounding box center [550, 366] width 624 height 20
click at [256, 367] on span "Clcick here on how to enable social score submissions for handicapping via the …" at bounding box center [499, 366] width 524 height 16
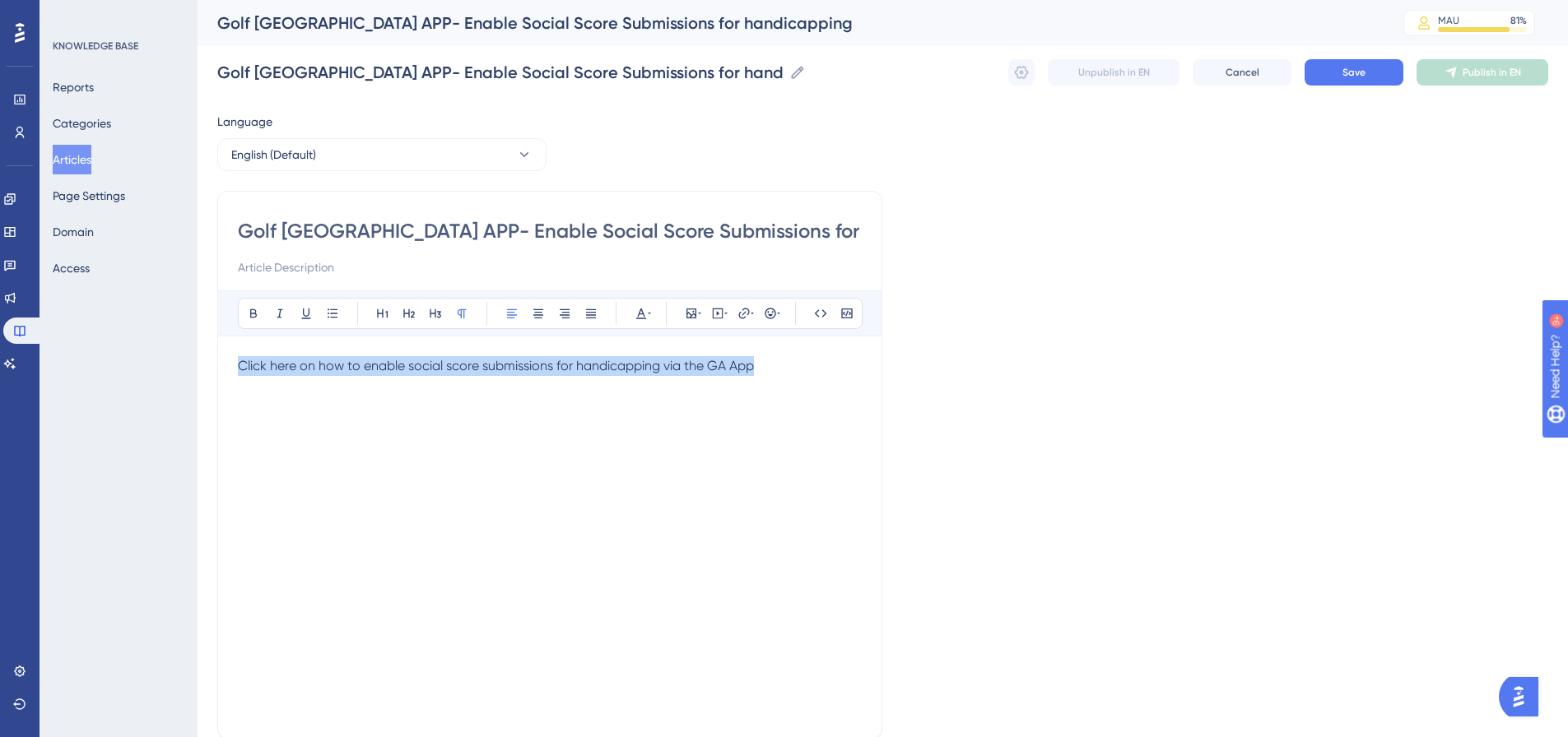
drag, startPoint x: 768, startPoint y: 376, endPoint x: 181, endPoint y: 358, distance: 587.3
click at [198, 358] on div "Performance Users Engagement Widgets Feedback Product Updates Knowledge Base AI…" at bounding box center [882, 432] width 1370 height 864
click at [741, 311] on icon at bounding box center [743, 313] width 13 height 13
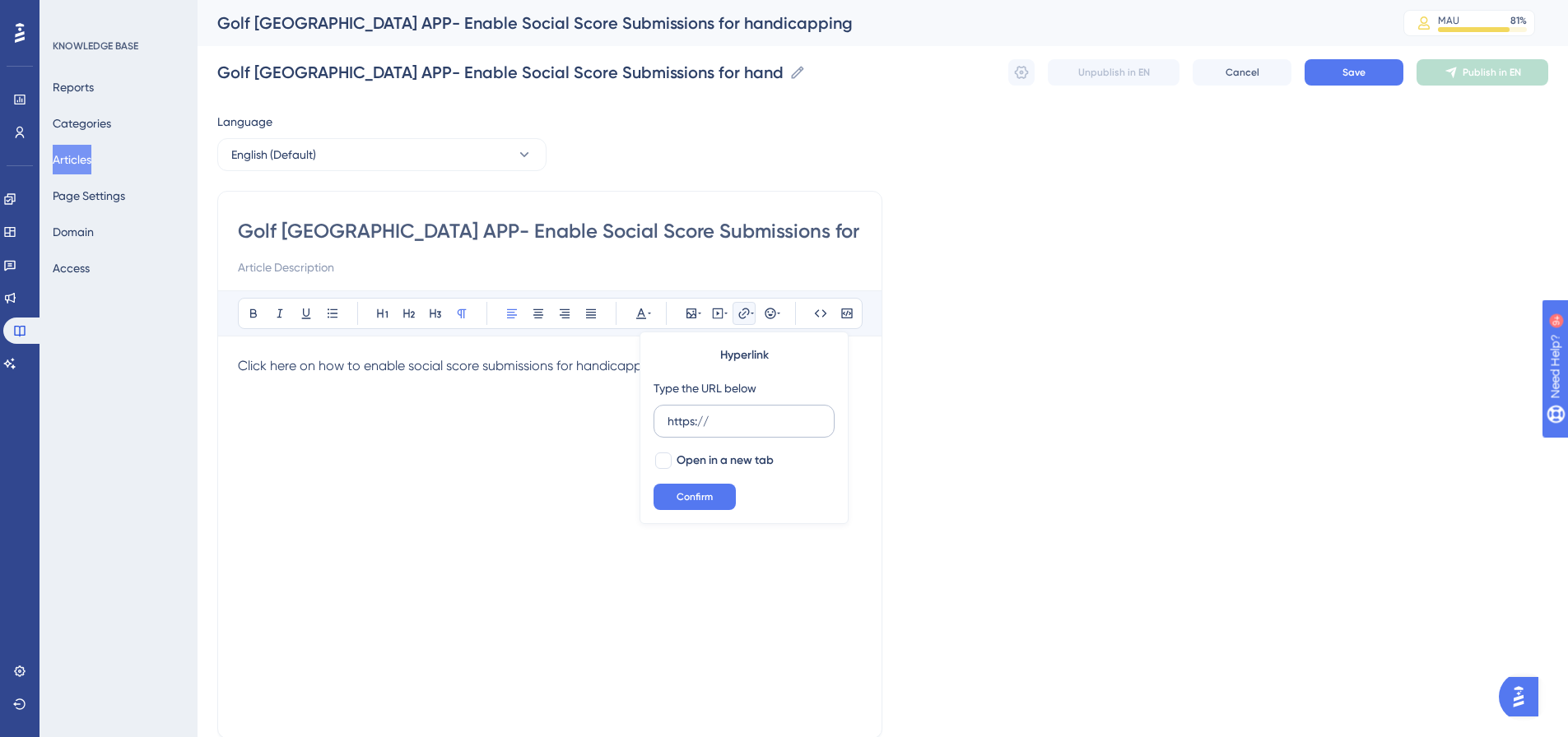
click at [776, 429] on input "https://" at bounding box center [744, 421] width 153 height 18
click at [778, 424] on input "https://" at bounding box center [744, 421] width 153 height 18
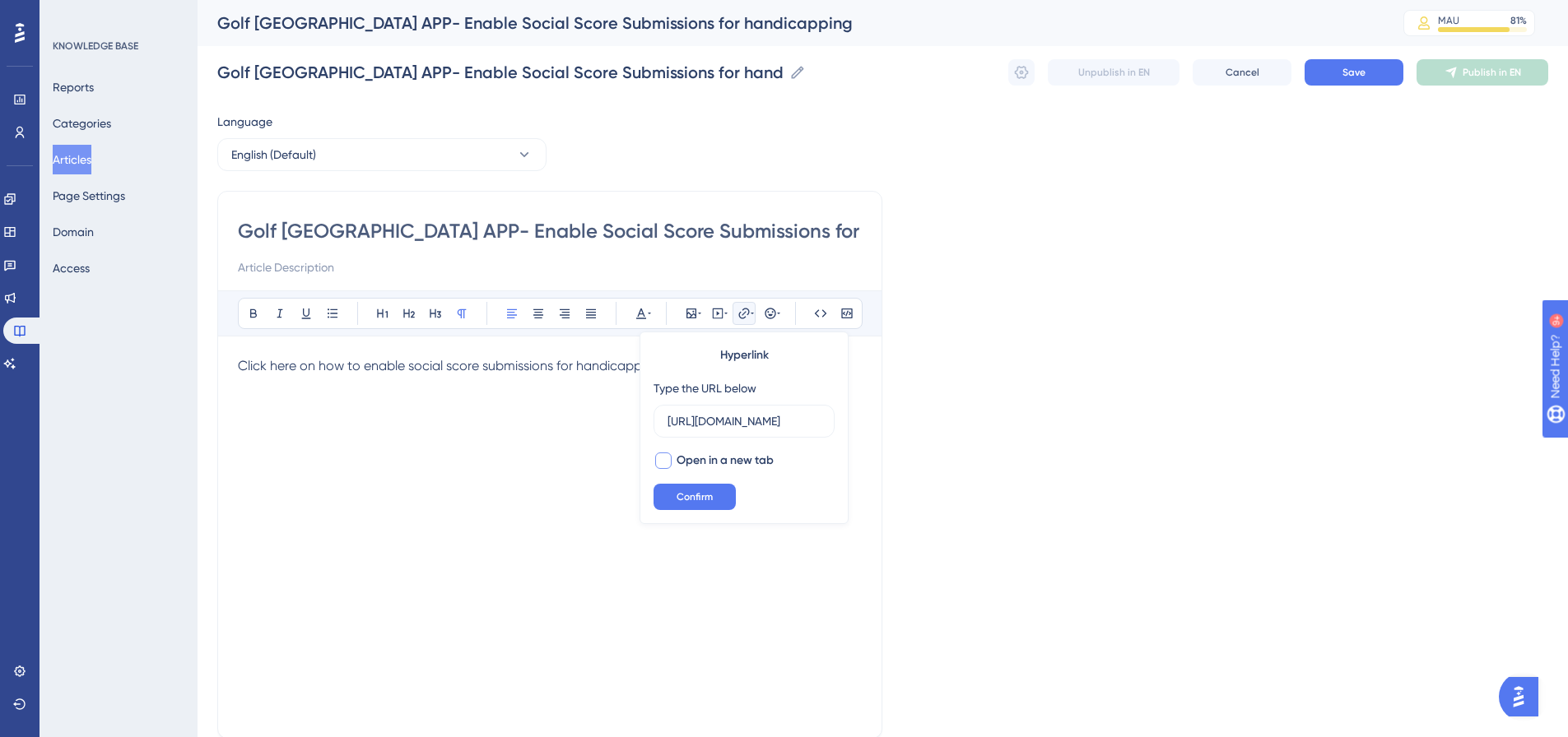
type input "[URL][DOMAIN_NAME]"
click at [719, 461] on span "Open in a new tab" at bounding box center [725, 461] width 97 height 20
checkbox input "true"
click at [702, 495] on span "Confirm" at bounding box center [695, 497] width 37 height 13
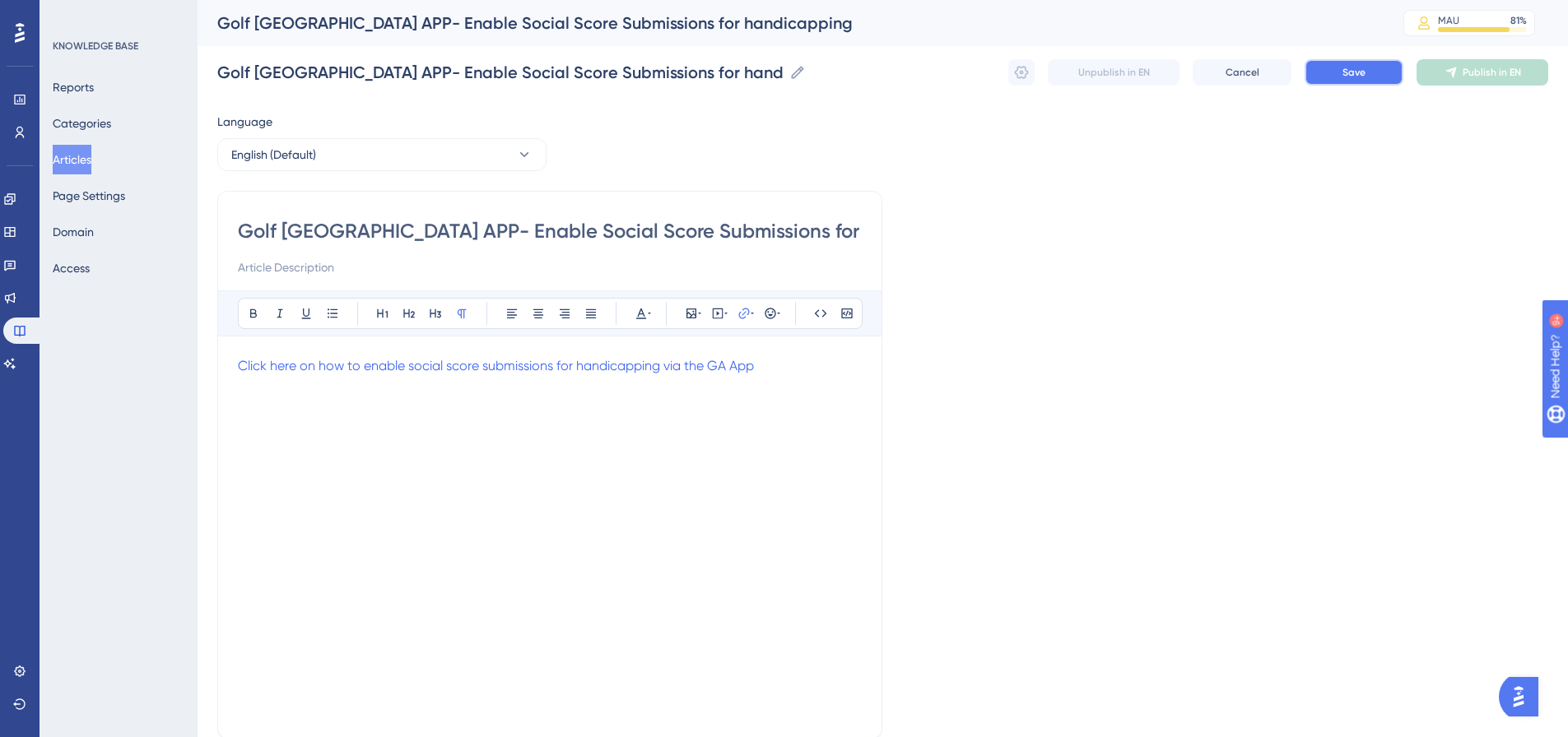
click at [1336, 68] on button "Save" at bounding box center [1353, 72] width 98 height 26
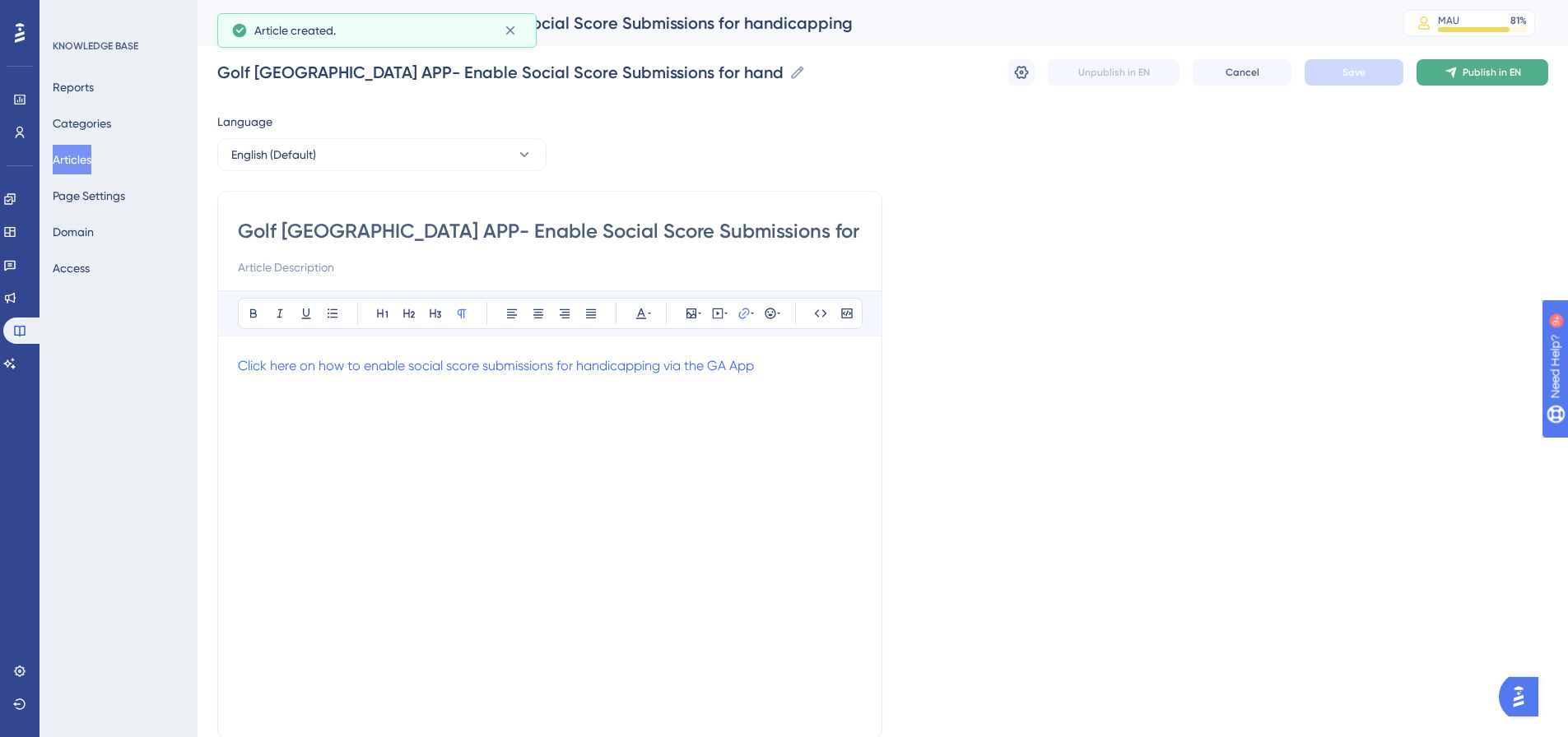
click at [1489, 69] on span "Publish in EN" at bounding box center [1491, 72] width 58 height 13
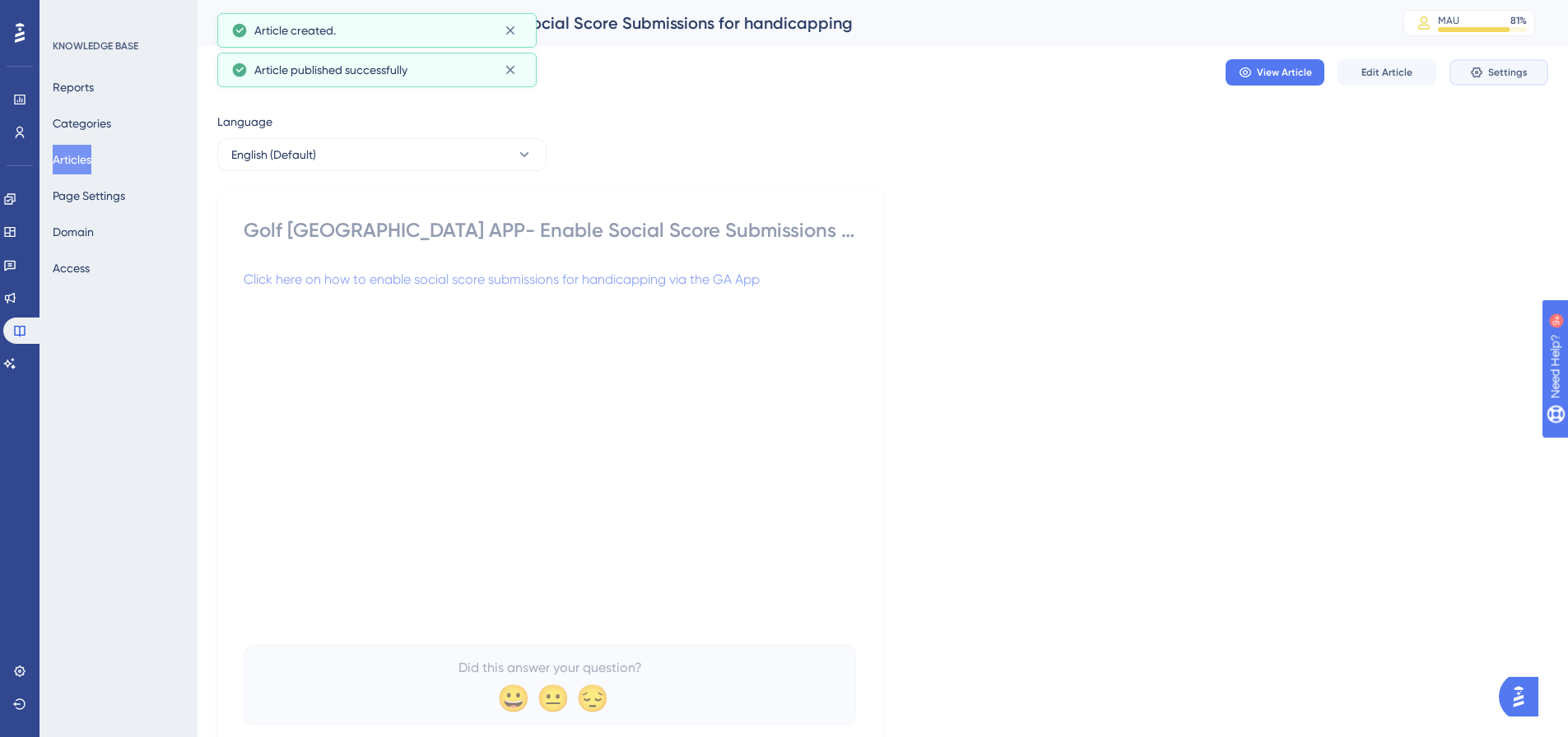
click at [1516, 67] on span "Settings" at bounding box center [1507, 72] width 39 height 13
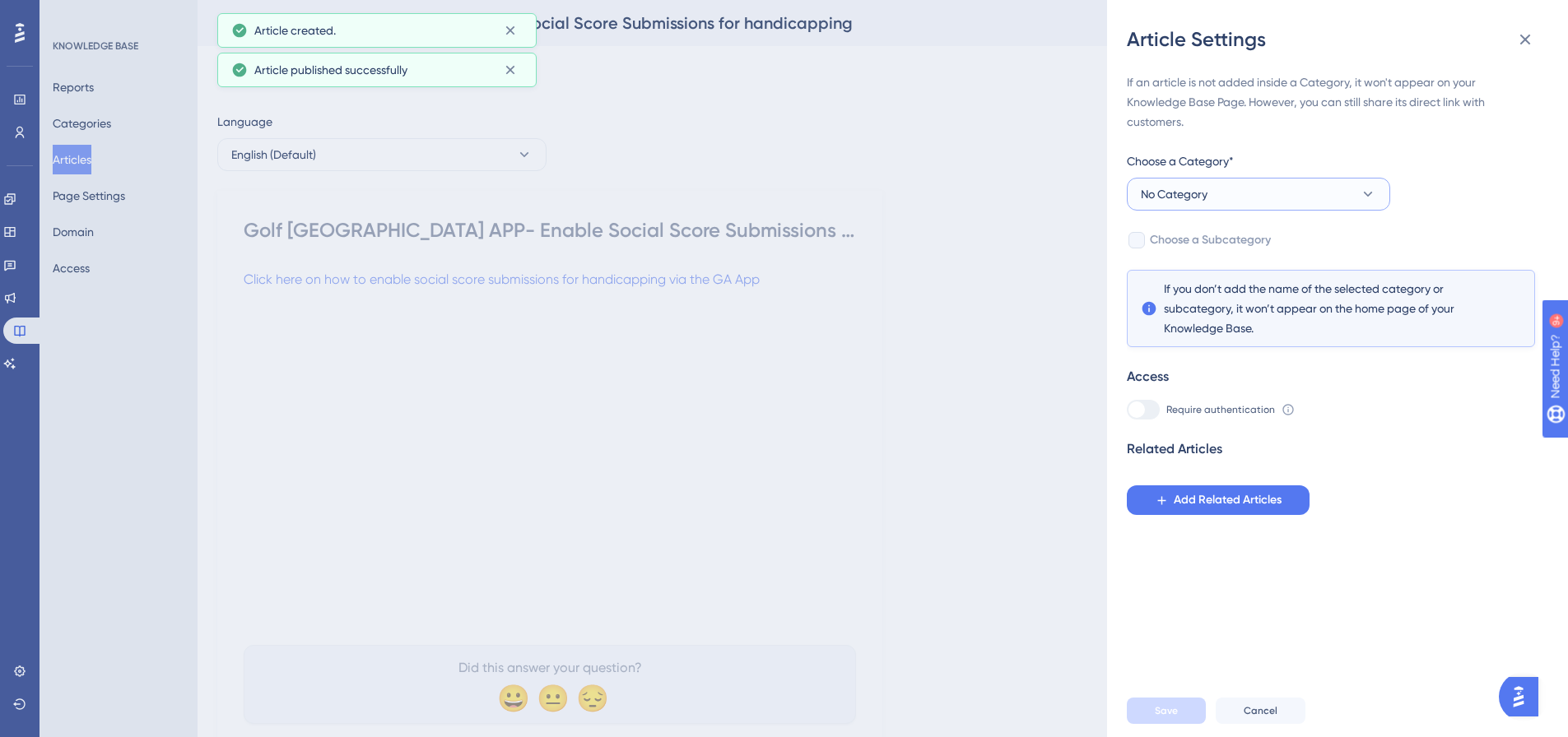
click at [1257, 197] on button "No Category" at bounding box center [1258, 194] width 263 height 33
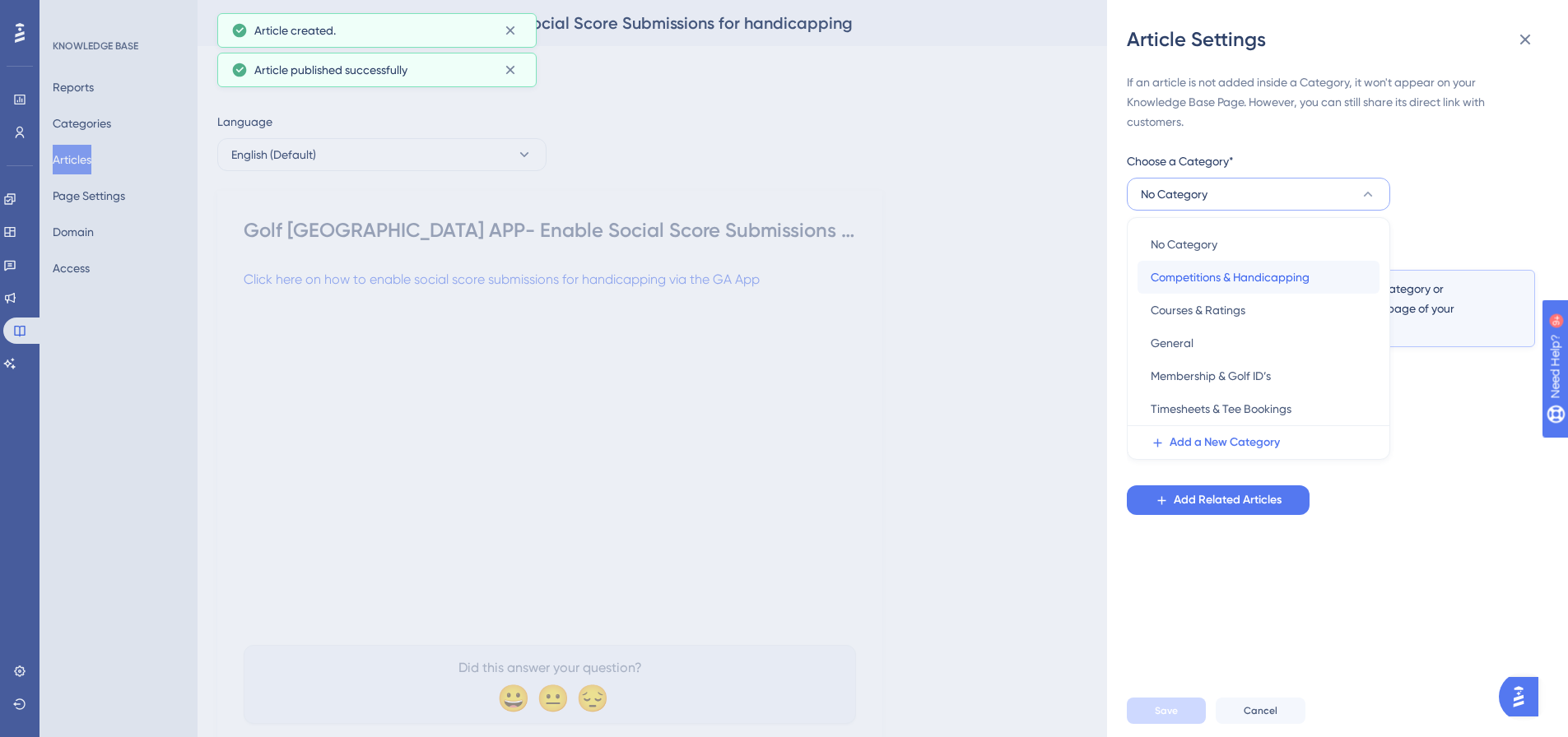
click at [1227, 272] on span "Competitions & Handicapping" at bounding box center [1230, 277] width 159 height 20
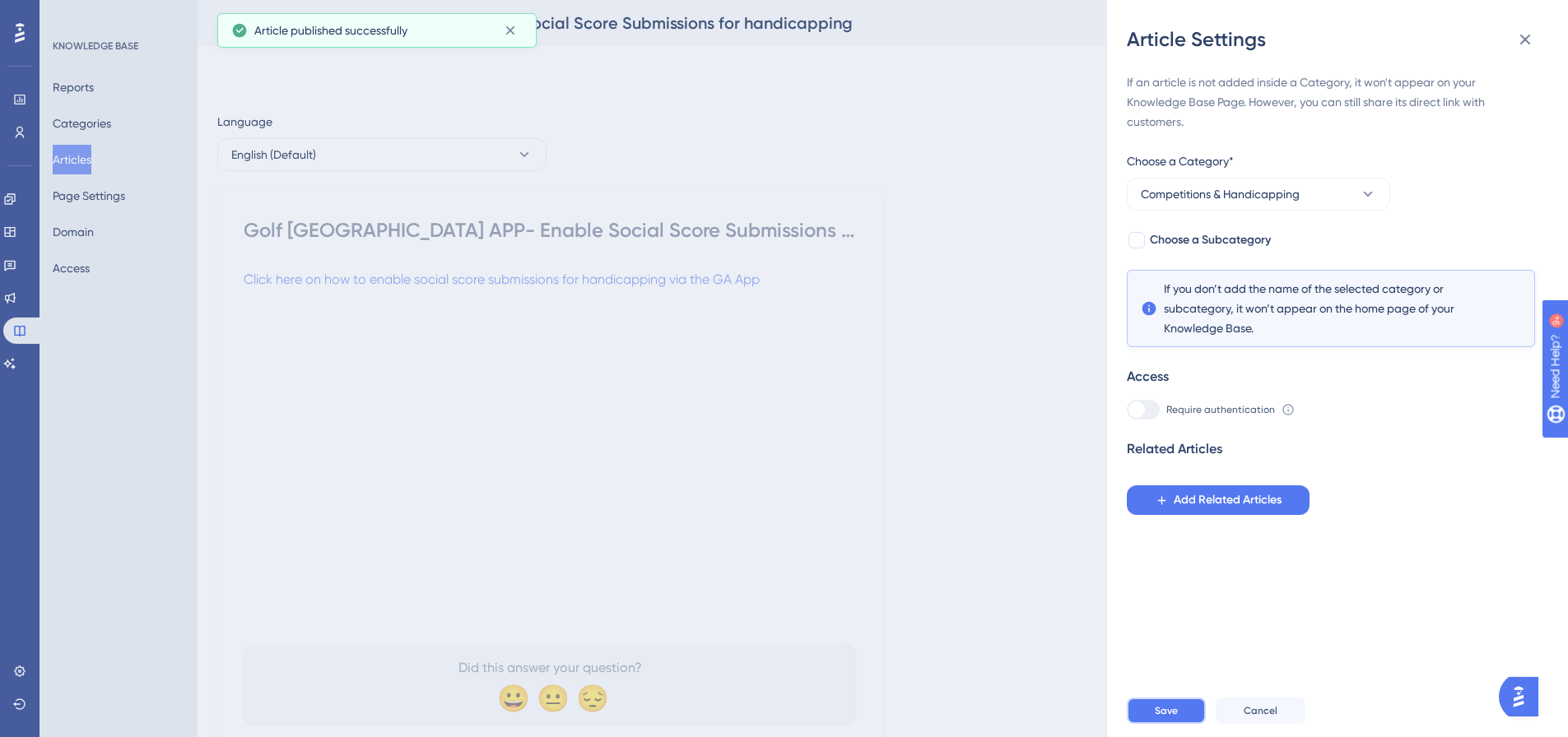
click at [1164, 718] on span "Save" at bounding box center [1166, 711] width 23 height 13
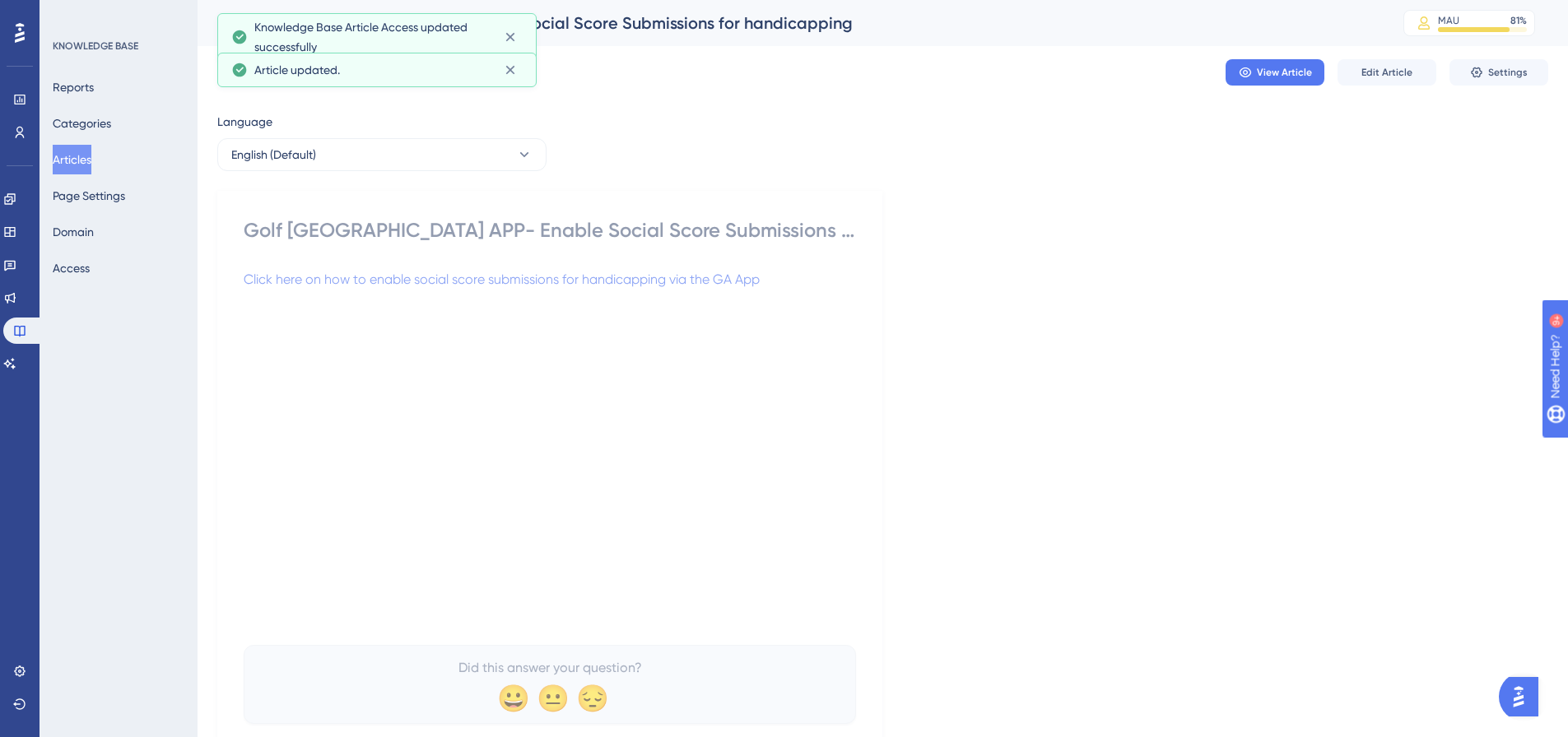
click at [91, 161] on button "Articles" at bounding box center [71, 159] width 38 height 30
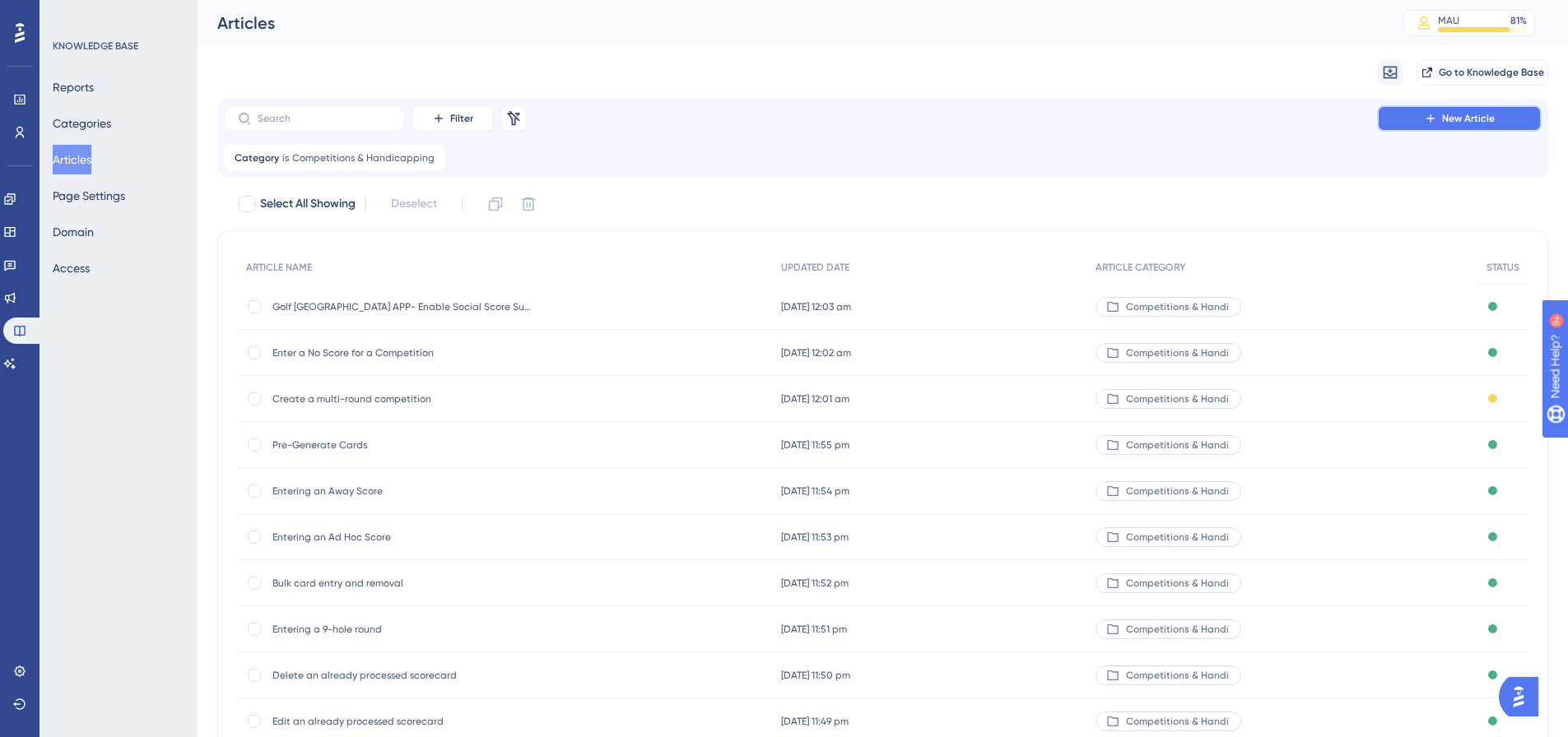
drag, startPoint x: 1470, startPoint y: 116, endPoint x: 1576, endPoint y: 114, distance: 106.0
click at [1470, 116] on span "New Article" at bounding box center [1468, 118] width 52 height 13
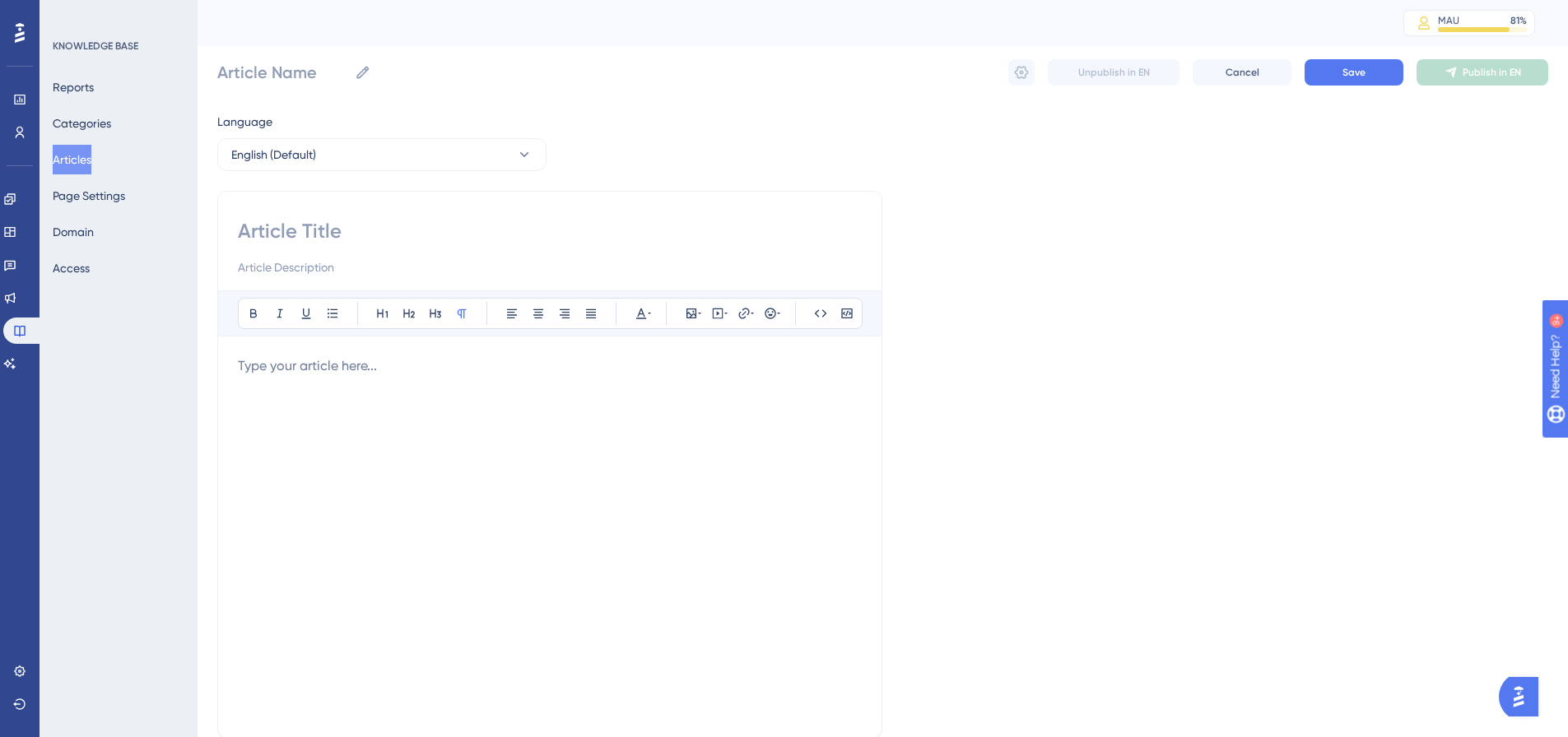
click at [341, 230] on input at bounding box center [550, 231] width 624 height 26
paste input "Printing a Results Report"
type input "Printing a Results Report"
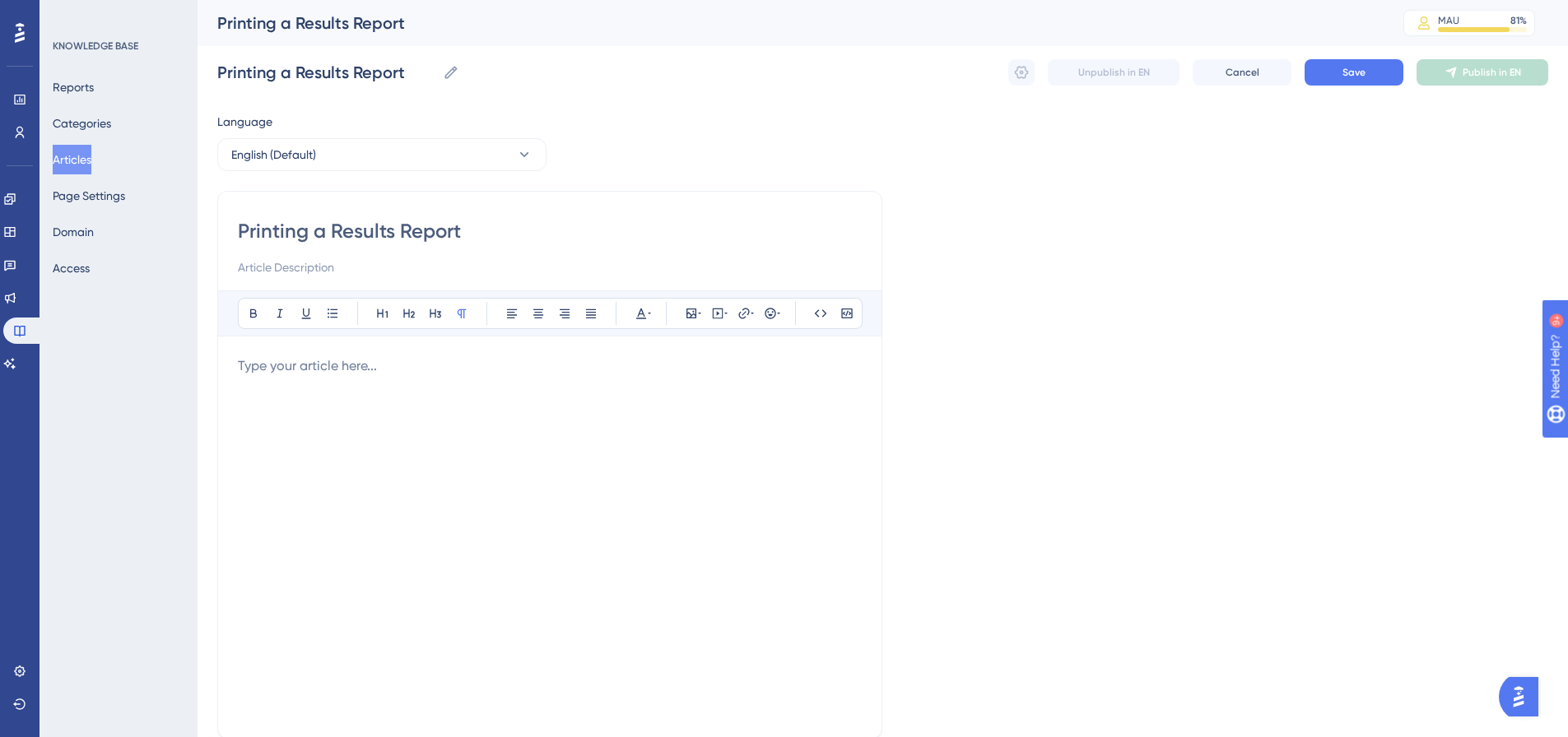
click at [287, 356] on p at bounding box center [550, 366] width 624 height 20
drag, startPoint x: 598, startPoint y: 378, endPoint x: 179, endPoint y: 371, distance: 419.1
click at [198, 371] on div "Performance Users Engagement Widgets Feedback Product Updates Knowledge Base AI…" at bounding box center [882, 432] width 1370 height 864
click at [739, 313] on icon at bounding box center [743, 313] width 13 height 13
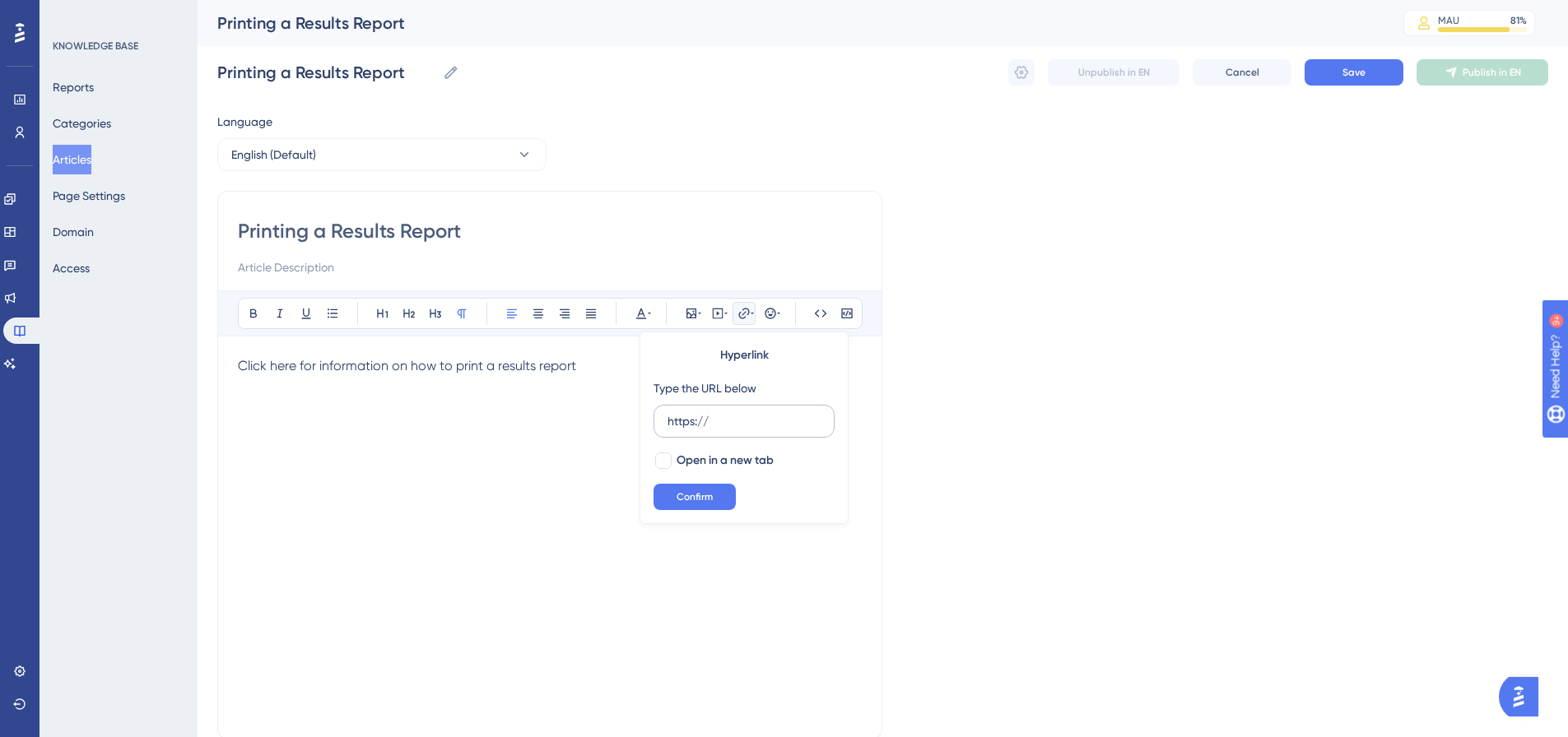
click at [780, 412] on input "https://" at bounding box center [744, 421] width 153 height 18
type input "[URL][DOMAIN_NAME]"
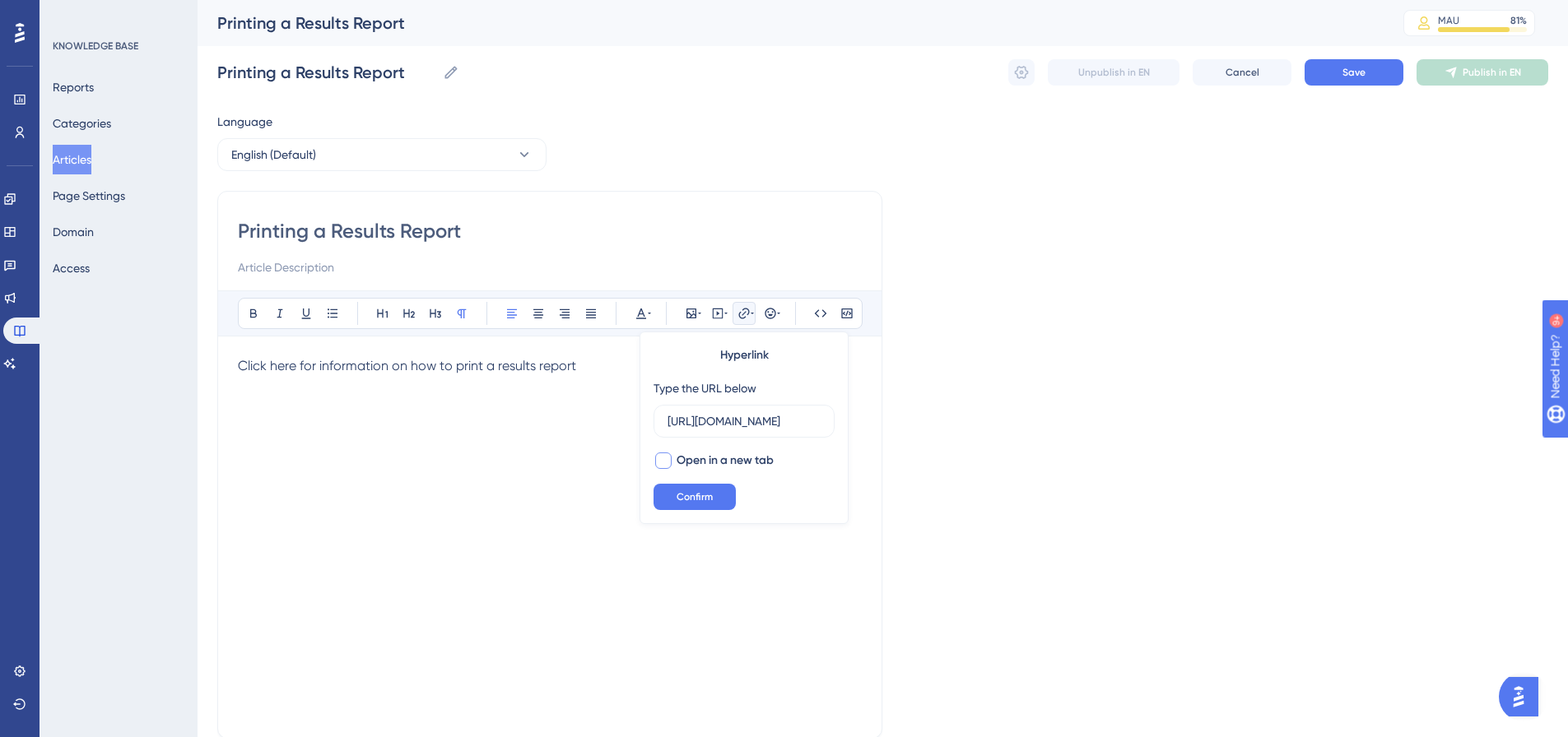
click at [711, 462] on span "Open in a new tab" at bounding box center [725, 461] width 97 height 20
checkbox input "true"
click at [703, 489] on button "Confirm" at bounding box center [694, 497] width 82 height 26
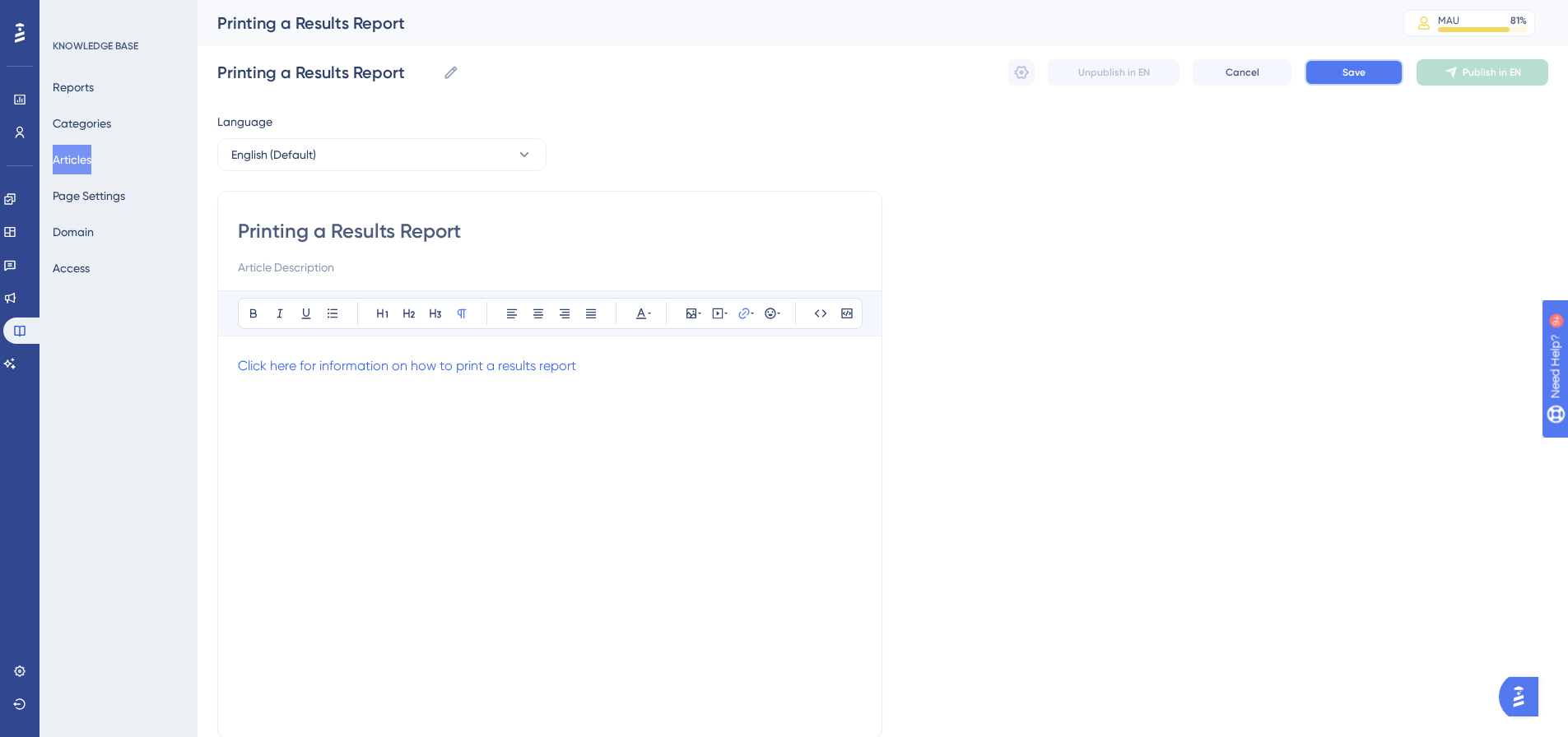
click at [1334, 70] on button "Save" at bounding box center [1353, 72] width 98 height 26
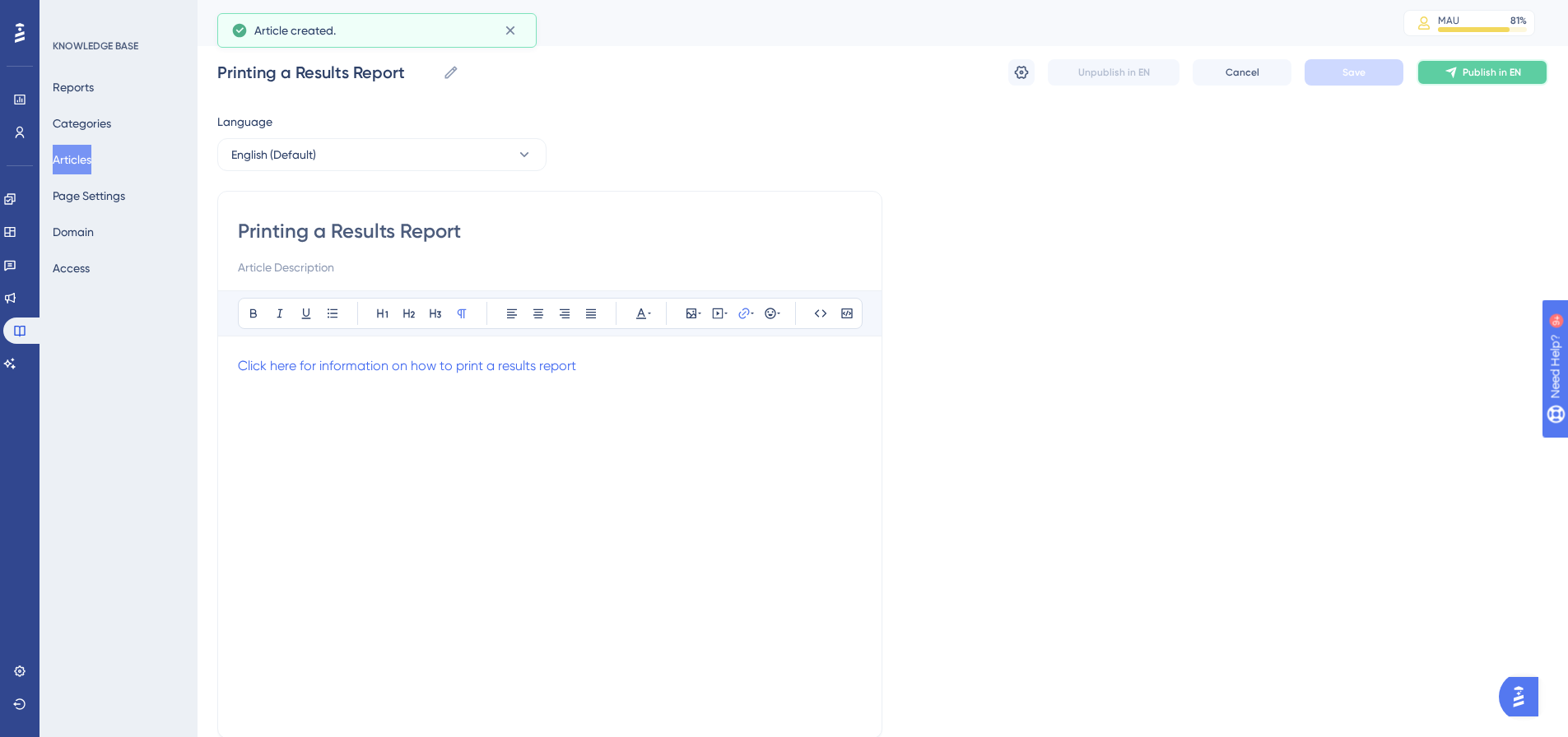
click at [1508, 74] on span "Publish in EN" at bounding box center [1491, 72] width 58 height 13
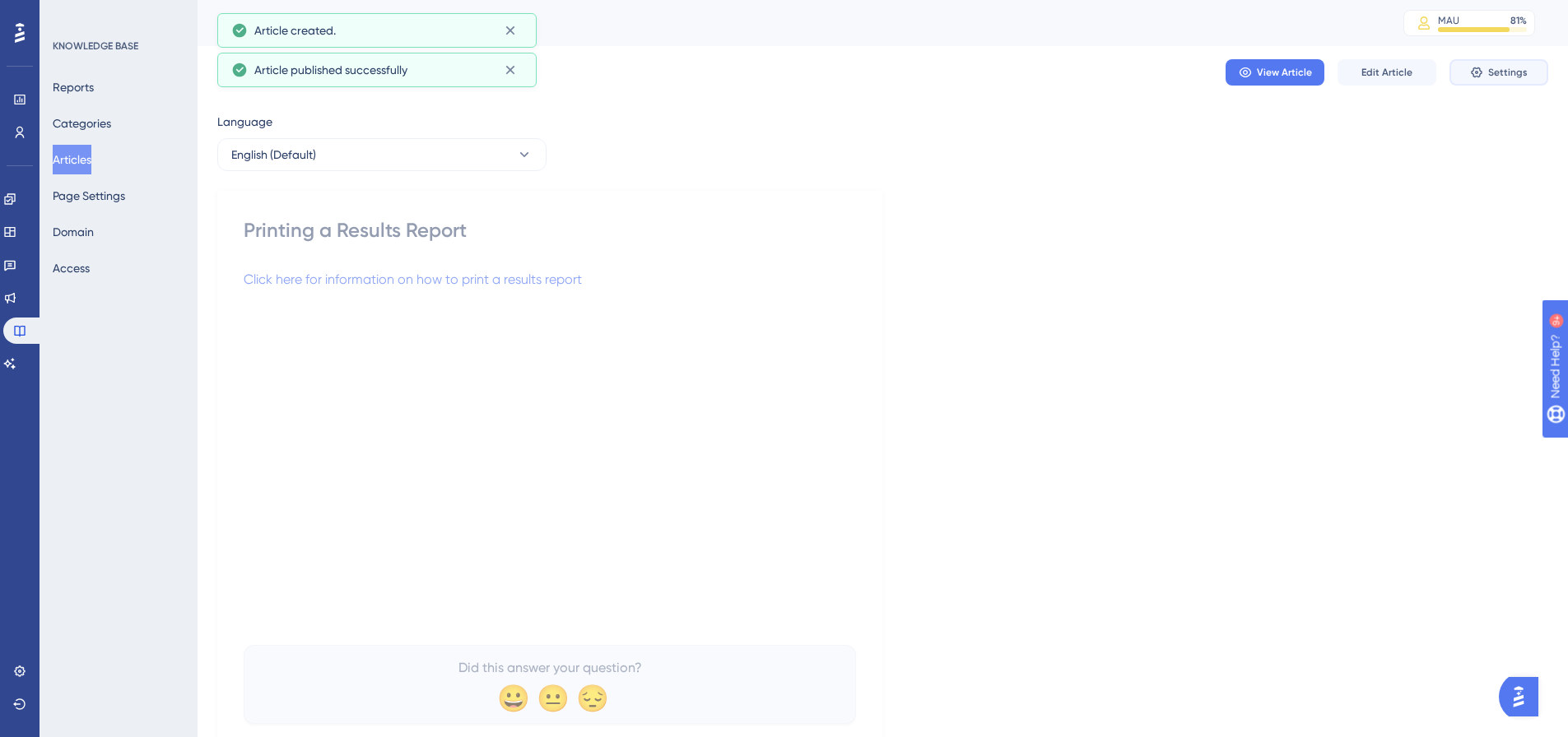
click at [1508, 74] on span "Settings" at bounding box center [1507, 72] width 39 height 13
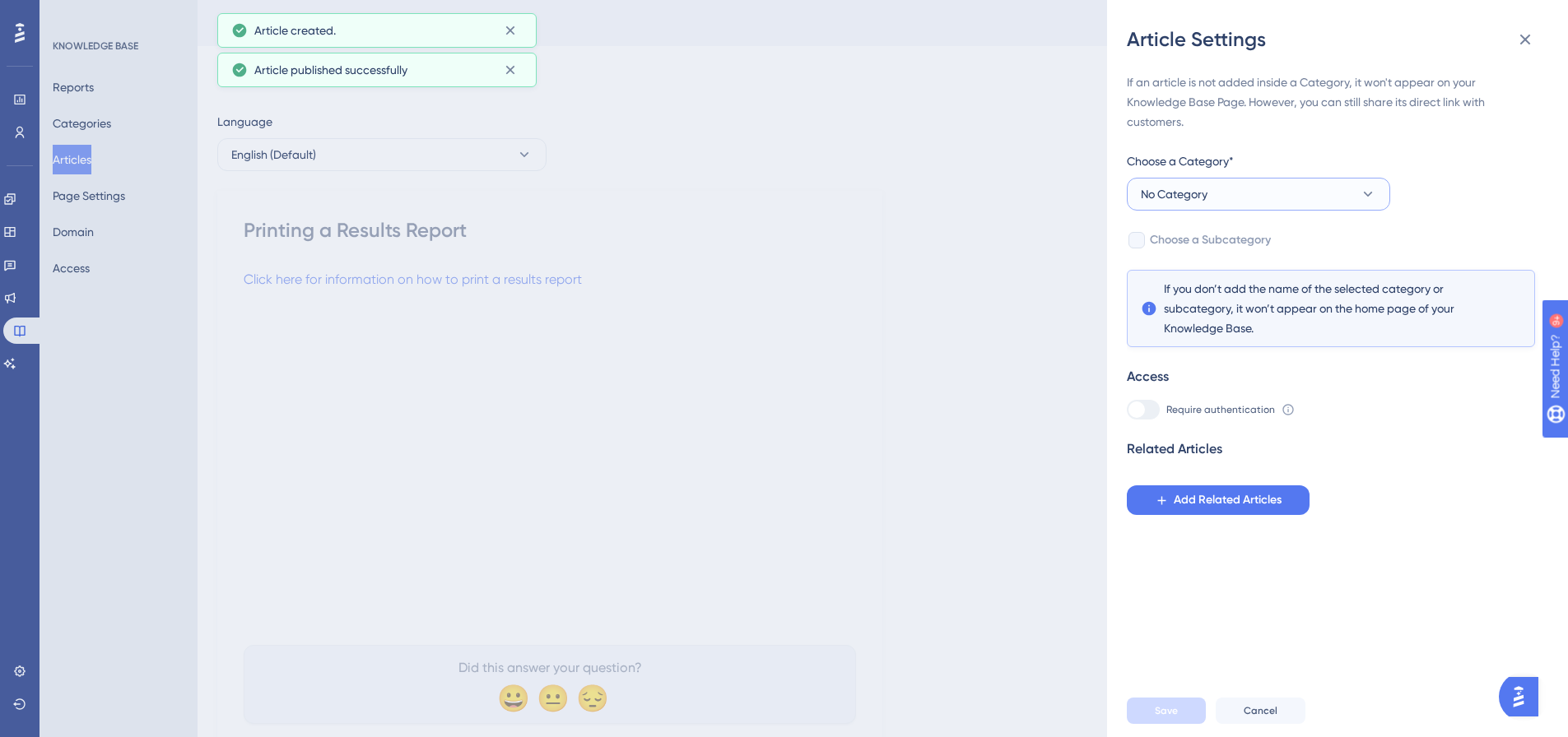
click at [1302, 207] on button "No Category" at bounding box center [1258, 194] width 263 height 33
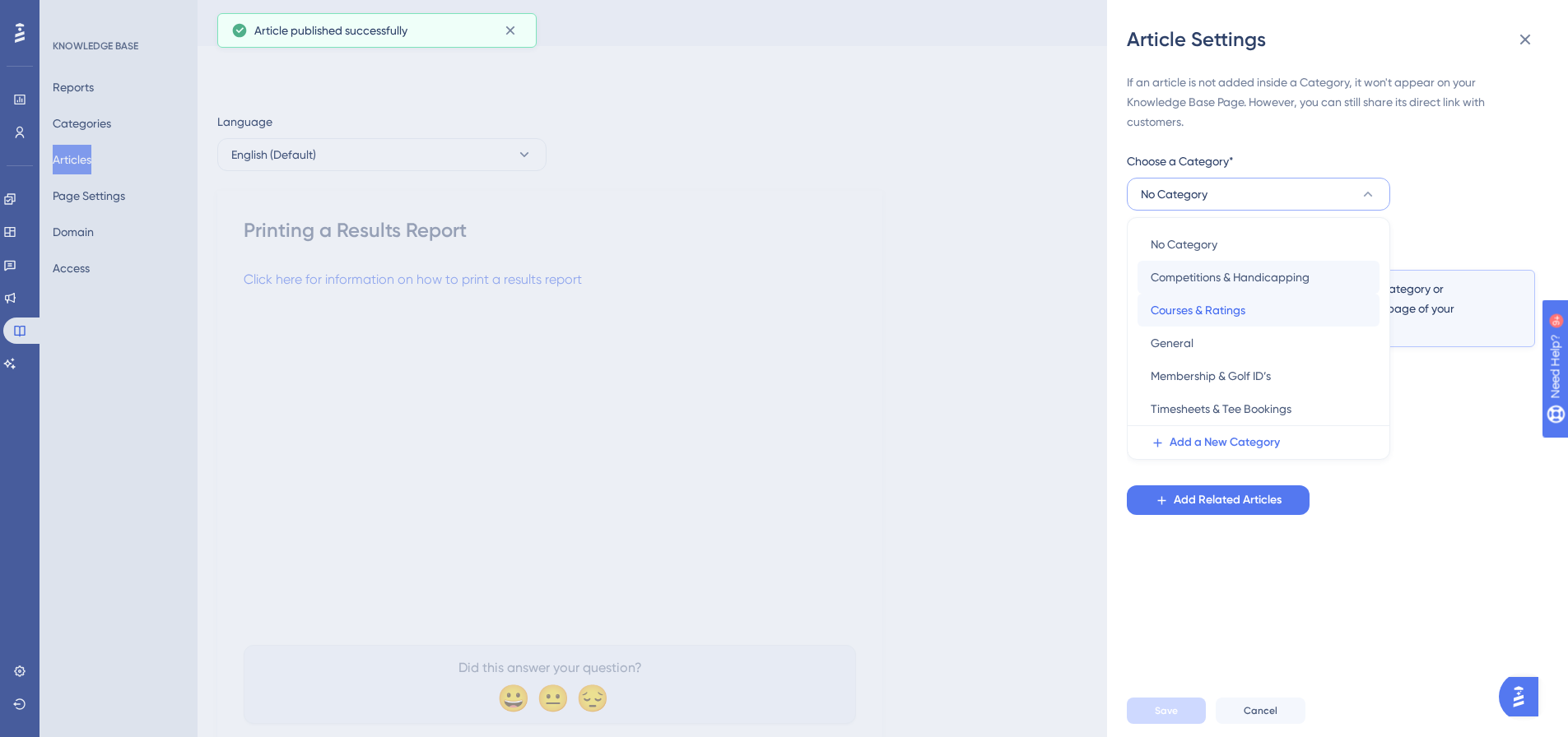
drag, startPoint x: 1228, startPoint y: 301, endPoint x: 1251, endPoint y: 278, distance: 32.5
click at [1251, 278] on div "No Category No Category Competitions & Handicapping Competitions & Handicapping…" at bounding box center [1259, 327] width 242 height 198
click at [1251, 278] on span "Competitions & Handicapping" at bounding box center [1230, 277] width 159 height 20
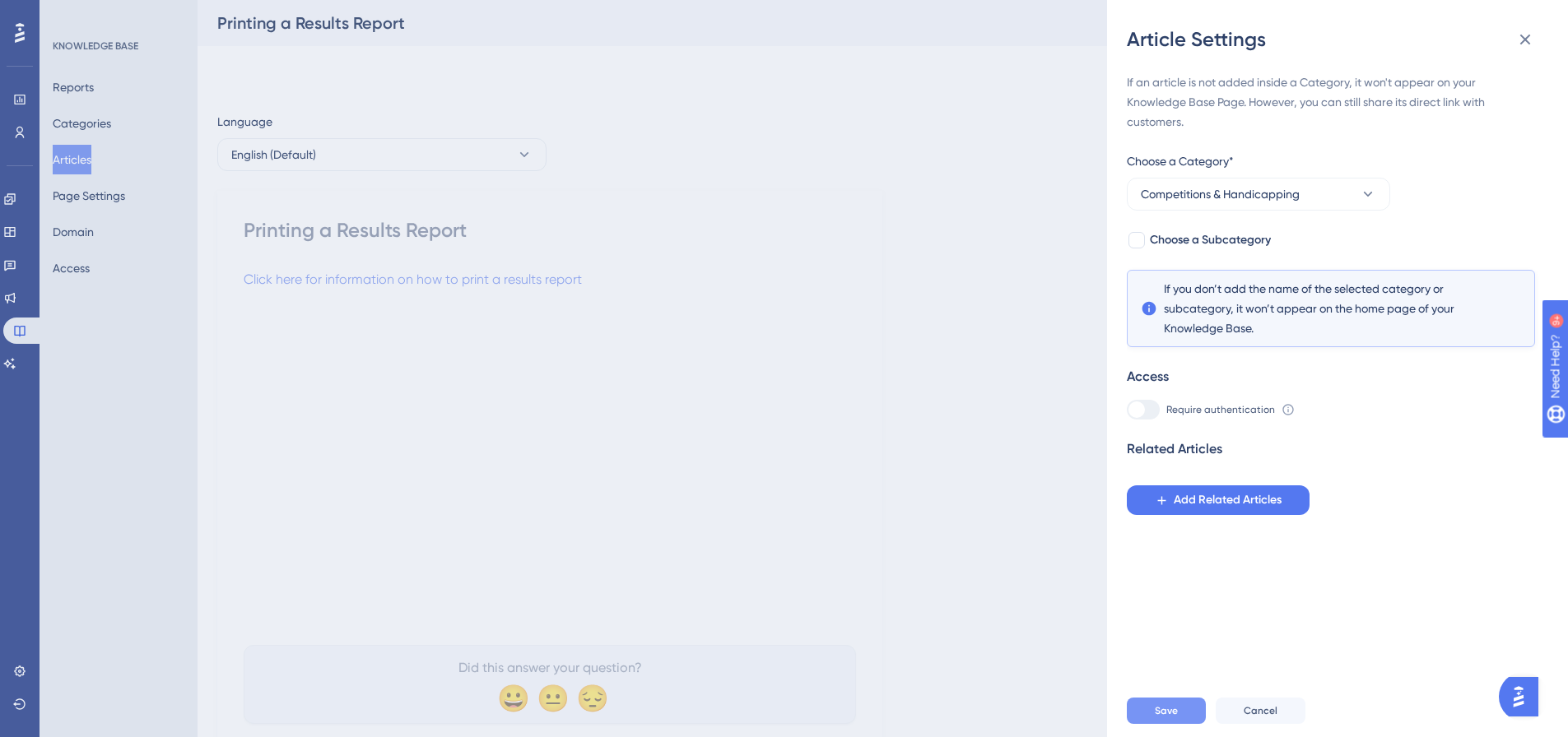
click at [1168, 717] on span "Save" at bounding box center [1166, 711] width 23 height 13
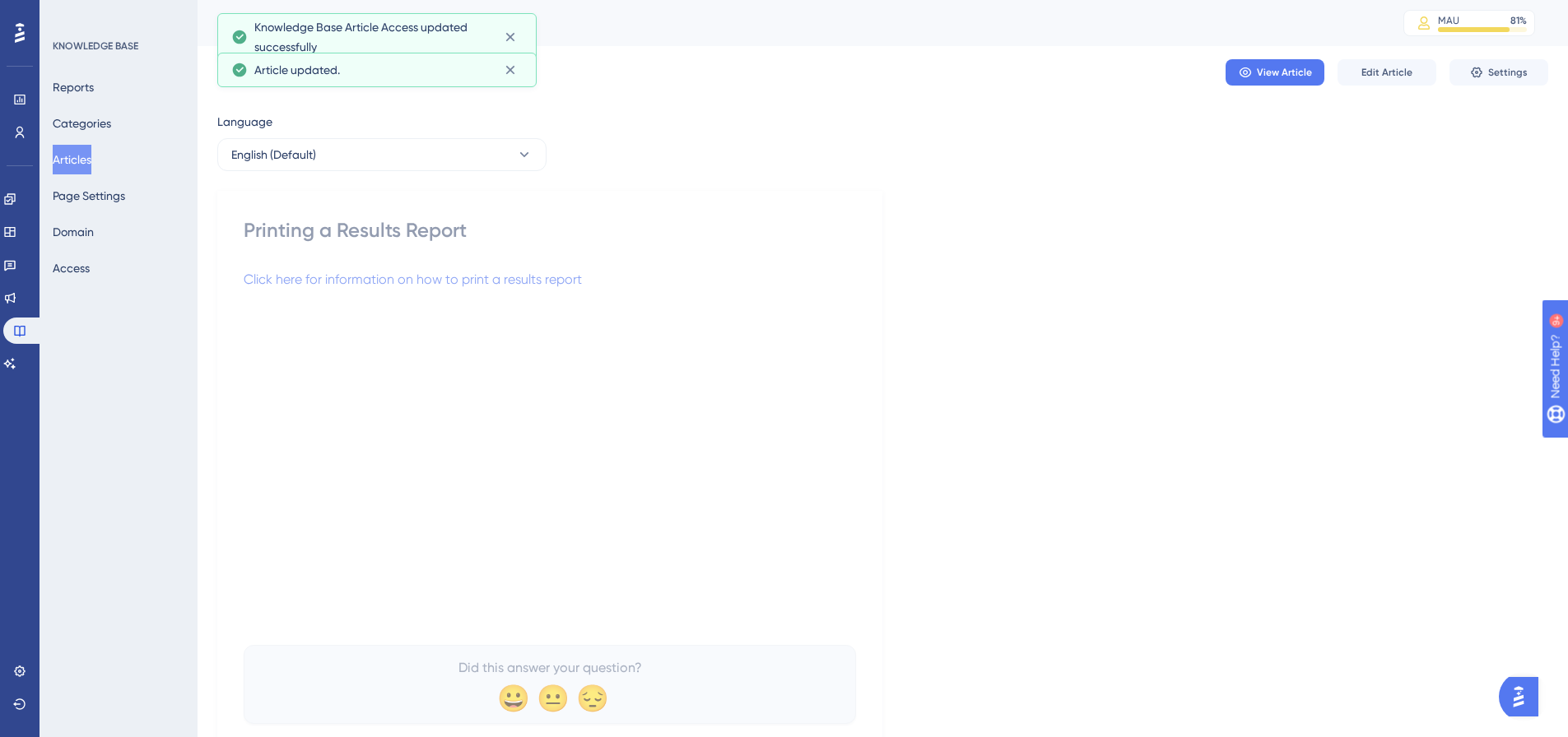
drag, startPoint x: 82, startPoint y: 158, endPoint x: 208, endPoint y: 159, distance: 126.0
click at [84, 158] on button "Articles" at bounding box center [71, 159] width 38 height 30
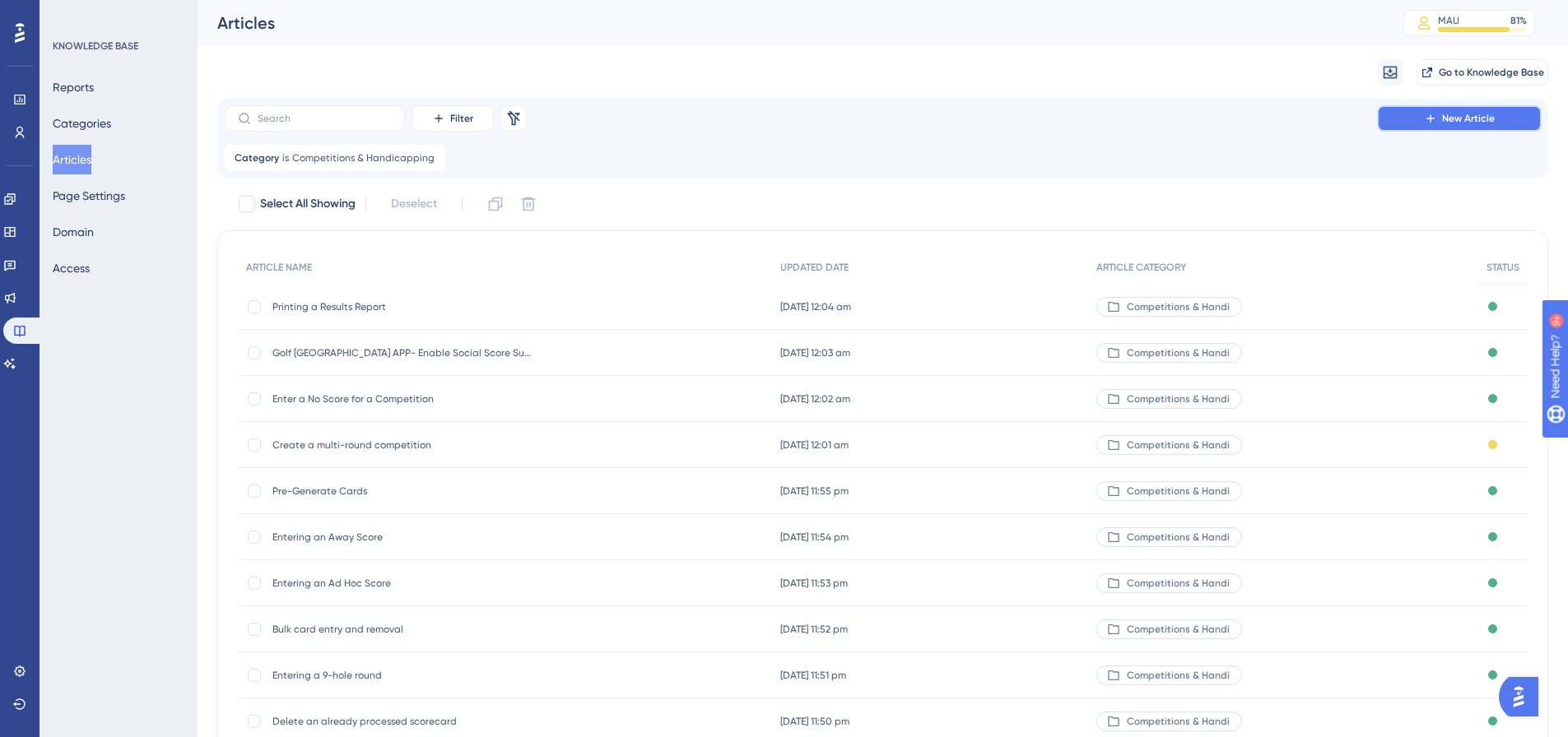
click at [1459, 127] on button "New Article" at bounding box center [1459, 118] width 165 height 26
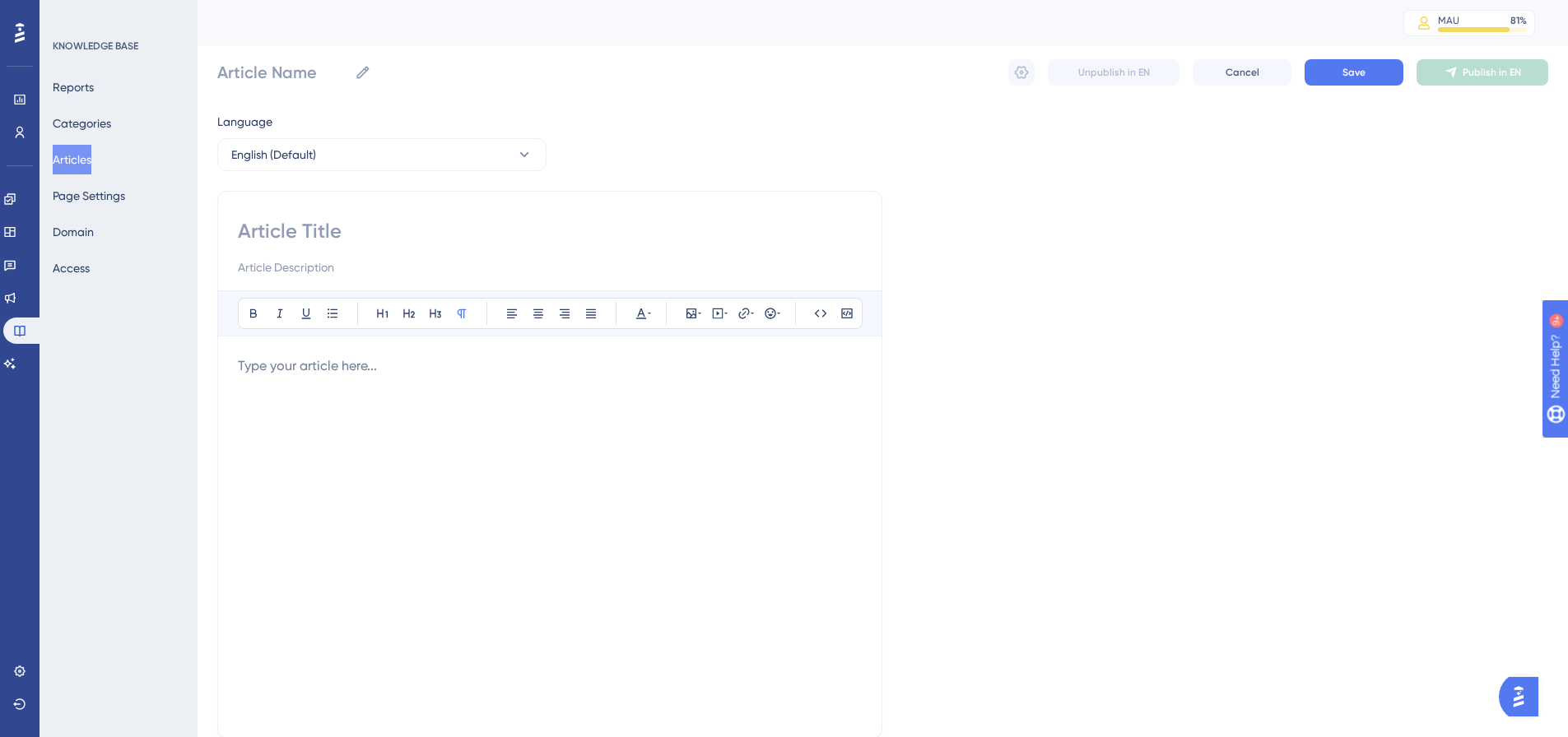
click at [456, 216] on div "Bold Italic Underline Bullet Point Heading 1 Heading 2 Heading 3 Normal Align L…" at bounding box center [549, 464] width 665 height 548
click at [395, 231] on input at bounding box center [550, 231] width 624 height 26
paste input "Generate Player Daily Handicap Listing Report"
type input "Generate Player Daily Handicap Listing Report"
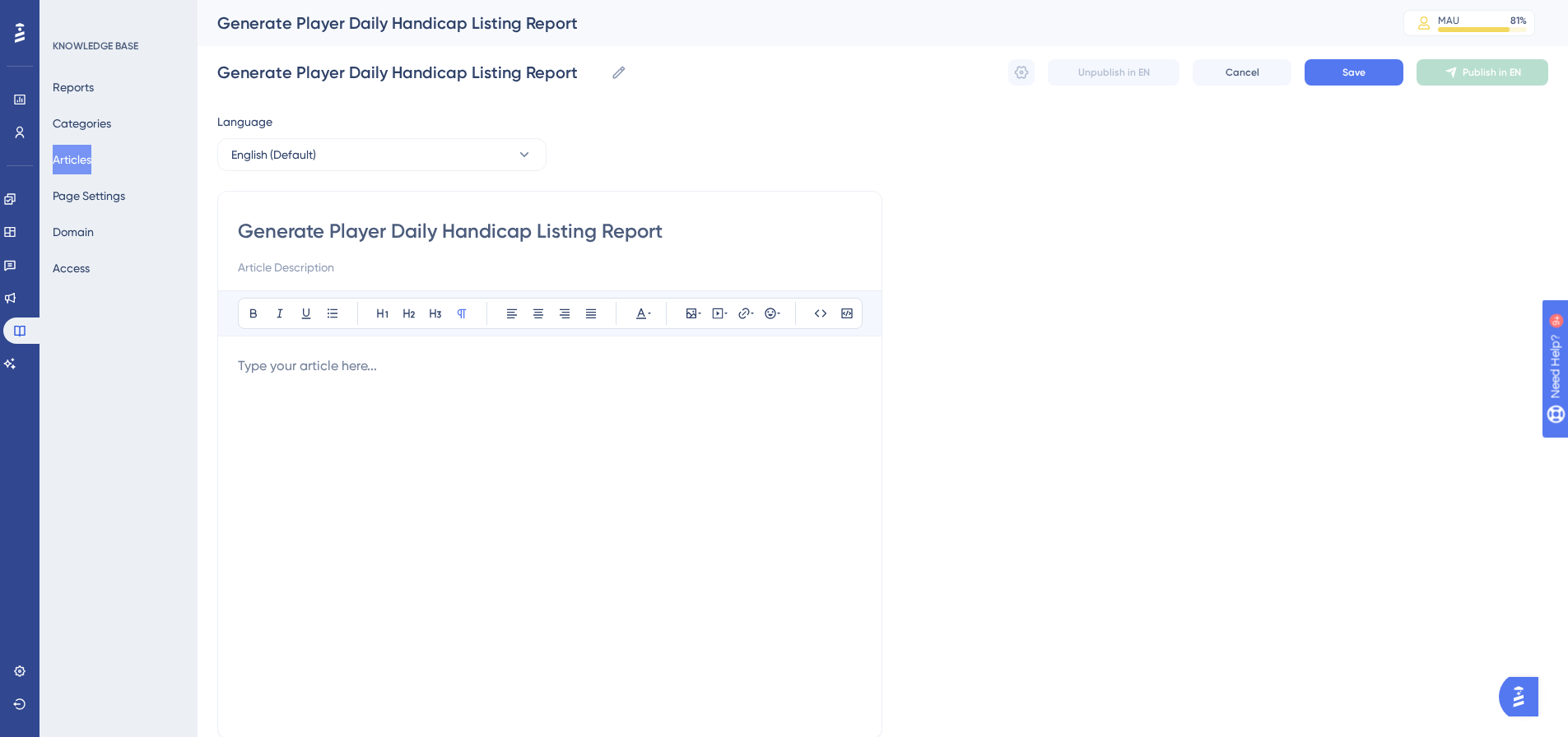
type input "Generate Player Daily Handicap Listing Report"
click at [340, 366] on p at bounding box center [550, 366] width 624 height 20
drag, startPoint x: 796, startPoint y: 373, endPoint x: 176, endPoint y: 350, distance: 620.4
click at [198, 350] on div "Performance Users Engagement Widgets Feedback Product Updates Knowledge Base AI…" at bounding box center [882, 432] width 1370 height 864
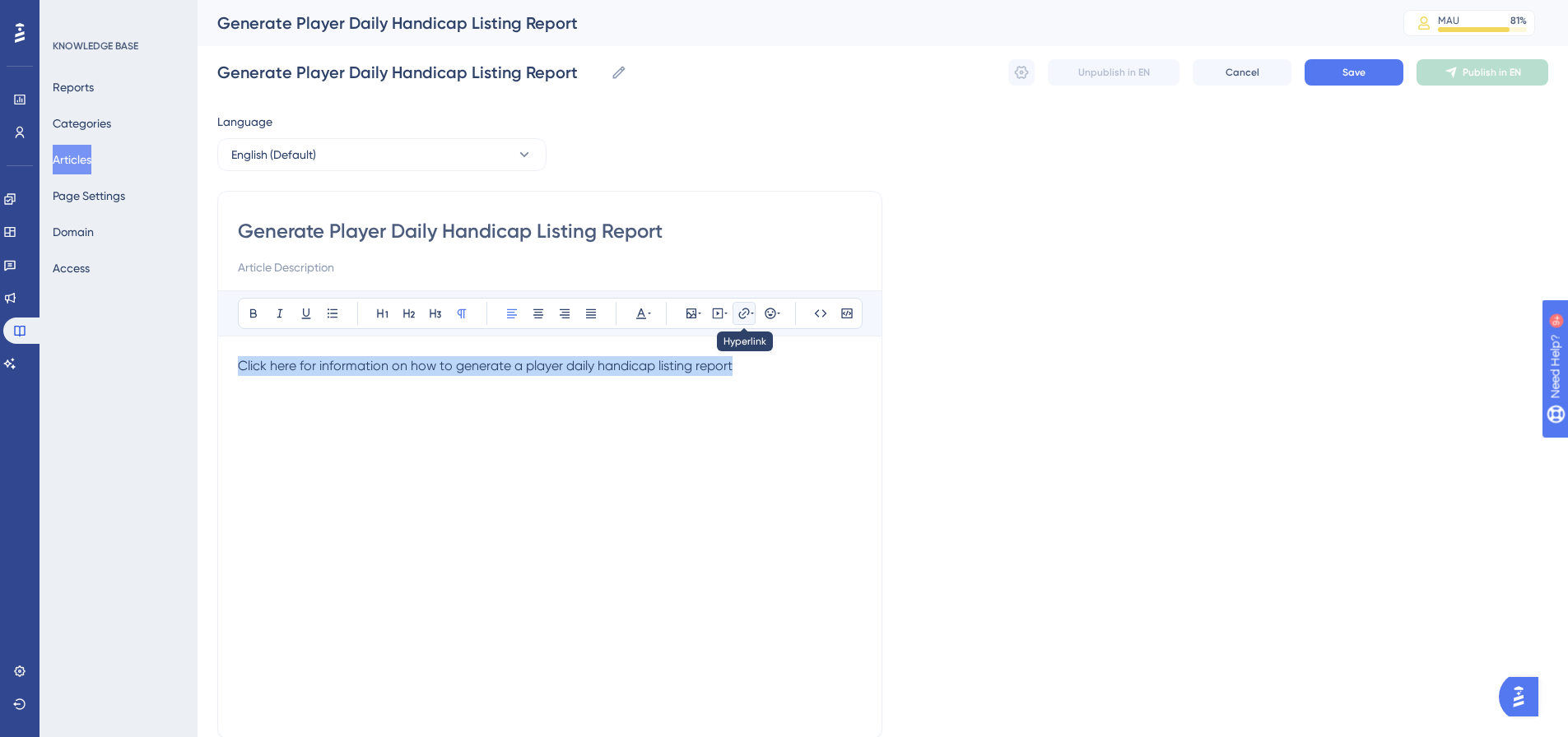
click at [739, 312] on icon at bounding box center [743, 313] width 13 height 13
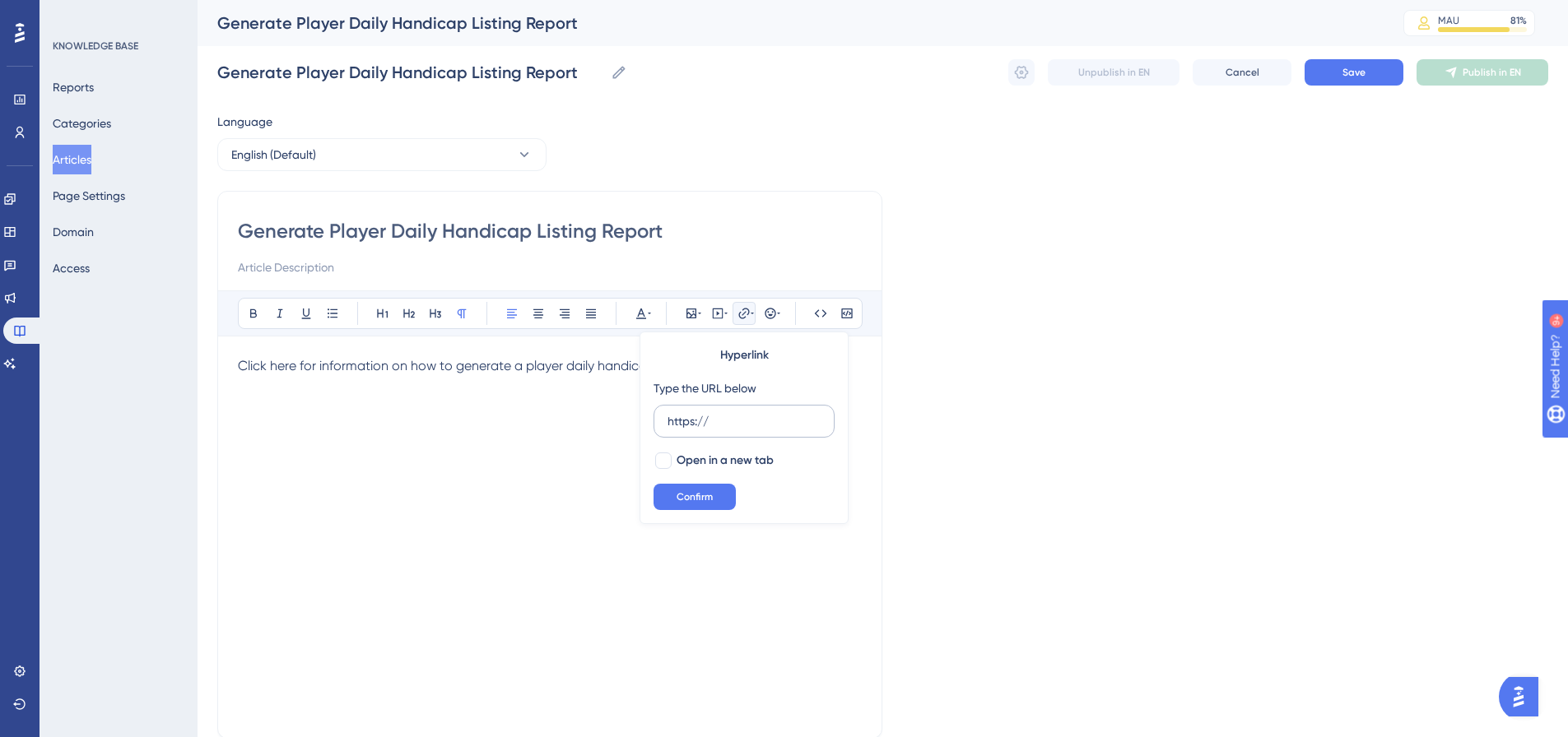
click at [730, 424] on input "https://" at bounding box center [744, 421] width 153 height 18
type input "[URL][DOMAIN_NAME]"
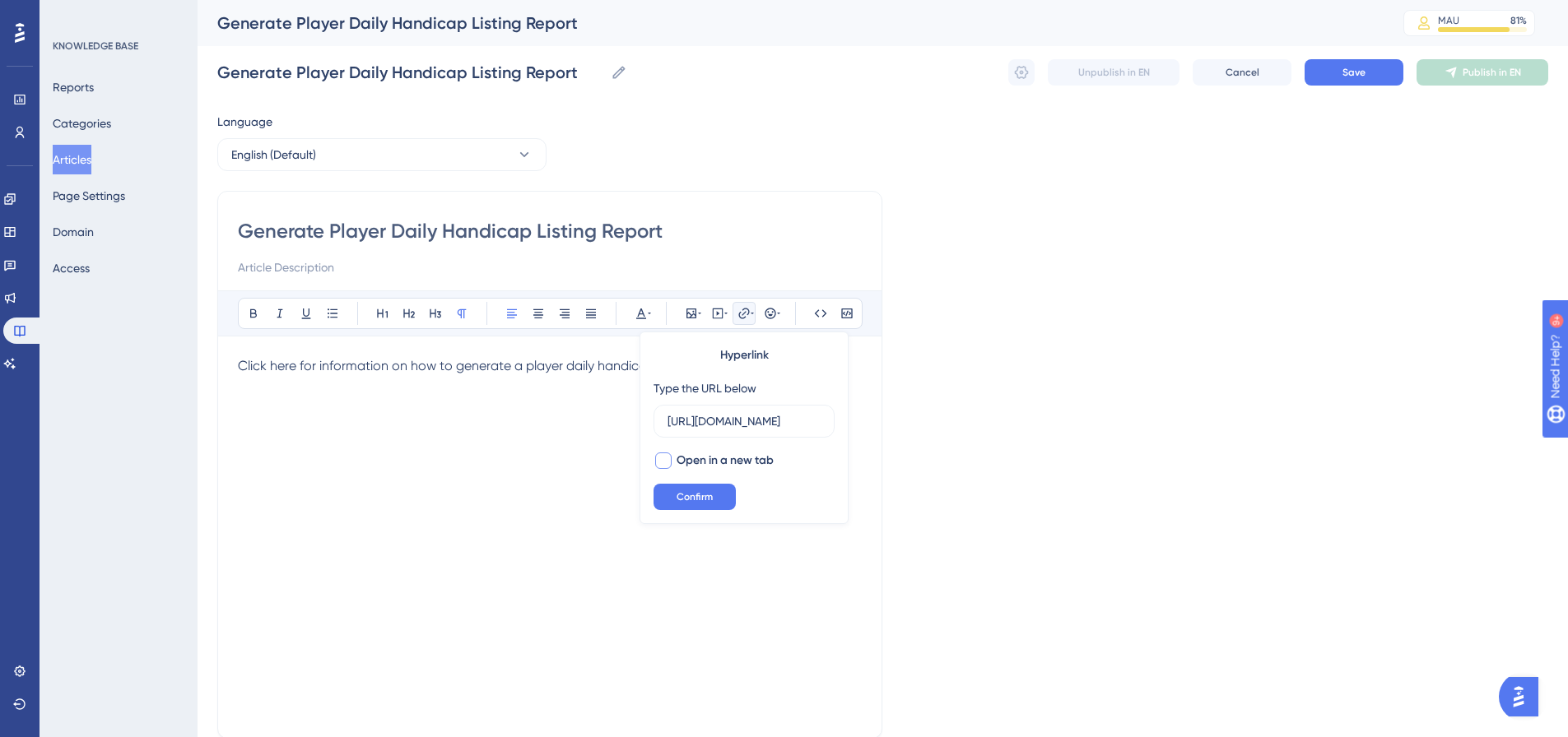
scroll to position [0, 0]
click at [689, 451] on span "Open in a new tab" at bounding box center [725, 461] width 97 height 20
checkbox input "true"
click at [690, 487] on button "Confirm" at bounding box center [694, 497] width 82 height 26
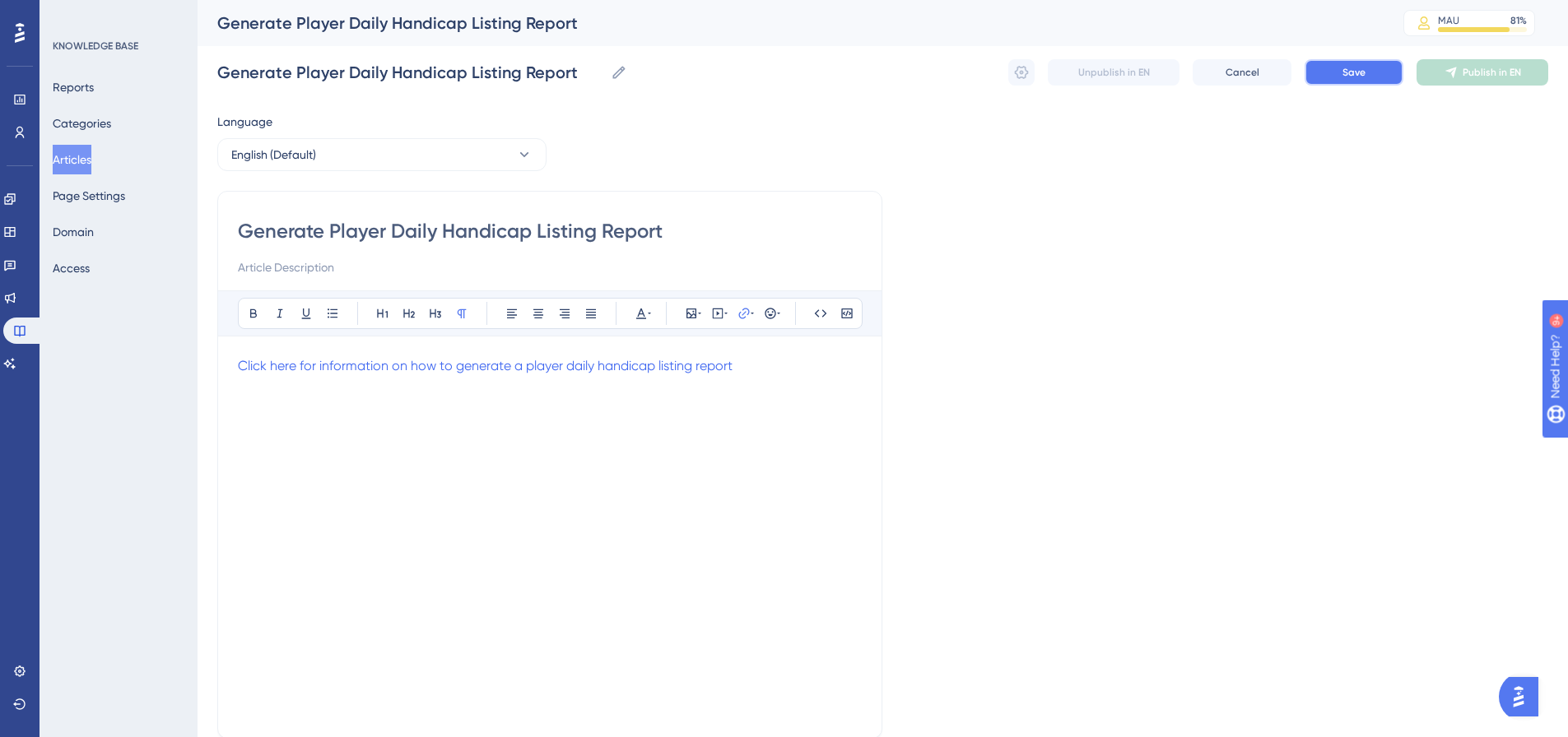
click at [1369, 73] on button "Save" at bounding box center [1353, 72] width 98 height 26
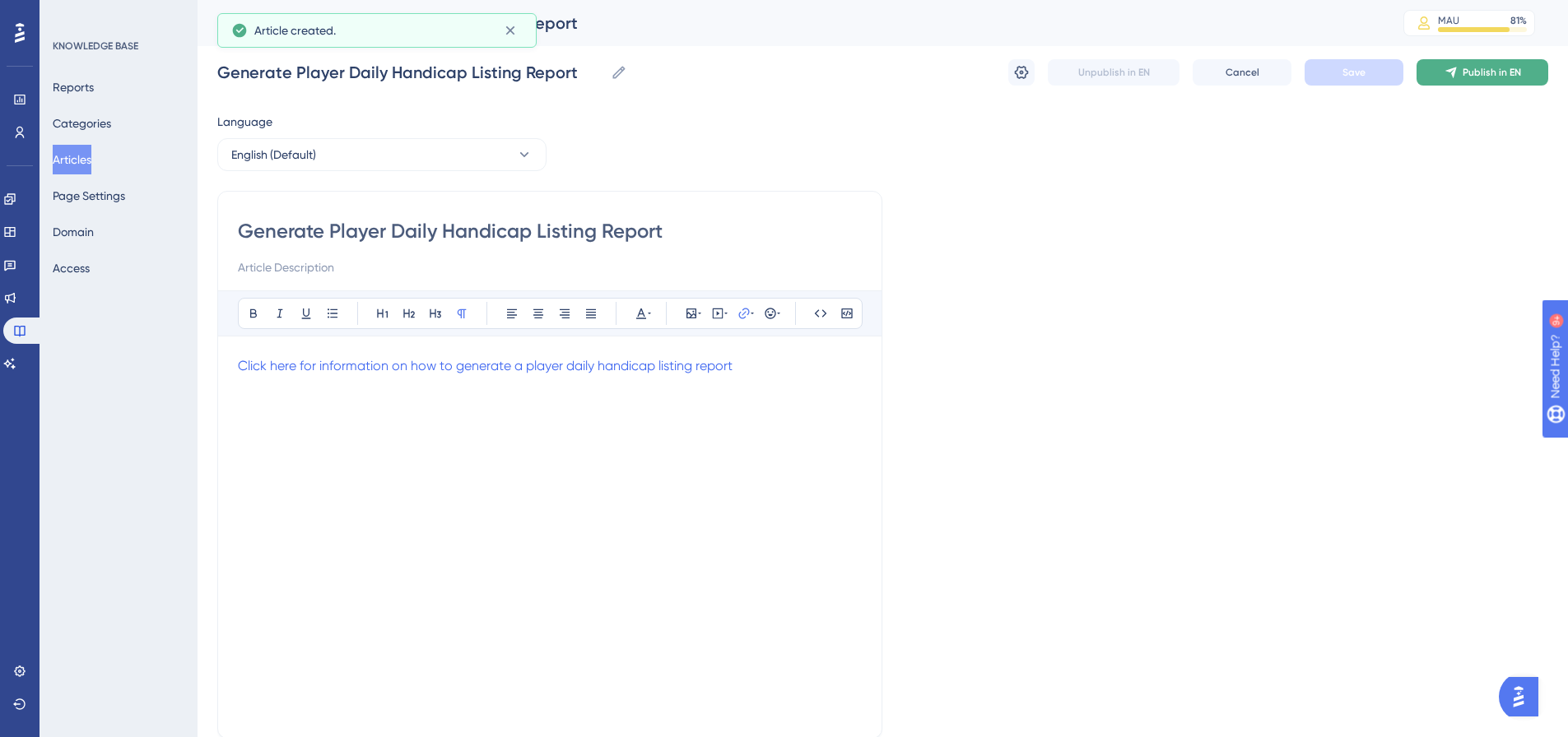
click at [1452, 75] on icon at bounding box center [1450, 72] width 13 height 13
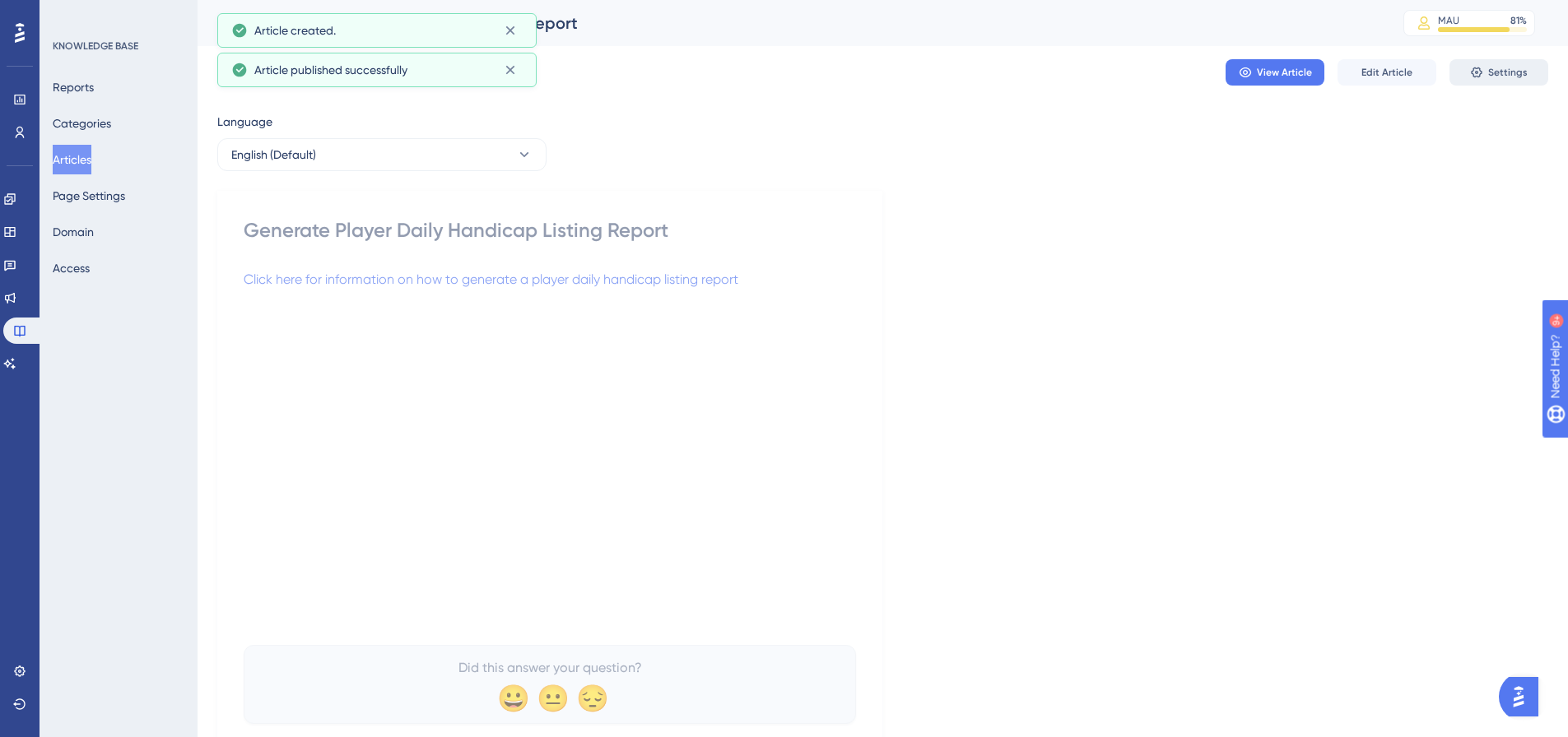
click at [1517, 67] on span "Settings" at bounding box center [1507, 72] width 39 height 13
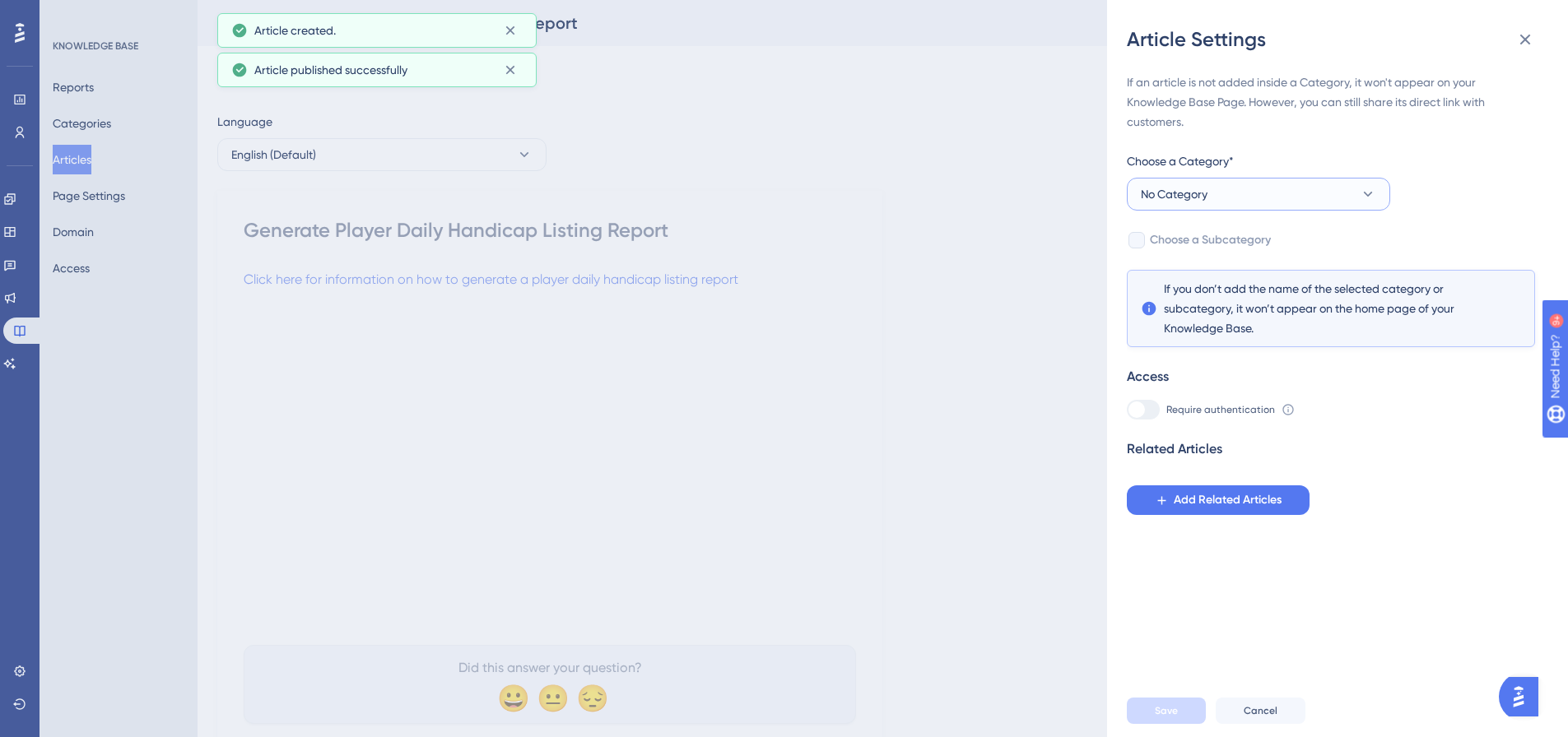
click at [1289, 199] on button "No Category" at bounding box center [1258, 194] width 263 height 33
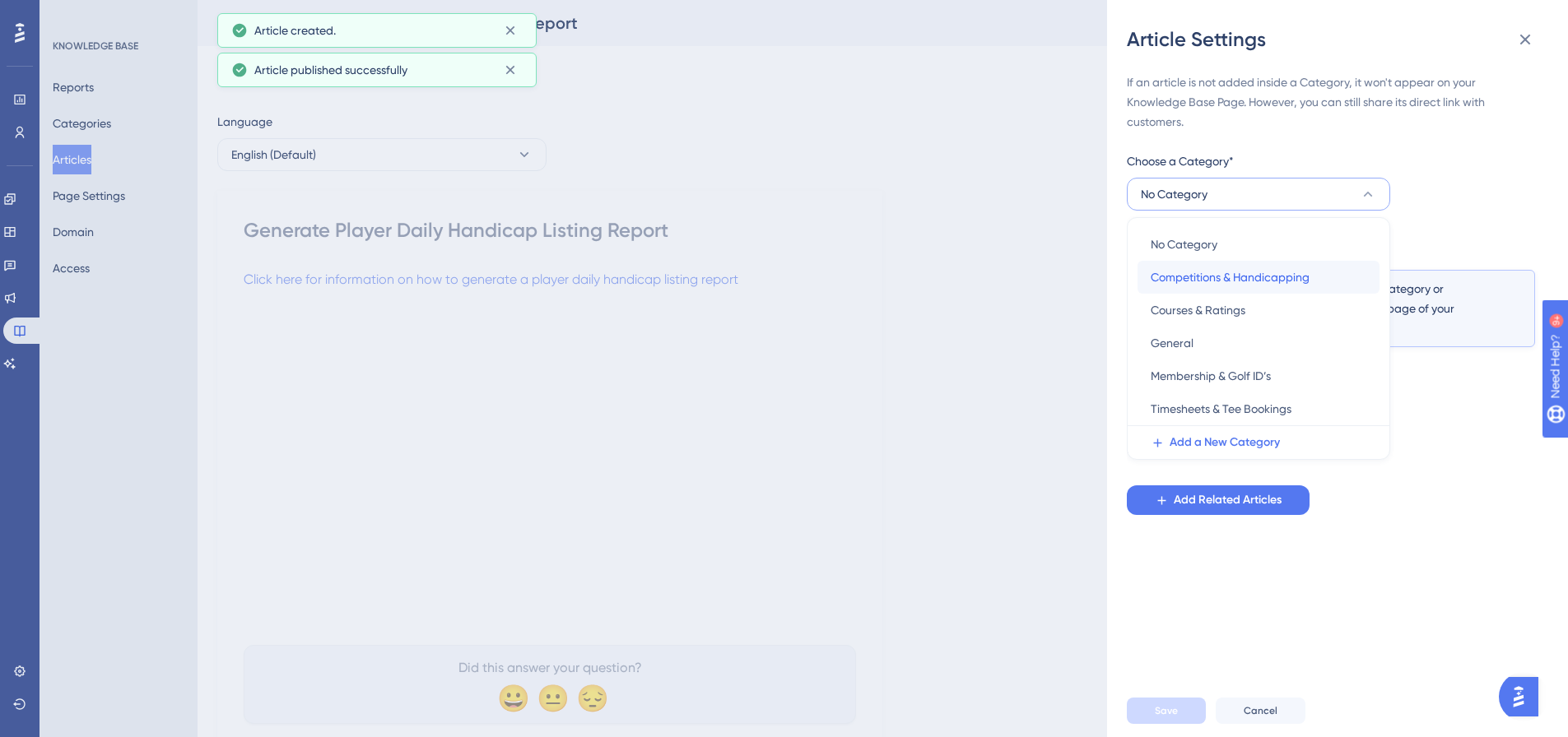
click at [1243, 274] on span "Competitions & Handicapping" at bounding box center [1230, 277] width 159 height 20
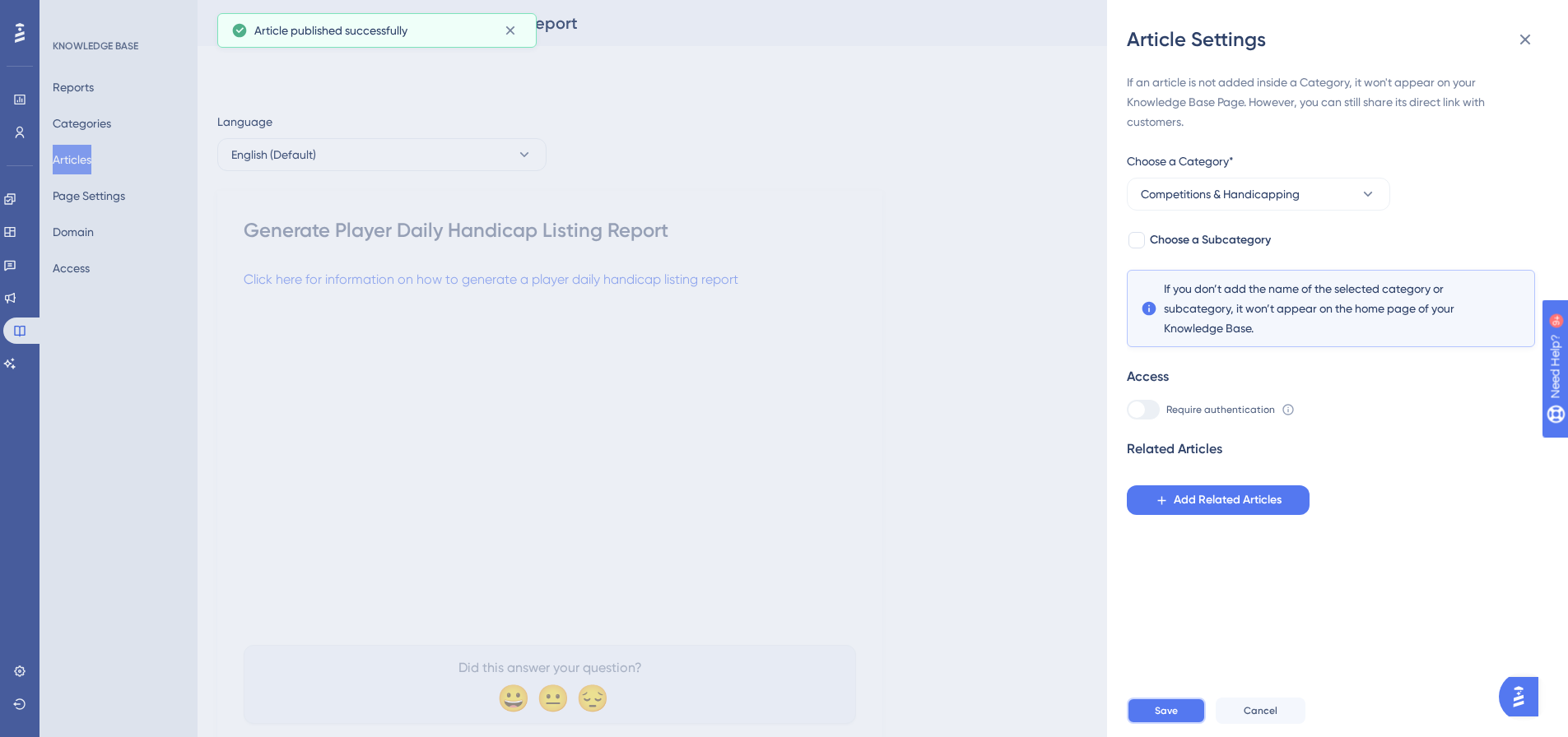
click at [1172, 724] on button "Save" at bounding box center [1166, 711] width 79 height 26
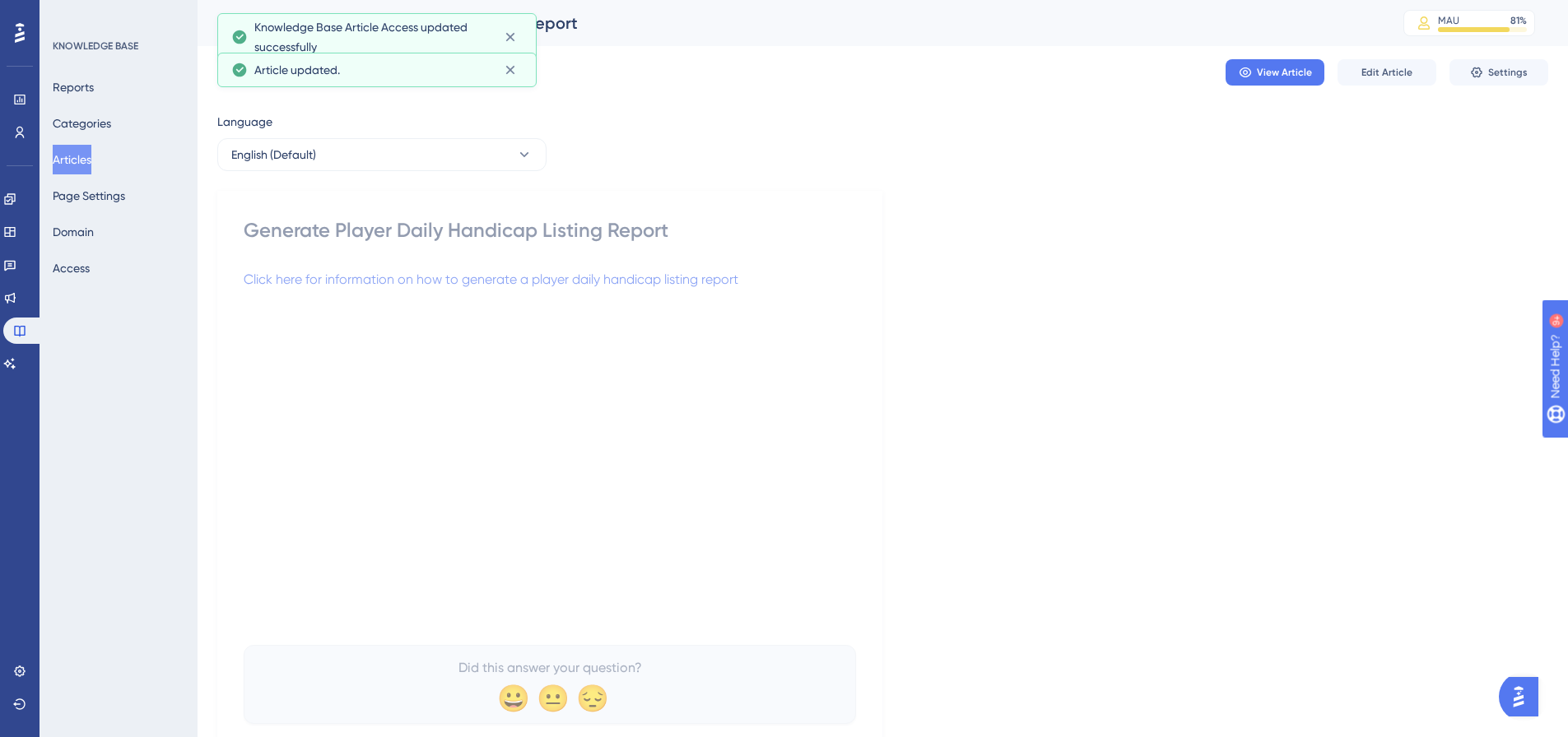
click at [84, 172] on button "Articles" at bounding box center [71, 159] width 38 height 30
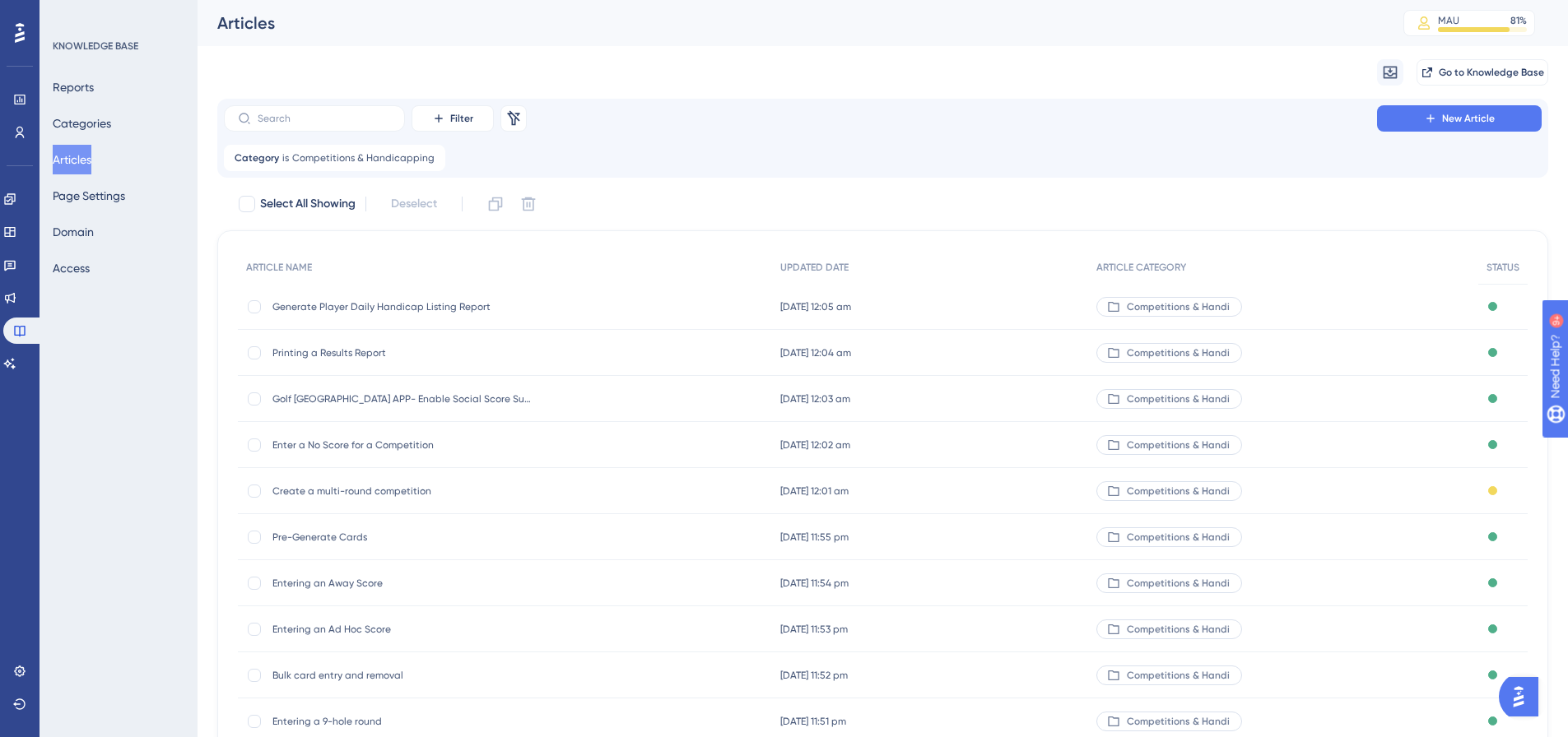
click at [376, 492] on span "Create a multi-round competition" at bounding box center [404, 490] width 263 height 13
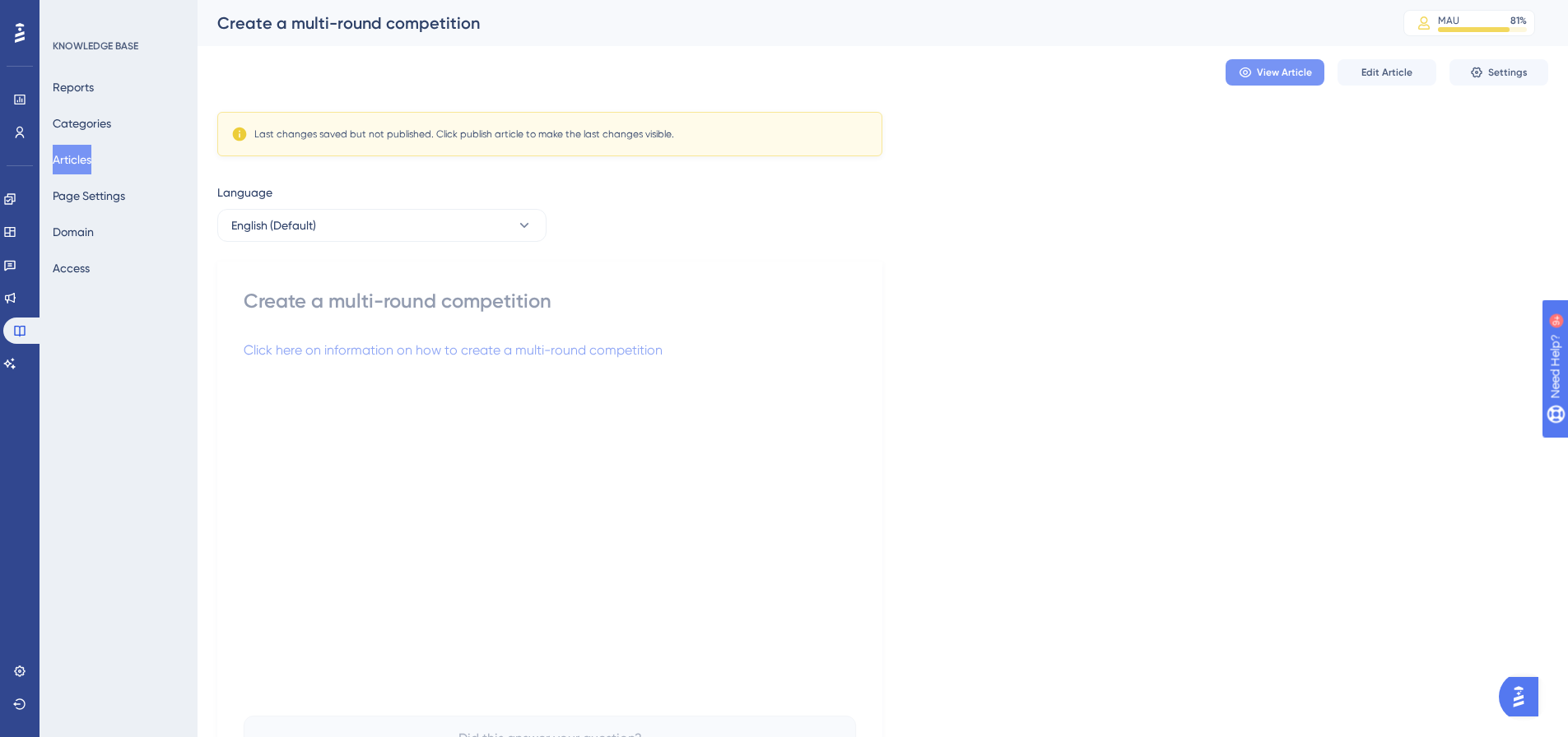
click at [1285, 82] on button "View Article" at bounding box center [1274, 72] width 98 height 26
click at [1369, 63] on button "Edit Article" at bounding box center [1386, 72] width 98 height 26
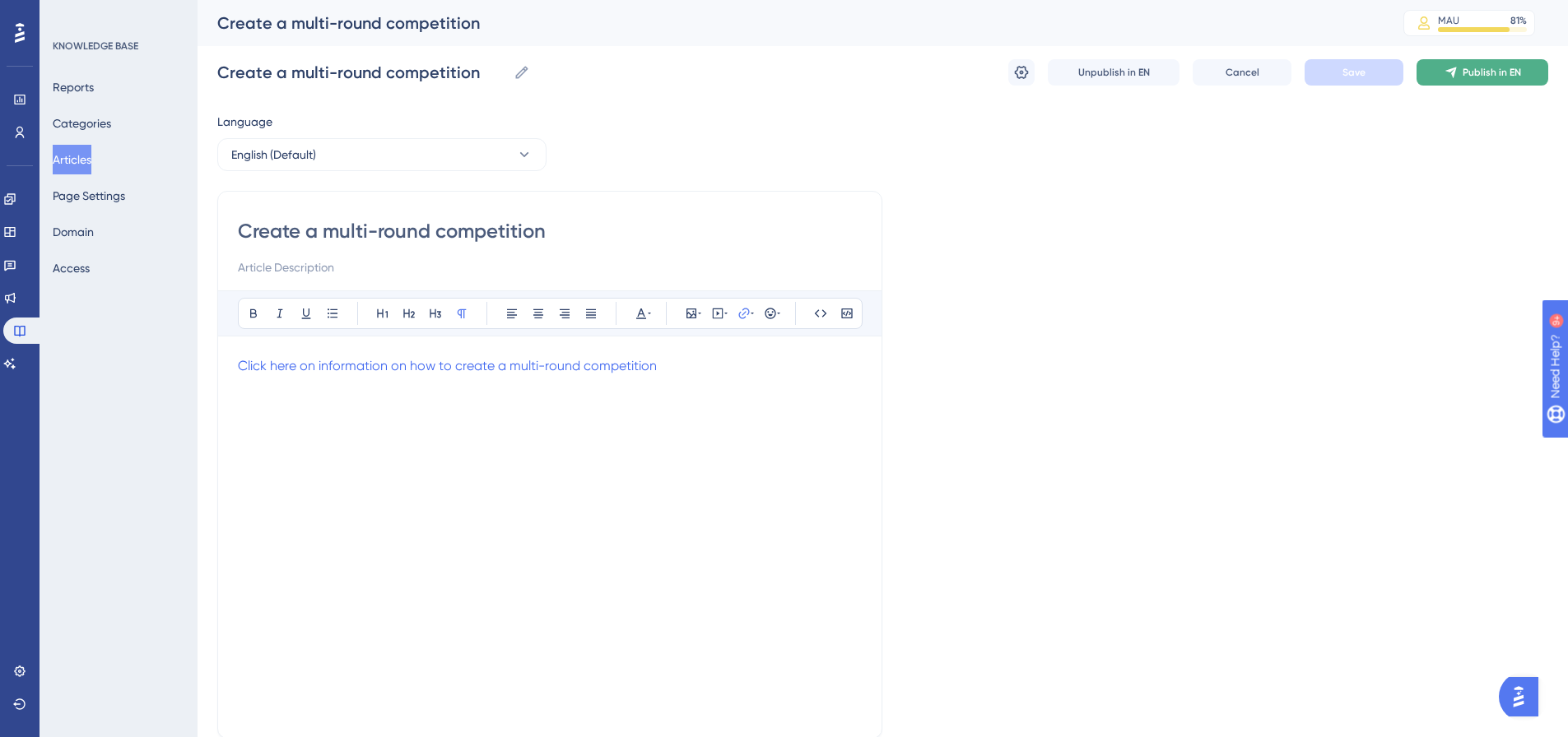
click at [1453, 70] on icon at bounding box center [1450, 72] width 13 height 13
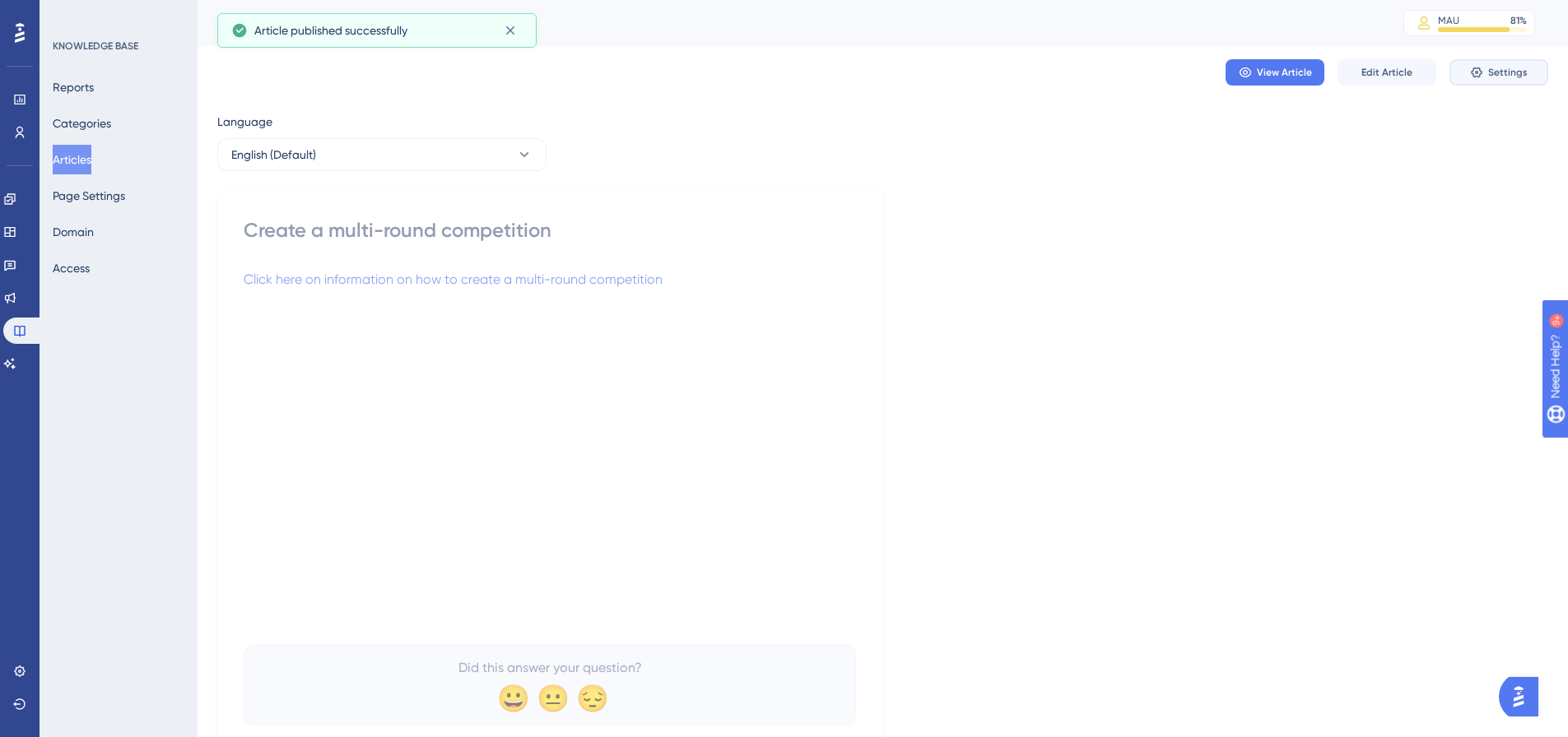
click at [1477, 67] on icon at bounding box center [1476, 72] width 13 height 13
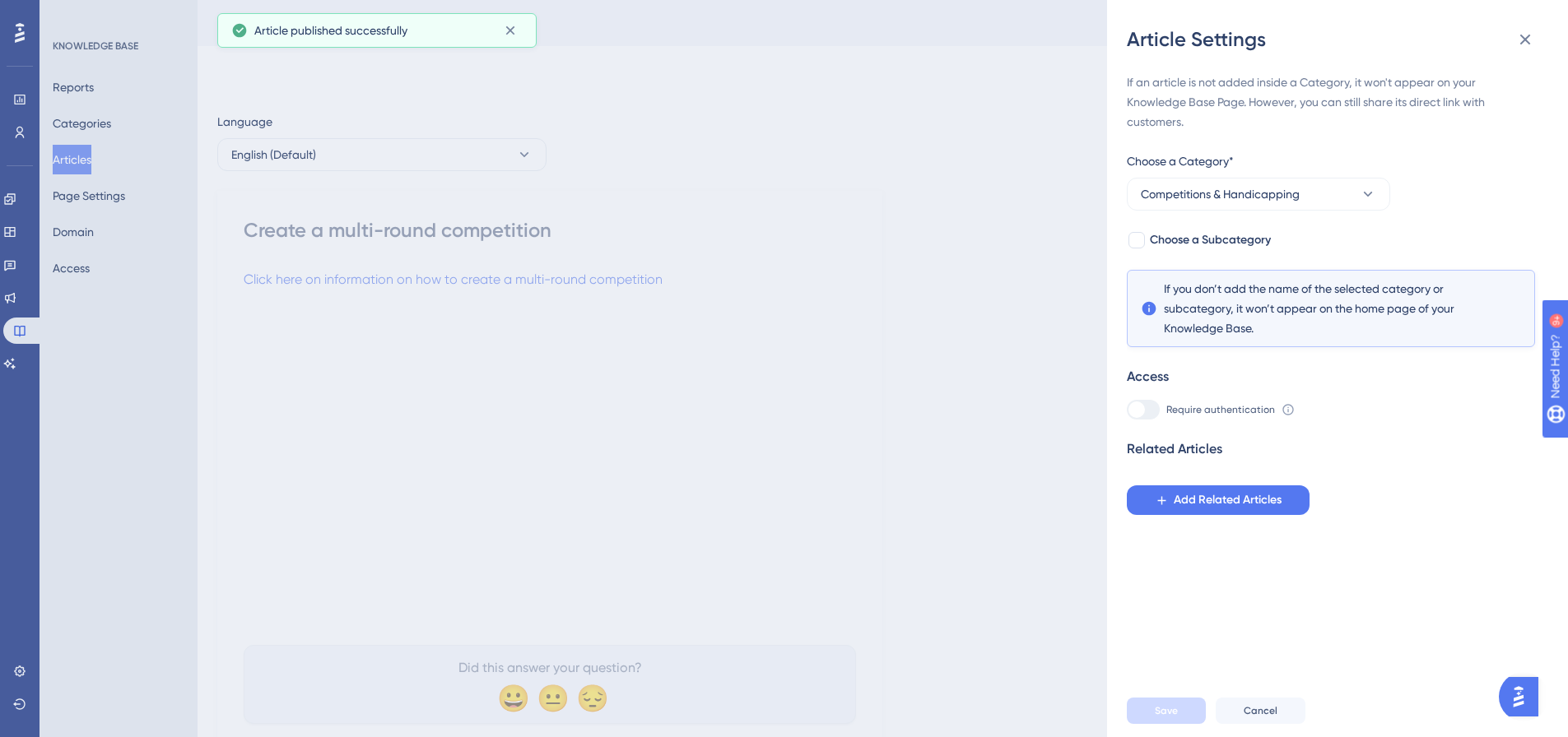
drag, startPoint x: 874, startPoint y: 499, endPoint x: 981, endPoint y: 151, distance: 364.1
click at [874, 497] on div "Article Settings If an article is not added inside a Category, it won't appear …" at bounding box center [784, 368] width 1568 height 737
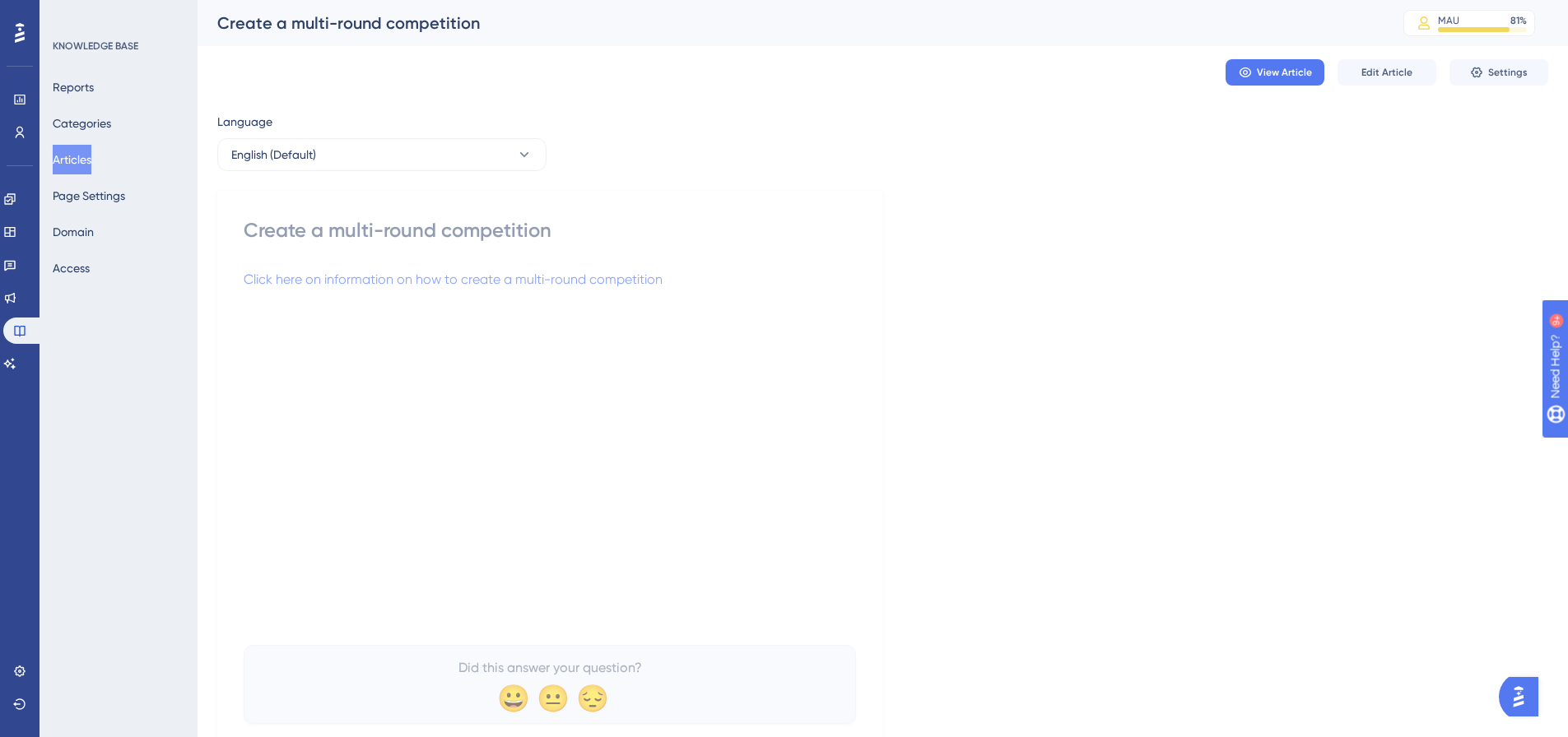
click at [67, 158] on button "Articles" at bounding box center [71, 159] width 38 height 30
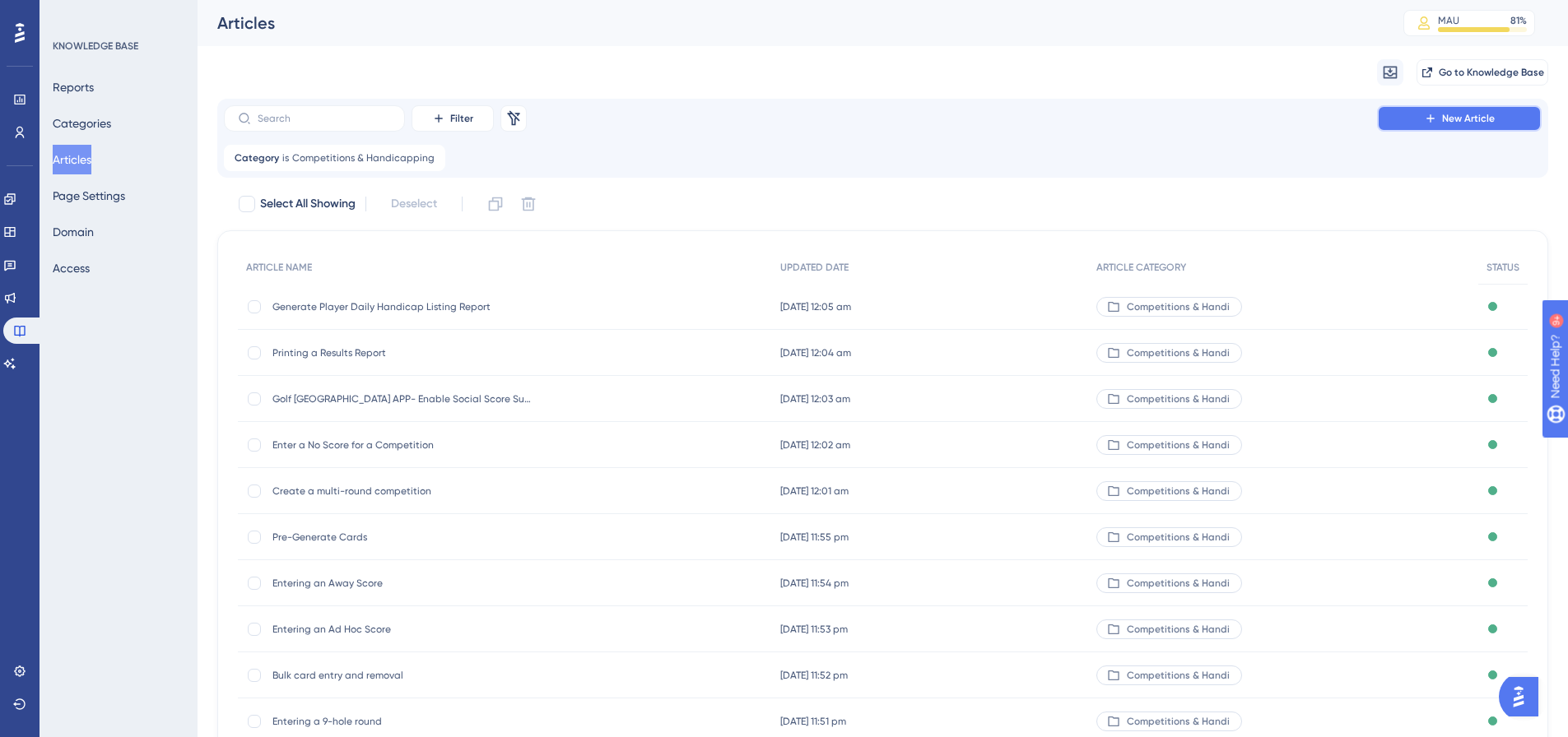
click at [1396, 115] on button "New Article" at bounding box center [1459, 118] width 165 height 26
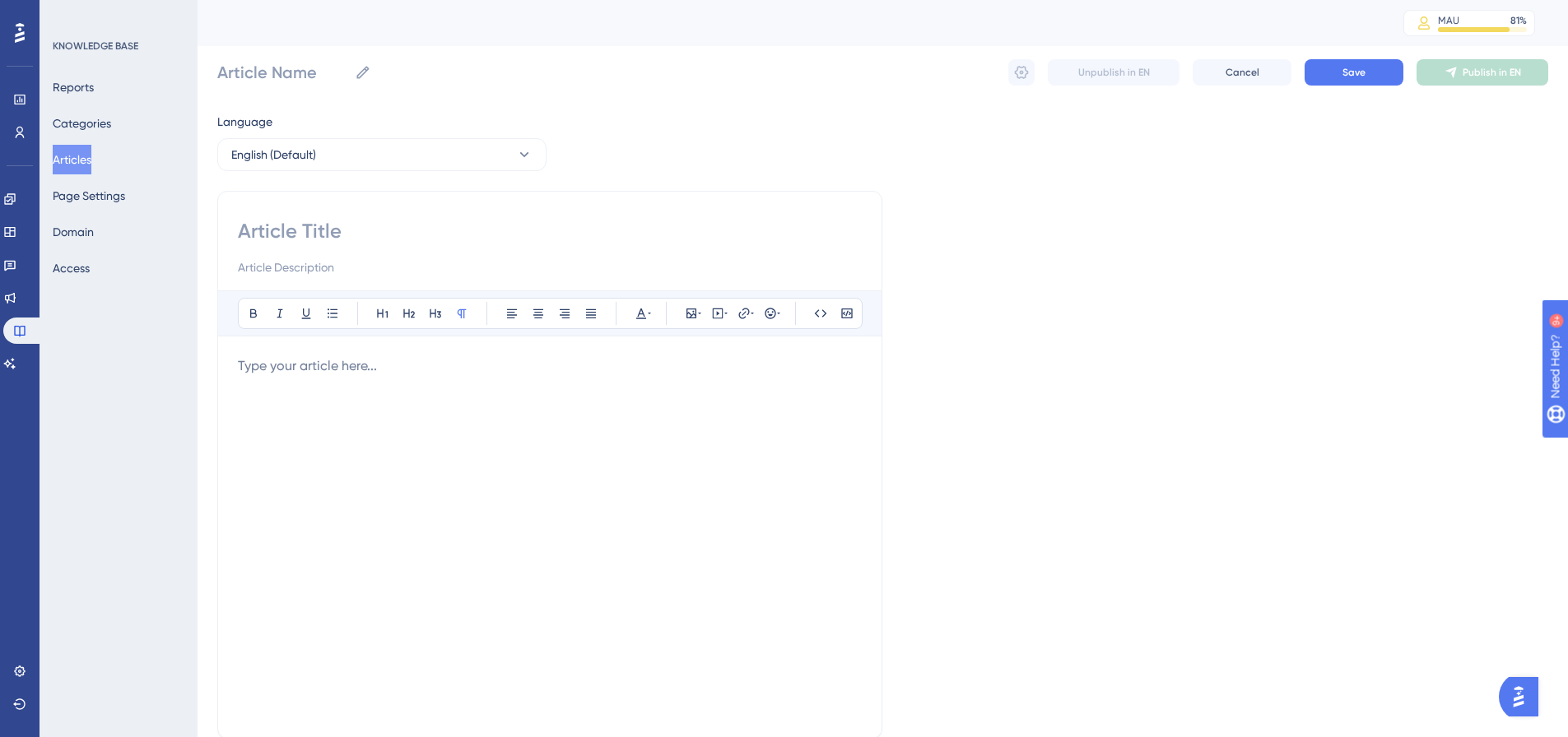
click at [447, 227] on input at bounding box center [550, 231] width 624 height 26
paste input "Remove a Player from Competition"
type input "Remove a Player from Competition"
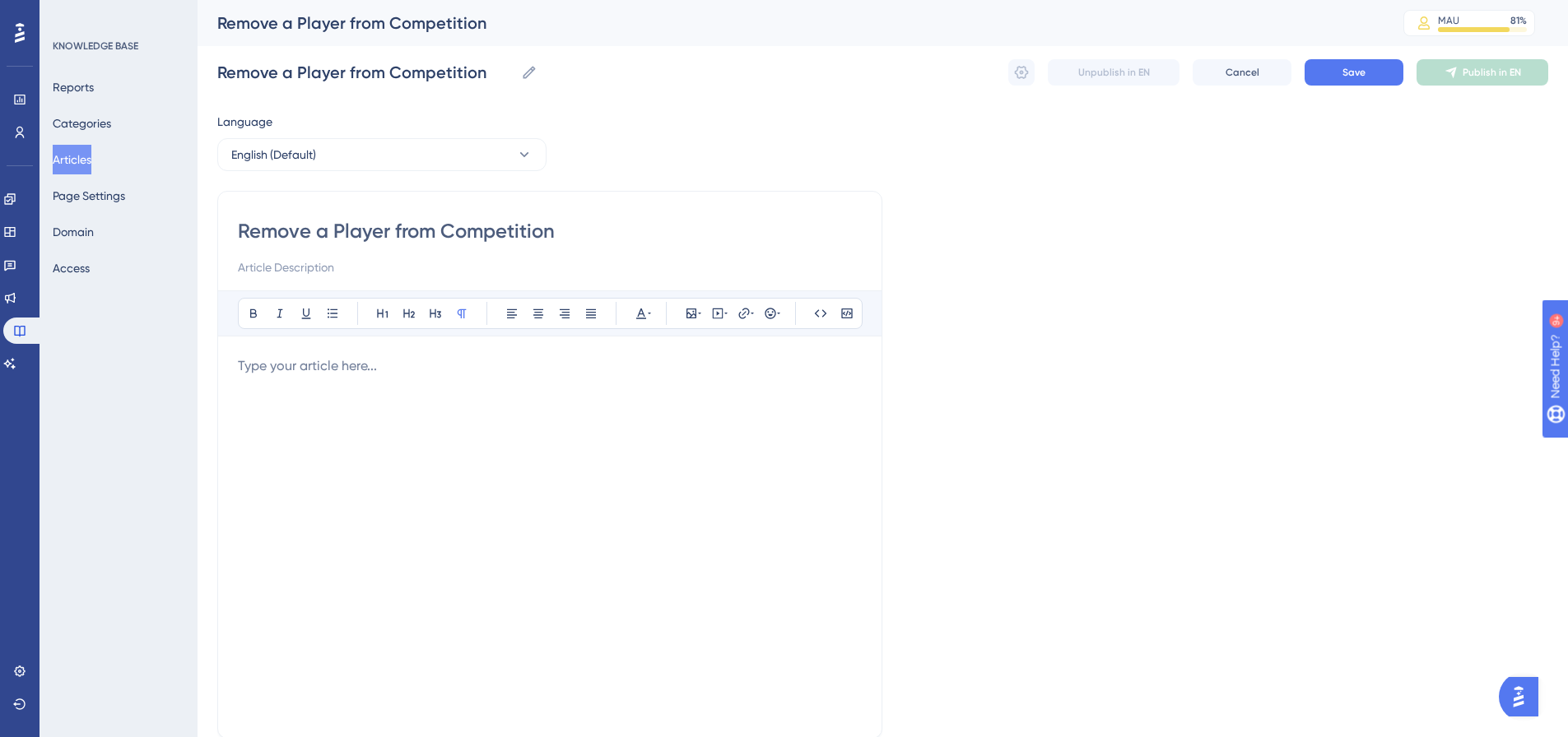
type input "Remove a Player from Competition"
click at [240, 361] on p at bounding box center [550, 366] width 624 height 20
drag, startPoint x: 675, startPoint y: 365, endPoint x: 226, endPoint y: 386, distance: 449.5
click at [226, 386] on div "Remove a Player from Competition Bold Italic Underline Bullet Point Heading 1 H…" at bounding box center [549, 464] width 665 height 548
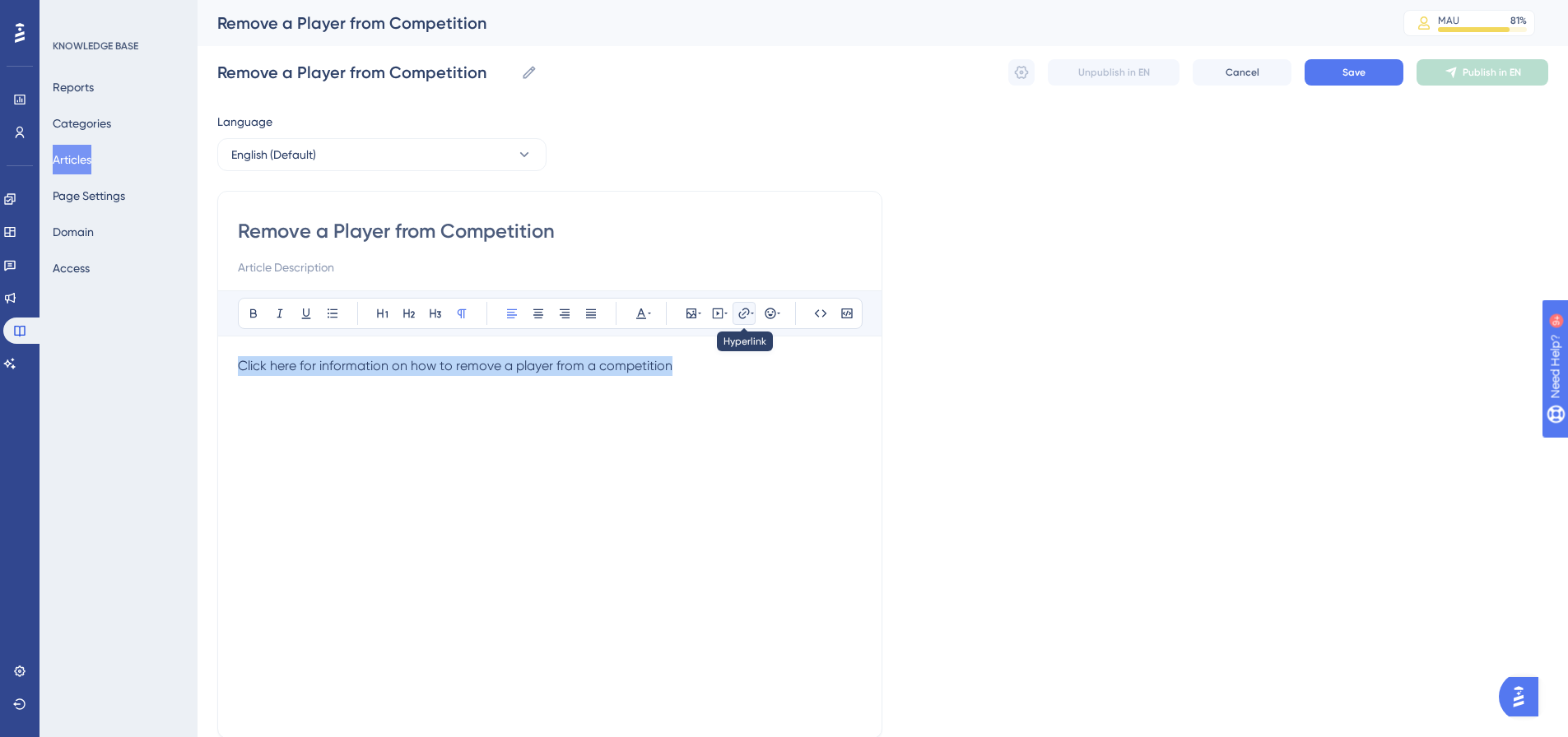
click at [744, 308] on icon at bounding box center [743, 313] width 10 height 10
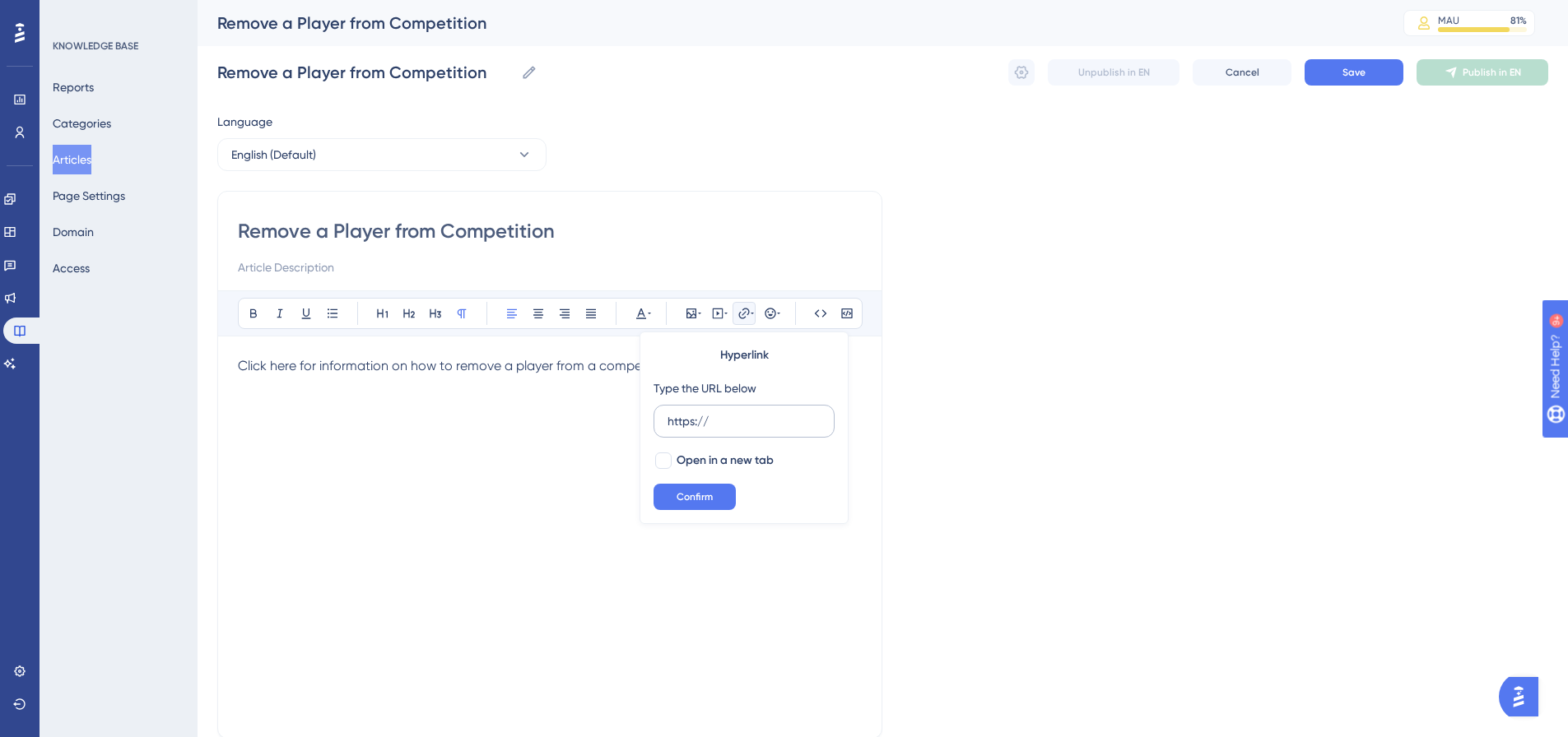
click at [777, 418] on input "https://" at bounding box center [744, 421] width 153 height 18
type input "[URL][DOMAIN_NAME]"
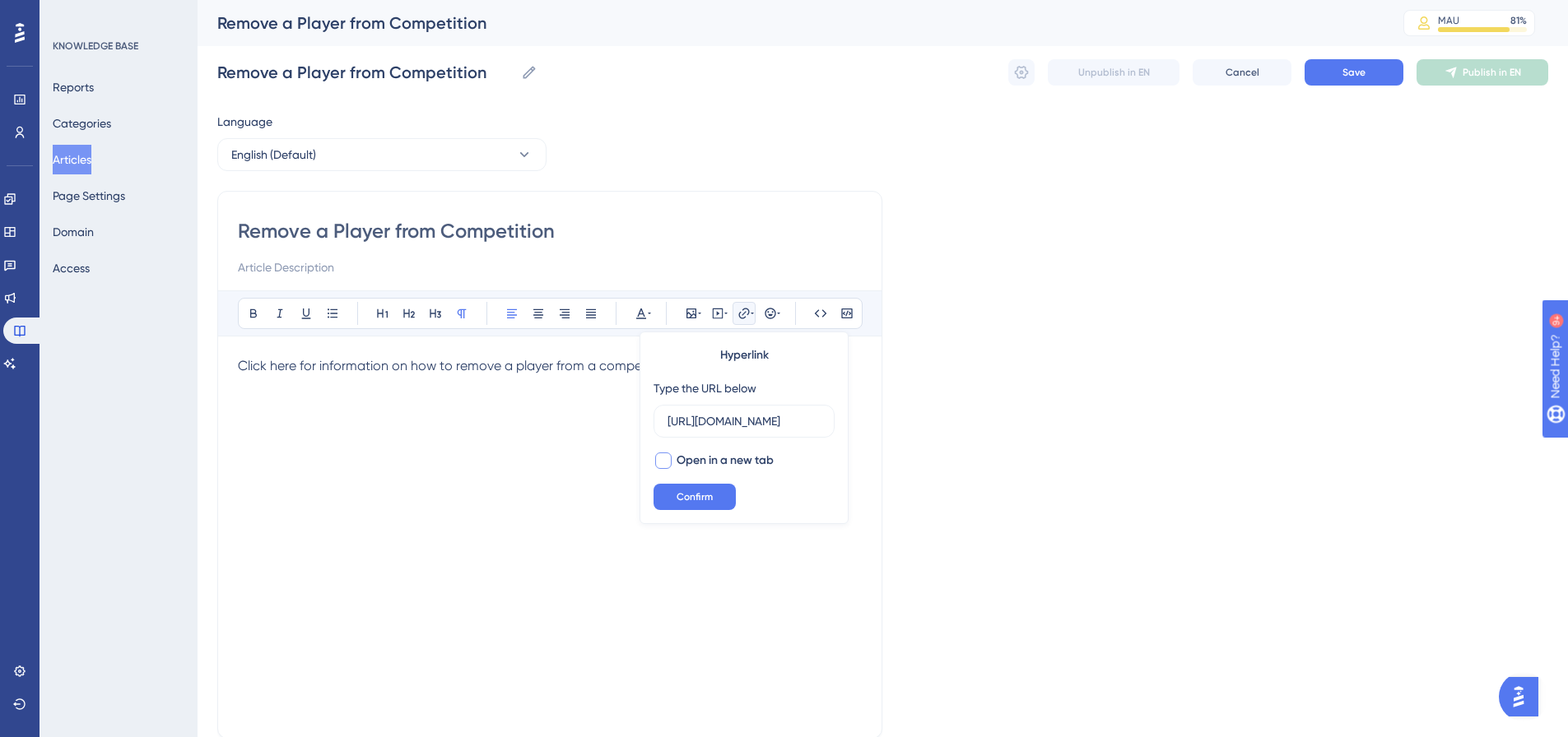
click at [706, 461] on span "Open in a new tab" at bounding box center [725, 461] width 97 height 20
checkbox input "true"
click at [711, 492] on span "Confirm" at bounding box center [695, 497] width 37 height 13
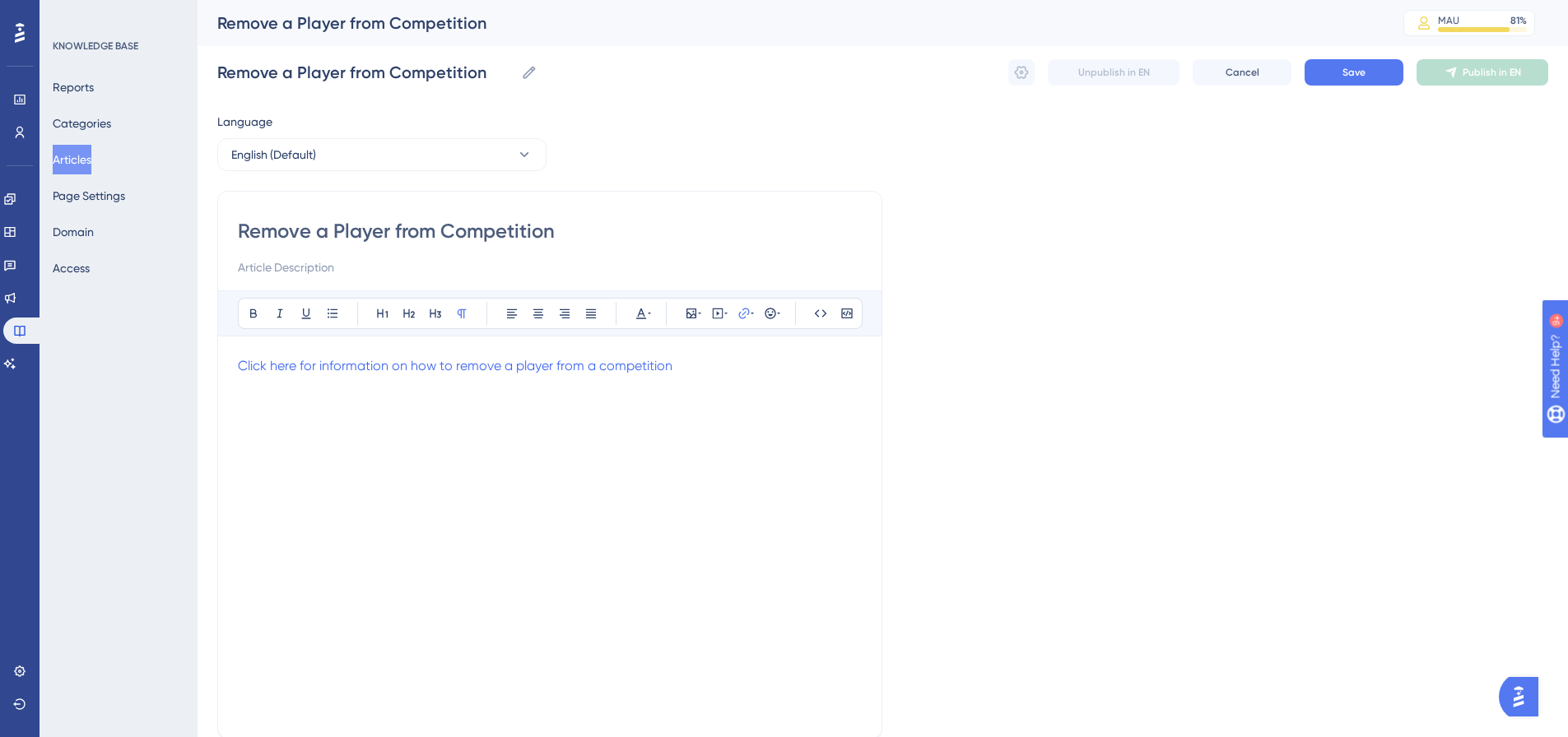
click at [1364, 52] on div "Remove a Player from Competition Remove a Player from Competition Unpublish in …" at bounding box center [882, 72] width 1331 height 52
click at [1339, 72] on button "Save" at bounding box center [1353, 72] width 98 height 26
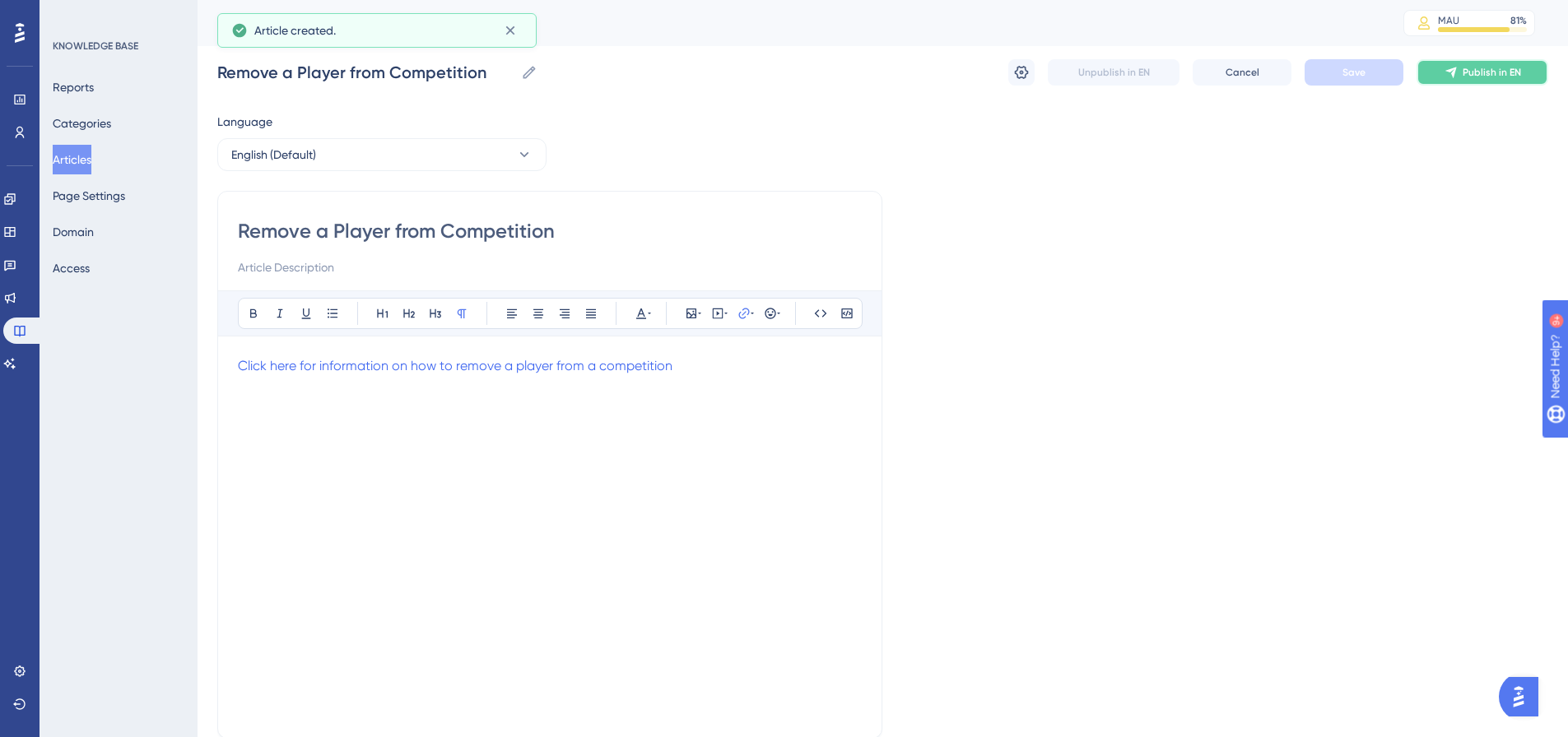
click at [1442, 73] on button "Publish in EN" at bounding box center [1482, 72] width 132 height 26
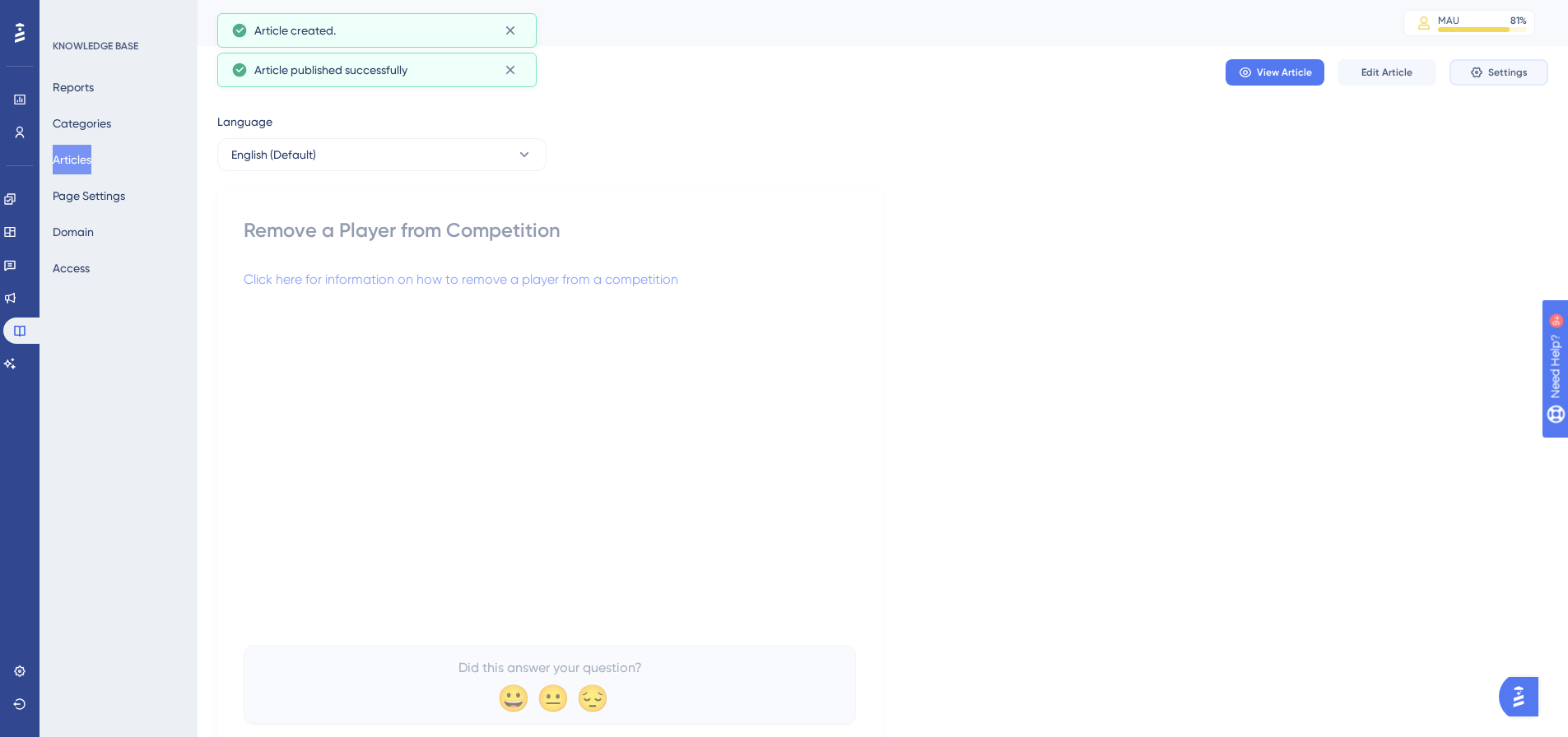
click at [1496, 72] on span "Settings" at bounding box center [1507, 72] width 39 height 13
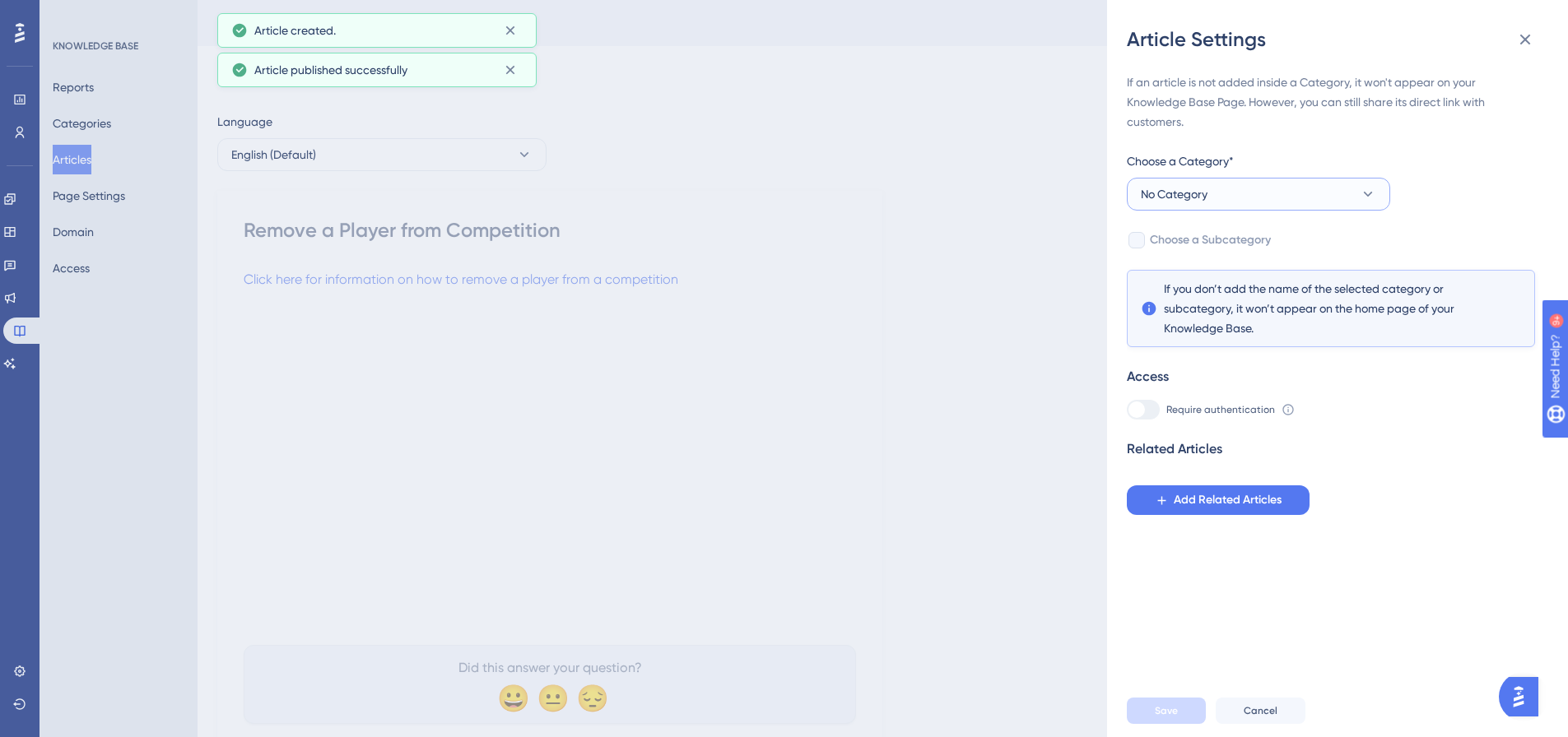
click at [1338, 201] on button "No Category" at bounding box center [1258, 194] width 263 height 33
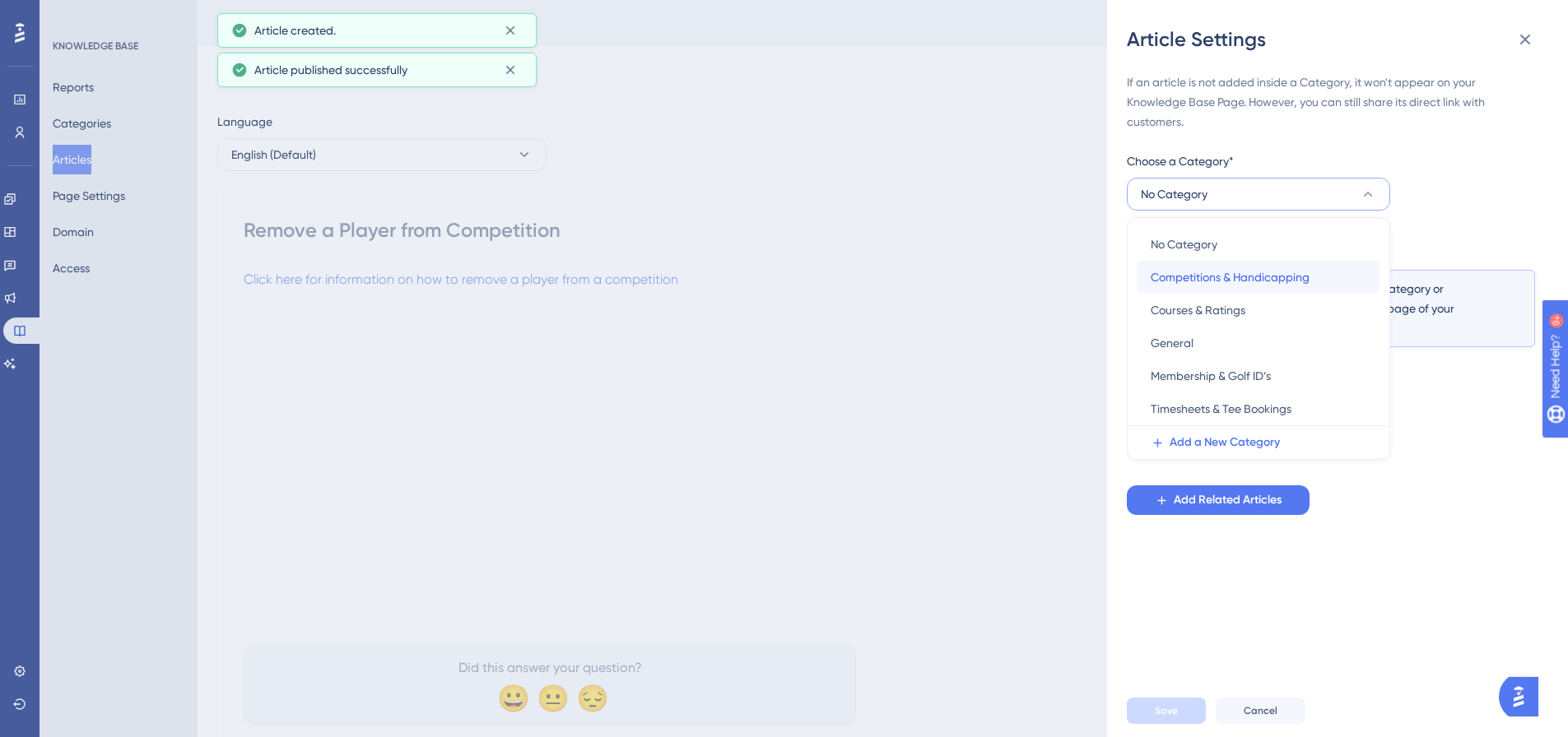
click at [1261, 277] on span "Competitions & Handicapping" at bounding box center [1230, 277] width 159 height 20
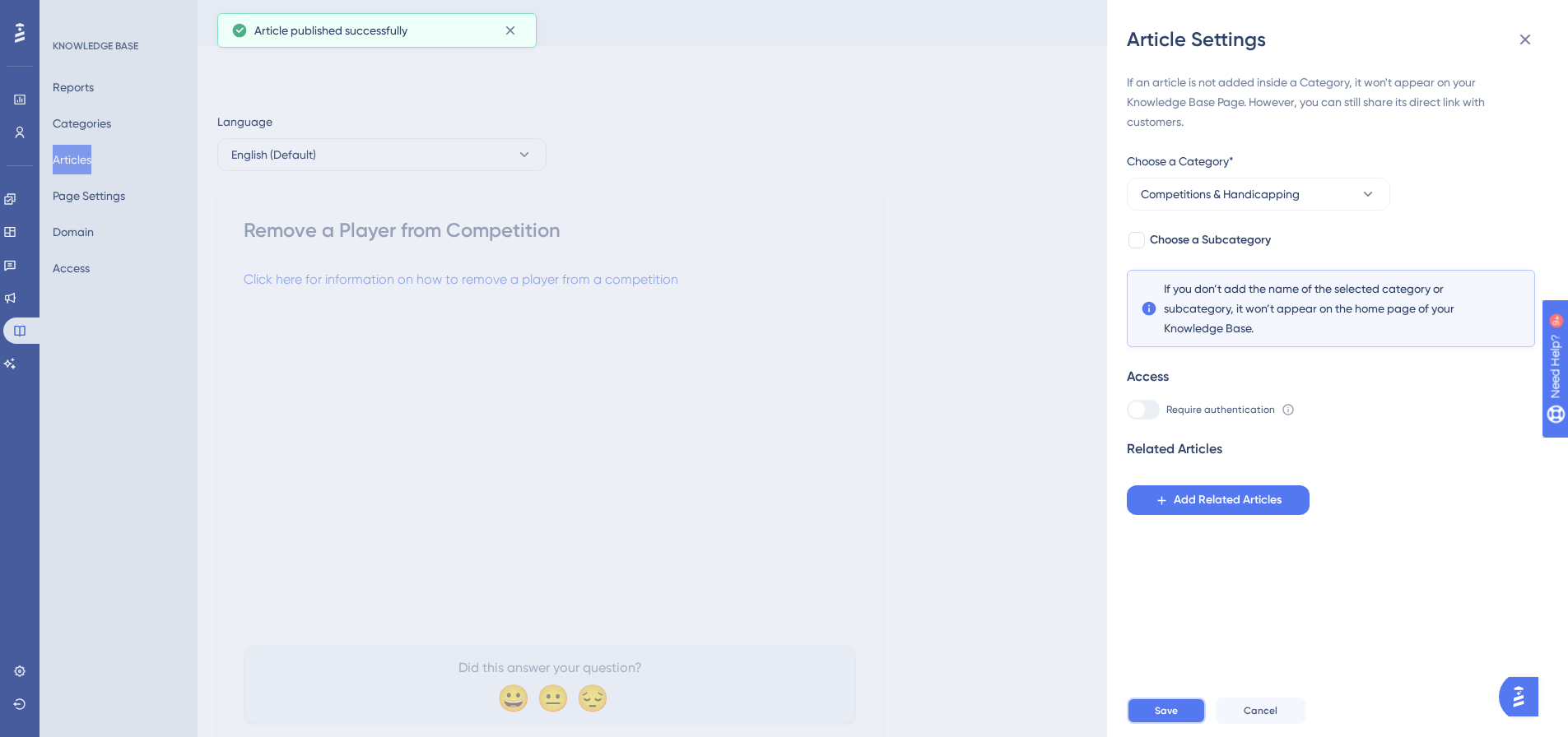
click at [1146, 717] on button "Save" at bounding box center [1166, 711] width 79 height 26
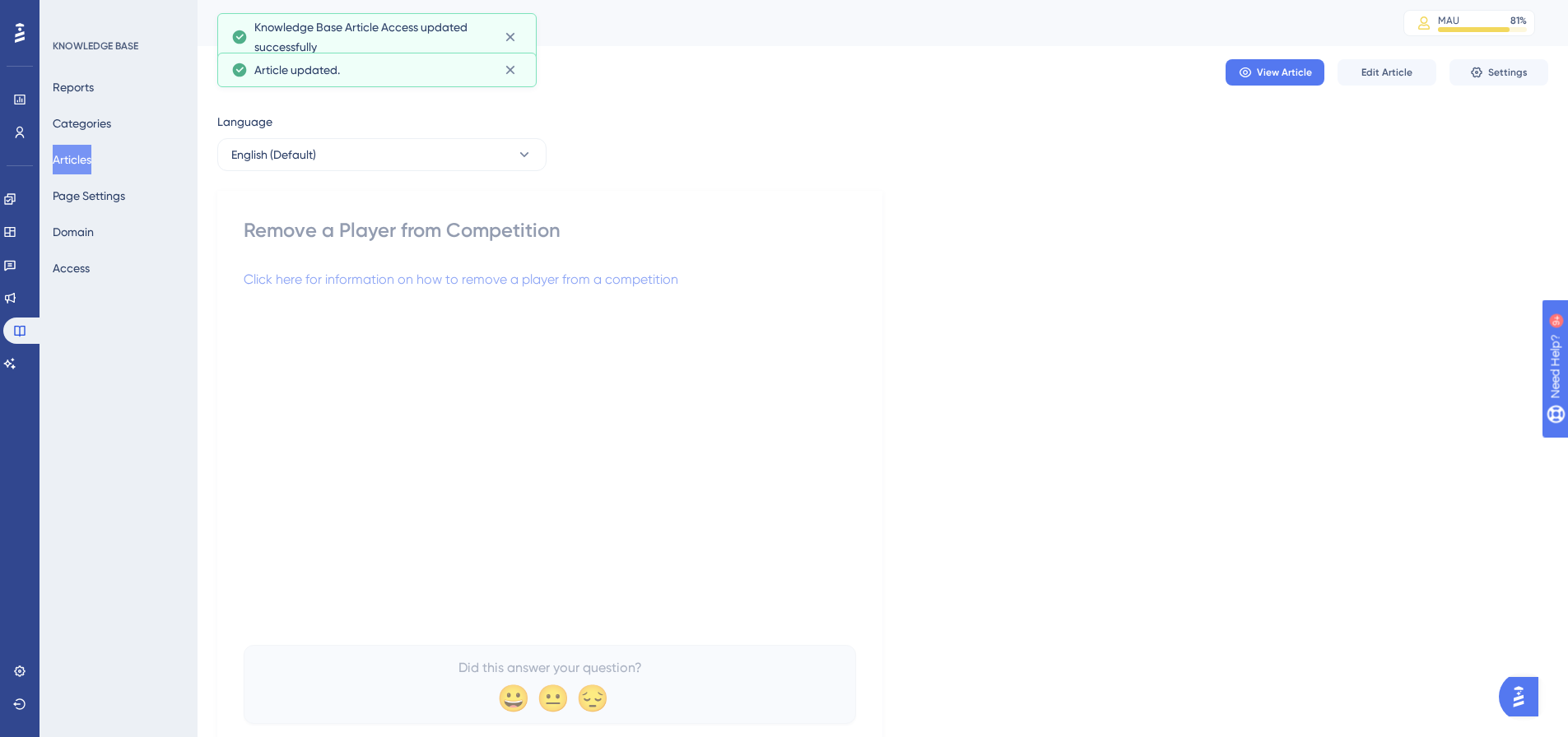
drag, startPoint x: 86, startPoint y: 163, endPoint x: 97, endPoint y: 159, distance: 11.7
click at [87, 163] on button "Articles" at bounding box center [71, 159] width 38 height 30
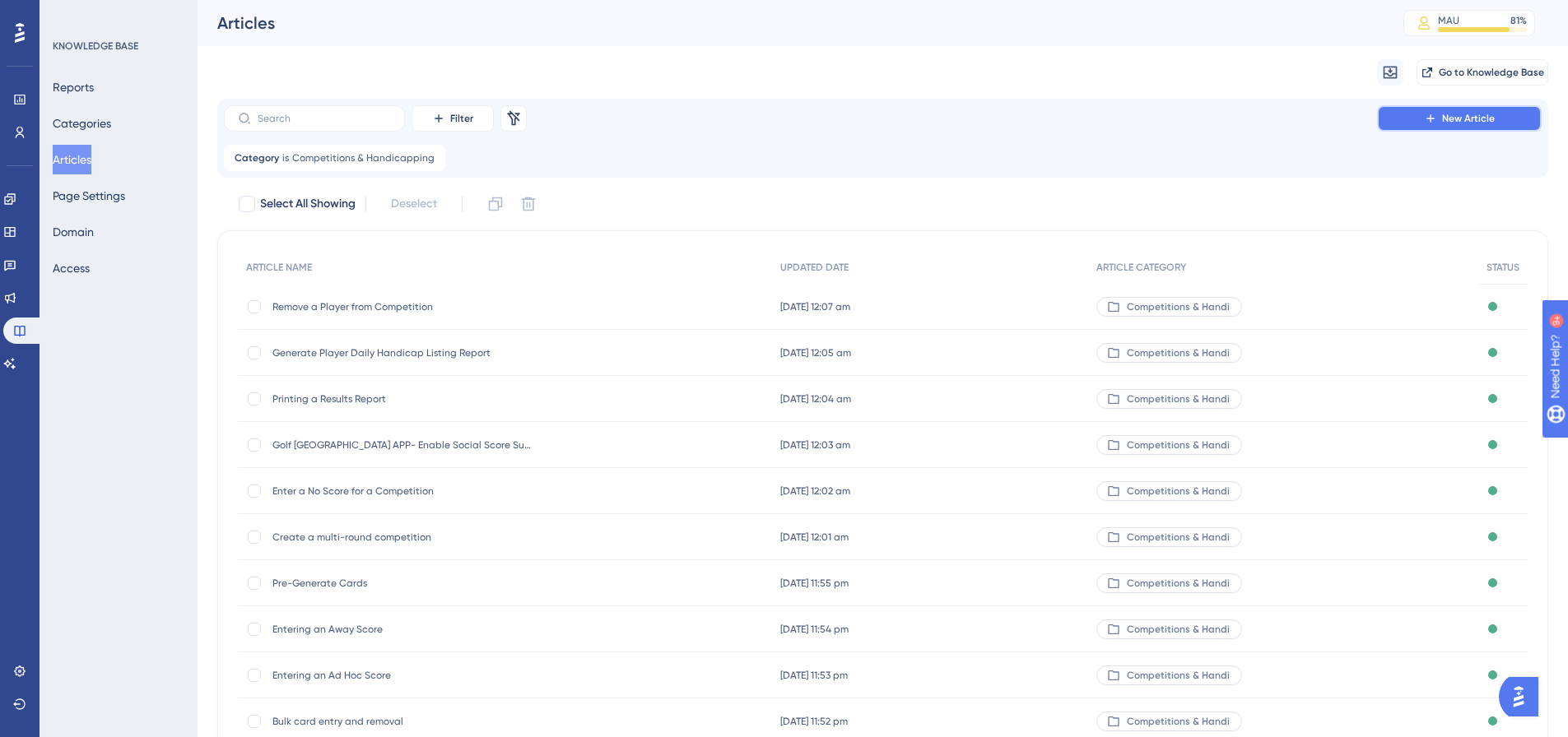
click at [1475, 127] on button "New Article" at bounding box center [1459, 118] width 165 height 26
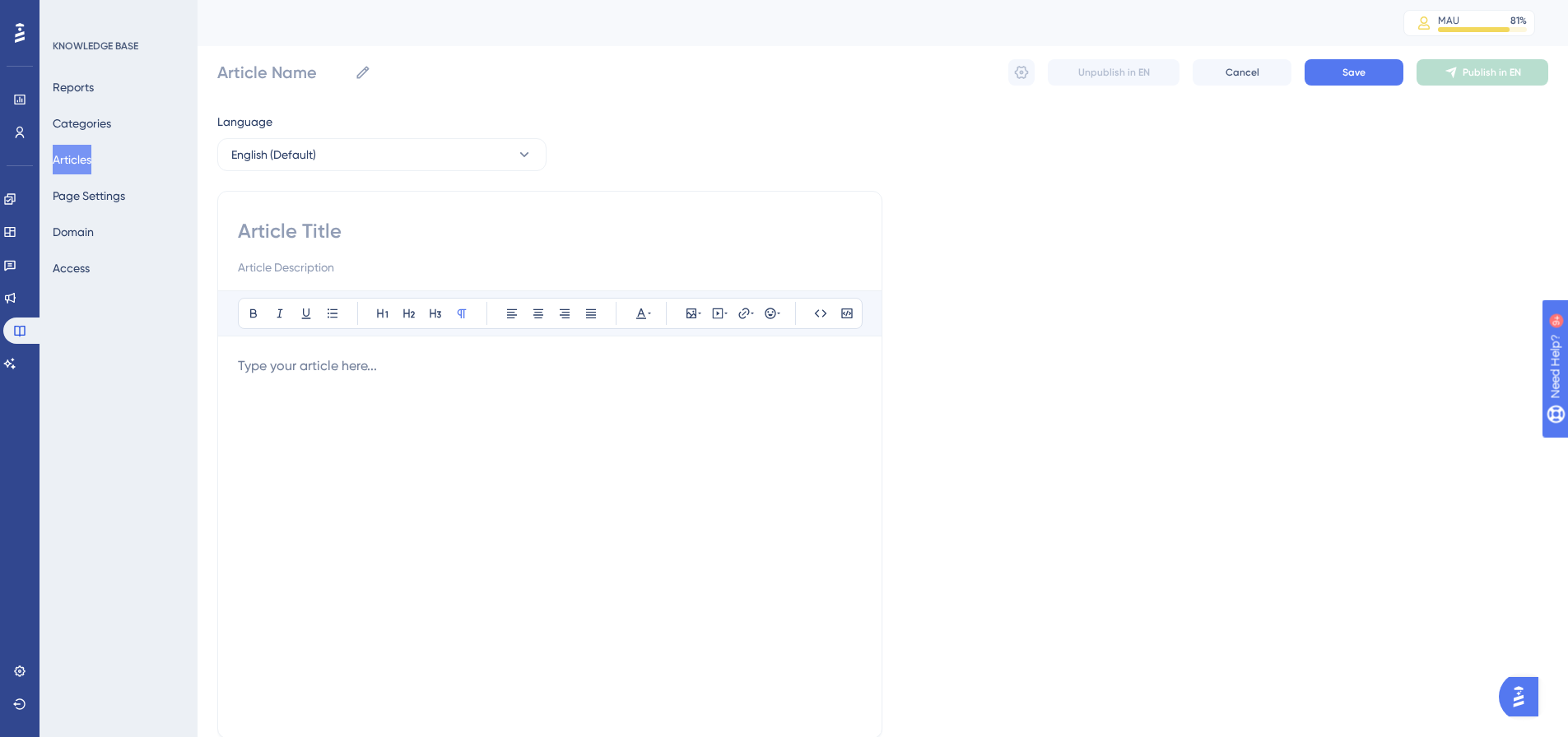
click at [280, 243] on input at bounding box center [550, 231] width 624 height 26
paste input "Adding Player to a Competition"
type input "Adding Player to a Competition"
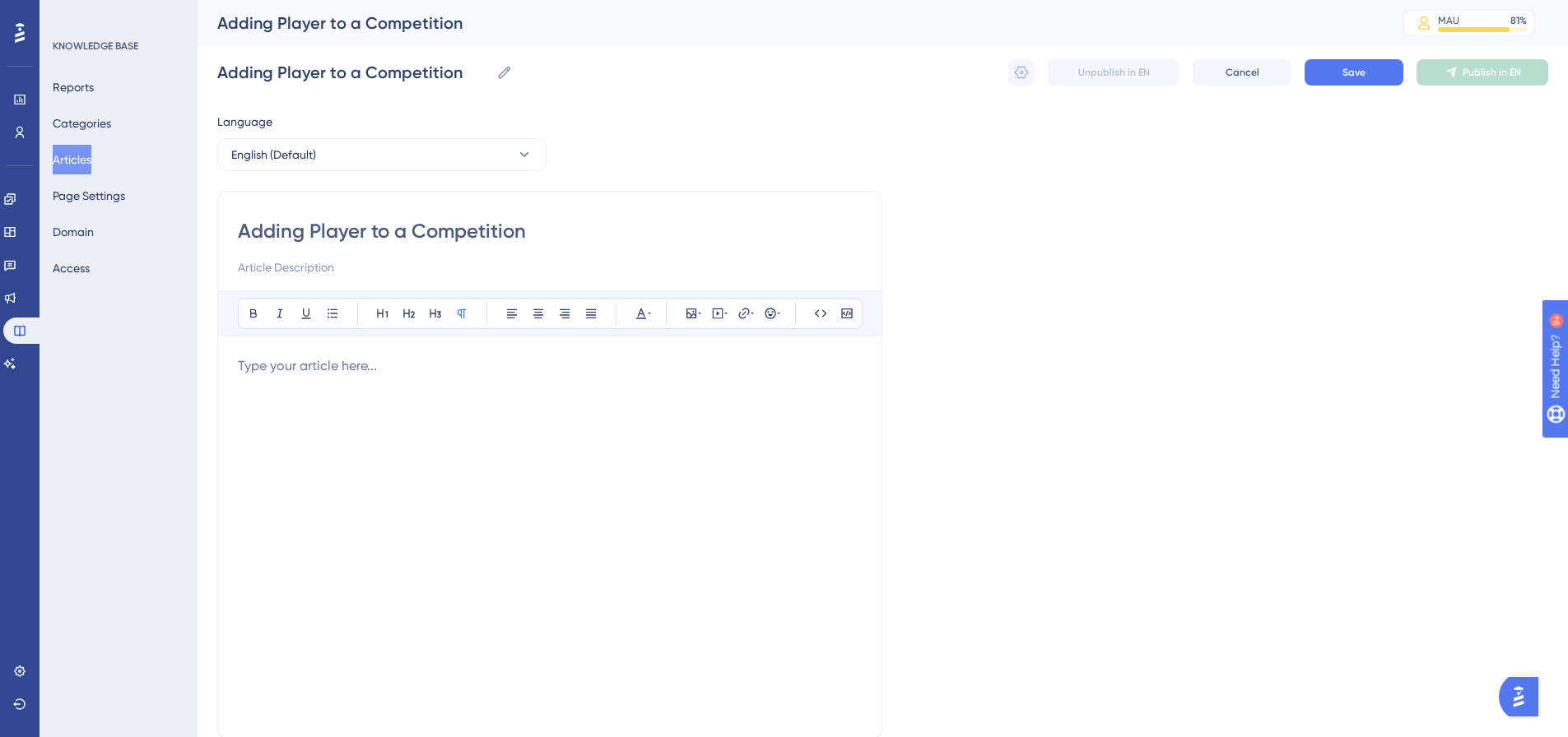
type input "Adding Player to a Competition"
click at [291, 363] on p at bounding box center [550, 366] width 624 height 20
click at [604, 360] on span "Click here for information on how to add a player to a compeition" at bounding box center [435, 366] width 395 height 16
click at [653, 402] on div "Click here for information on how to add a player to a competition" at bounding box center [550, 538] width 624 height 362
drag, startPoint x: 651, startPoint y: 362, endPoint x: 244, endPoint y: 367, distance: 407.0
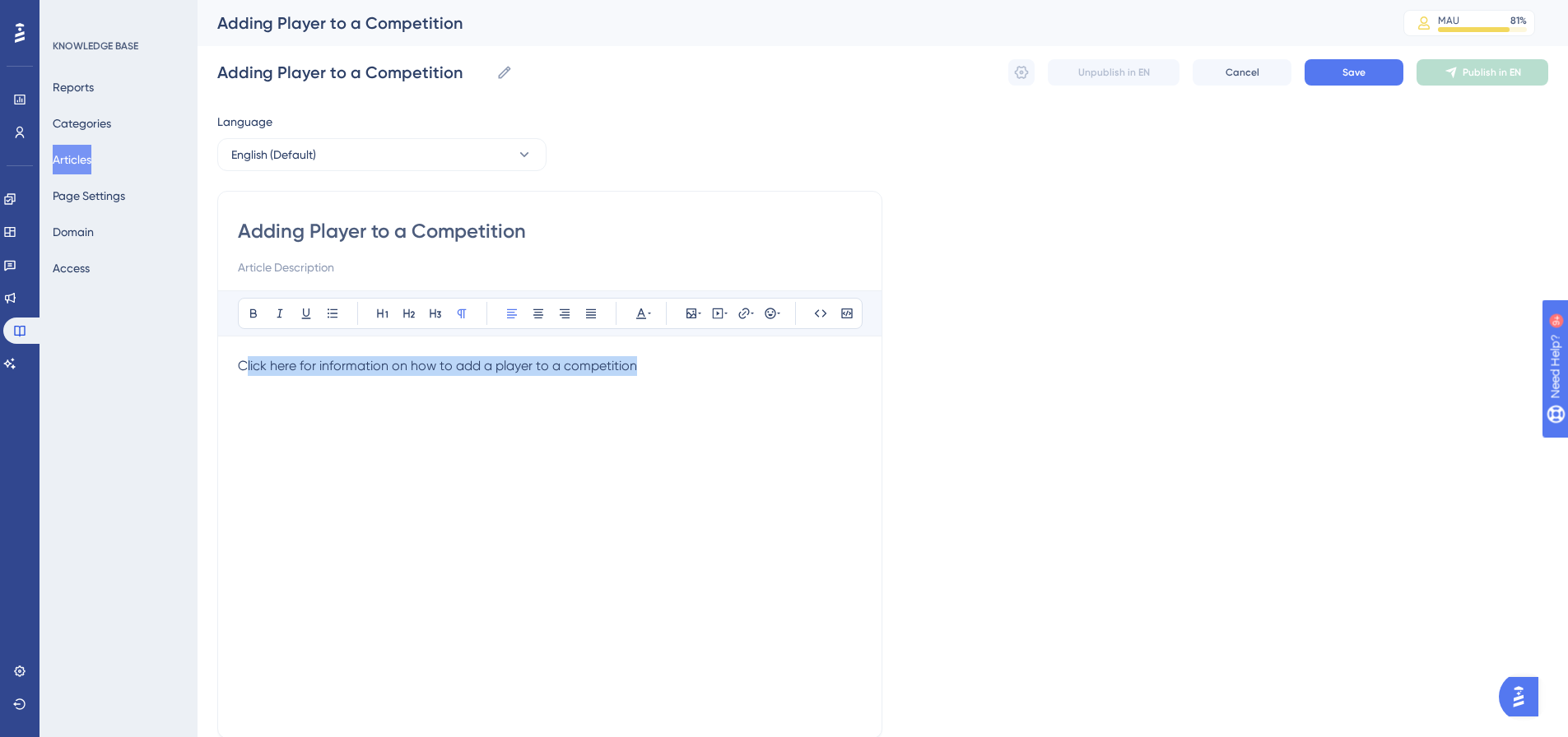
click at [244, 367] on p "Click here for information on how to add a player to a competition" at bounding box center [550, 366] width 624 height 20
click at [244, 367] on span "Click here for information on how to add a player to a competition" at bounding box center [437, 366] width 399 height 16
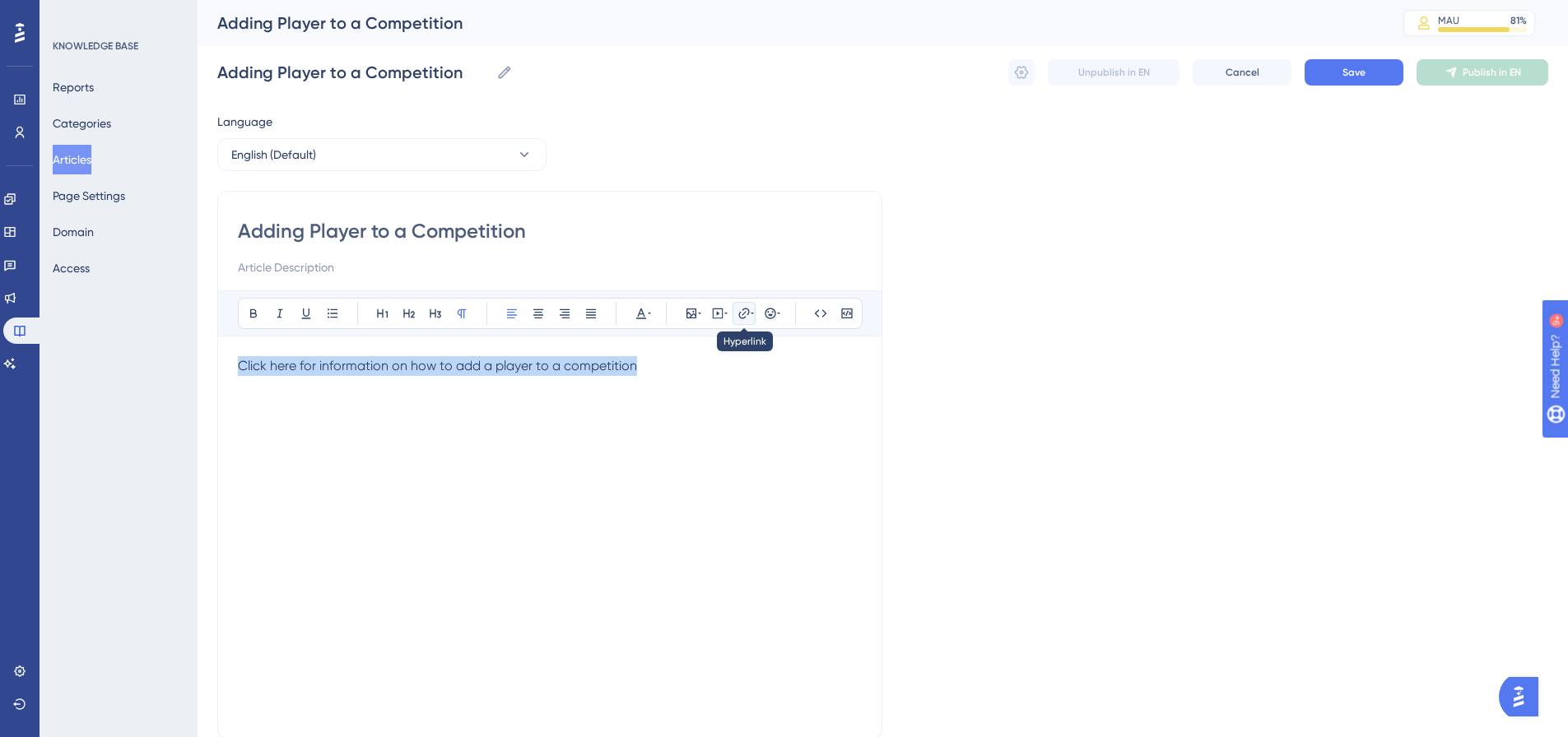
click at [748, 315] on icon at bounding box center [743, 313] width 13 height 13
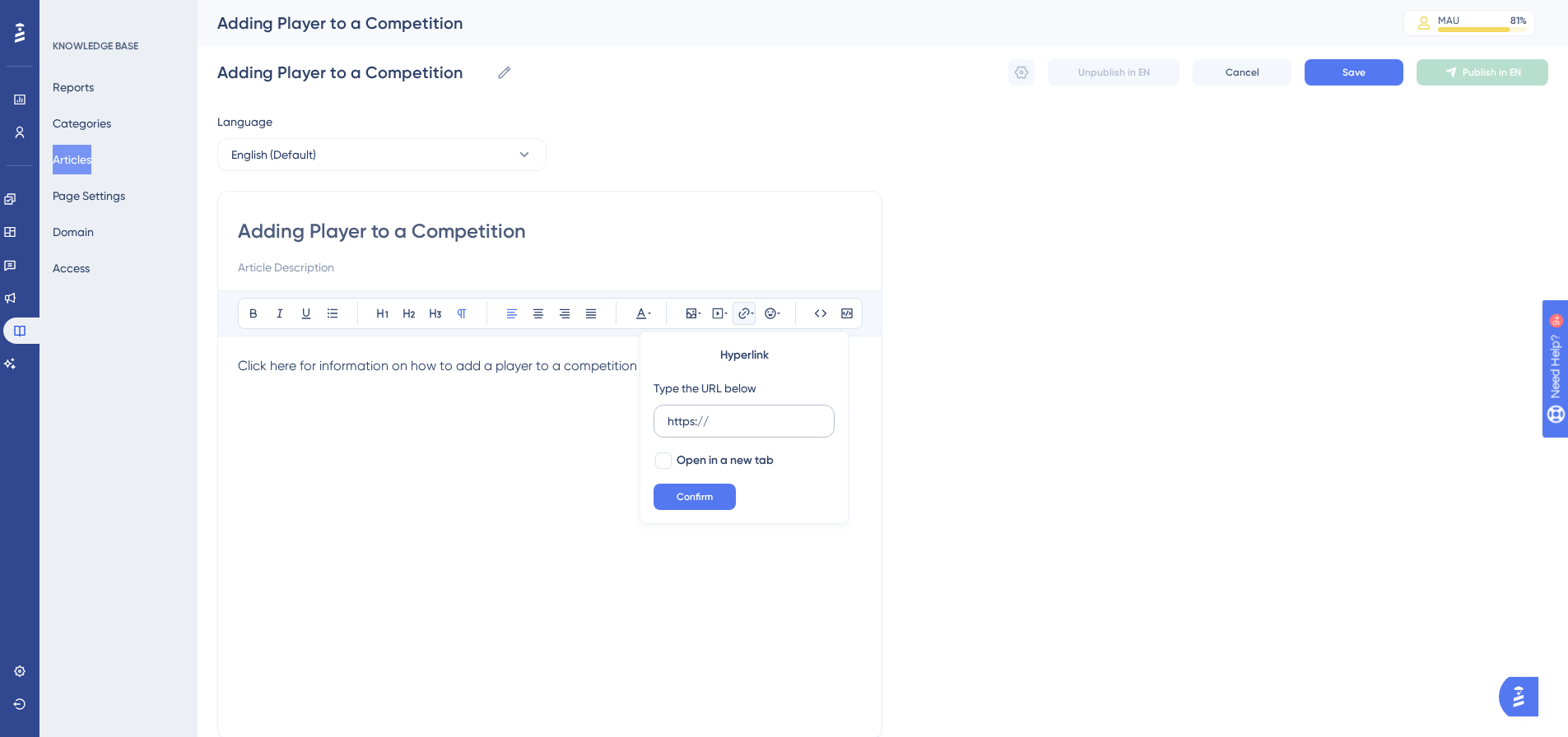
click at [752, 409] on label "https://" at bounding box center [744, 422] width 181 height 33
click at [752, 412] on input "https://" at bounding box center [744, 421] width 153 height 18
click at [752, 409] on label "https://" at bounding box center [744, 422] width 181 height 33
click at [752, 412] on input "https://" at bounding box center [744, 421] width 153 height 18
click at [752, 409] on label "https://" at bounding box center [744, 422] width 181 height 33
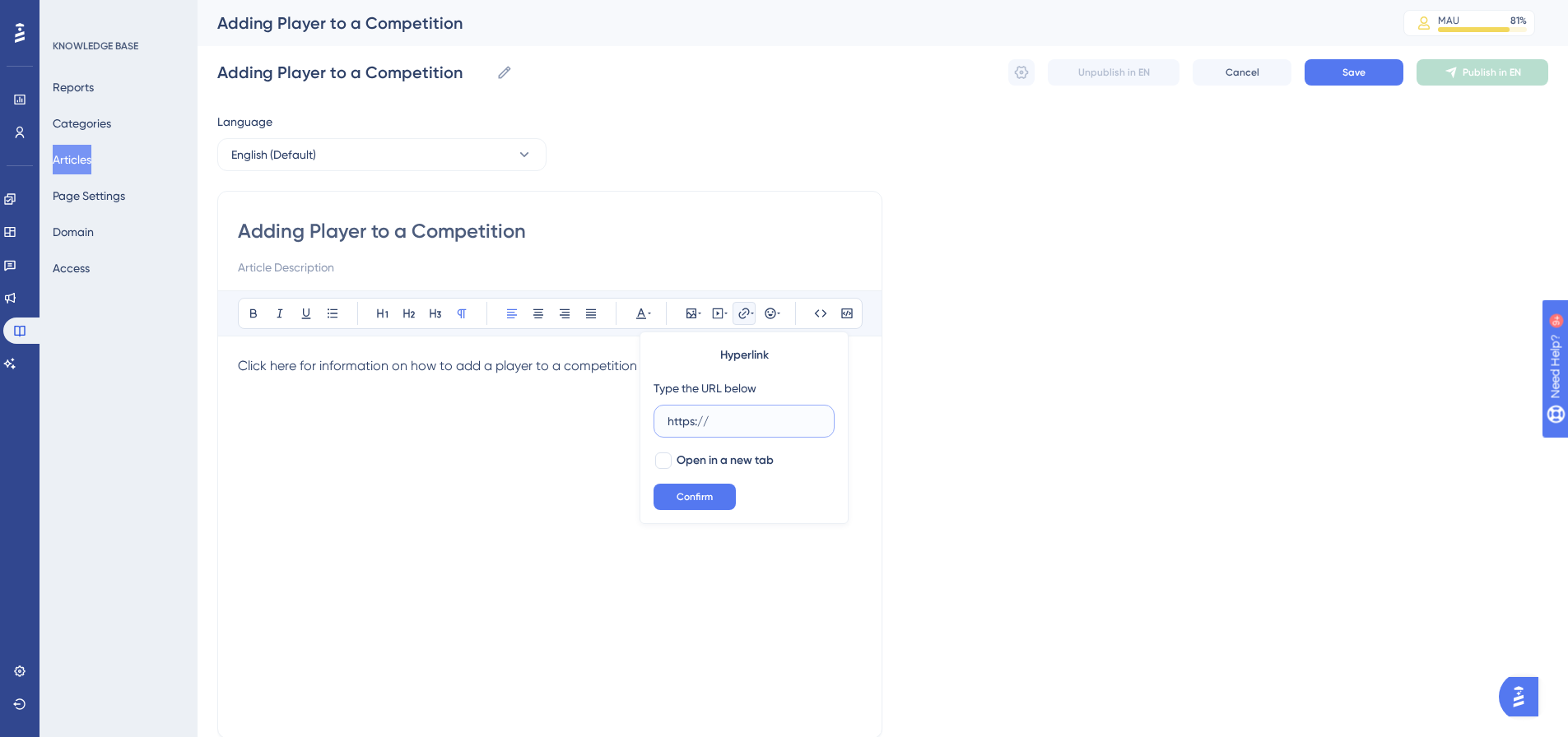
click at [752, 412] on input "https://" at bounding box center [744, 421] width 153 height 18
click at [753, 412] on label "https://" at bounding box center [744, 422] width 181 height 33
click at [753, 412] on input "https://" at bounding box center [744, 421] width 153 height 18
click at [753, 414] on input "https://" at bounding box center [744, 421] width 153 height 18
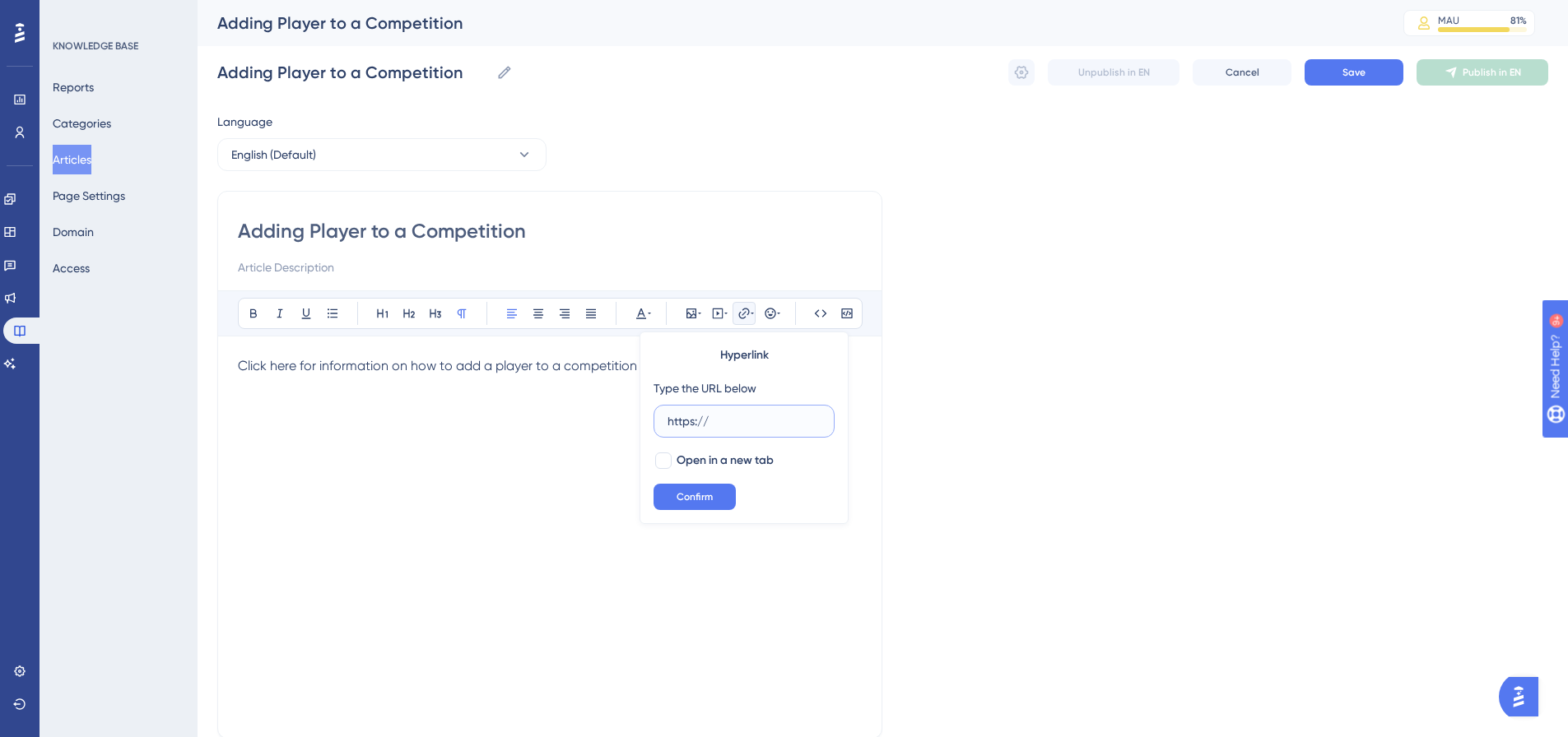
click at [751, 416] on input "https://" at bounding box center [744, 421] width 153 height 18
drag, startPoint x: 751, startPoint y: 416, endPoint x: 741, endPoint y: 416, distance: 10.0
click at [750, 416] on input "https://" at bounding box center [744, 421] width 153 height 18
paste input "[DOMAIN_NAME][URL]"
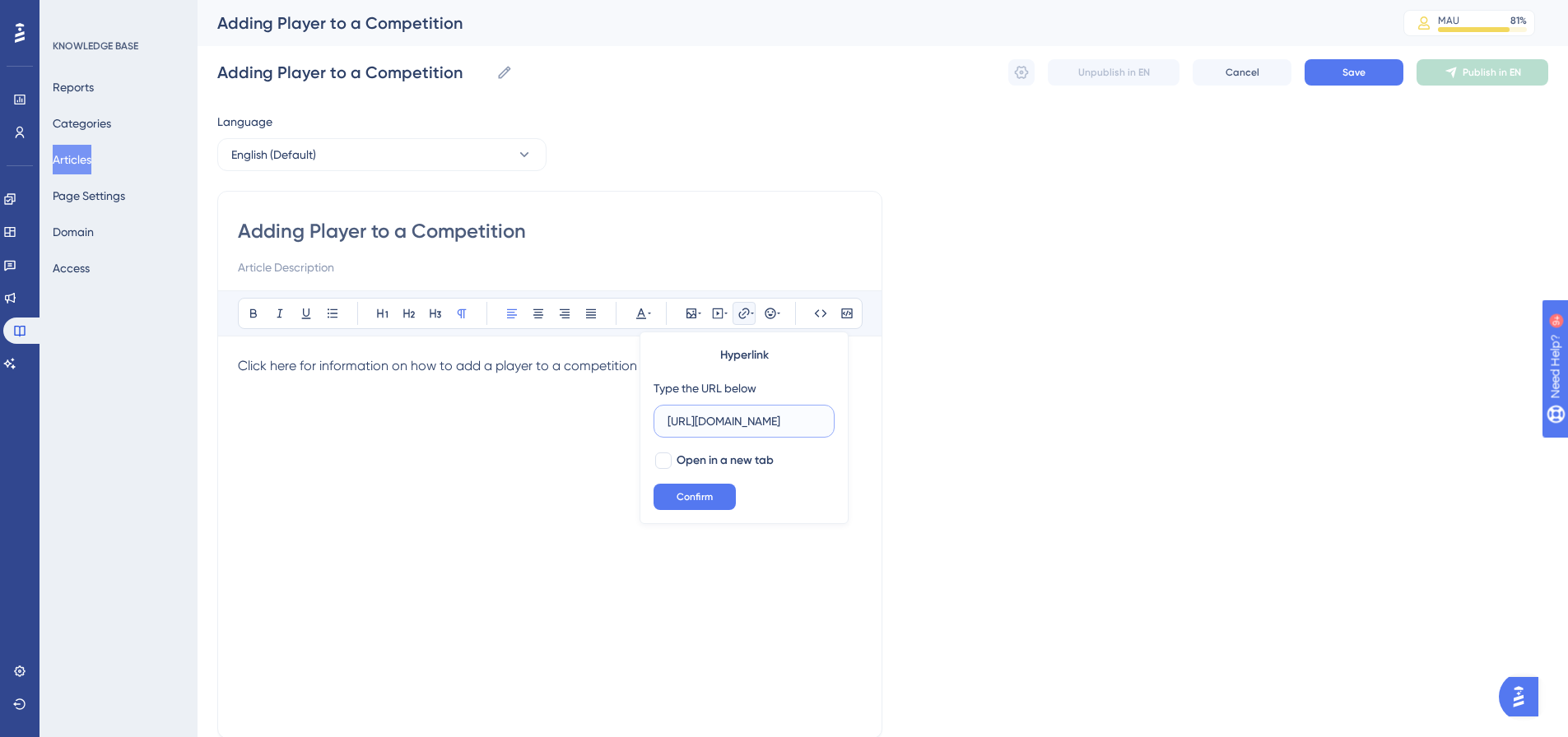
scroll to position [0, 426]
type input "[URL][DOMAIN_NAME]"
click at [706, 460] on span "Open in a new tab" at bounding box center [725, 461] width 97 height 20
checkbox input "true"
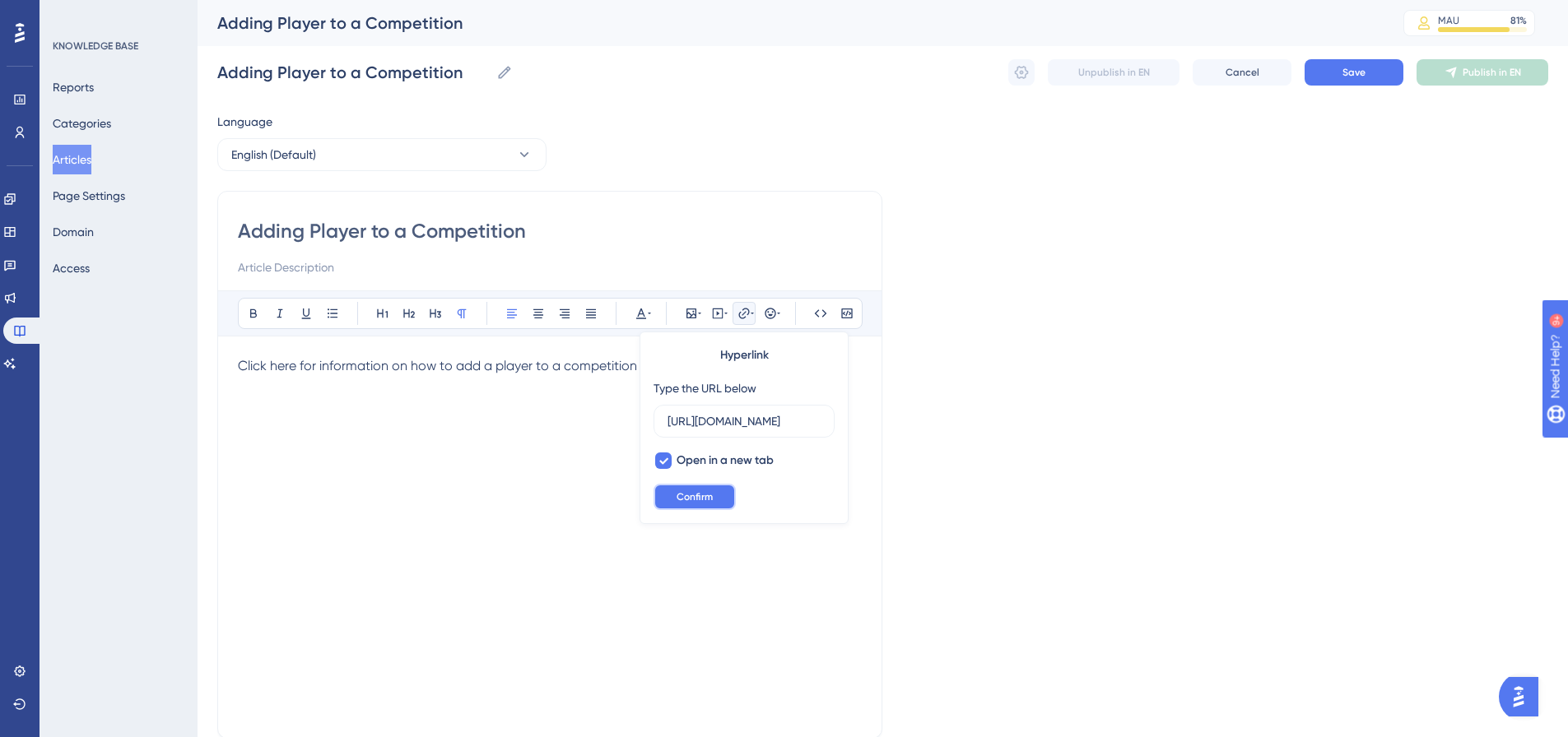
drag, startPoint x: 704, startPoint y: 504, endPoint x: 728, endPoint y: 479, distance: 34.7
click at [704, 502] on button "Confirm" at bounding box center [694, 497] width 82 height 26
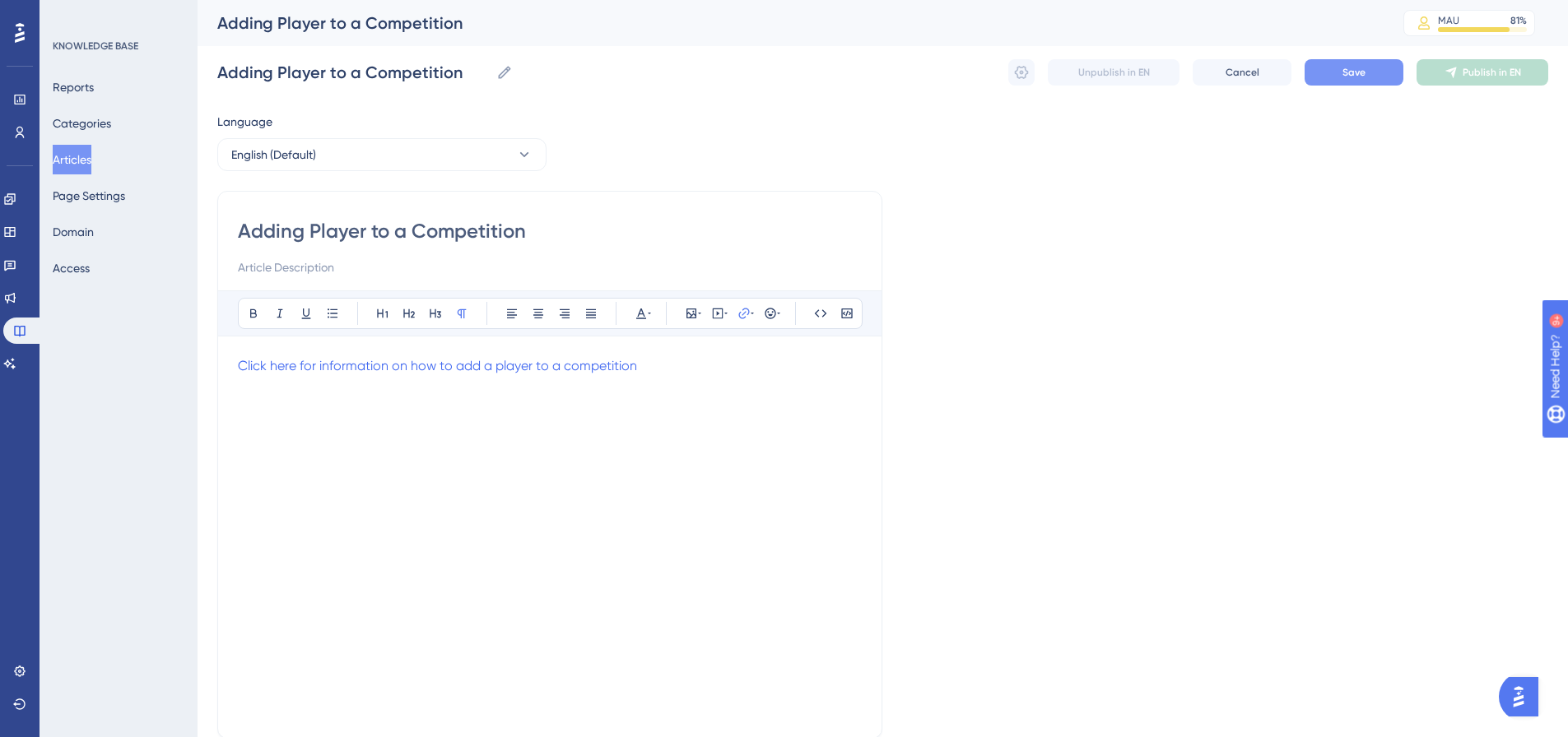
click at [1354, 75] on span "Save" at bounding box center [1354, 72] width 23 height 13
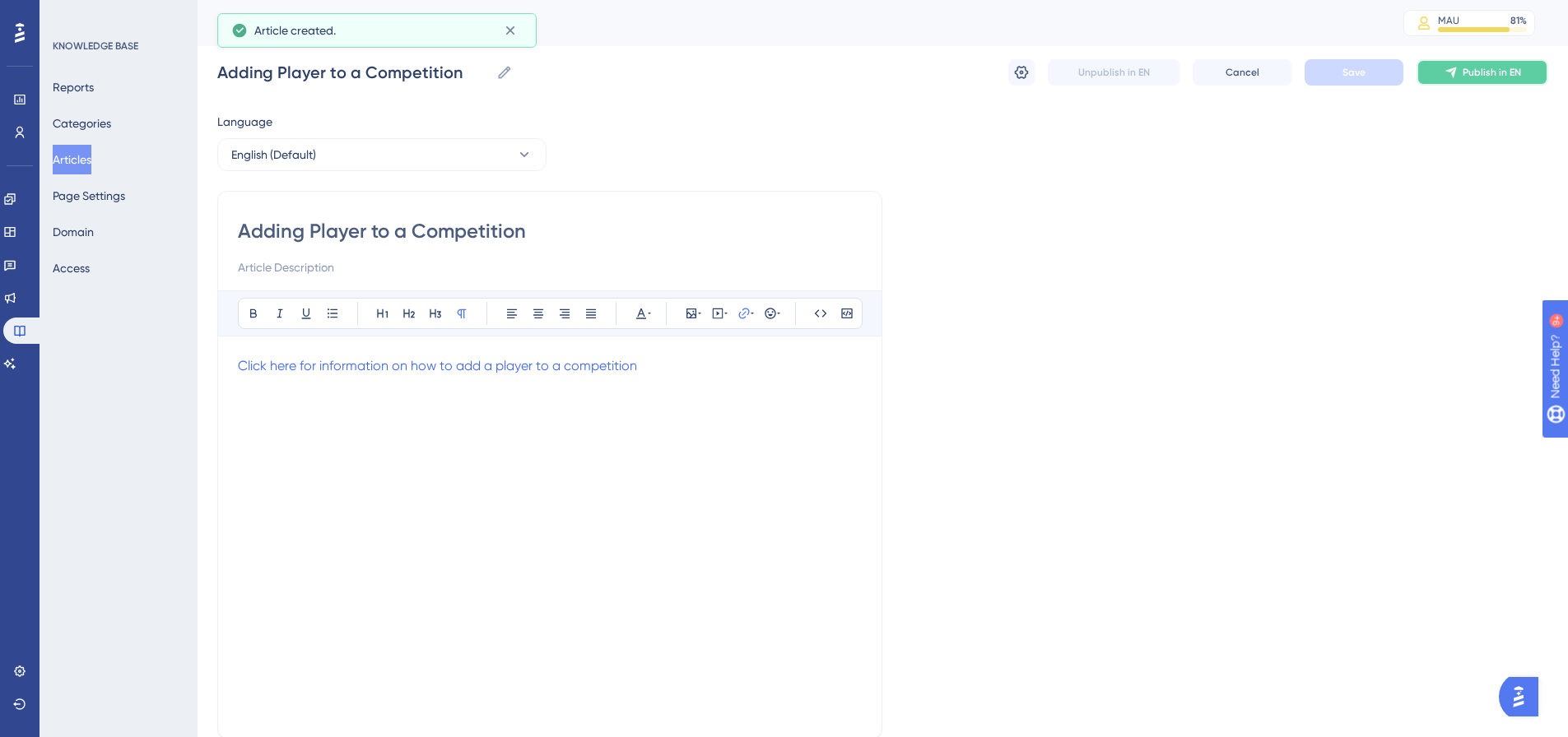
click at [1462, 72] on button "Publish in EN" at bounding box center [1482, 72] width 132 height 26
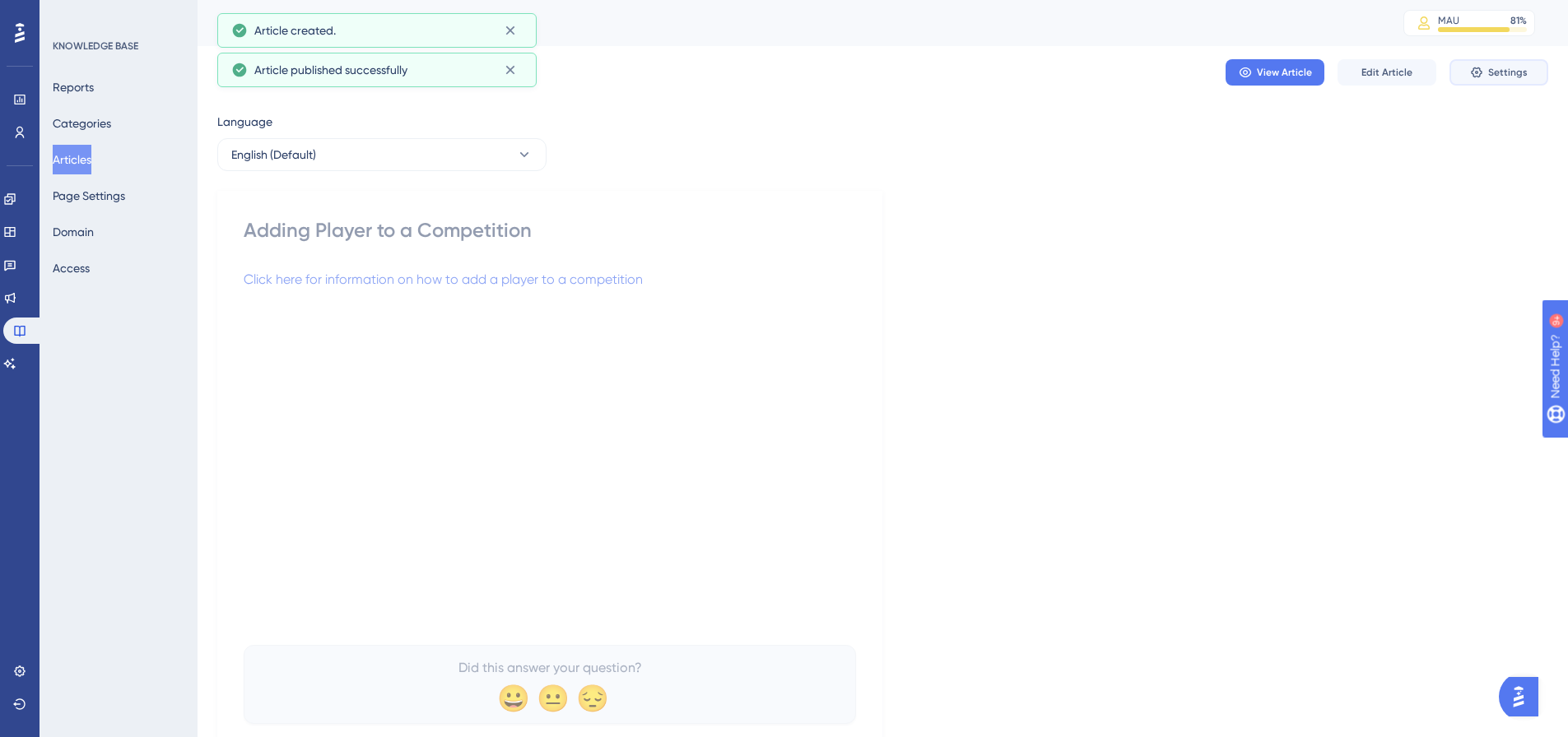
click at [1511, 71] on span "Settings" at bounding box center [1507, 72] width 39 height 13
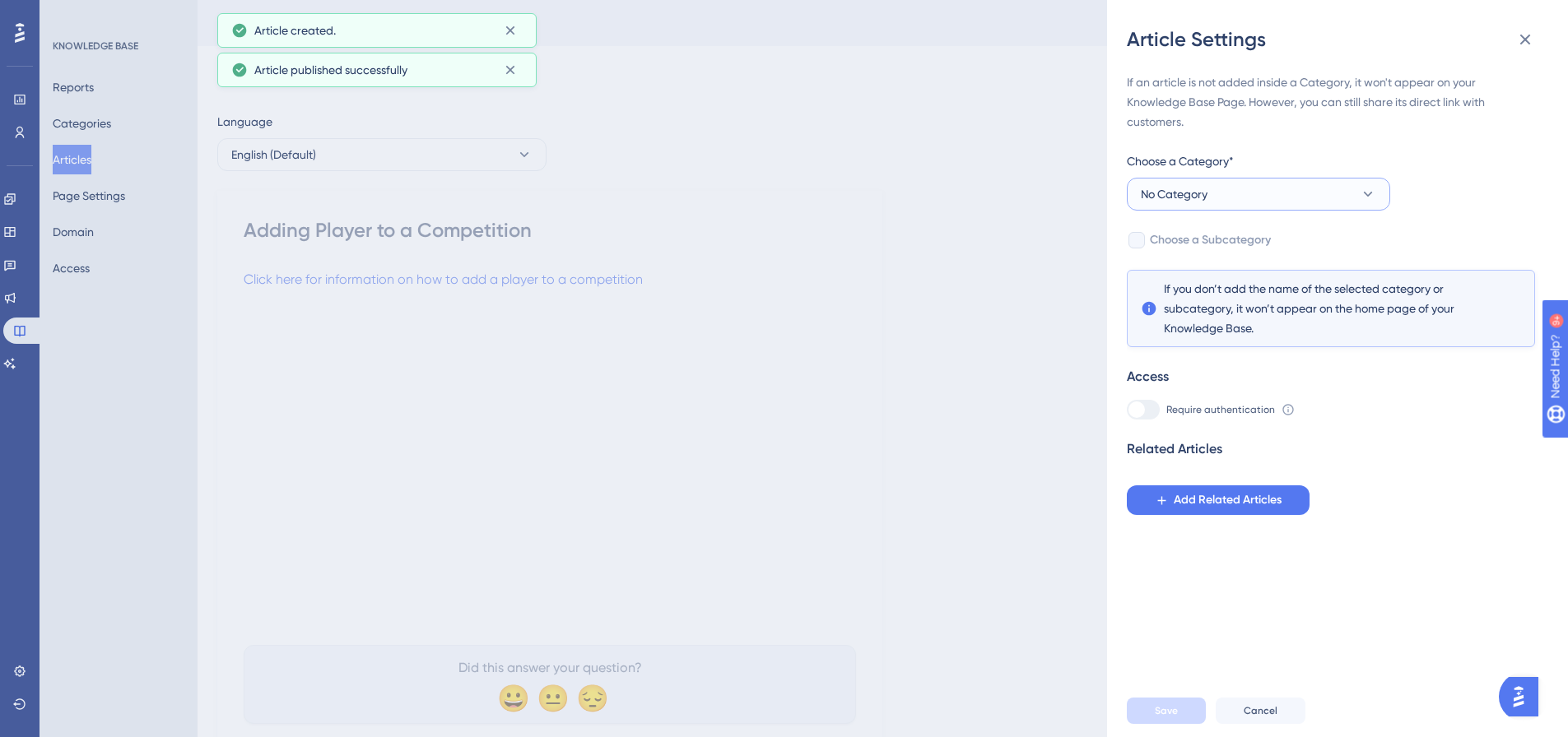
click at [1262, 192] on button "No Category" at bounding box center [1258, 194] width 263 height 33
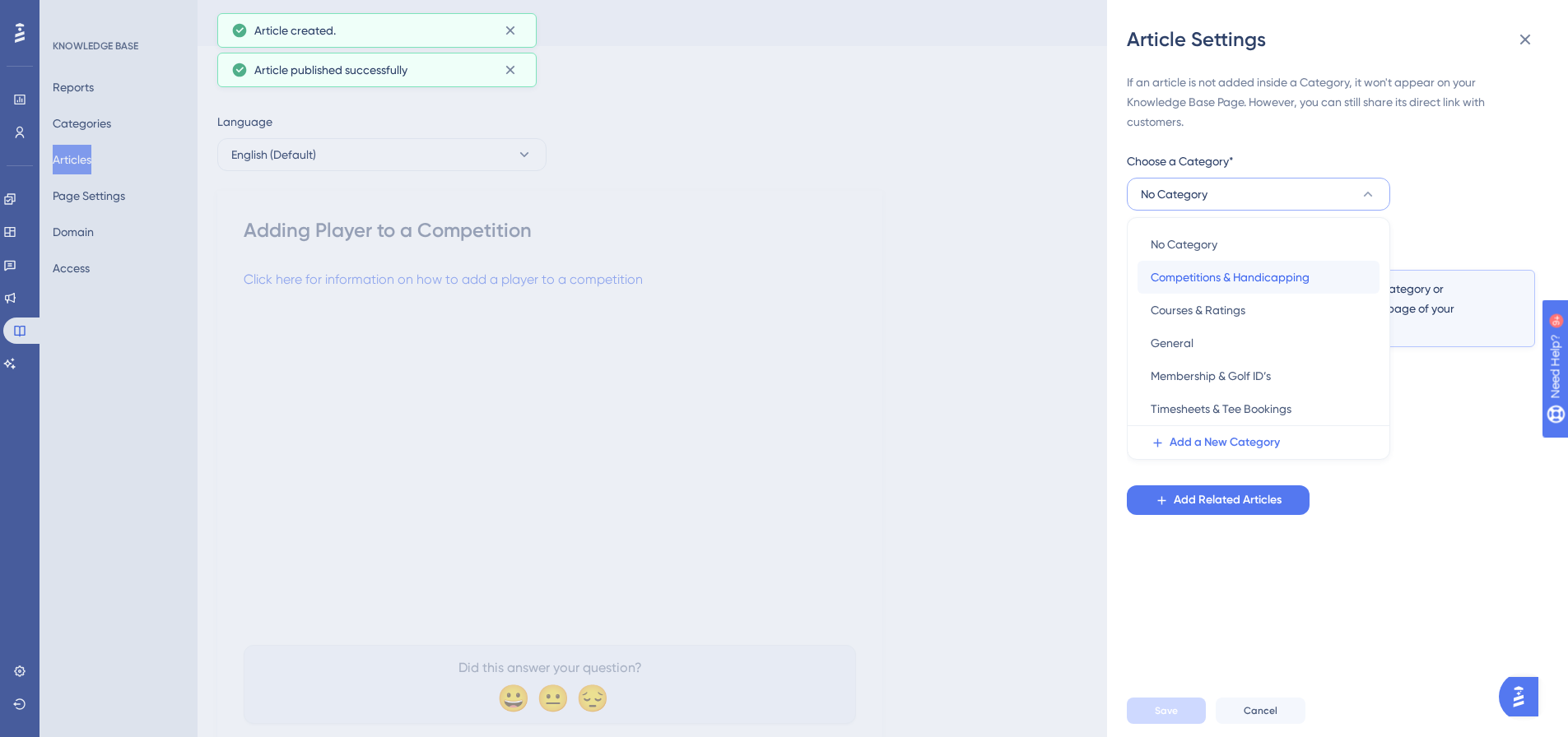
click at [1217, 282] on span "Competitions & Handicapping" at bounding box center [1230, 277] width 159 height 20
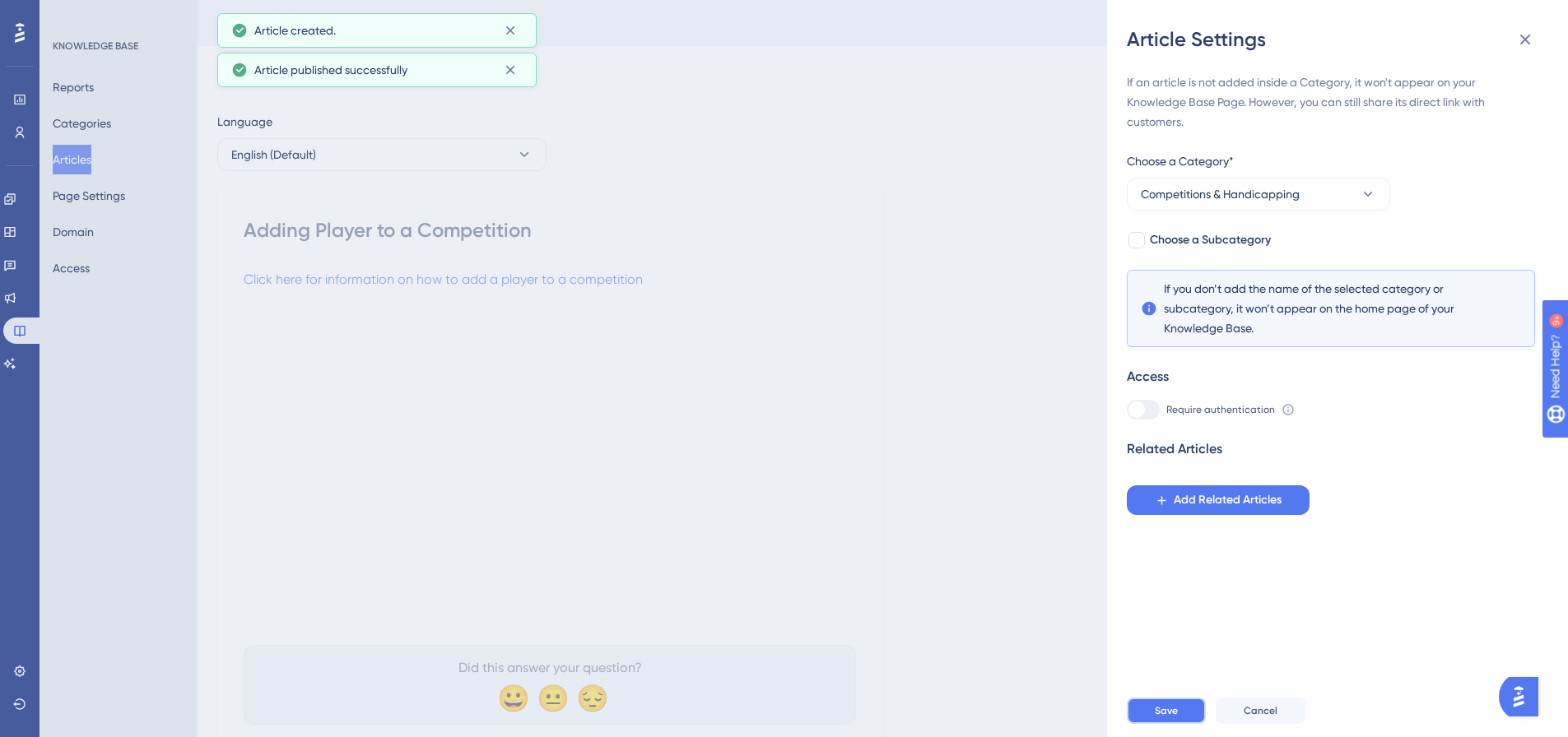
click at [1185, 719] on button "Save" at bounding box center [1166, 711] width 79 height 26
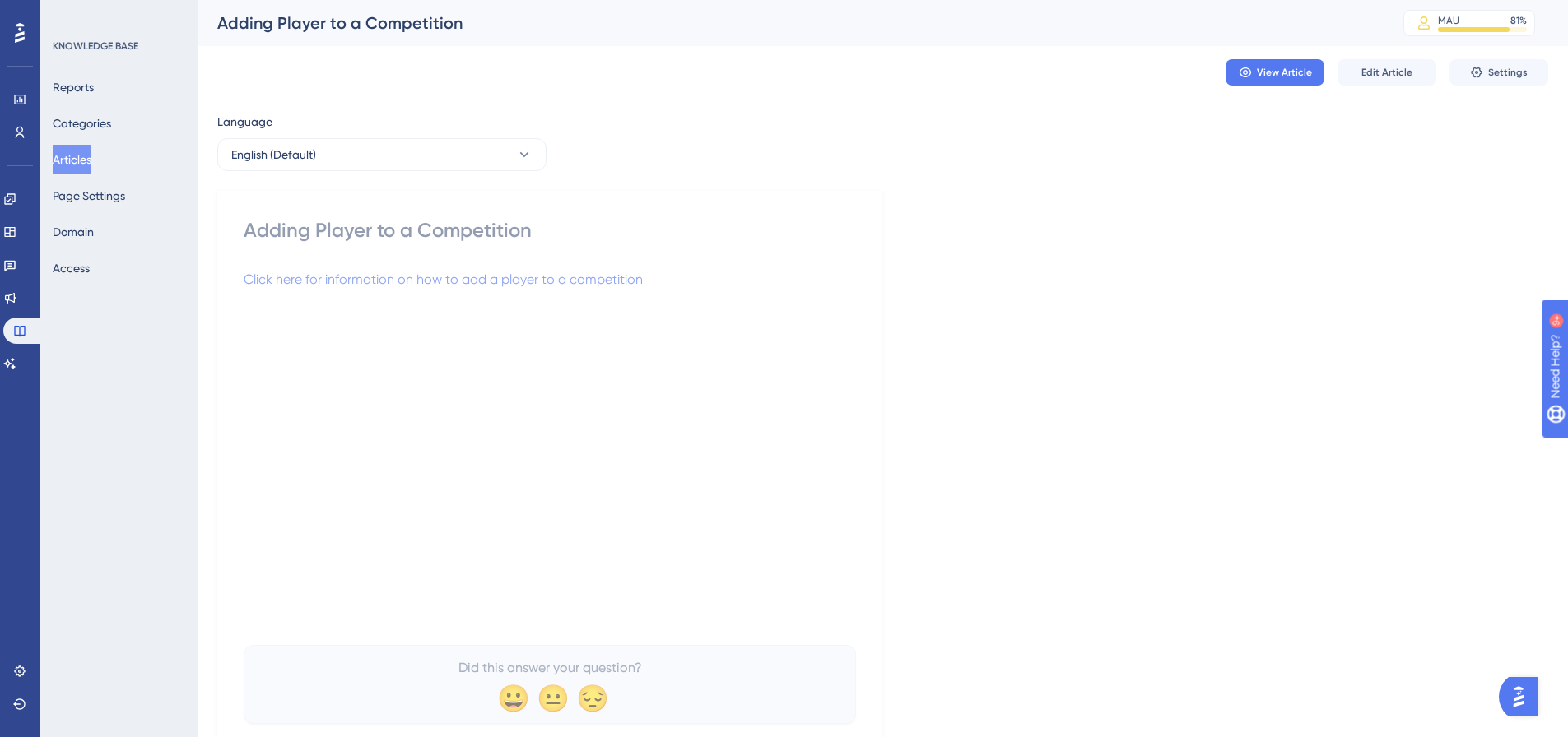
click at [68, 157] on button "Articles" at bounding box center [71, 159] width 38 height 30
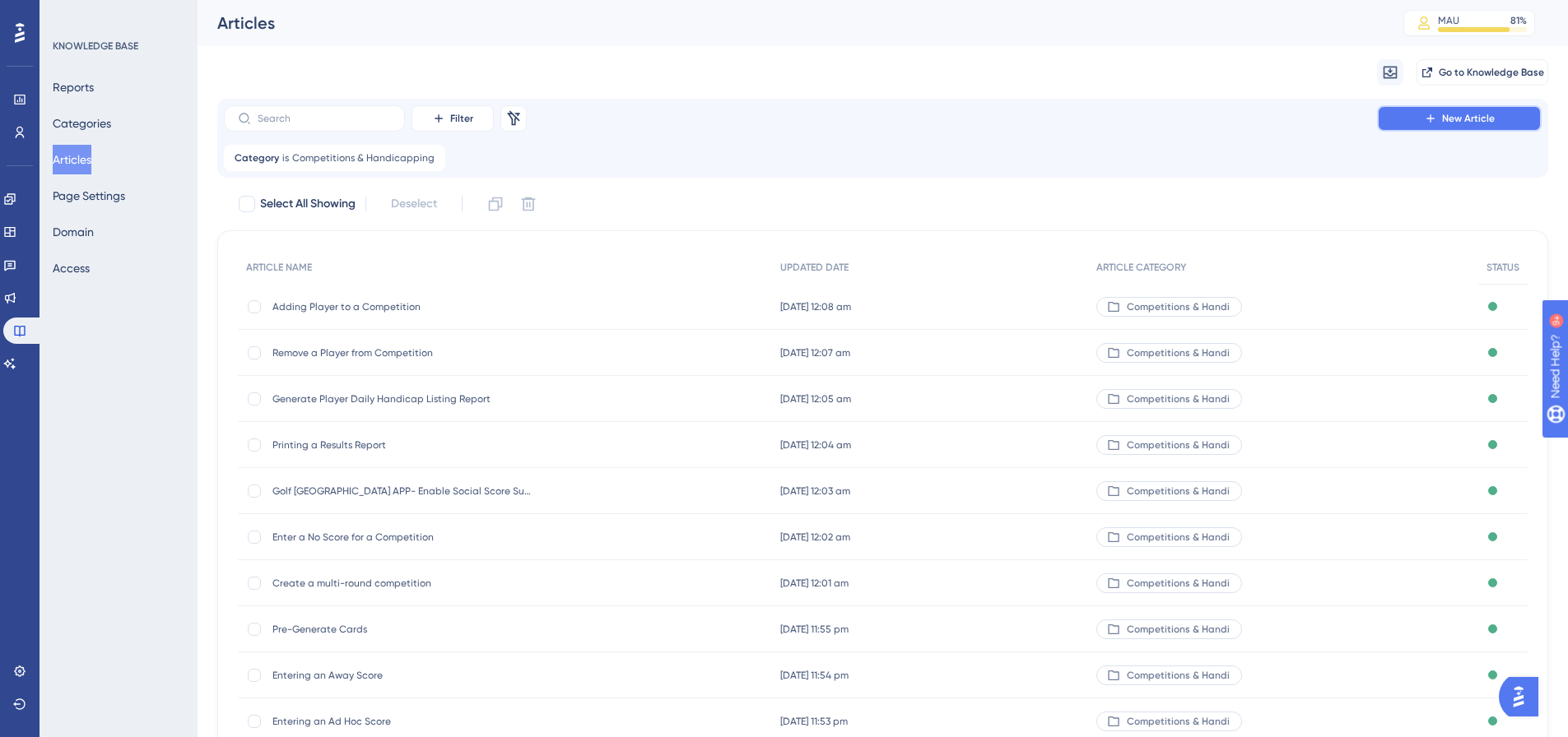
click at [1417, 122] on button "New Article" at bounding box center [1459, 118] width 165 height 26
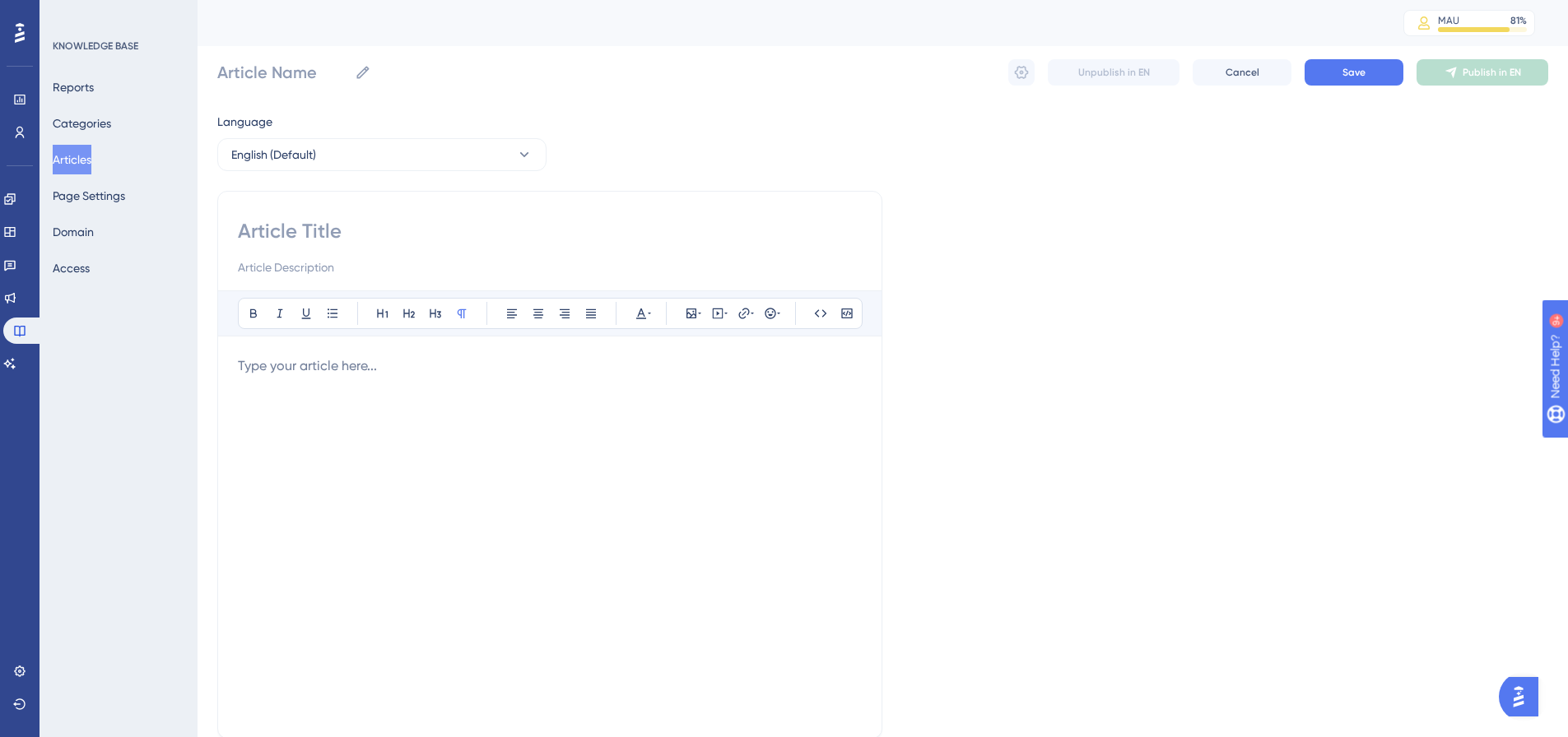
click at [353, 234] on input at bounding box center [550, 231] width 624 height 26
paste input "Entering the first three rounds to gain a handicap"
type input "Entering the first three rounds to gain a handicap"
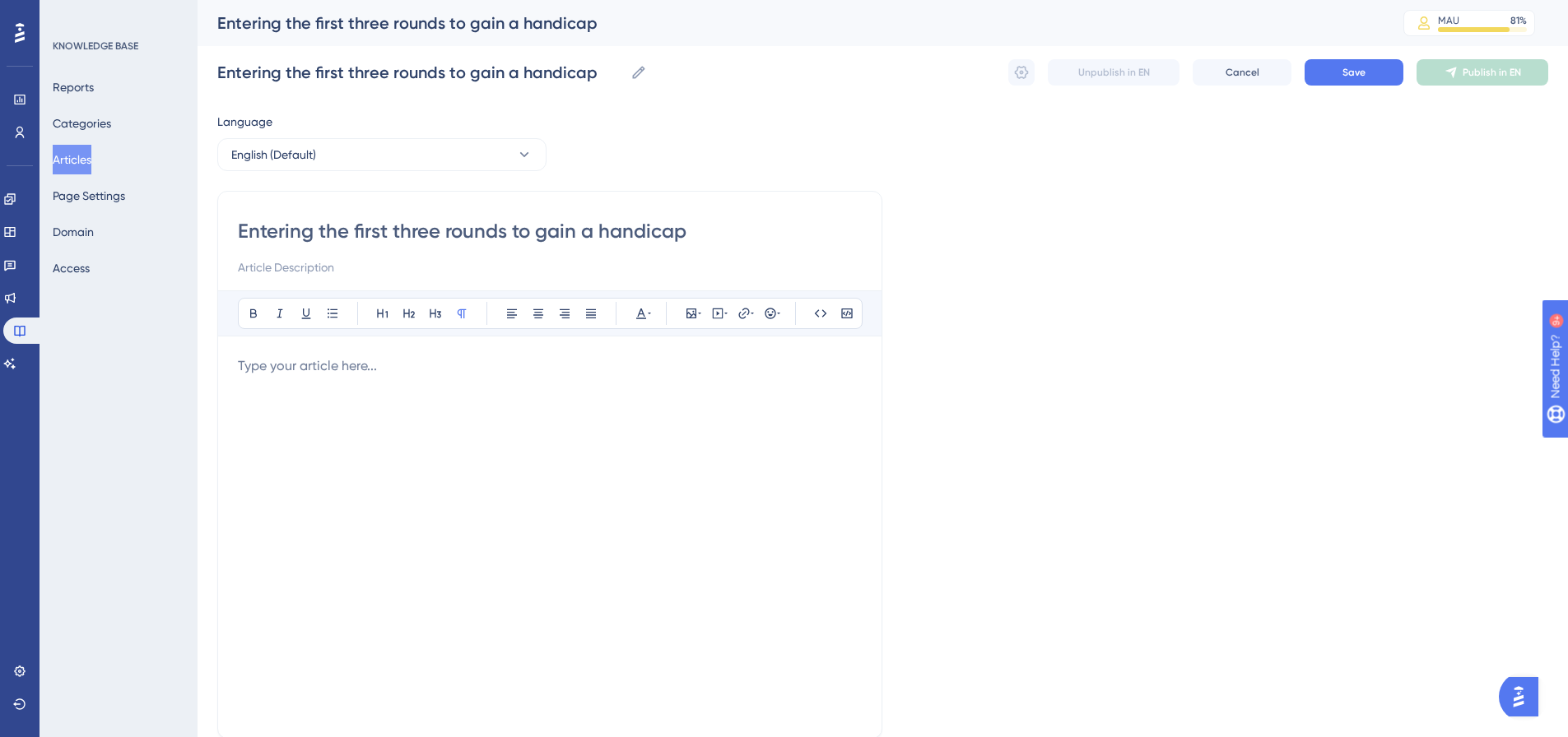
type input "Entering the first three rounds to gain a handicap"
click at [348, 373] on p at bounding box center [550, 366] width 624 height 20
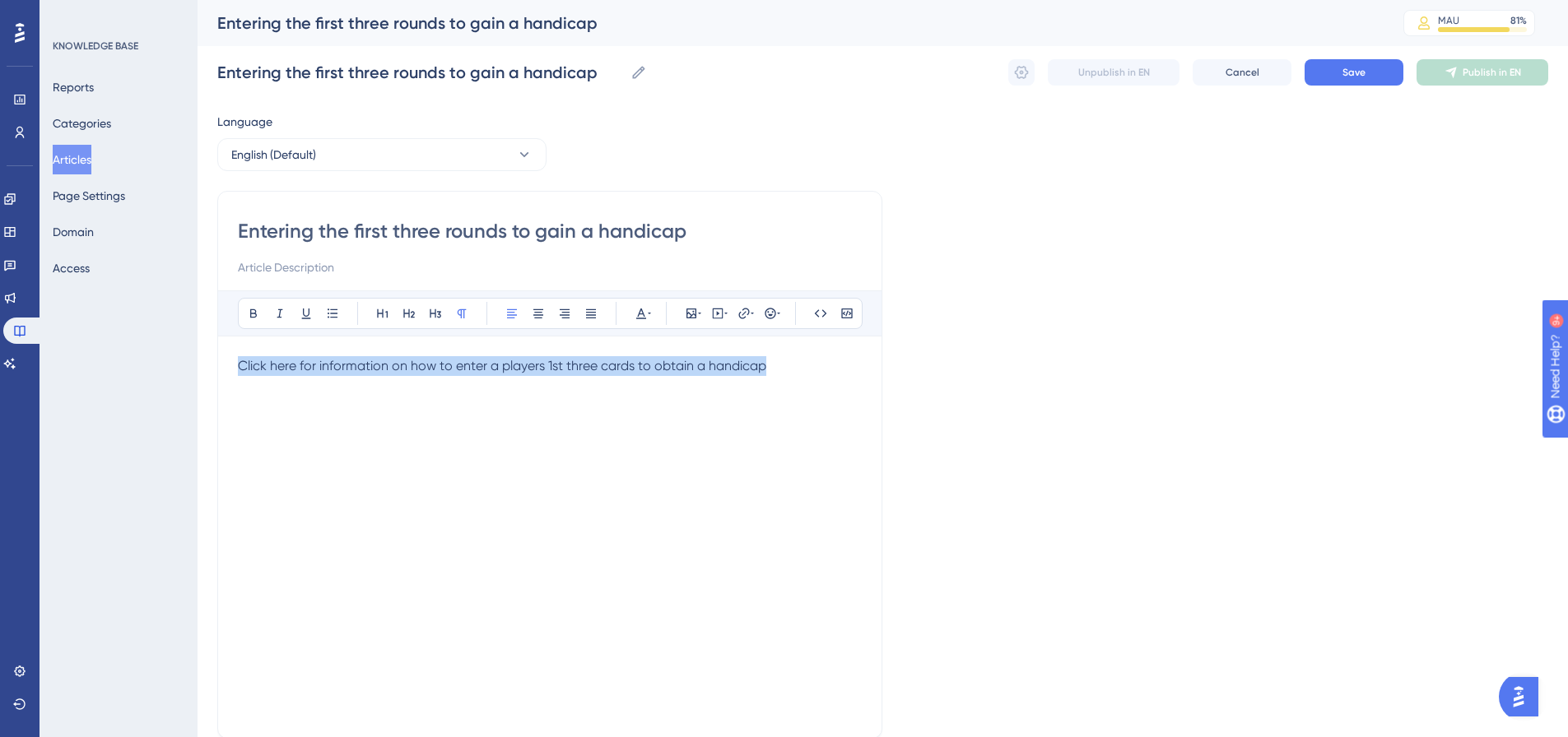
drag, startPoint x: 758, startPoint y: 379, endPoint x: 108, endPoint y: 345, distance: 650.9
click at [198, 345] on div "Performance Users Engagement Widgets Feedback Product Updates Knowledge Base AI…" at bounding box center [882, 432] width 1370 height 864
click at [740, 309] on icon at bounding box center [743, 313] width 13 height 13
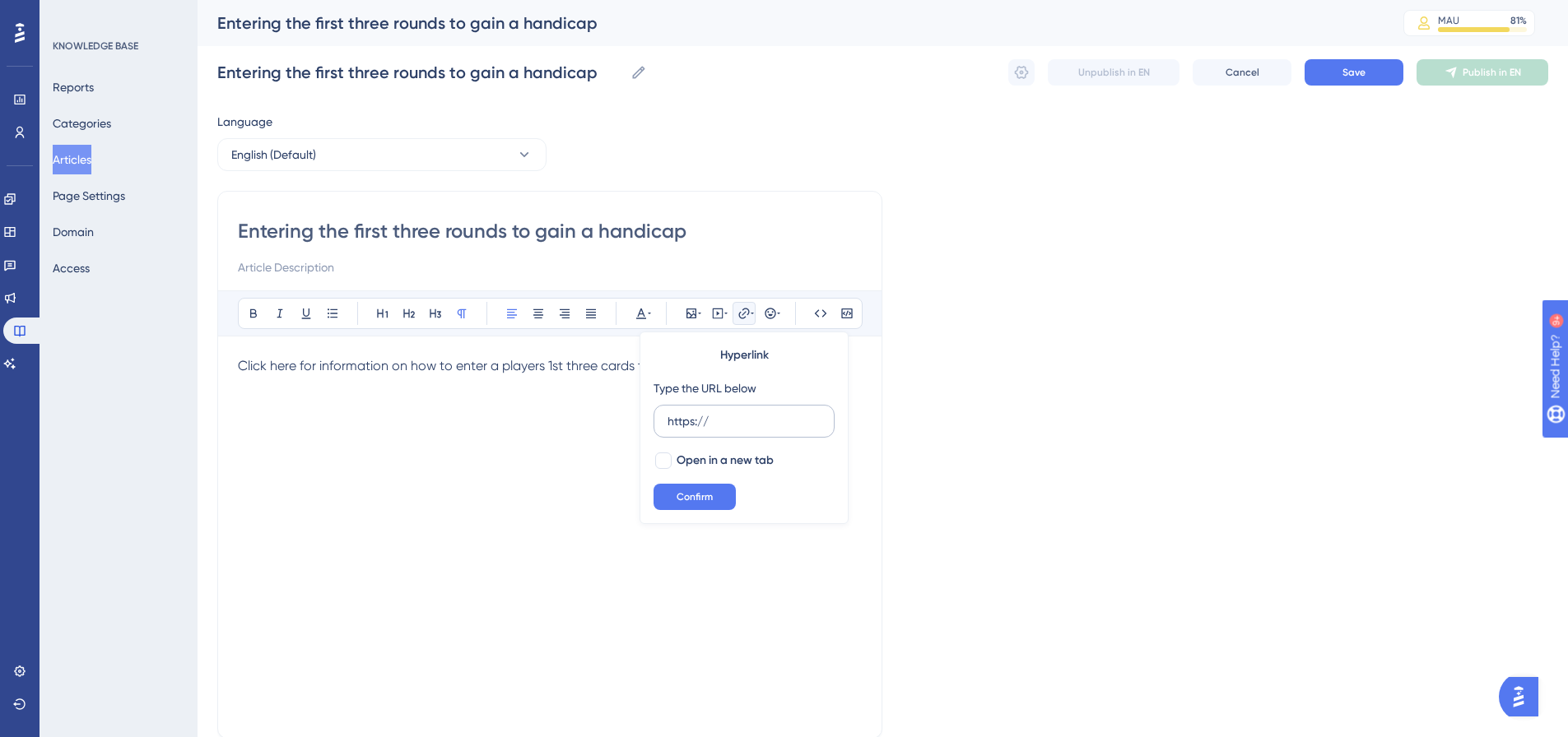
click at [741, 422] on input "https://" at bounding box center [744, 421] width 153 height 18
click at [741, 419] on input "https://" at bounding box center [744, 421] width 153 height 18
click at [740, 417] on input "https://" at bounding box center [744, 421] width 153 height 18
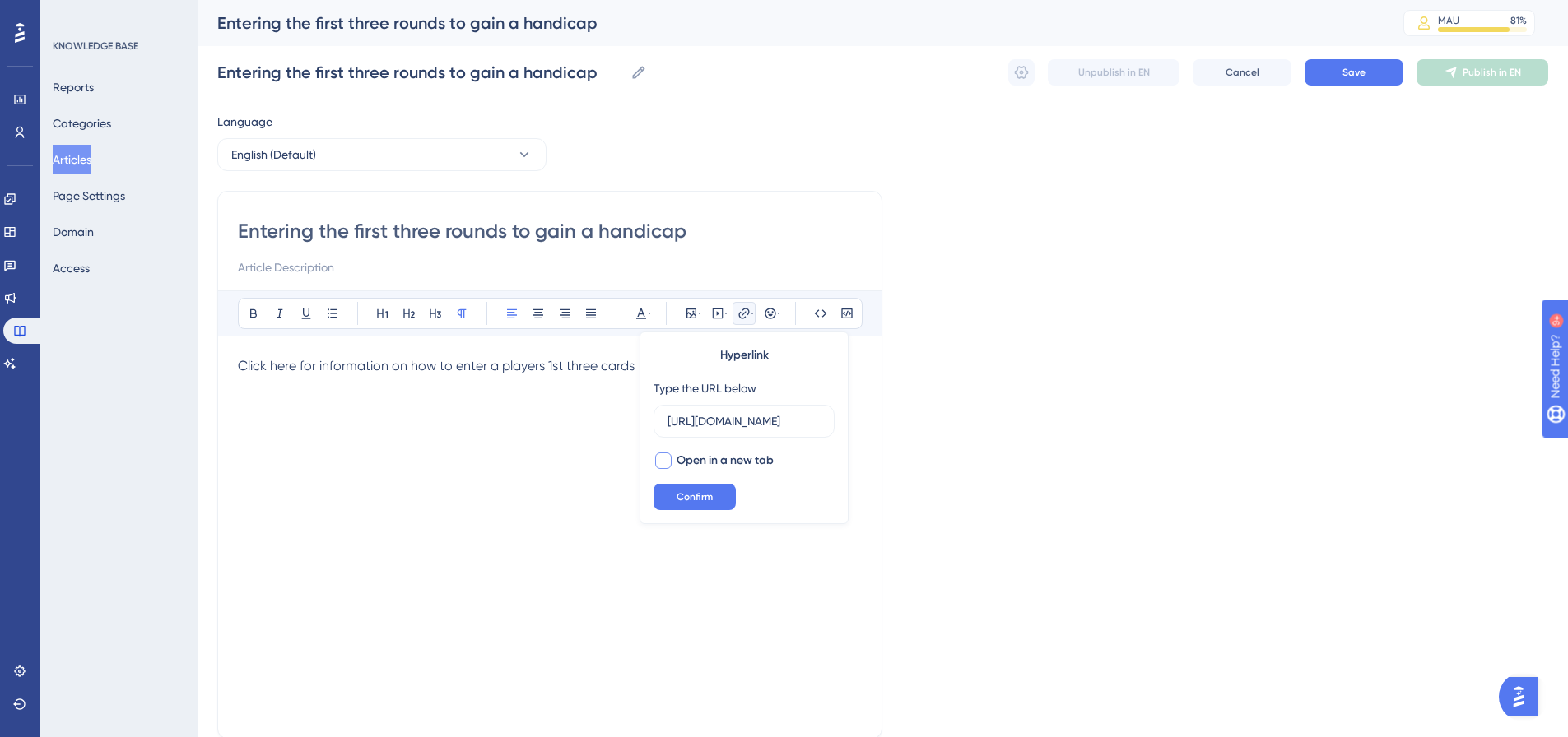
type input "[URL][DOMAIN_NAME]"
click at [736, 456] on span "Open in a new tab" at bounding box center [725, 461] width 97 height 20
checkbox input "true"
click at [717, 491] on button "Confirm" at bounding box center [694, 497] width 82 height 26
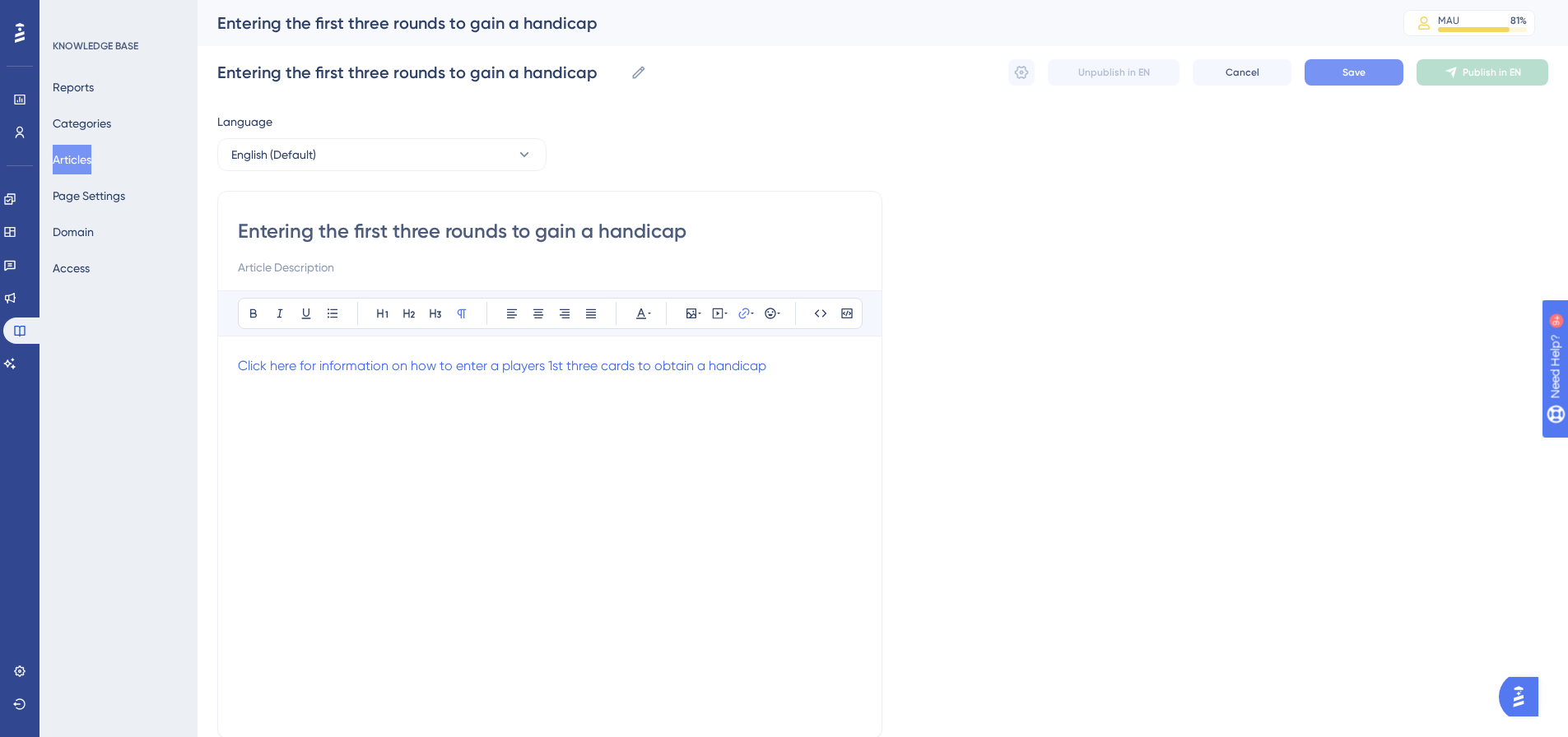
click at [1324, 77] on button "Save" at bounding box center [1353, 72] width 98 height 26
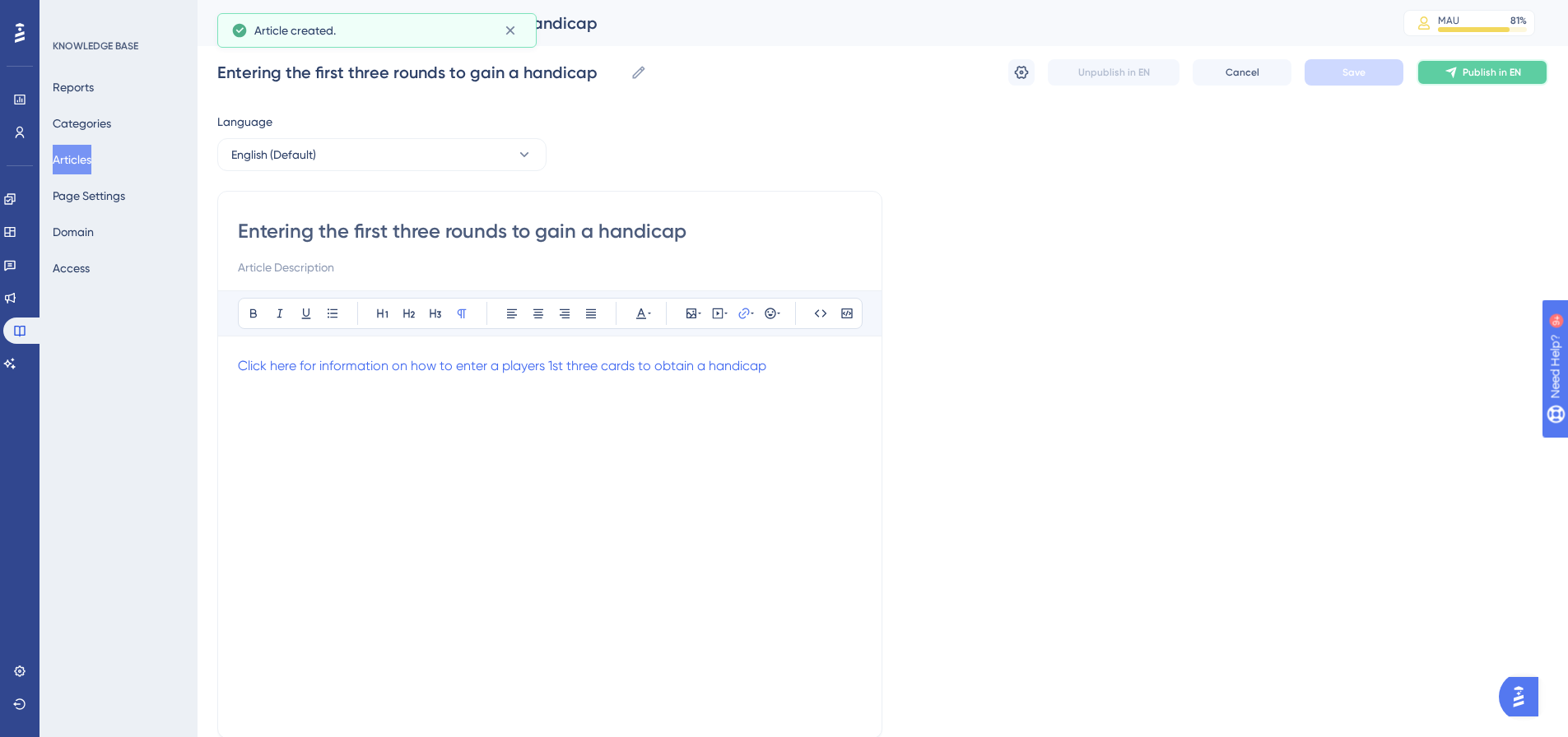
click at [1464, 69] on span "Publish in EN" at bounding box center [1491, 72] width 58 height 13
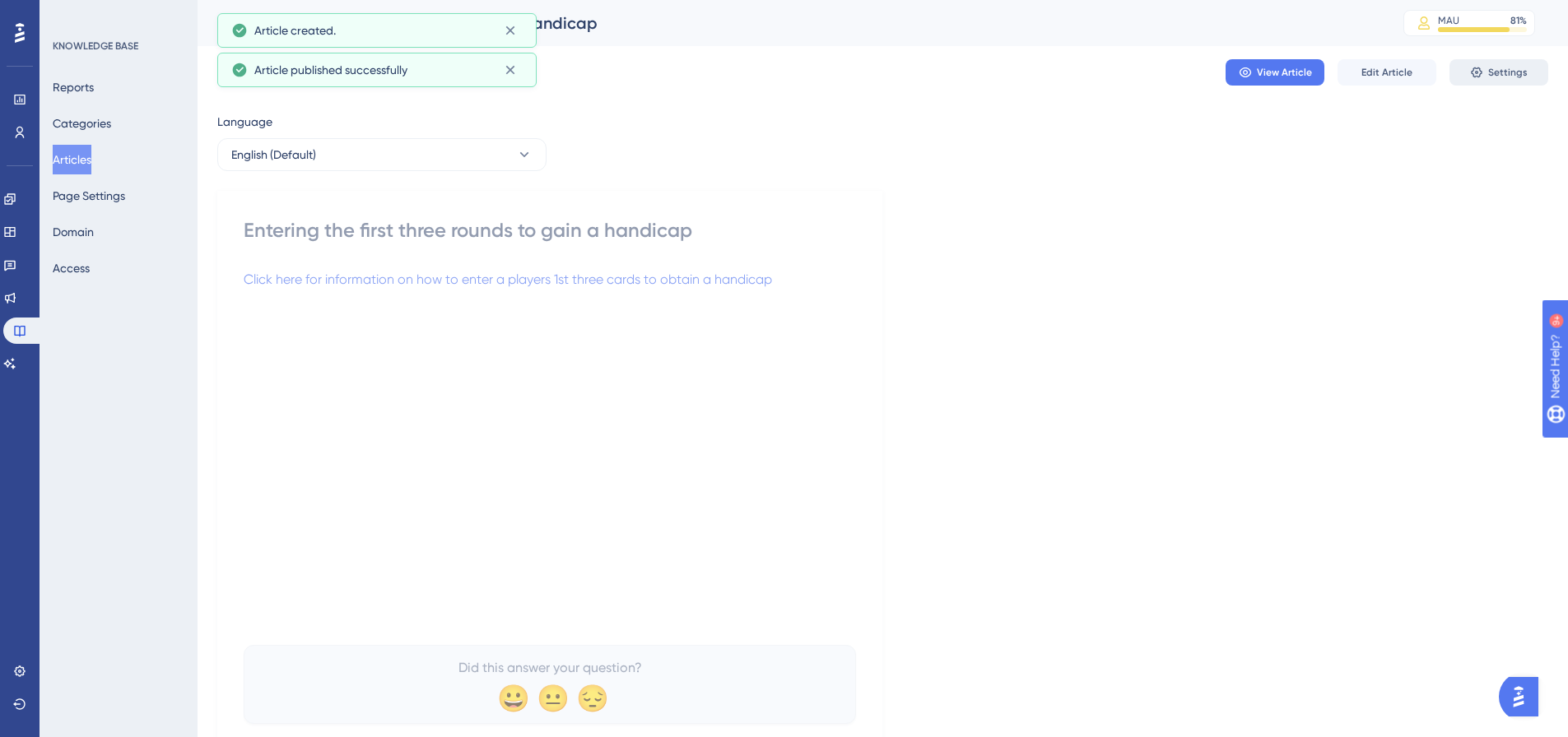
click at [1504, 73] on span "Settings" at bounding box center [1507, 72] width 39 height 13
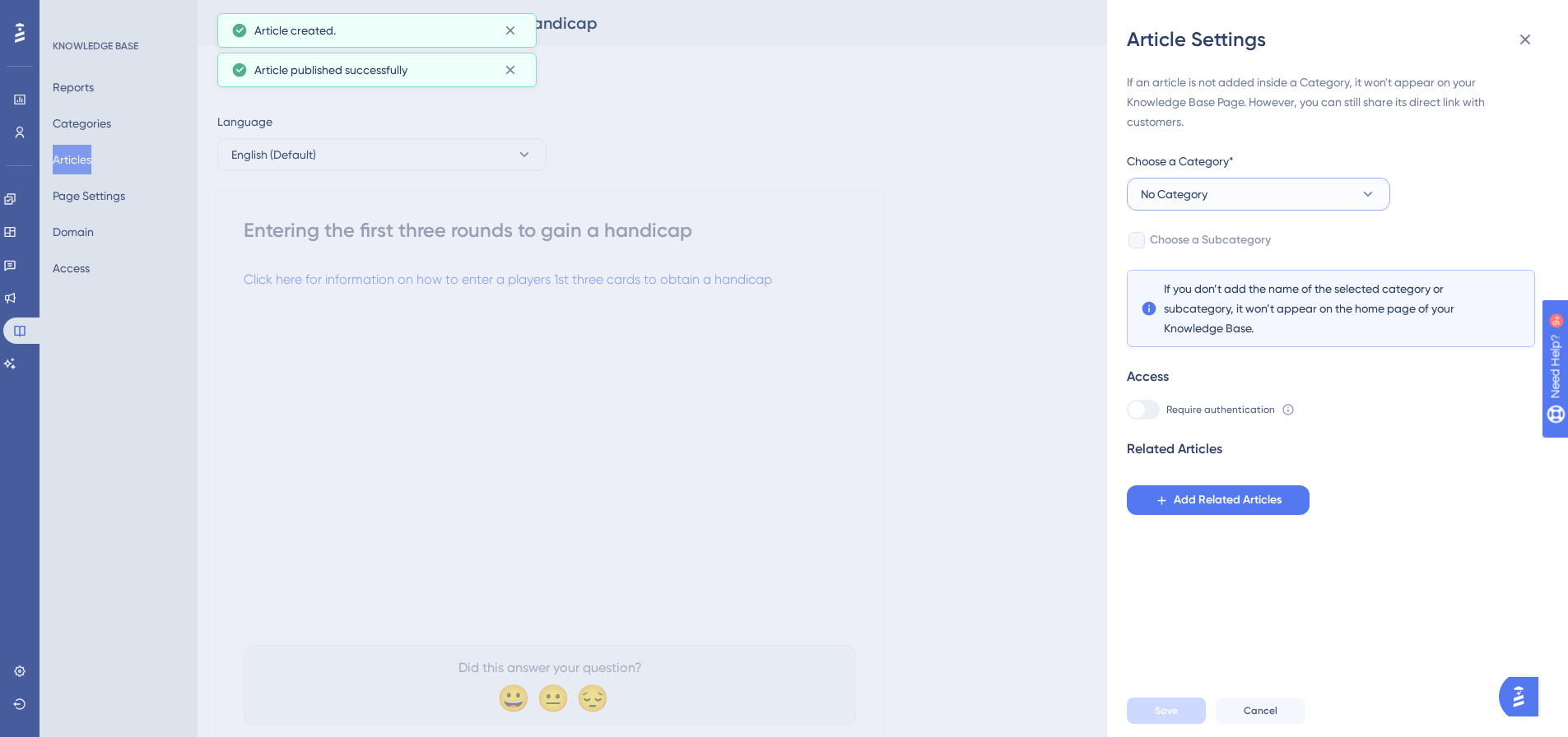
click at [1321, 188] on button "No Category" at bounding box center [1258, 194] width 263 height 33
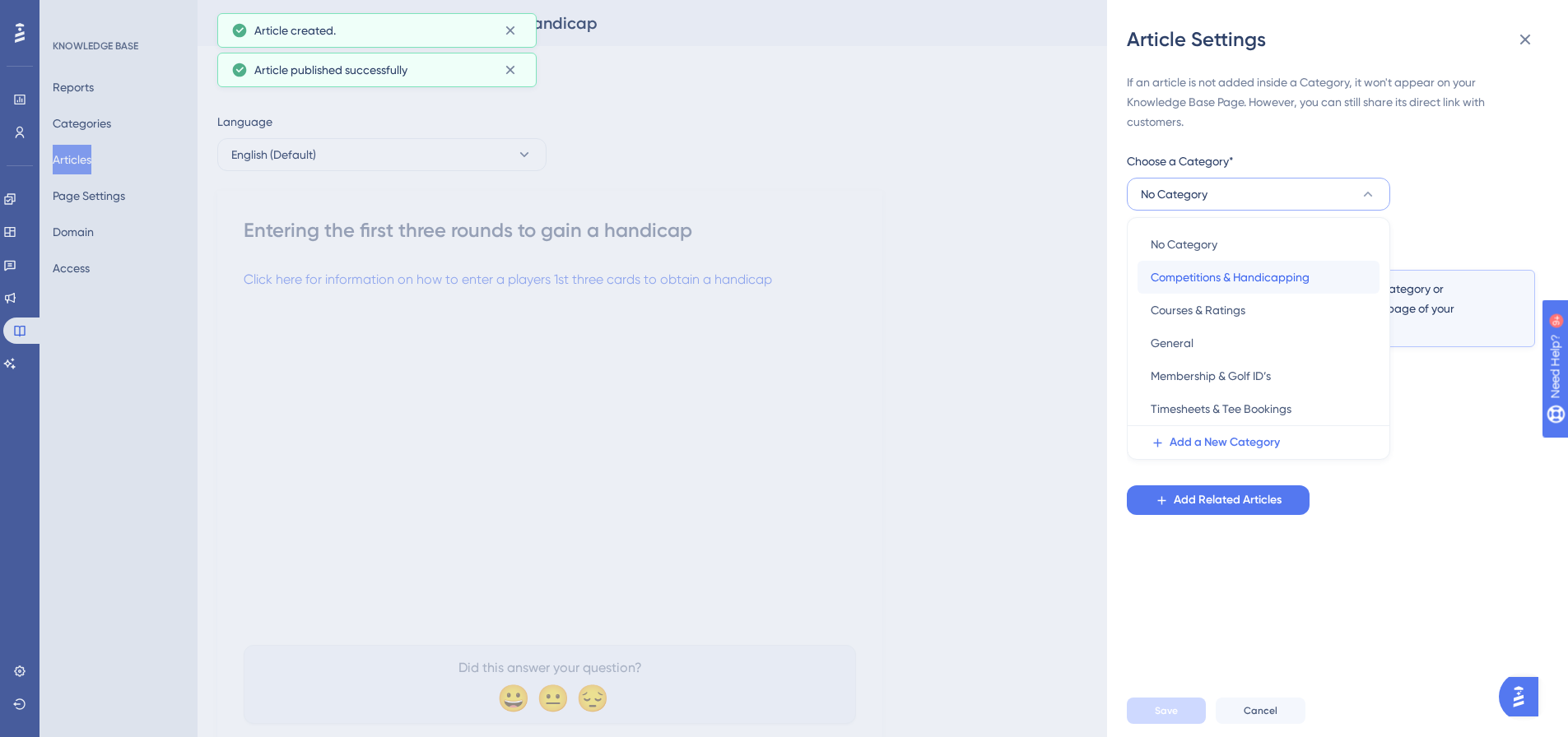
click at [1252, 279] on span "Competitions & Handicapping" at bounding box center [1230, 277] width 159 height 20
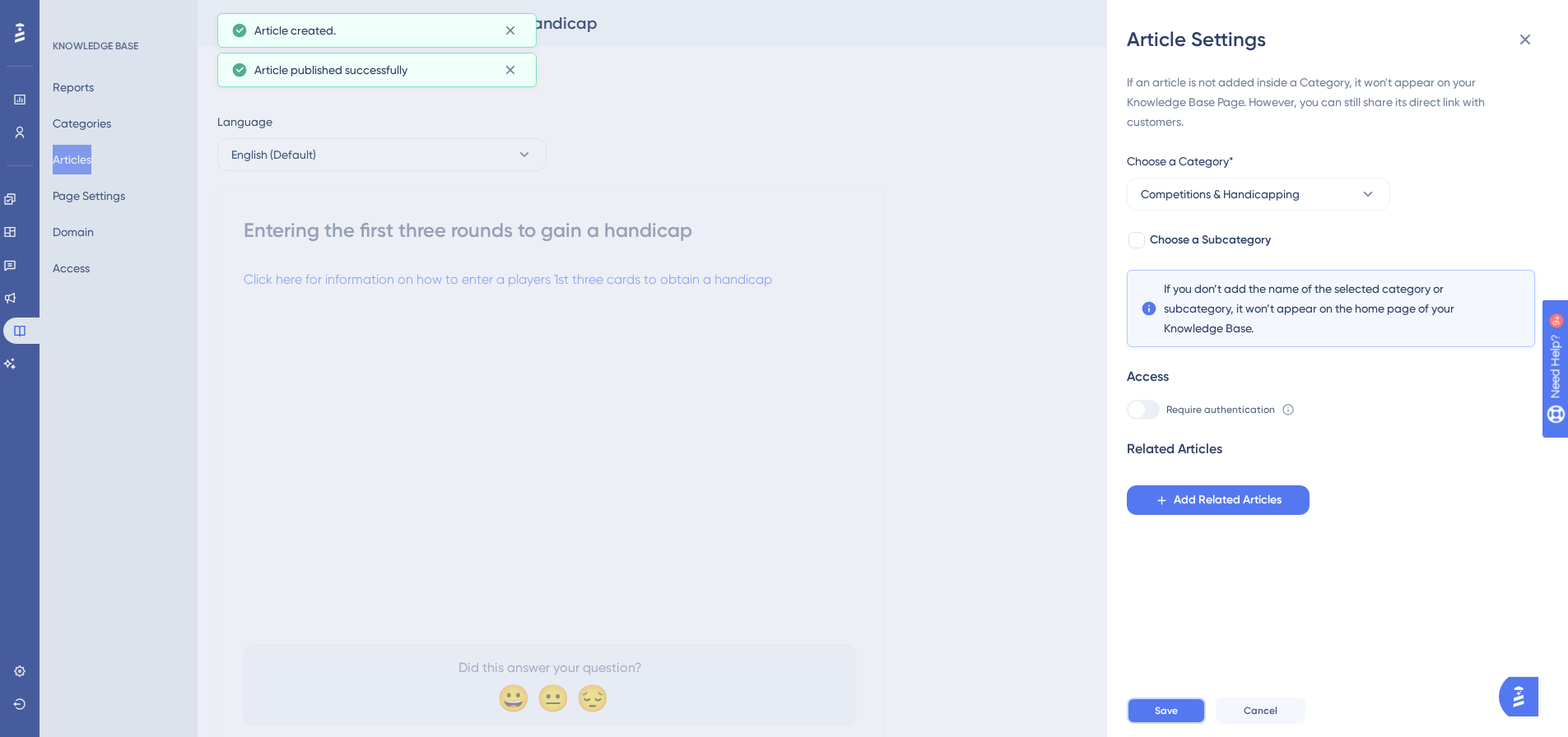
click at [1168, 718] on span "Save" at bounding box center [1166, 711] width 23 height 13
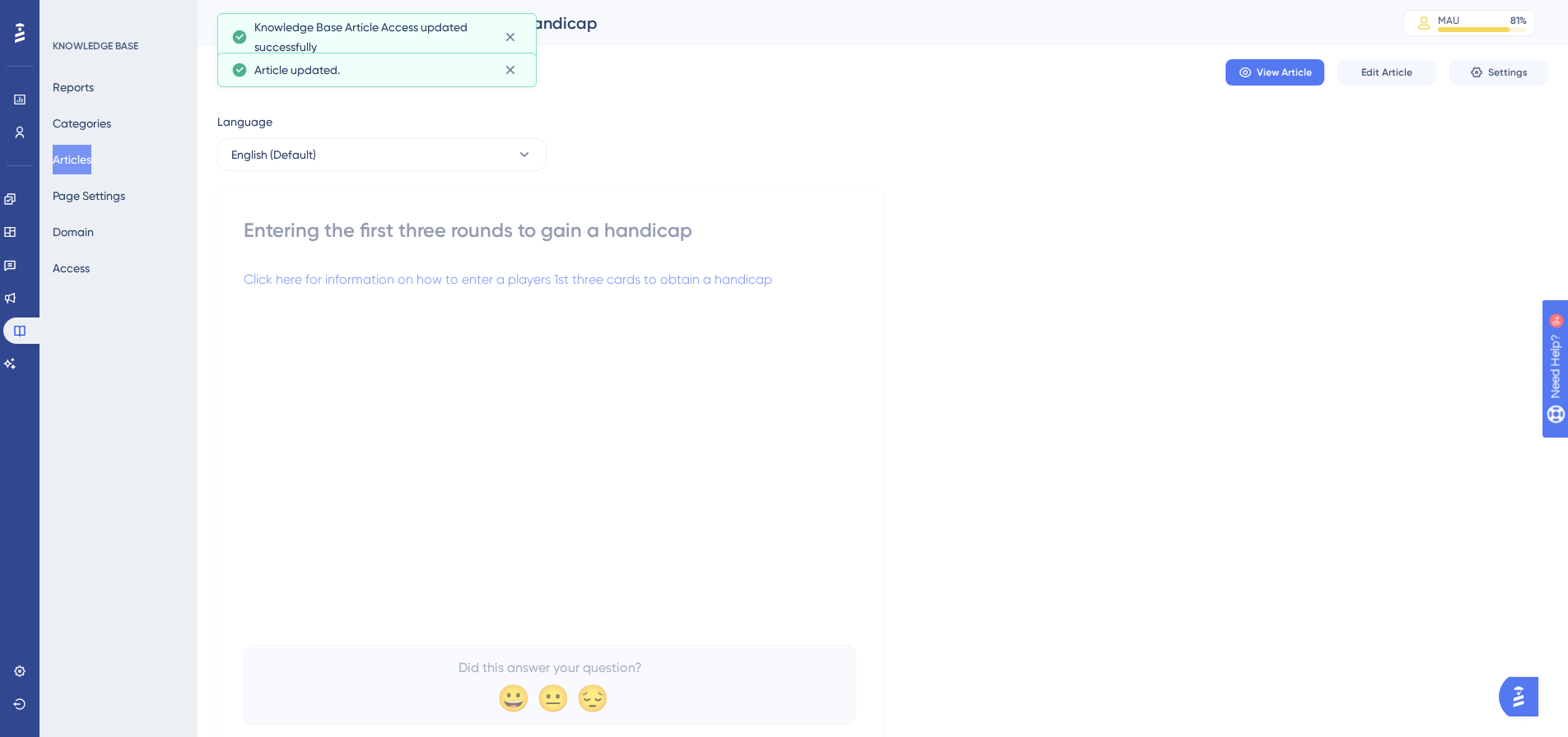
drag, startPoint x: 84, startPoint y: 158, endPoint x: 143, endPoint y: 152, distance: 59.3
click at [91, 157] on button "Articles" at bounding box center [71, 159] width 38 height 30
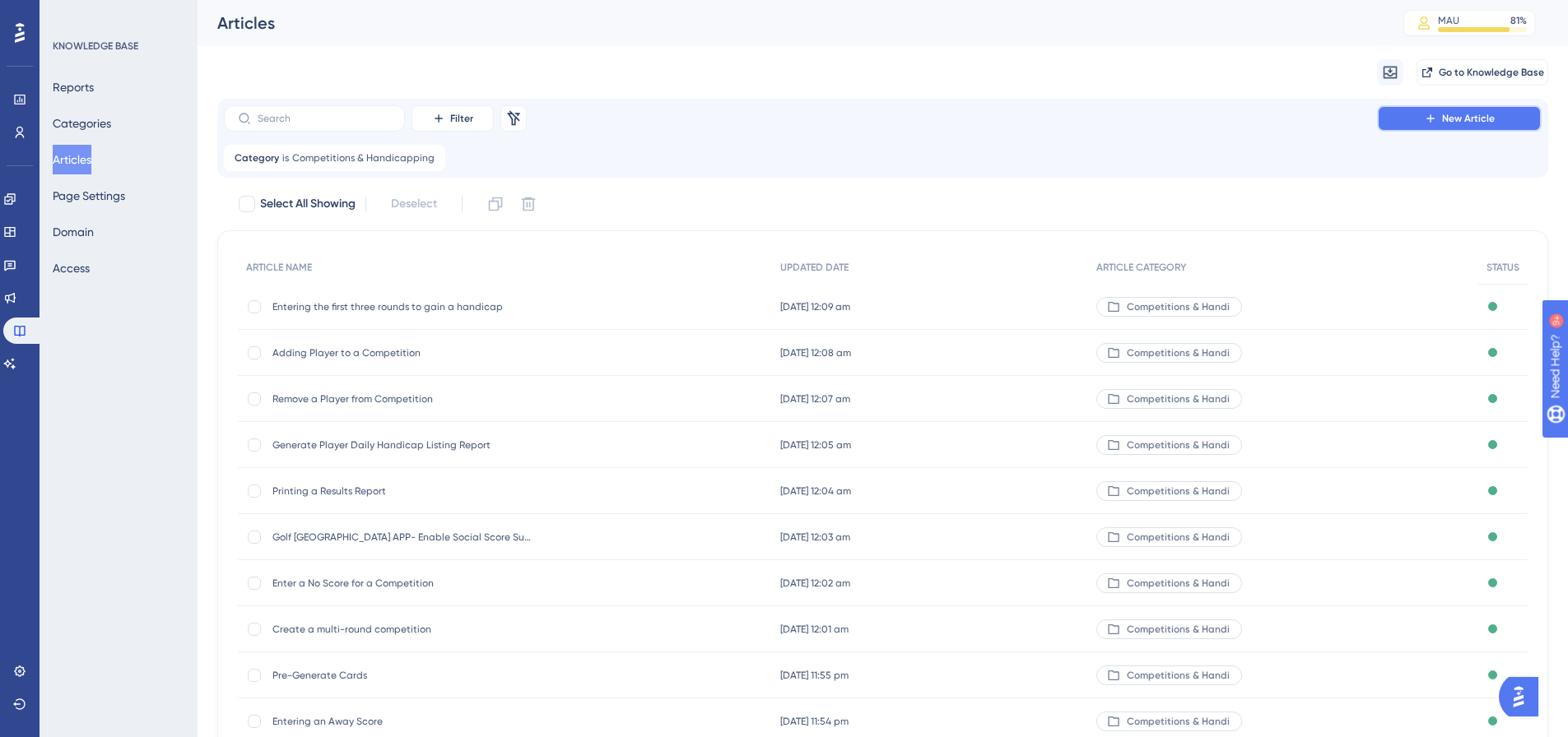
click at [1424, 120] on icon at bounding box center [1429, 118] width 13 height 13
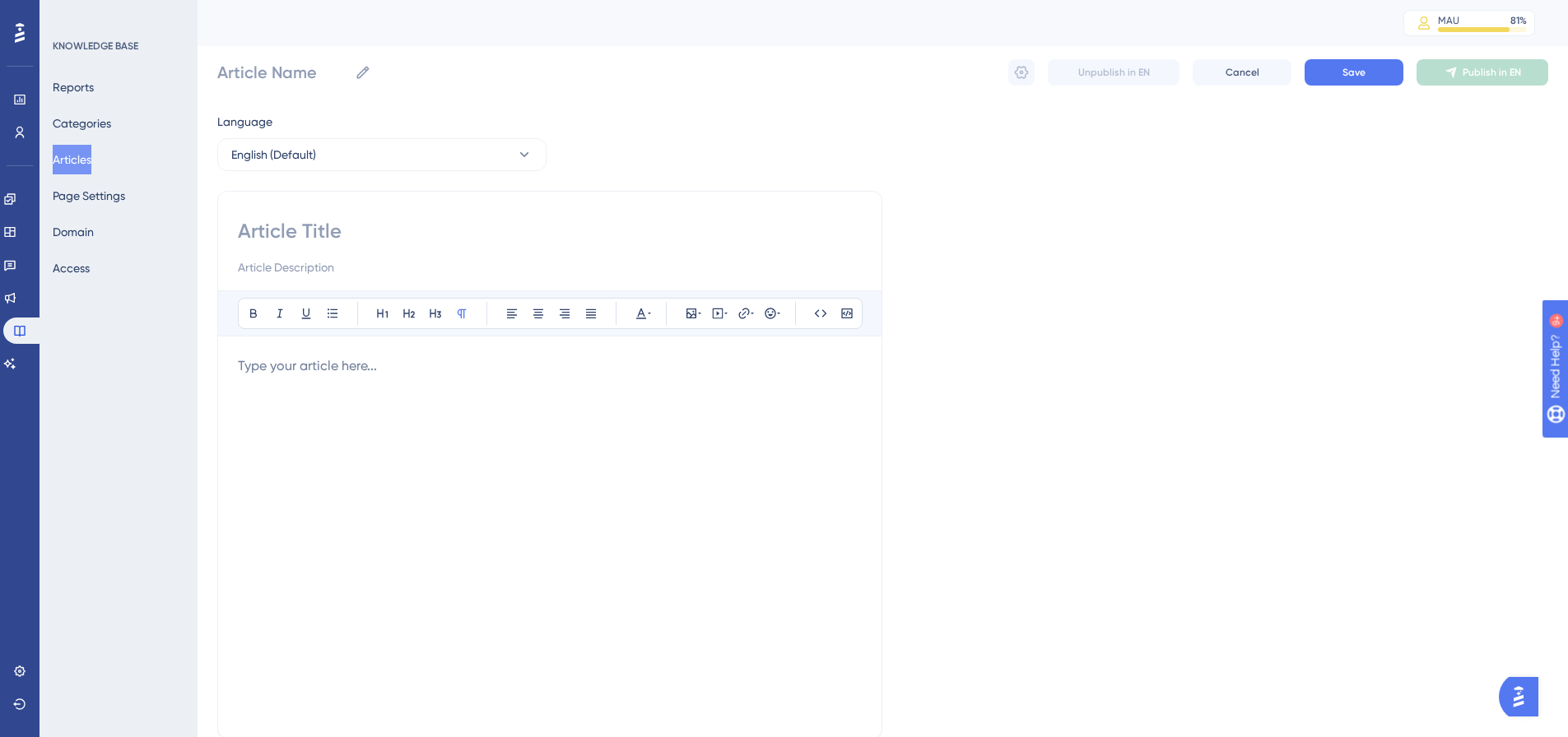
click at [299, 238] on input at bounding box center [550, 231] width 624 height 26
paste input "Deleting a Competition"
type input "Deleting a Competition"
click at [288, 368] on p at bounding box center [550, 366] width 624 height 20
click at [484, 365] on span "Click here for information on how to delet a competition" at bounding box center [406, 366] width 336 height 16
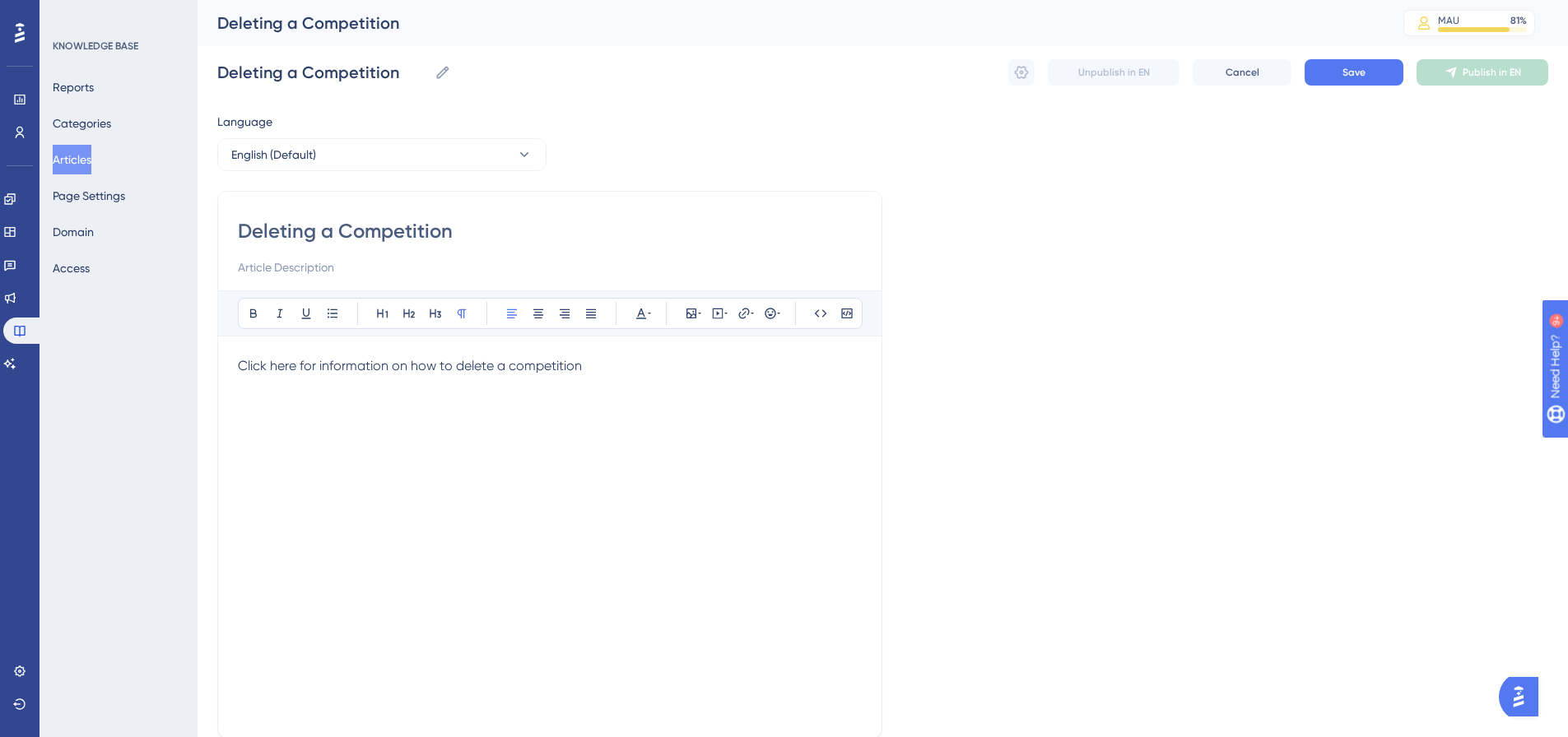
click at [1221, 202] on div "Language English (Default) Deleting a Competition Bold Italic Underline Bullet …" at bounding box center [882, 474] width 1331 height 726
drag, startPoint x: 580, startPoint y: 364, endPoint x: 168, endPoint y: 330, distance: 413.4
click at [198, 330] on div "Performance Users Engagement Widgets Feedback Product Updates Knowledge Base AI…" at bounding box center [882, 432] width 1370 height 864
click at [745, 316] on icon at bounding box center [743, 313] width 13 height 13
click at [763, 411] on label "https://" at bounding box center [744, 422] width 181 height 33
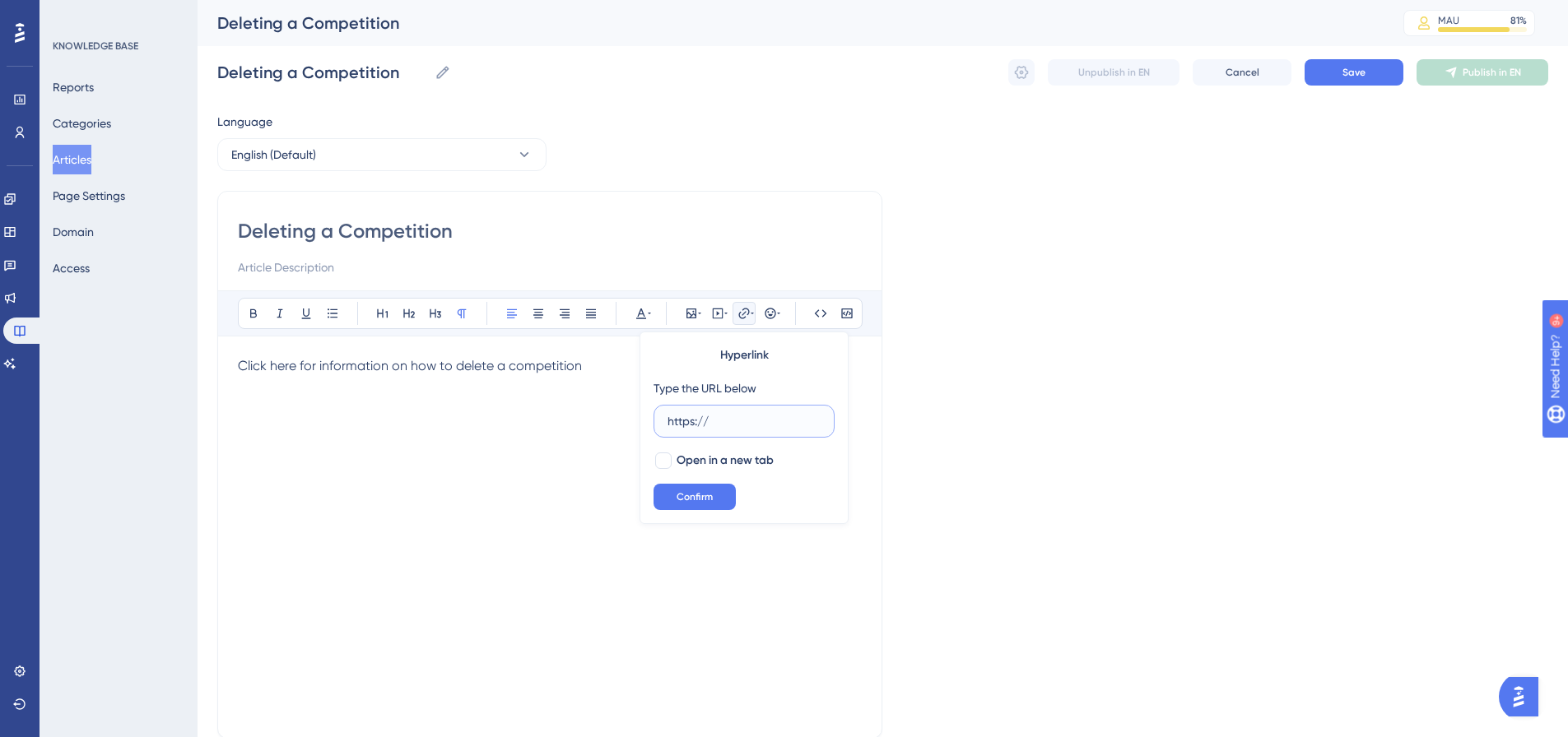
click at [763, 412] on input "https://" at bounding box center [744, 421] width 153 height 18
click at [763, 411] on label "https://" at bounding box center [744, 422] width 181 height 33
click at [763, 412] on input "https://" at bounding box center [744, 421] width 153 height 18
click at [763, 411] on label "https://" at bounding box center [744, 422] width 181 height 33
click at [763, 412] on input "https://" at bounding box center [744, 421] width 153 height 18
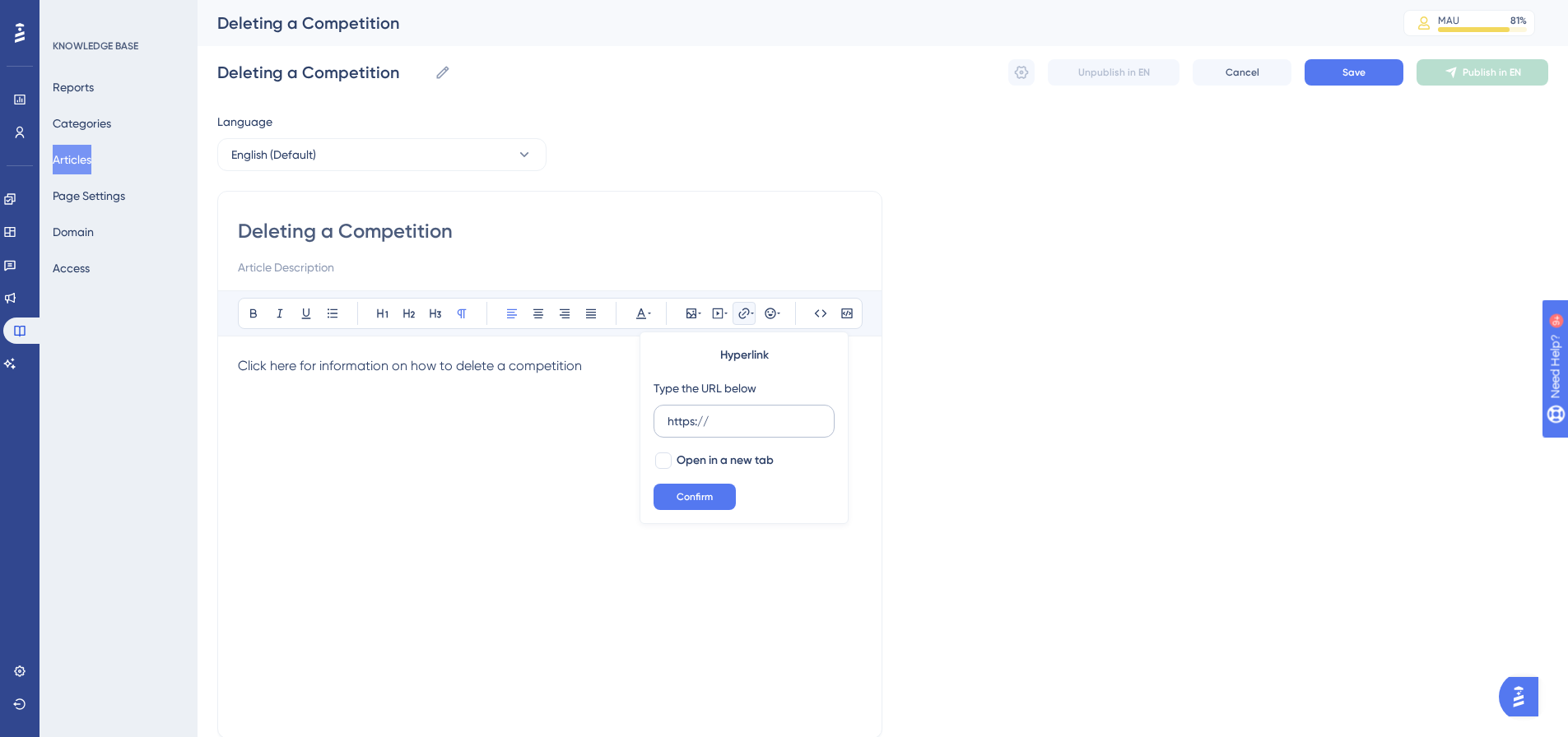
click at [763, 411] on label "https://" at bounding box center [744, 422] width 181 height 33
click at [763, 412] on input "https://" at bounding box center [744, 421] width 153 height 18
click at [763, 411] on label "https://" at bounding box center [744, 422] width 181 height 33
click at [763, 412] on input "https://" at bounding box center [744, 421] width 153 height 18
click at [763, 411] on label "https://" at bounding box center [744, 422] width 181 height 33
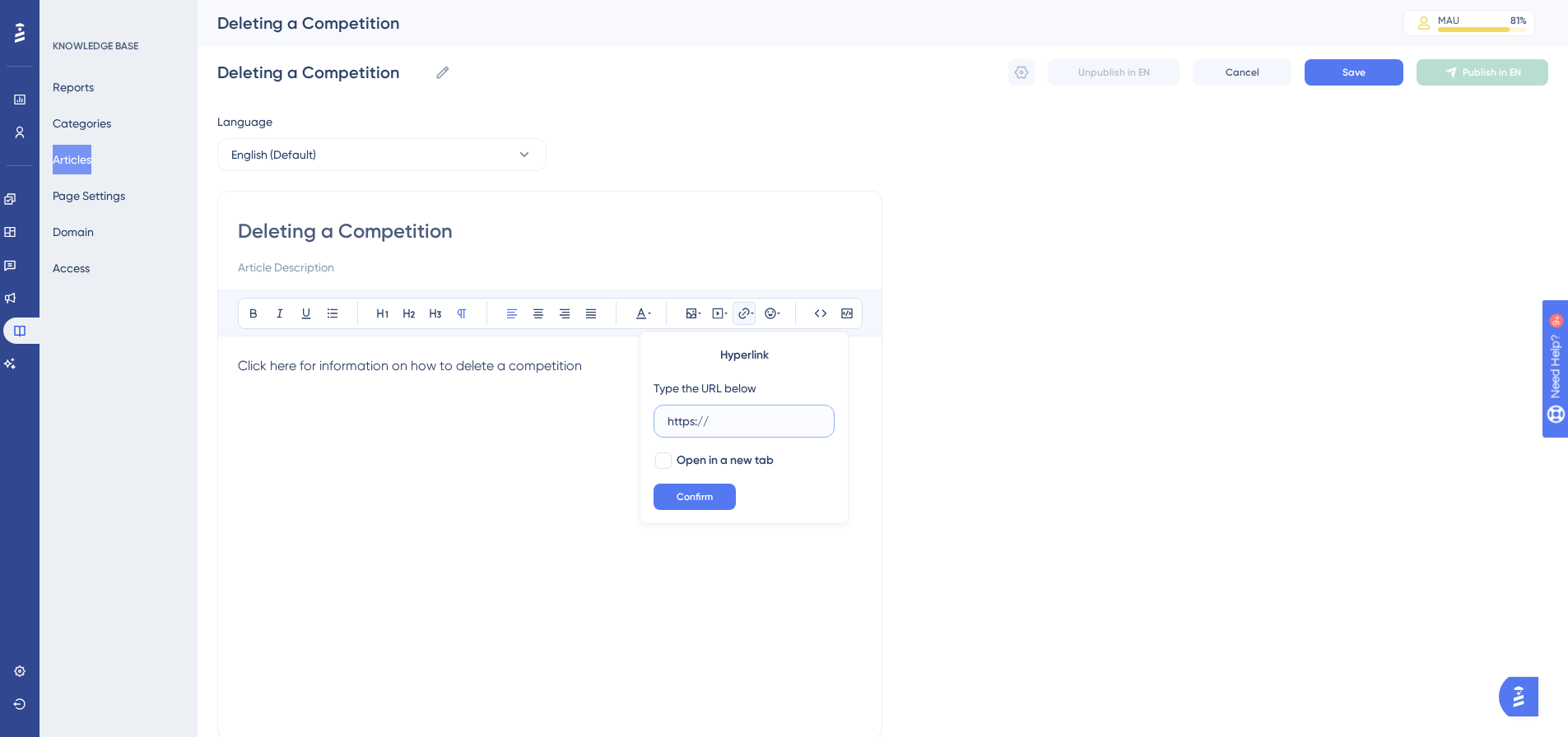
click at [763, 412] on input "https://" at bounding box center [744, 421] width 153 height 18
click at [763, 411] on label "https://" at bounding box center [744, 422] width 181 height 33
click at [763, 412] on input "https://" at bounding box center [744, 421] width 153 height 18
drag, startPoint x: 763, startPoint y: 411, endPoint x: 695, endPoint y: 419, distance: 68.5
click at [727, 420] on label "https://" at bounding box center [744, 422] width 181 height 33
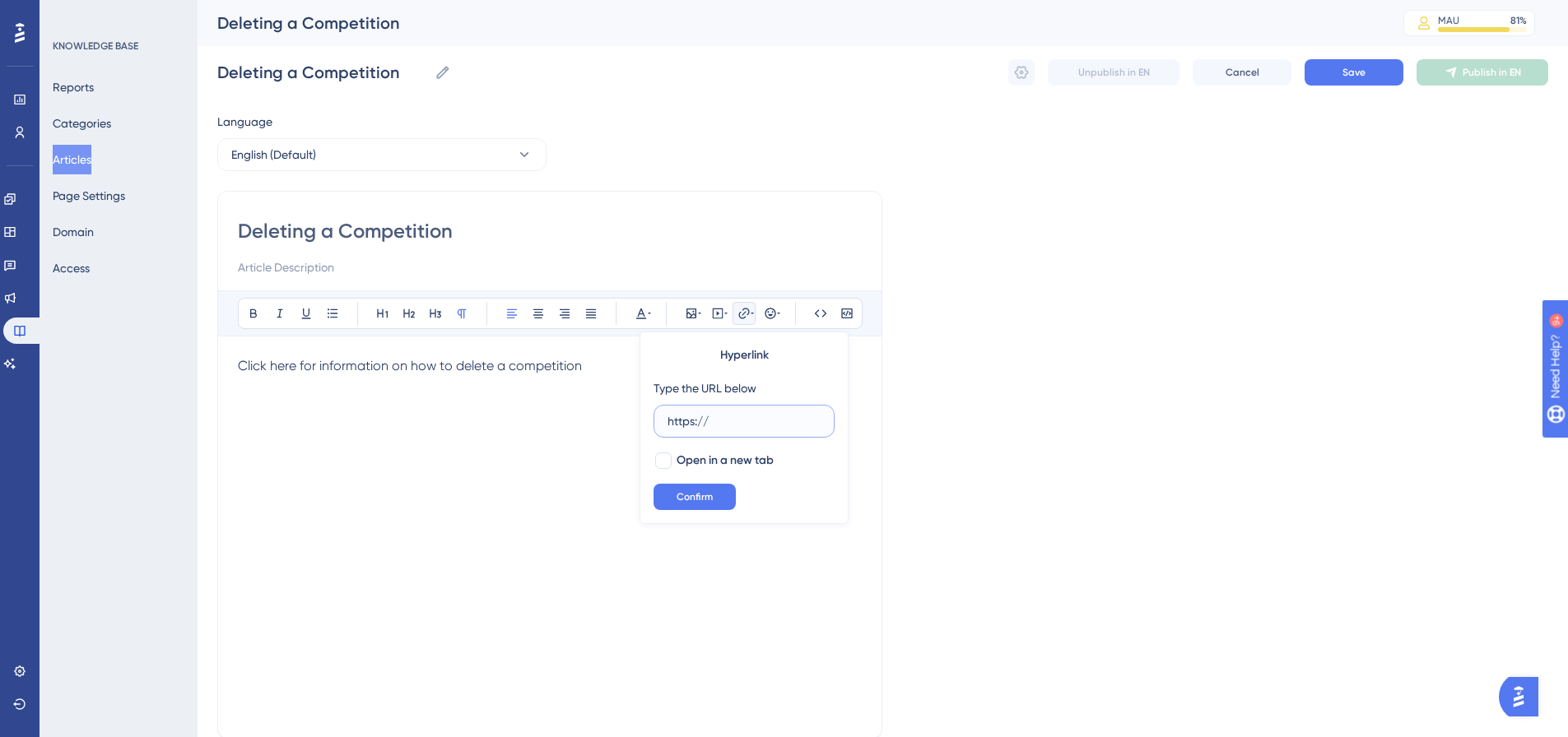
click at [727, 420] on input "https://" at bounding box center [744, 421] width 153 height 18
click at [693, 419] on input "https://" at bounding box center [744, 421] width 153 height 18
paste input "[DOMAIN_NAME][URL]"
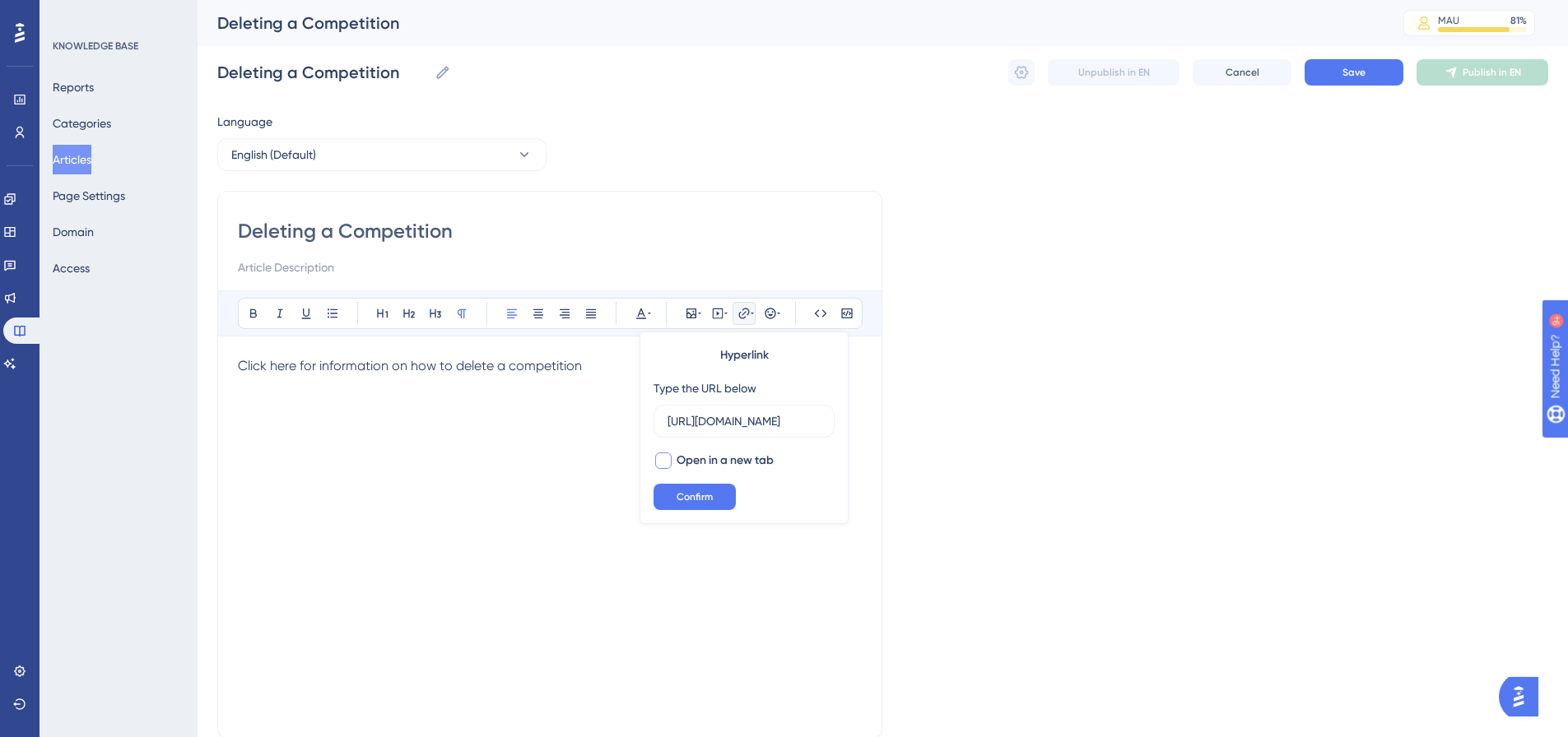
click at [712, 456] on span "Open in a new tab" at bounding box center [725, 461] width 97 height 20
click at [685, 501] on span "Confirm" at bounding box center [695, 497] width 37 height 13
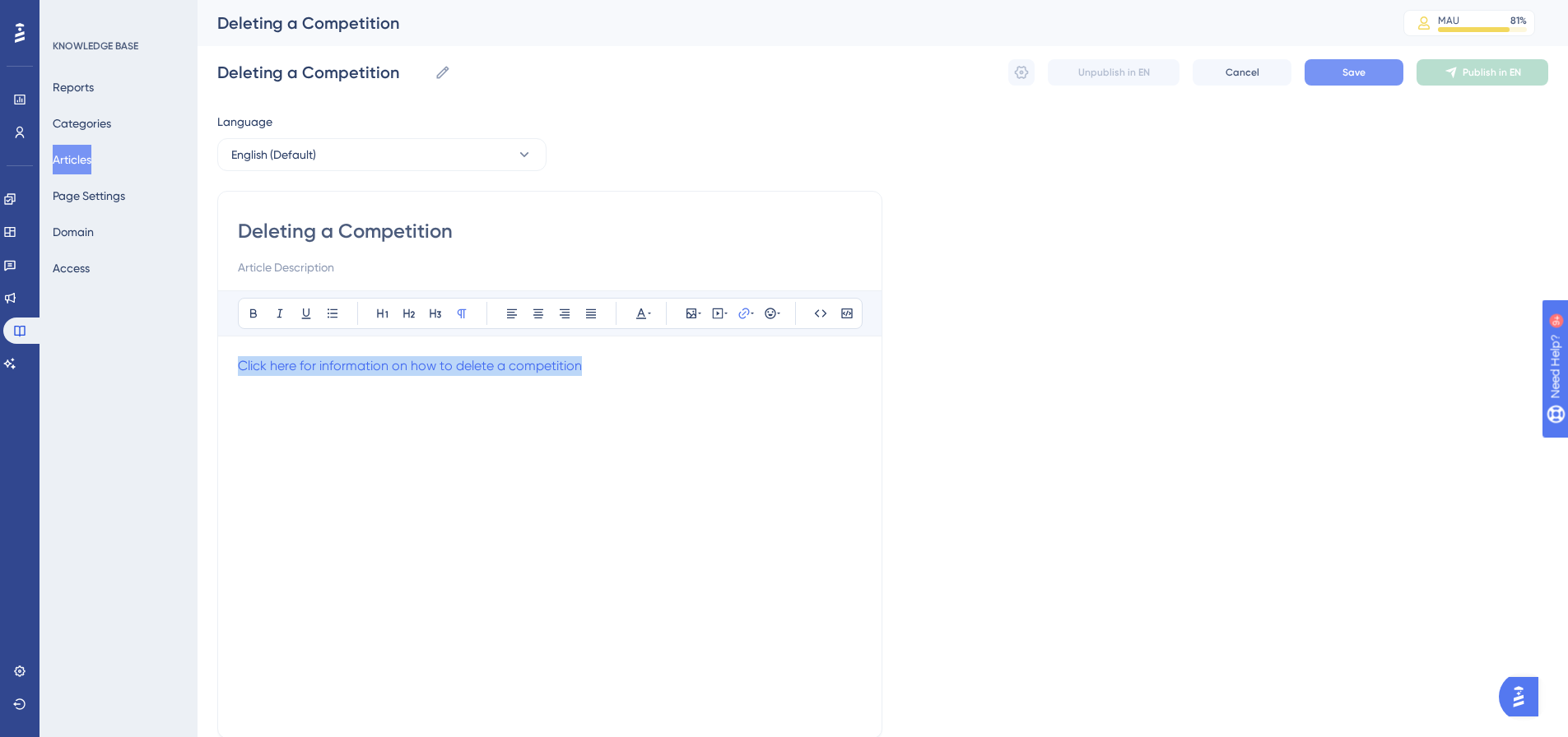
click at [1335, 72] on button "Save" at bounding box center [1353, 72] width 98 height 26
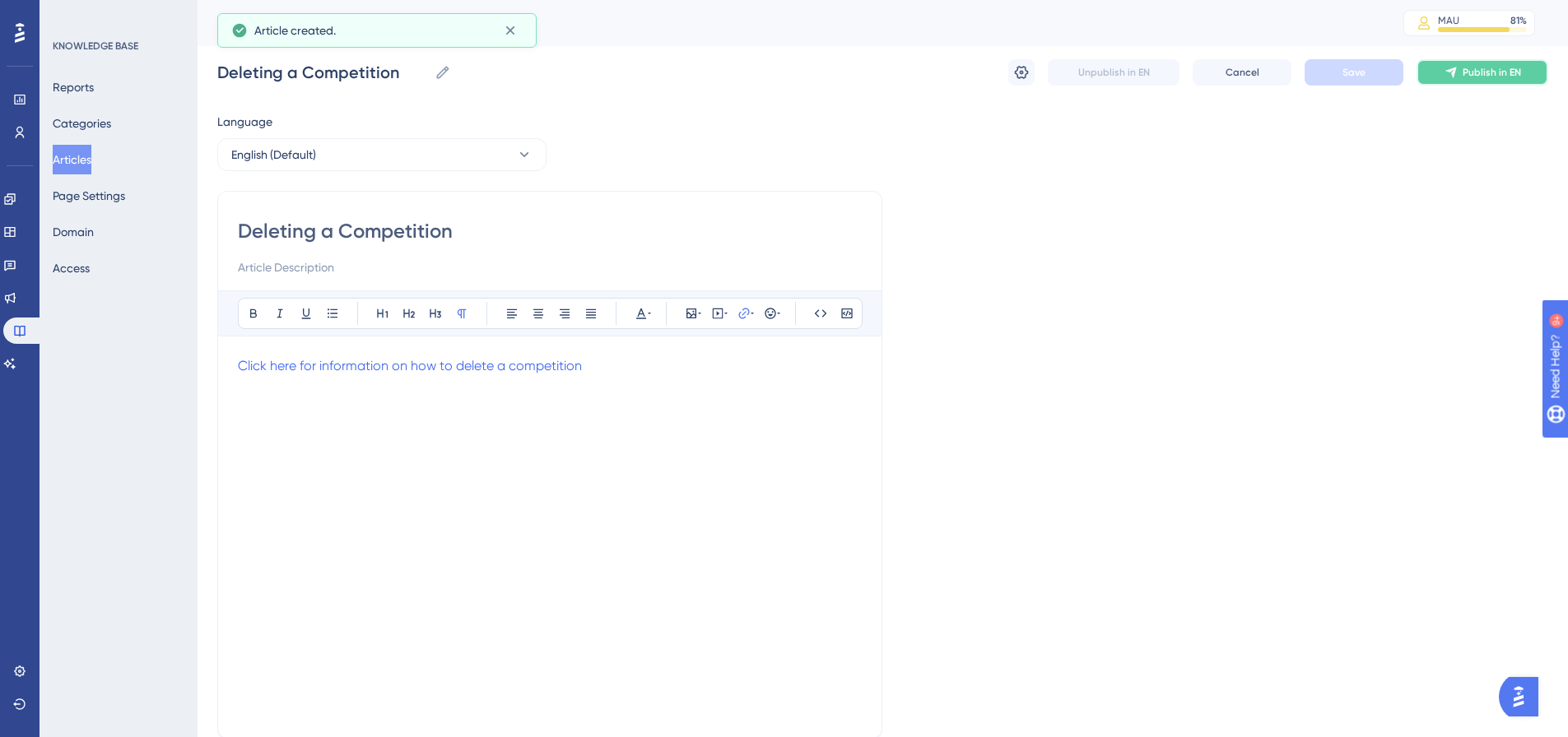
click at [1508, 82] on button "Publish in EN" at bounding box center [1482, 72] width 132 height 26
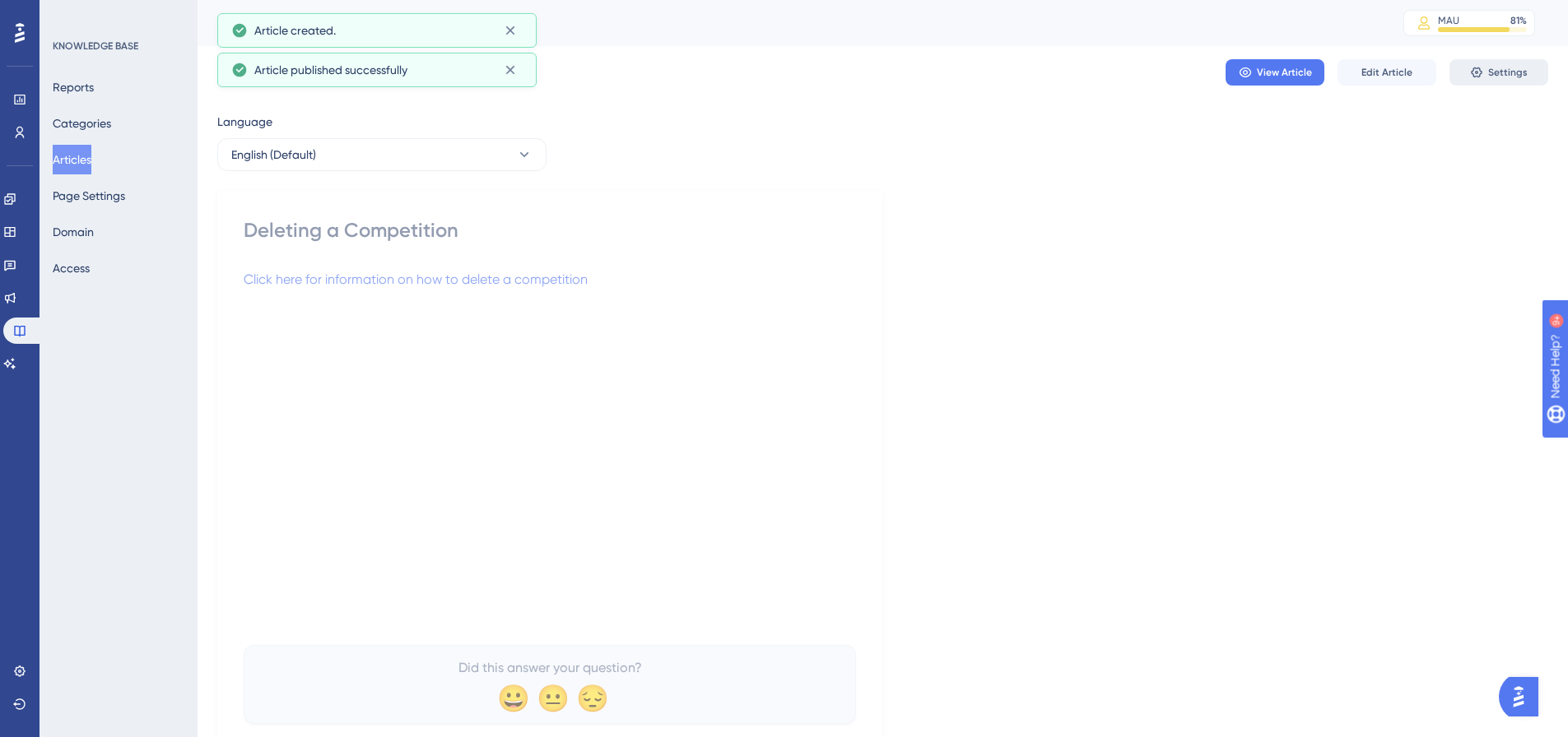
click at [1511, 82] on button "Settings" at bounding box center [1498, 72] width 98 height 26
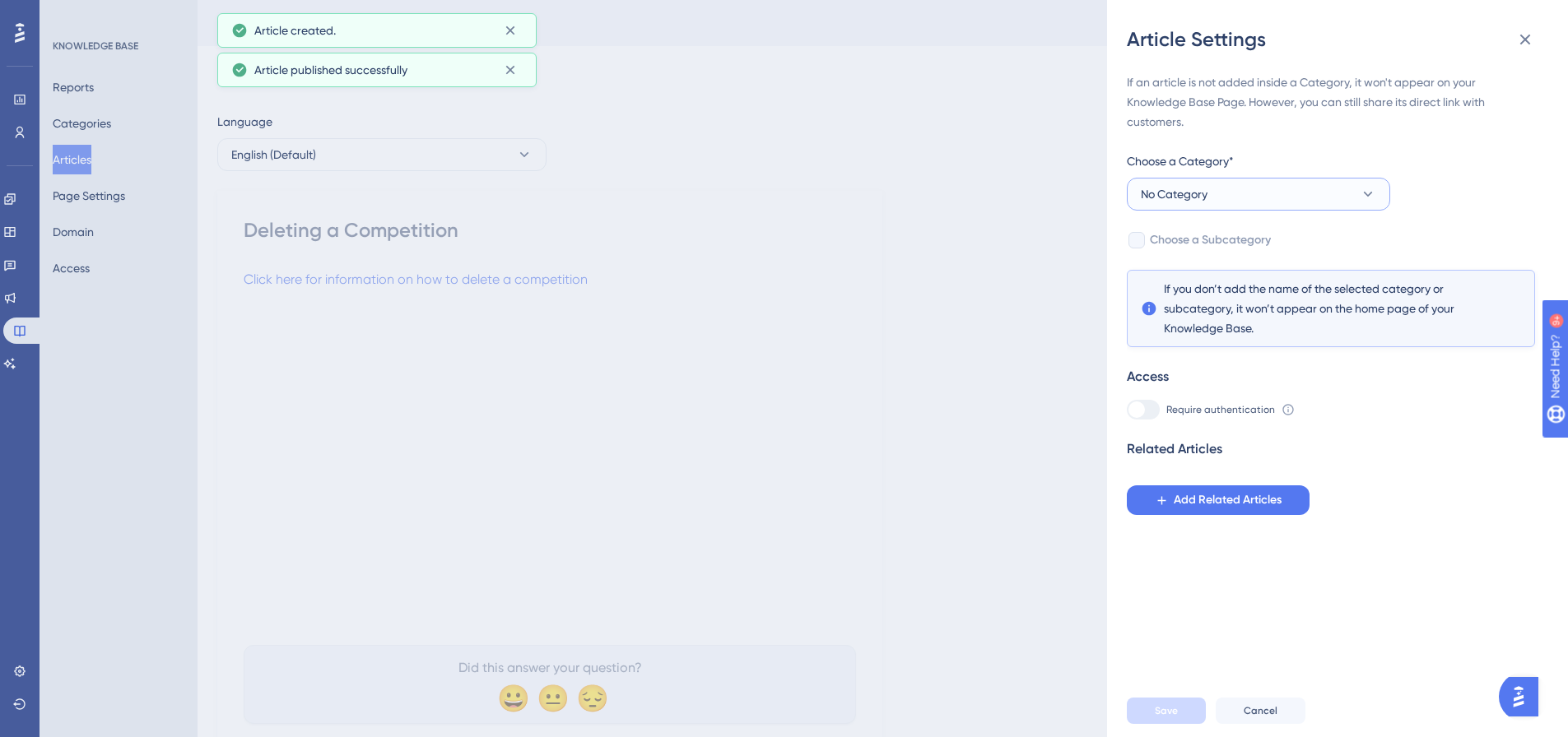
click at [1243, 191] on button "No Category" at bounding box center [1258, 194] width 263 height 33
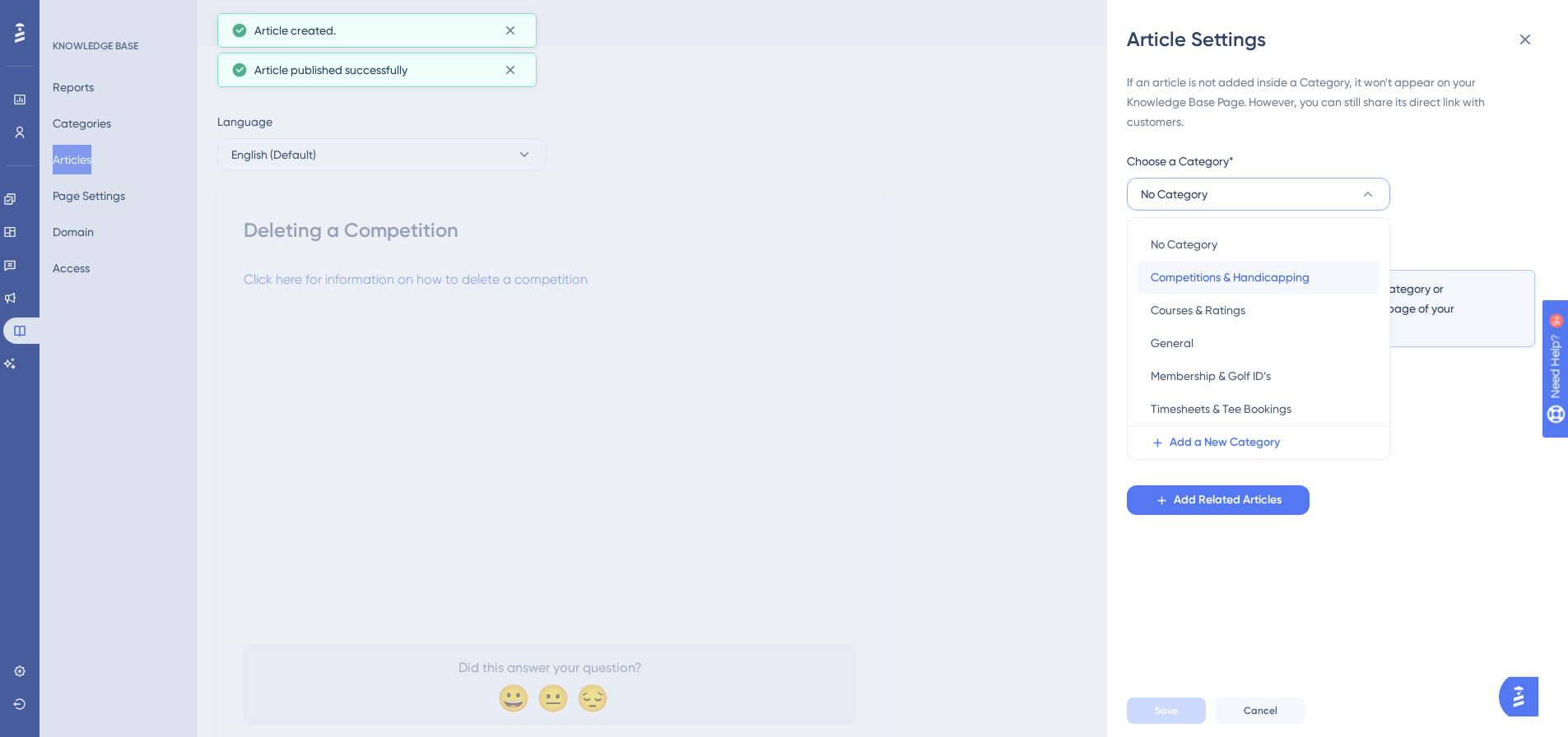
click at [1180, 276] on span "Competitions & Handicapping" at bounding box center [1230, 277] width 159 height 20
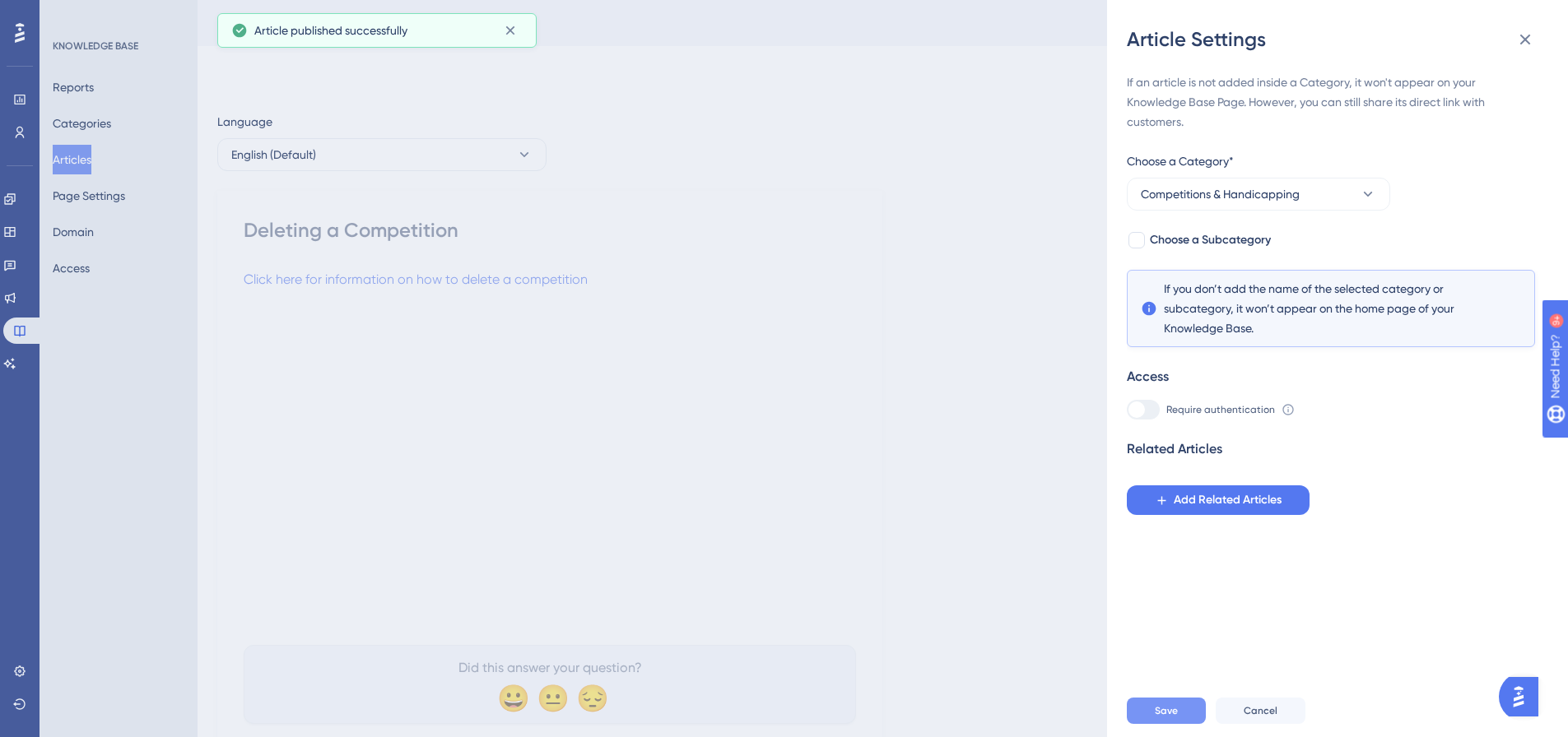
click at [1193, 718] on button "Save" at bounding box center [1166, 711] width 79 height 26
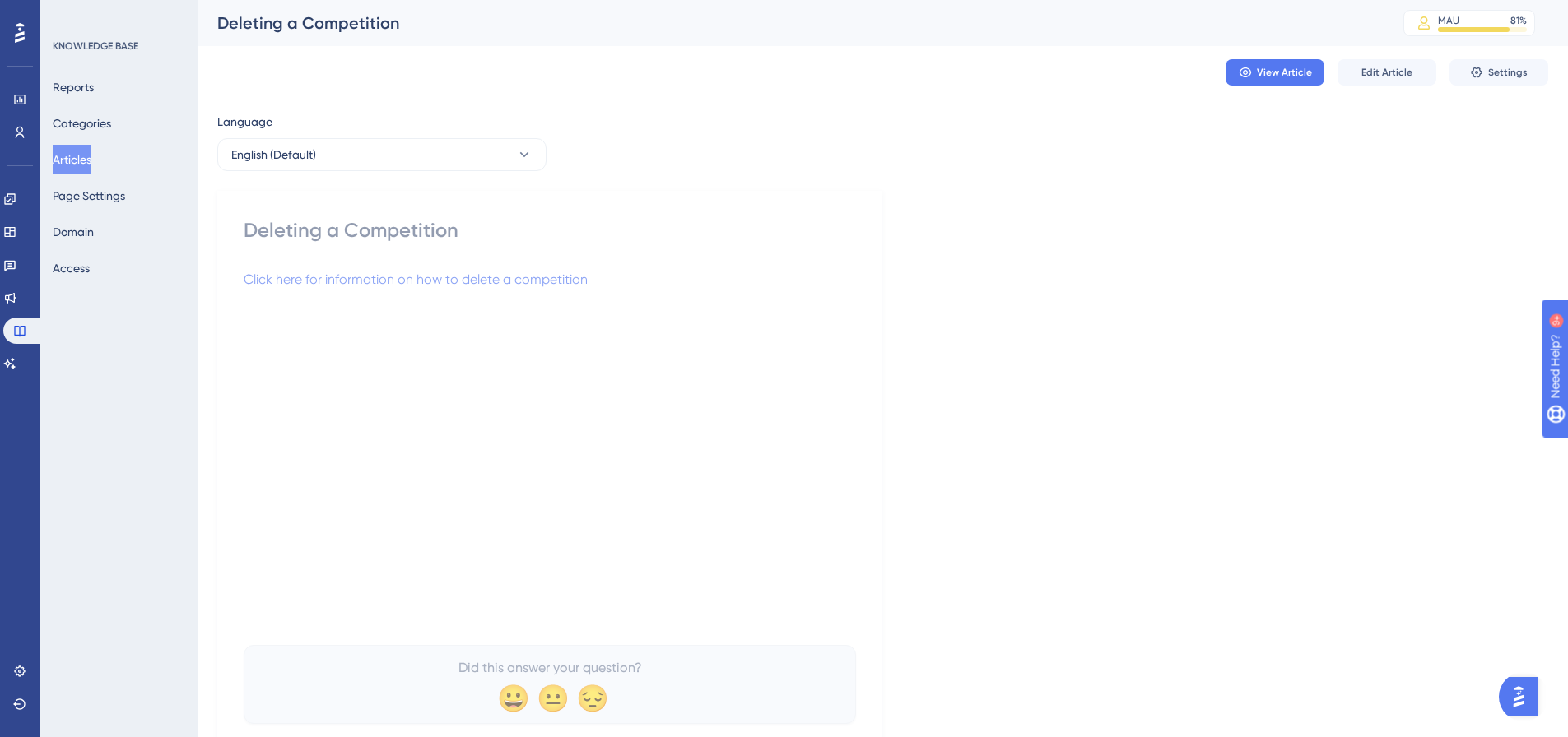
drag, startPoint x: 79, startPoint y: 152, endPoint x: 90, endPoint y: 152, distance: 11.0
click at [79, 152] on button "Articles" at bounding box center [71, 159] width 38 height 30
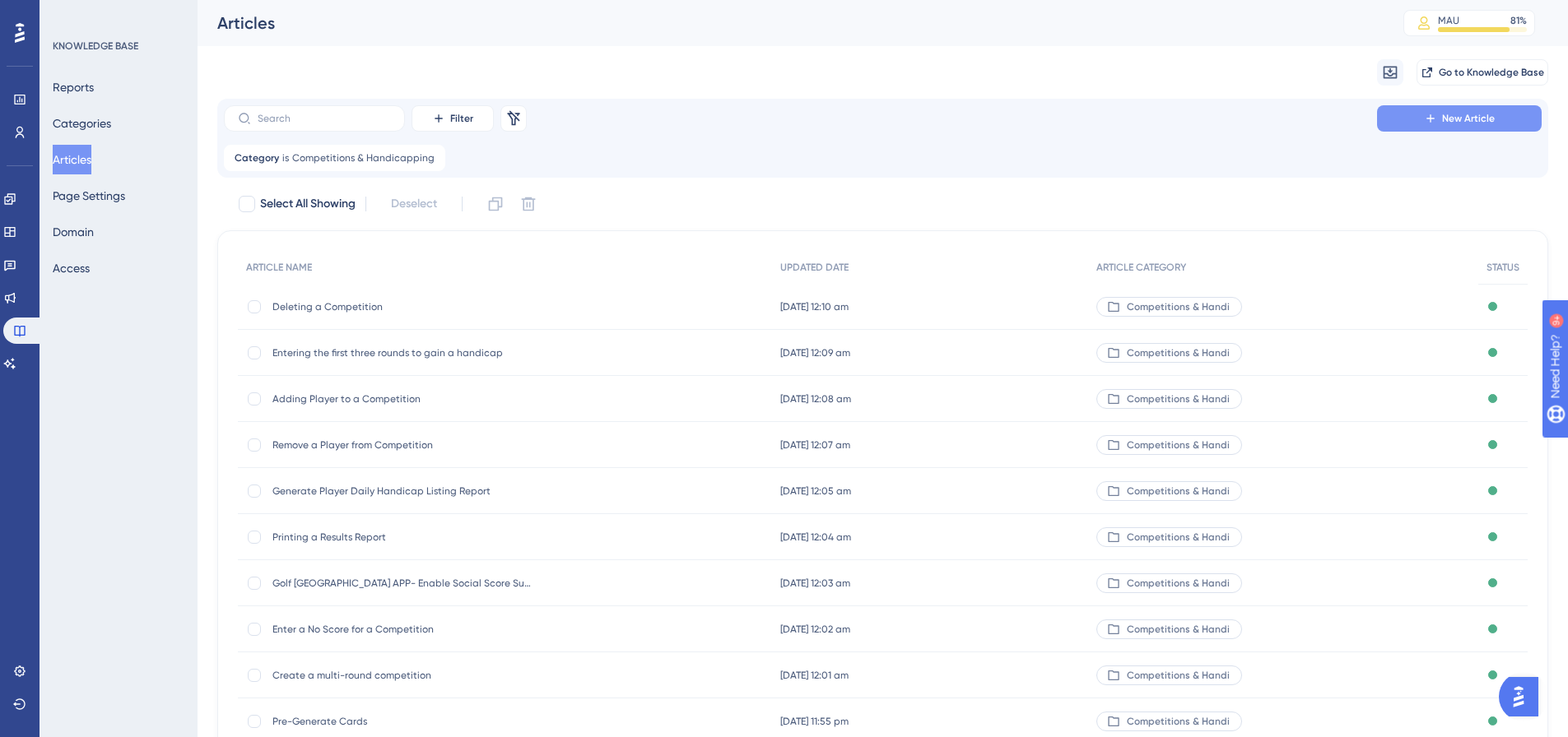
click at [1449, 121] on span "New Article" at bounding box center [1468, 118] width 52 height 13
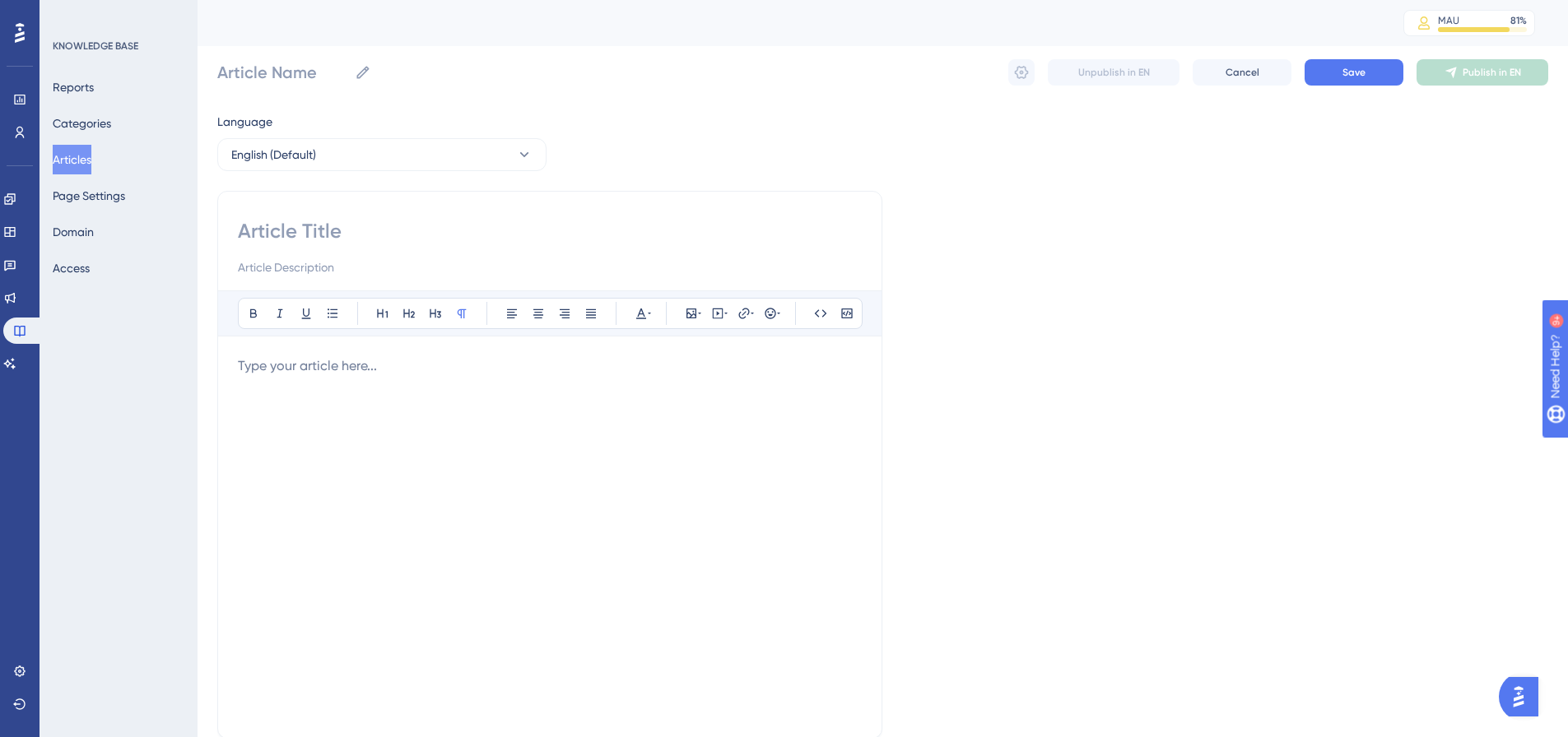
click at [456, 231] on input at bounding box center [550, 231] width 624 height 26
paste input "Edit a Competition"
click at [389, 357] on p at bounding box center [550, 366] width 624 height 20
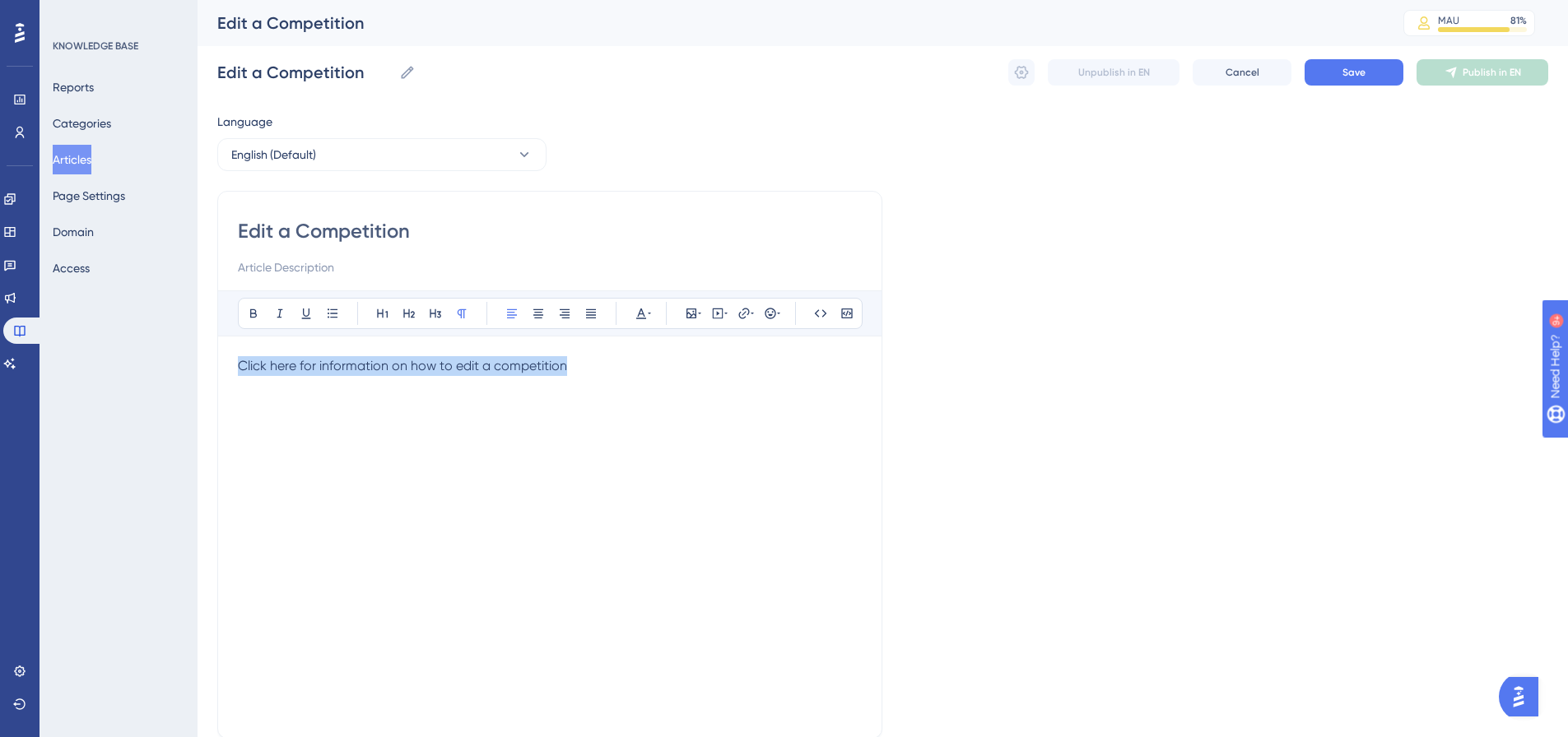
drag, startPoint x: 578, startPoint y: 373, endPoint x: -36, endPoint y: 301, distance: 618.2
click at [0, 0] on html "Performance Users Engagement Widgets Feedback Product Updates Knowledge Base AI…" at bounding box center [784, 0] width 1568 height 0
click at [748, 308] on icon at bounding box center [743, 313] width 13 height 13
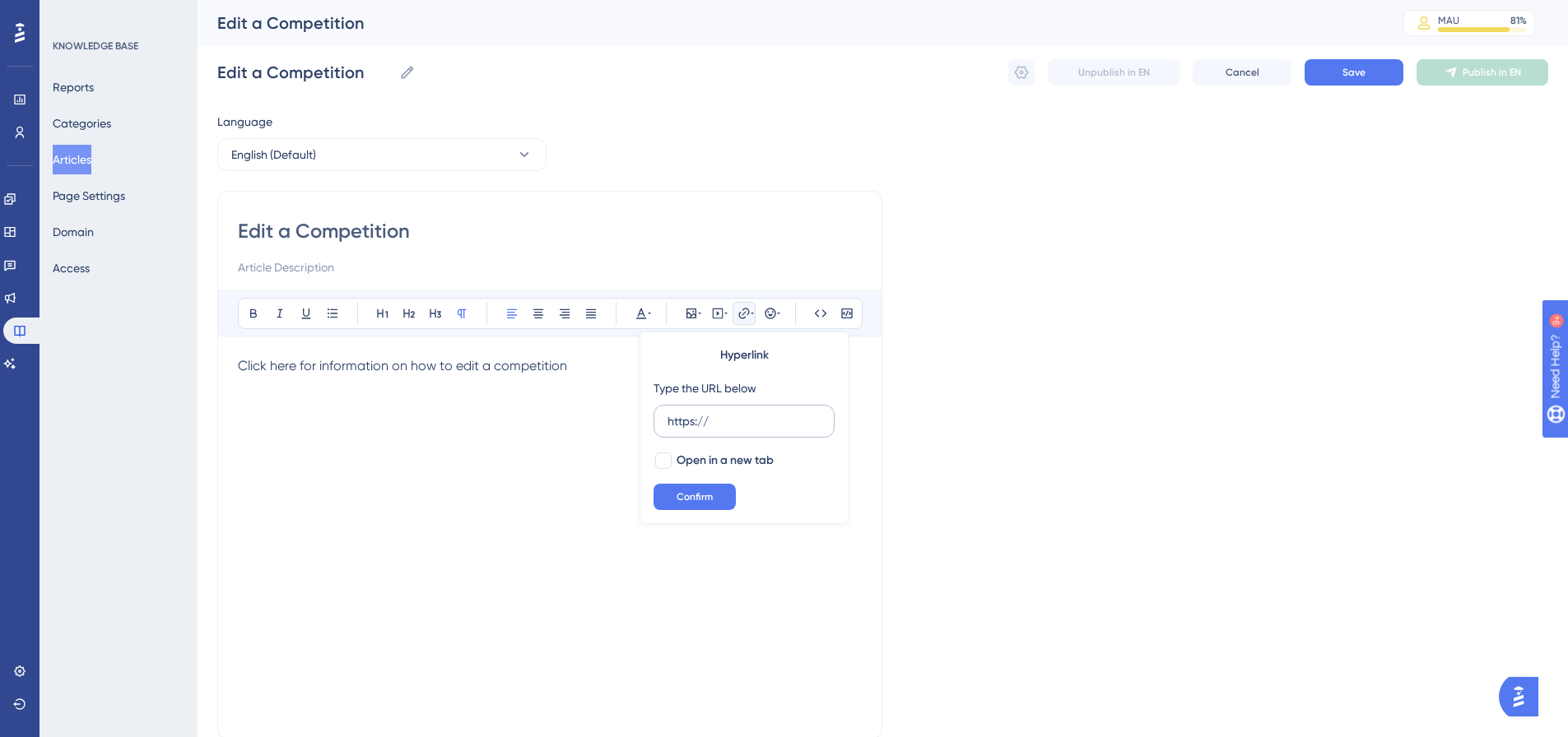
click at [764, 420] on input "https://" at bounding box center [744, 421] width 153 height 18
click at [718, 459] on span "Open in a new tab" at bounding box center [725, 461] width 97 height 20
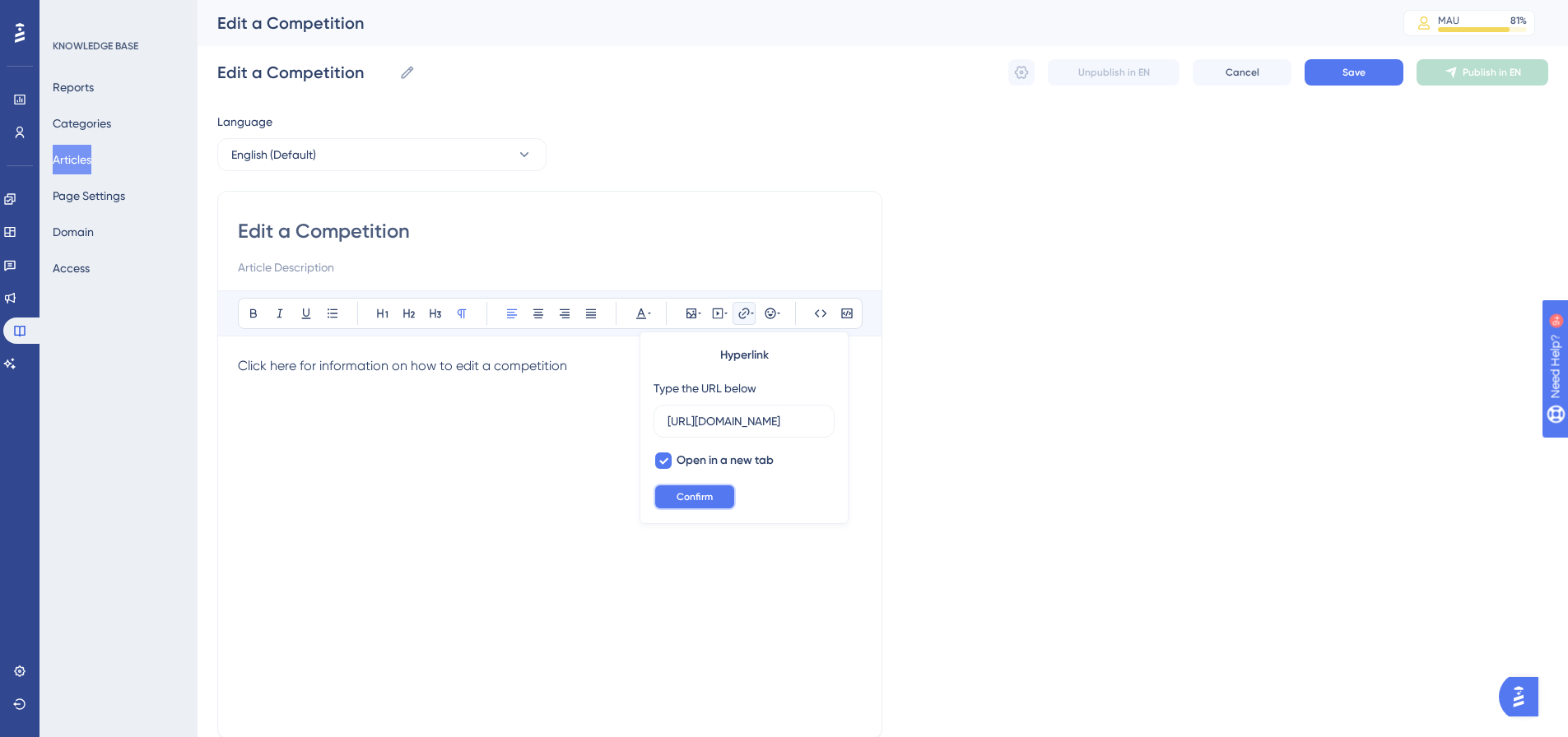
click at [693, 501] on span "Confirm" at bounding box center [695, 497] width 37 height 13
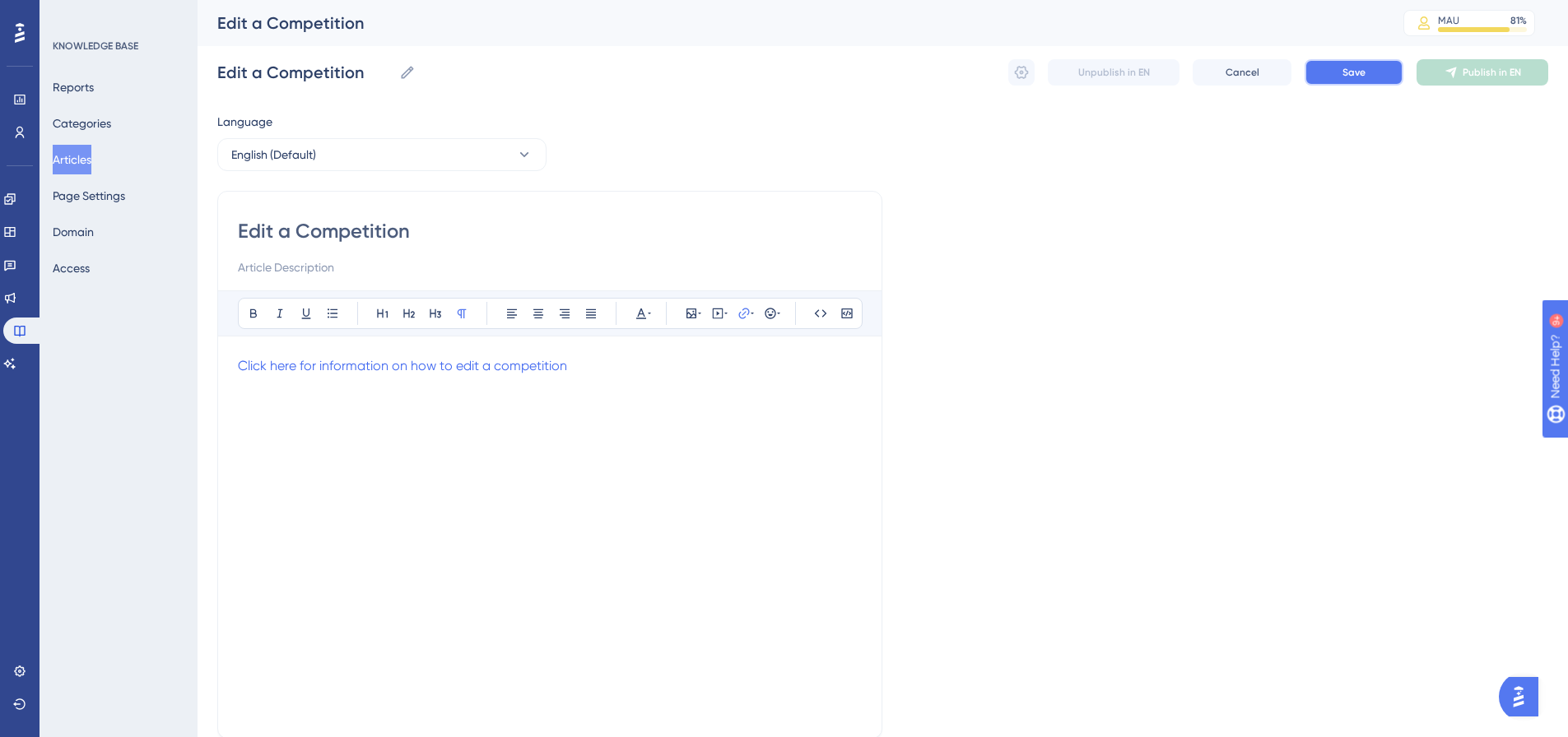
click at [1355, 79] on button "Save" at bounding box center [1353, 72] width 98 height 26
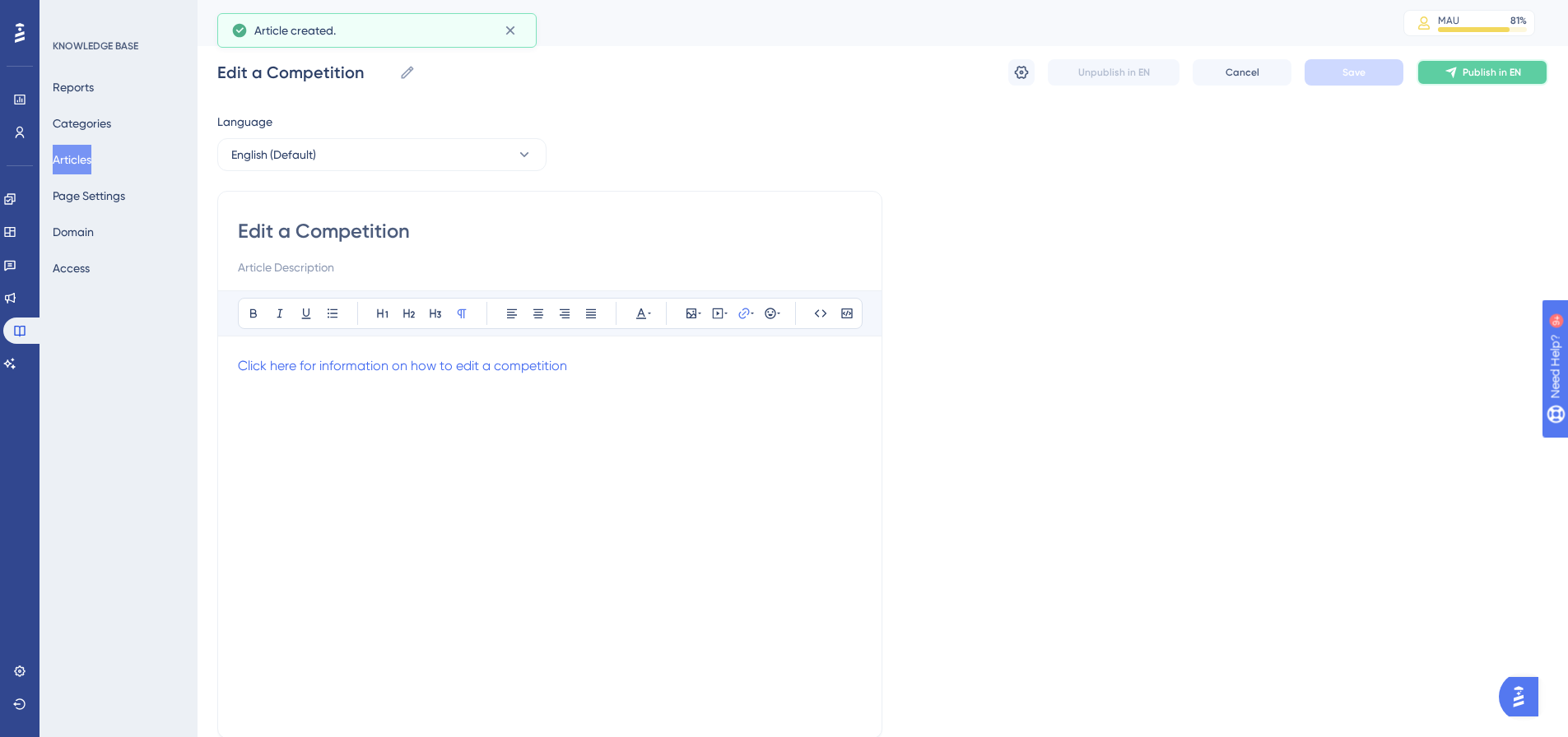
click at [1468, 71] on span "Publish in EN" at bounding box center [1491, 72] width 58 height 13
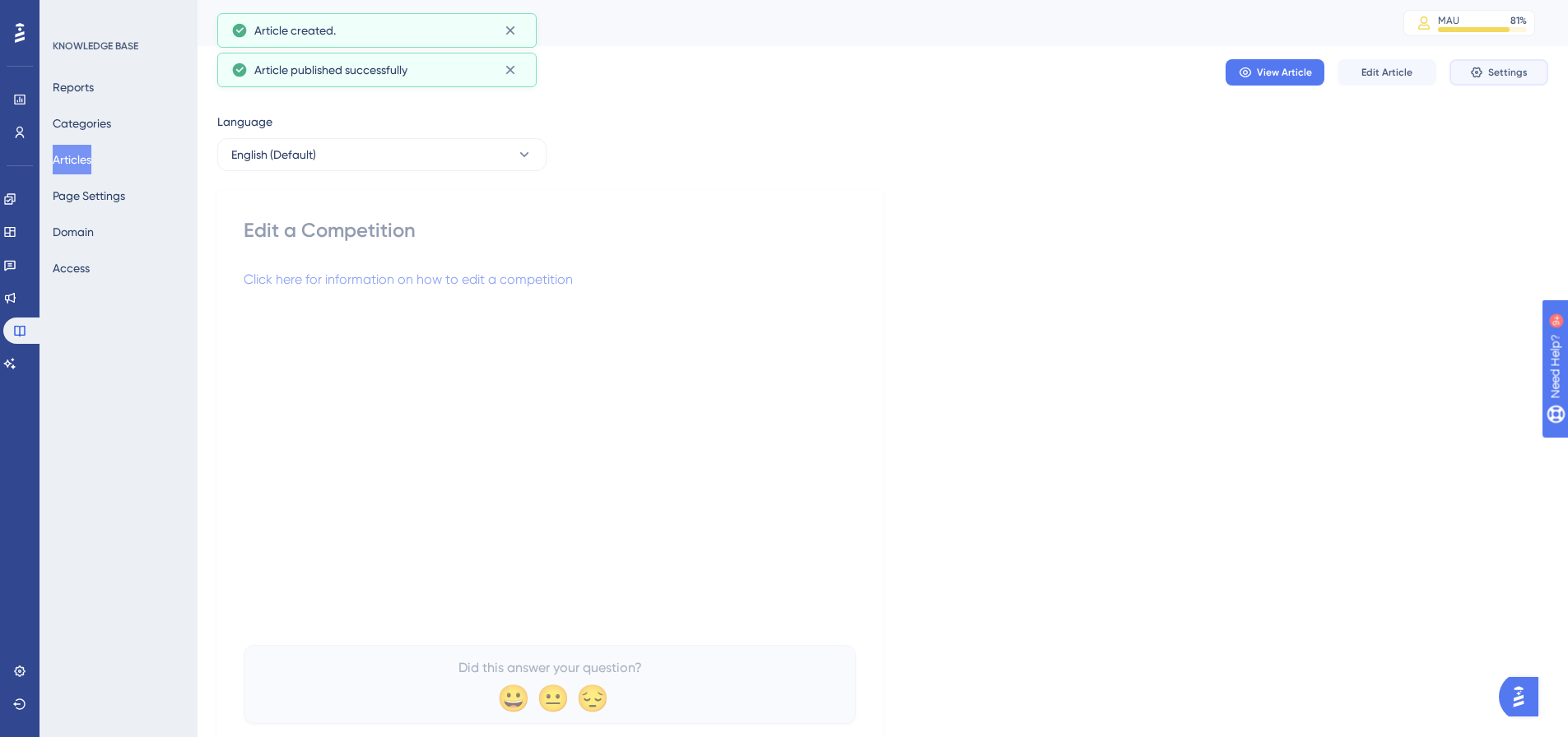
click at [1517, 78] on span "Settings" at bounding box center [1507, 72] width 39 height 13
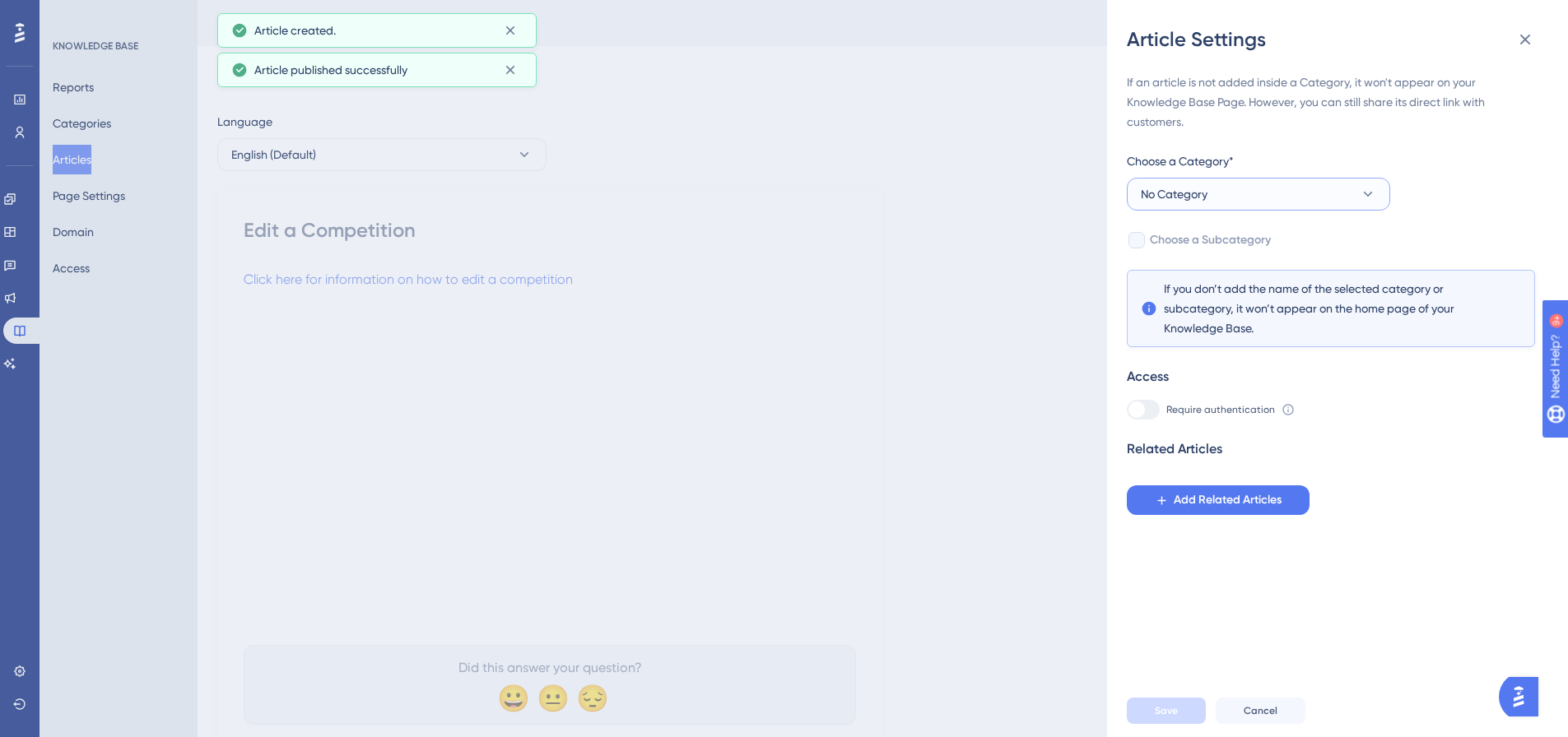
click at [1214, 194] on button "No Category" at bounding box center [1258, 194] width 263 height 33
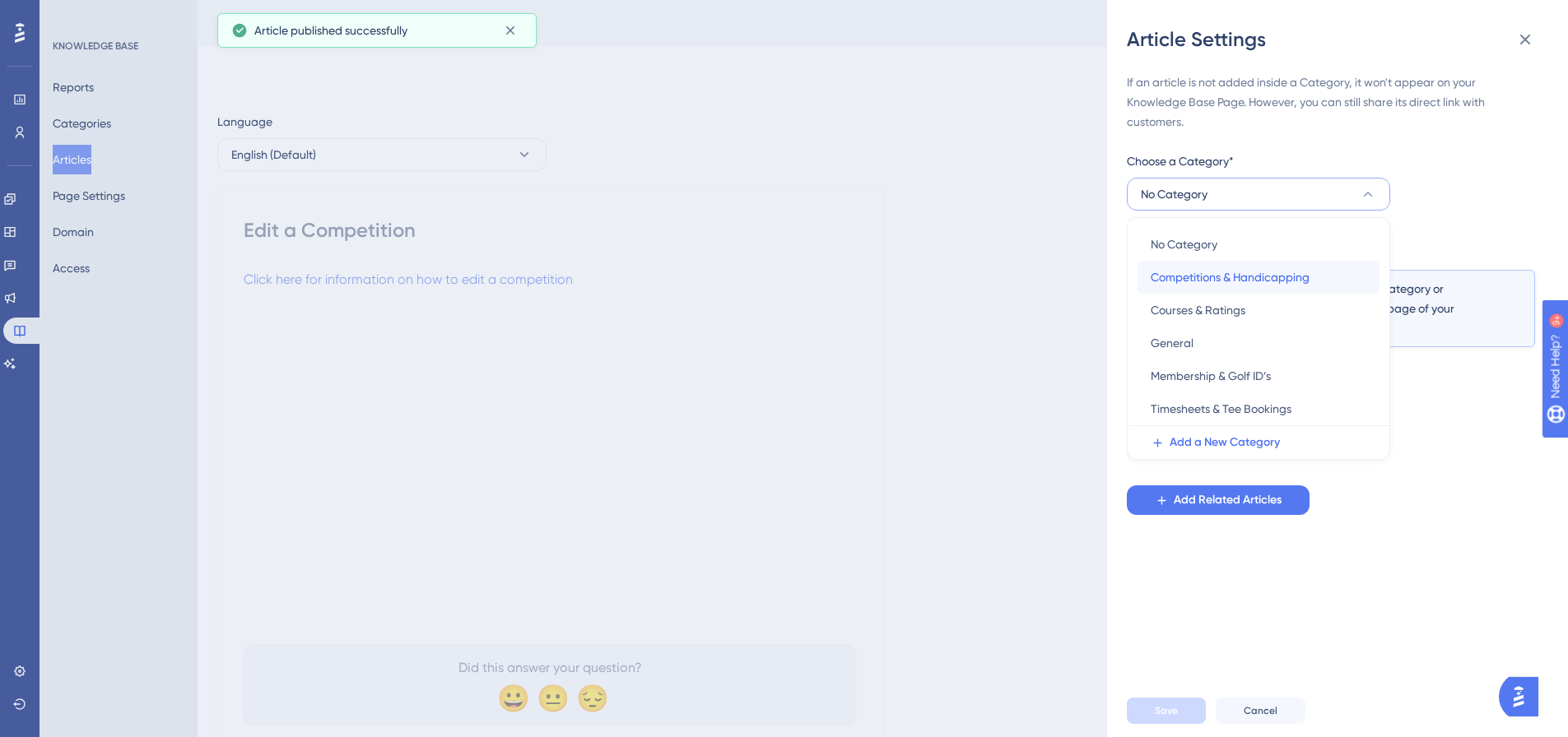
click at [1236, 283] on span "Competitions & Handicapping" at bounding box center [1230, 277] width 159 height 20
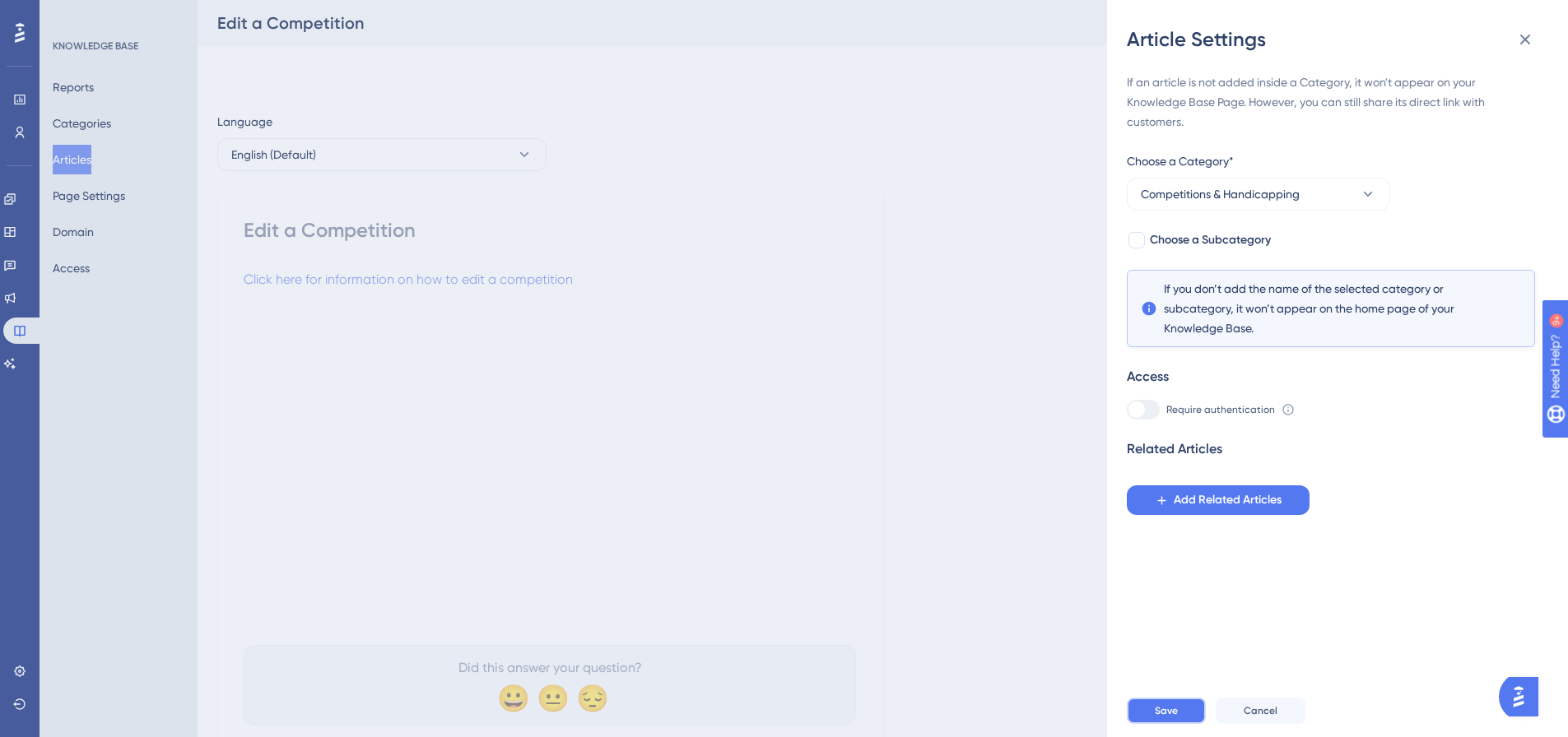
click at [1174, 715] on button "Save" at bounding box center [1166, 711] width 79 height 26
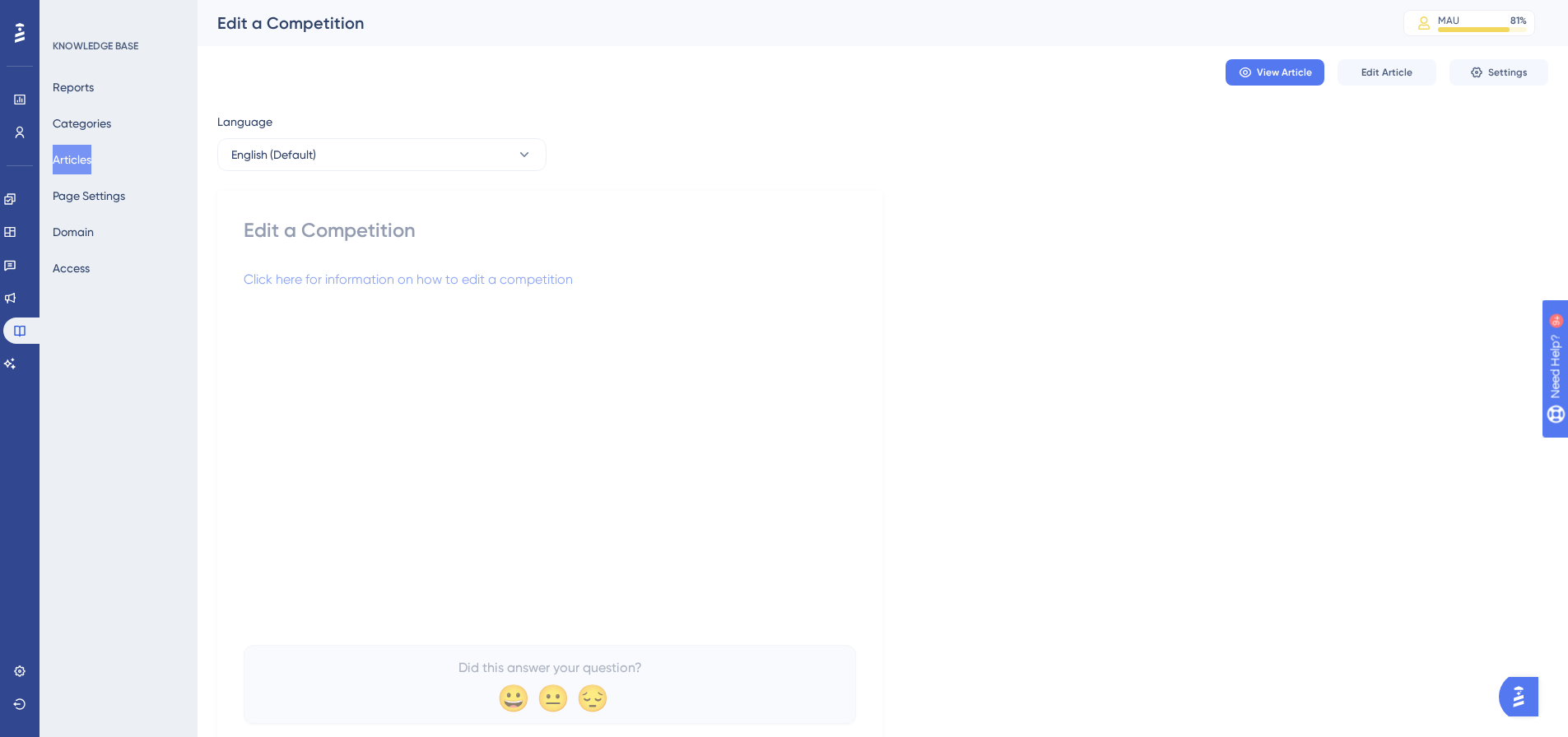
click at [77, 154] on button "Articles" at bounding box center [71, 159] width 38 height 30
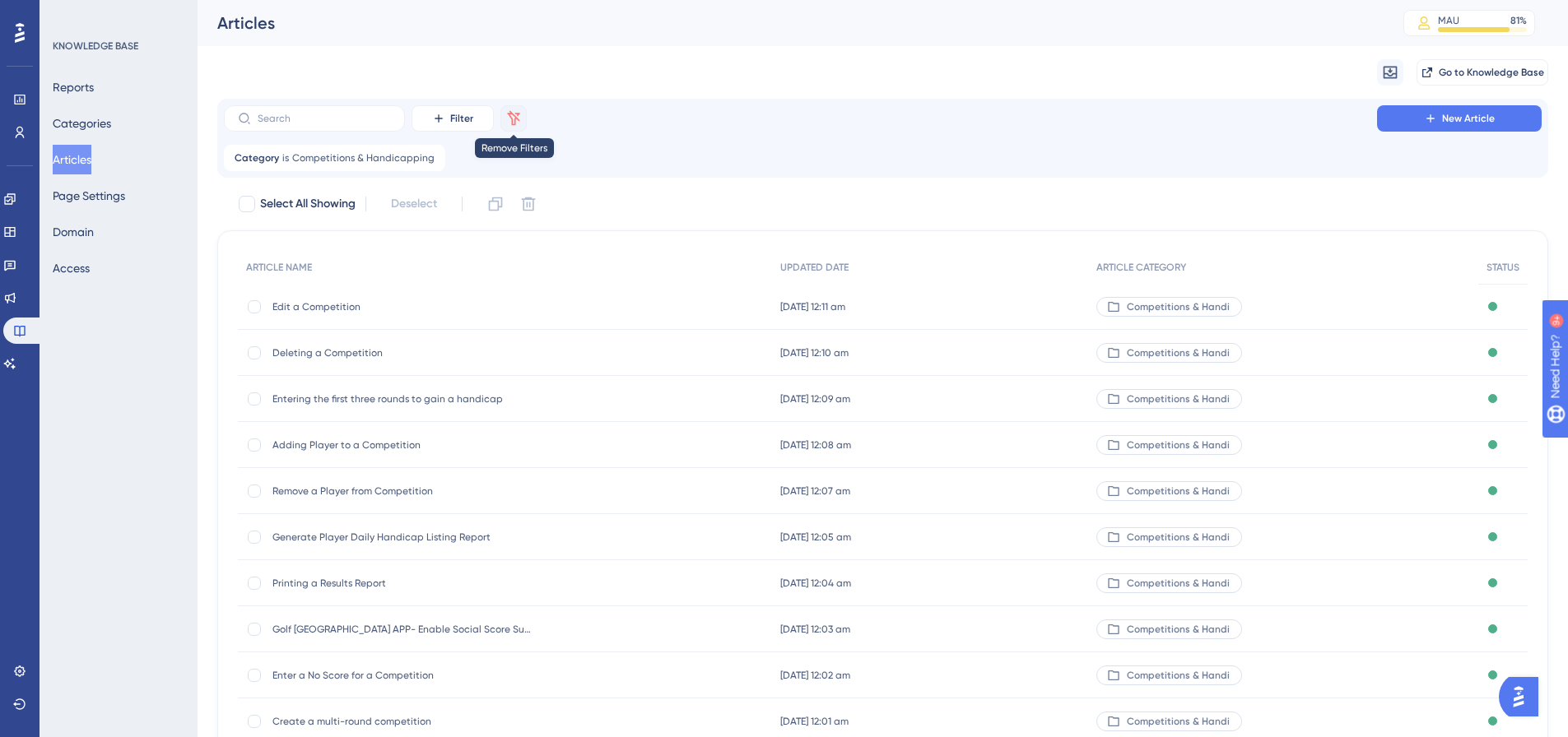
click at [513, 115] on icon at bounding box center [514, 118] width 12 height 15
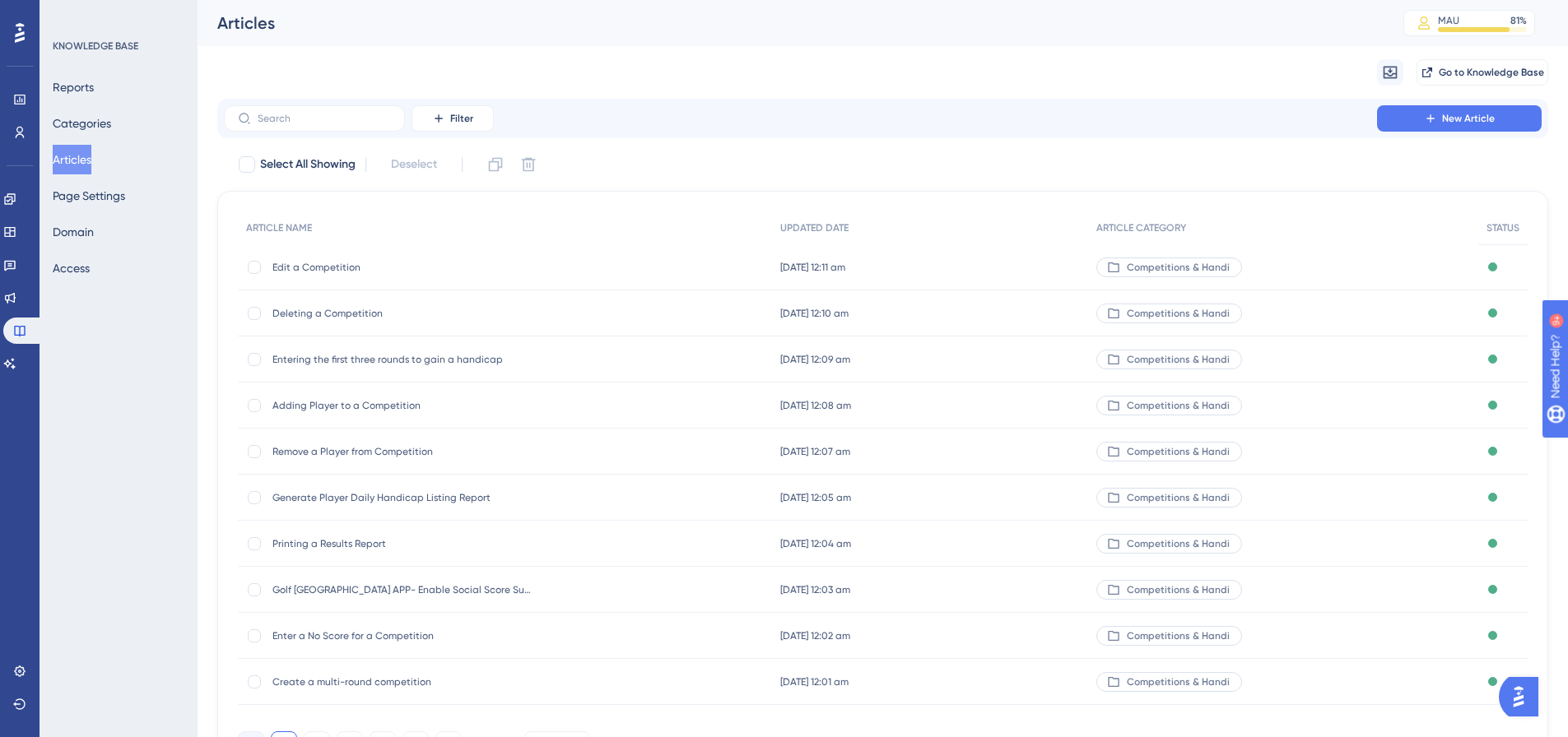
drag, startPoint x: 612, startPoint y: 114, endPoint x: 622, endPoint y: 112, distance: 10.2
click at [618, 112] on div "Filter New Article" at bounding box center [882, 118] width 1317 height 26
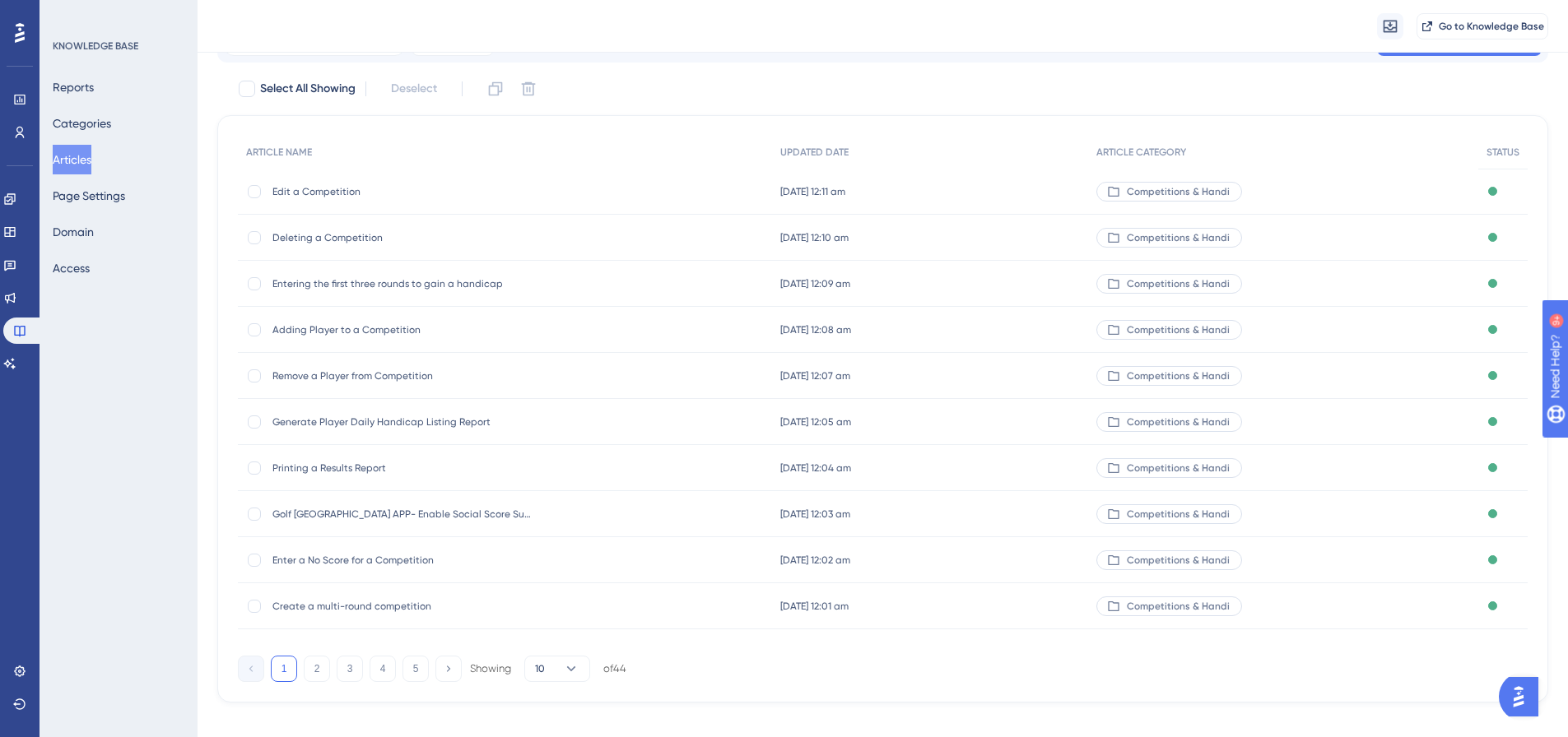
scroll to position [100, 0]
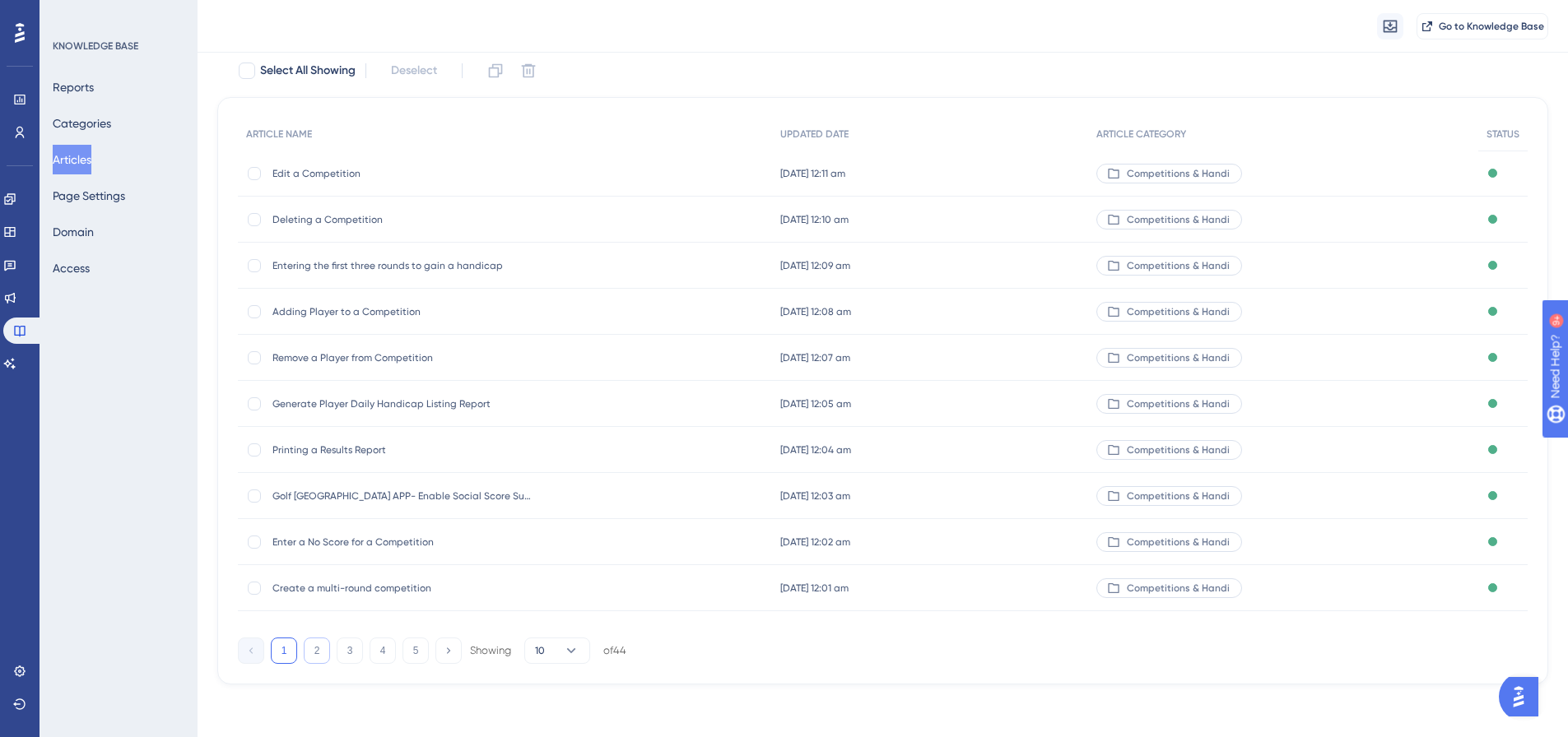
click at [315, 647] on button "2" at bounding box center [317, 651] width 26 height 26
click at [349, 651] on button "3" at bounding box center [349, 651] width 26 height 26
click at [383, 648] on button "4" at bounding box center [382, 651] width 26 height 26
click at [408, 652] on button "5" at bounding box center [416, 651] width 26 height 26
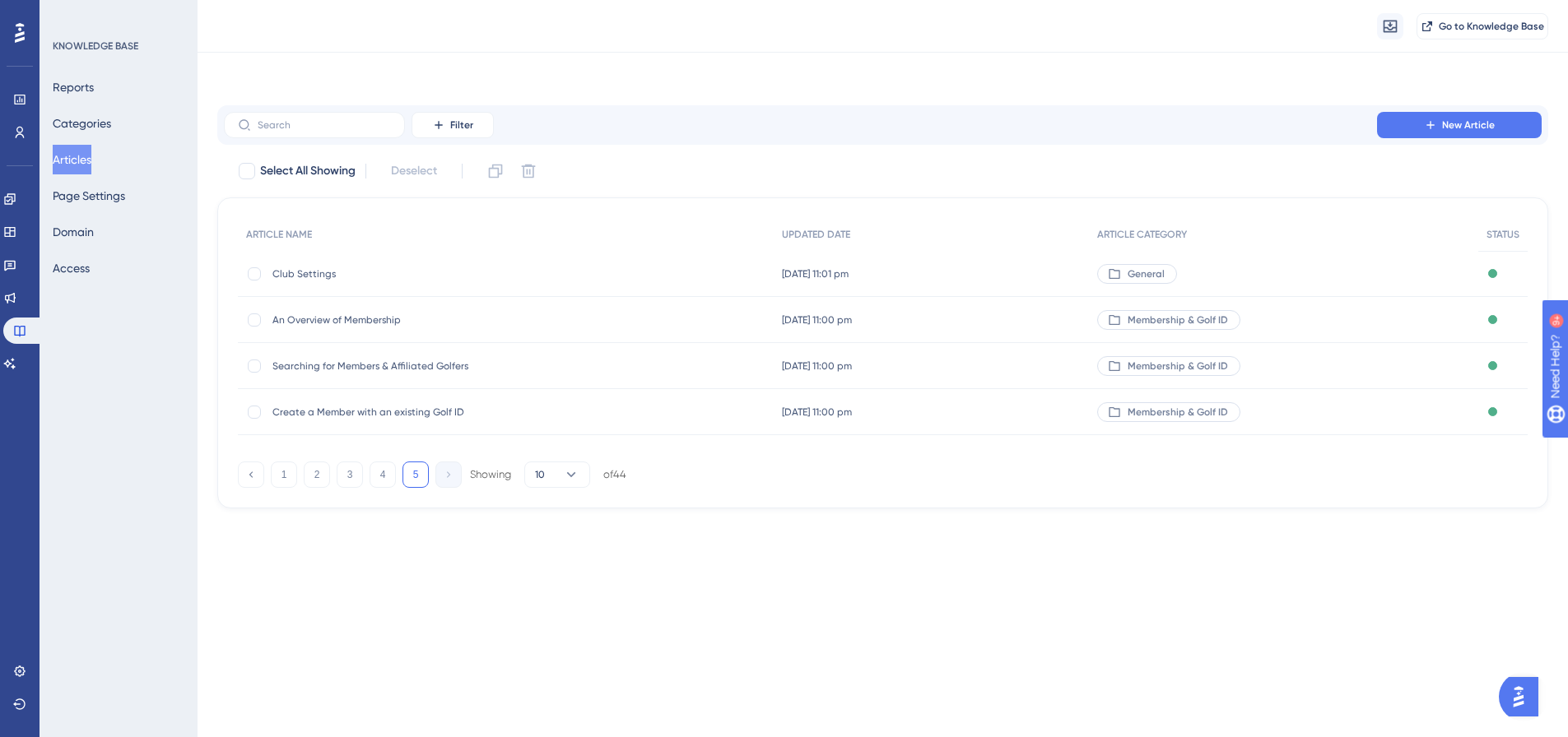
scroll to position [0, 0]
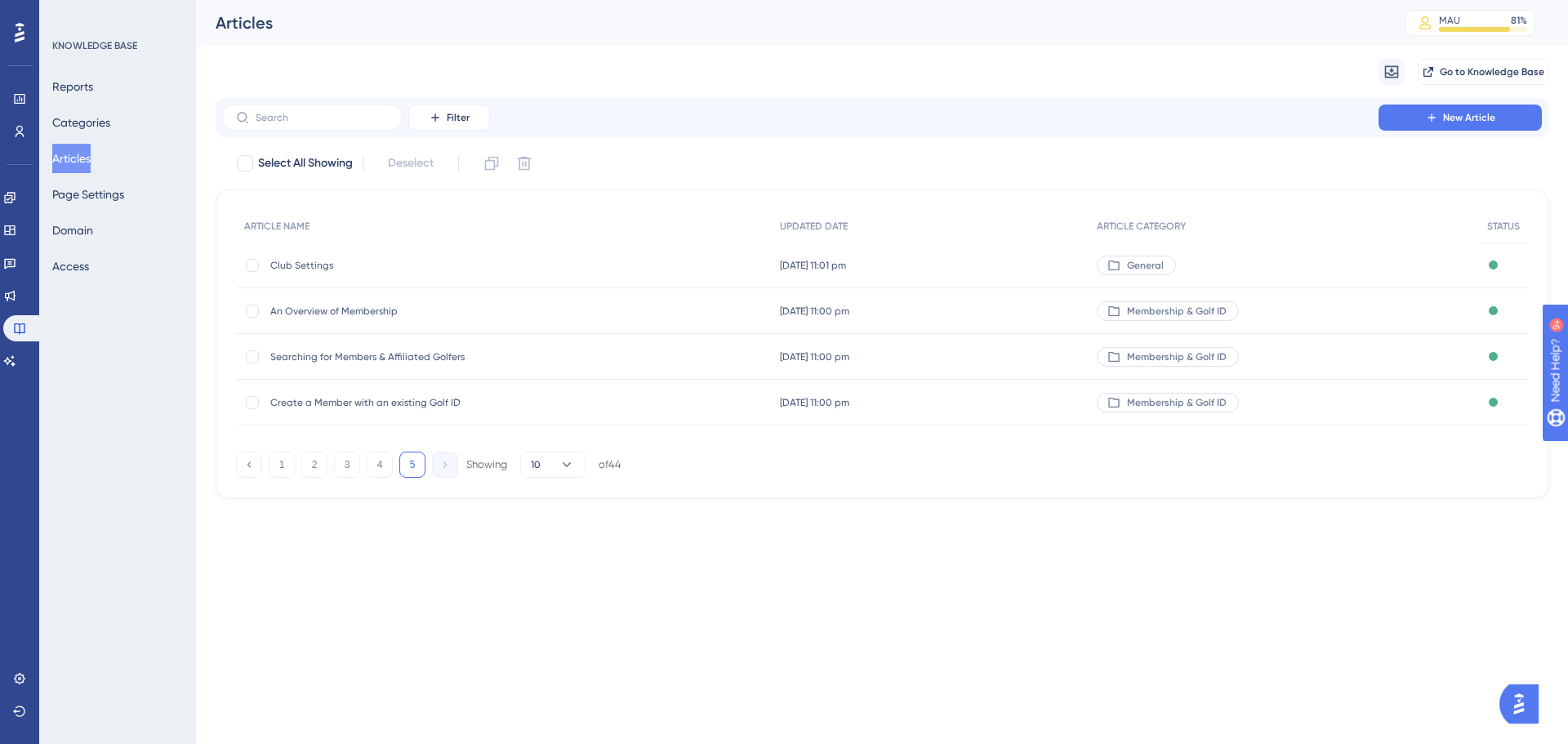
click at [405, 0] on html "Performance Users Engagement Widgets Feedback Product Updates Knowledge Base AI…" at bounding box center [784, 0] width 1568 height 0
click at [1428, 111] on icon at bounding box center [1431, 117] width 13 height 13
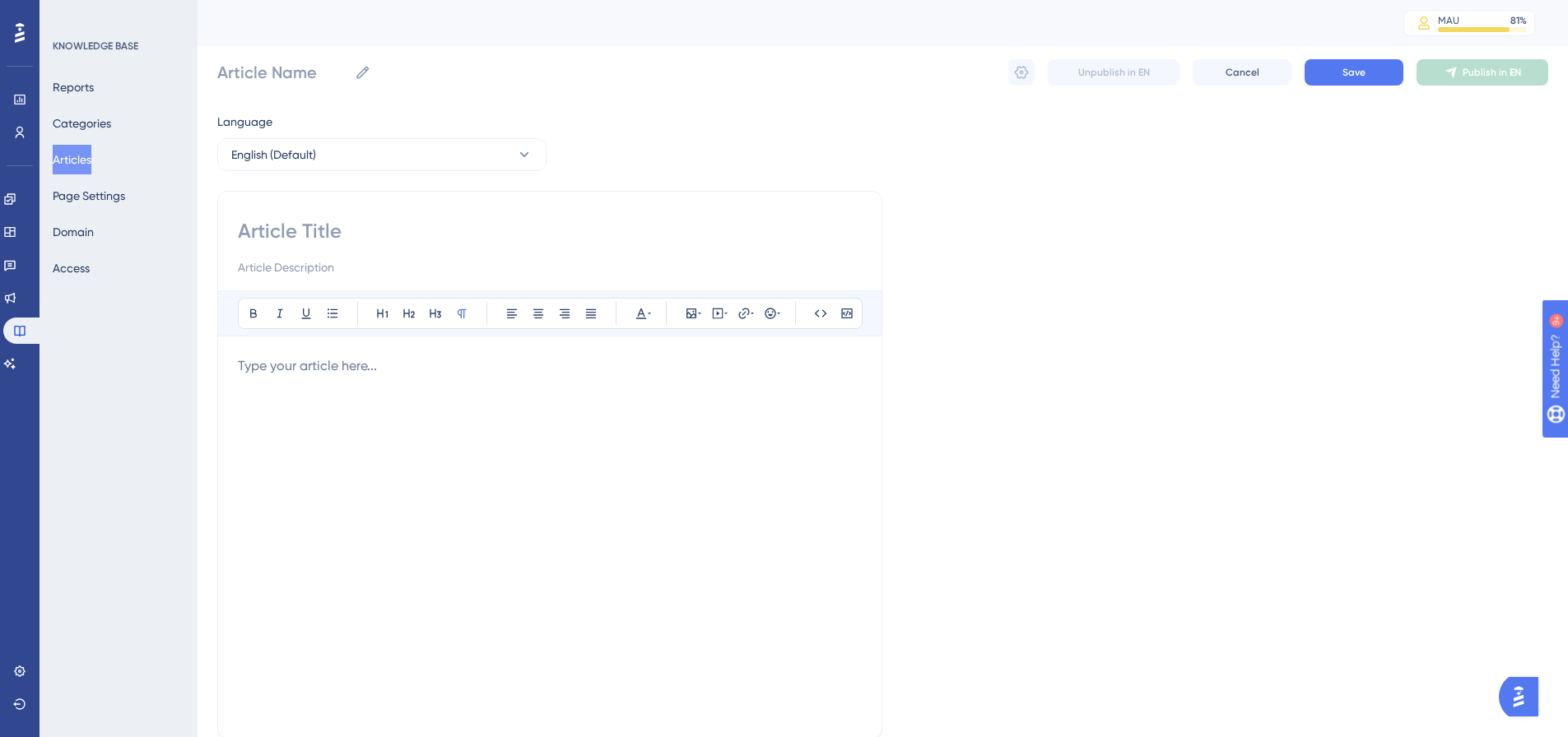
click at [435, 237] on input at bounding box center [550, 231] width 624 height 26
paste input "Understanding & Editing Tee Block Types"
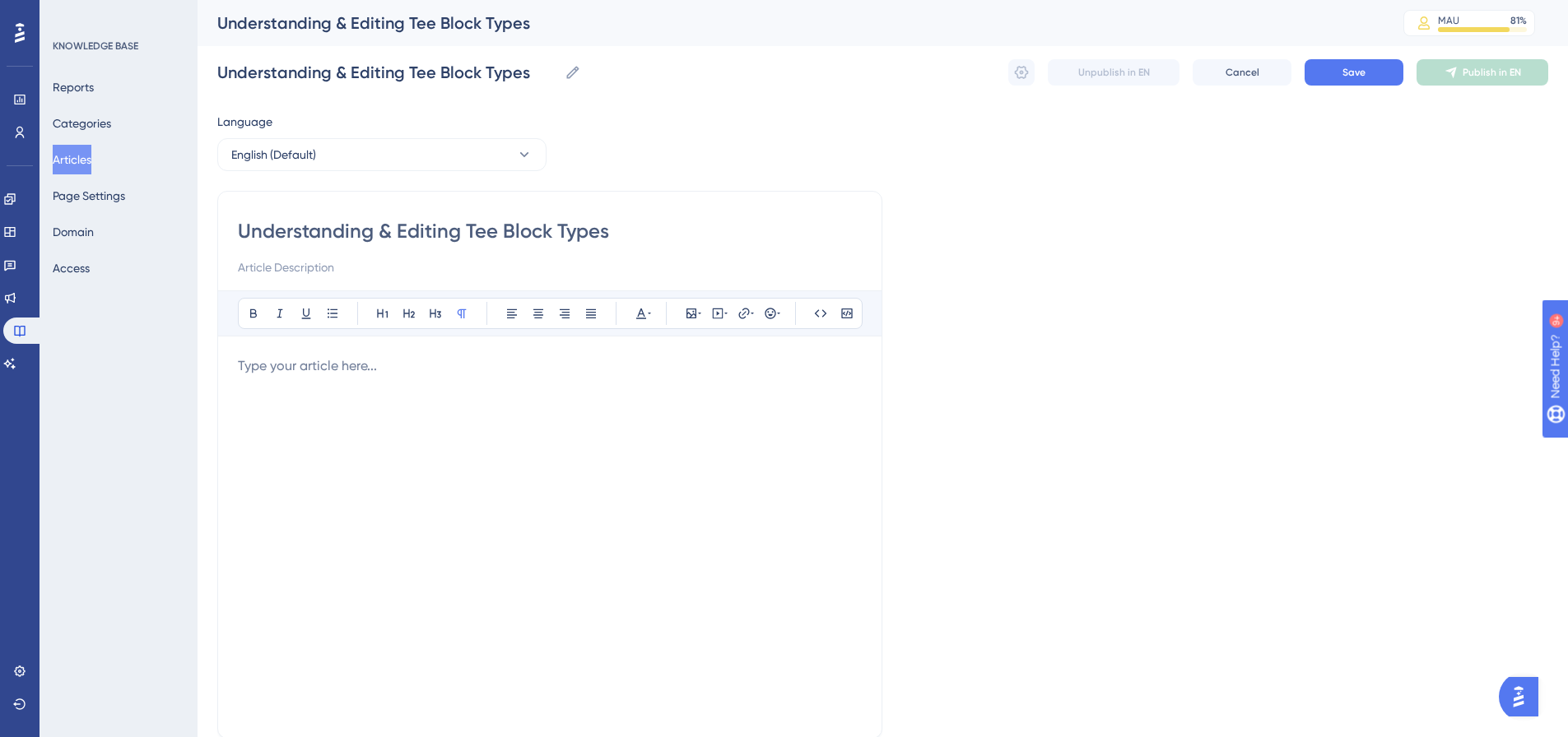
click at [362, 371] on p at bounding box center [550, 366] width 624 height 20
drag, startPoint x: 667, startPoint y: 362, endPoint x: 132, endPoint y: 333, distance: 535.8
click at [198, 333] on div "Performance Users Engagement Widgets Feedback Product Updates Knowledge Base AI…" at bounding box center [882, 432] width 1370 height 864
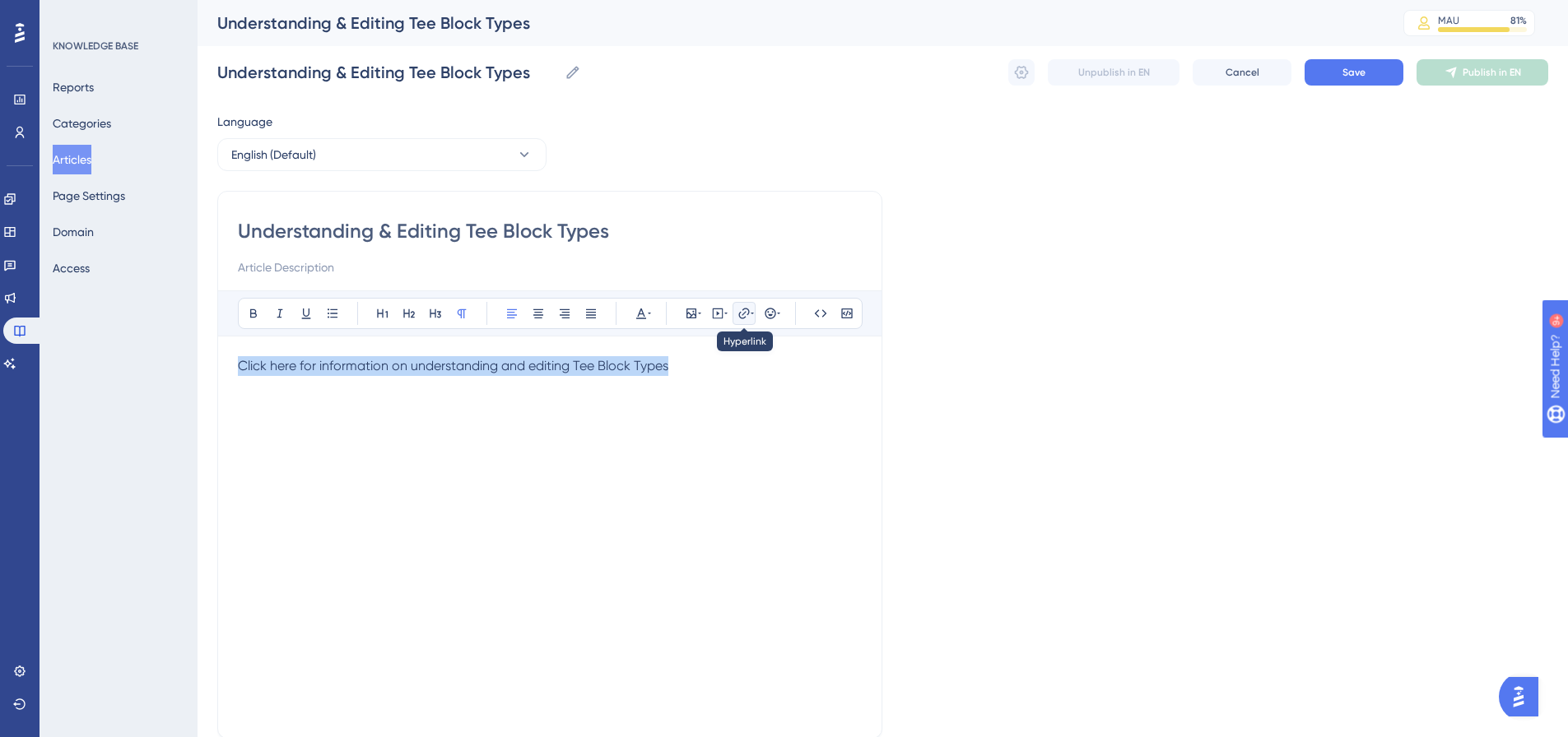
click at [739, 308] on icon at bounding box center [743, 313] width 13 height 13
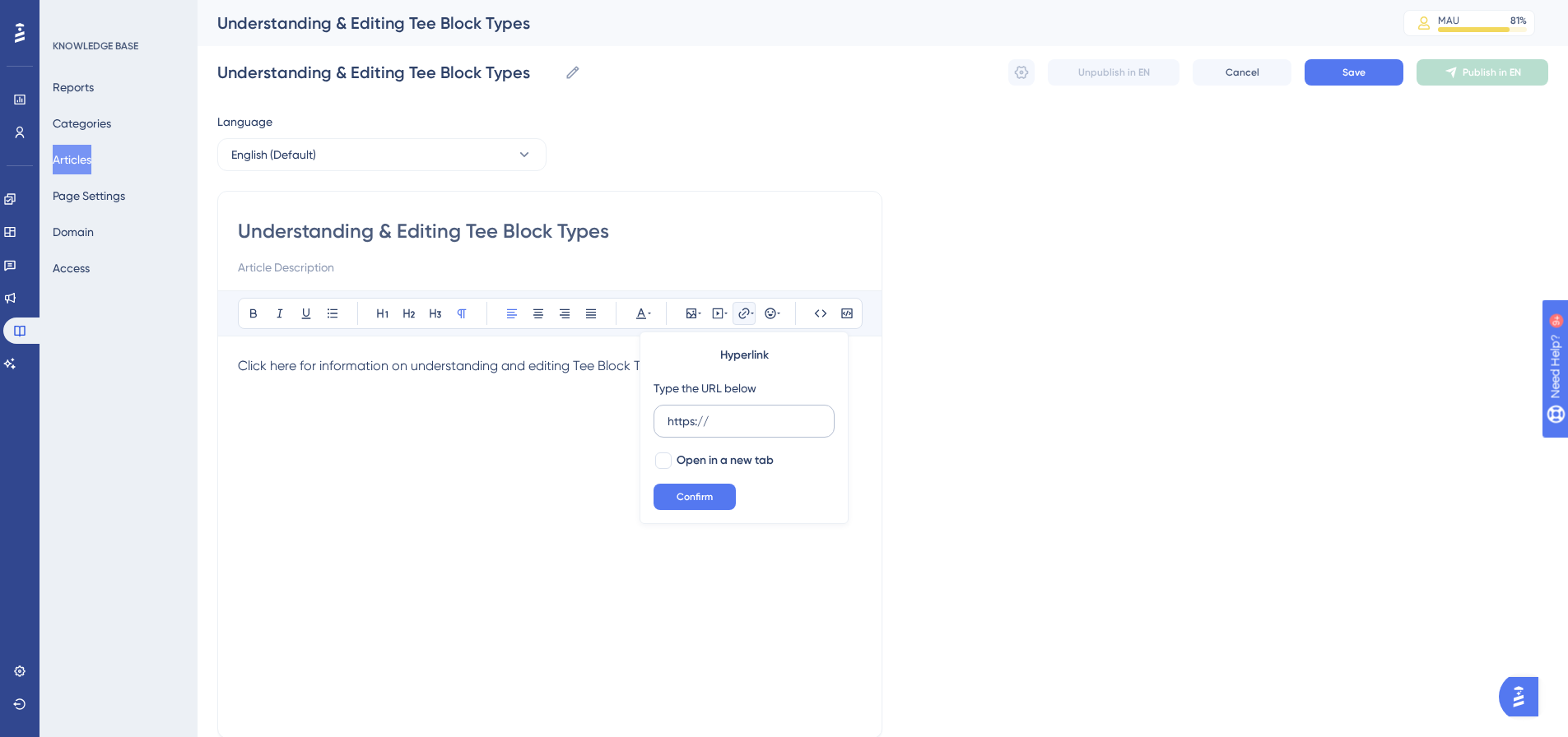
click at [731, 420] on input "https://" at bounding box center [744, 421] width 153 height 18
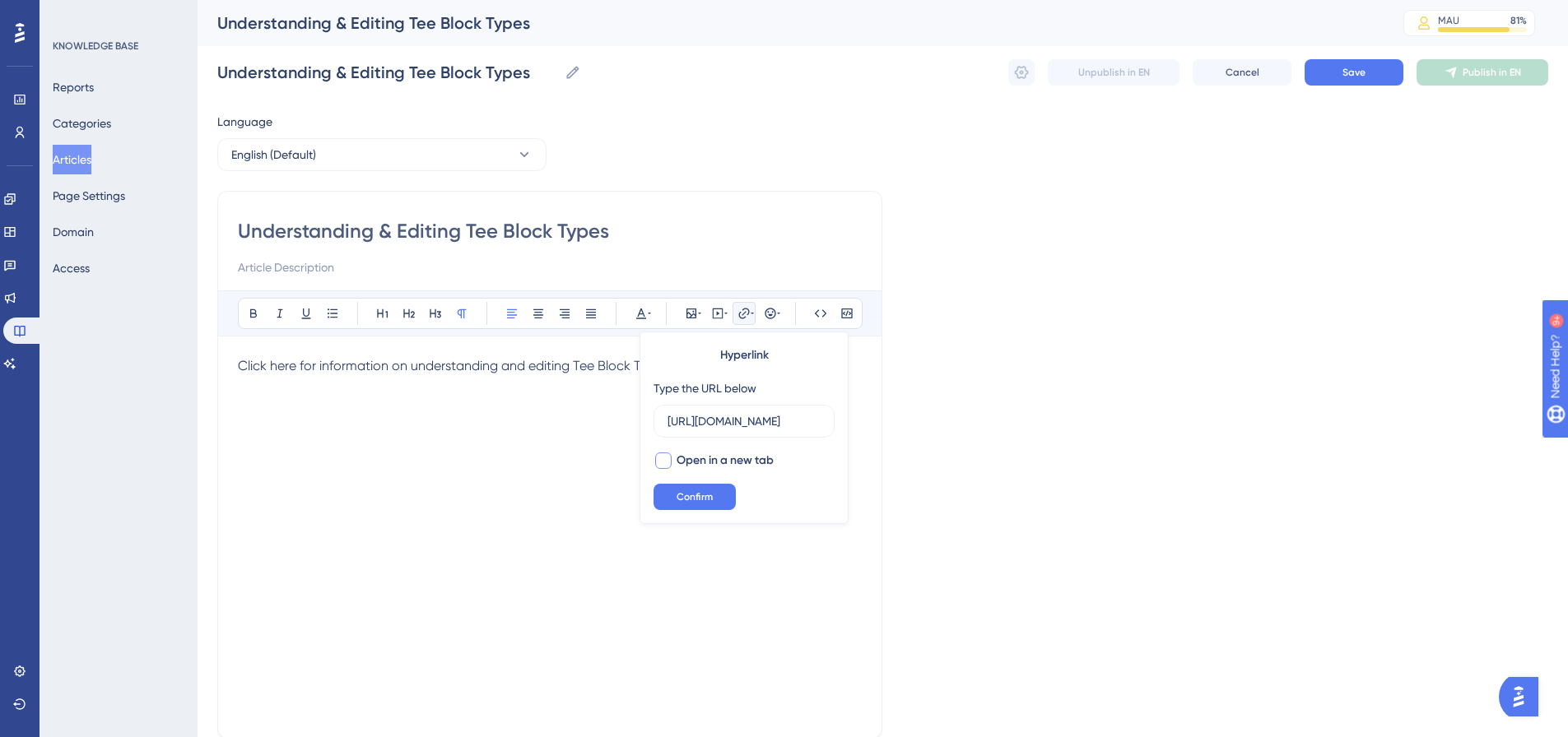
click at [717, 459] on span "Open in a new tab" at bounding box center [725, 461] width 97 height 20
click at [696, 493] on span "Confirm" at bounding box center [695, 497] width 37 height 13
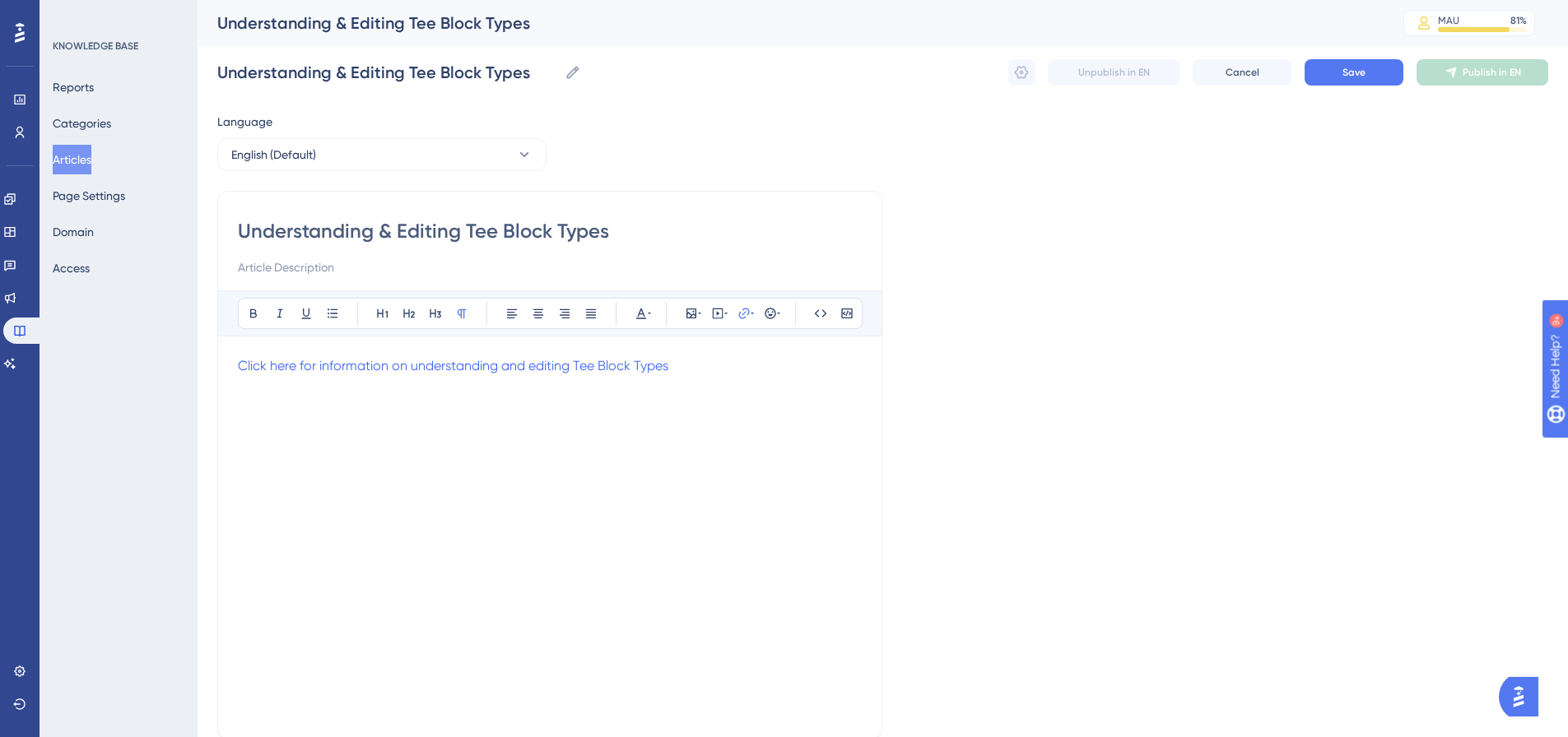
click at [1376, 51] on div "Understanding & Editing Tee Block Types Understanding & Editing Tee Block Types…" at bounding box center [882, 72] width 1331 height 52
click at [1355, 76] on span "Save" at bounding box center [1354, 72] width 23 height 13
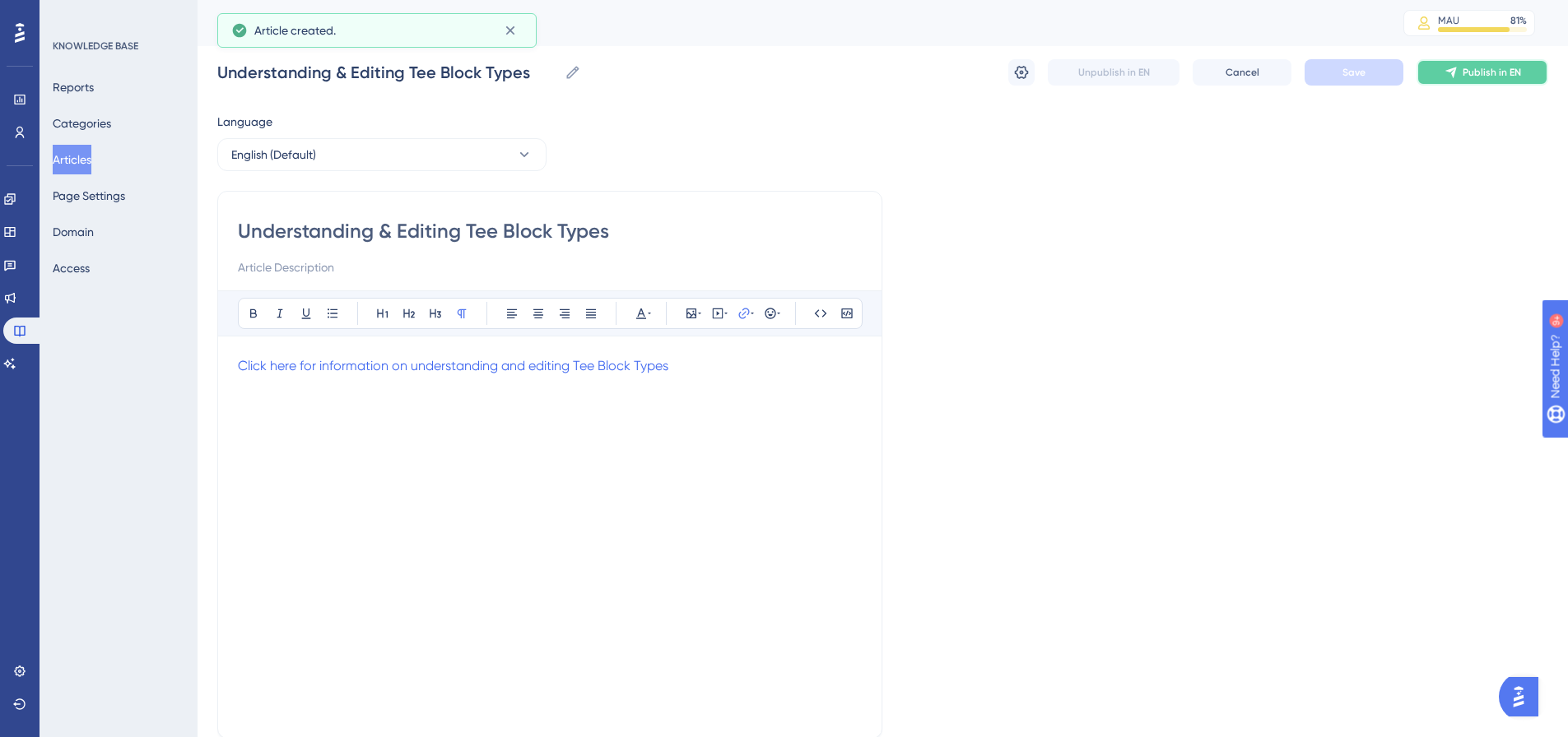
click at [1450, 76] on icon at bounding box center [1450, 72] width 13 height 13
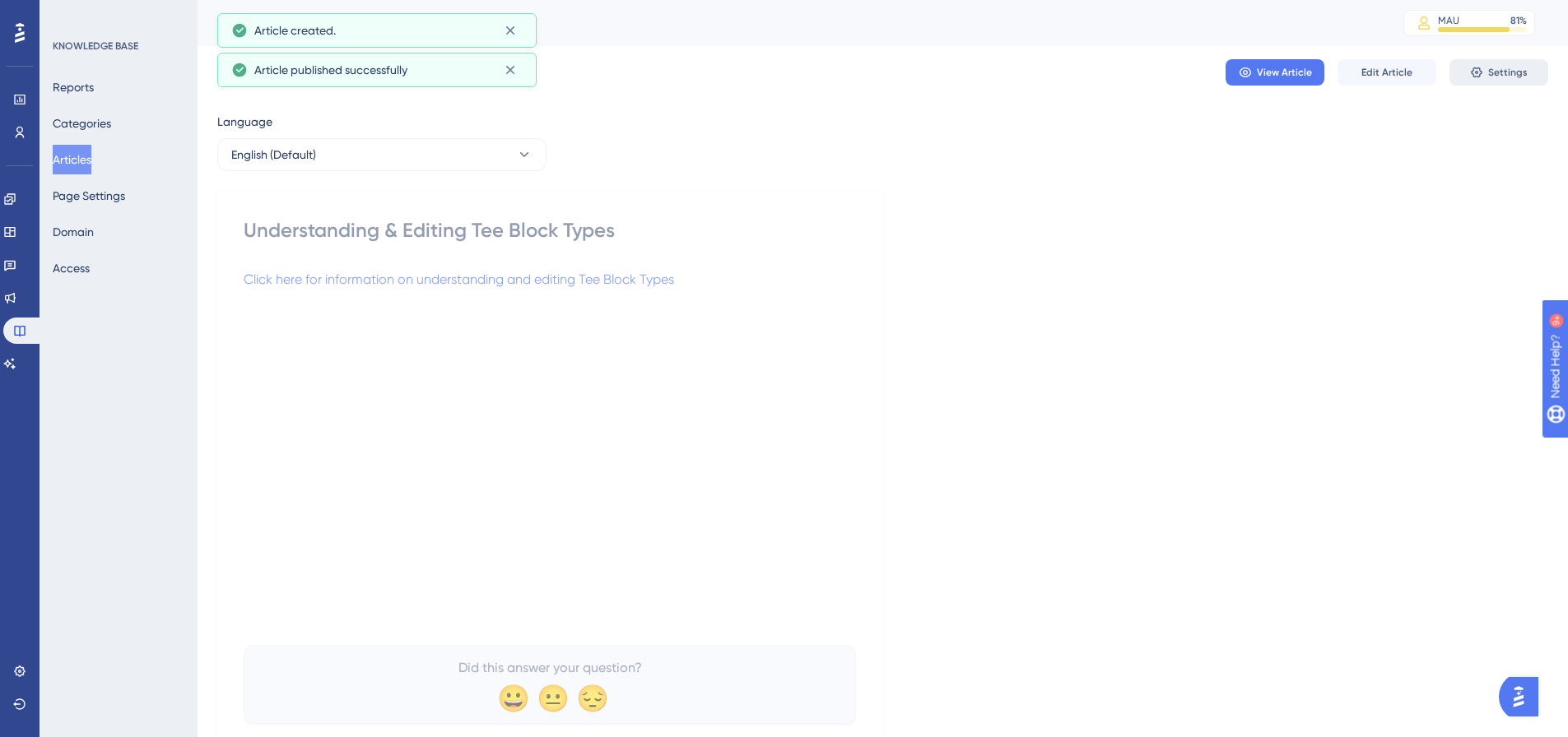
click at [1492, 70] on span "Settings" at bounding box center [1507, 72] width 39 height 13
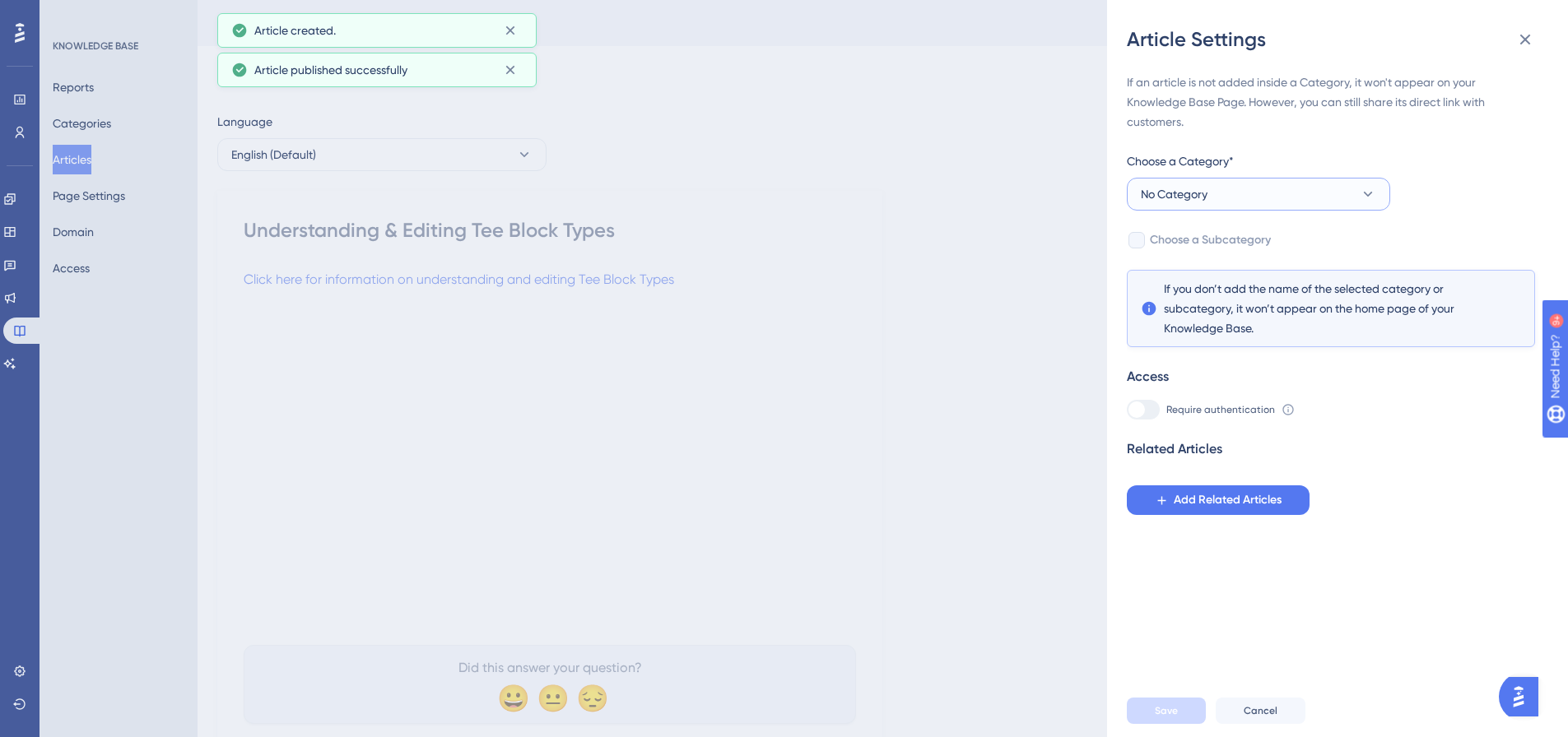
click at [1302, 198] on button "No Category" at bounding box center [1258, 194] width 263 height 33
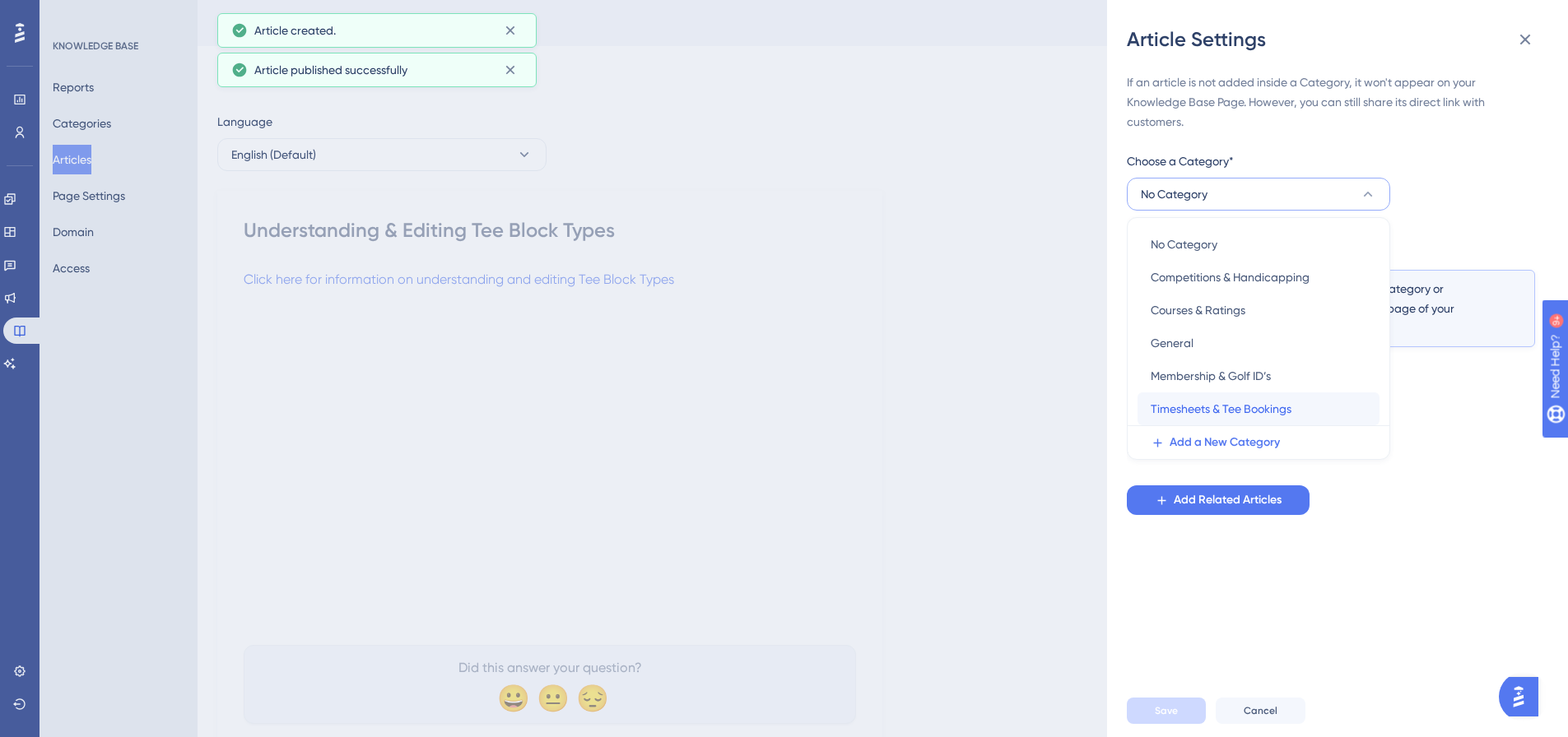
click at [1246, 409] on span "Timesheets & Tee Bookings" at bounding box center [1221, 409] width 141 height 20
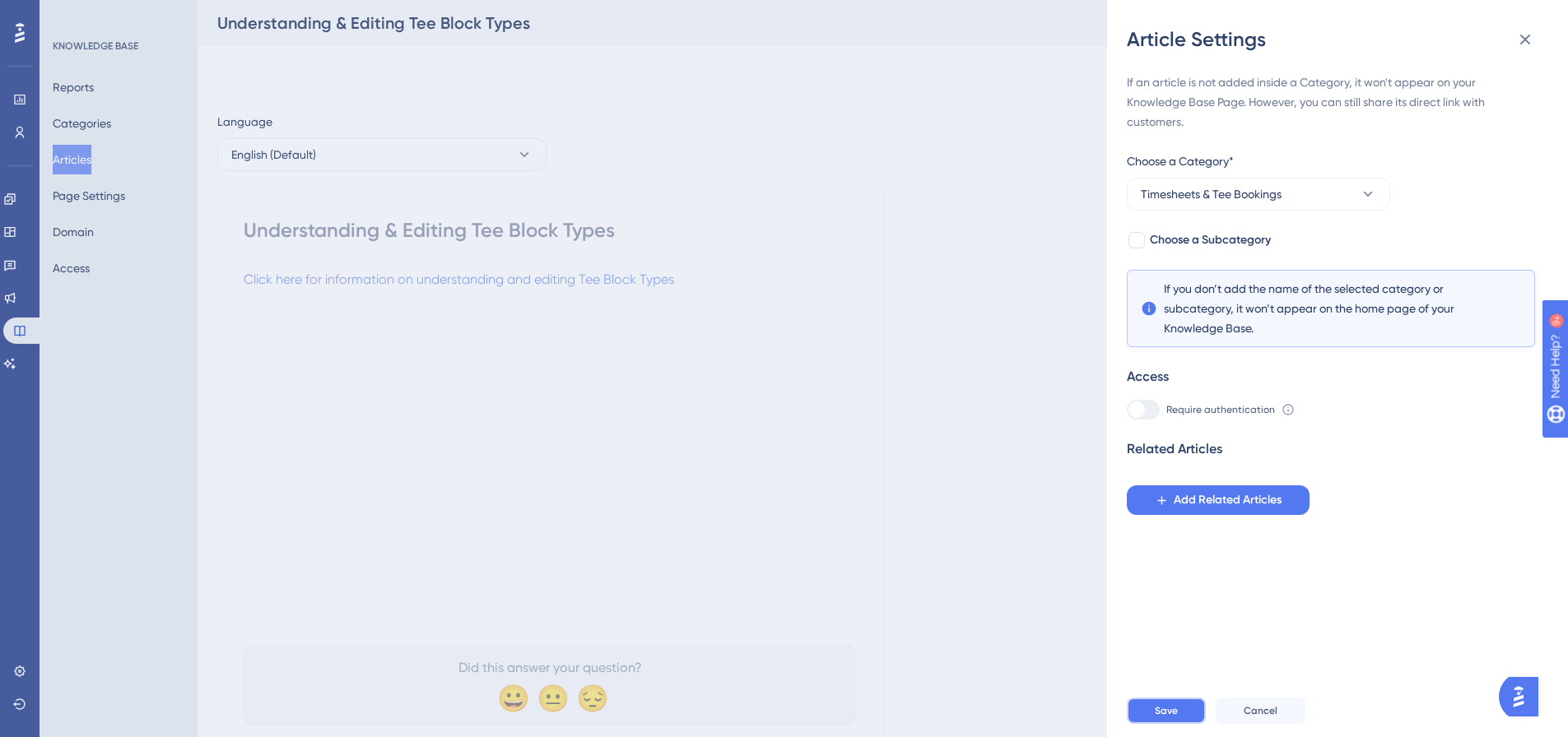
click at [1152, 722] on button "Save" at bounding box center [1166, 711] width 79 height 26
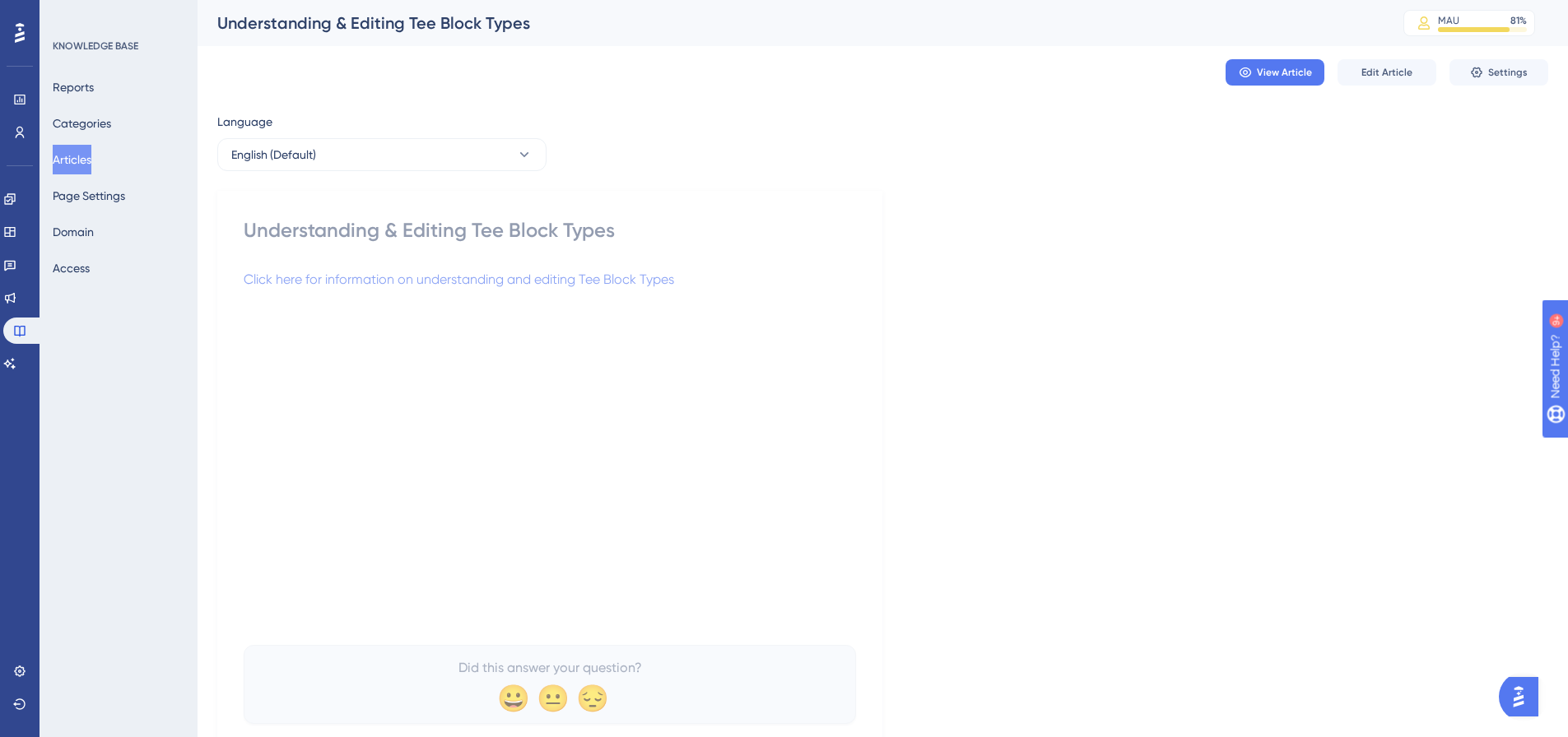
click at [91, 154] on button "Articles" at bounding box center [71, 159] width 38 height 30
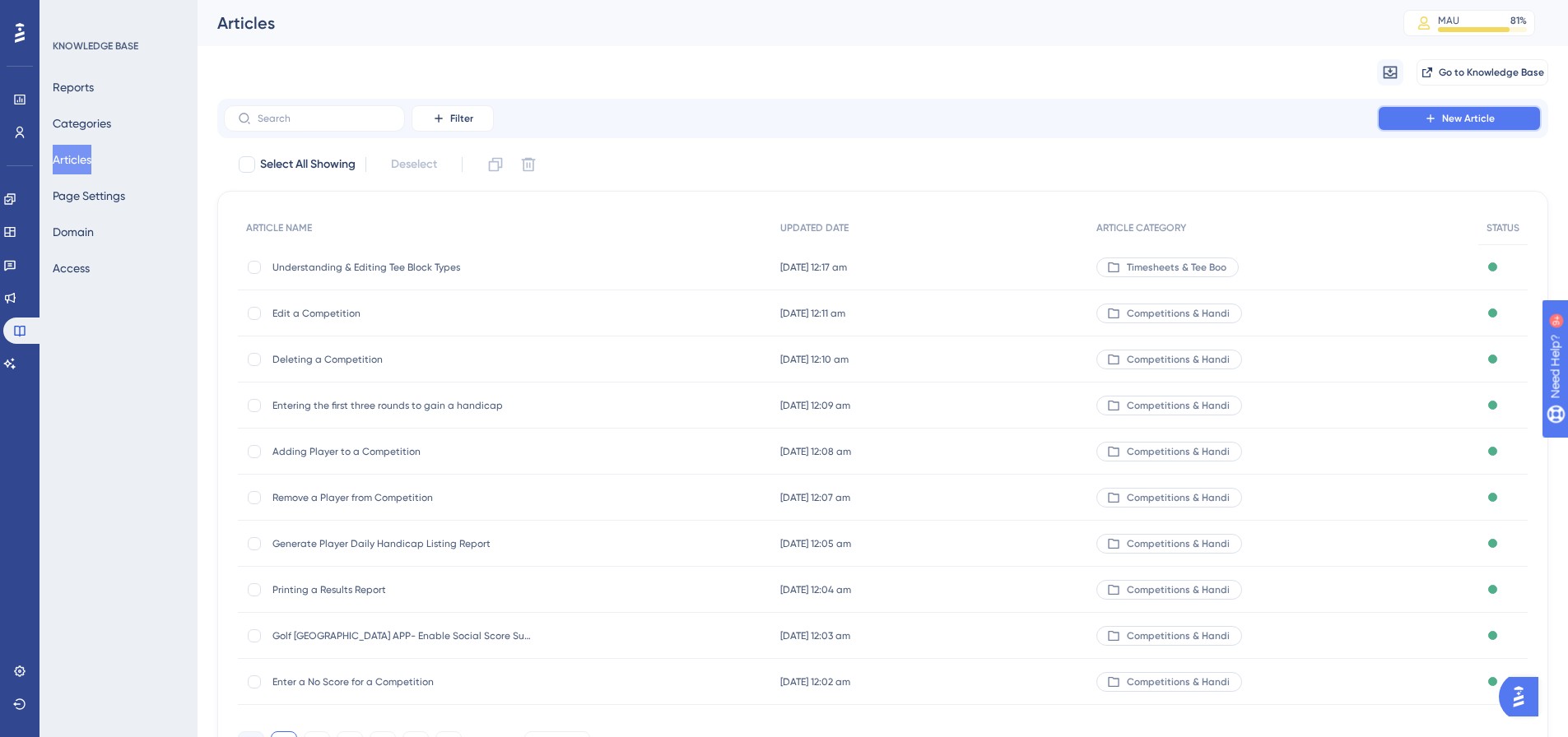
click at [1423, 113] on button "New Article" at bounding box center [1459, 118] width 165 height 26
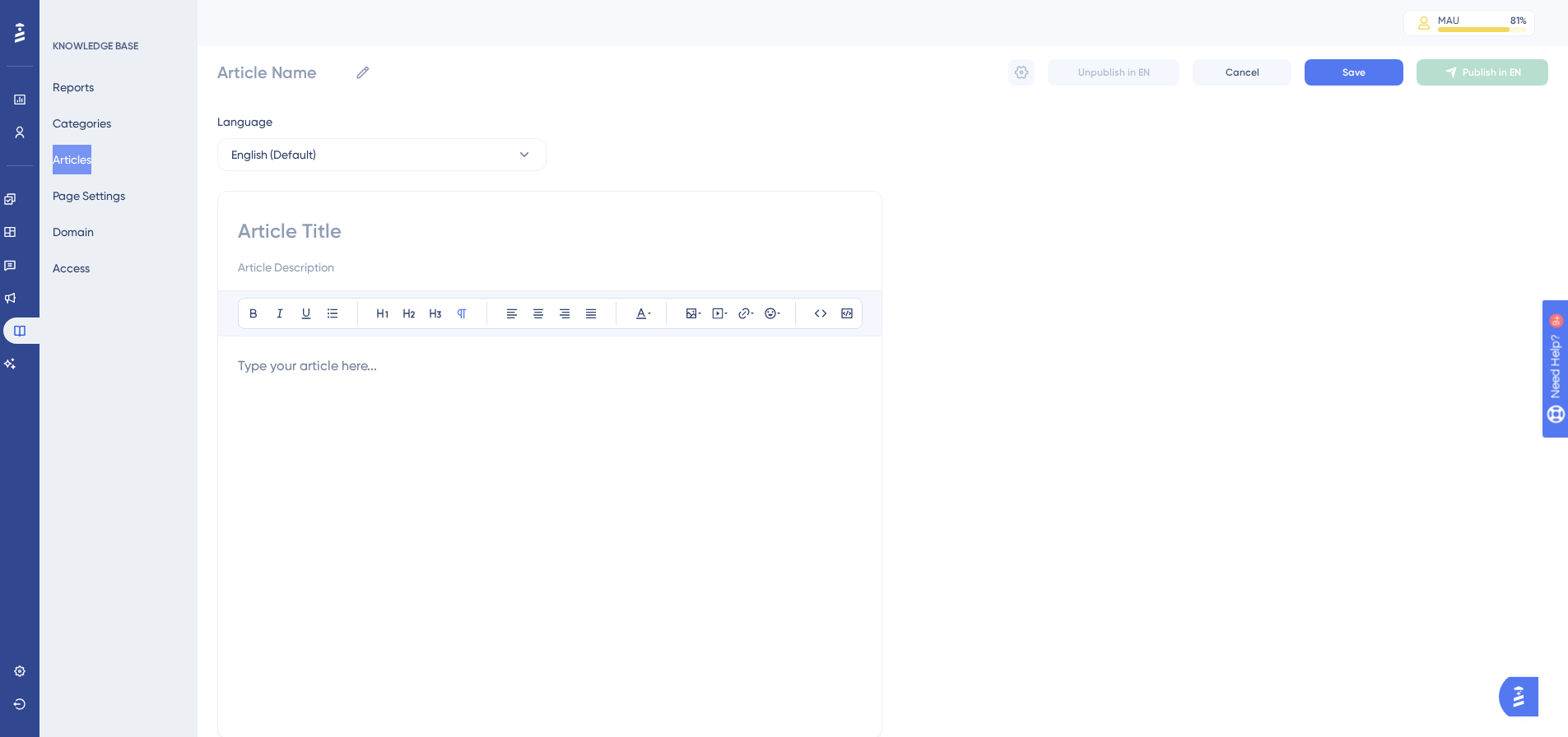
click at [335, 239] on input at bounding box center [550, 231] width 624 height 26
paste input "Understanding Carts & Cart Inventory"
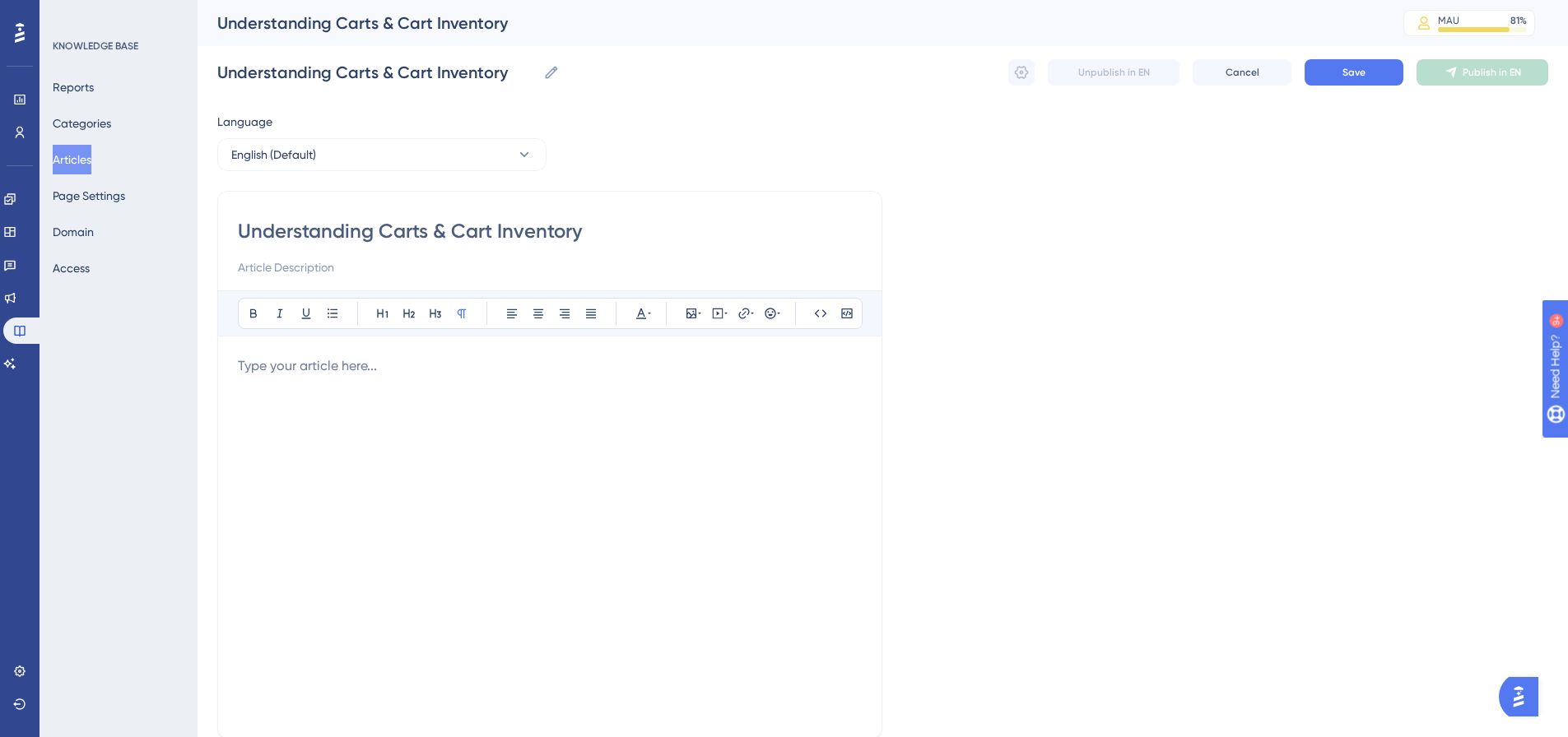
click at [478, 365] on p at bounding box center [550, 366] width 624 height 20
drag, startPoint x: 575, startPoint y: 368, endPoint x: 242, endPoint y: 358, distance: 333.2
click at [242, 358] on p "Click here for information on Carts & Cart Inventory" at bounding box center [550, 366] width 624 height 20
click at [739, 311] on icon at bounding box center [743, 313] width 13 height 13
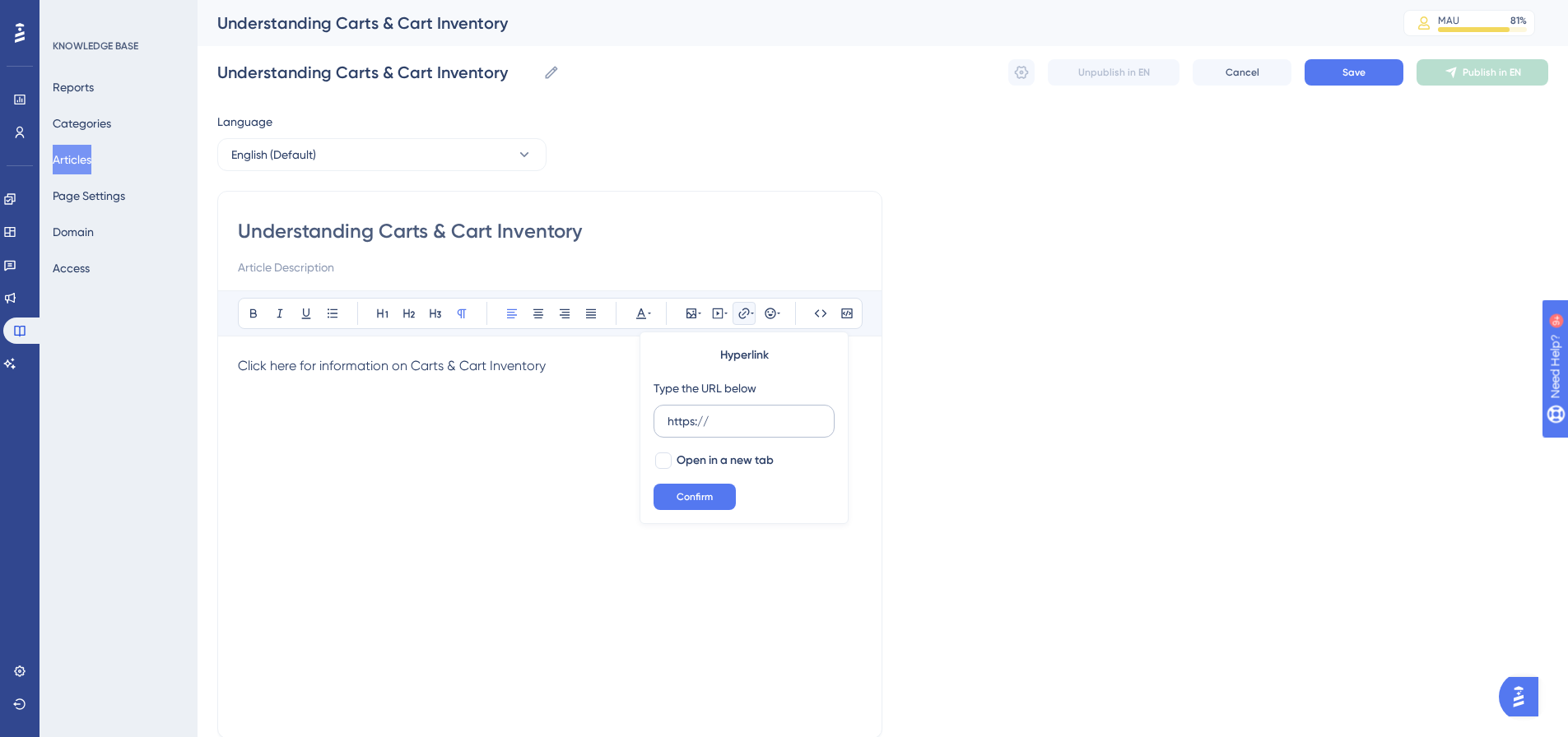
click at [693, 418] on input "https://" at bounding box center [744, 421] width 153 height 18
click at [687, 460] on span "Open in a new tab" at bounding box center [725, 461] width 97 height 20
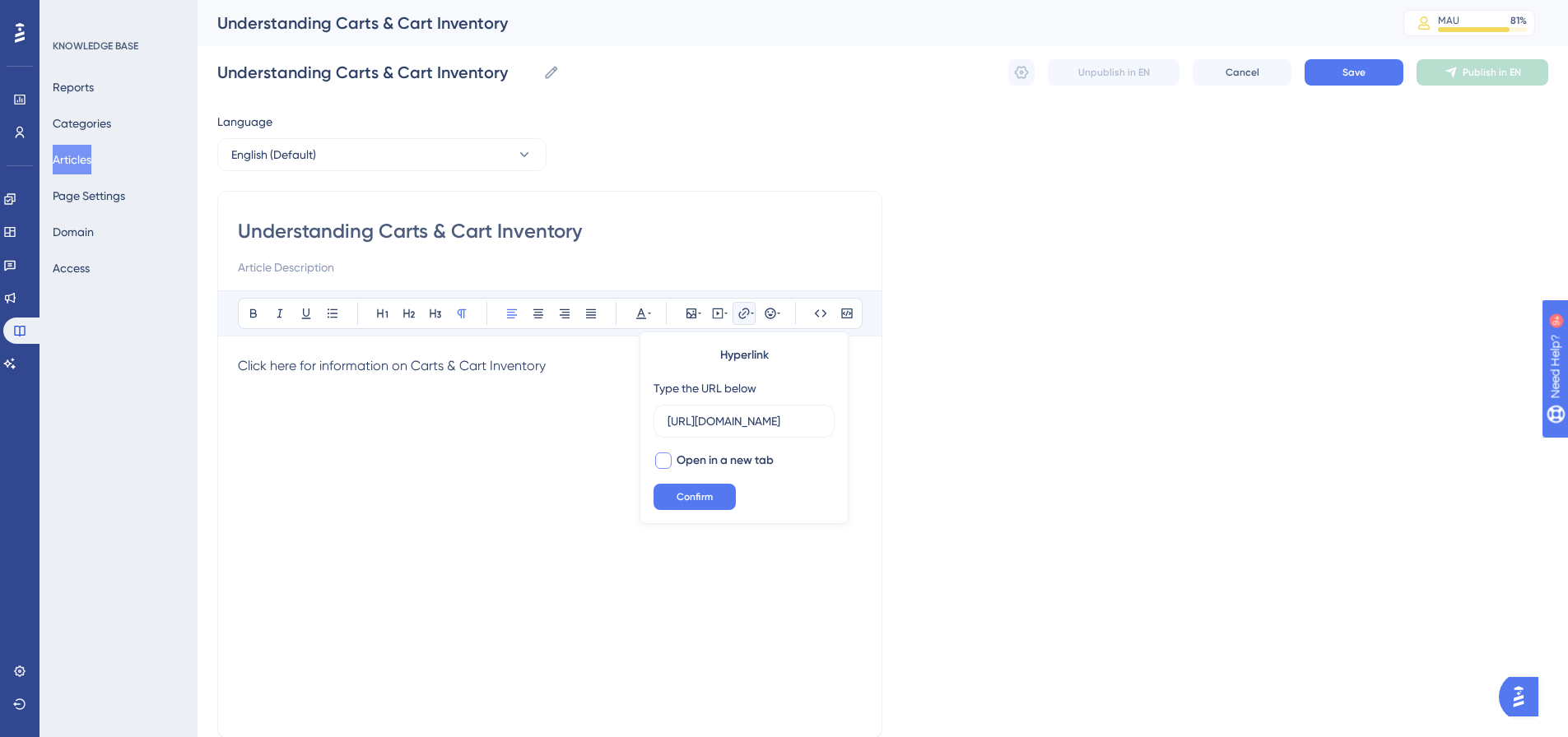
scroll to position [0, 0]
click at [682, 485] on button "Confirm" at bounding box center [694, 497] width 82 height 26
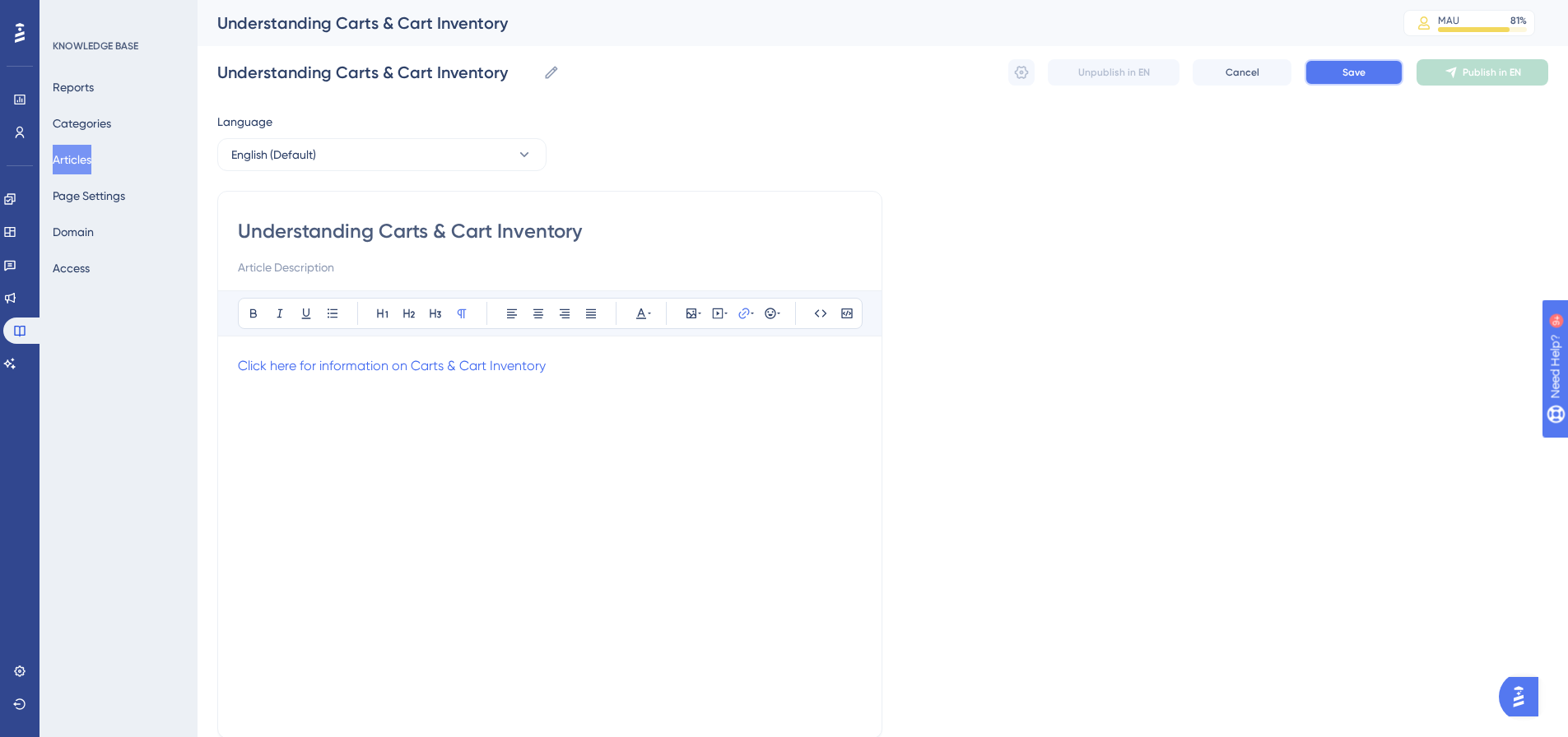
click at [1355, 64] on button "Save" at bounding box center [1353, 72] width 98 height 26
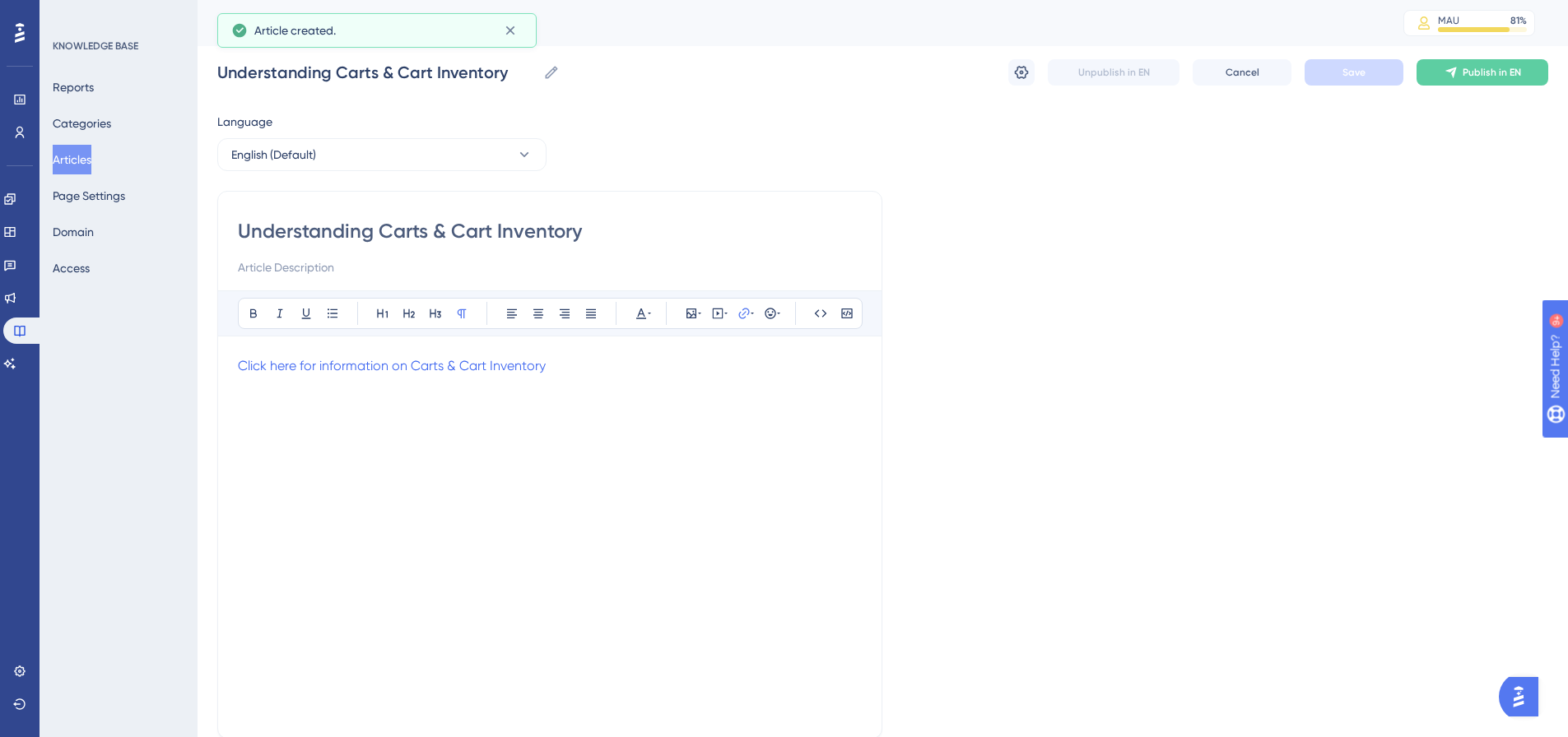
click at [1492, 76] on span "Publish in EN" at bounding box center [1491, 72] width 58 height 13
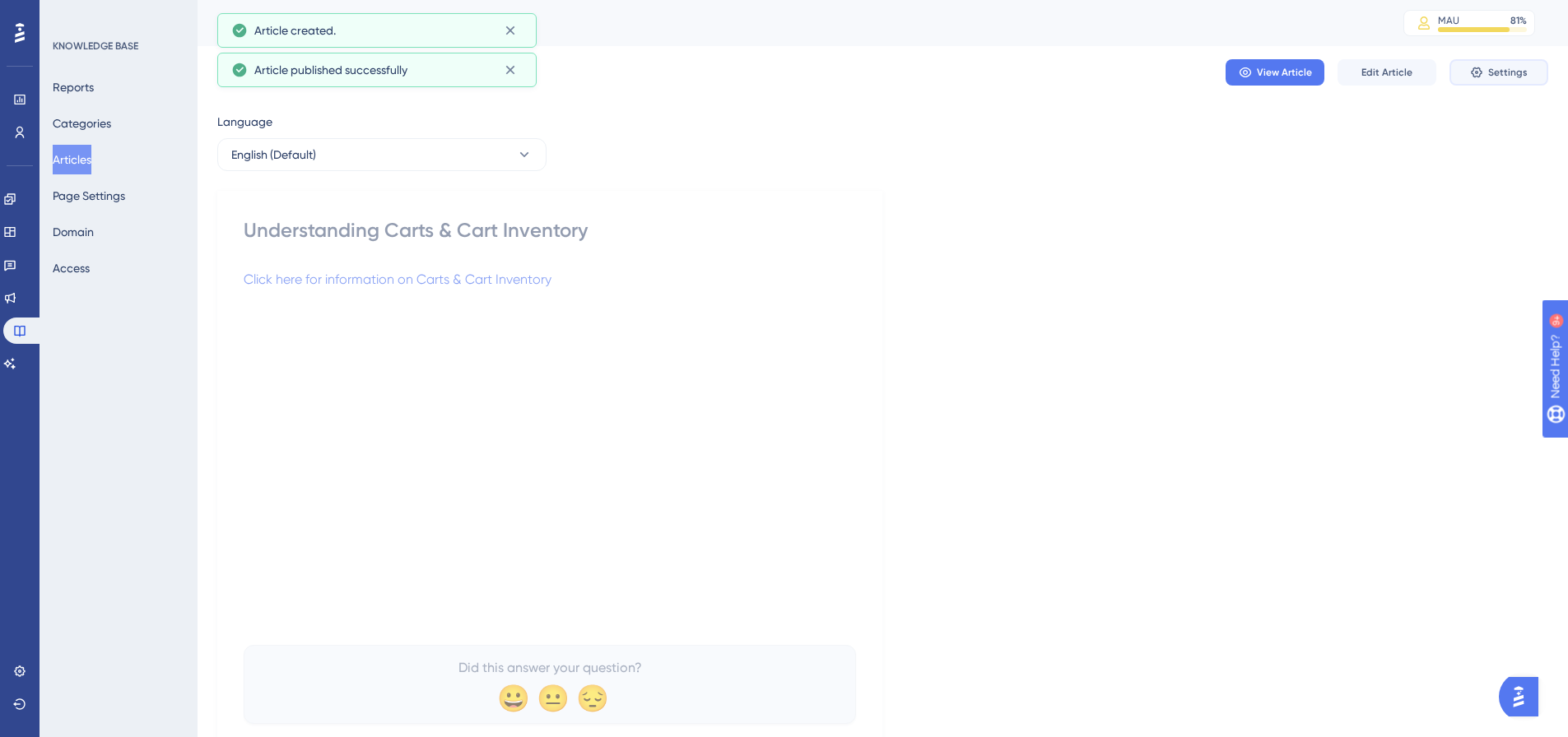
click at [1537, 72] on button "Settings" at bounding box center [1498, 72] width 98 height 26
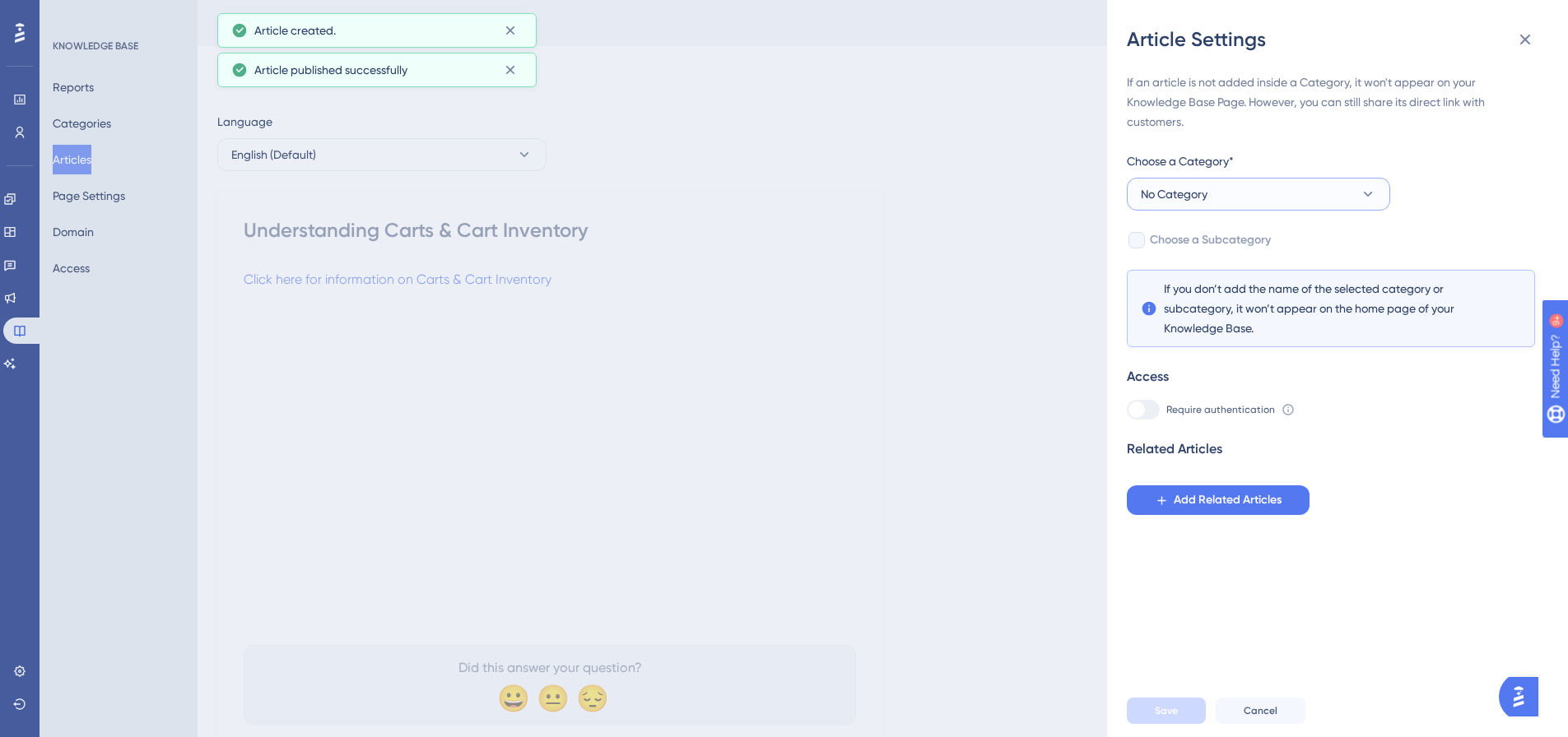
click at [1321, 202] on button "No Category" at bounding box center [1258, 194] width 263 height 33
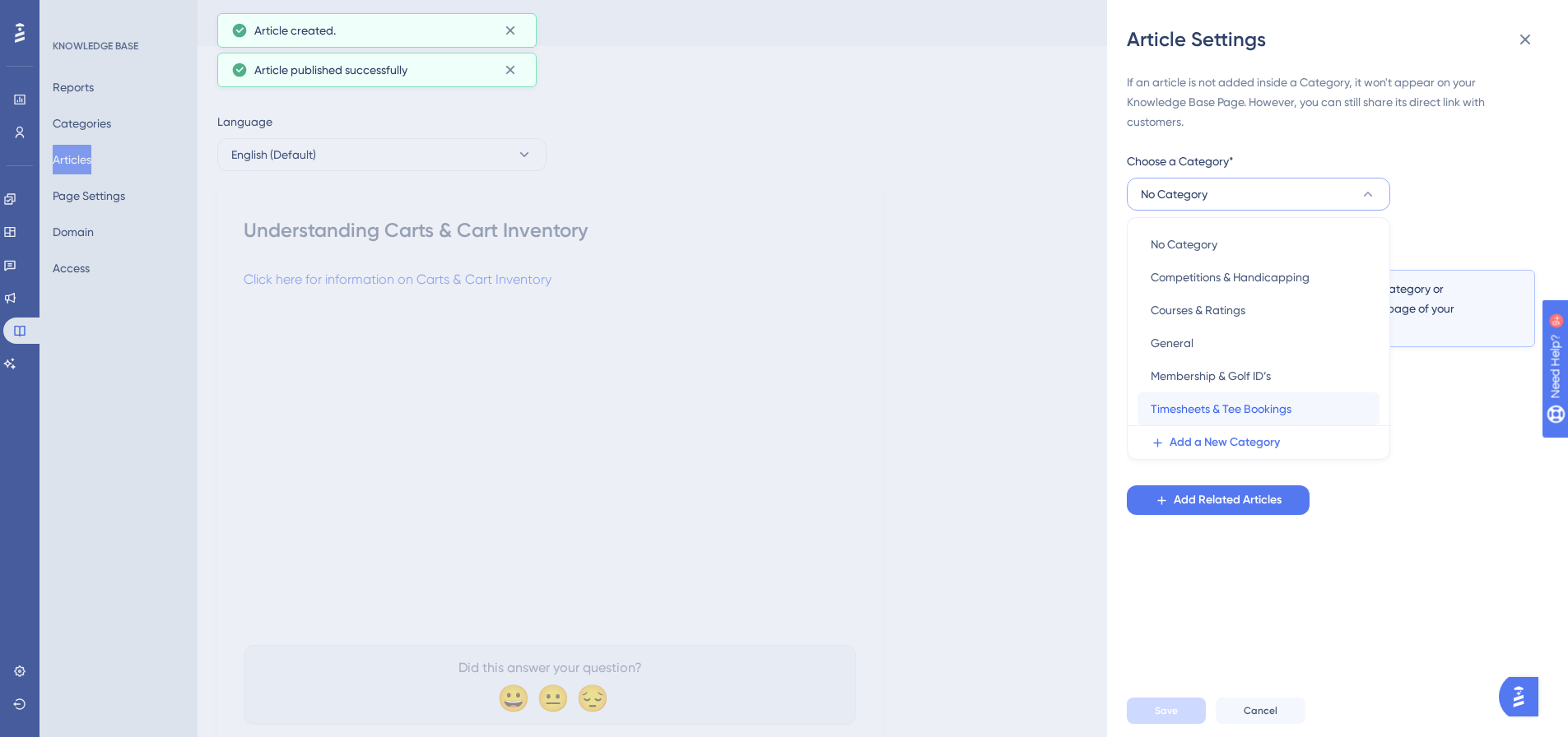
click at [1235, 408] on span "Timesheets & Tee Bookings" at bounding box center [1221, 409] width 141 height 20
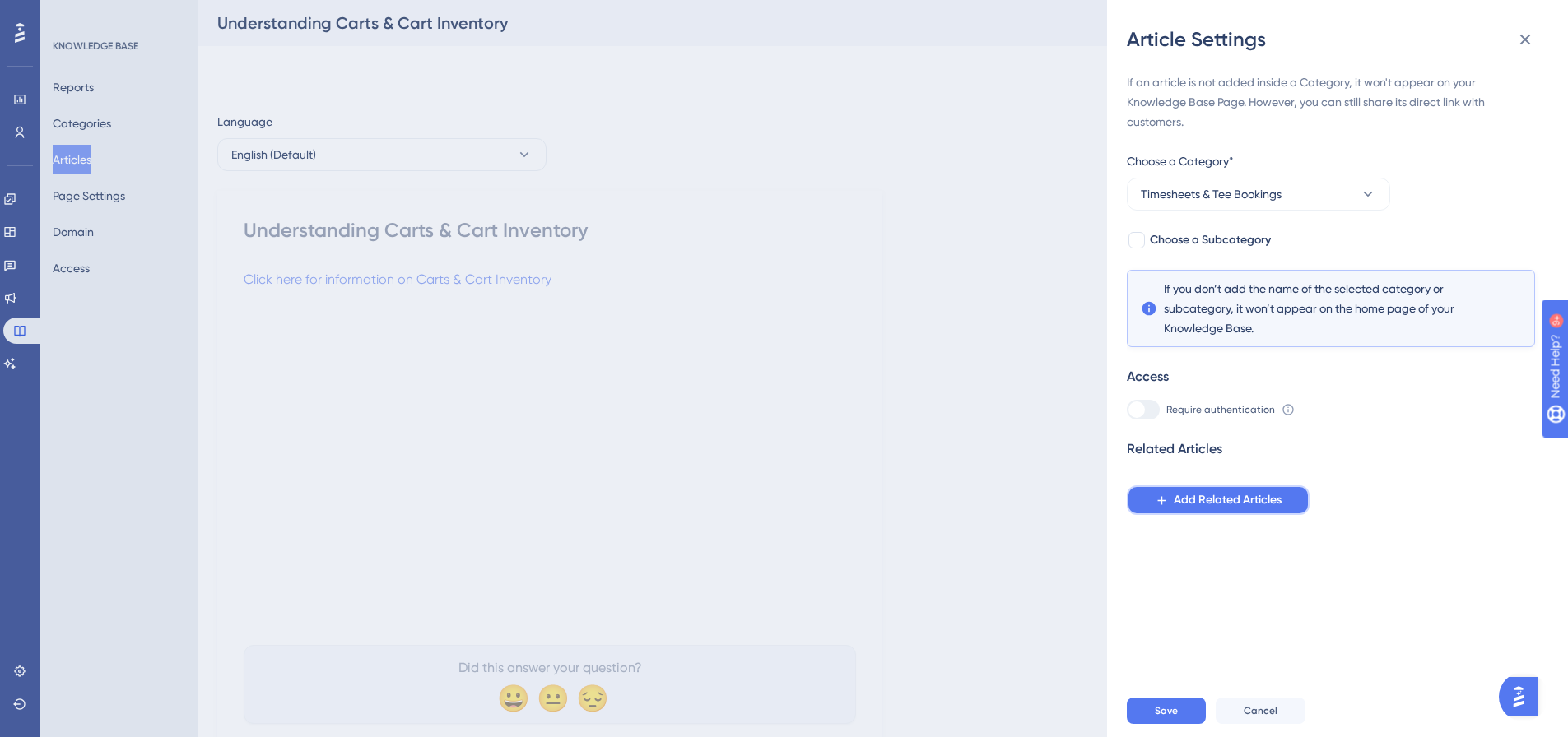
click at [1211, 498] on span "Add Related Articles" at bounding box center [1227, 500] width 108 height 20
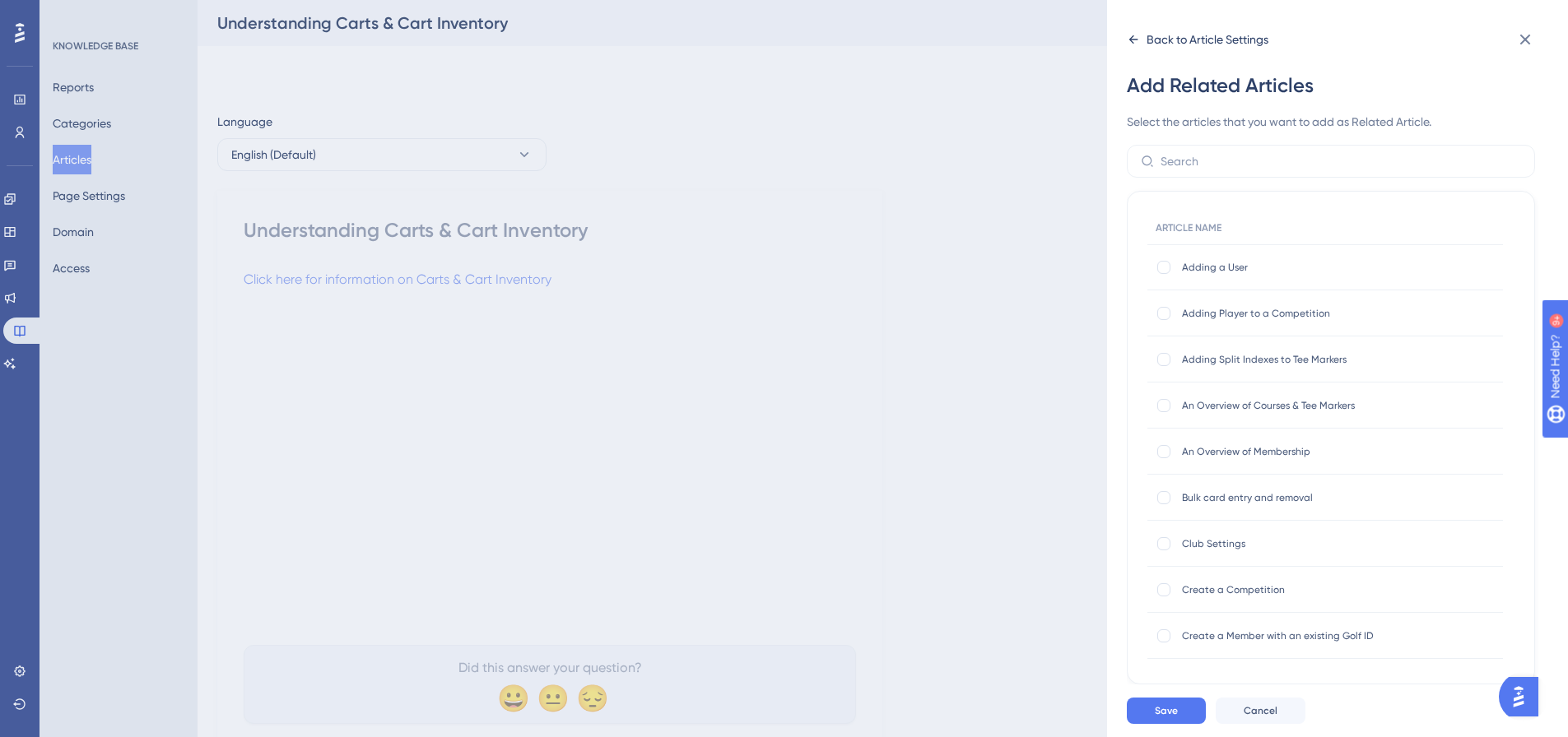
click at [1132, 35] on icon at bounding box center [1132, 39] width 13 height 13
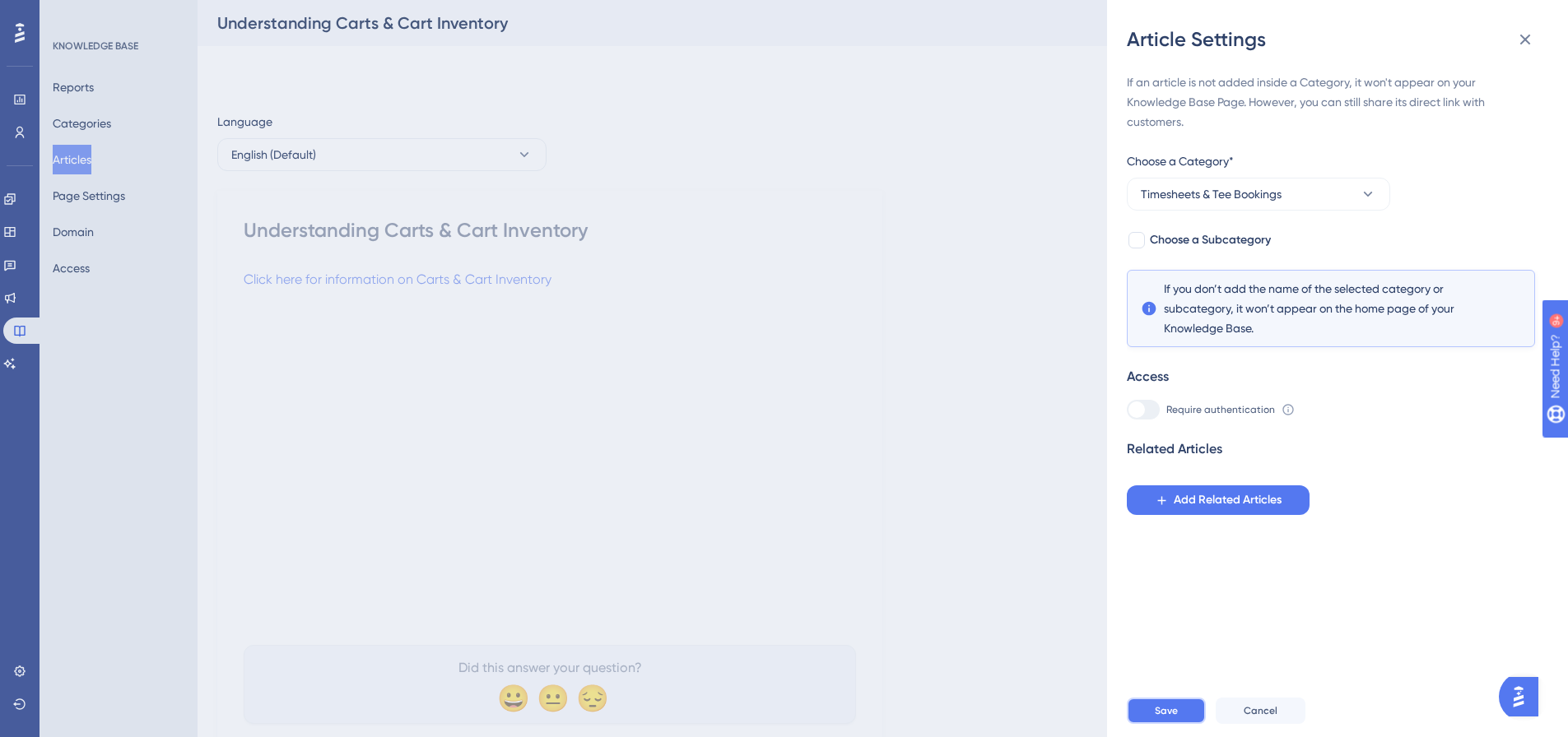
click at [1167, 718] on span "Save" at bounding box center [1166, 711] width 23 height 13
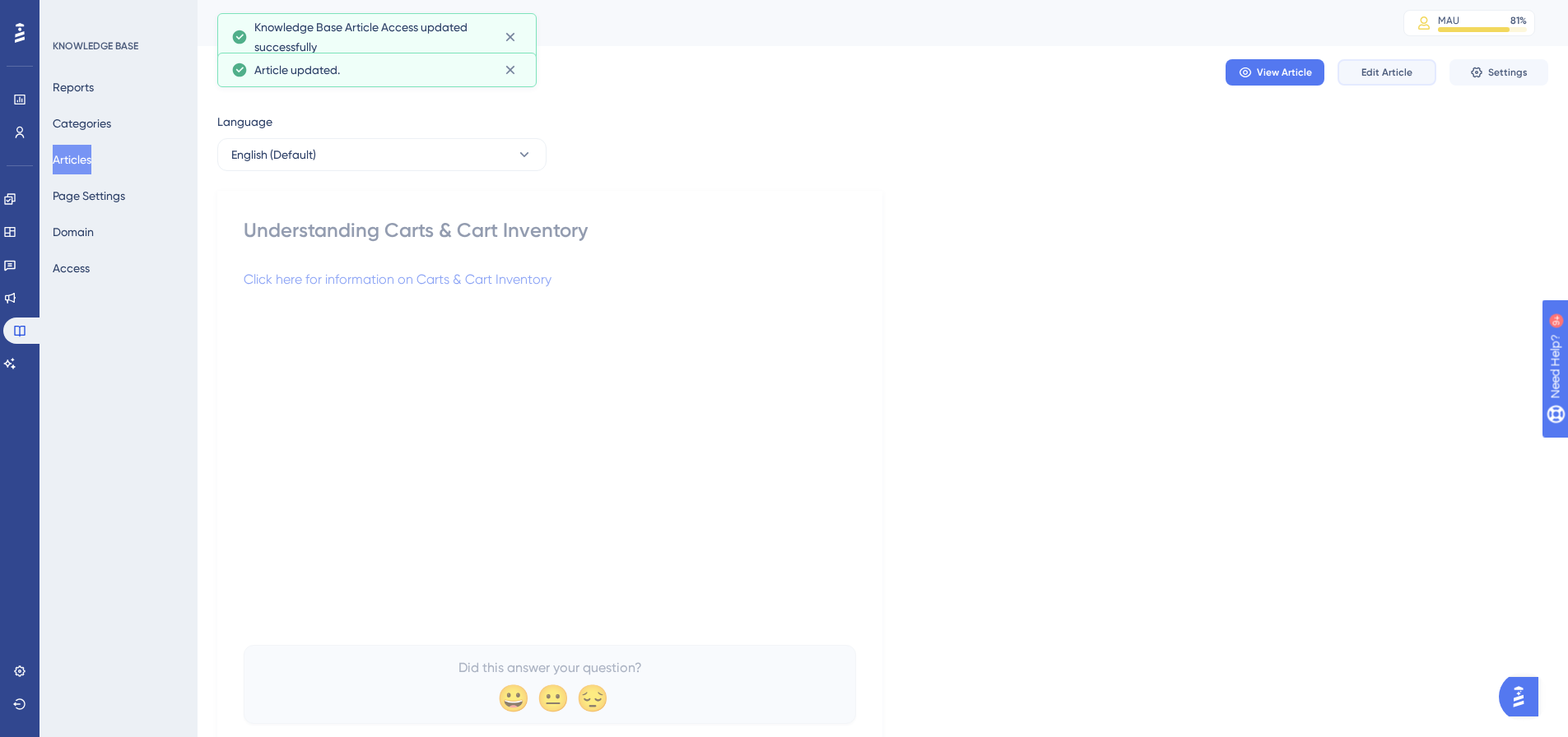
click at [1409, 76] on span "Edit Article" at bounding box center [1387, 72] width 51 height 13
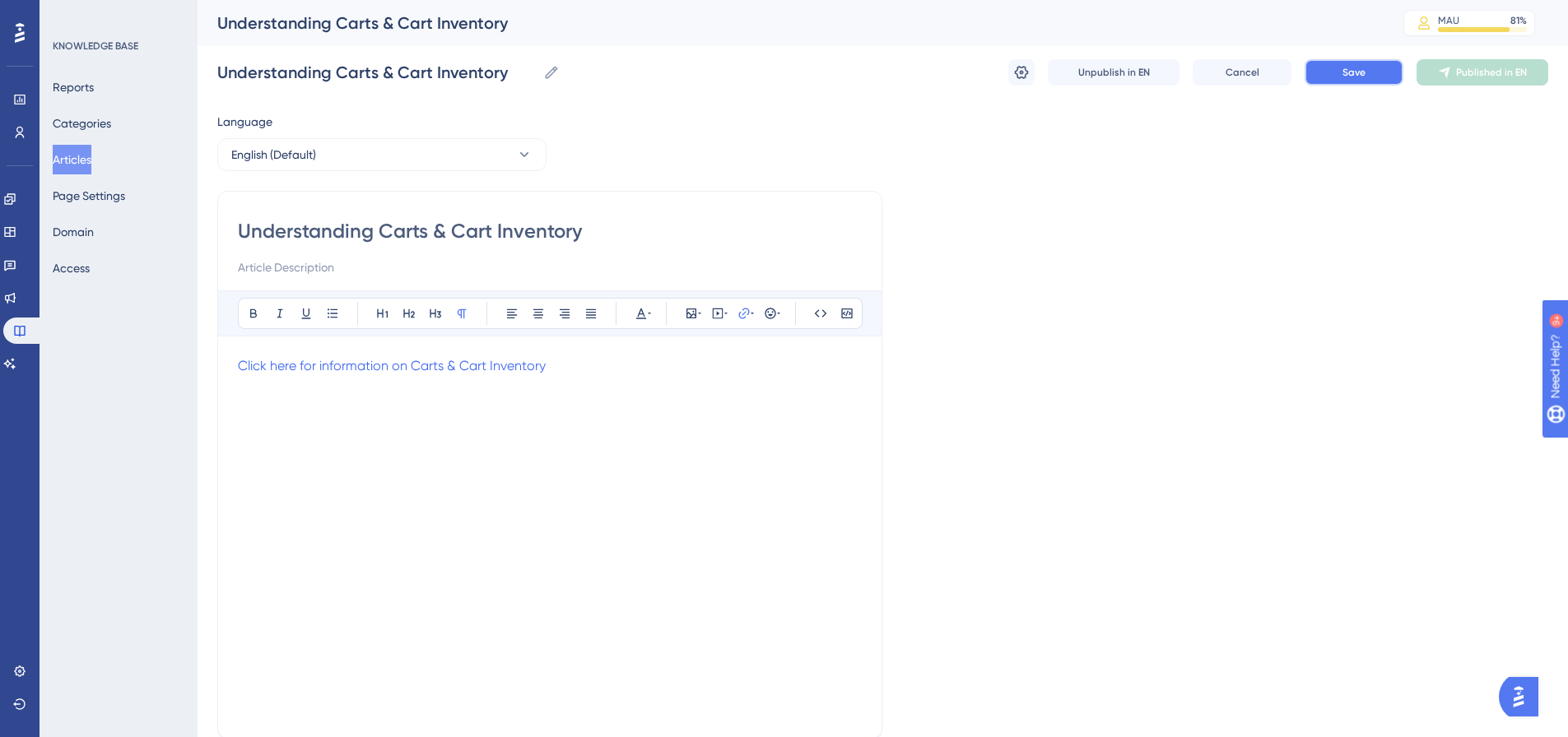
click at [1378, 78] on button "Save" at bounding box center [1353, 72] width 98 height 26
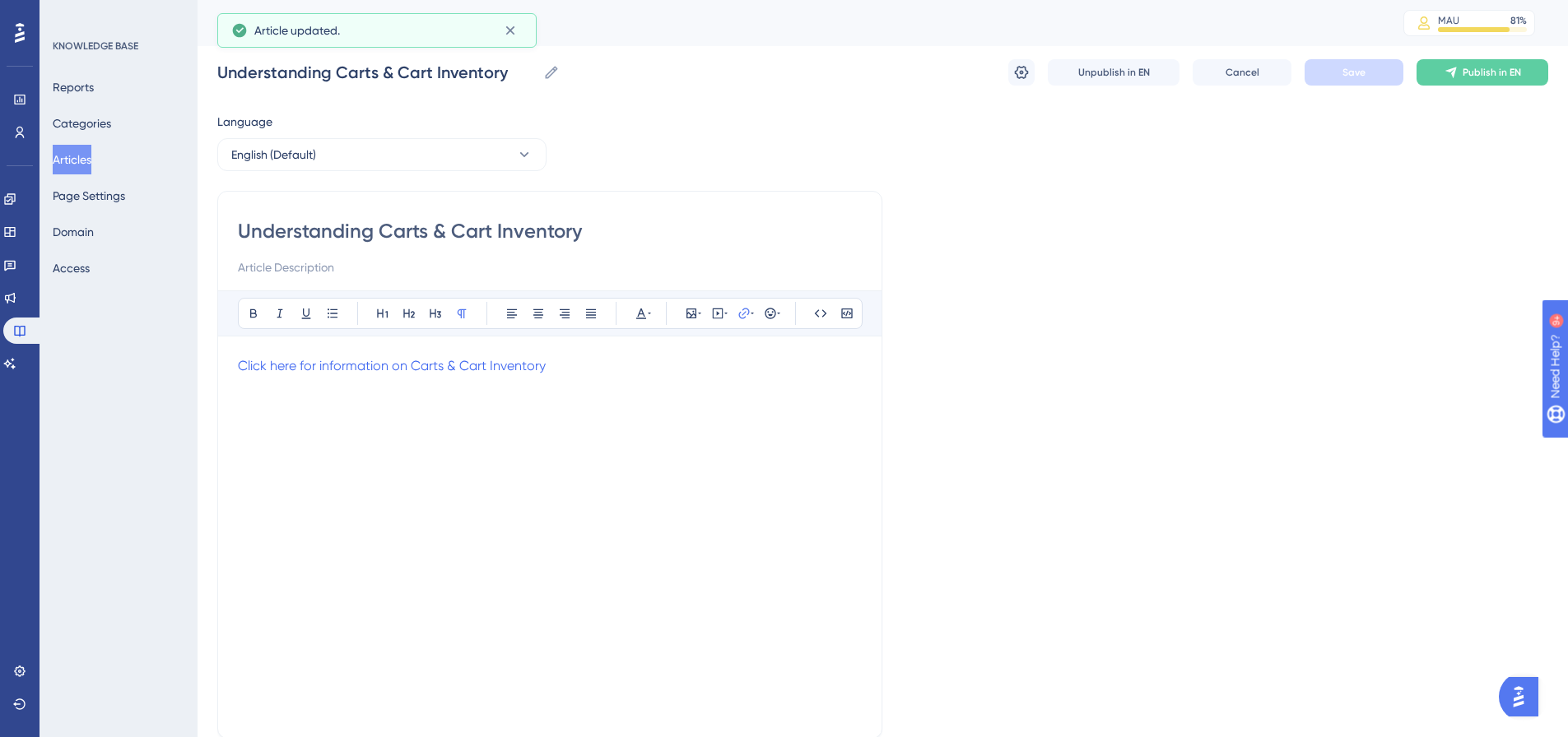
click at [81, 156] on button "Articles" at bounding box center [71, 159] width 38 height 30
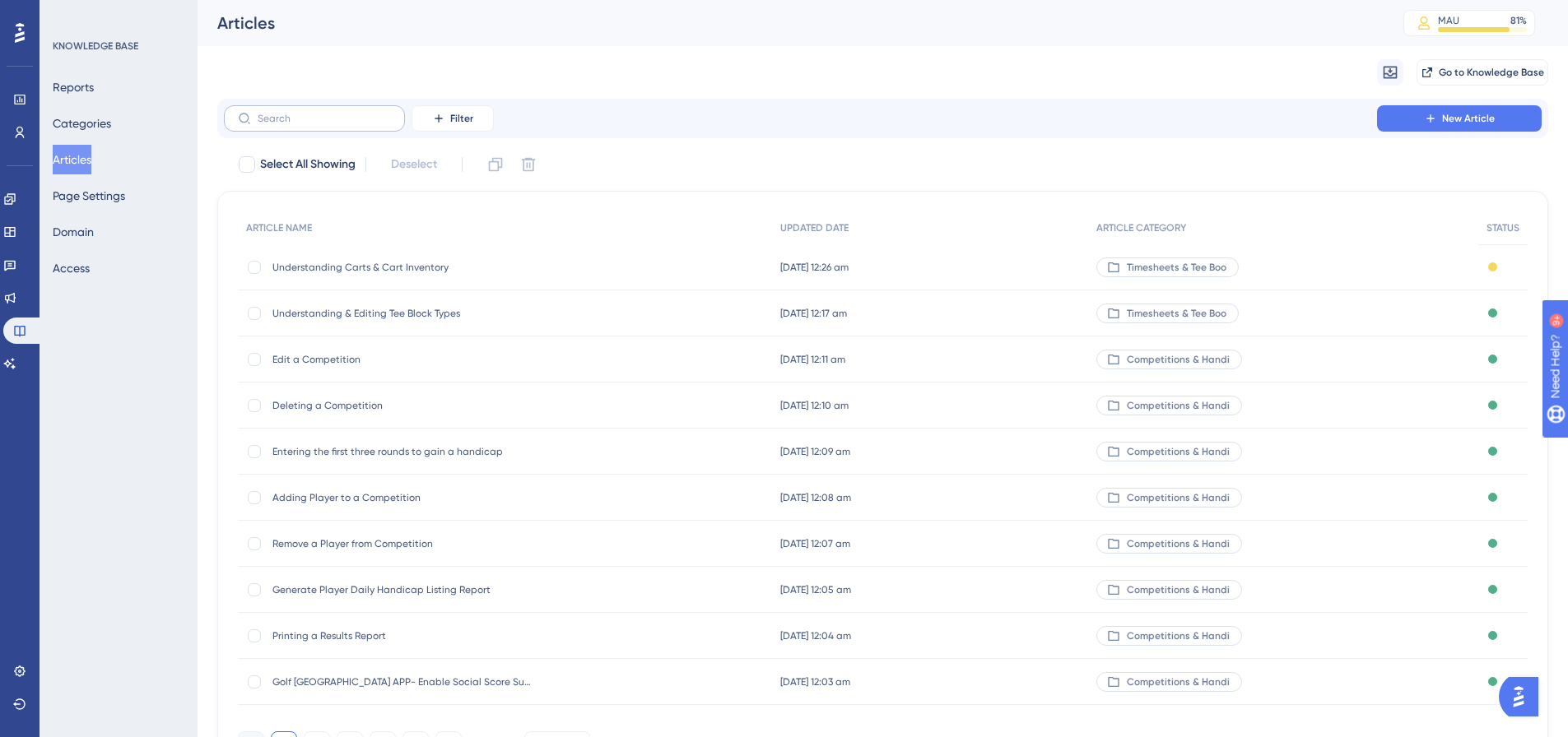
click at [392, 129] on label at bounding box center [314, 118] width 181 height 26
click at [391, 125] on input "text" at bounding box center [324, 118] width 133 height 11
click at [457, 119] on span "Filter" at bounding box center [462, 118] width 23 height 13
click at [459, 264] on span "Category" at bounding box center [461, 264] width 51 height 20
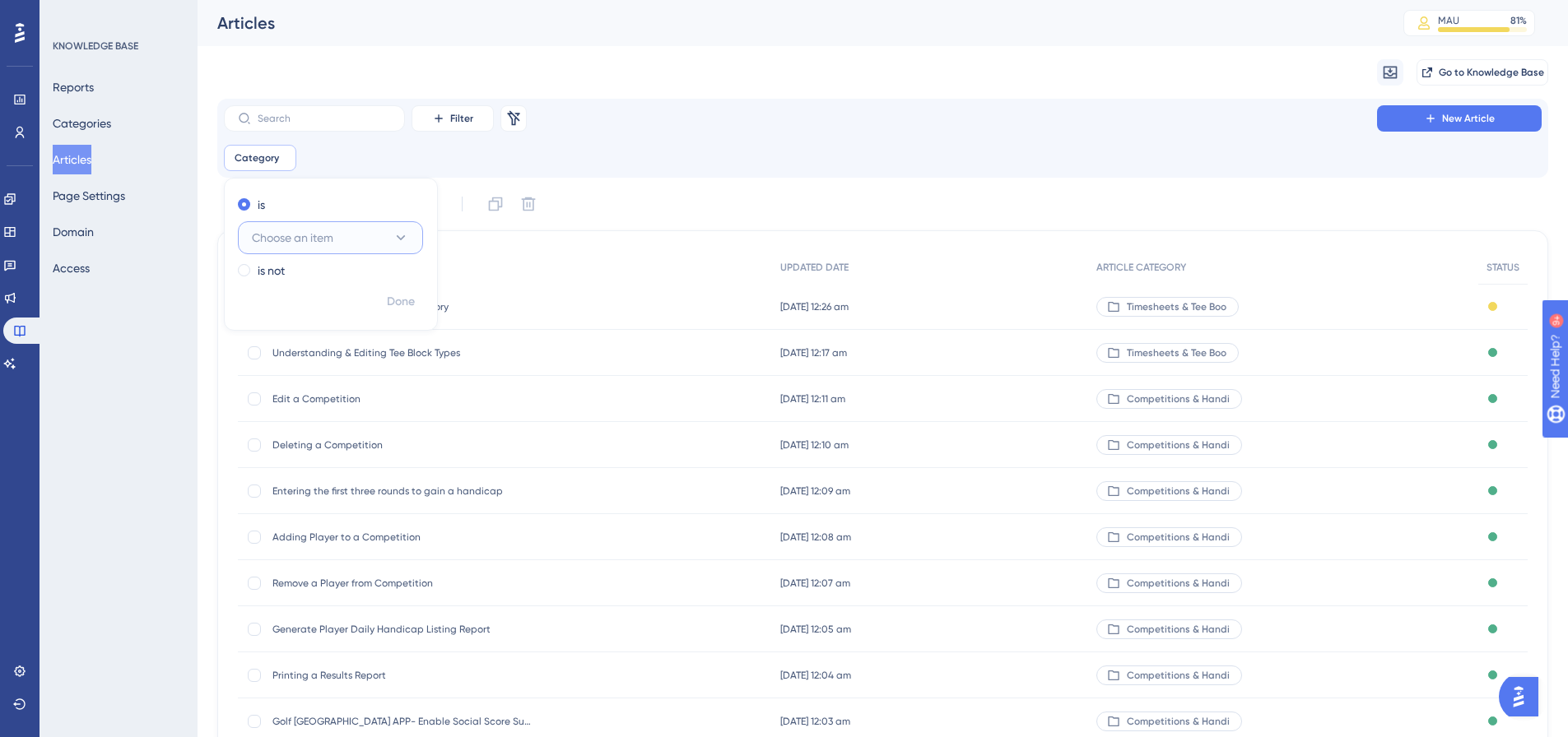
click at [359, 238] on button "Choose an item" at bounding box center [330, 238] width 186 height 33
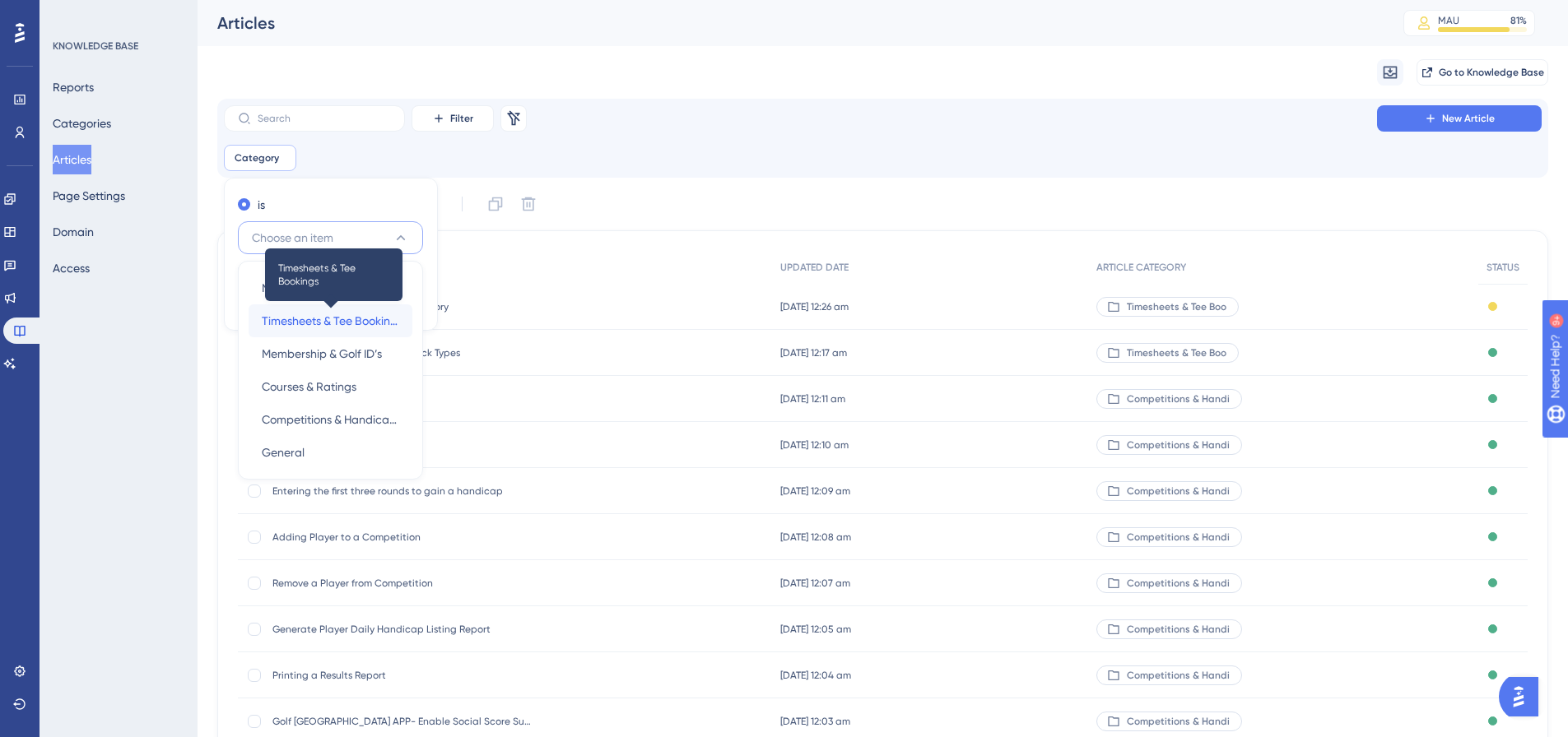
click at [345, 314] on span "Timesheets & Tee Bookings" at bounding box center [330, 321] width 138 height 20
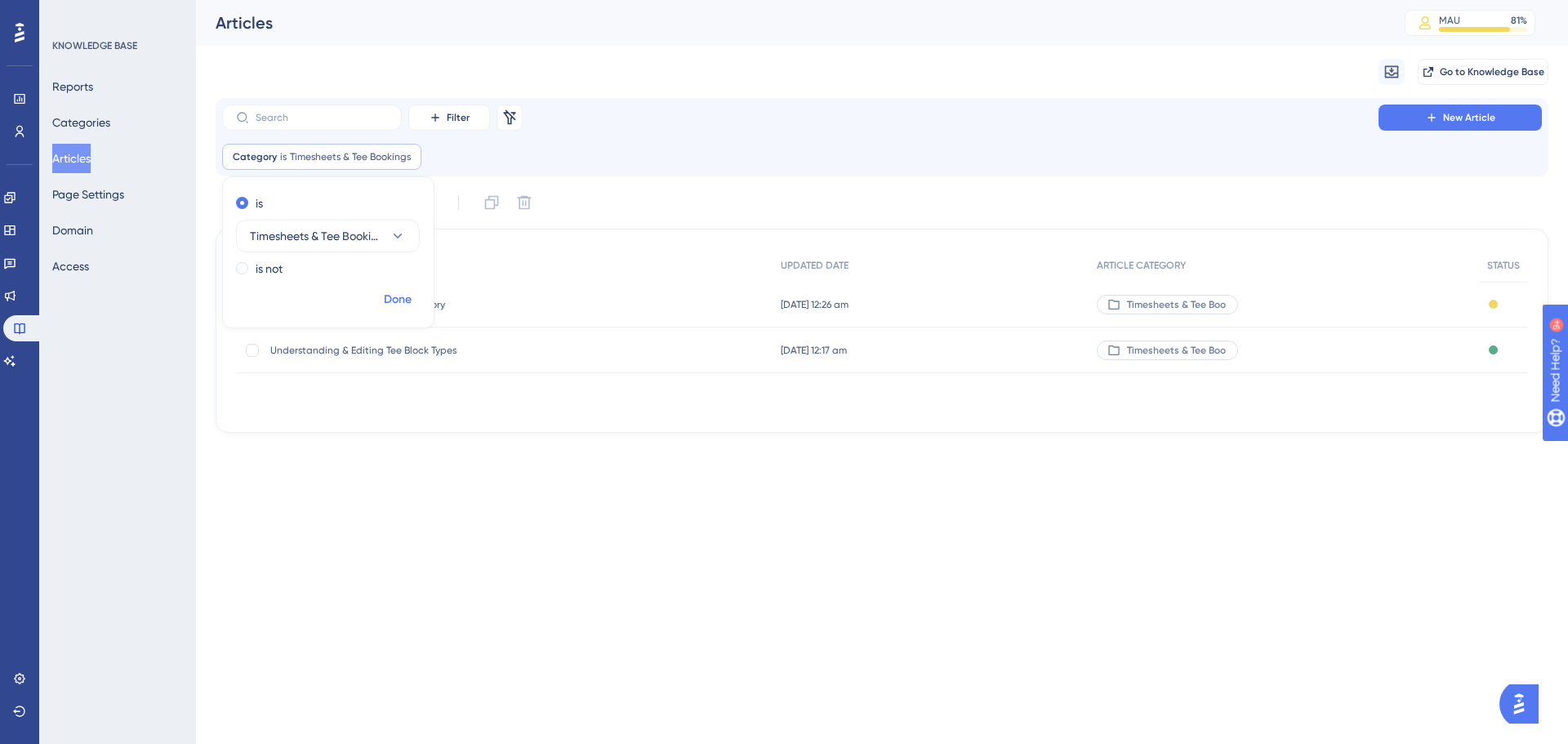
click at [401, 296] on span "Done" at bounding box center [398, 299] width 28 height 20
click at [625, 115] on div "Filter Remove Filters New Article" at bounding box center [882, 118] width 1320 height 26
click at [1472, 111] on span "New Article" at bounding box center [1469, 117] width 52 height 13
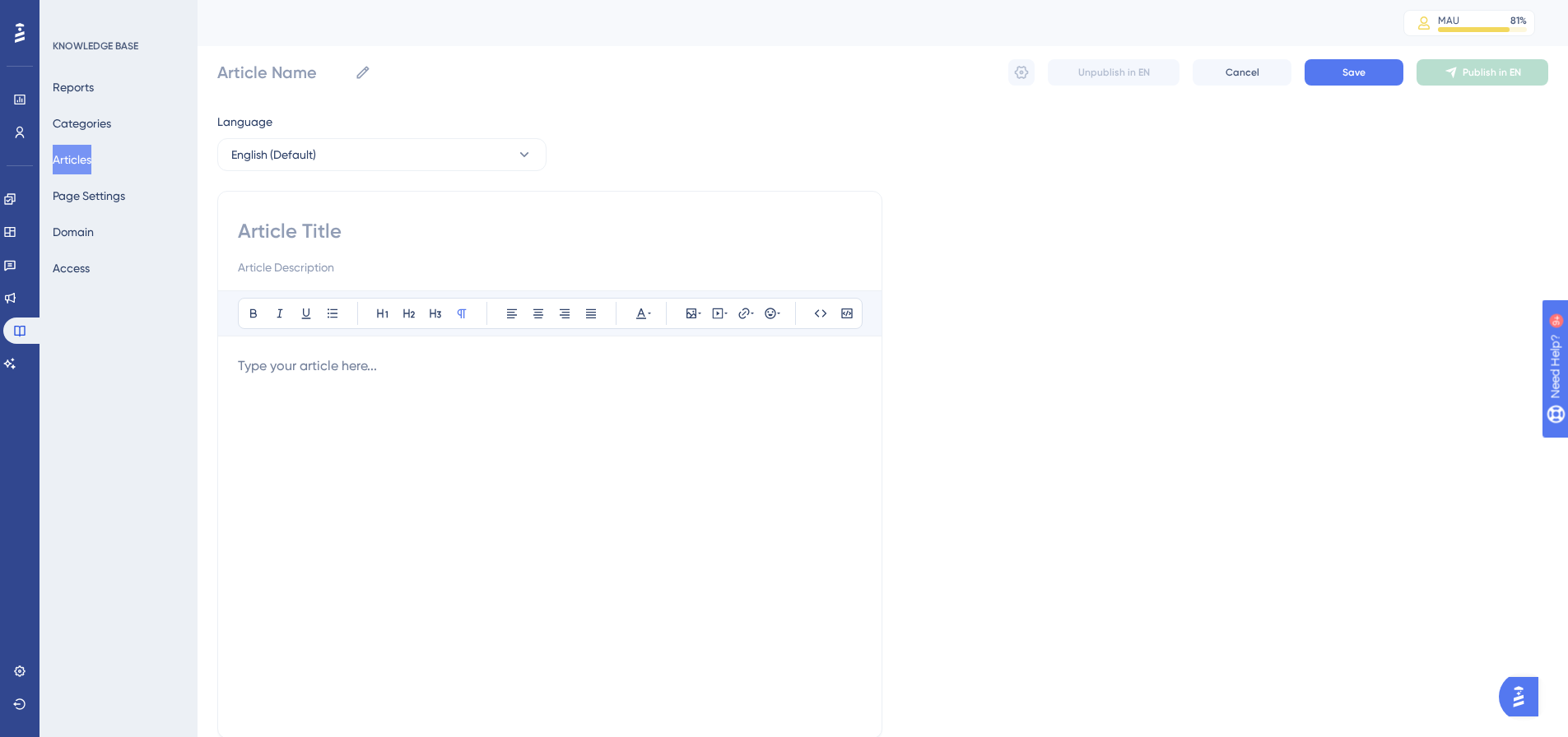
click at [369, 227] on input at bounding box center [550, 231] width 624 height 26
paste input "Making a Waitlist Booking via Tee Bookings"
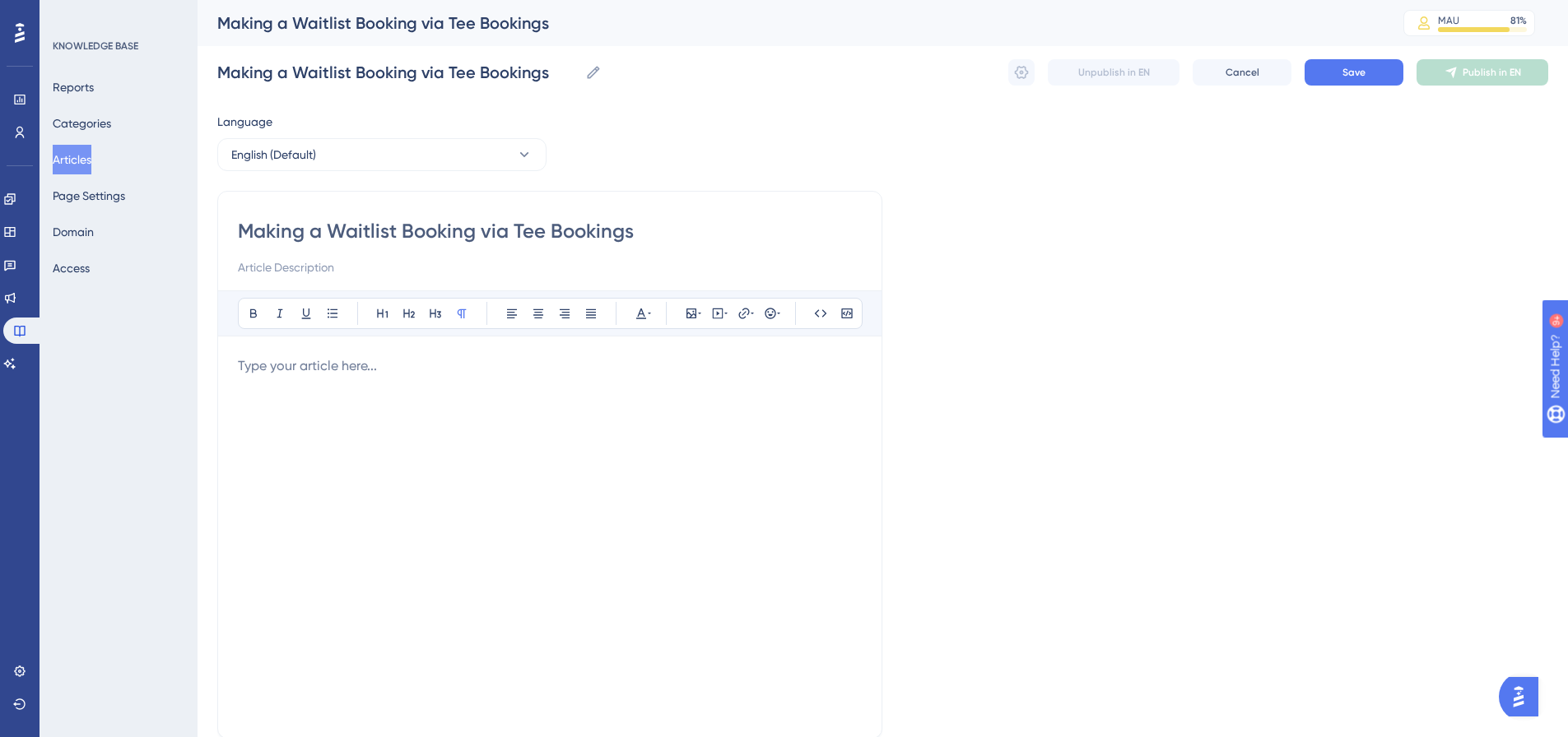
click at [331, 364] on p at bounding box center [550, 366] width 624 height 20
drag, startPoint x: 700, startPoint y: 368, endPoint x: 231, endPoint y: 391, distance: 469.6
click at [231, 391] on div "Making a Waitlist Booking via Tee Bookings Bold Italic Underline Bullet Point H…" at bounding box center [549, 464] width 665 height 548
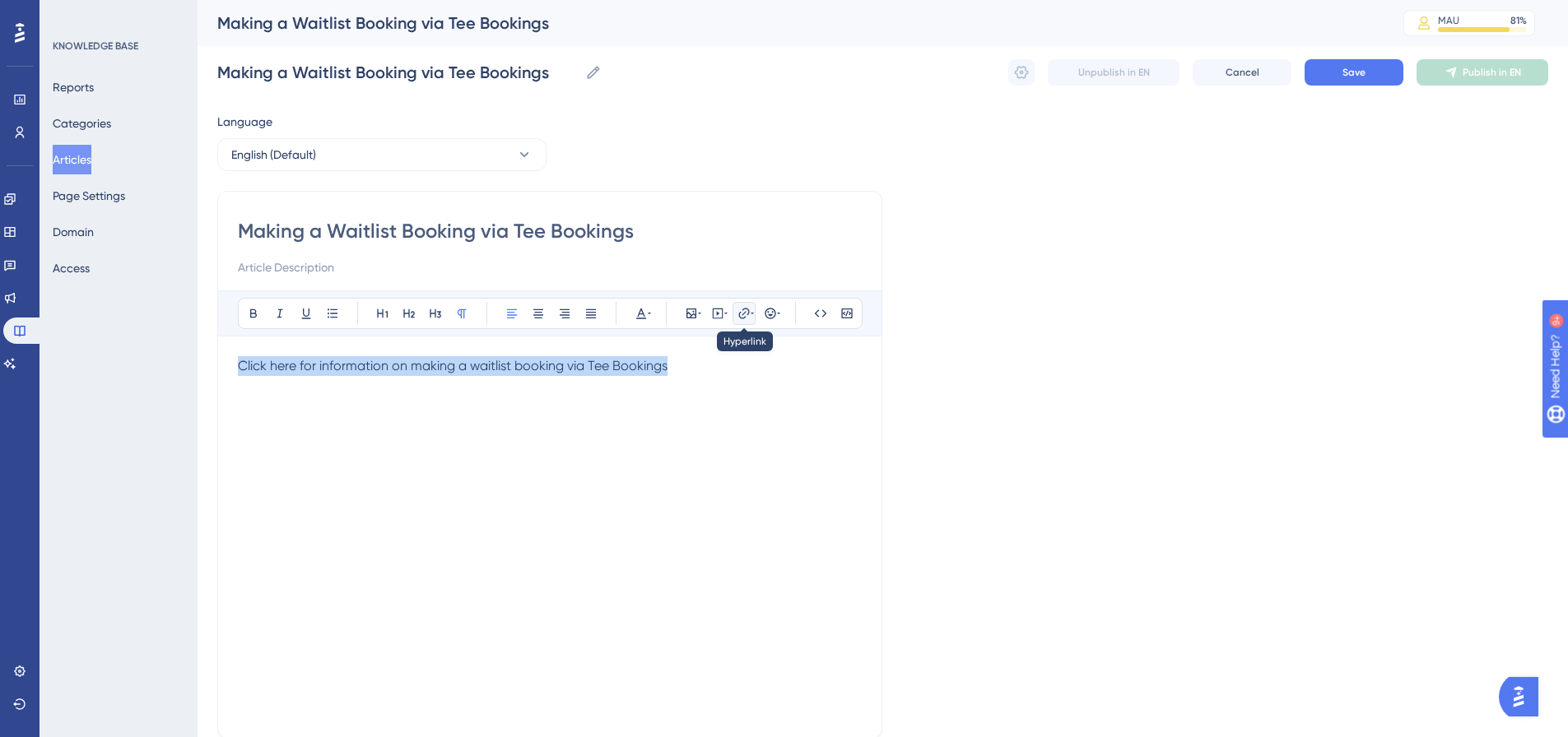
click at [739, 316] on icon at bounding box center [743, 313] width 10 height 10
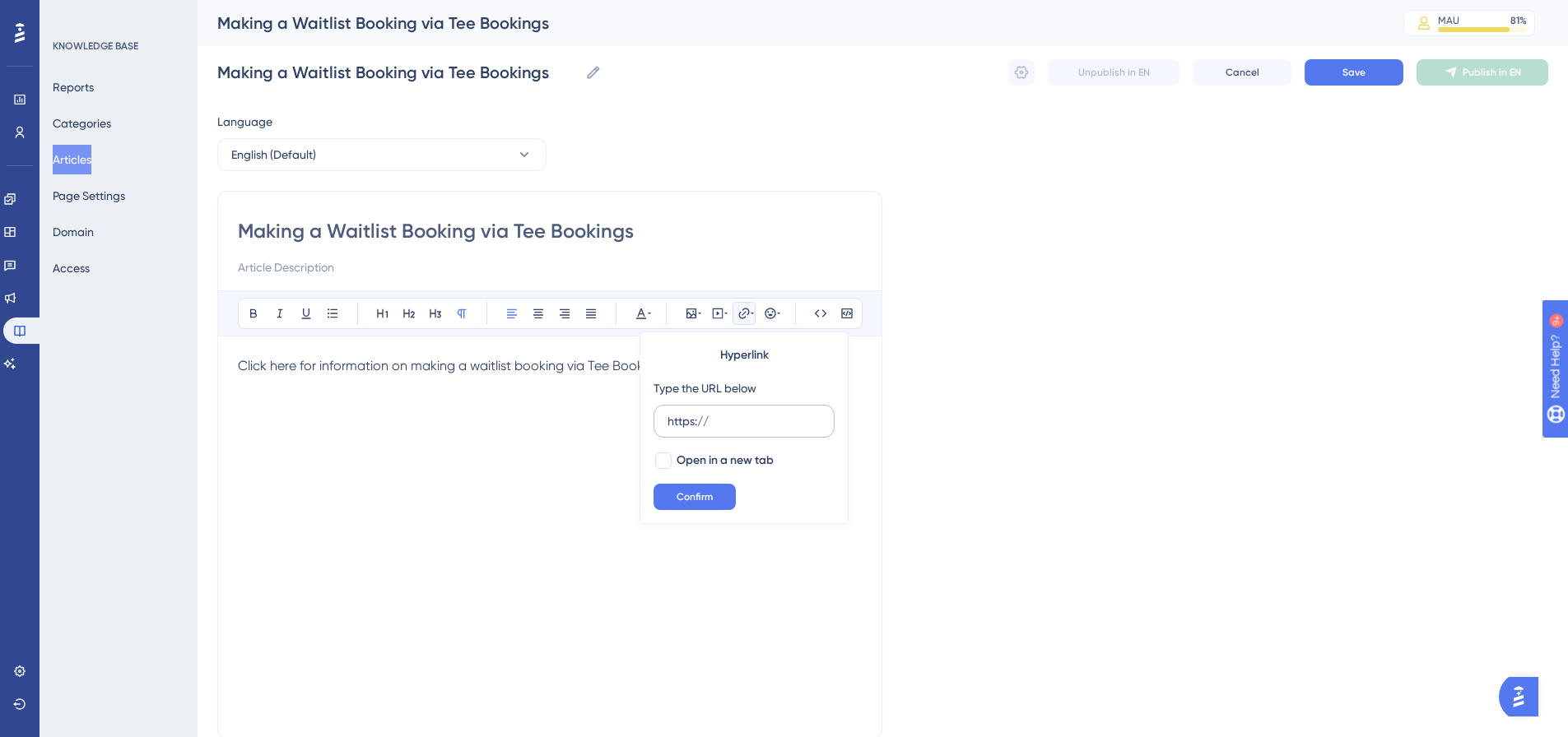
click at [731, 418] on input "https://" at bounding box center [744, 421] width 153 height 18
click at [700, 421] on input "https://" at bounding box center [744, 421] width 153 height 18
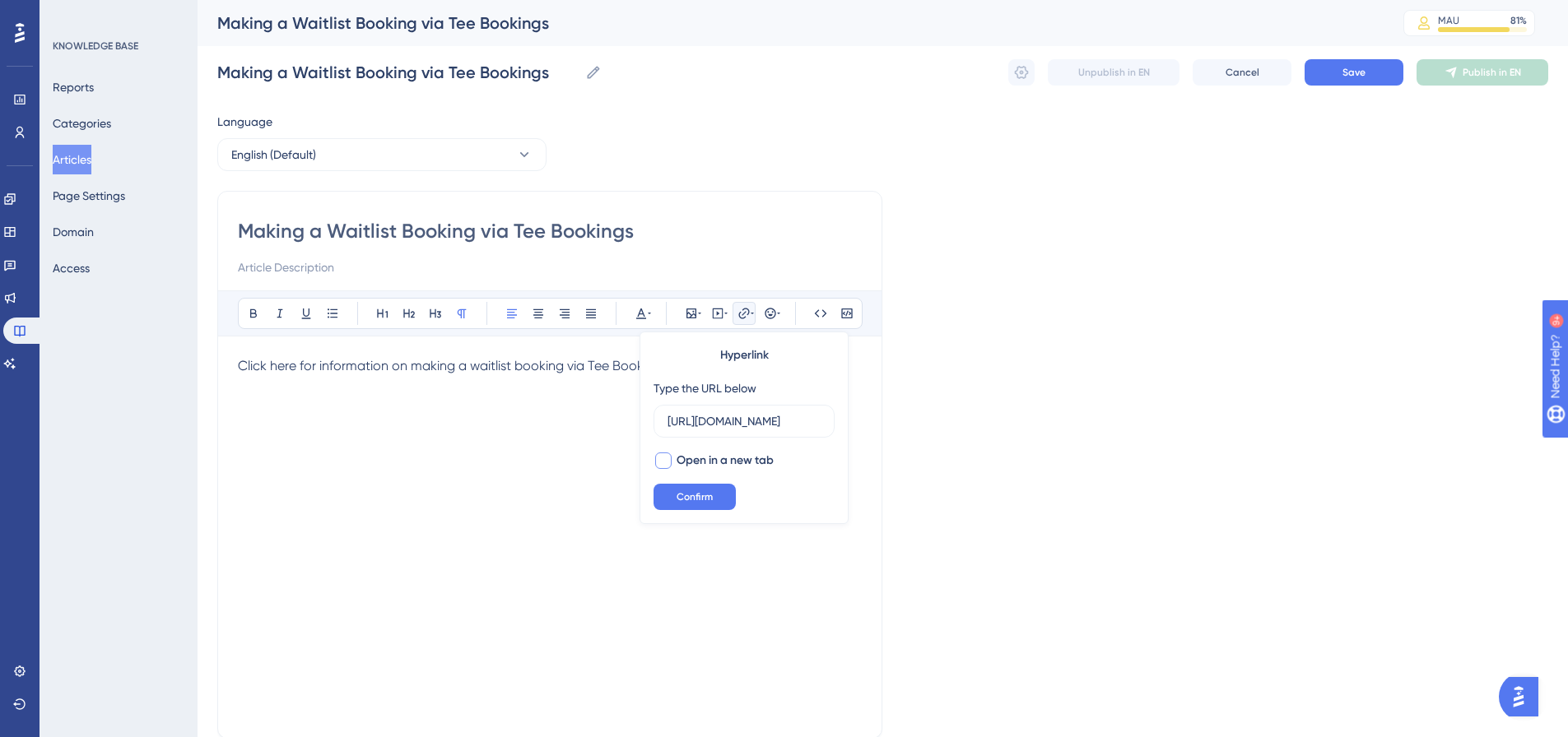
click at [672, 458] on div at bounding box center [663, 461] width 20 height 20
click at [686, 497] on span "Confirm" at bounding box center [695, 497] width 37 height 13
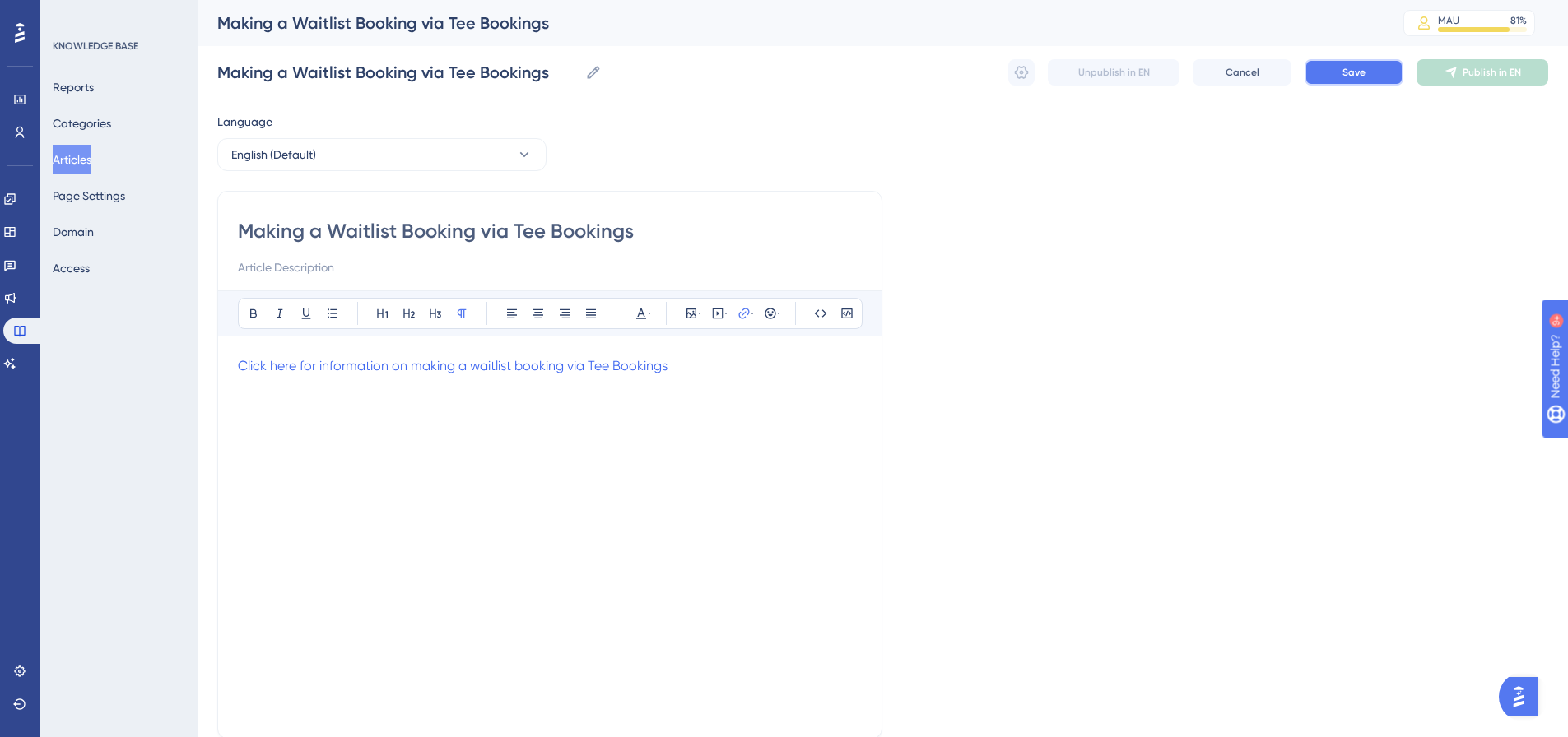
click at [1359, 81] on button "Save" at bounding box center [1353, 72] width 98 height 26
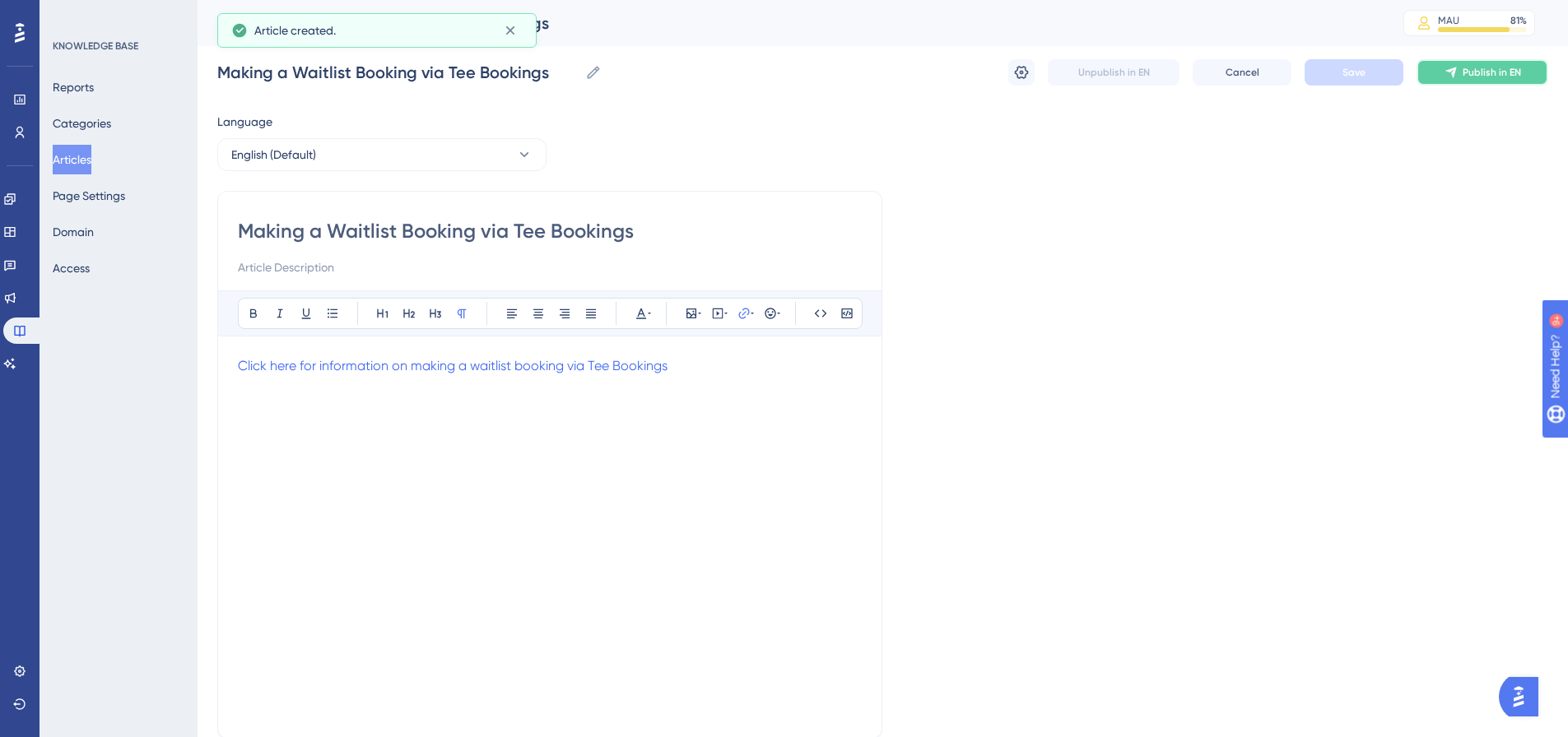
click at [1469, 76] on span "Publish in EN" at bounding box center [1491, 72] width 58 height 13
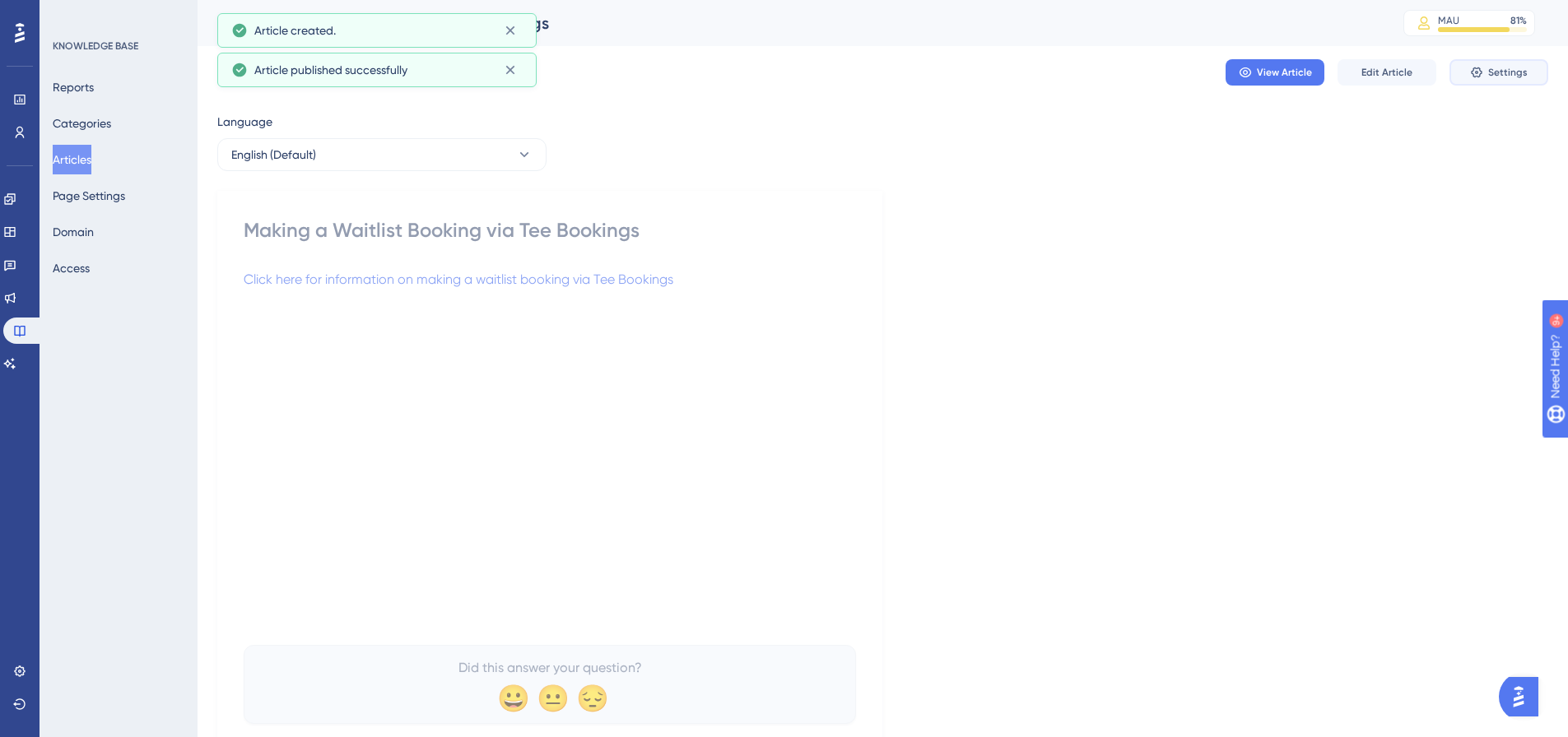
click at [1510, 73] on span "Settings" at bounding box center [1507, 72] width 39 height 13
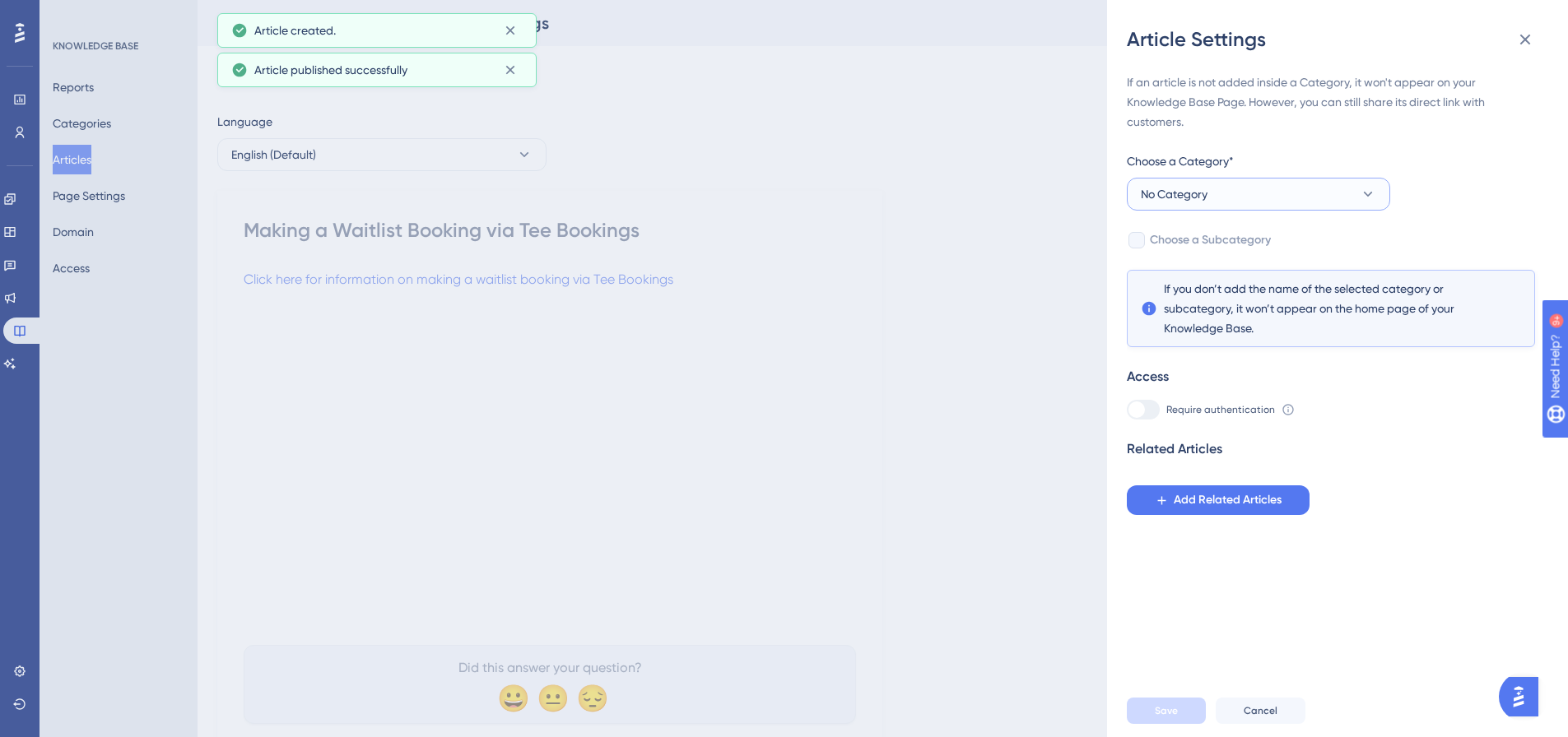
click at [1264, 193] on button "No Category" at bounding box center [1258, 194] width 263 height 33
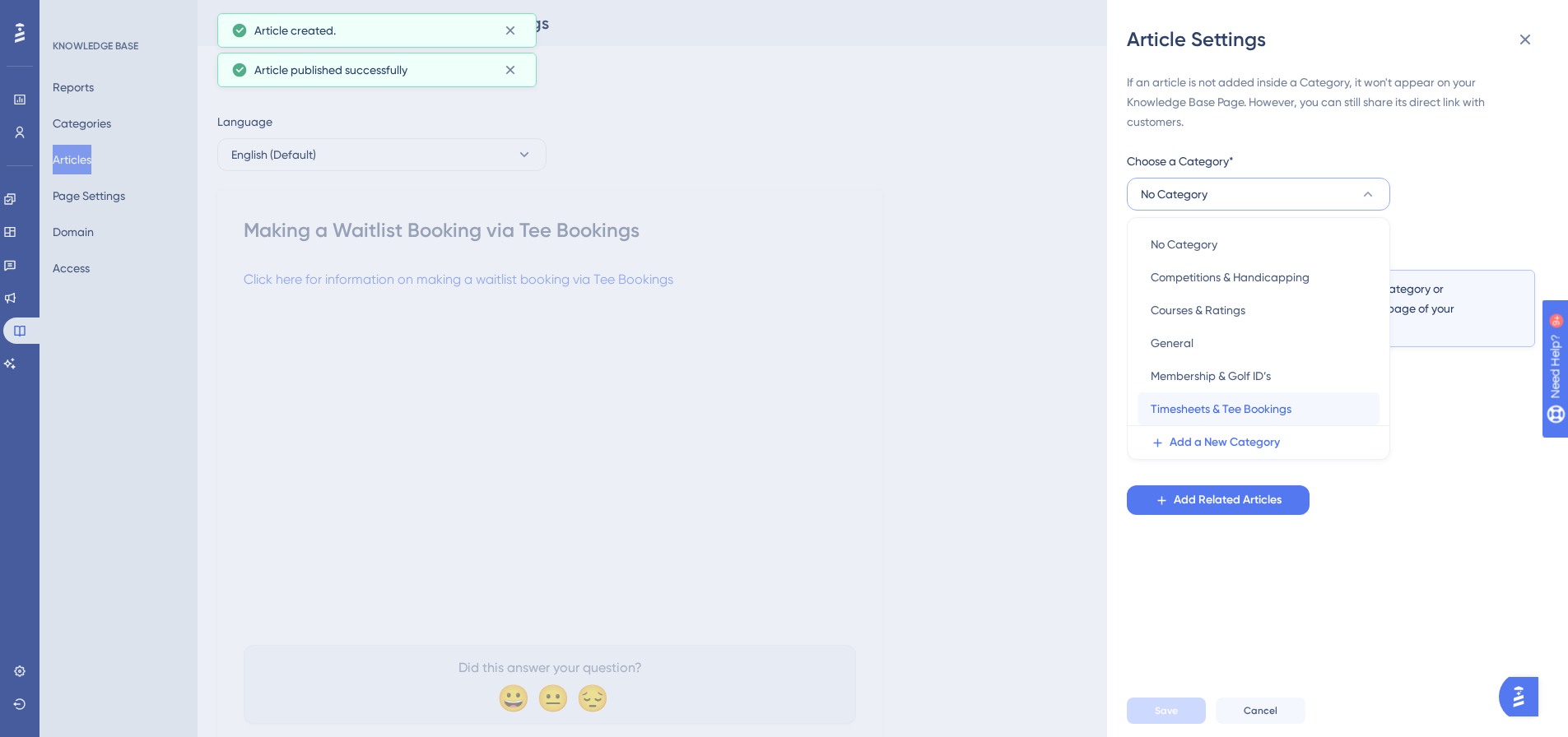
click at [1230, 412] on span "Timesheets & Tee Bookings" at bounding box center [1221, 409] width 141 height 20
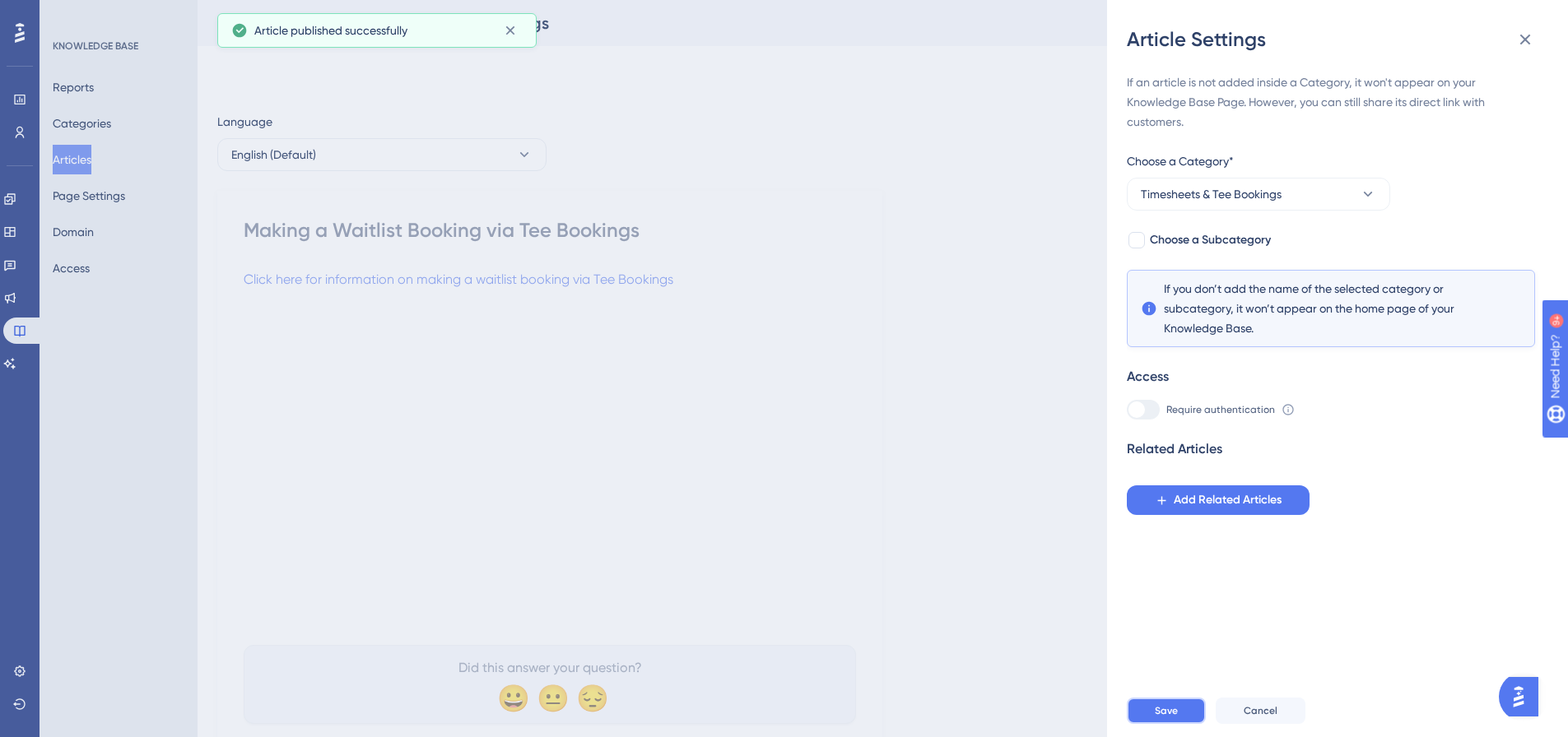
click at [1171, 718] on span "Save" at bounding box center [1166, 711] width 23 height 13
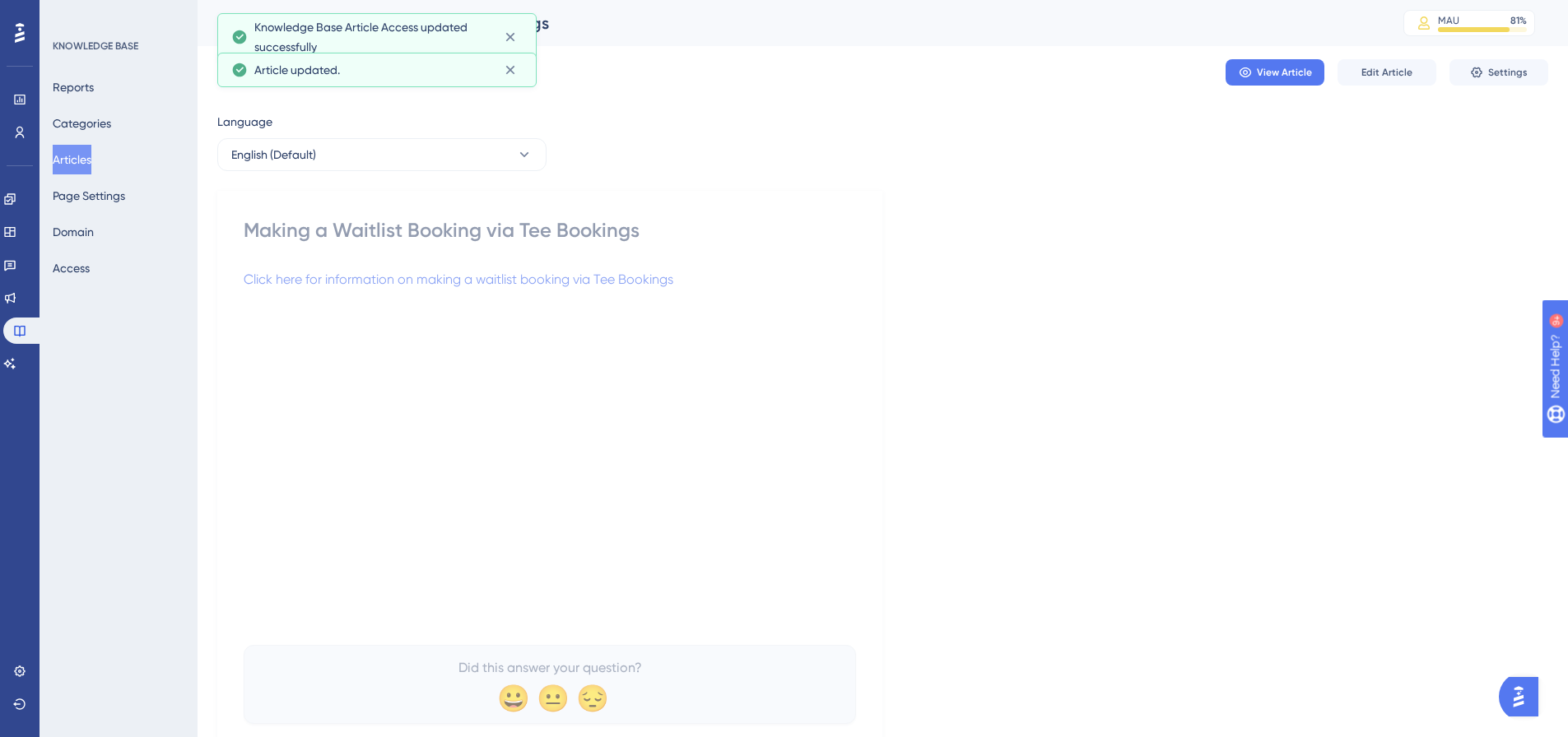
drag, startPoint x: 75, startPoint y: 154, endPoint x: 201, endPoint y: 152, distance: 126.0
click at [76, 154] on button "Articles" at bounding box center [71, 159] width 38 height 30
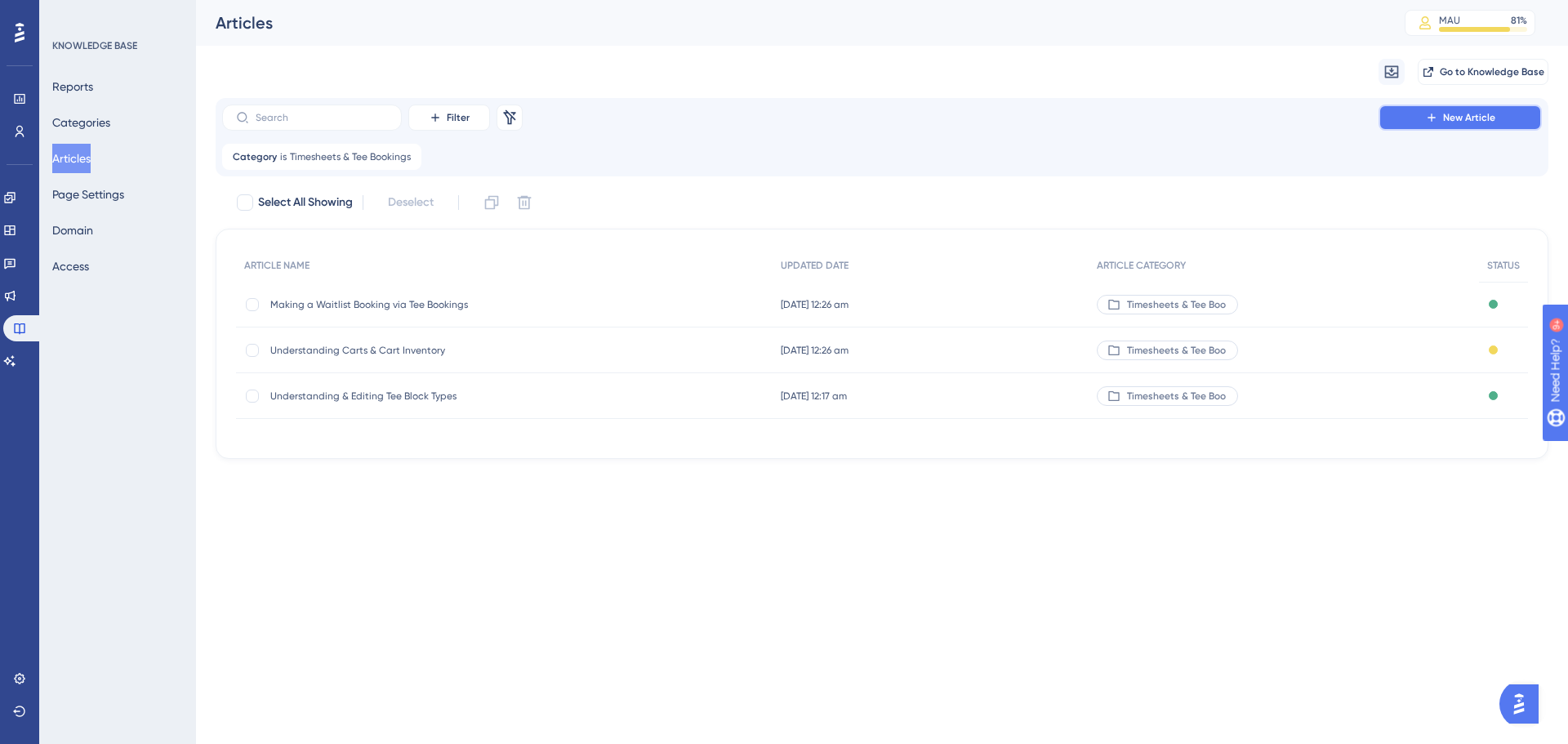
click at [1485, 118] on span "New Article" at bounding box center [1469, 117] width 52 height 13
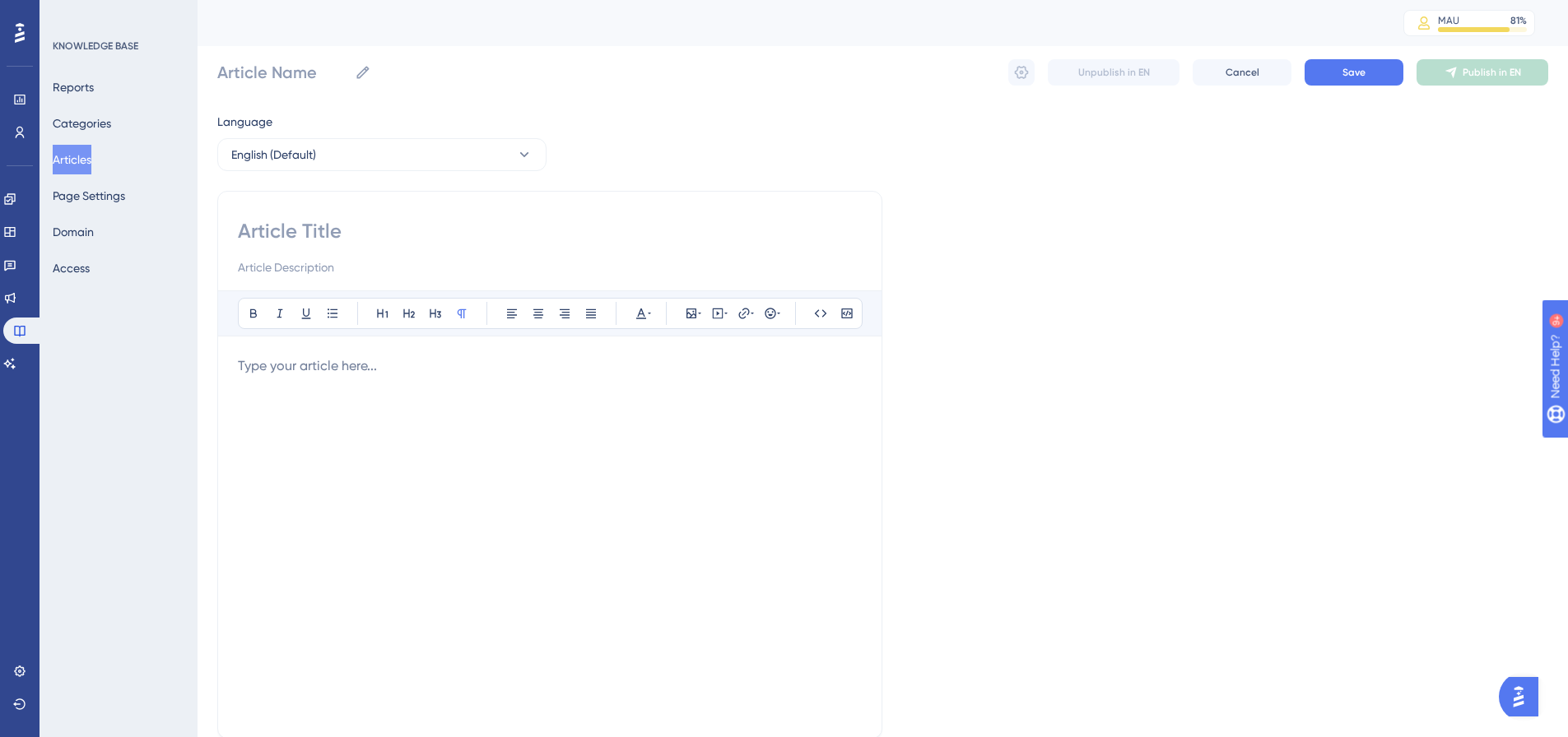
click at [492, 229] on input at bounding box center [550, 231] width 624 height 26
paste input "Creating a Group Booking"
click at [362, 368] on p at bounding box center [550, 366] width 624 height 20
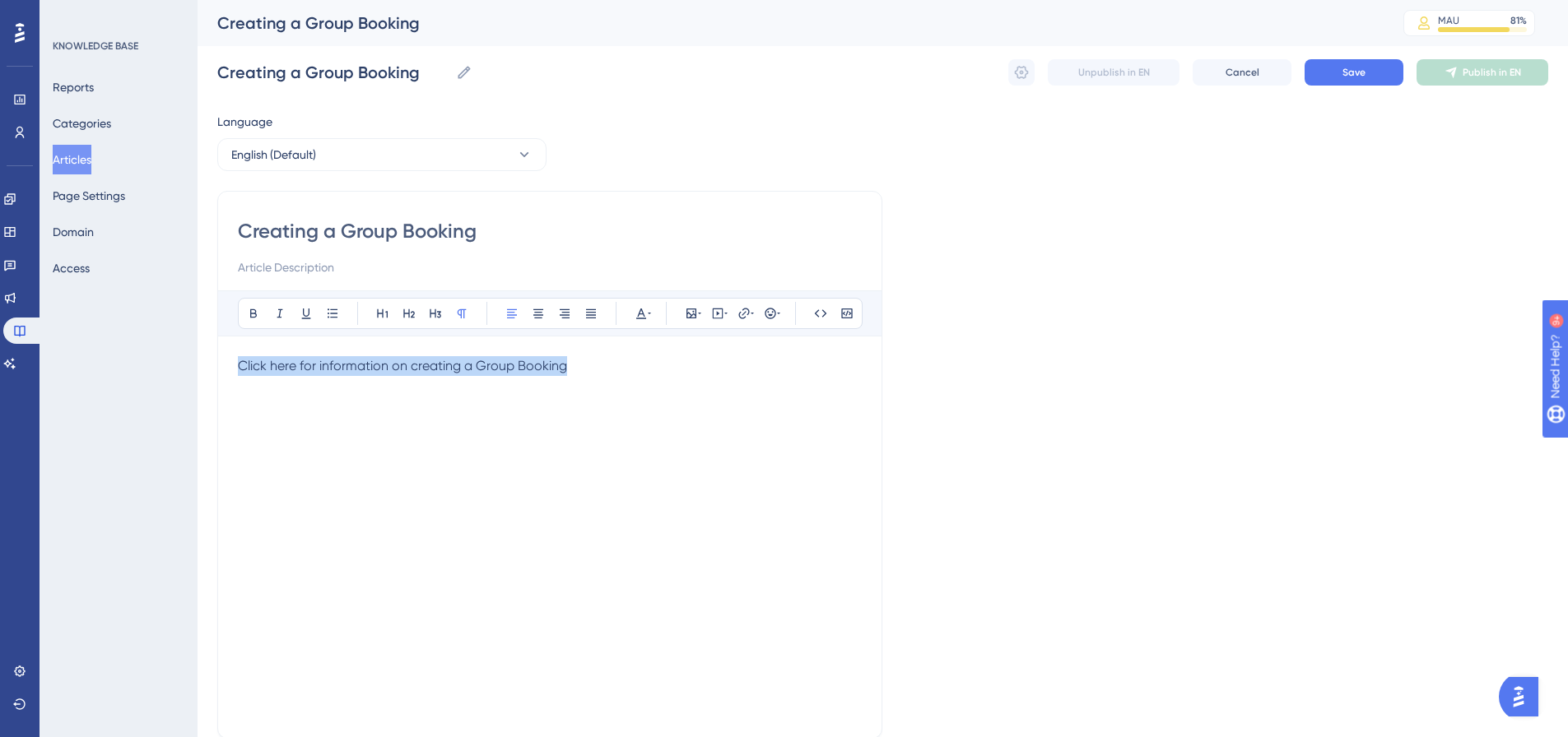
drag, startPoint x: 573, startPoint y: 364, endPoint x: 255, endPoint y: 354, distance: 318.2
click at [255, 354] on div "Bold Italic Underline Bullet Point Heading 1 Heading 2 Heading 3 Normal Align L…" at bounding box center [550, 504] width 624 height 428
click at [513, 365] on span "Click here for information on creating a Group Booking" at bounding box center [402, 366] width 329 height 16
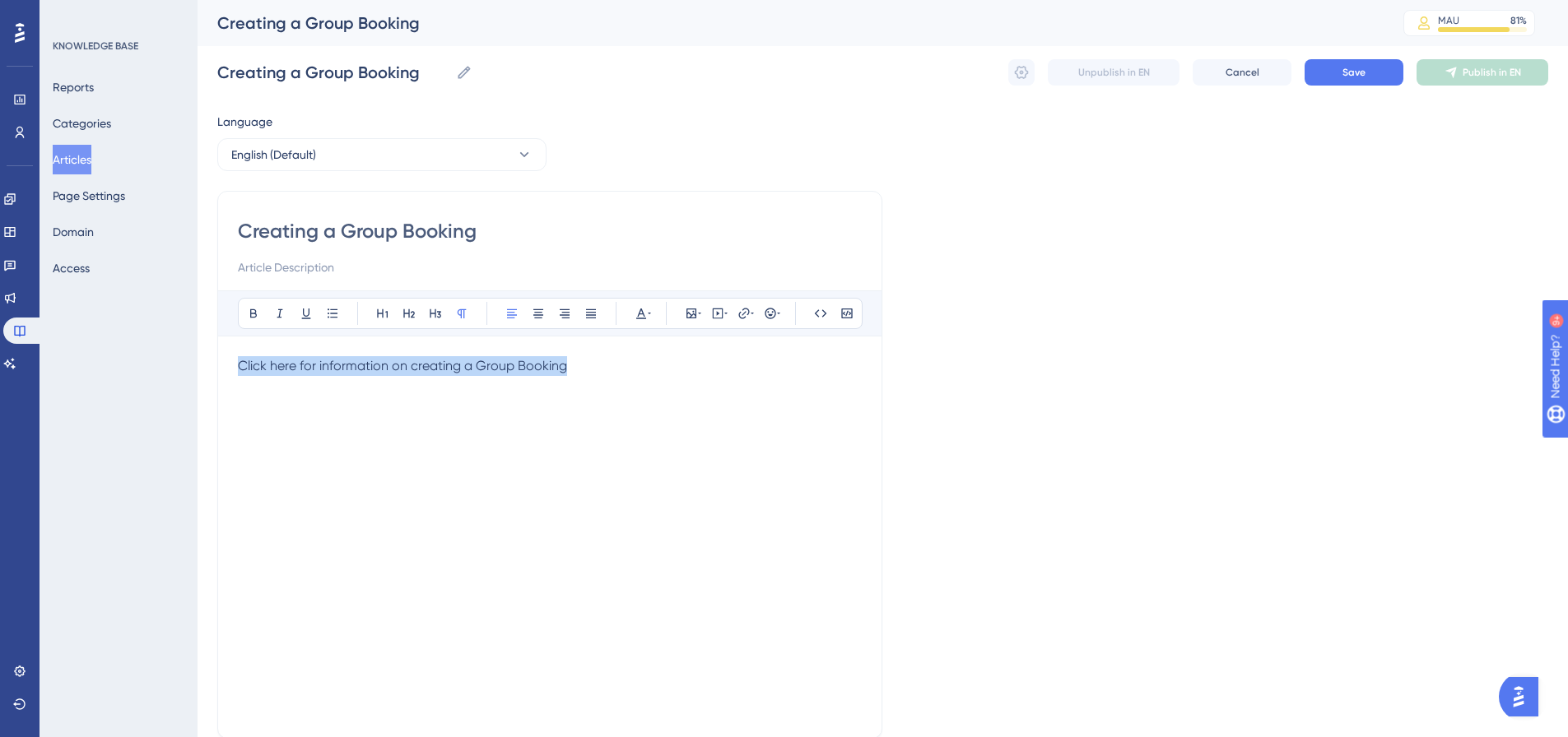
click at [513, 365] on span "Click here for information on creating a Group Booking" at bounding box center [402, 366] width 329 height 16
click at [744, 310] on icon at bounding box center [743, 313] width 13 height 13
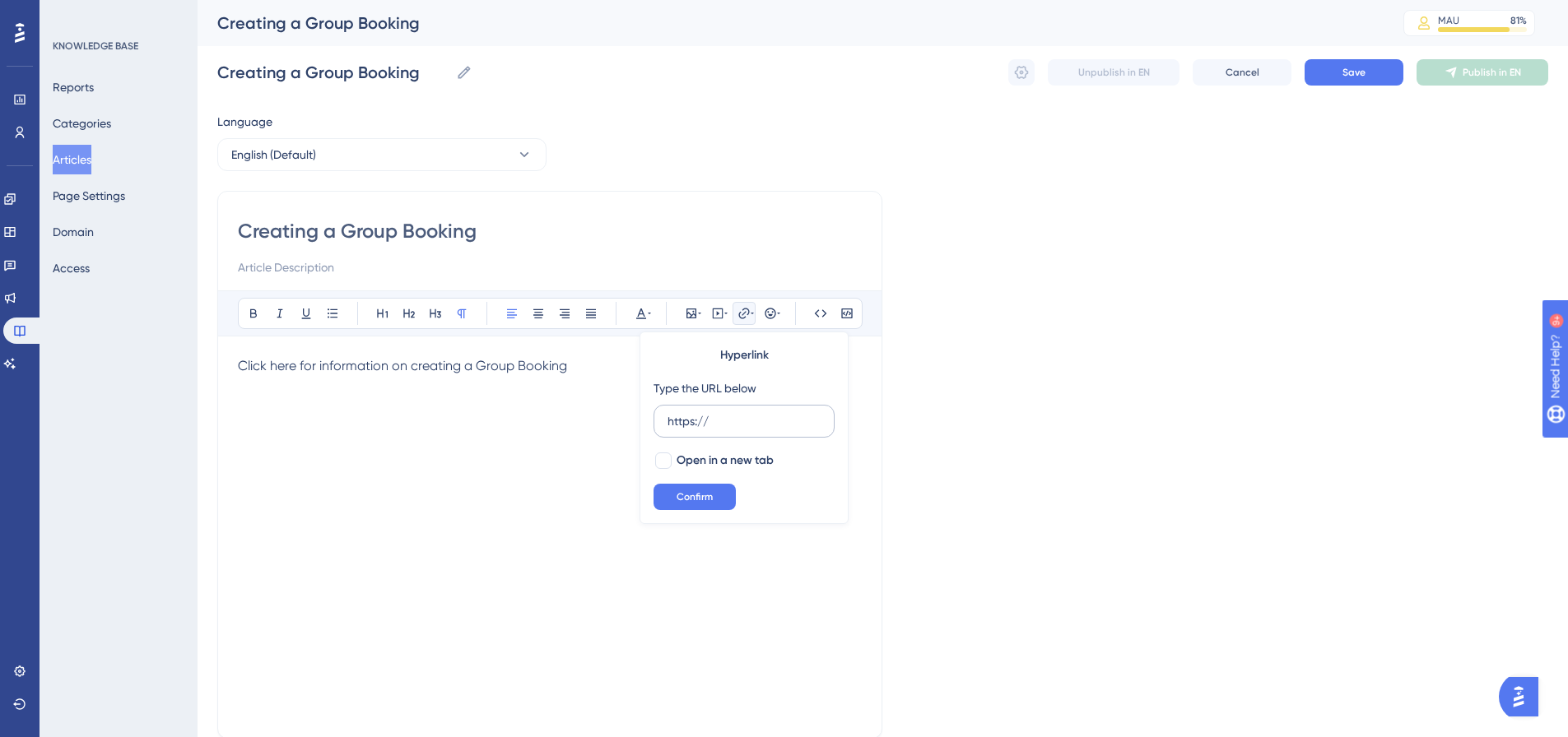
click at [688, 413] on input "https://" at bounding box center [744, 421] width 153 height 18
click at [682, 456] on span "Open in a new tab" at bounding box center [725, 461] width 97 height 20
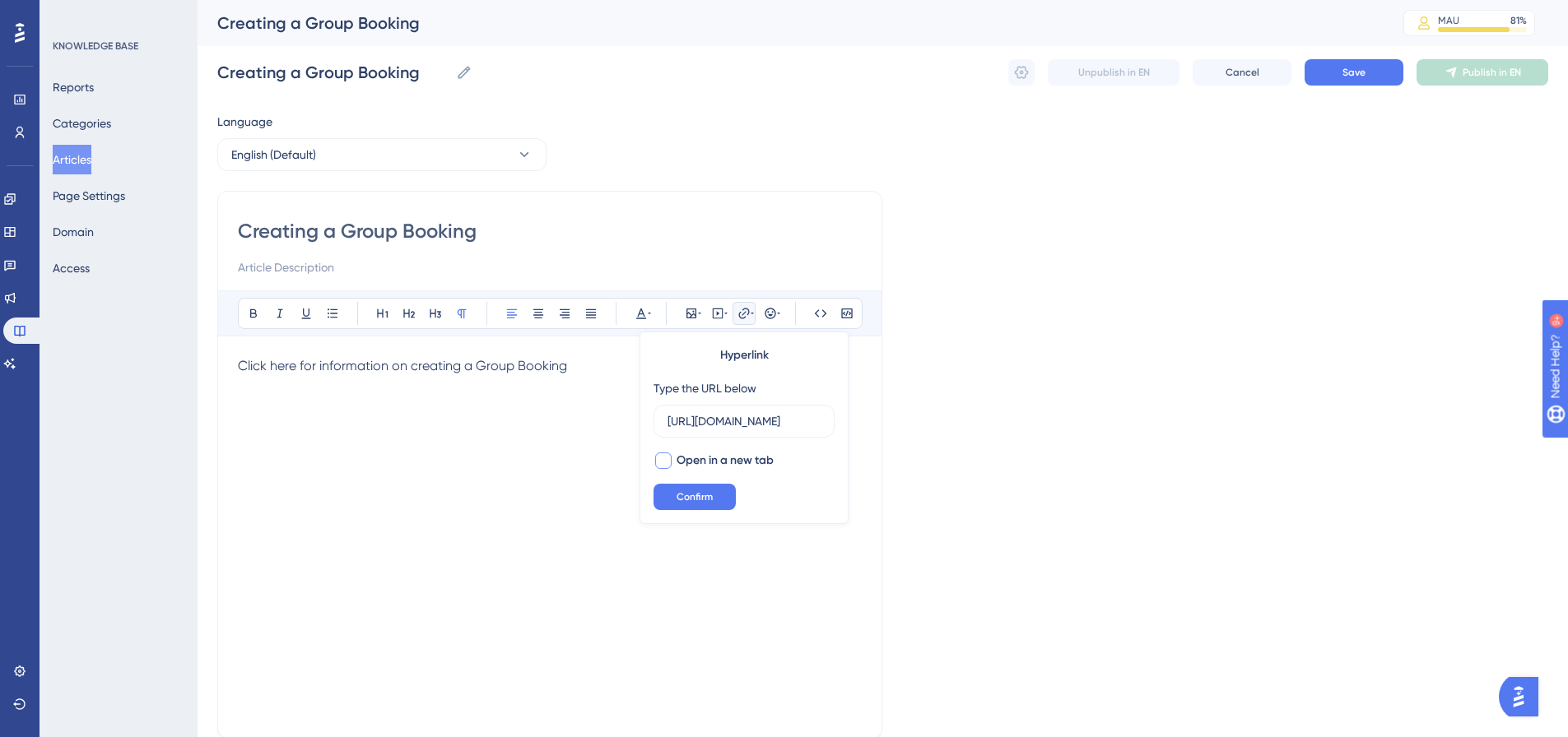
scroll to position [0, 0]
click at [687, 494] on span "Confirm" at bounding box center [695, 497] width 37 height 13
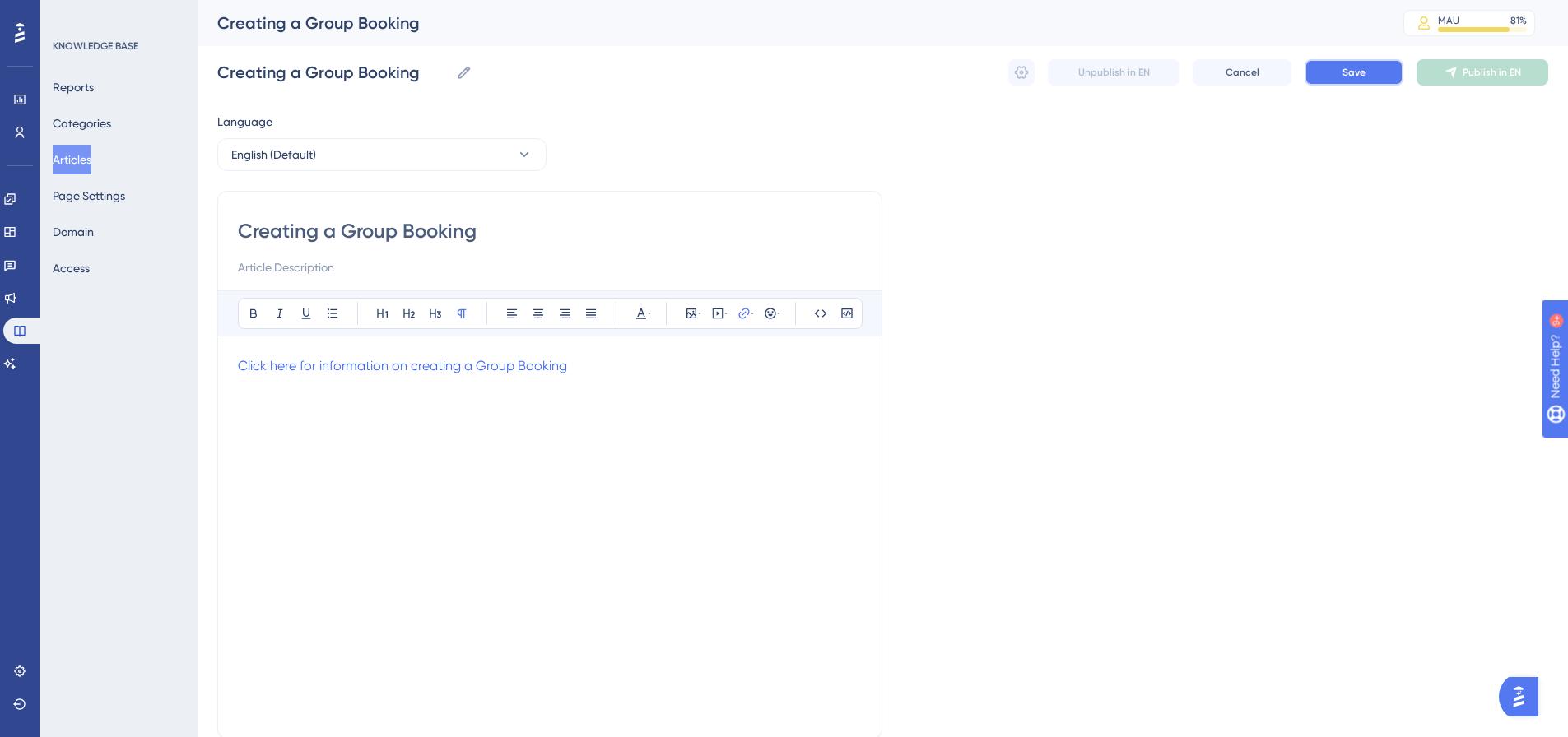
click at [1362, 70] on span "Save" at bounding box center [1354, 72] width 23 height 13
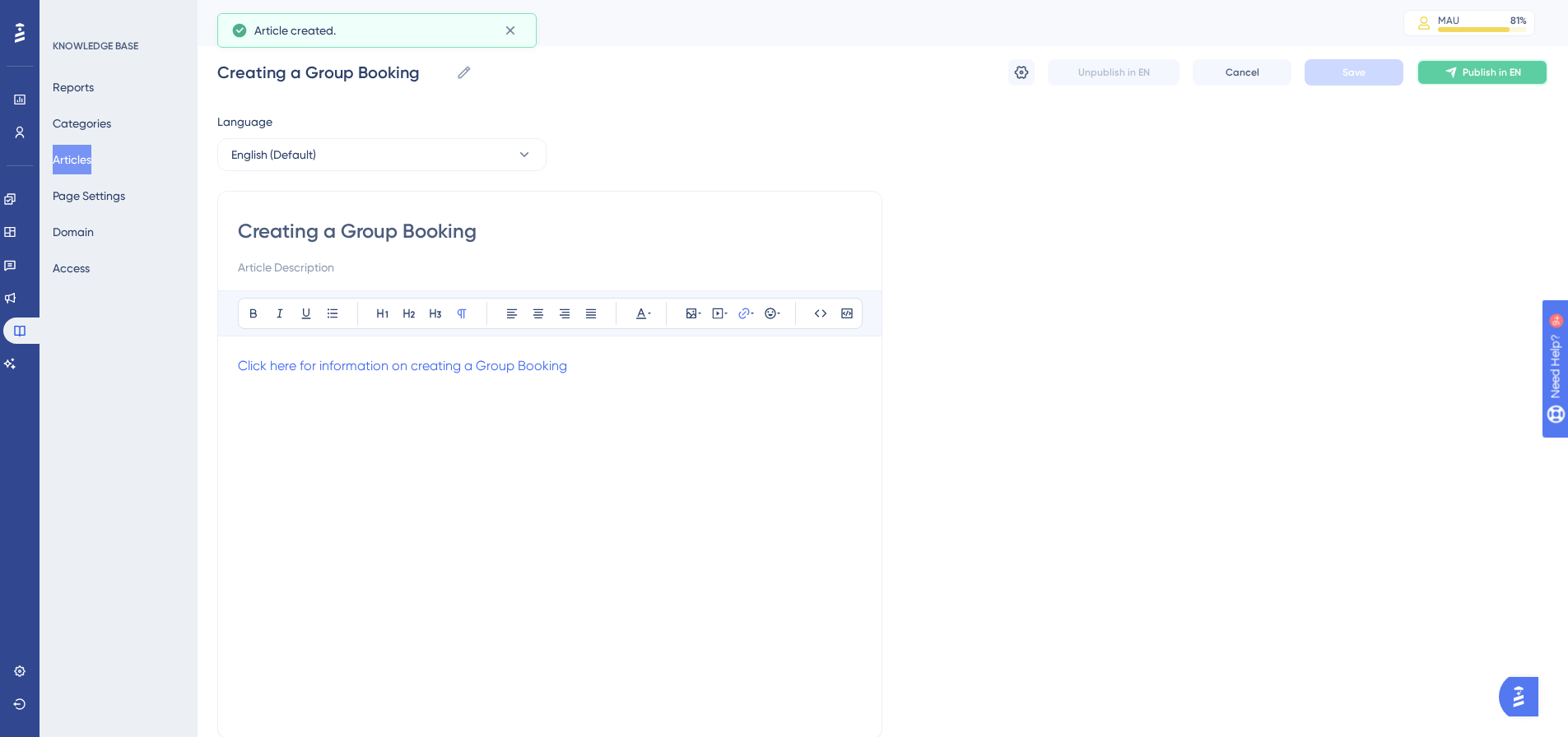
click at [1457, 78] on icon at bounding box center [1450, 72] width 13 height 13
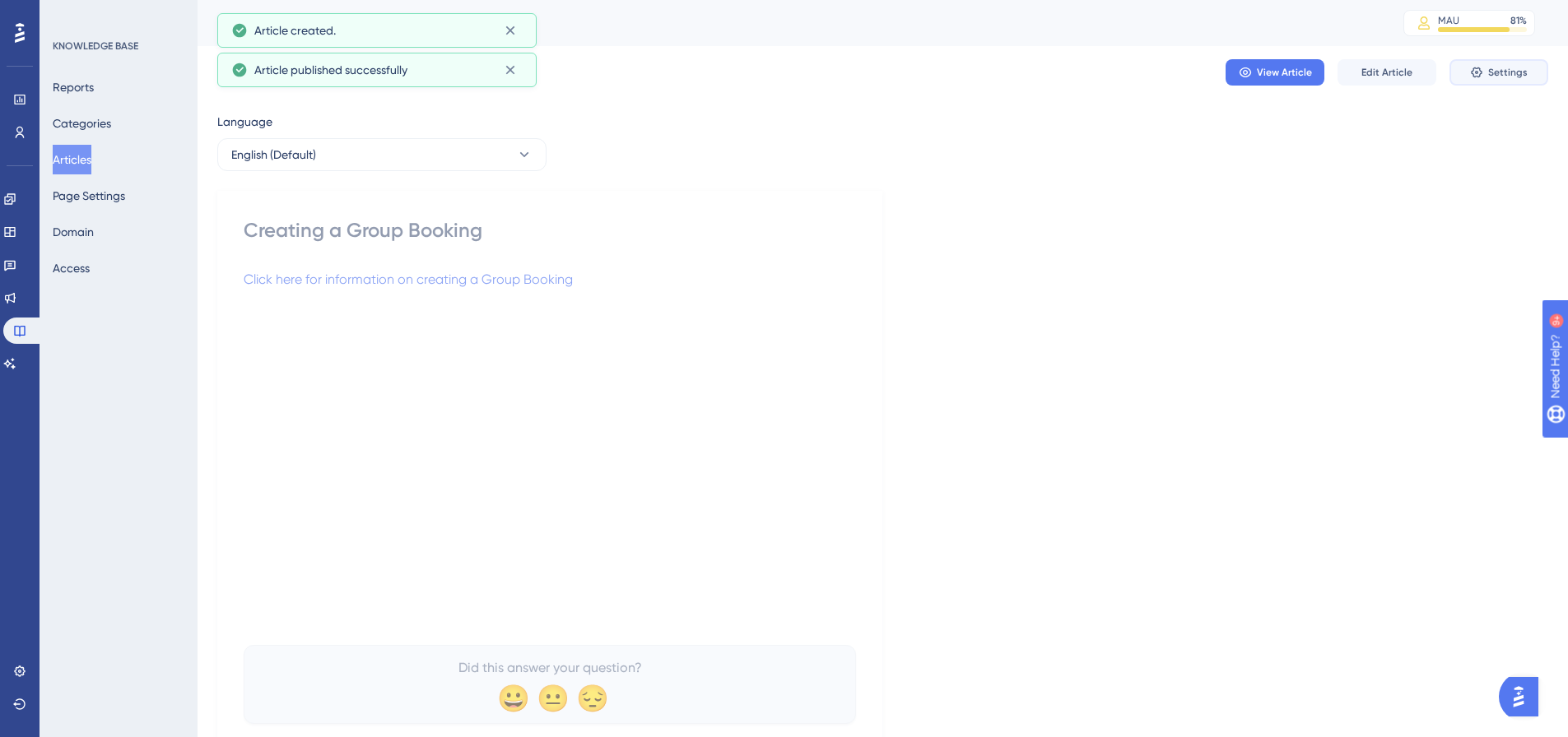
click at [1503, 82] on button "Settings" at bounding box center [1498, 72] width 98 height 26
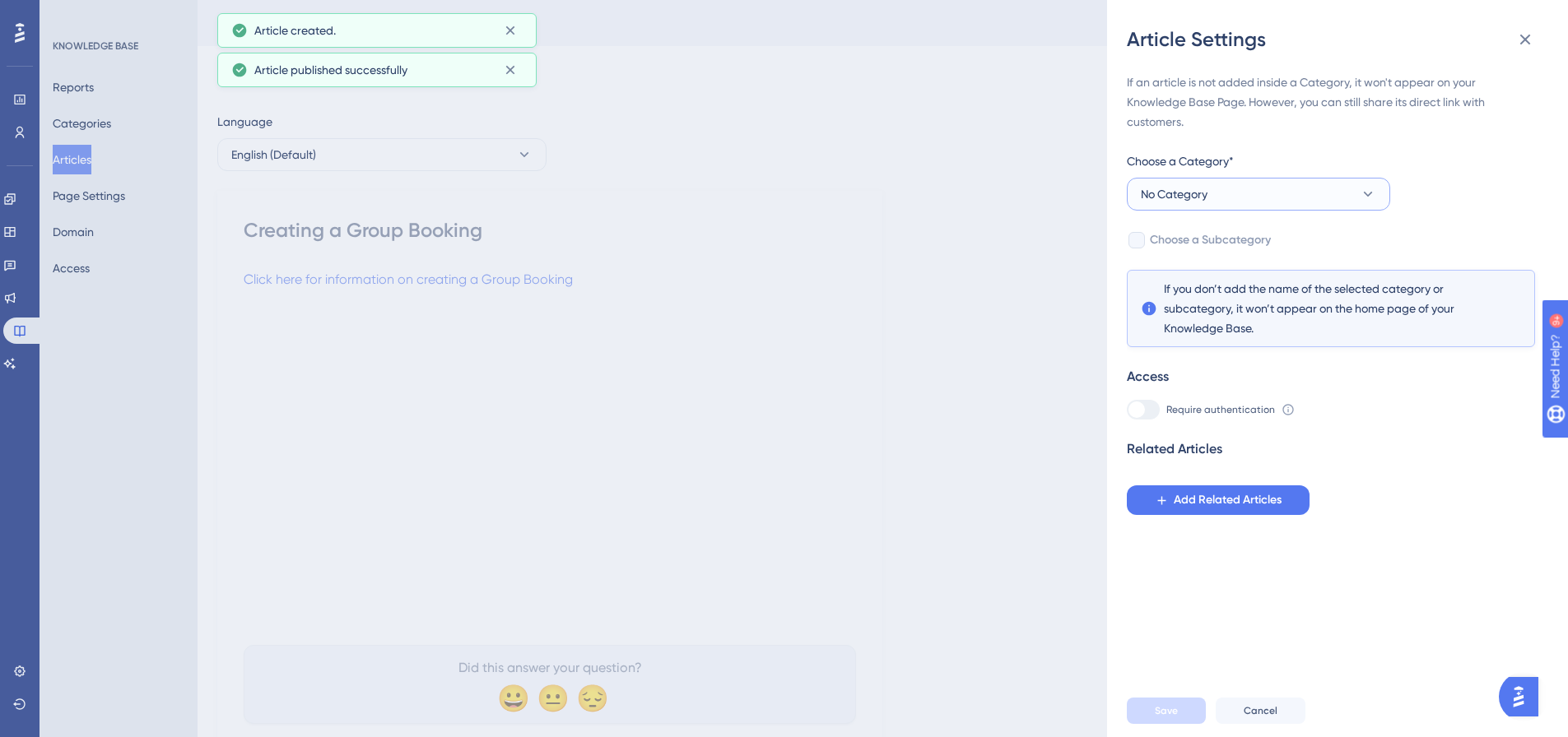
click at [1292, 193] on button "No Category" at bounding box center [1258, 194] width 263 height 33
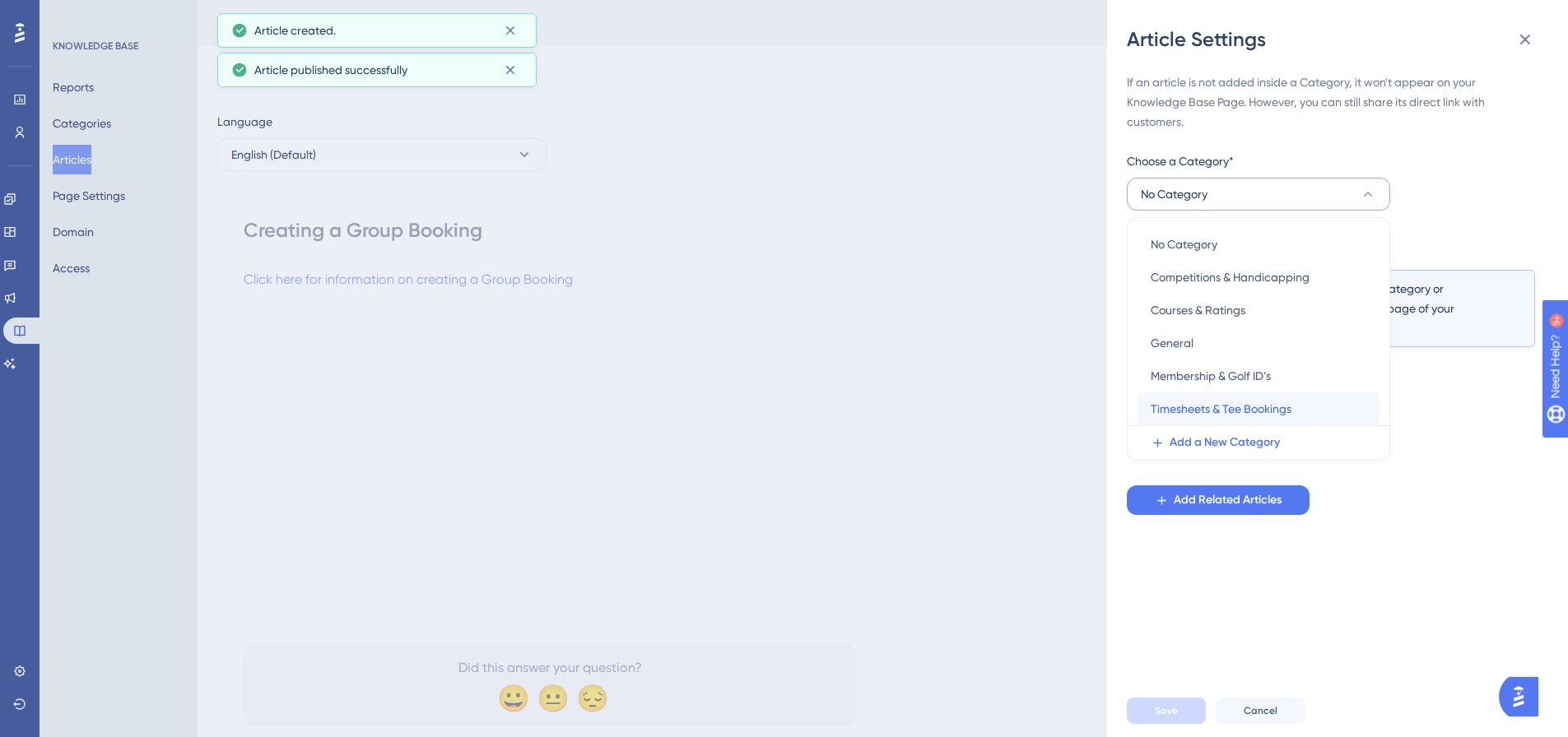
click at [1212, 416] on span "Timesheets & Tee Bookings" at bounding box center [1221, 409] width 141 height 20
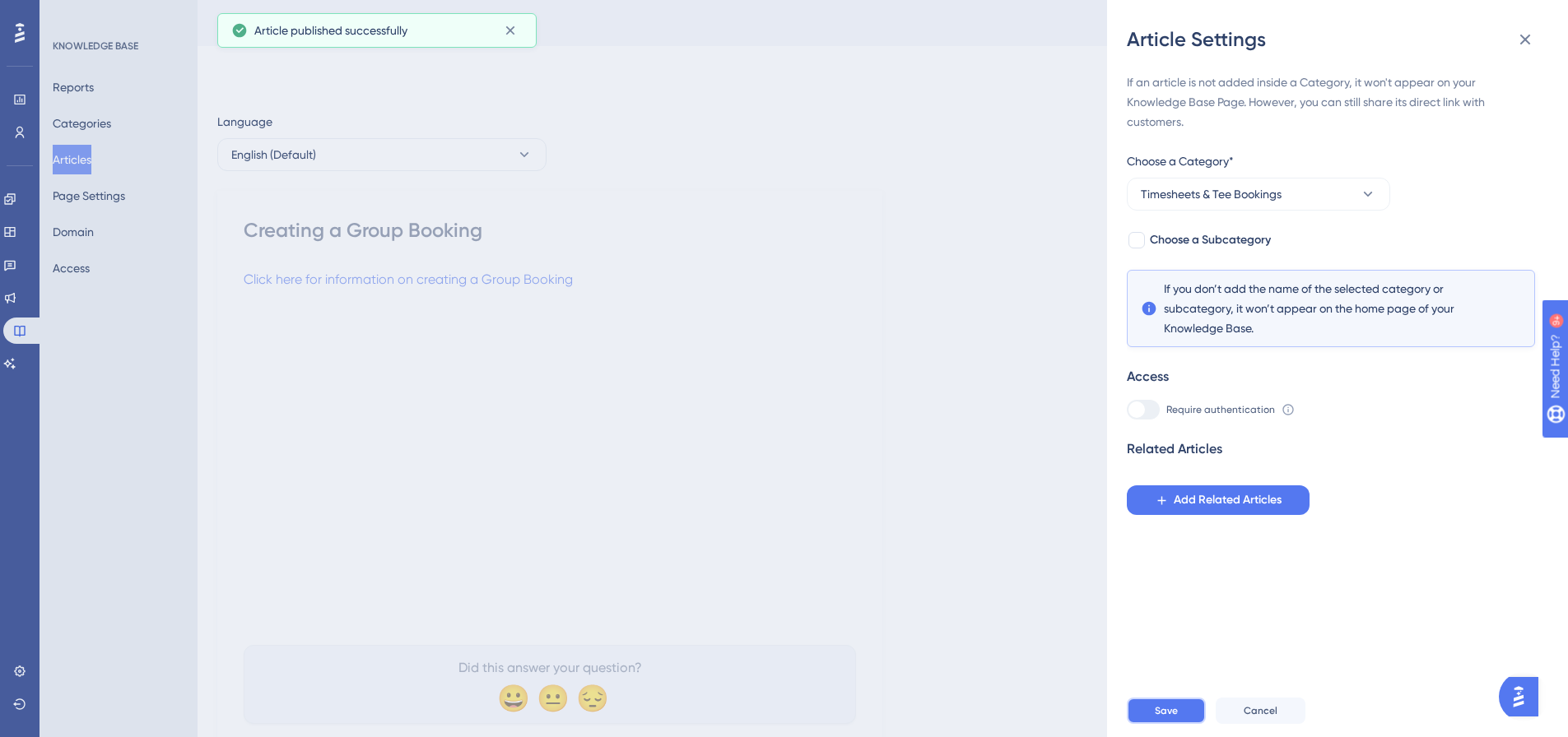
click at [1173, 718] on span "Save" at bounding box center [1166, 711] width 23 height 13
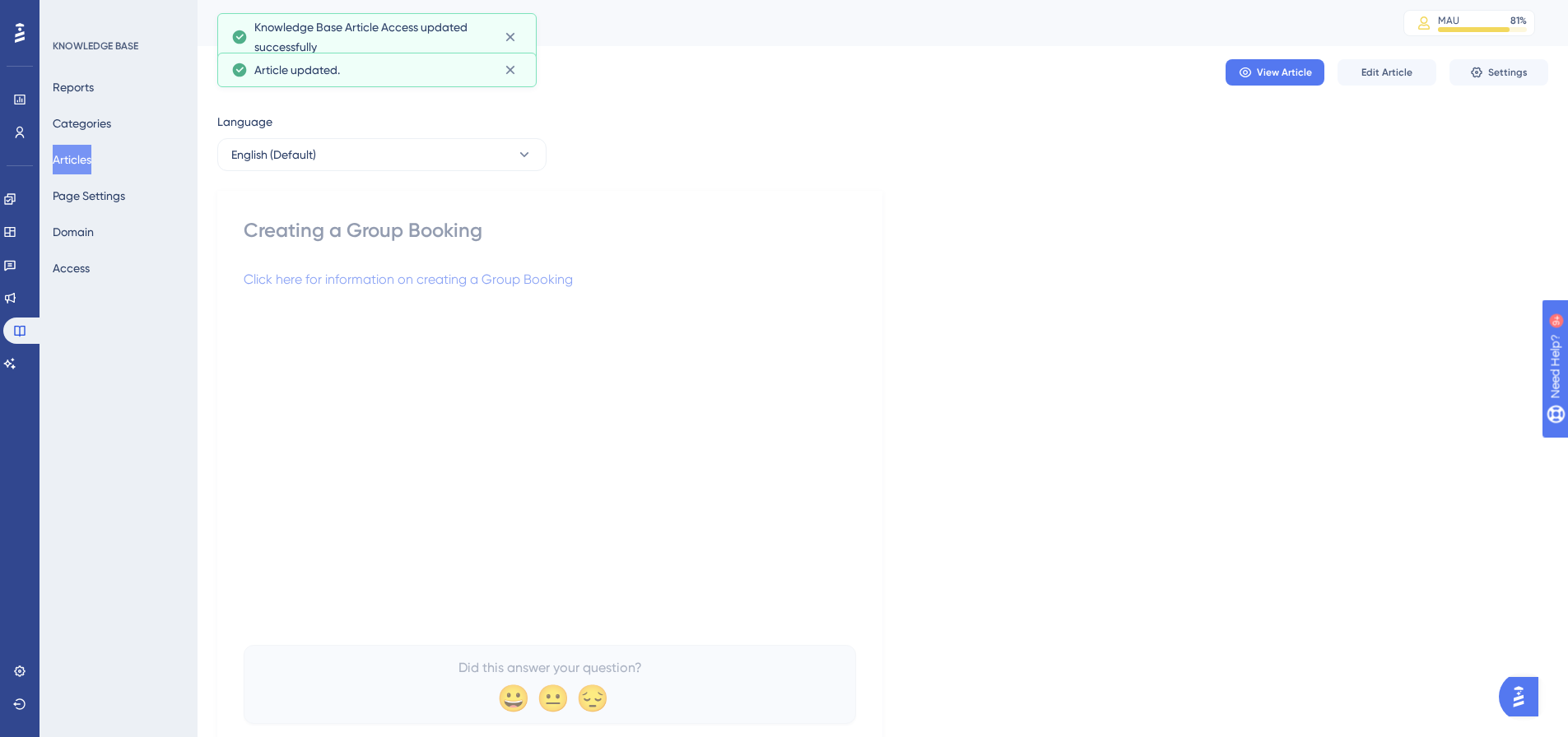
click at [75, 158] on button "Articles" at bounding box center [71, 159] width 38 height 30
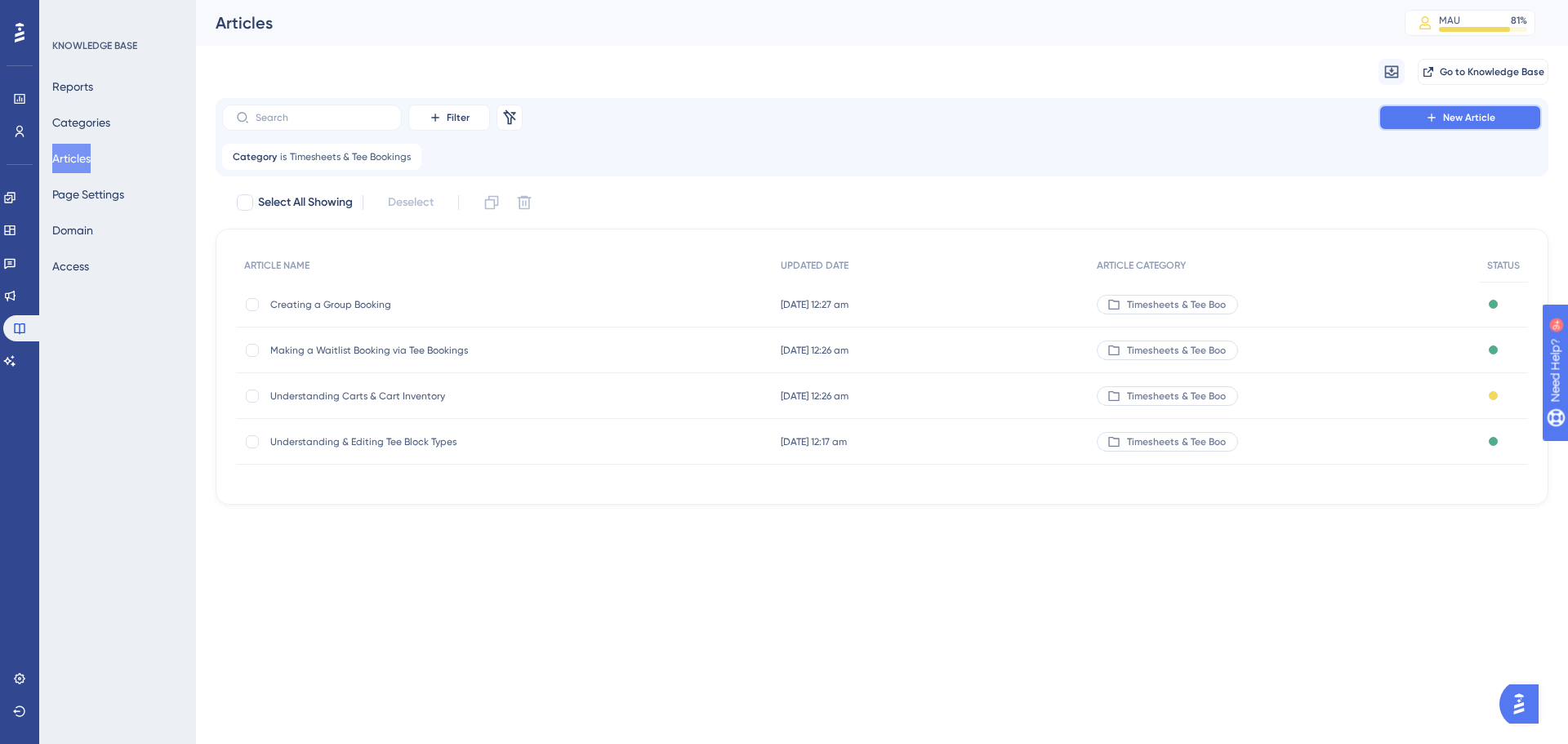
drag, startPoint x: 1450, startPoint y: 118, endPoint x: 1558, endPoint y: 117, distance: 108.0
click at [1451, 118] on span "New Article" at bounding box center [1469, 117] width 52 height 13
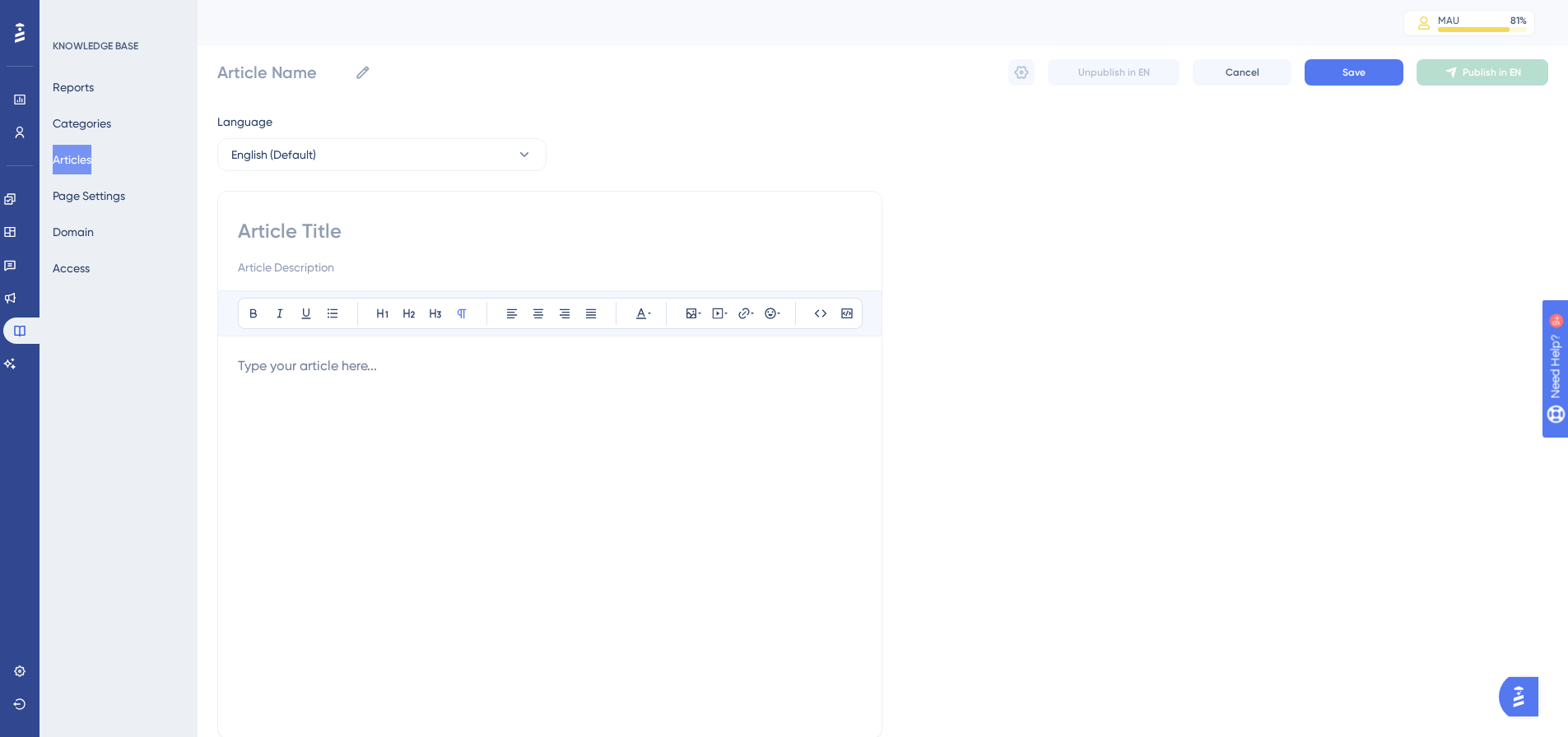
click at [496, 225] on input at bounding box center [550, 231] width 624 height 26
paste input "Making a Tee Booking for a Non-Affiliate Golfer"
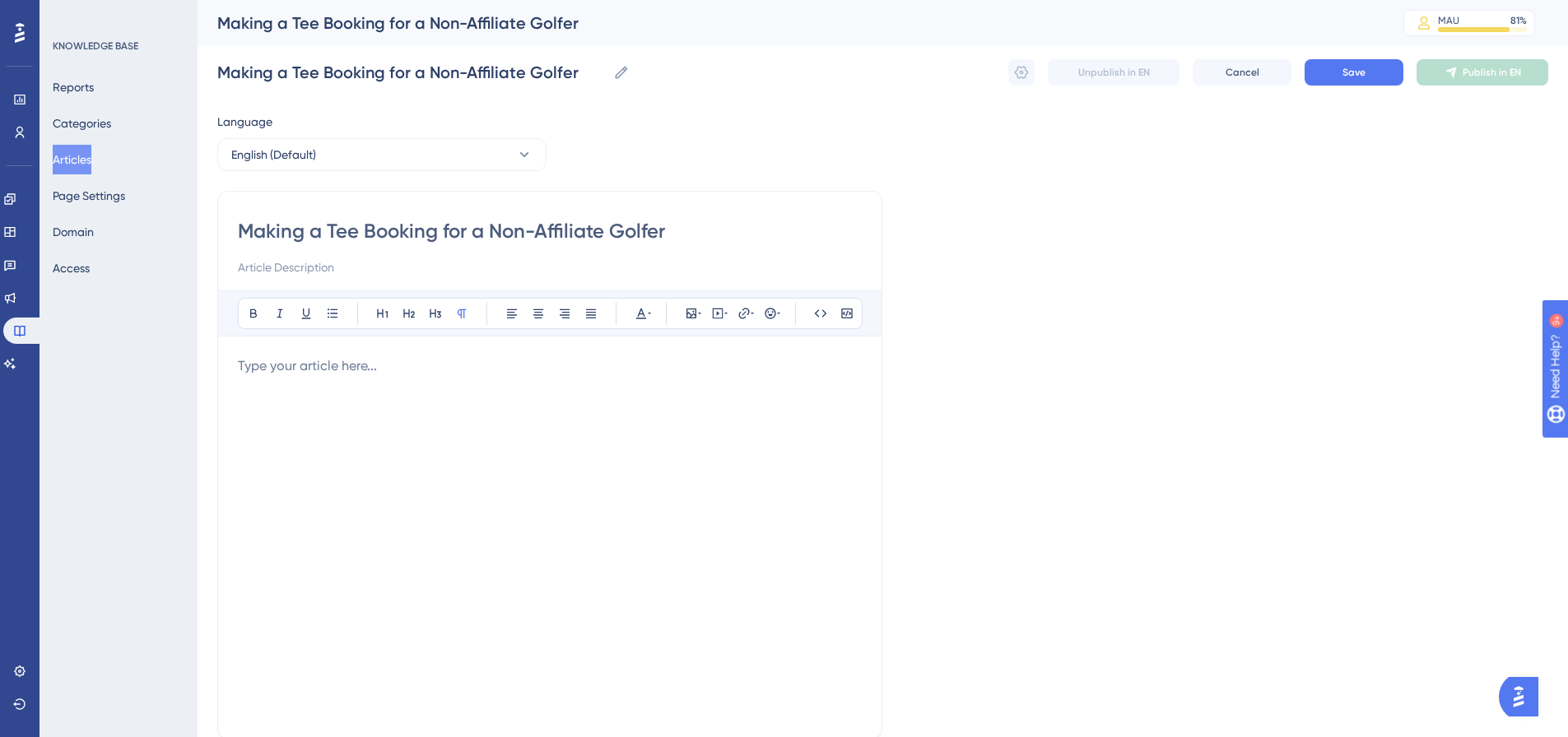
click at [388, 370] on p at bounding box center [550, 366] width 624 height 20
drag, startPoint x: 702, startPoint y: 372, endPoint x: 197, endPoint y: 354, distance: 505.3
click at [198, 354] on div "Performance Users Engagement Widgets Feedback Product Updates Knowledge Base AI…" at bounding box center [882, 432] width 1370 height 864
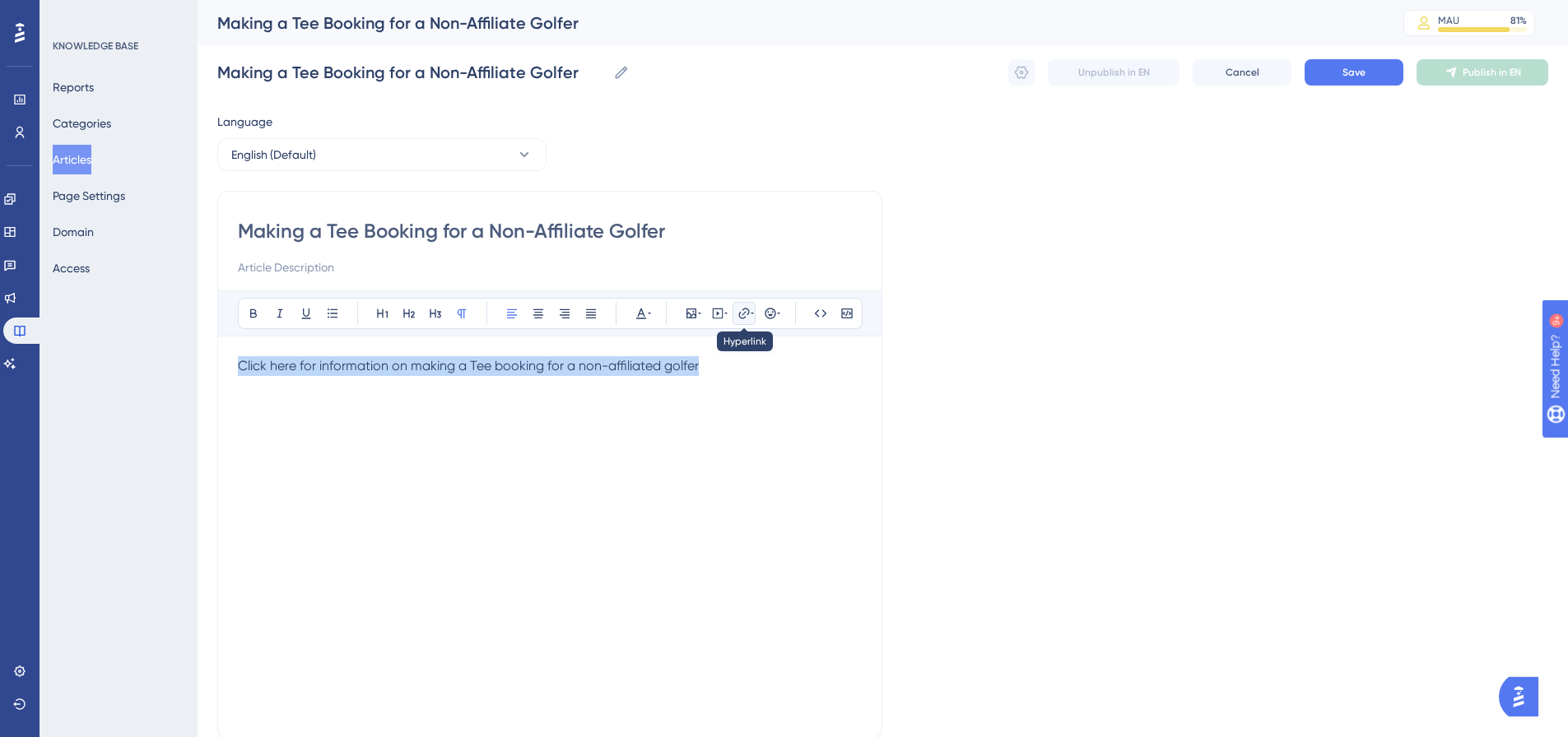
click at [738, 319] on icon at bounding box center [743, 313] width 13 height 13
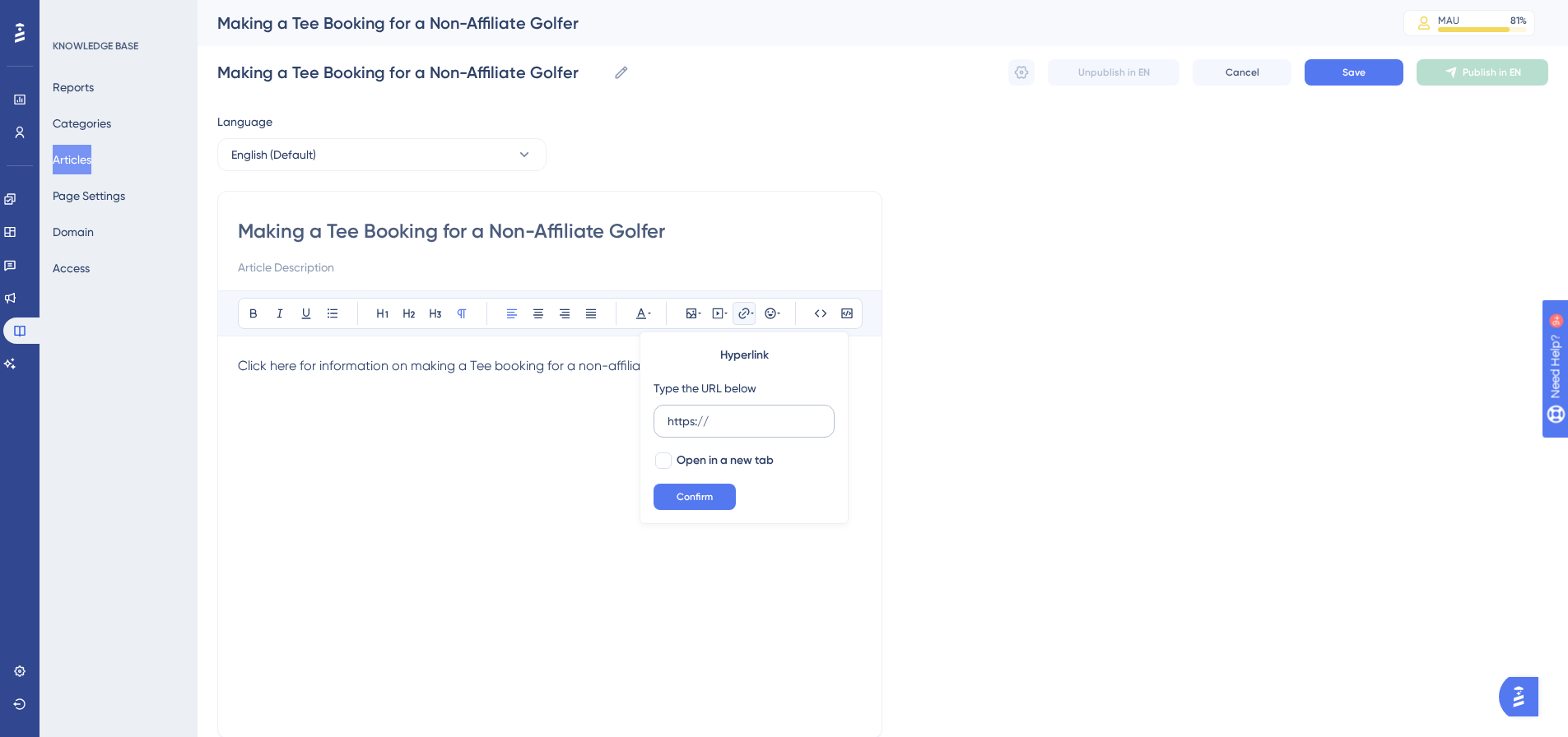
click at [681, 412] on input "https://" at bounding box center [744, 421] width 153 height 18
click at [693, 456] on span "Open in a new tab" at bounding box center [725, 461] width 97 height 20
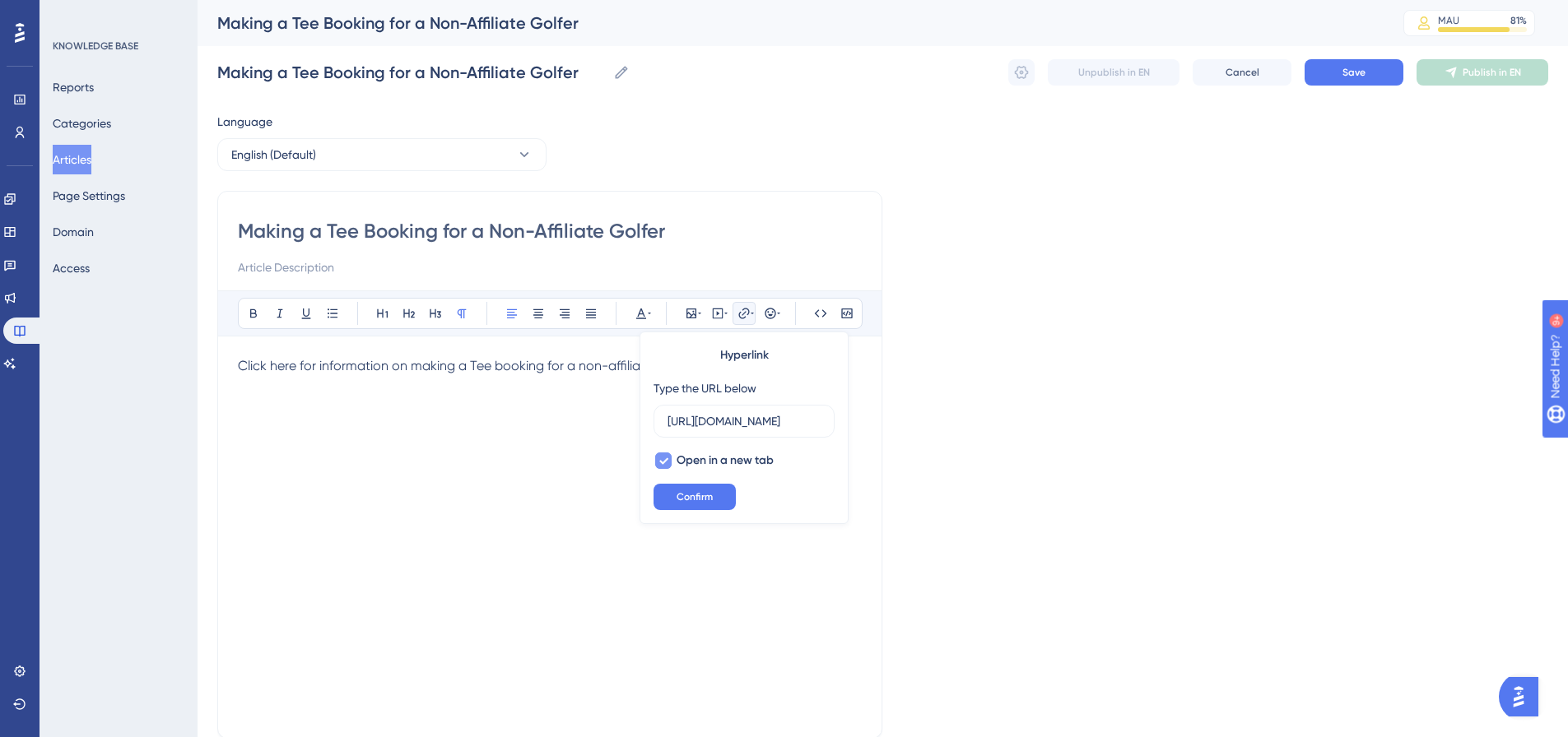
scroll to position [0, 0]
click at [679, 488] on button "Confirm" at bounding box center [694, 497] width 82 height 26
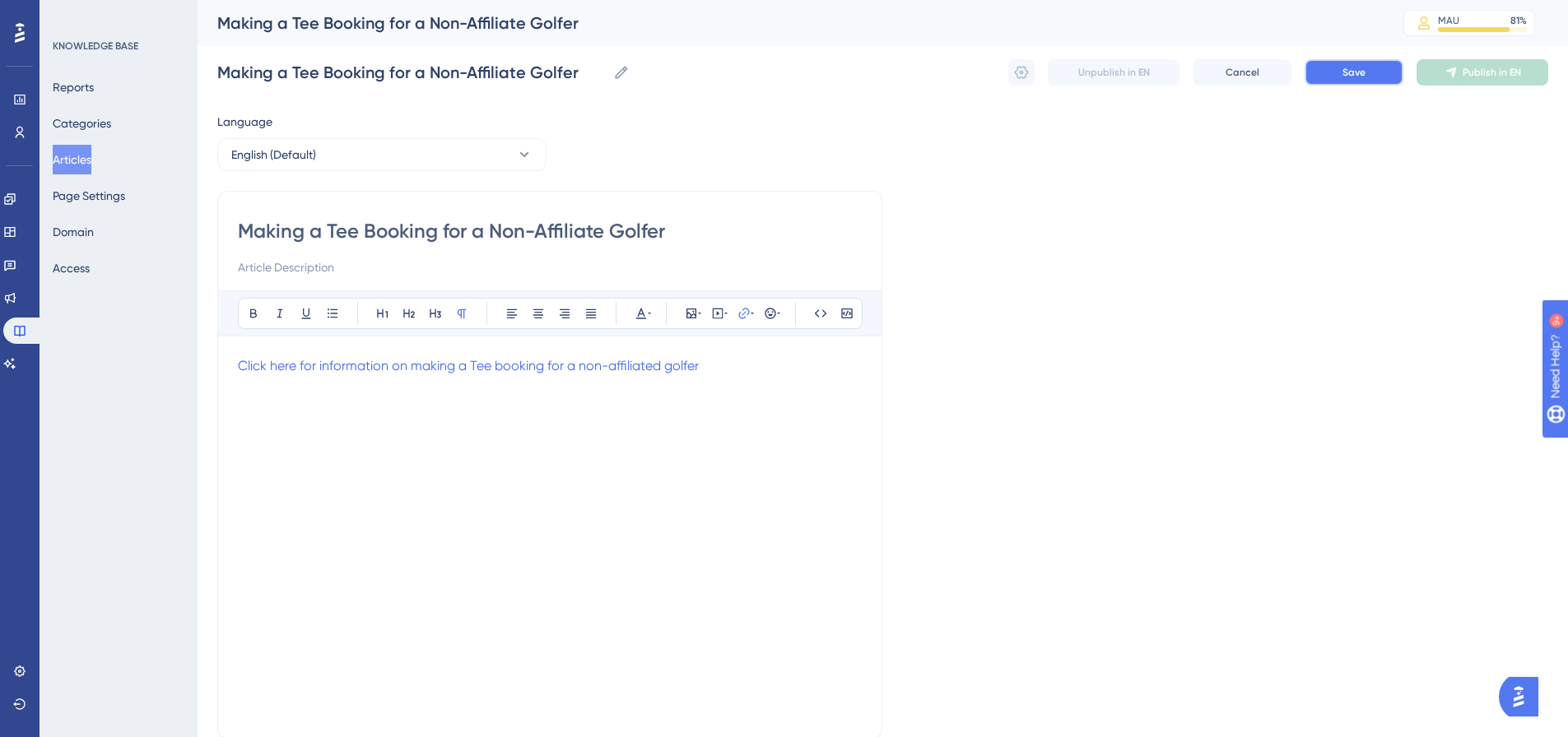
click at [1356, 73] on span "Save" at bounding box center [1354, 72] width 23 height 13
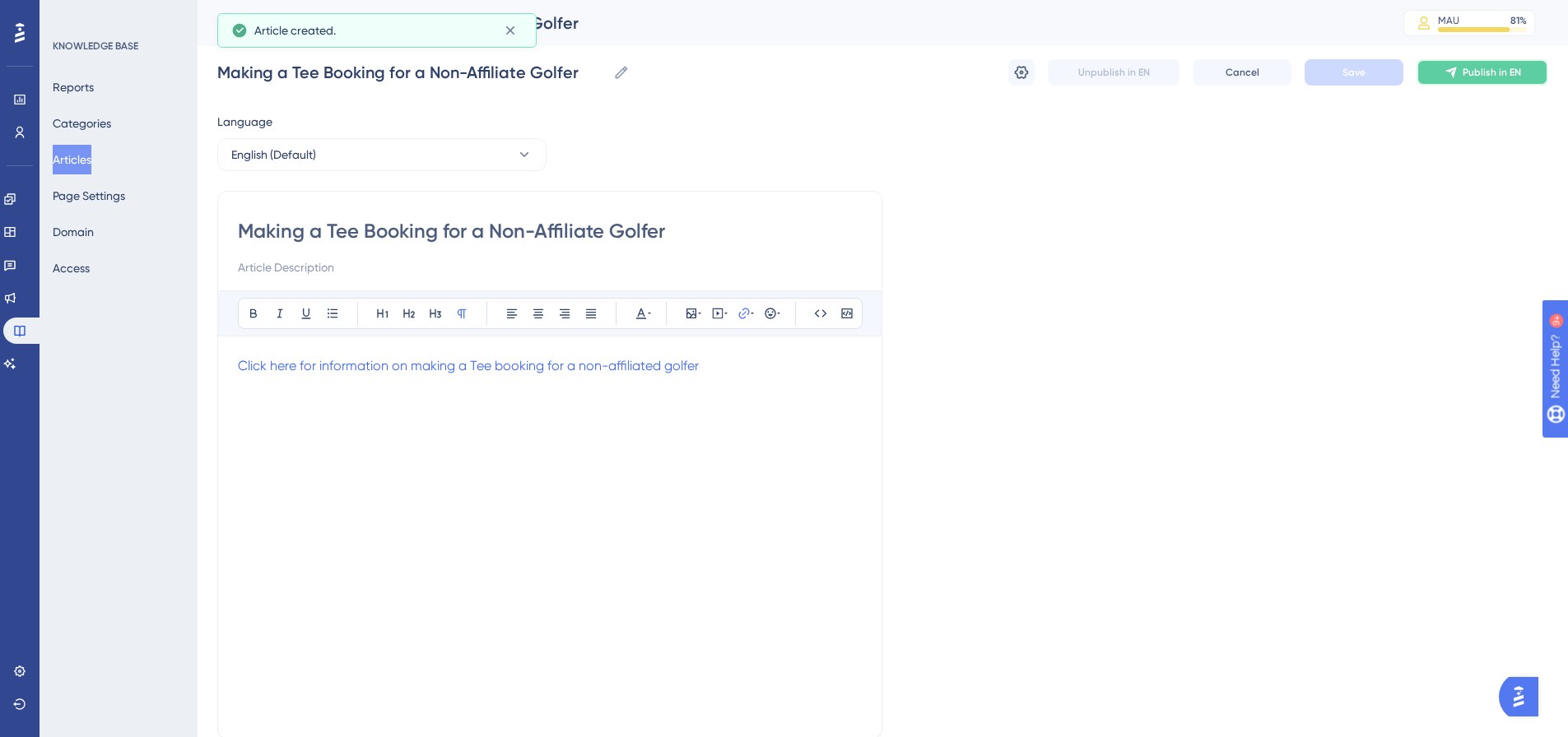
click at [1466, 71] on span "Publish in EN" at bounding box center [1491, 72] width 58 height 13
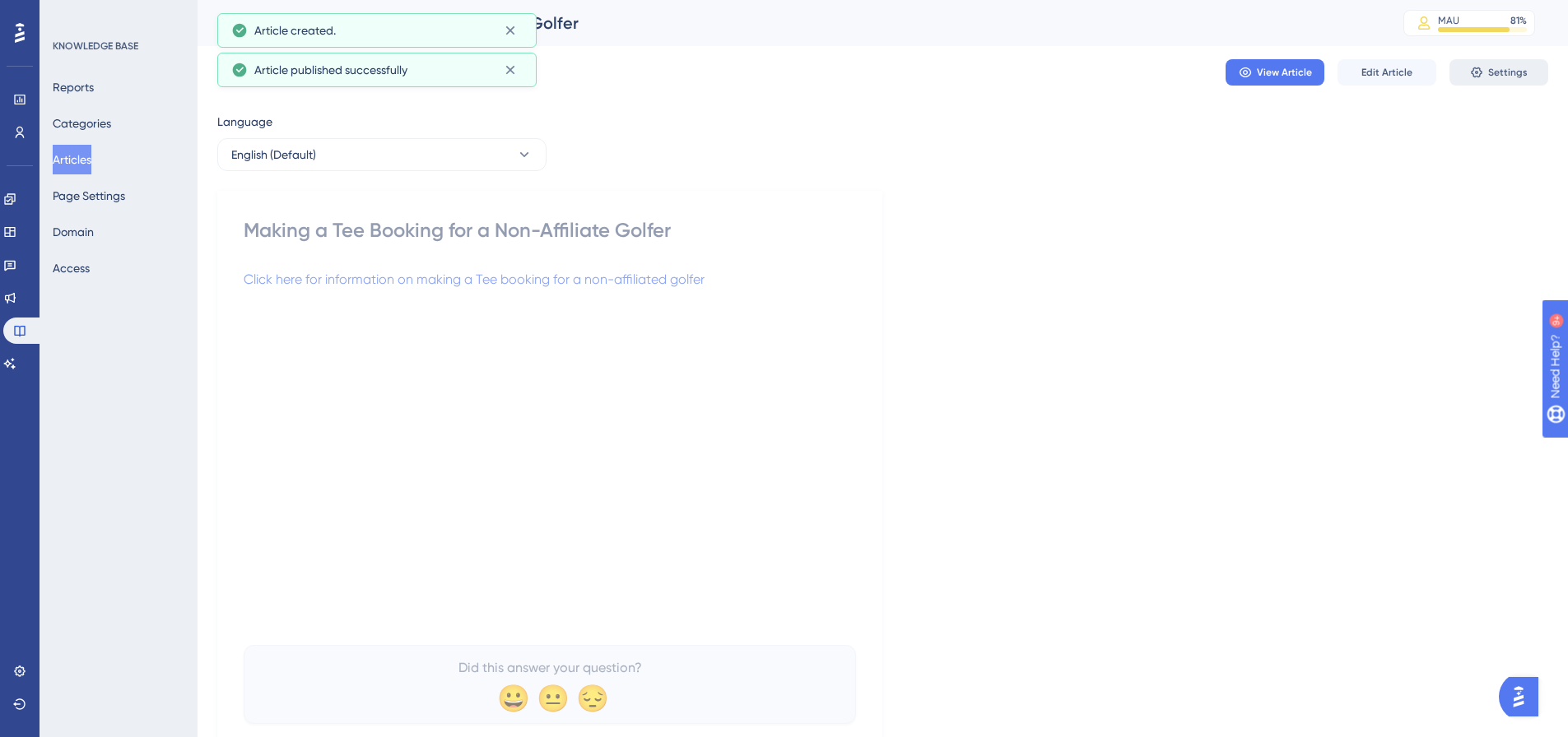
click at [1521, 75] on span "Settings" at bounding box center [1507, 72] width 39 height 13
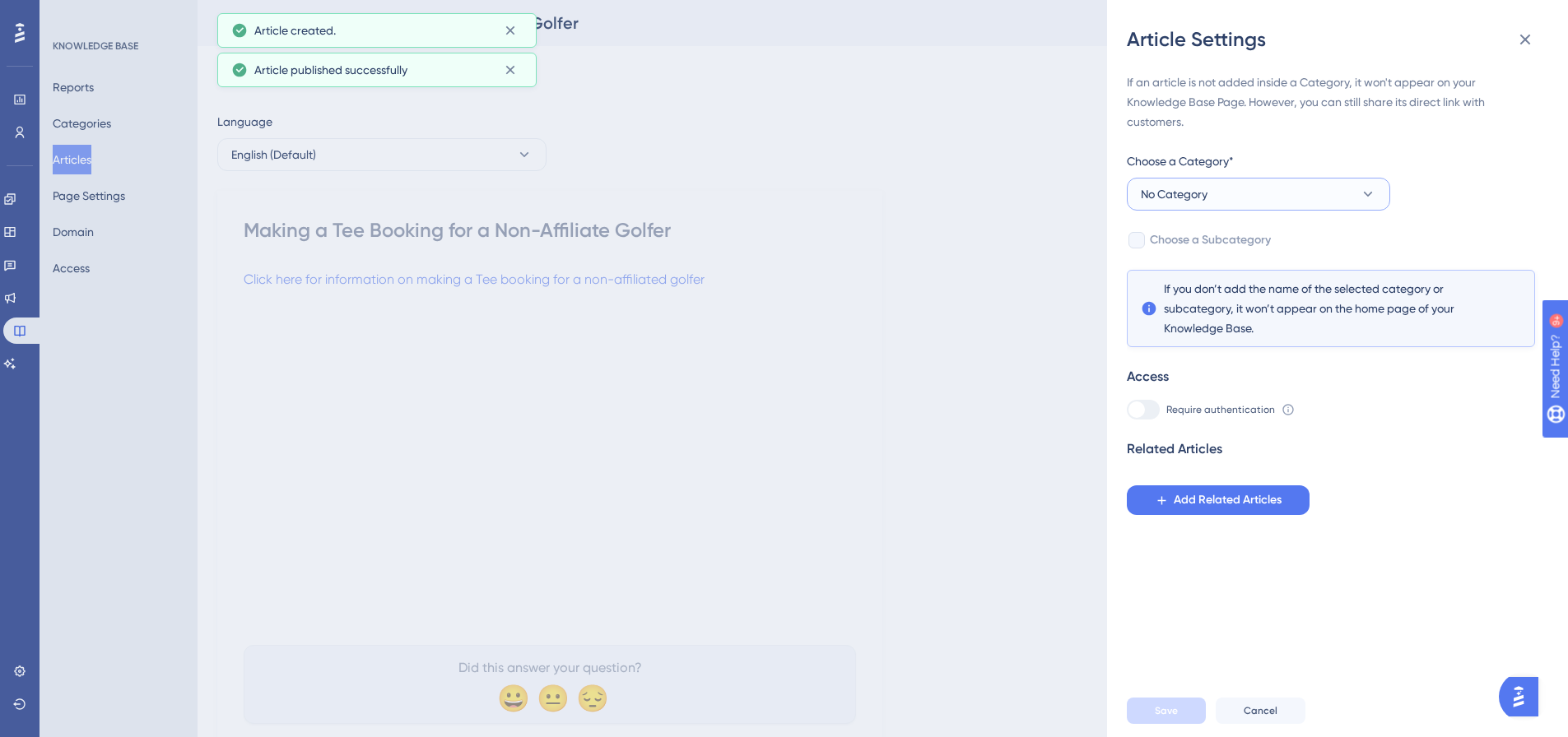
click at [1349, 193] on button "No Category" at bounding box center [1258, 194] width 263 height 33
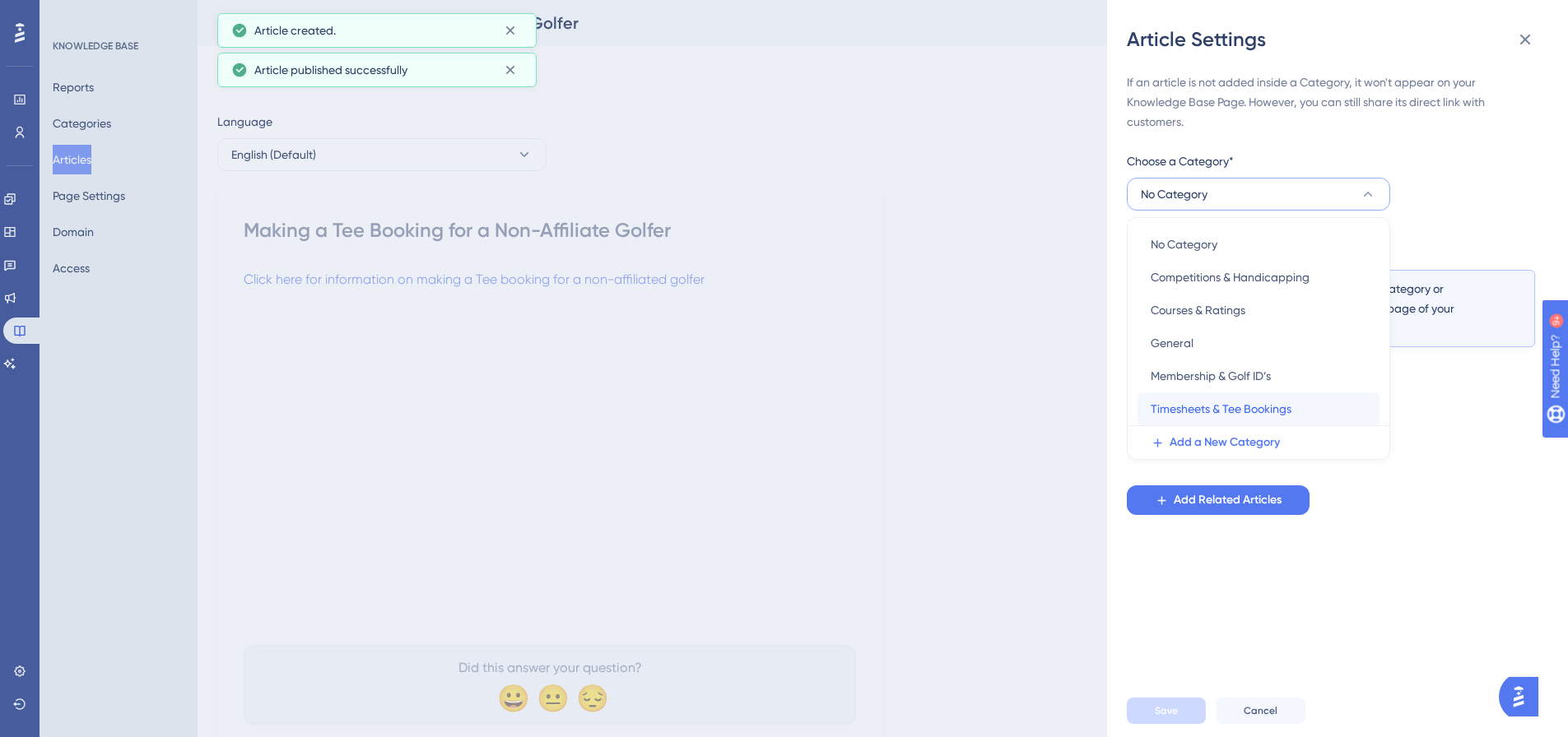
click at [1265, 415] on span "Timesheets & Tee Bookings" at bounding box center [1221, 409] width 141 height 20
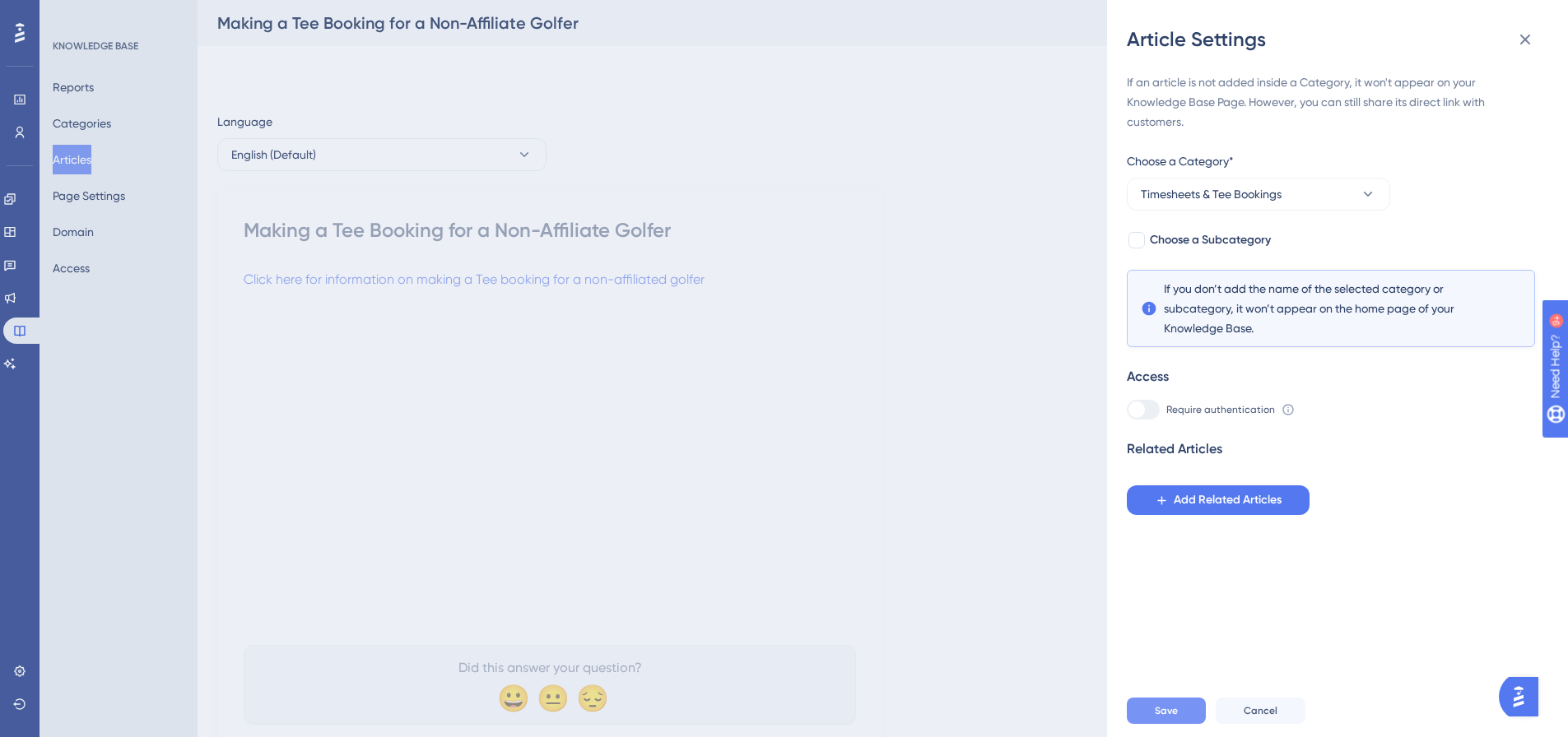
click at [1179, 724] on button "Save" at bounding box center [1166, 711] width 79 height 26
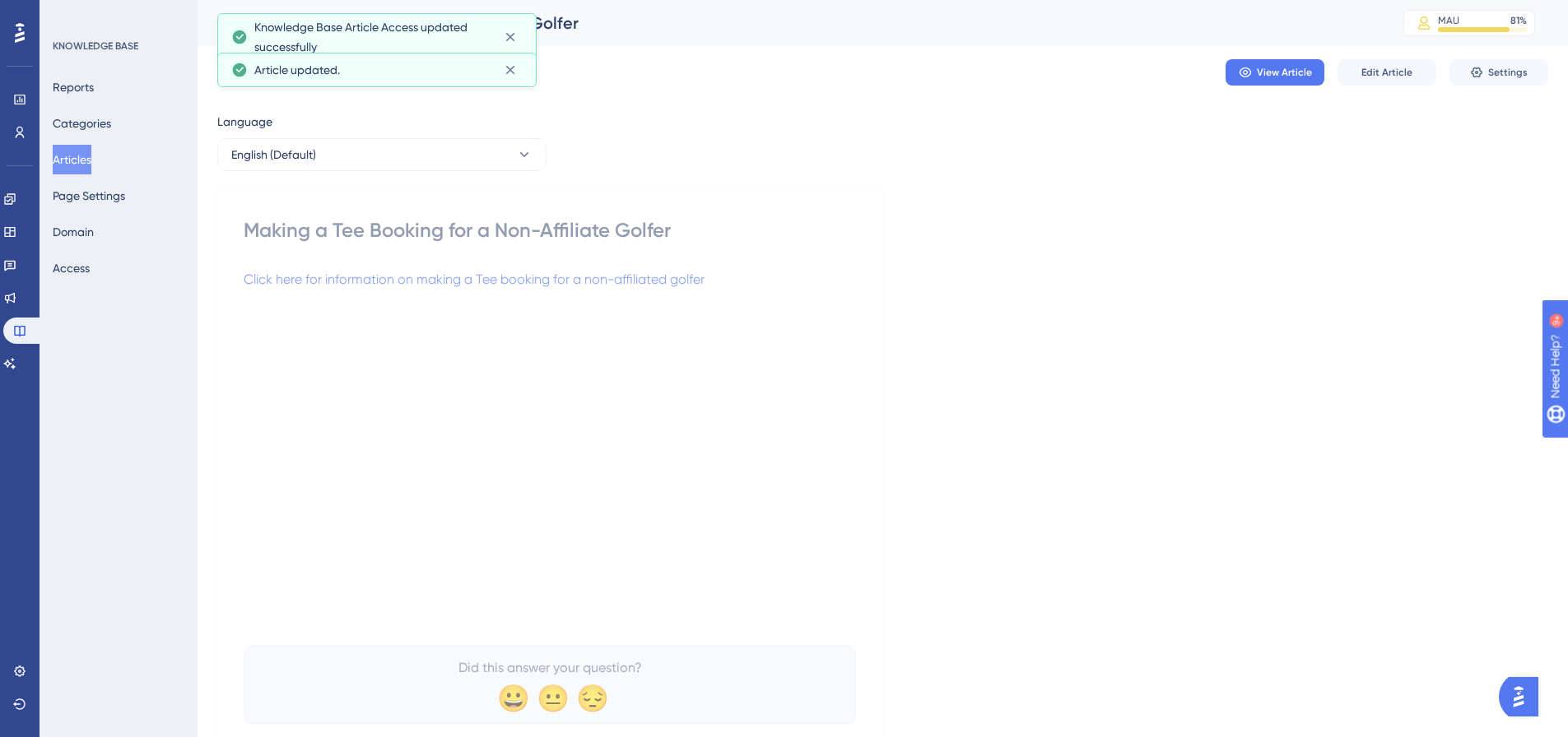
drag, startPoint x: 86, startPoint y: 157, endPoint x: 186, endPoint y: 152, distance: 100.1
click at [86, 157] on button "Articles" at bounding box center [71, 159] width 38 height 30
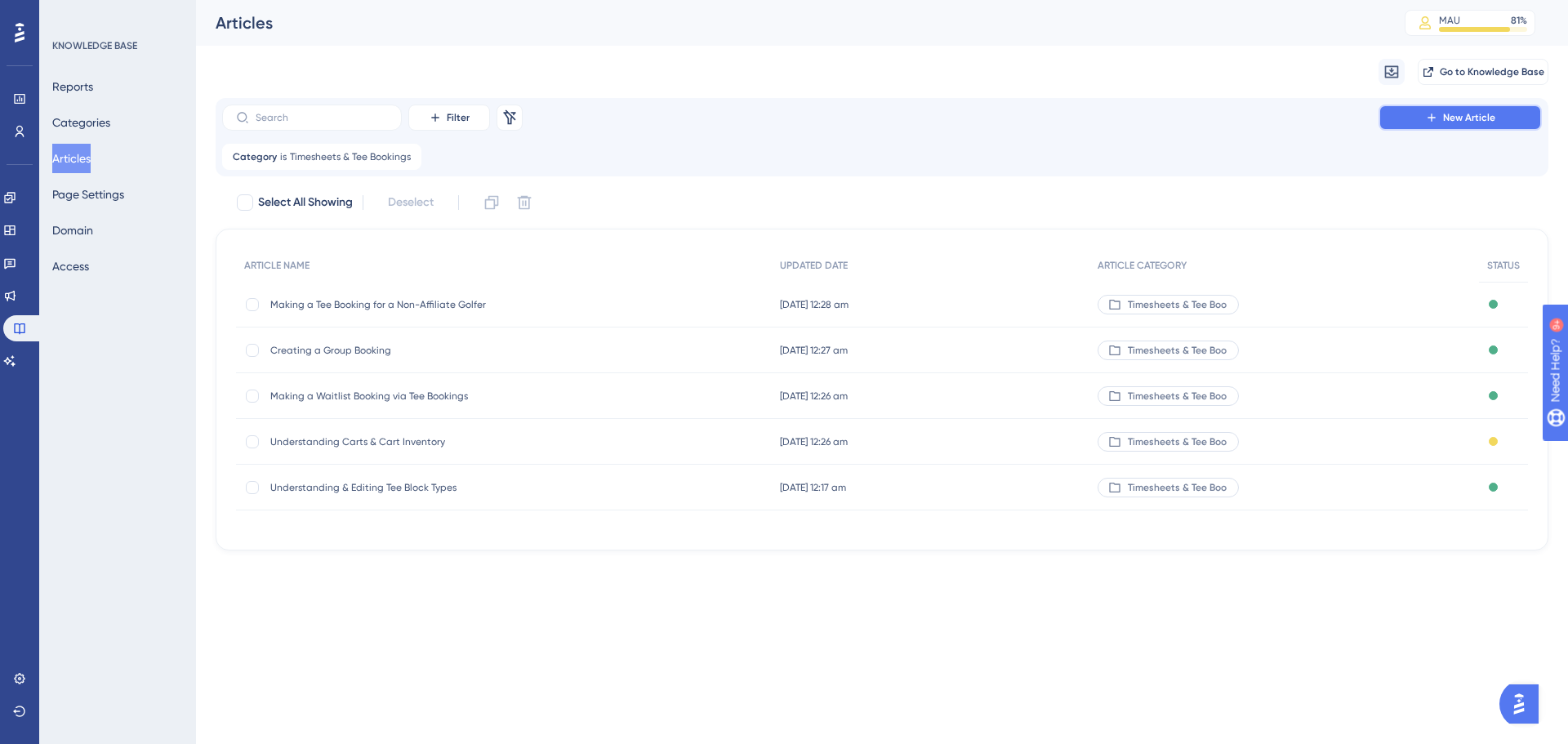
drag, startPoint x: 1486, startPoint y: 110, endPoint x: 1554, endPoint y: 113, distance: 68.1
click at [1486, 111] on button "New Article" at bounding box center [1460, 118] width 163 height 26
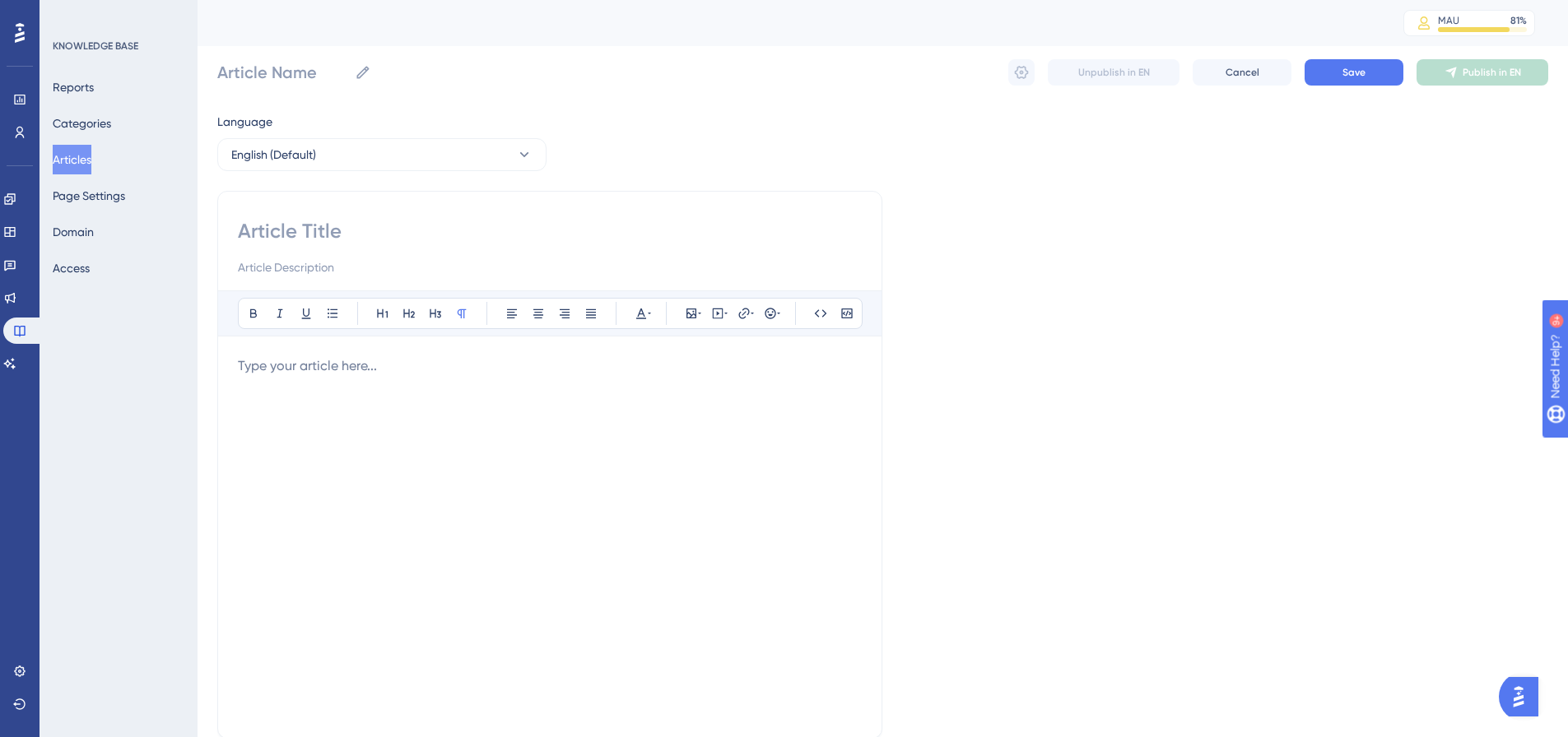
click at [595, 218] on div "Bold Italic Underline Bullet Point Heading 1 Heading 2 Heading 3 Normal Align L…" at bounding box center [549, 464] width 665 height 548
click at [512, 235] on input at bounding box center [550, 231] width 624 height 26
paste input "Making a Tee Booking for an Affiliated Golfer"
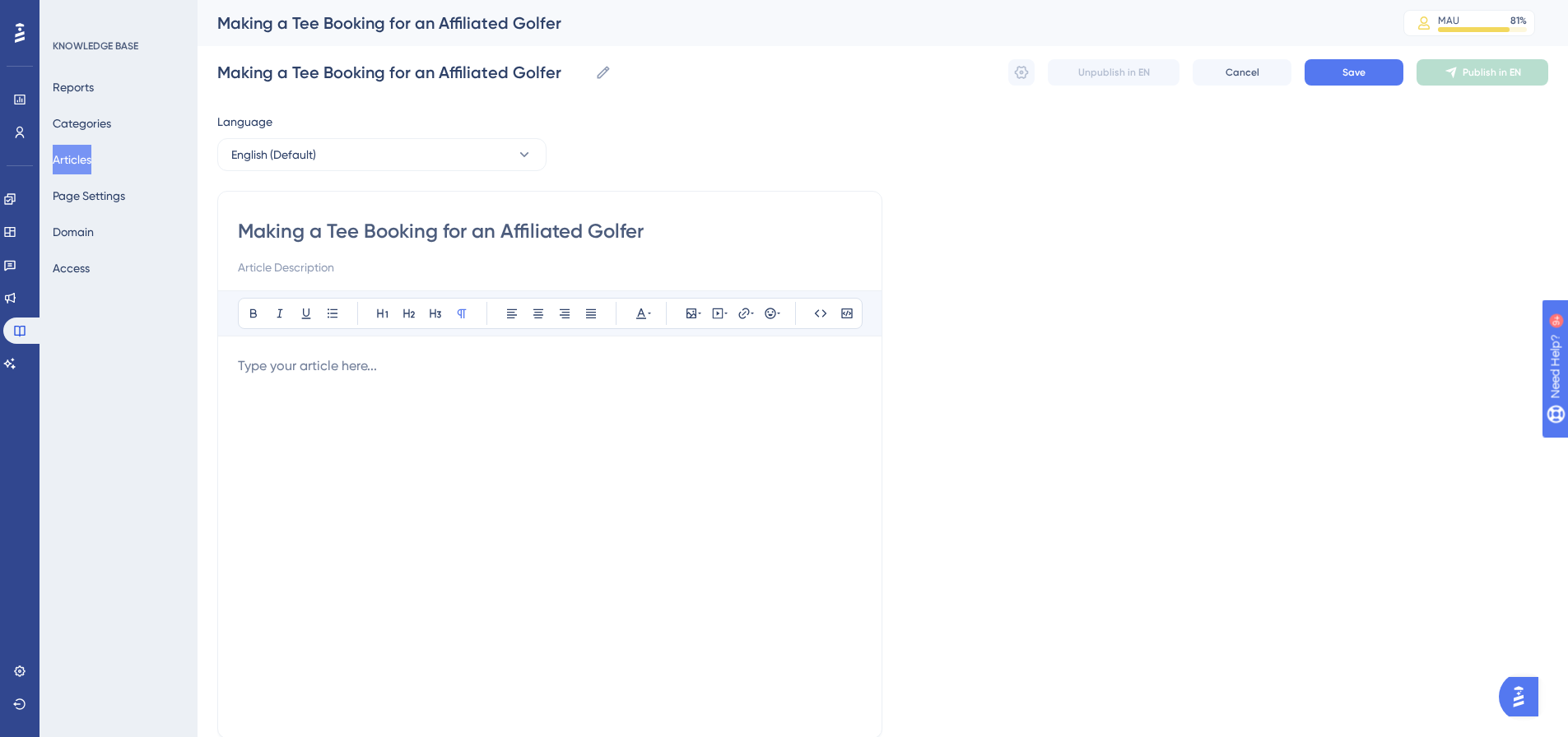
click at [382, 362] on p at bounding box center [550, 366] width 624 height 20
click at [585, 359] on span "Click here for information on making a Tee Booking for an Affiliated golfer" at bounding box center [457, 366] width 439 height 16
click at [586, 362] on span "Click here for information on making a Tee Booking for an Affiliated golfer" at bounding box center [457, 366] width 439 height 16
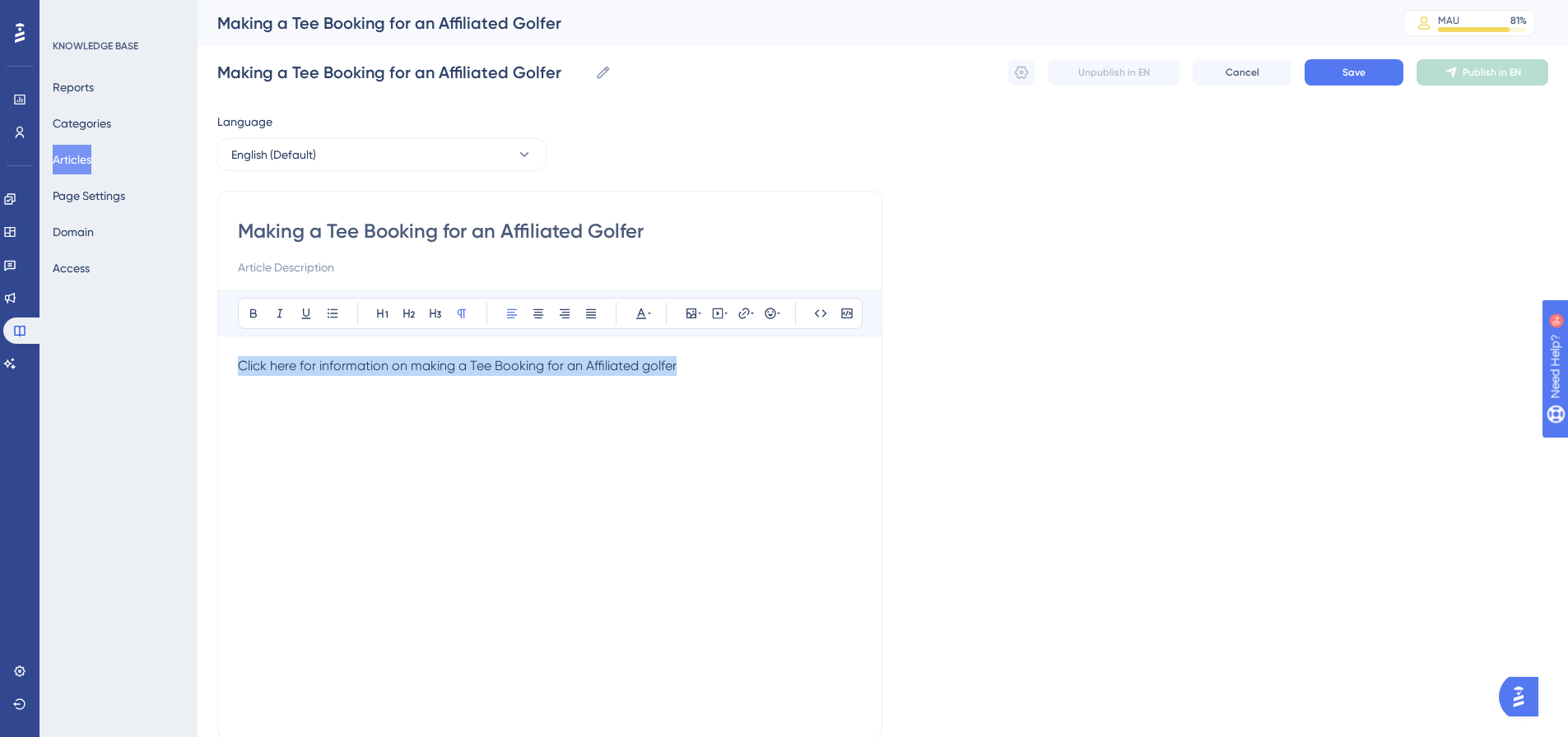
click at [648, 368] on span "Click here for information on making a Tee Booking for an Affiliated golfer" at bounding box center [457, 366] width 439 height 16
click at [644, 360] on span "Click here for information on making a Tee Booking for an Affiliated Golfer" at bounding box center [458, 366] width 441 height 16
click at [738, 308] on icon at bounding box center [743, 313] width 13 height 13
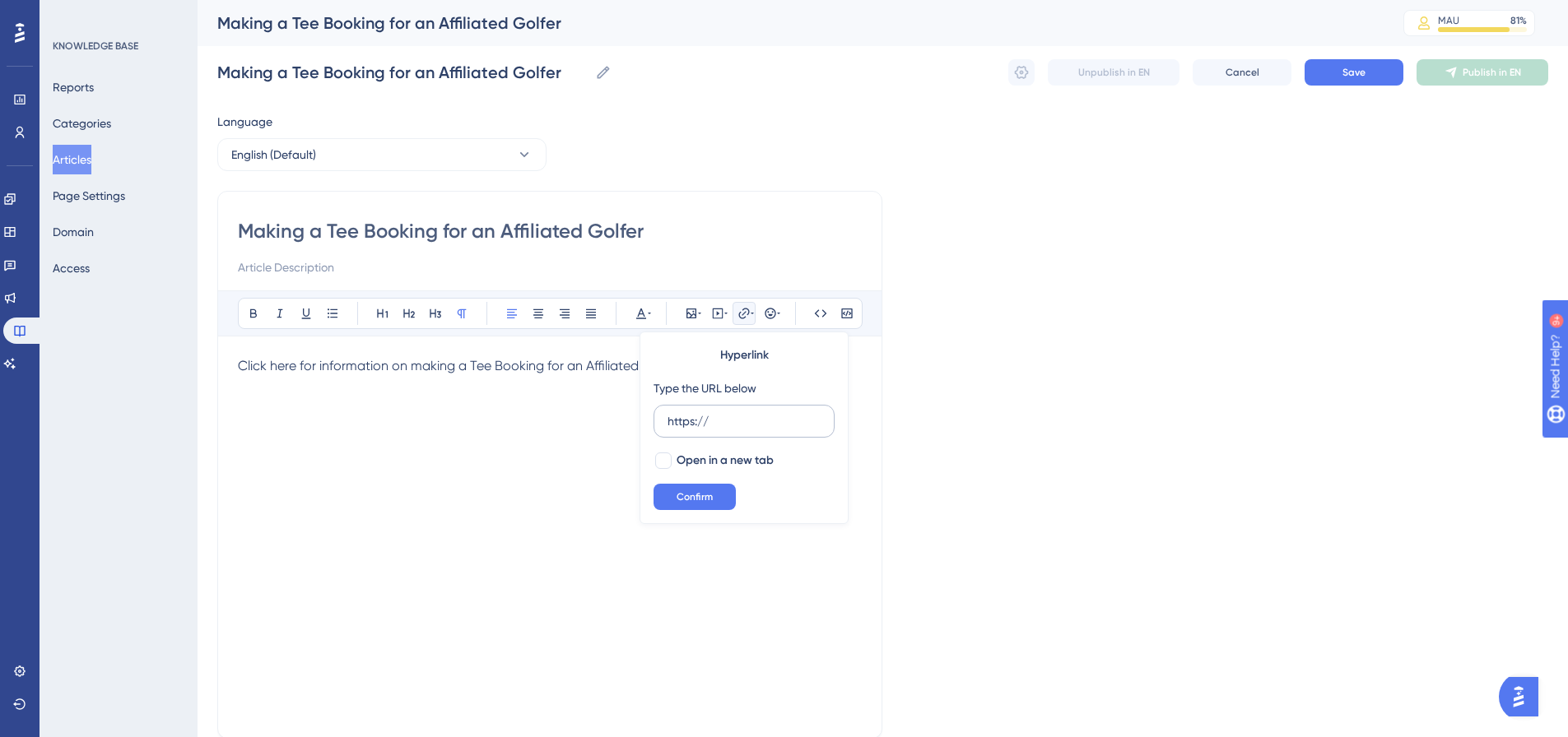
click at [706, 421] on input "https://" at bounding box center [744, 421] width 153 height 18
click at [677, 453] on span "Open in a new tab" at bounding box center [725, 461] width 97 height 20
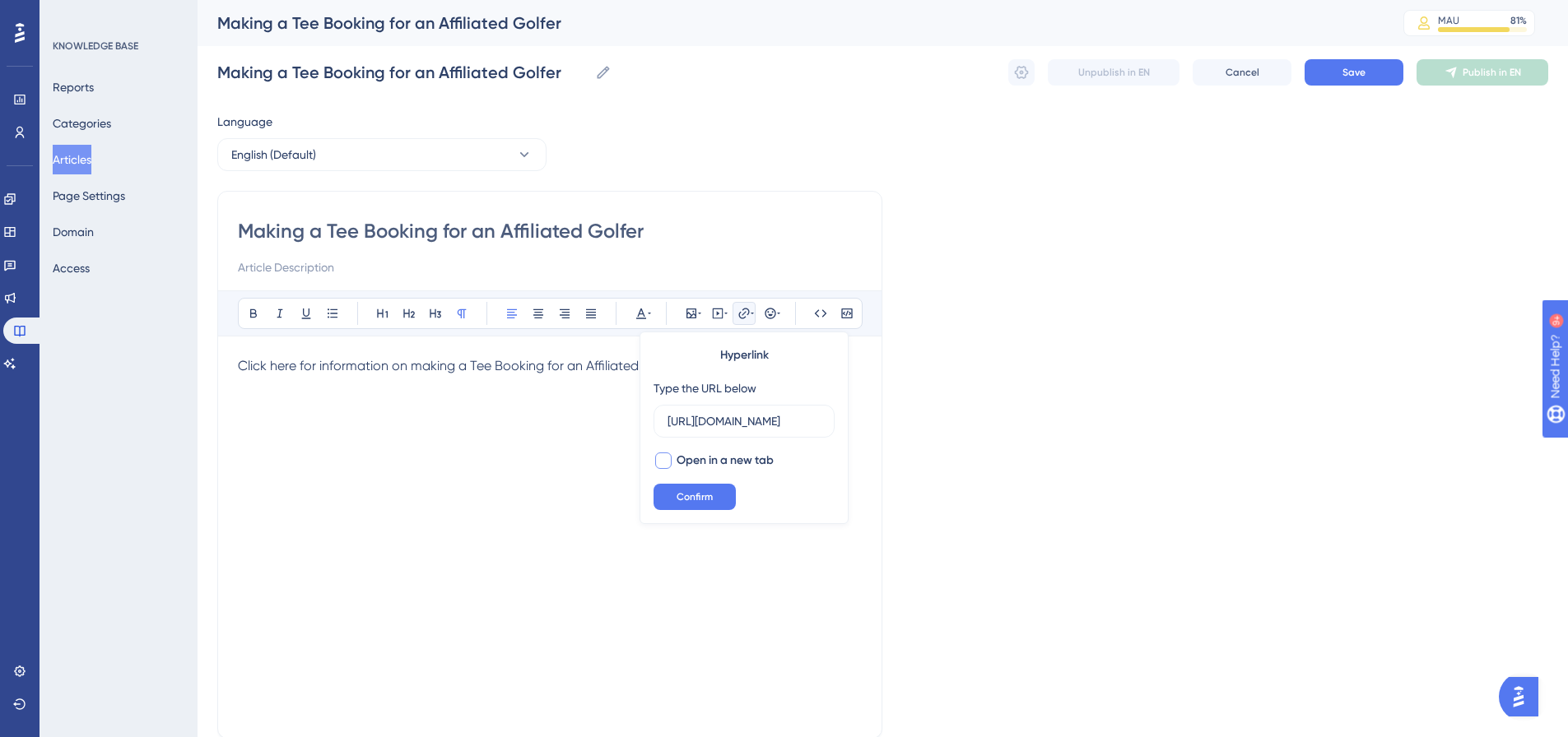
scroll to position [0, 0]
click at [679, 492] on span "Confirm" at bounding box center [695, 497] width 37 height 13
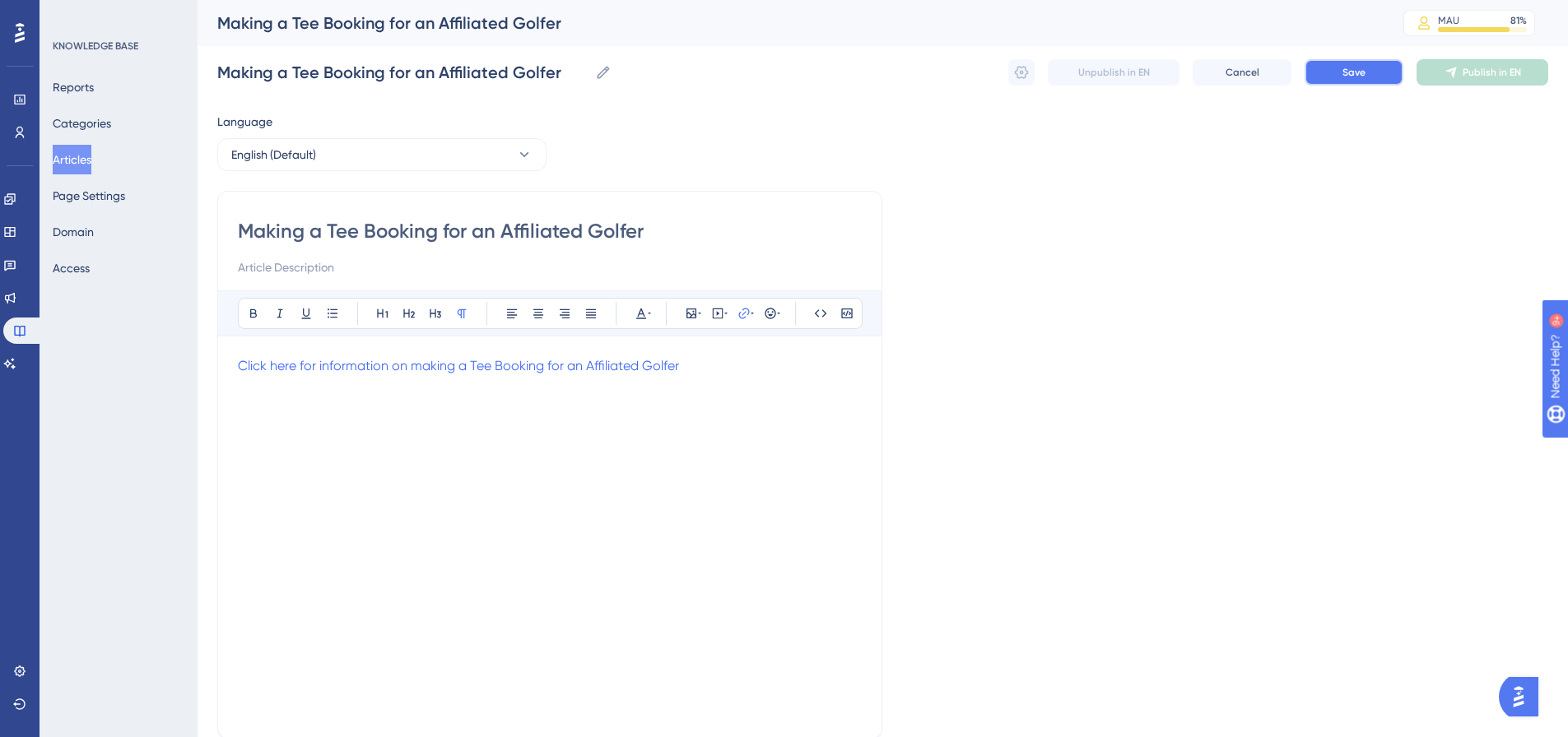
click at [1359, 68] on span "Save" at bounding box center [1354, 72] width 23 height 13
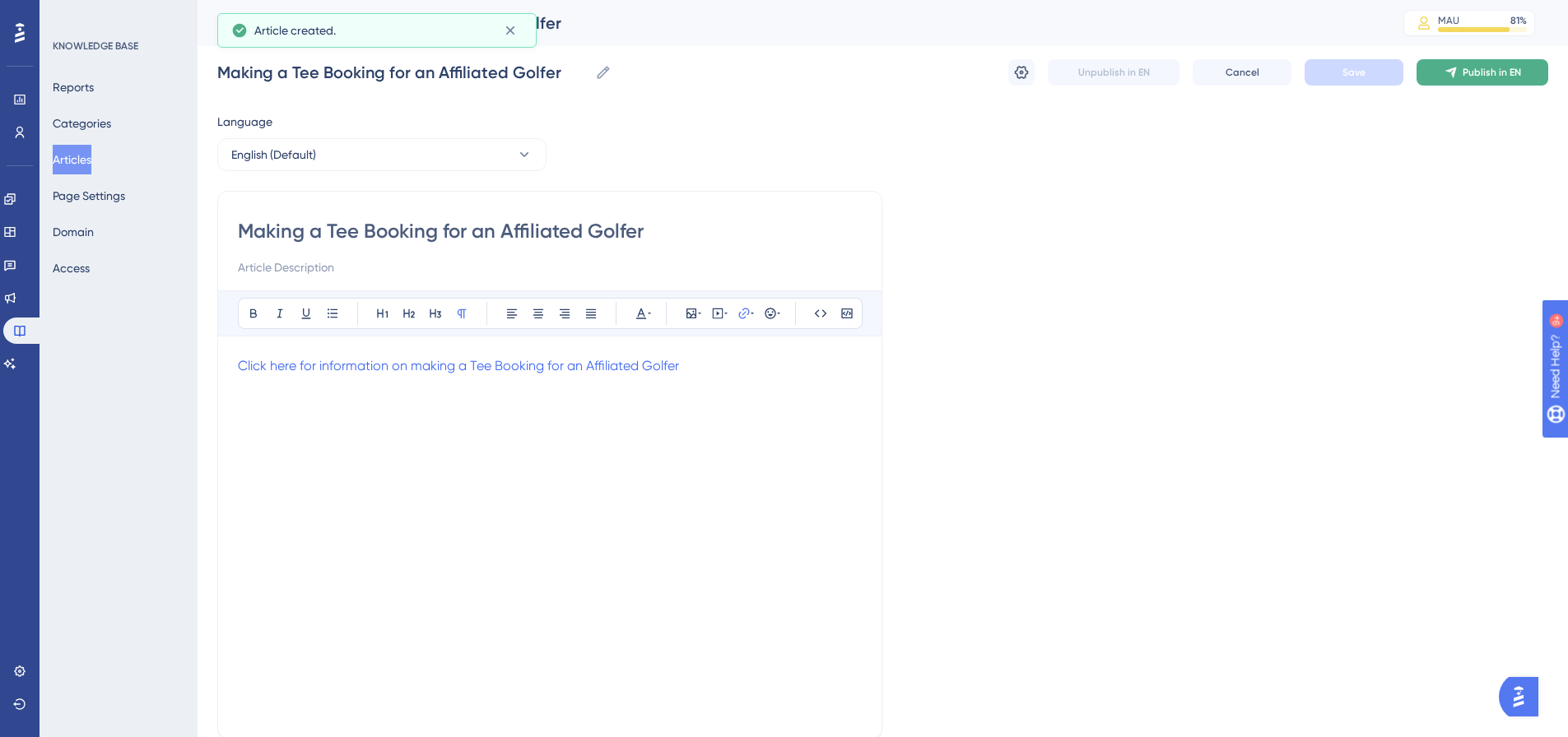
click at [1463, 75] on span "Publish in EN" at bounding box center [1491, 72] width 58 height 13
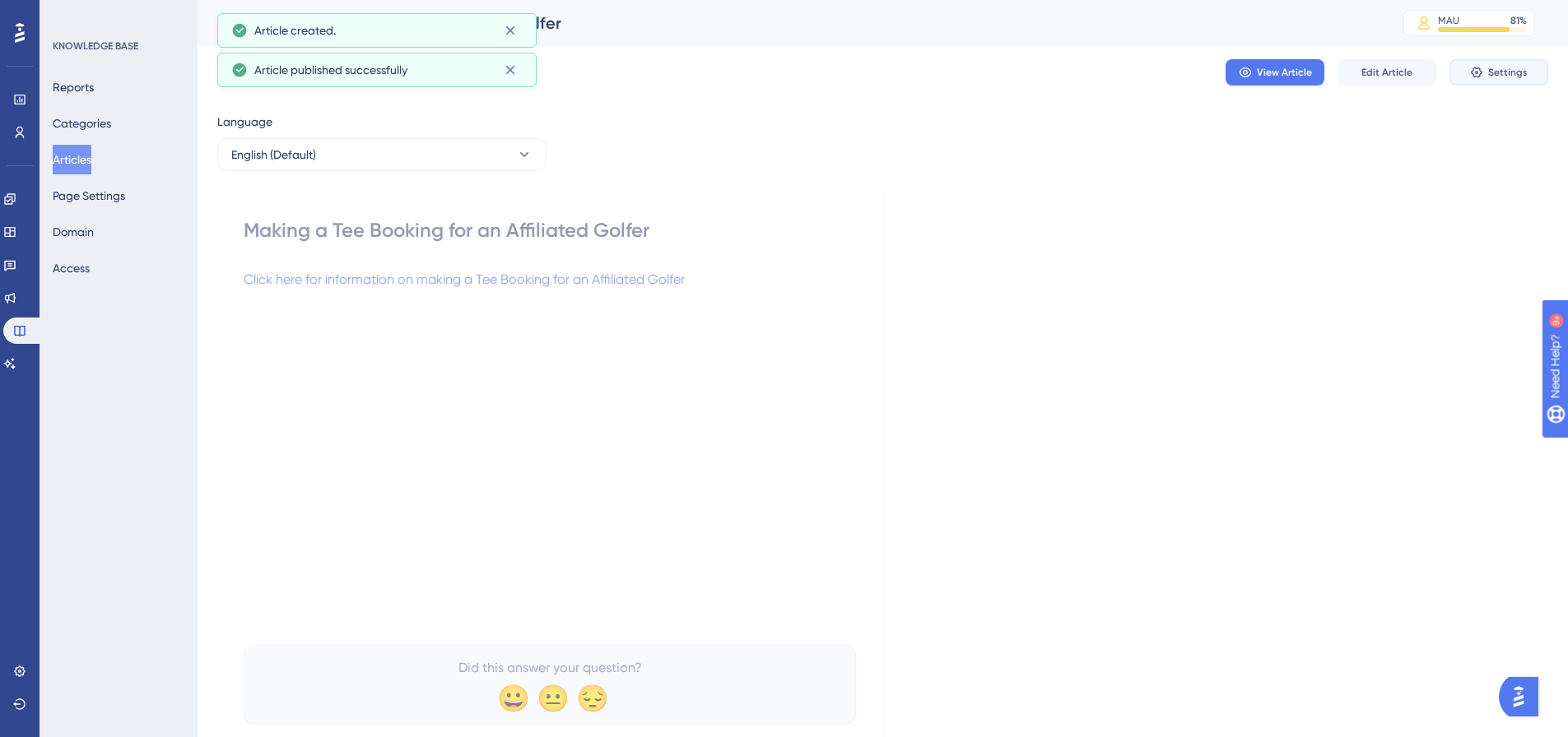
click at [1511, 78] on span "Settings" at bounding box center [1507, 72] width 39 height 13
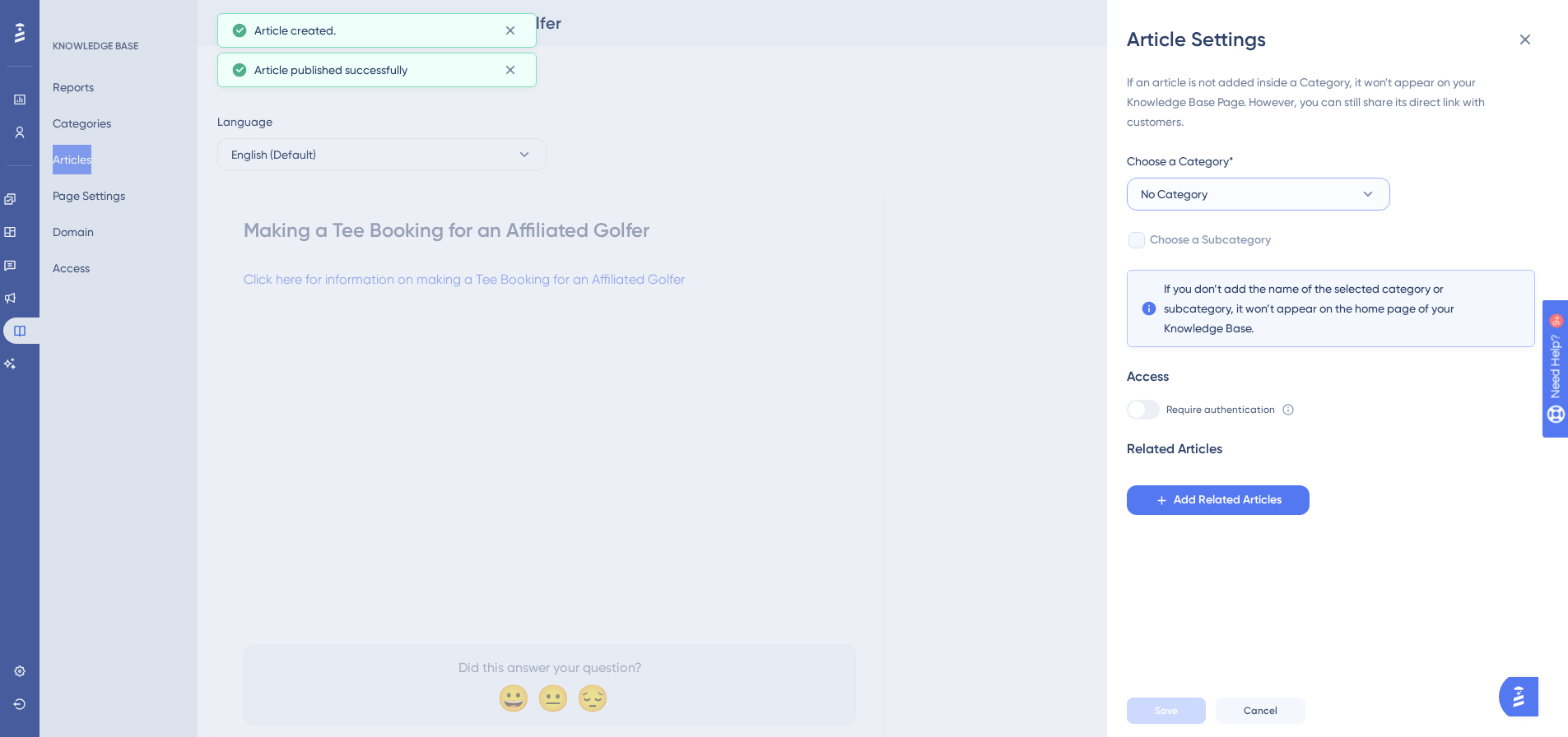
click at [1273, 193] on button "No Category" at bounding box center [1258, 194] width 263 height 33
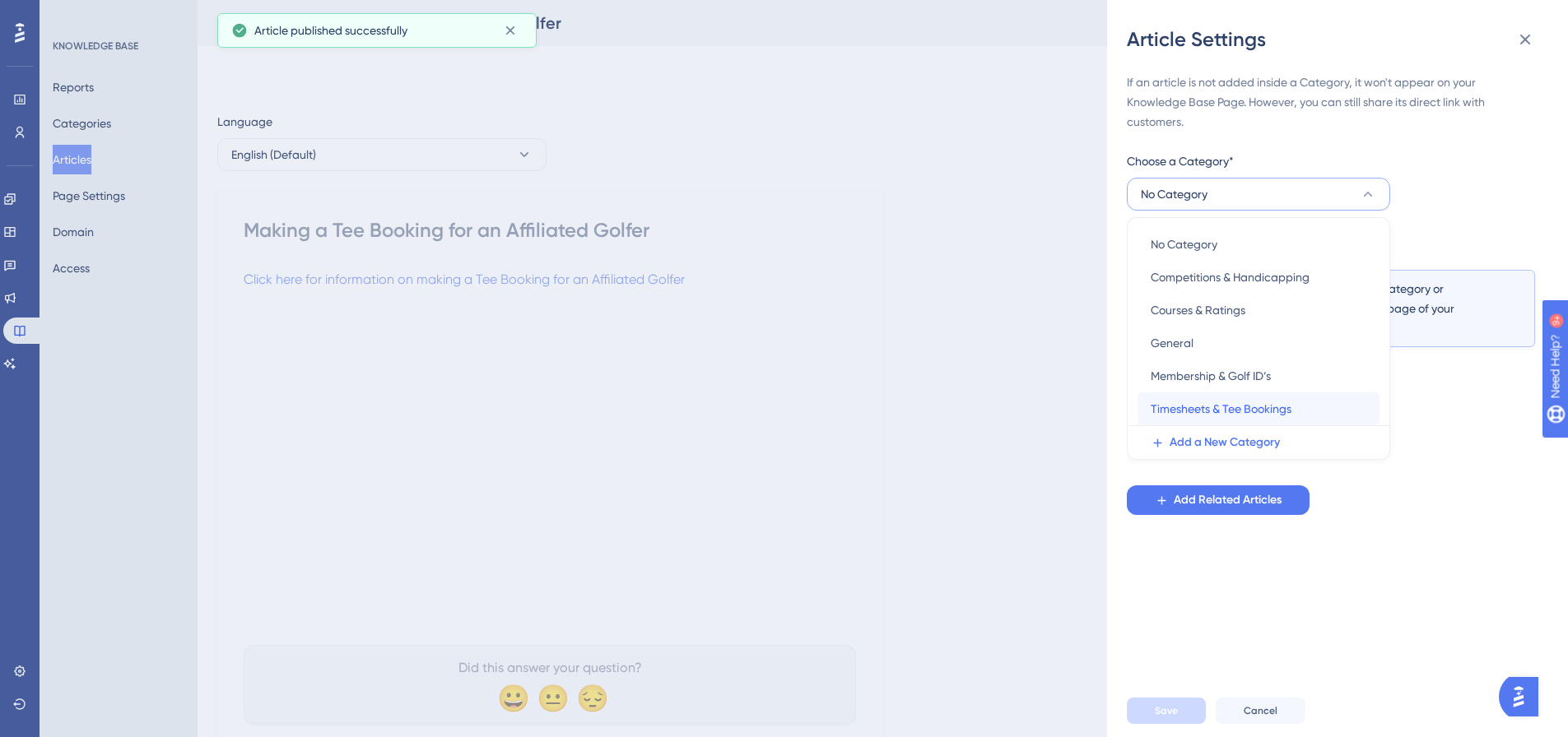
click at [1237, 412] on span "Timesheets & Tee Bookings" at bounding box center [1221, 409] width 141 height 20
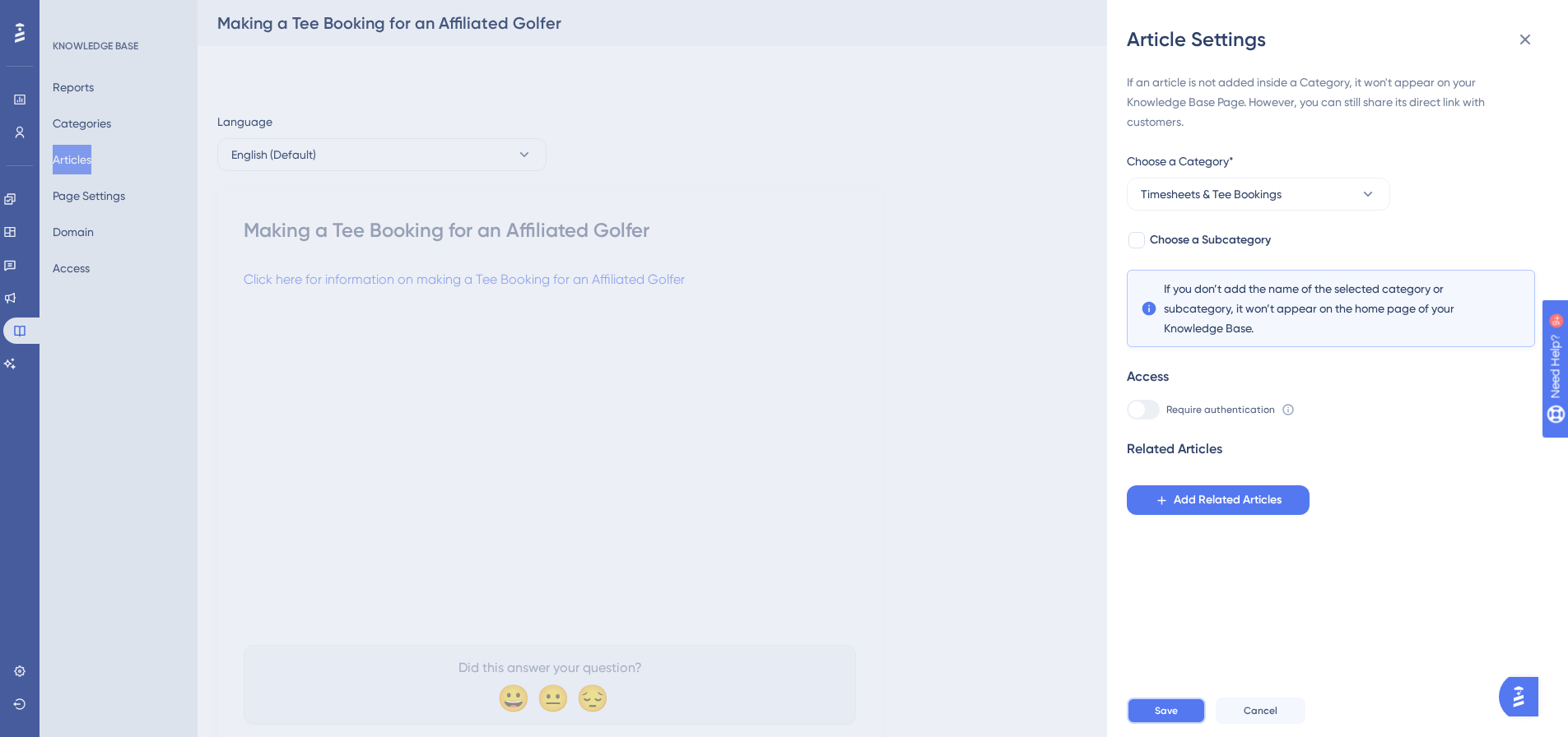
click at [1191, 718] on button "Save" at bounding box center [1166, 711] width 79 height 26
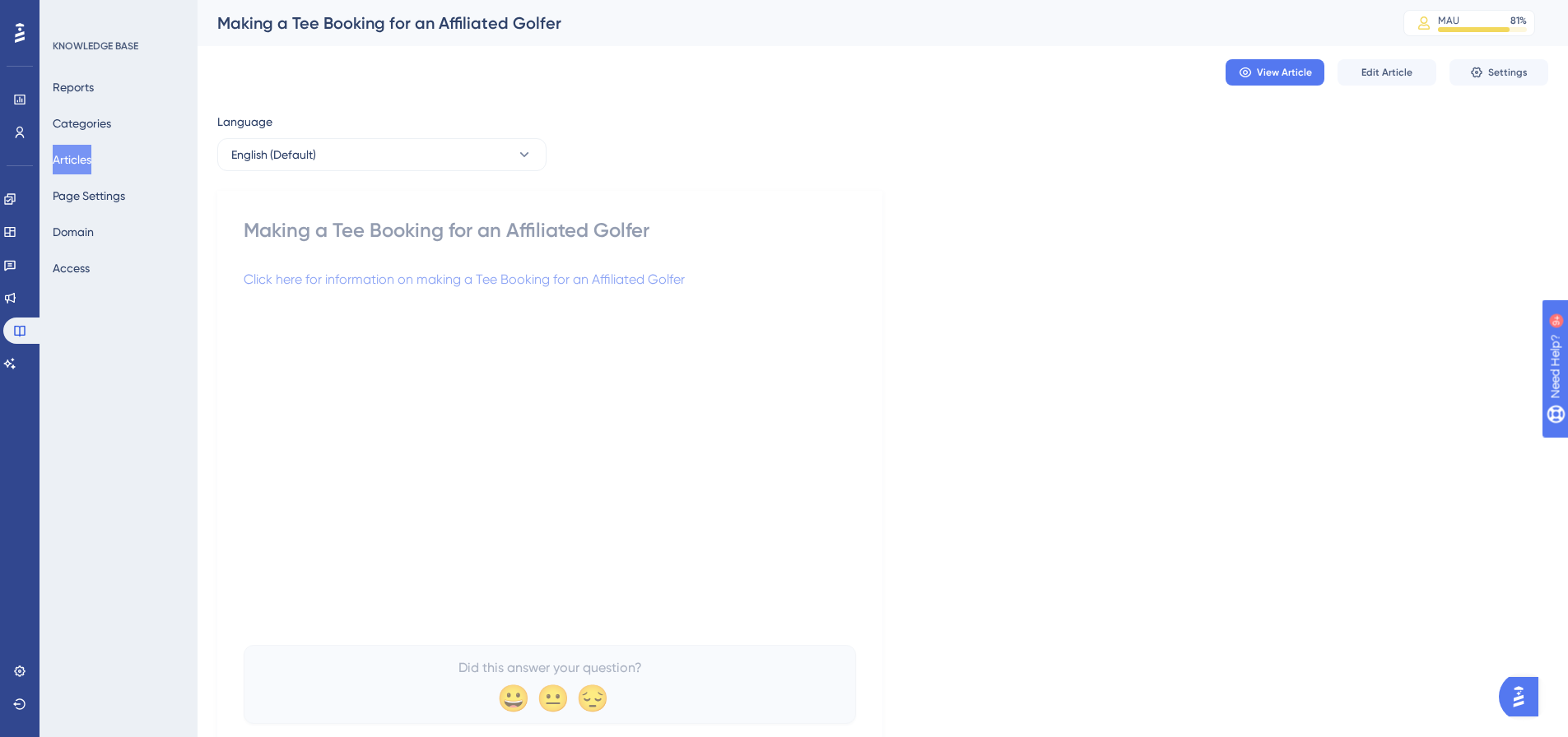
click at [91, 159] on button "Articles" at bounding box center [71, 159] width 38 height 30
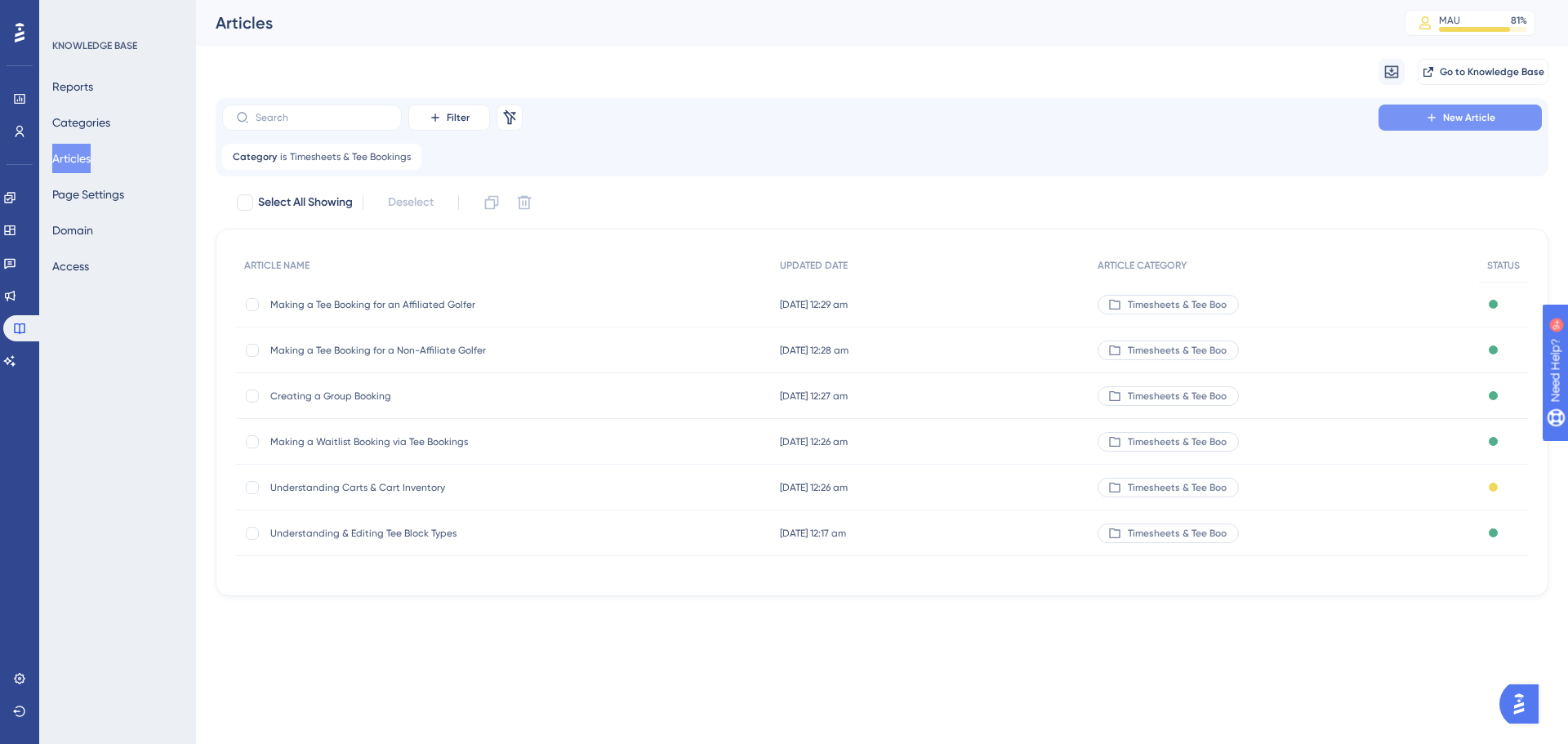
click at [1468, 112] on span "New Article" at bounding box center [1469, 117] width 52 height 13
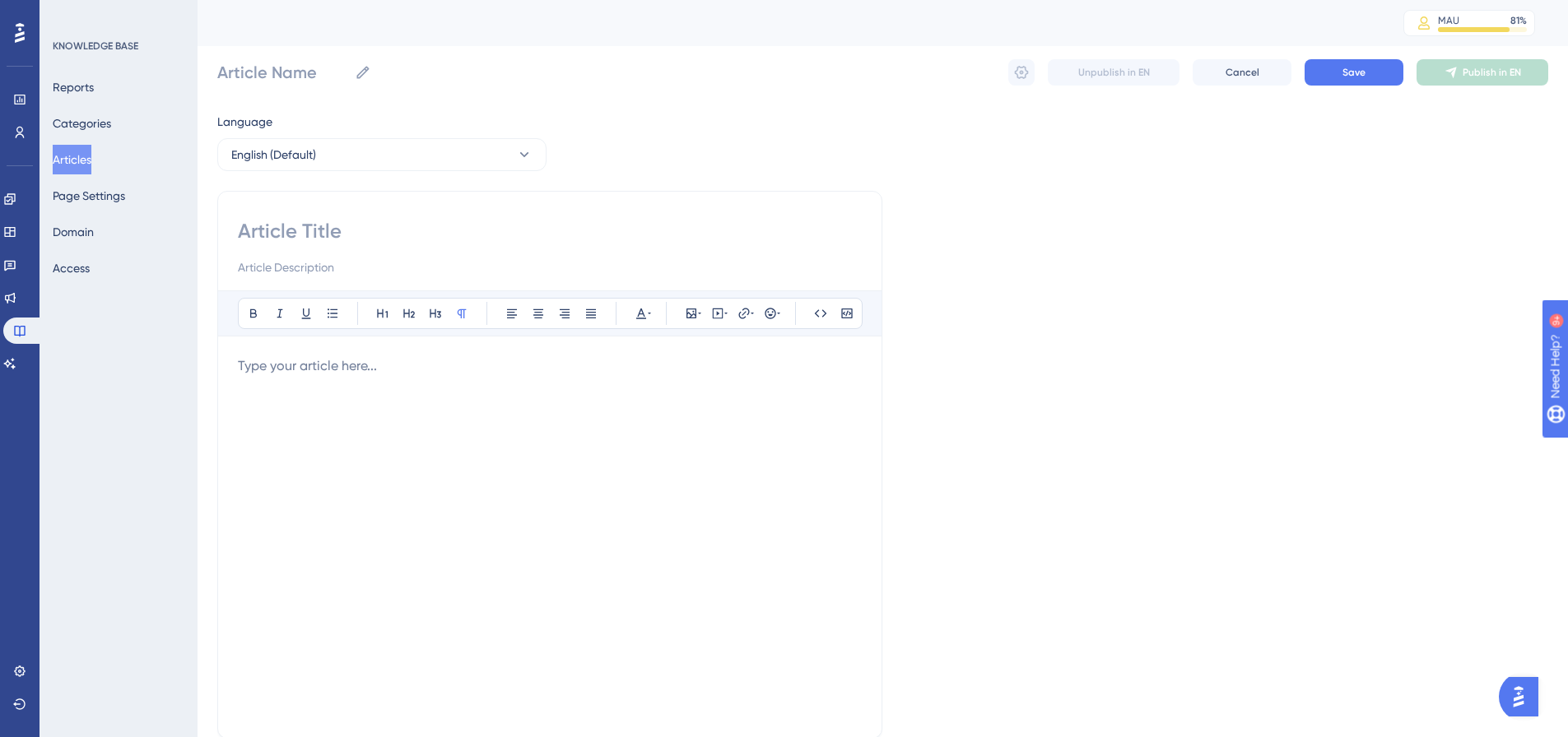
click at [434, 226] on input at bounding box center [550, 231] width 624 height 26
paste input "Understanding Green Fees"
click at [337, 358] on p at bounding box center [550, 366] width 624 height 20
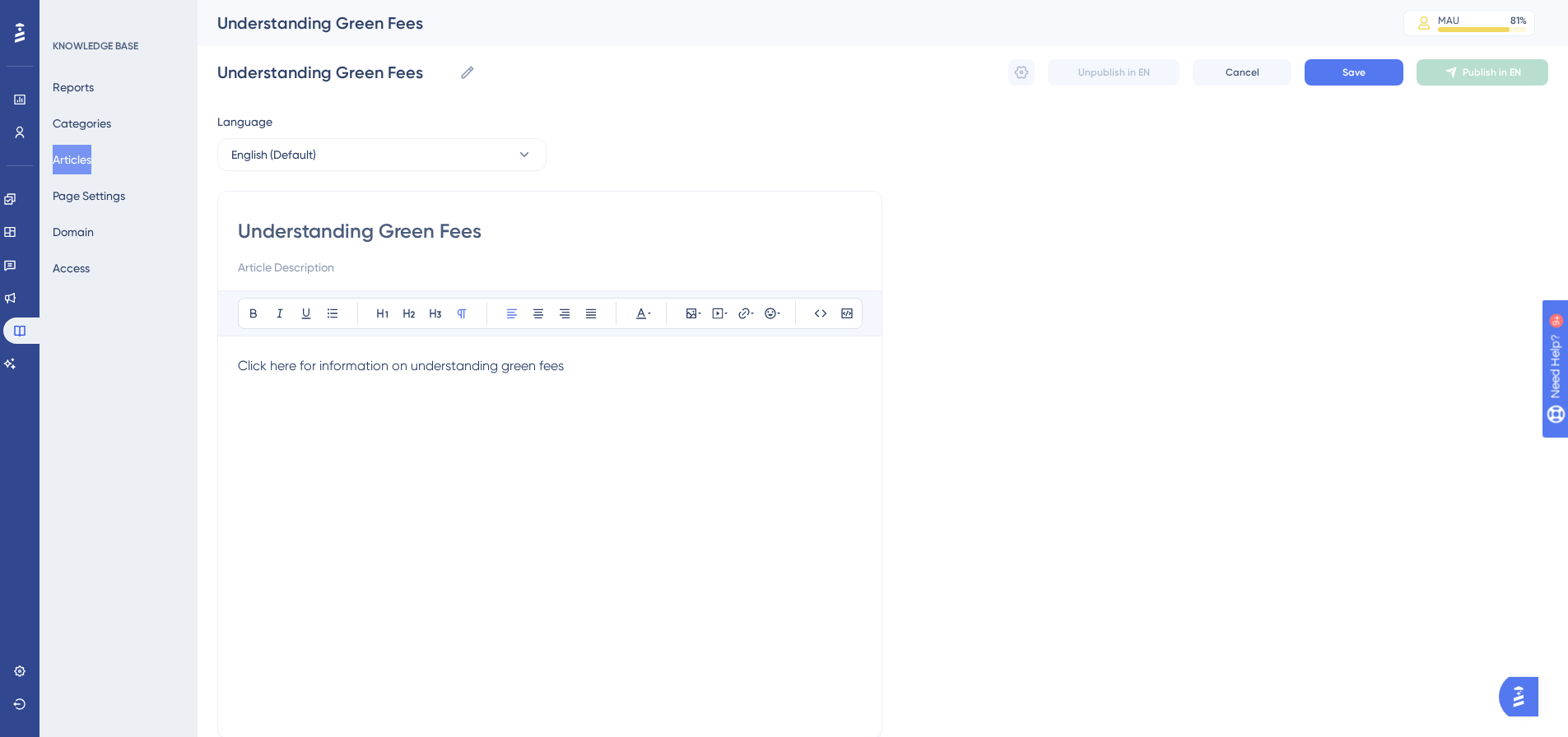
click at [369, 364] on span "Click here for information on understanding green fees" at bounding box center [401, 366] width 326 height 16
click at [737, 316] on icon at bounding box center [743, 313] width 13 height 13
click at [684, 425] on input "https://" at bounding box center [744, 421] width 153 height 18
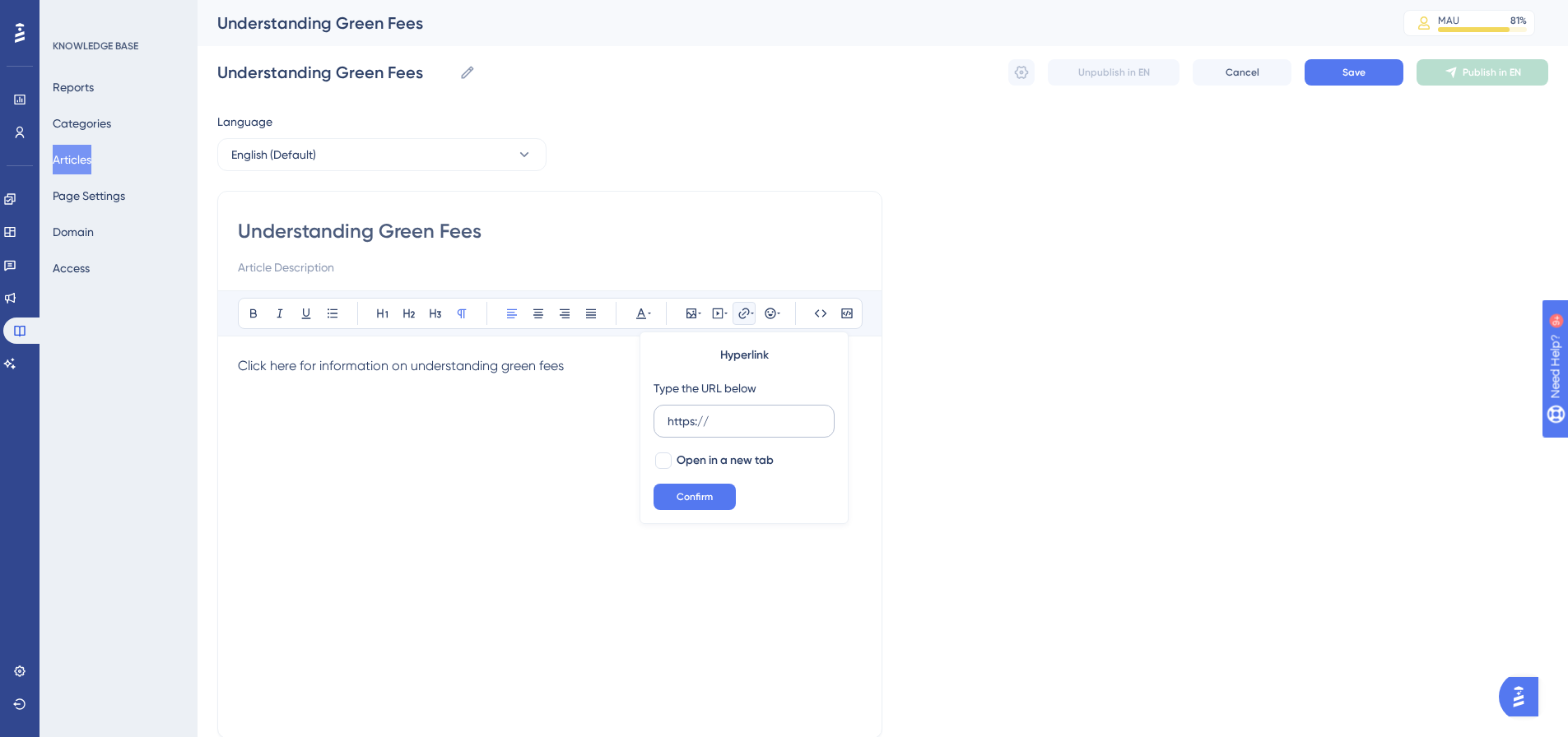
click at [684, 424] on input "https://" at bounding box center [744, 421] width 153 height 18
click at [683, 423] on input "https://" at bounding box center [744, 421] width 153 height 18
click at [683, 423] on input "https://" at bounding box center [744, 421] width 153 height 18
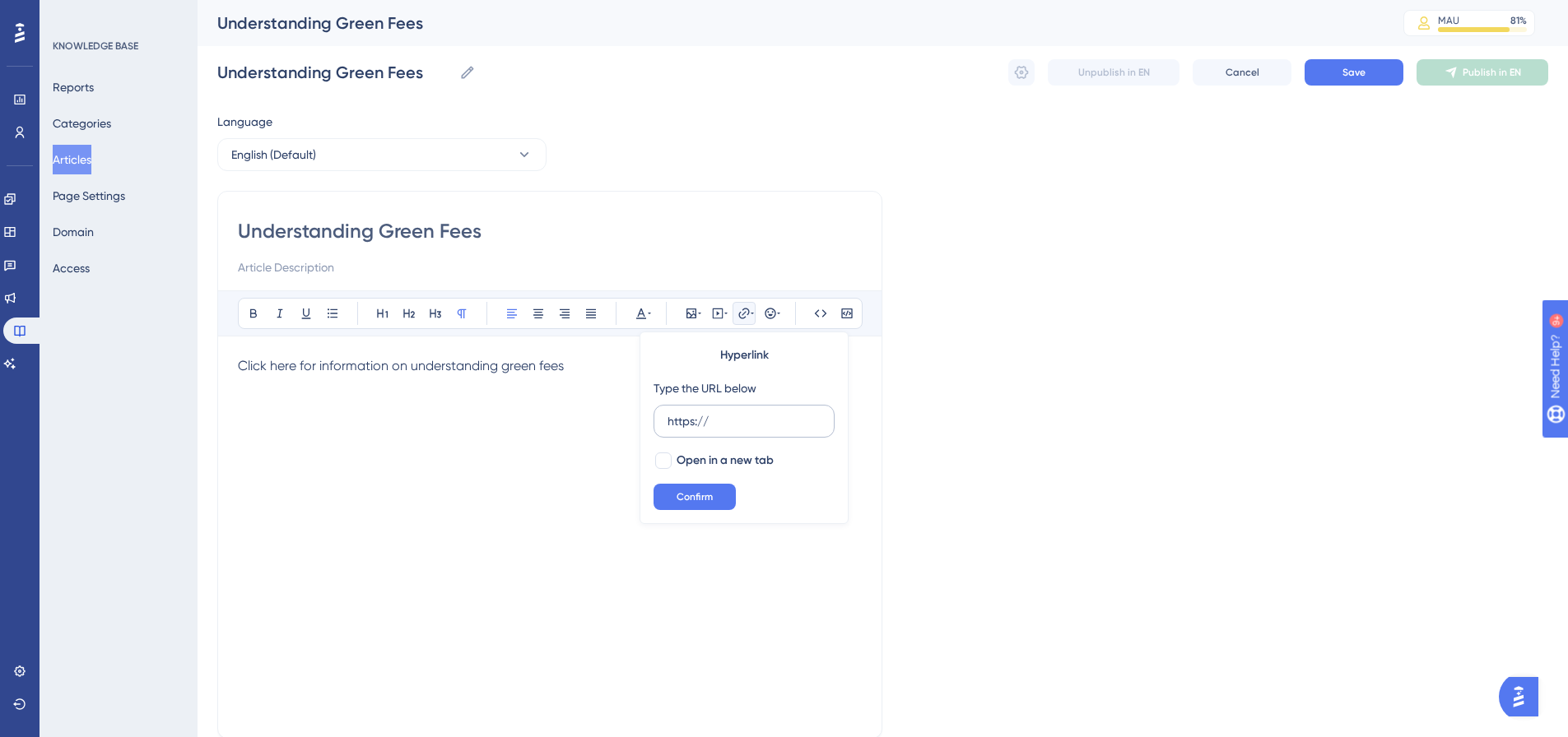
click at [683, 423] on input "https://" at bounding box center [744, 421] width 153 height 18
click at [678, 457] on span "Open in a new tab" at bounding box center [725, 461] width 97 height 20
drag, startPoint x: 680, startPoint y: 483, endPoint x: 690, endPoint y: 478, distance: 11.2
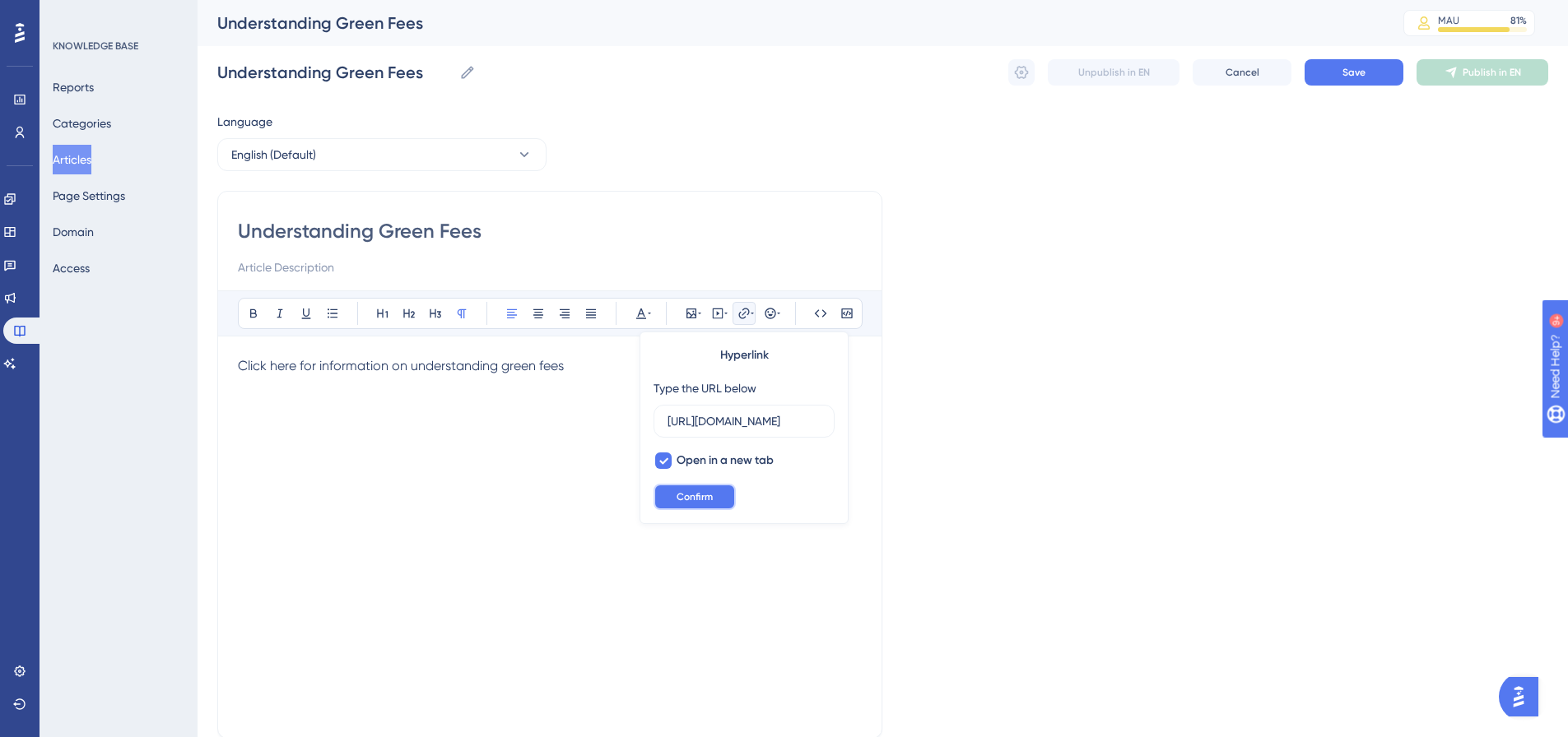
click at [681, 483] on button "Confirm" at bounding box center [694, 497] width 82 height 26
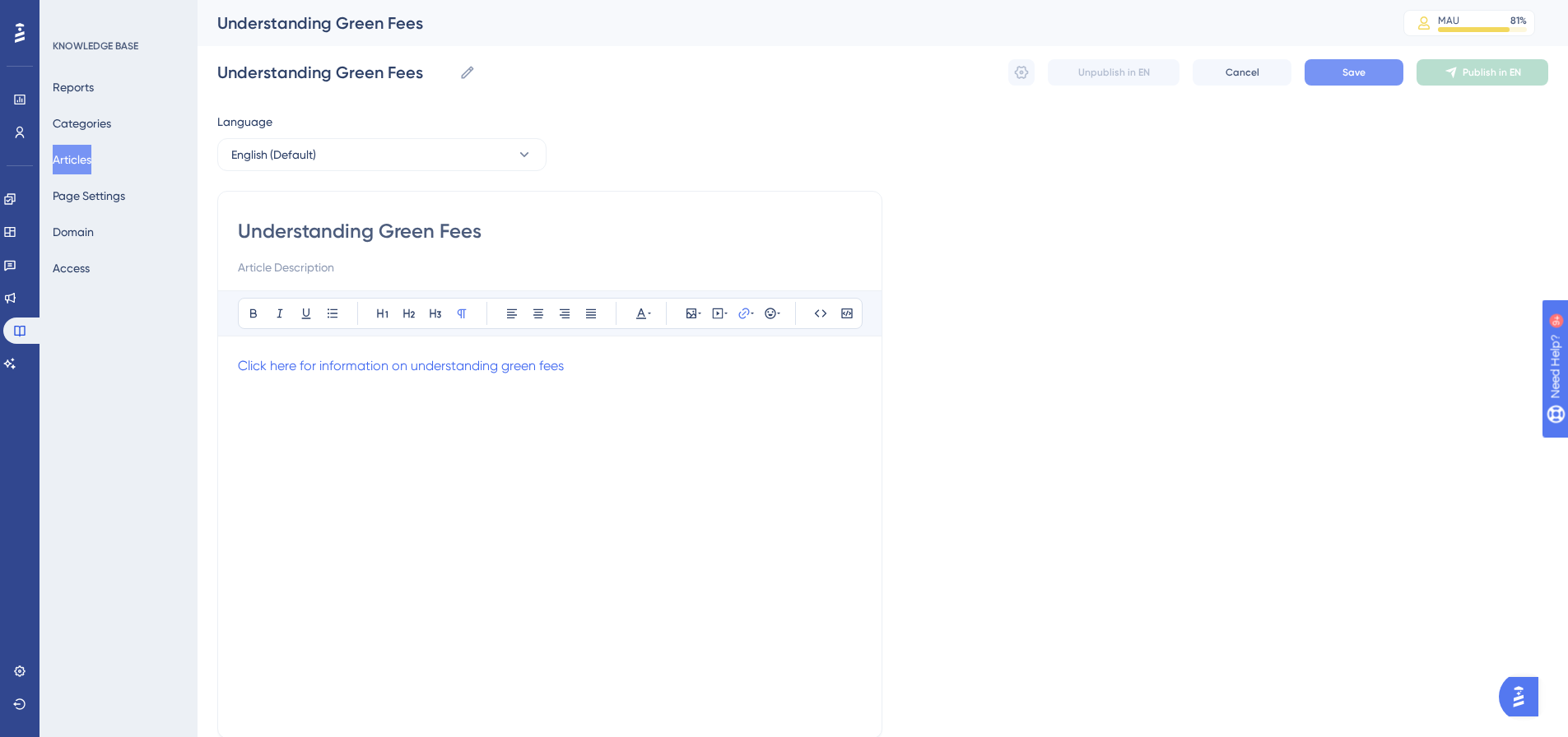
click at [1344, 82] on button "Save" at bounding box center [1353, 72] width 98 height 26
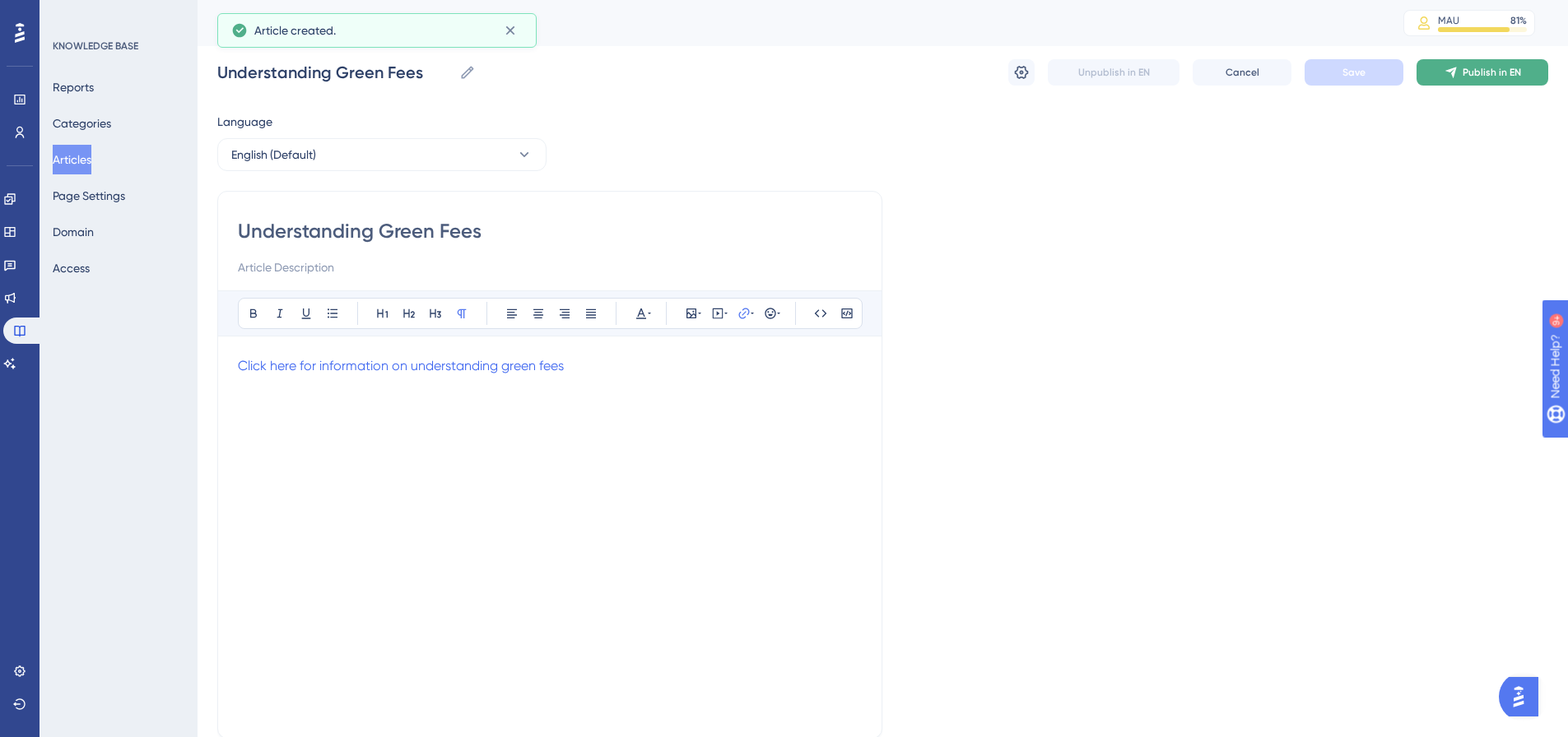
click at [1462, 74] on button "Publish in EN" at bounding box center [1482, 72] width 132 height 26
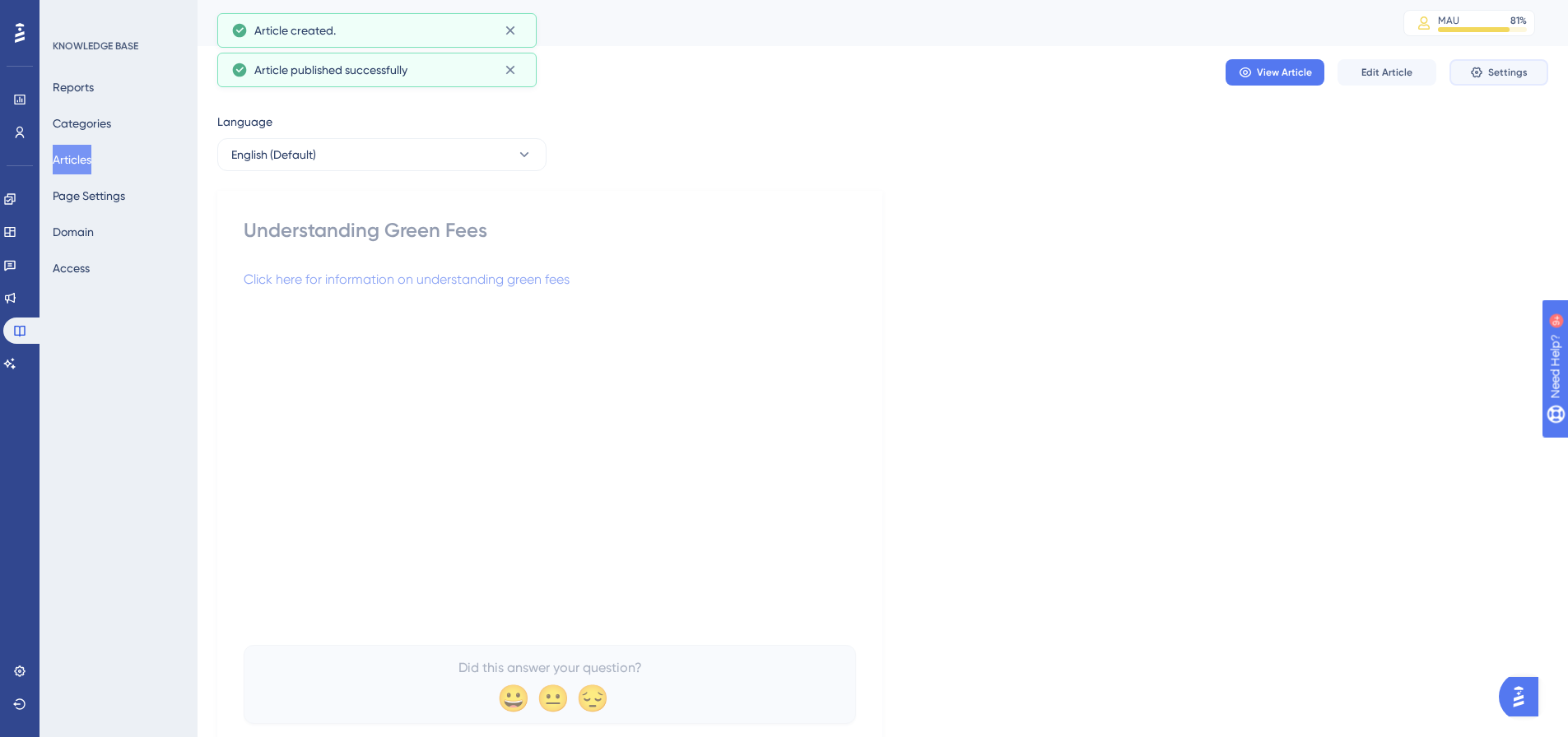
click at [1514, 74] on span "Settings" at bounding box center [1507, 72] width 39 height 13
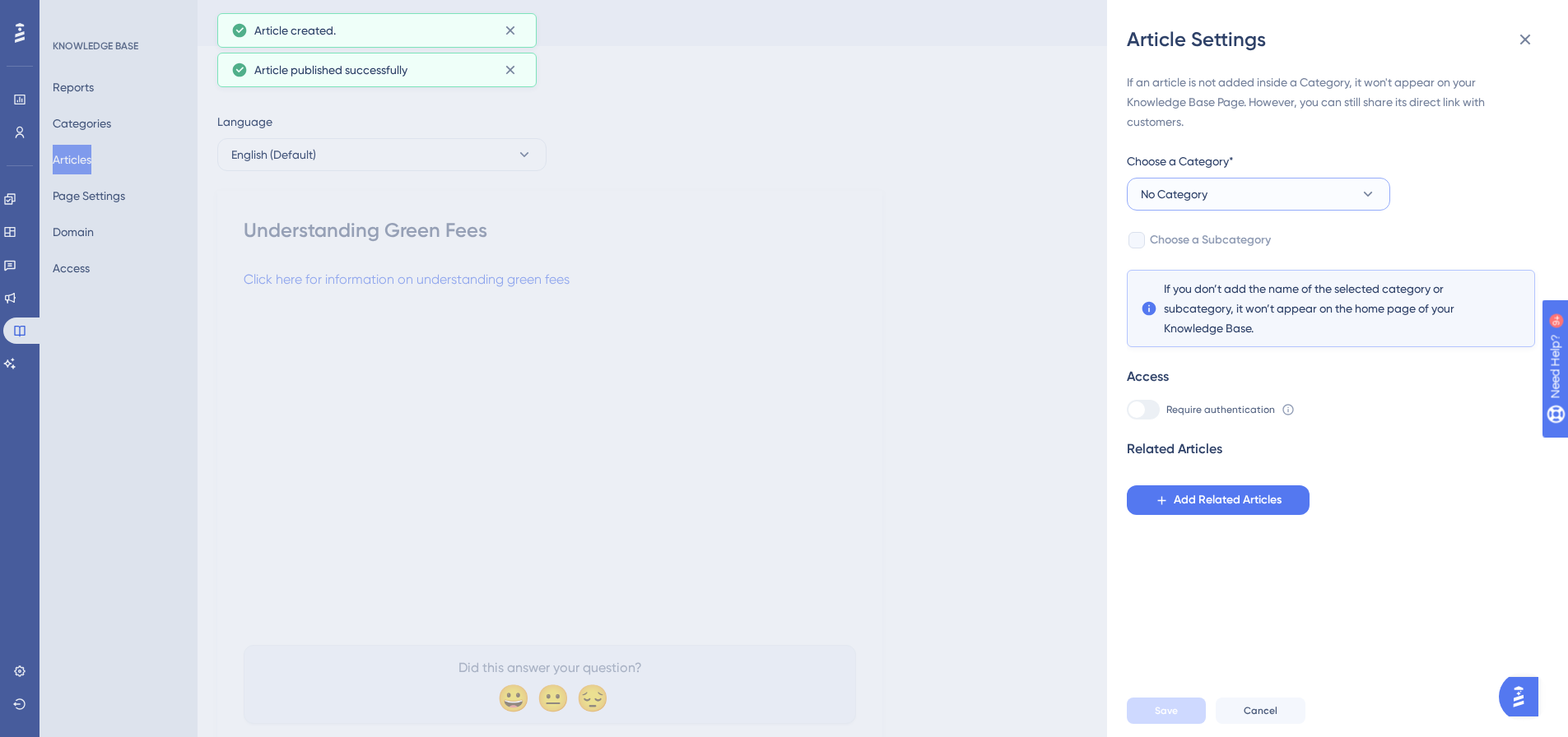
click at [1286, 199] on button "No Category" at bounding box center [1258, 194] width 263 height 33
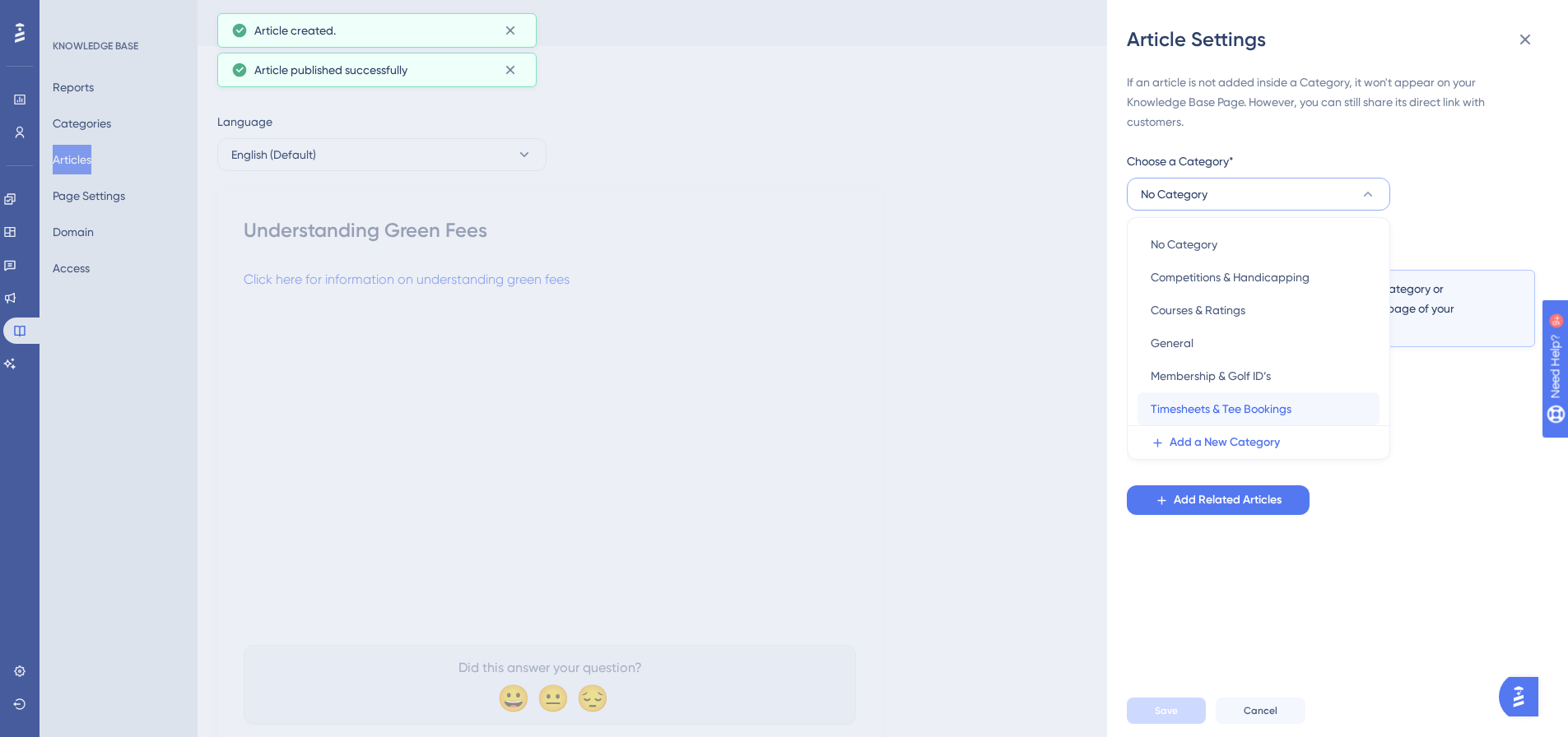
click at [1230, 409] on span "Timesheets & Tee Bookings" at bounding box center [1221, 409] width 141 height 20
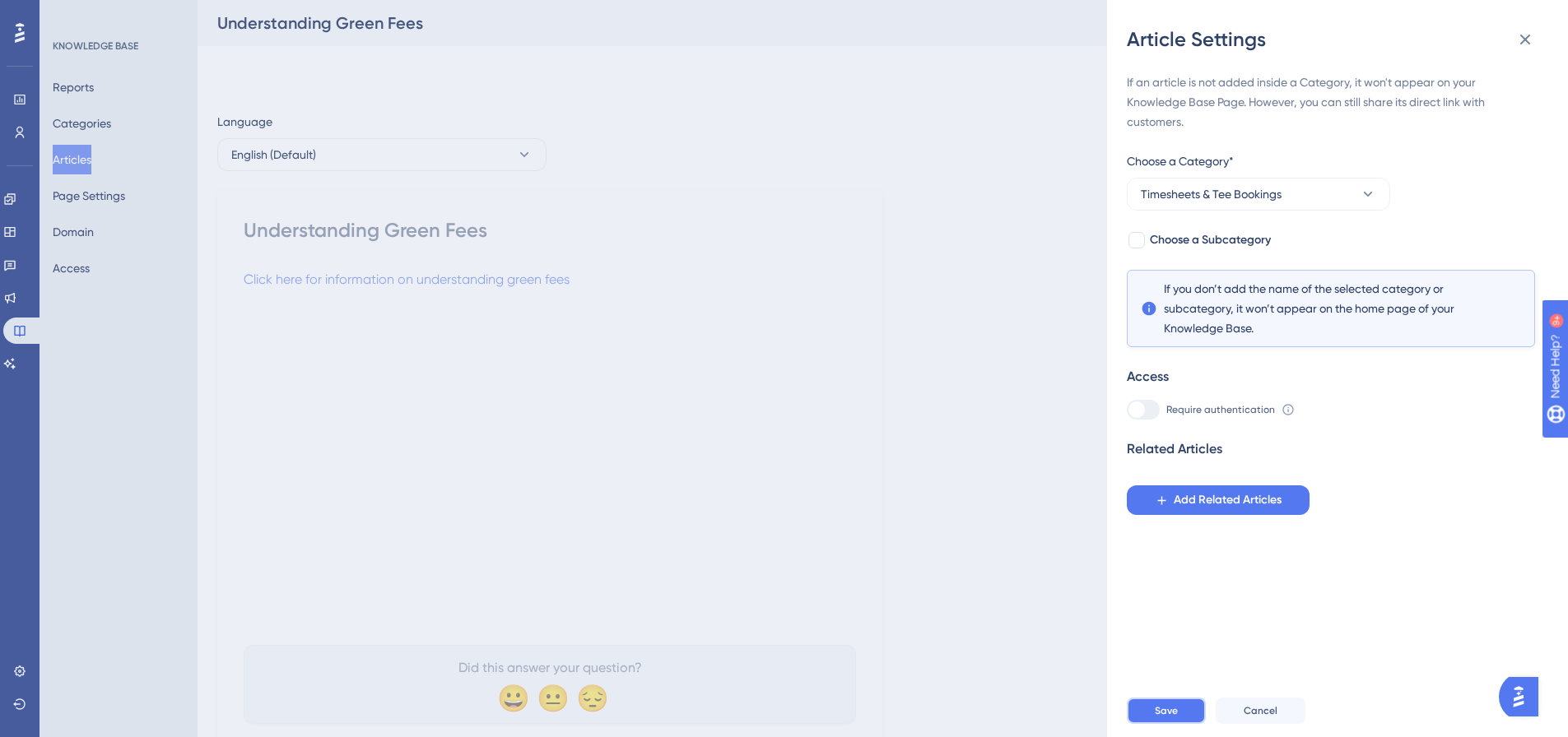
click at [1153, 718] on button "Save" at bounding box center [1166, 711] width 79 height 26
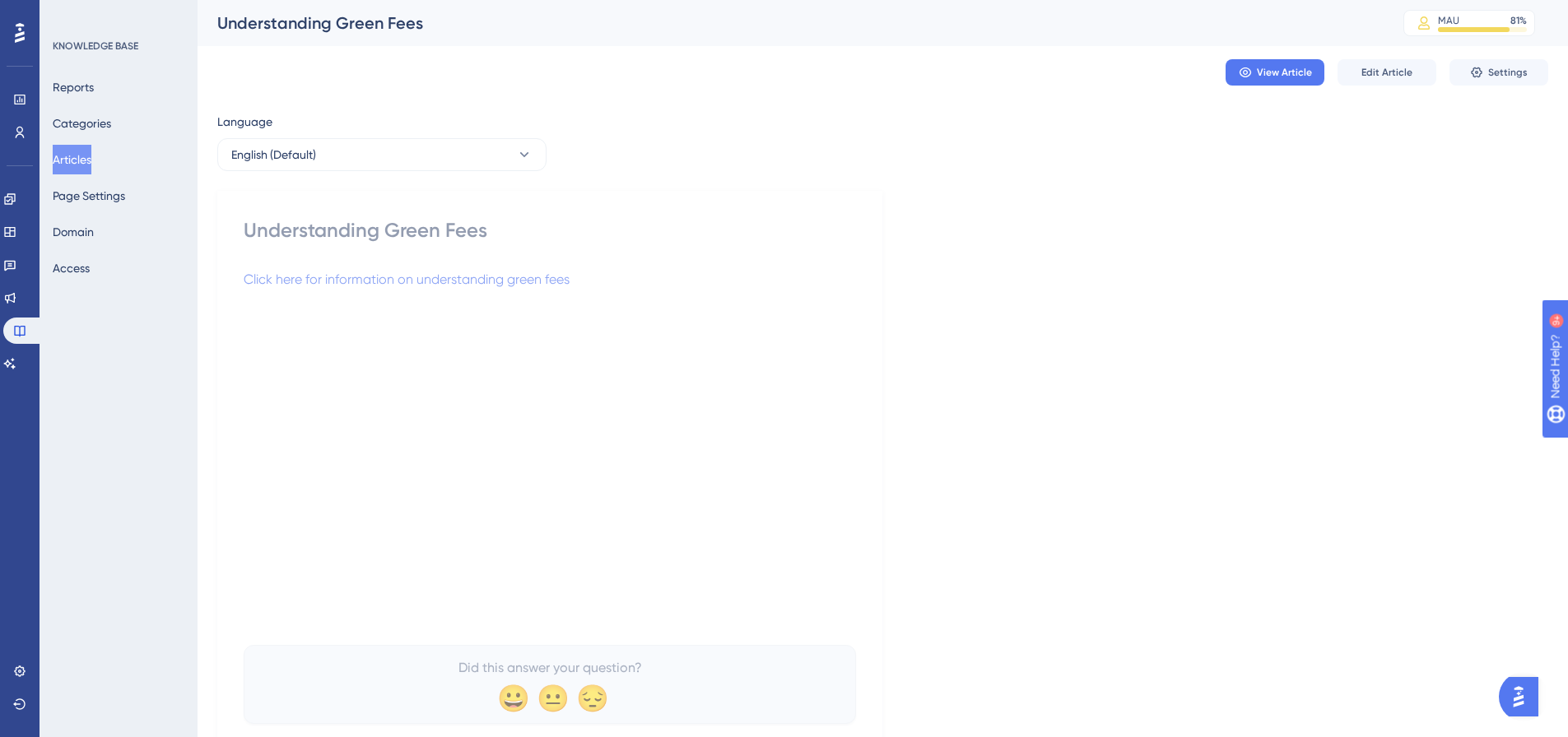
click at [91, 156] on button "Articles" at bounding box center [71, 159] width 38 height 30
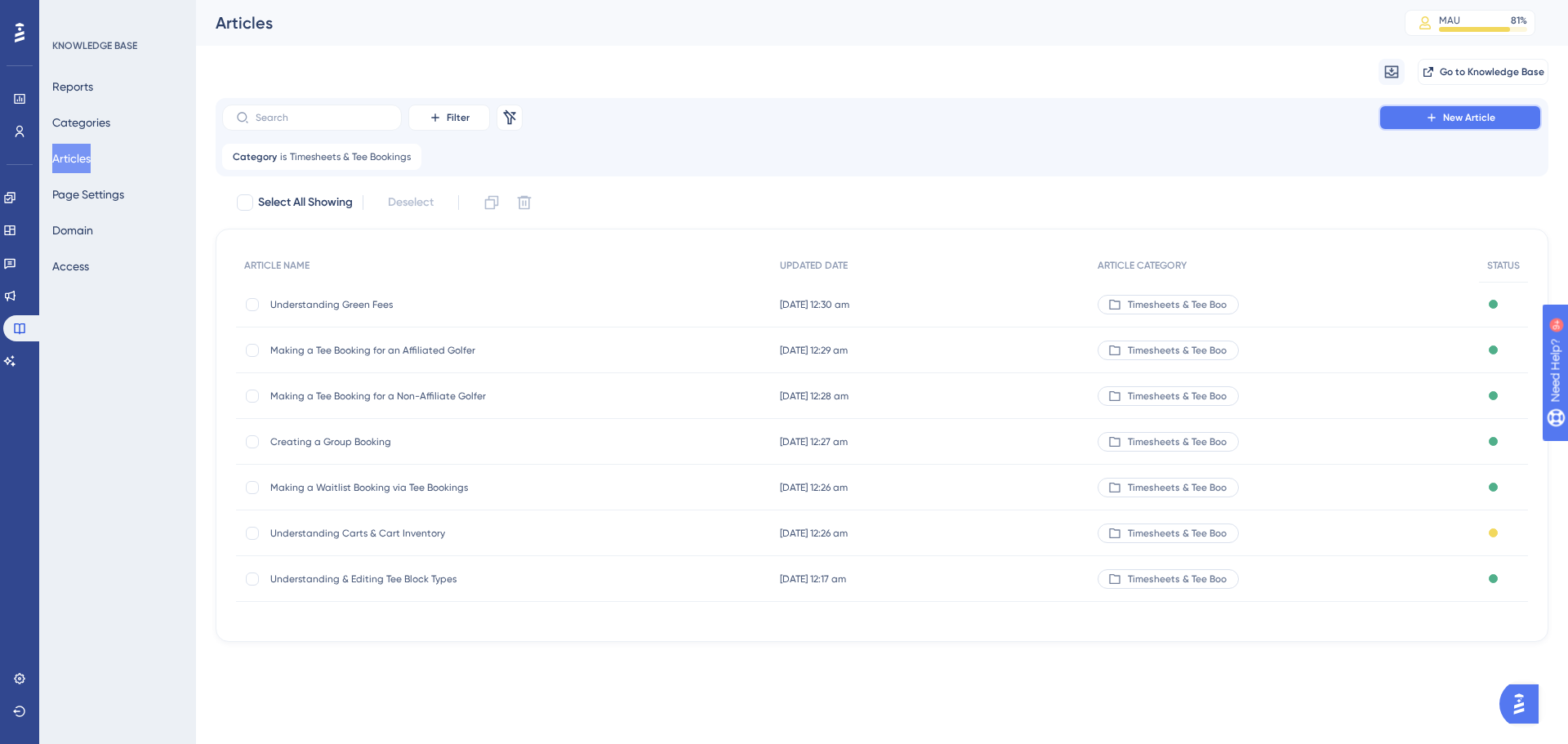
click at [1504, 111] on button "New Article" at bounding box center [1460, 118] width 163 height 26
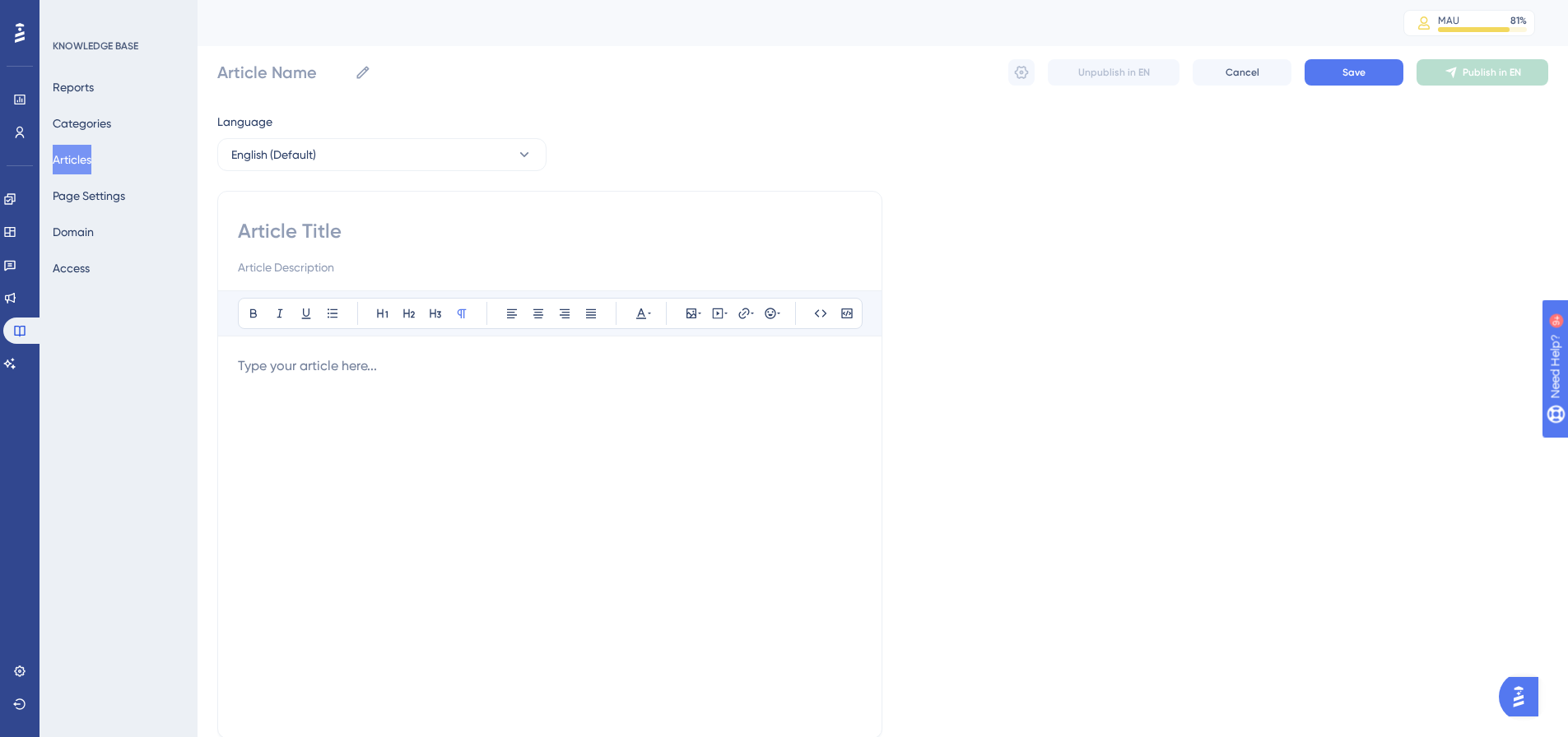
click at [363, 231] on input at bounding box center [550, 231] width 624 height 26
click at [672, 225] on input at bounding box center [550, 231] width 624 height 26
paste input "Create a Timesheet Template for Groups of 6"
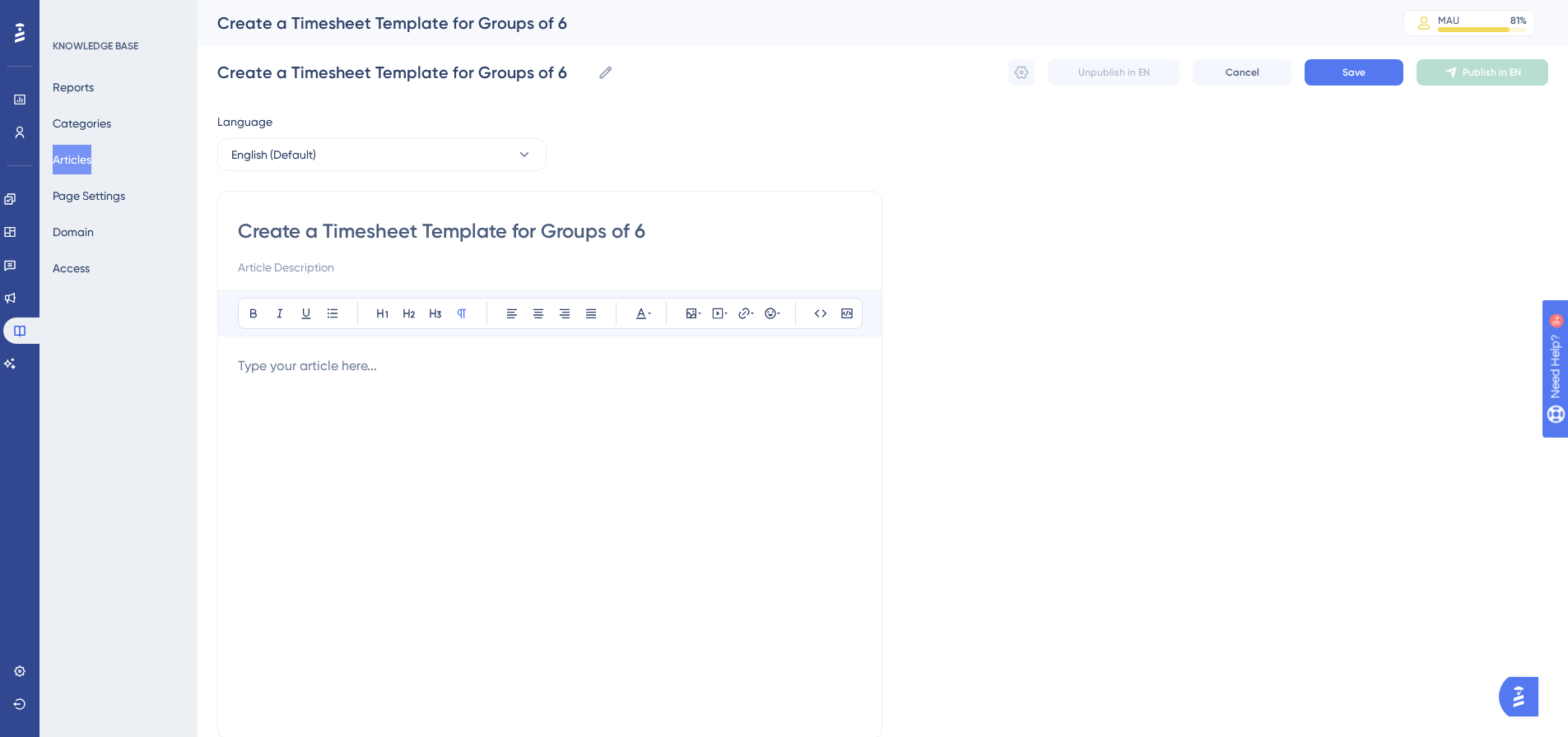
click at [424, 375] on p at bounding box center [550, 366] width 624 height 20
click at [505, 364] on span "Click here for information on how to create aTimesheet Template for groups of 6…" at bounding box center [502, 366] width 528 height 16
click at [487, 356] on p "Click here for information on how to create a Timesheet Template for groups of …" at bounding box center [550, 366] width 624 height 20
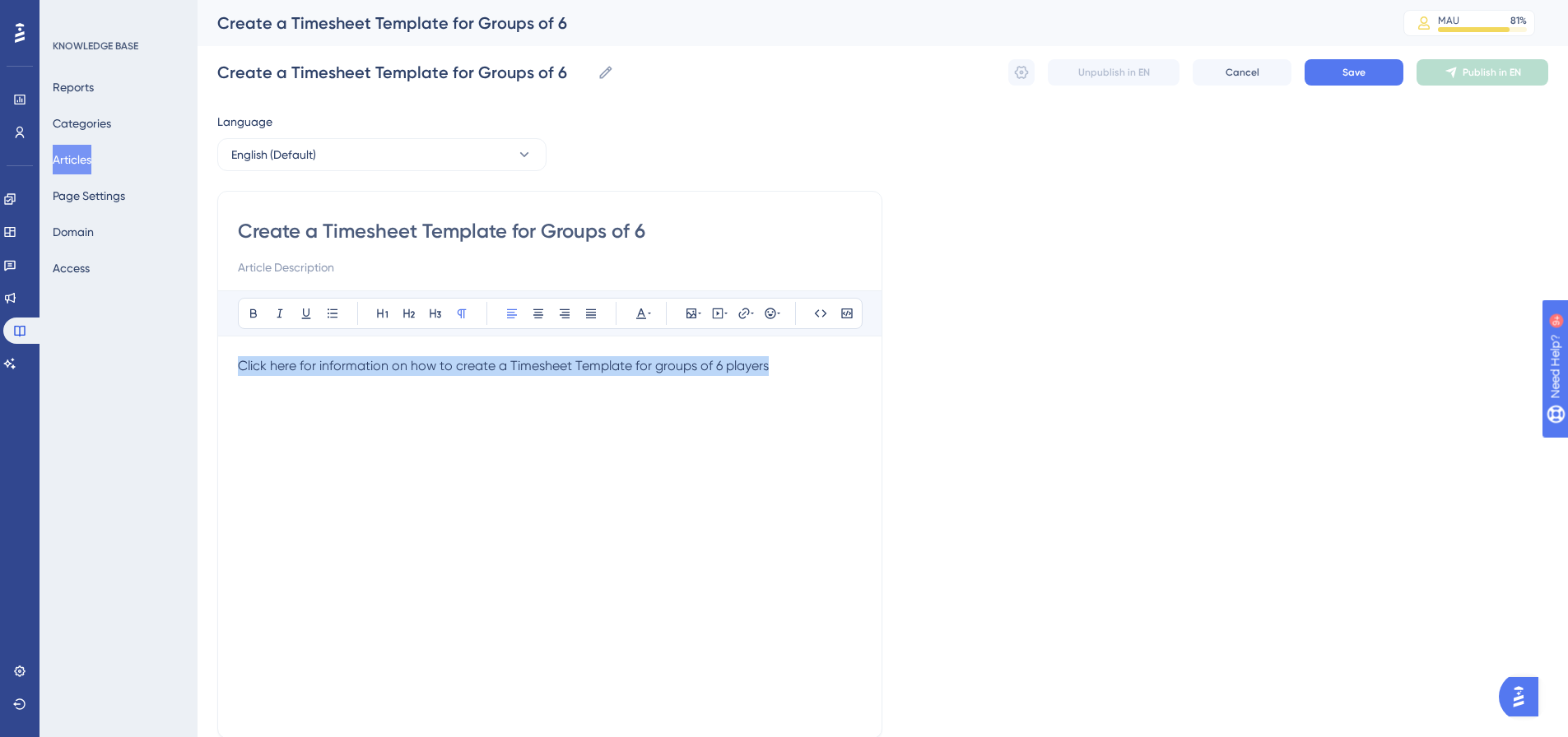
click at [487, 356] on p "Click here for information on how to create a Timesheet Template for groups of …" at bounding box center [550, 366] width 624 height 20
click at [747, 317] on icon at bounding box center [743, 313] width 13 height 13
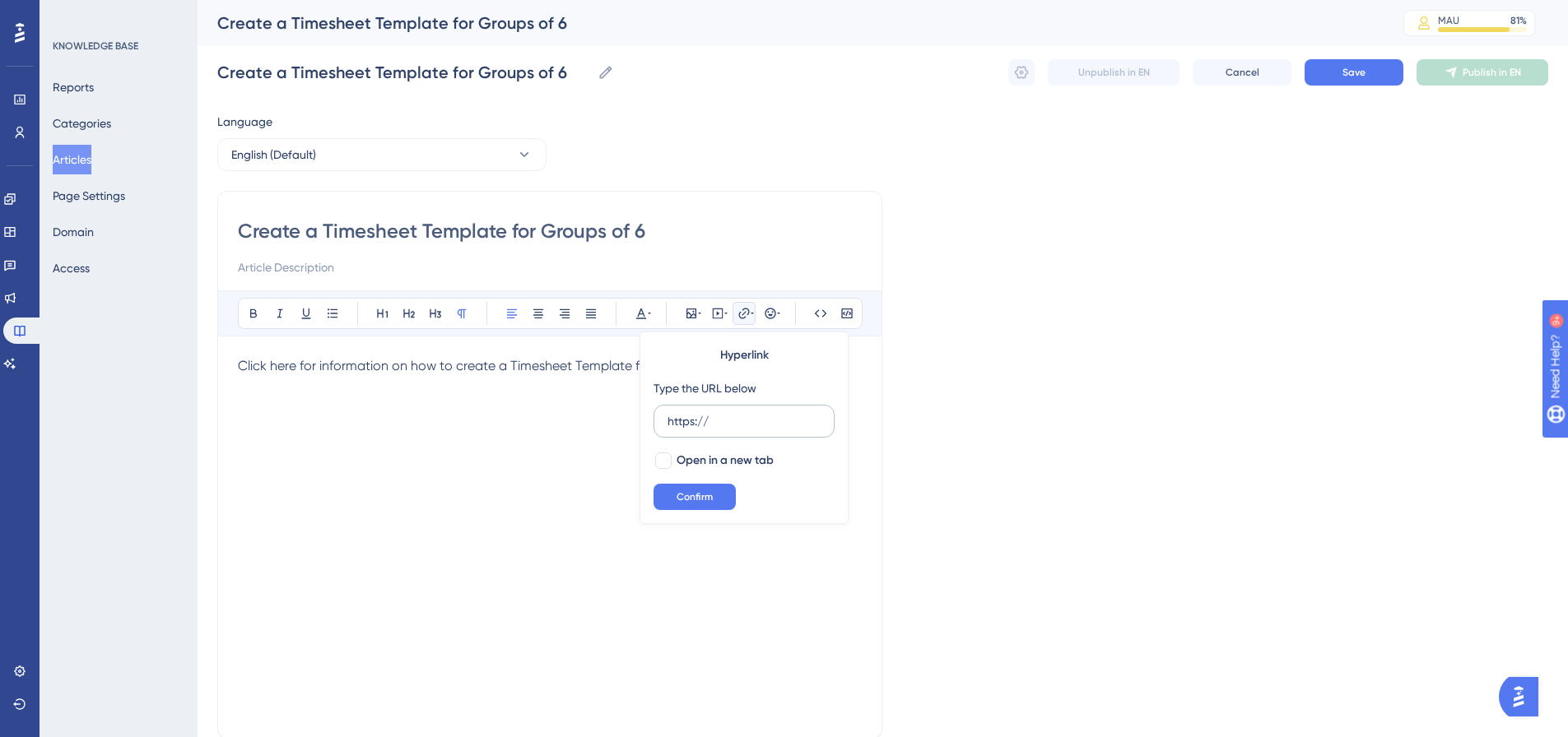
click at [694, 428] on input "https://" at bounding box center [744, 421] width 153 height 18
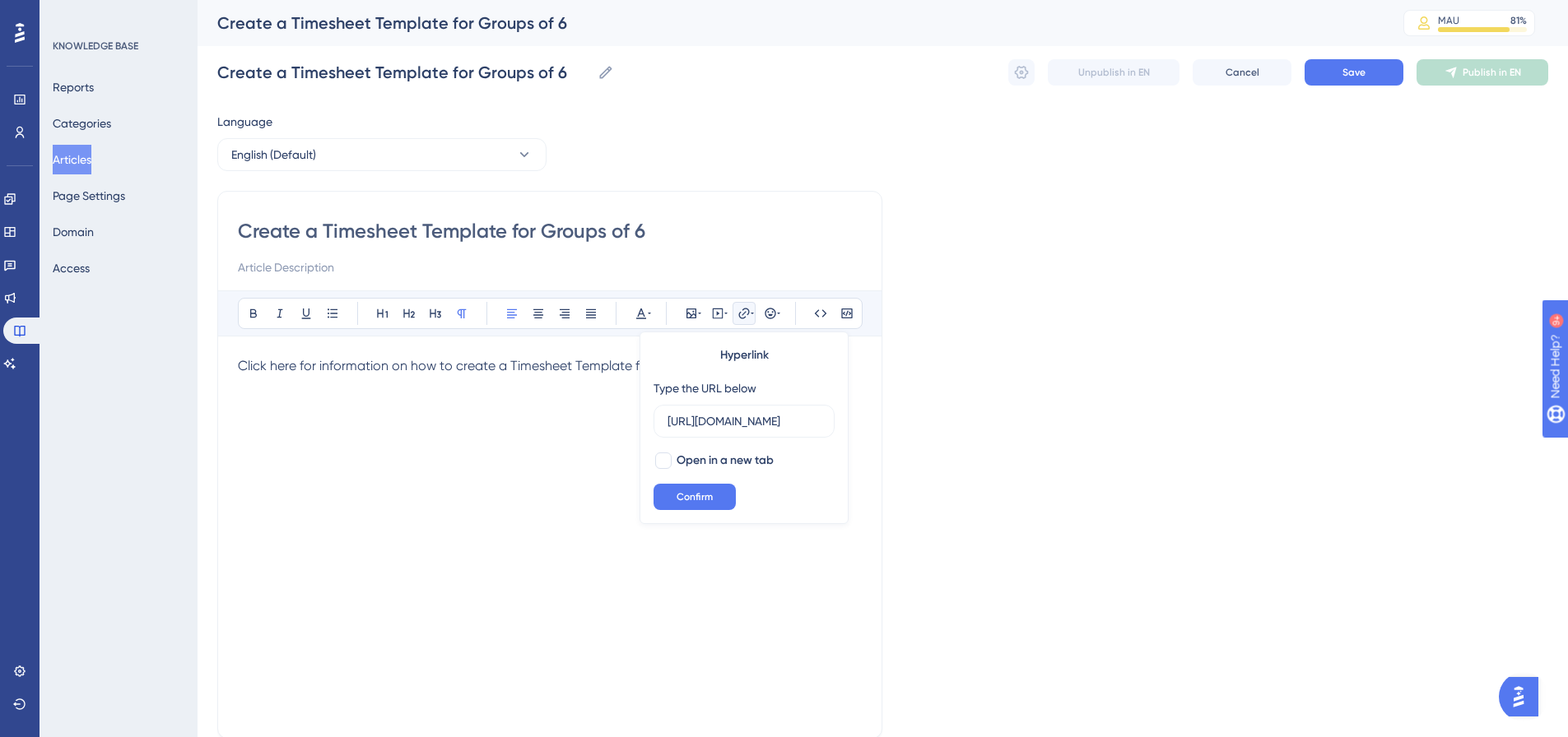
click at [678, 450] on div "Hyperlink Type the URL below [URL][DOMAIN_NAME] Open in a new tab Confirm" at bounding box center [744, 428] width 209 height 193
click at [677, 463] on span "Open in a new tab" at bounding box center [725, 461] width 97 height 20
click at [682, 494] on span "Confirm" at bounding box center [695, 497] width 37 height 13
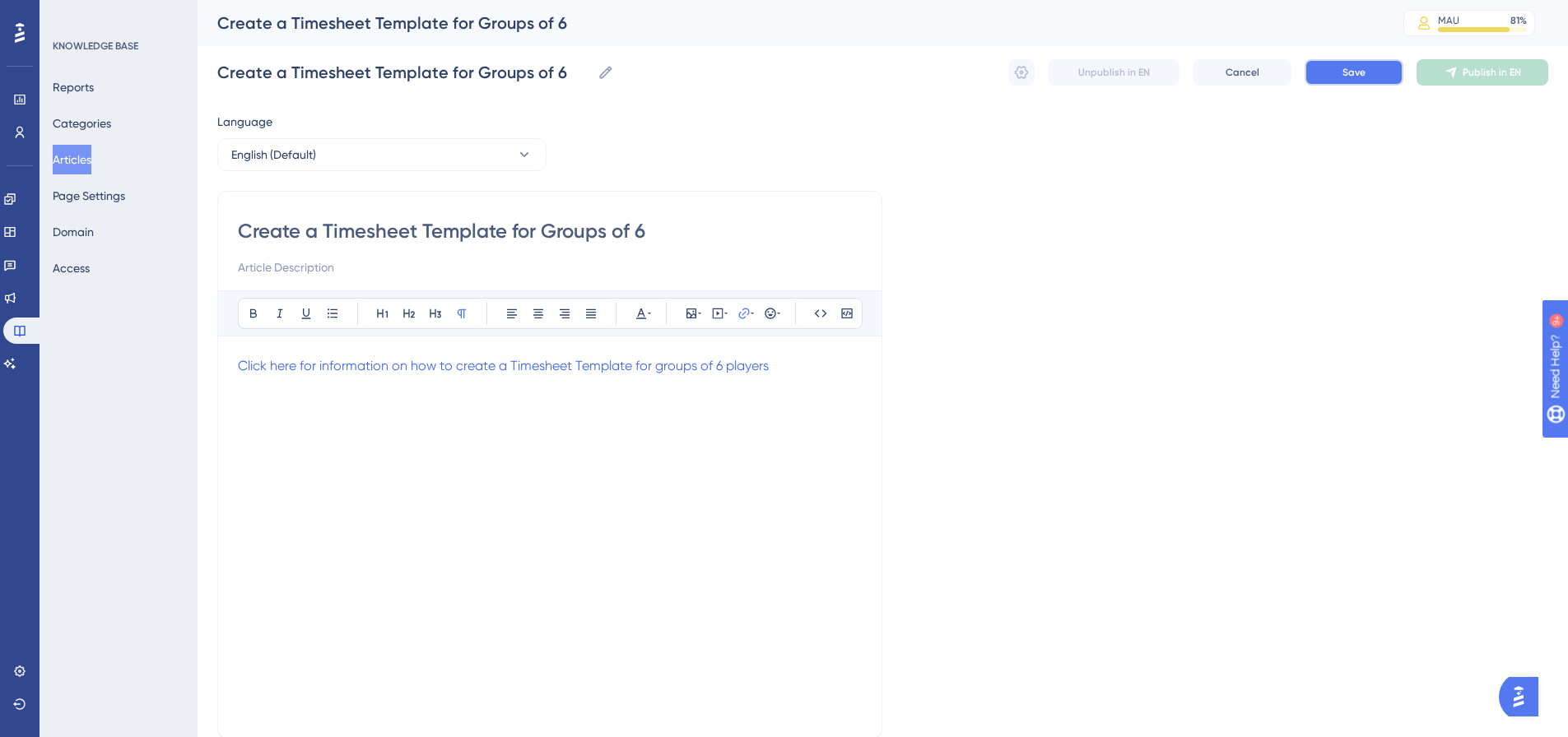
click at [1333, 74] on button "Save" at bounding box center [1353, 72] width 98 height 26
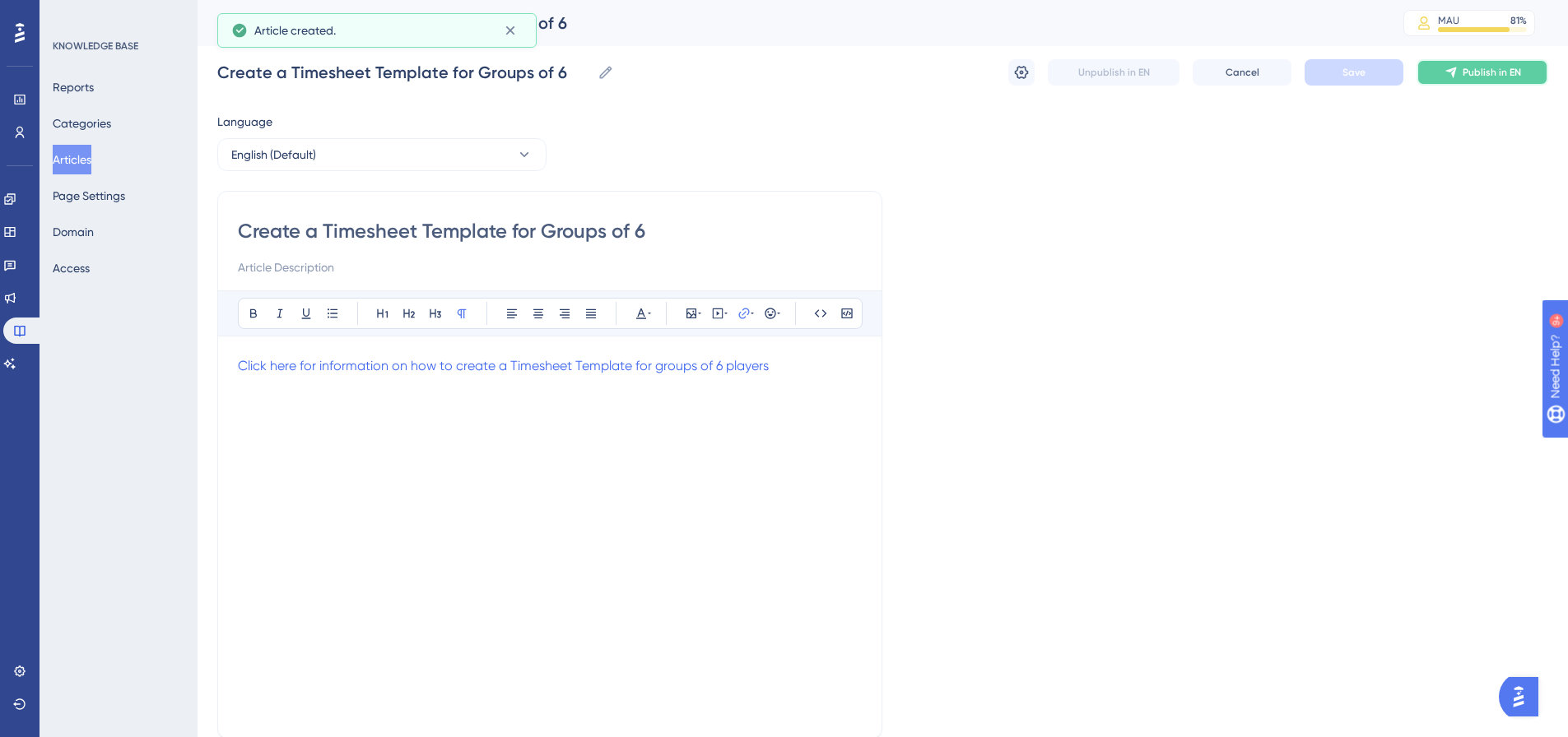
click at [1484, 71] on span "Publish in EN" at bounding box center [1491, 72] width 58 height 13
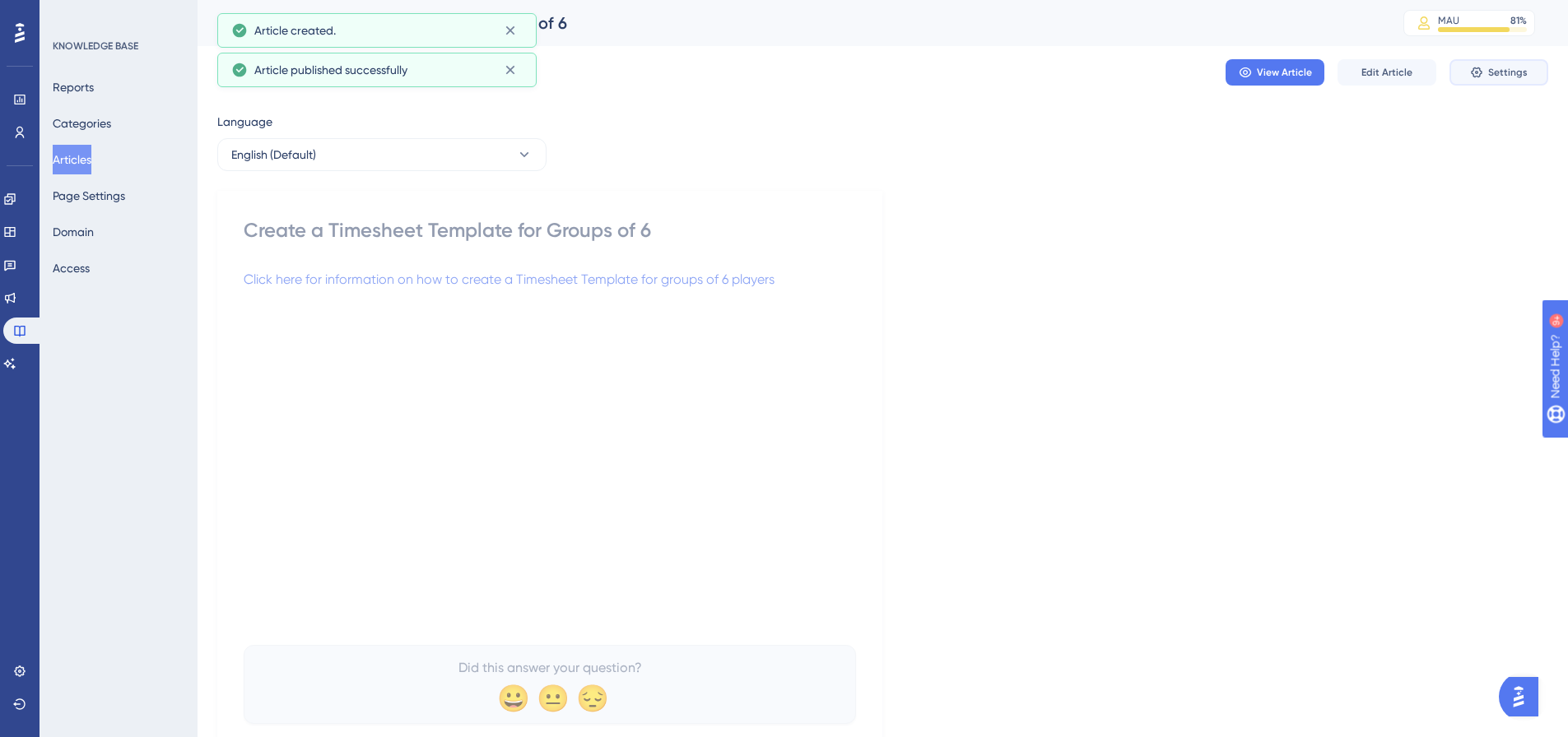
click at [1511, 68] on span "Settings" at bounding box center [1507, 72] width 39 height 13
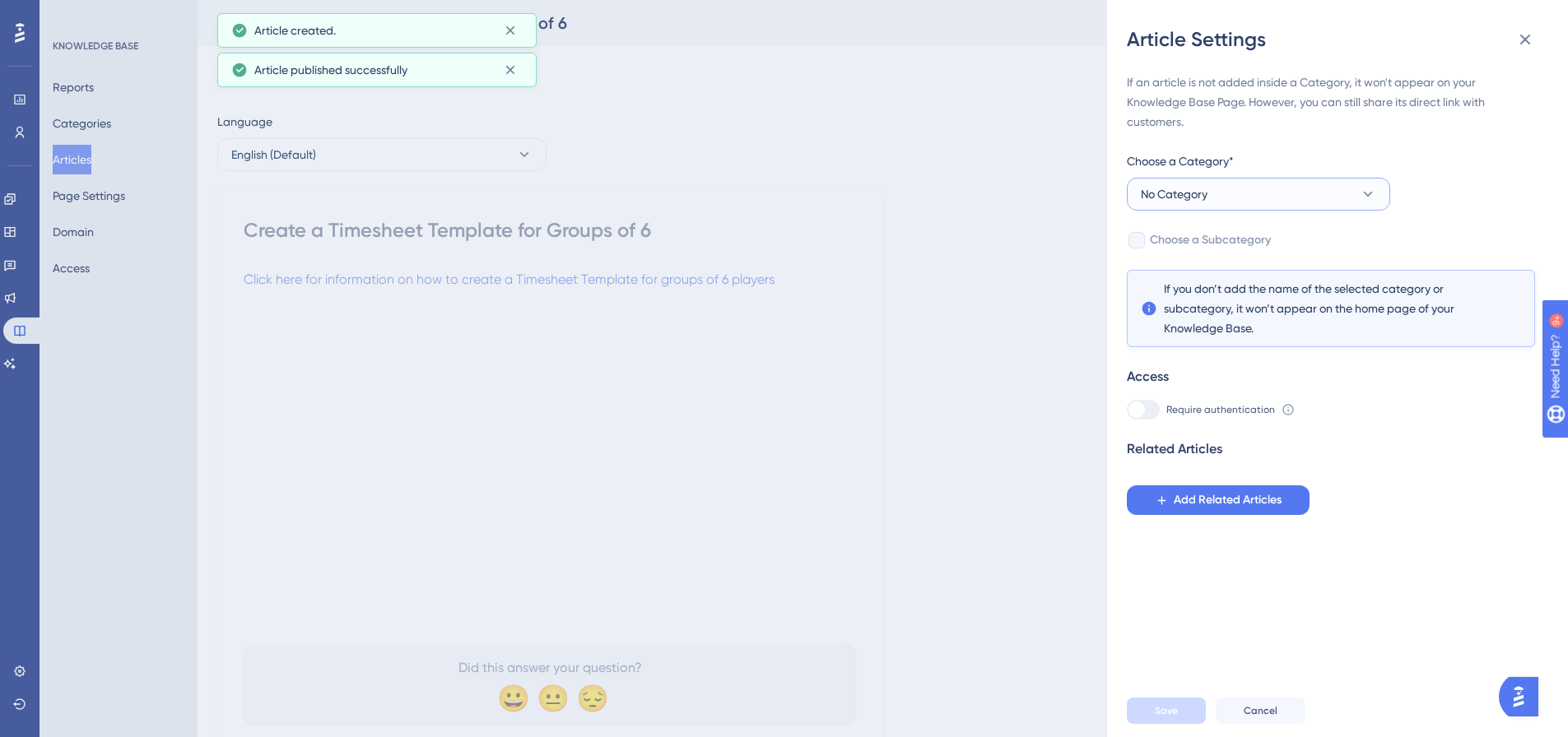
click at [1227, 194] on button "No Category" at bounding box center [1258, 194] width 263 height 33
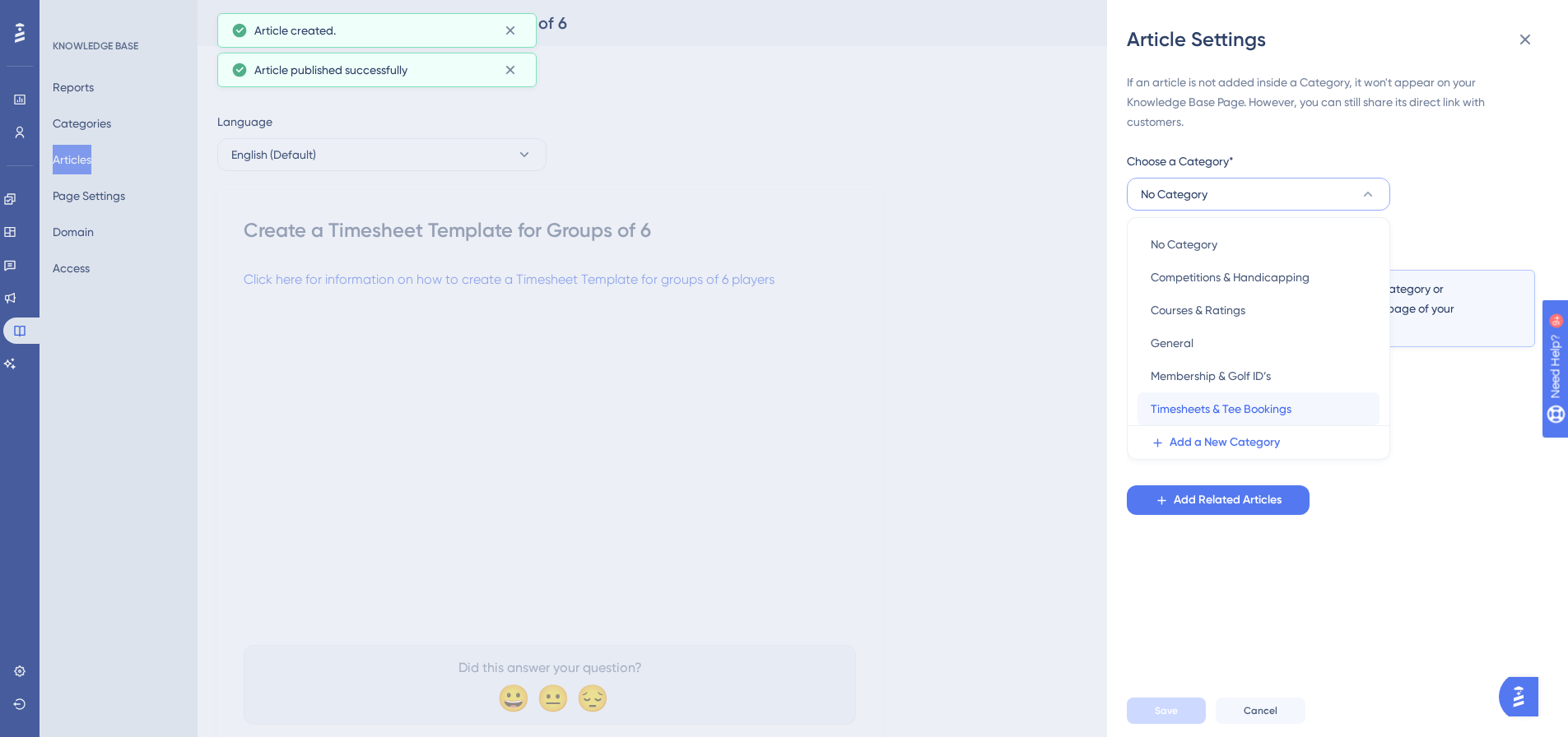
click at [1213, 409] on span "Timesheets & Tee Bookings" at bounding box center [1221, 409] width 141 height 20
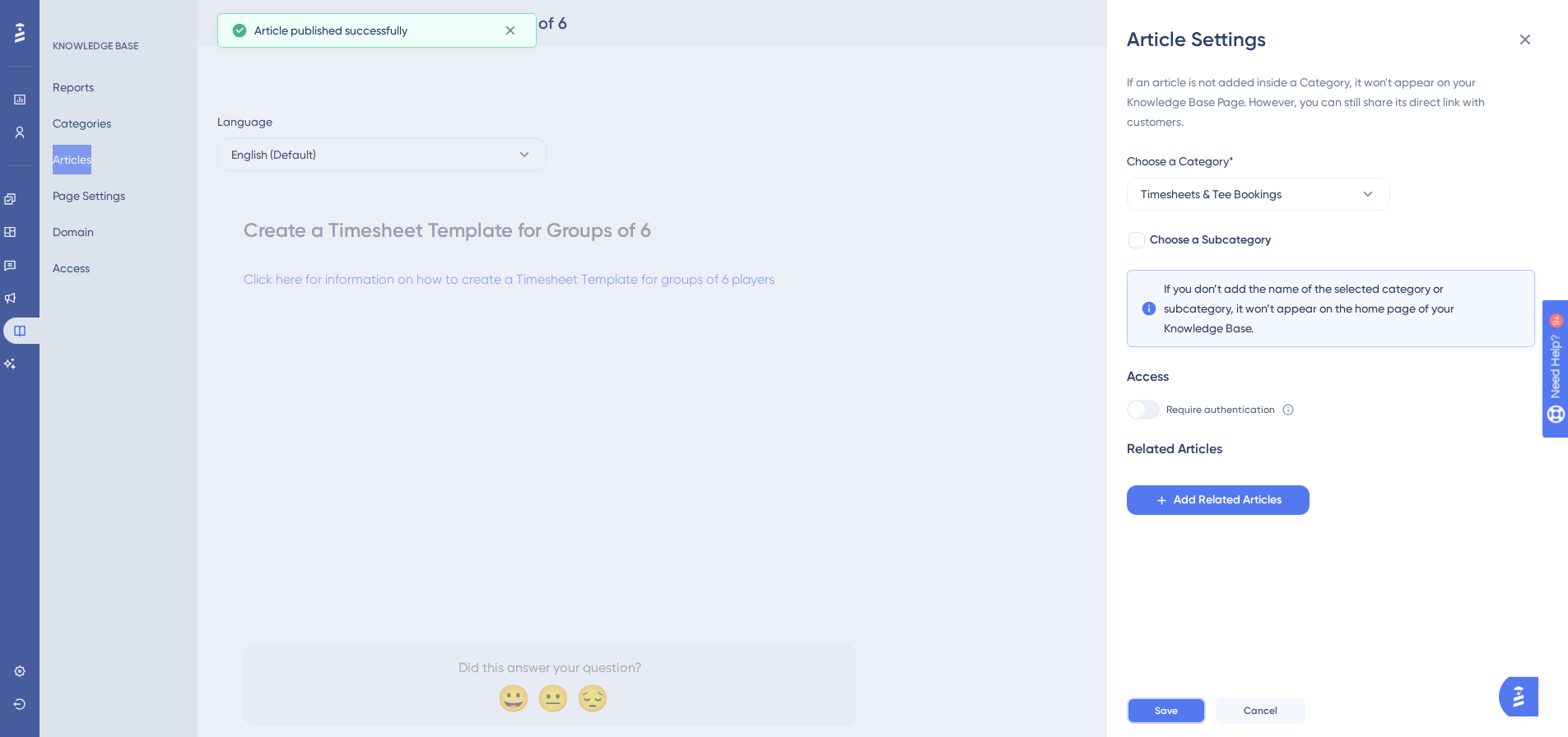
drag, startPoint x: 1156, startPoint y: 727, endPoint x: 1079, endPoint y: 693, distance: 84.2
click at [1156, 718] on span "Save" at bounding box center [1166, 711] width 23 height 13
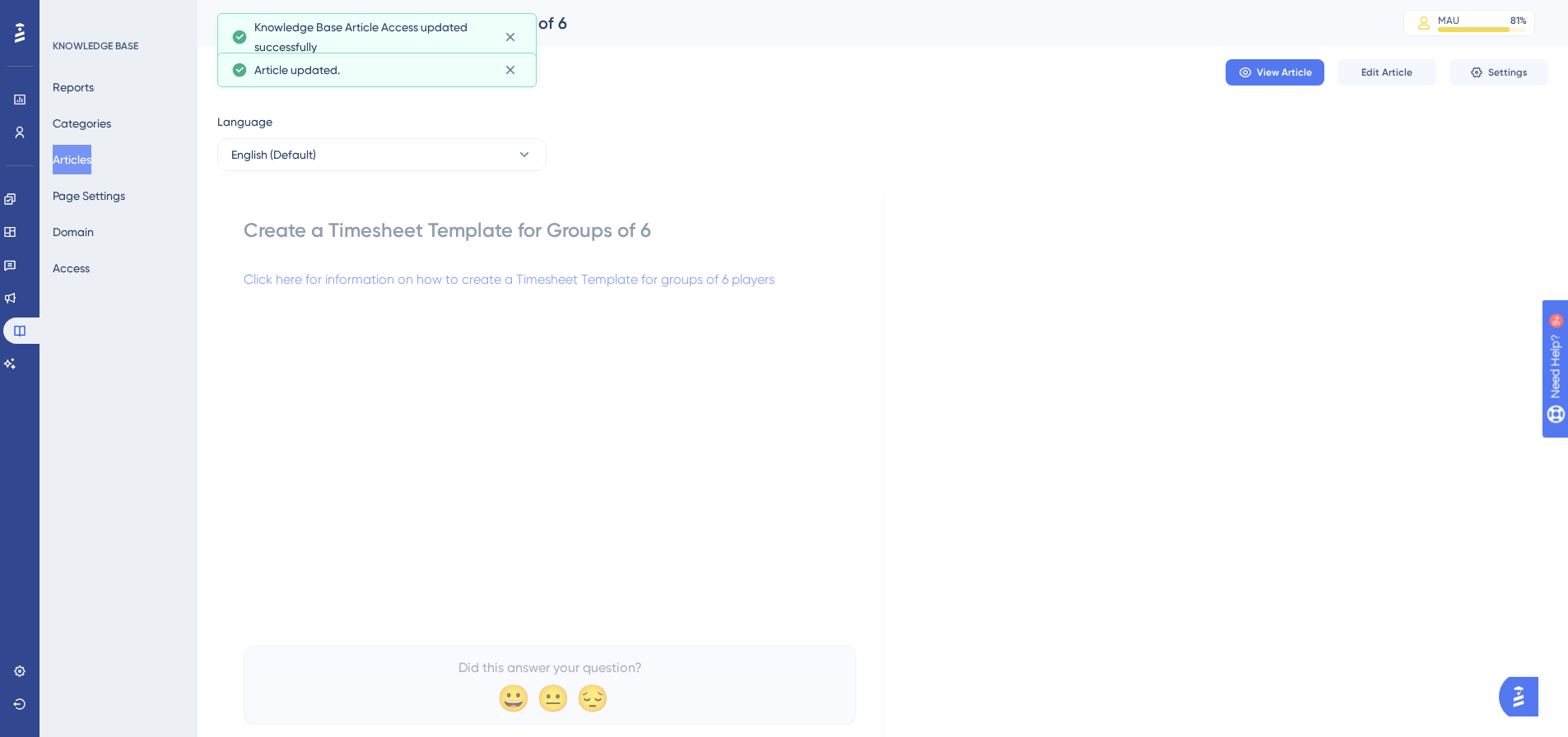
click at [77, 153] on button "Articles" at bounding box center [71, 159] width 38 height 30
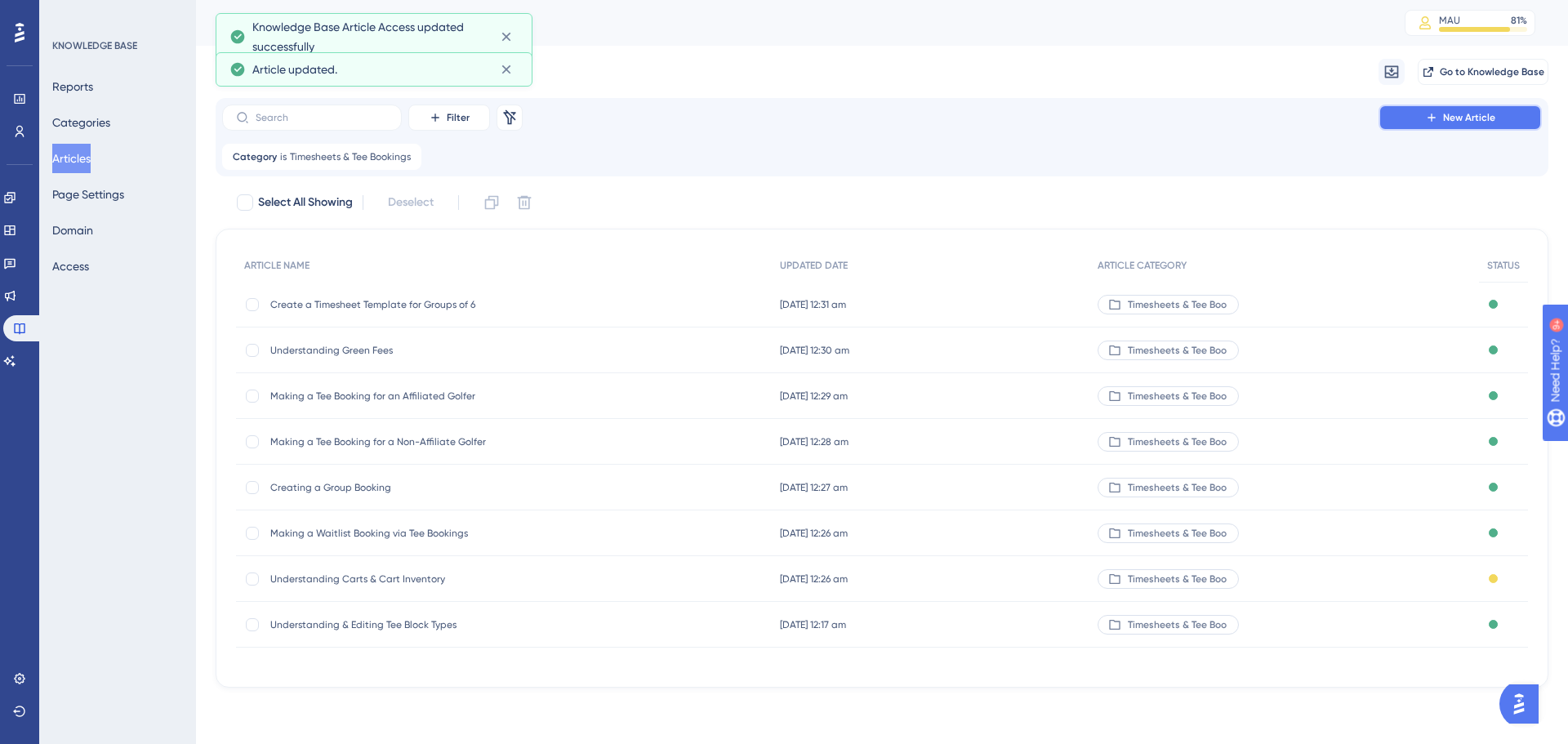
click at [1420, 110] on button "New Article" at bounding box center [1460, 118] width 163 height 26
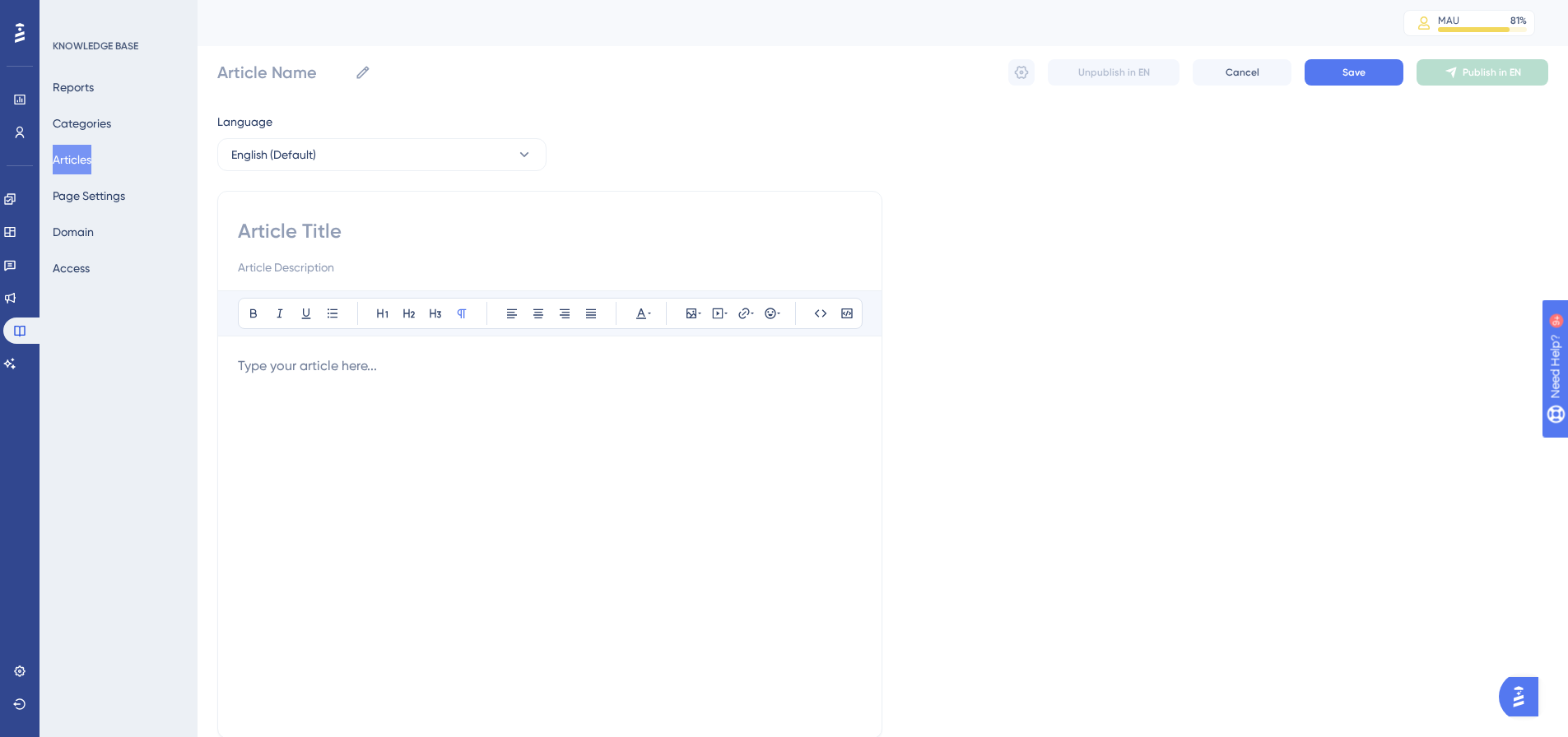
click at [351, 230] on input at bounding box center [550, 231] width 624 height 26
paste input "Create a Shotgun Start Timesheet"
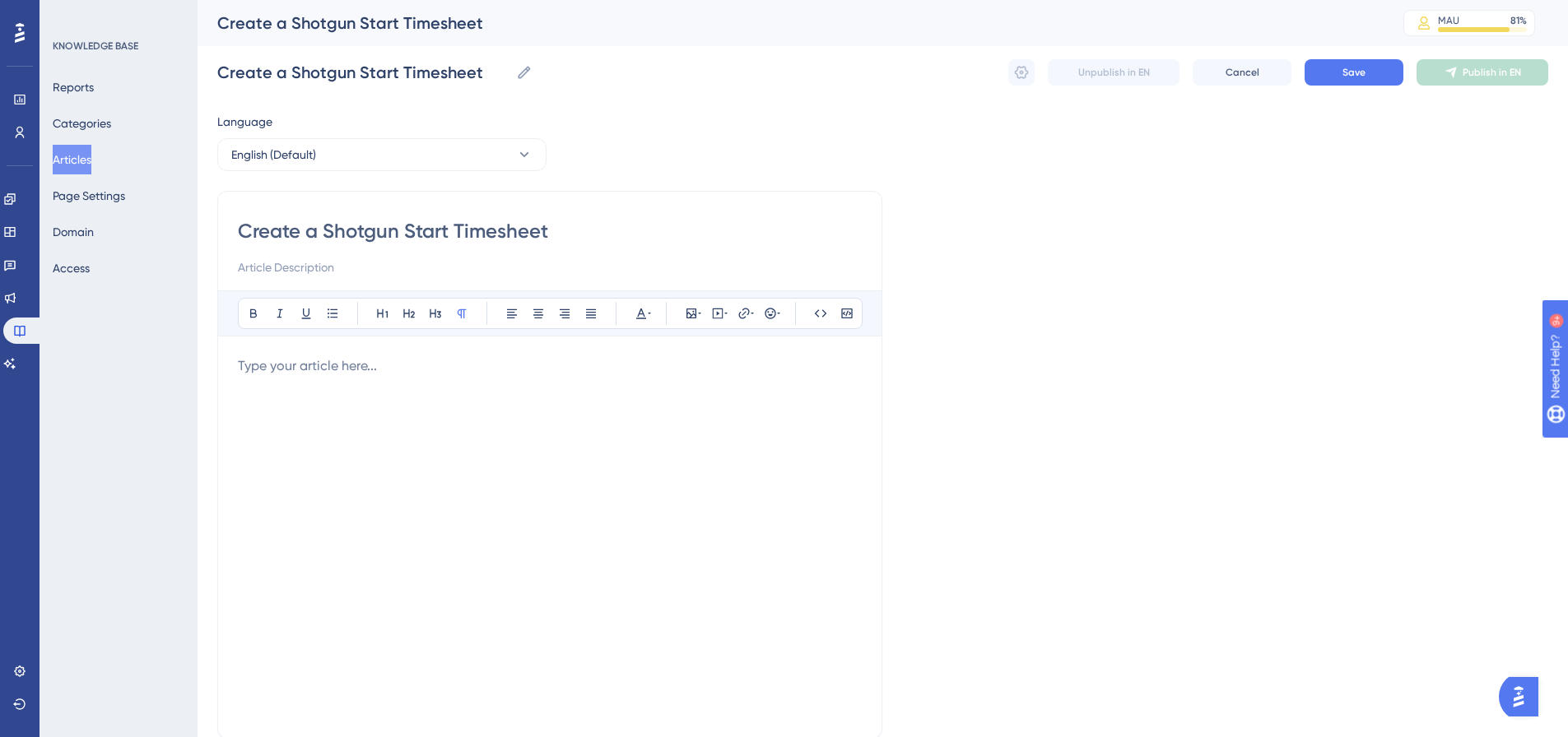
click at [280, 368] on p at bounding box center [550, 366] width 624 height 20
click at [632, 373] on span "Click here for information on how to create a Shotgun Start Timesheet" at bounding box center [449, 366] width 422 height 16
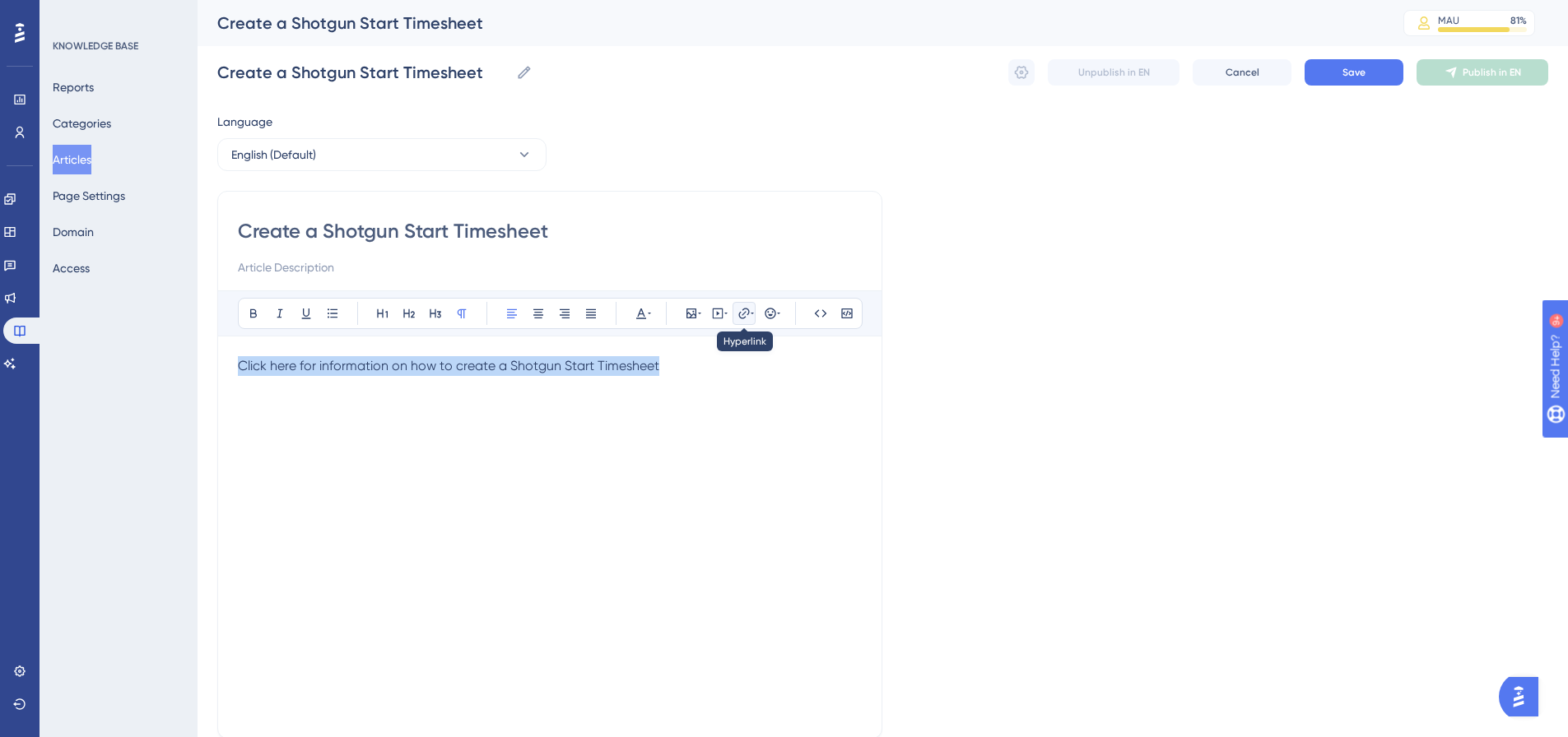
click at [746, 317] on icon at bounding box center [743, 313] width 10 height 10
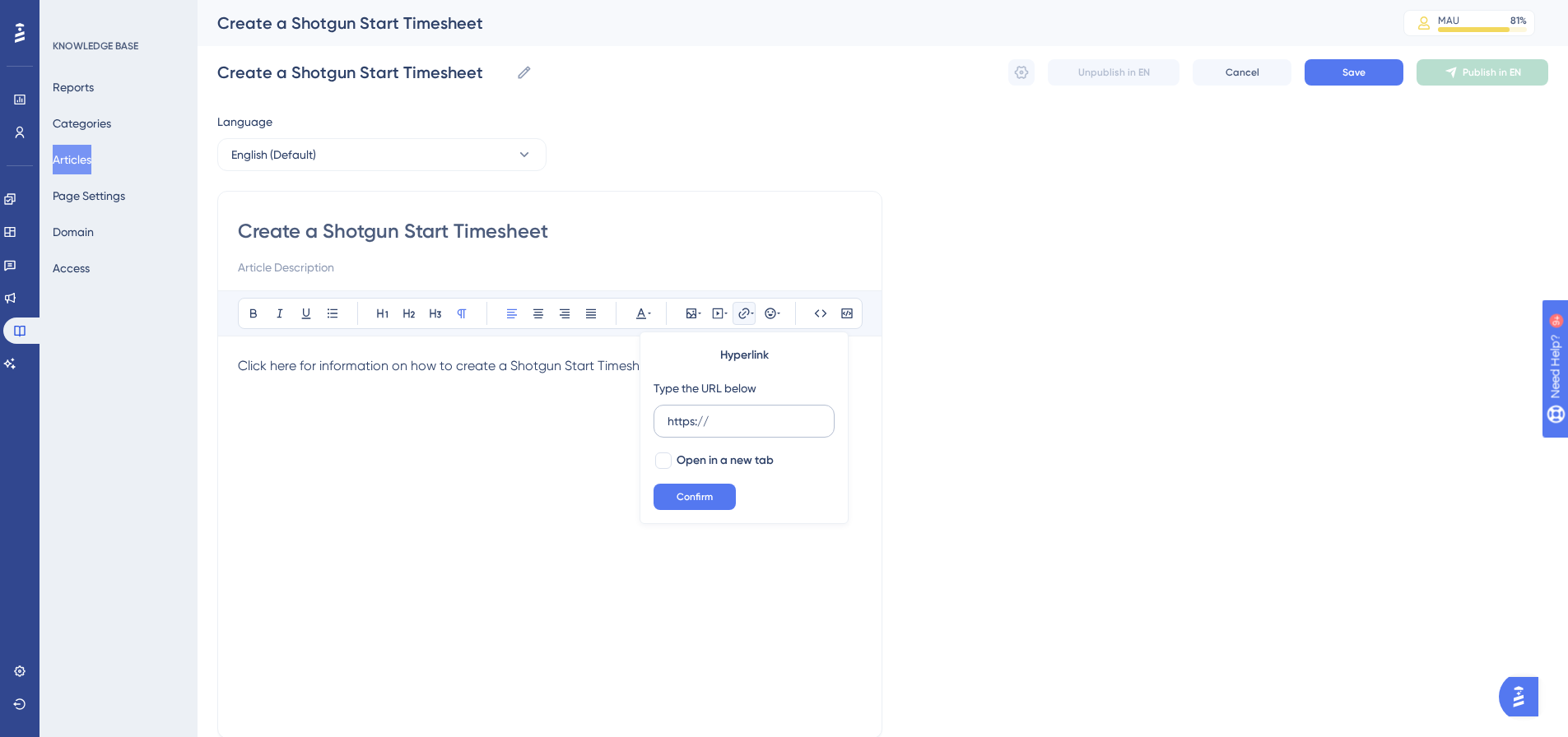
click at [693, 431] on label "https://" at bounding box center [744, 422] width 181 height 33
click at [693, 430] on input "https://" at bounding box center [744, 421] width 153 height 18
click at [693, 430] on label "https://" at bounding box center [744, 422] width 181 height 33
click at [693, 430] on input "https://" at bounding box center [744, 421] width 153 height 18
click at [693, 430] on label "https://" at bounding box center [744, 422] width 181 height 33
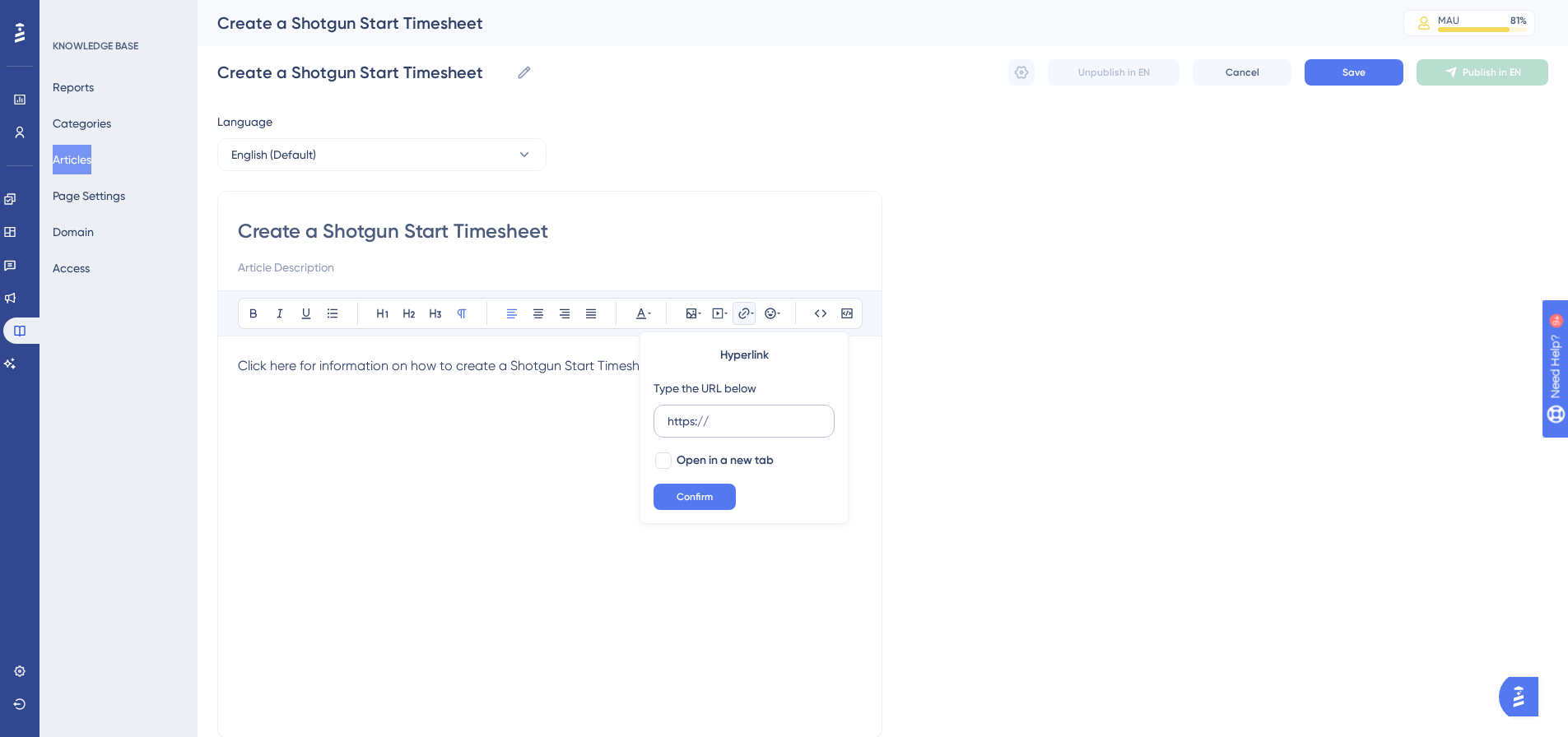
click at [693, 430] on input "https://" at bounding box center [744, 421] width 153 height 18
click at [693, 430] on label "https://" at bounding box center [744, 422] width 181 height 33
click at [693, 430] on input "https://" at bounding box center [744, 421] width 153 height 18
click at [693, 430] on label "https://" at bounding box center [744, 422] width 181 height 33
click at [693, 430] on input "https://" at bounding box center [744, 421] width 153 height 18
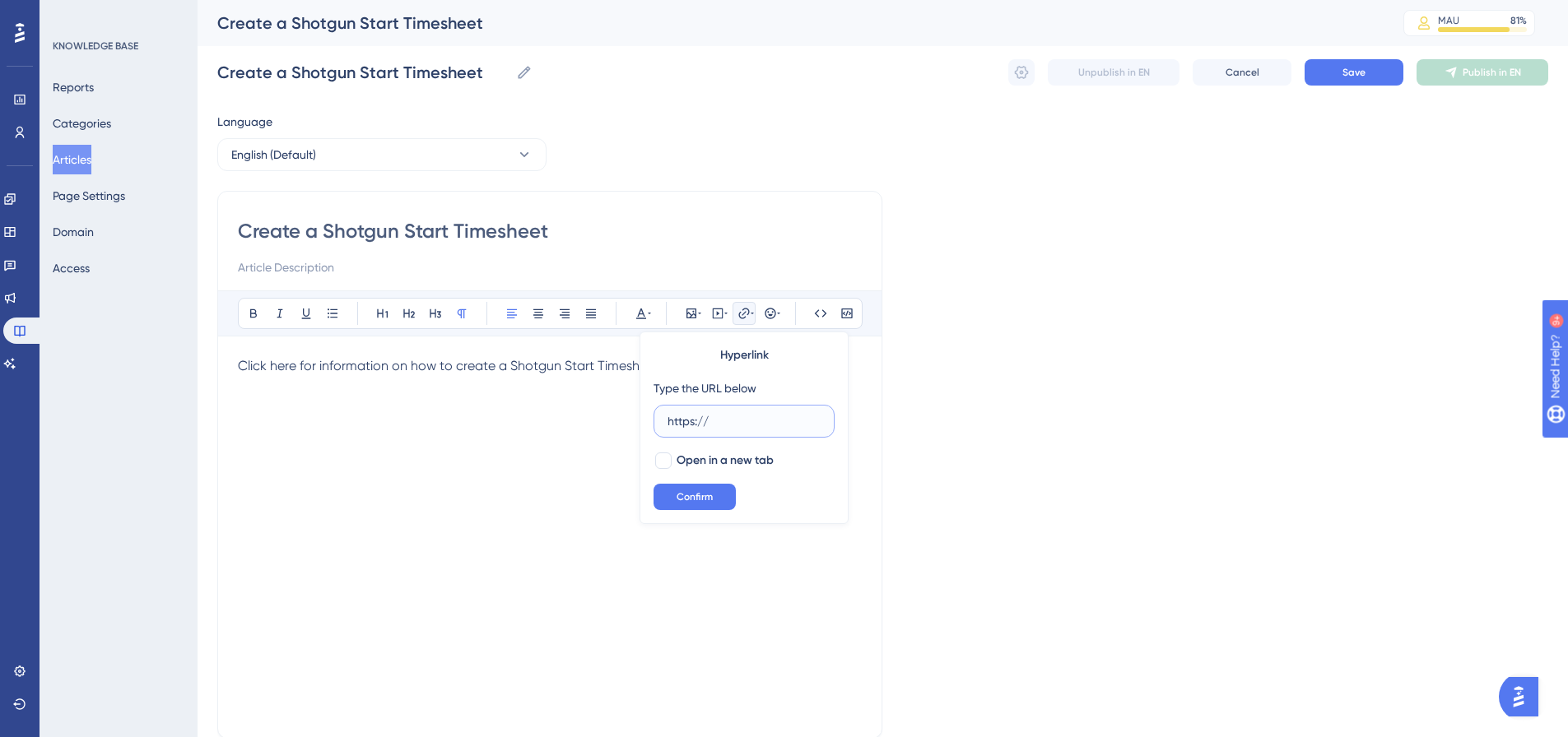
click at [692, 427] on input "https://" at bounding box center [744, 421] width 153 height 18
click at [692, 424] on input "https://" at bounding box center [744, 421] width 153 height 18
click at [693, 426] on input "https://" at bounding box center [744, 421] width 153 height 18
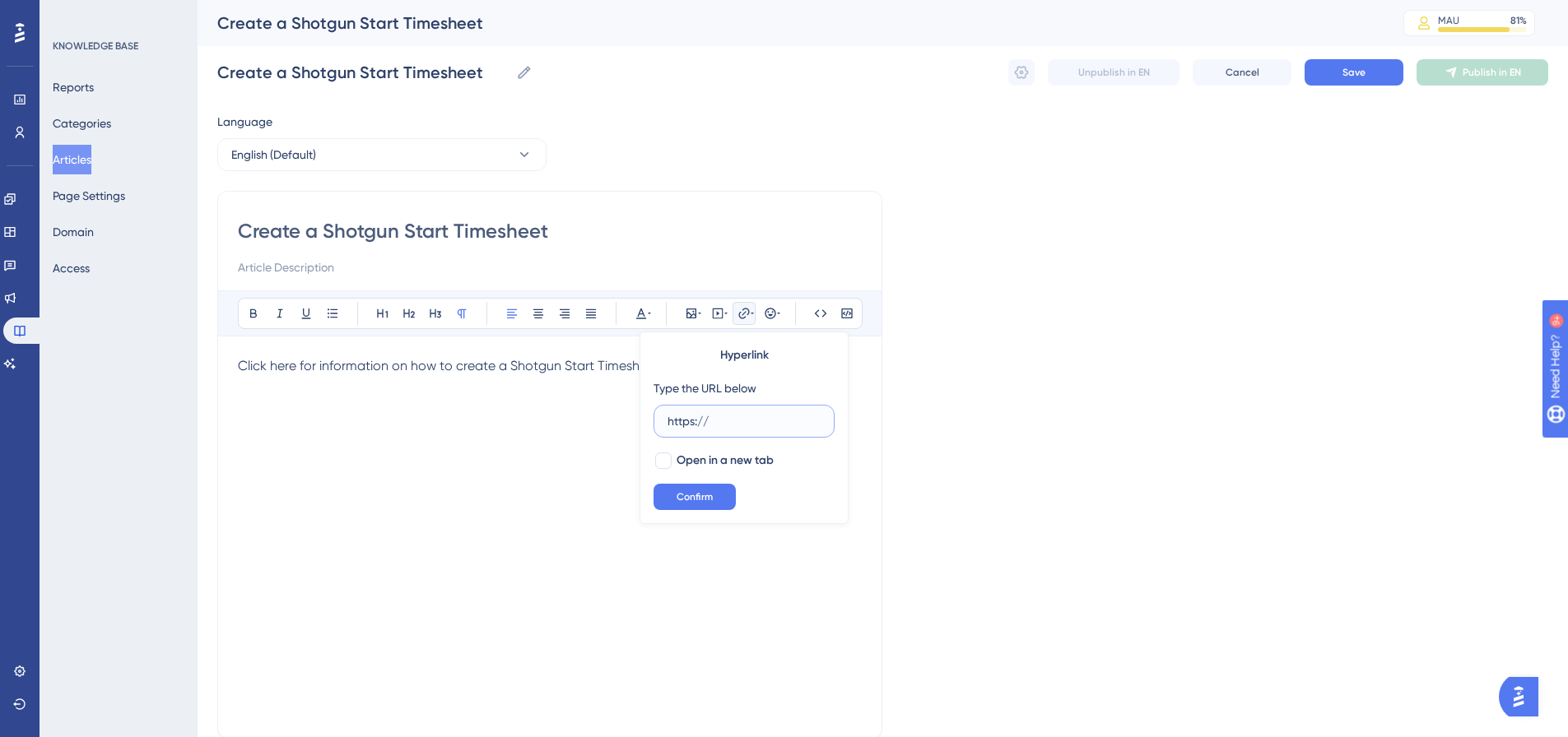
click at [693, 426] on input "https://" at bounding box center [744, 421] width 153 height 18
paste input "[DOMAIN_NAME][URL]"
click at [683, 464] on span "Open in a new tab" at bounding box center [725, 461] width 97 height 20
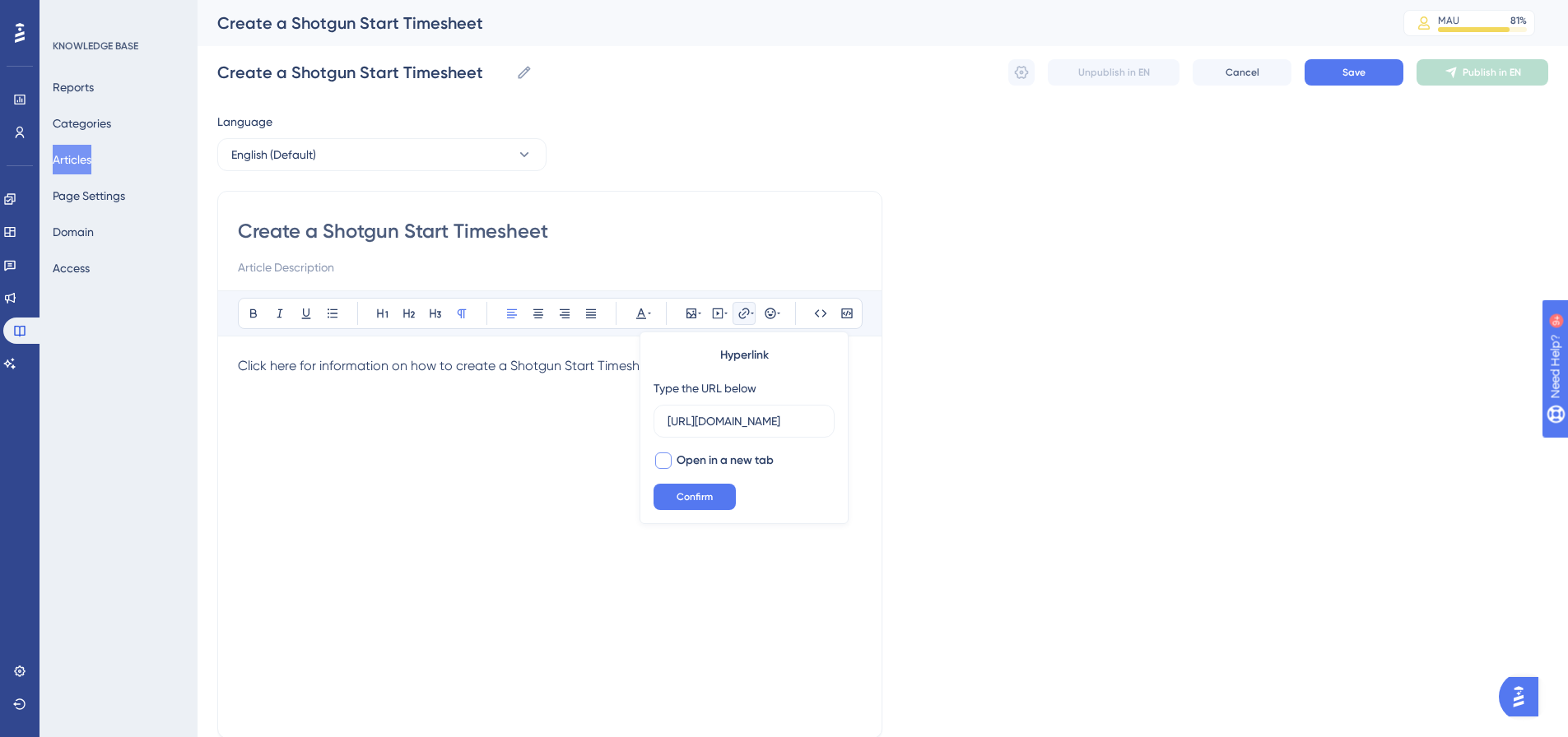
scroll to position [0, 0]
click at [689, 481] on div "Hyperlink Type the URL below [URL][DOMAIN_NAME] Open in a new tab Confirm" at bounding box center [744, 428] width 209 height 193
click at [689, 490] on button "Confirm" at bounding box center [694, 497] width 82 height 26
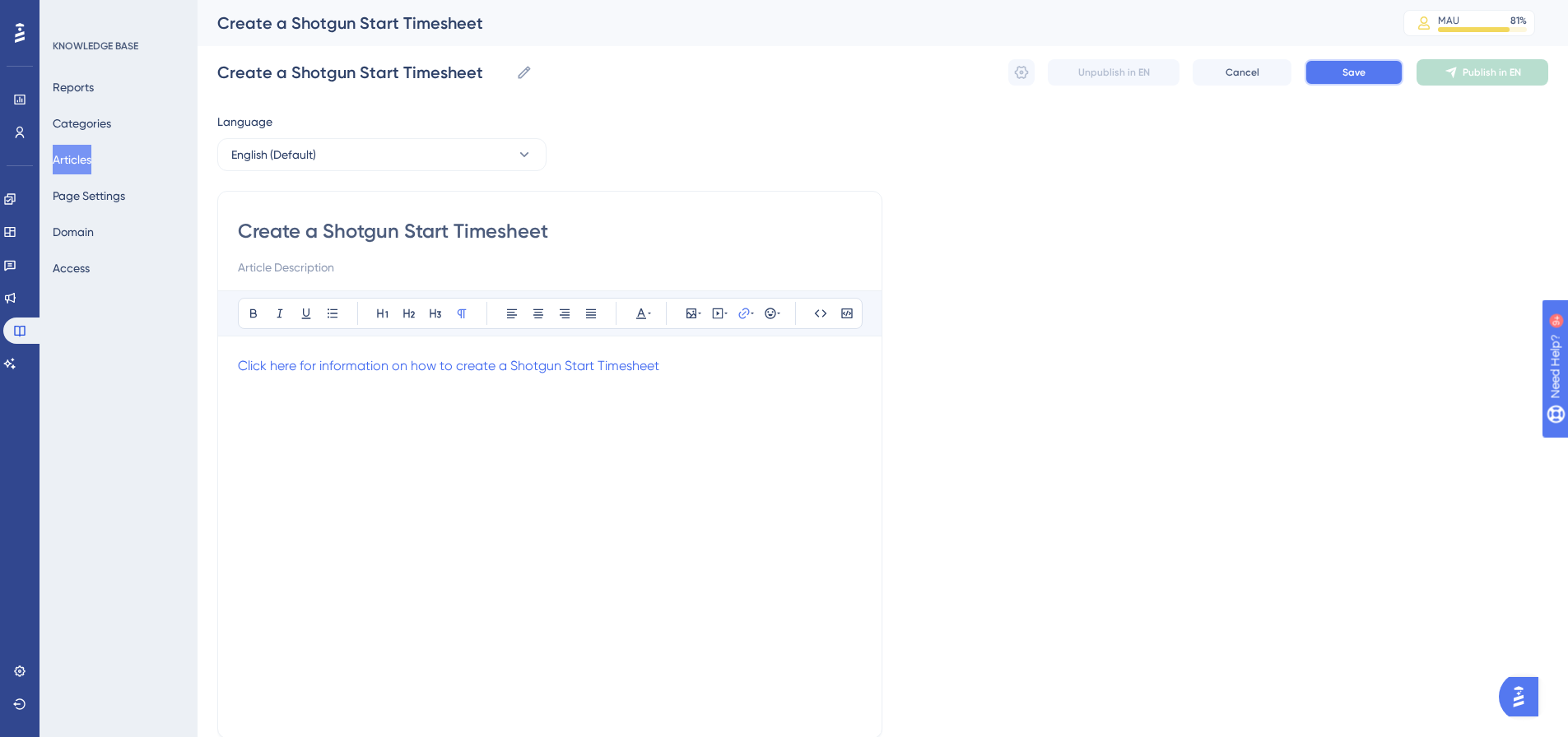
click at [1362, 79] on button "Save" at bounding box center [1353, 72] width 98 height 26
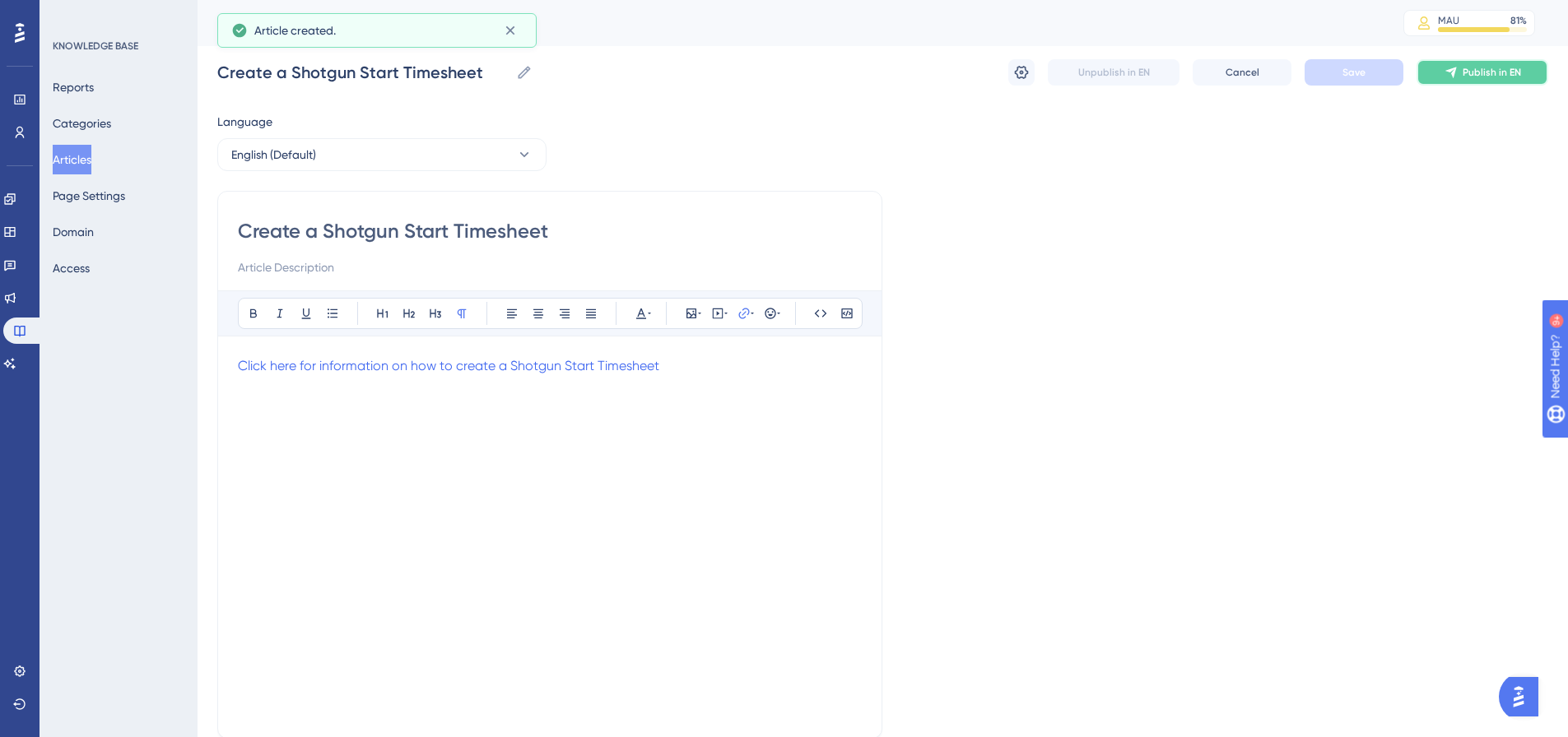
click at [1468, 76] on span "Publish in EN" at bounding box center [1491, 72] width 58 height 13
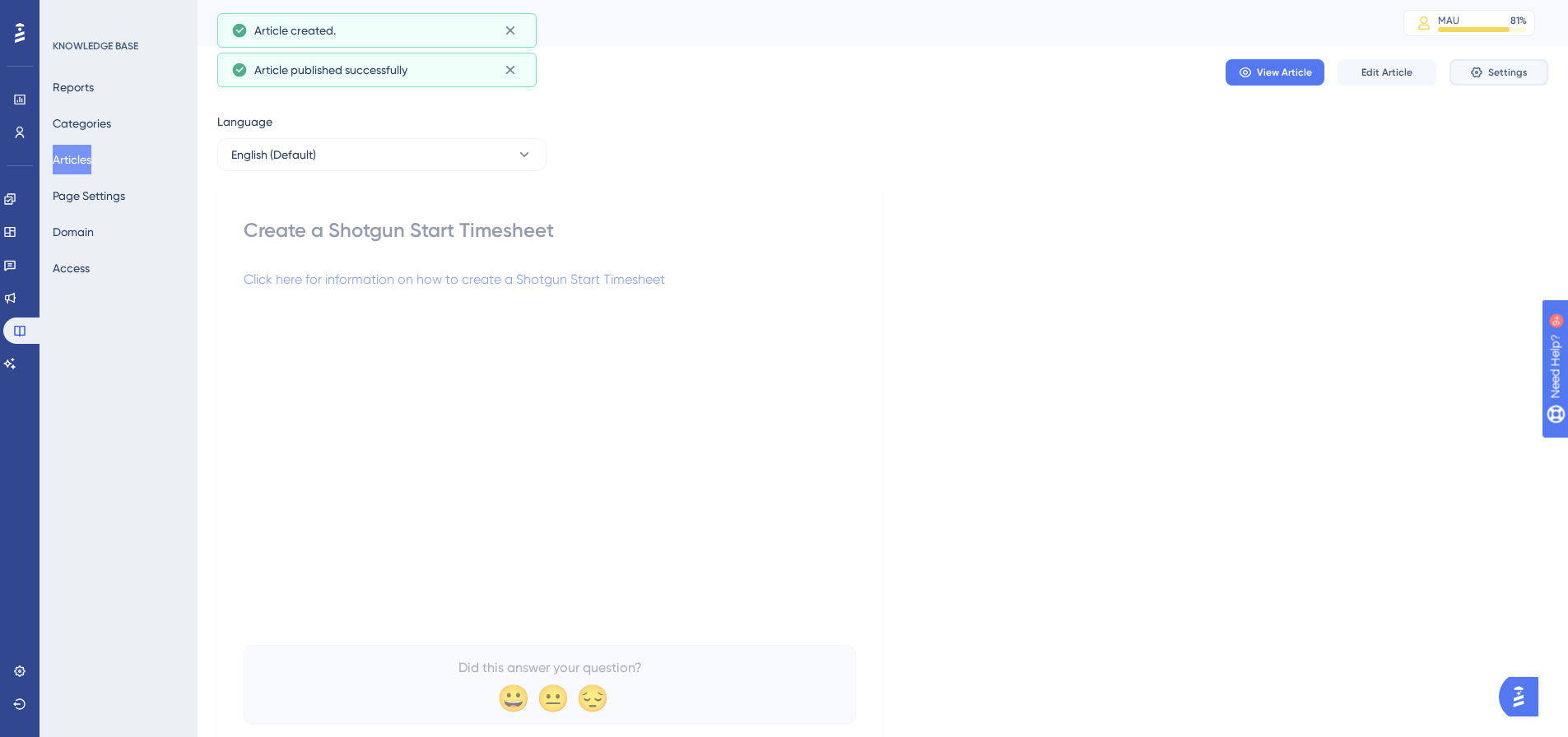
click at [1502, 71] on span "Settings" at bounding box center [1507, 72] width 39 height 13
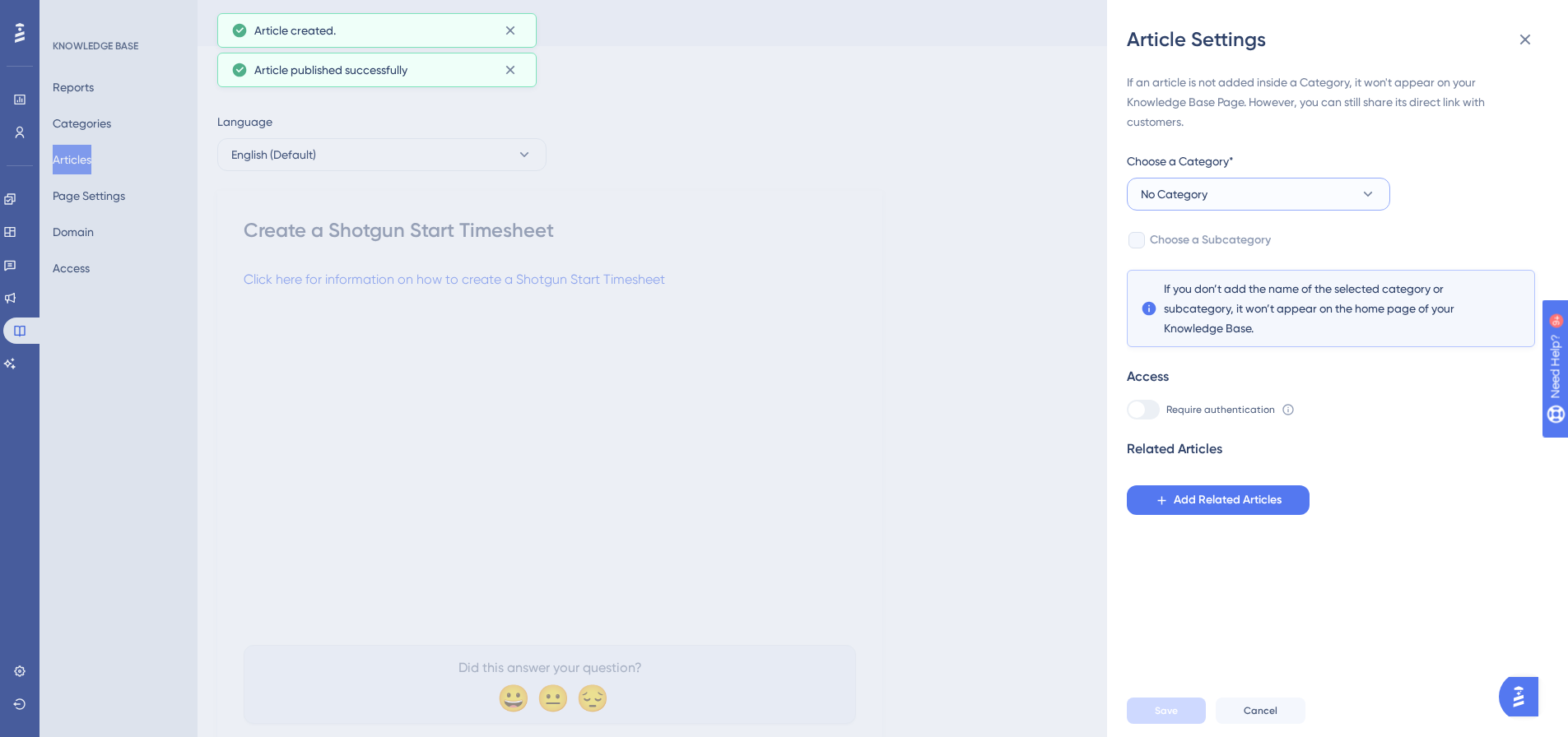
click at [1215, 192] on button "No Category" at bounding box center [1258, 194] width 263 height 33
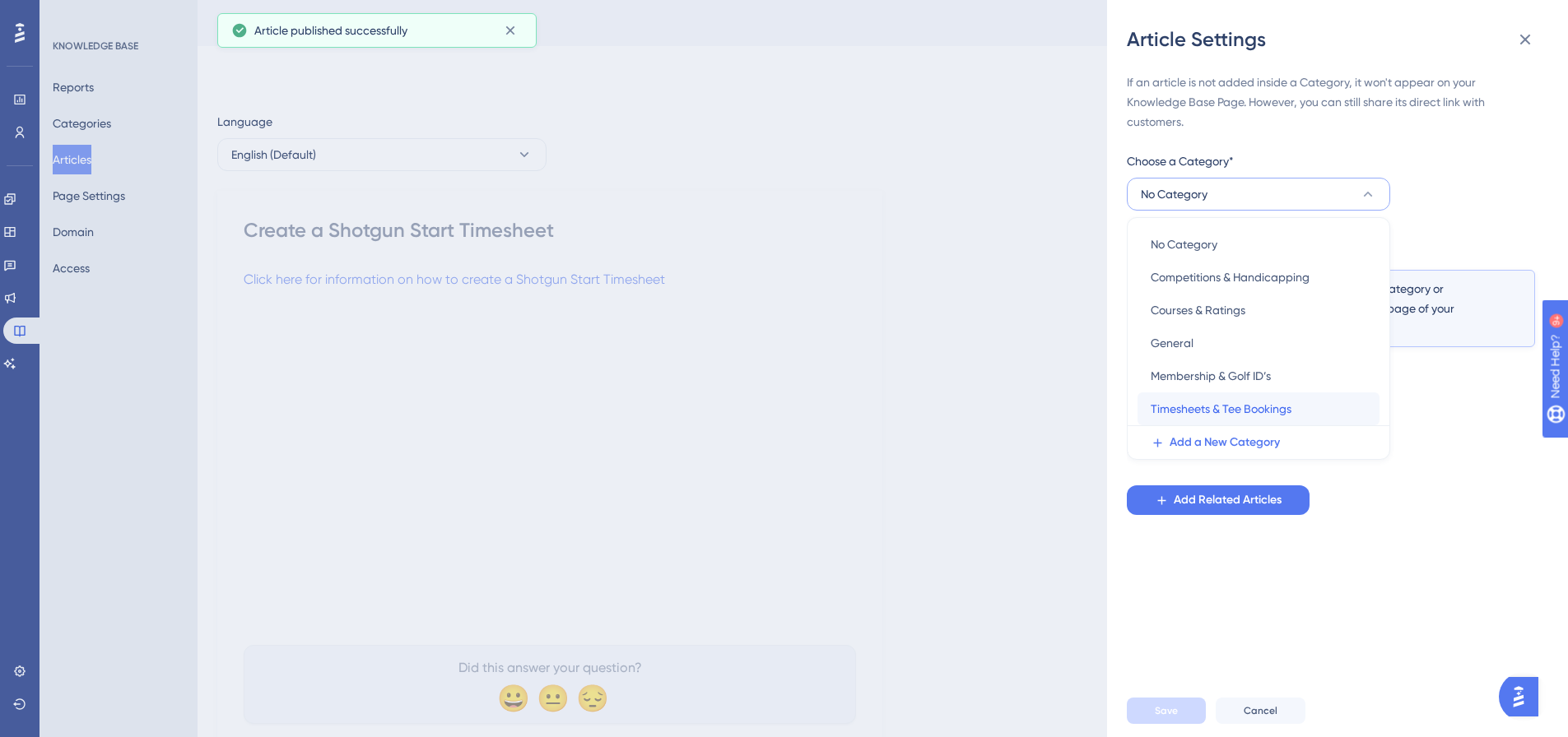
click at [1183, 404] on span "Timesheets & Tee Bookings" at bounding box center [1221, 409] width 141 height 20
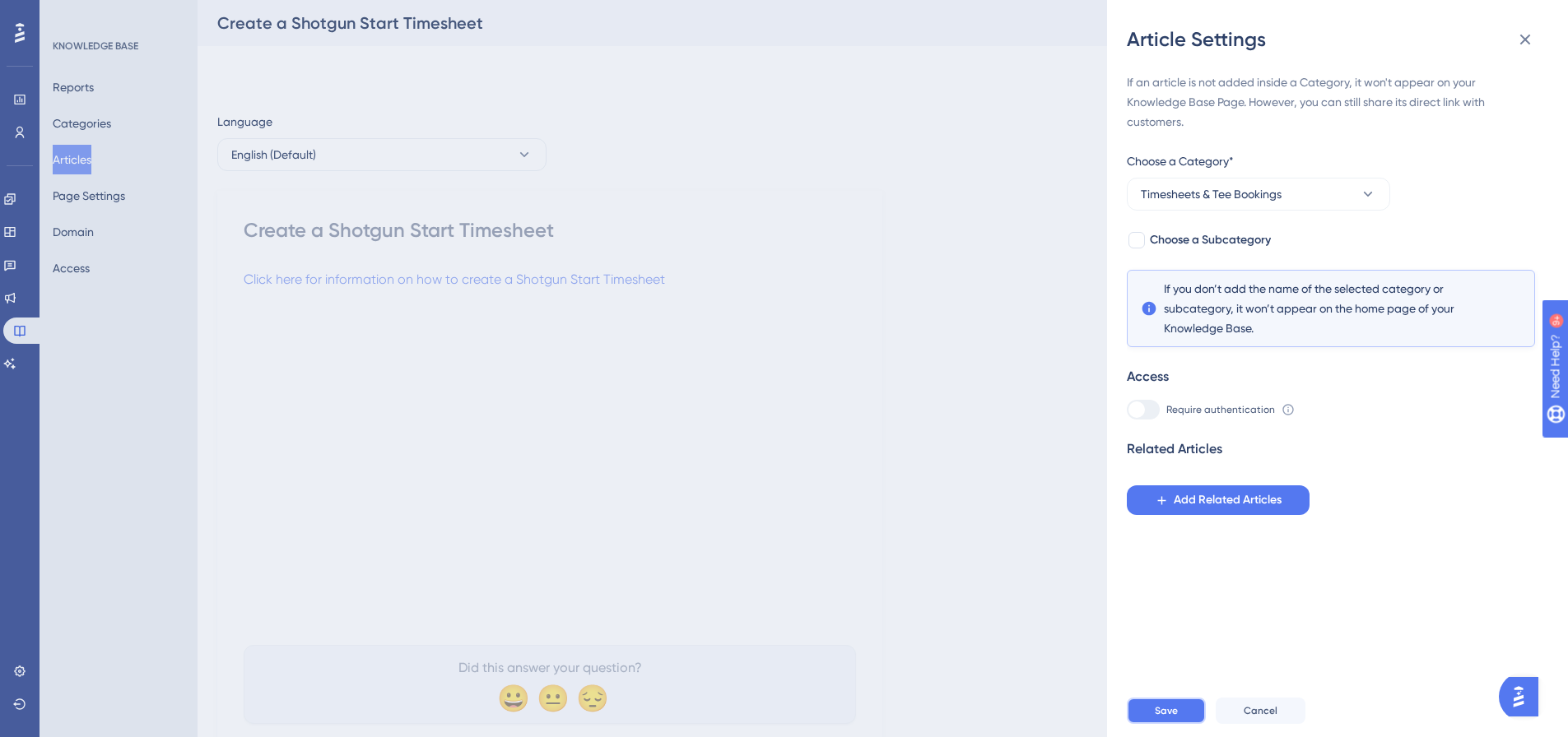
click at [1173, 718] on span "Save" at bounding box center [1166, 711] width 23 height 13
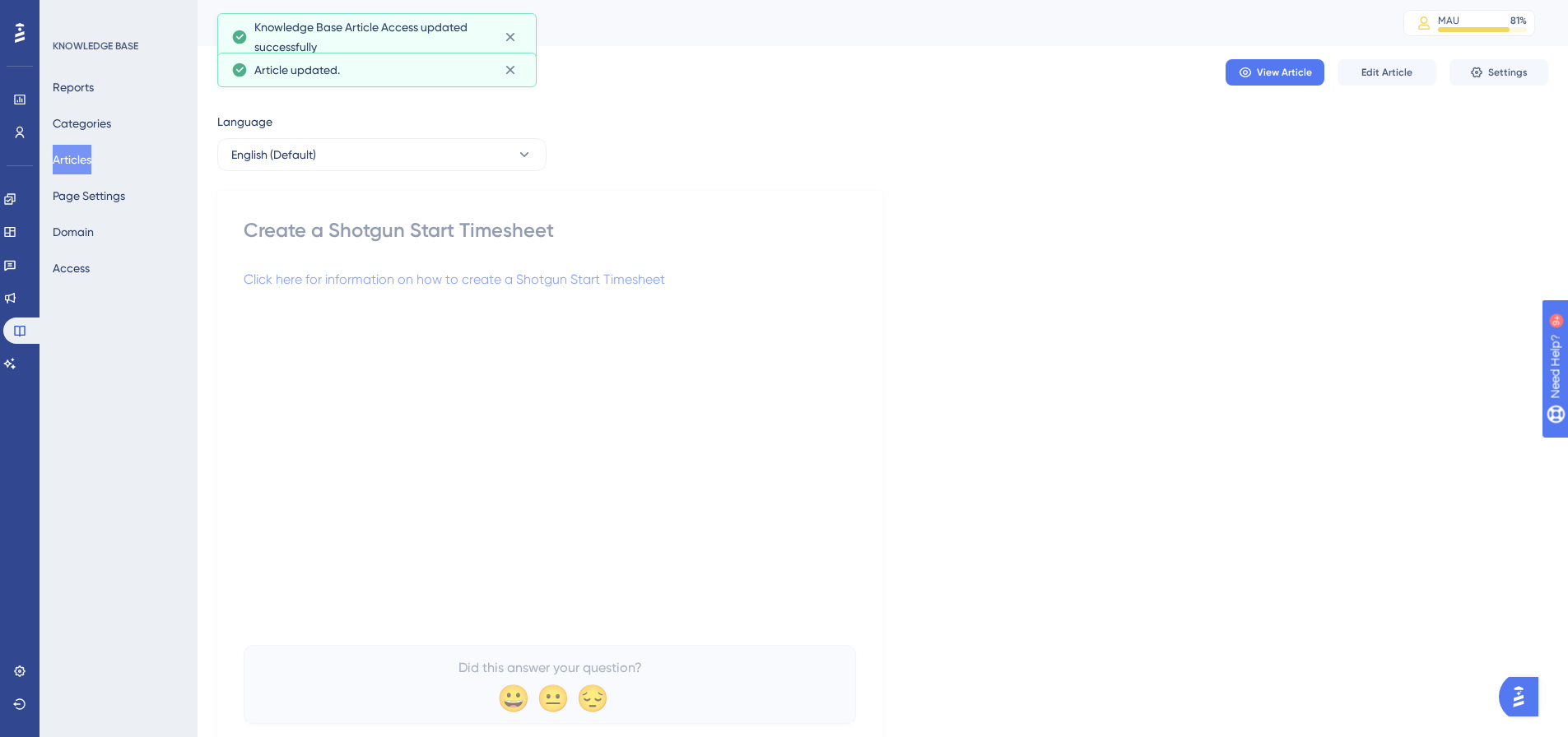
click at [90, 159] on button "Articles" at bounding box center [71, 159] width 38 height 30
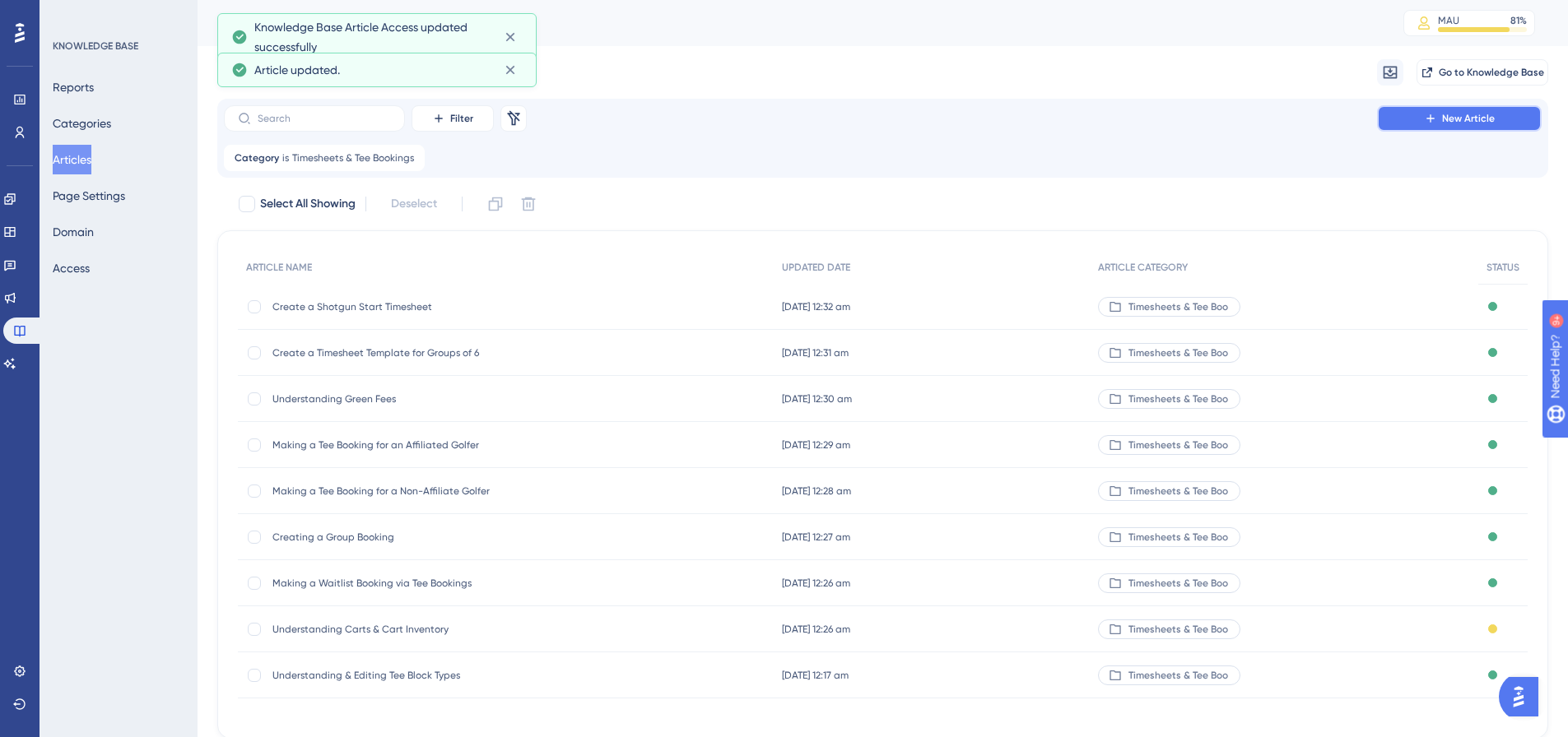
click at [1391, 114] on button "New Article" at bounding box center [1459, 118] width 165 height 26
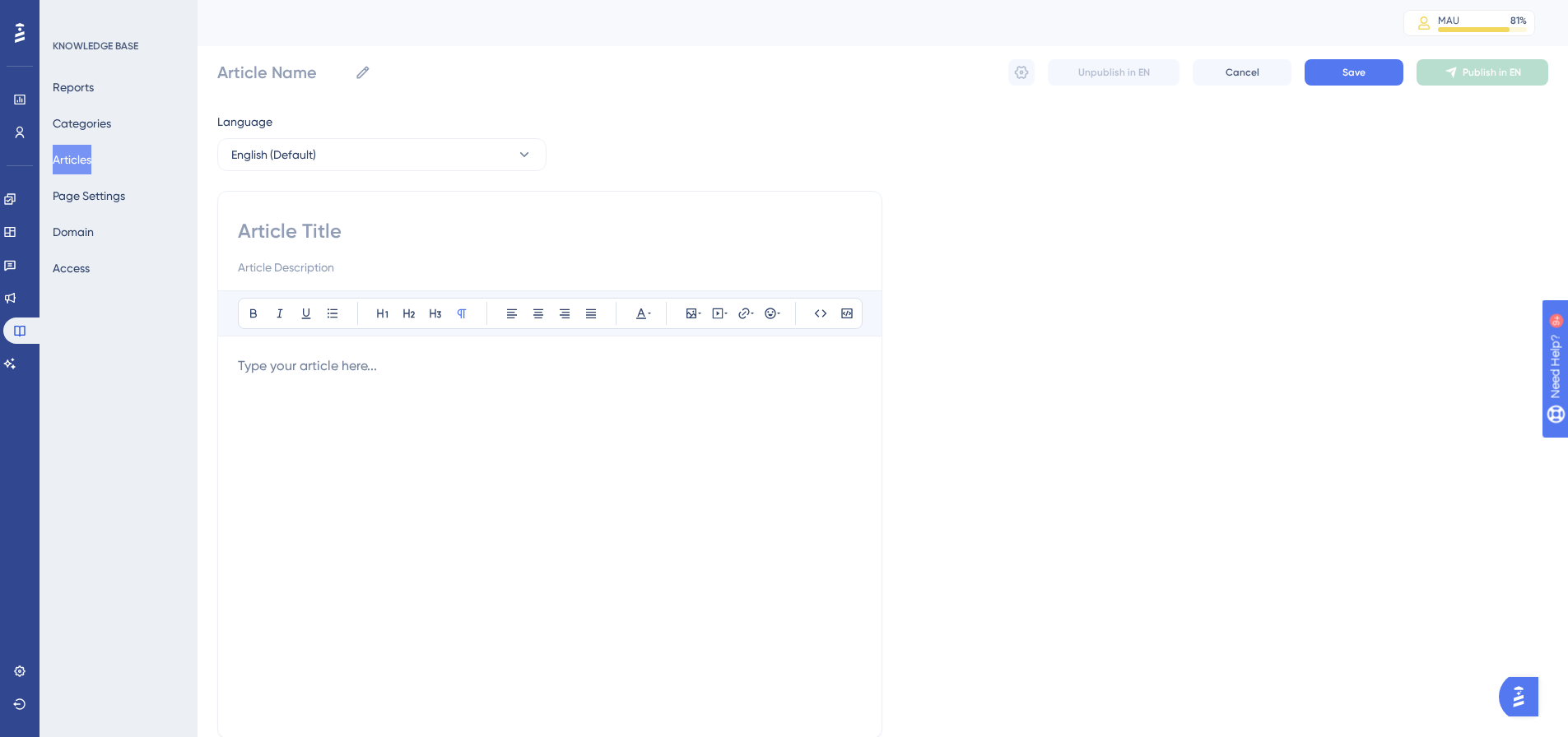
click at [266, 222] on input at bounding box center [550, 231] width 624 height 26
paste input "Creating a Shotgun Start Timesheet Template"
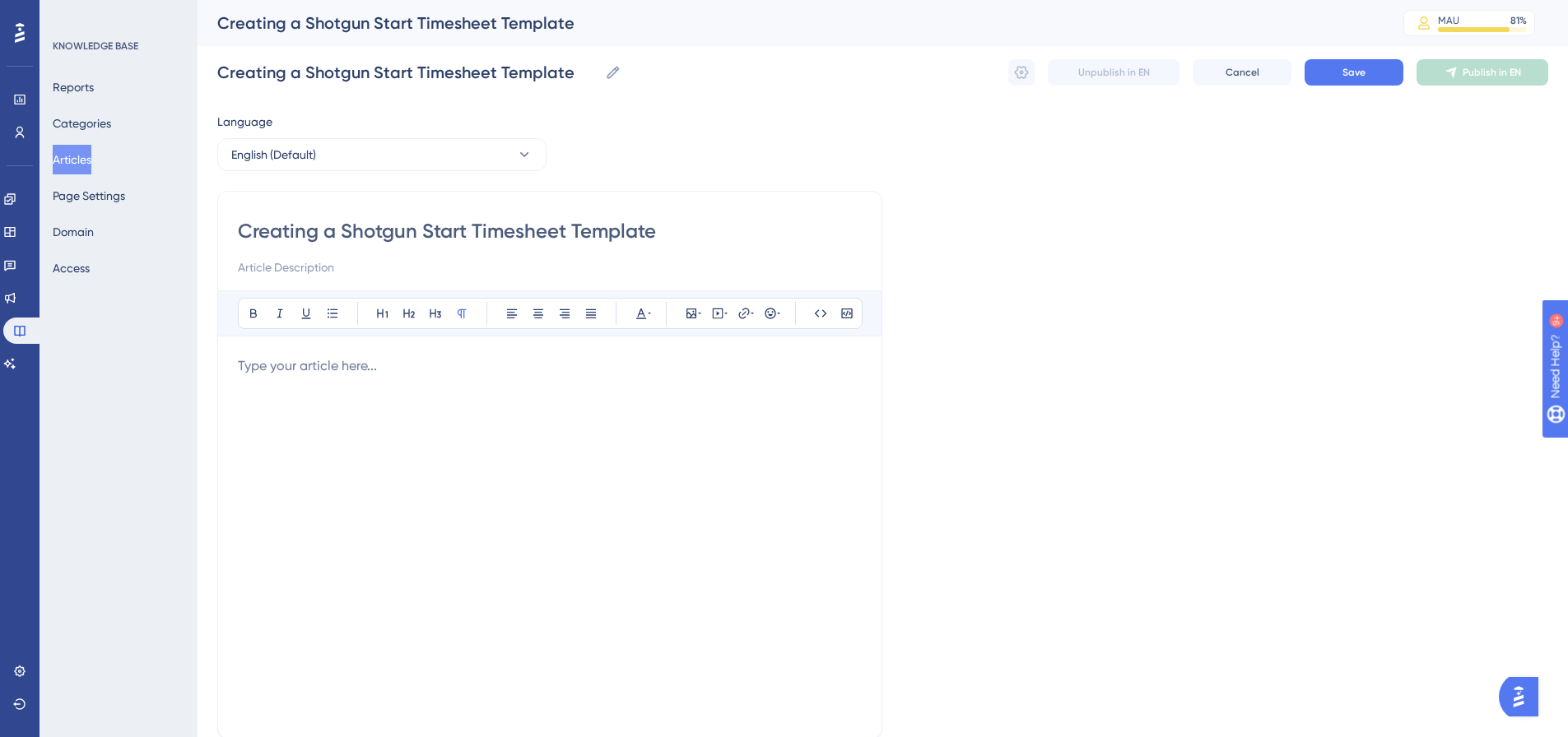
click at [239, 355] on div "Bold Italic Underline Bullet Point Heading 1 Heading 2 Heading 3 Normal Align L…" at bounding box center [550, 504] width 624 height 428
click at [245, 365] on p at bounding box center [550, 366] width 624 height 20
click at [456, 372] on span "Click here for information on how to create a Shotgun Start Timesheet Template" at bounding box center [478, 366] width 482 height 16
click at [454, 372] on span "Click here for information on how to create a Shotgun Start Timesheet Template" at bounding box center [478, 366] width 482 height 16
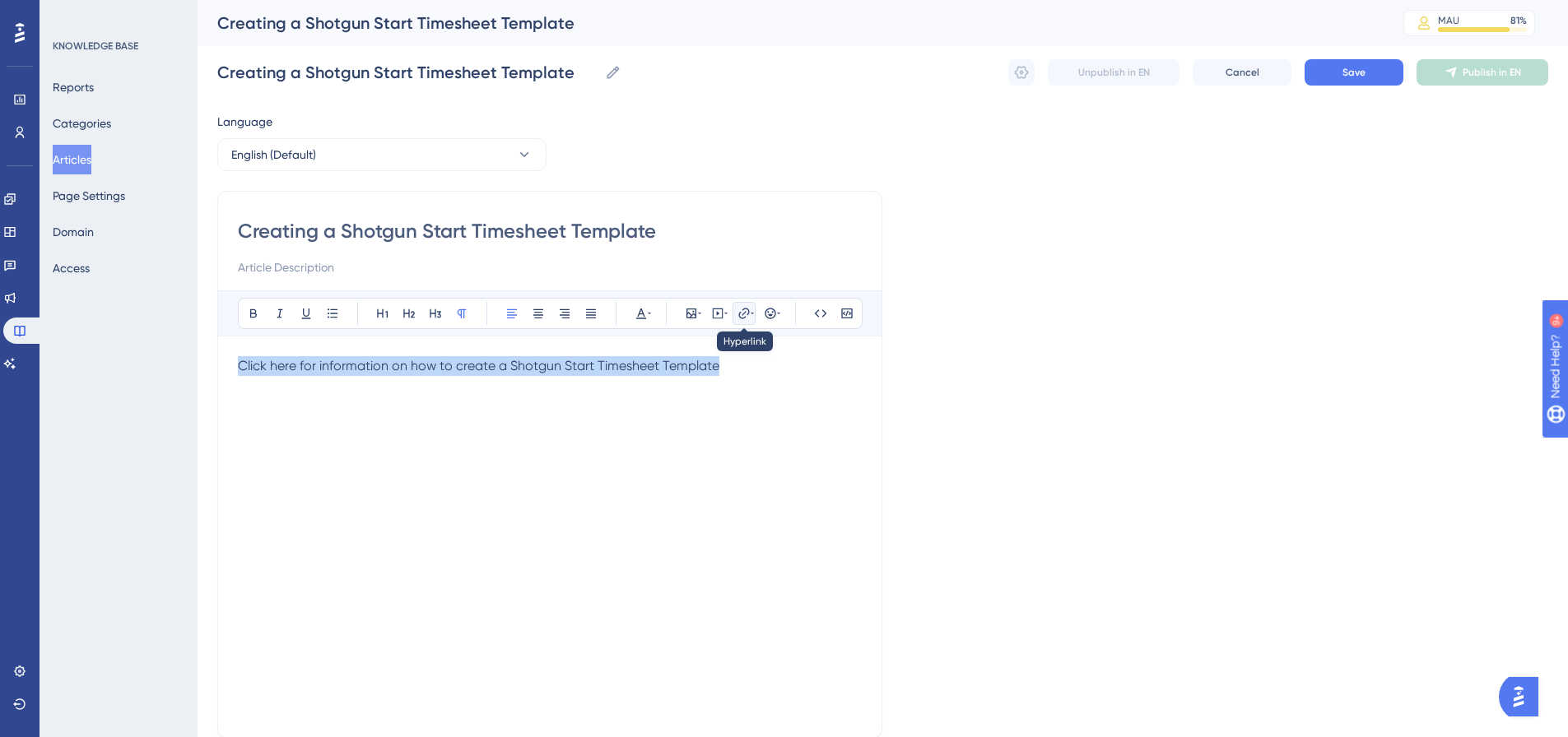
click at [750, 314] on icon at bounding box center [743, 313] width 13 height 13
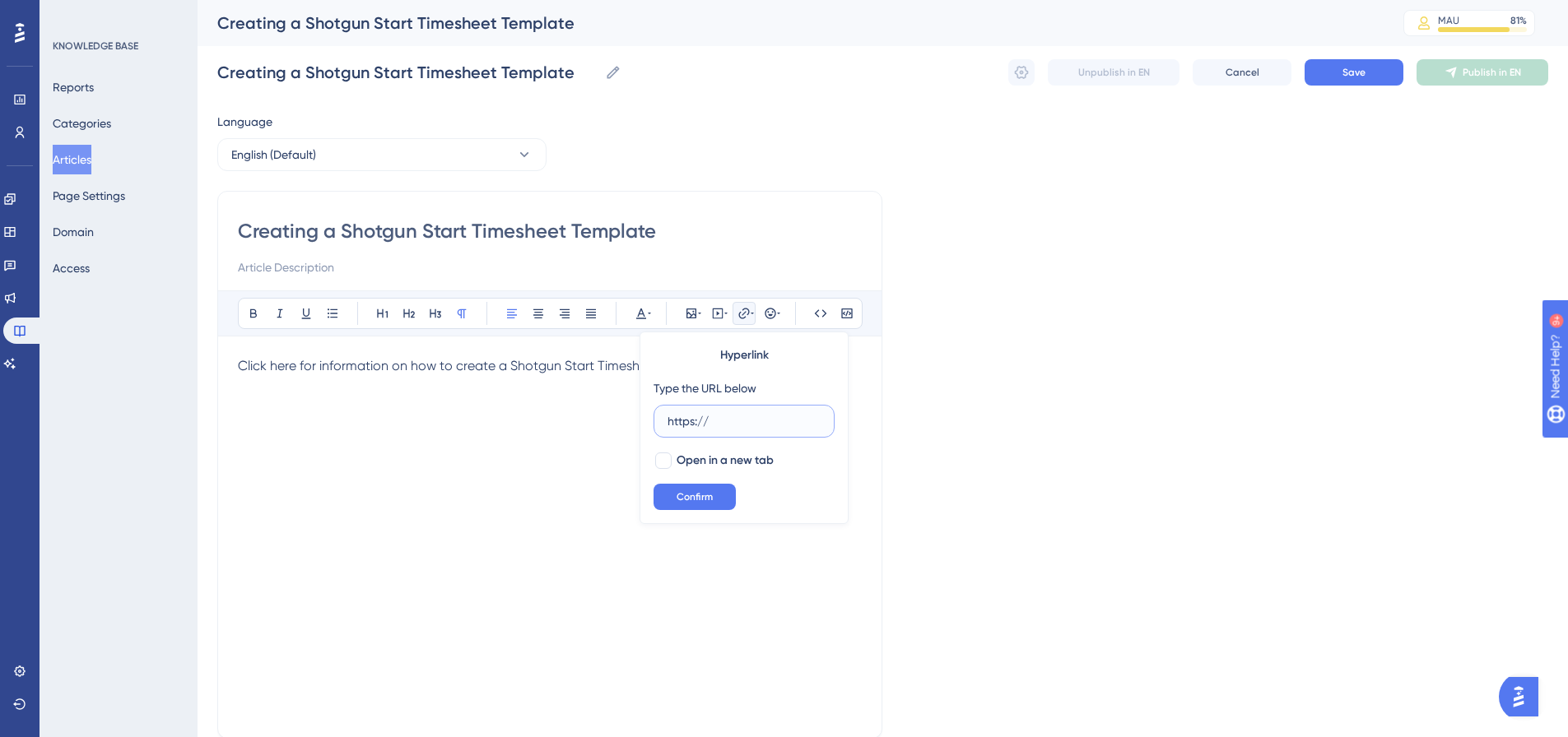
click at [678, 423] on input "https://" at bounding box center [744, 421] width 153 height 18
click at [675, 423] on input "https://" at bounding box center [744, 421] width 153 height 18
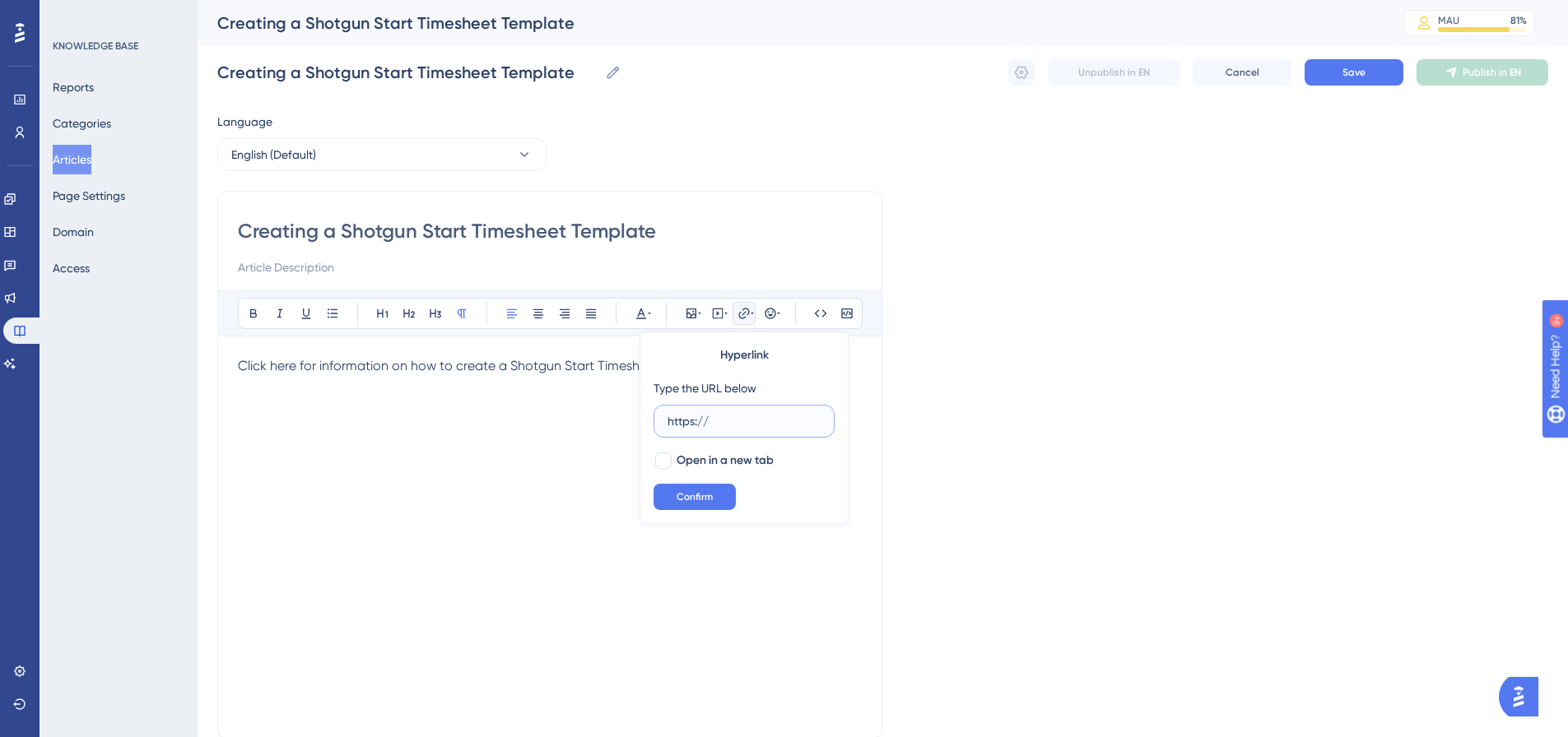
paste input "[DOMAIN_NAME][URL]"
click at [681, 461] on span "Open in a new tab" at bounding box center [725, 461] width 97 height 20
drag, startPoint x: 701, startPoint y: 500, endPoint x: 835, endPoint y: 437, distance: 148.1
click at [702, 500] on span "Confirm" at bounding box center [695, 497] width 37 height 13
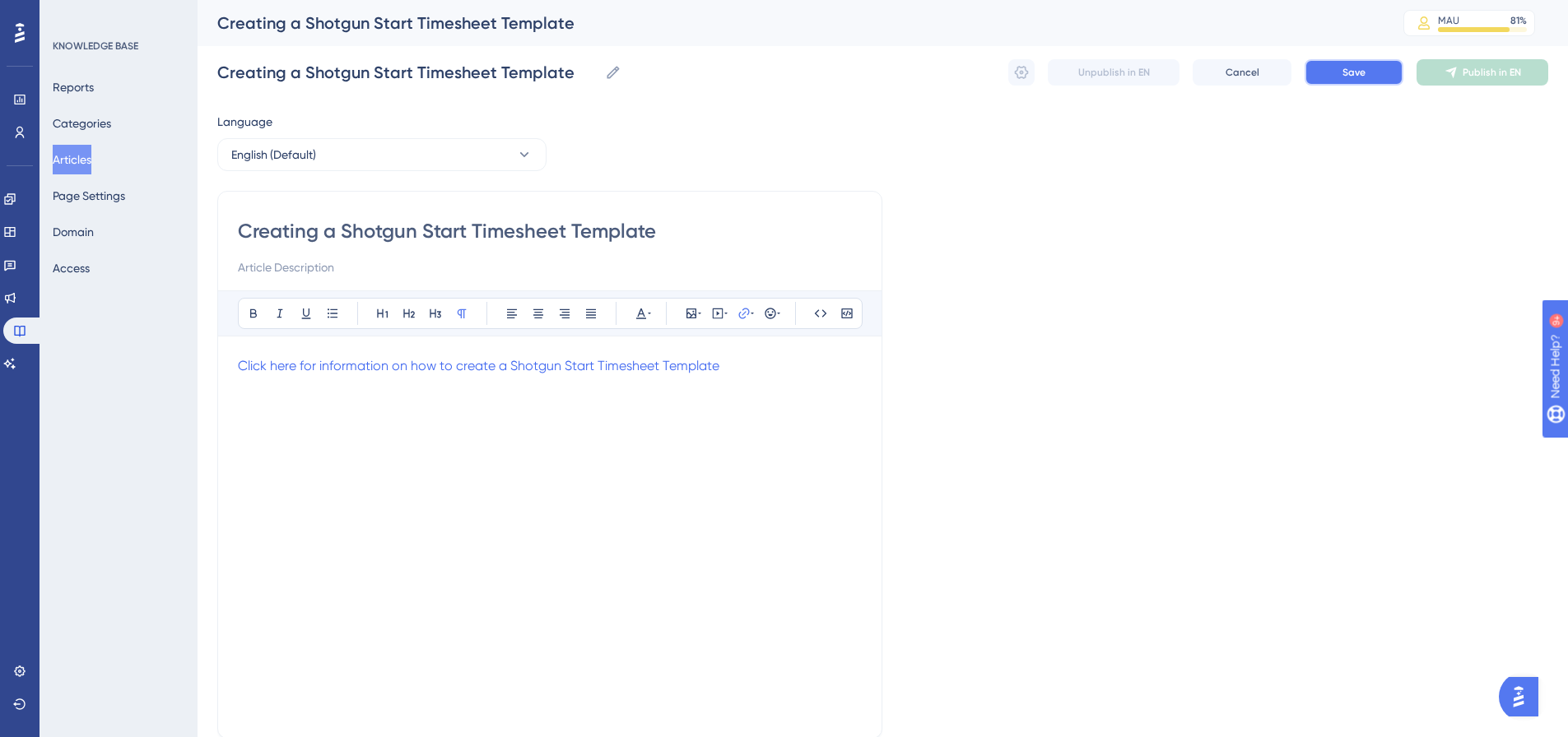
click at [1367, 81] on button "Save" at bounding box center [1353, 72] width 98 height 26
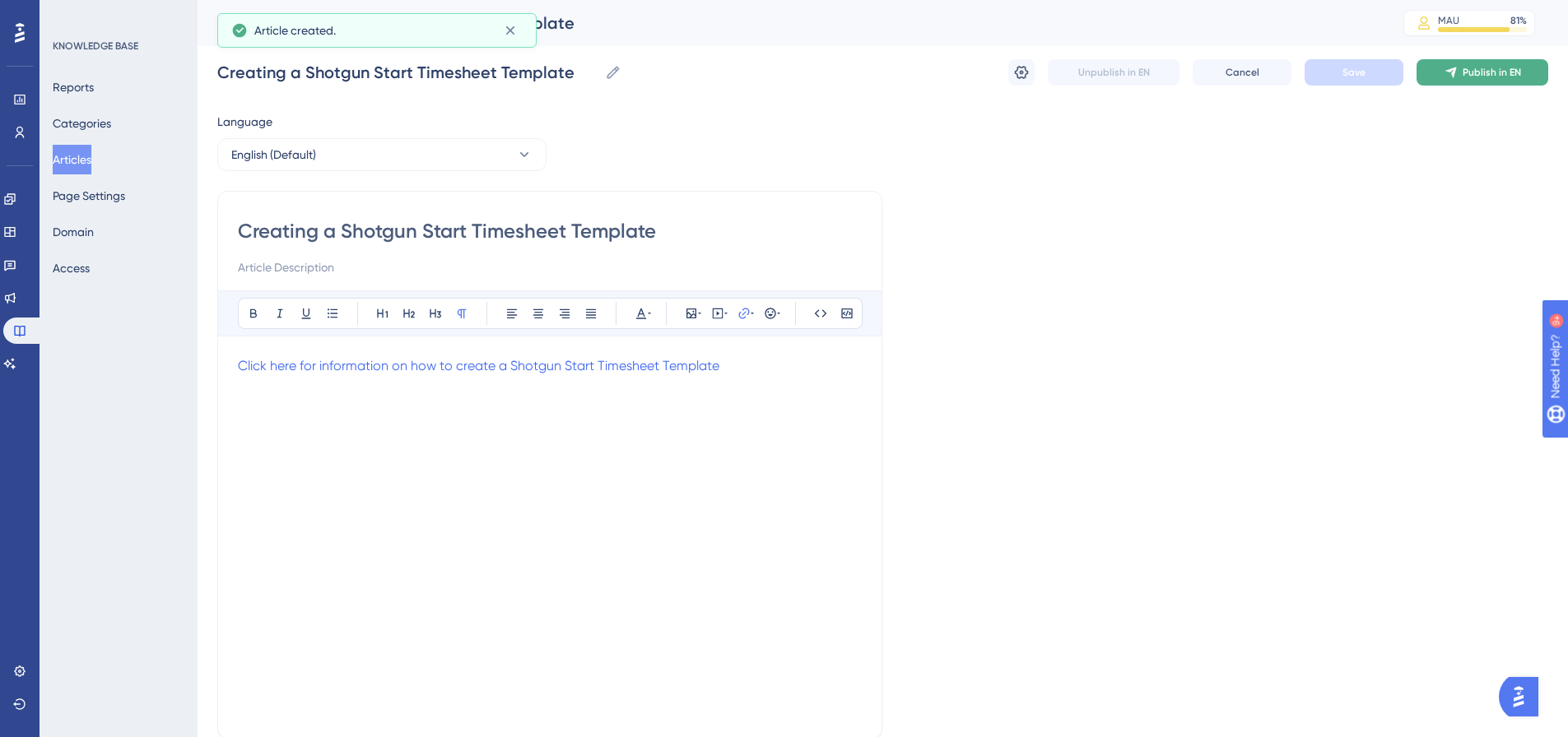
click at [1462, 80] on button "Publish in EN" at bounding box center [1482, 72] width 132 height 26
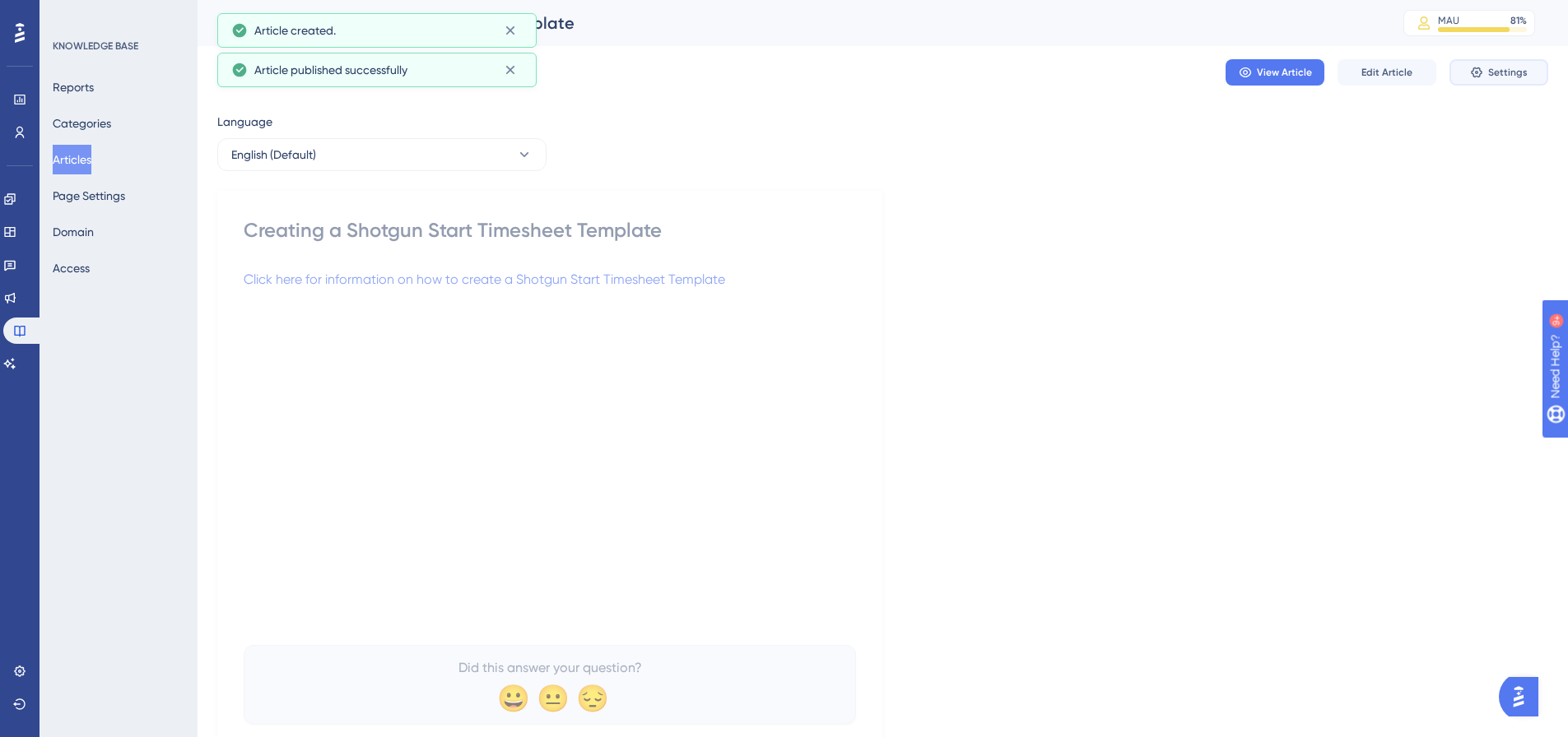
click at [1532, 78] on button "Settings" at bounding box center [1498, 72] width 98 height 26
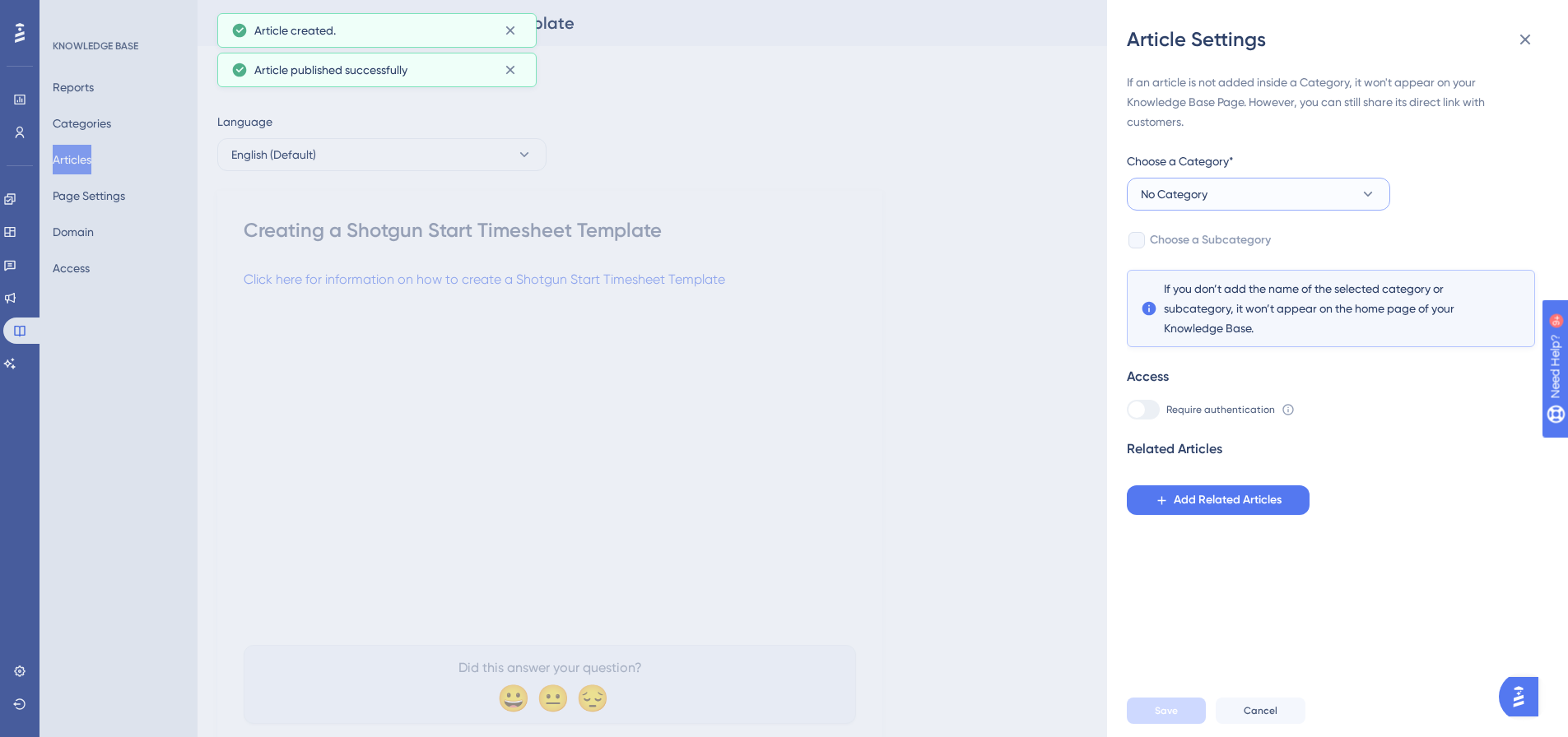
click at [1348, 186] on button "No Category" at bounding box center [1258, 194] width 263 height 33
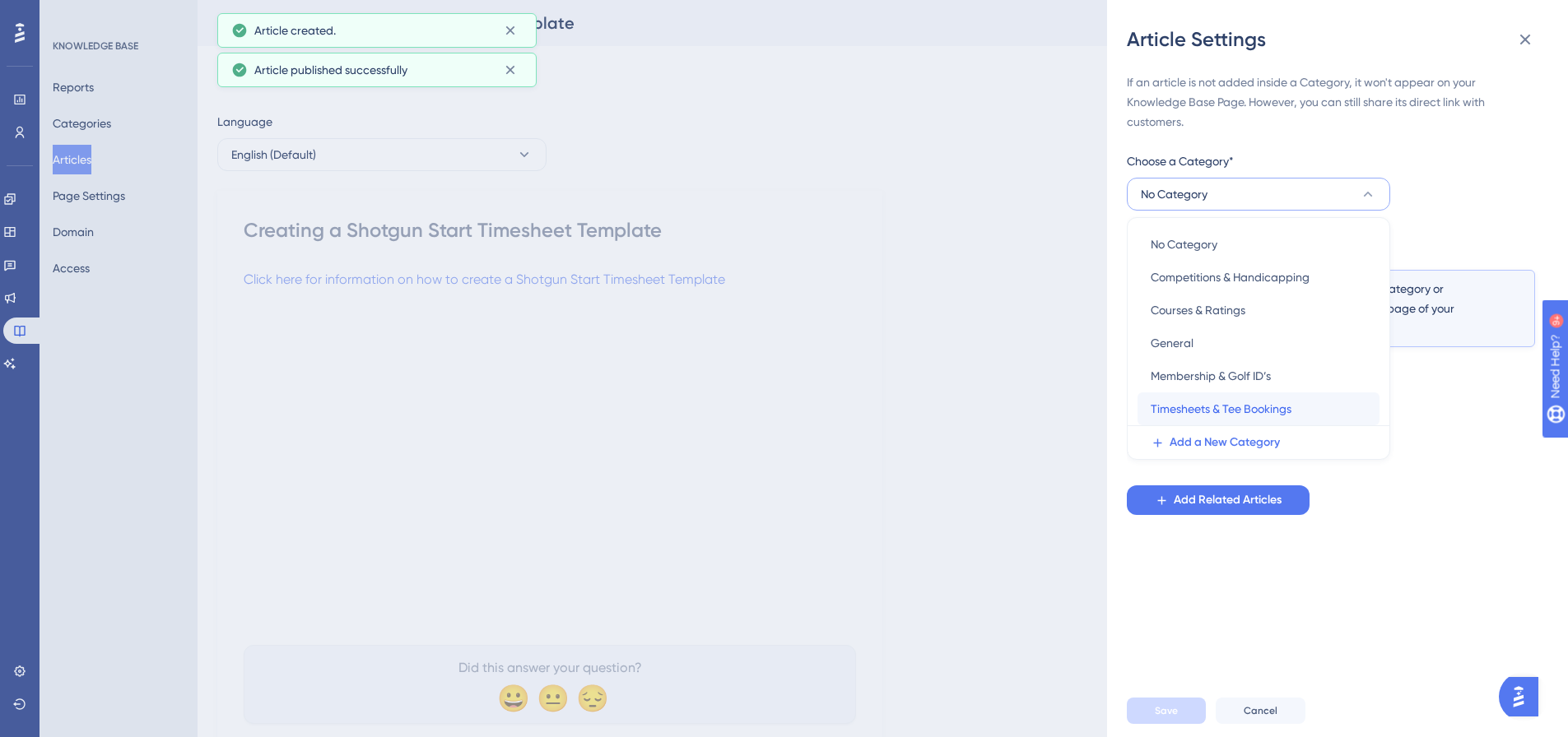
click at [1246, 402] on span "Timesheets & Tee Bookings" at bounding box center [1221, 409] width 141 height 20
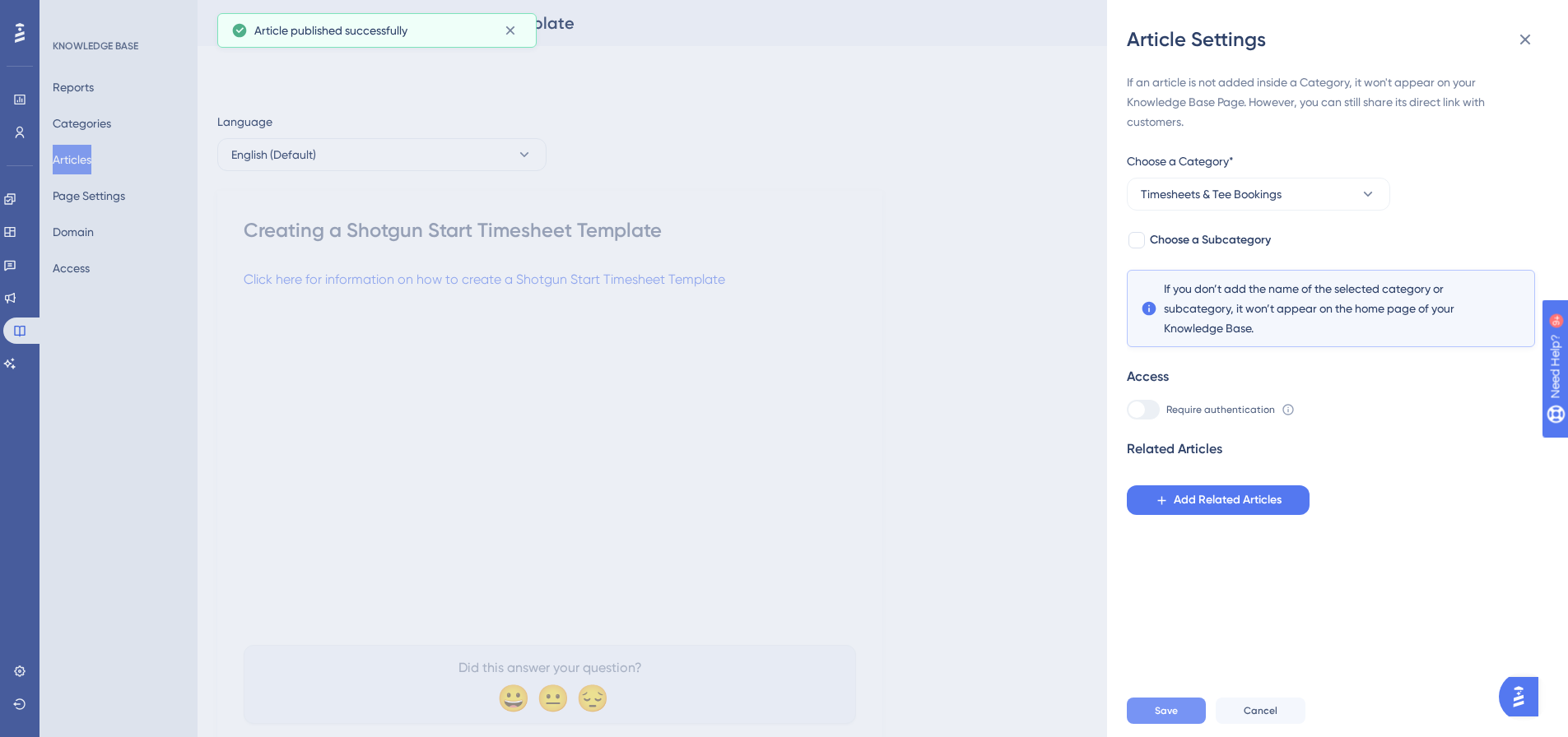
click at [1184, 724] on button "Save" at bounding box center [1166, 711] width 79 height 26
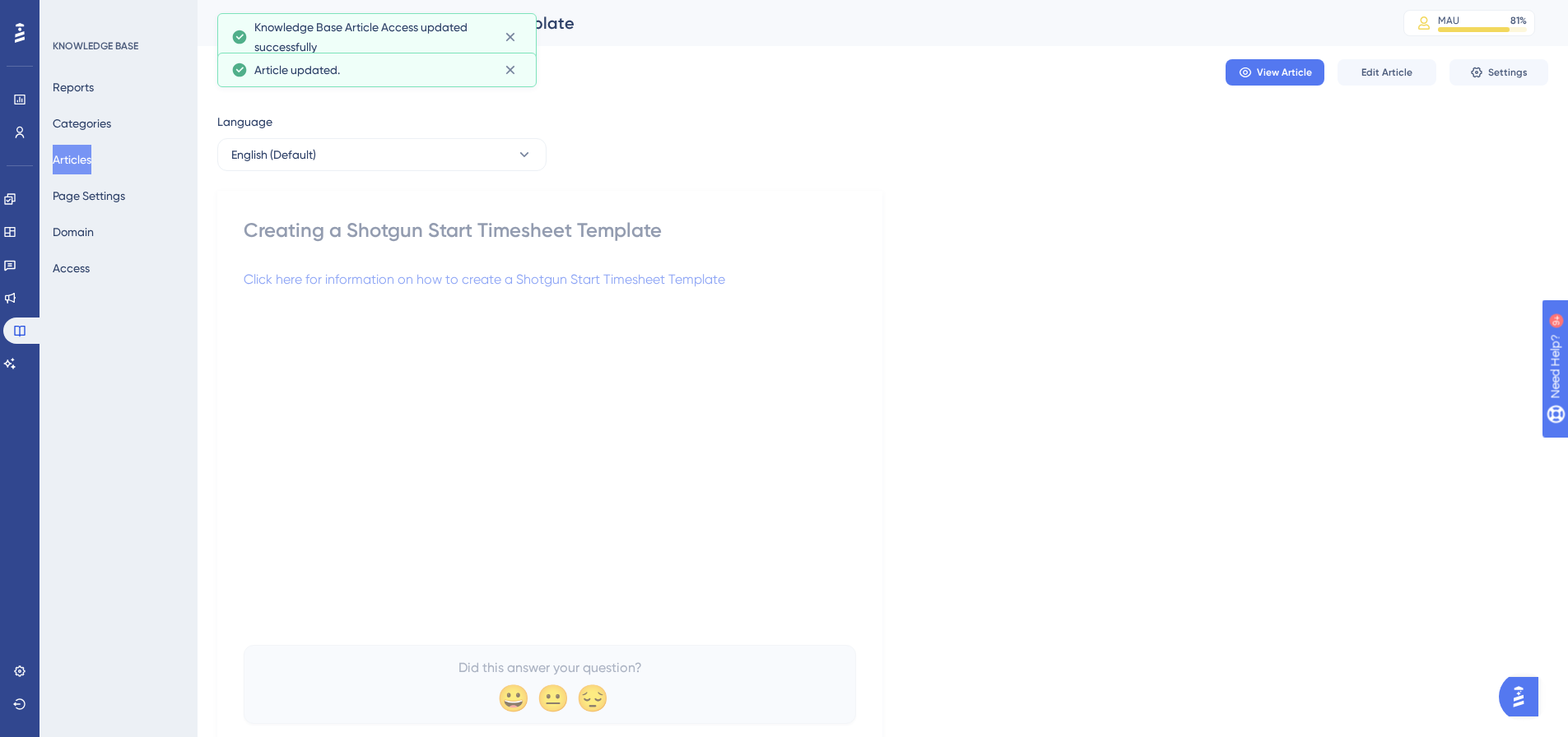
click at [91, 163] on button "Articles" at bounding box center [71, 159] width 38 height 30
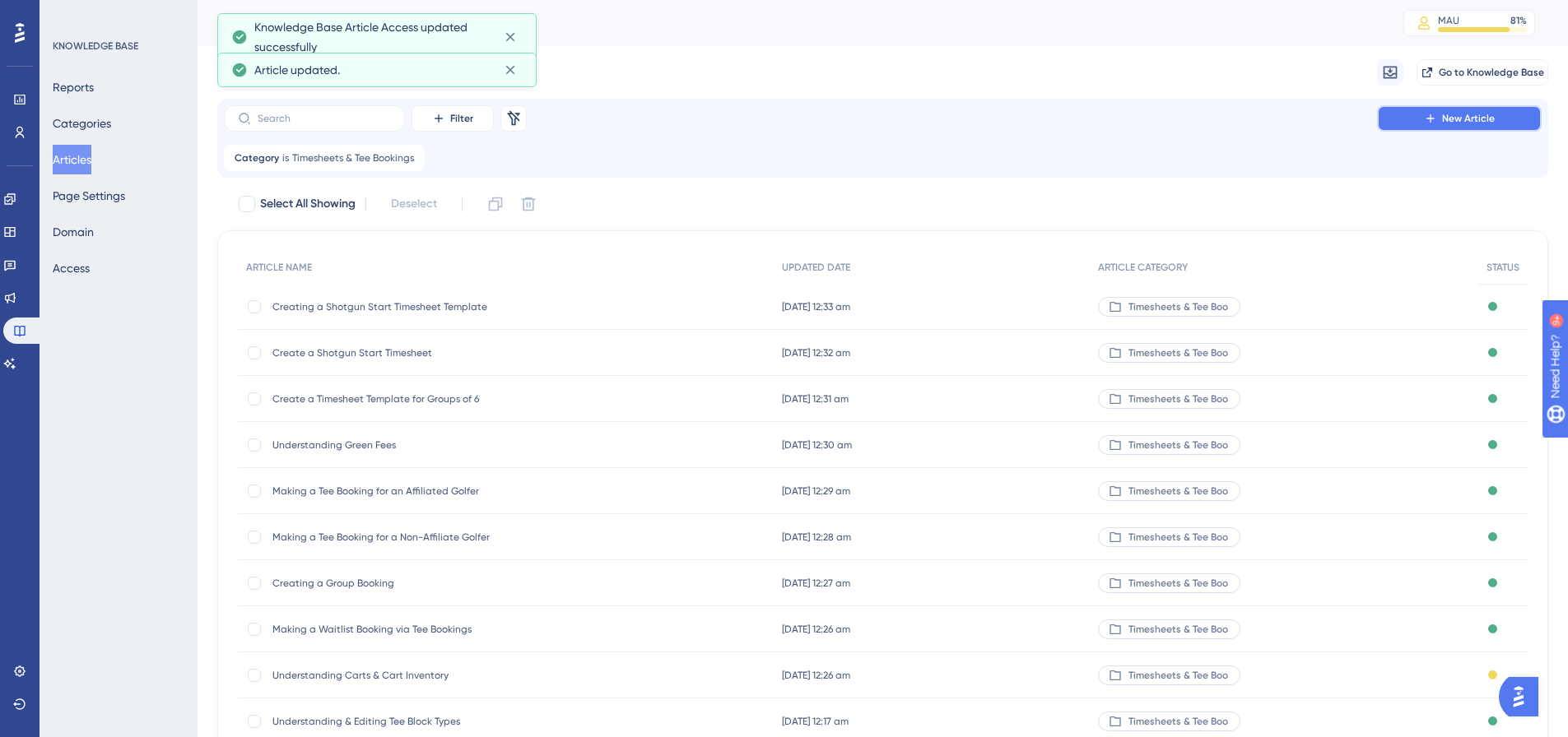
click at [1498, 125] on button "New Article" at bounding box center [1459, 118] width 165 height 26
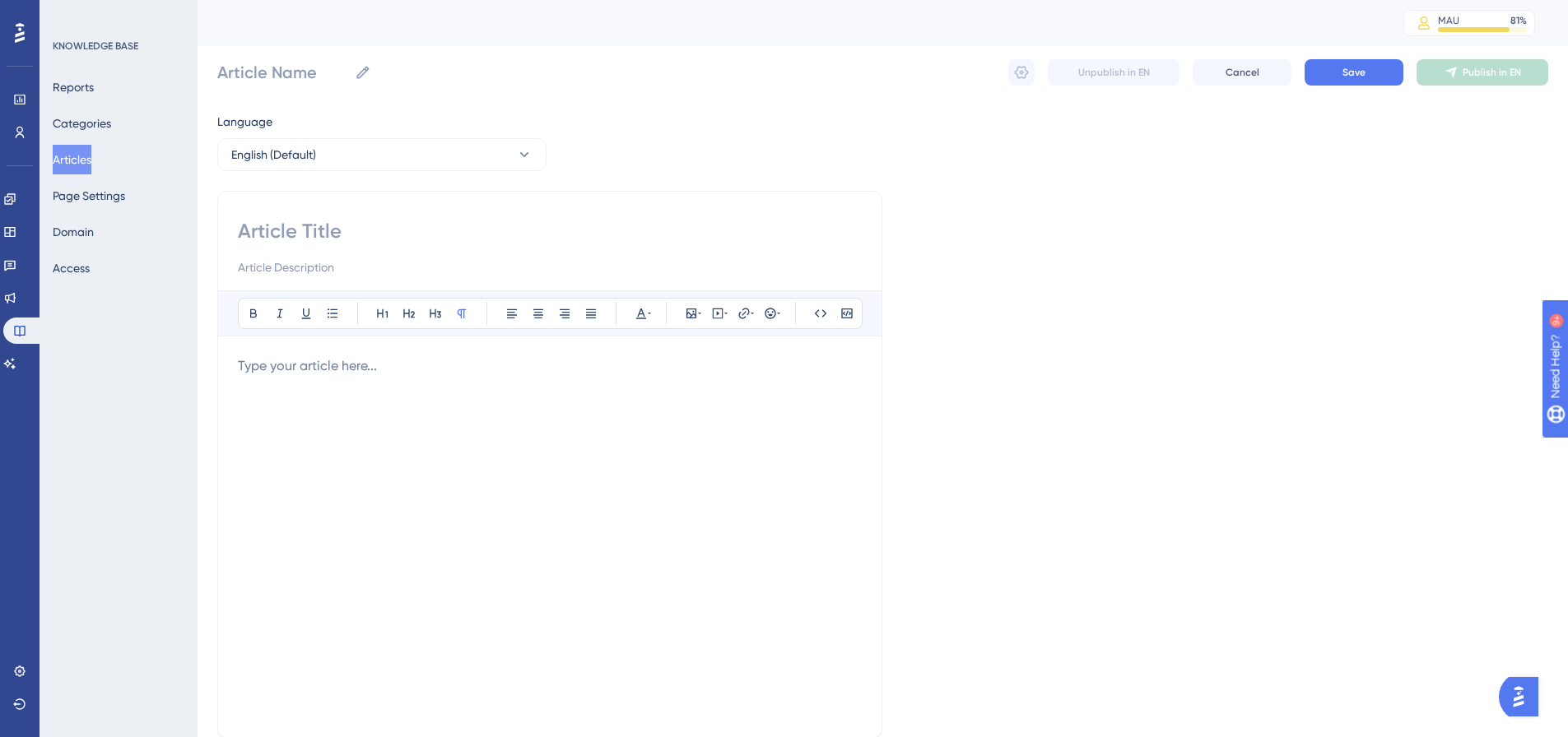
click at [393, 218] on input at bounding box center [550, 231] width 624 height 26
paste input "Setting up a Timesheet"
click at [275, 359] on p at bounding box center [550, 366] width 624 height 20
click at [360, 359] on span "Click here for information on how to set up a timesheet" at bounding box center [402, 366] width 329 height 16
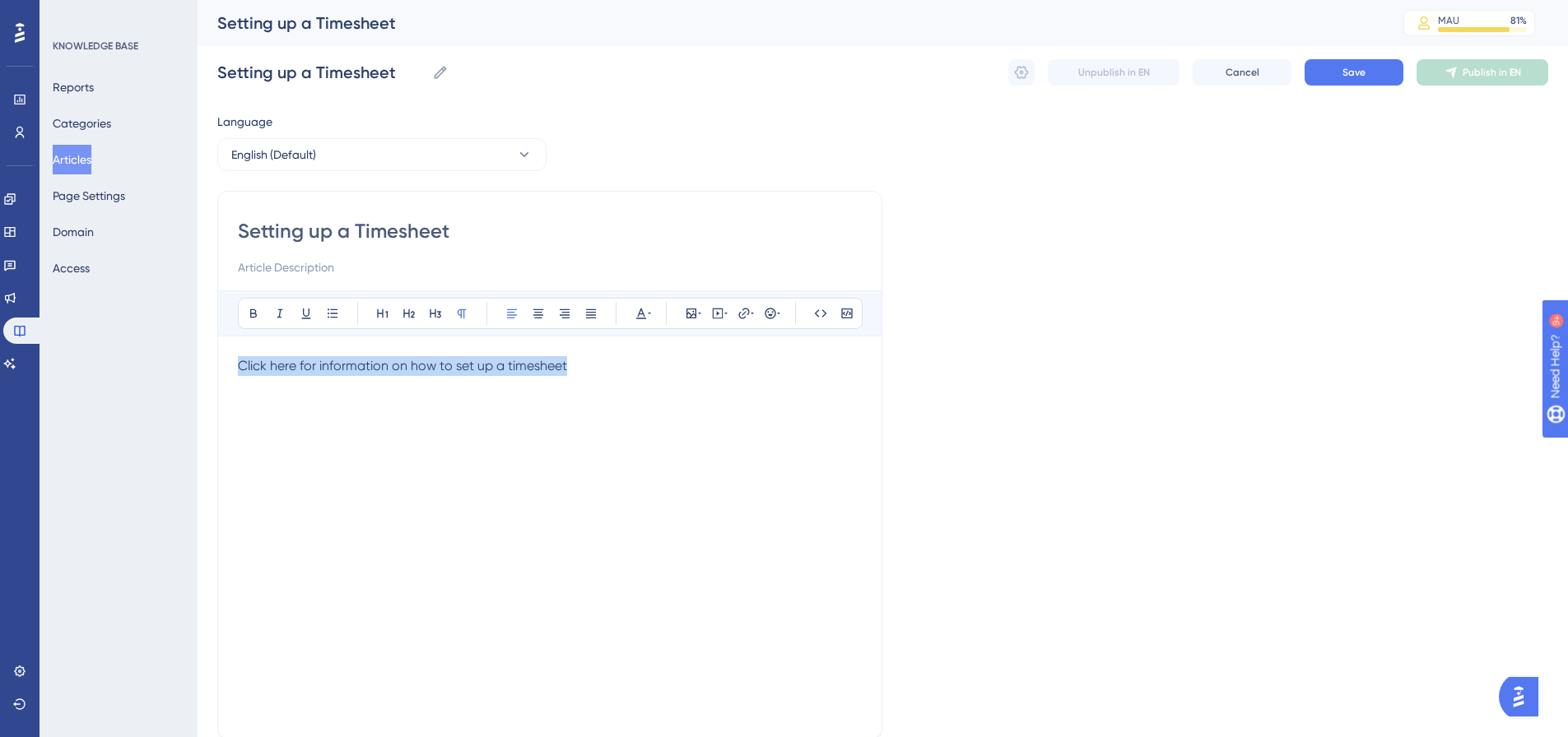
click at [360, 359] on span "Click here for information on how to set up a timesheet" at bounding box center [402, 366] width 329 height 16
drag, startPoint x: 741, startPoint y: 310, endPoint x: 869, endPoint y: 313, distance: 128.0
click at [750, 310] on icon at bounding box center [743, 313] width 13 height 13
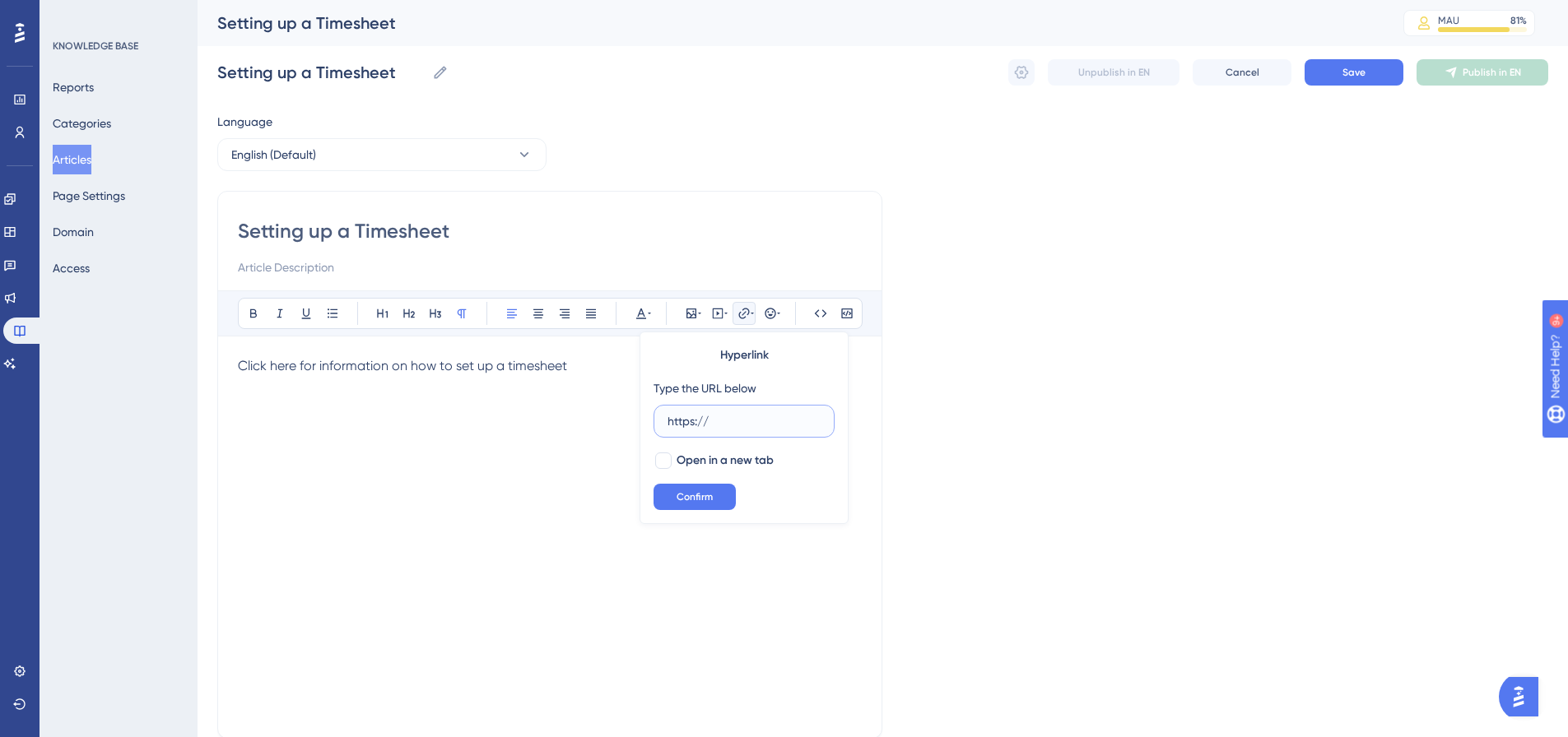
click at [678, 429] on input "https://" at bounding box center [744, 421] width 153 height 18
paste input "[DOMAIN_NAME][URL]"
click at [666, 466] on div at bounding box center [663, 461] width 17 height 17
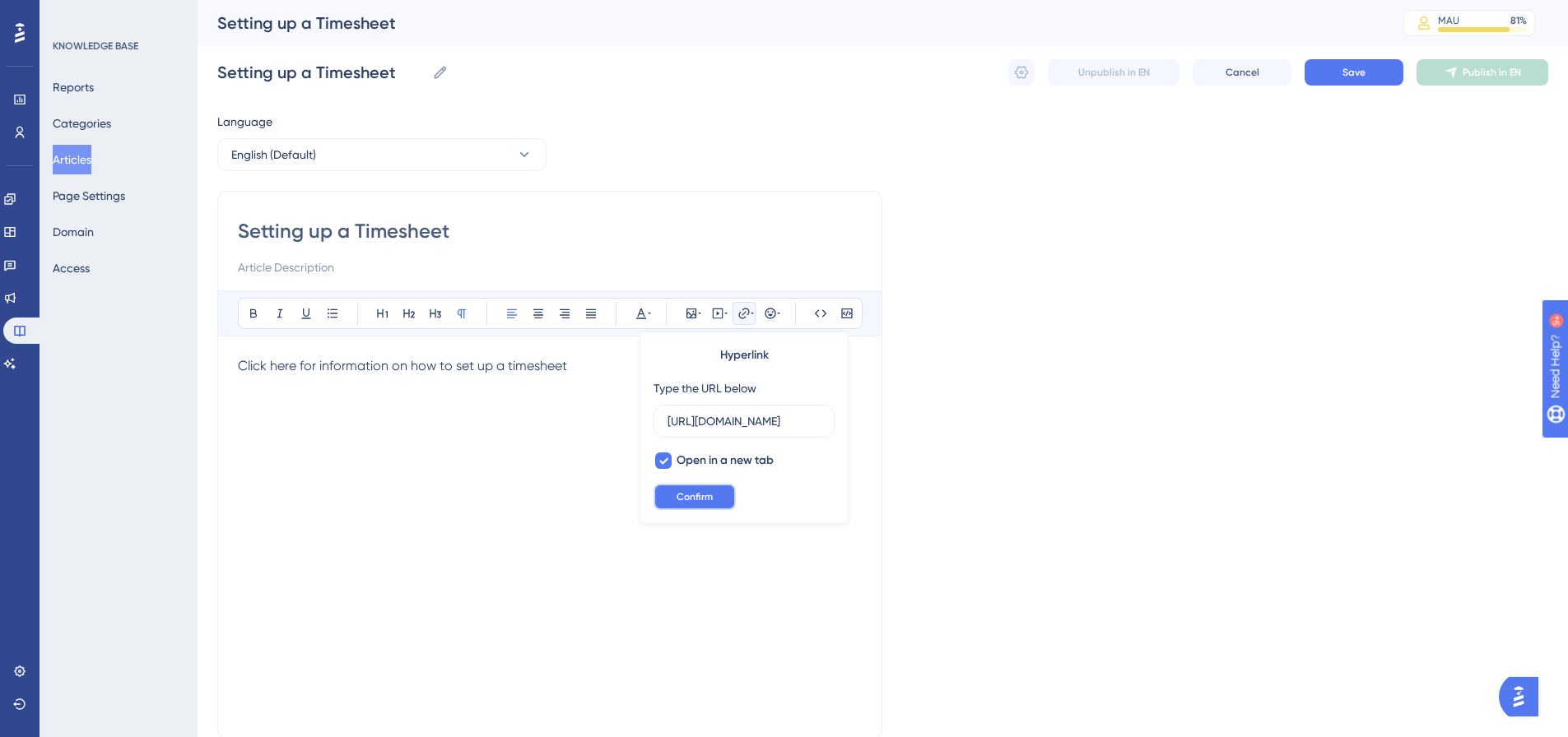
drag, startPoint x: 677, startPoint y: 487, endPoint x: 1036, endPoint y: 342, distance: 387.2
click at [678, 487] on button "Confirm" at bounding box center [694, 497] width 82 height 26
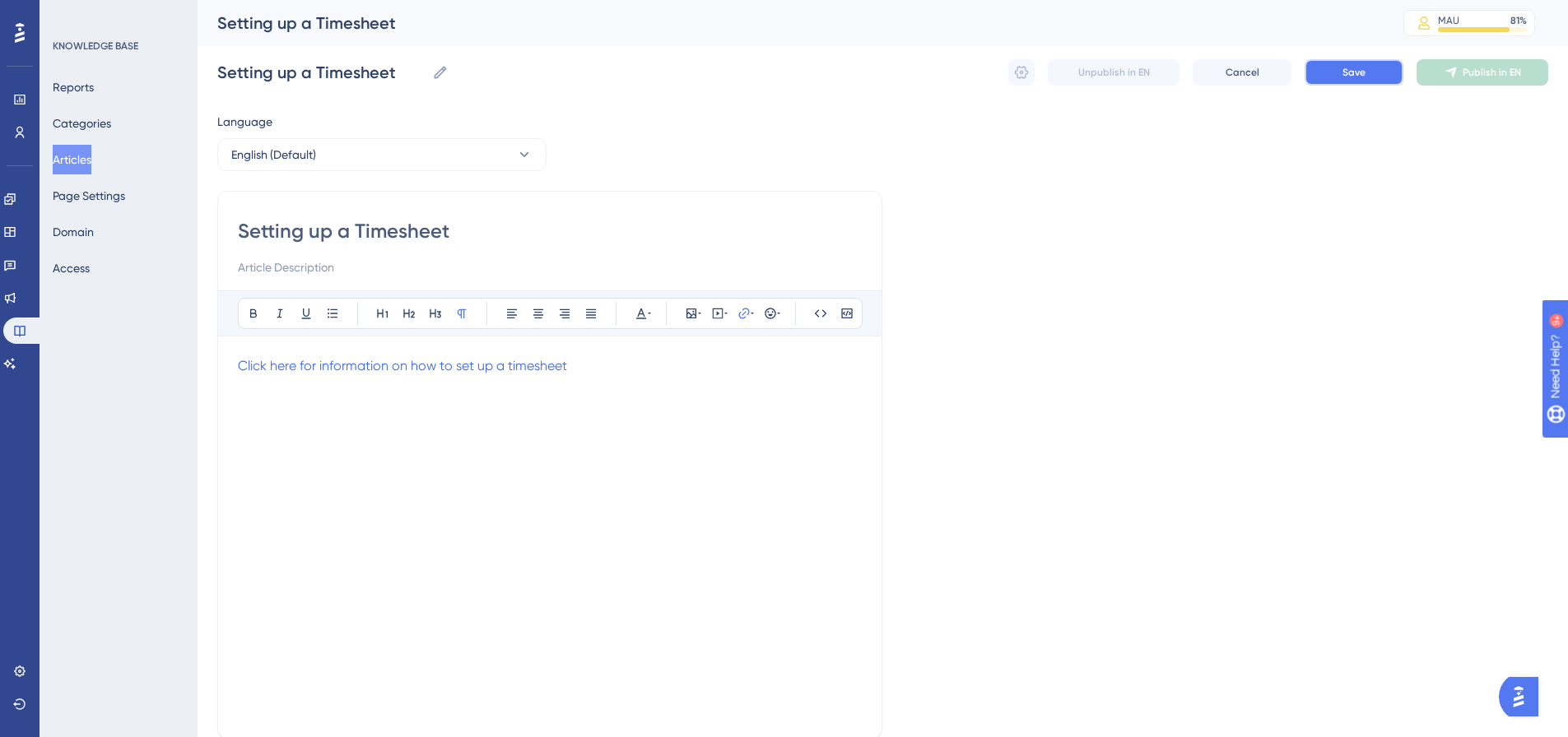
click at [1360, 77] on span "Save" at bounding box center [1354, 72] width 23 height 13
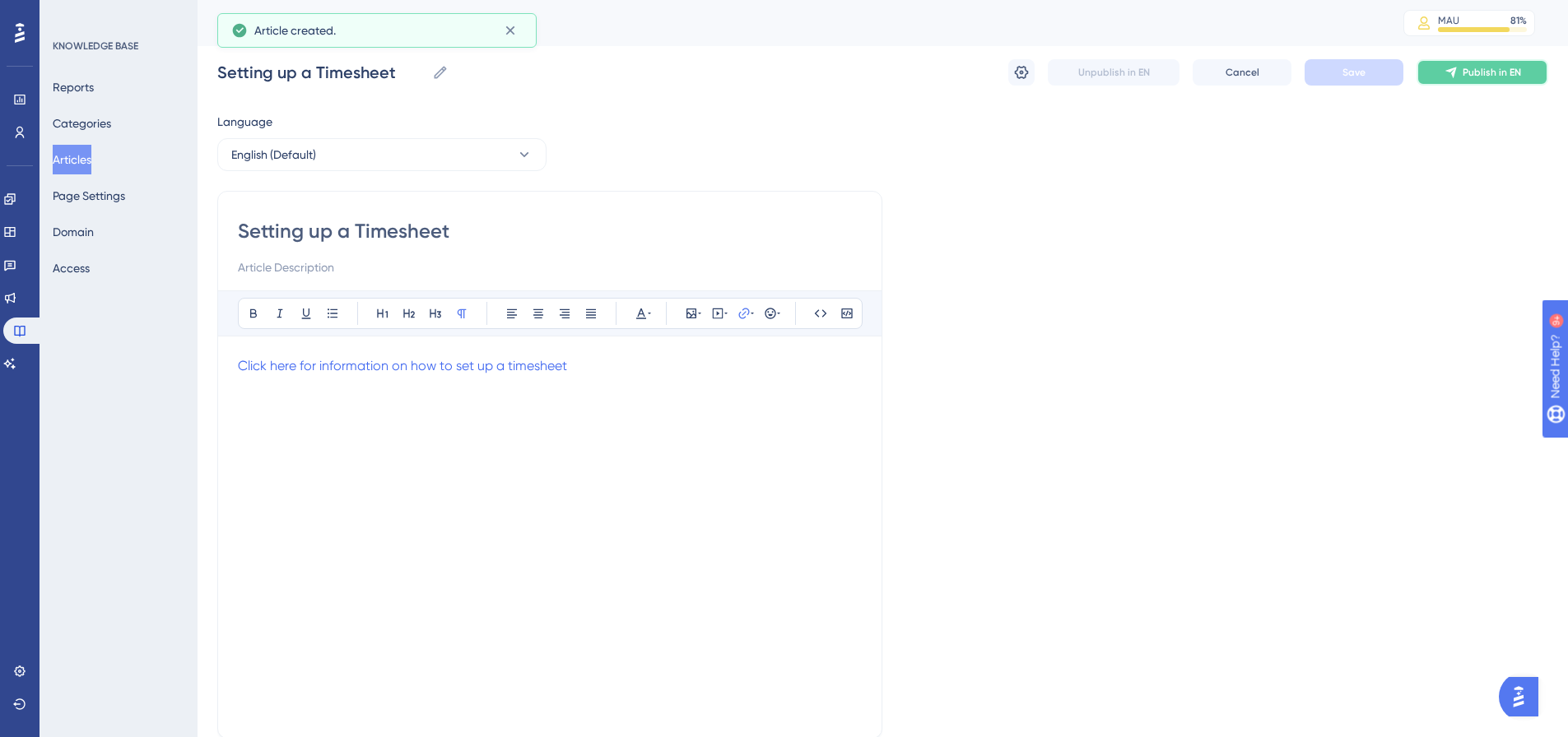
click at [1471, 71] on span "Publish in EN" at bounding box center [1491, 72] width 58 height 13
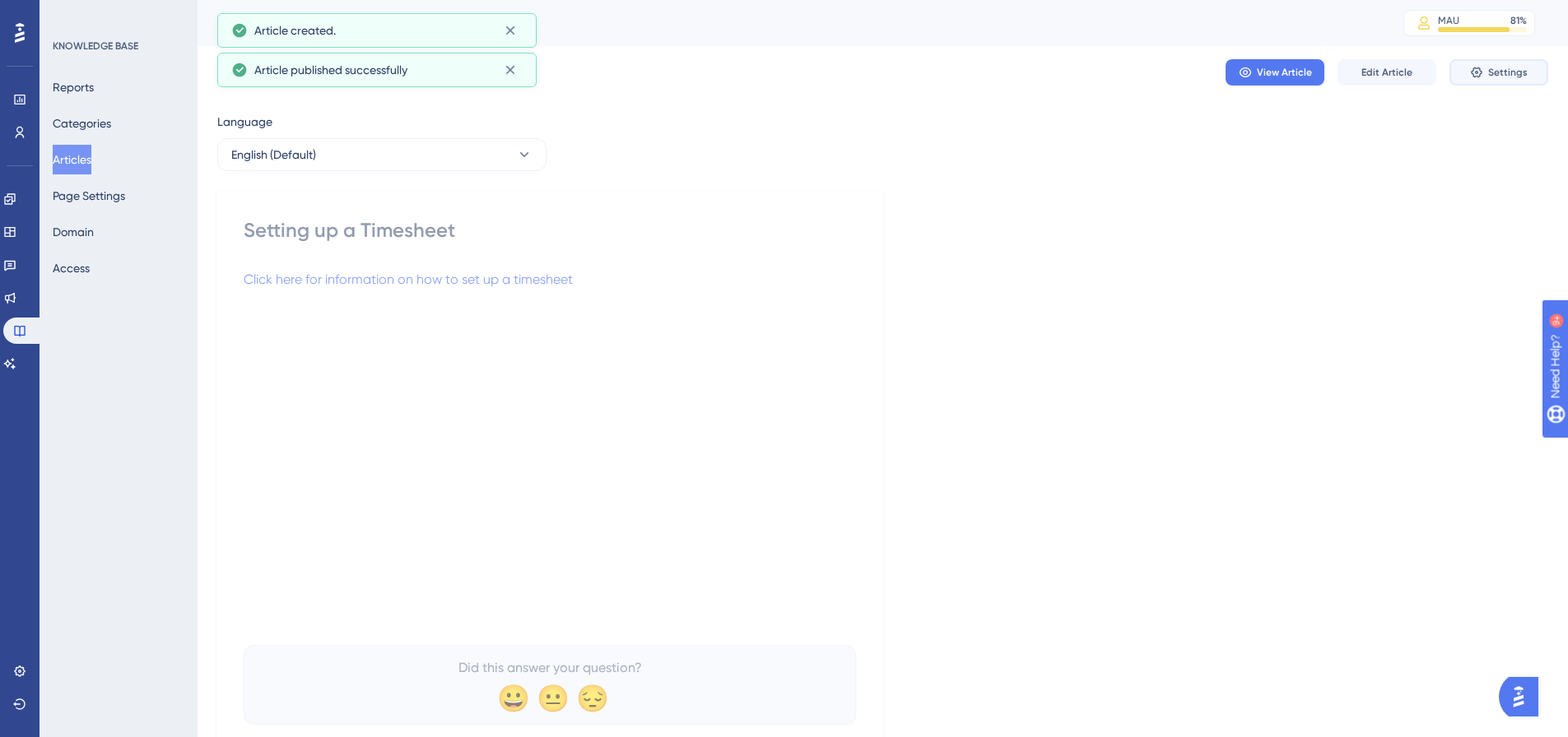
click at [1524, 83] on button "Settings" at bounding box center [1498, 72] width 98 height 26
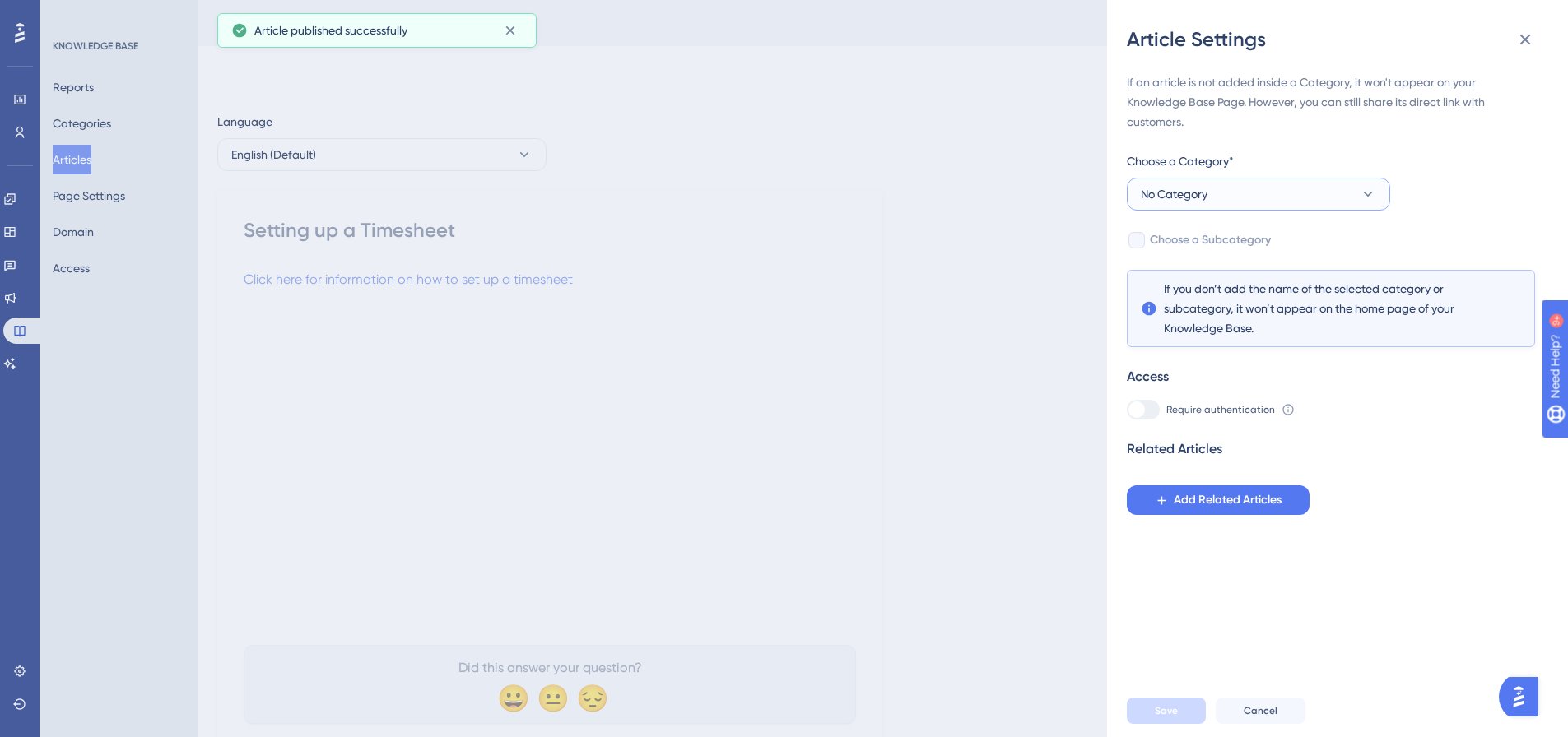
click at [1308, 194] on button "No Category" at bounding box center [1258, 194] width 263 height 33
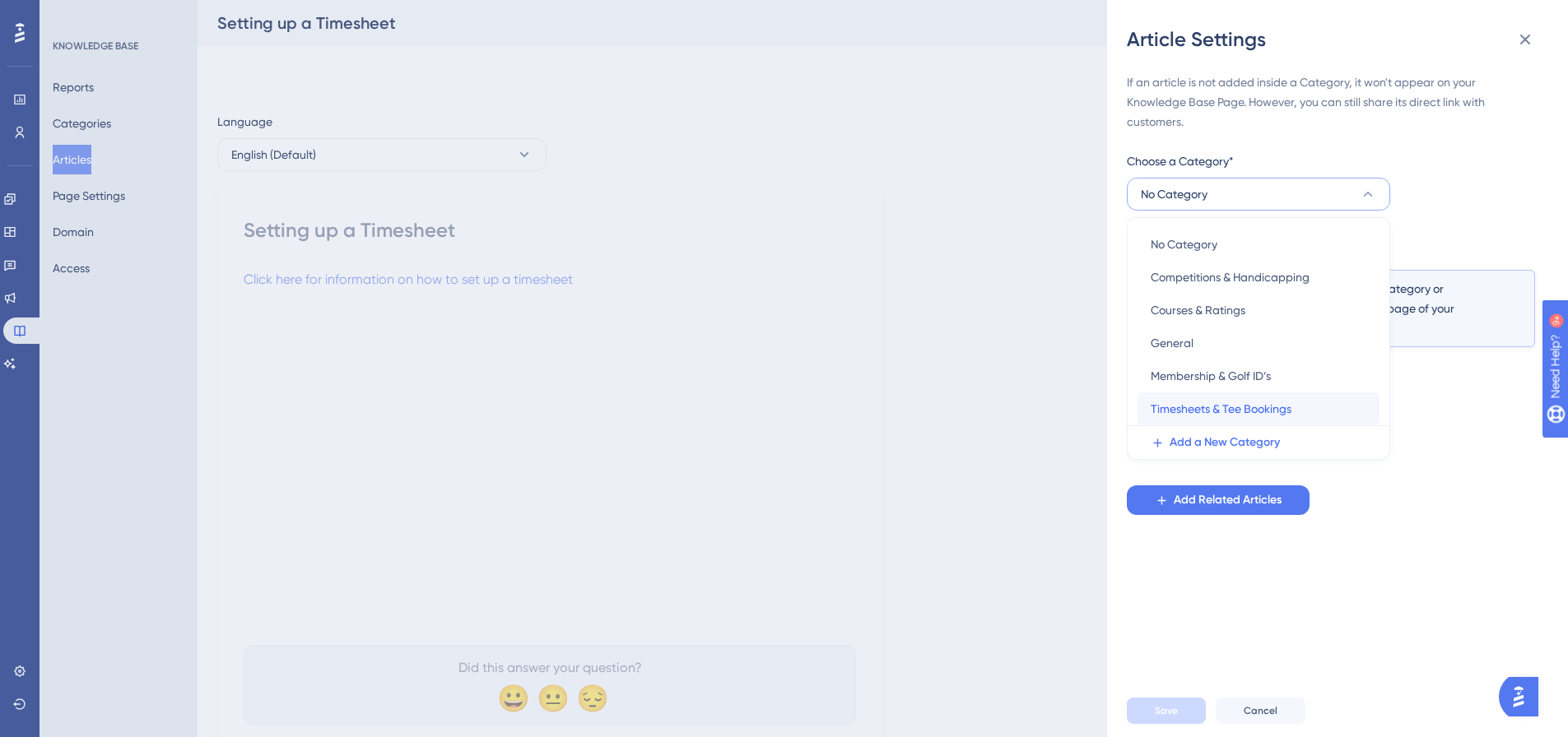
click at [1224, 408] on span "Timesheets & Tee Bookings" at bounding box center [1221, 409] width 141 height 20
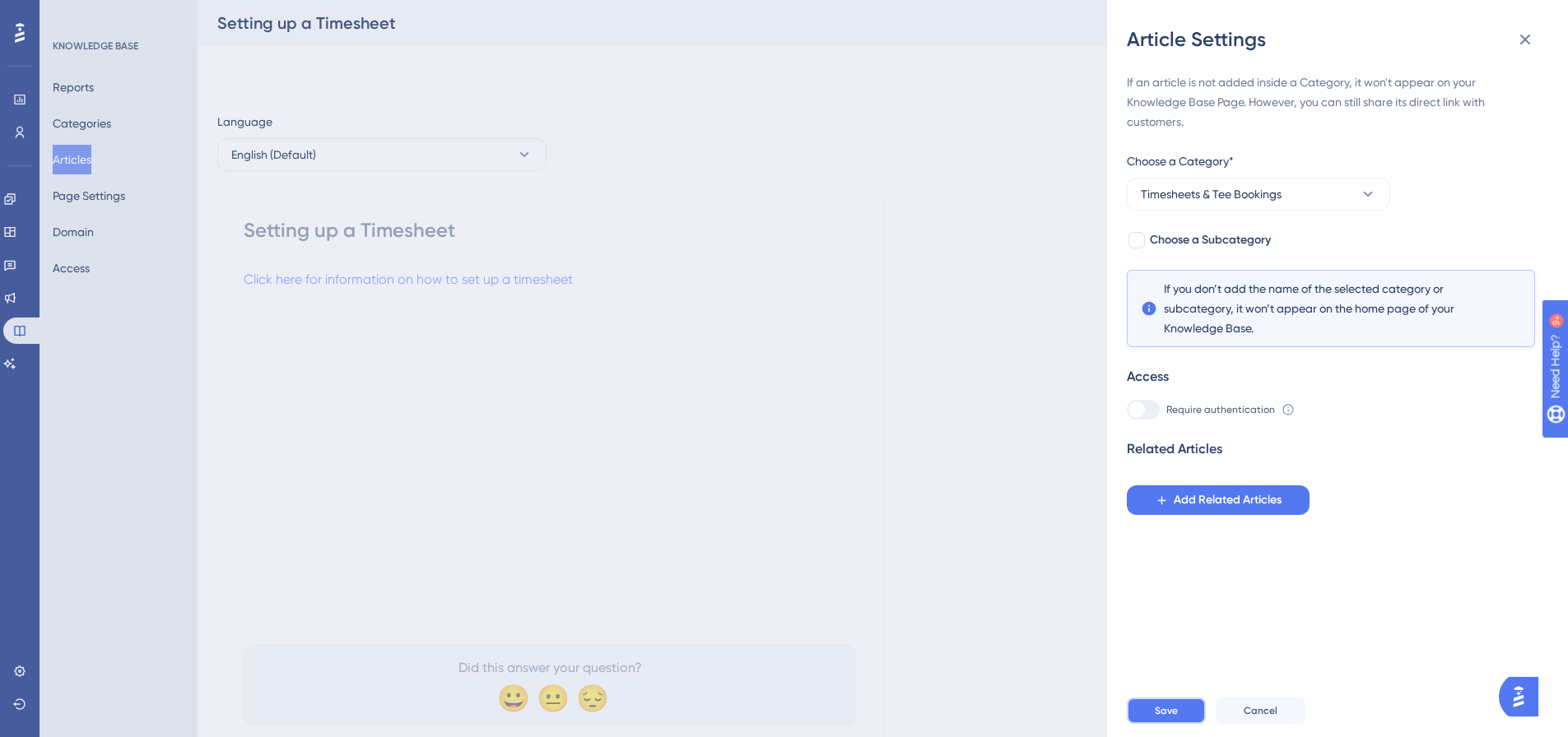
click at [1173, 724] on button "Save" at bounding box center [1166, 711] width 79 height 26
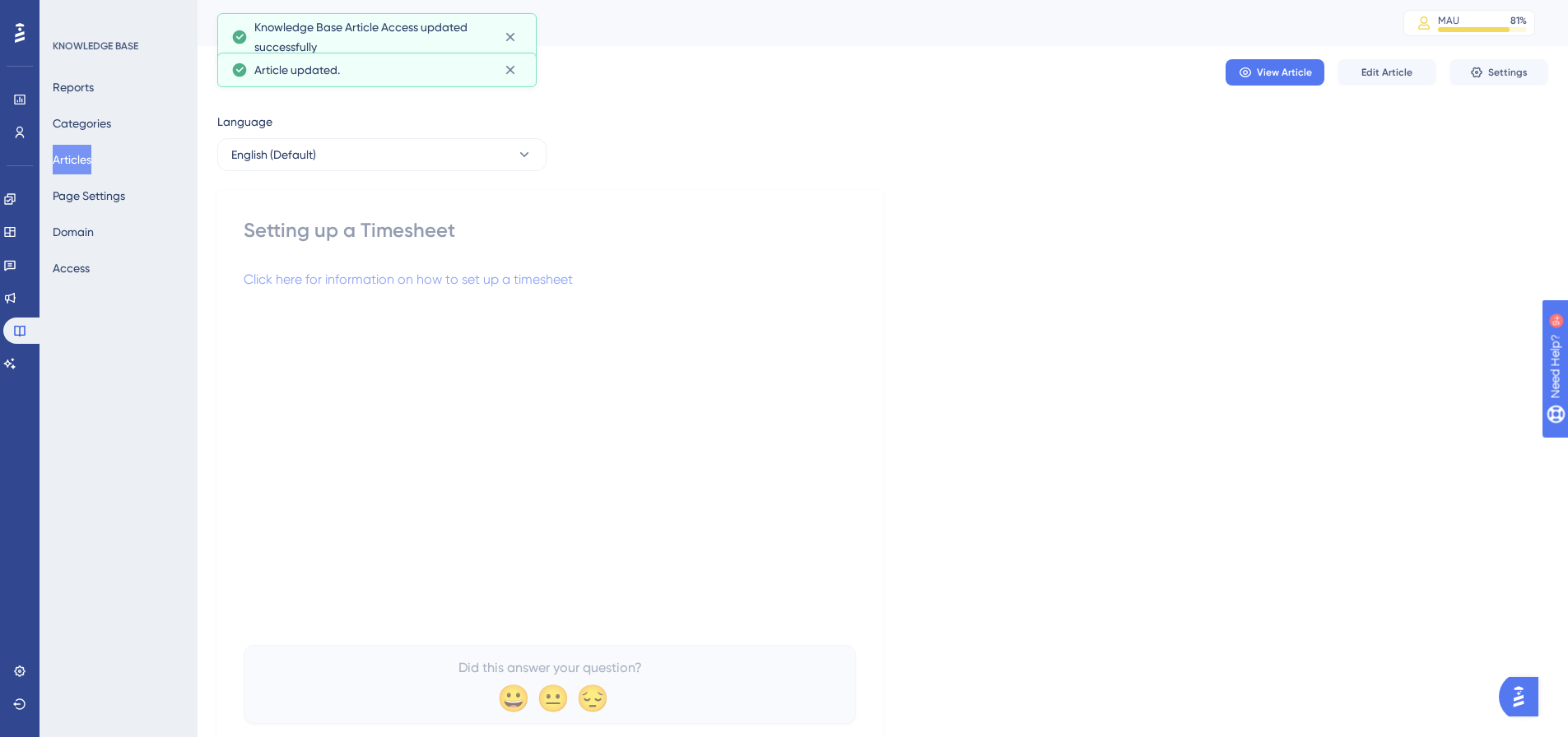
click at [90, 161] on button "Articles" at bounding box center [71, 159] width 38 height 30
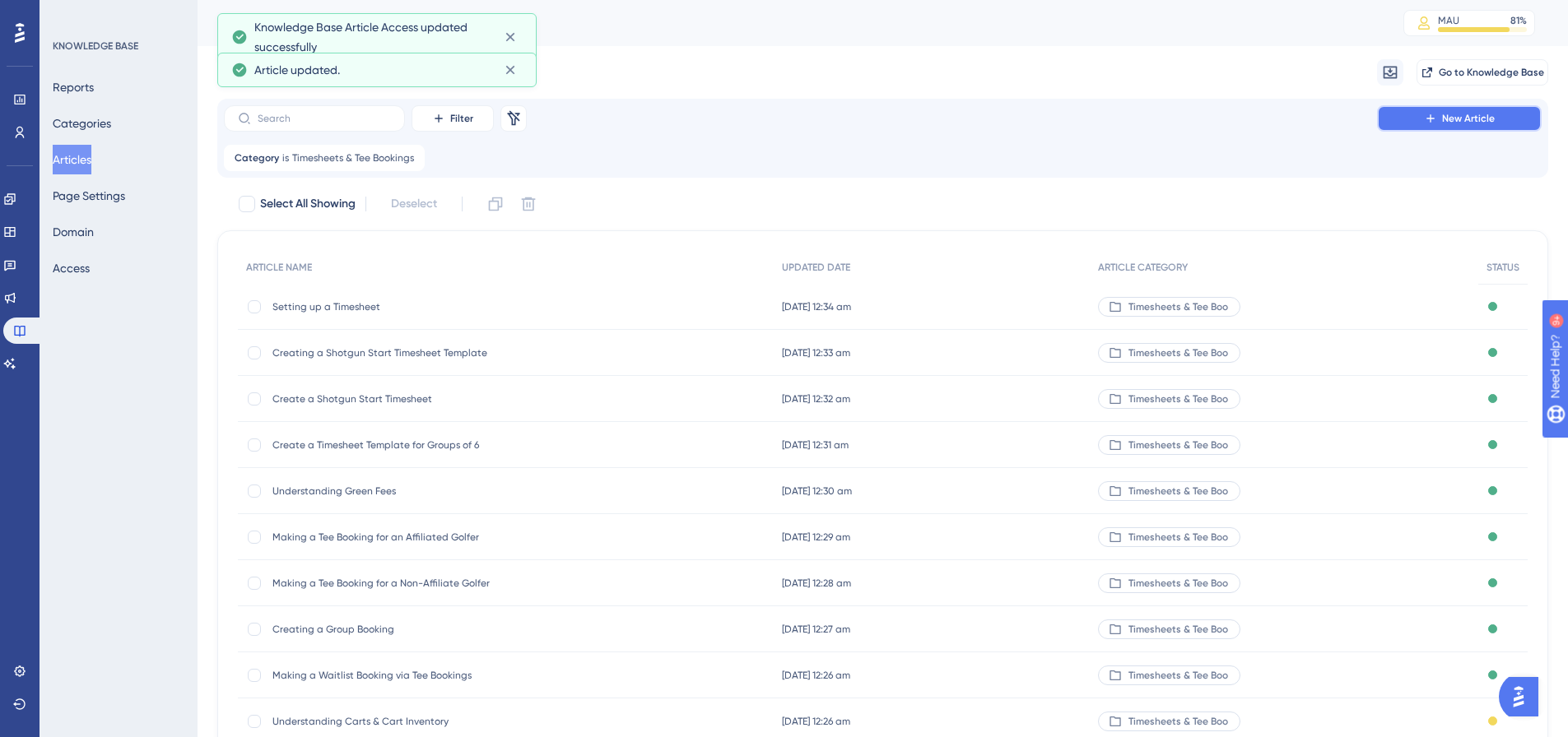
click at [1392, 113] on button "New Article" at bounding box center [1459, 118] width 165 height 26
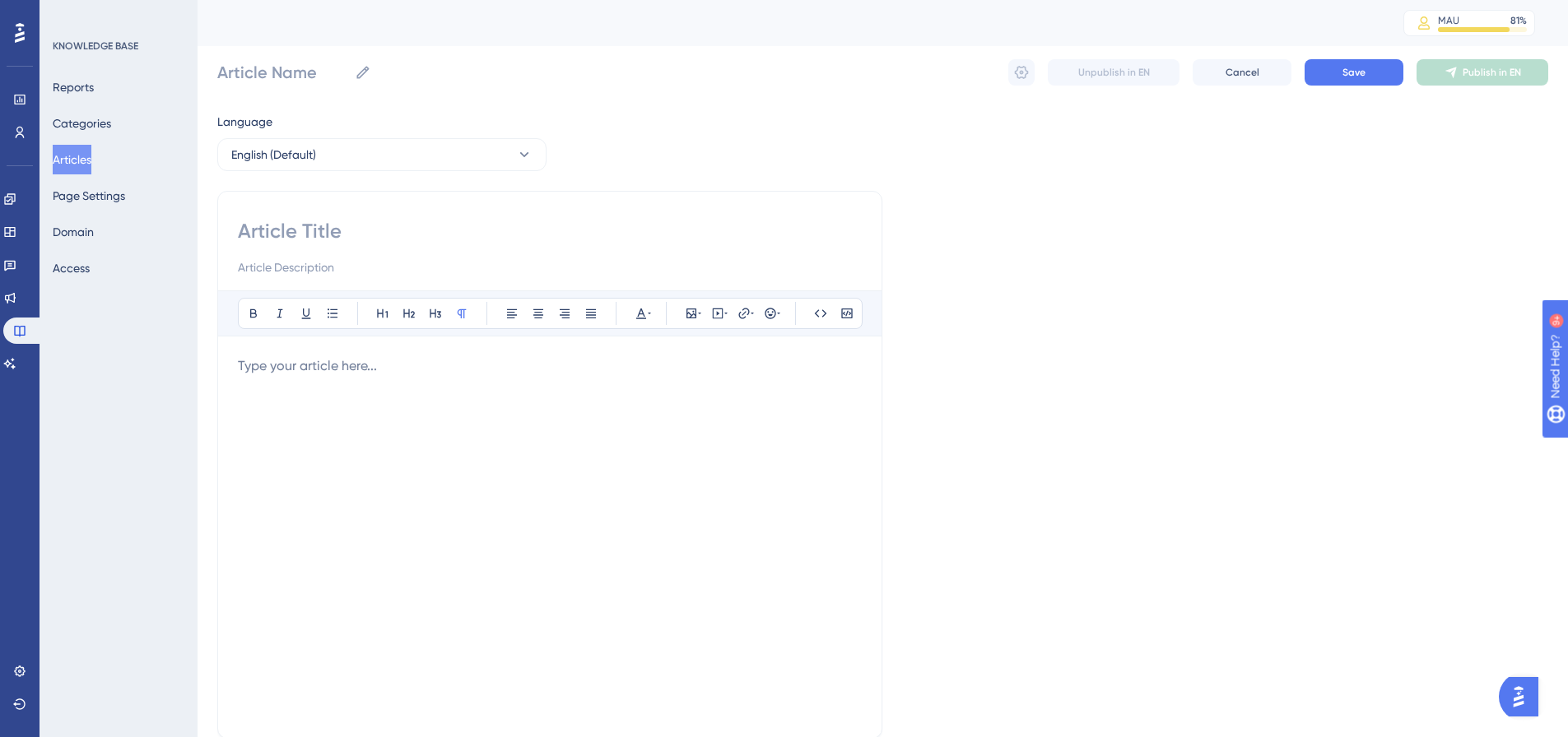
click at [408, 238] on input at bounding box center [550, 231] width 624 height 26
paste input "Understanding Tee Booking Settings"
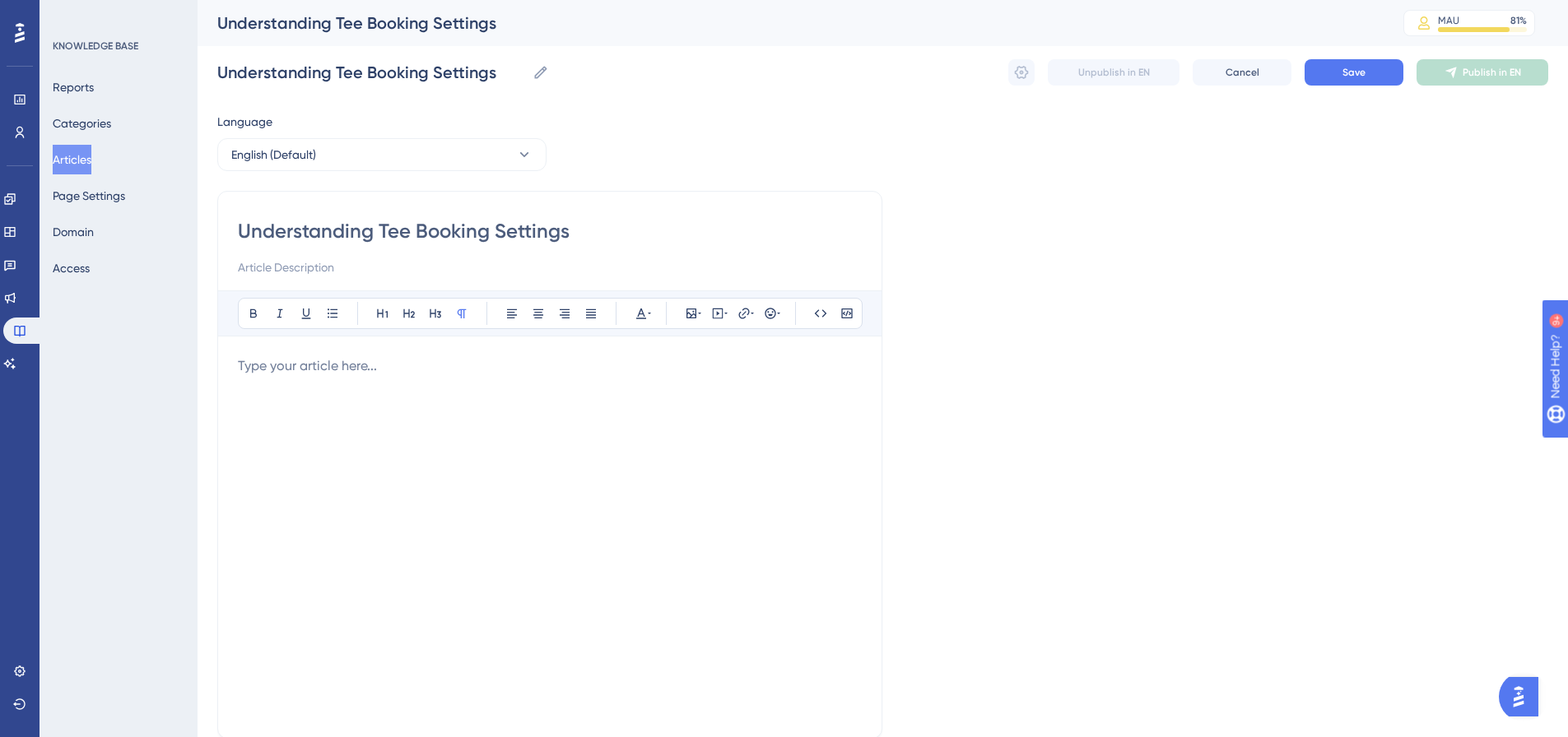
click at [393, 376] on div at bounding box center [550, 538] width 624 height 362
click at [422, 369] on span "Click here for information on understanding Tee Booking Settings" at bounding box center [432, 366] width 389 height 16
click at [741, 310] on icon at bounding box center [743, 313] width 13 height 13
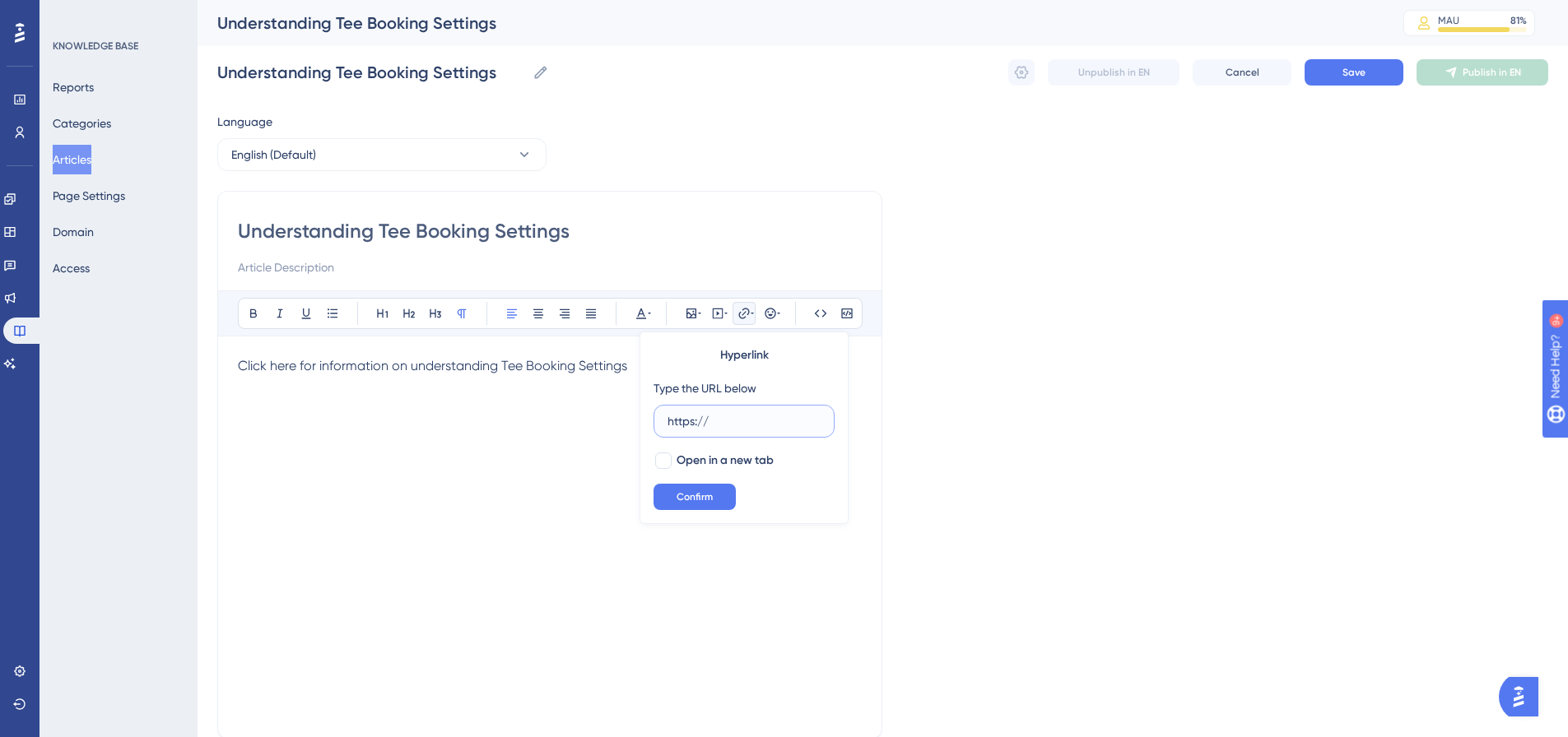
click at [709, 425] on input "https://" at bounding box center [744, 421] width 153 height 18
paste input "[DOMAIN_NAME][URL]"
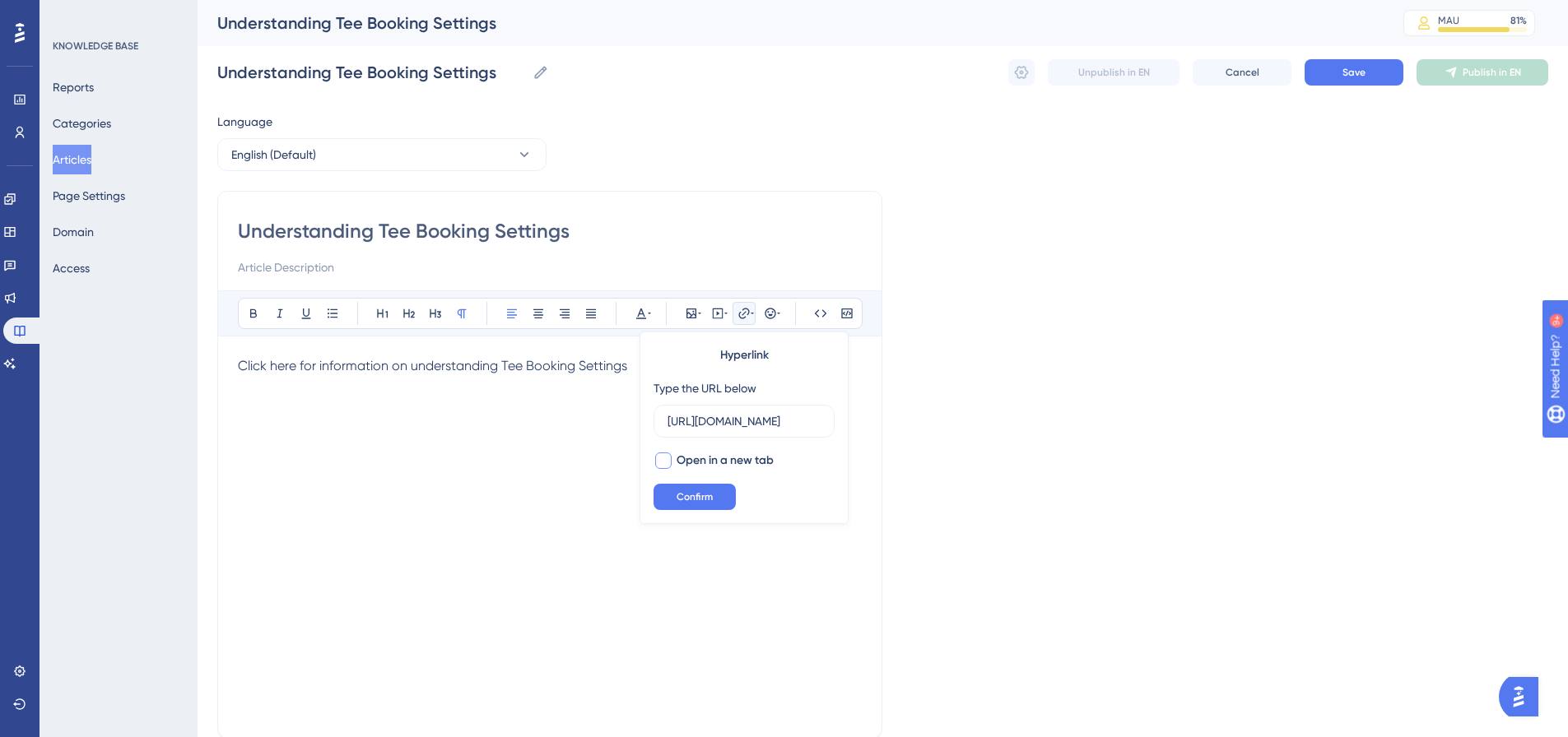
click at [689, 456] on span "Open in a new tab" at bounding box center [725, 461] width 97 height 20
click at [693, 494] on span "Confirm" at bounding box center [695, 497] width 37 height 13
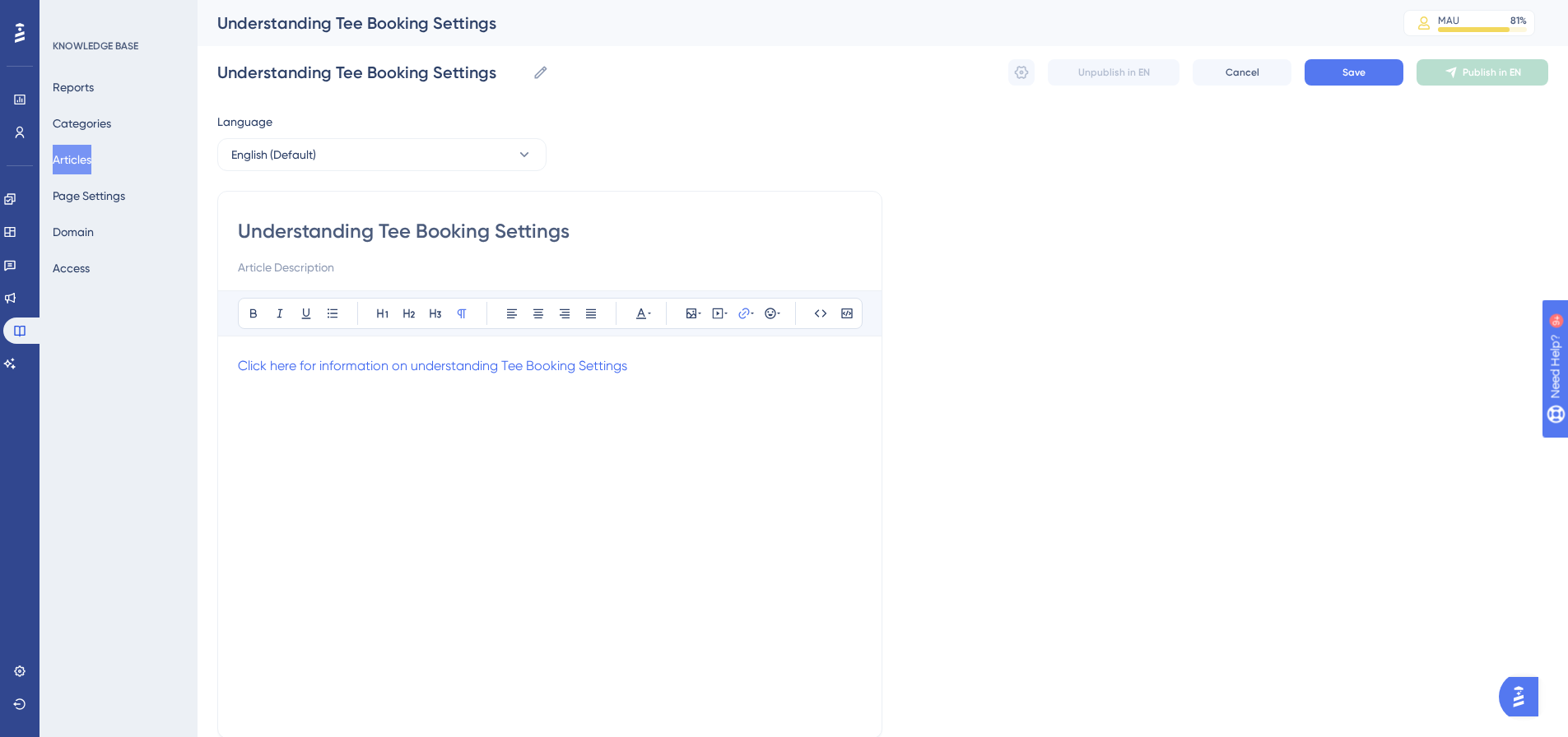
click at [1363, 85] on div "Understanding Tee Booking Settings Understanding Tee Booking Settings Unpublish…" at bounding box center [882, 72] width 1331 height 52
click at [1383, 71] on button "Save" at bounding box center [1353, 72] width 98 height 26
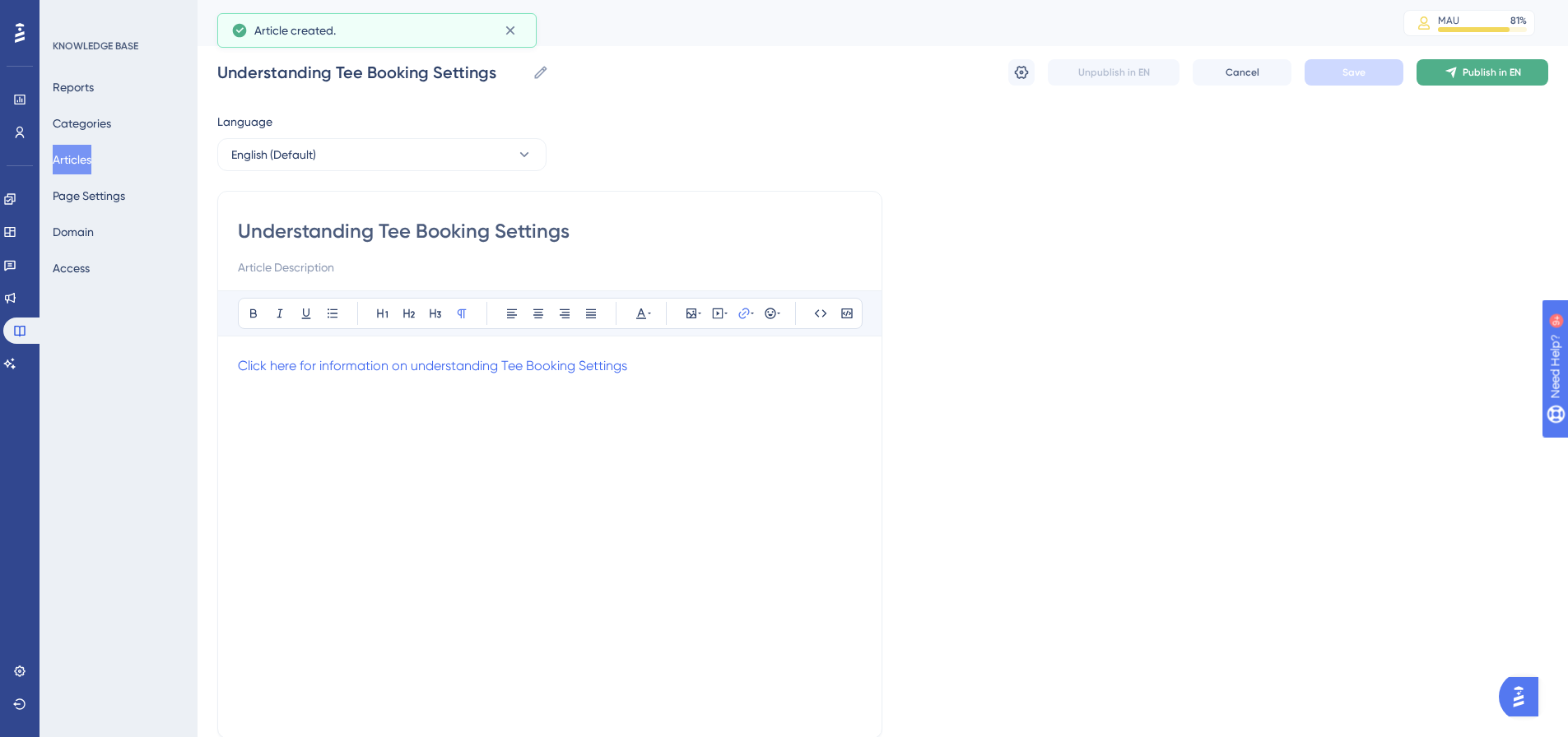
click at [1456, 71] on icon at bounding box center [1450, 72] width 13 height 13
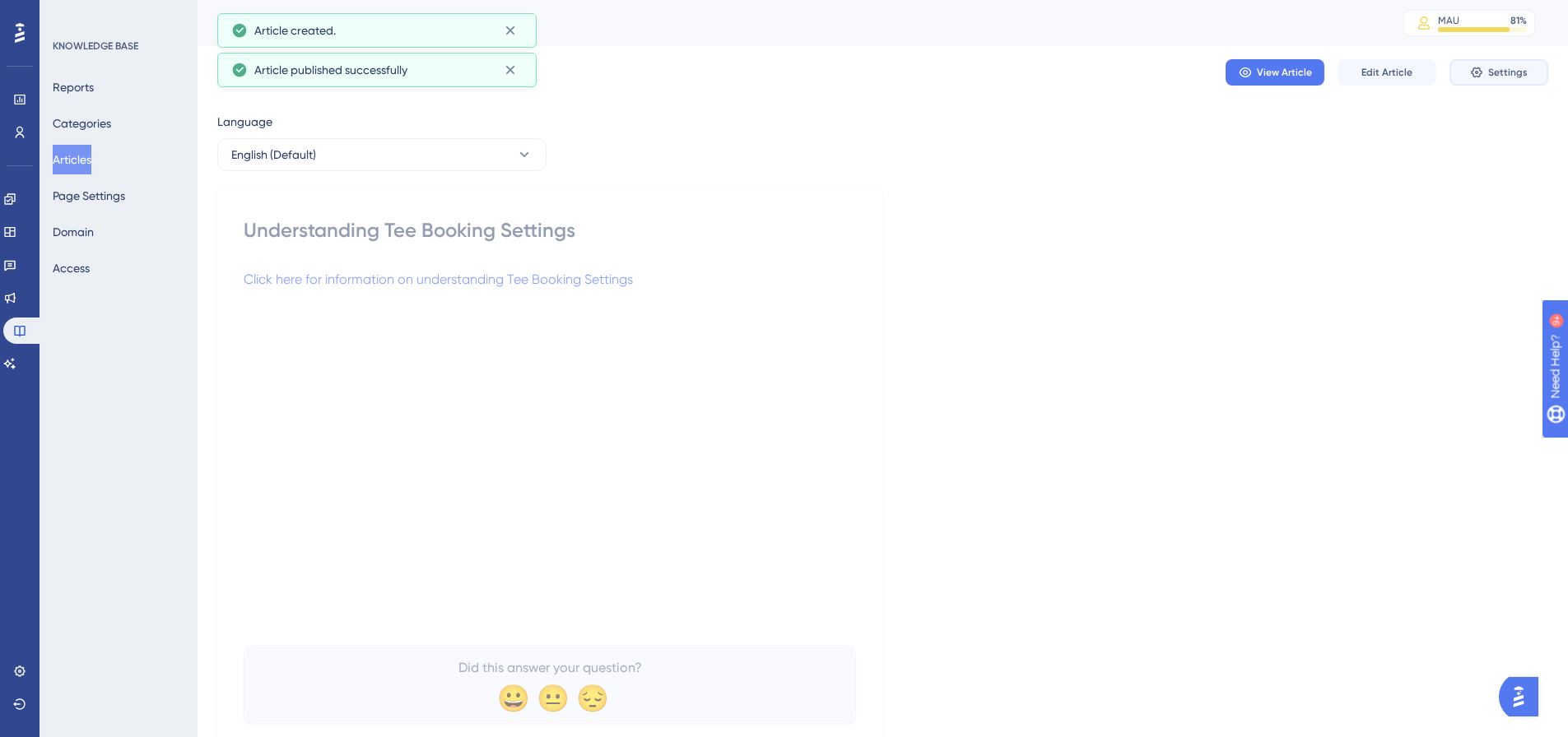
click at [1507, 73] on span "Settings" at bounding box center [1507, 72] width 39 height 13
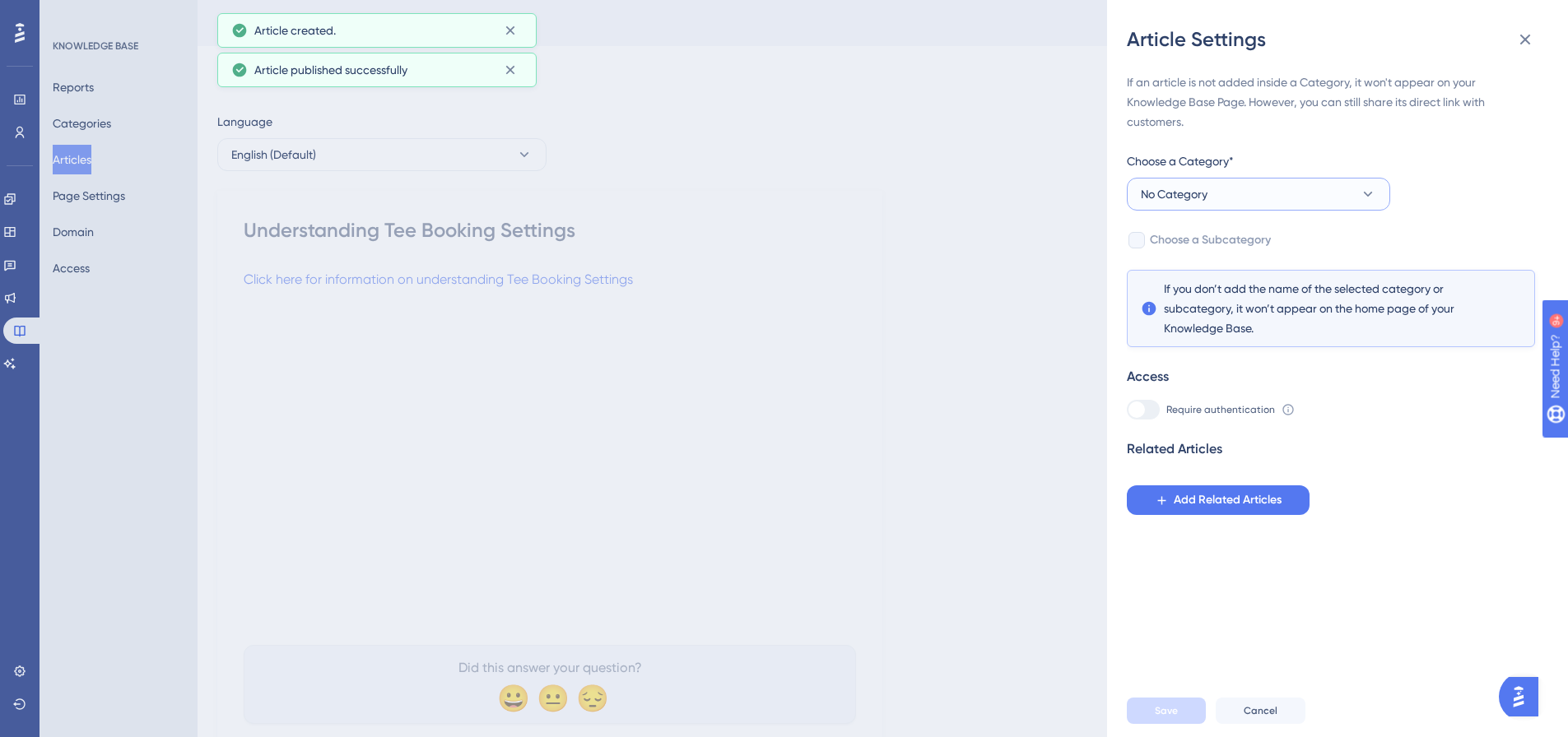
click at [1272, 201] on button "No Category" at bounding box center [1258, 194] width 263 height 33
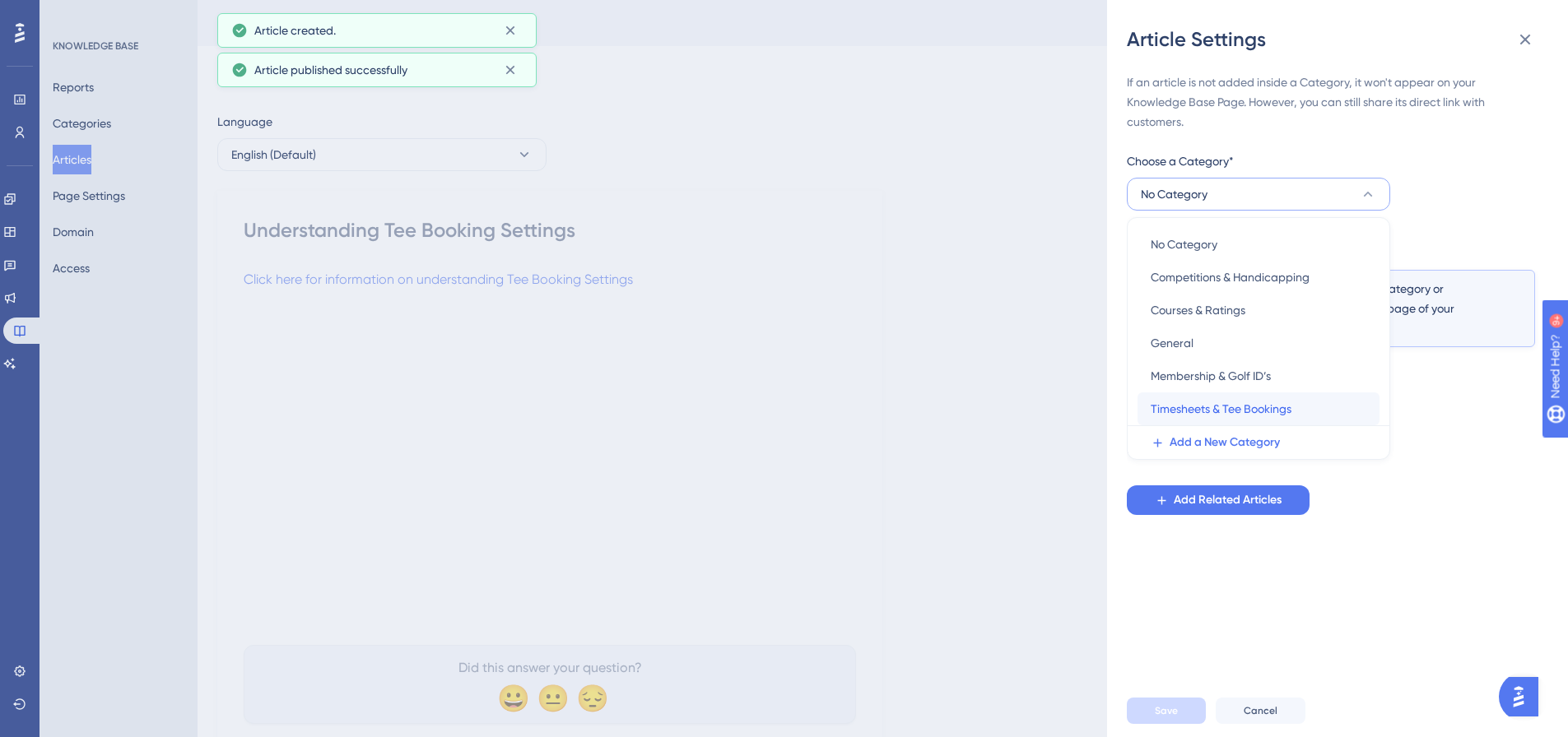
click at [1208, 403] on span "Timesheets & Tee Bookings" at bounding box center [1221, 409] width 141 height 20
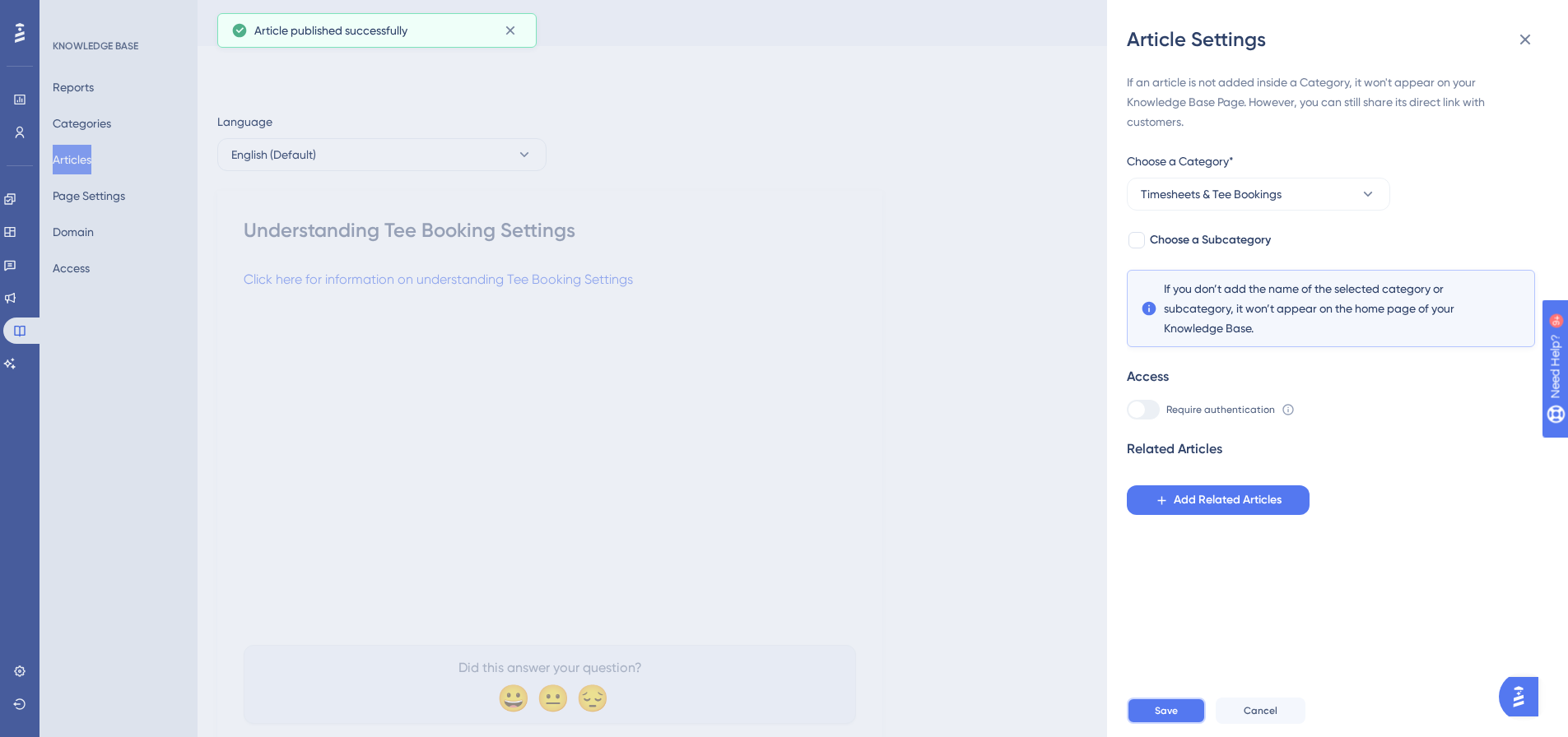
click at [1152, 724] on button "Save" at bounding box center [1166, 711] width 79 height 26
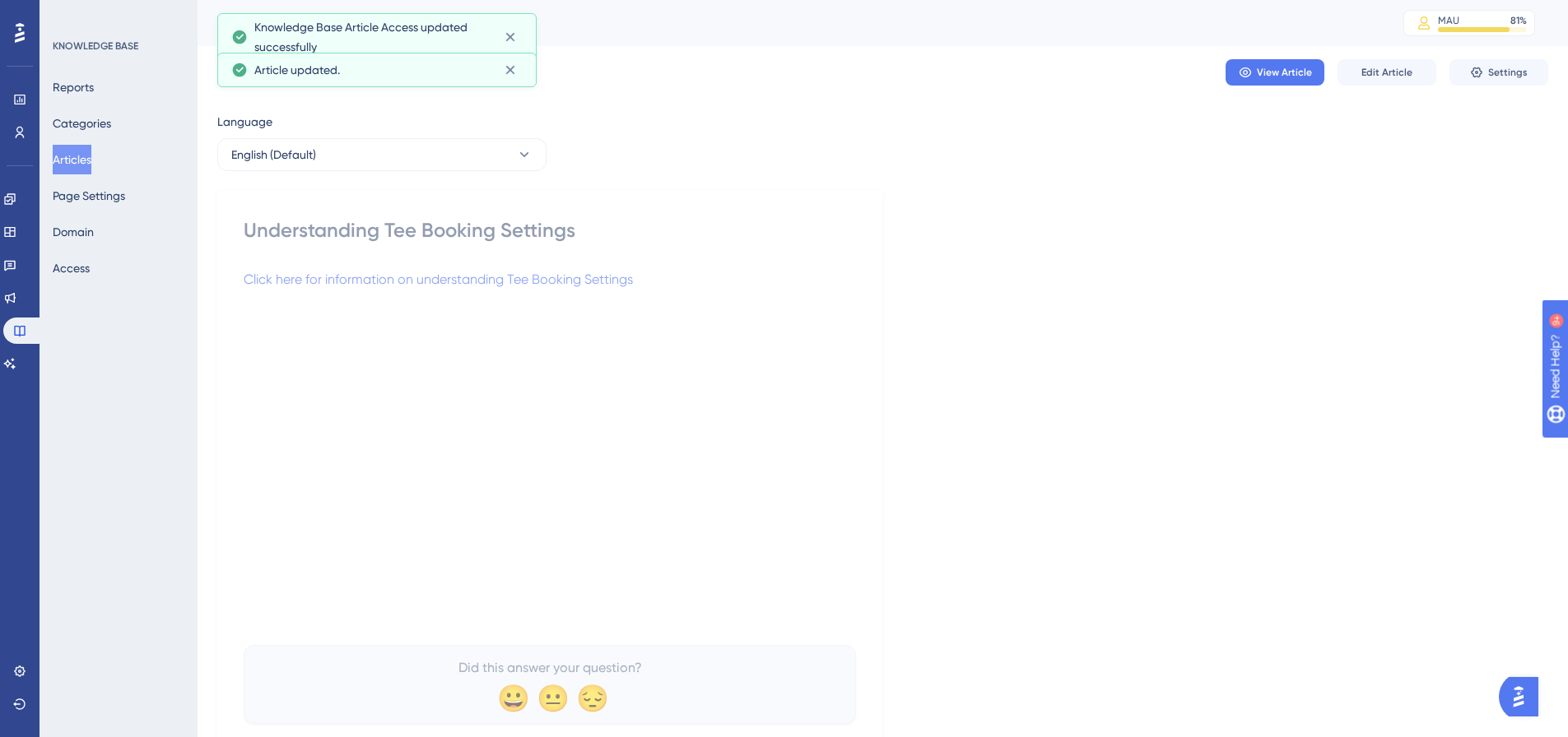
click at [91, 166] on button "Articles" at bounding box center [71, 159] width 38 height 30
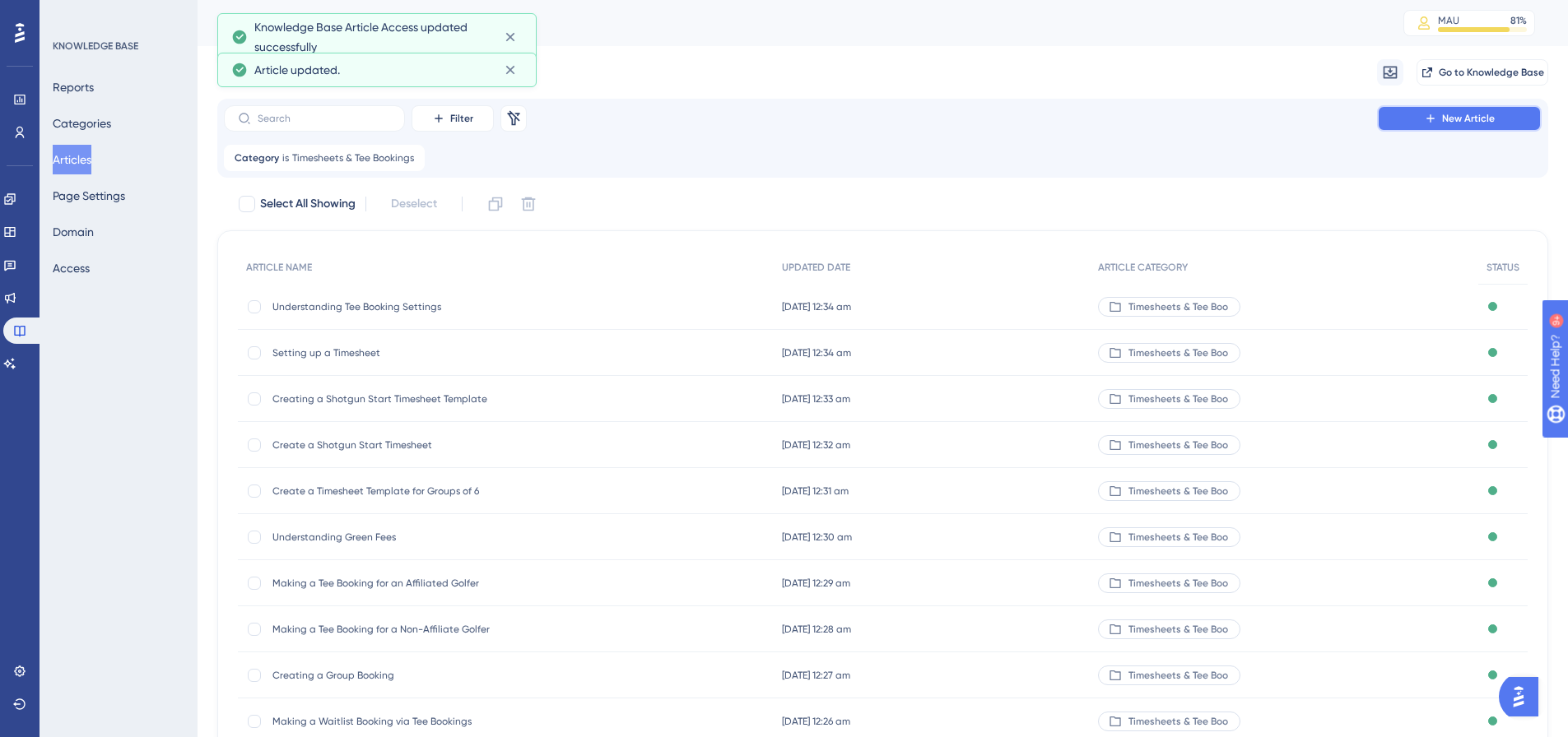
click at [1418, 118] on button "New Article" at bounding box center [1459, 118] width 165 height 26
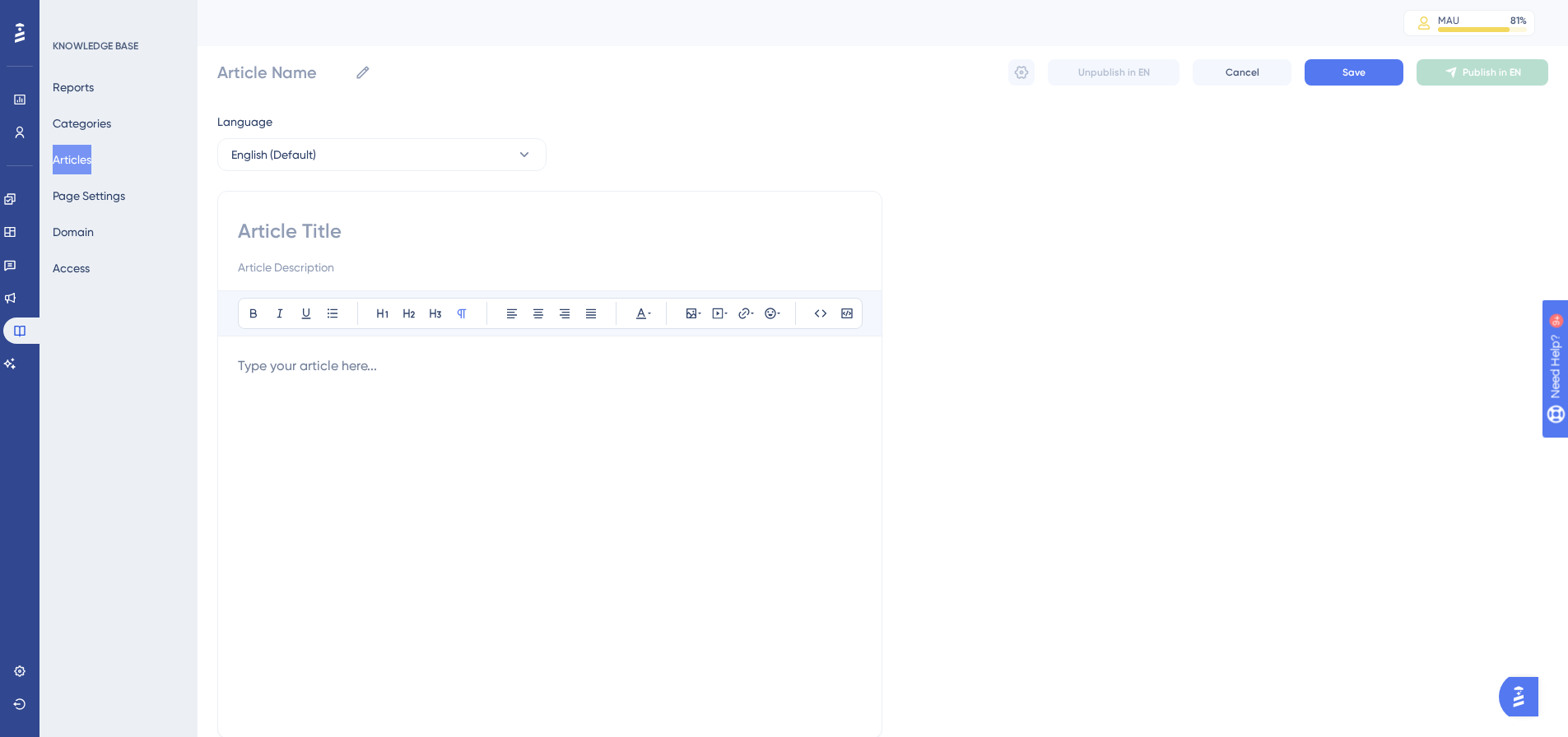
click at [305, 223] on input at bounding box center [550, 231] width 624 height 26
paste input "Understanding Recurring Bookings"
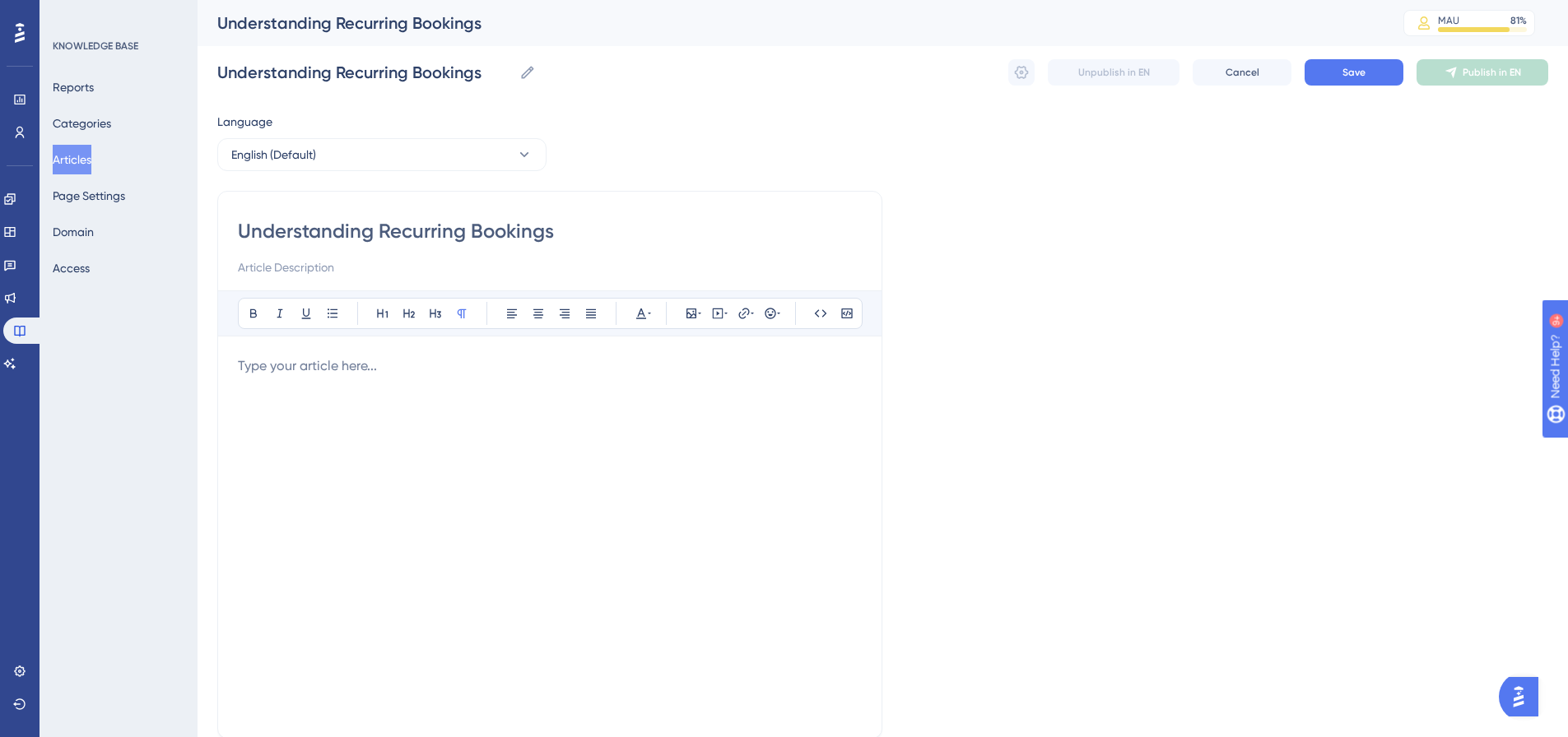
click at [283, 372] on p at bounding box center [550, 366] width 624 height 20
click at [495, 365] on span "Click here for information on understanding recurring bookings" at bounding box center [425, 366] width 375 height 16
click at [494, 365] on span "Click here for information on understanding recurring bookings" at bounding box center [425, 366] width 375 height 16
click at [745, 303] on button at bounding box center [744, 314] width 23 height 23
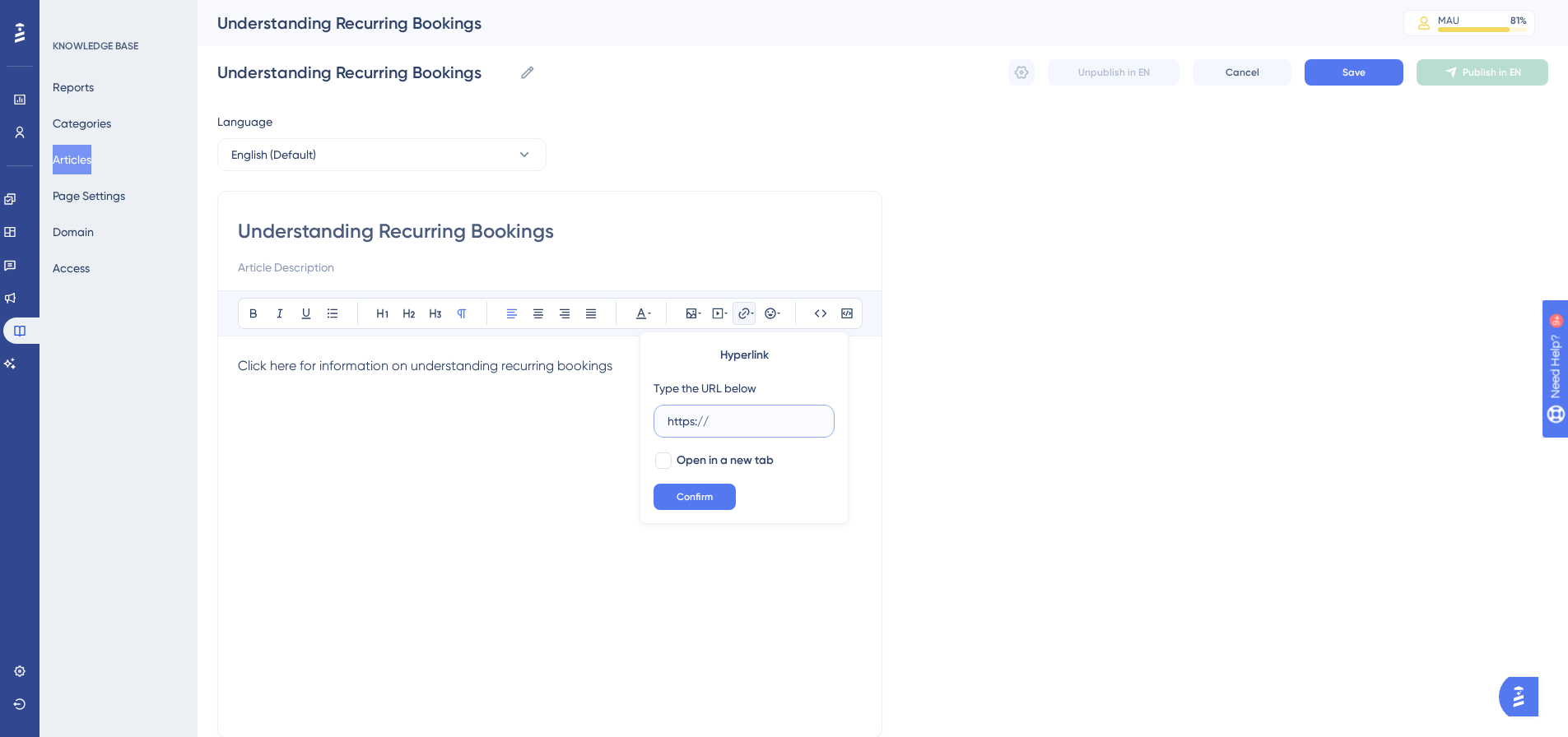
click at [688, 419] on input "https://" at bounding box center [744, 421] width 153 height 18
paste input "[DOMAIN_NAME][URL]"
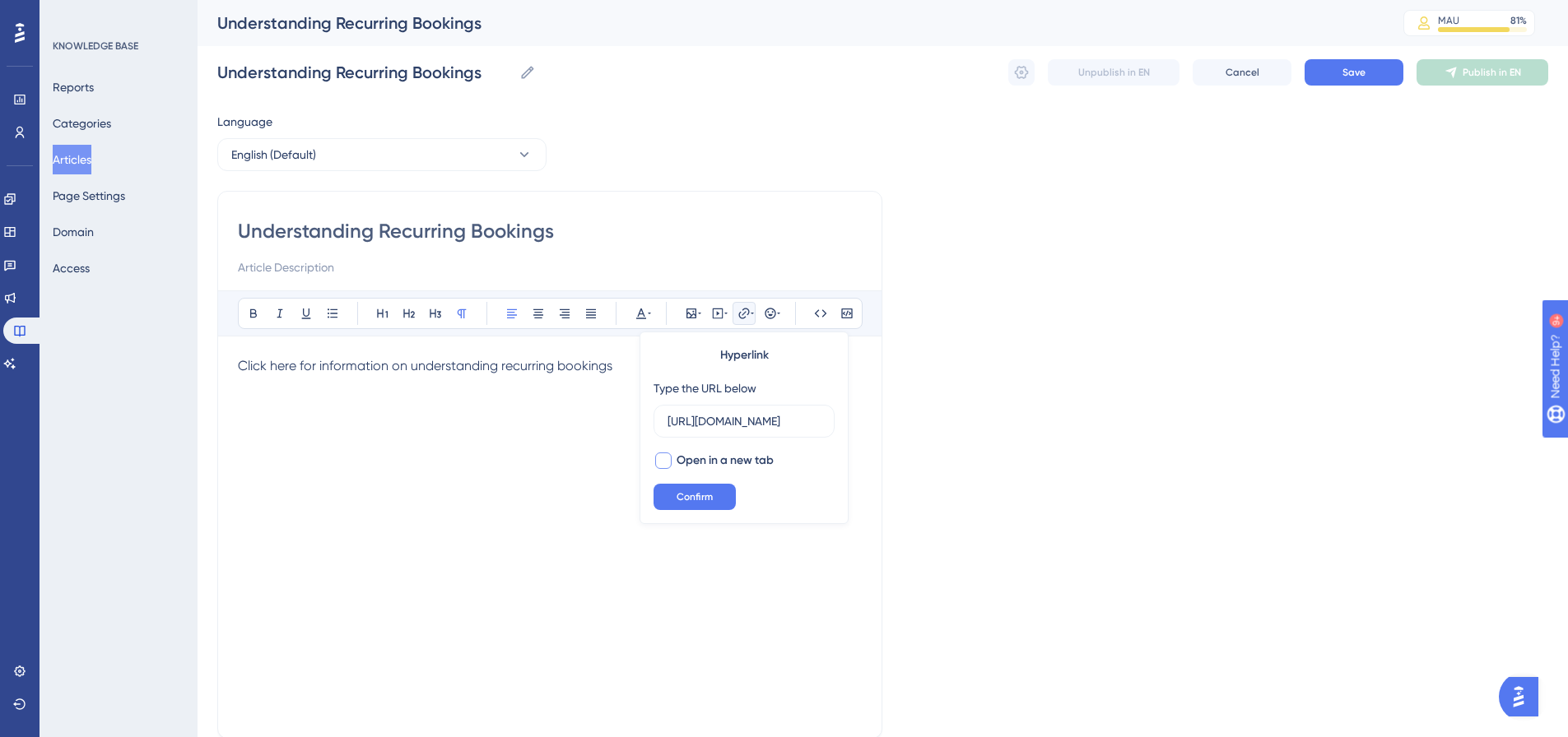
click at [693, 463] on span "Open in a new tab" at bounding box center [725, 461] width 97 height 20
click at [700, 493] on span "Confirm" at bounding box center [695, 497] width 37 height 13
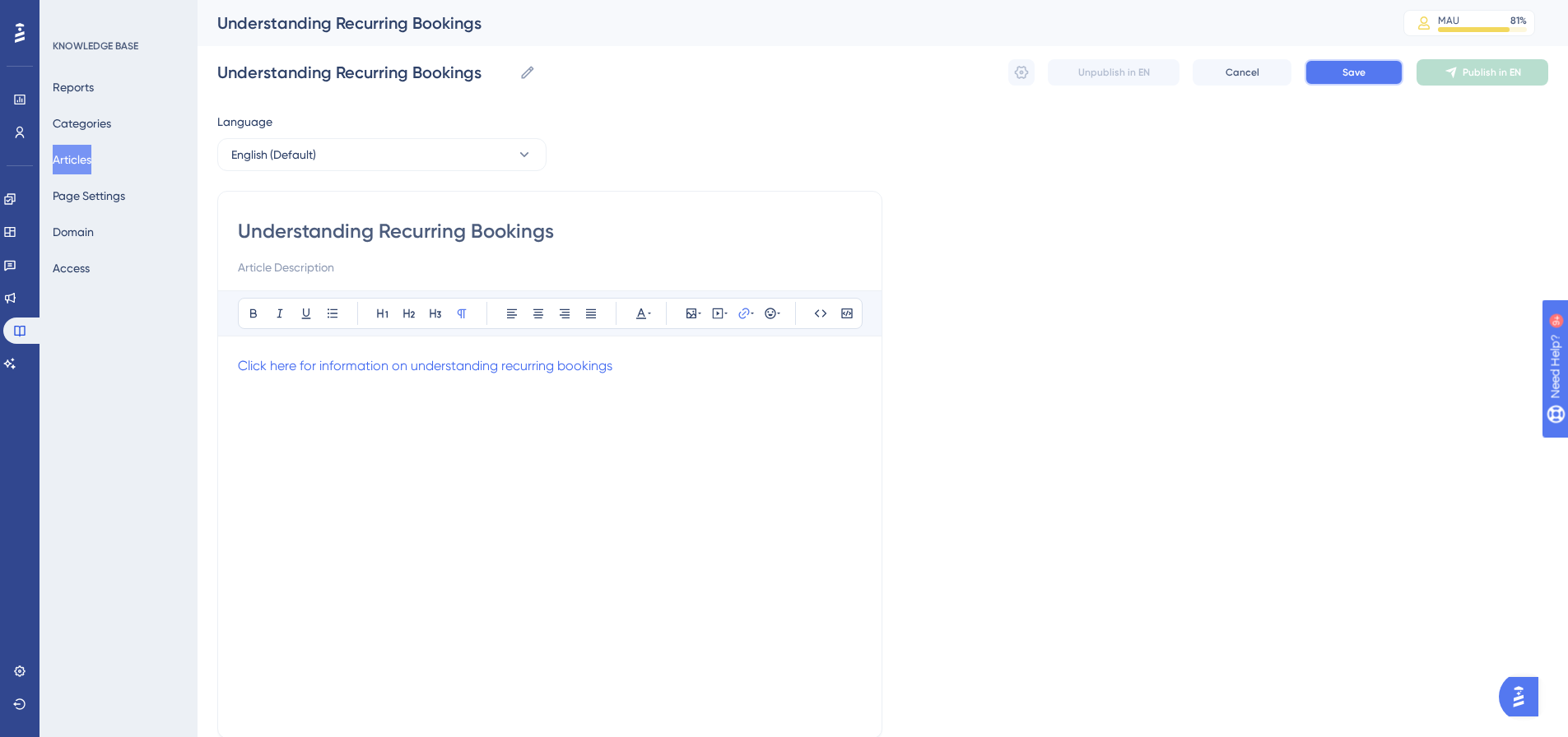
click at [1338, 67] on button "Save" at bounding box center [1353, 72] width 98 height 26
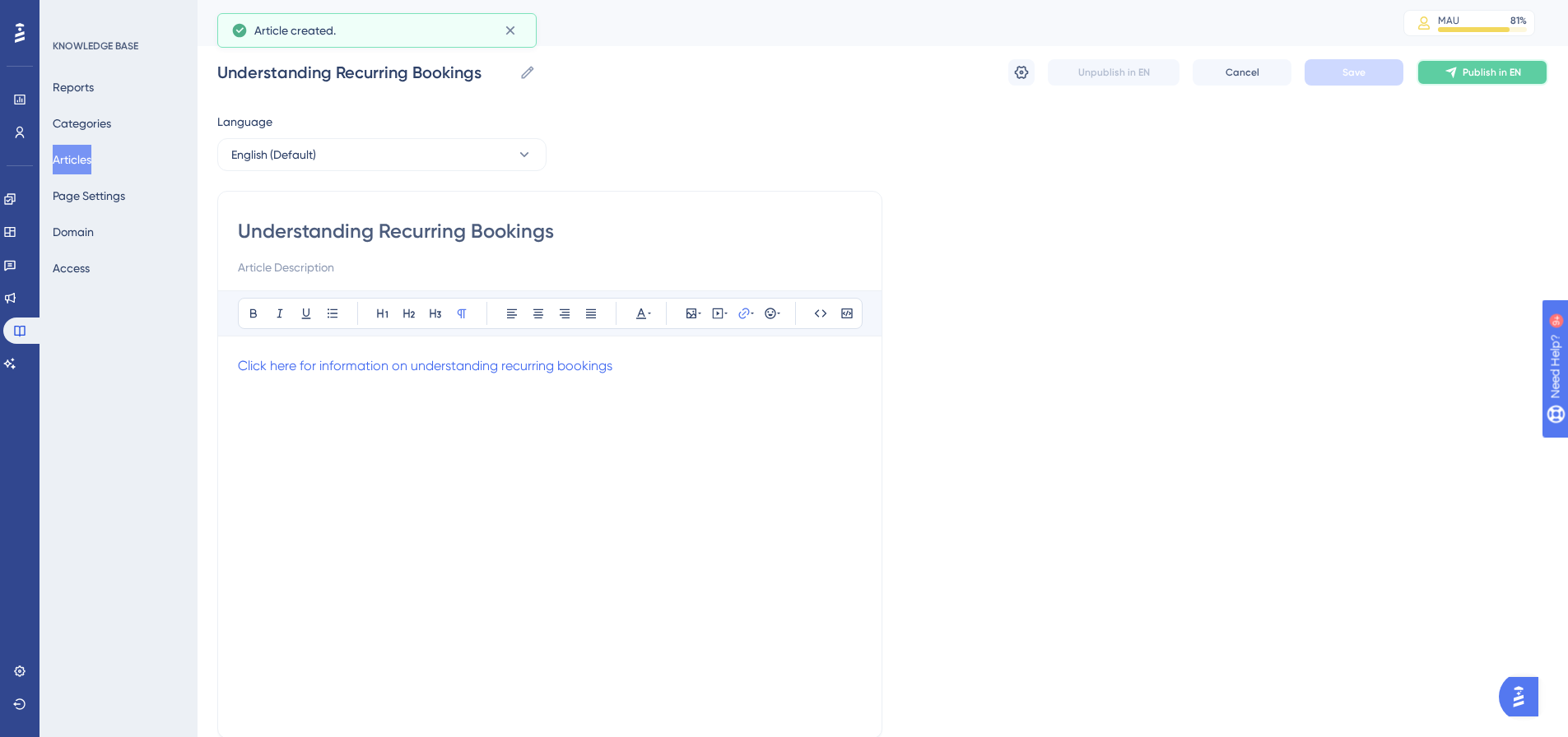
click at [1479, 73] on span "Publish in EN" at bounding box center [1491, 72] width 58 height 13
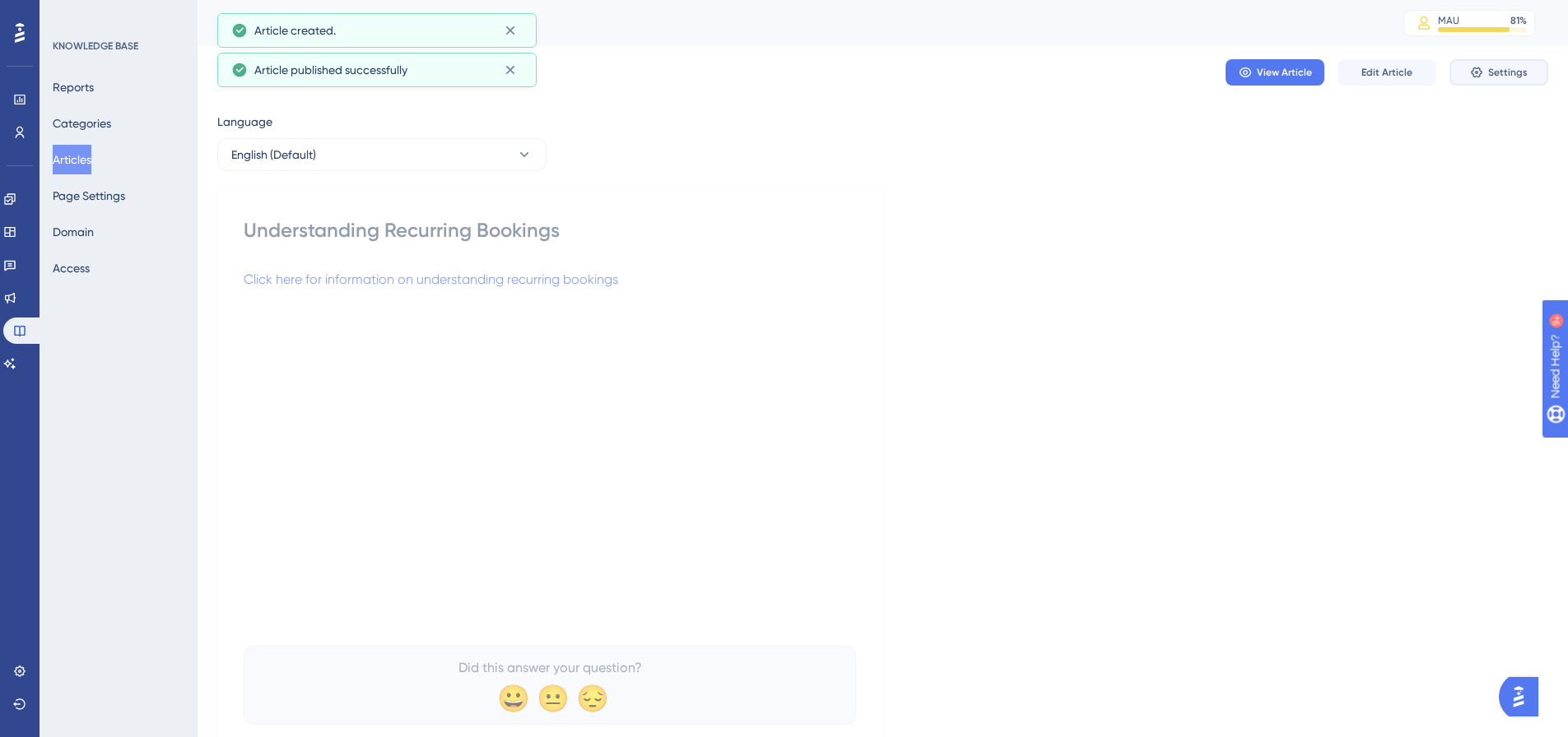
click at [1524, 76] on span "Settings" at bounding box center [1507, 72] width 39 height 13
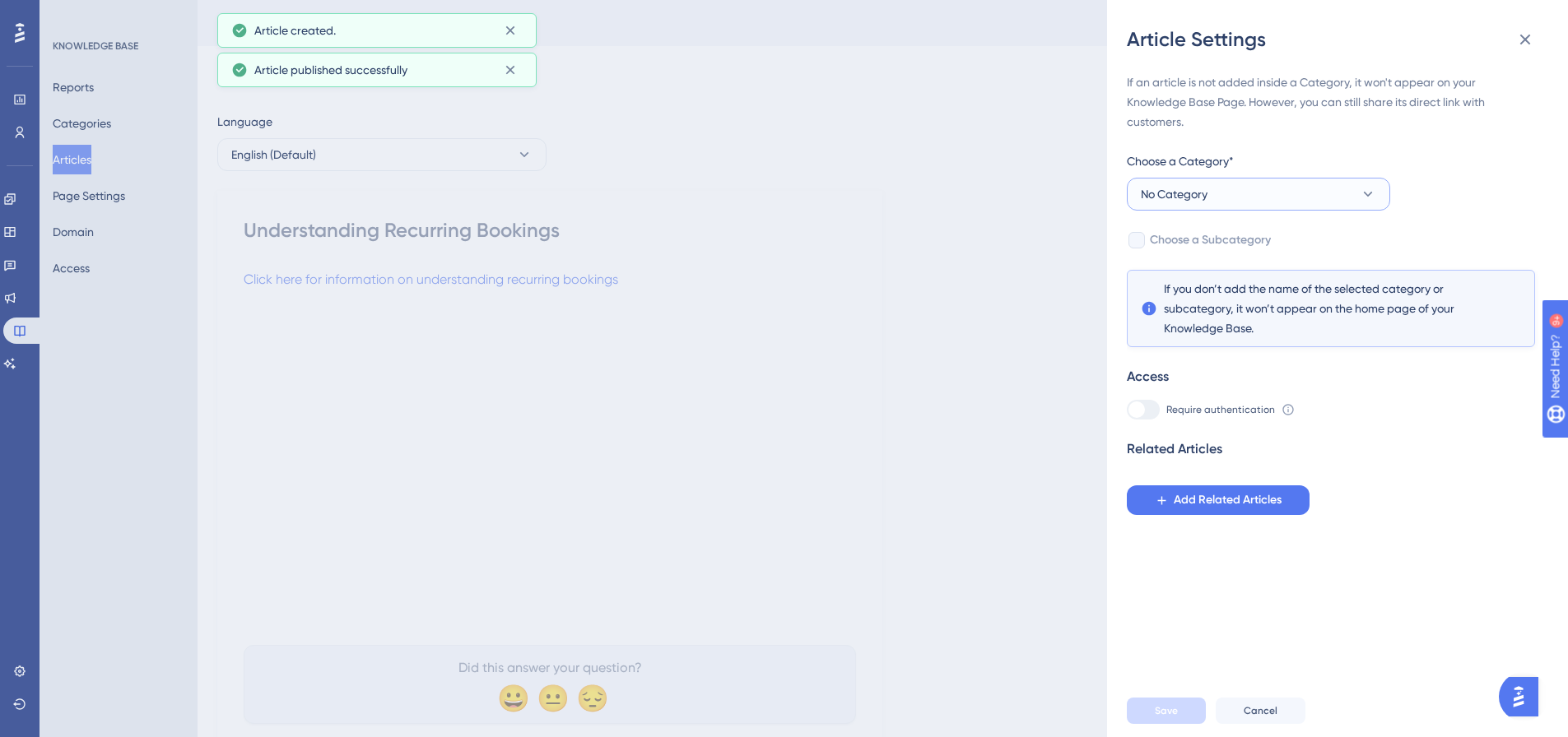
click at [1237, 207] on button "No Category" at bounding box center [1258, 194] width 263 height 33
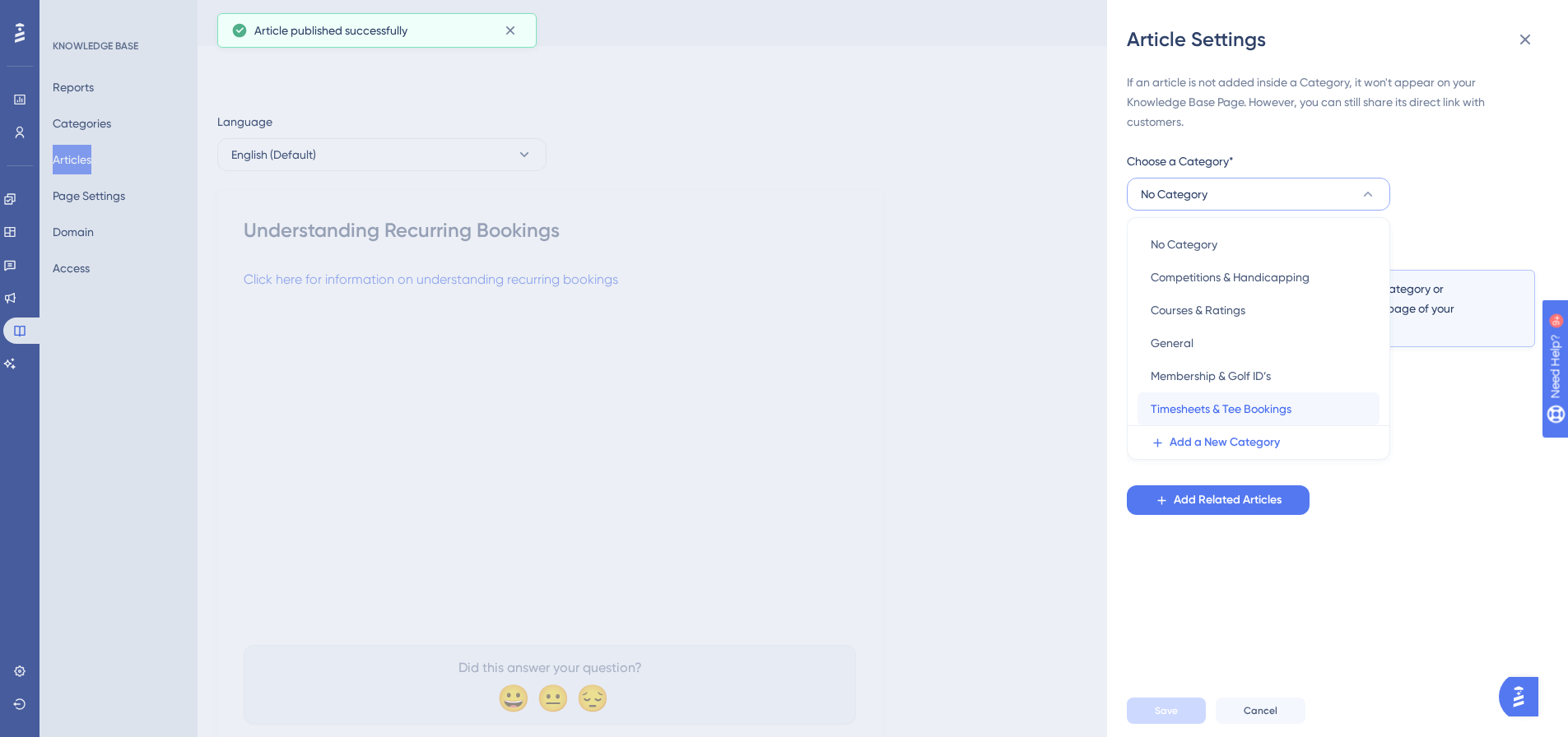
click at [1170, 400] on span "Timesheets & Tee Bookings" at bounding box center [1221, 409] width 141 height 20
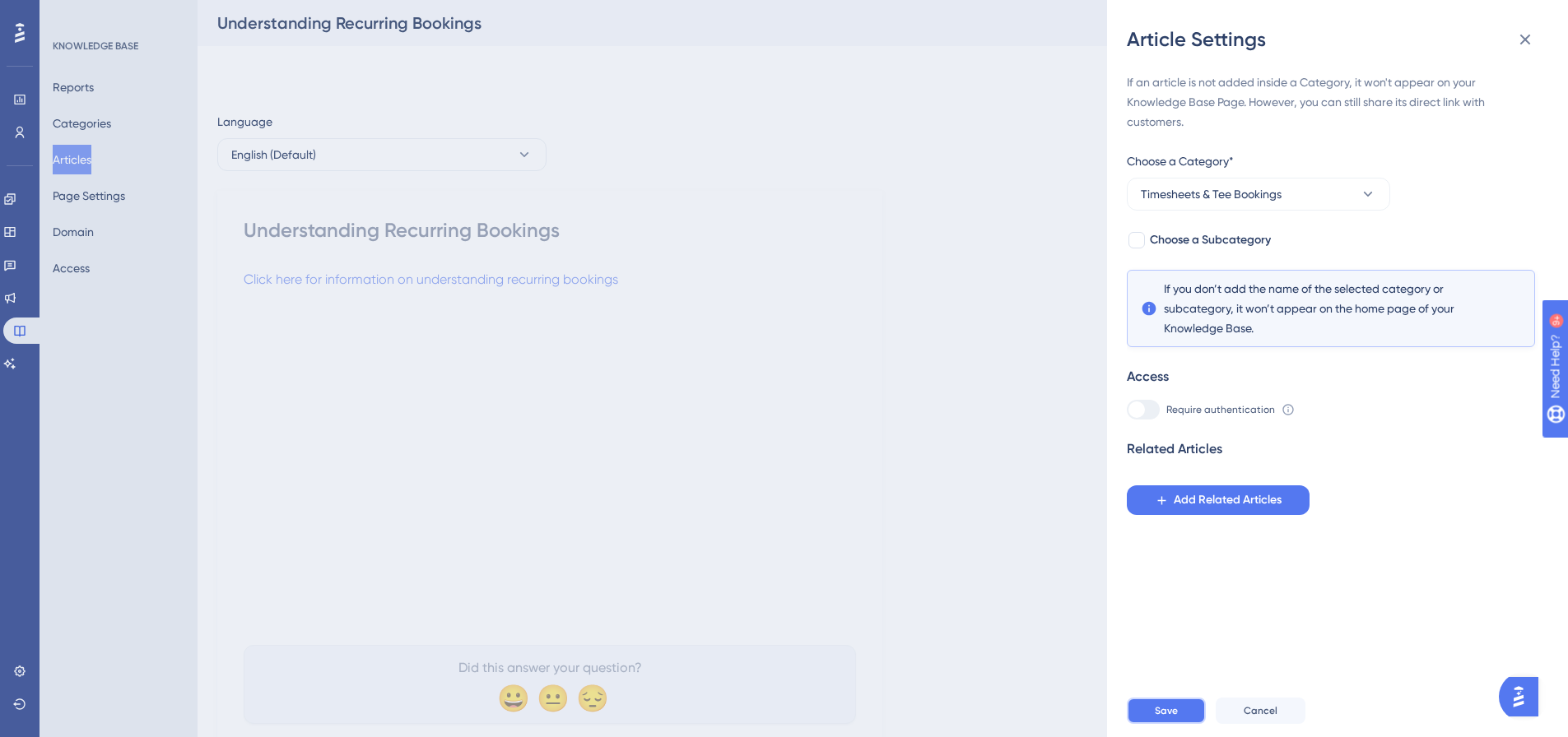
click at [1165, 718] on span "Save" at bounding box center [1166, 711] width 23 height 13
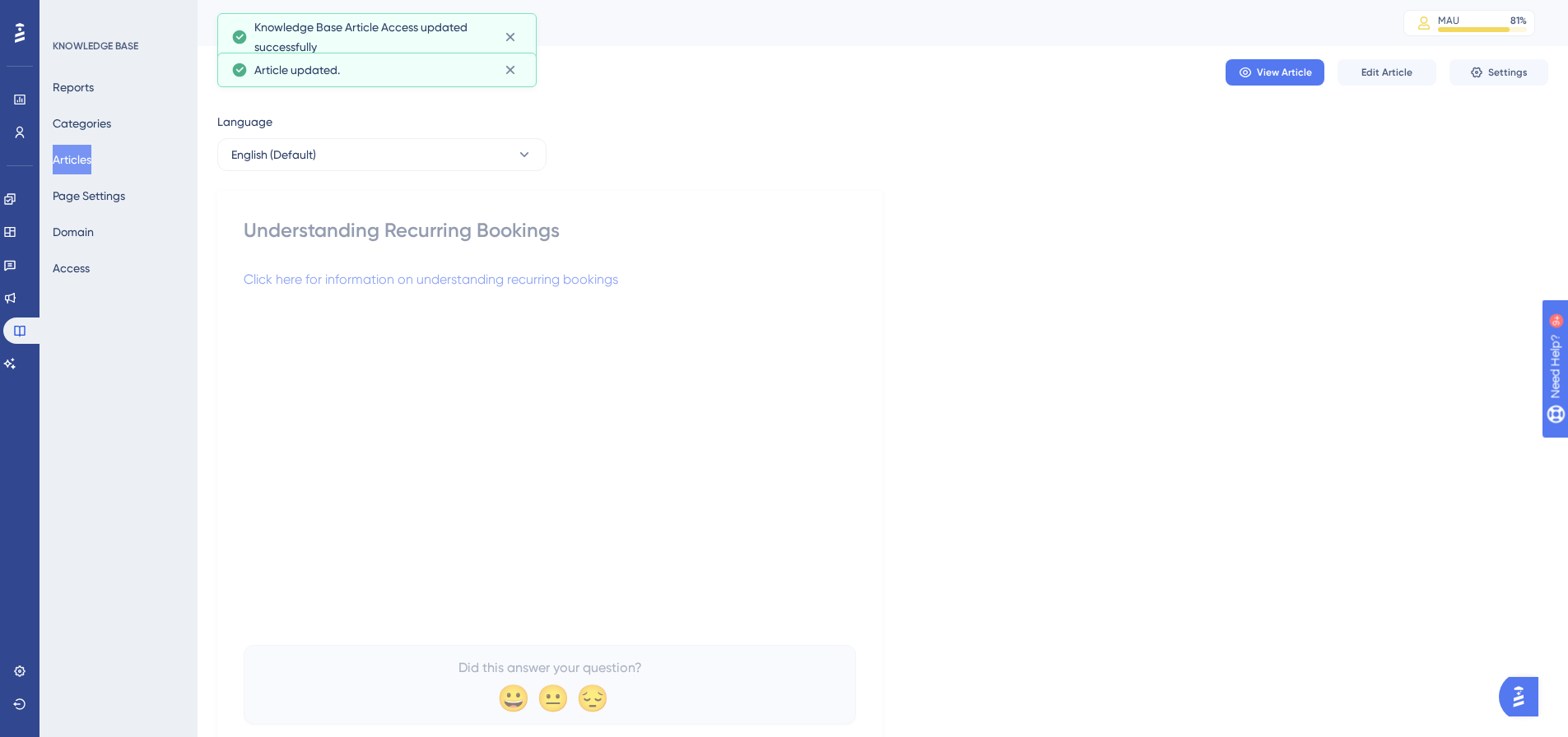
click at [530, 429] on div "Click here for information on understanding recurring bookings" at bounding box center [550, 451] width 612 height 362
drag, startPoint x: 85, startPoint y: 156, endPoint x: 166, endPoint y: 153, distance: 81.1
click at [90, 155] on button "Articles" at bounding box center [71, 159] width 38 height 30
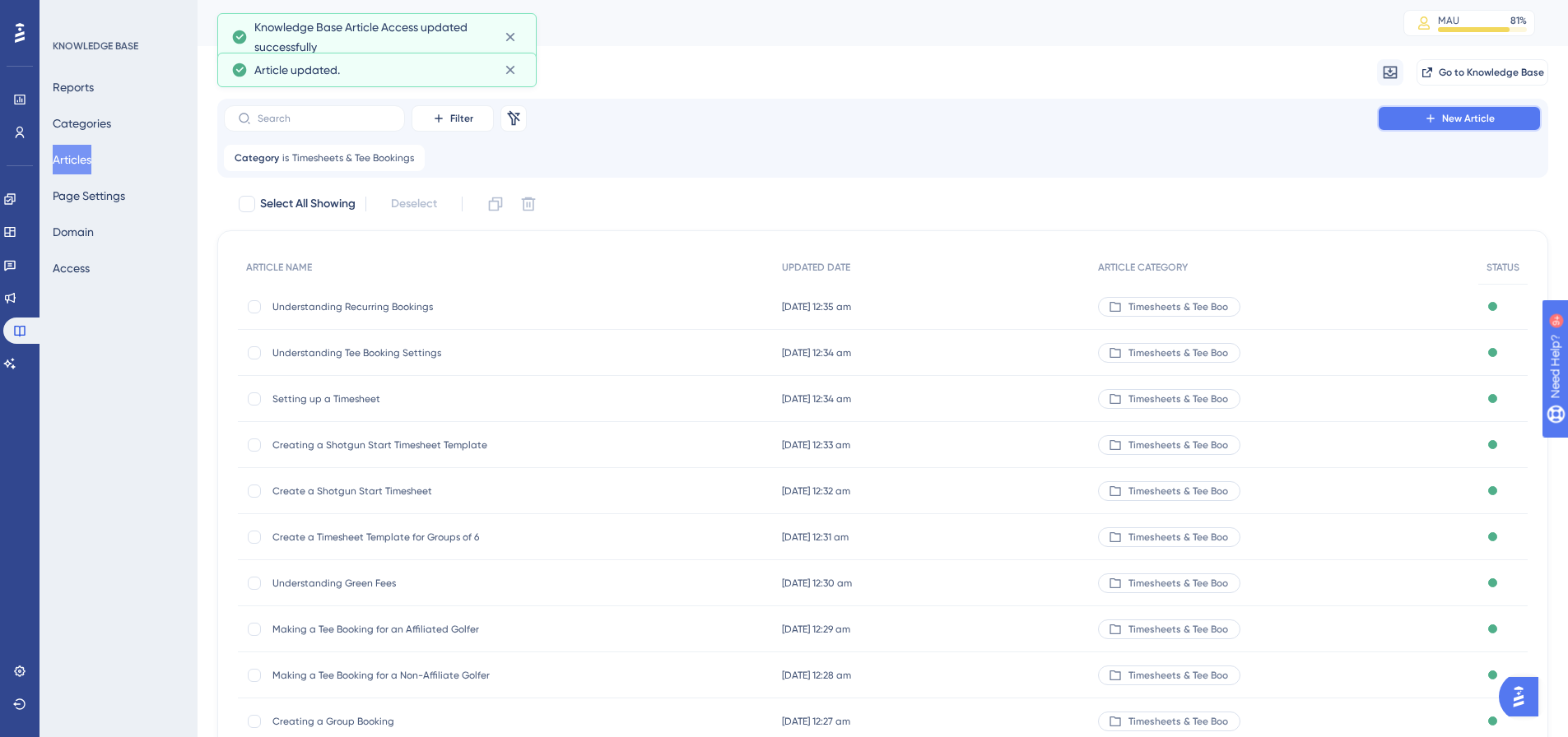
click at [1400, 112] on button "New Article" at bounding box center [1459, 118] width 165 height 26
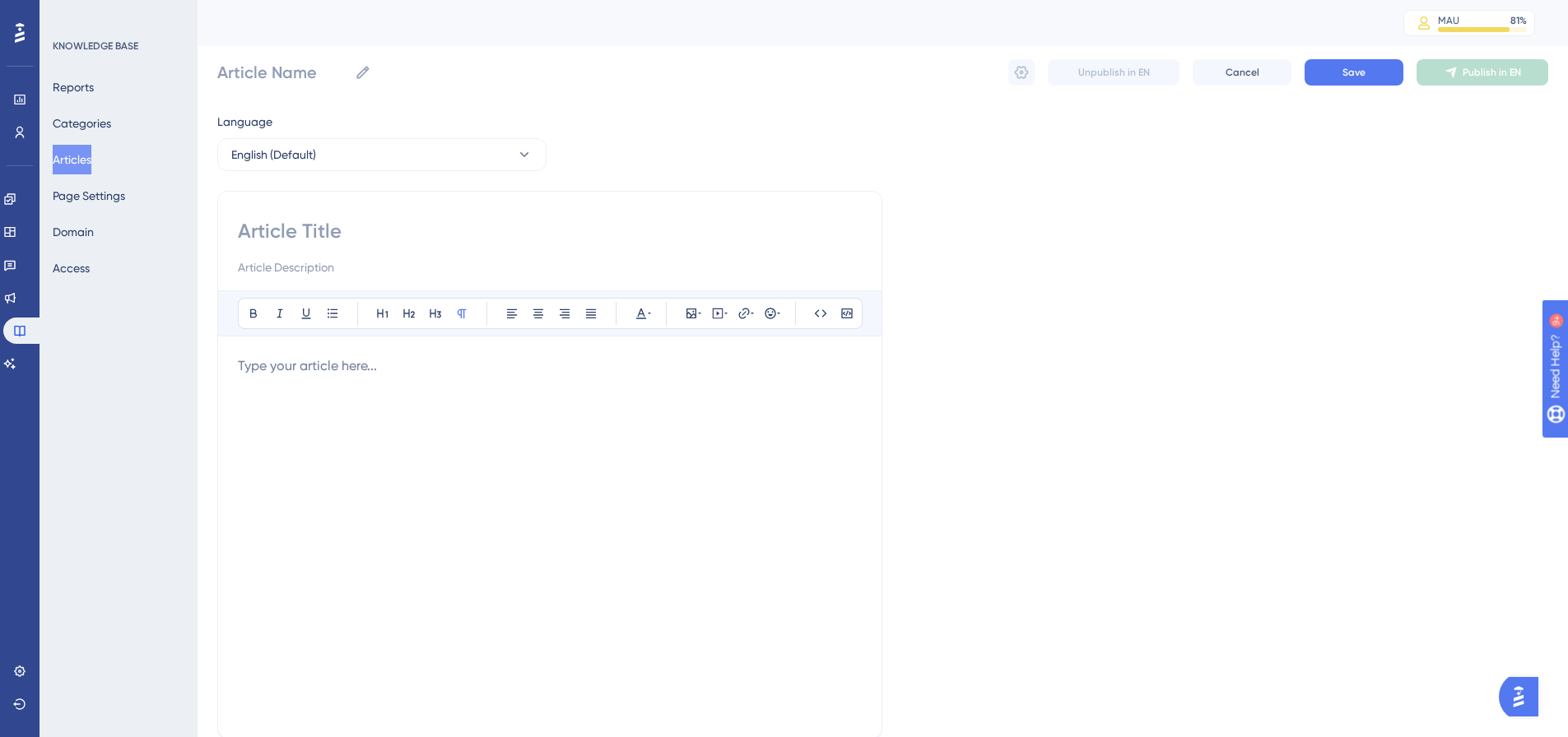
click at [395, 239] on input at bounding box center [550, 231] width 624 height 26
paste input "Understanding Bulk Generate Timesheets"
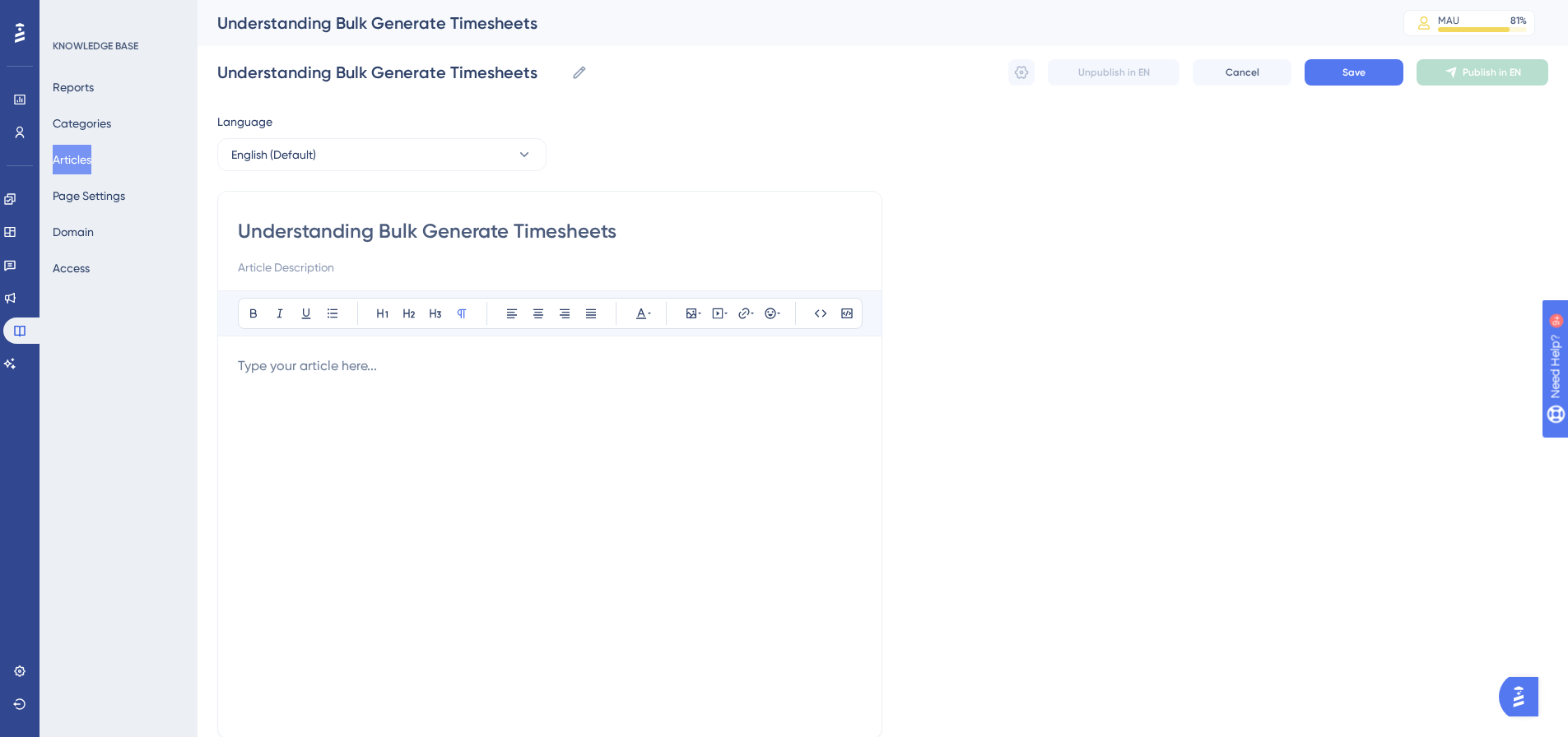
click at [268, 368] on p at bounding box center [550, 366] width 624 height 20
click at [429, 373] on span "Click here for information on understanding Bulk Generate Timesheets" at bounding box center [448, 366] width 420 height 16
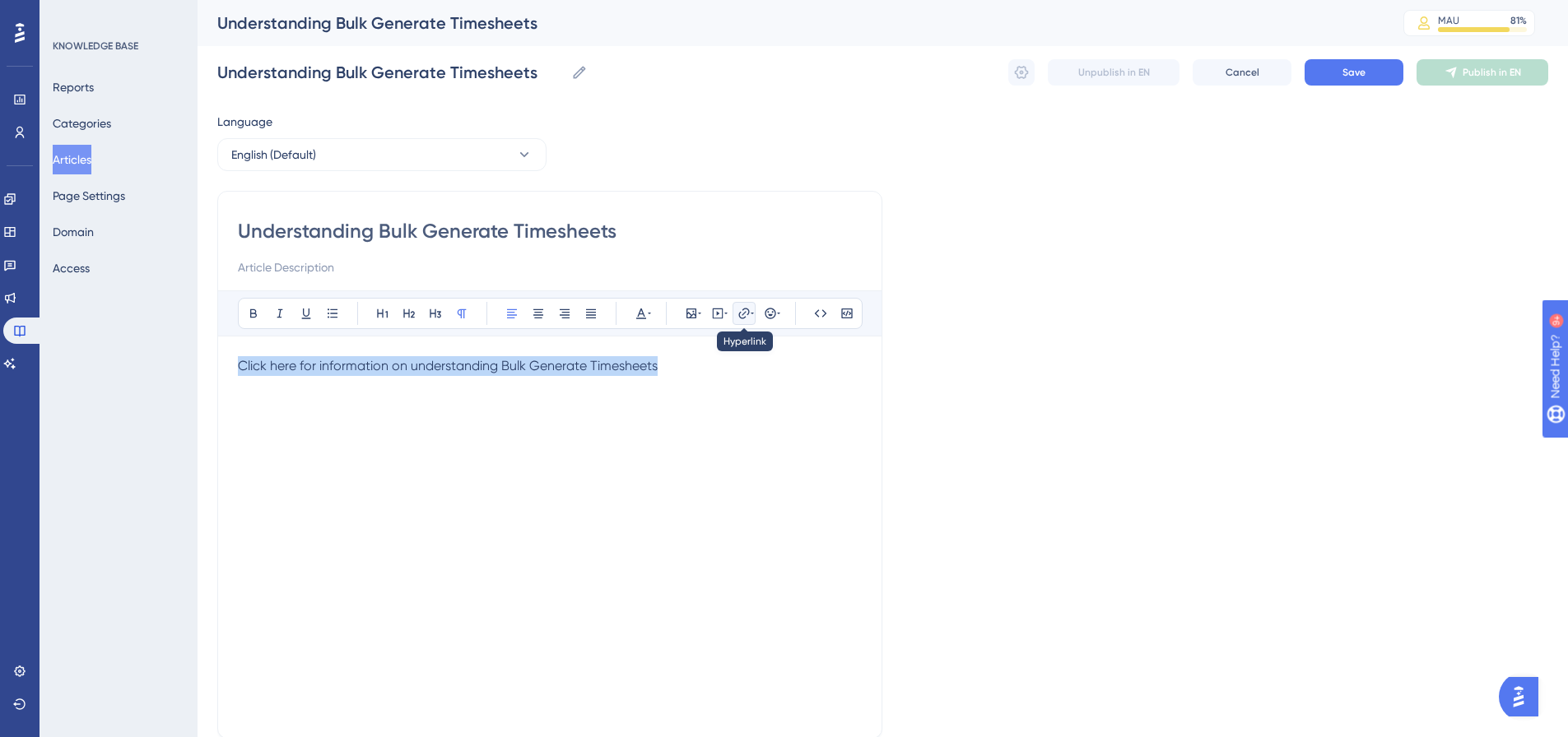
click at [737, 318] on button at bounding box center [744, 314] width 23 height 23
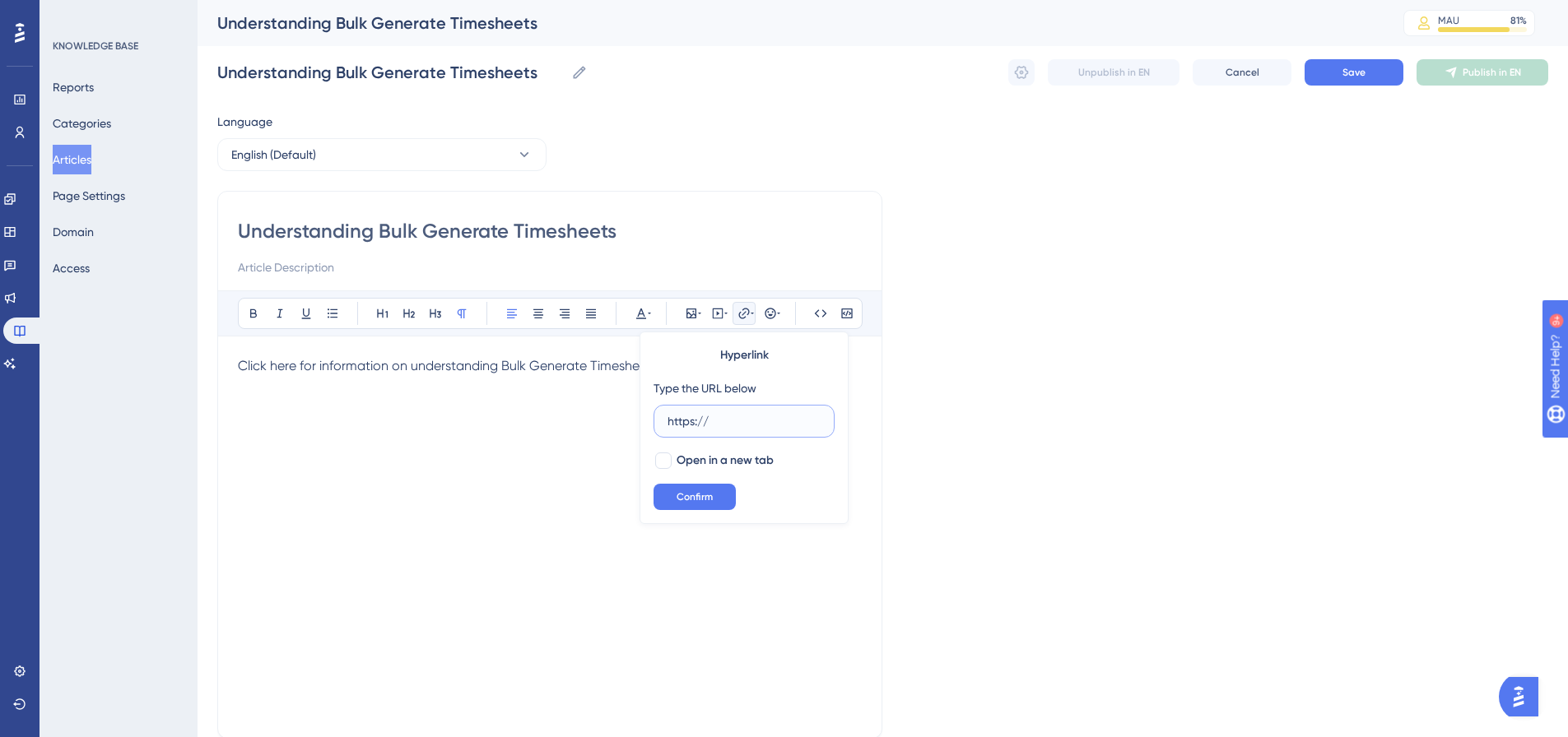
click at [677, 424] on input "https://" at bounding box center [744, 421] width 153 height 18
paste input "[DOMAIN_NAME][URL]"
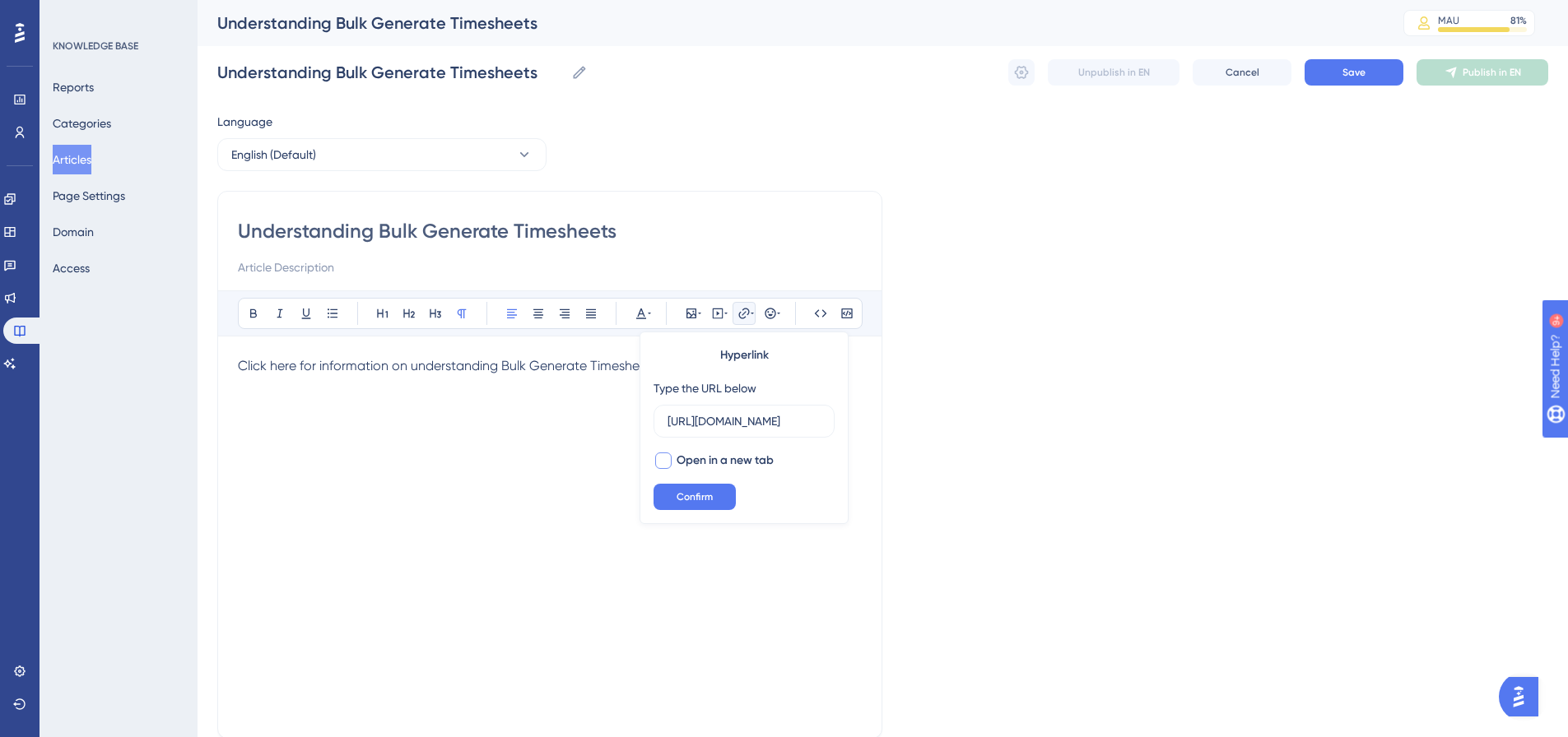
click at [693, 467] on span "Open in a new tab" at bounding box center [725, 461] width 97 height 20
click at [688, 489] on button "Confirm" at bounding box center [694, 497] width 82 height 26
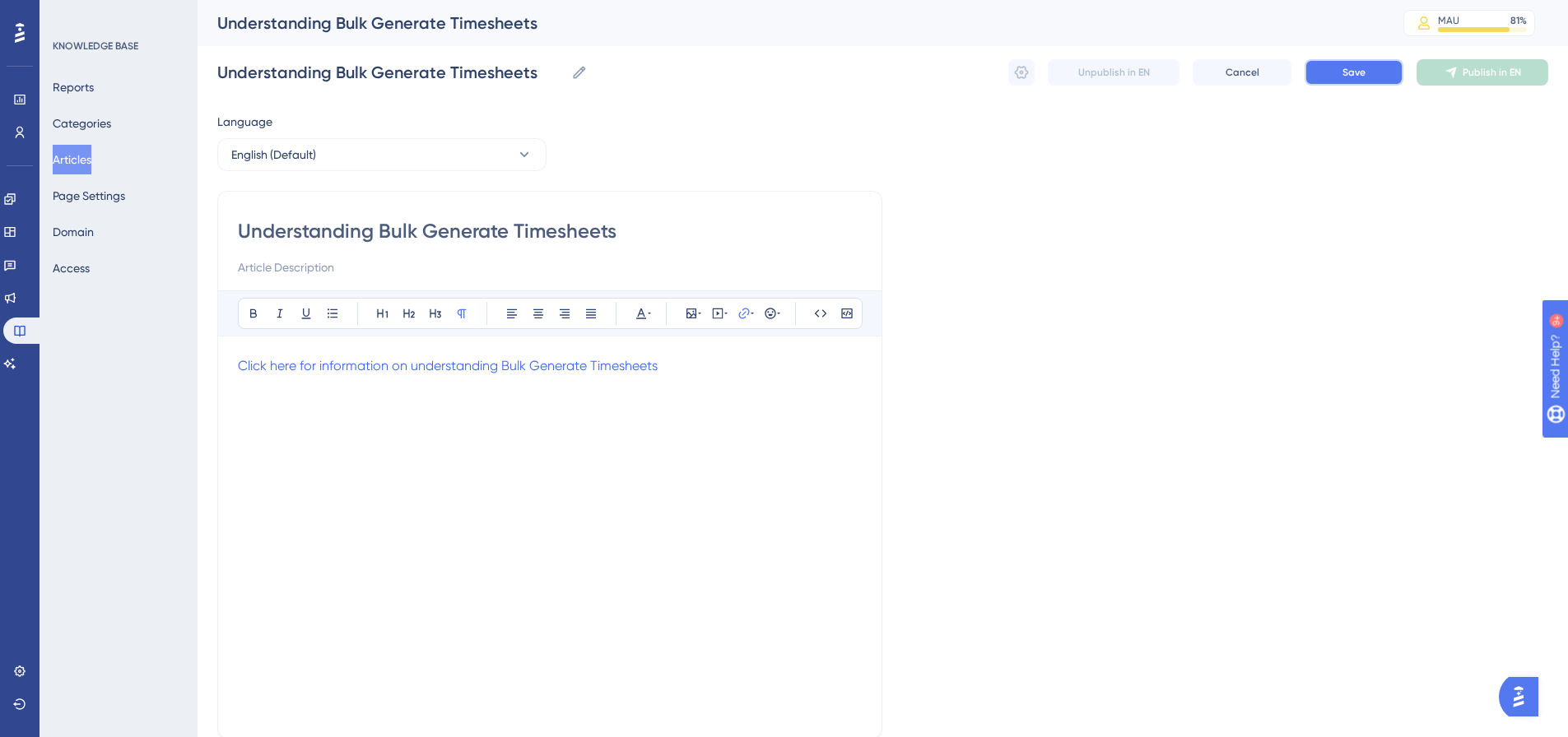
click at [1328, 65] on button "Save" at bounding box center [1353, 72] width 98 height 26
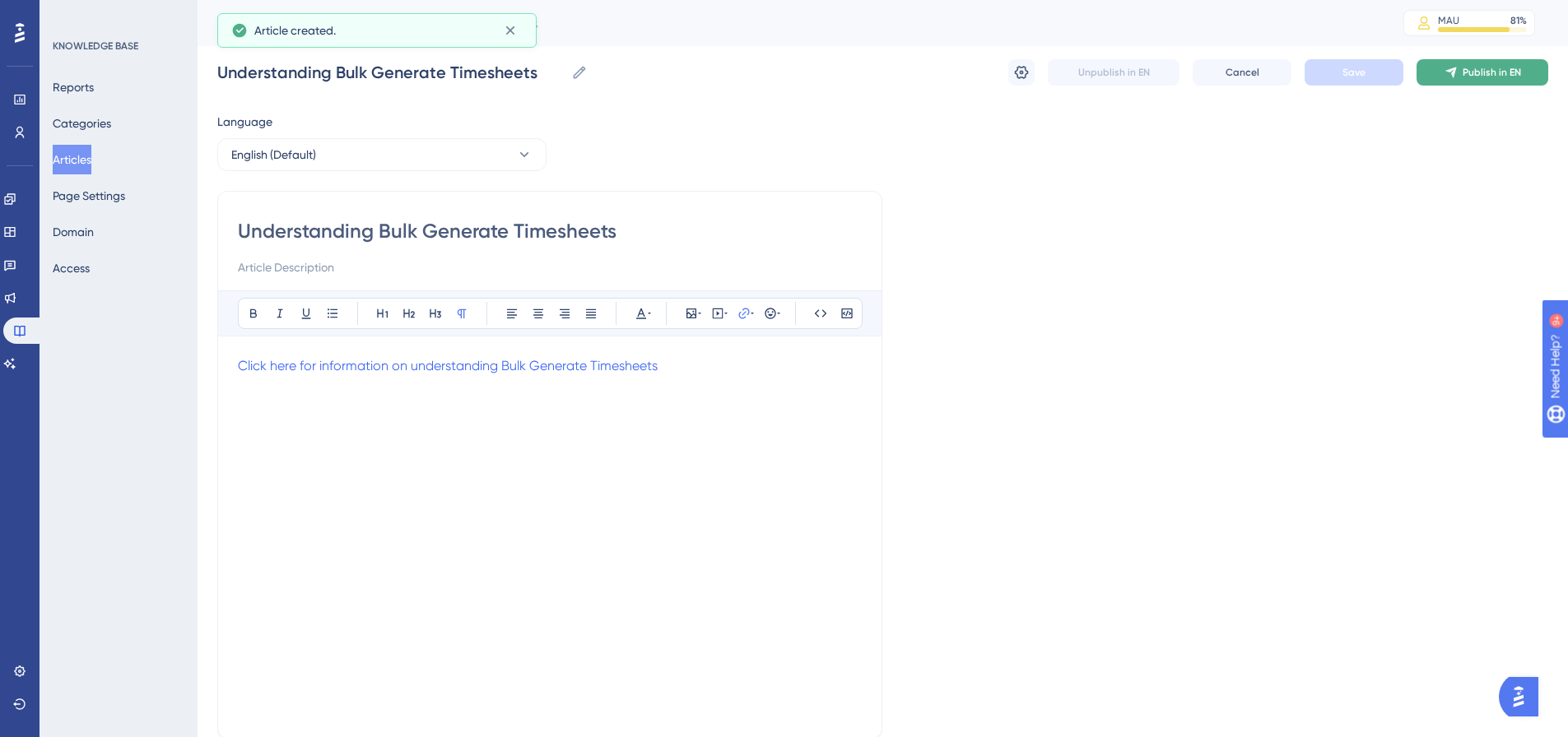
click at [1454, 72] on icon at bounding box center [1450, 72] width 10 height 10
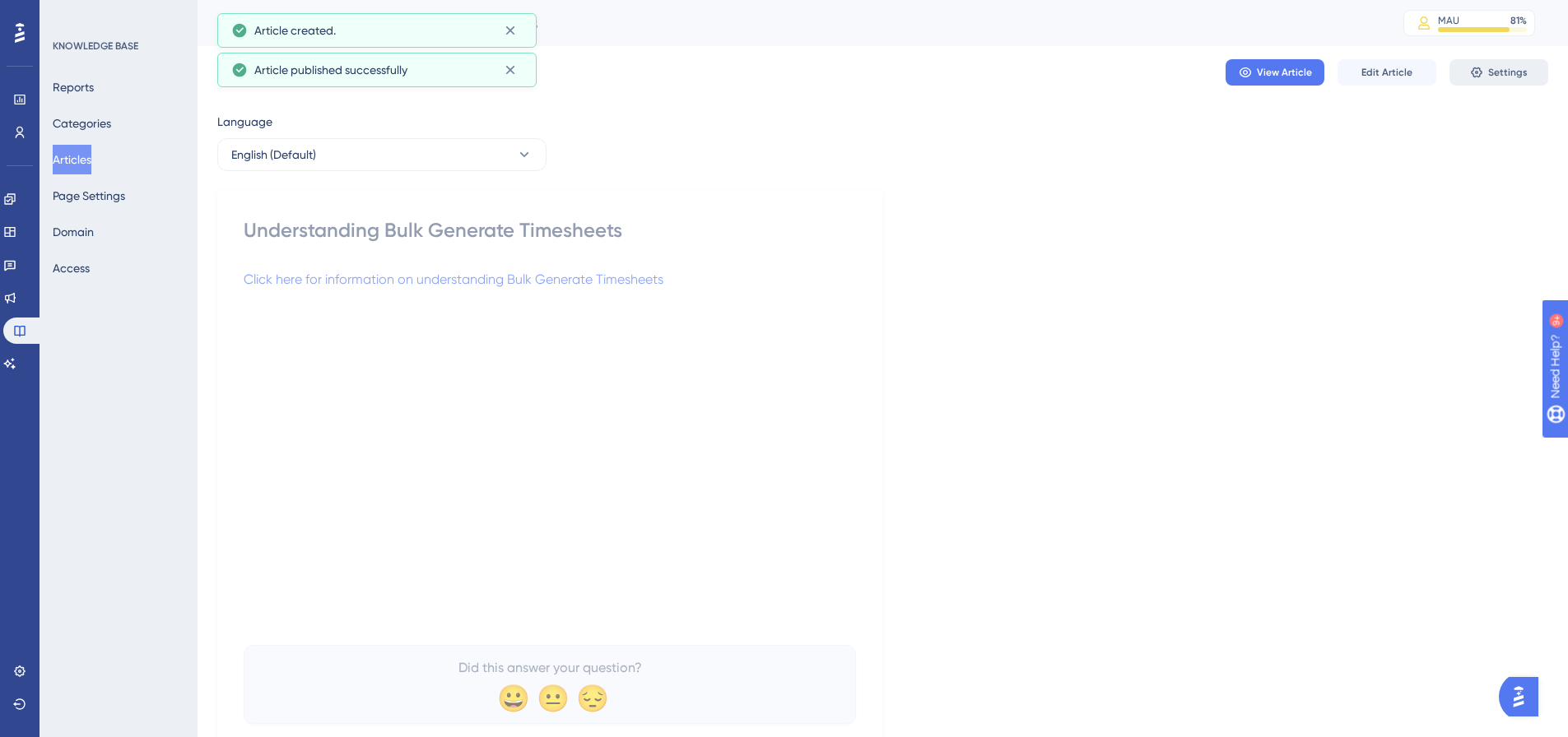
click at [1503, 76] on span "Settings" at bounding box center [1507, 72] width 39 height 13
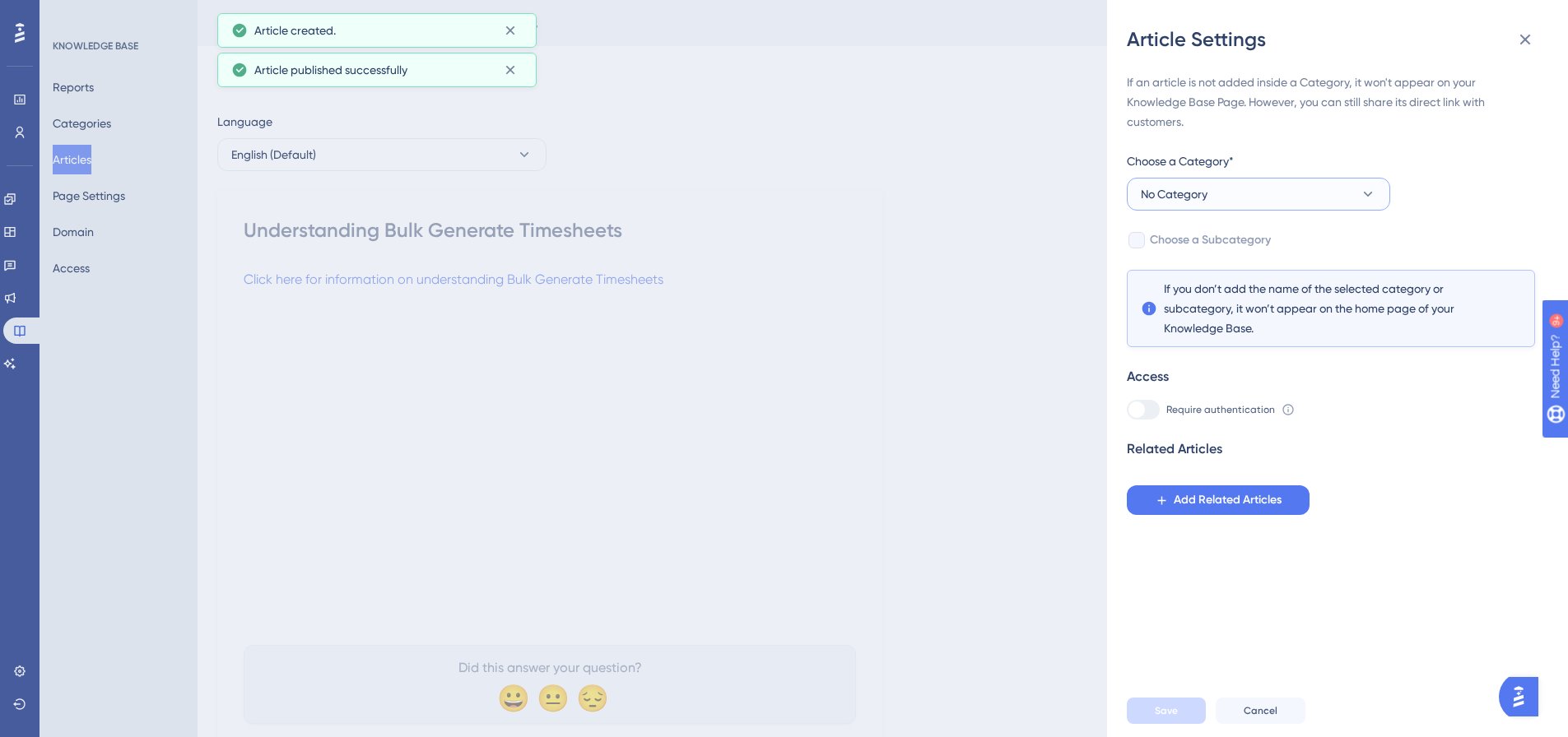
click at [1253, 192] on button "No Category" at bounding box center [1258, 194] width 263 height 33
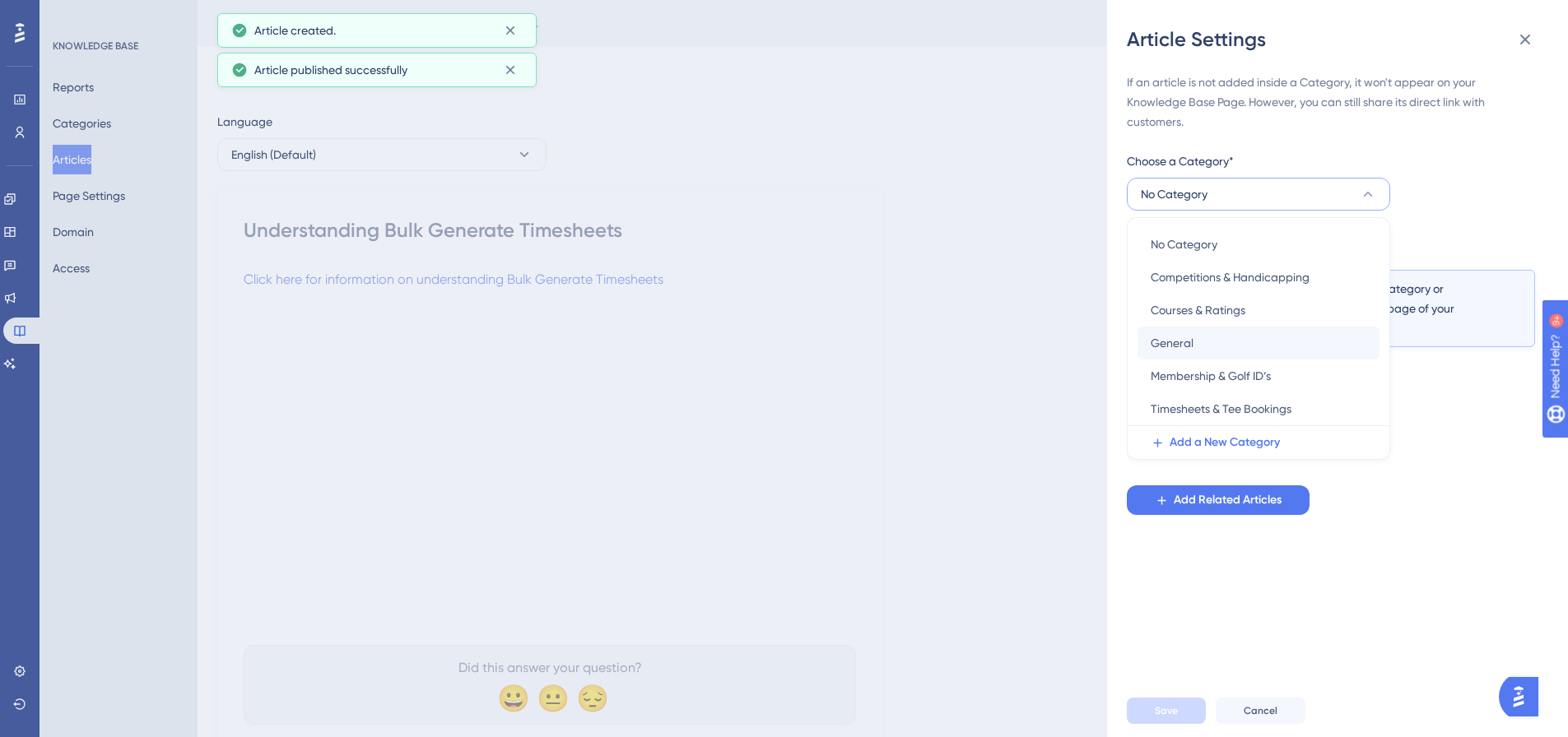
scroll to position [63, 0]
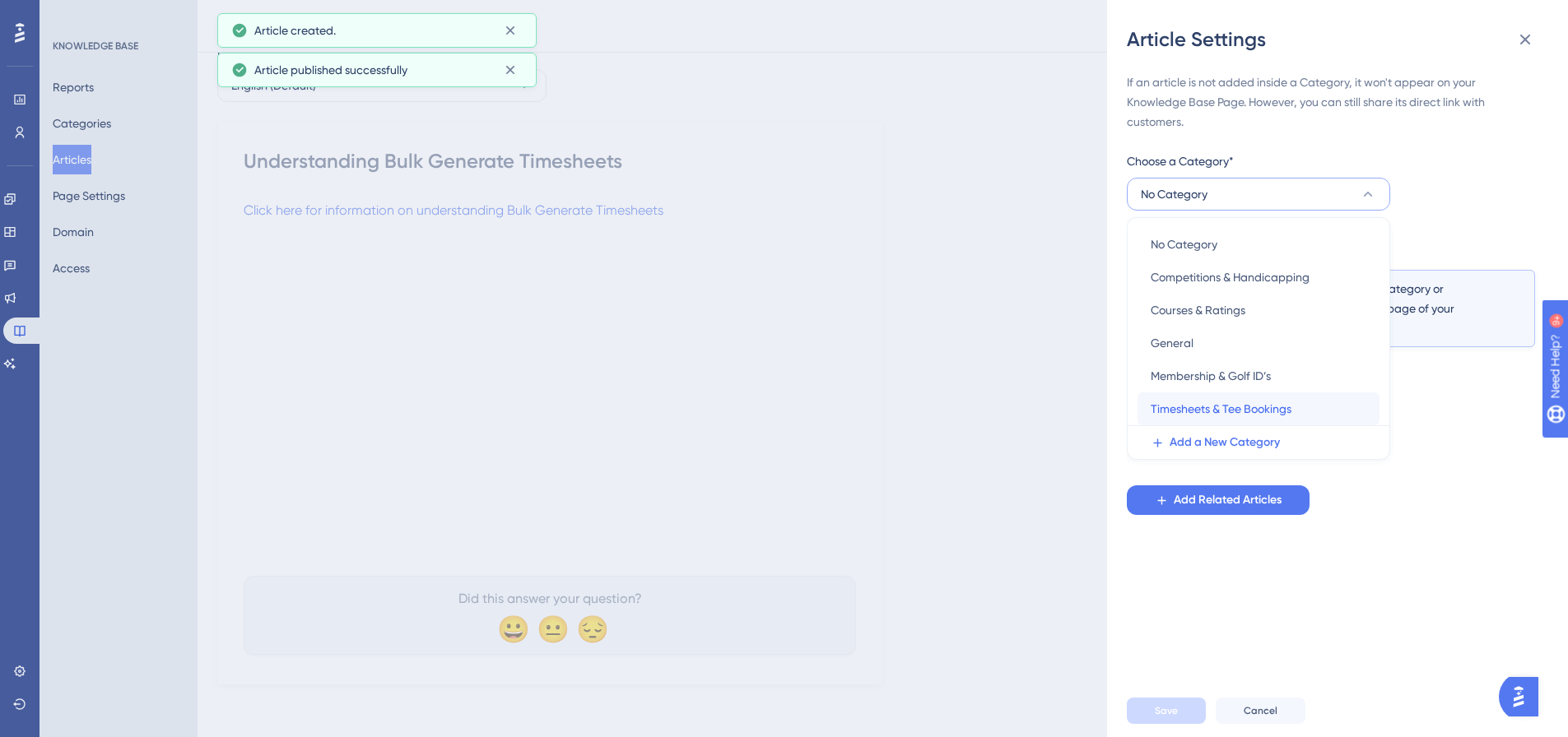
click at [1212, 407] on span "Timesheets & Tee Bookings" at bounding box center [1221, 409] width 141 height 20
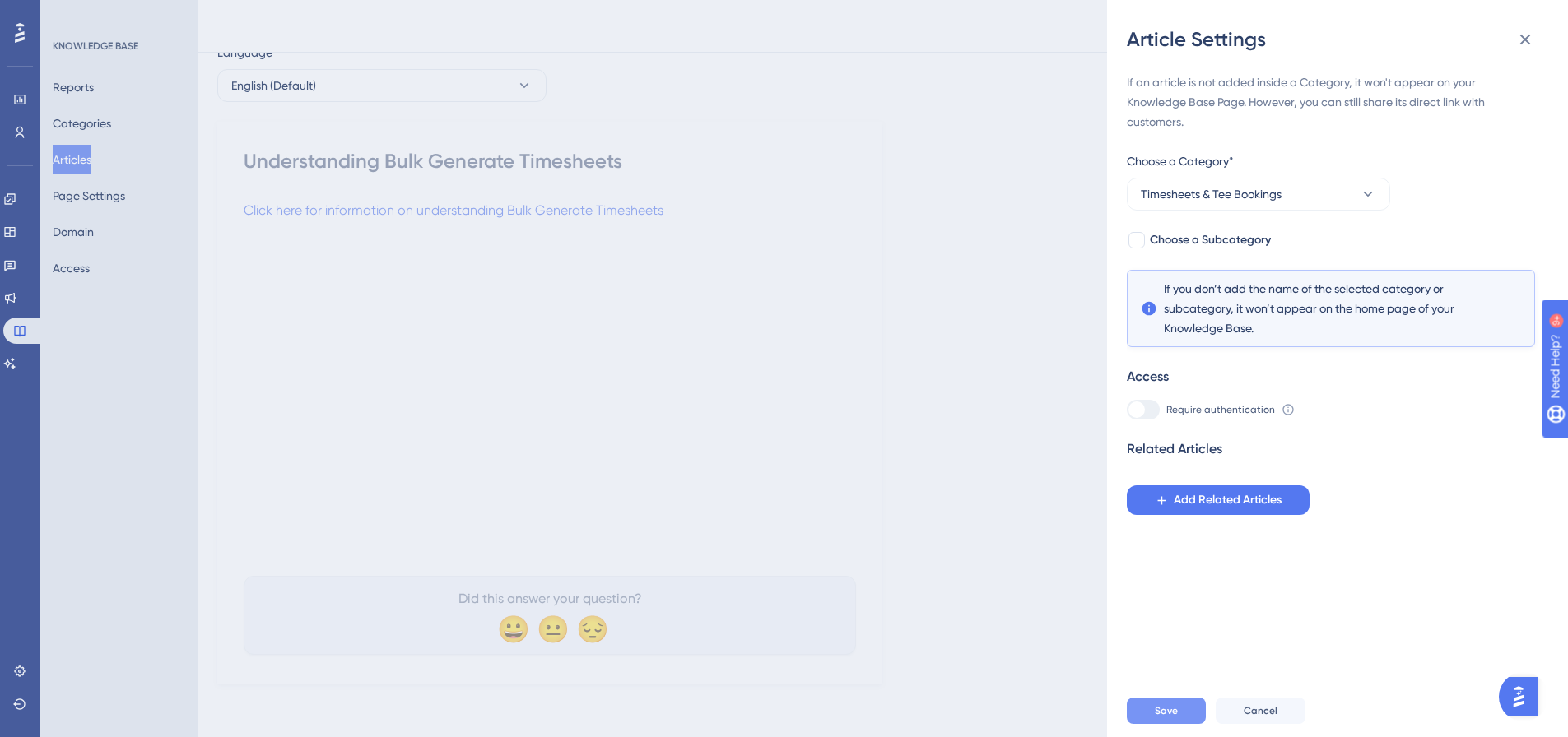
click at [1162, 718] on span "Save" at bounding box center [1166, 711] width 23 height 13
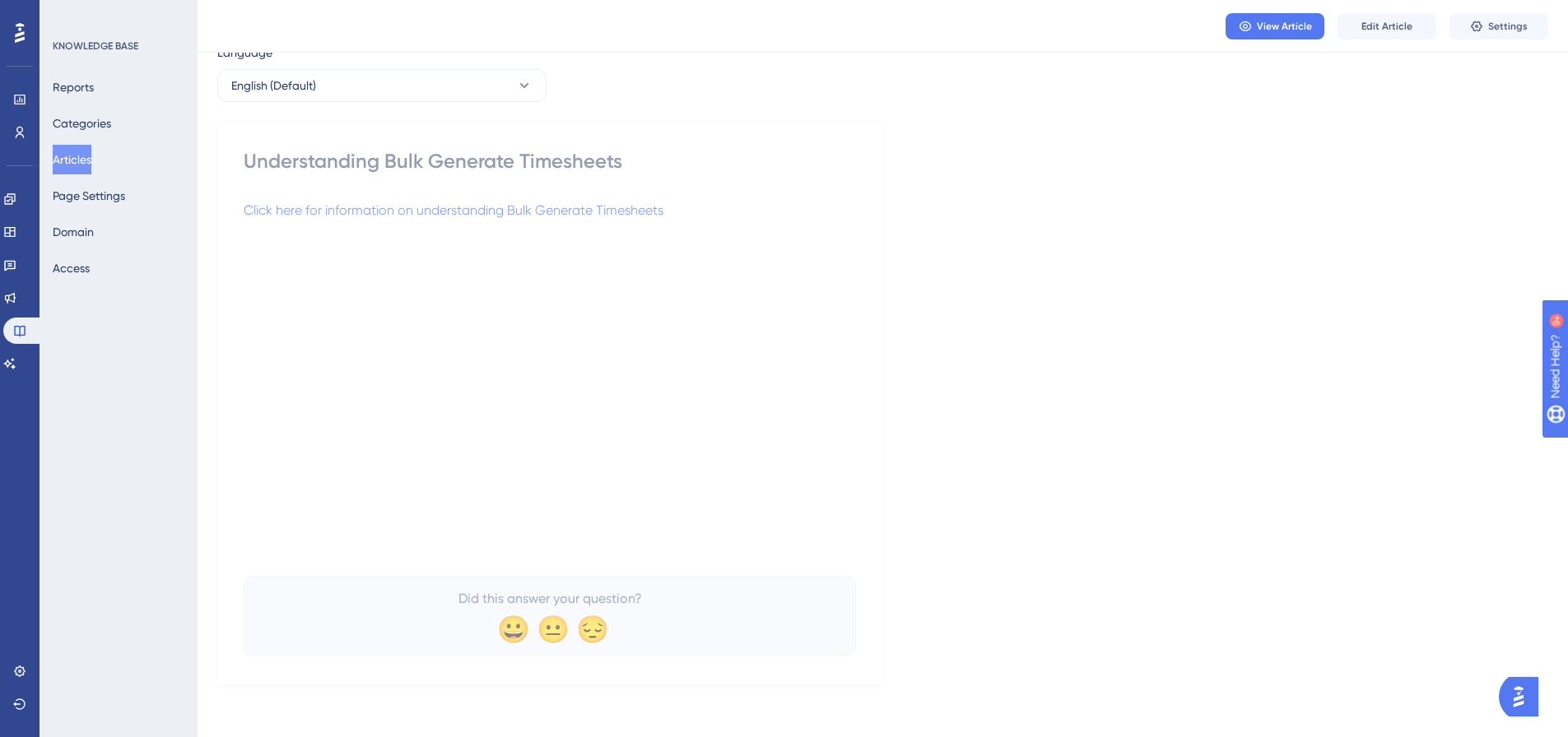
click at [91, 157] on button "Articles" at bounding box center [71, 159] width 38 height 30
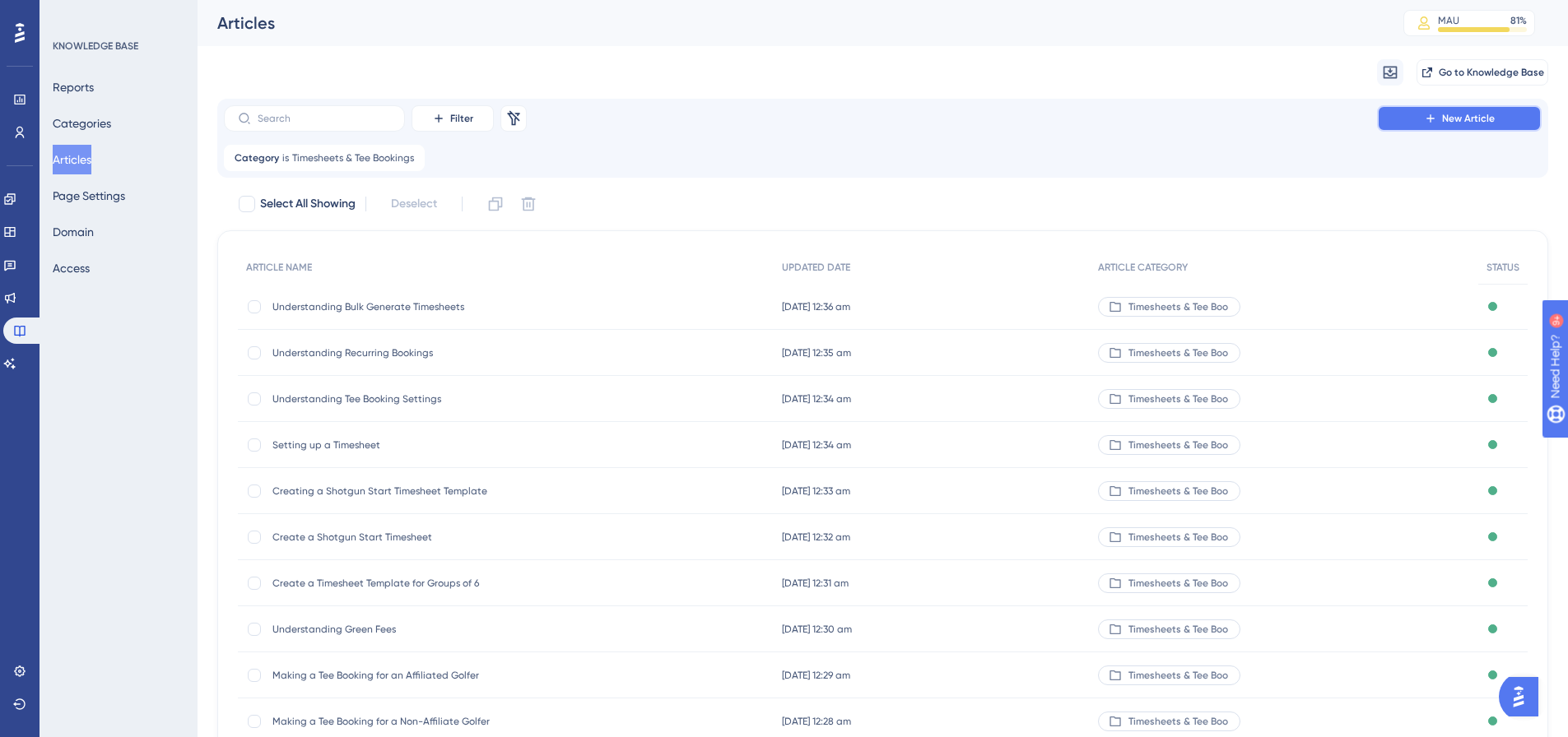
click at [1487, 120] on span "New Article" at bounding box center [1468, 118] width 52 height 13
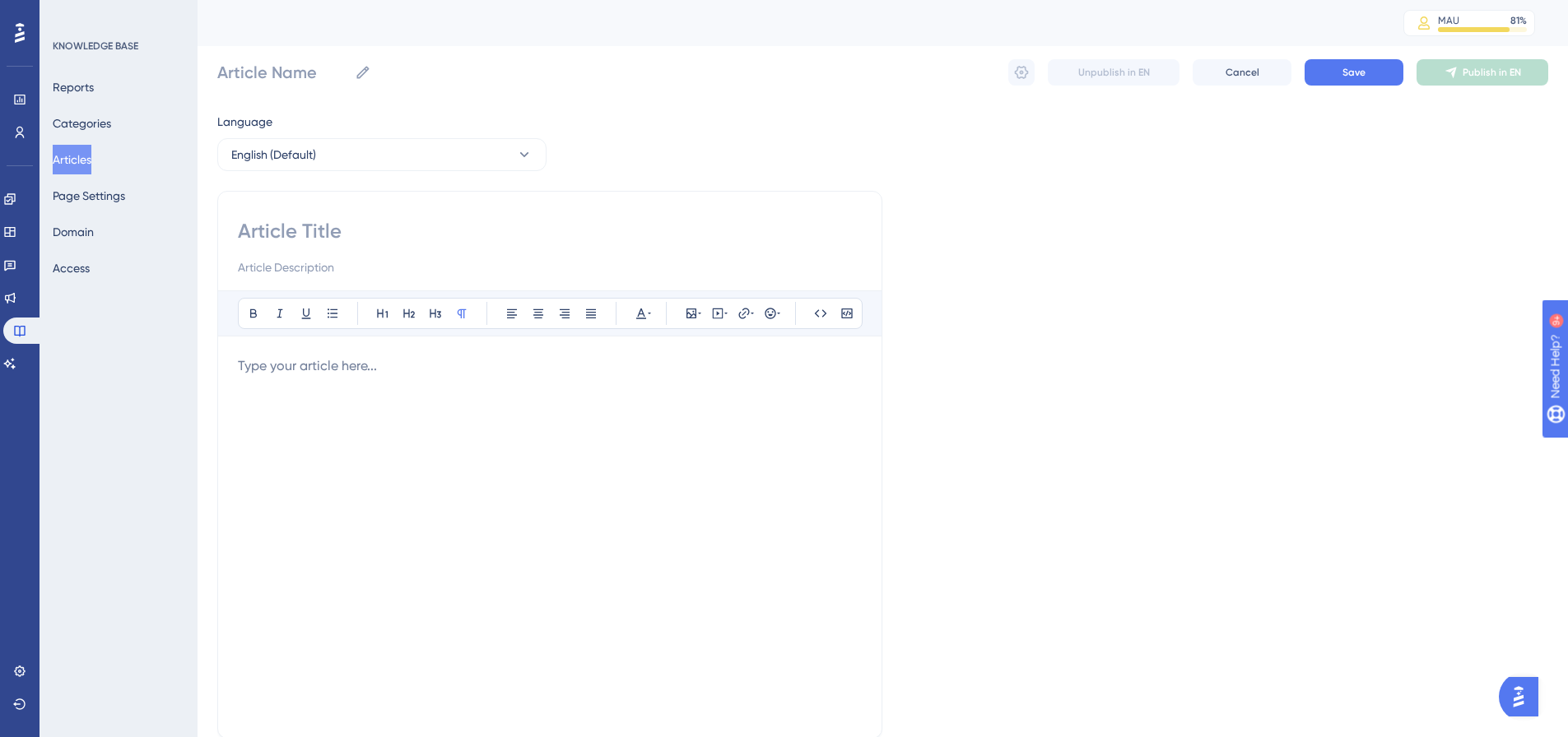
click at [365, 220] on input at bounding box center [550, 231] width 624 height 26
paste input "Creating & Editing a Timesheet Template"
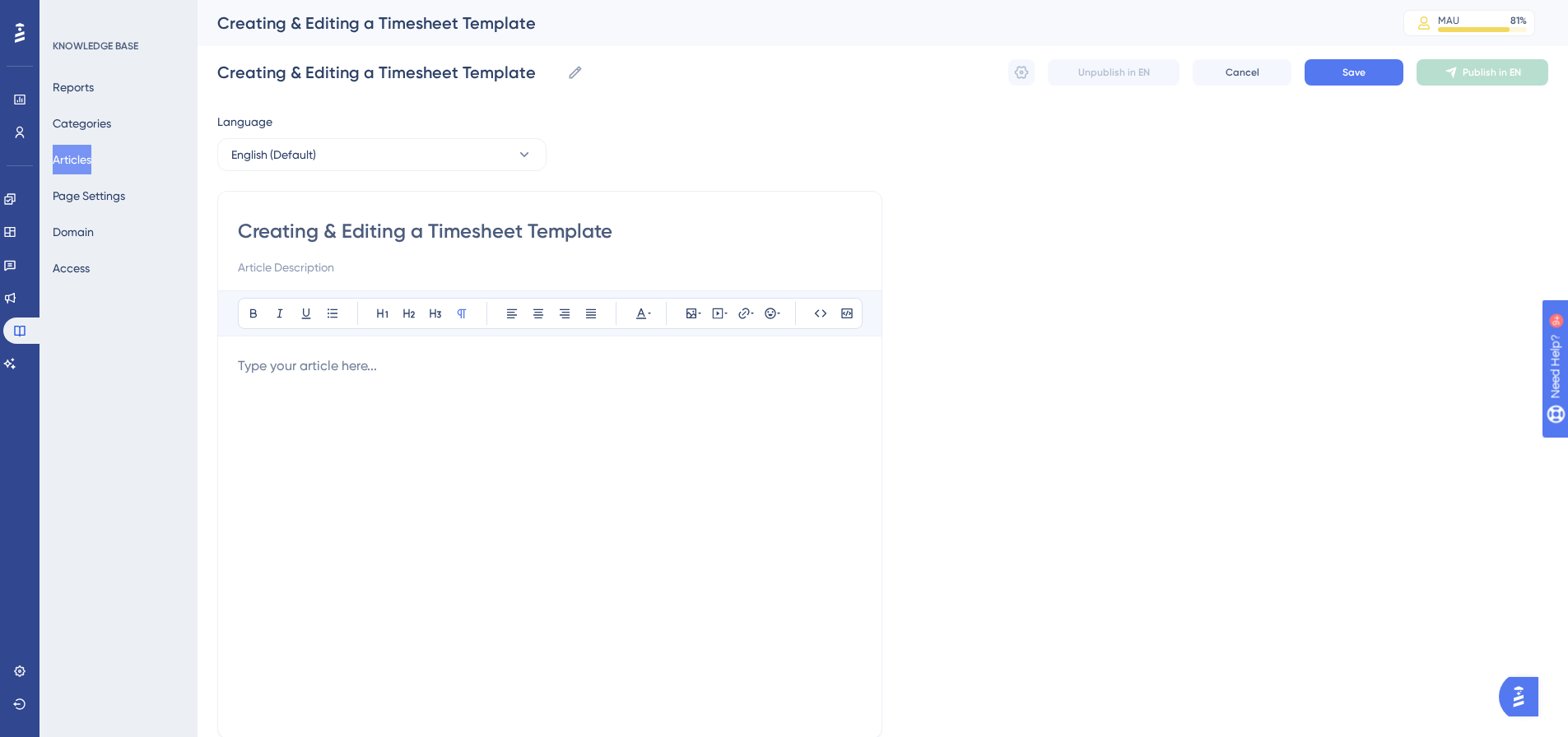
click at [281, 362] on p at bounding box center [550, 366] width 624 height 20
click at [621, 369] on span "Click here for information on creating and editing a Timesheet Template" at bounding box center [453, 366] width 431 height 16
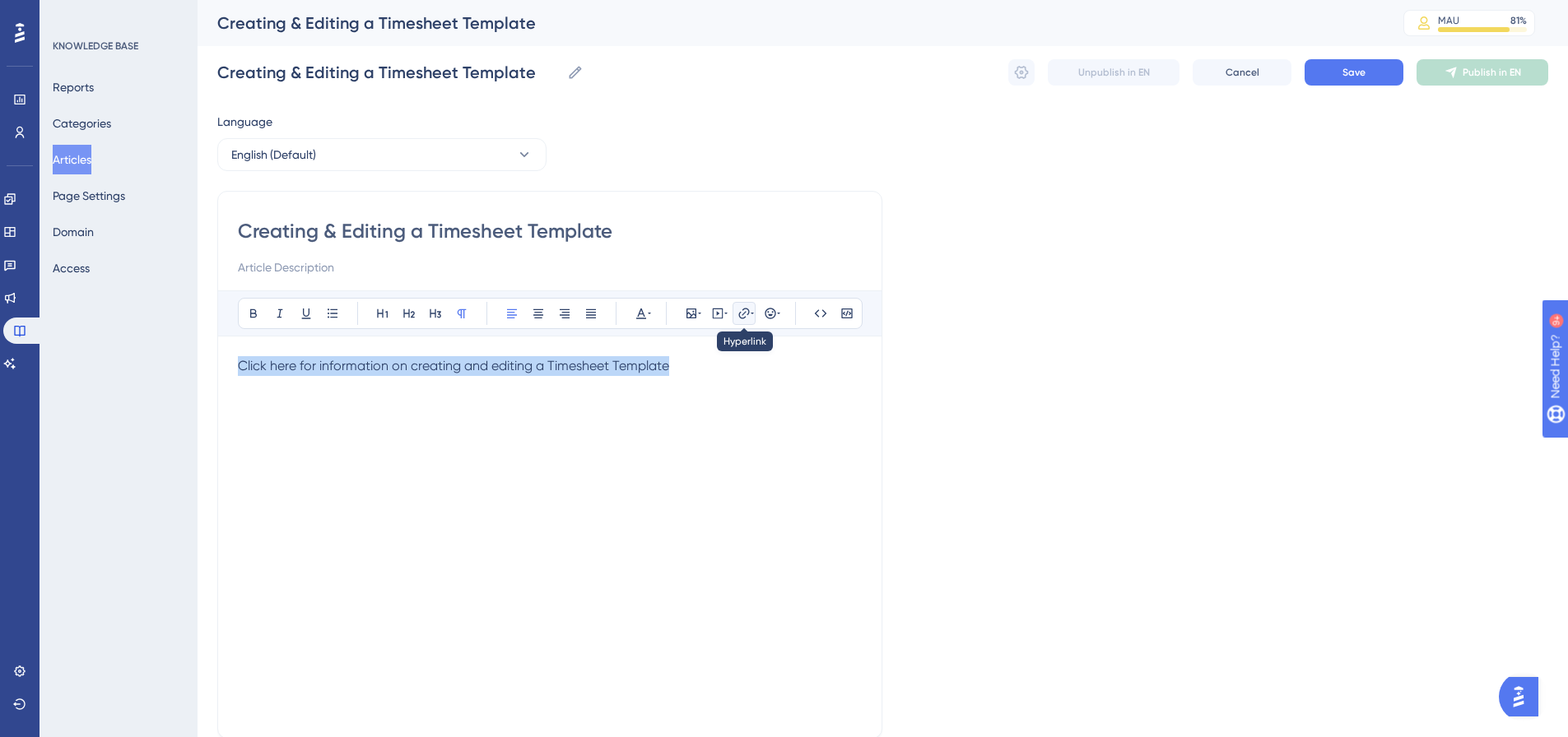
click at [747, 320] on icon at bounding box center [743, 313] width 13 height 13
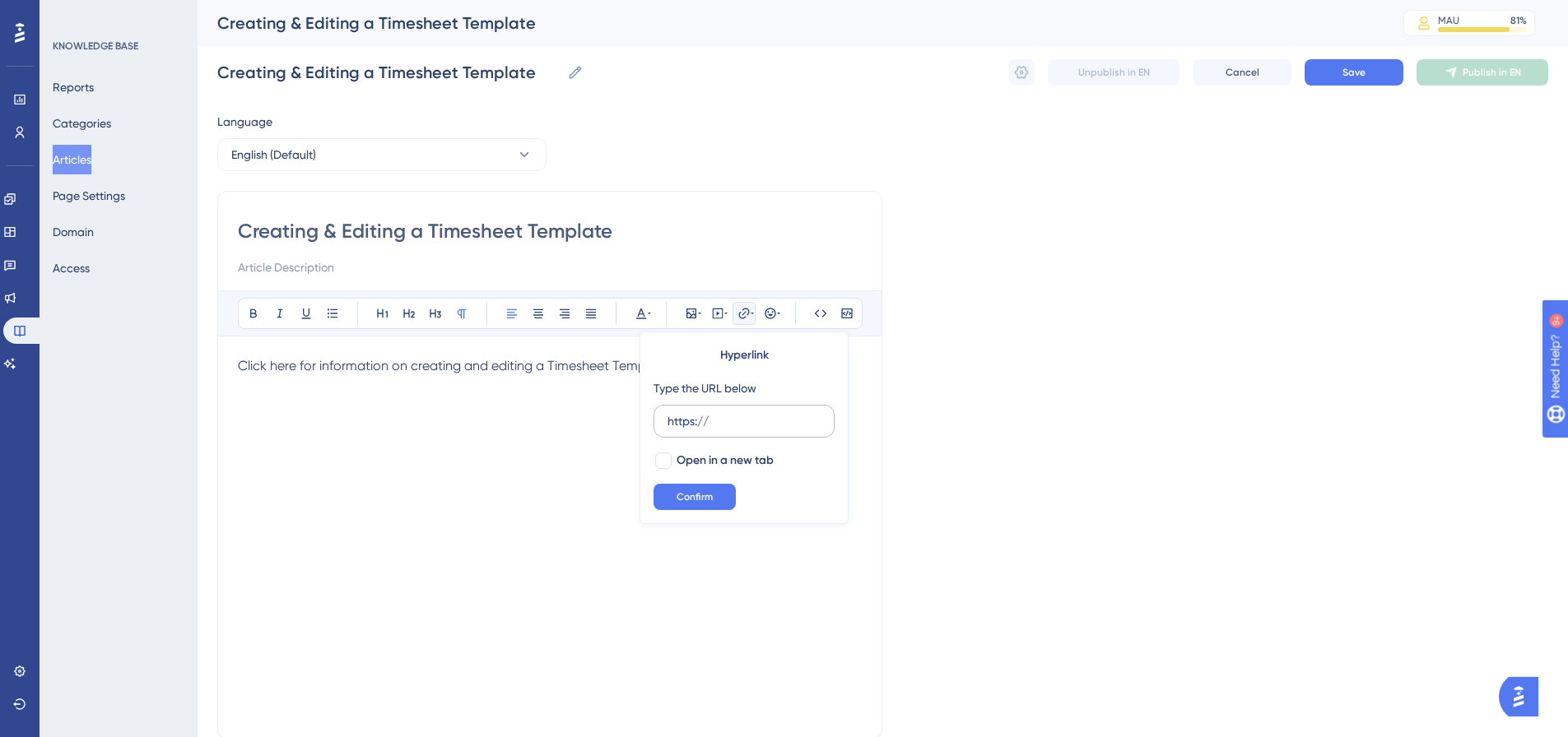
click at [677, 413] on input "https://" at bounding box center [744, 421] width 153 height 18
click at [666, 463] on div at bounding box center [663, 461] width 17 height 17
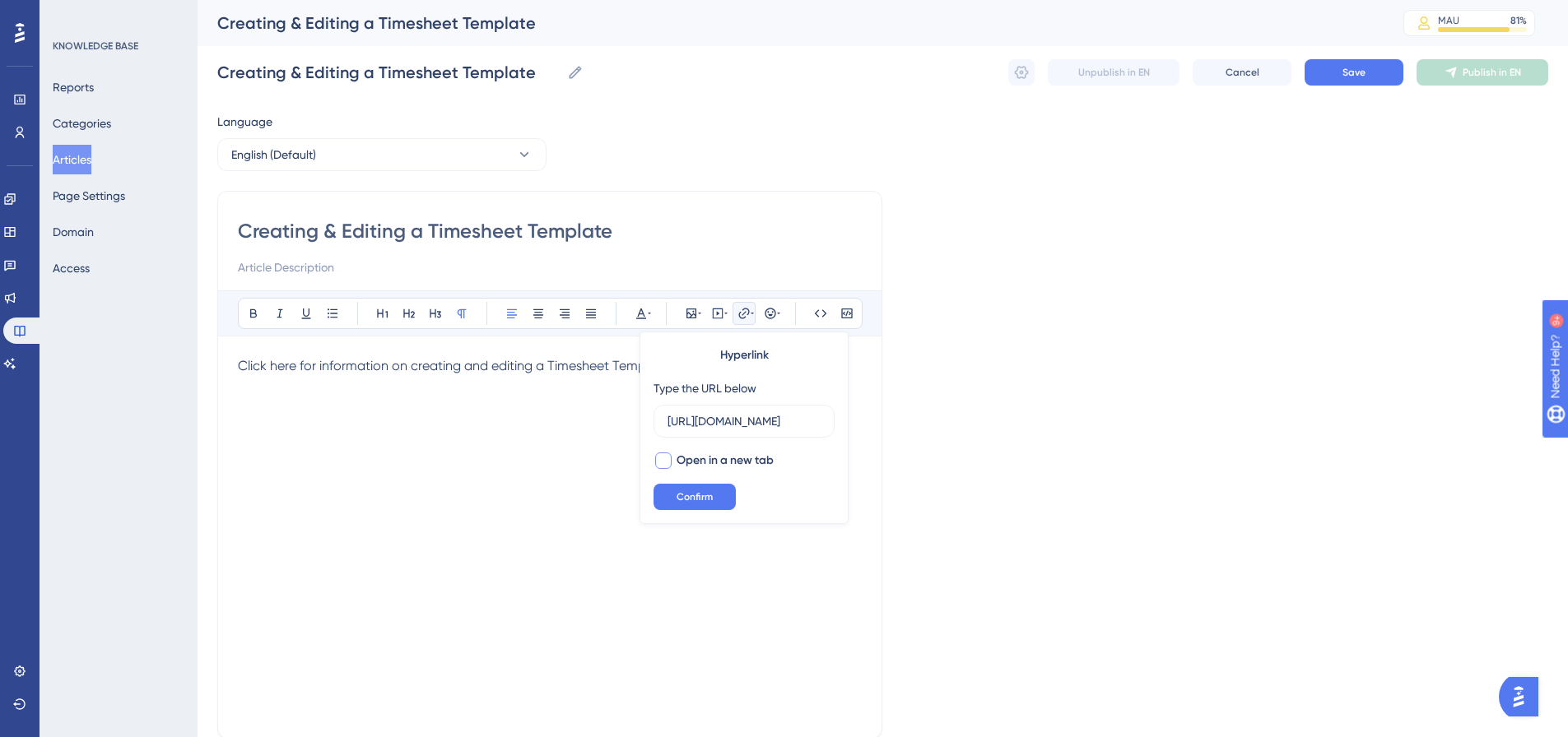
scroll to position [0, 0]
click at [679, 490] on button "Confirm" at bounding box center [694, 497] width 82 height 26
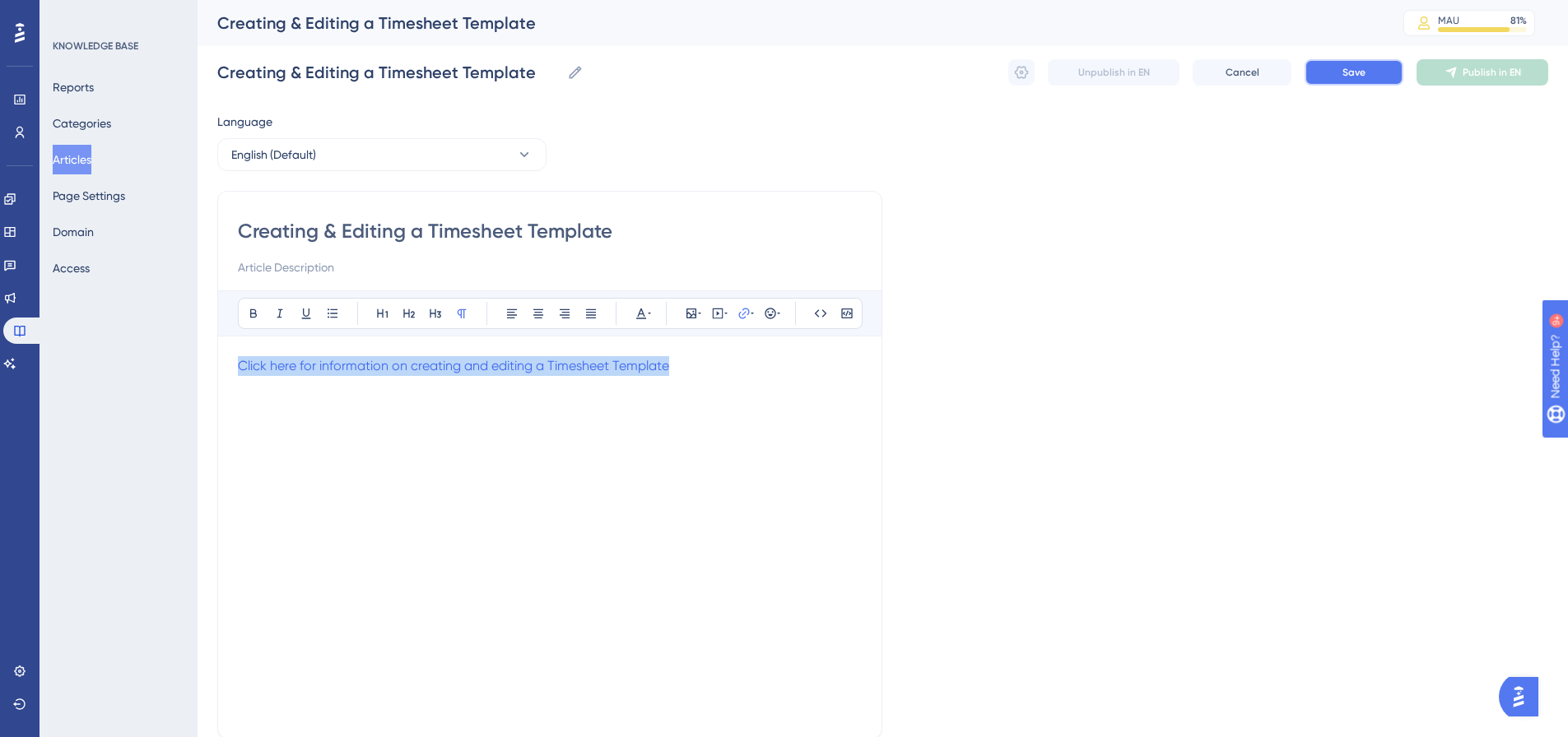
click at [1330, 78] on button "Save" at bounding box center [1353, 72] width 98 height 26
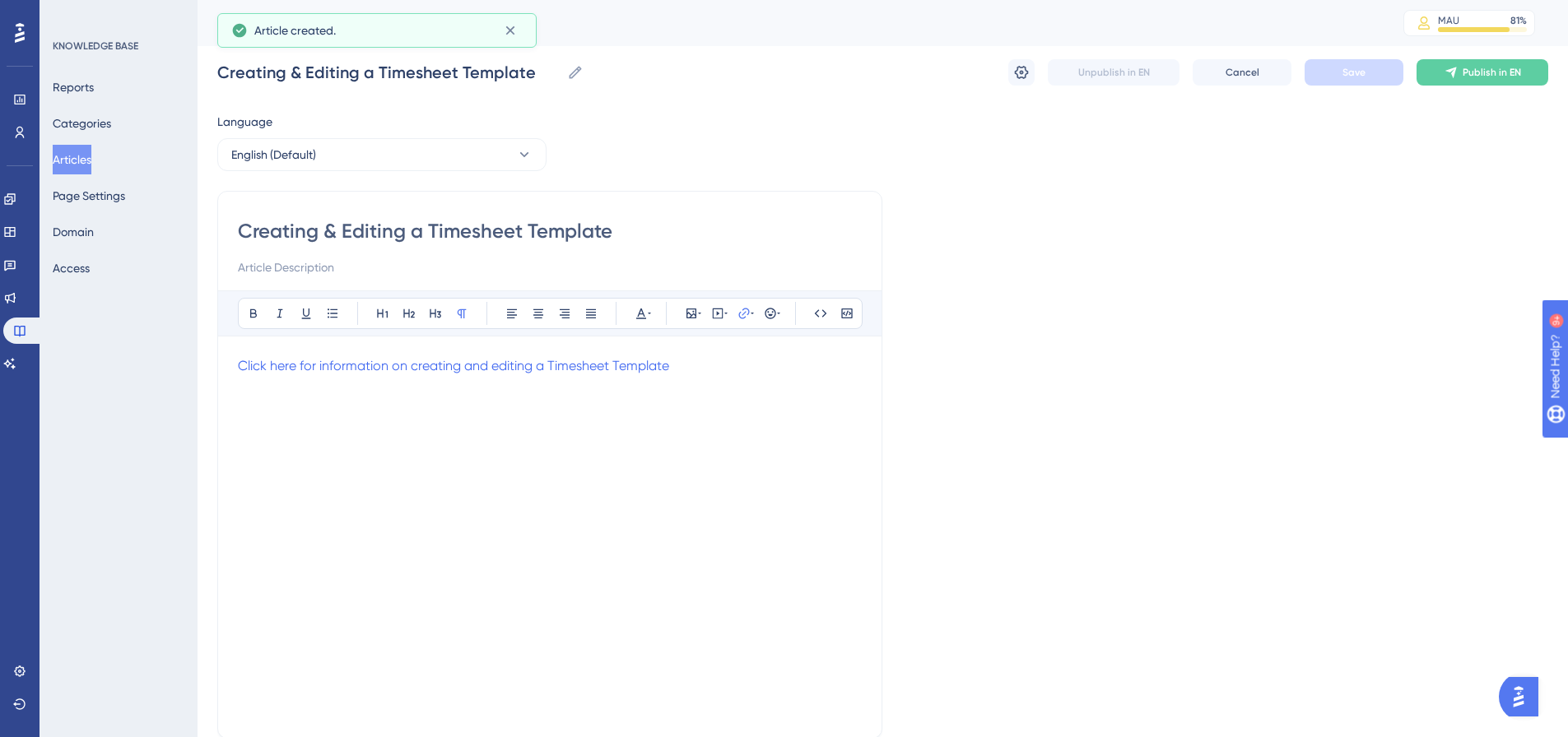
click at [1472, 77] on span "Publish in EN" at bounding box center [1491, 72] width 58 height 13
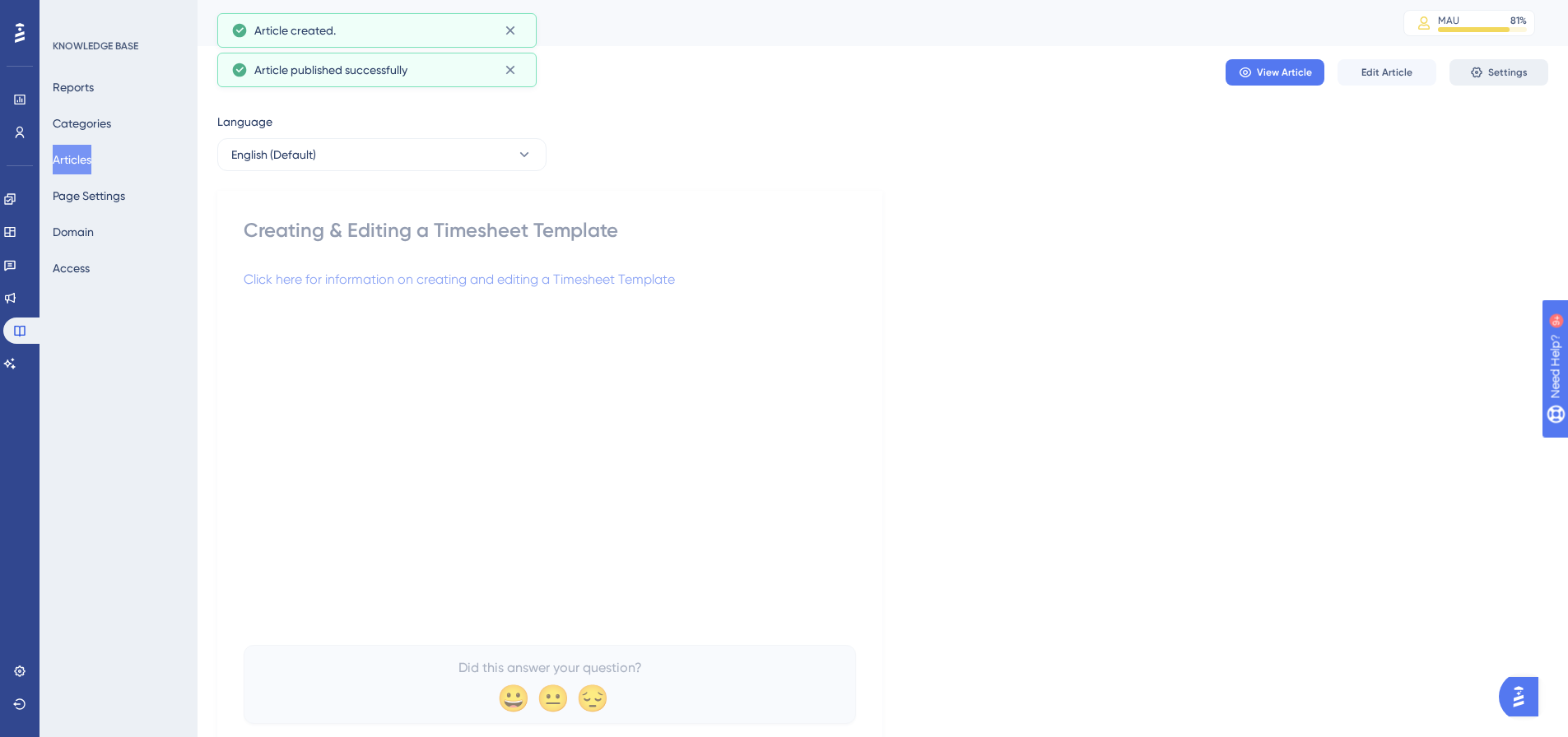
click at [1494, 77] on span "Settings" at bounding box center [1507, 72] width 39 height 13
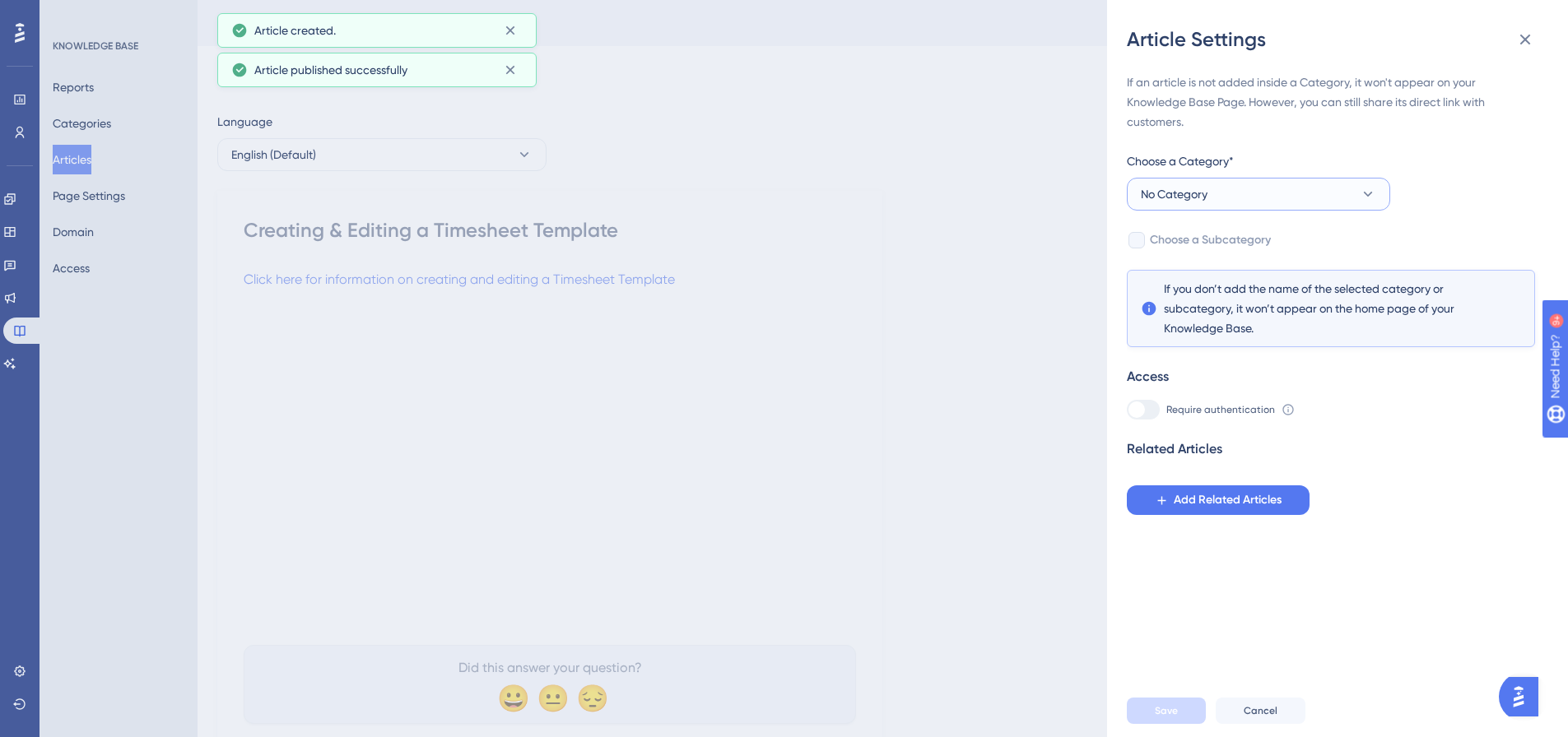
click at [1288, 193] on button "No Category" at bounding box center [1258, 194] width 263 height 33
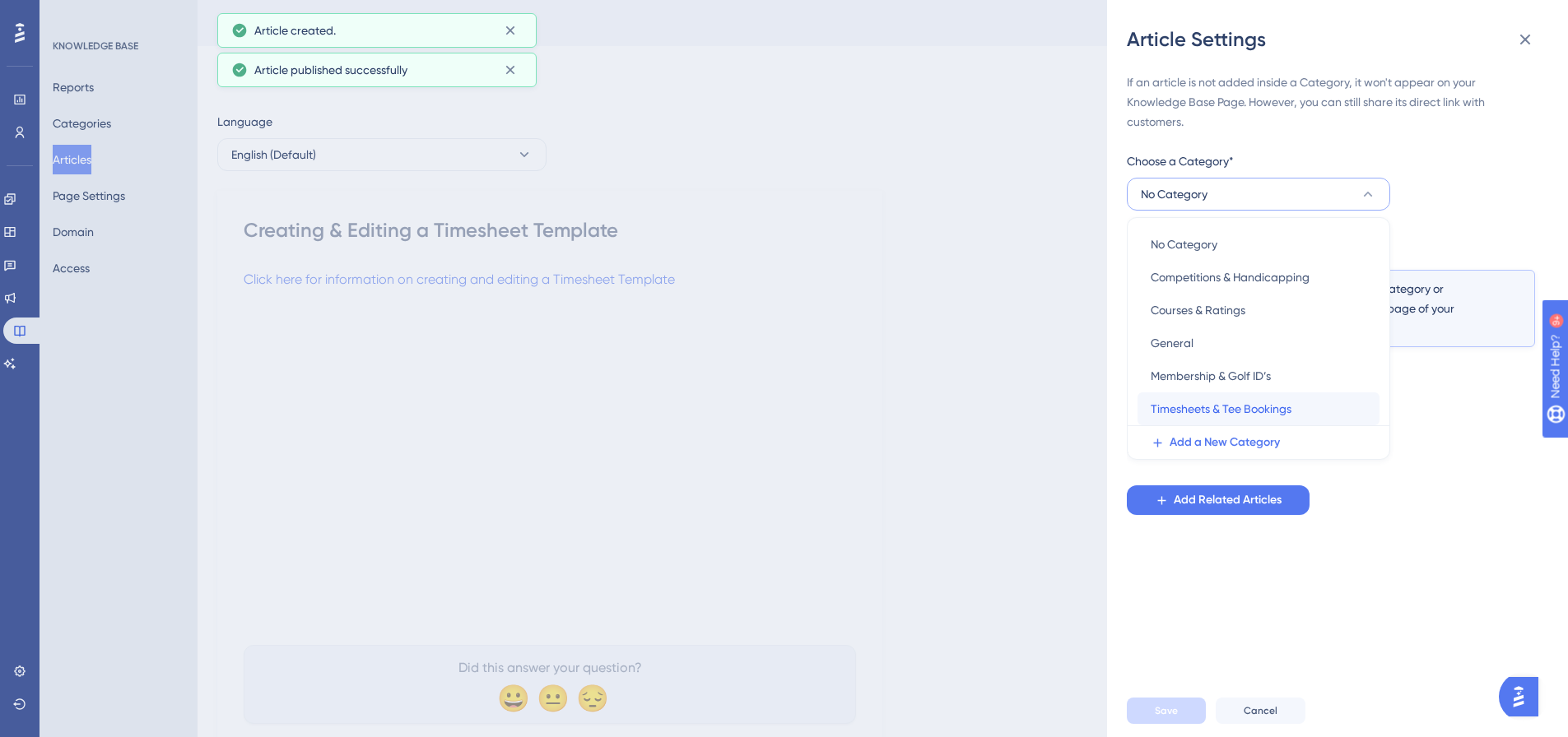
click at [1225, 405] on span "Timesheets & Tee Bookings" at bounding box center [1221, 409] width 141 height 20
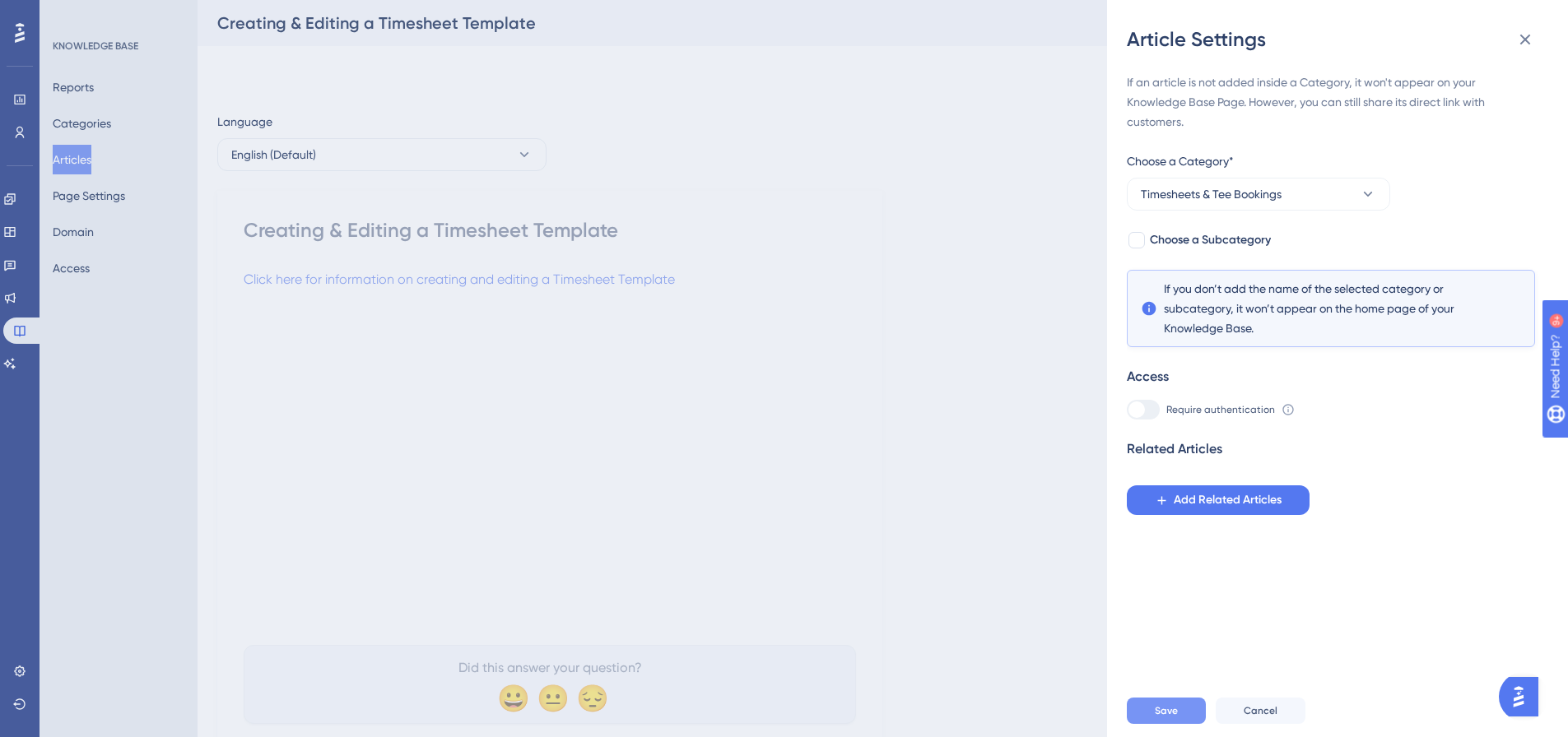
click at [1159, 718] on span "Save" at bounding box center [1166, 711] width 23 height 13
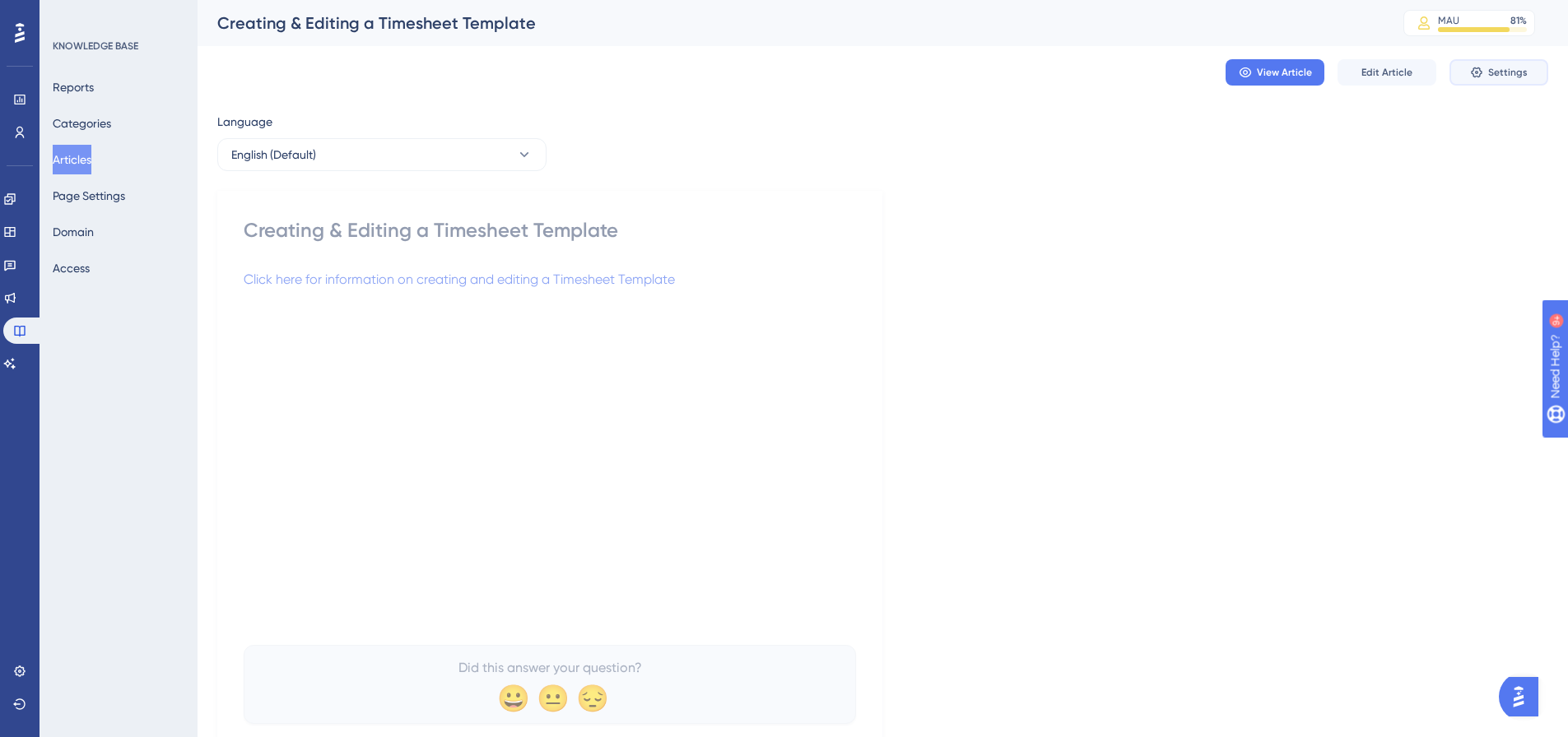
click at [1484, 81] on button "Settings" at bounding box center [1498, 72] width 98 height 26
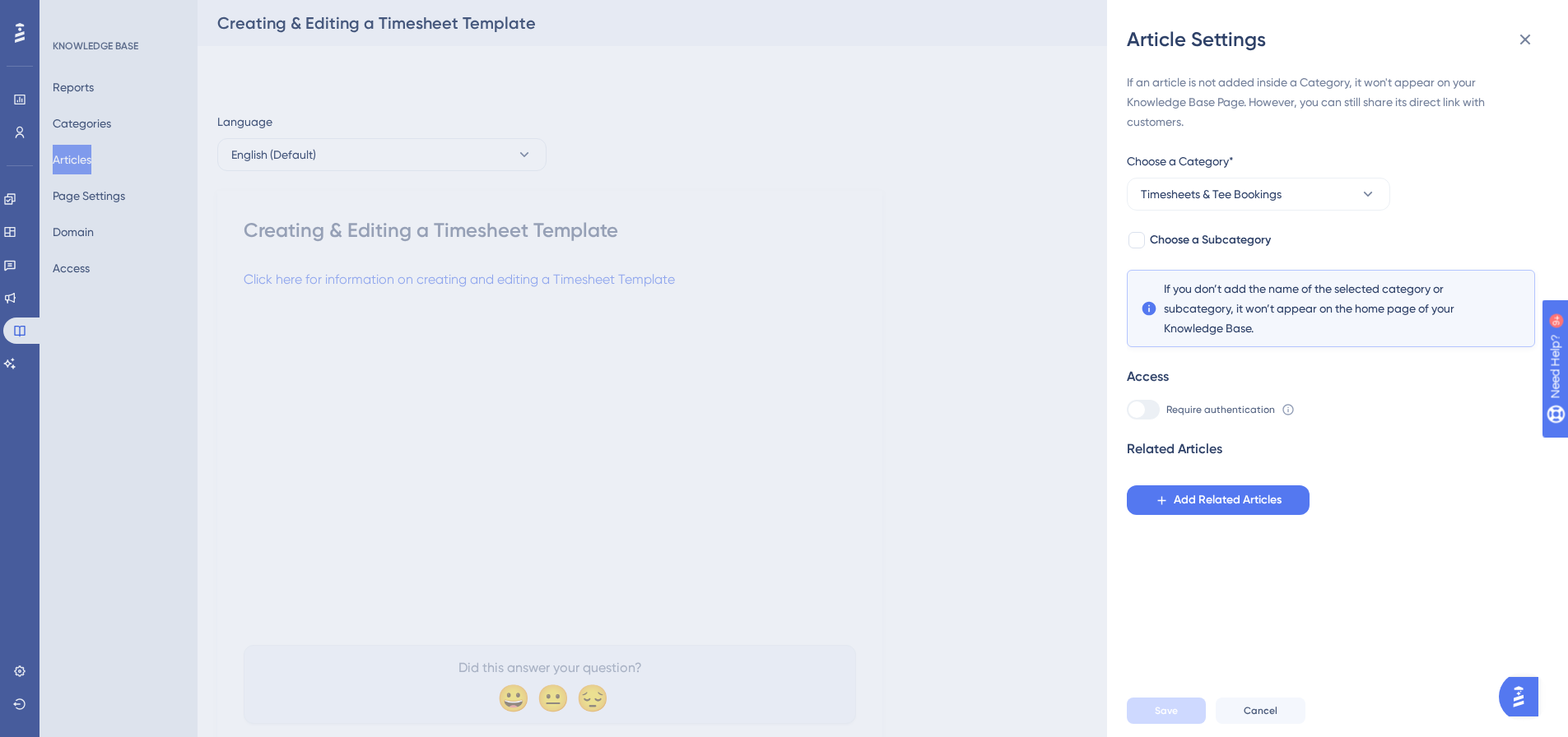
click at [960, 371] on div "Article Settings If an article is not added inside a Category, it won't appear …" at bounding box center [784, 368] width 1568 height 737
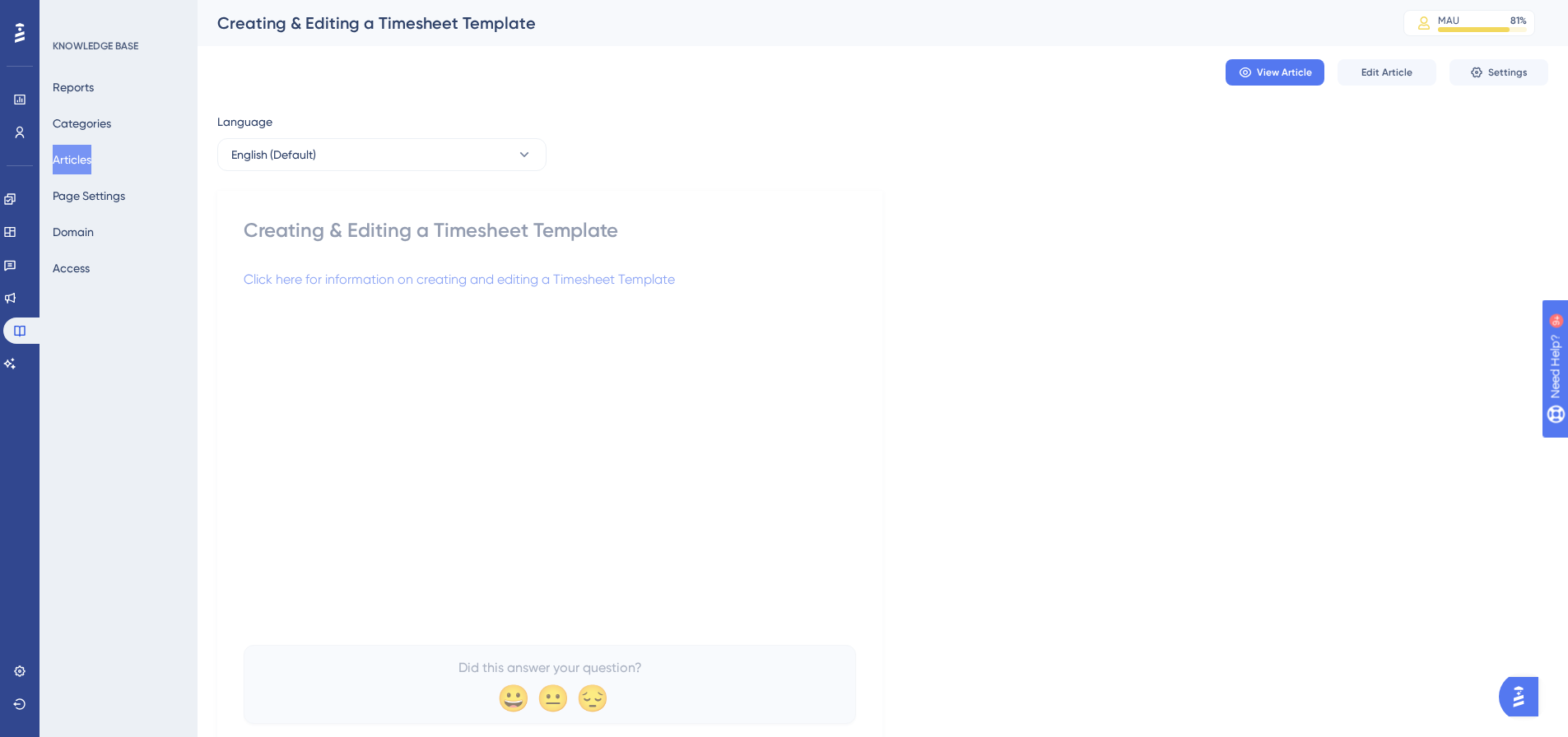
drag, startPoint x: 79, startPoint y: 159, endPoint x: 86, endPoint y: 149, distance: 12.2
click at [79, 159] on button "Articles" at bounding box center [71, 159] width 38 height 30
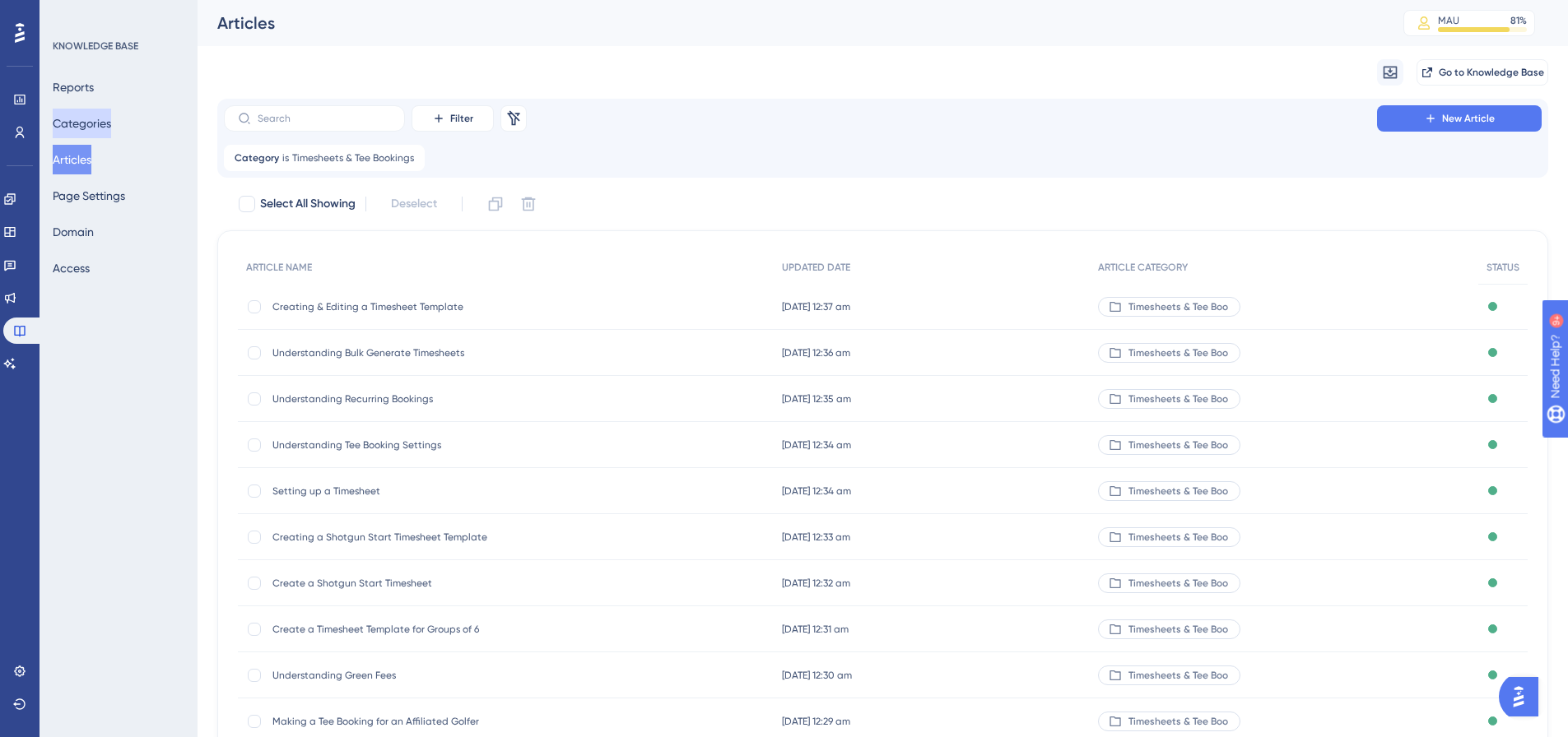
click at [88, 126] on button "Categories" at bounding box center [81, 124] width 58 height 30
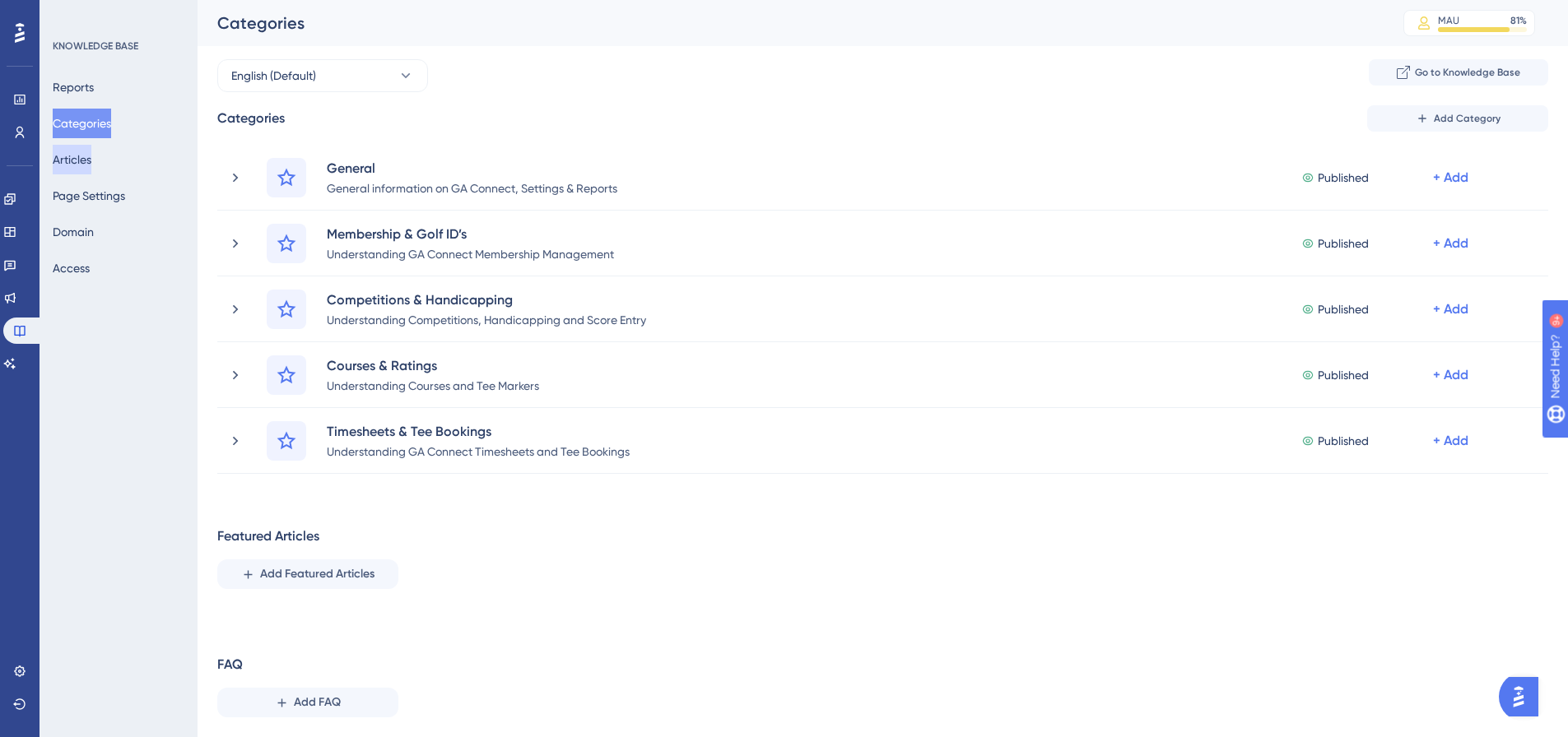
click at [83, 160] on button "Articles" at bounding box center [71, 159] width 38 height 30
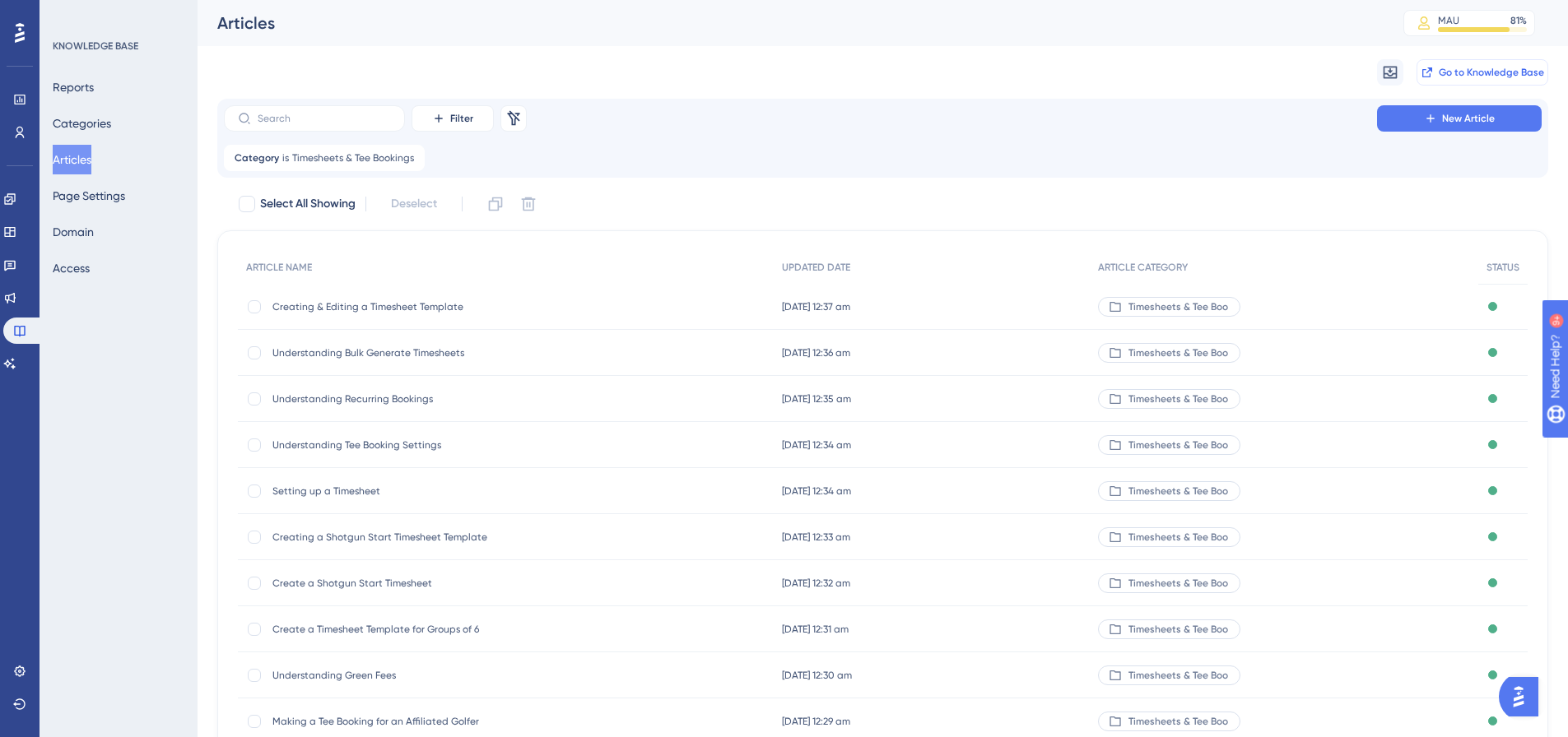
click at [1460, 76] on span "Go to Knowledge Base" at bounding box center [1490, 72] width 105 height 13
click at [254, 305] on div at bounding box center [253, 307] width 13 height 13
drag, startPoint x: 313, startPoint y: 307, endPoint x: 229, endPoint y: 326, distance: 86.1
click at [270, 334] on div "ARTICLE NAME UPDATED DATE ARTICLE CATEGORY STATUS Creating & Editing a Timeshee…" at bounding box center [882, 497] width 1289 height 494
click at [175, 344] on div "KNOWLEDGE BASE Reports Categories Articles Page Settings Domain Access" at bounding box center [118, 368] width 158 height 737
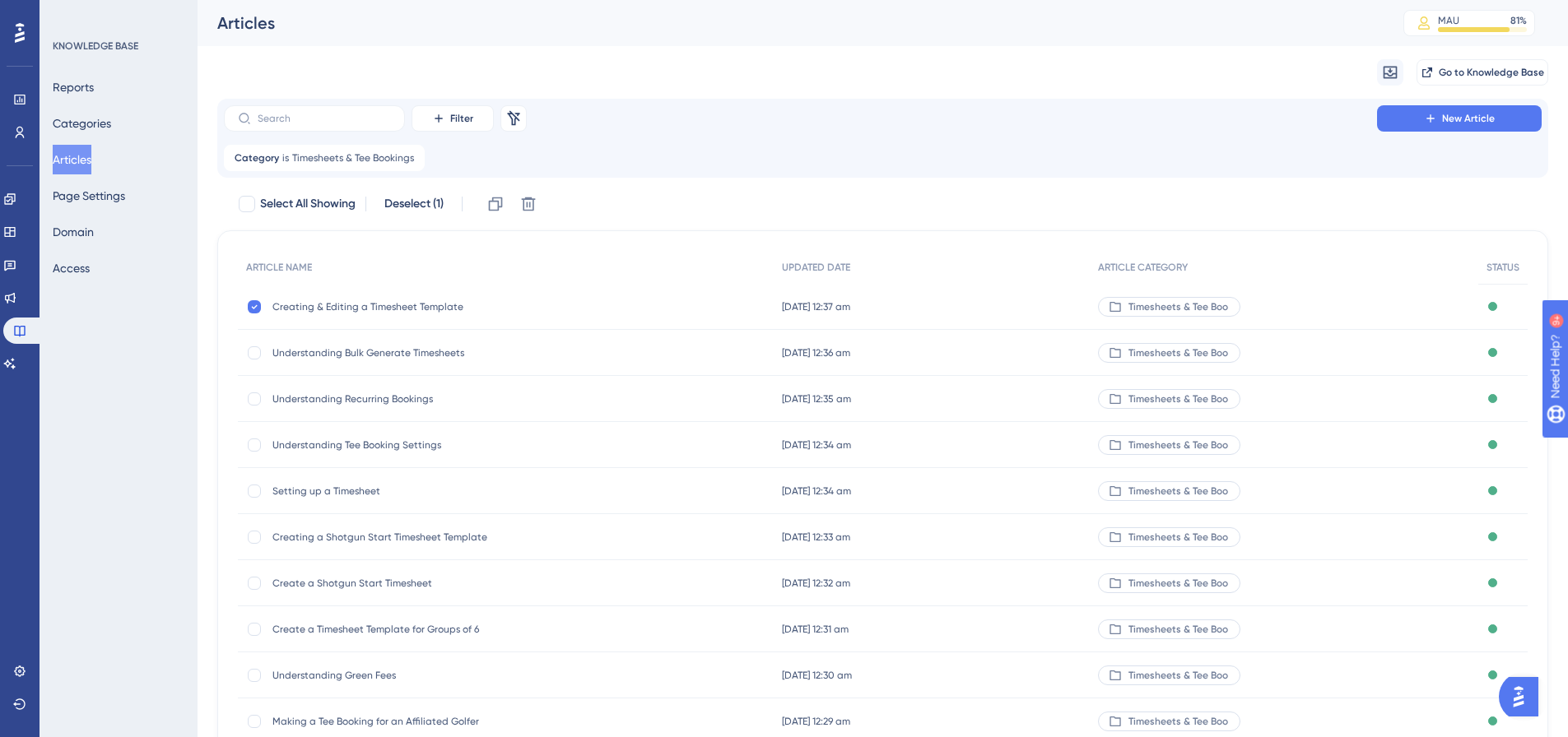
click at [178, 380] on div "KNOWLEDGE BASE Reports Categories Articles Page Settings Domain Access" at bounding box center [118, 368] width 158 height 737
click at [225, 352] on div "ARTICLE NAME UPDATED DATE ARTICLE CATEGORY STATUS Creating & Editing a Timeshee…" at bounding box center [882, 524] width 1331 height 588
click at [249, 305] on div at bounding box center [253, 307] width 13 height 13
click at [221, 319] on div "ARTICLE NAME UPDATED DATE ARTICLE CATEGORY STATUS Creating & Editing a Timeshee…" at bounding box center [882, 524] width 1331 height 588
drag, startPoint x: 17, startPoint y: 228, endPoint x: 166, endPoint y: 230, distance: 149.0
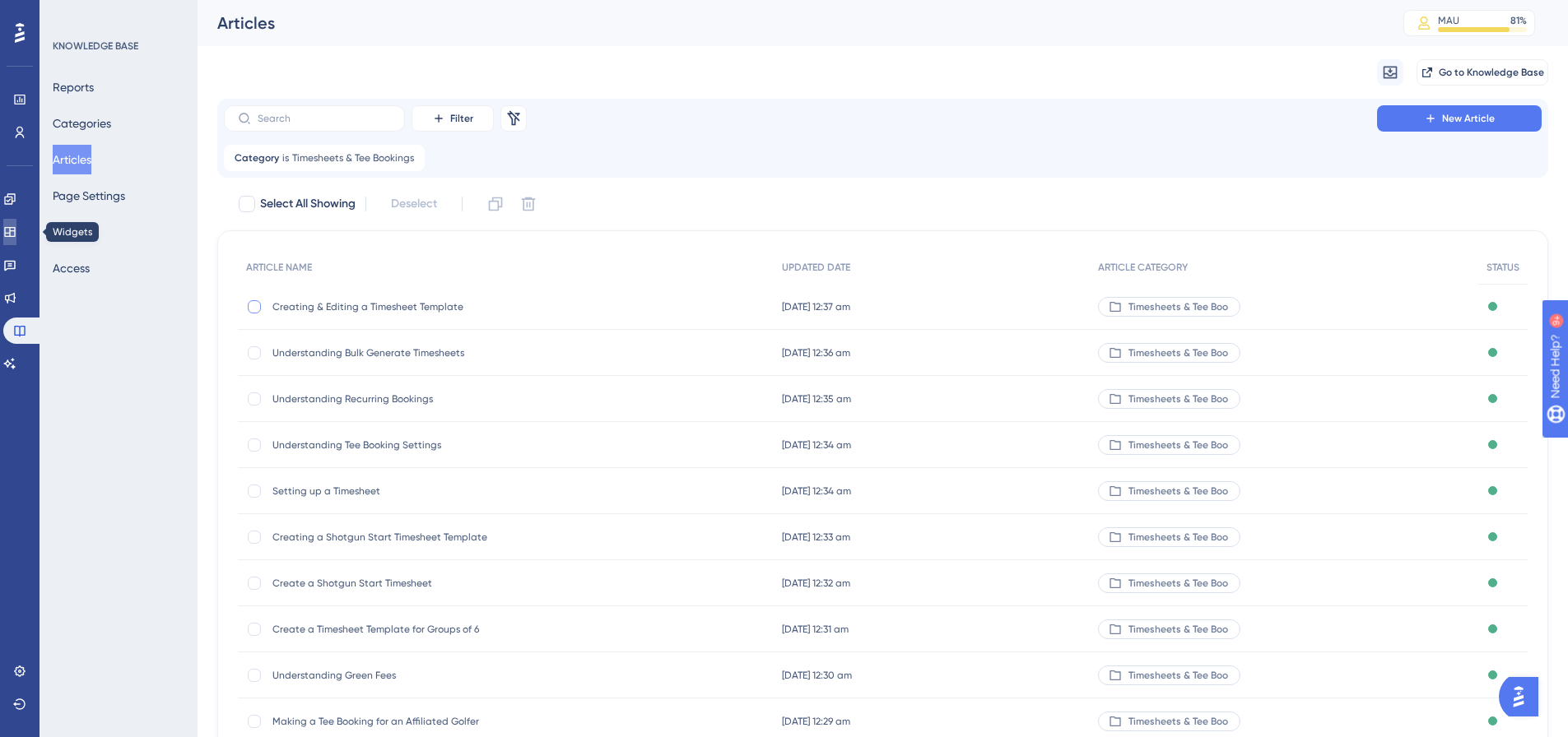
click at [15, 228] on icon at bounding box center [10, 232] width 10 height 10
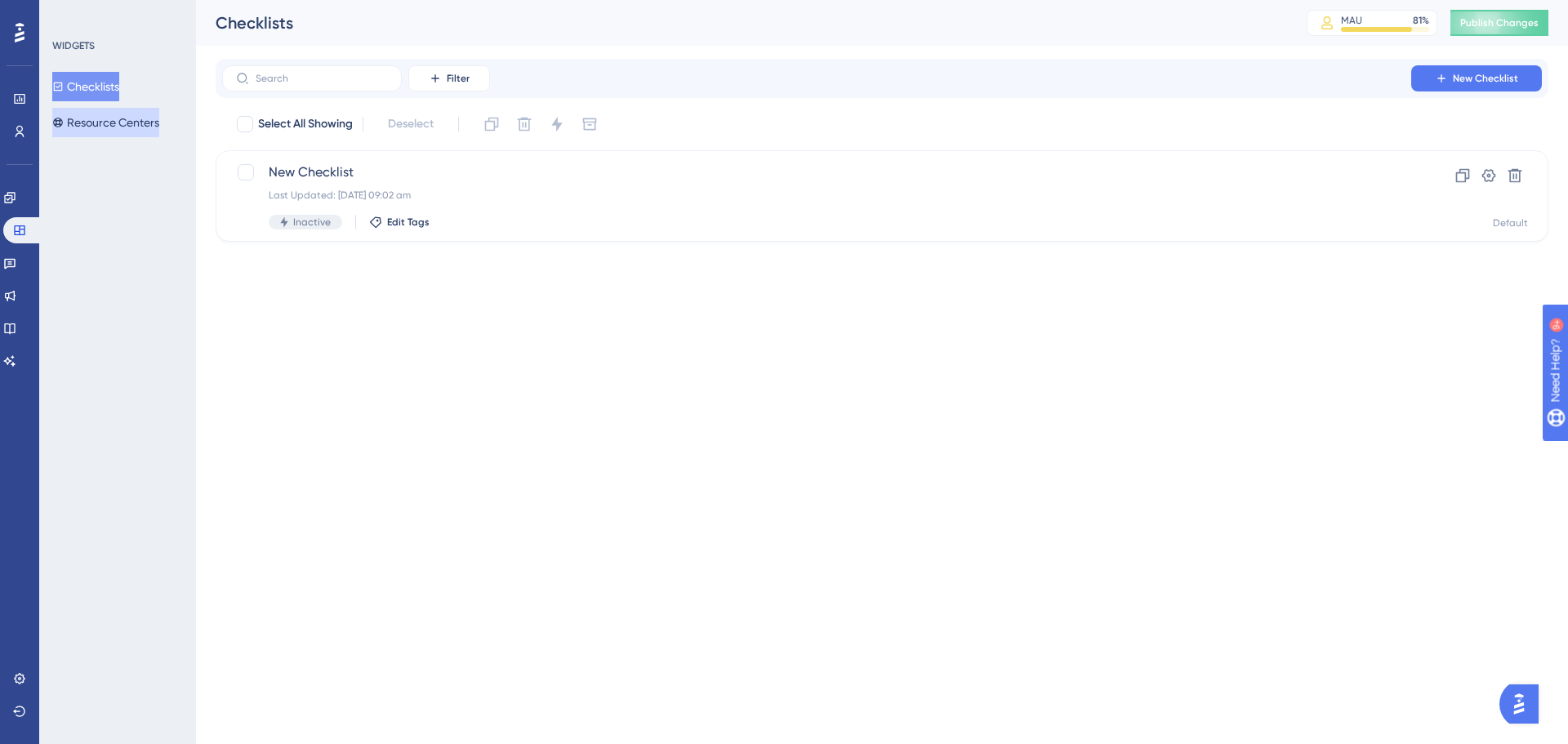
click at [148, 130] on button "Resource Centers" at bounding box center [105, 123] width 107 height 29
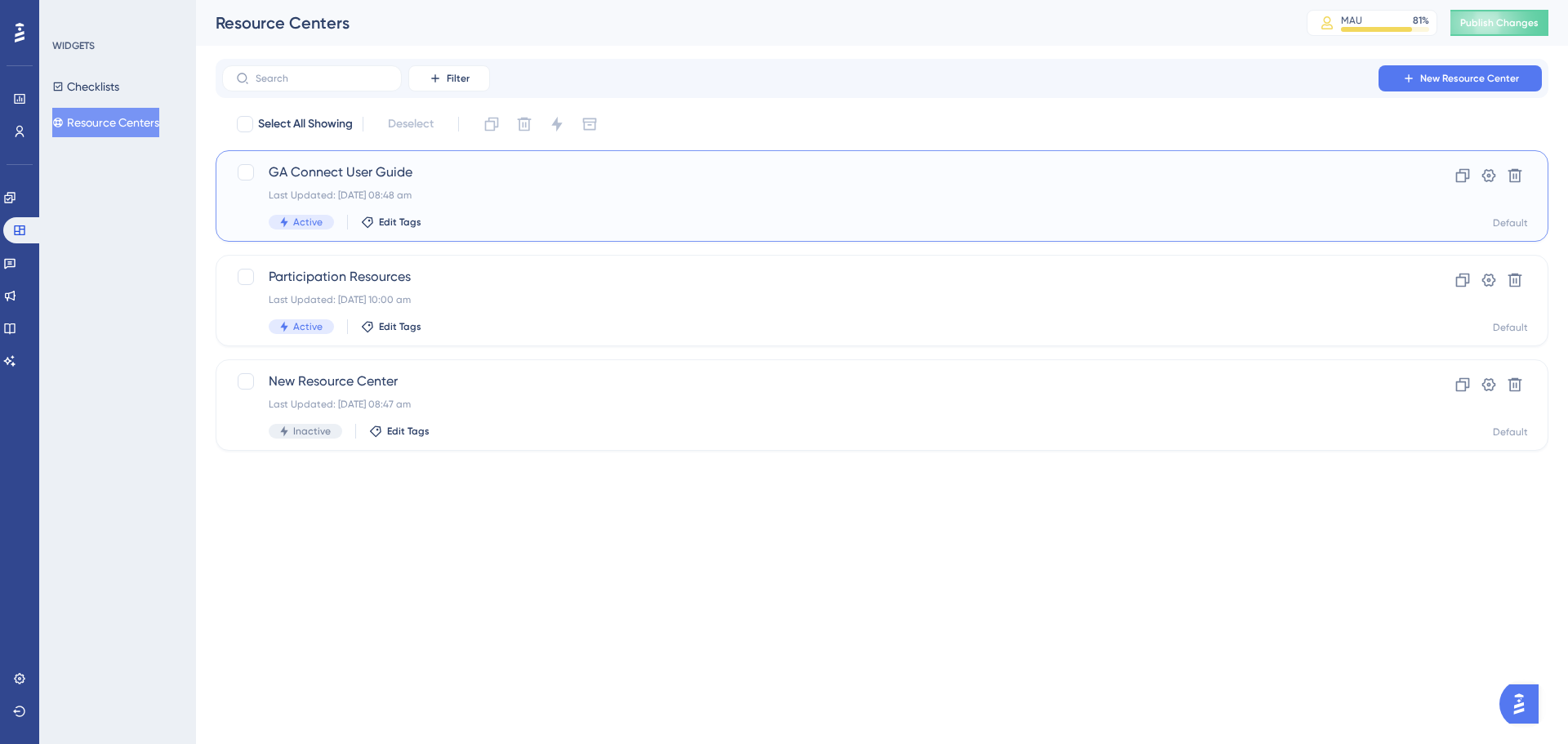
click at [346, 178] on span "GA Connect User Guide" at bounding box center [817, 172] width 1096 height 20
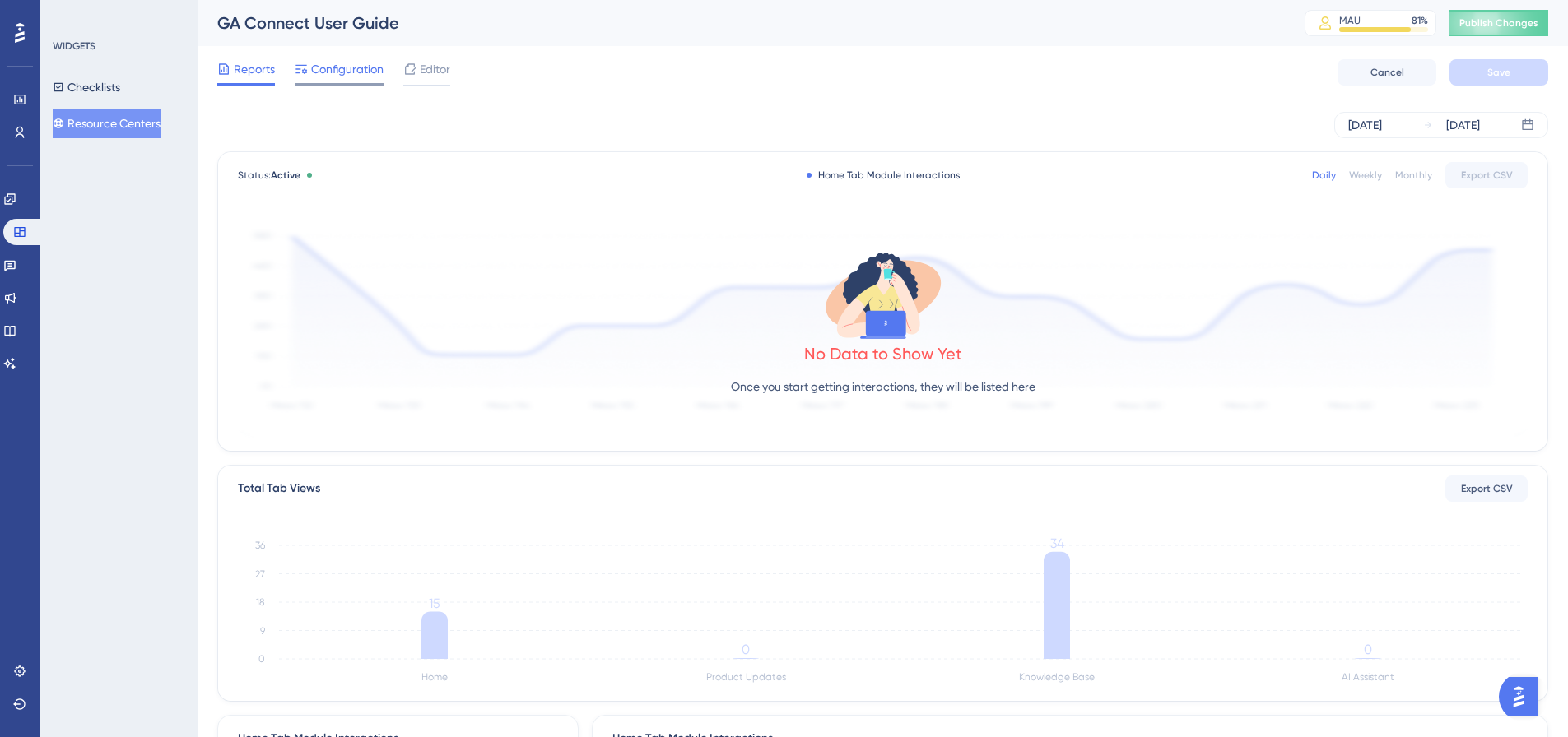
click at [346, 72] on span "Configuration" at bounding box center [347, 69] width 72 height 20
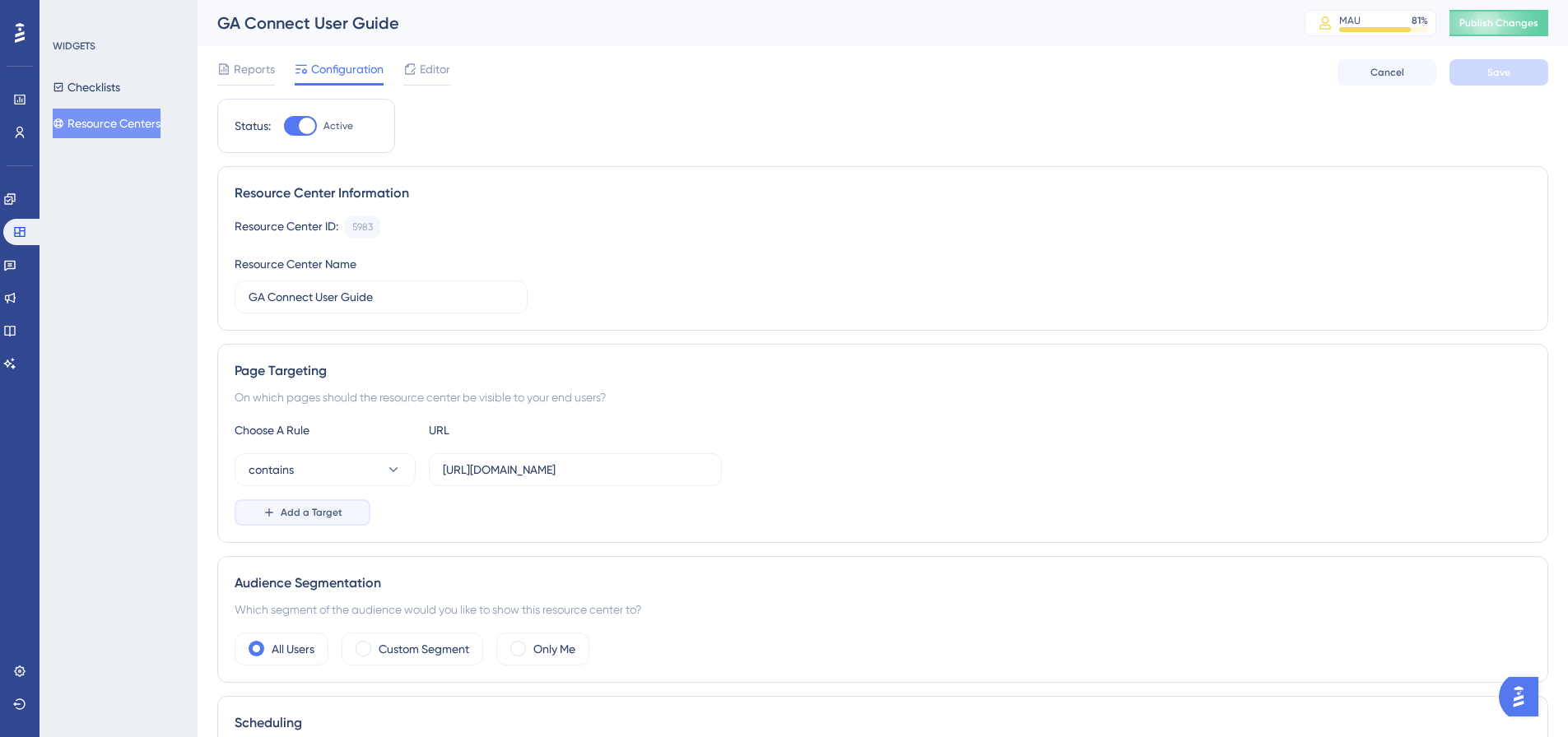
click at [306, 509] on span "Add a Target" at bounding box center [311, 512] width 62 height 13
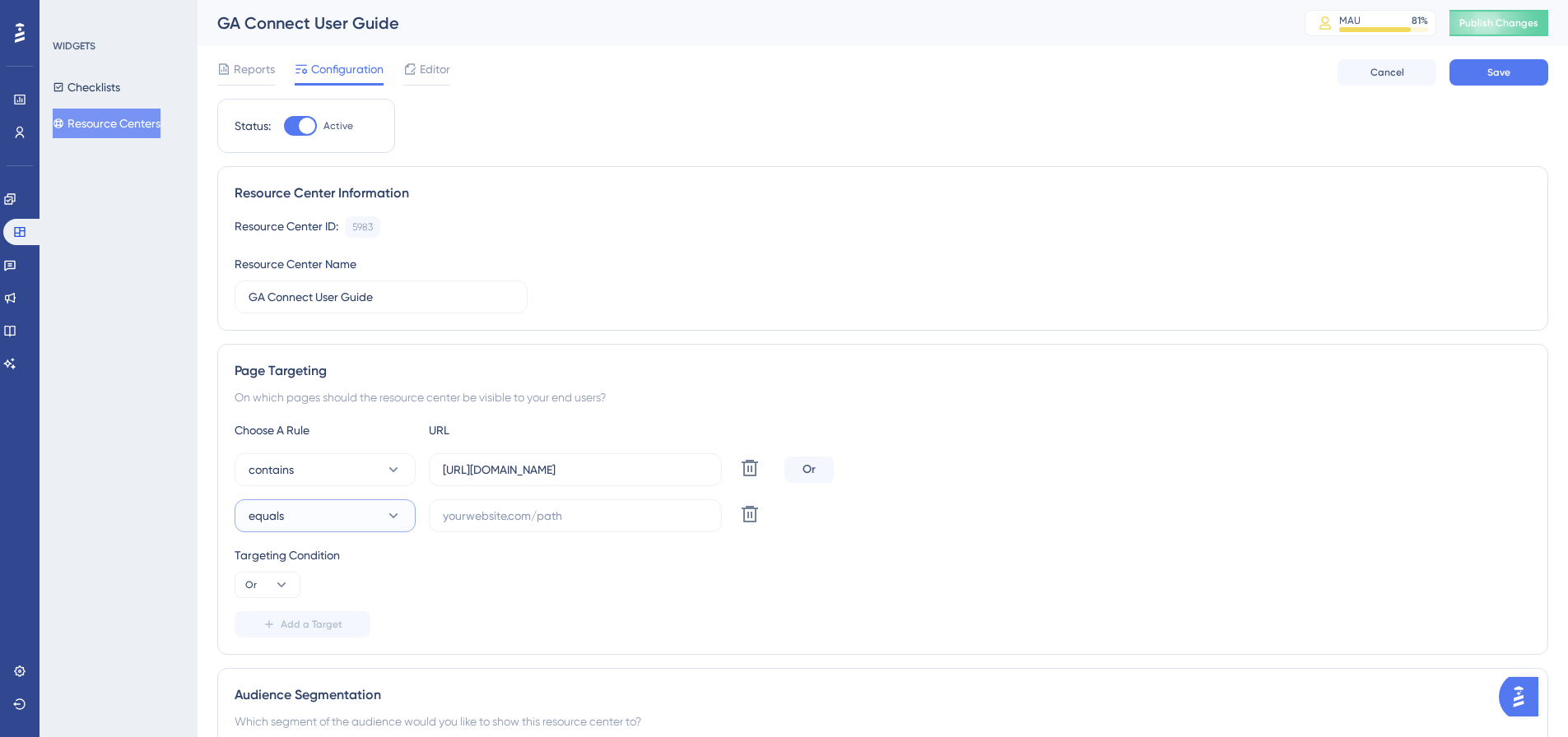
click at [306, 513] on button "equals" at bounding box center [325, 516] width 181 height 33
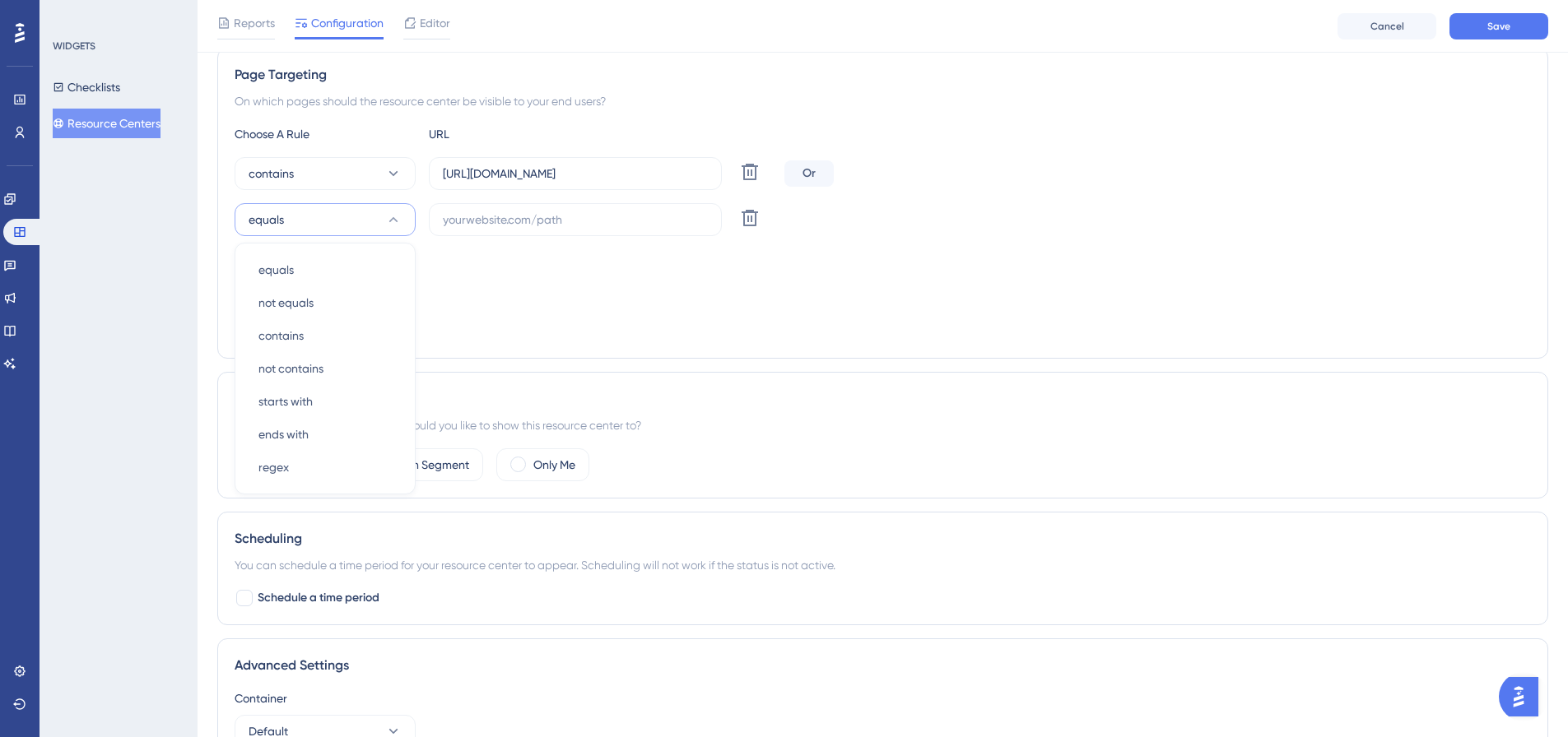
click at [152, 491] on div "WIDGETS Checklists Resource Centers" at bounding box center [118, 368] width 158 height 737
click at [352, 225] on button "equals" at bounding box center [325, 220] width 181 height 33
click at [305, 328] on div "contains contains" at bounding box center [325, 336] width 133 height 33
click at [489, 219] on input "text" at bounding box center [575, 220] width 265 height 18
paste input "[URL][DOMAIN_NAME]"
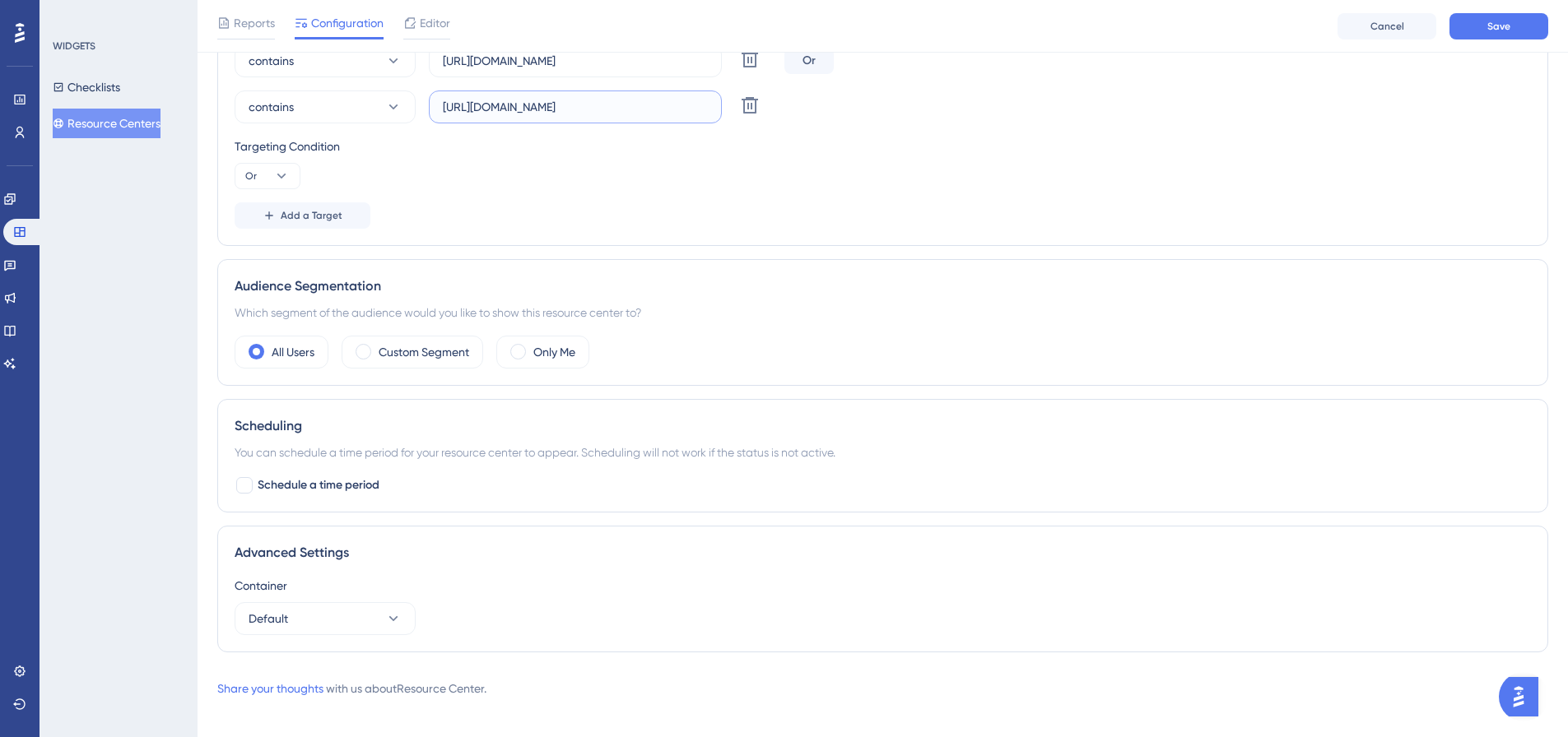
scroll to position [429, 0]
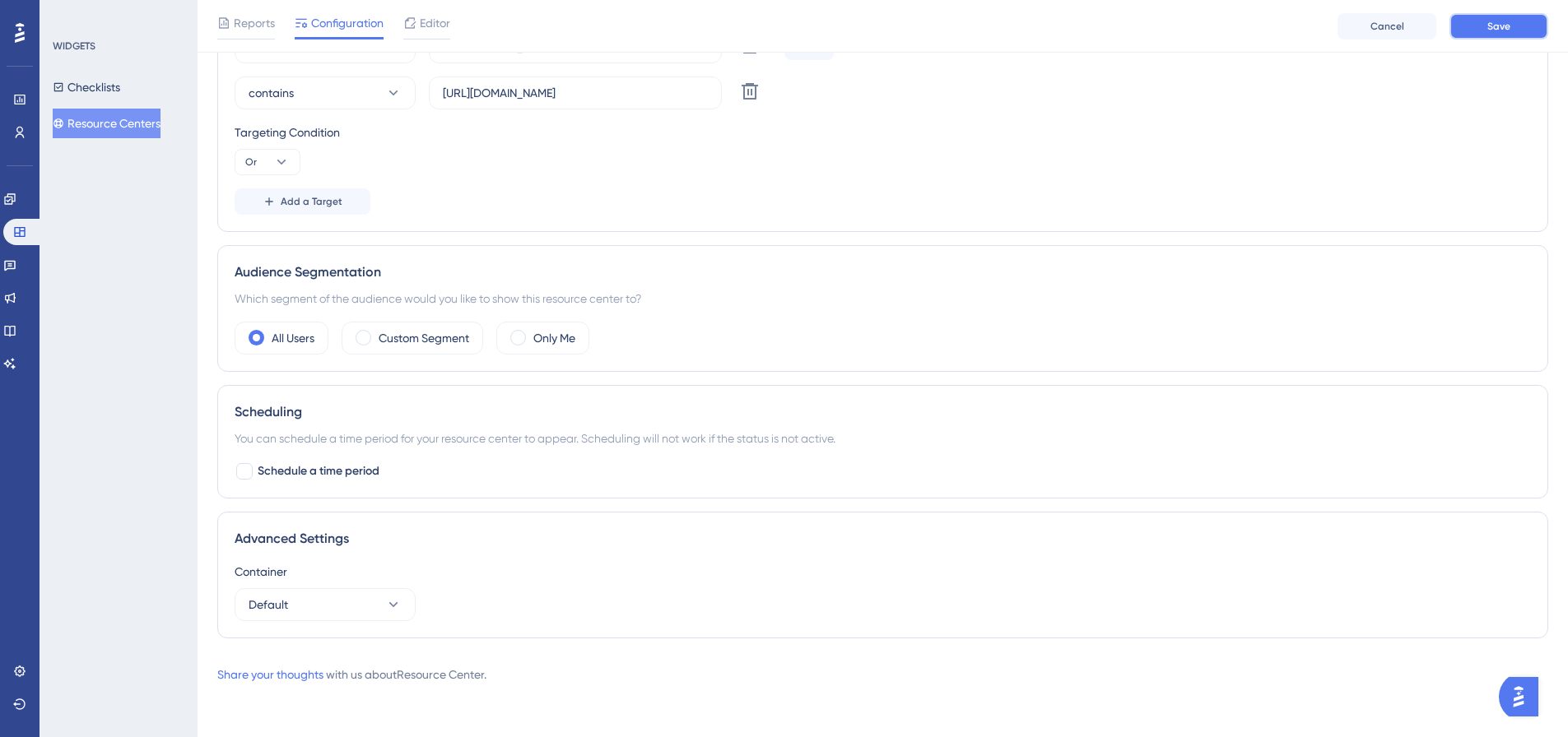
click at [1509, 25] on span "Save" at bounding box center [1498, 26] width 23 height 13
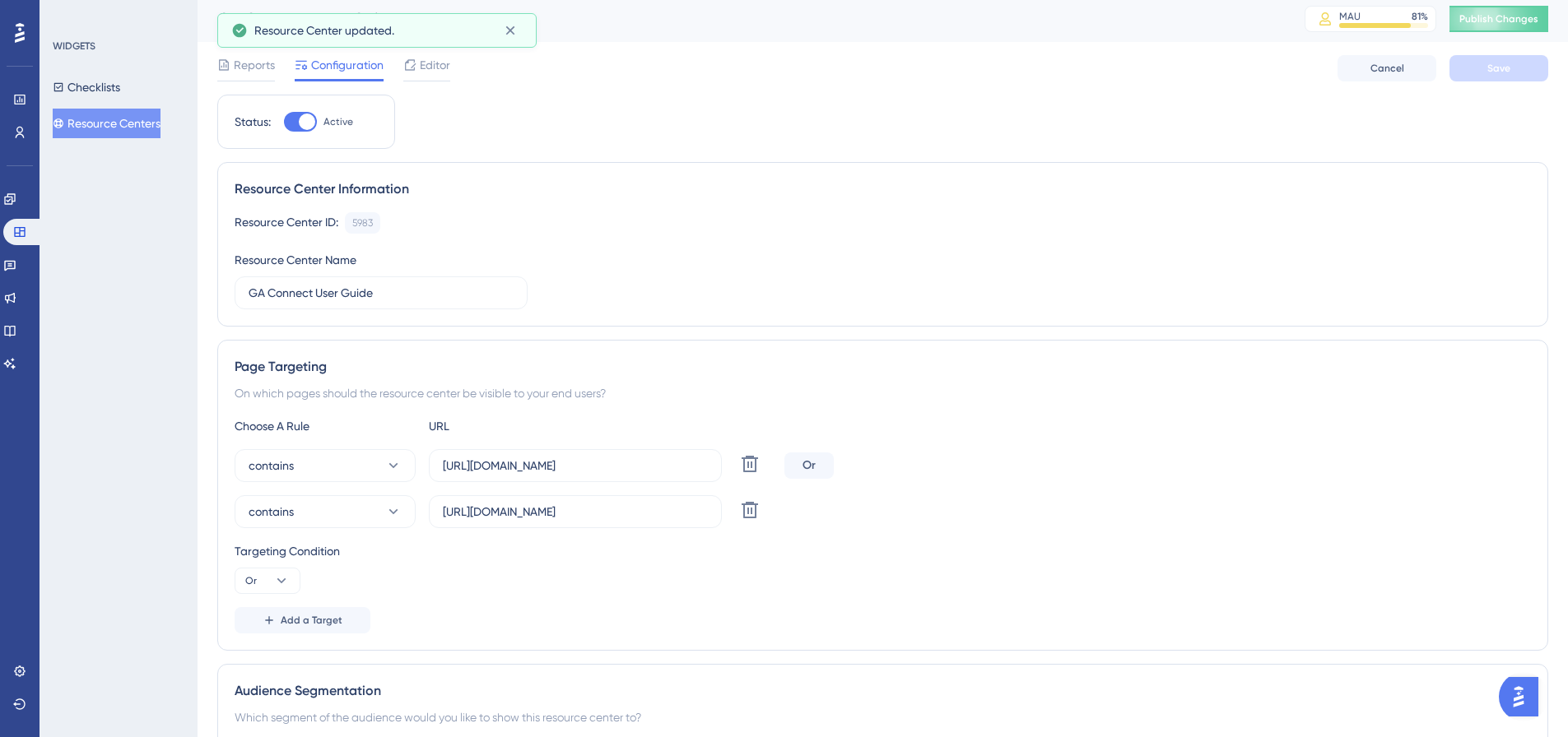
scroll to position [0, 0]
click at [294, 125] on div at bounding box center [301, 125] width 33 height 20
click at [284, 126] on input "Active" at bounding box center [283, 126] width 1 height 1
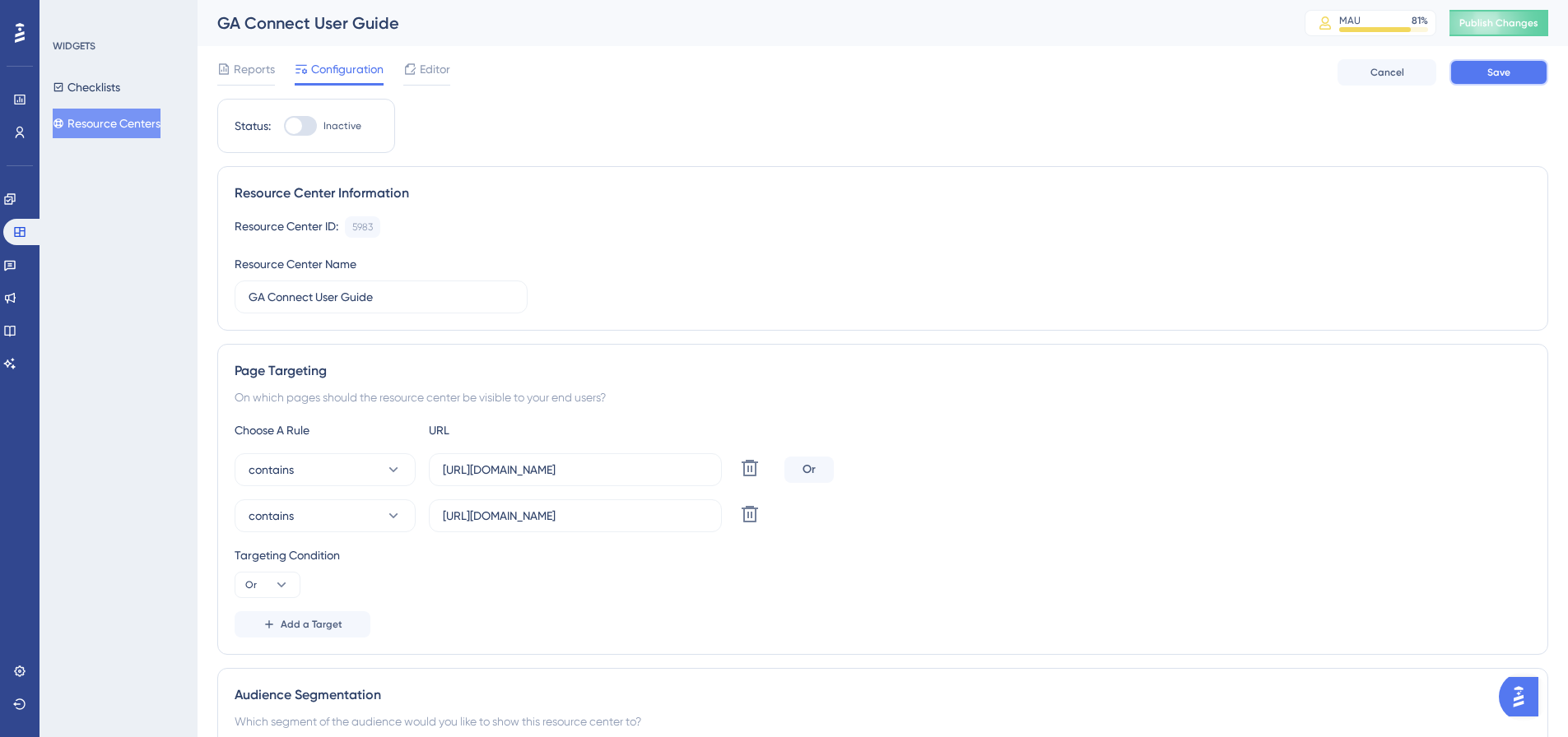
click at [1496, 66] on span "Save" at bounding box center [1498, 72] width 23 height 13
click at [312, 124] on div at bounding box center [301, 125] width 33 height 20
click at [284, 126] on input "Inactive" at bounding box center [283, 126] width 1 height 1
click at [1484, 78] on button "Save" at bounding box center [1498, 72] width 98 height 26
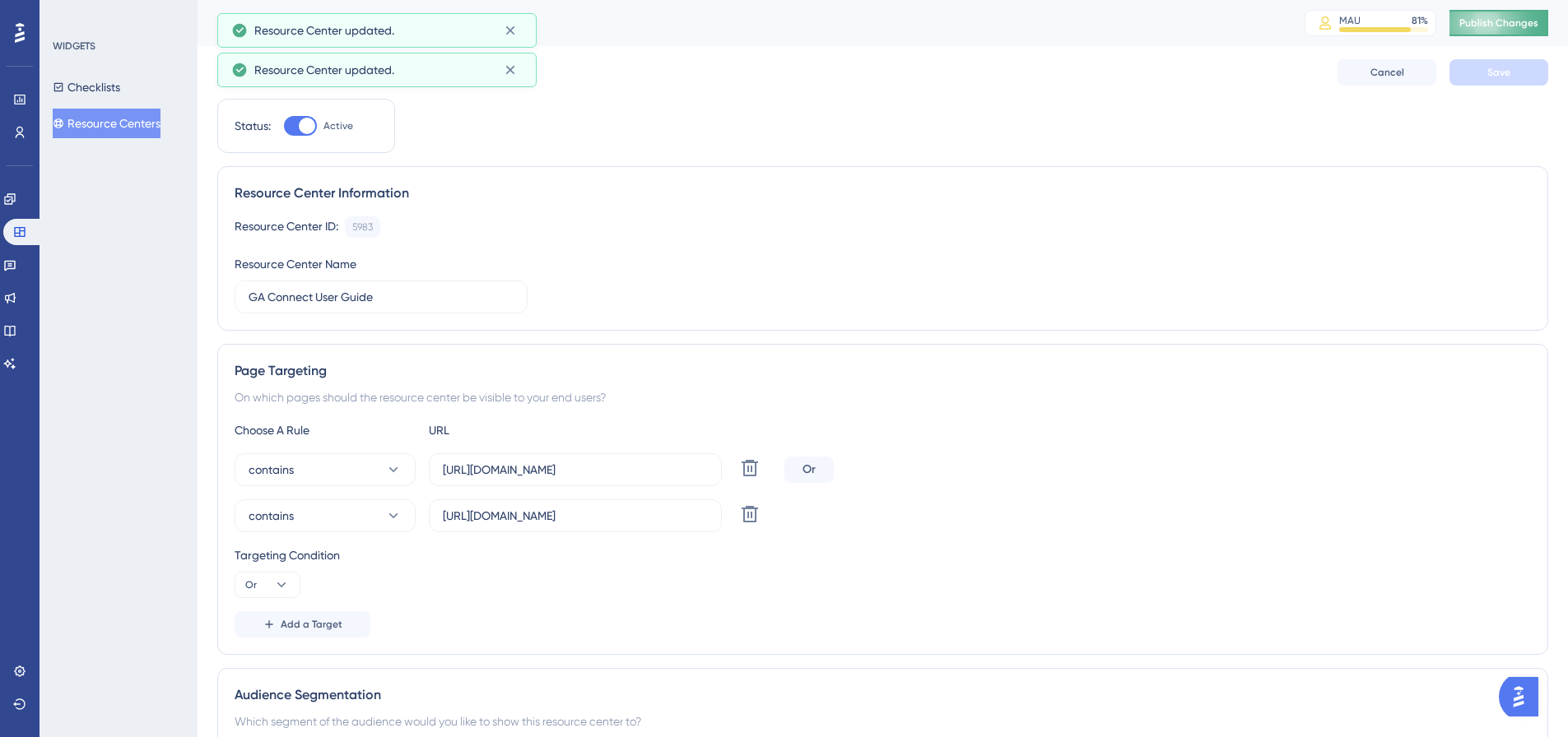
click at [1513, 17] on span "Publish Changes" at bounding box center [1498, 23] width 79 height 13
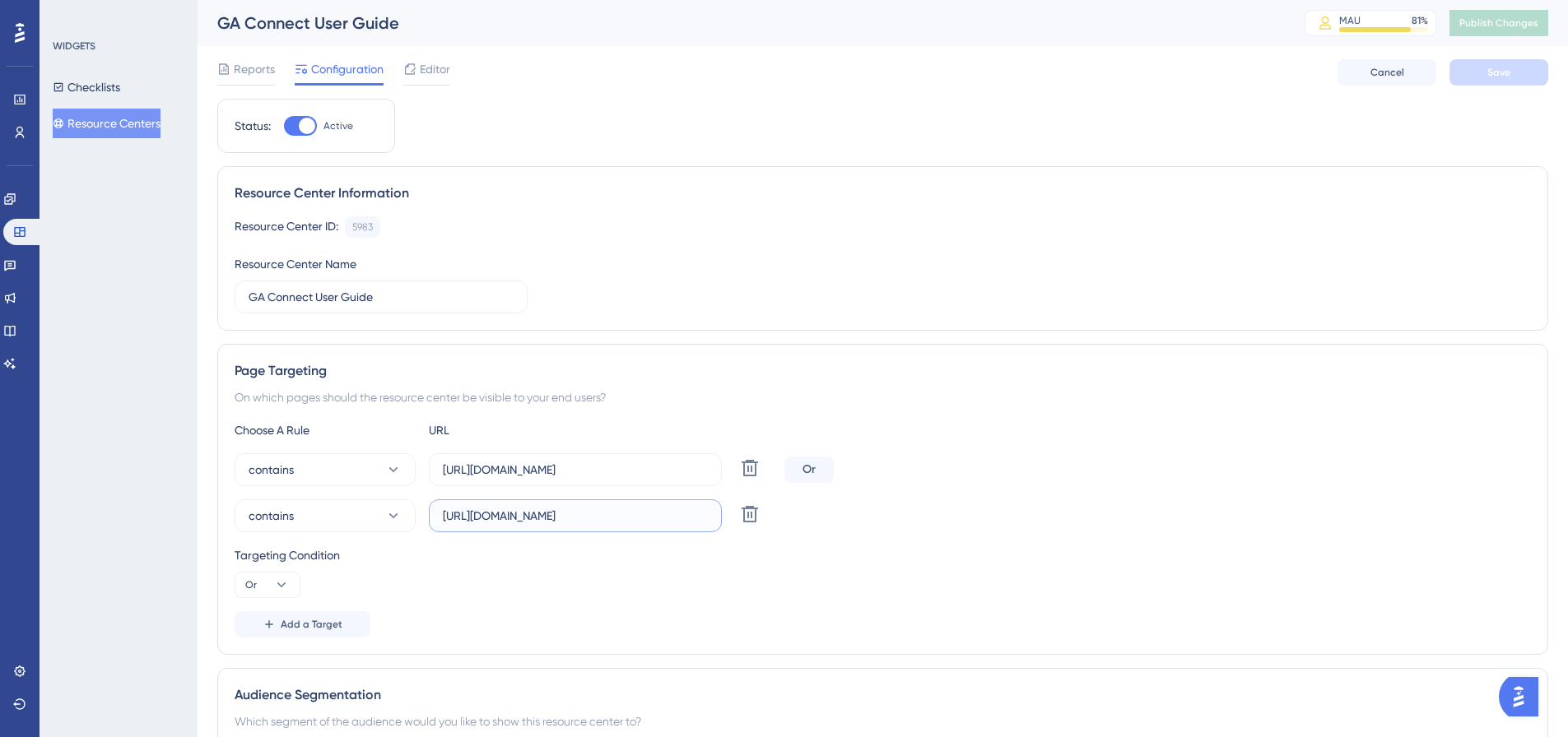
click at [659, 519] on input "[URL][DOMAIN_NAME]" at bounding box center [575, 516] width 265 height 18
click at [1482, 67] on button "Save" at bounding box center [1498, 72] width 98 height 26
click at [1511, 22] on span "Publish Changes" at bounding box center [1498, 23] width 79 height 13
drag, startPoint x: 281, startPoint y: 121, endPoint x: 291, endPoint y: 118, distance: 10.4
click at [286, 119] on div "Status: Active" at bounding box center [306, 125] width 143 height 20
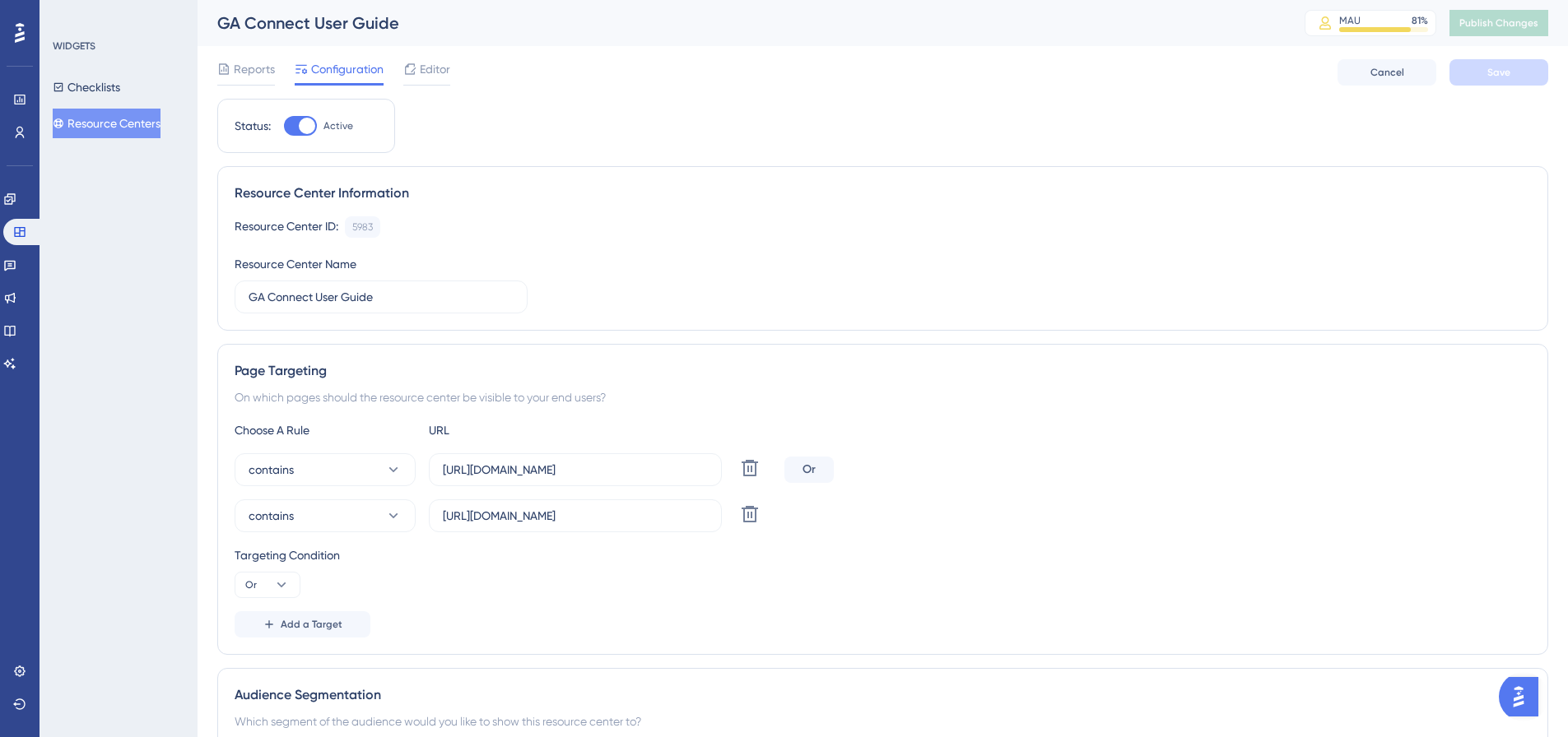
click at [294, 120] on div at bounding box center [301, 125] width 33 height 20
click at [284, 126] on input "Active" at bounding box center [283, 126] width 1 height 1
click at [1518, 67] on button "Save" at bounding box center [1498, 72] width 98 height 26
click at [1508, 28] on span "Publish Changes" at bounding box center [1498, 23] width 79 height 13
click at [308, 122] on div at bounding box center [301, 125] width 33 height 20
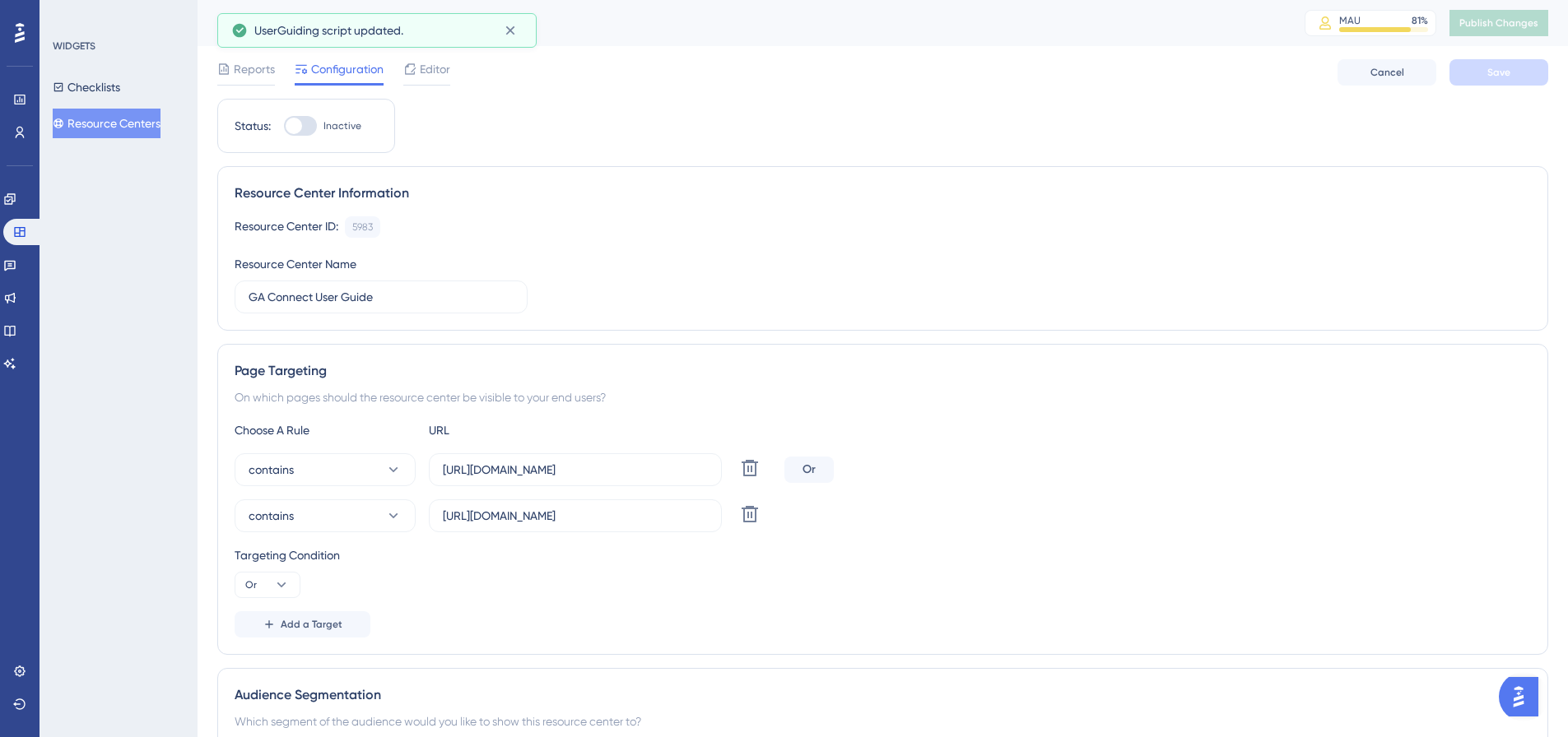
click at [284, 126] on input "Inactive" at bounding box center [283, 126] width 1 height 1
click at [1474, 60] on button "Save" at bounding box center [1498, 72] width 98 height 26
click at [1527, 28] on span "Publish Changes" at bounding box center [1498, 23] width 79 height 13
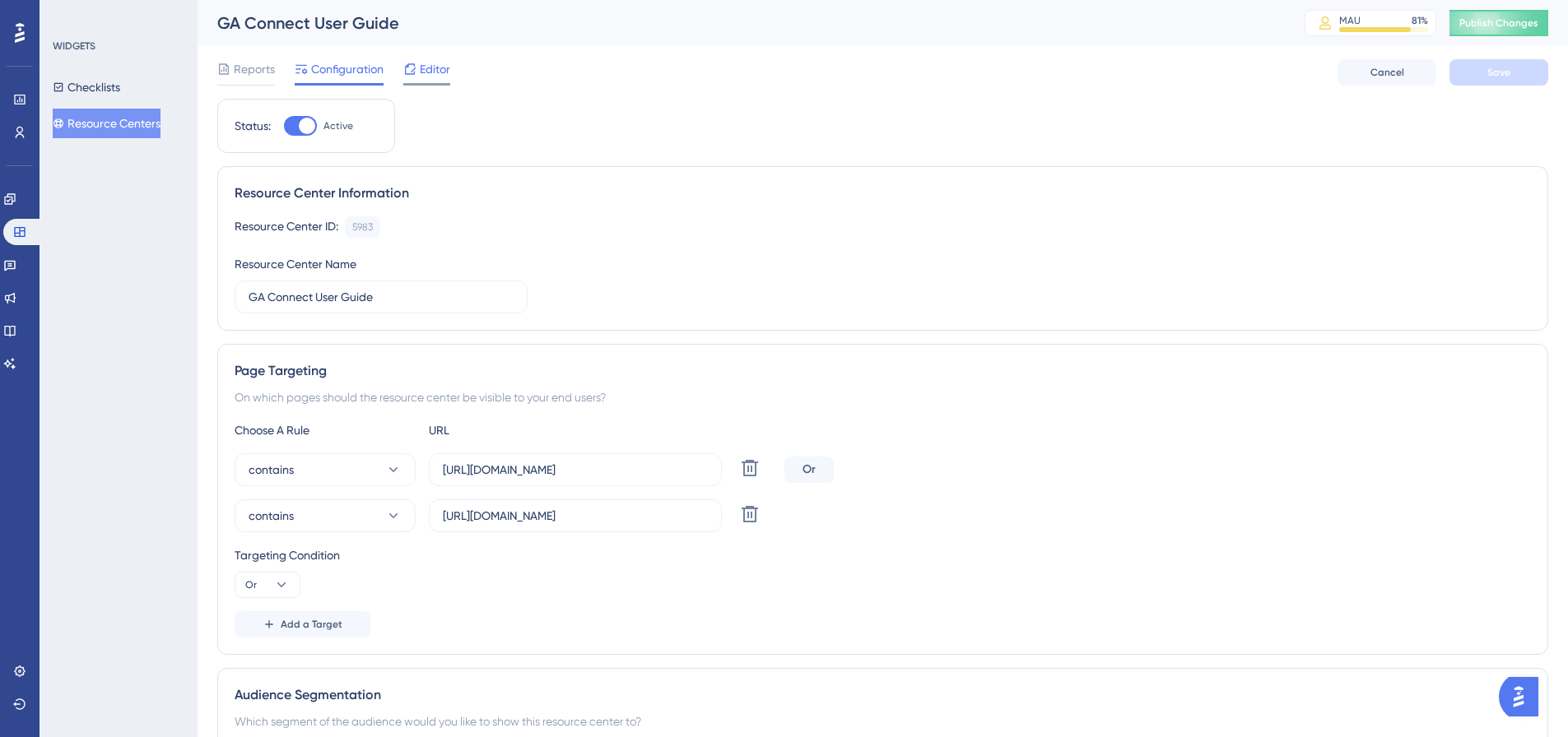
click at [424, 68] on span "Editor" at bounding box center [435, 69] width 30 height 20
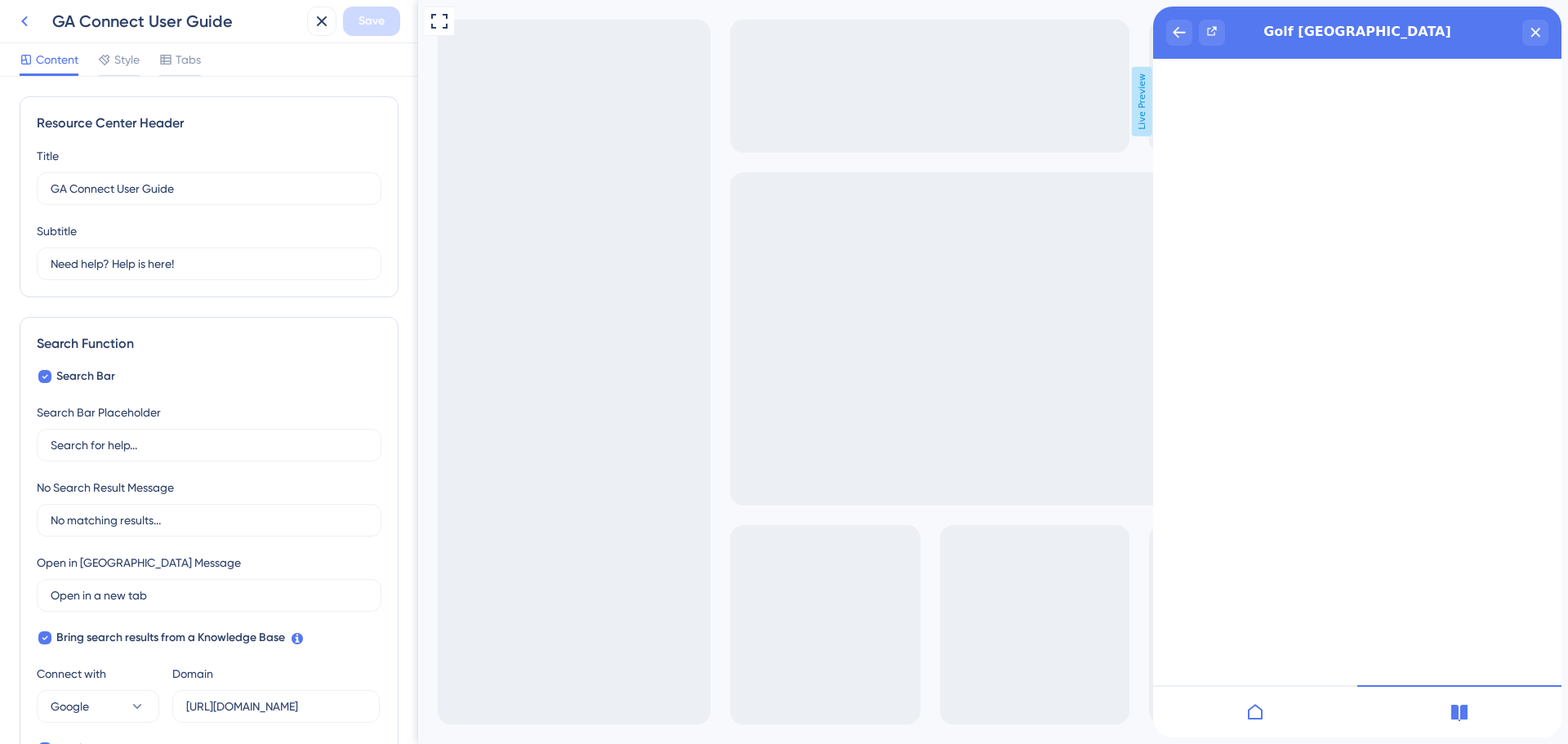
click at [19, 16] on icon at bounding box center [24, 21] width 20 height 20
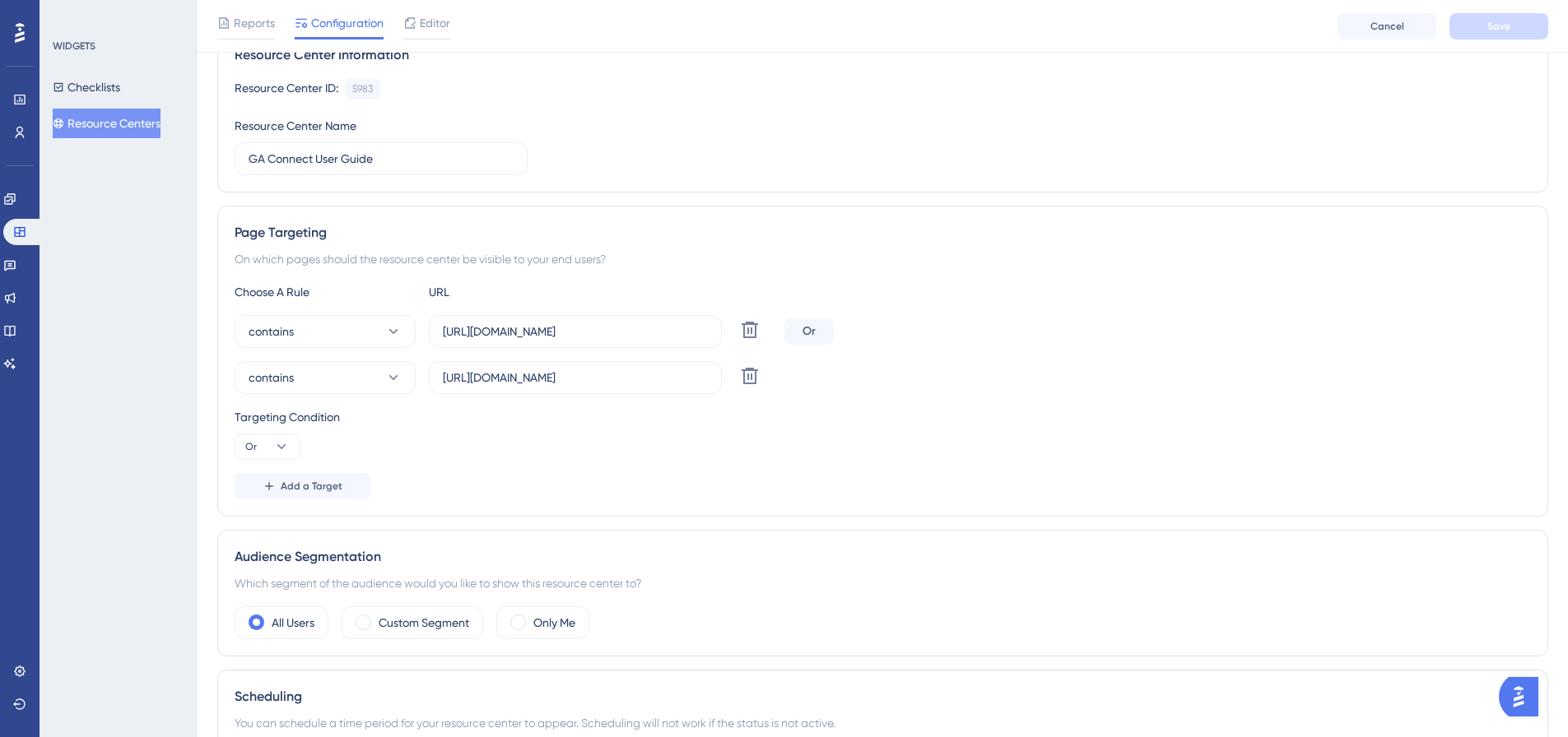
scroll to position [165, 0]
